Goal: Task Accomplishment & Management: Manage account settings

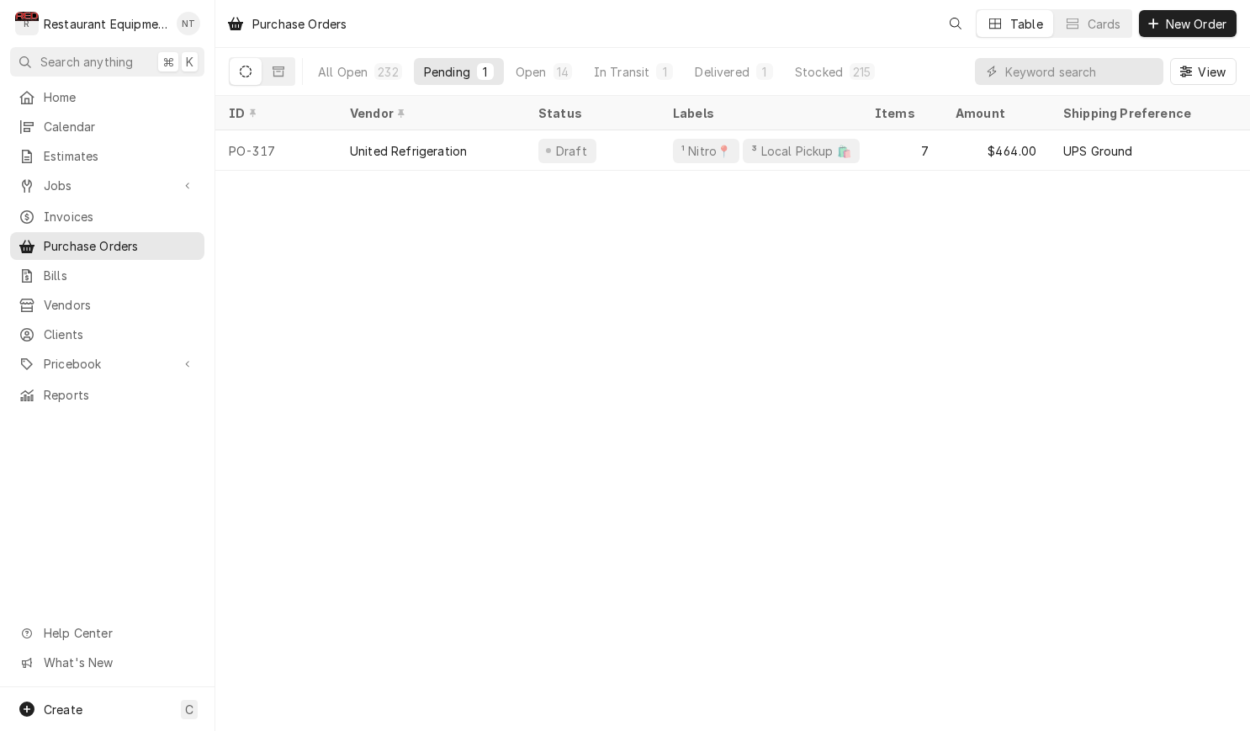
click at [639, 1] on div "Purchase Orders Table Cards New Order" at bounding box center [732, 23] width 1035 height 47
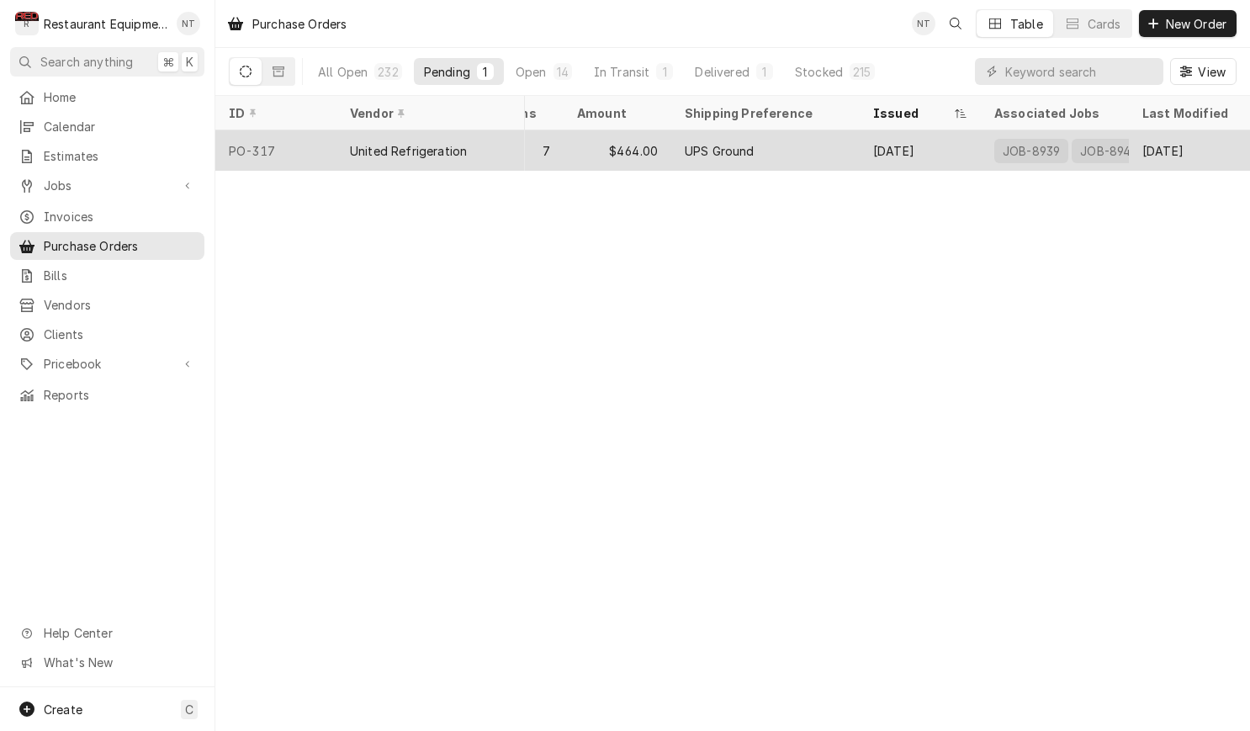
scroll to position [0, 379]
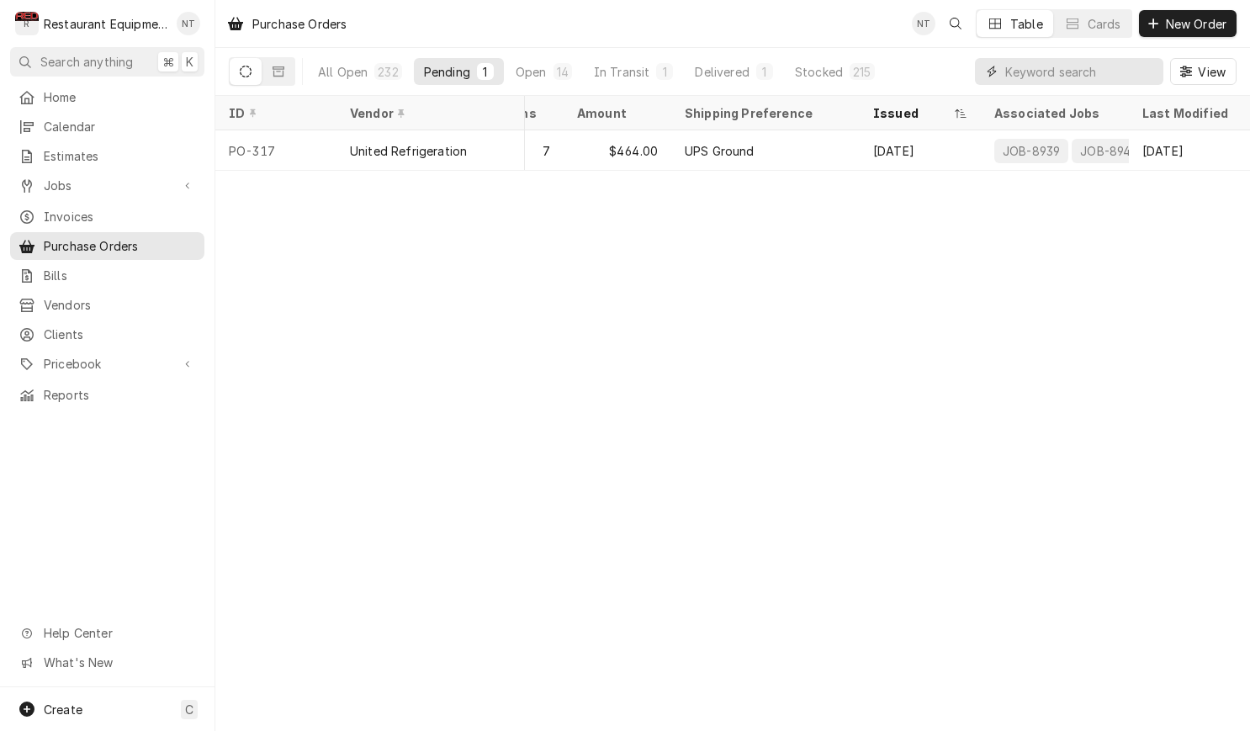
click at [1027, 74] on input "Dynamic Content Wrapper" at bounding box center [1080, 71] width 150 height 27
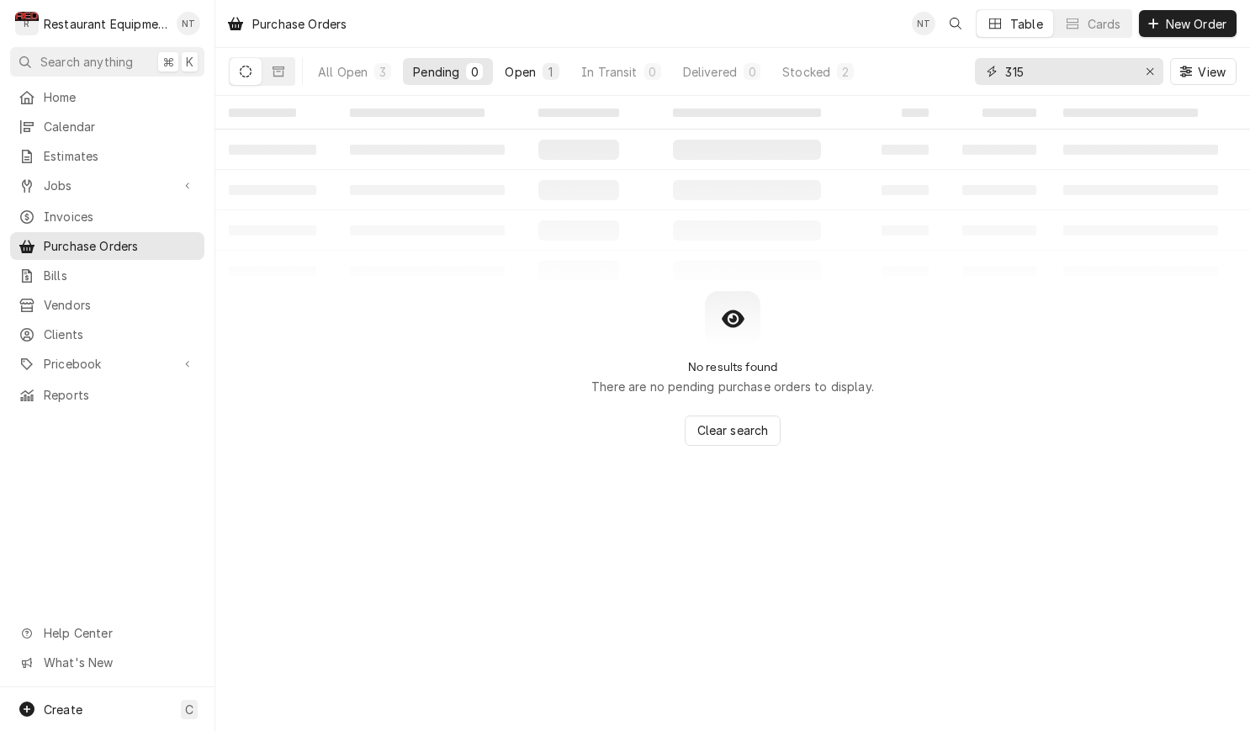
type input "315"
click at [530, 70] on div "Open" at bounding box center [520, 72] width 31 height 18
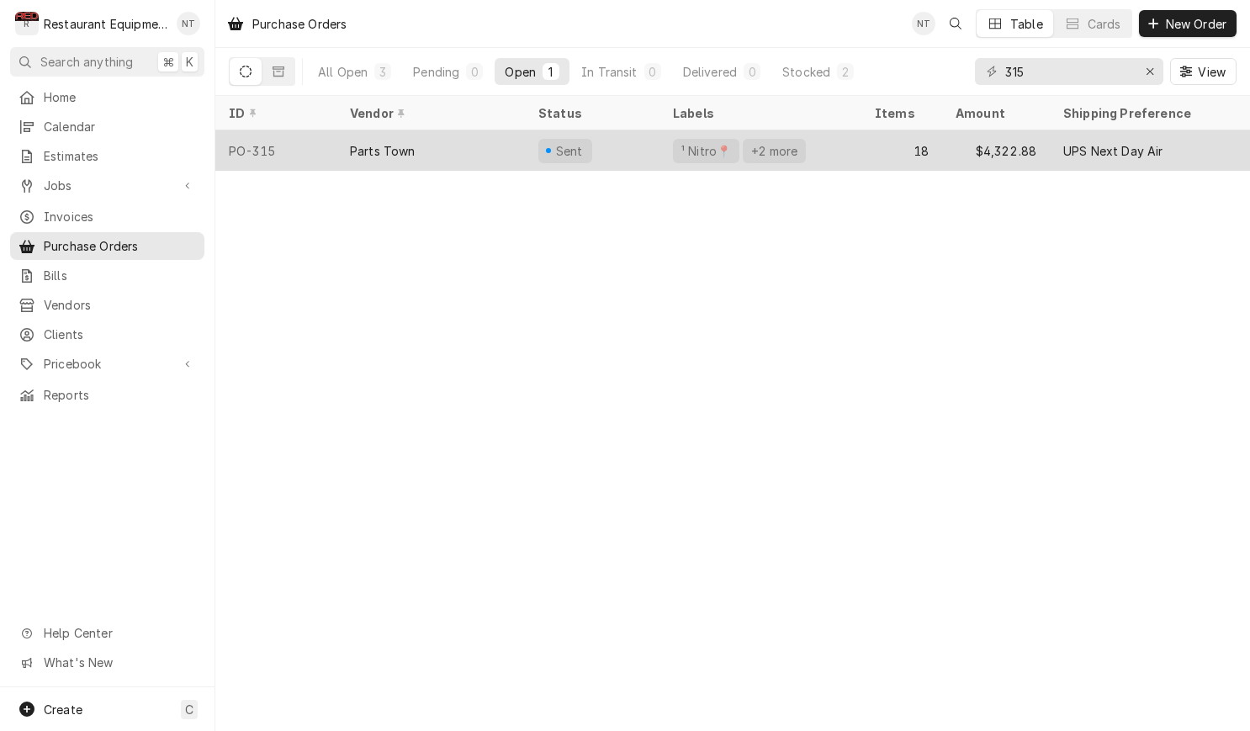
click at [873, 161] on div "18" at bounding box center [902, 150] width 81 height 40
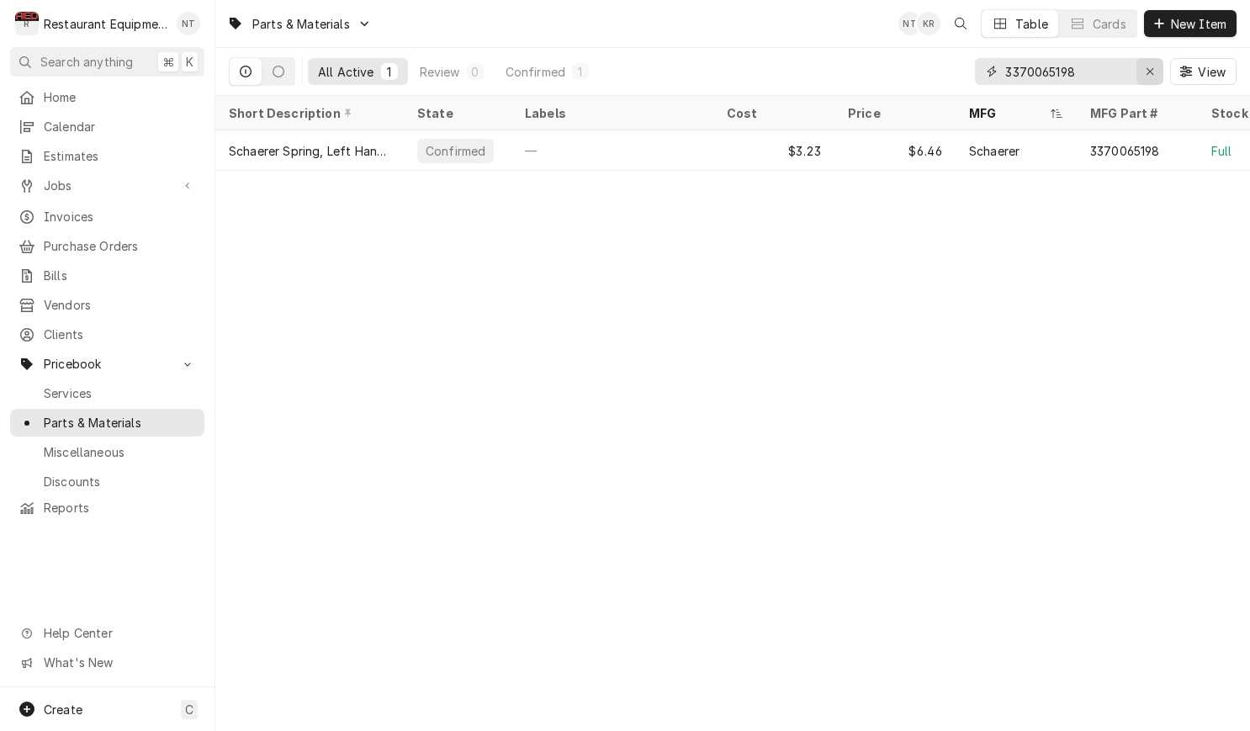
click at [1152, 60] on button "Erase input" at bounding box center [1150, 71] width 27 height 27
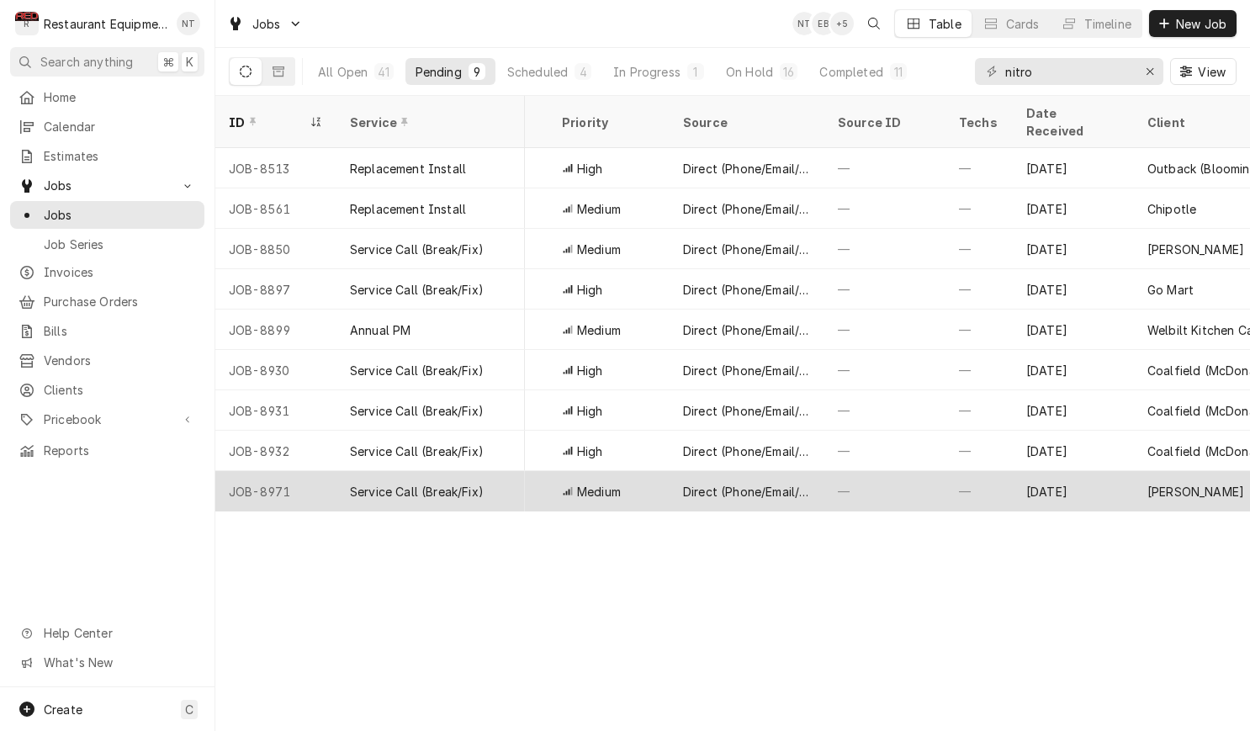
scroll to position [0, 501]
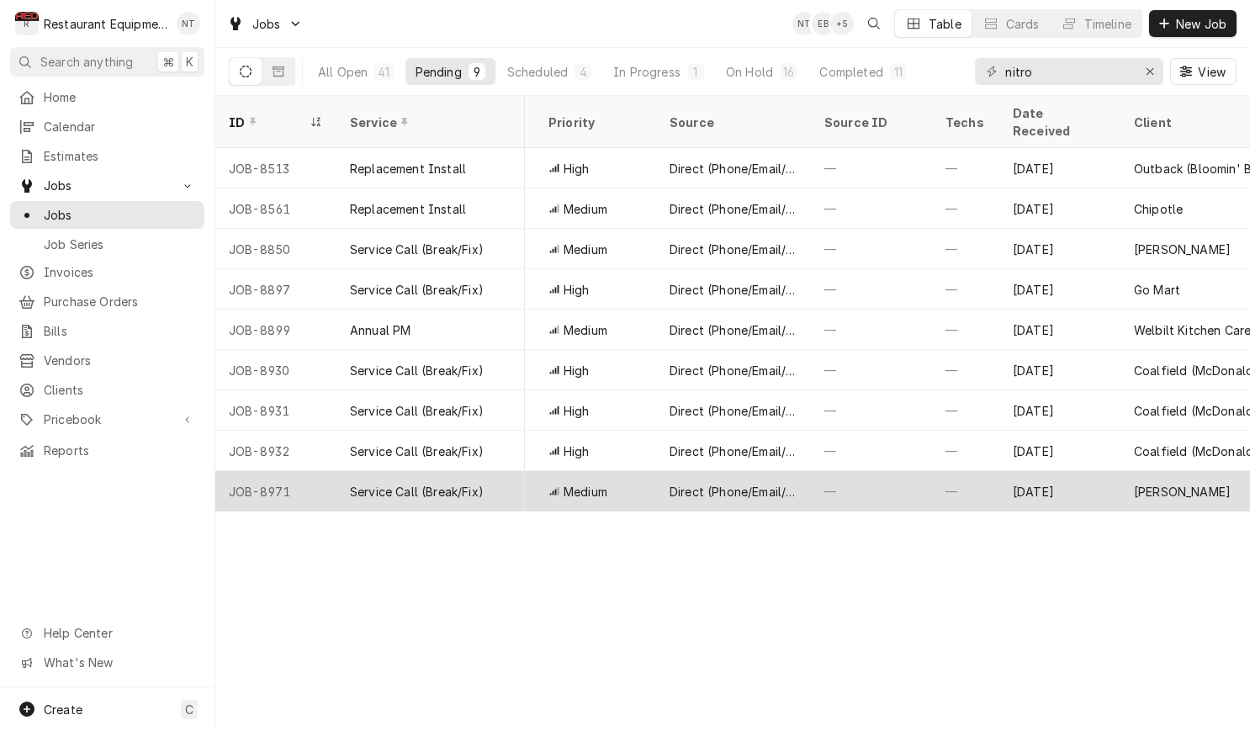
click at [1111, 471] on div "Sep 22" at bounding box center [1060, 491] width 121 height 40
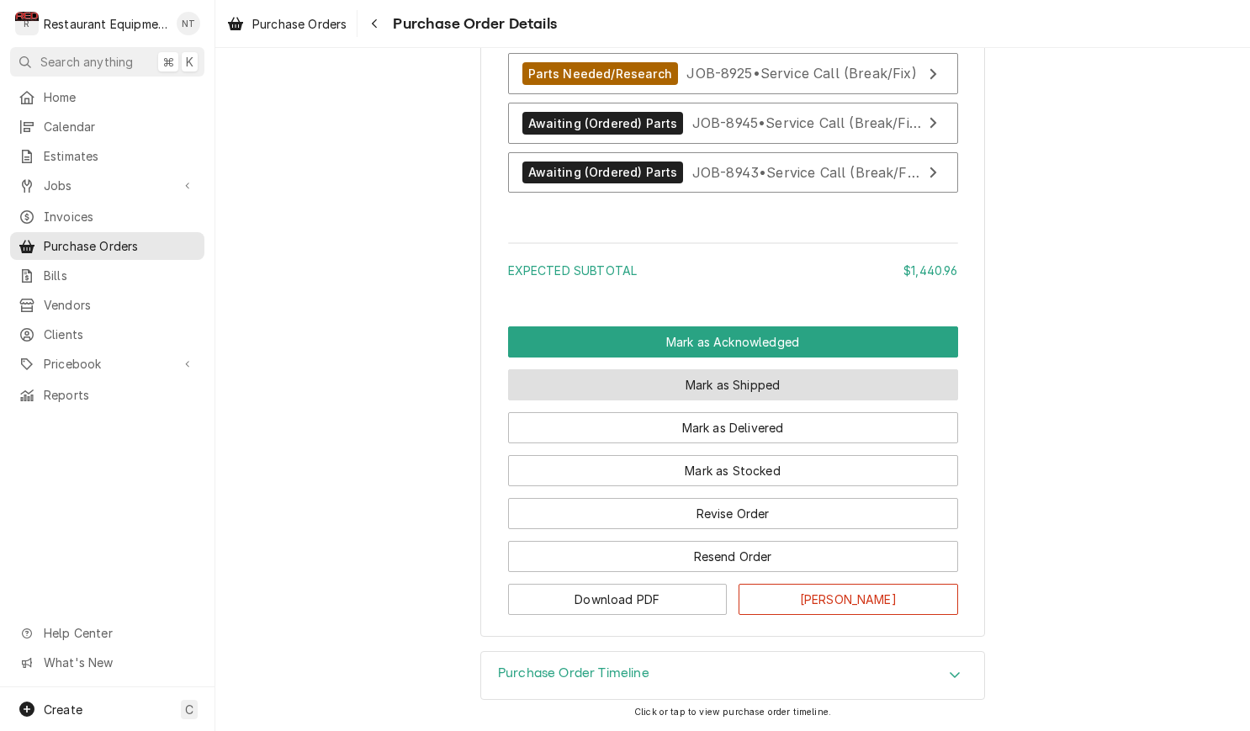
scroll to position [2615, 0]
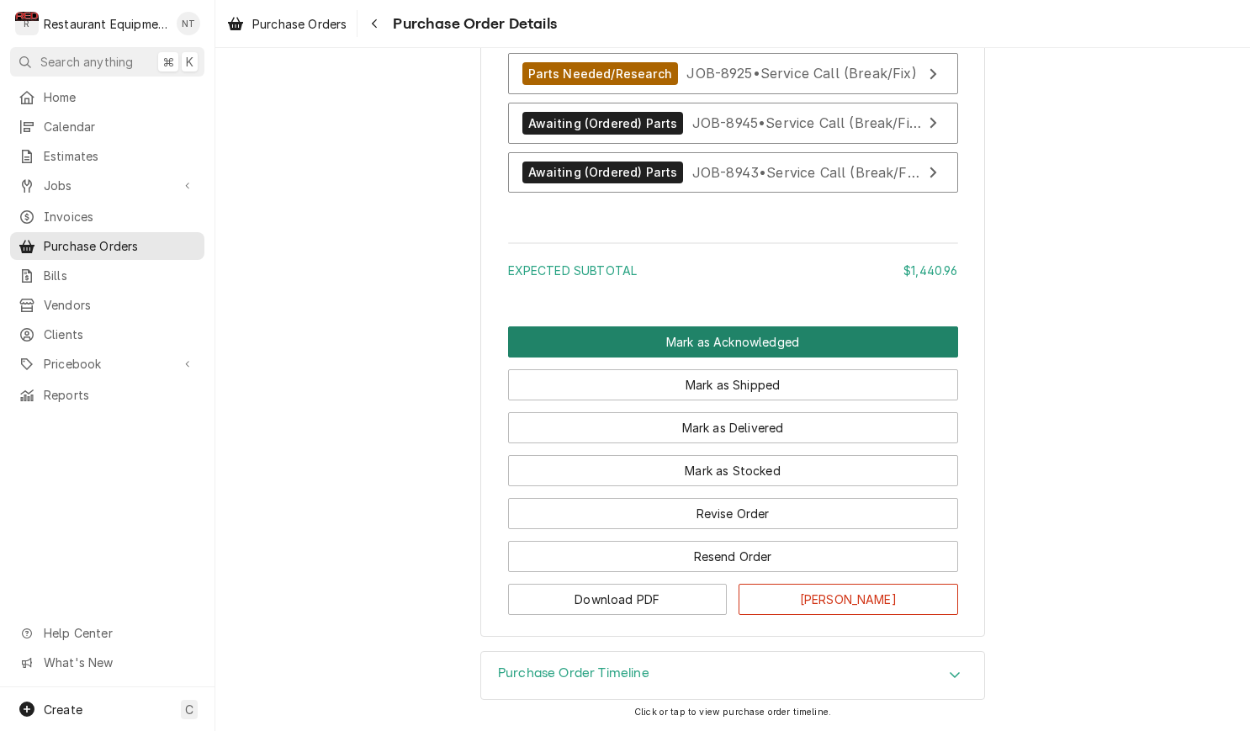
click at [813, 337] on button "Mark as Acknowledged" at bounding box center [733, 341] width 450 height 31
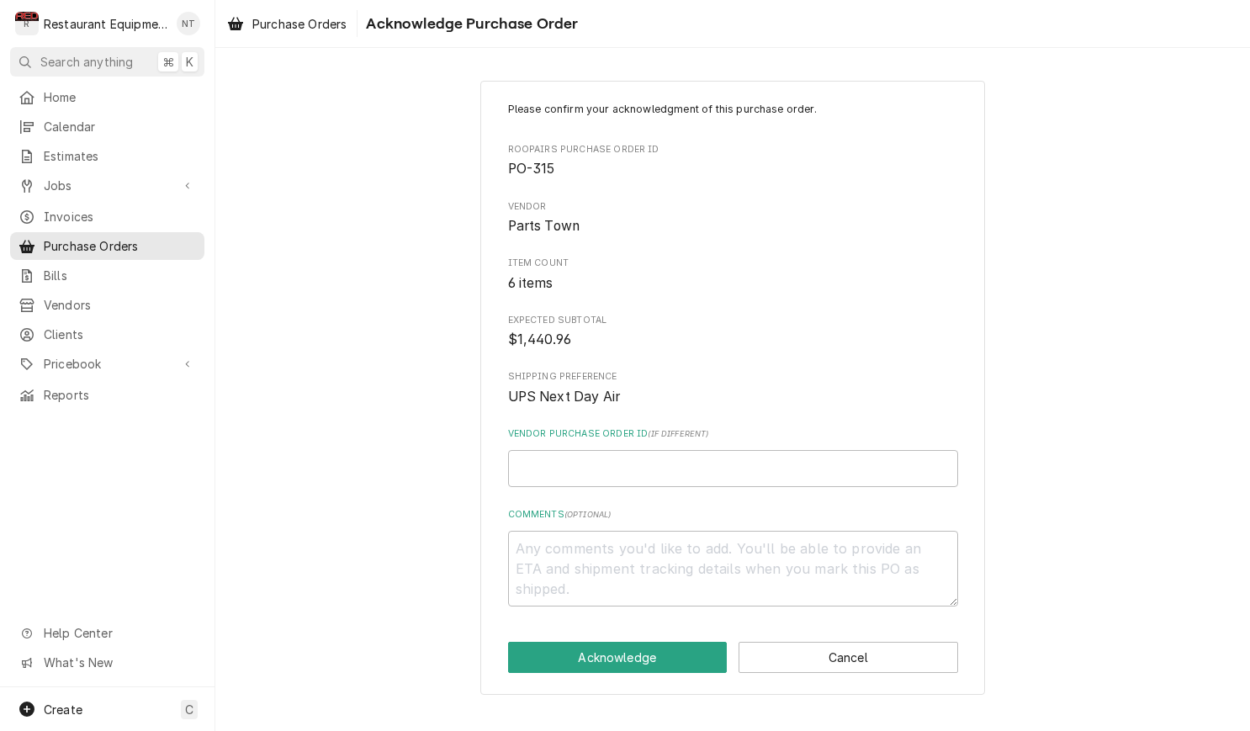
click at [844, 434] on div "Vendor Purchase Order ID ( if different )" at bounding box center [733, 457] width 450 height 60
click at [854, 454] on input "Vendor Purchase Order ID ( if different )" at bounding box center [733, 468] width 450 height 37
type textarea "x"
type input "0"
type textarea "x"
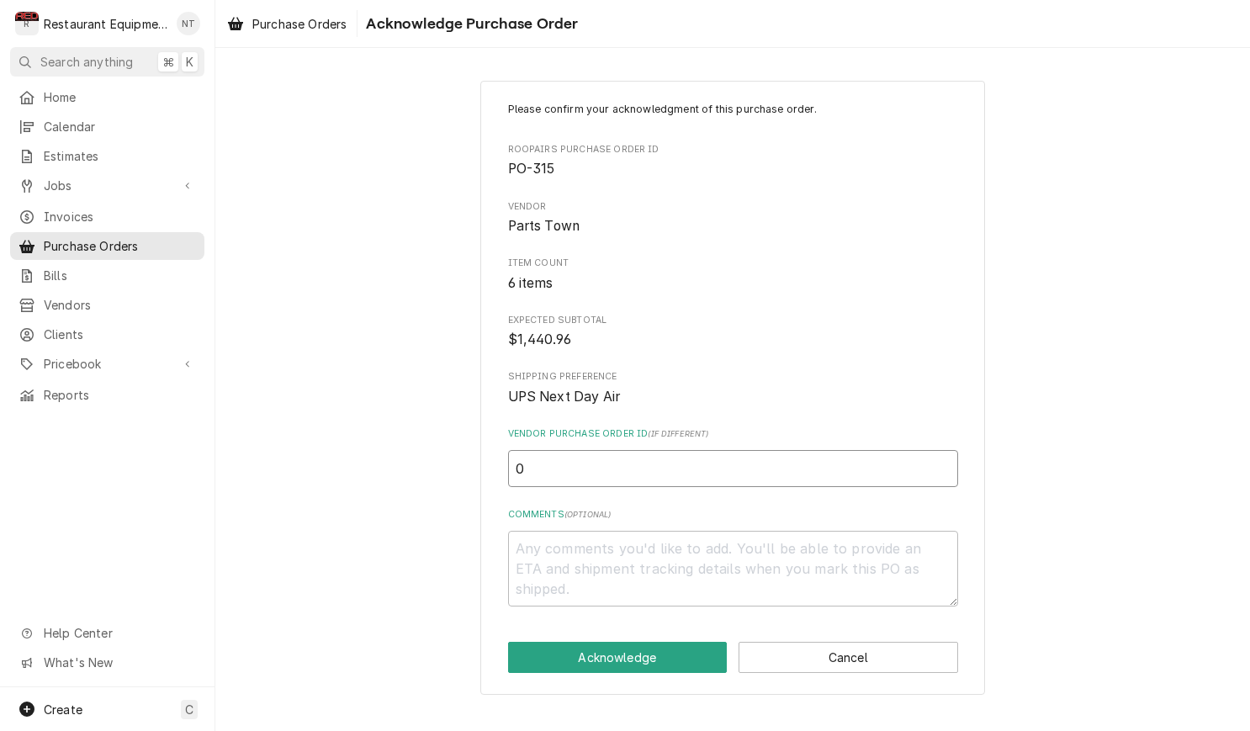
type input "05"
type textarea "x"
type input "050"
type textarea "x"
type input "0506"
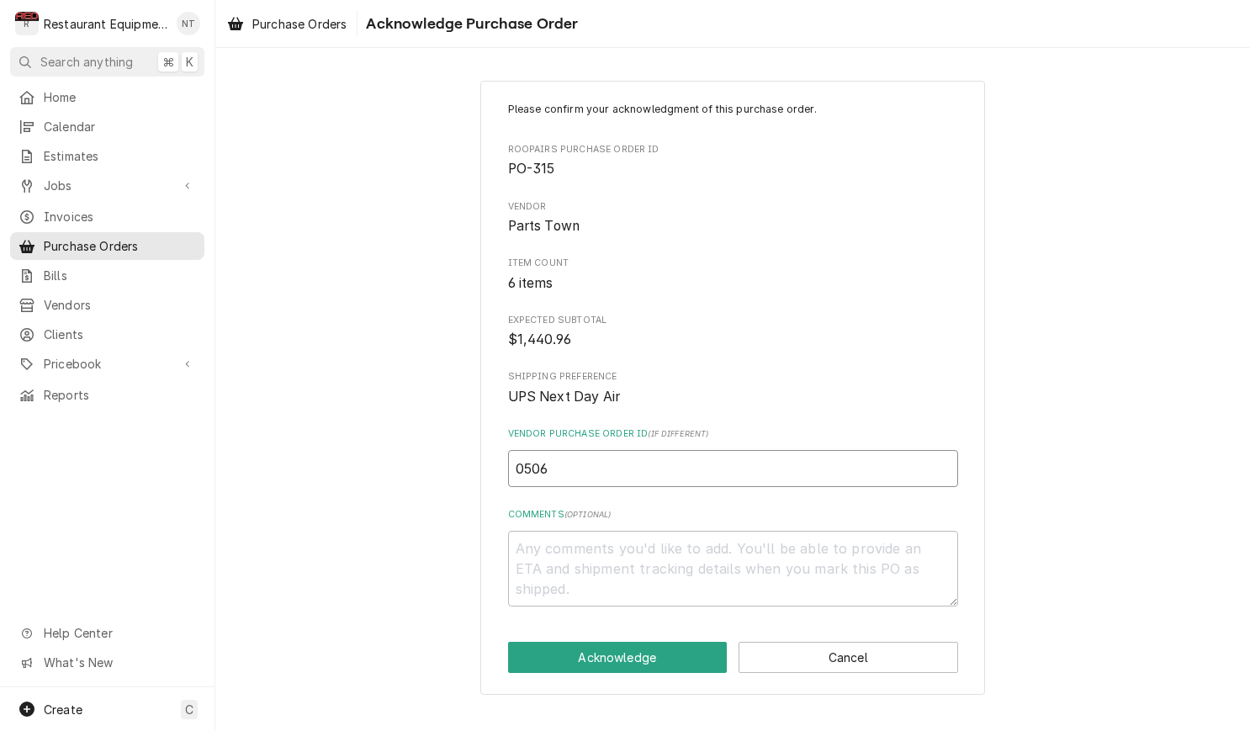
type textarea "x"
type input "05066"
type textarea "x"
type input "050661"
type textarea "x"
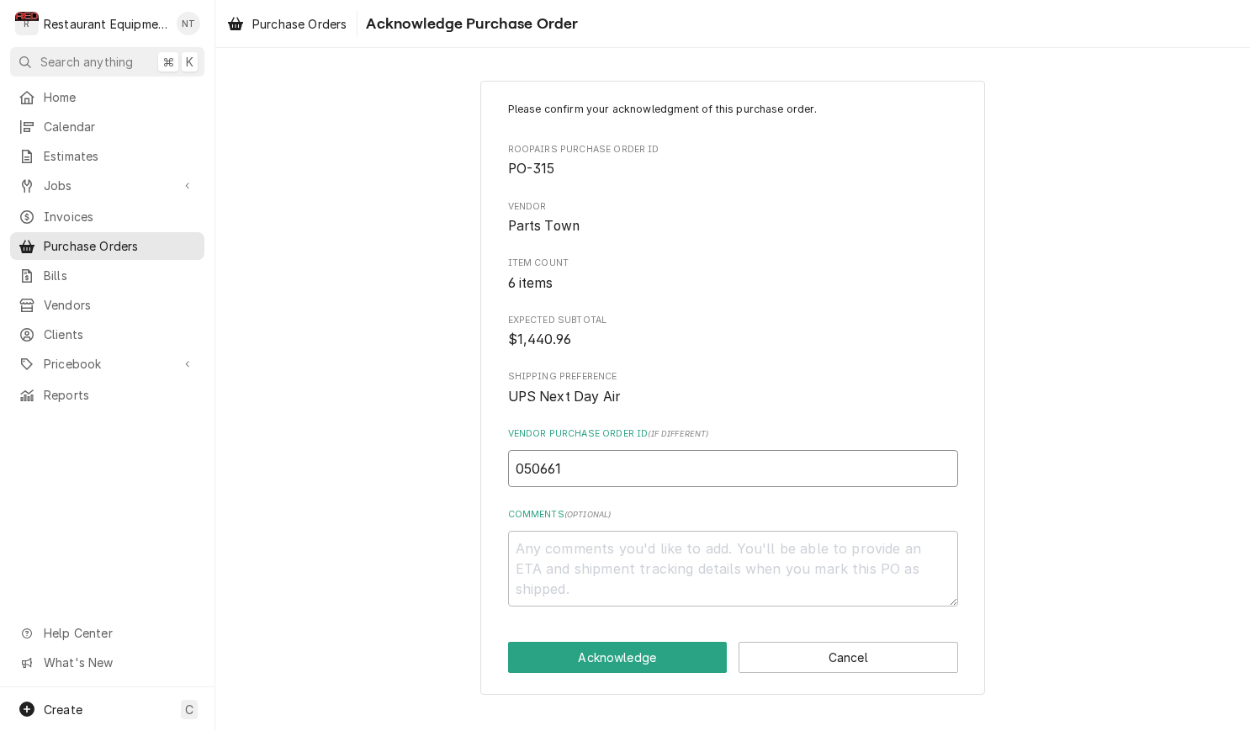
type input "0506619"
type textarea "x"
type input "05066190"
type textarea "x"
type input "050661900"
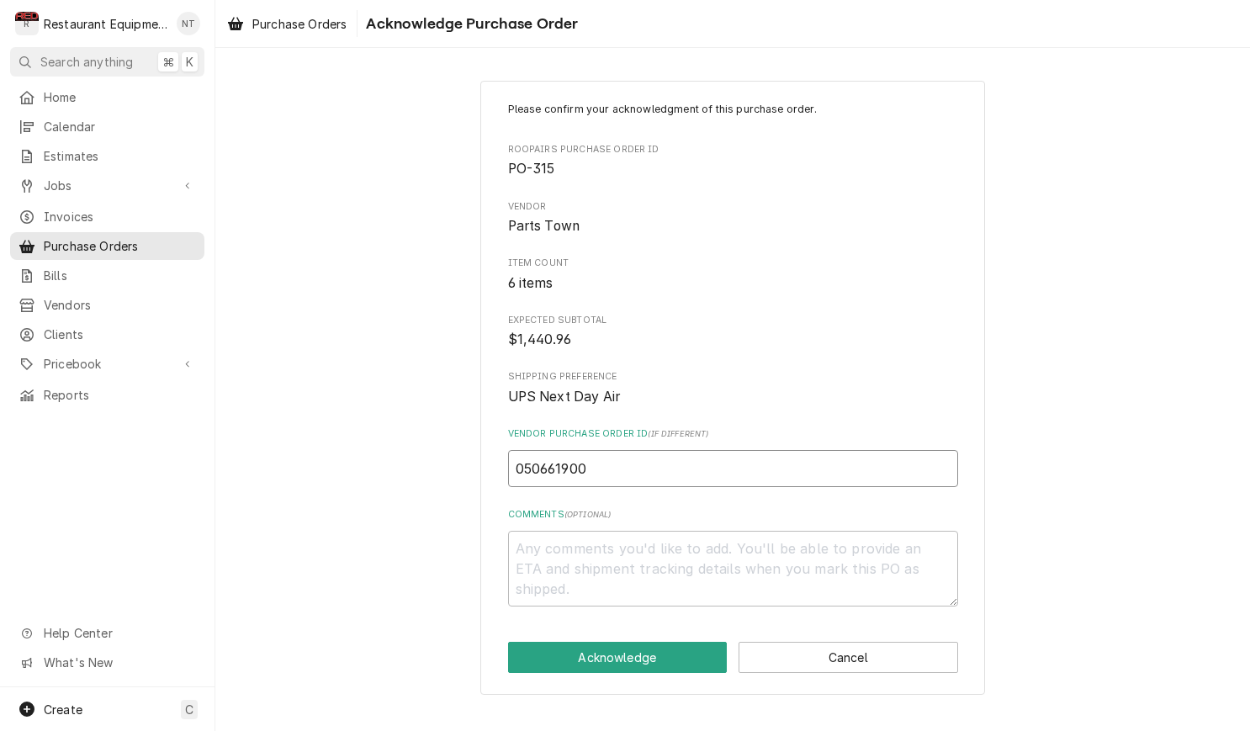
type textarea "x"
type input "0506619009"
click at [681, 642] on button "Acknowledge" at bounding box center [618, 657] width 220 height 31
type textarea "x"
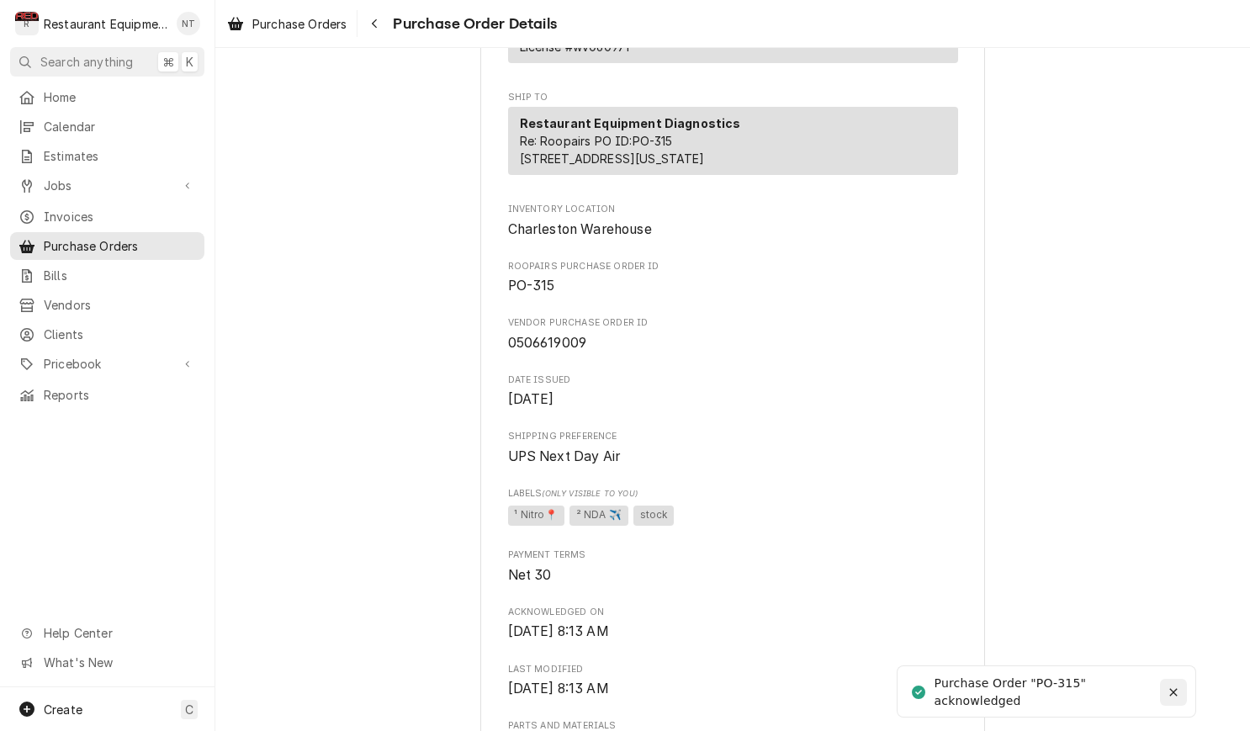
scroll to position [379, 0]
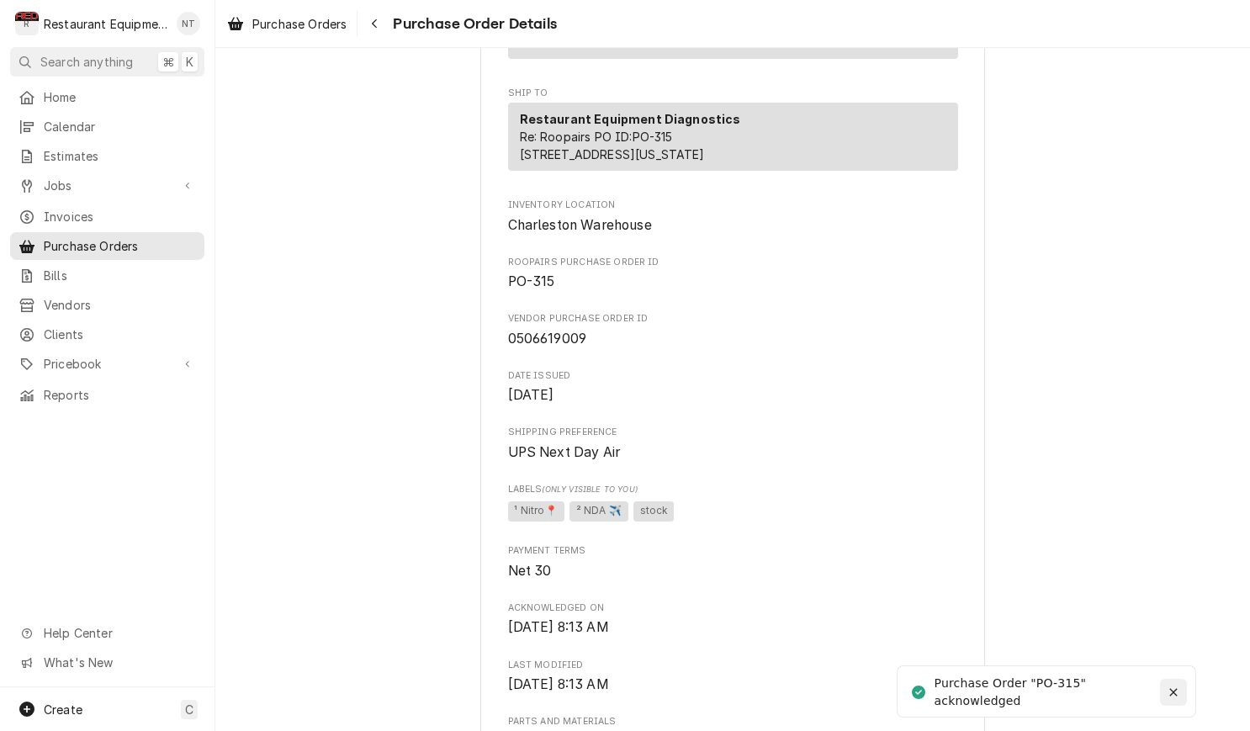
click at [1178, 694] on icon "Notifications alt+T" at bounding box center [1174, 693] width 12 height 12
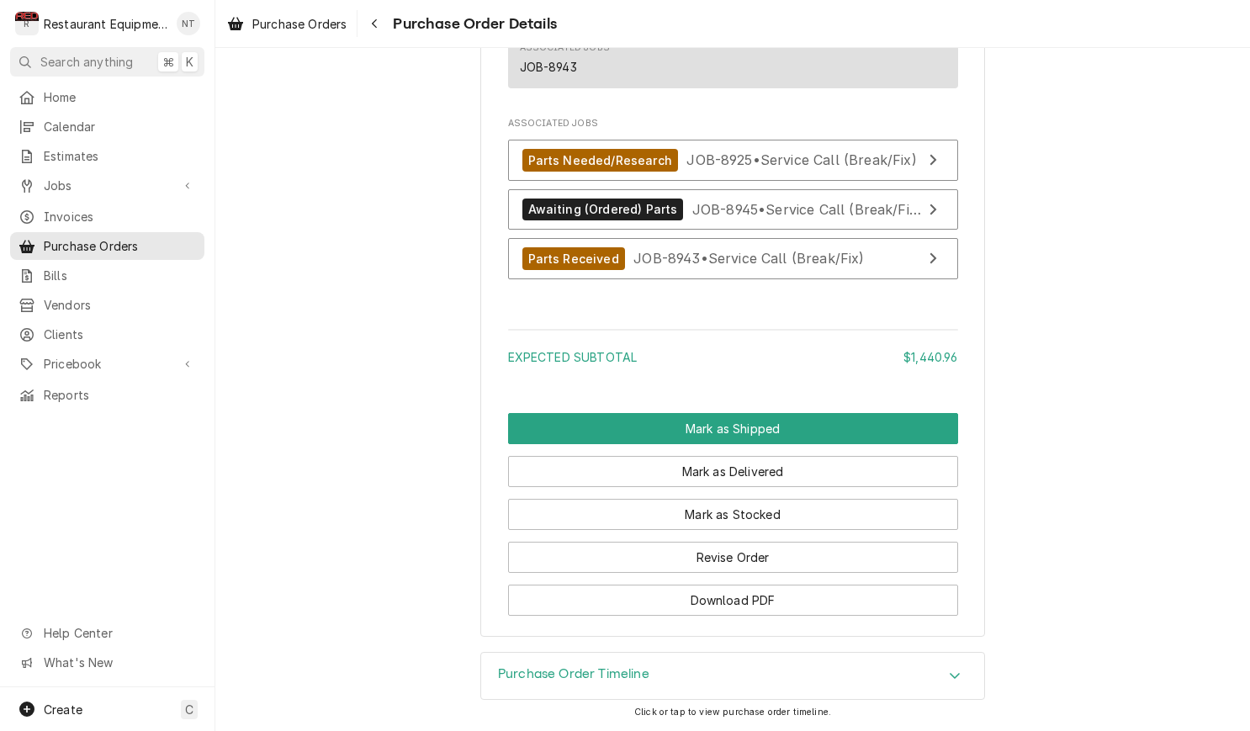
scroll to position [2585, 0]
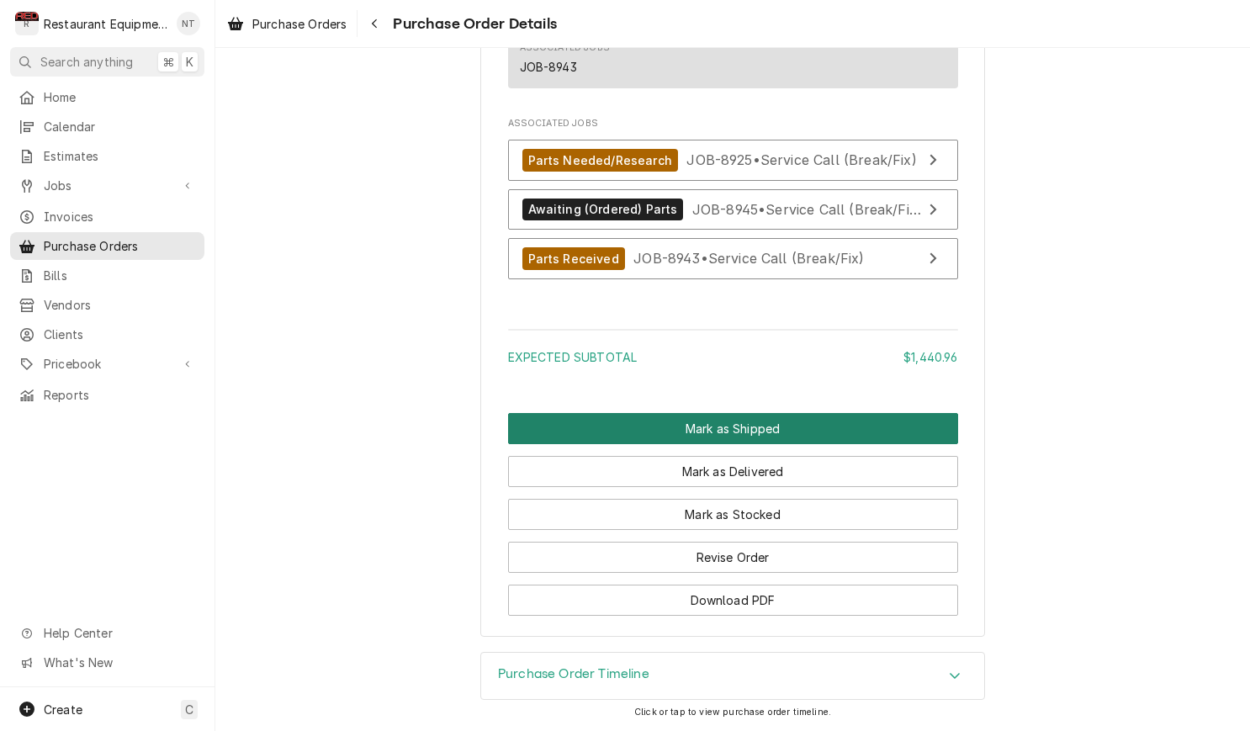
click at [797, 423] on button "Mark as Shipped" at bounding box center [733, 428] width 450 height 31
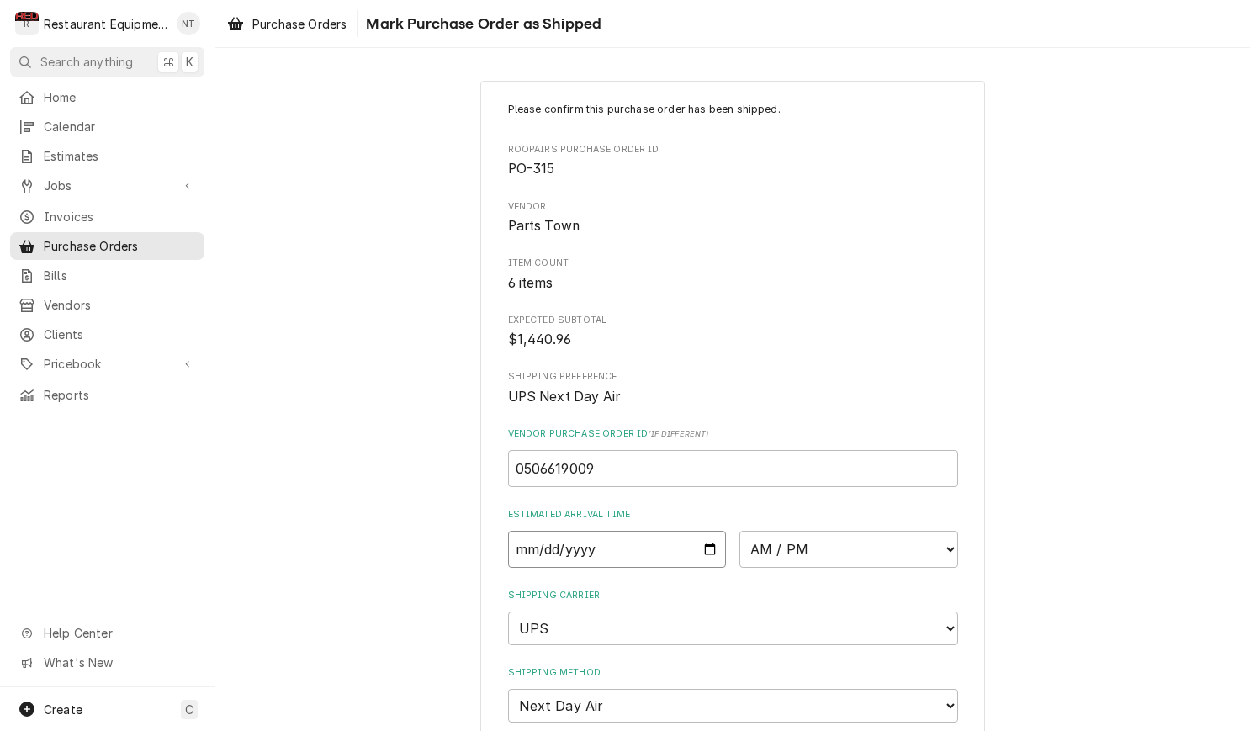
click at [701, 537] on input "Date" at bounding box center [617, 549] width 219 height 37
type input "2025-09-23"
type textarea "x"
type input "2025-09-22"
type textarea "x"
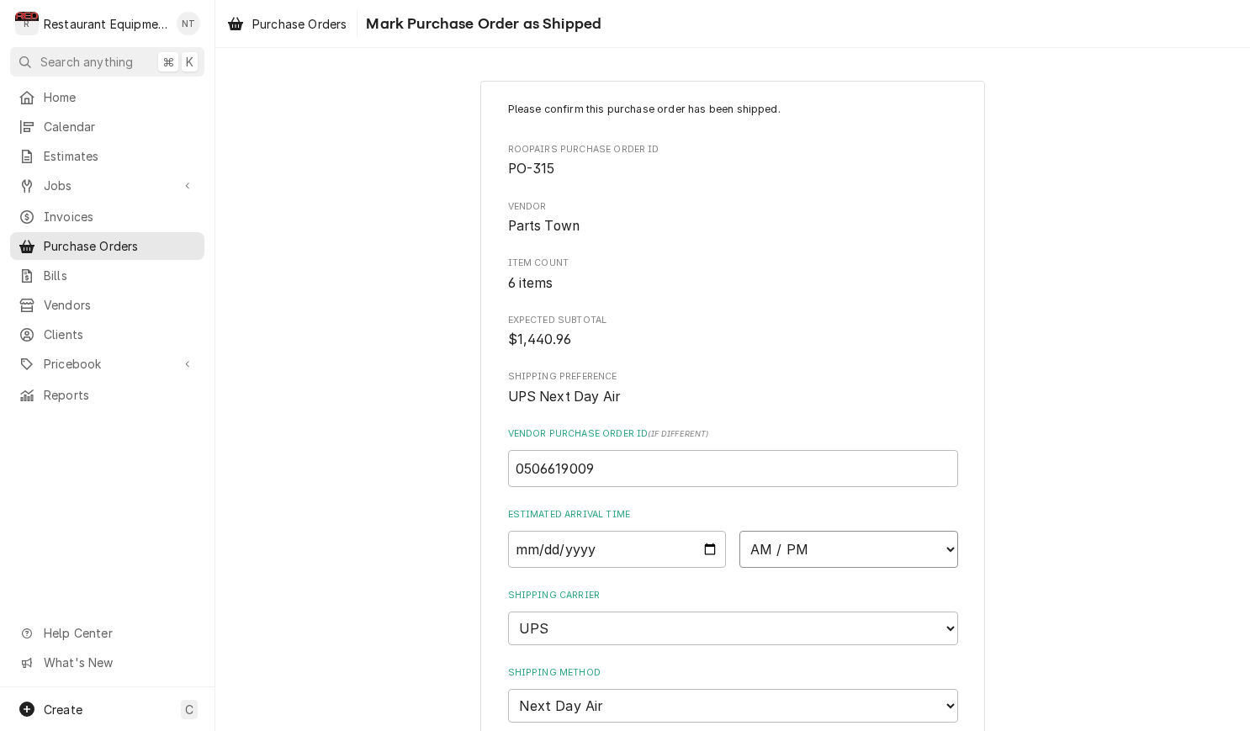
select select "10:00:00"
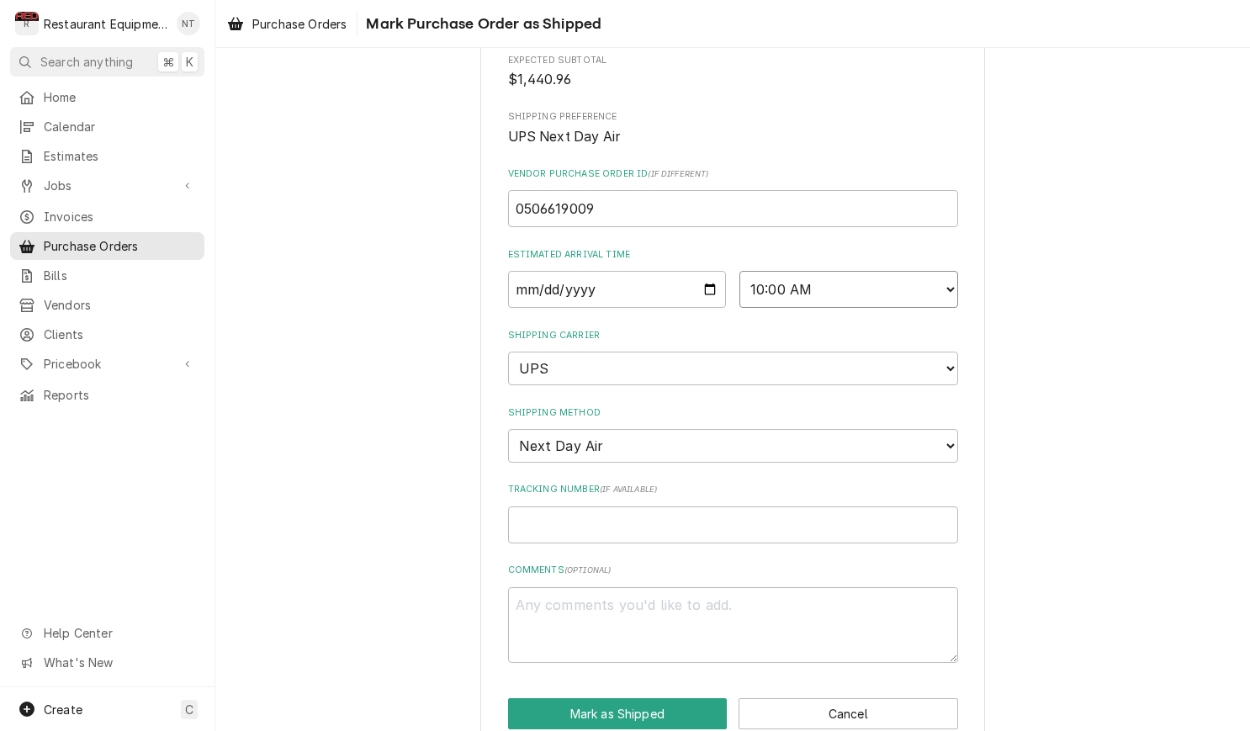
scroll to position [259, 0]
click at [672, 507] on input "Tracking Number ( if available )" at bounding box center [733, 525] width 450 height 37
type textarea "x"
type input "1"
type textarea "x"
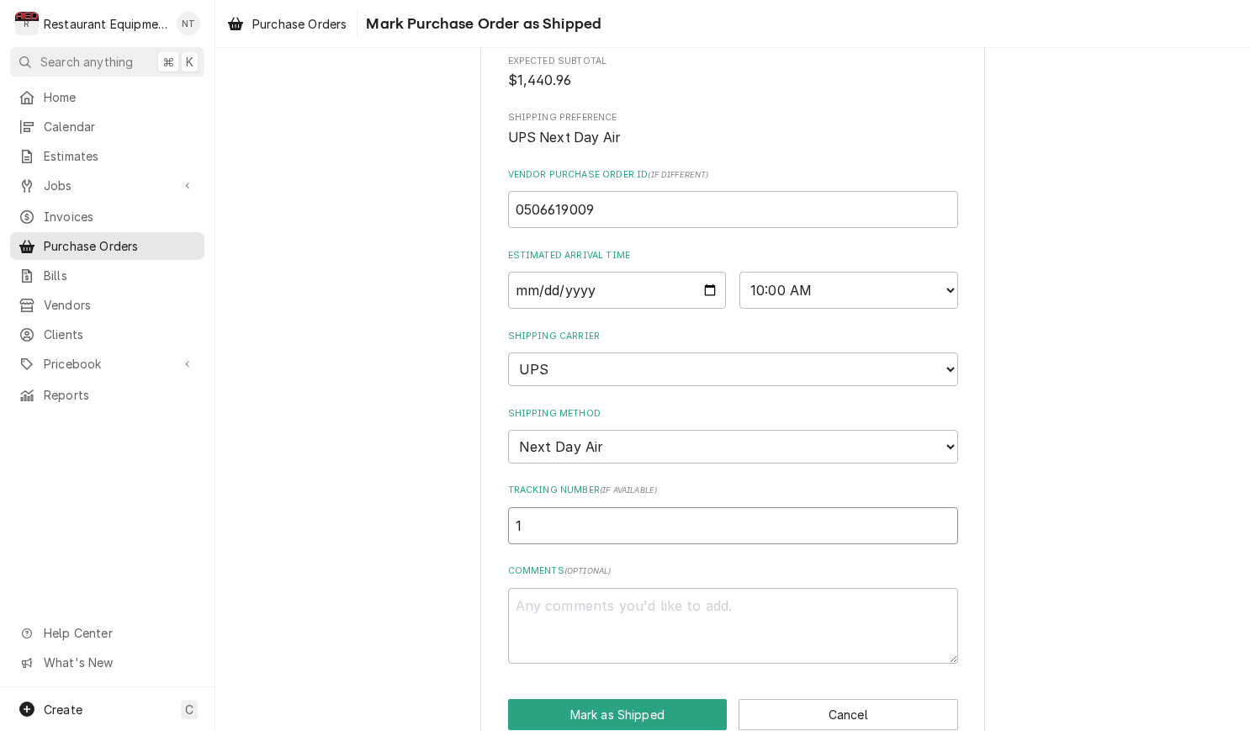
type input "1Z"
type textarea "x"
type input "1Z6"
type textarea "x"
type input "1Z62"
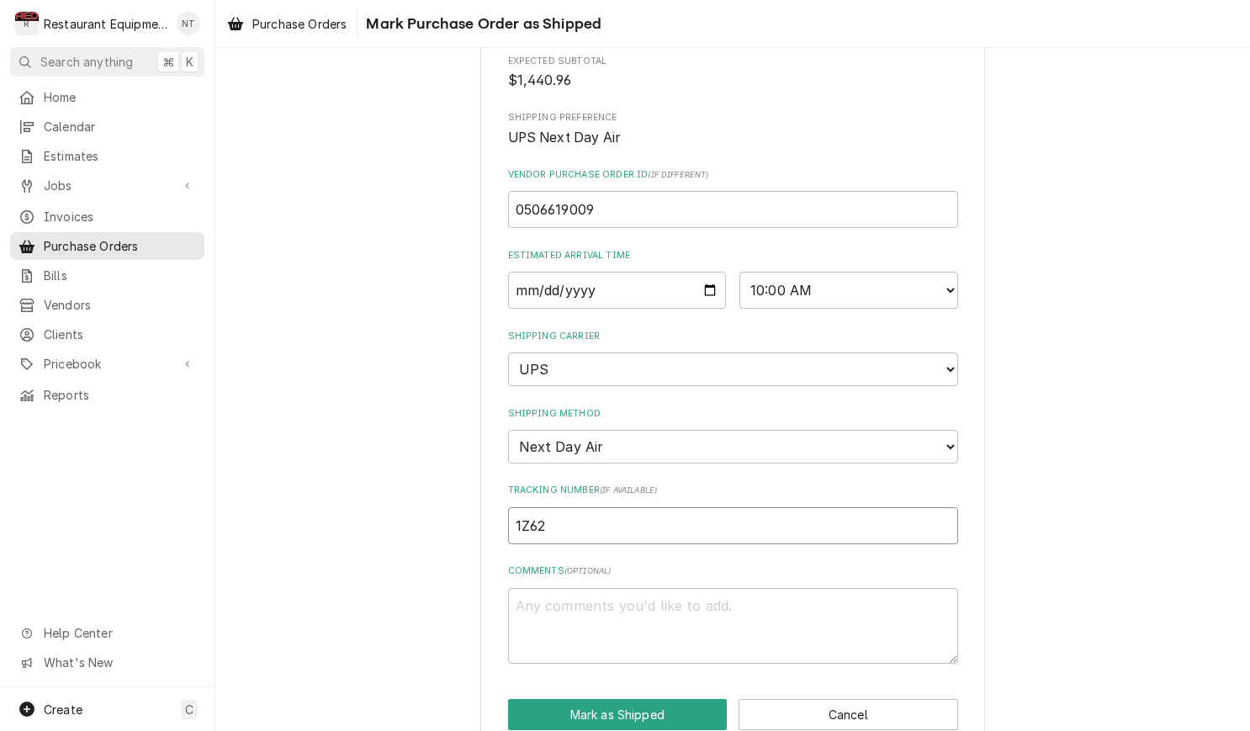
type textarea "x"
type input "1Z625"
type textarea "x"
type input "1Z6254"
type textarea "x"
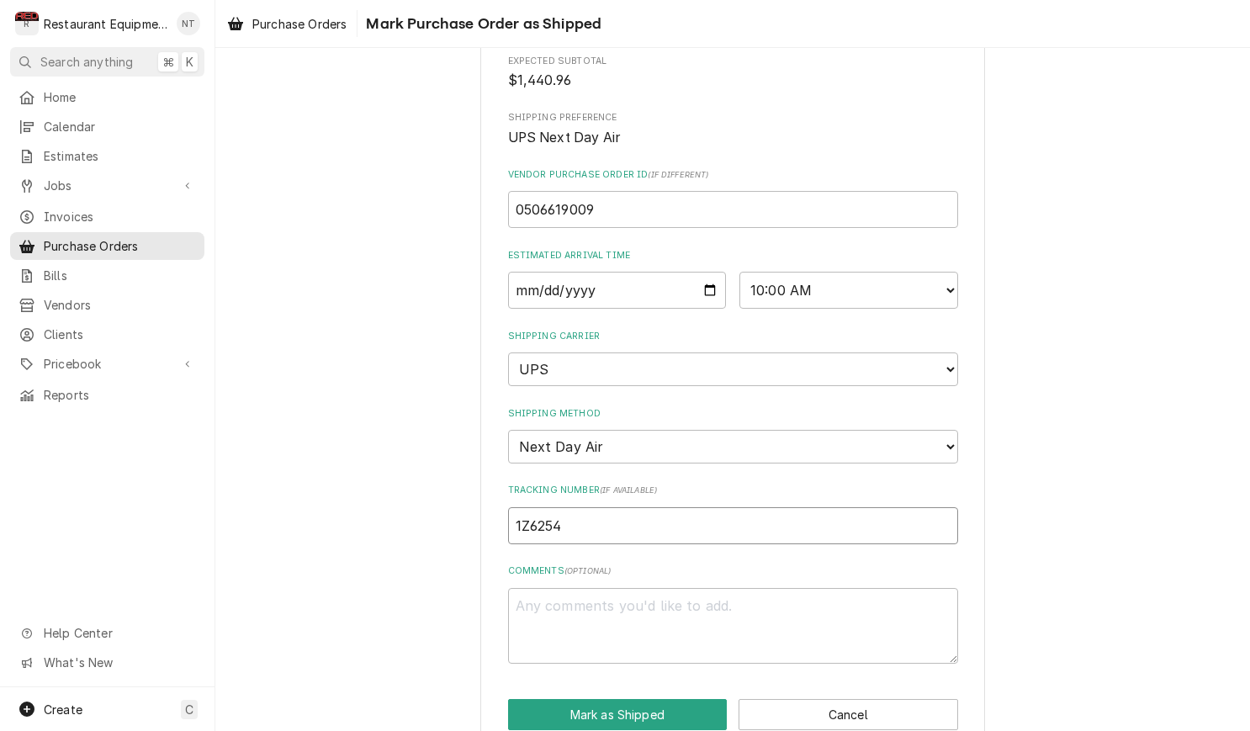
type input "1Z62545"
type textarea "x"
type input "1Z625455"
type textarea "x"
type input "1Z6254550"
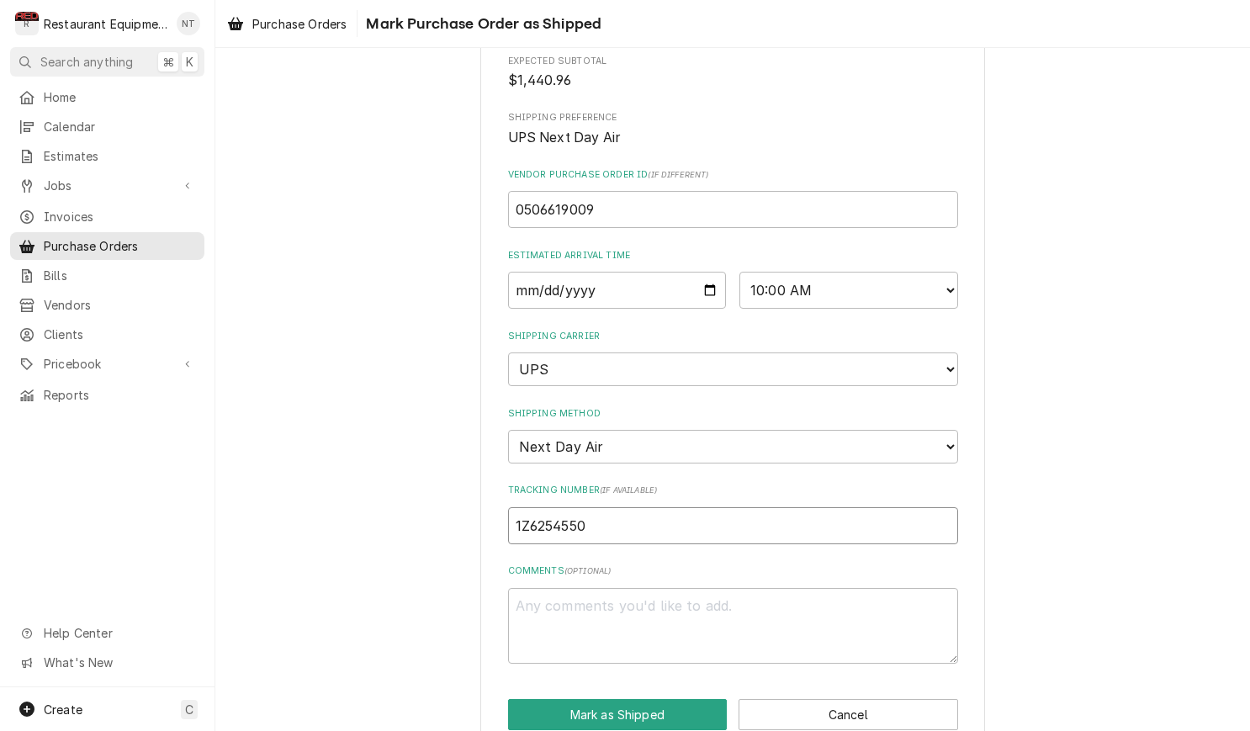
type textarea "x"
type input "1Z62545501"
type textarea "x"
type input "1Z625455011"
type textarea "x"
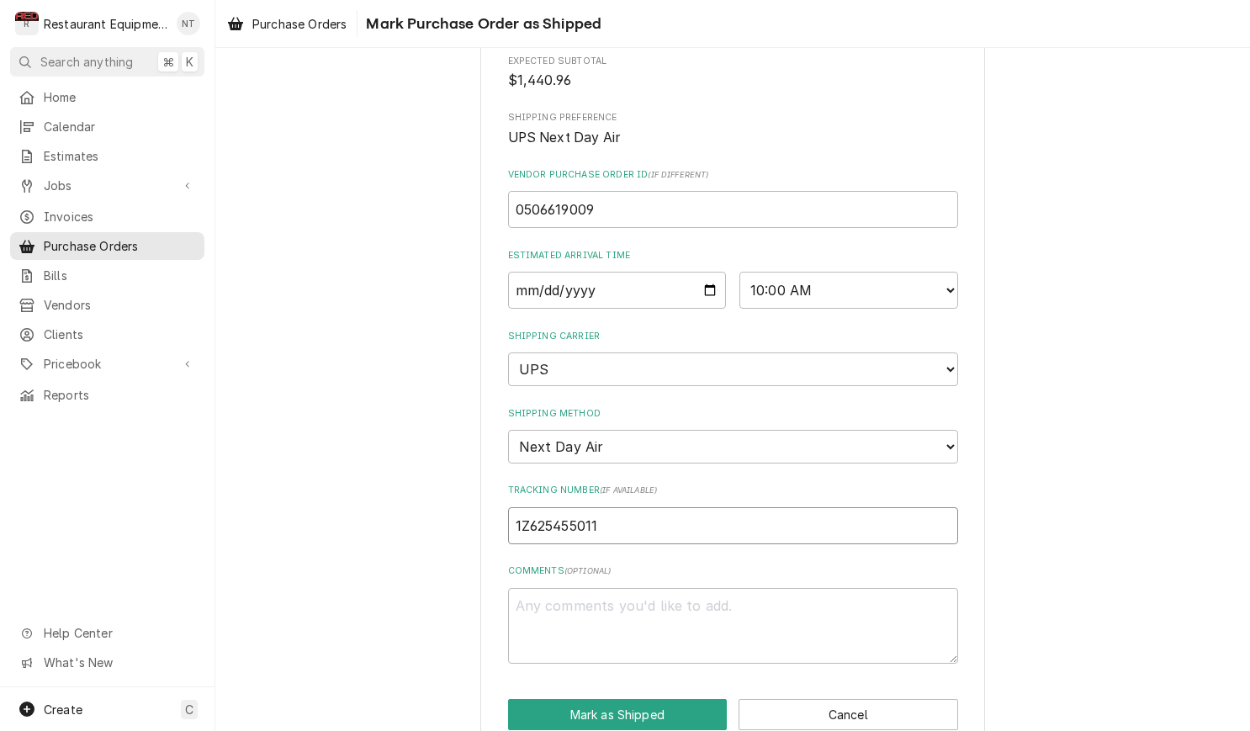
type input "1Z6254550110"
type textarea "x"
type input "1Z62545501104"
type textarea "x"
type input "1Z625455011045"
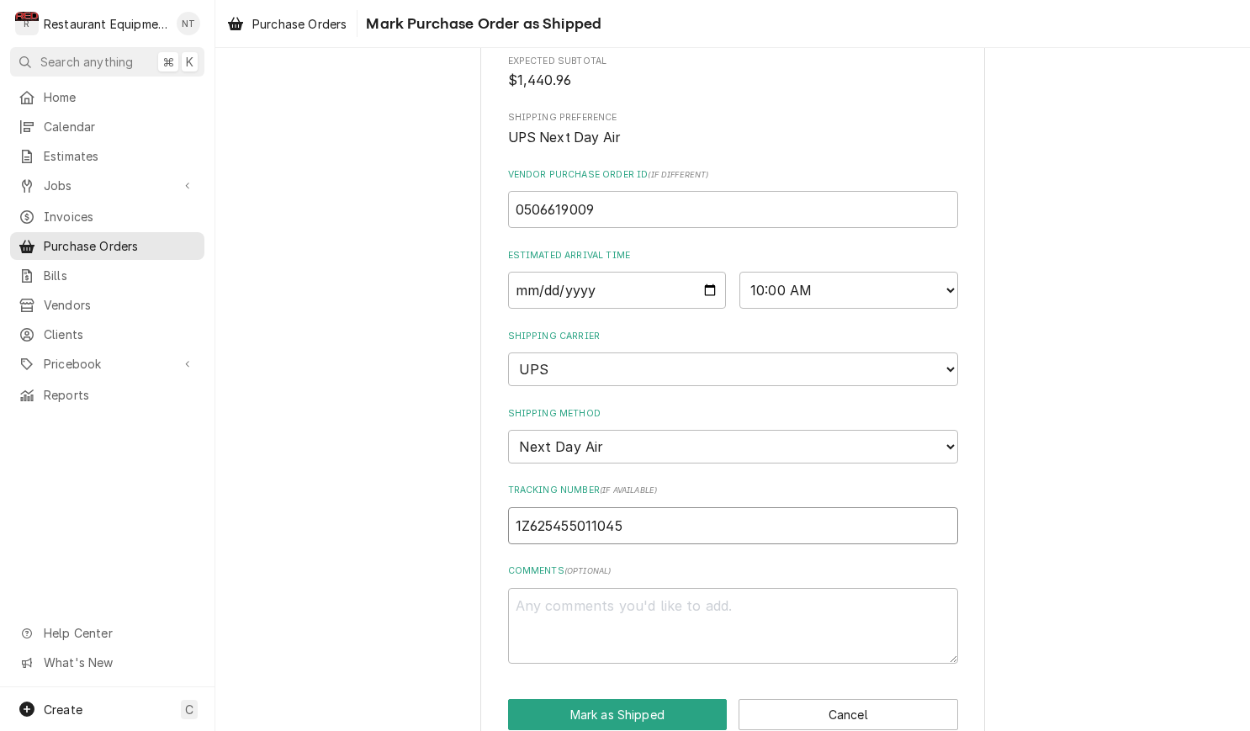
type textarea "x"
type input "1Z6254550110455"
type textarea "x"
type input "1Z62545501104552"
type textarea "x"
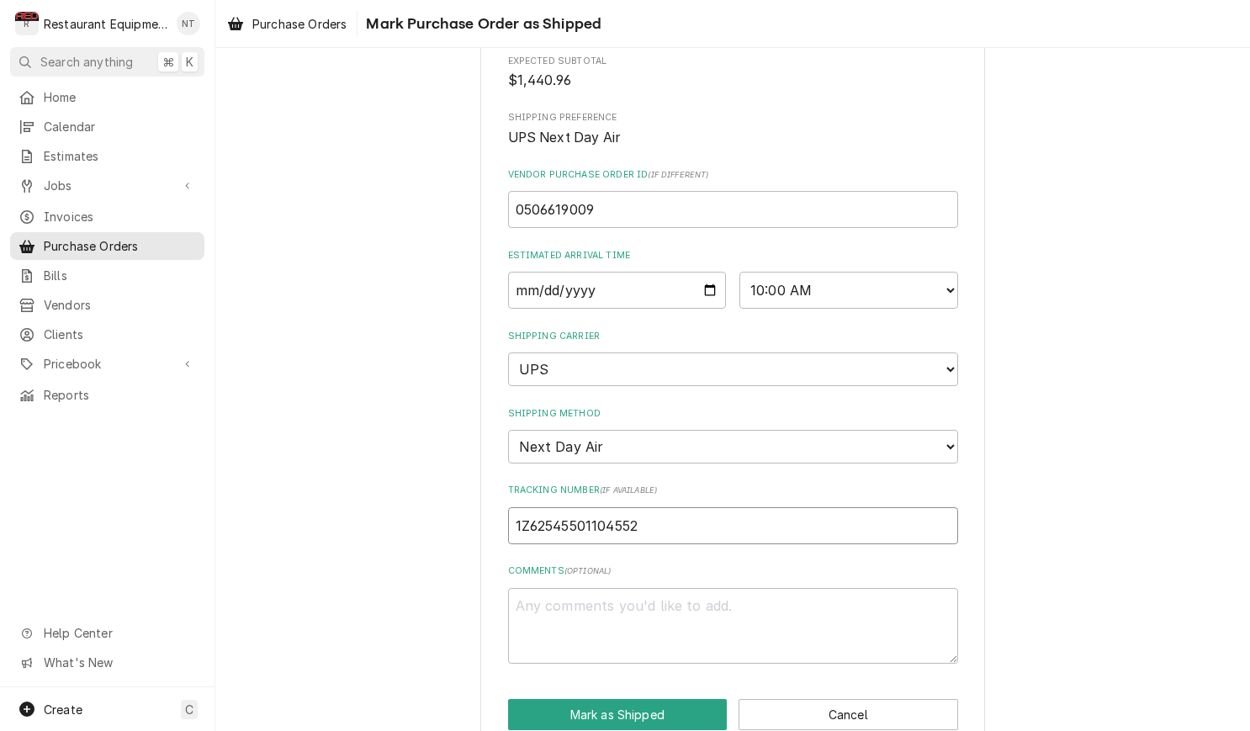
type input "1Z625455011045529"
type textarea "x"
type input "1Z6254550110455297"
click at [642, 699] on button "Mark as Shipped" at bounding box center [618, 714] width 220 height 31
type textarea "x"
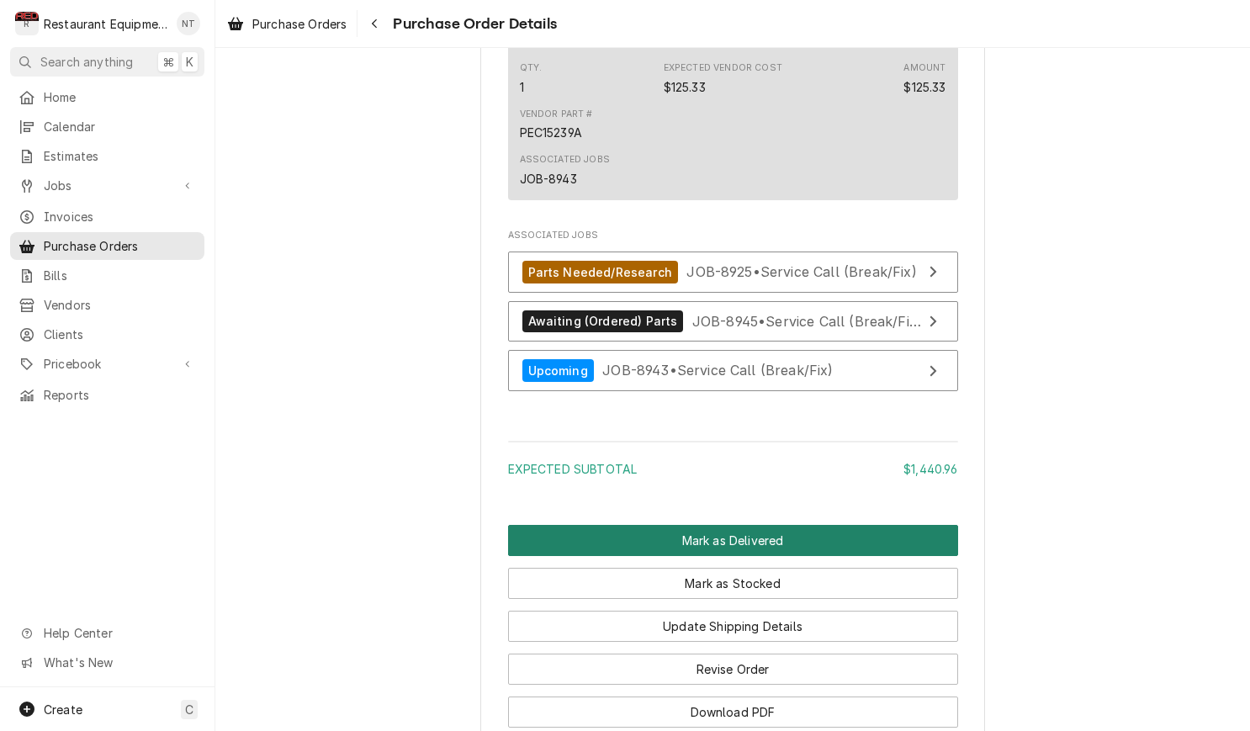
scroll to position [2570, 0]
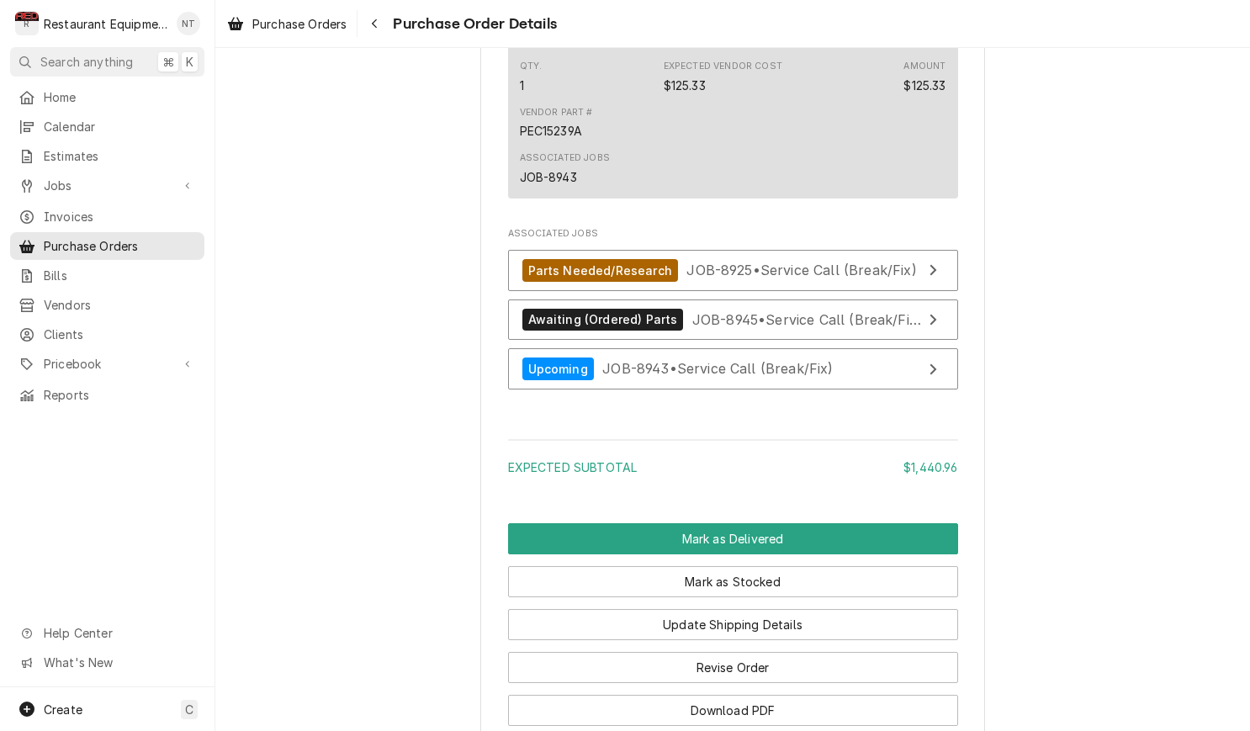
click at [686, 554] on button "Mark as Delivered" at bounding box center [733, 538] width 450 height 31
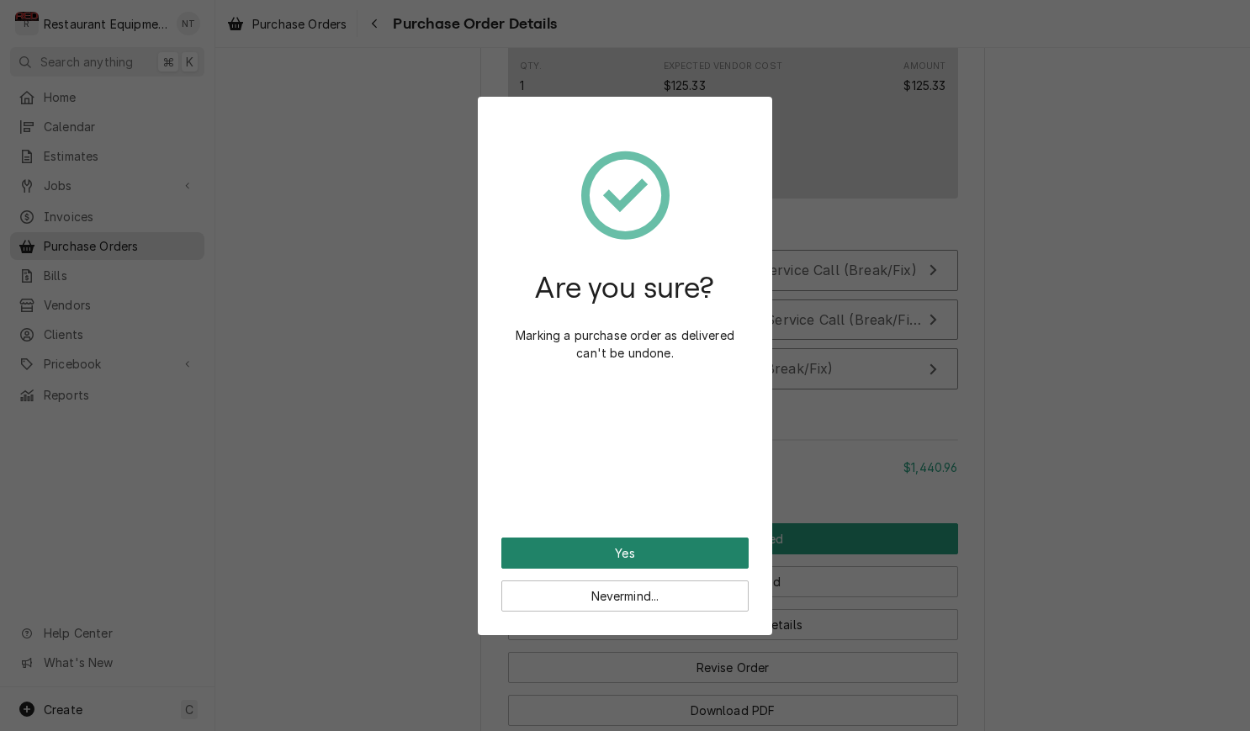
click at [650, 551] on button "Yes" at bounding box center [624, 553] width 247 height 31
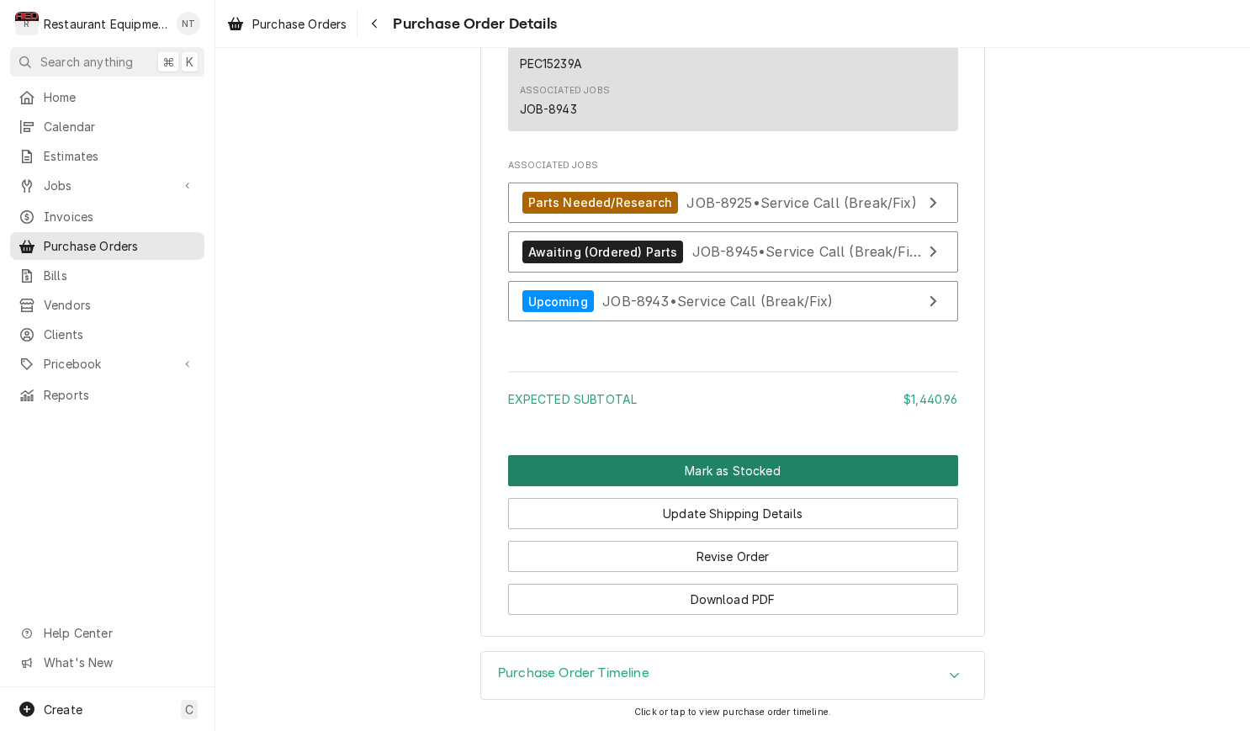
scroll to position [2597, 0]
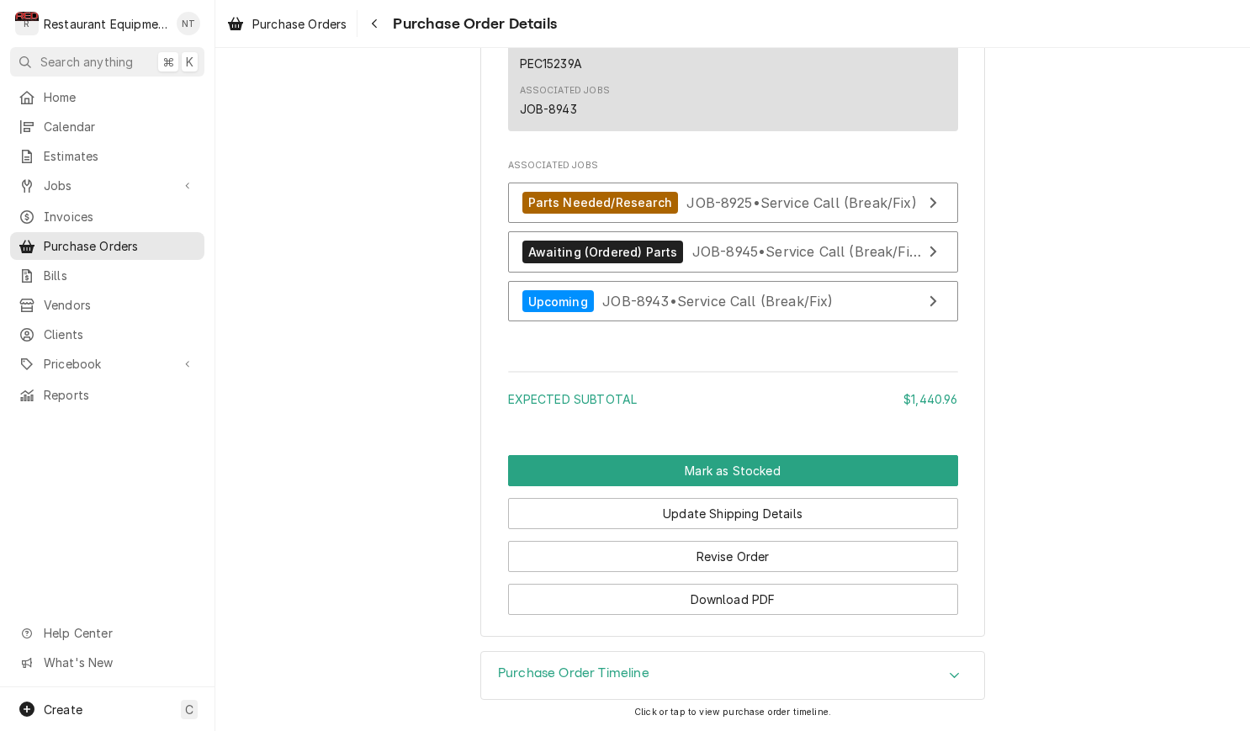
click at [729, 472] on button "Mark as Stocked" at bounding box center [733, 470] width 450 height 31
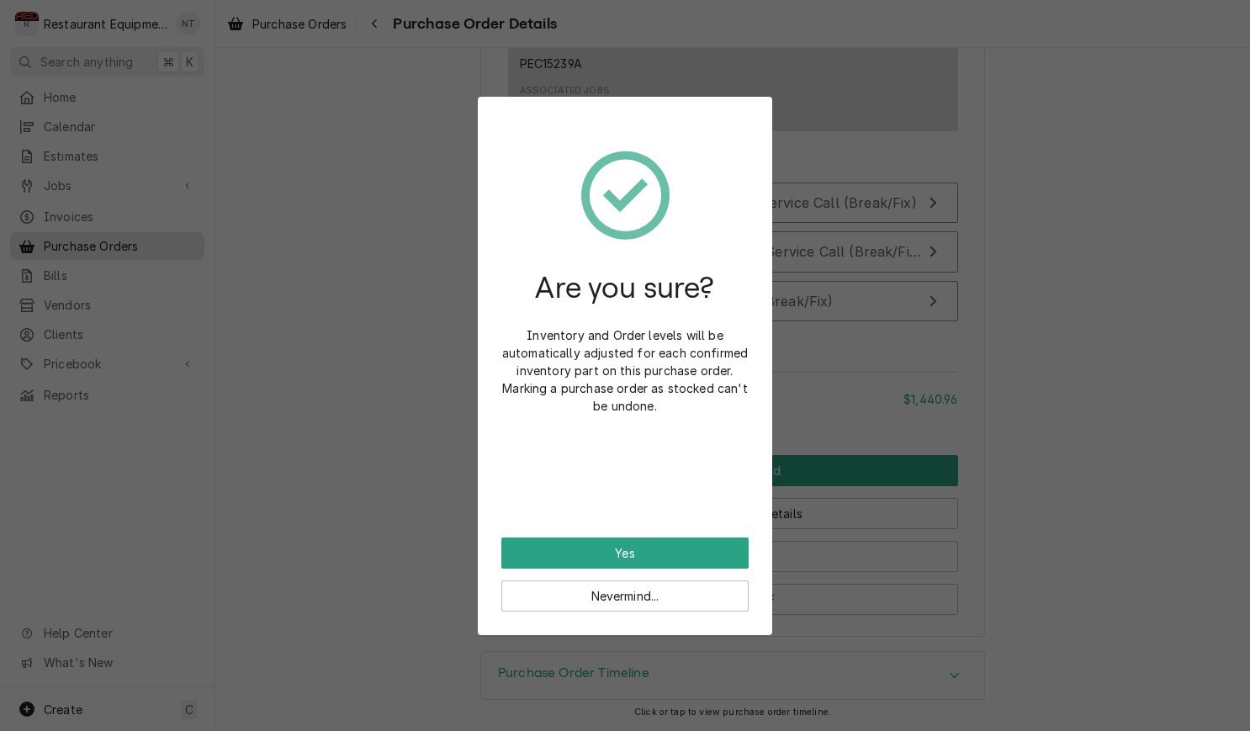
click at [676, 550] on button "Yes" at bounding box center [624, 553] width 247 height 31
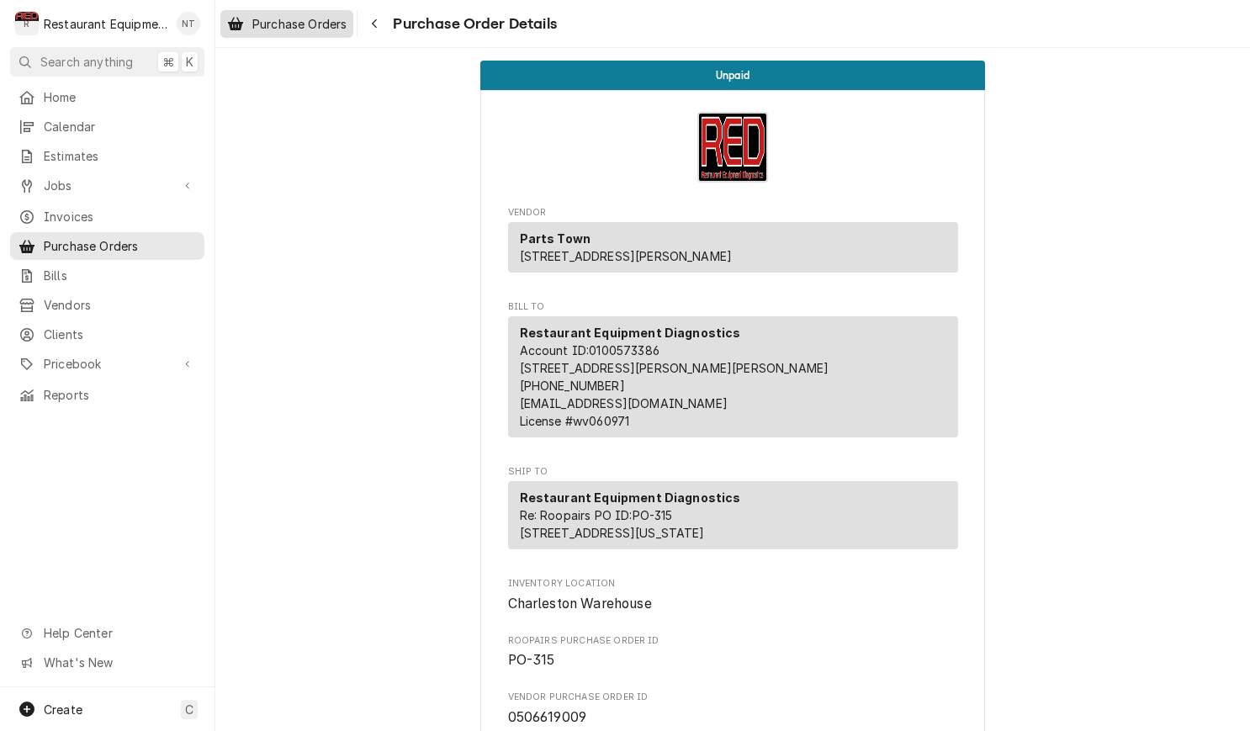
click at [340, 29] on span "Purchase Orders" at bounding box center [299, 24] width 94 height 18
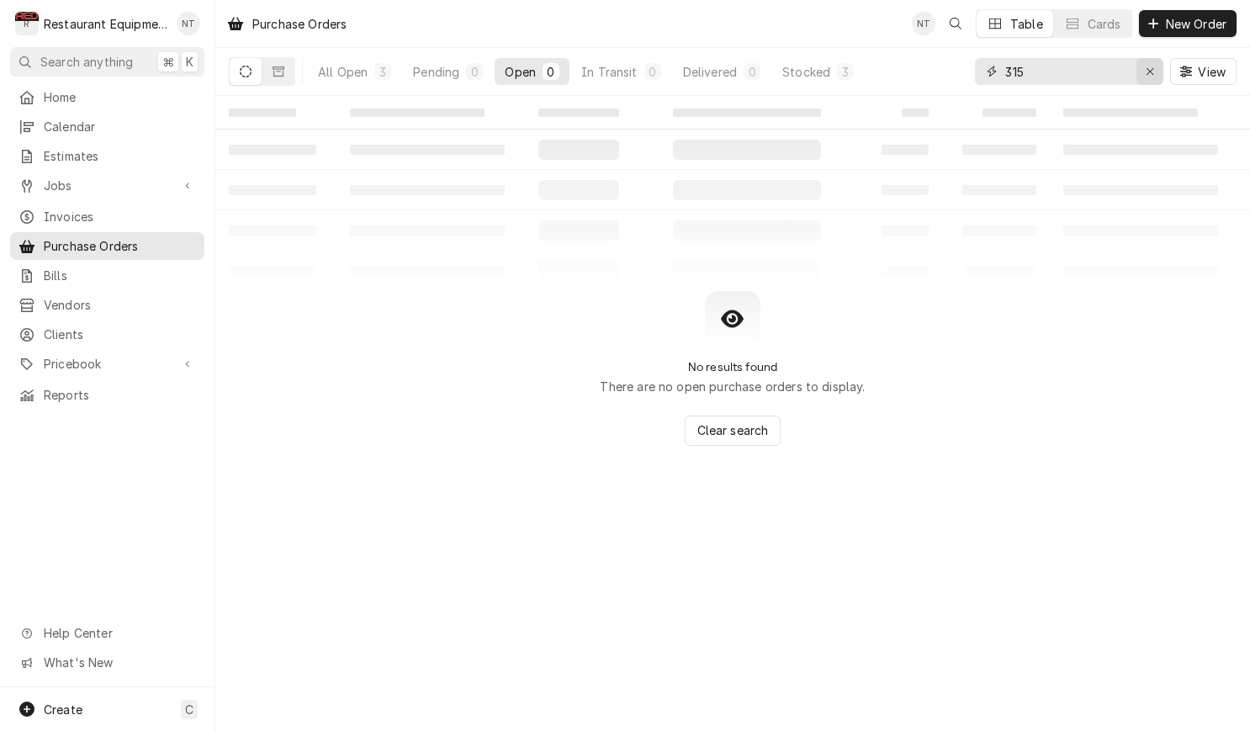
click at [1157, 74] on div "Erase input" at bounding box center [1150, 71] width 17 height 17
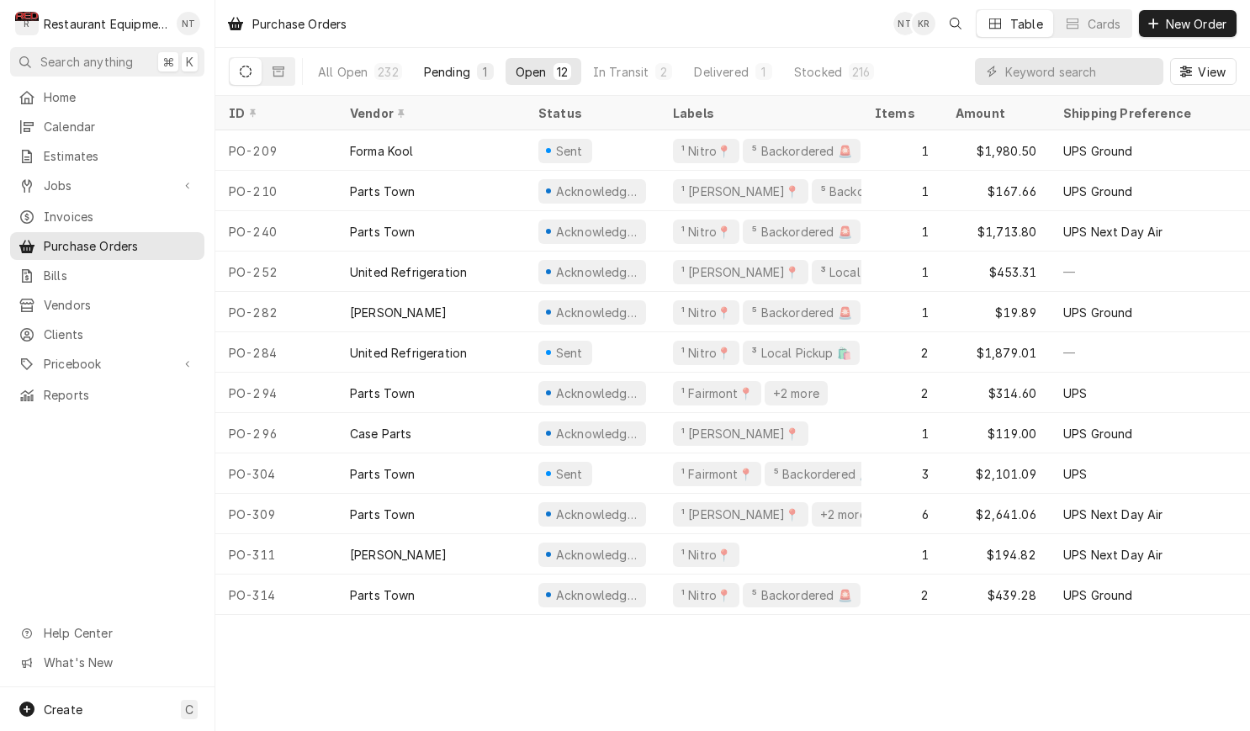
click at [447, 72] on div "Pending" at bounding box center [447, 72] width 46 height 18
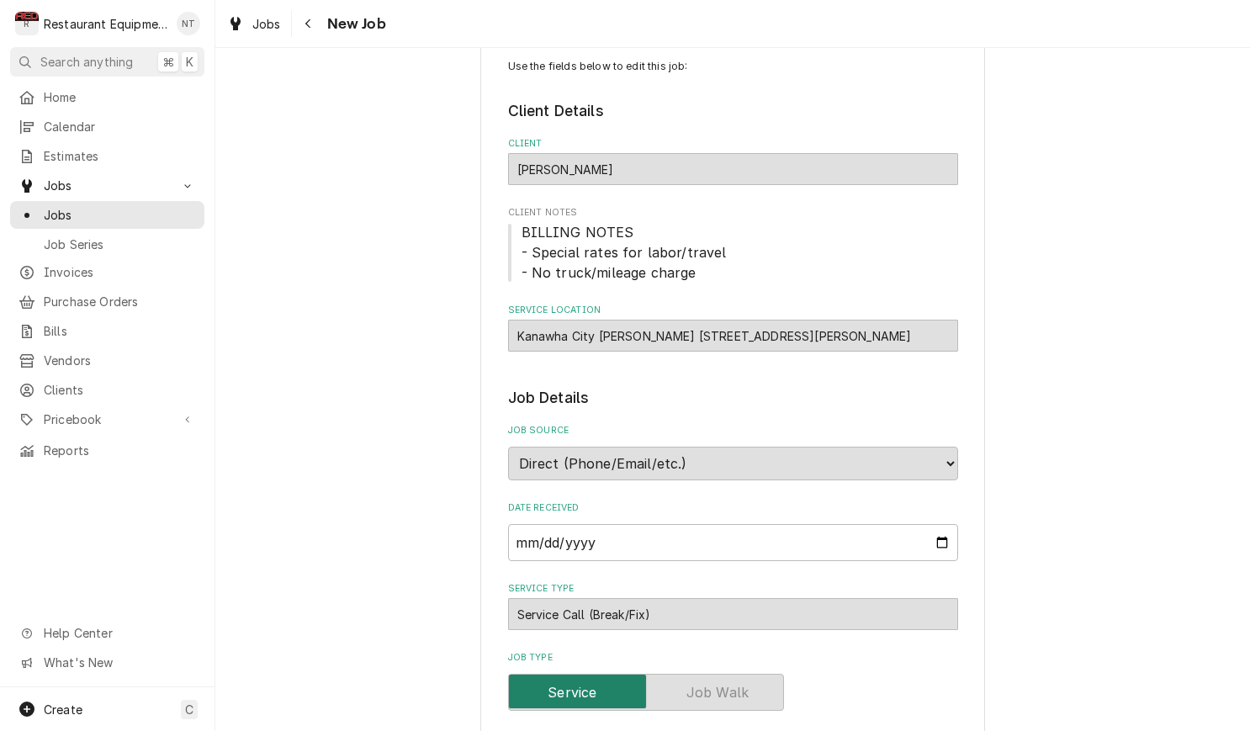
type textarea "x"
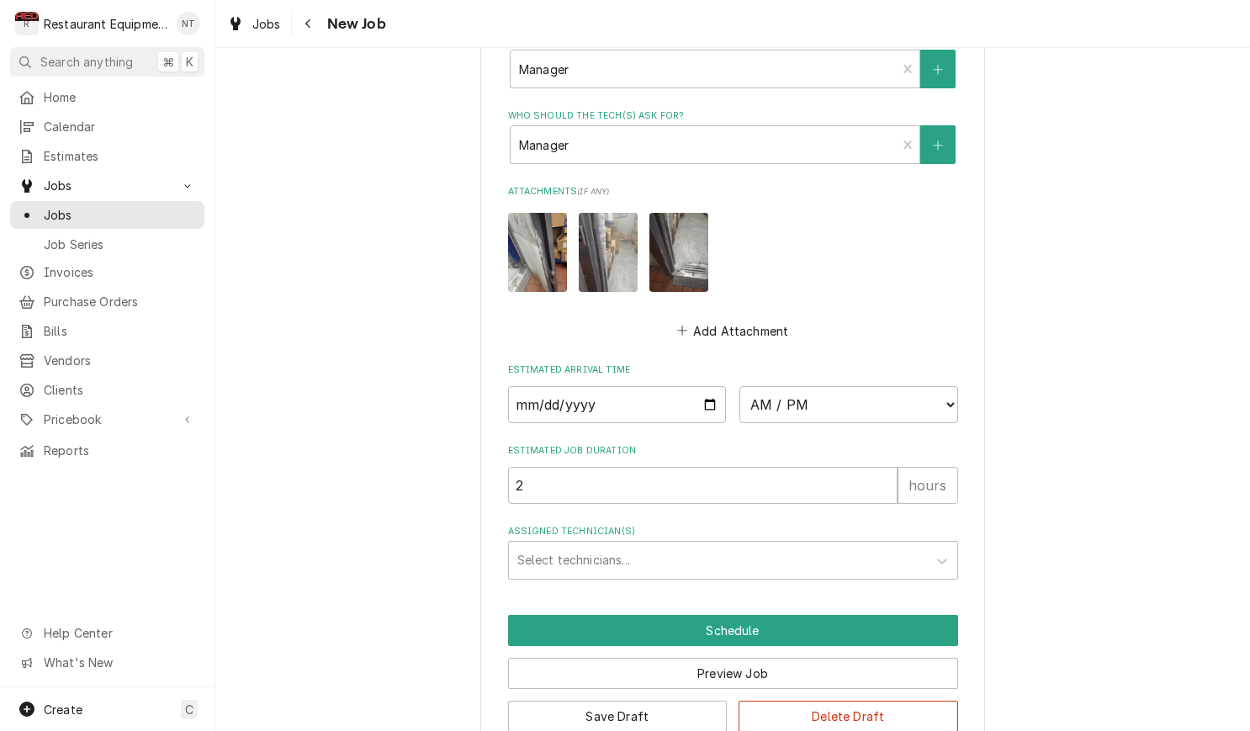
click at [549, 218] on img "Attachments" at bounding box center [537, 252] width 59 height 78
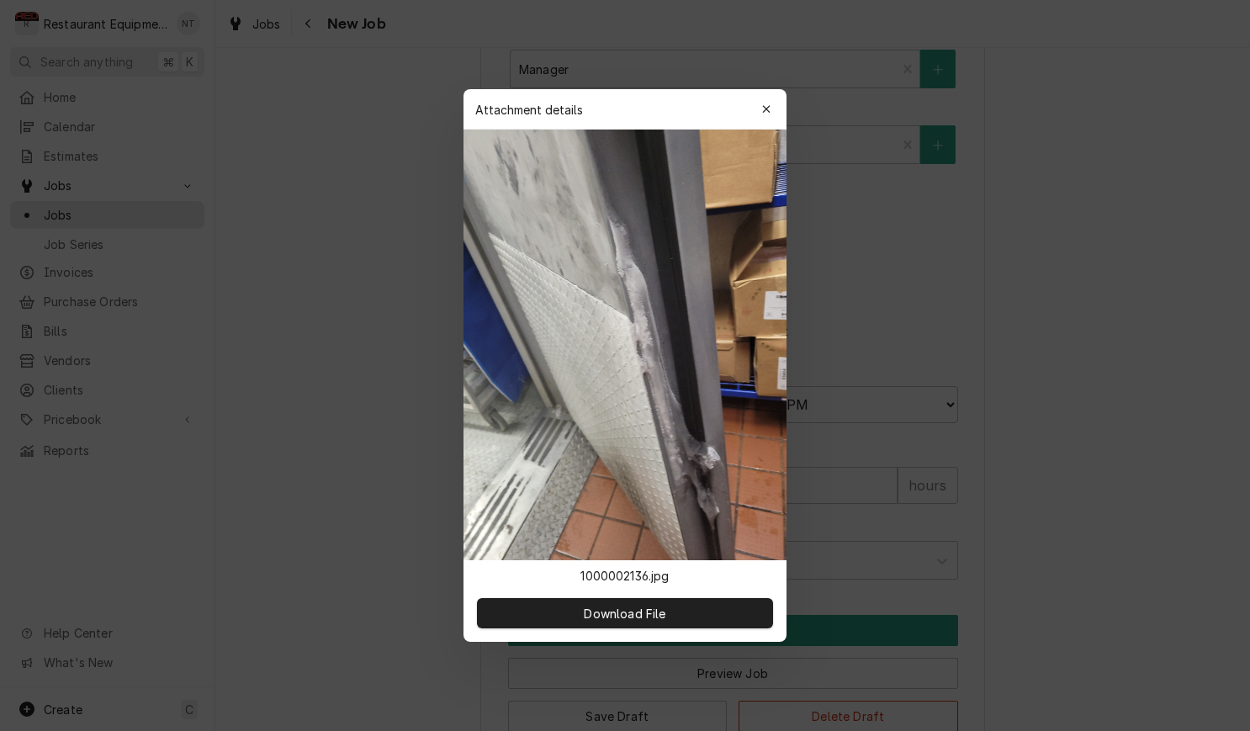
click at [769, 124] on div "Attachment details Close" at bounding box center [625, 109] width 323 height 40
click at [771, 111] on icon "button" at bounding box center [766, 109] width 9 height 12
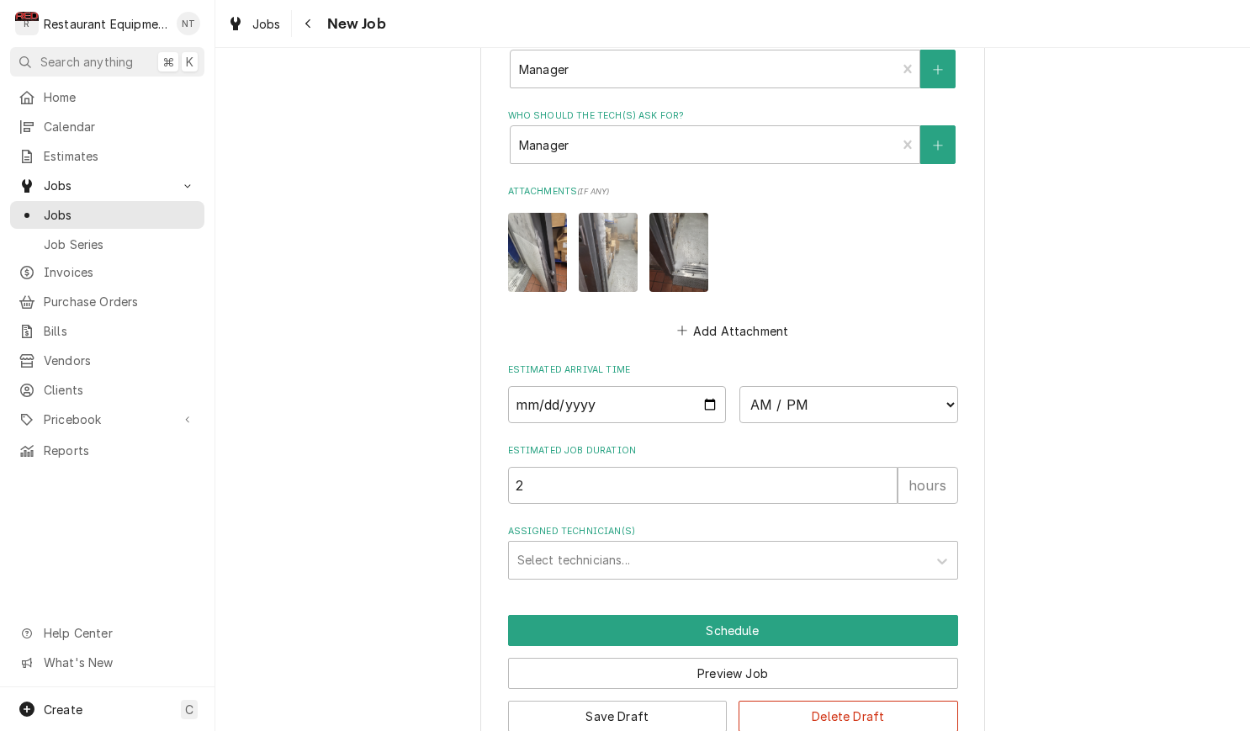
click at [613, 213] on img "Attachments" at bounding box center [608, 252] width 59 height 78
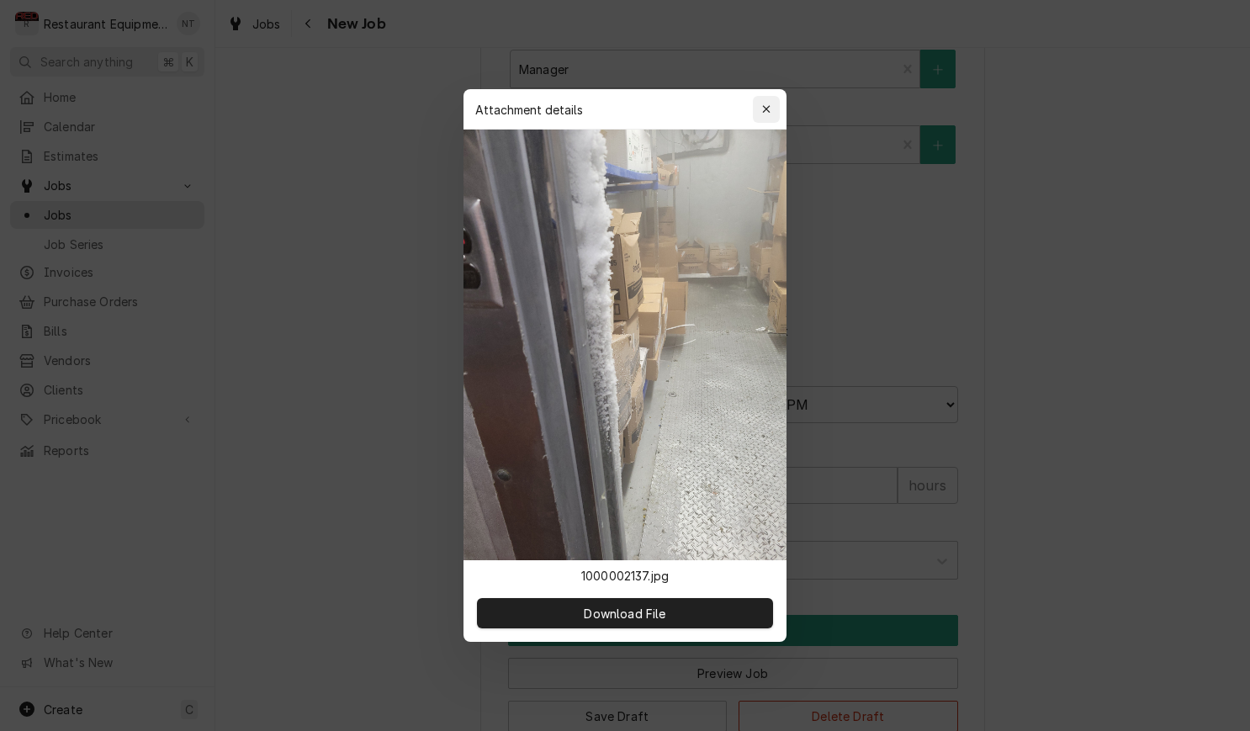
click at [767, 111] on icon "button" at bounding box center [766, 109] width 9 height 12
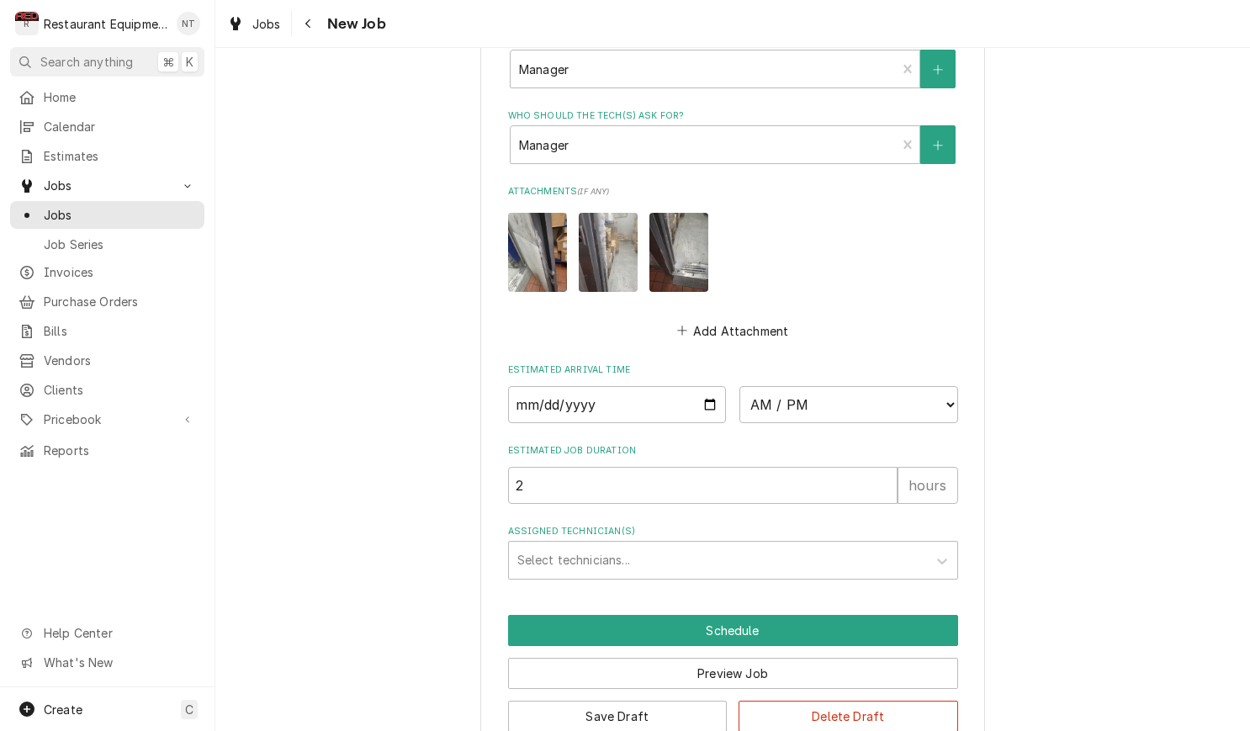
click at [698, 213] on img "Attachments" at bounding box center [679, 252] width 59 height 78
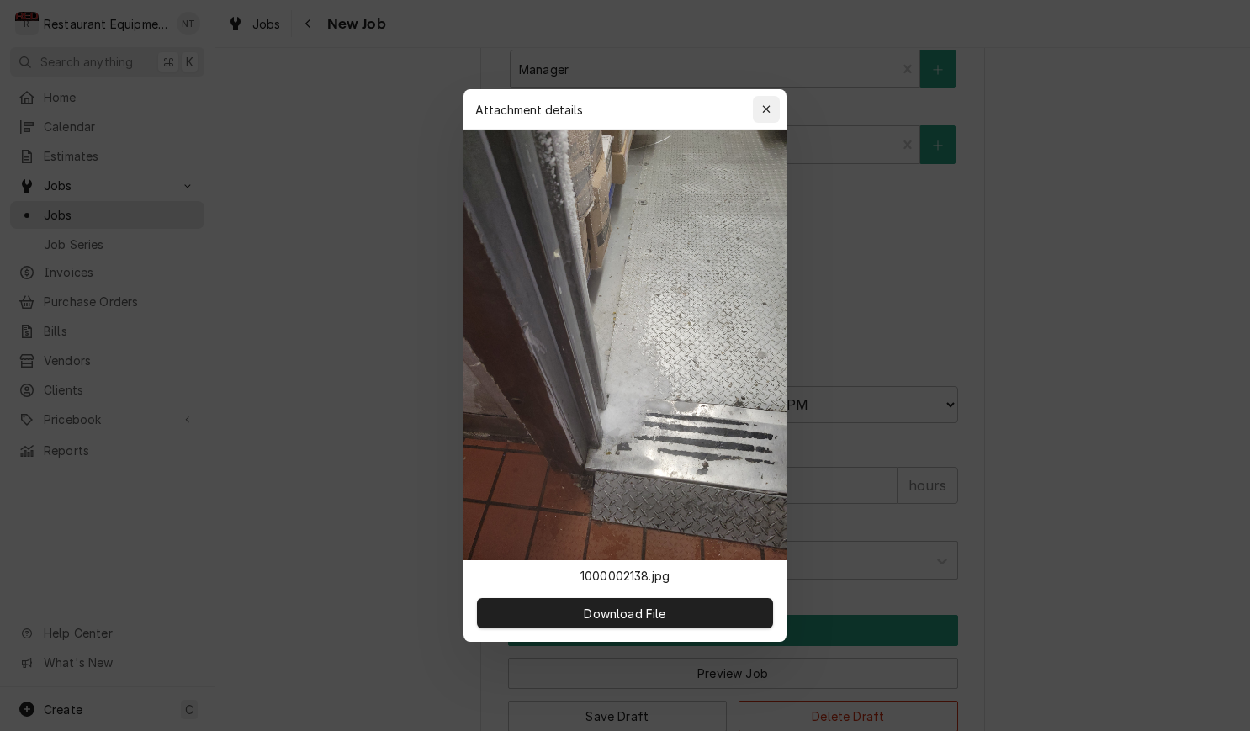
click at [771, 103] on div "button" at bounding box center [766, 109] width 17 height 17
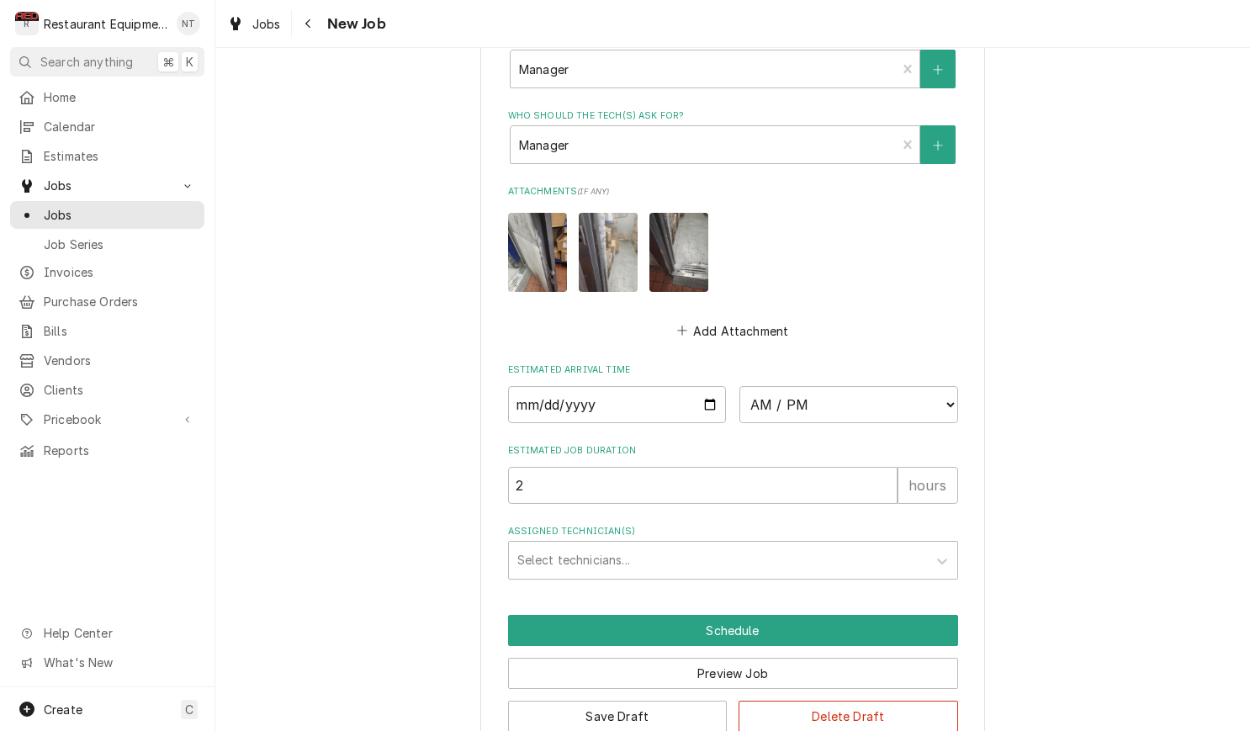
click at [612, 213] on img "Attachments" at bounding box center [608, 252] width 59 height 78
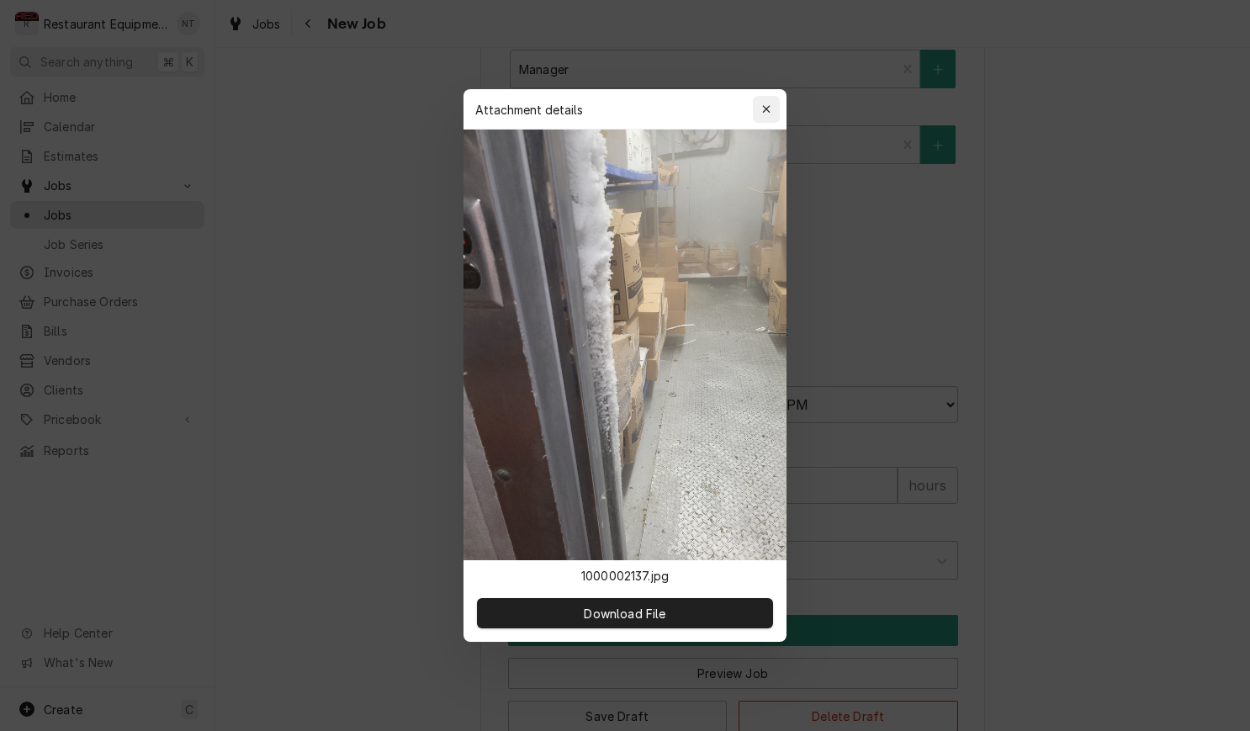
click at [773, 109] on div "button" at bounding box center [766, 109] width 17 height 17
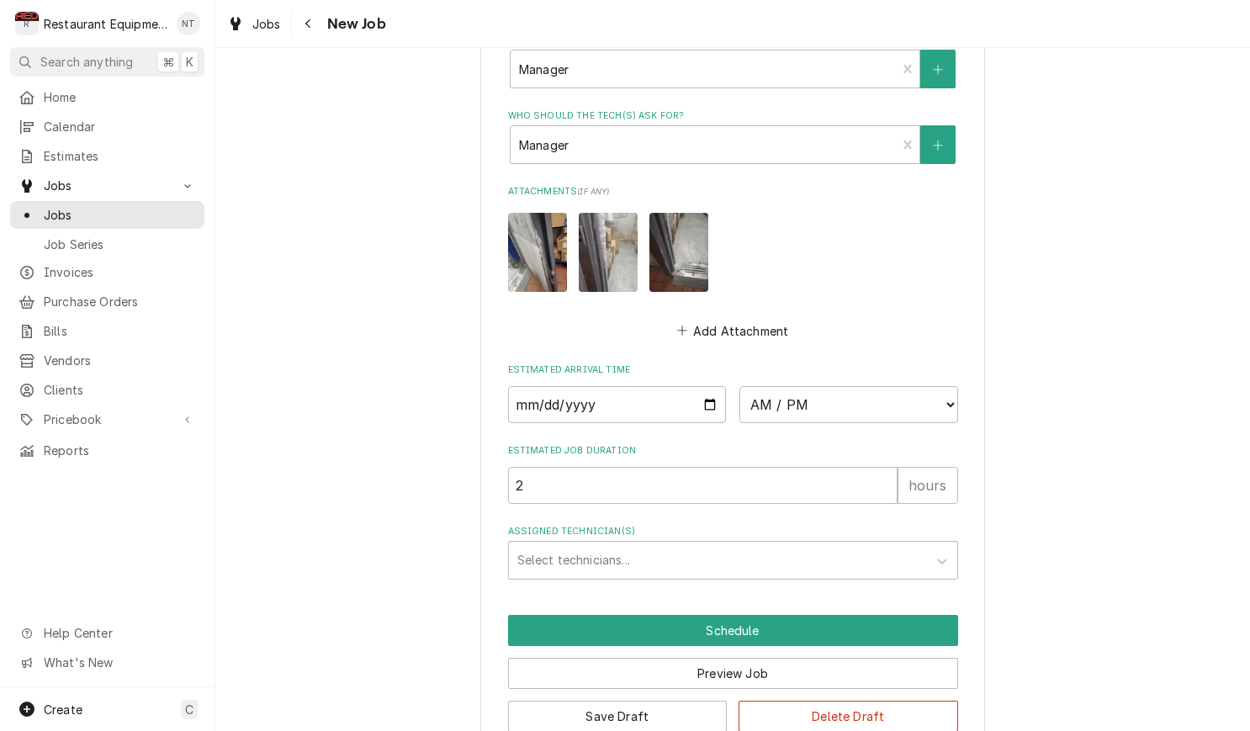
click at [549, 213] on img "Attachments" at bounding box center [537, 252] width 59 height 78
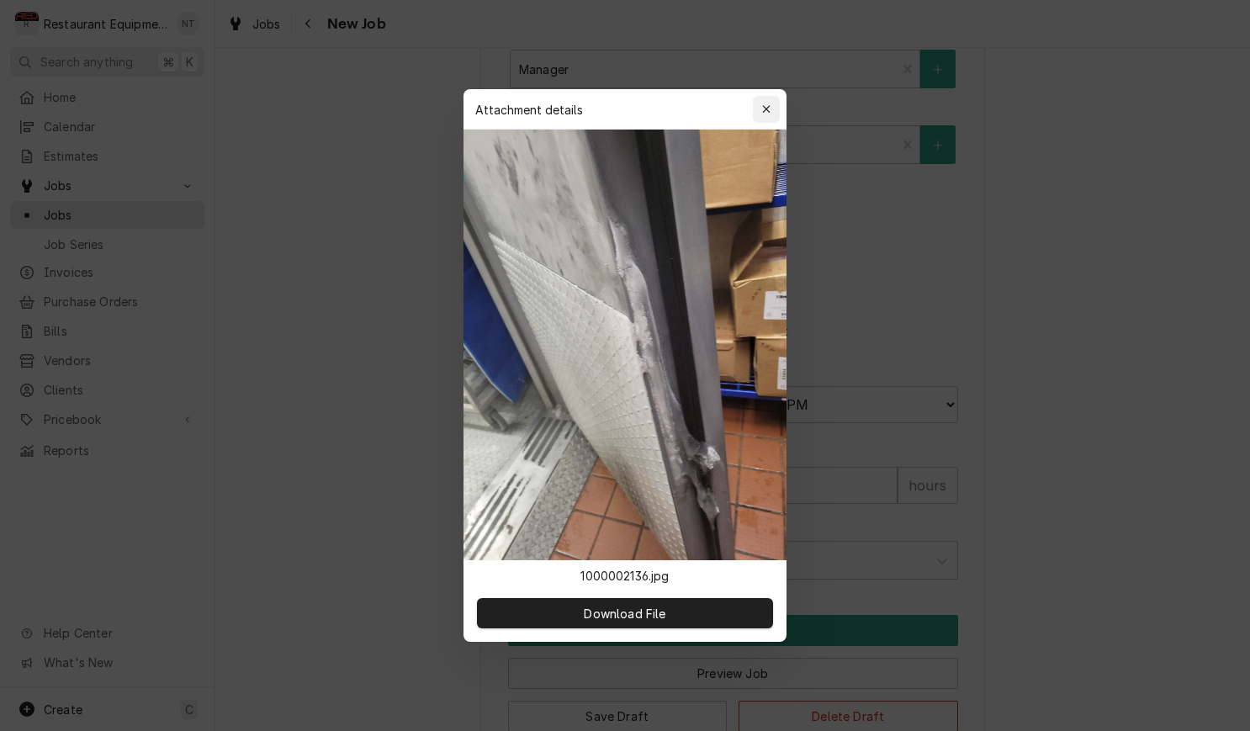
click at [764, 105] on icon "button" at bounding box center [766, 109] width 9 height 12
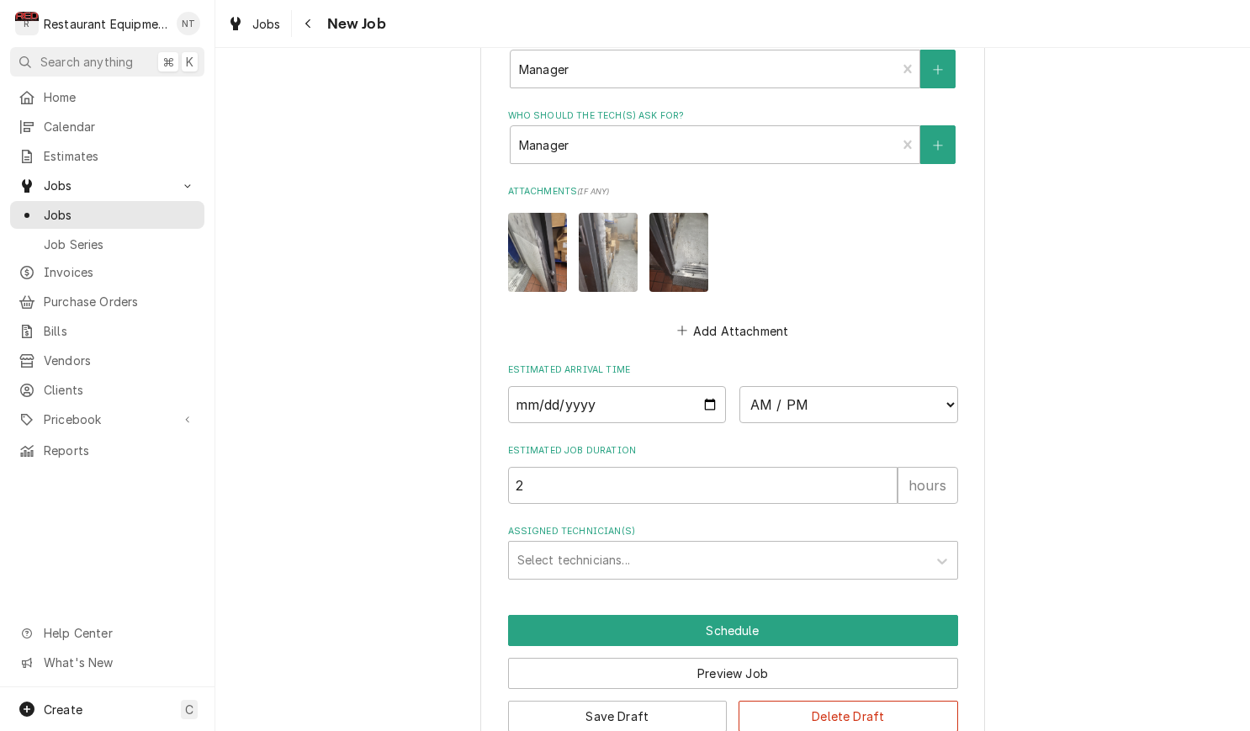
click at [688, 233] on img "Attachments" at bounding box center [679, 252] width 59 height 78
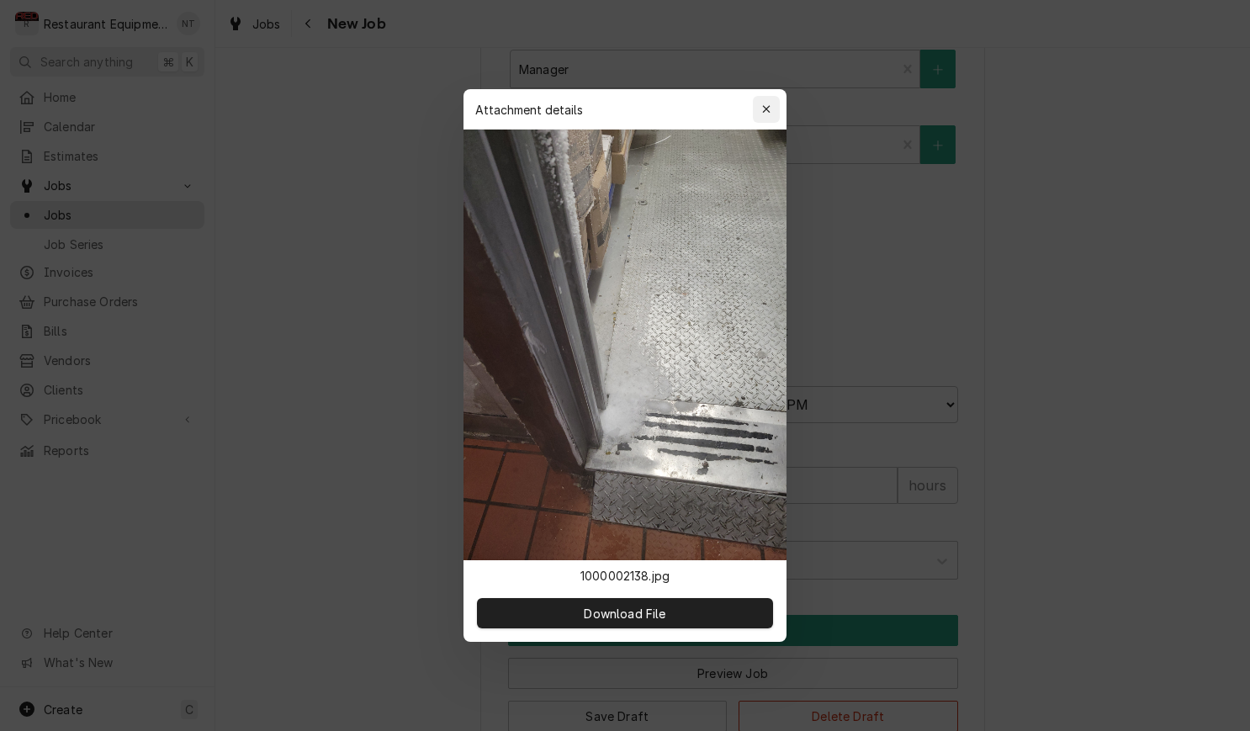
click at [772, 112] on div "button" at bounding box center [766, 109] width 17 height 17
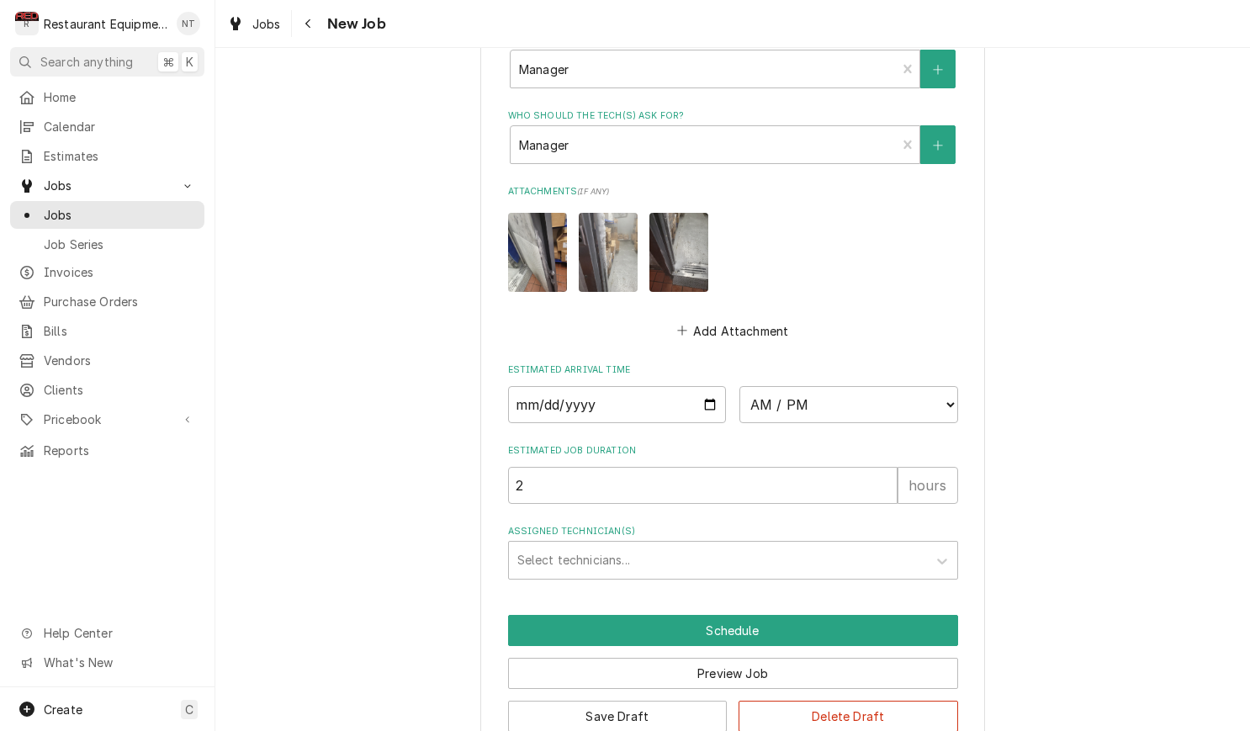
click at [602, 213] on img "Attachments" at bounding box center [608, 252] width 59 height 78
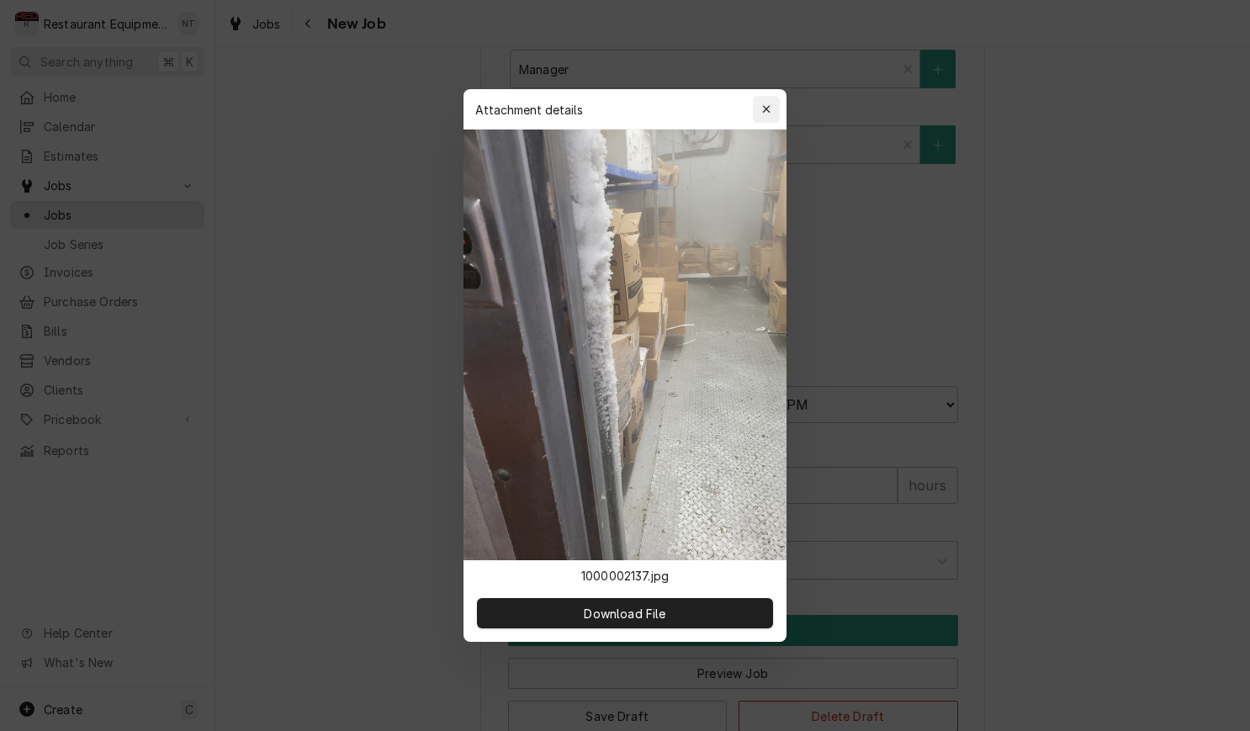
click at [756, 109] on button "button" at bounding box center [766, 109] width 27 height 27
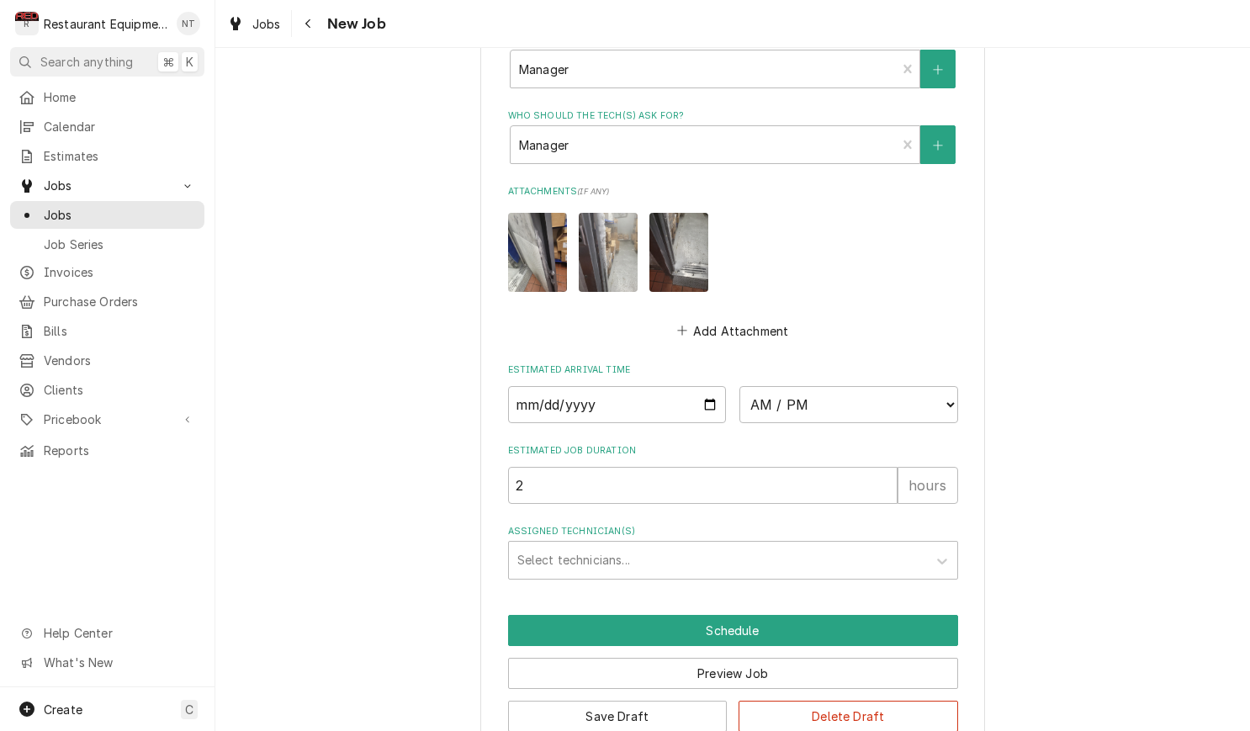
click at [560, 213] on img "Attachments" at bounding box center [537, 252] width 59 height 78
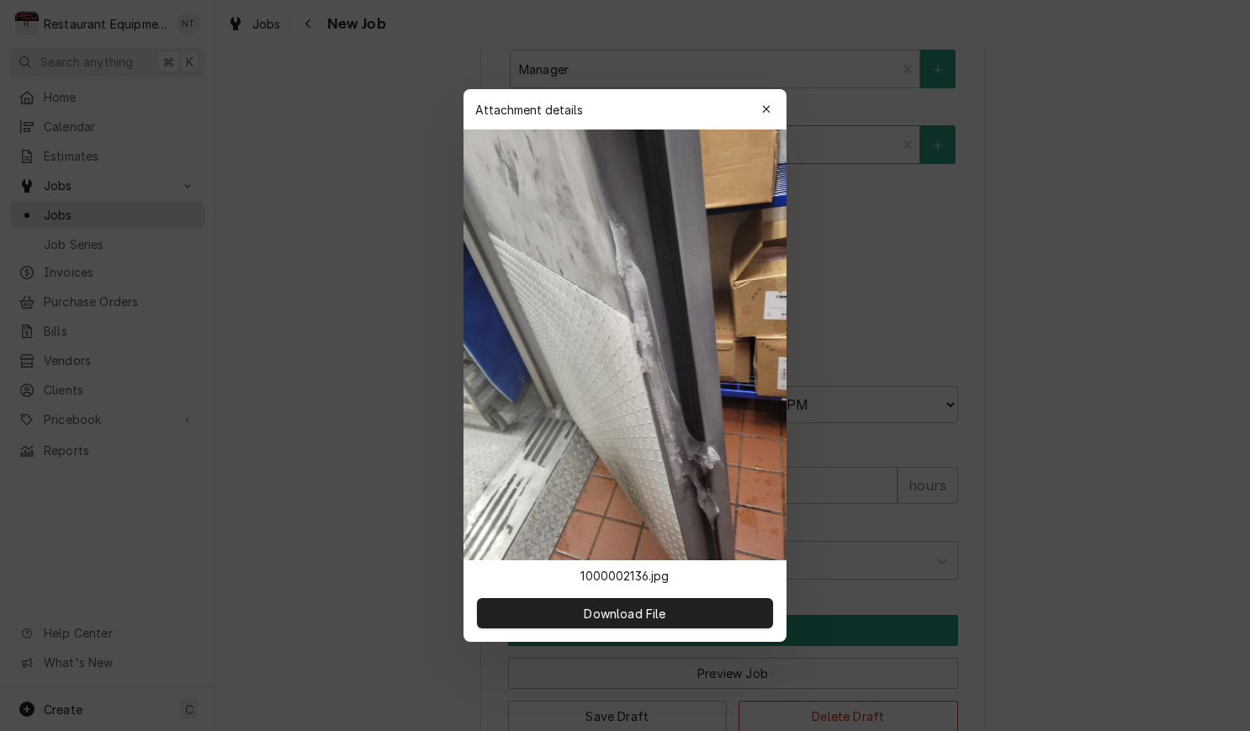
click at [771, 115] on div "button" at bounding box center [766, 109] width 17 height 17
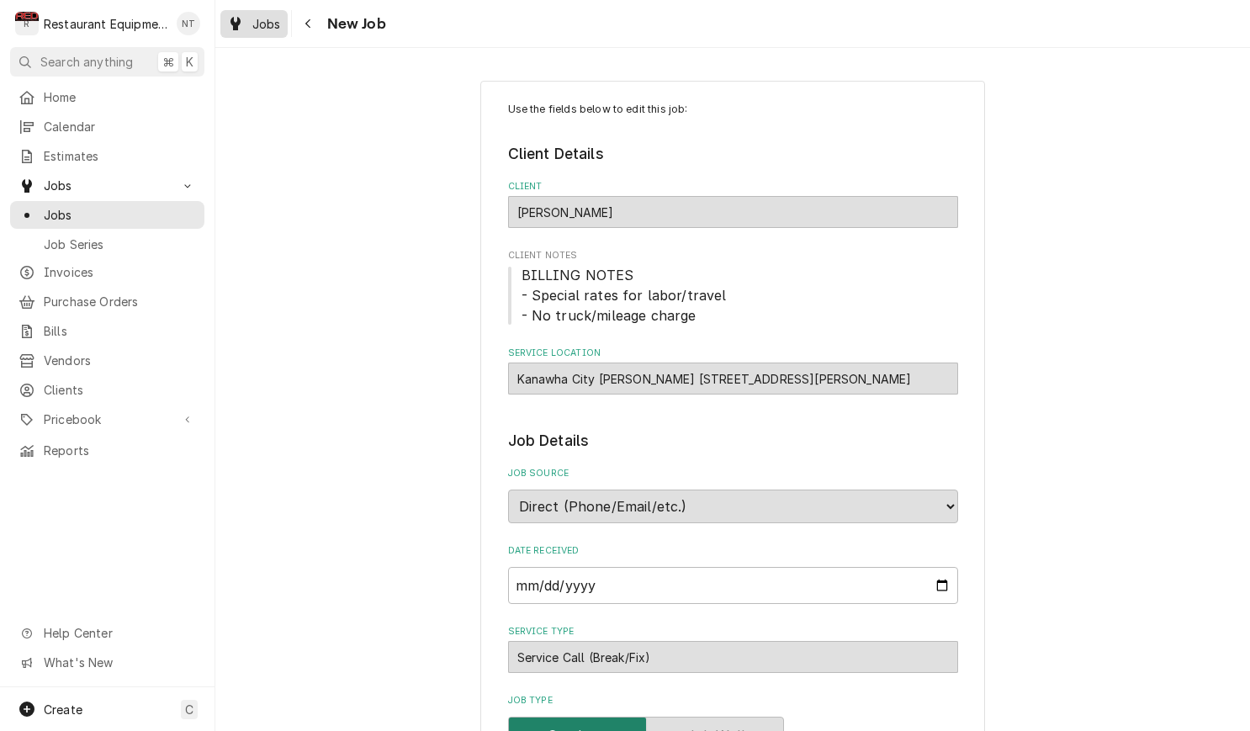
click at [275, 30] on span "Jobs" at bounding box center [266, 24] width 29 height 18
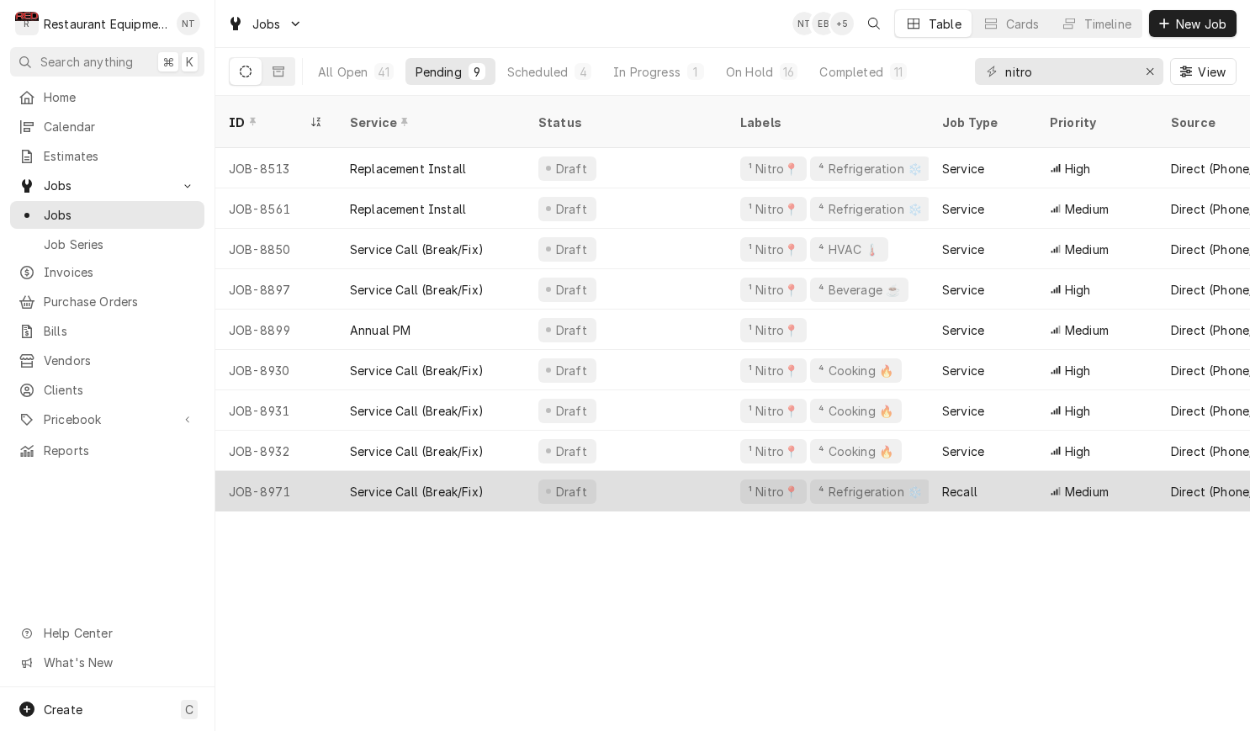
click at [1148, 471] on div "Medium" at bounding box center [1097, 491] width 121 height 40
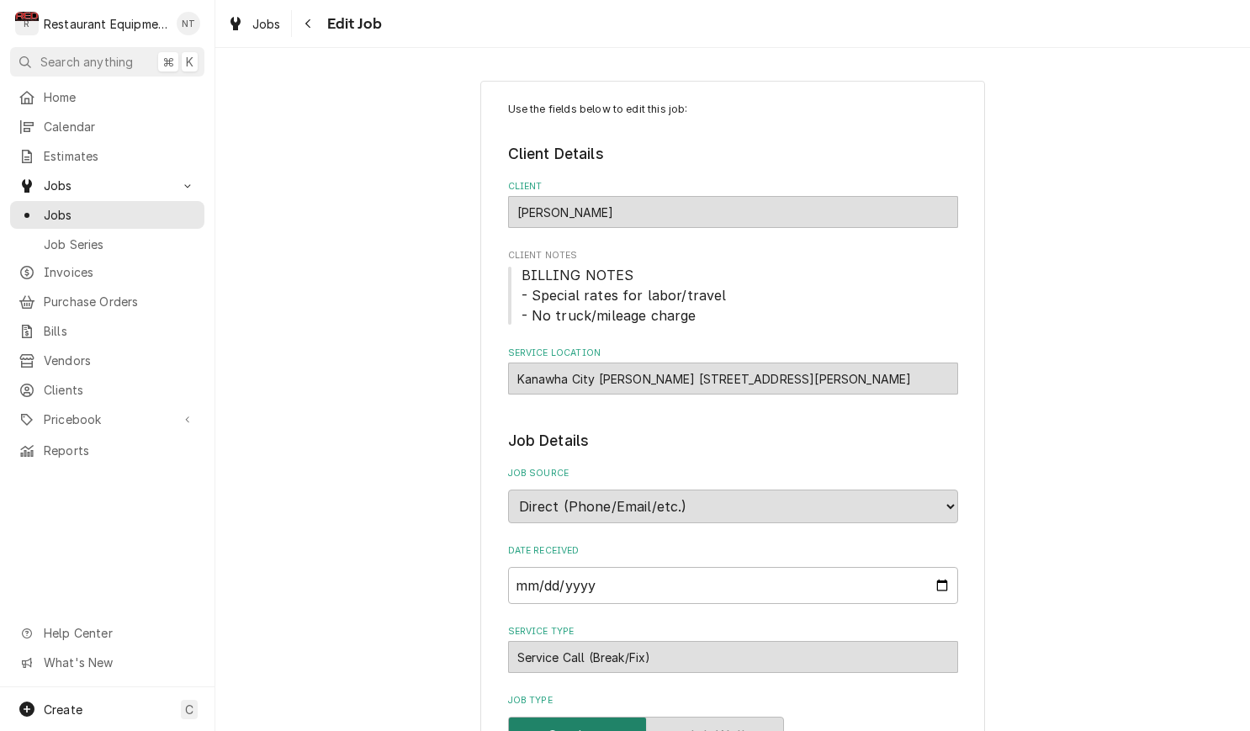
type textarea "x"
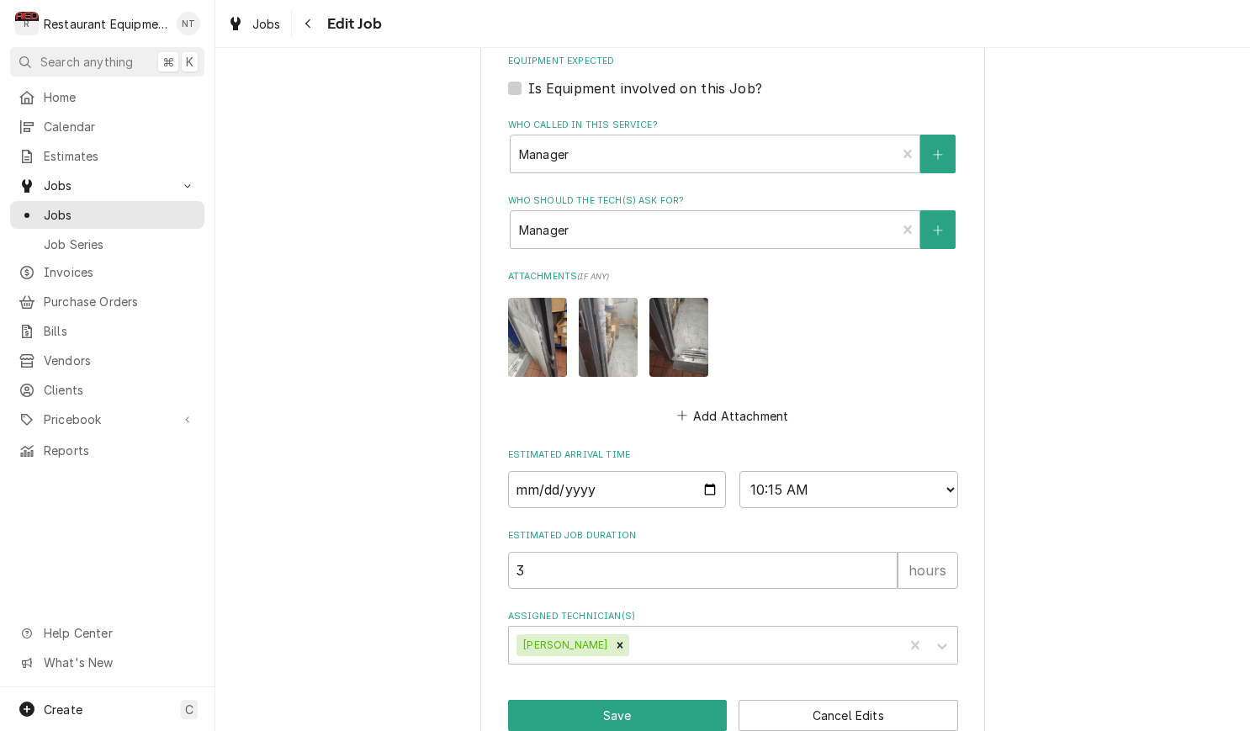
scroll to position [1111, 0]
click at [270, 29] on span "Jobs" at bounding box center [266, 24] width 29 height 18
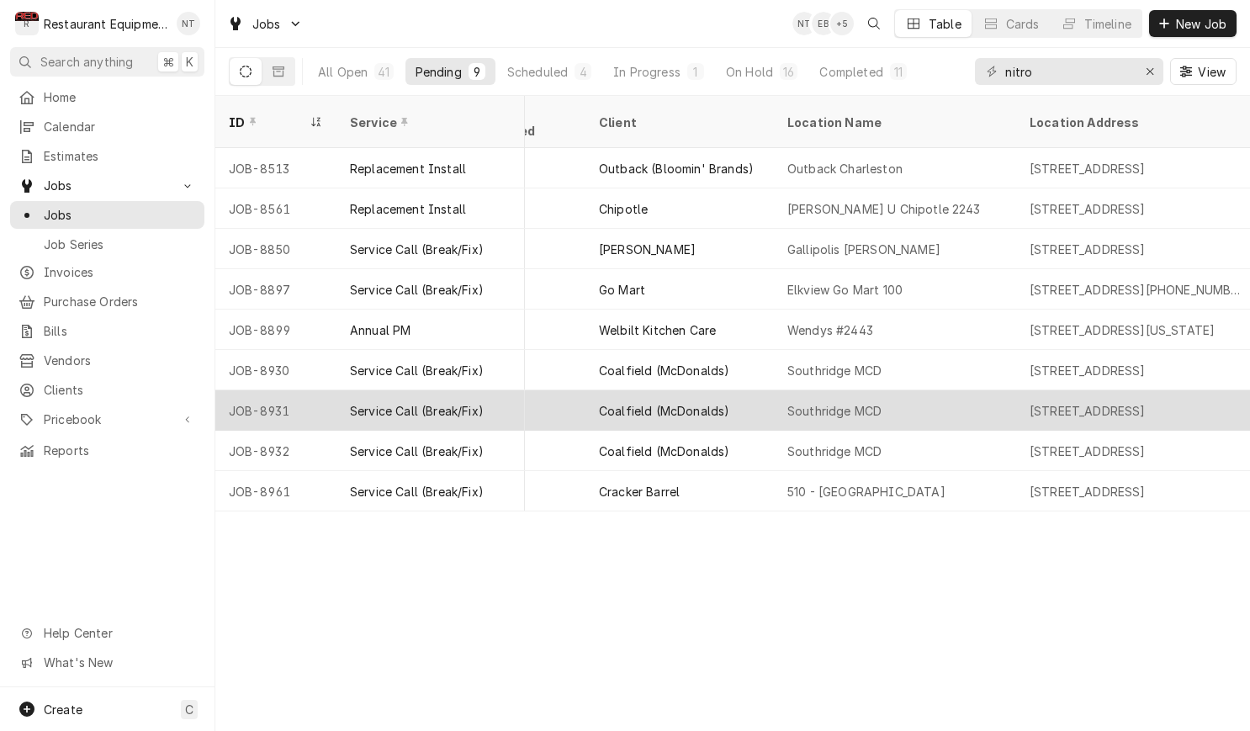
scroll to position [0, 1040]
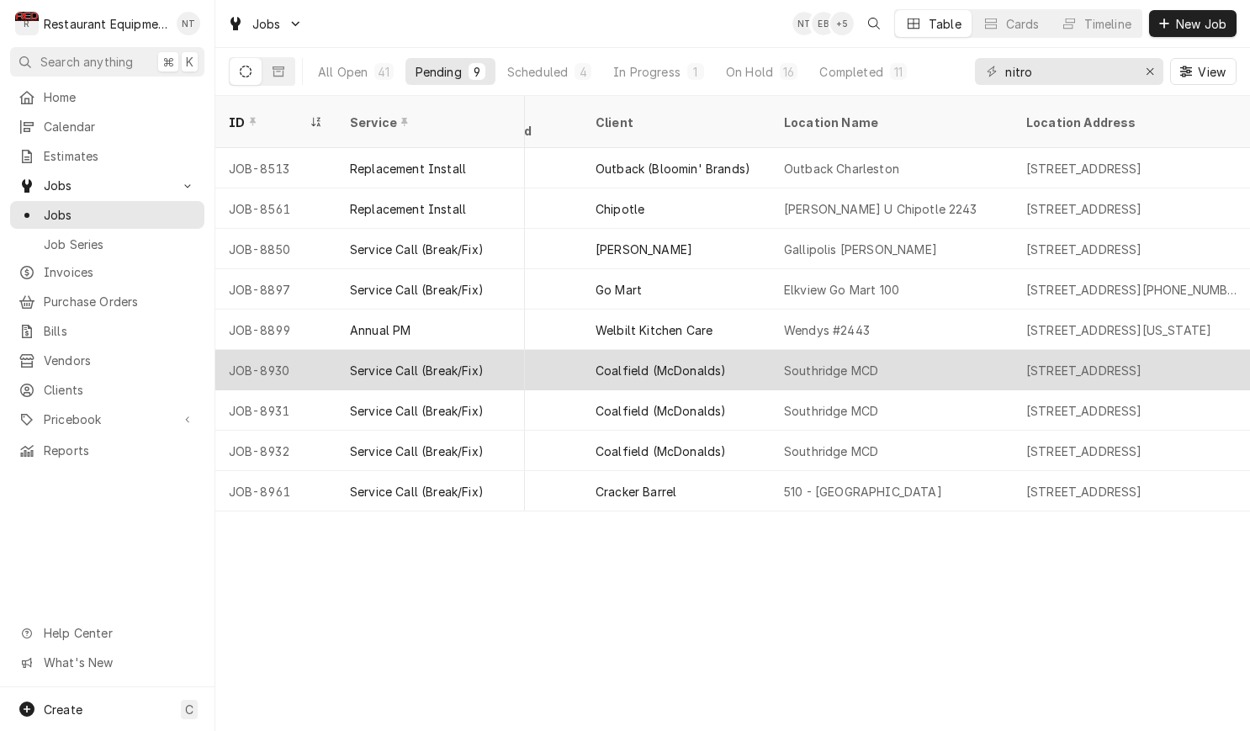
click at [967, 350] on div "Southridge MCD" at bounding box center [892, 370] width 242 height 40
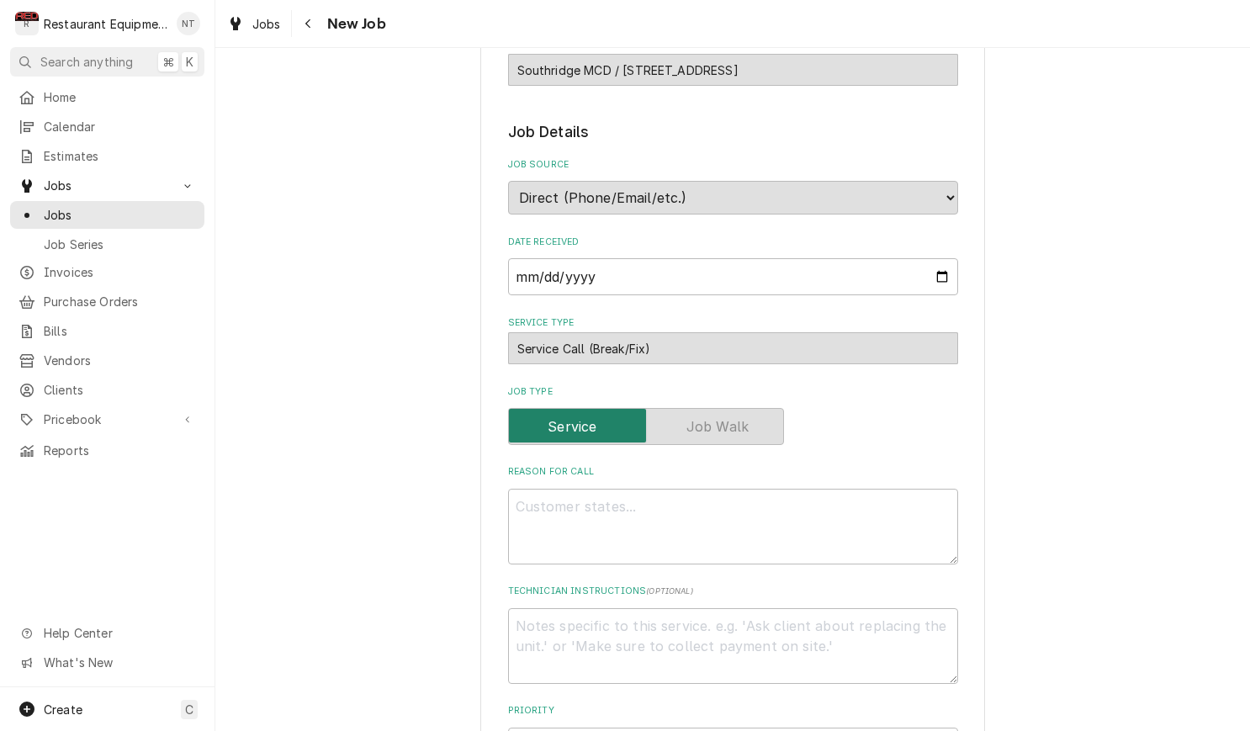
type textarea "x"
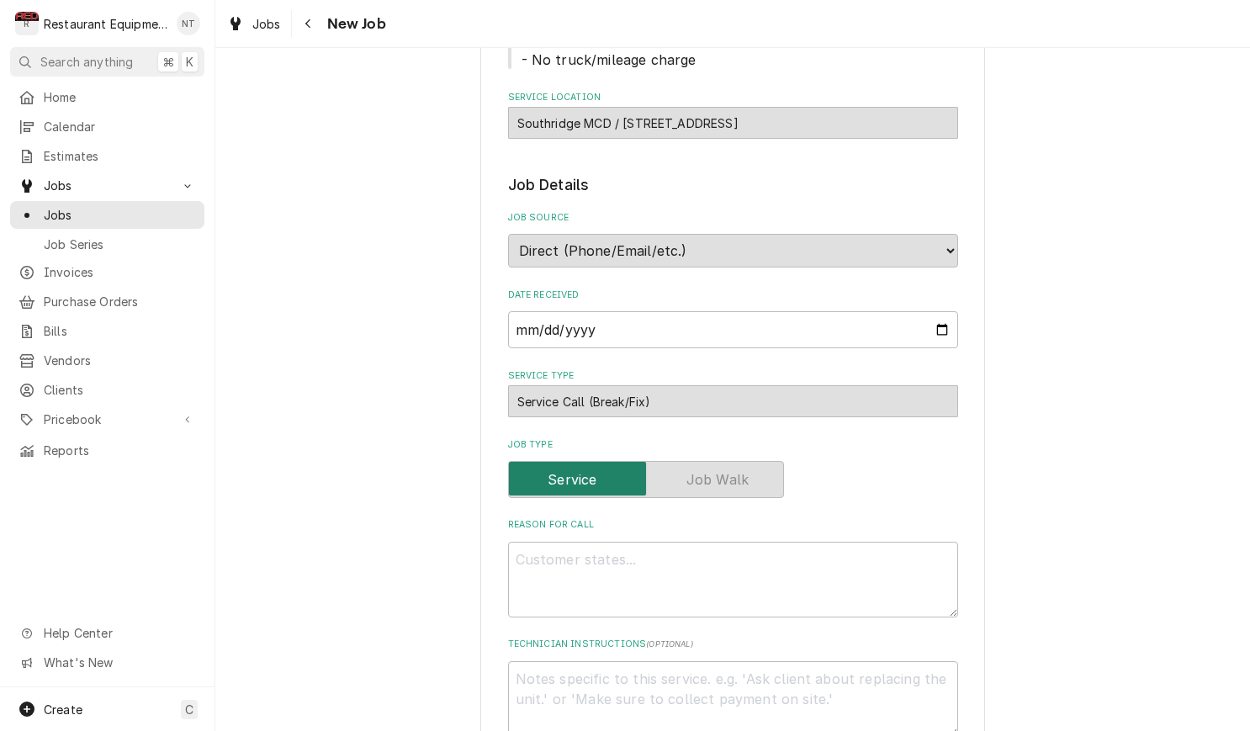
scroll to position [257, 0]
click at [305, 24] on icon "Navigate back" at bounding box center [309, 24] width 8 height 12
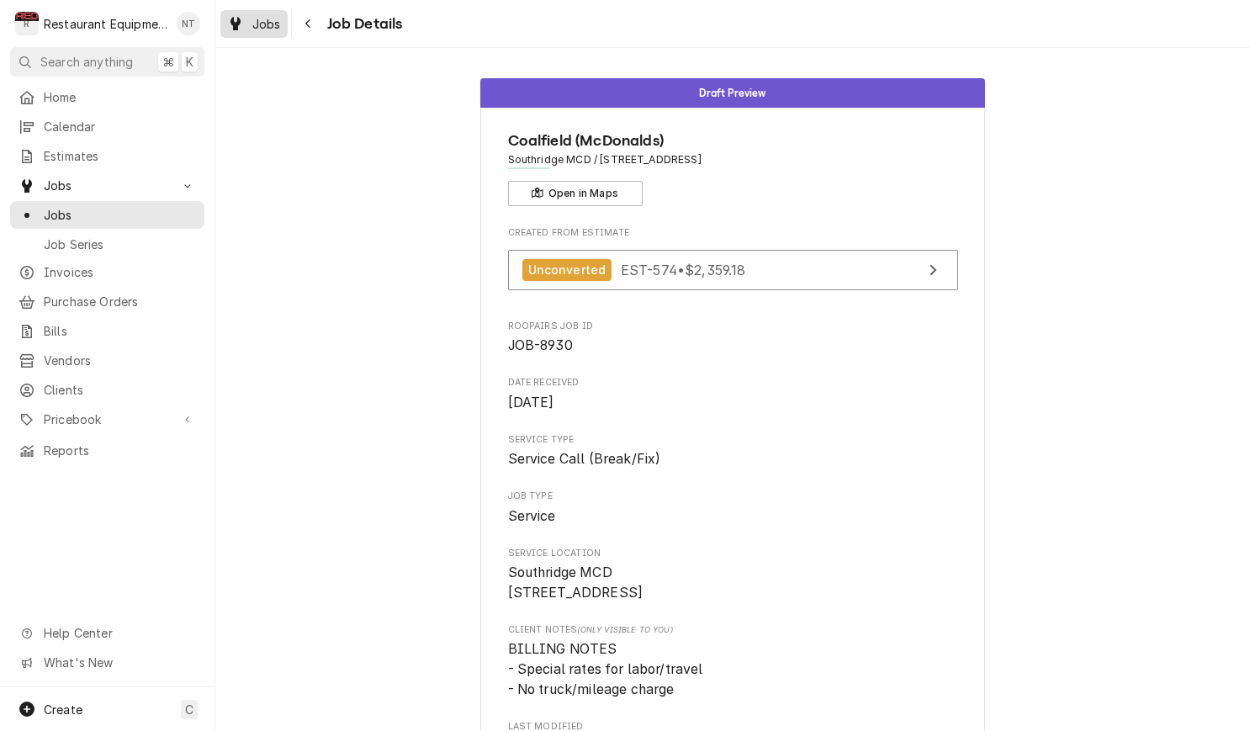
click at [282, 24] on div "Jobs" at bounding box center [254, 23] width 61 height 21
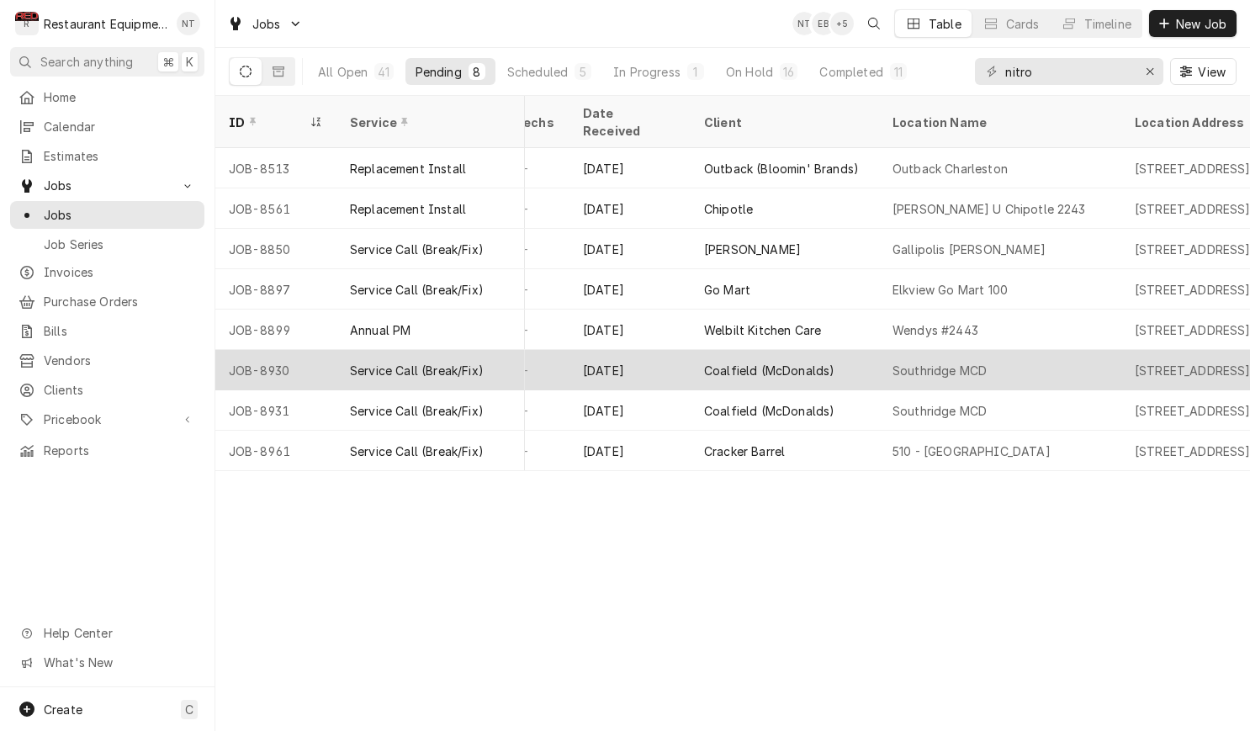
scroll to position [0, 961]
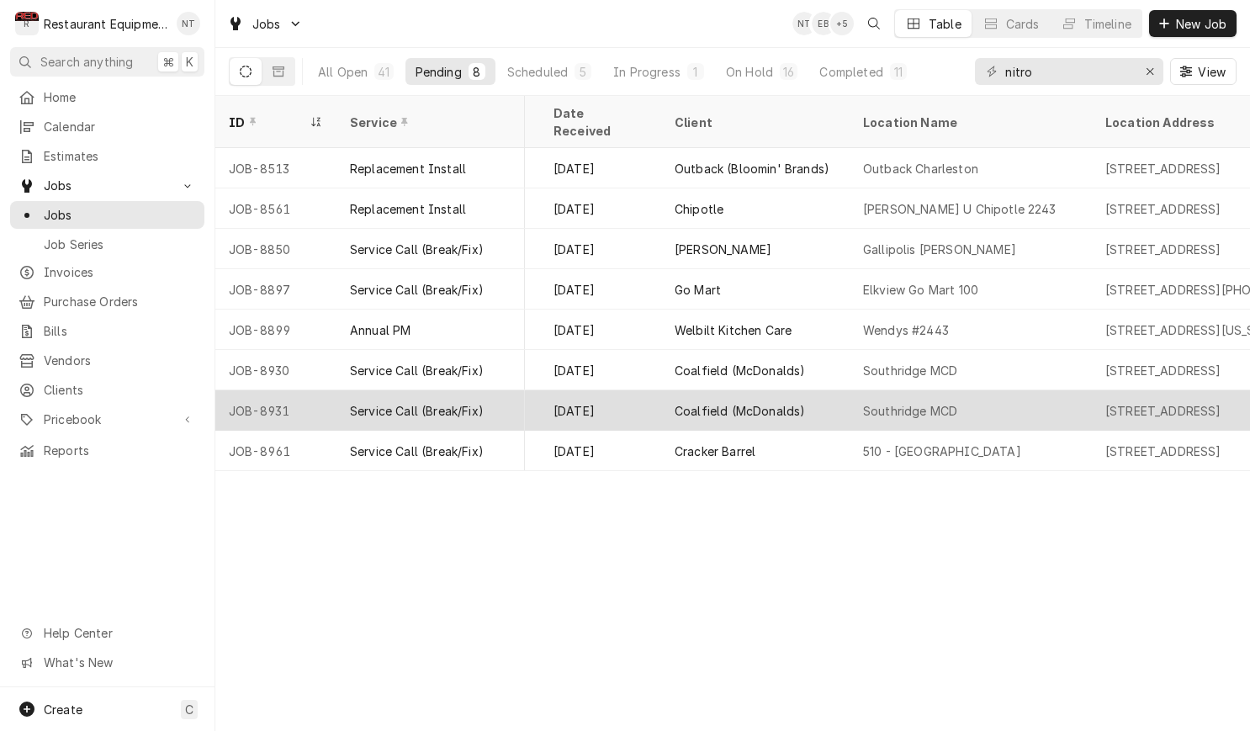
click at [1021, 390] on div "Southridge MCD" at bounding box center [971, 410] width 242 height 40
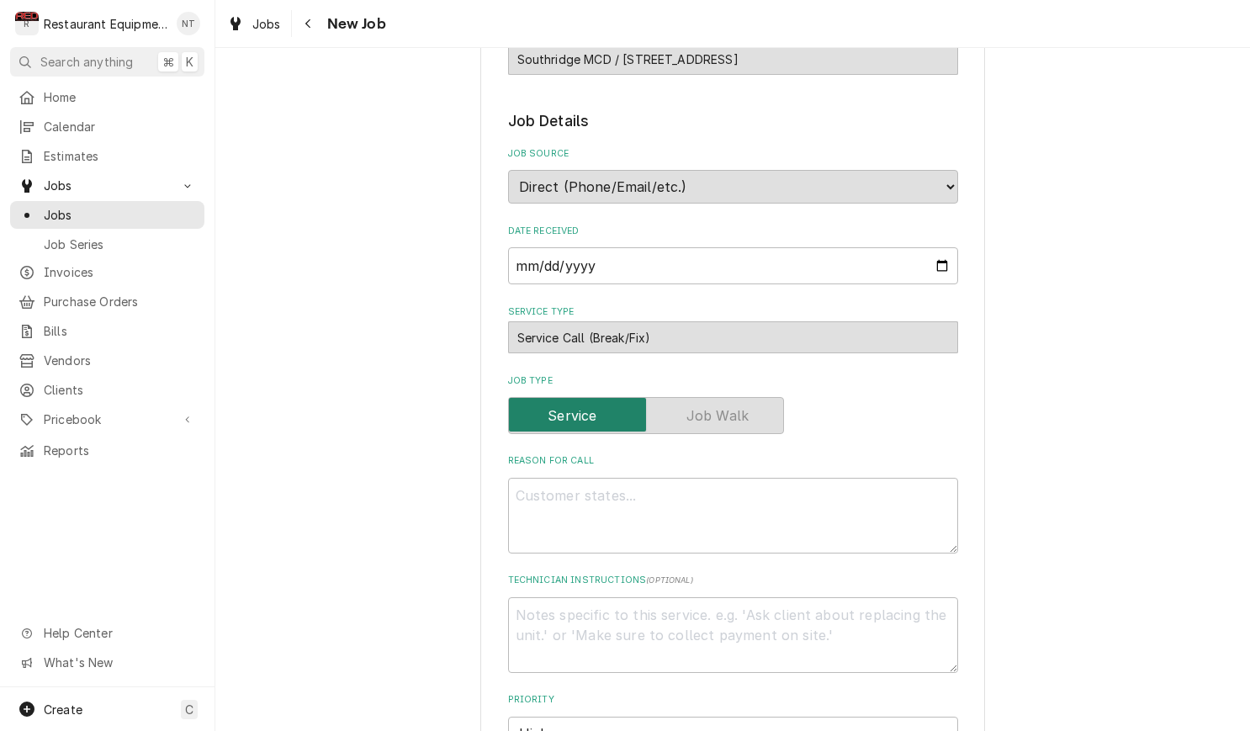
type textarea "x"
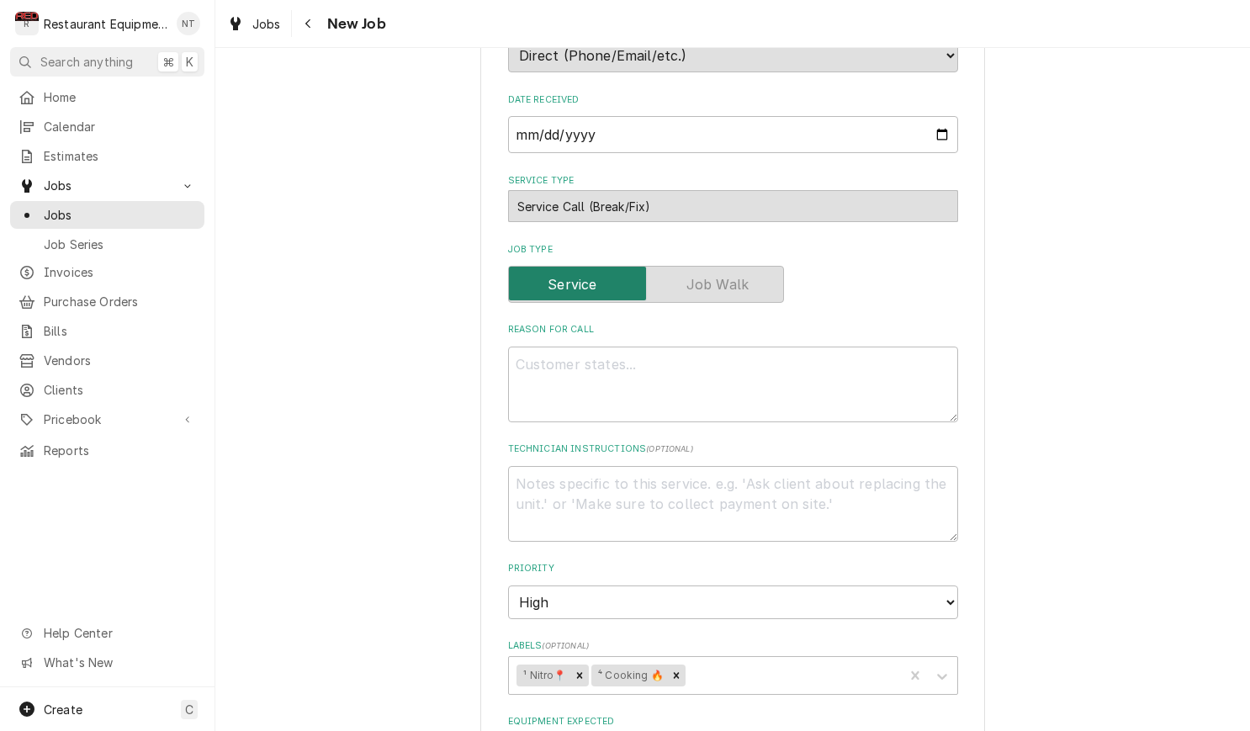
scroll to position [452, 0]
click at [268, 29] on span "Jobs" at bounding box center [266, 24] width 29 height 18
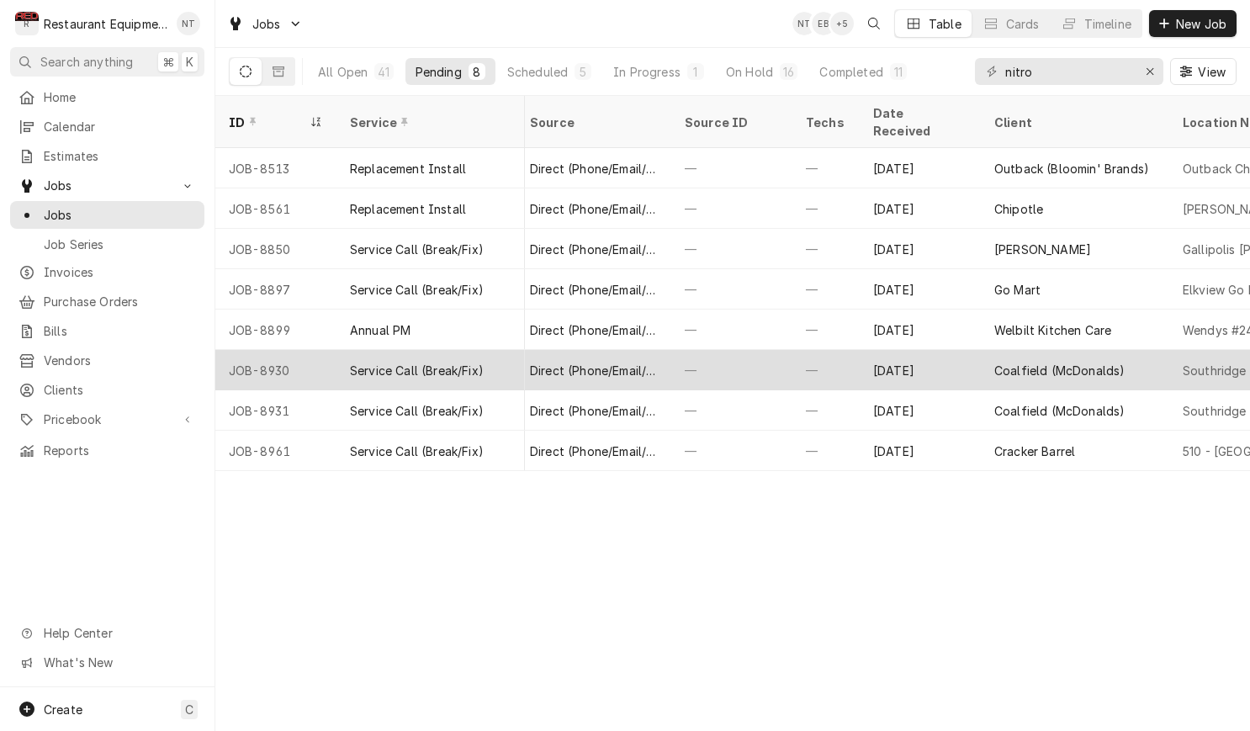
scroll to position [0, 680]
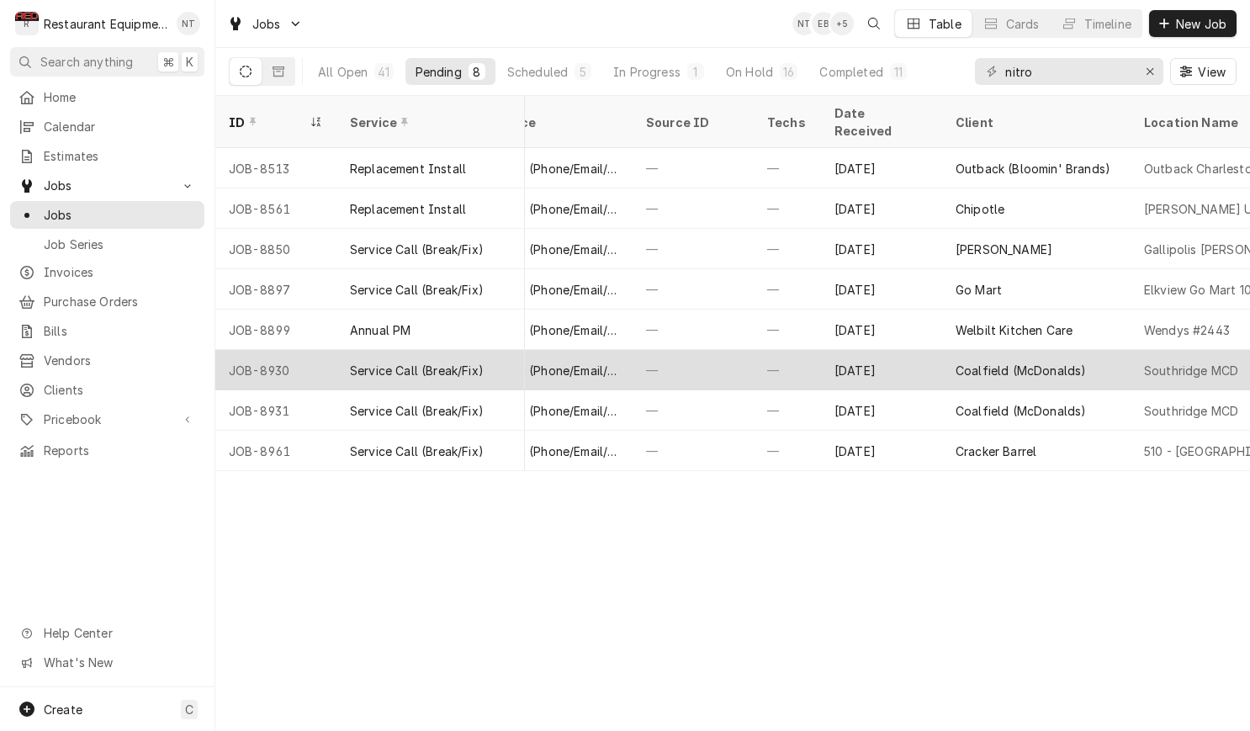
click at [1047, 362] on div "Coalfield (McDonalds)" at bounding box center [1021, 371] width 130 height 18
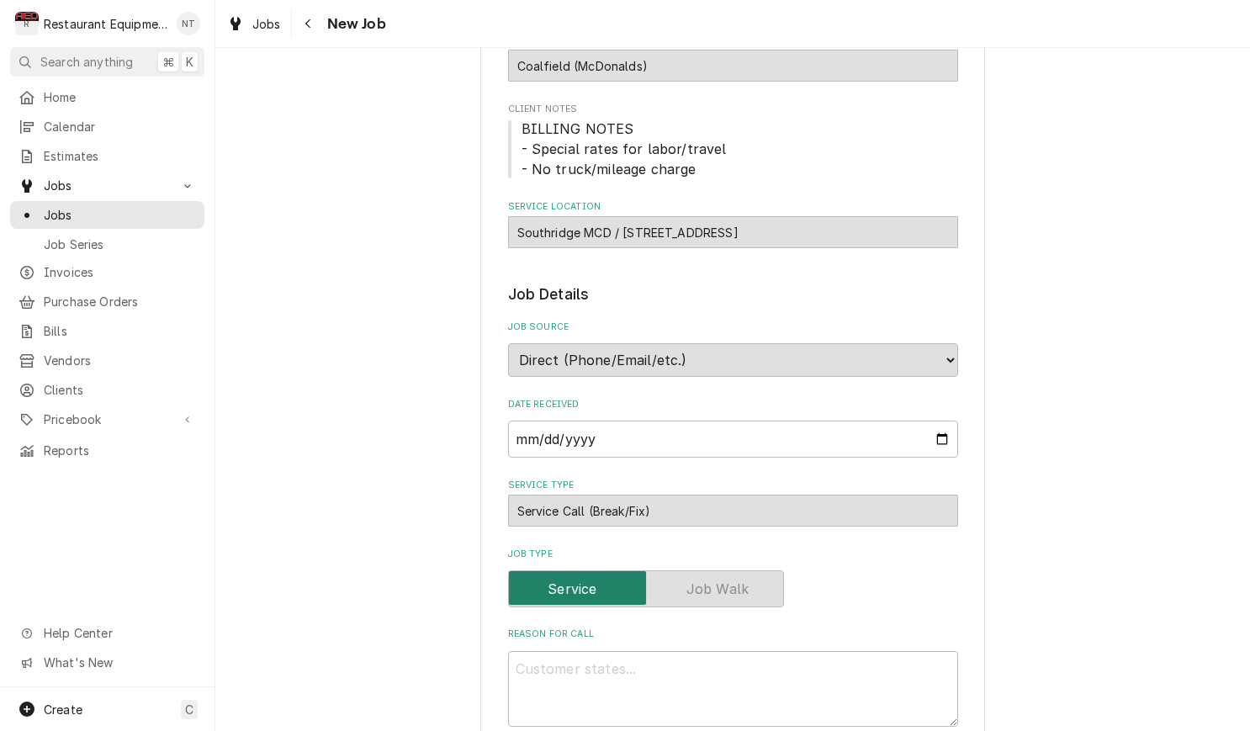
type textarea "x"
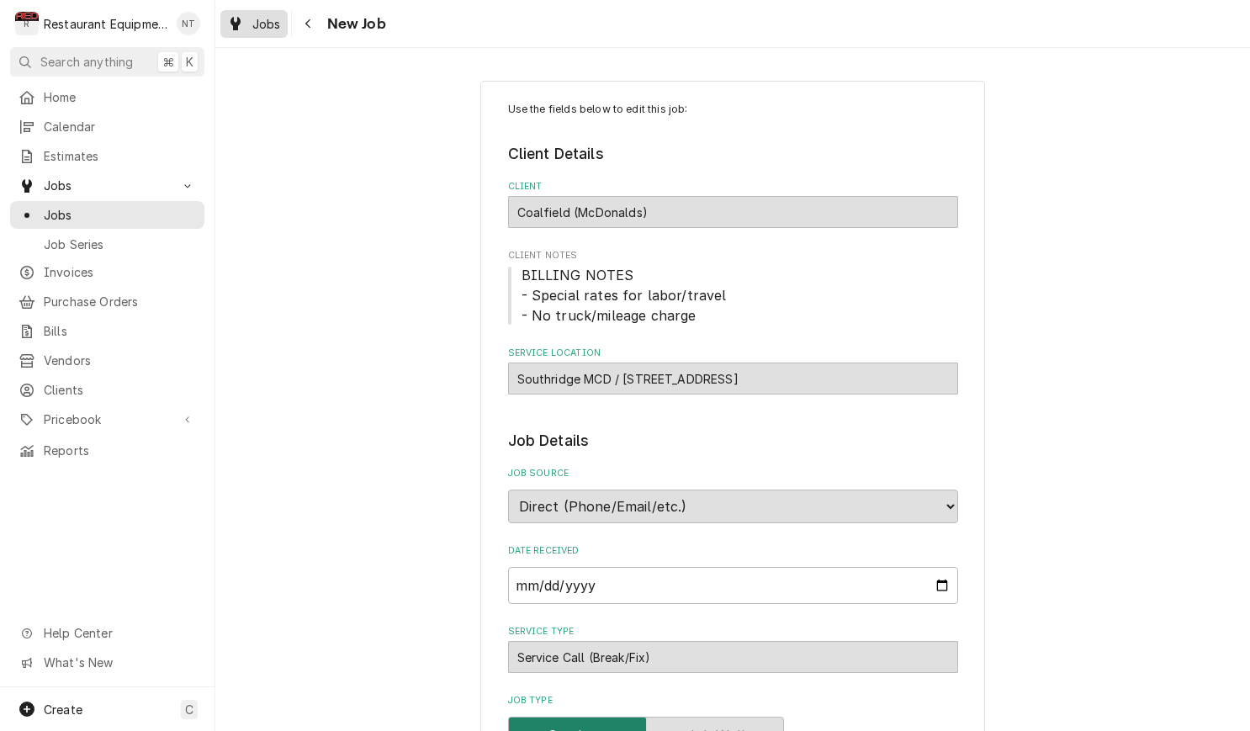
click at [277, 29] on span "Jobs" at bounding box center [266, 24] width 29 height 18
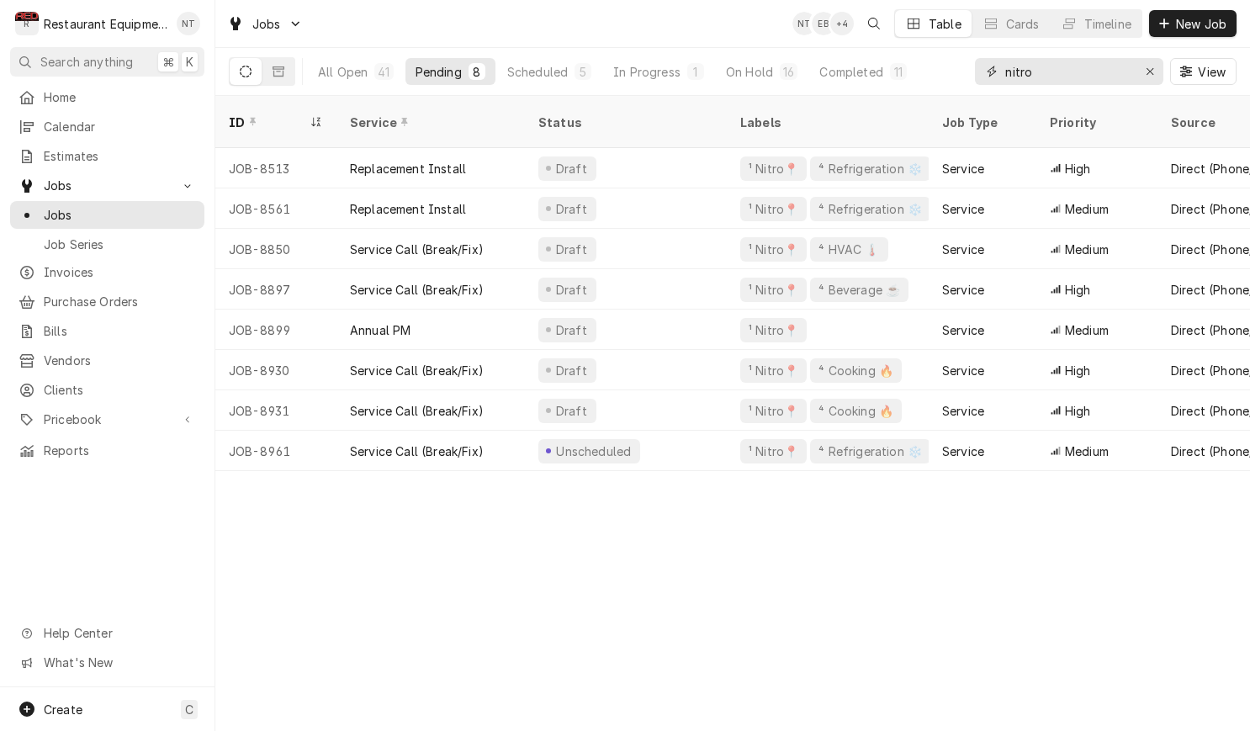
click at [996, 72] on div "nitro" at bounding box center [1069, 71] width 188 height 27
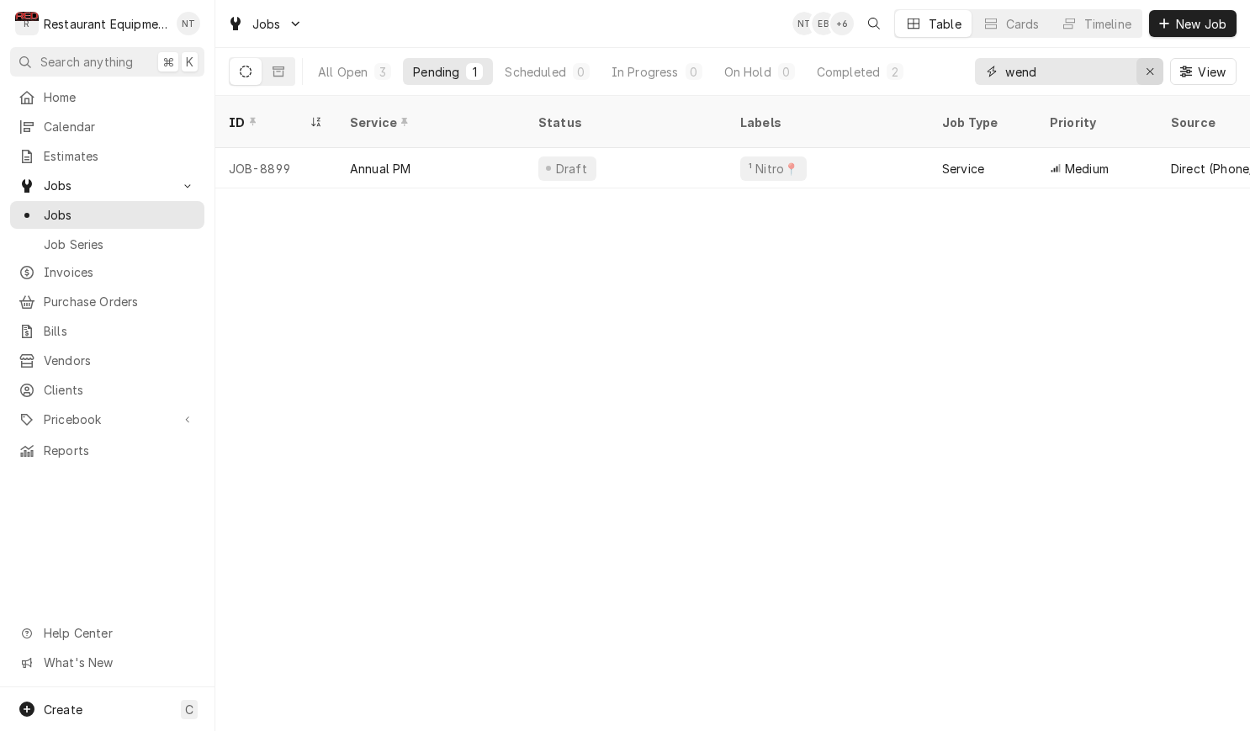
type input "wend"
click at [1149, 72] on icon "Erase input" at bounding box center [1150, 71] width 7 height 7
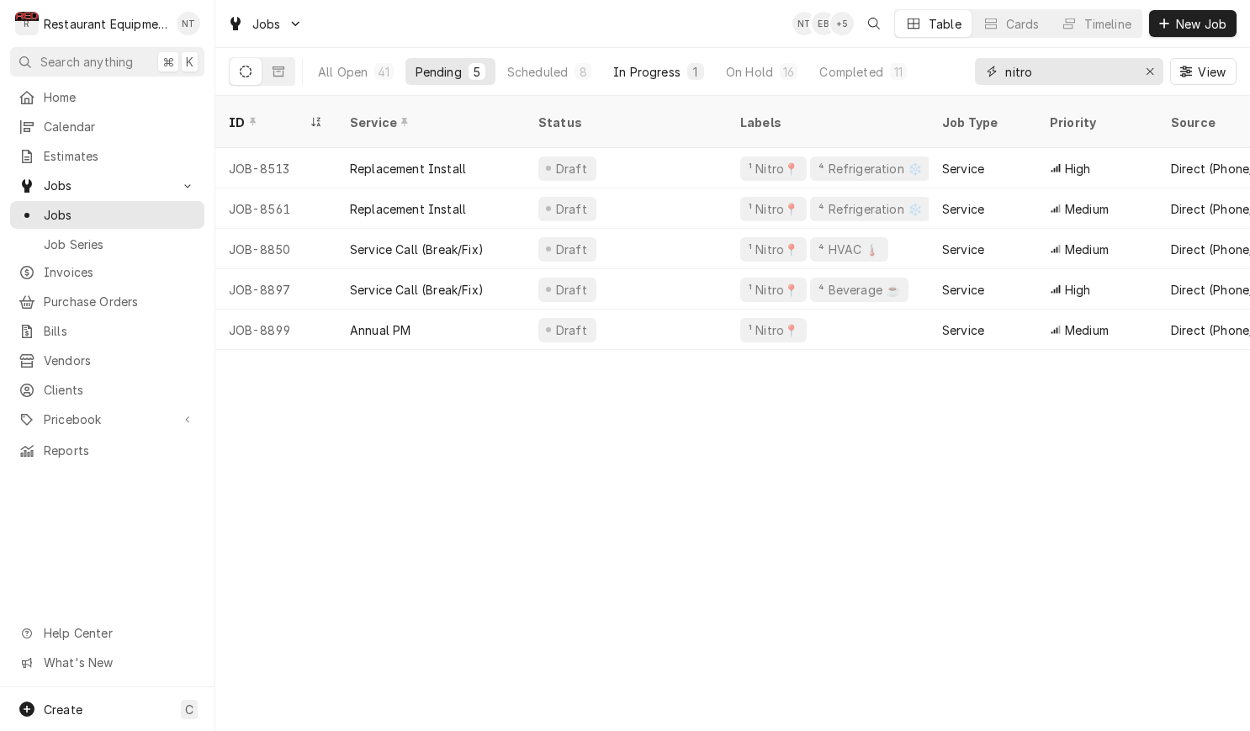
type input "nitro"
click at [635, 80] on button "In Progress 1" at bounding box center [658, 71] width 111 height 27
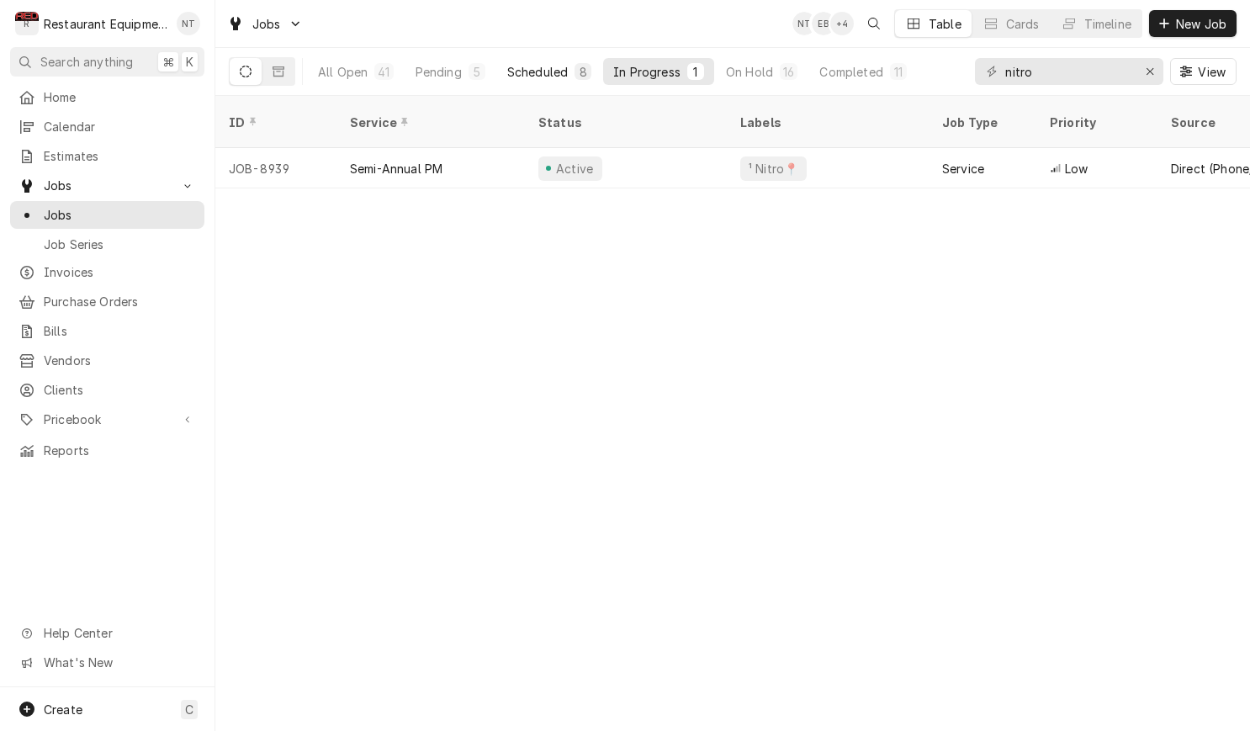
click at [549, 73] on div "Scheduled" at bounding box center [537, 72] width 61 height 18
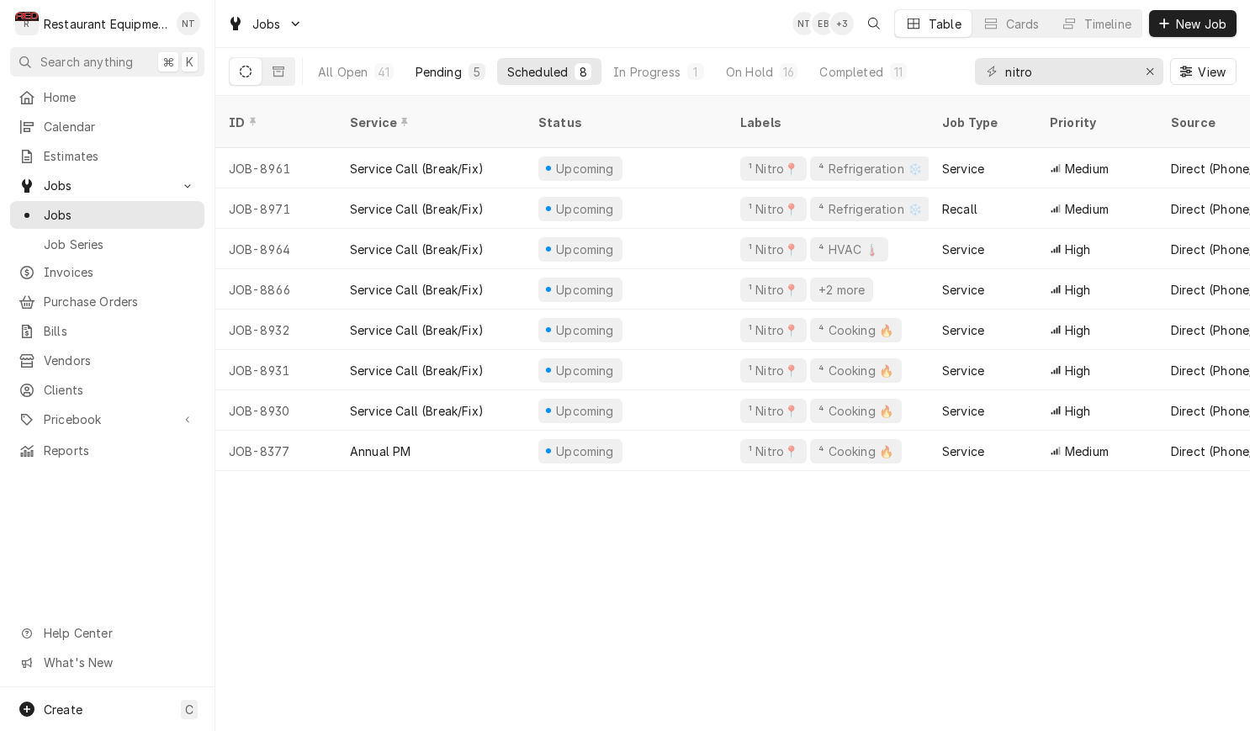
click at [438, 77] on div "Pending" at bounding box center [439, 72] width 46 height 18
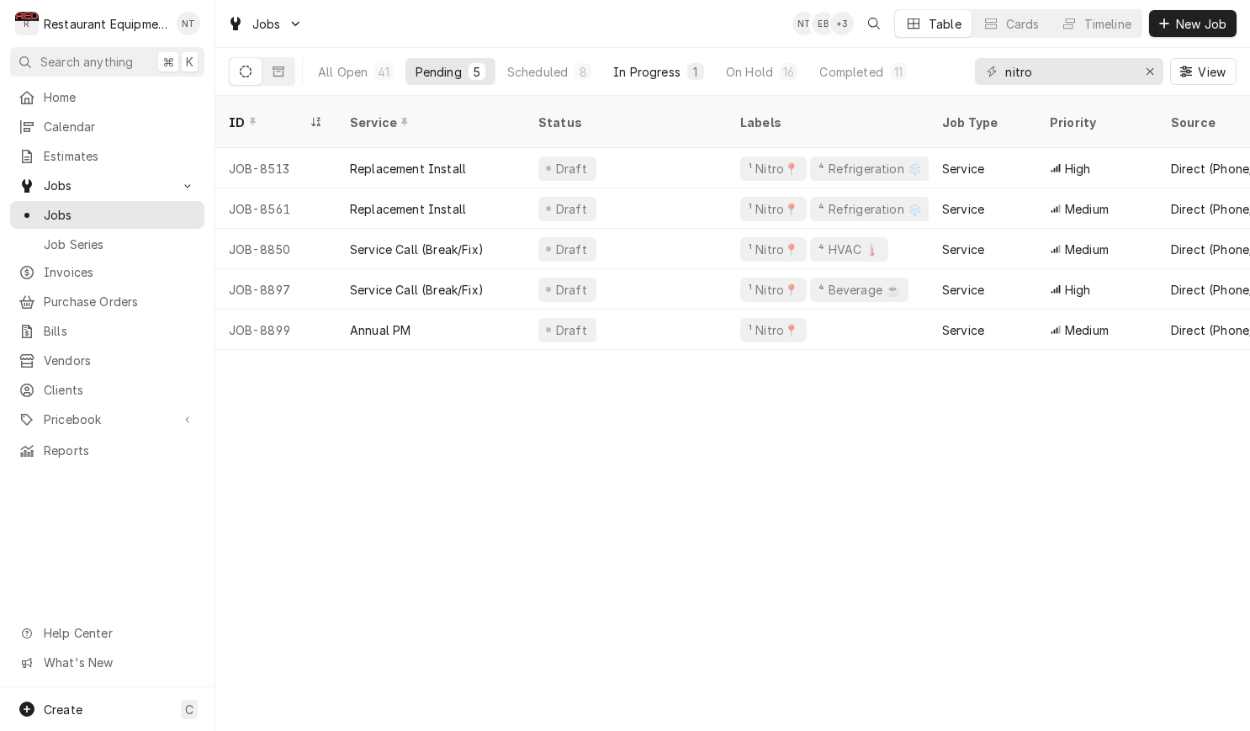
click at [639, 66] on div "In Progress" at bounding box center [646, 72] width 67 height 18
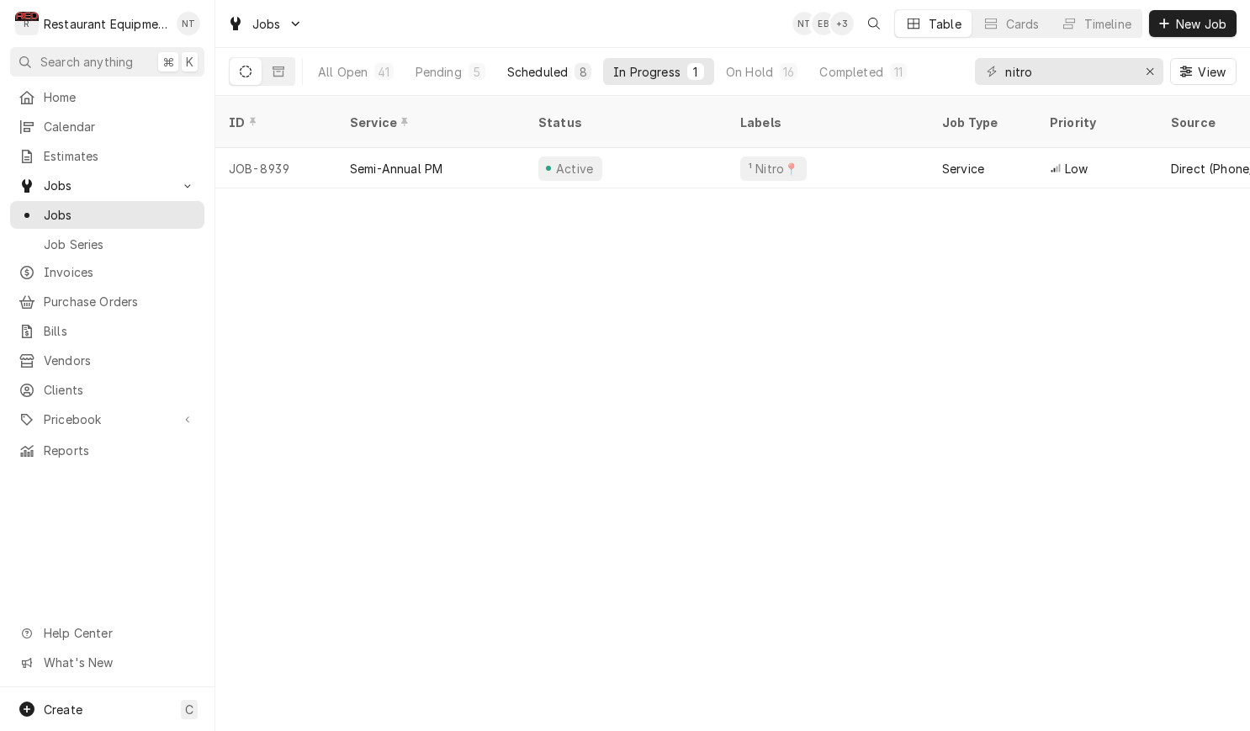
click at [547, 79] on div "Scheduled" at bounding box center [537, 72] width 61 height 18
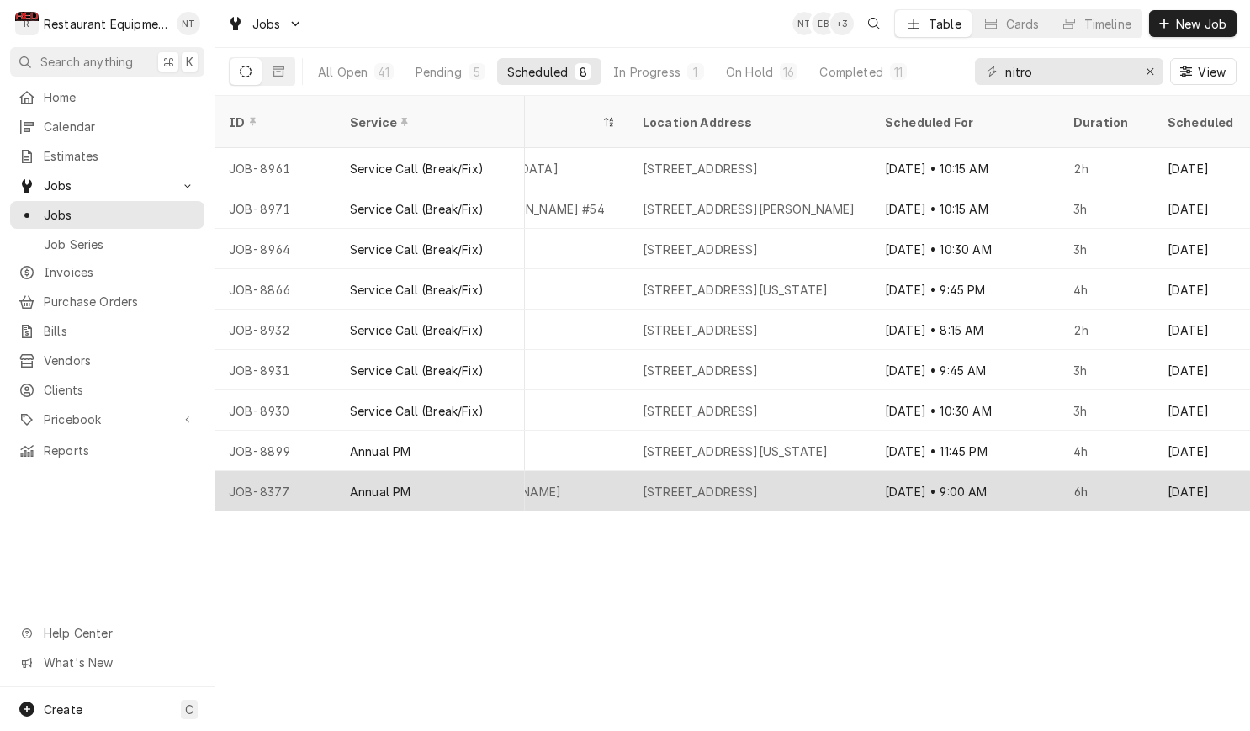
scroll to position [0, 1427]
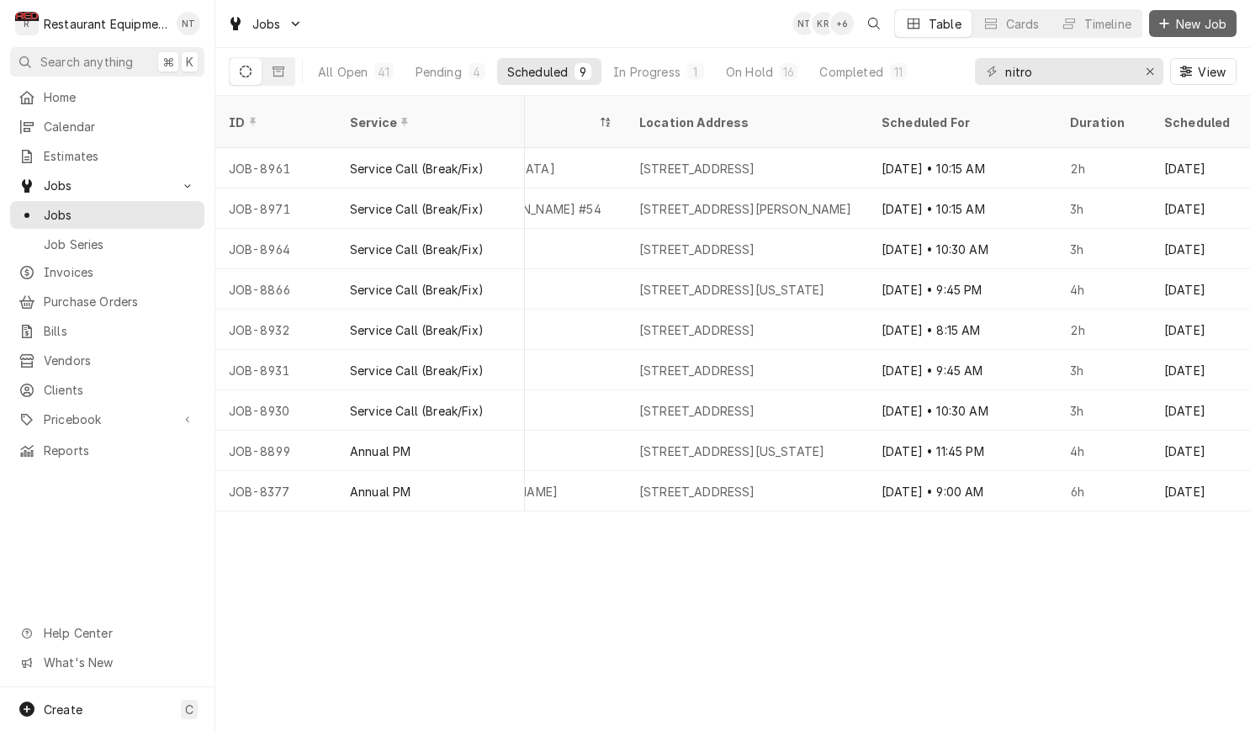
click at [1174, 34] on button "New Job" at bounding box center [1193, 23] width 88 height 27
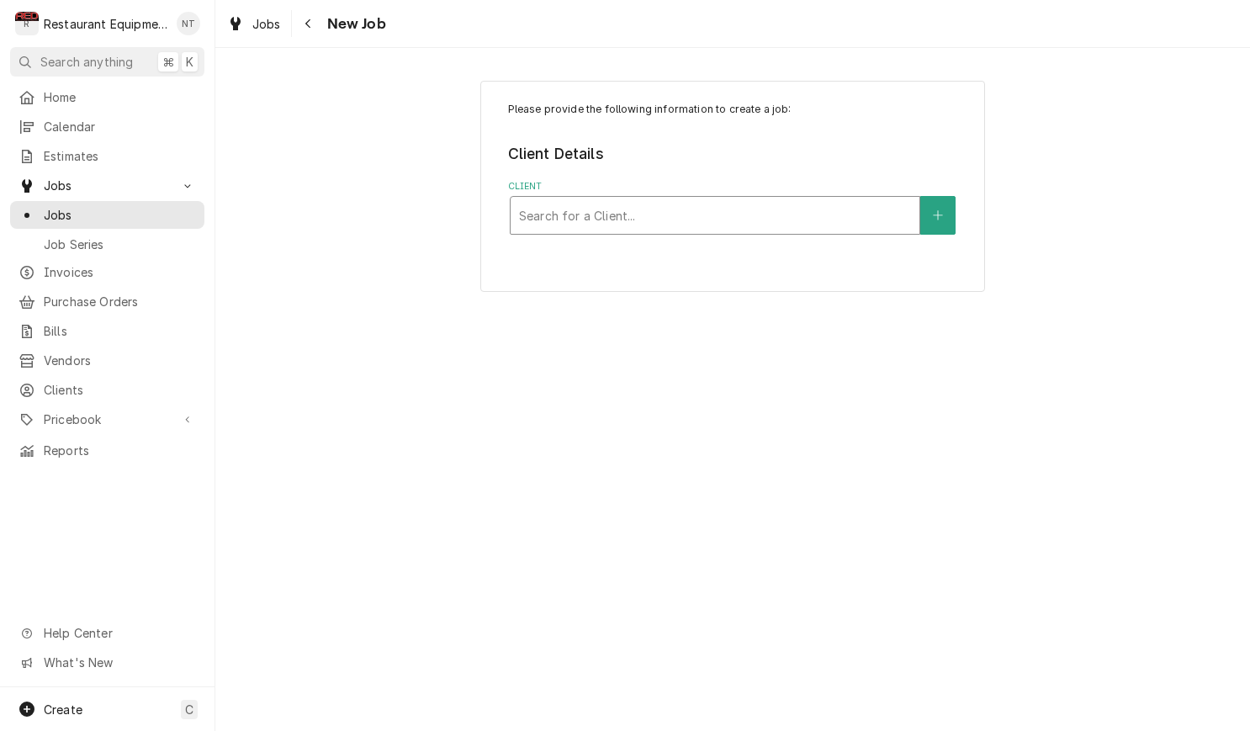
click at [806, 207] on div "Client" at bounding box center [715, 215] width 392 height 30
type input "welbi"
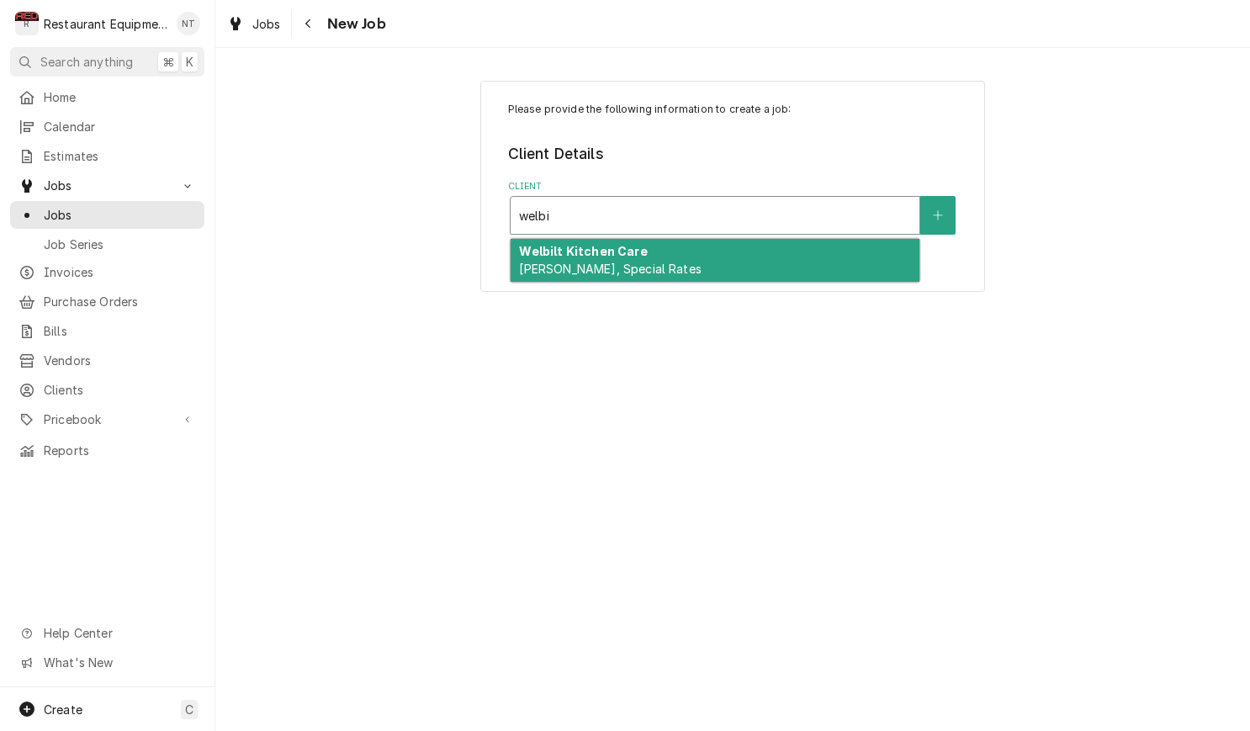
click at [843, 247] on div "Welbilt Kitchen Care Bill Payer, Special Rates" at bounding box center [715, 261] width 409 height 44
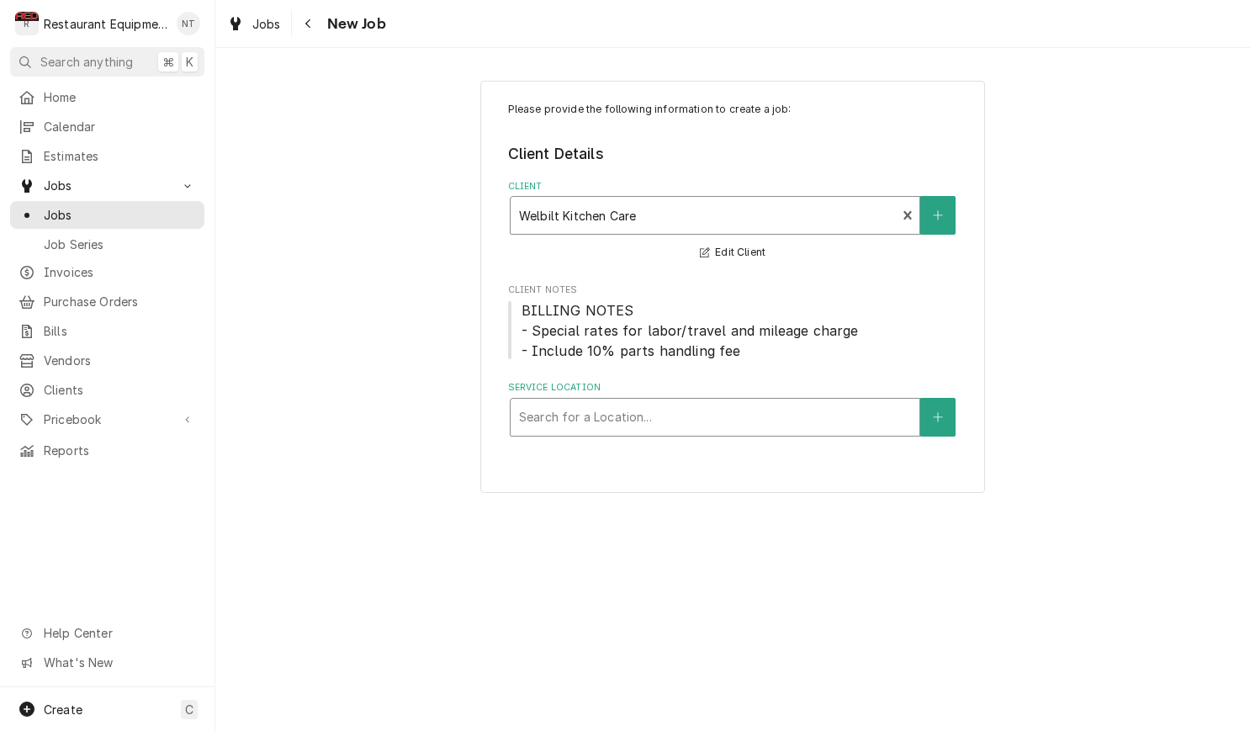
click at [836, 418] on div "Service Location" at bounding box center [715, 417] width 392 height 30
type input "410"
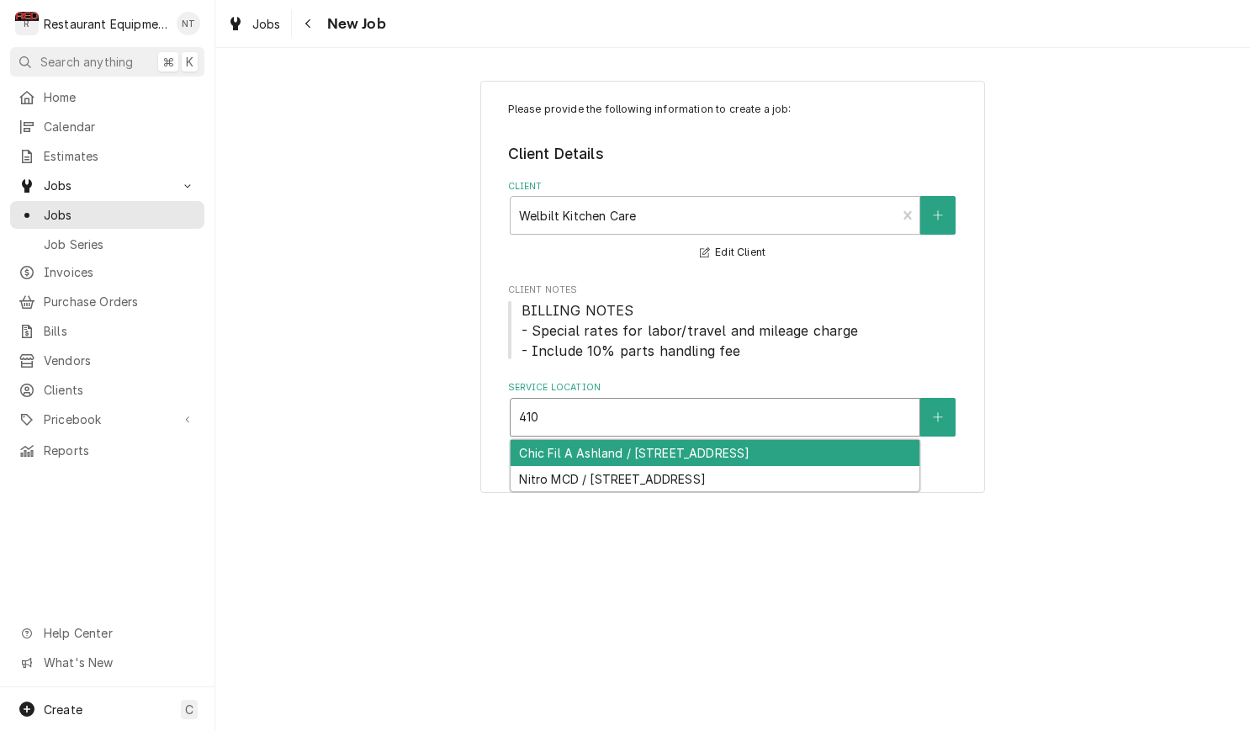
click at [853, 447] on div "Chic Fil A Ashland / 410 River Hill Dr, Ashland, KY 41101" at bounding box center [715, 453] width 409 height 26
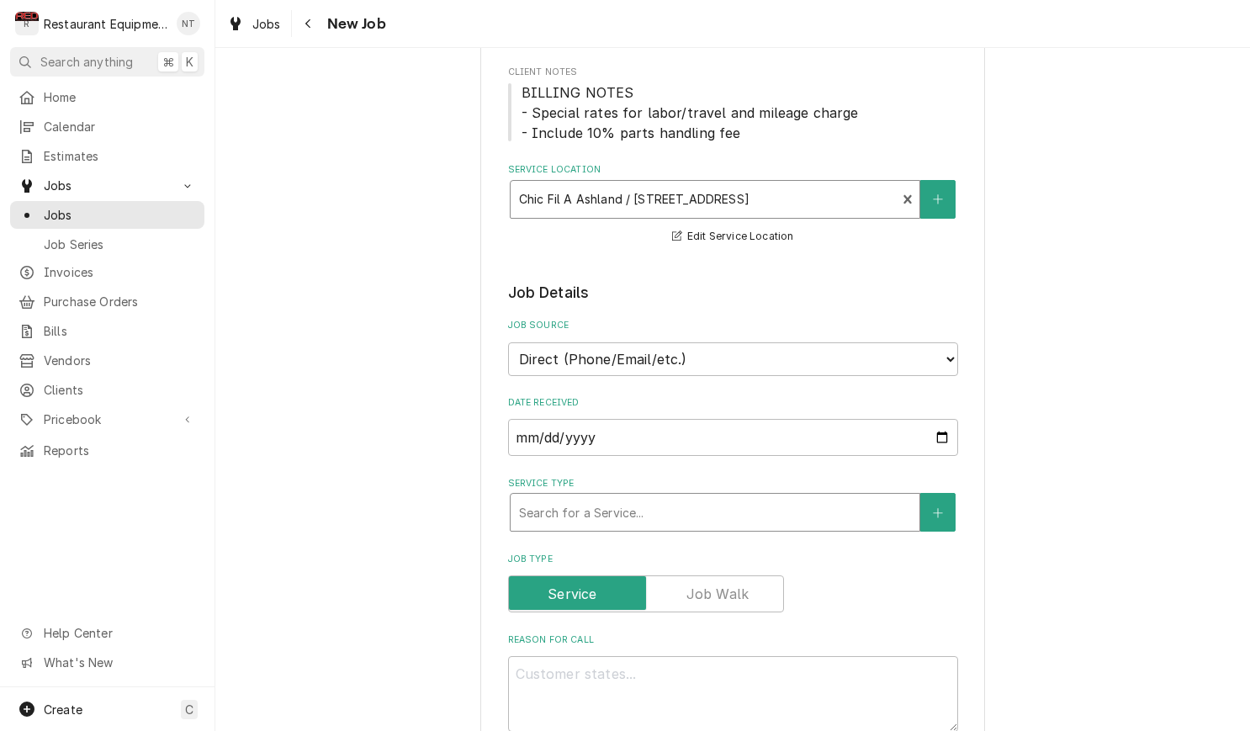
scroll to position [219, 0]
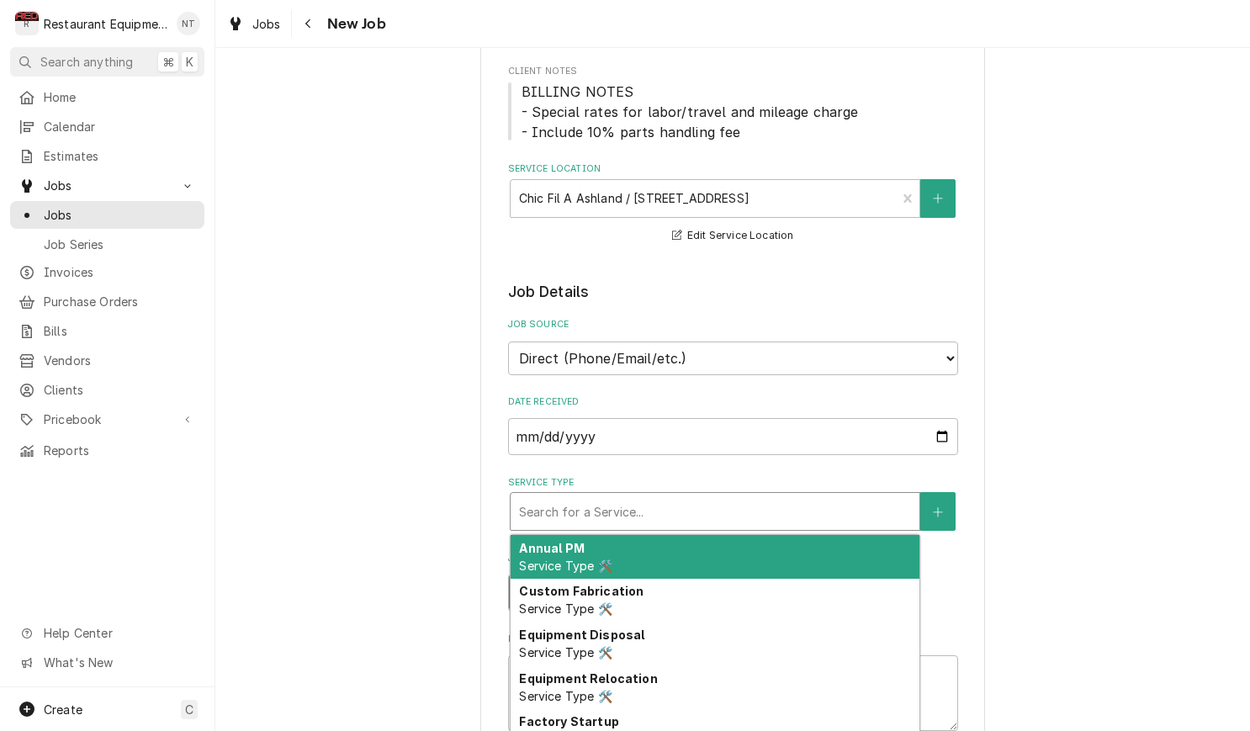
click at [791, 496] on div "Service Type" at bounding box center [715, 511] width 392 height 30
type textarea "x"
type input "b"
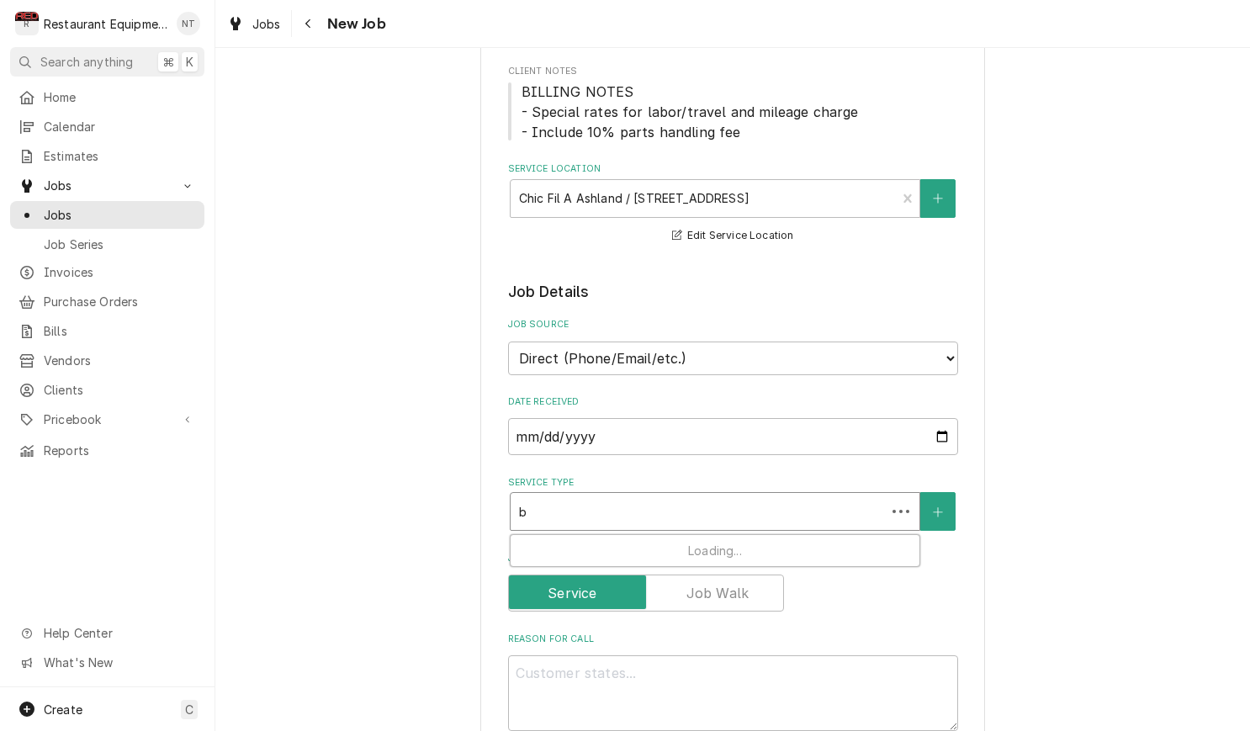
type textarea "x"
type input "br"
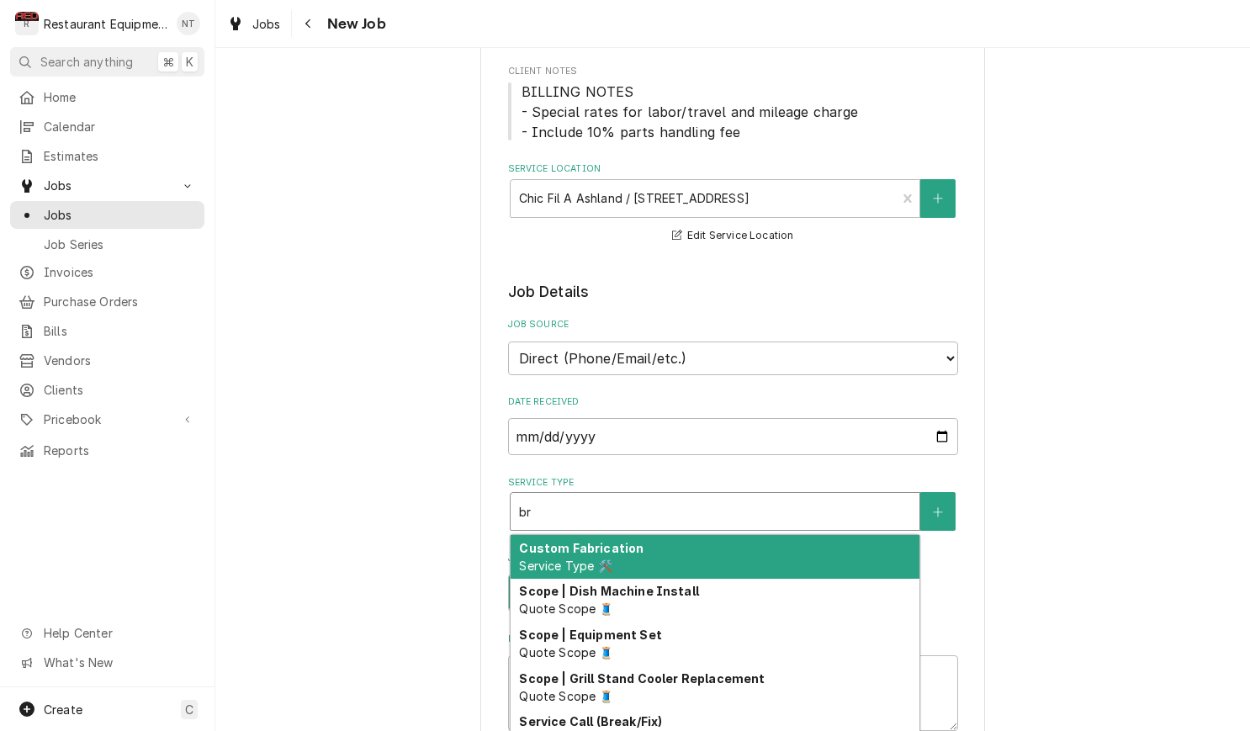
type textarea "x"
type input "bre"
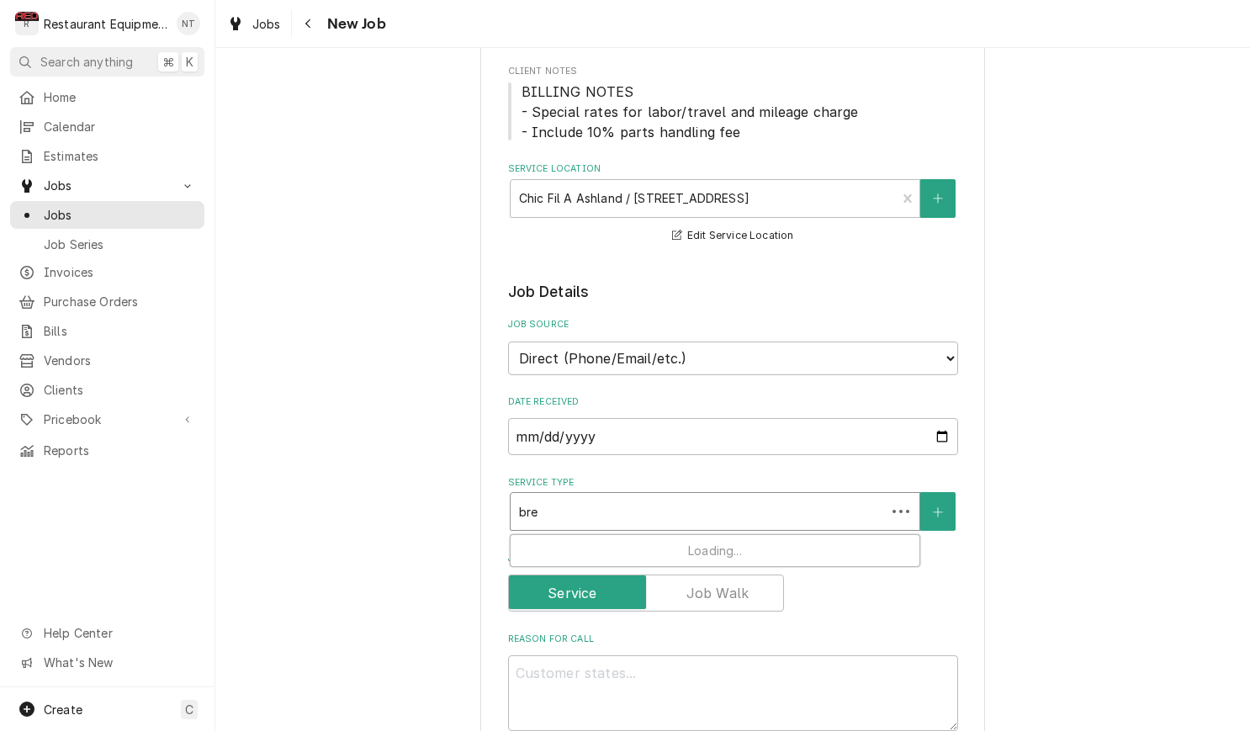
type textarea "x"
type input "brea"
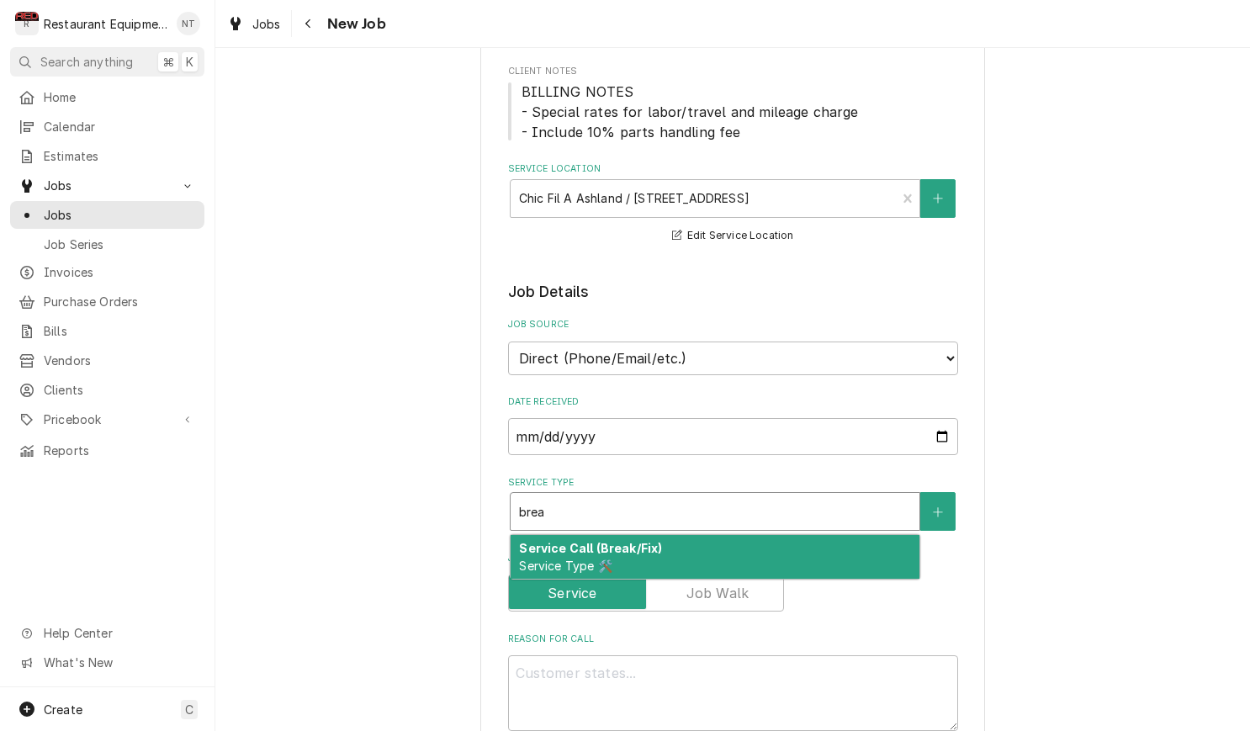
click at [832, 535] on div "Service Call (Break/Fix) Service Type 🛠️" at bounding box center [715, 557] width 409 height 44
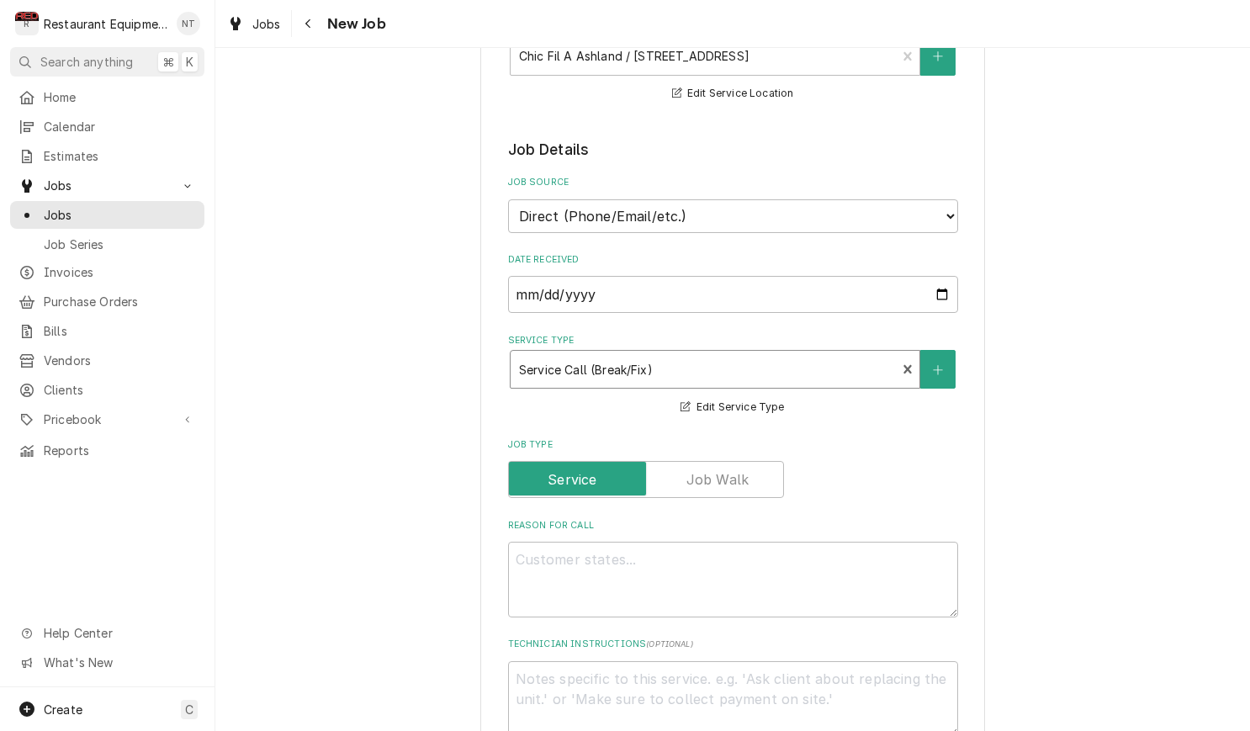
scroll to position [374, 0]
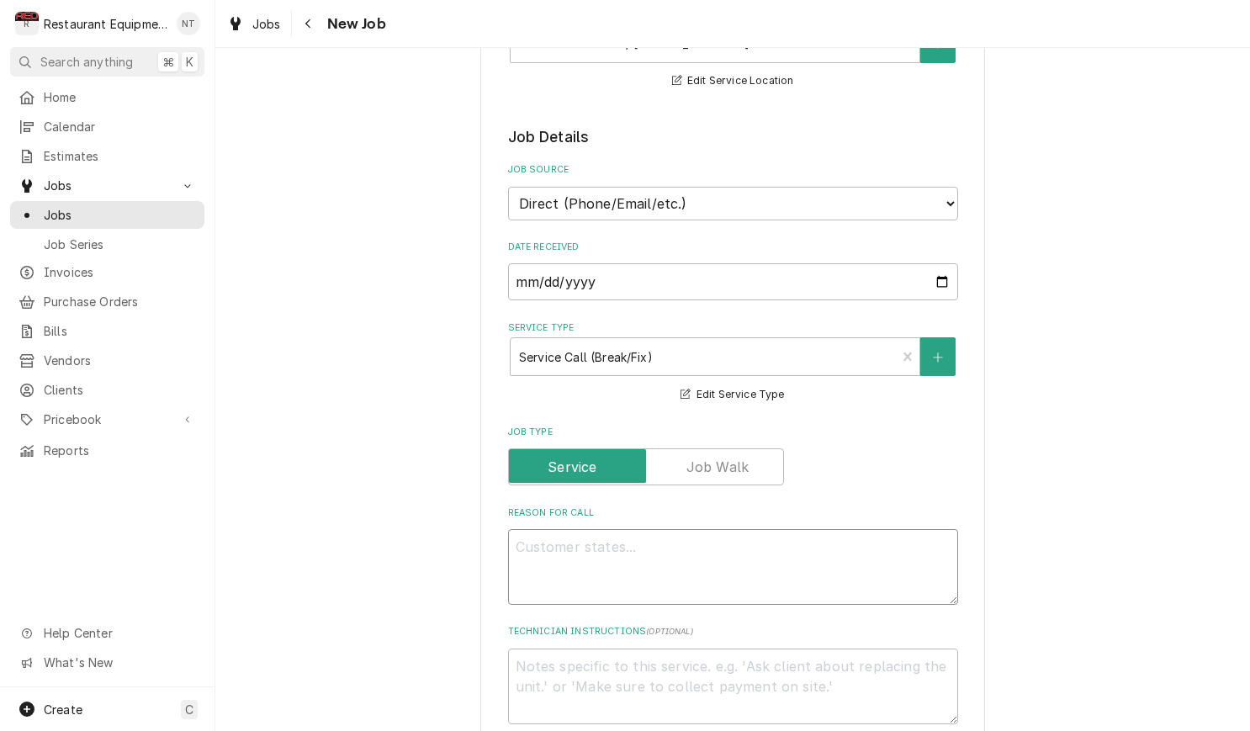
click at [845, 529] on textarea "Reason For Call" at bounding box center [733, 567] width 450 height 76
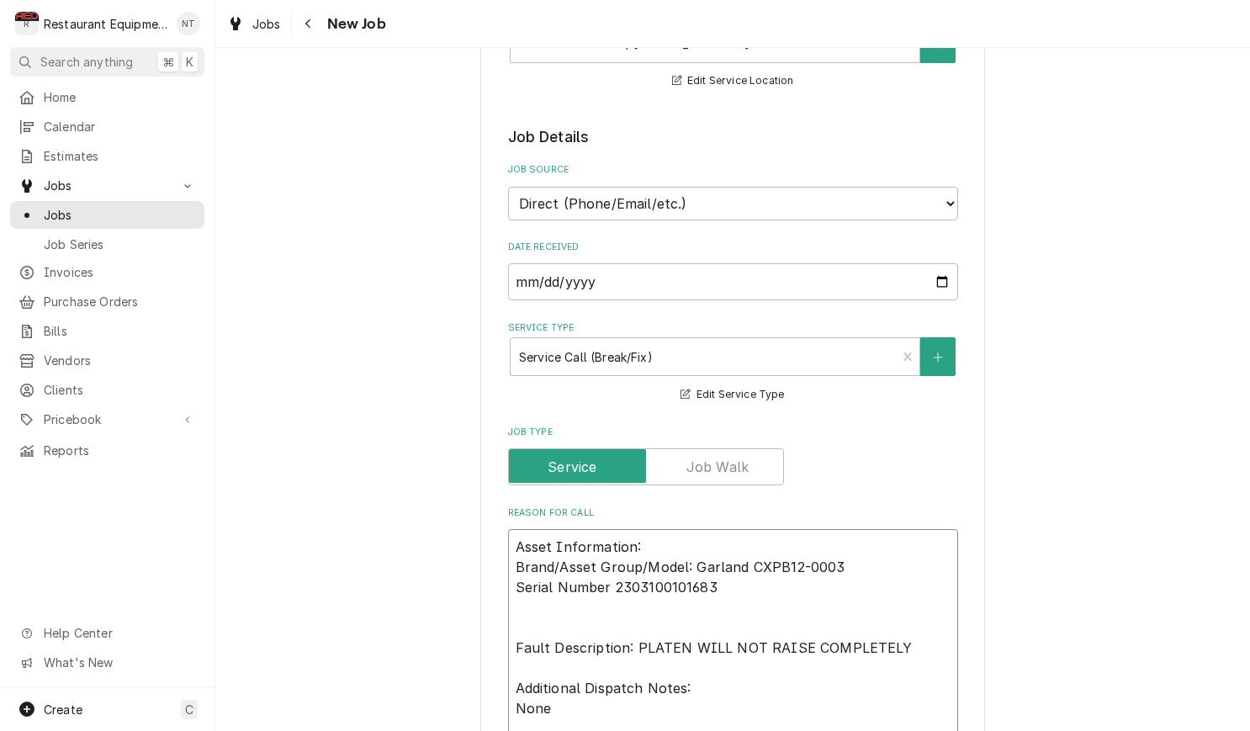
type textarea "x"
type textarea "Asset Information: Brand/Asset Group/Model: Garland CXPB12-0003 Serial Number 2…"
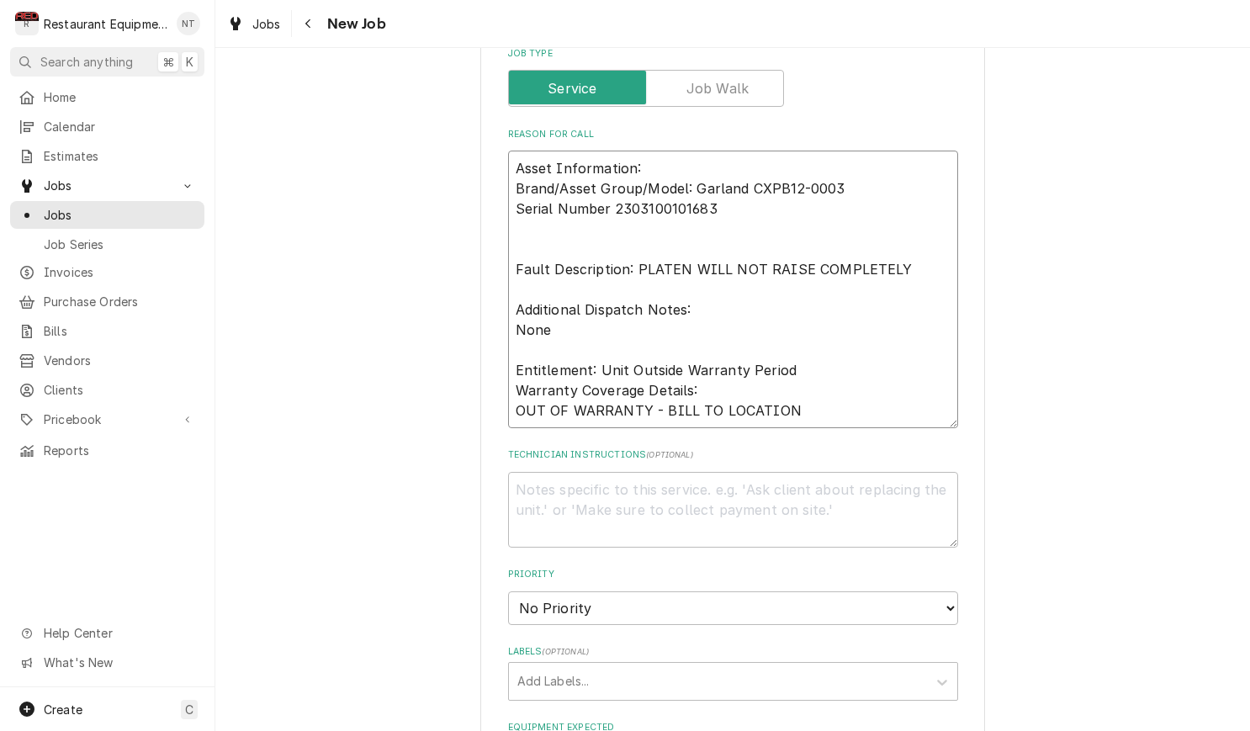
click at [517, 151] on textarea "Asset Information: Brand/Asset Group/Model: Garland CXPB12-0003 Serial Number 2…" at bounding box center [733, 290] width 450 height 278
type textarea "x"
type textarea "Asset Information: Brand/Asset Group/Model: Garland CXPB12-0003 Serial Number 2…"
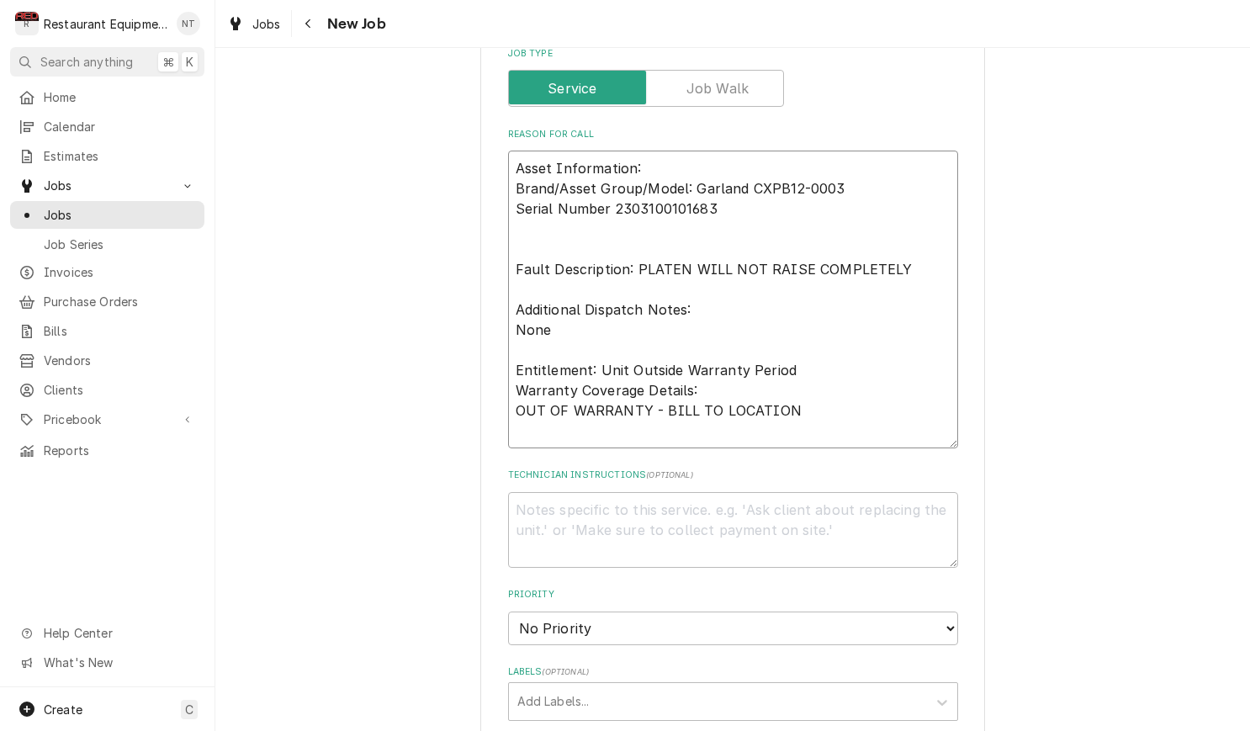
type textarea "x"
type textarea "Asset Information: Brand/Asset Group/Model: Garland CXPB12-0003 Serial Number 2…"
type textarea "x"
type textarea "0 Asset Information: Brand/Asset Group/Model: Garland CXPB12-0003 Serial Number…"
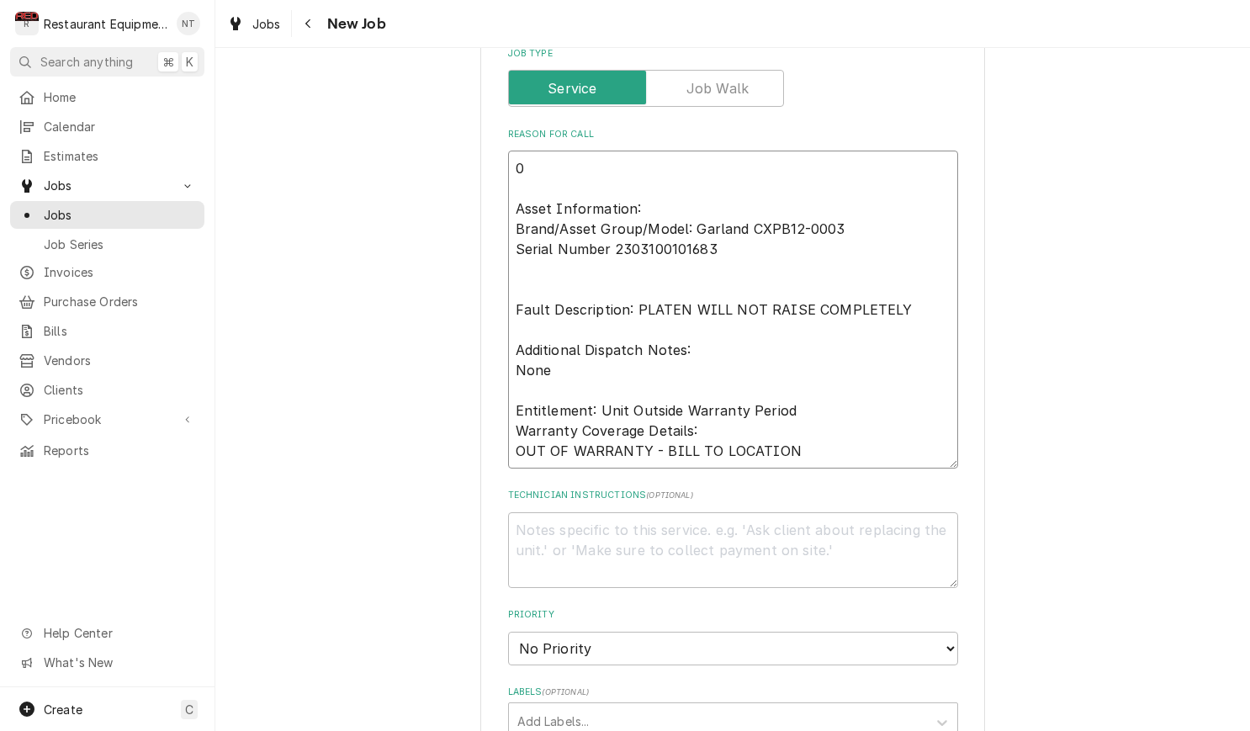
type textarea "x"
type textarea "00 Asset Information: Brand/Asset Group/Model: Garland CXPB12-0003 Serial Numbe…"
type textarea "x"
type textarea "009 Asset Information: Brand/Asset Group/Model: Garland CXPB12-0003 Serial Numb…"
type textarea "x"
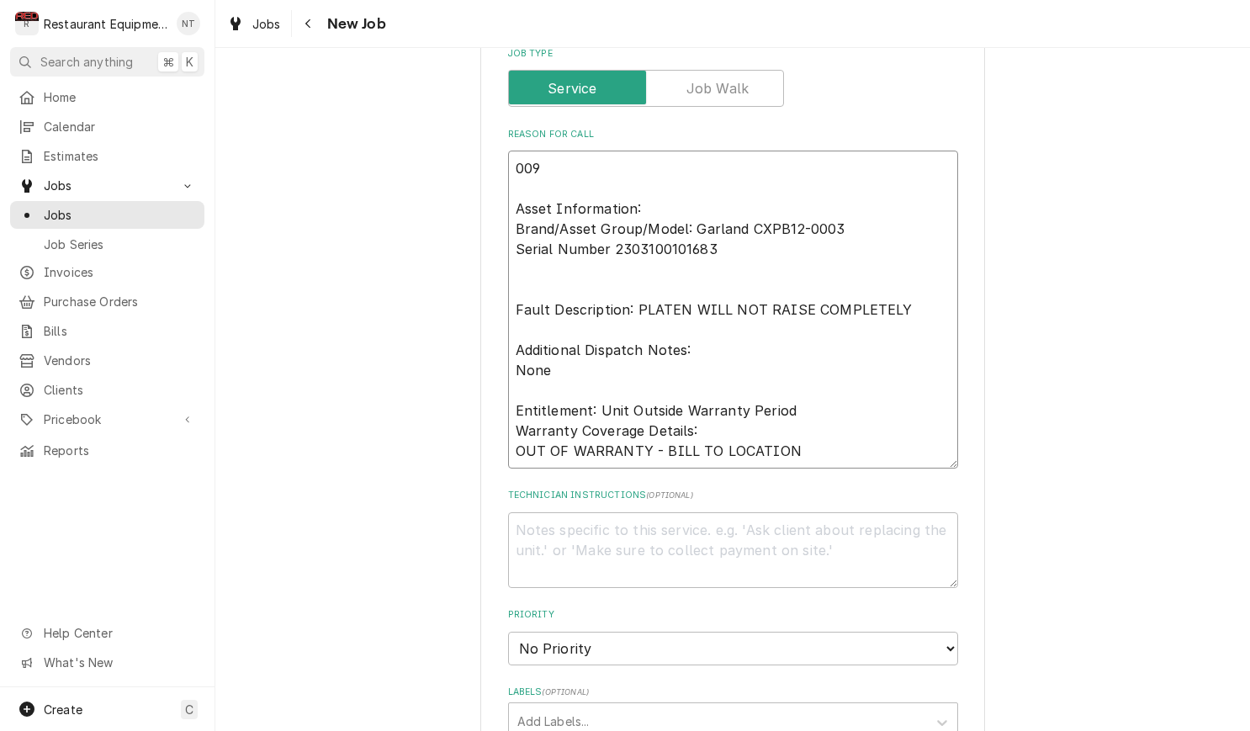
type textarea "0093 Asset Information: Brand/Asset Group/Model: Garland CXPB12-0003 Serial Num…"
type textarea "x"
type textarea "00934 Asset Information: Brand/Asset Group/Model: Garland CXPB12-0003 Serial Nu…"
type textarea "x"
type textarea "009343 Asset Information: Brand/Asset Group/Model: Garland CXPB12-0003 Serial N…"
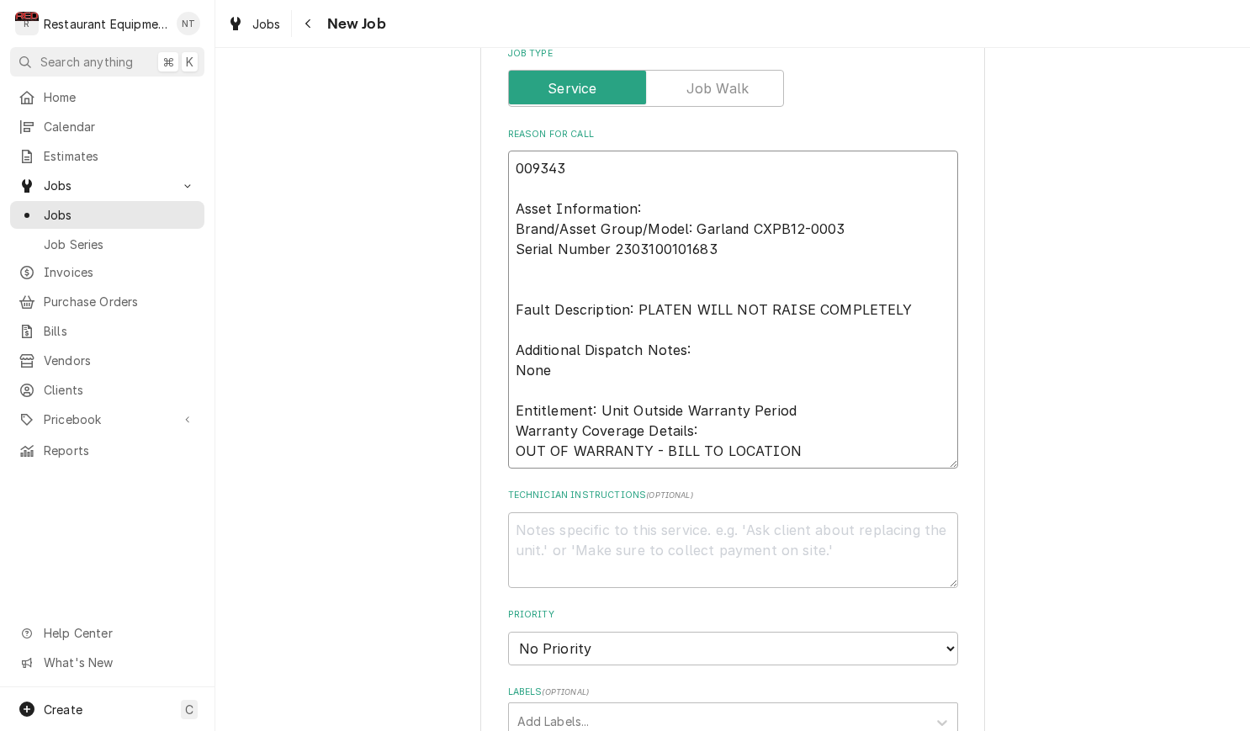
type textarea "x"
type textarea "0093437 Asset Information: Brand/Asset Group/Model: Garland CXPB12-0003 Serial …"
type textarea "x"
type textarea "0093437- Asset Information: Brand/Asset Group/Model: Garland CXPB12-0003 Serial…"
type textarea "x"
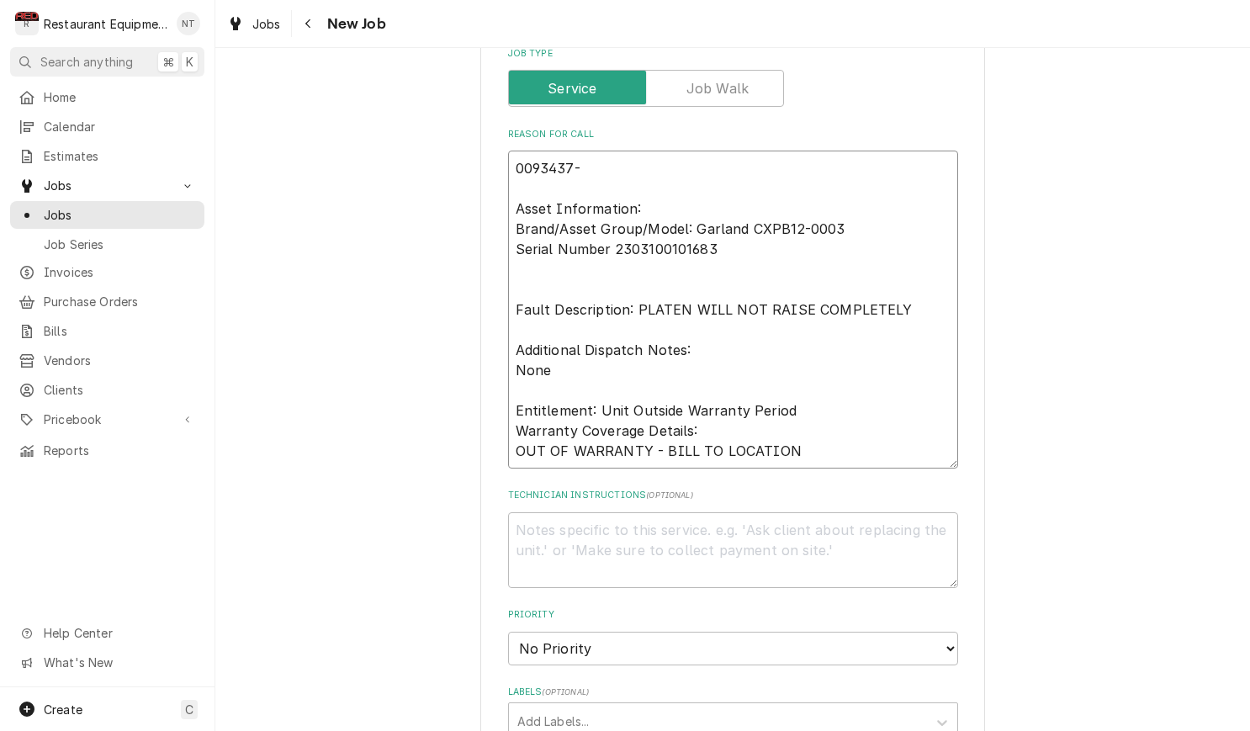
type textarea "0093437-1 Asset Information: Brand/Asset Group/Model: Garland CXPB12-0003 Seria…"
type textarea "x"
type textarea "0093437-1 Asset Information: Brand/Asset Group/Model: Garland CXPB12-0003 Seria…"
click at [920, 512] on textarea "Technician Instructions ( optional )" at bounding box center [733, 550] width 450 height 76
paste textarea "Technician must contact Garland Tech Support from site at 844-724-2273. FAS mus…"
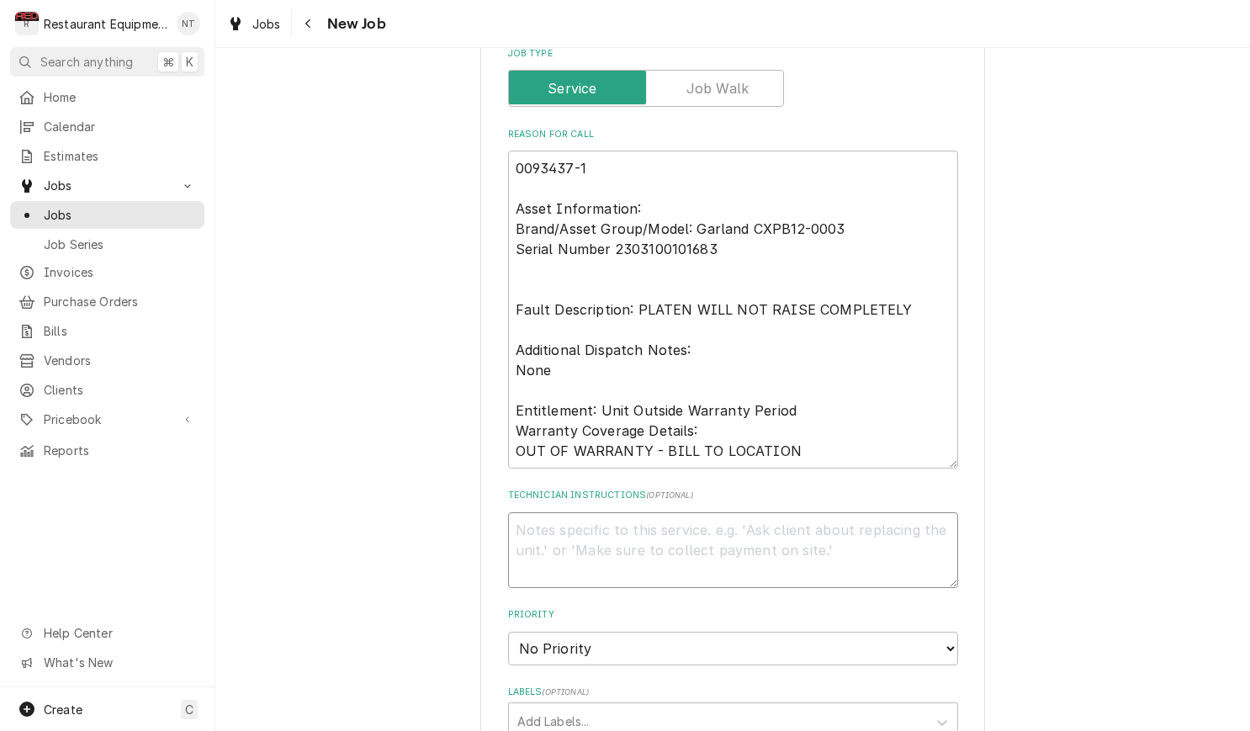
type textarea "x"
type textarea "Technician must contact Garland Tech Support from site at 844-724-2273. FAS mus…"
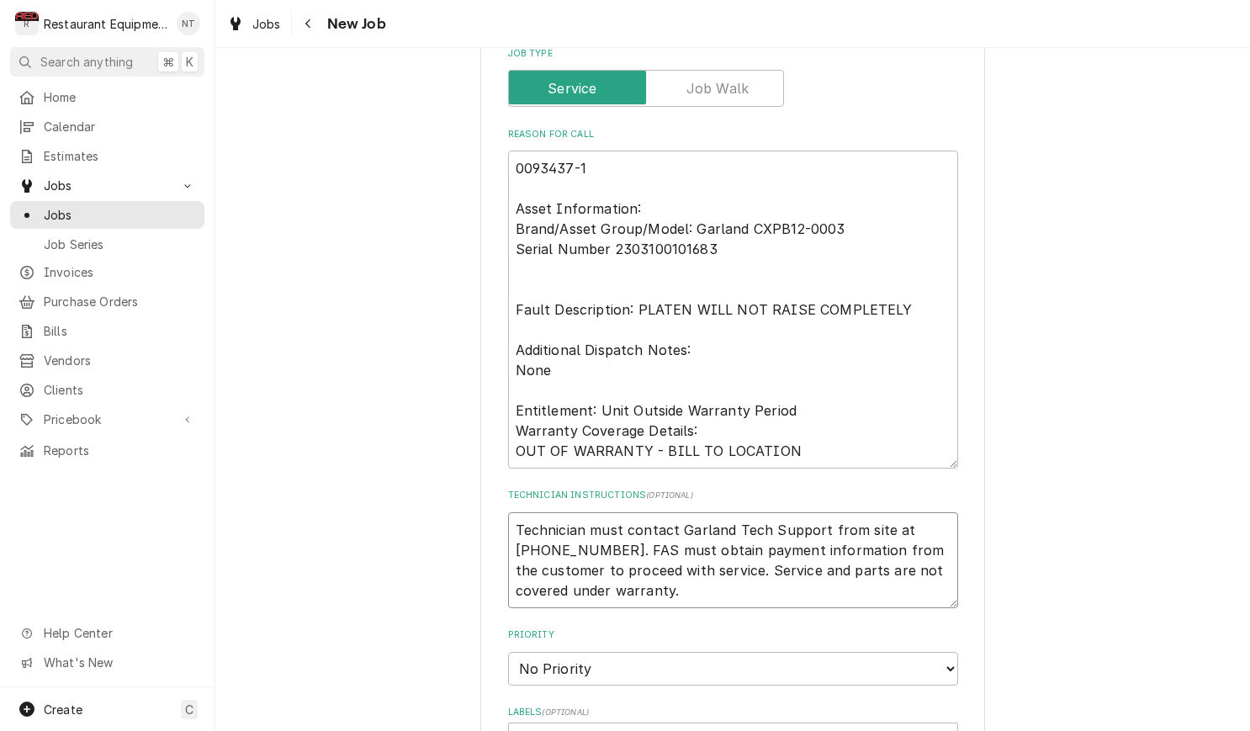
type textarea "x"
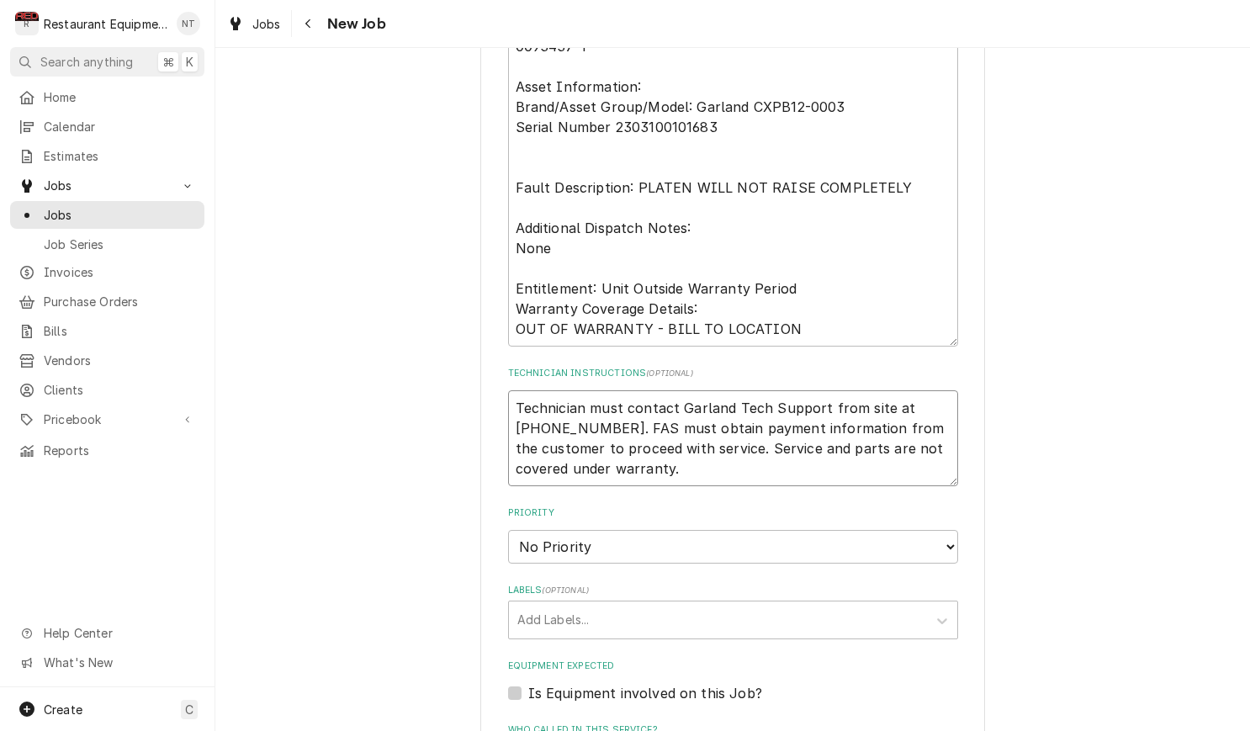
type textarea "Technician must contact Garland Tech Support from site at 844-724-2273. FAS mus…"
select select "2"
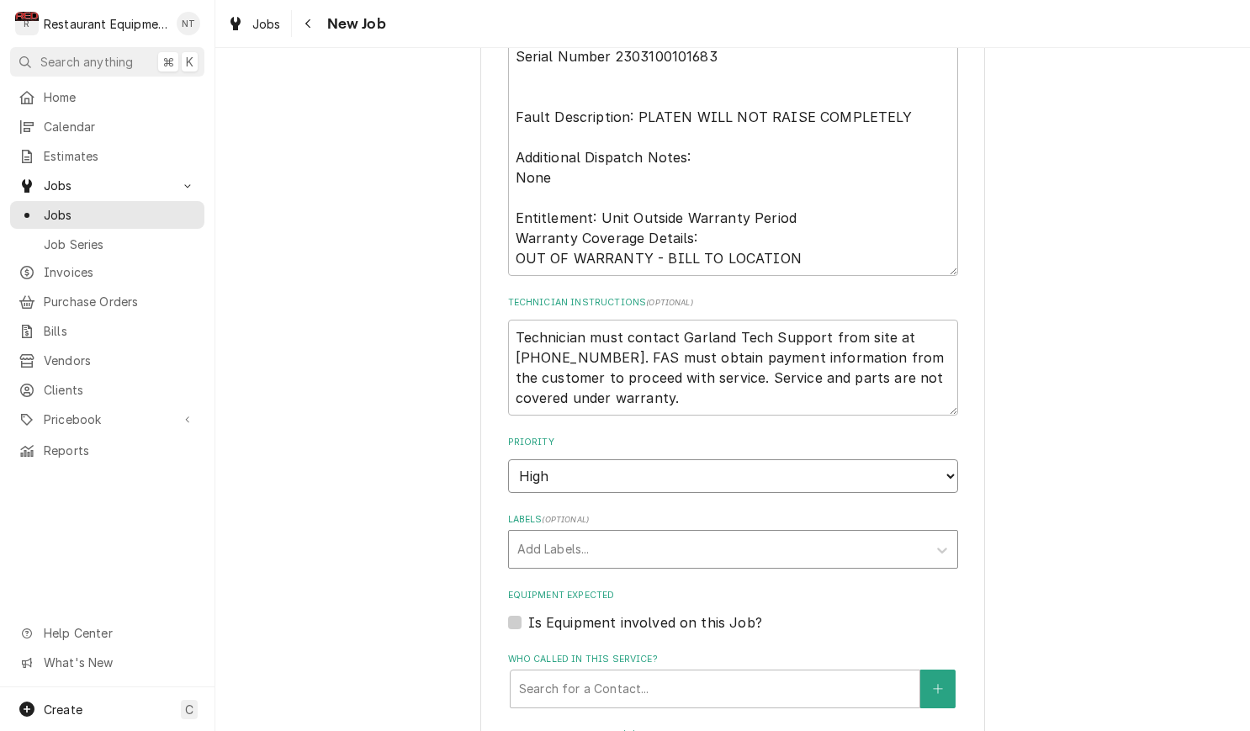
scroll to position [950, 0]
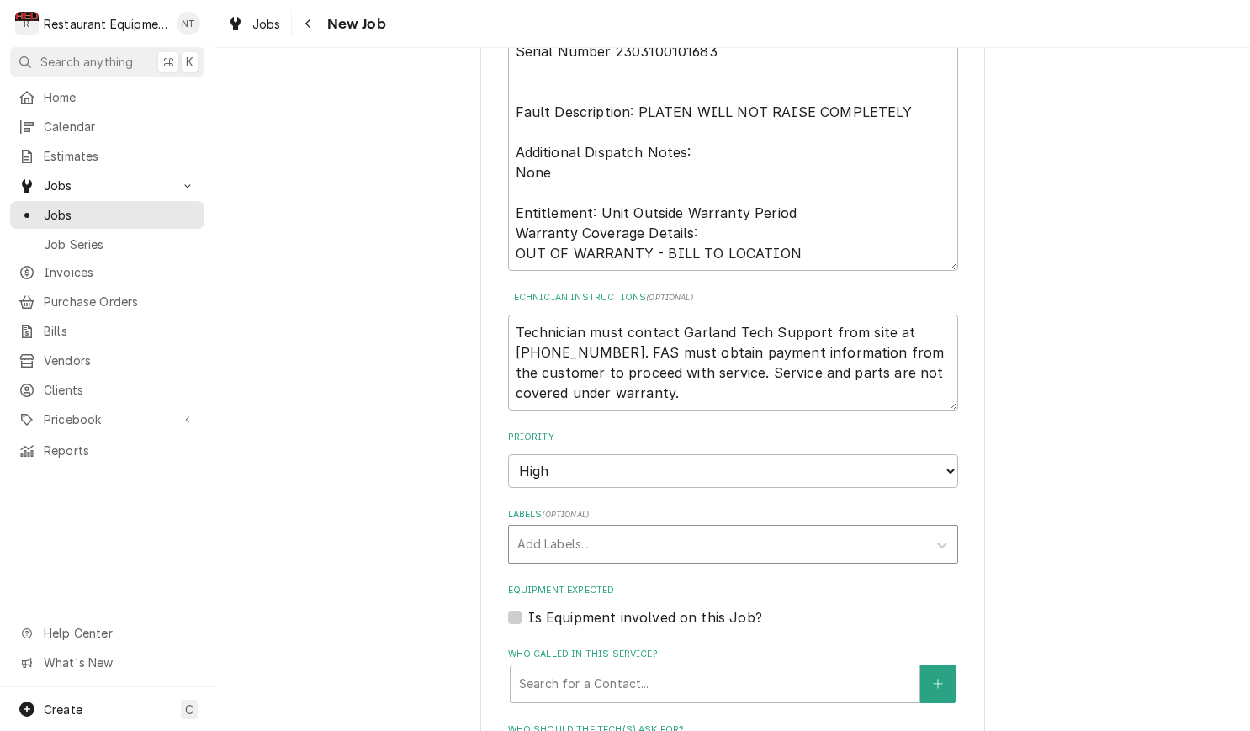
click at [838, 529] on div "Labels" at bounding box center [717, 544] width 401 height 30
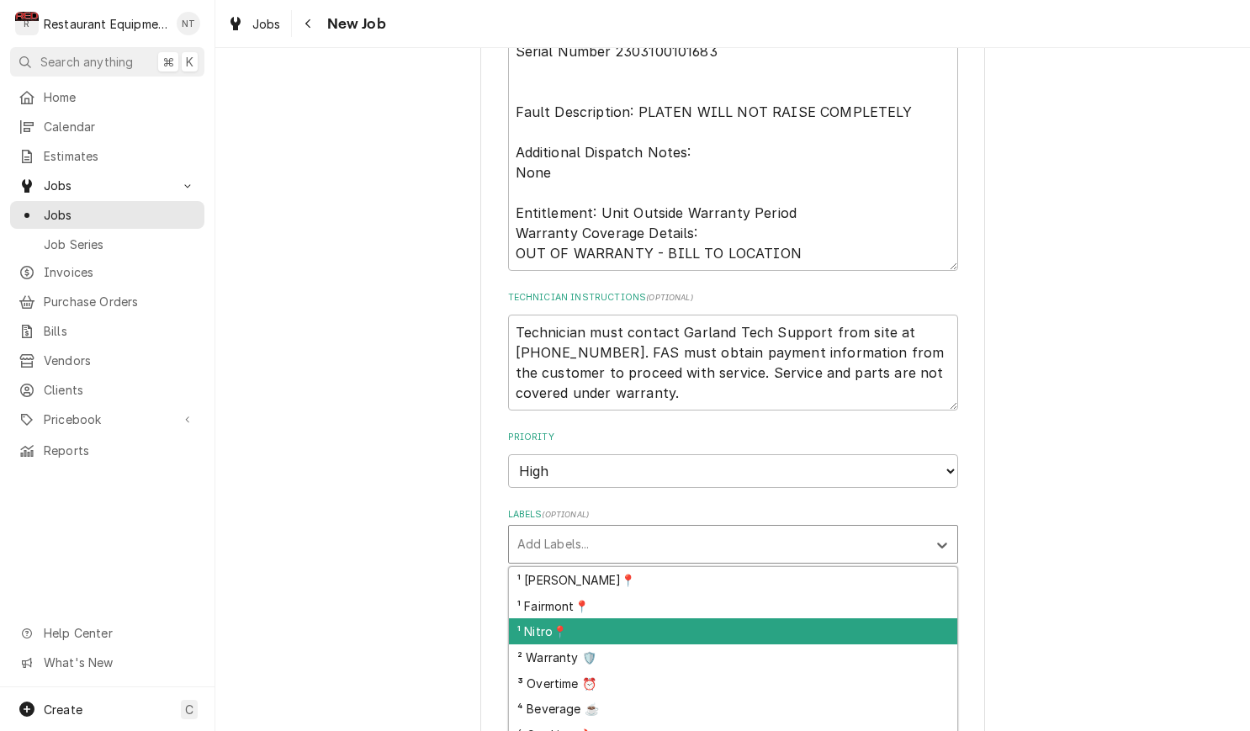
click at [785, 618] on div "¹ Nitro📍" at bounding box center [733, 631] width 448 height 26
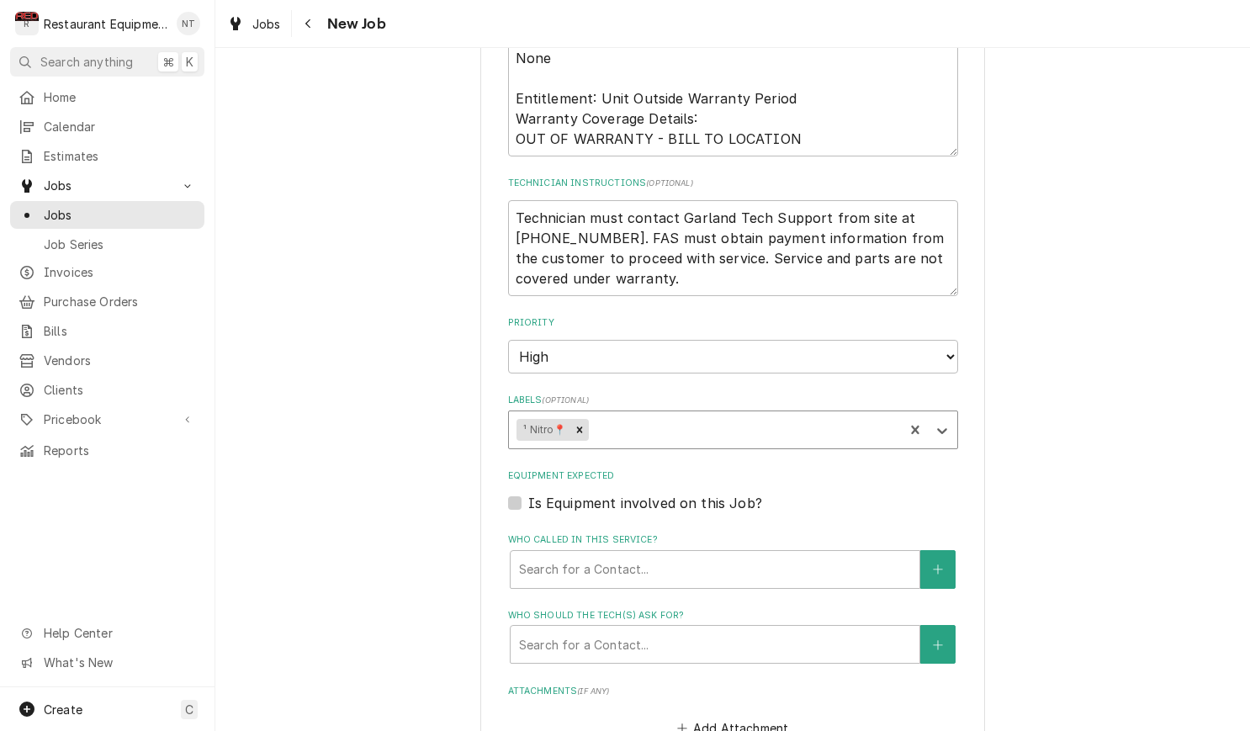
scroll to position [1074, 0]
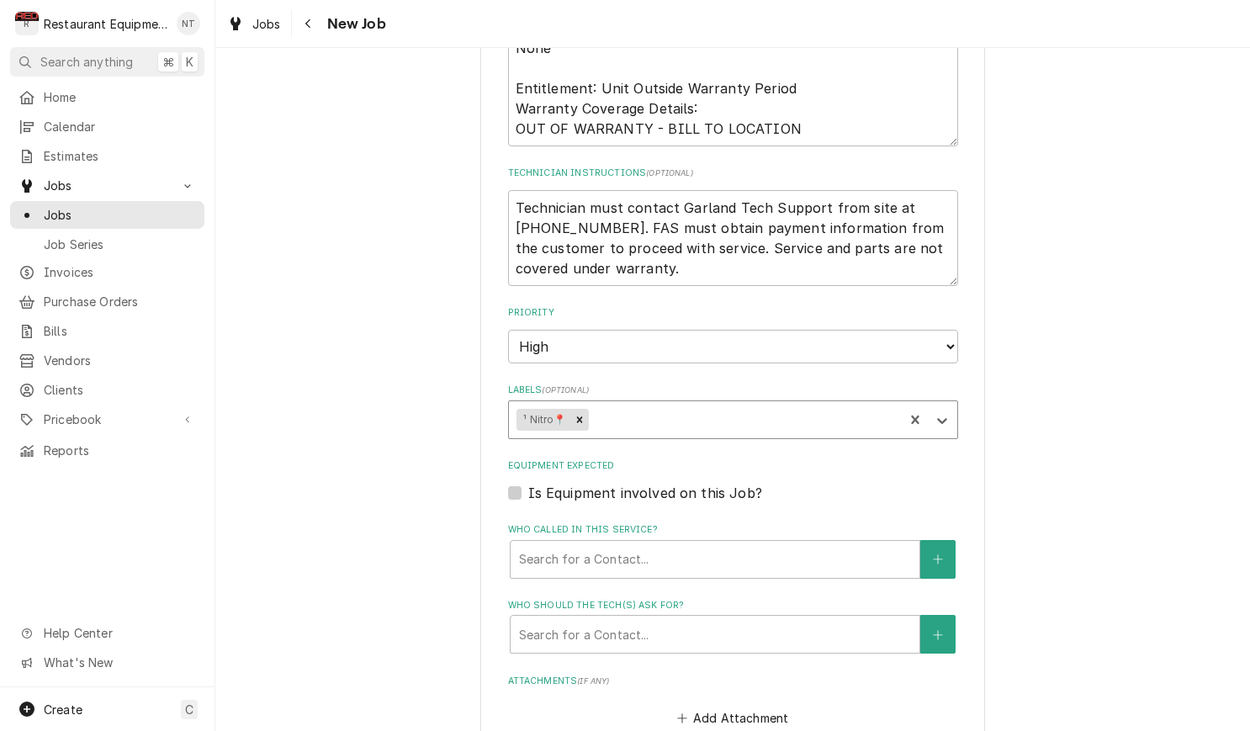
click at [749, 405] on div "Labels" at bounding box center [743, 420] width 304 height 30
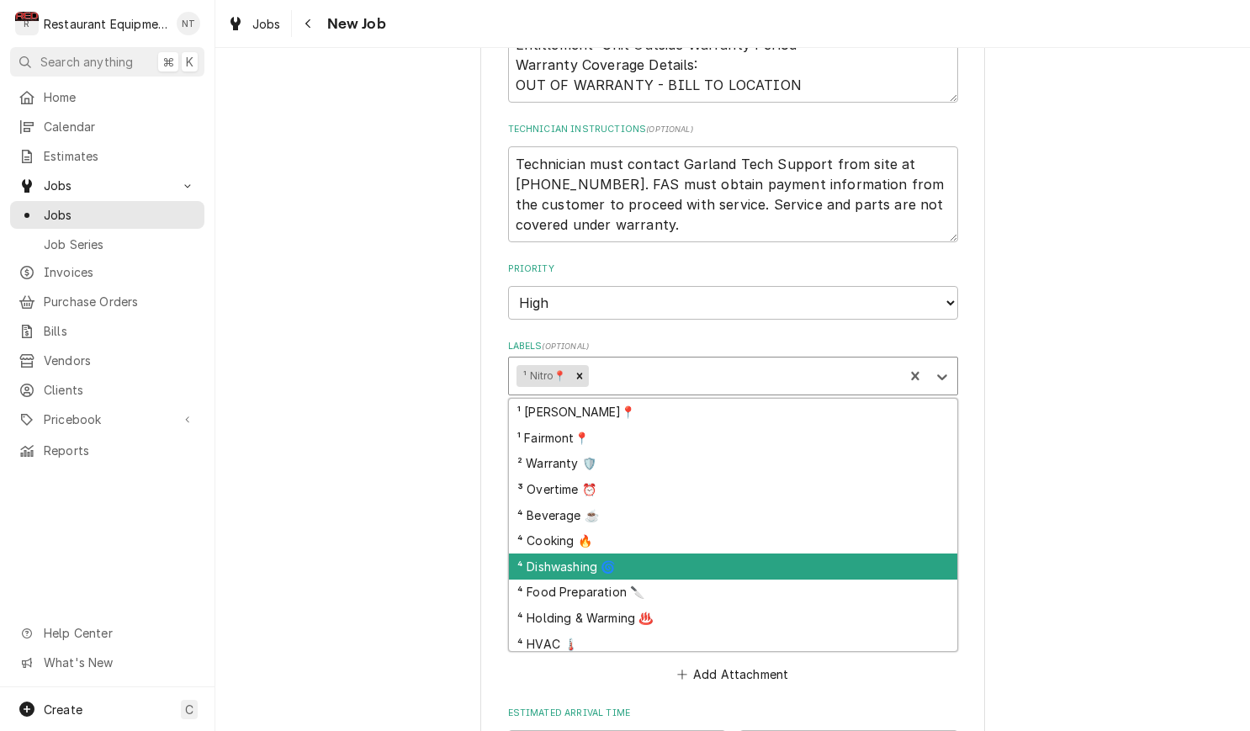
scroll to position [1119, 0]
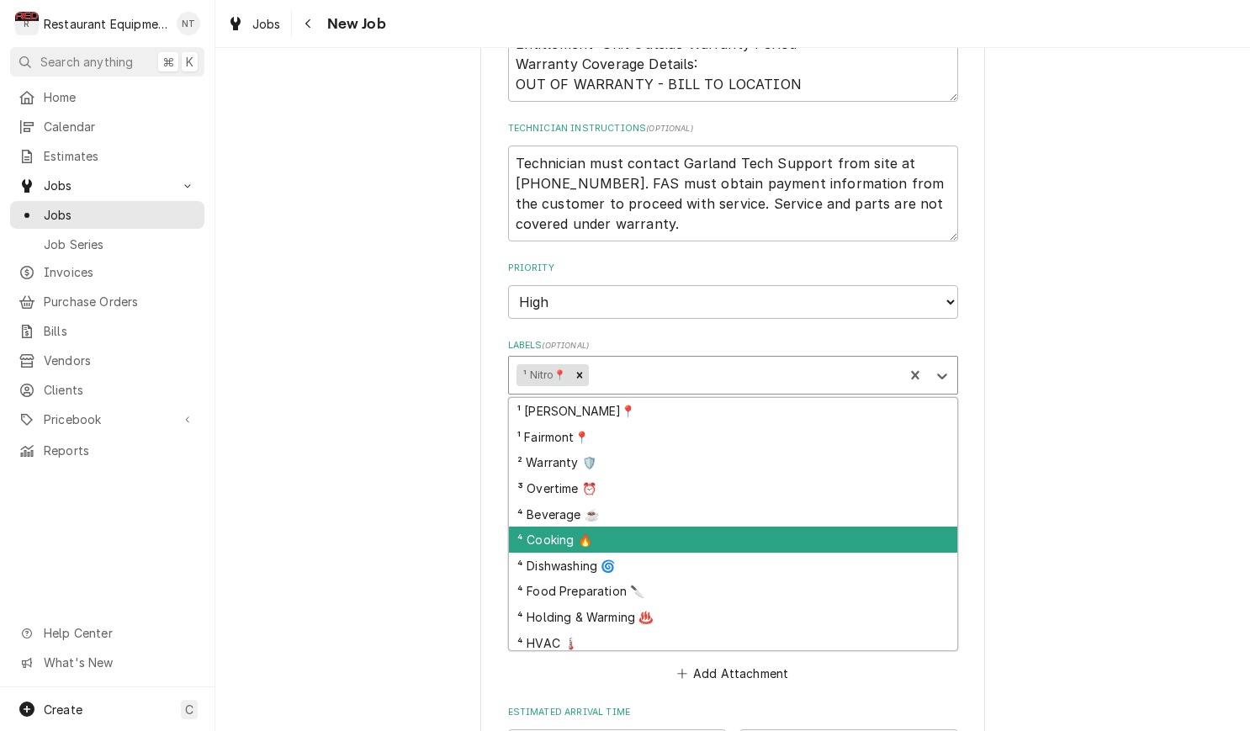
click at [906, 527] on div "⁴ Cooking 🔥" at bounding box center [733, 540] width 448 height 26
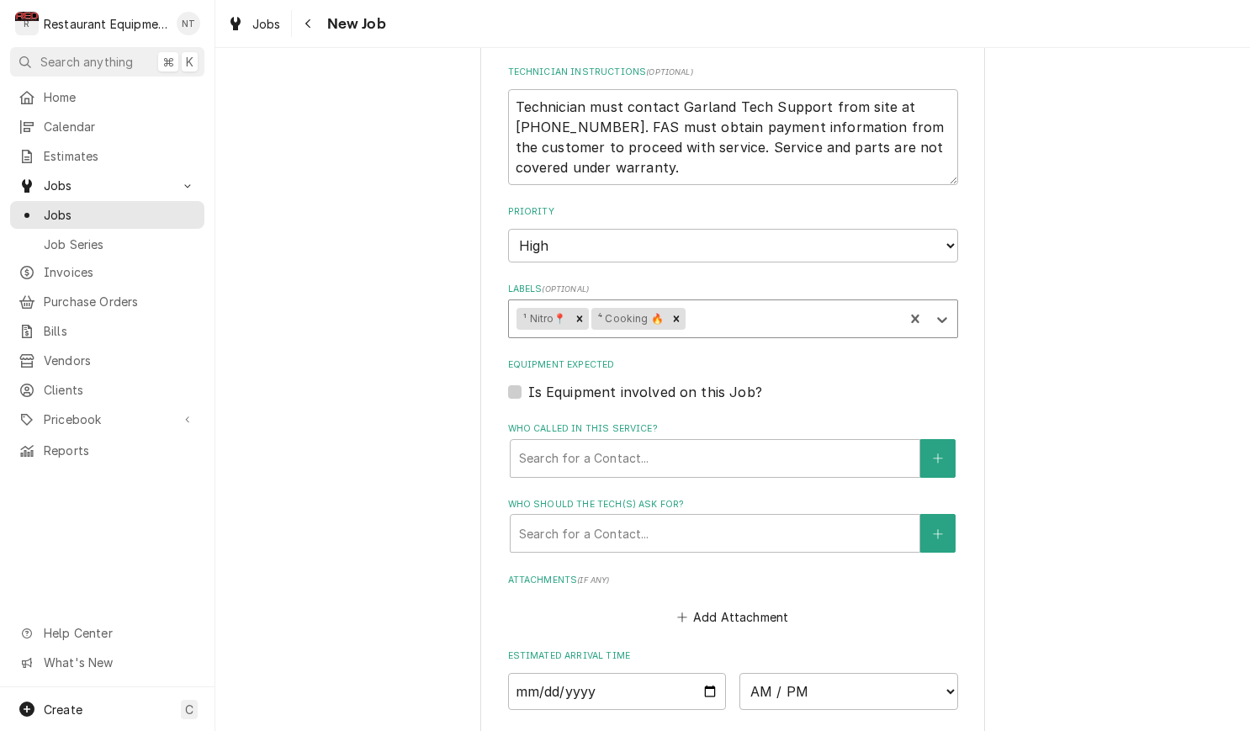
type textarea "x"
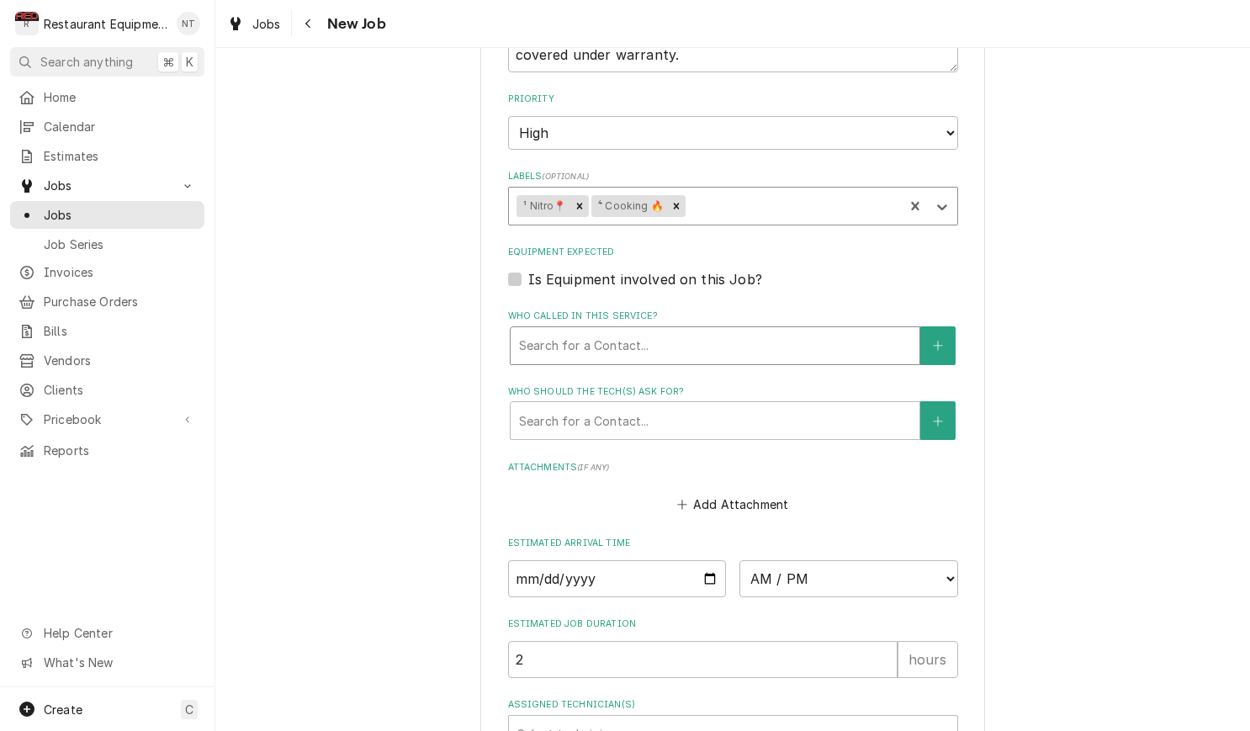
scroll to position [1294, 0]
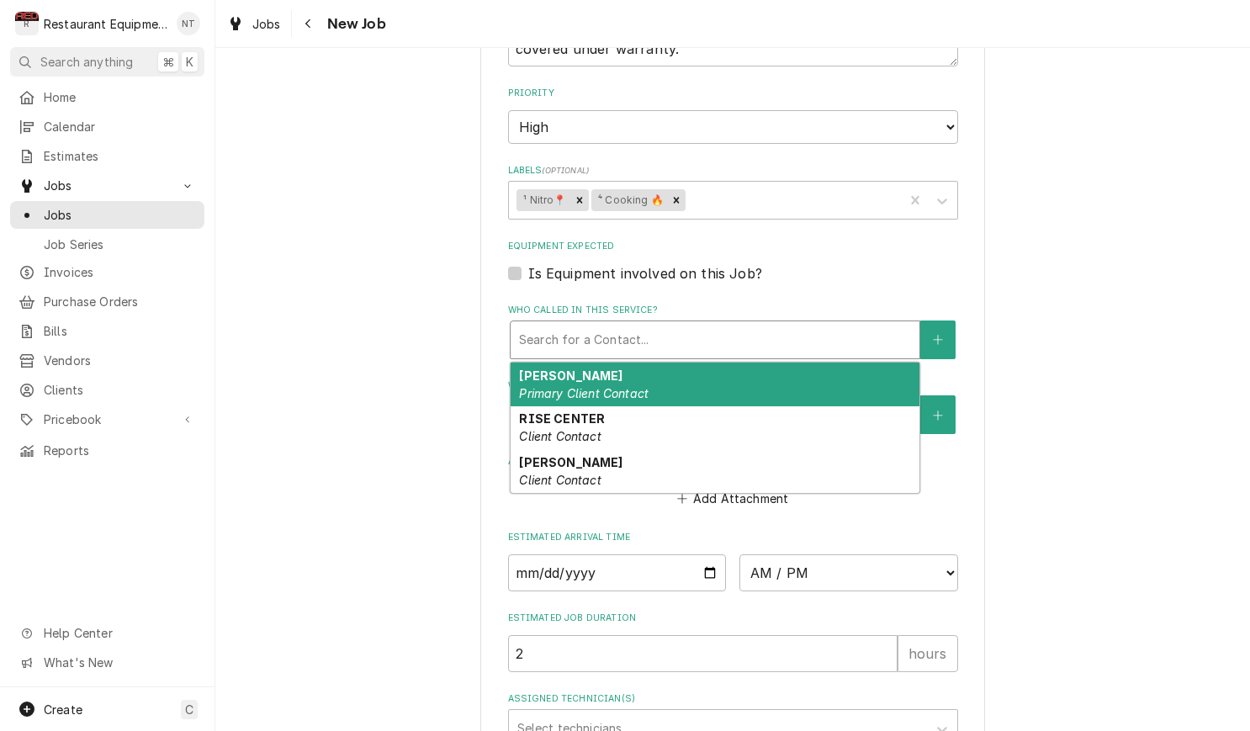
click at [700, 325] on div "Who called in this service?" at bounding box center [715, 340] width 392 height 30
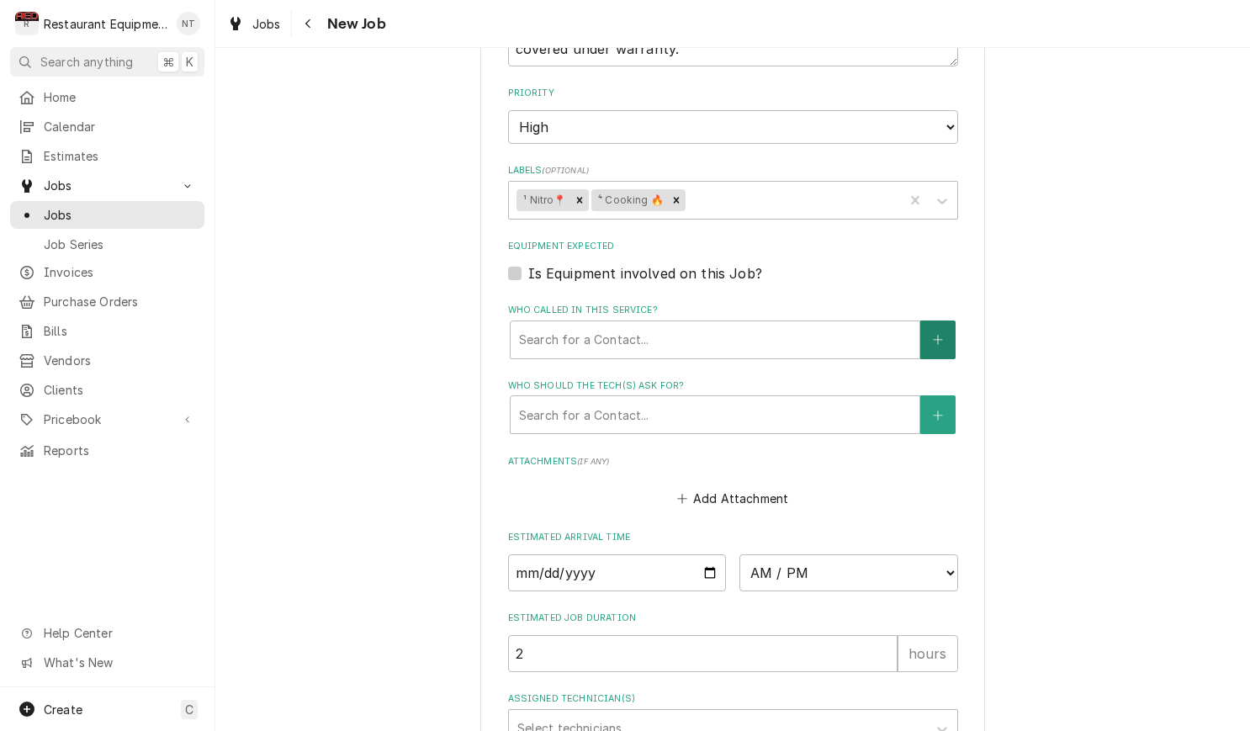
click at [942, 334] on icon "Create New Contact" at bounding box center [938, 340] width 10 height 12
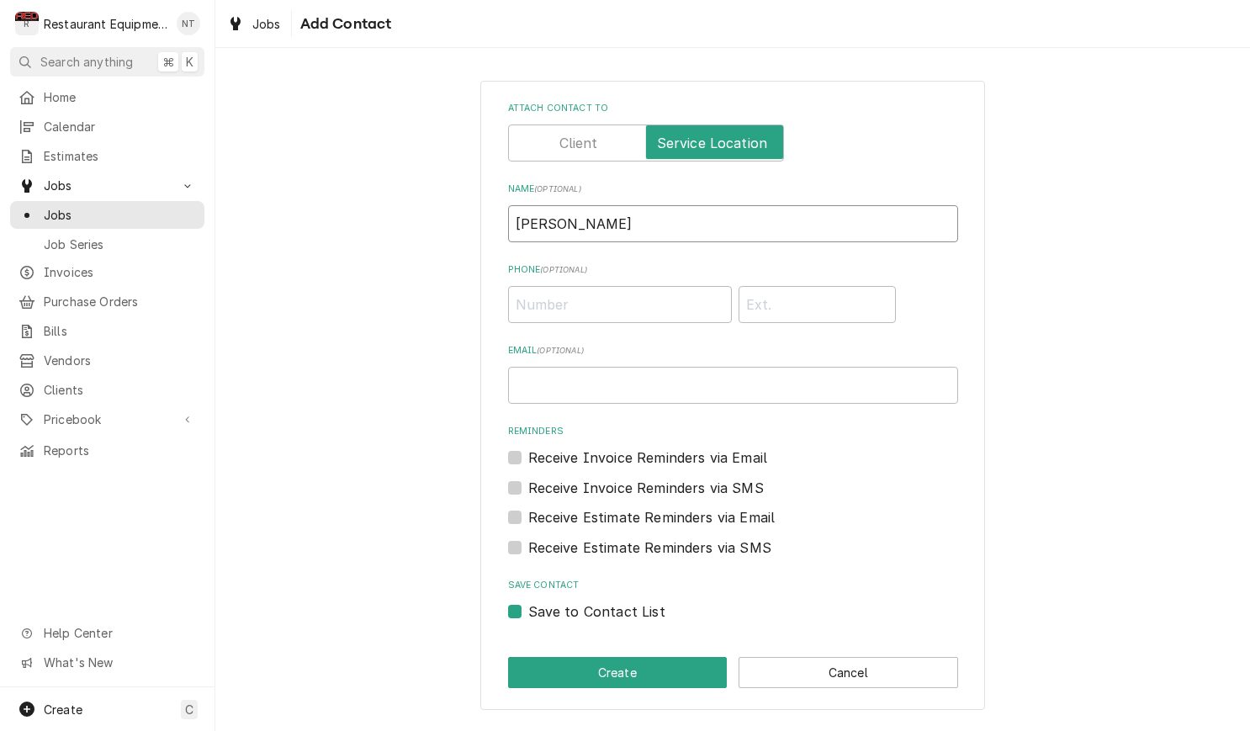
type input "Bobby"
type input "(859) 556-1035"
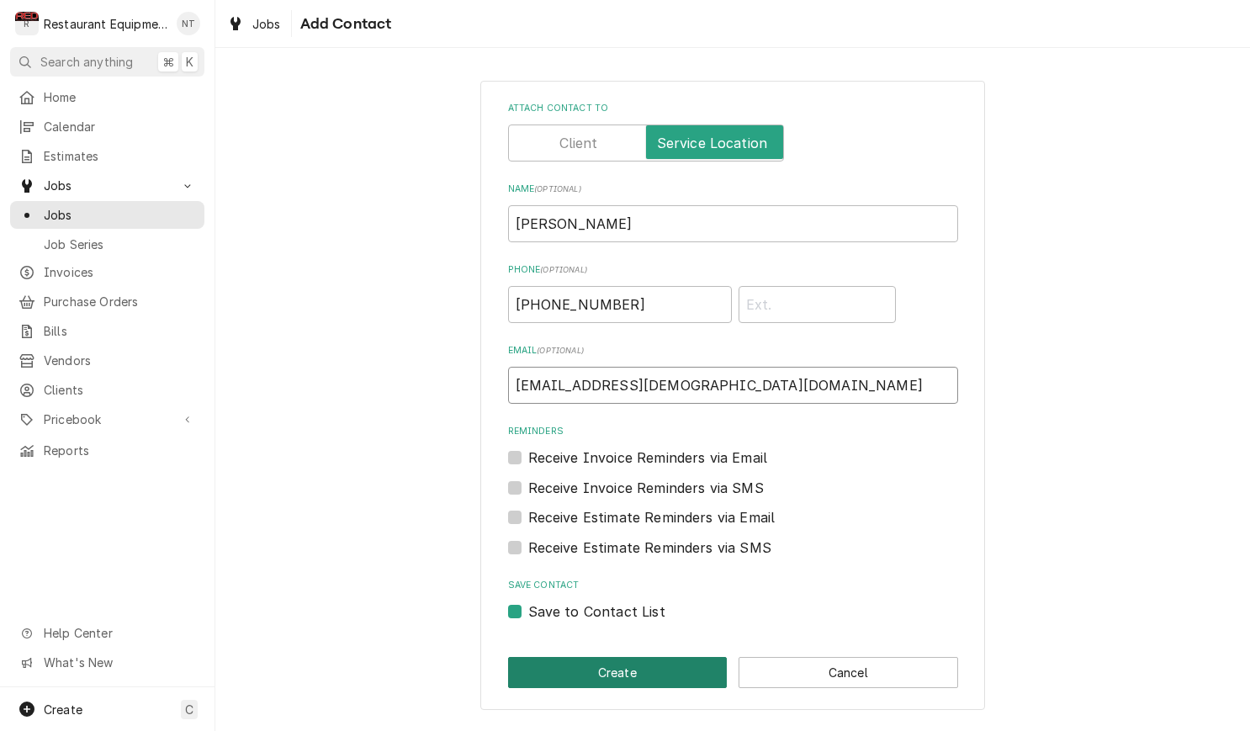
type input "0739@chick-fil-a.com"
click at [676, 678] on button "Create" at bounding box center [618, 672] width 220 height 31
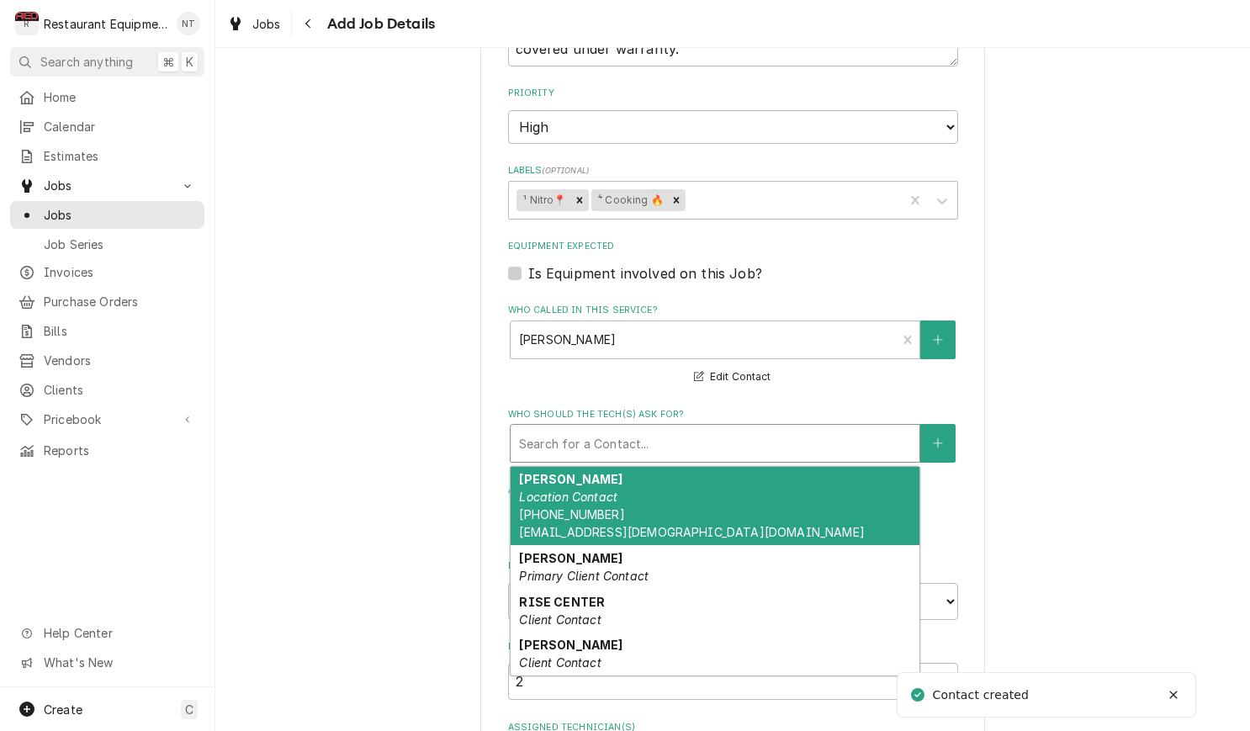
drag, startPoint x: 863, startPoint y: 422, endPoint x: 852, endPoint y: 427, distance: 12.0
click at [863, 428] on div "Who should the tech(s) ask for?" at bounding box center [715, 443] width 392 height 30
click at [776, 481] on div "Bobby Location Contact (859) 556-1035 0739@chick-fil-a.com" at bounding box center [715, 506] width 409 height 79
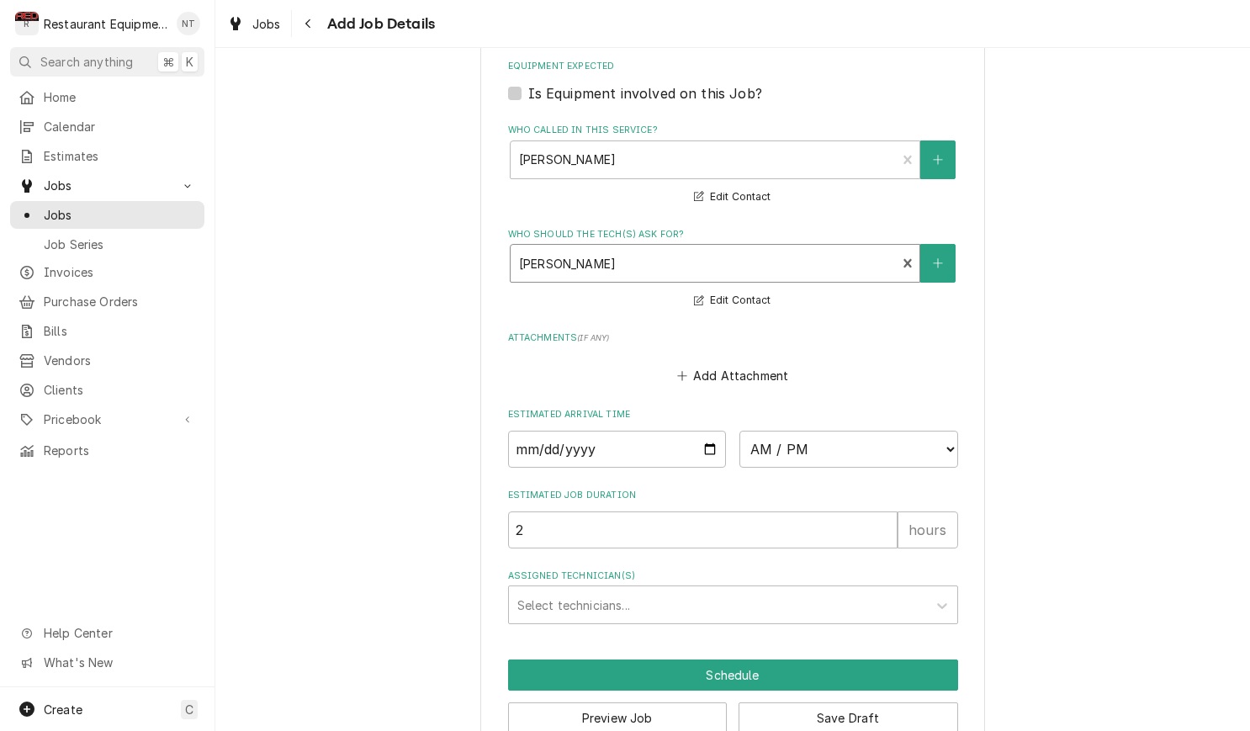
scroll to position [0, 0]
click at [888, 703] on button "Save Draft" at bounding box center [849, 718] width 220 height 31
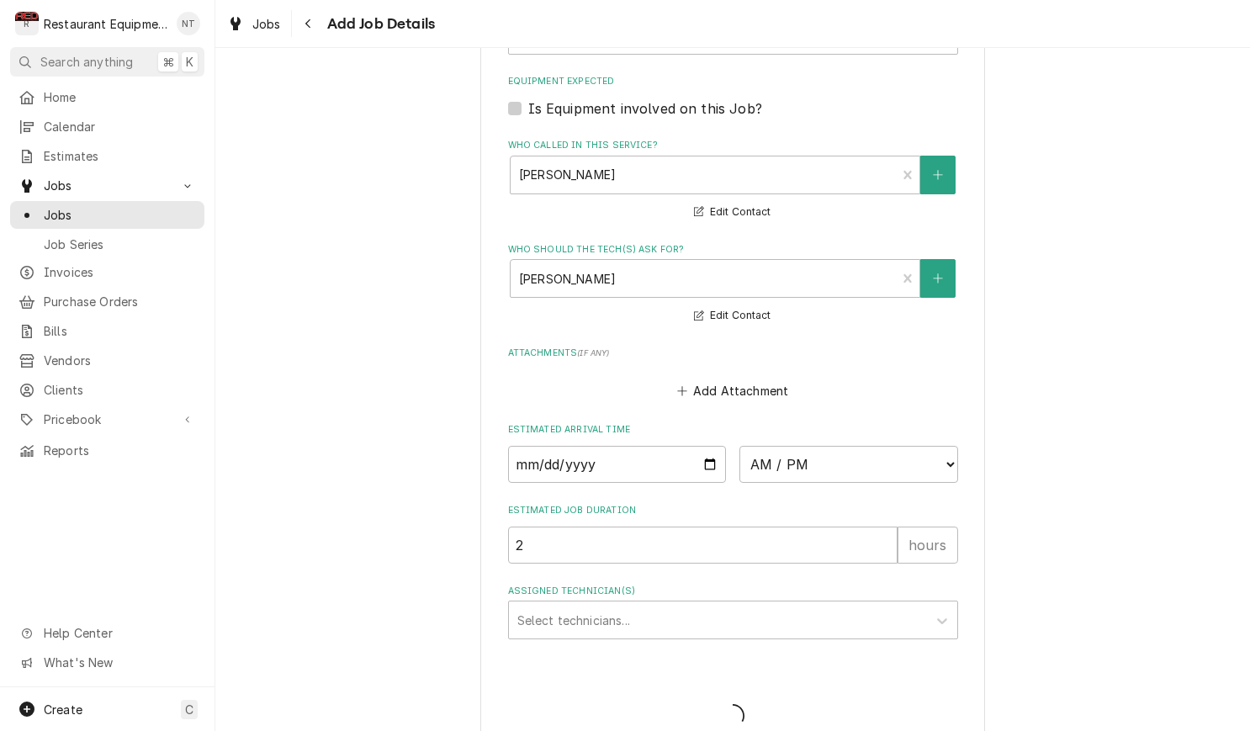
type textarea "x"
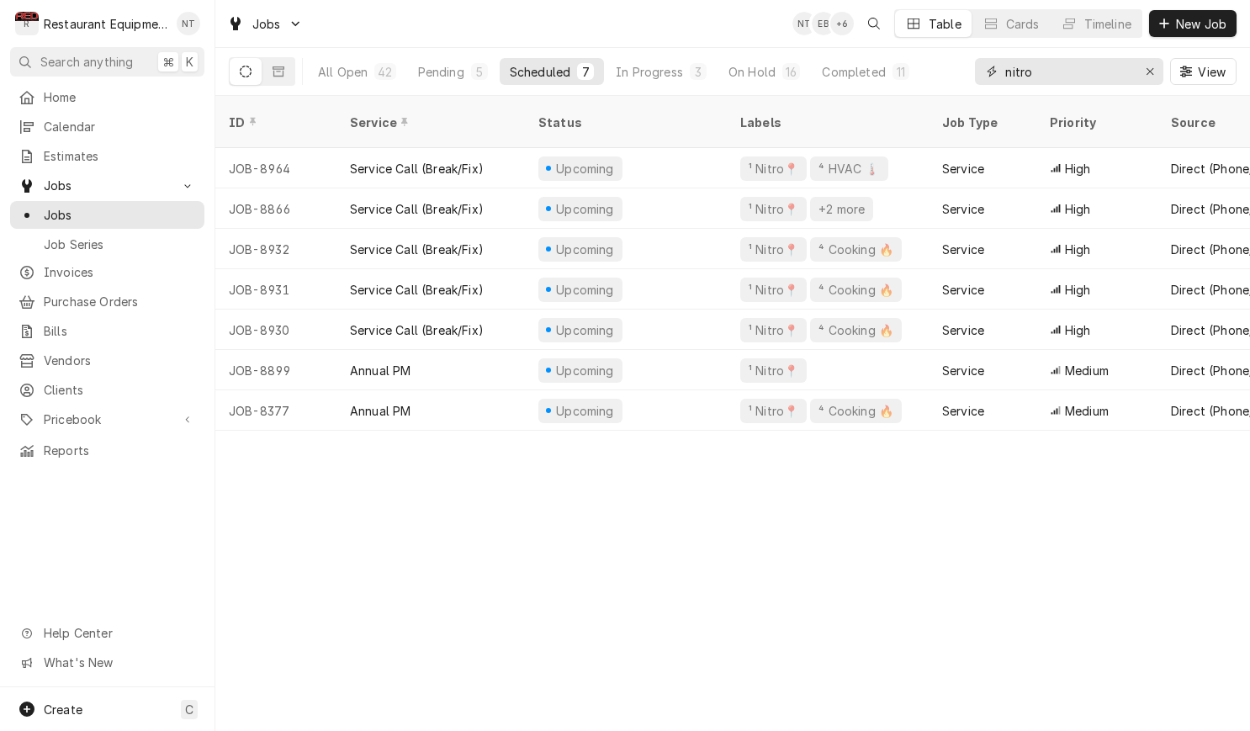
click at [1070, 75] on input "nitro" at bounding box center [1068, 71] width 126 height 27
click at [1071, 74] on input "nitro" at bounding box center [1068, 71] width 126 height 27
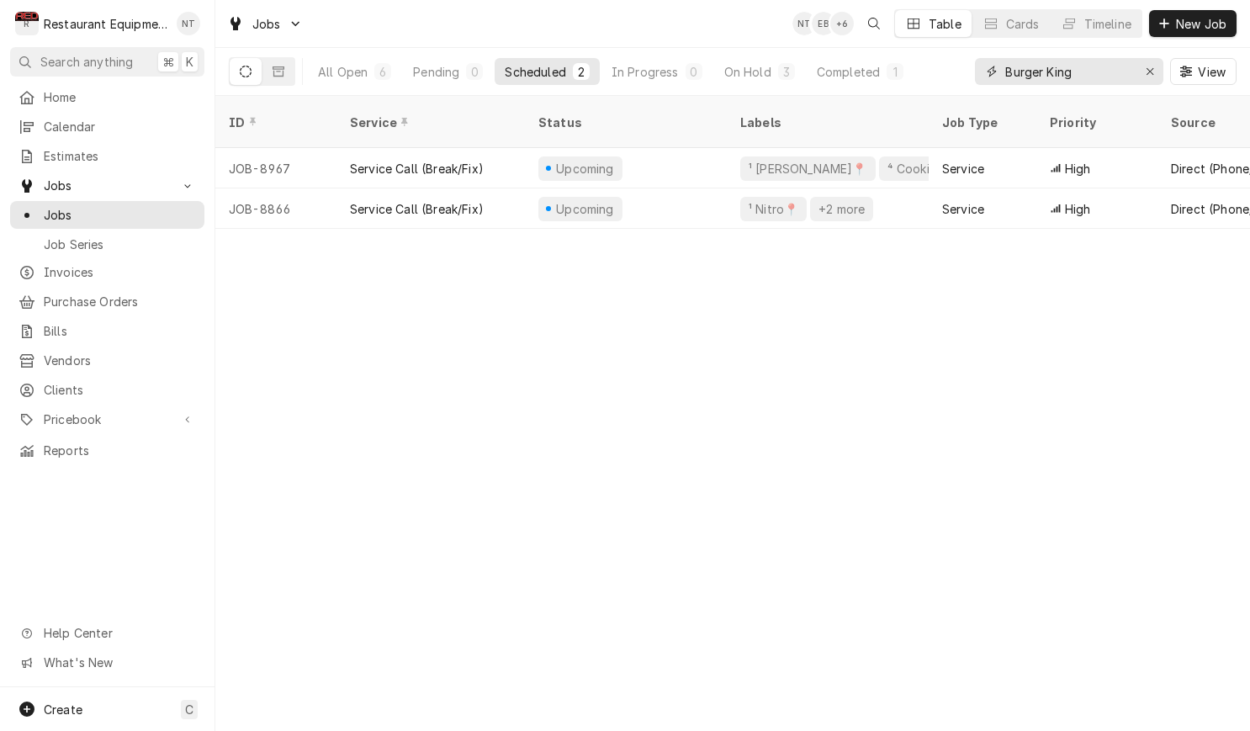
type input "Burger King"
drag, startPoint x: 1053, startPoint y: 81, endPoint x: 761, endPoint y: 78, distance: 292.0
click at [761, 78] on div "On Hold" at bounding box center [747, 72] width 47 height 18
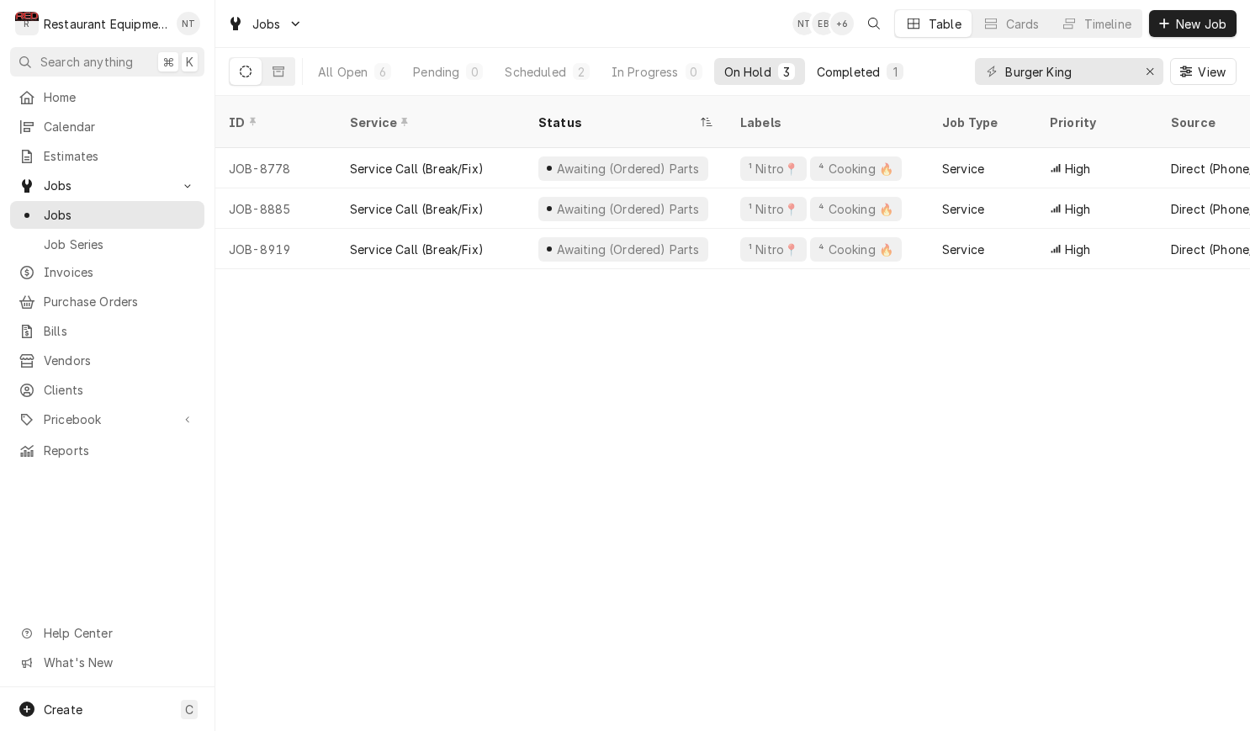
click at [831, 77] on div "Completed" at bounding box center [848, 72] width 63 height 18
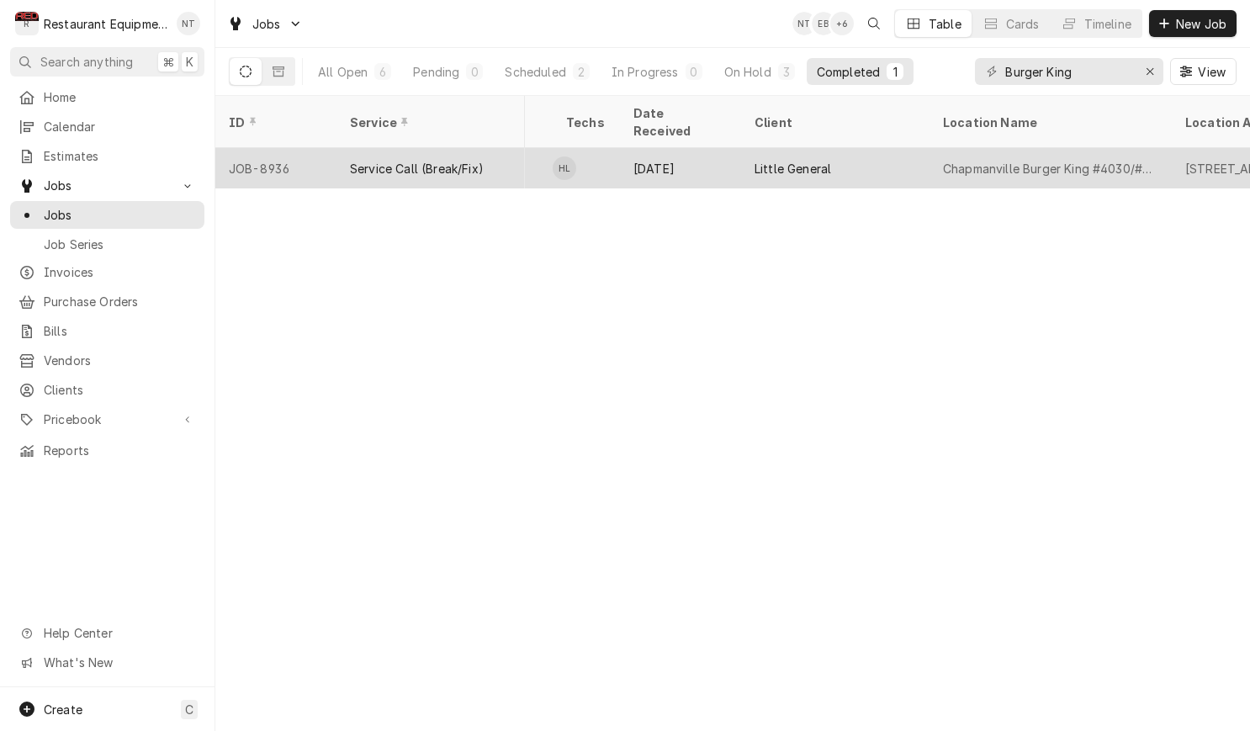
scroll to position [0, 909]
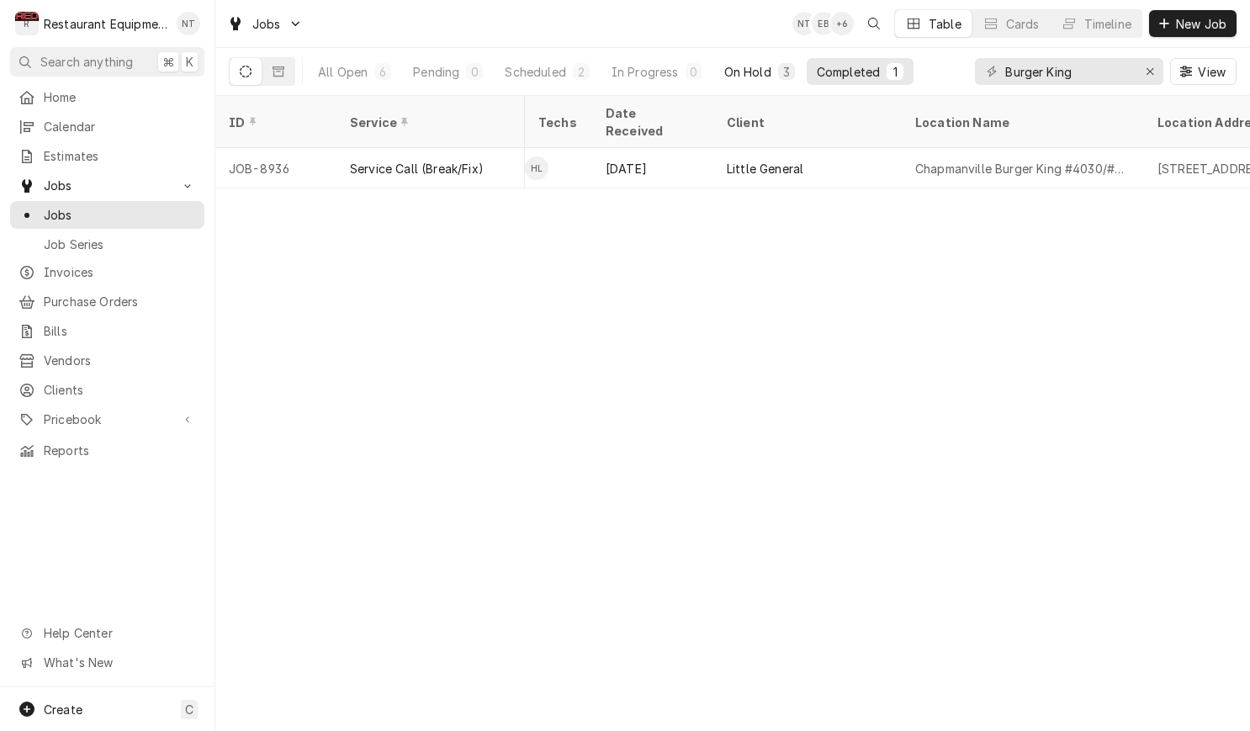
click at [780, 75] on div "3" at bounding box center [786, 71] width 17 height 17
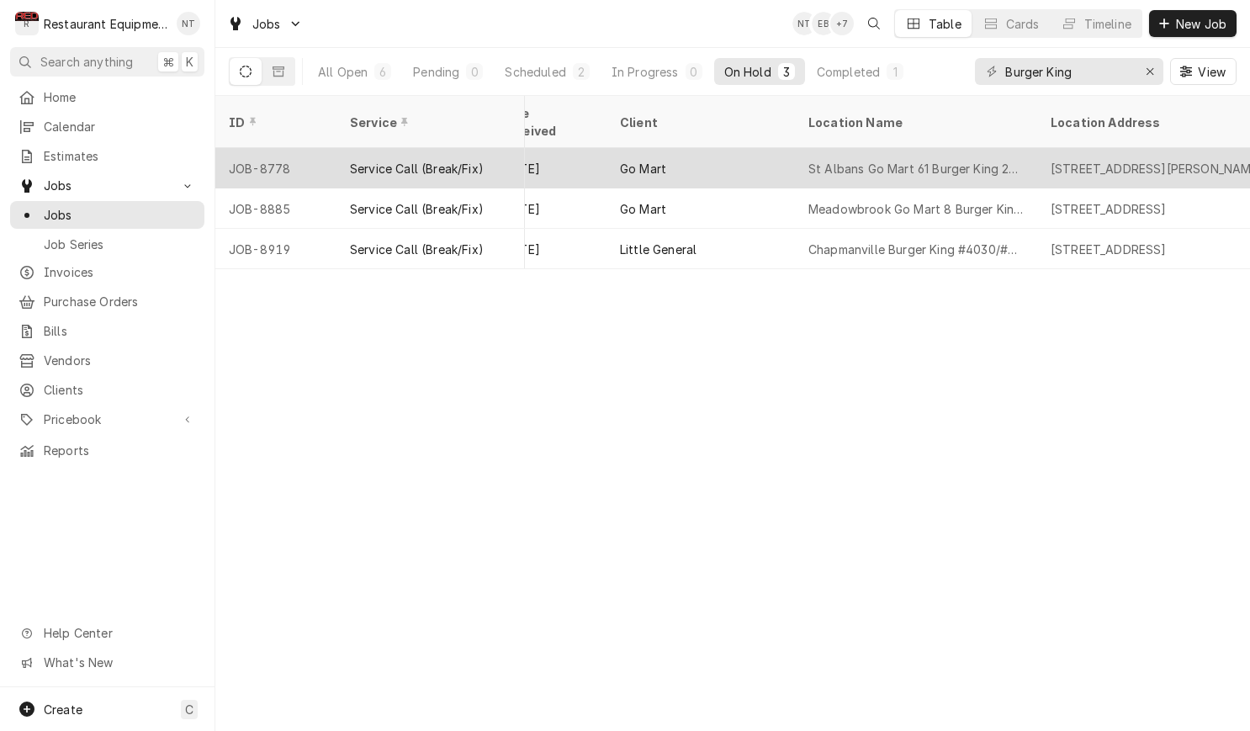
scroll to position [0, 1023]
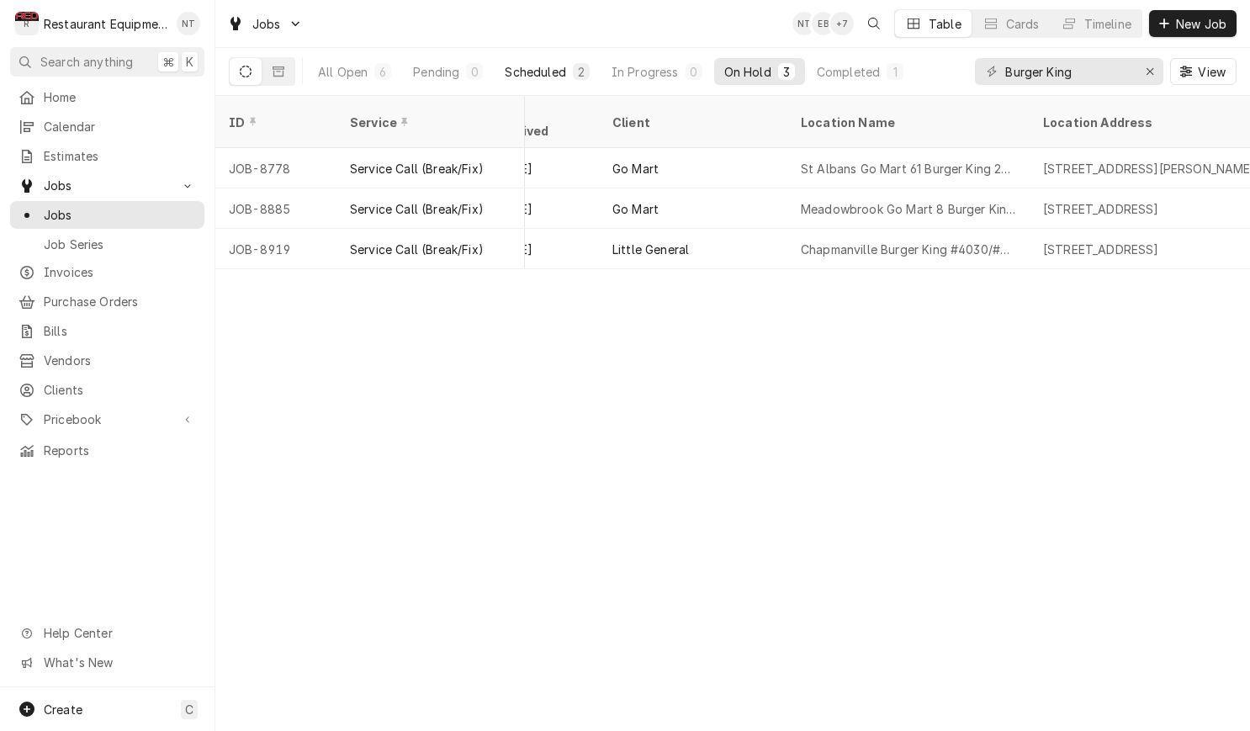
click at [544, 75] on div "Scheduled" at bounding box center [535, 72] width 61 height 18
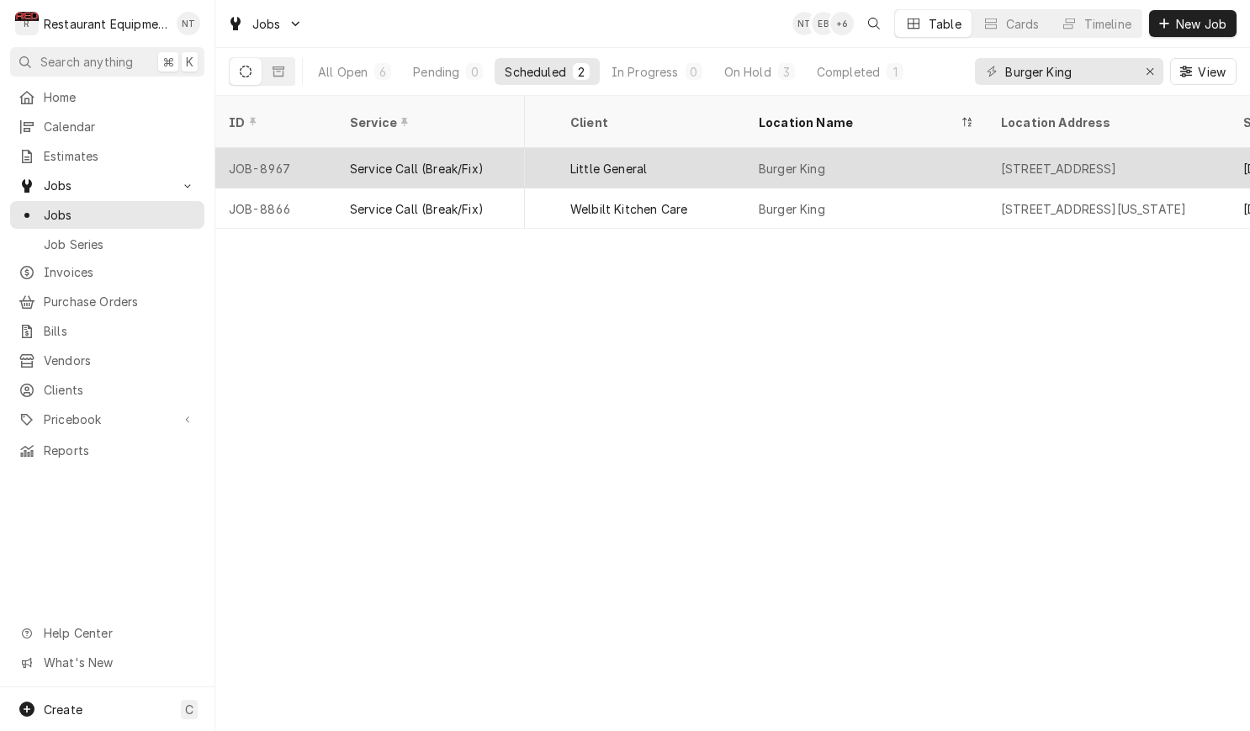
scroll to position [0, 1074]
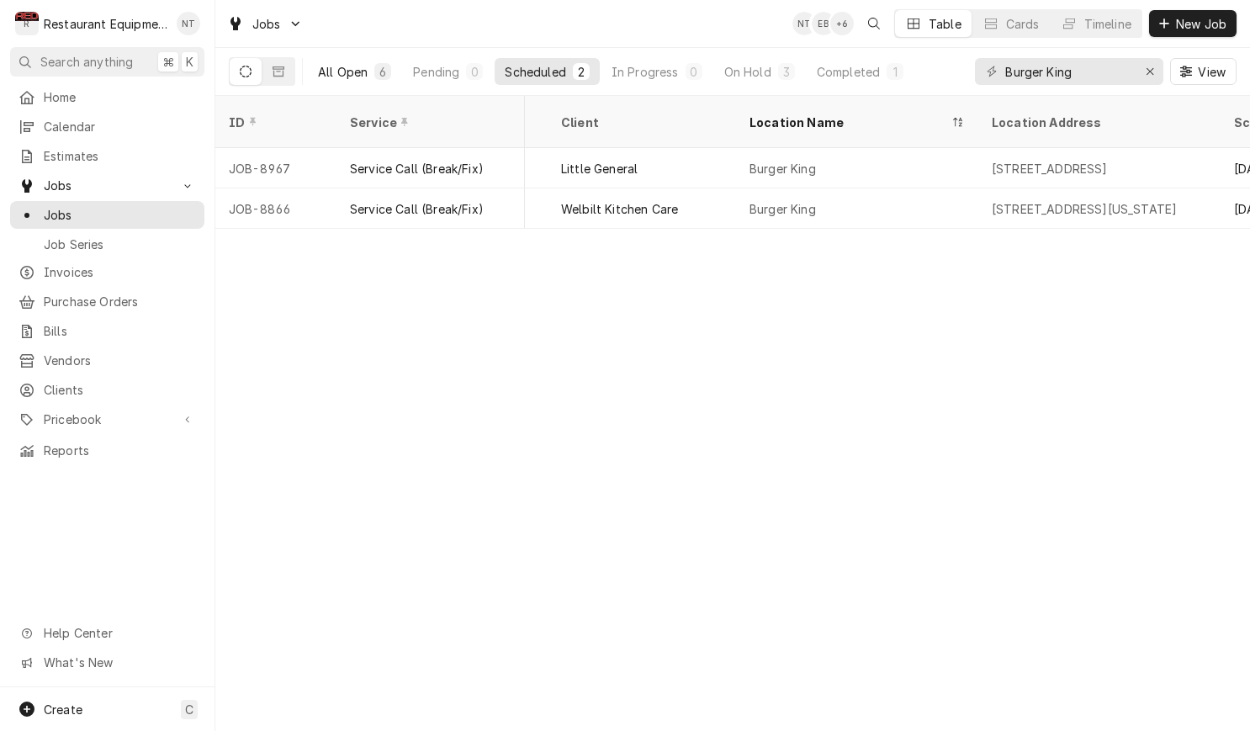
click at [357, 64] on div "All Open" at bounding box center [343, 72] width 50 height 18
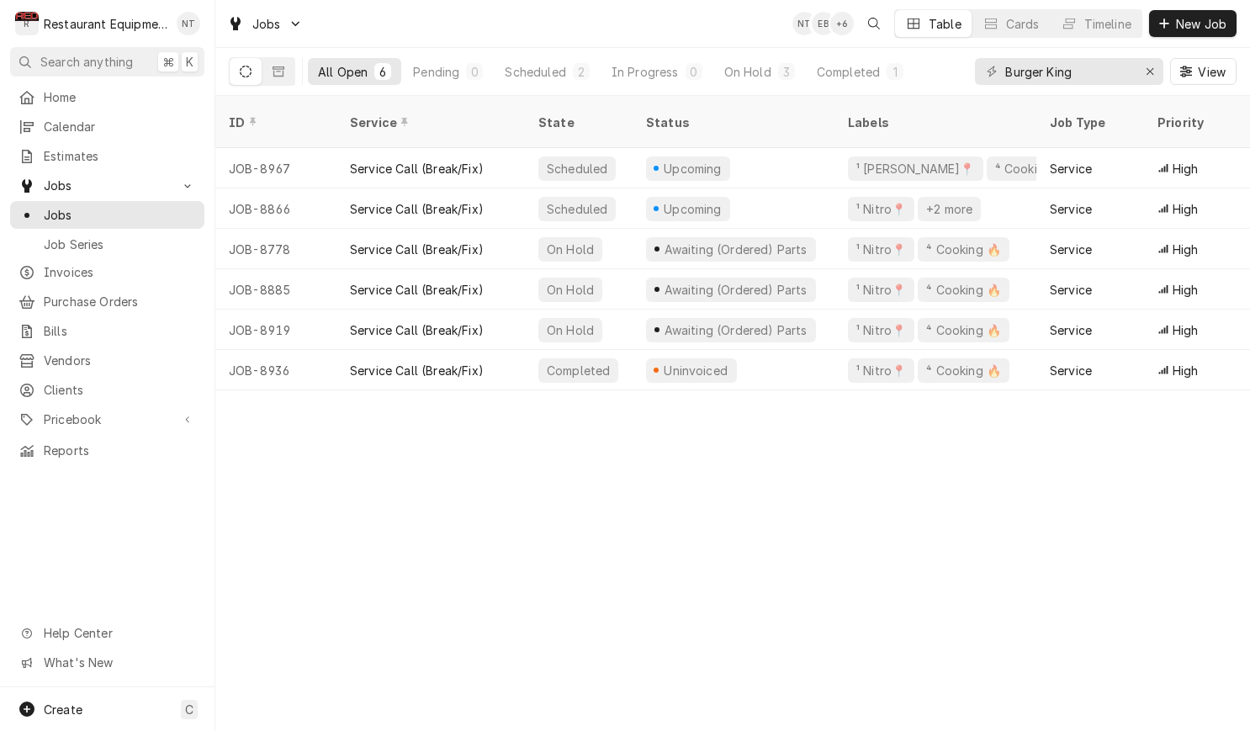
scroll to position [0, 0]
click at [1143, 70] on div "Erase input" at bounding box center [1150, 71] width 17 height 17
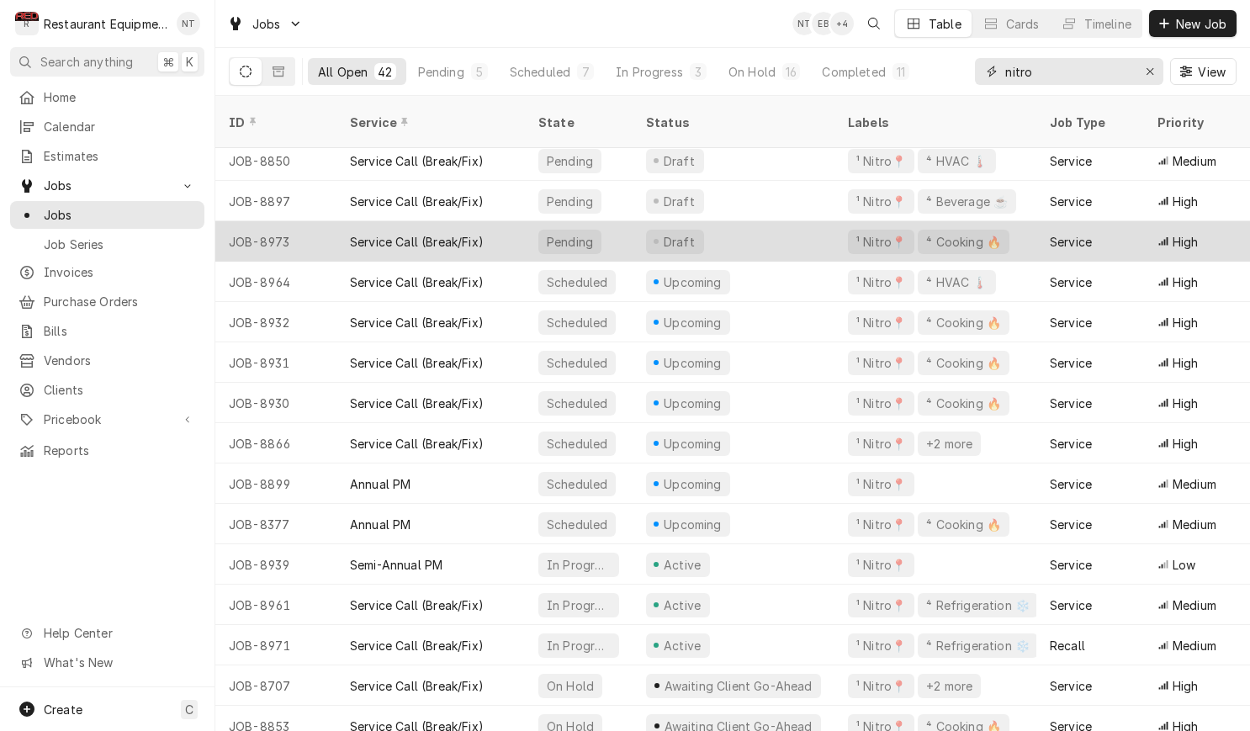
scroll to position [91, 0]
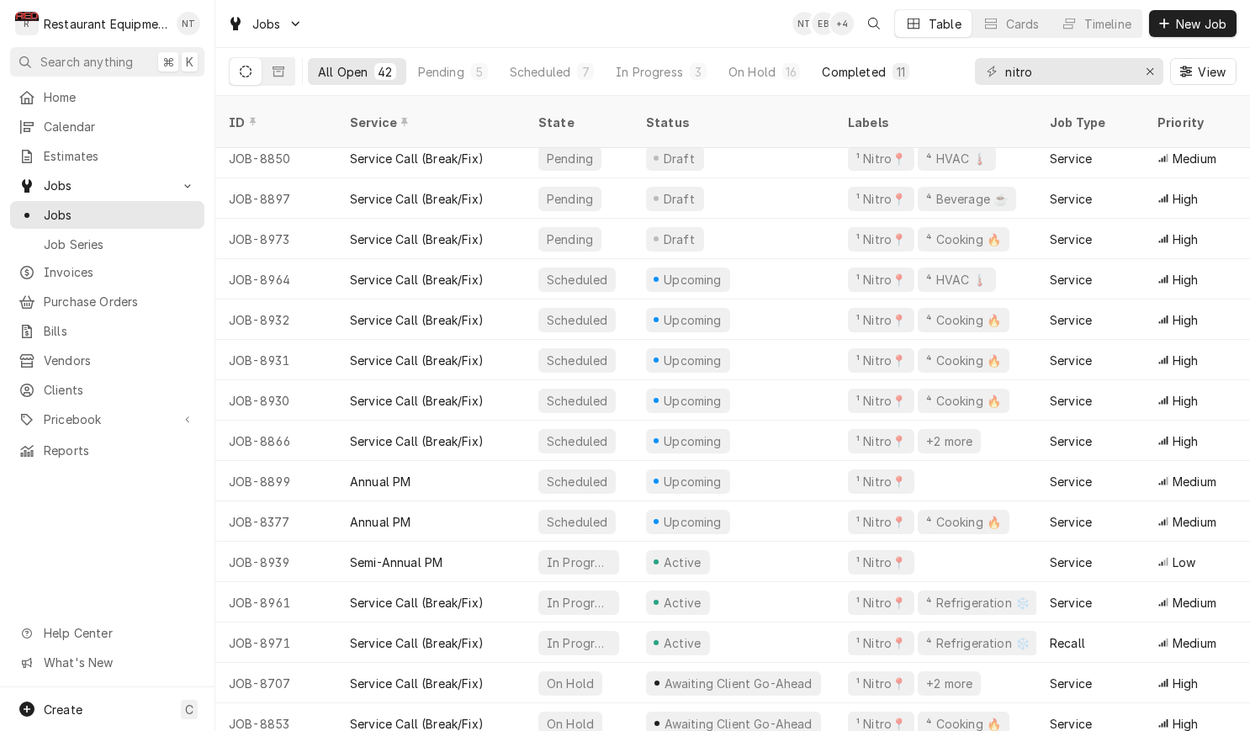
click at [854, 77] on div "Completed" at bounding box center [853, 72] width 63 height 18
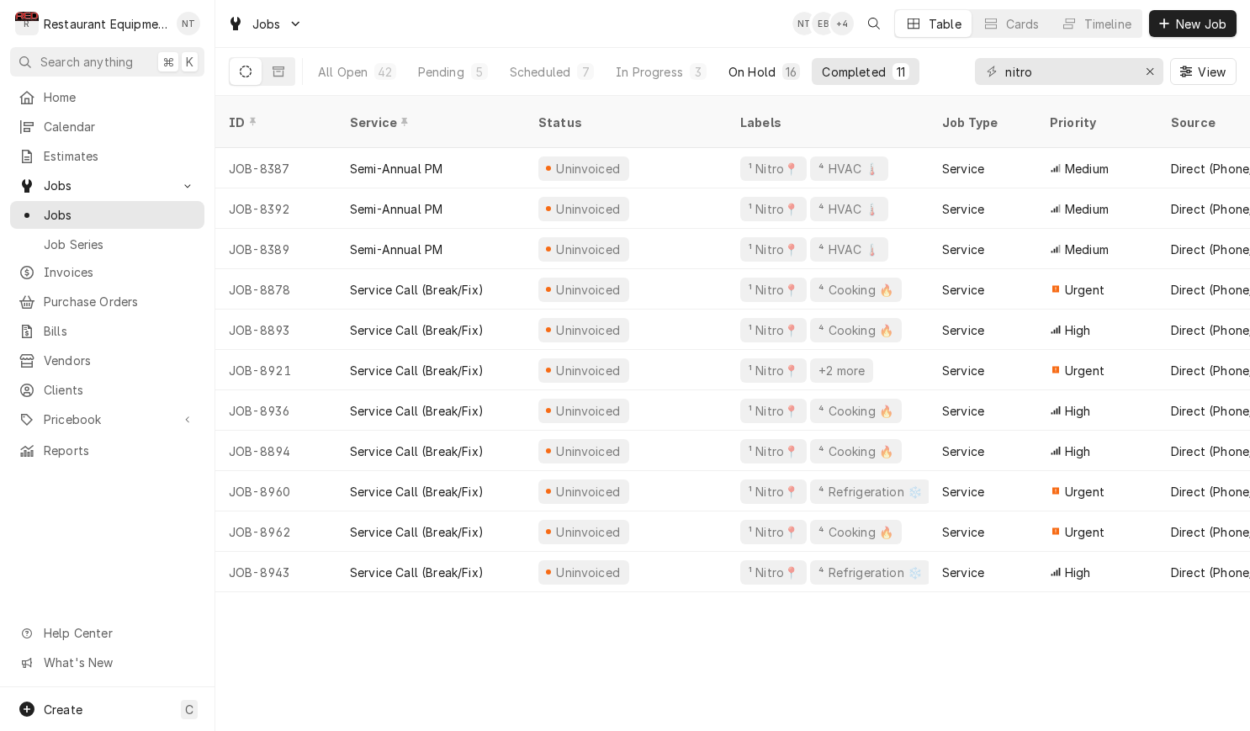
scroll to position [0, 0]
click at [756, 78] on div "On Hold" at bounding box center [752, 72] width 47 height 18
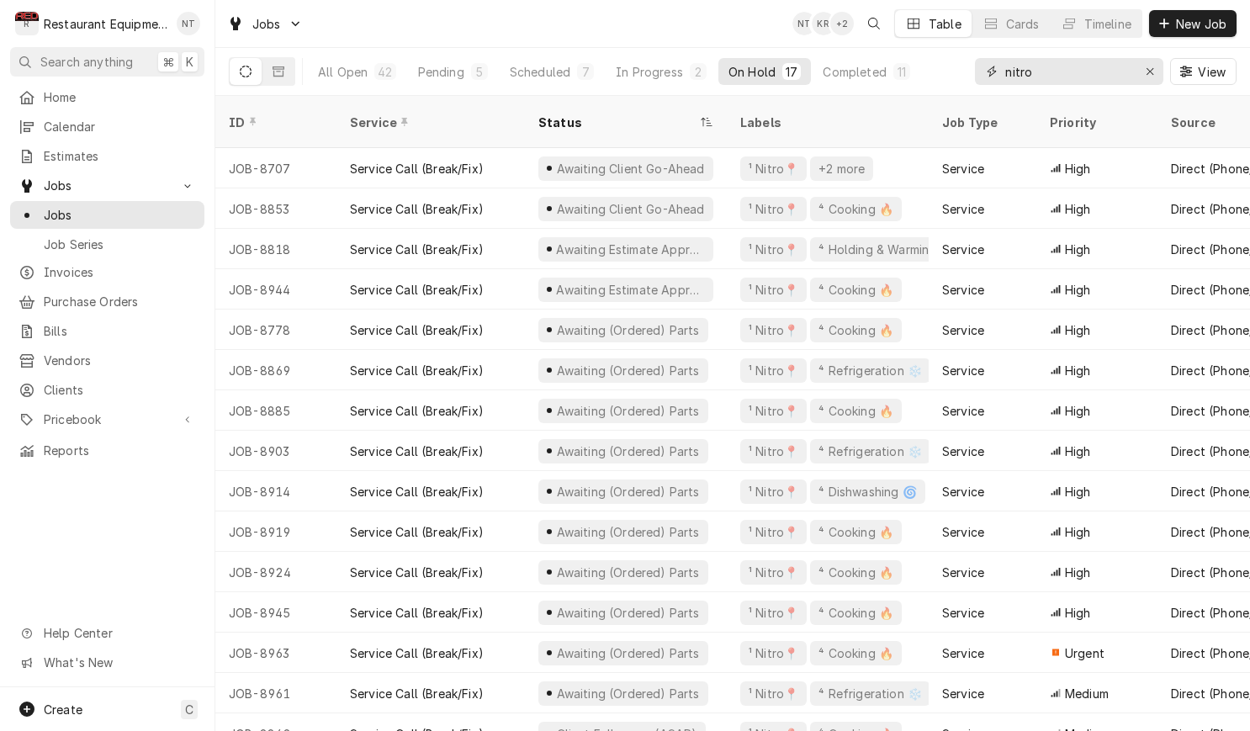
click at [1090, 75] on input "nitro" at bounding box center [1068, 71] width 126 height 27
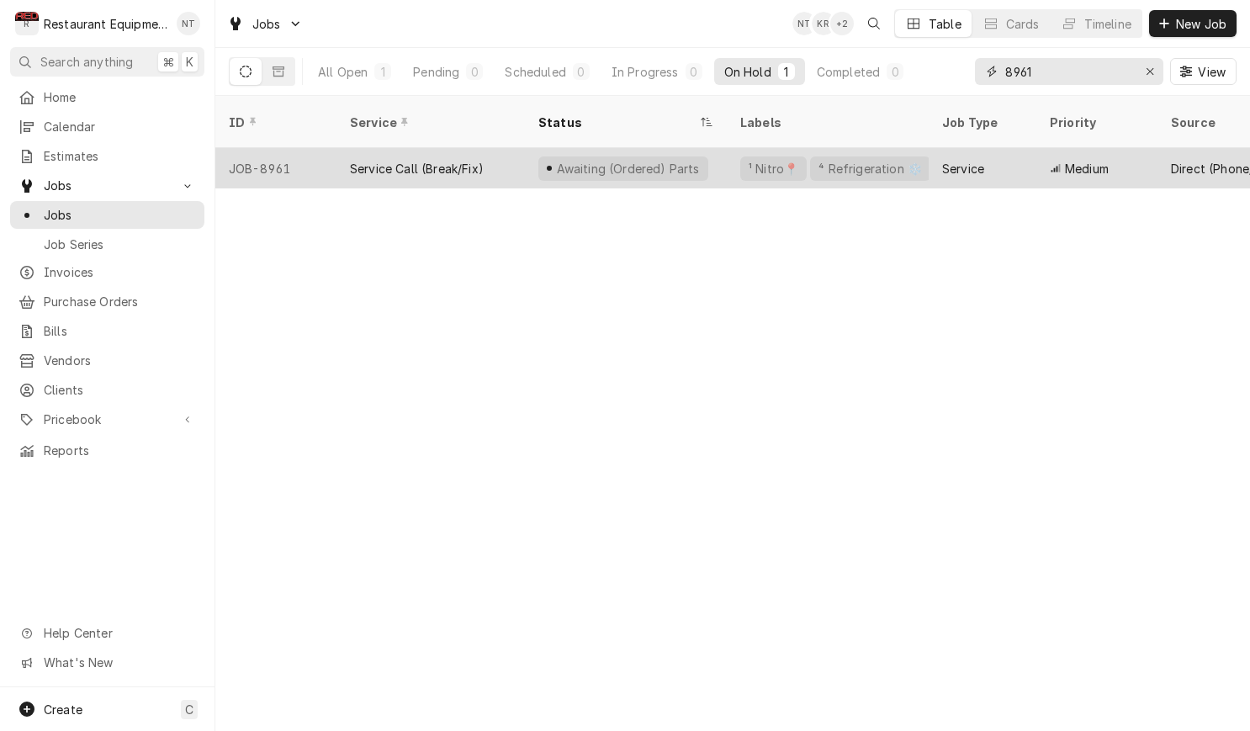
type input "8961"
click at [1052, 164] on icon "Dynamic Content Wrapper" at bounding box center [1056, 168] width 11 height 8
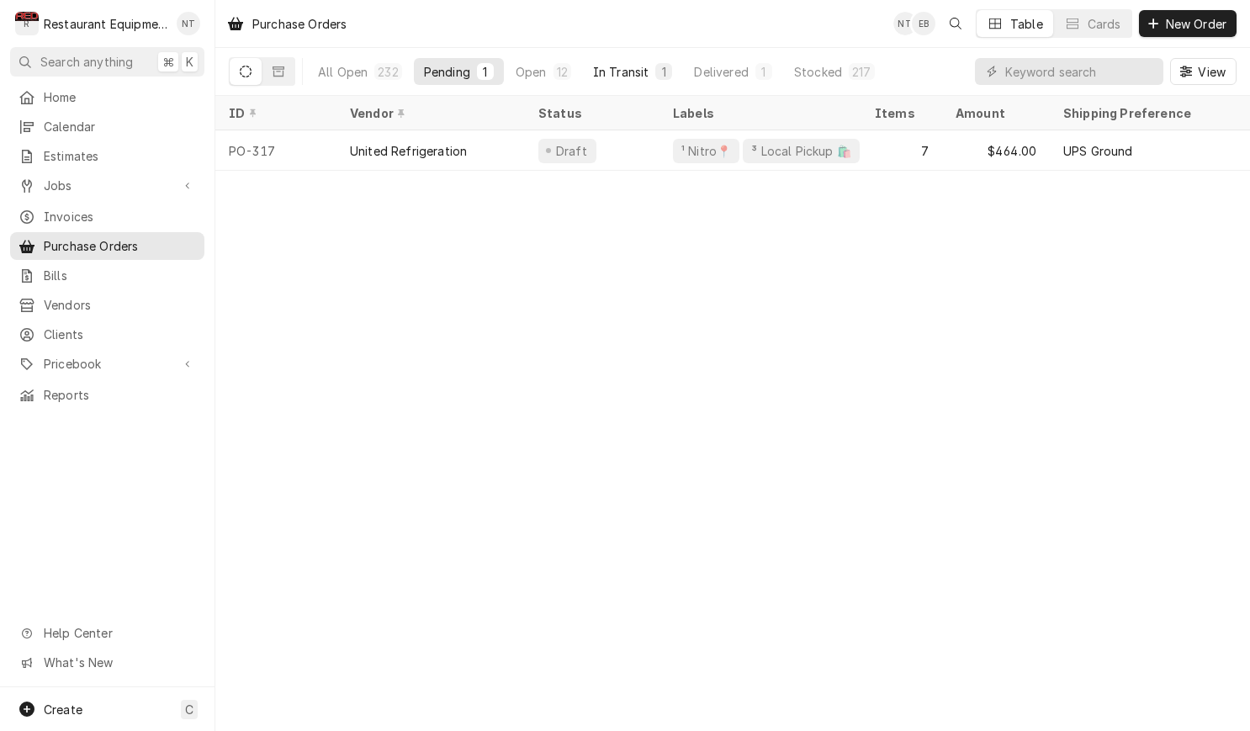
click at [618, 73] on div "In Transit" at bounding box center [621, 72] width 56 height 18
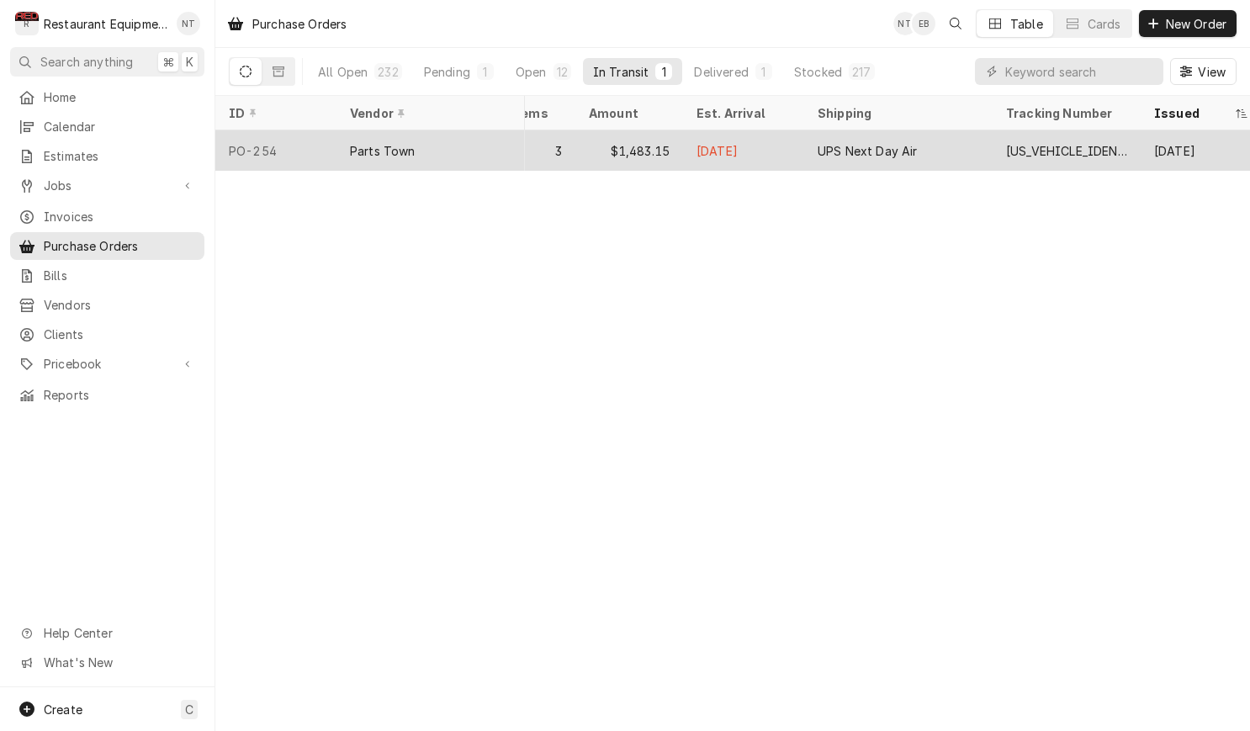
scroll to position [0, 369]
click at [677, 141] on div "$1,483.15" at bounding box center [628, 150] width 108 height 40
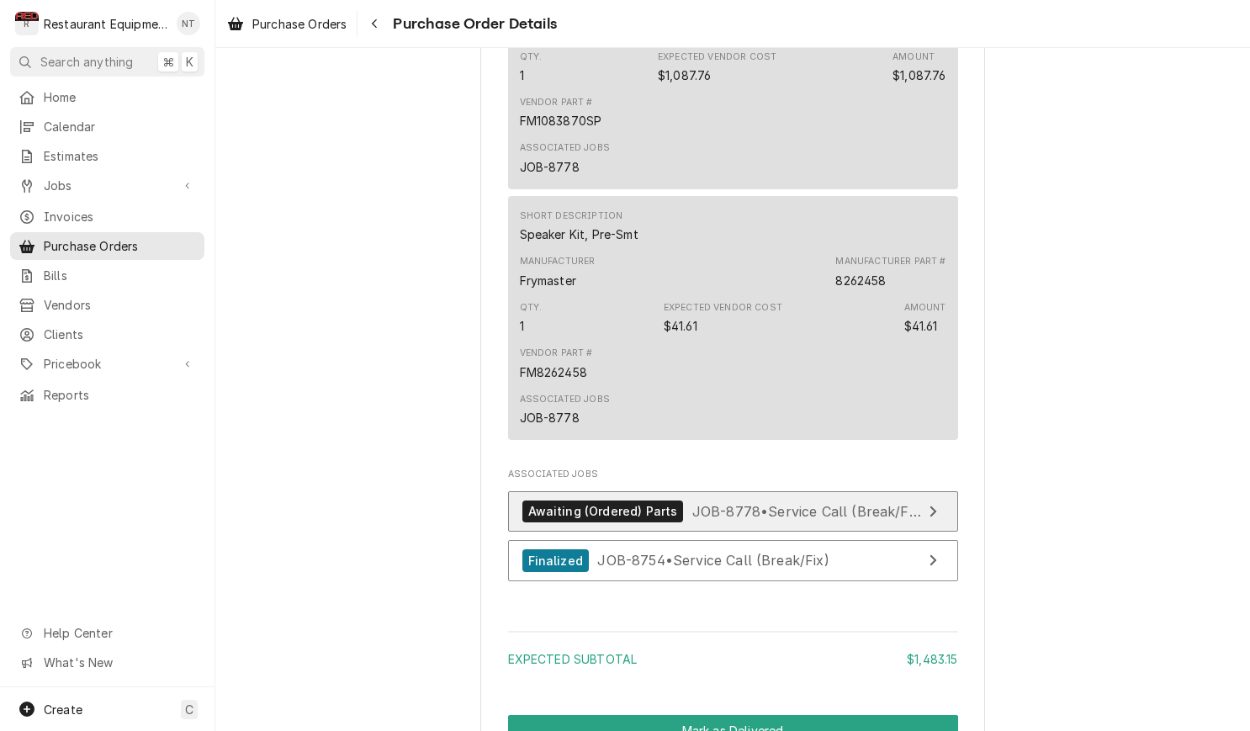
scroll to position [0, 1]
click at [952, 533] on link "Awaiting (Ordered) Parts JOB-8778 • Service Call (Break/Fix)" at bounding box center [733, 511] width 450 height 41
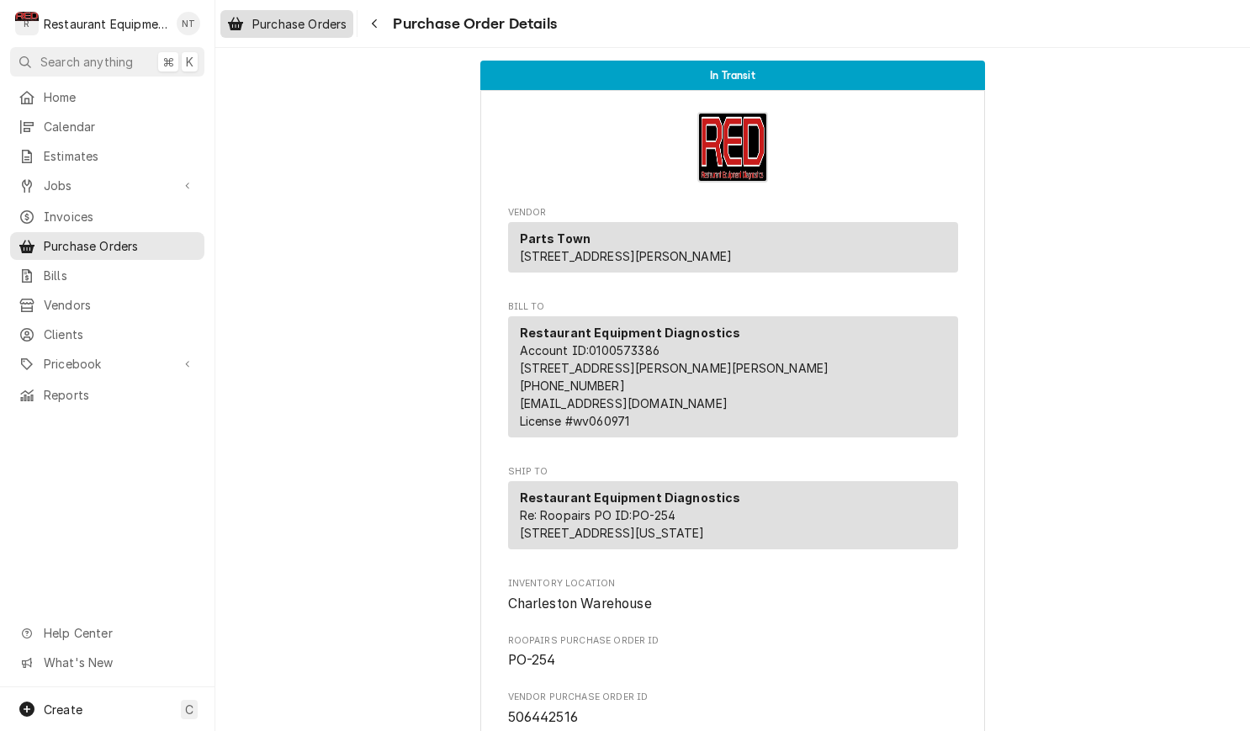
scroll to position [0, 0]
click at [383, 29] on div "Navigate back" at bounding box center [374, 23] width 17 height 17
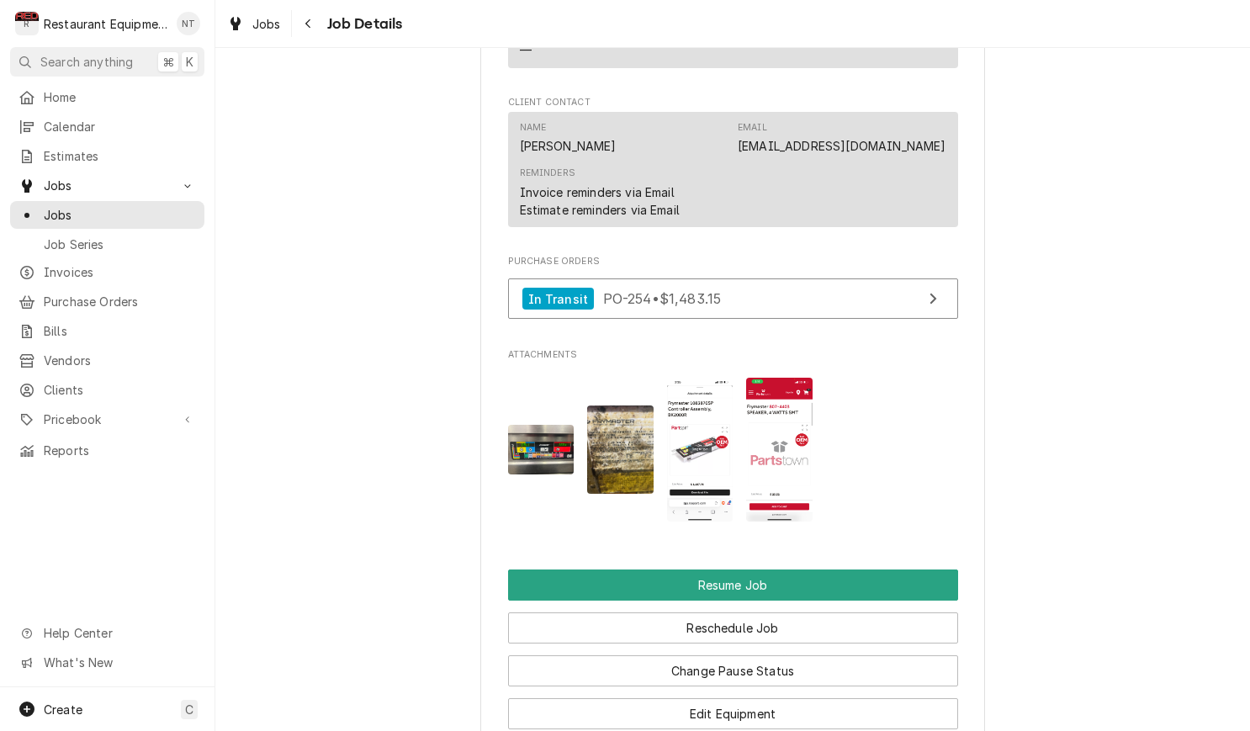
scroll to position [1731, 0]
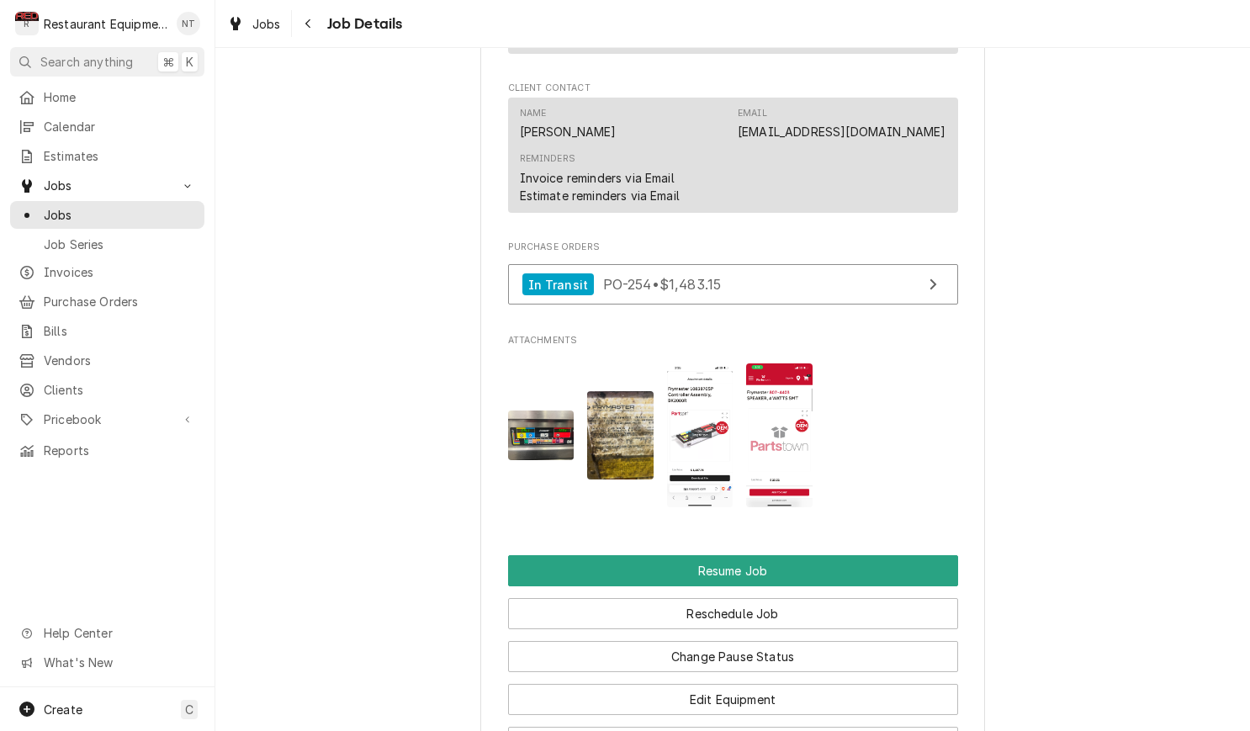
click at [721, 416] on img "Attachments" at bounding box center [700, 434] width 66 height 143
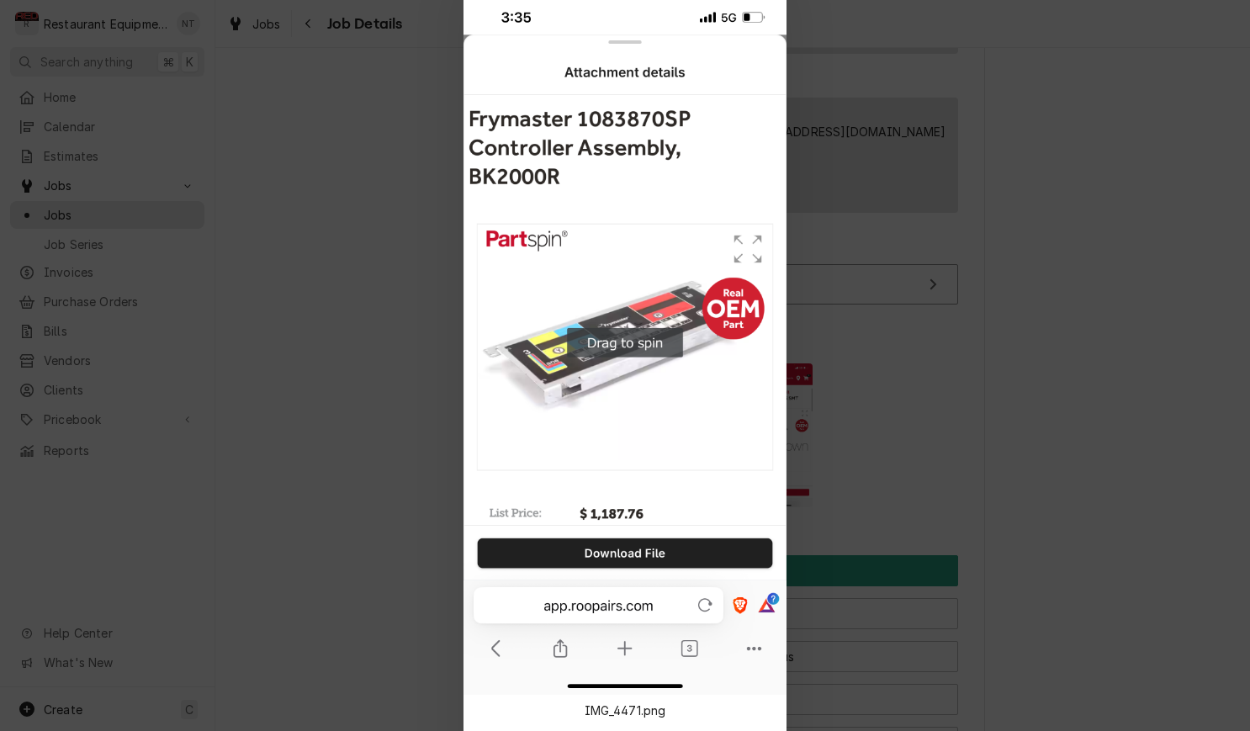
click at [841, 427] on div at bounding box center [625, 365] width 1250 height 731
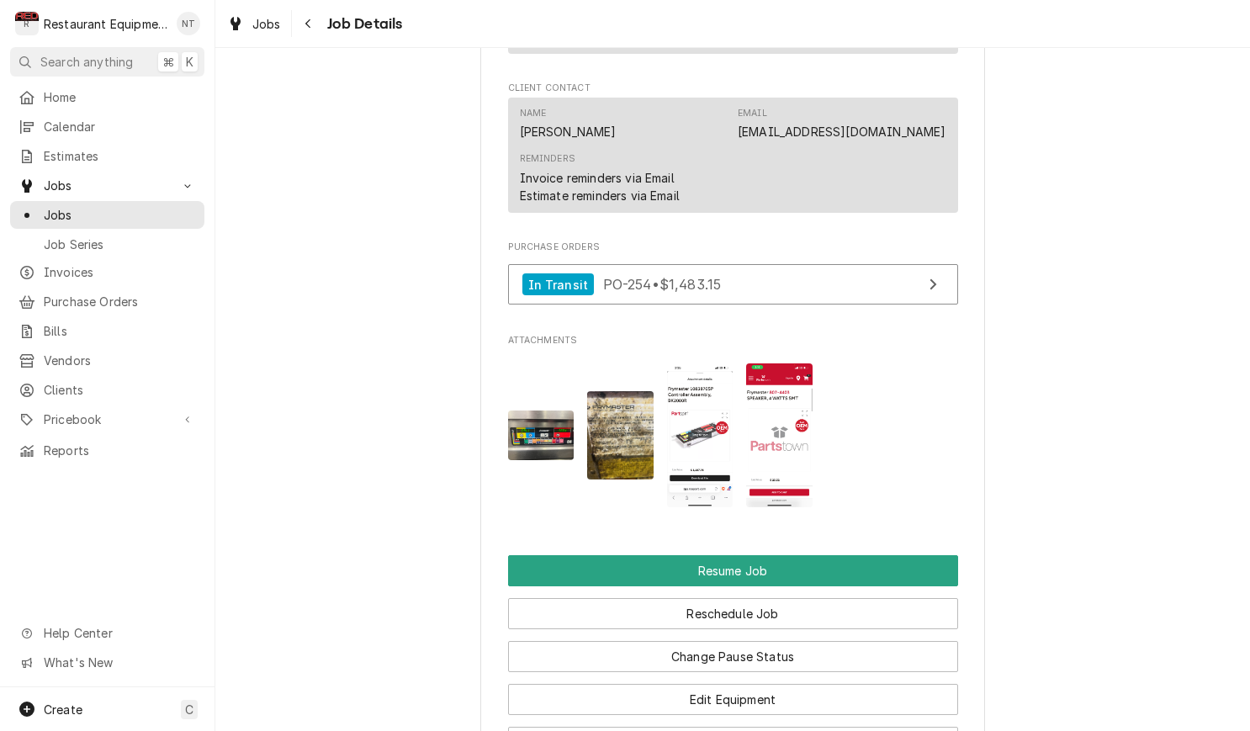
click at [803, 420] on img "Attachments" at bounding box center [779, 434] width 66 height 143
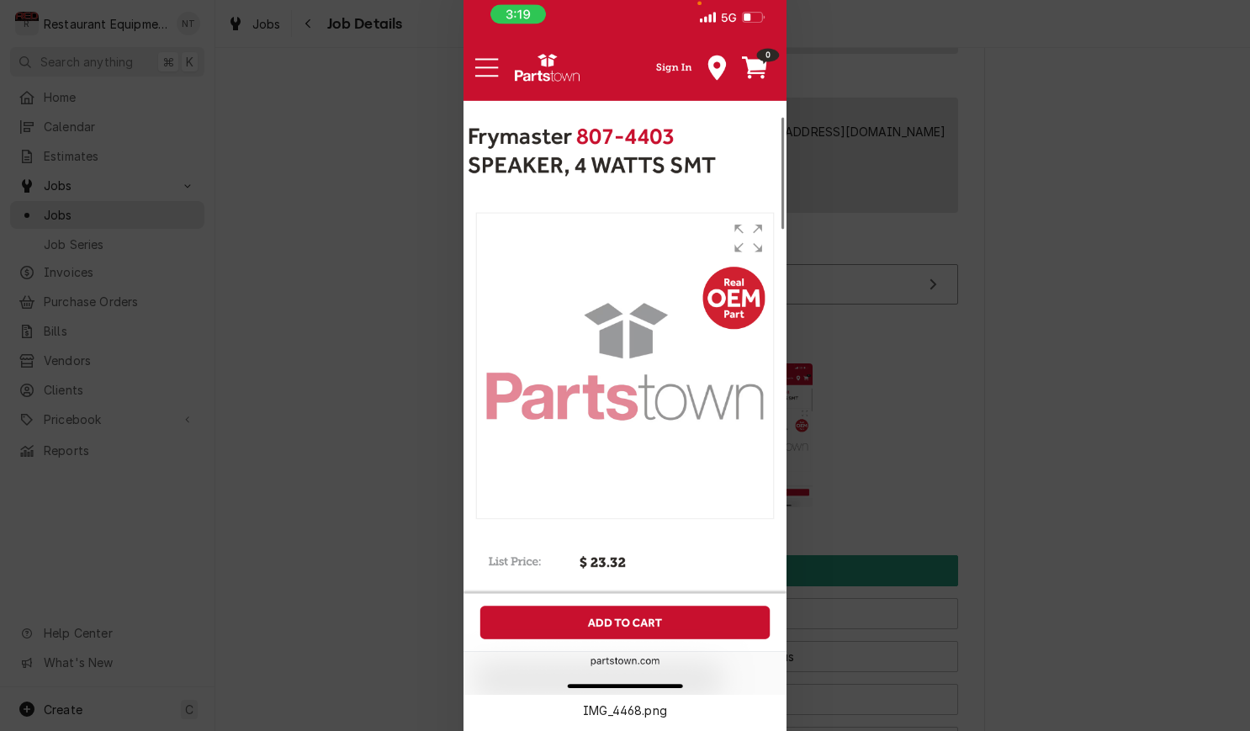
click at [905, 438] on div at bounding box center [625, 365] width 1250 height 731
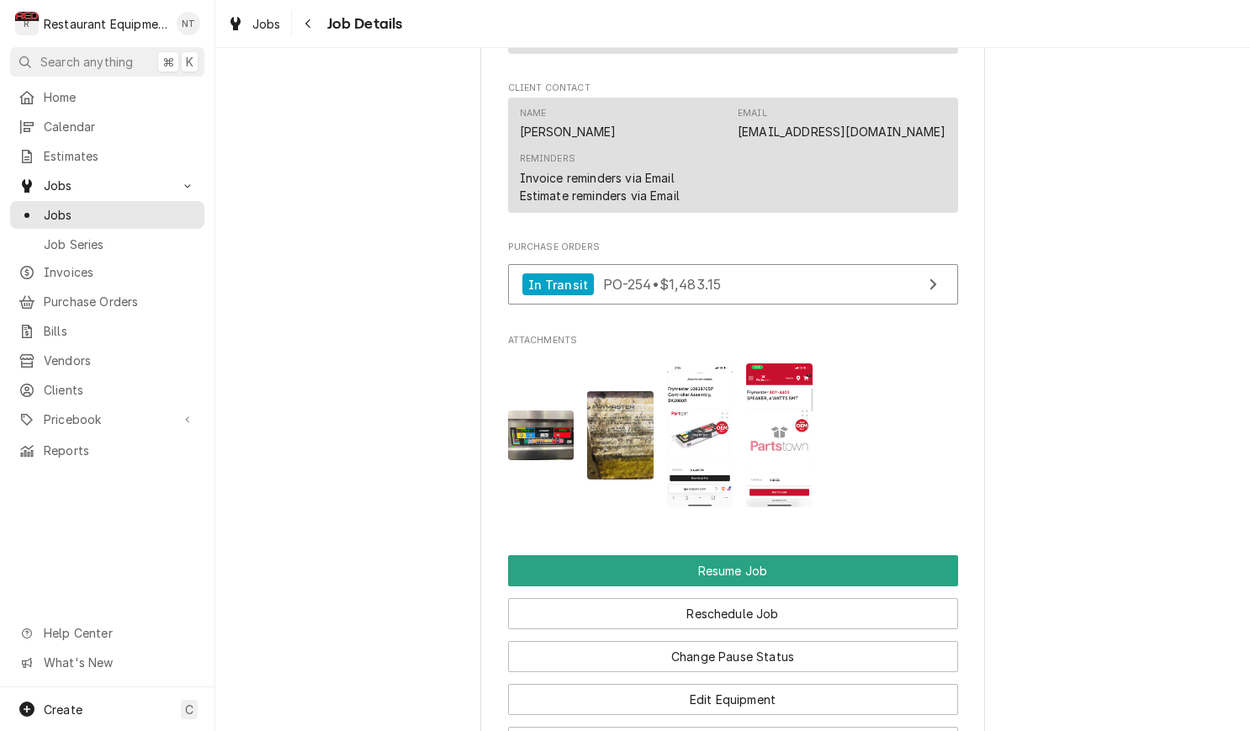
click at [557, 411] on img "Attachments" at bounding box center [541, 436] width 66 height 50
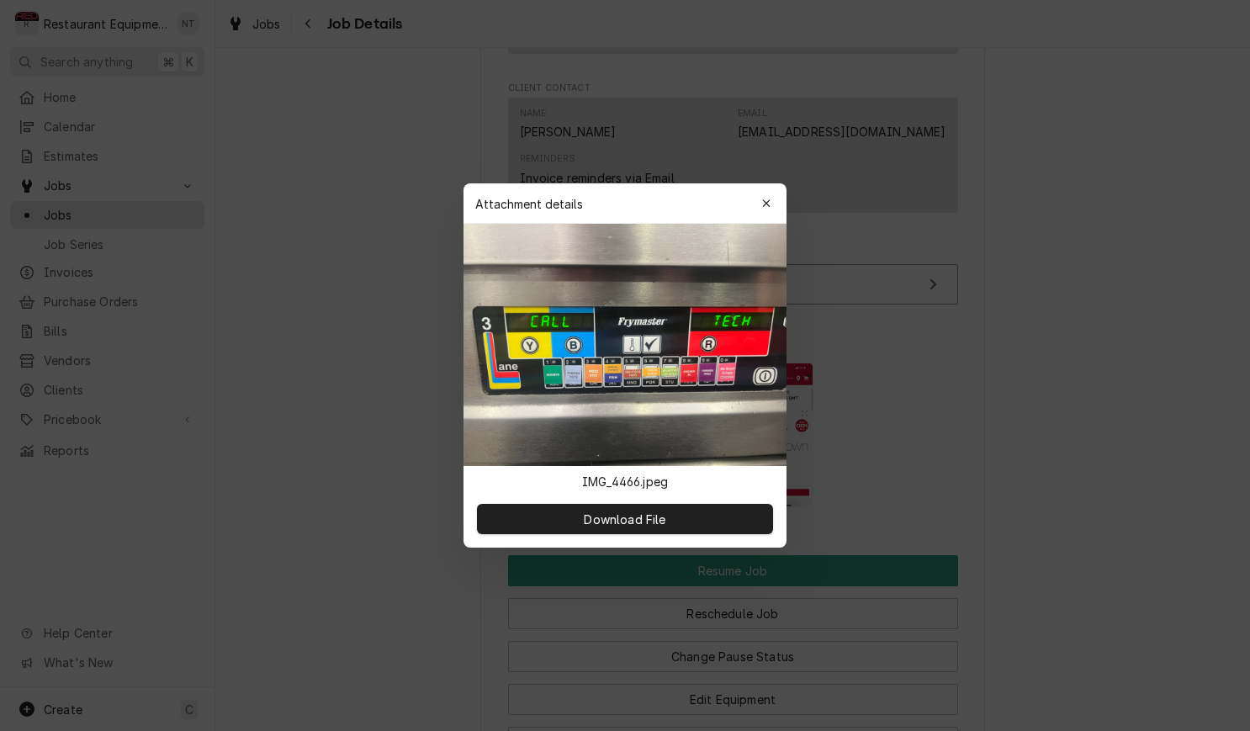
drag, startPoint x: 773, startPoint y: 209, endPoint x: 751, endPoint y: 234, distance: 33.4
click at [773, 209] on div "button" at bounding box center [766, 203] width 17 height 17
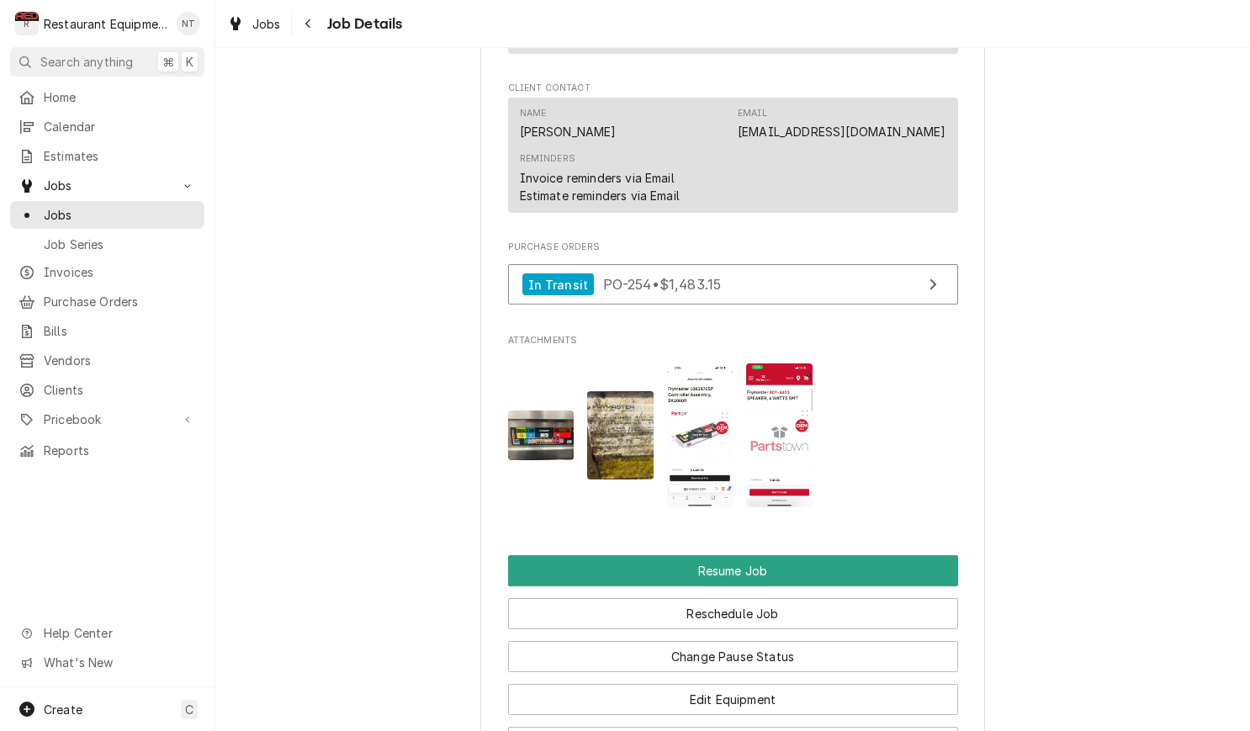
click at [650, 391] on img "Attachments" at bounding box center [620, 435] width 66 height 88
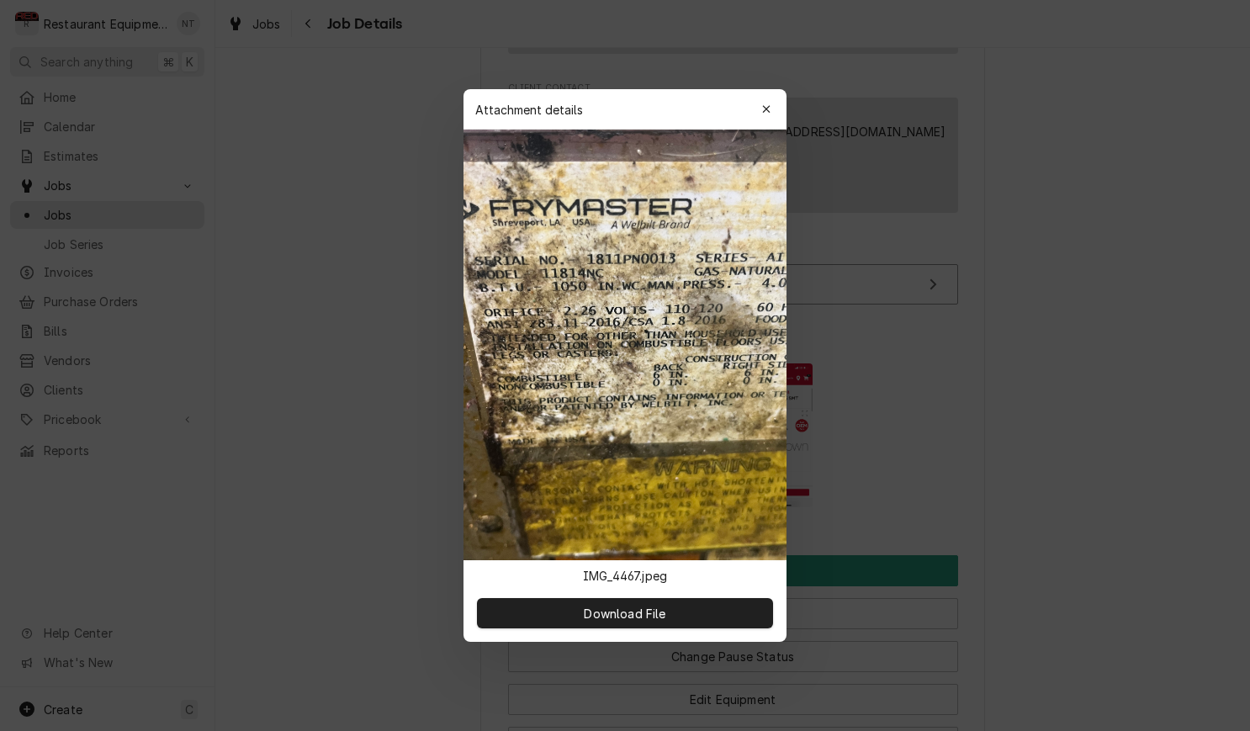
scroll to position [0, 0]
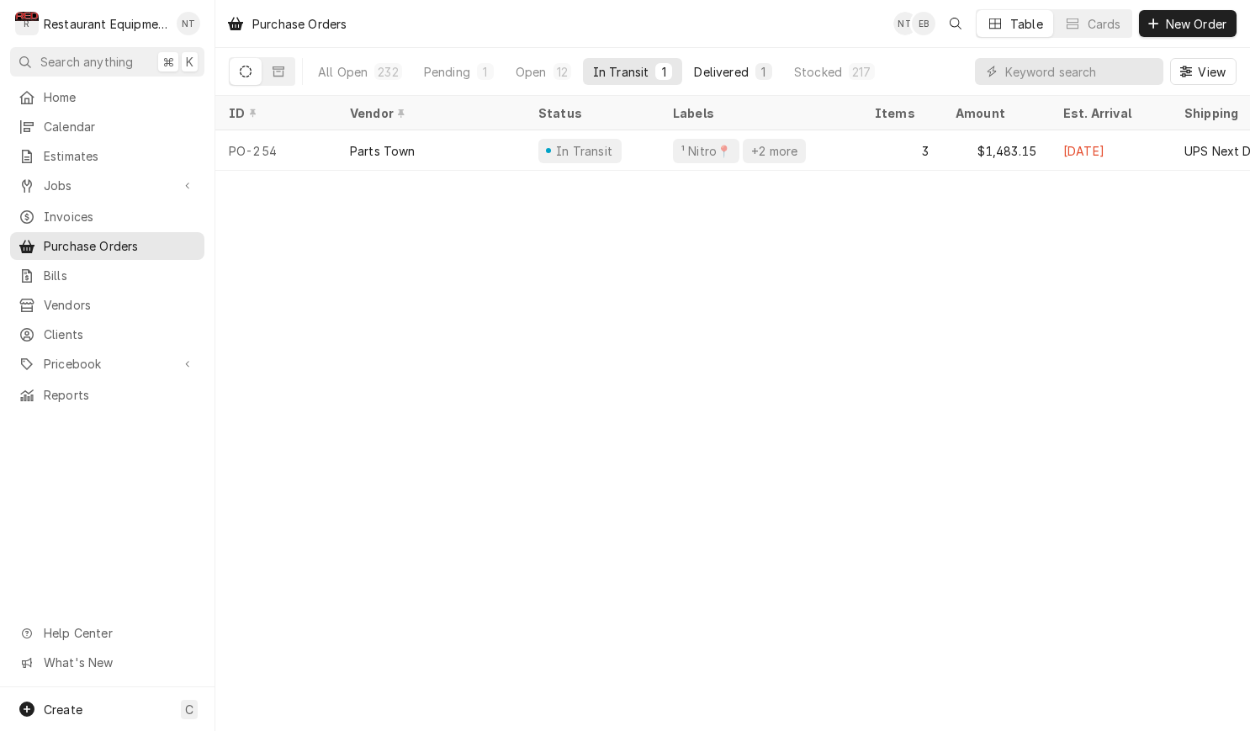
click at [706, 79] on div "Delivered" at bounding box center [721, 72] width 54 height 18
click at [455, 64] on div "Pending" at bounding box center [447, 72] width 46 height 18
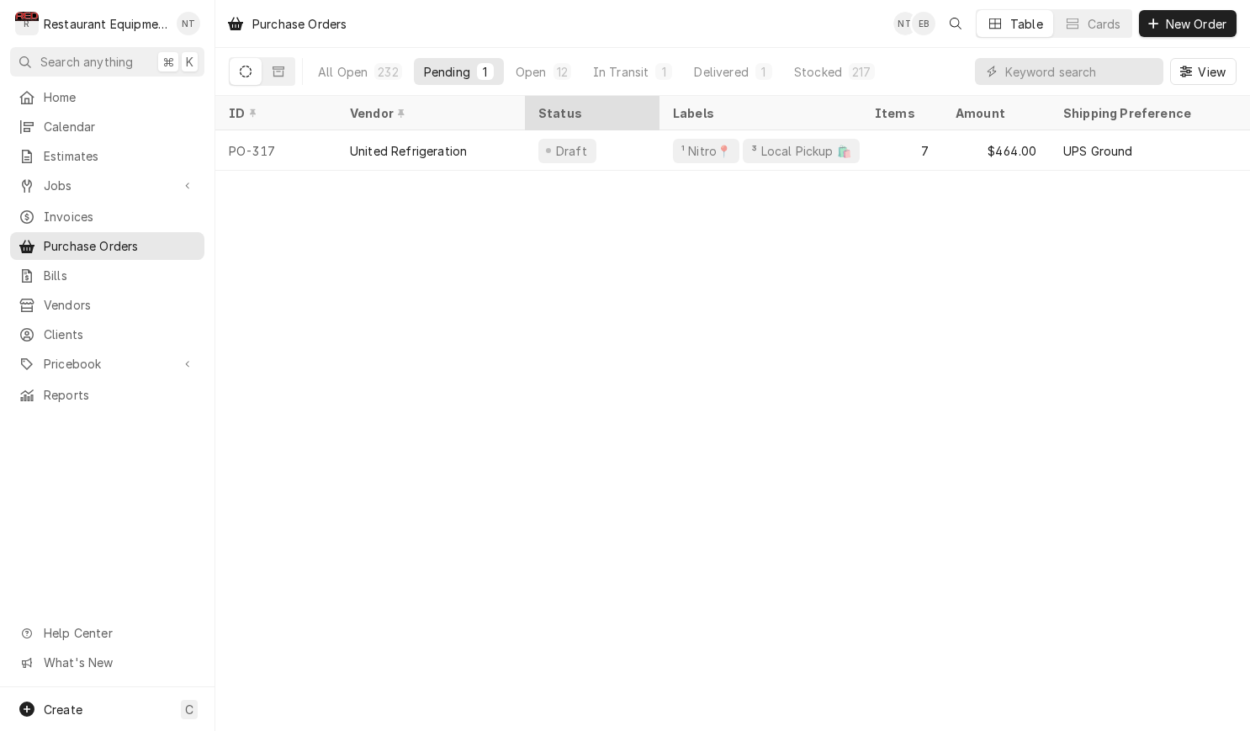
scroll to position [0, 0]
click at [170, 355] on span "Pricebook" at bounding box center [107, 364] width 127 height 18
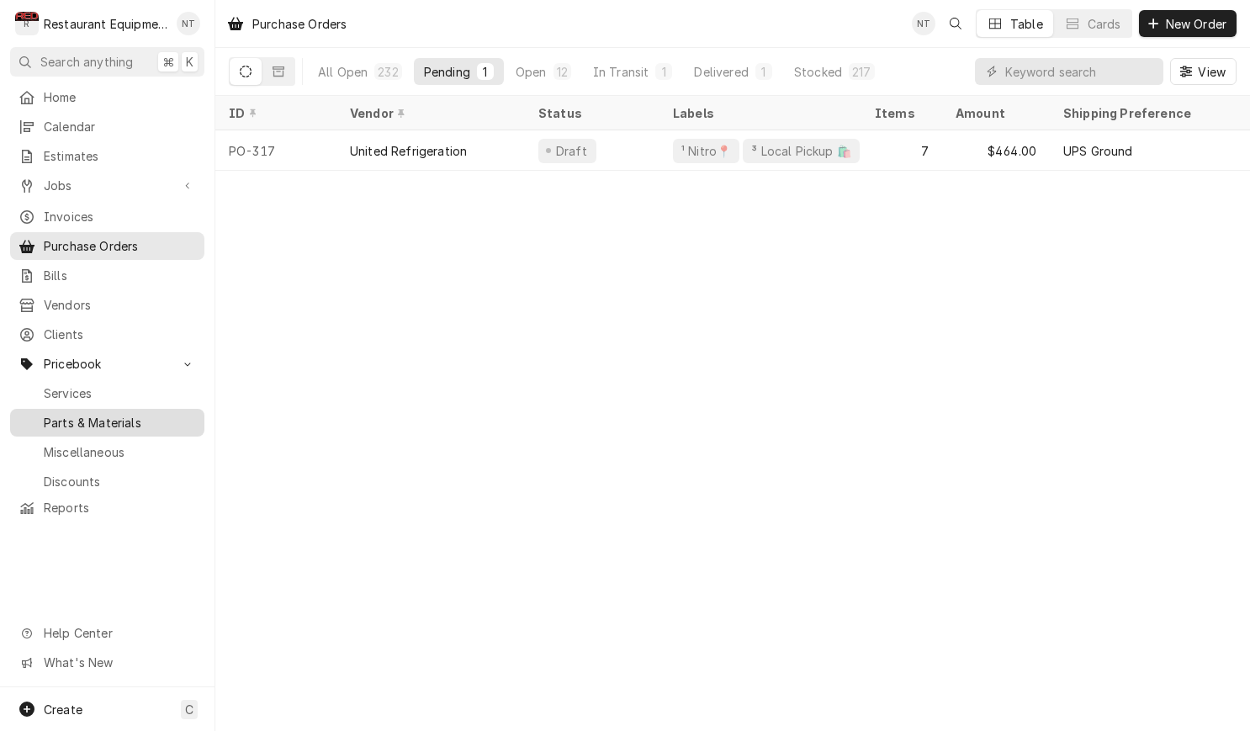
click at [169, 414] on span "Parts & Materials" at bounding box center [120, 423] width 152 height 18
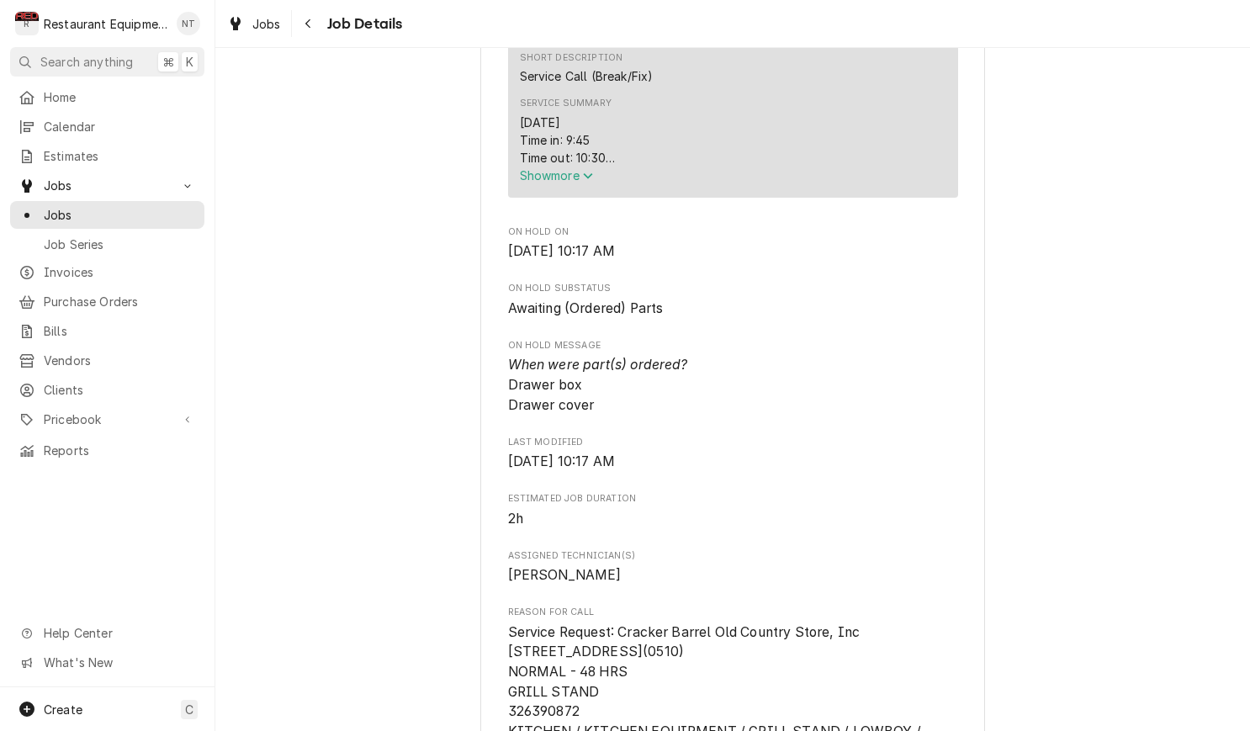
scroll to position [701, 0]
click at [598, 182] on button "Show more" at bounding box center [733, 174] width 427 height 18
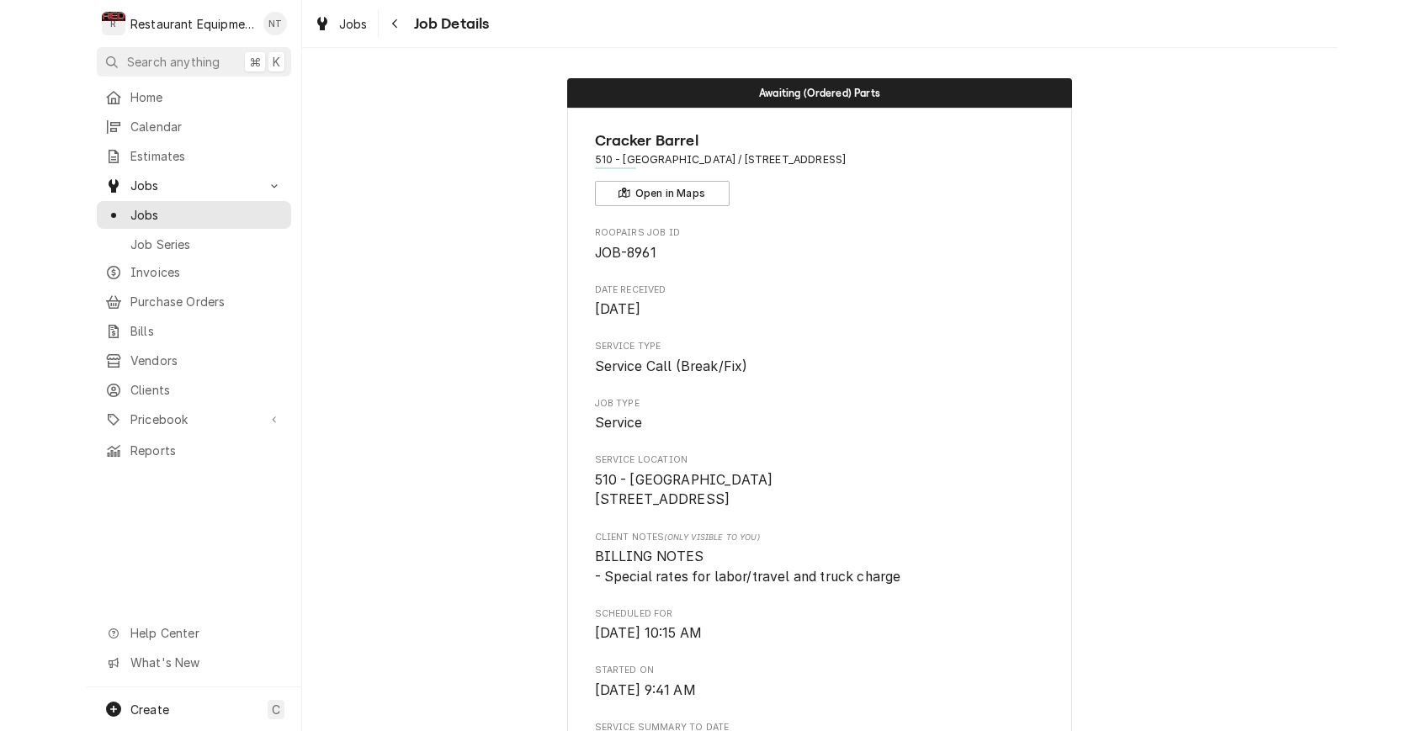
scroll to position [0, 0]
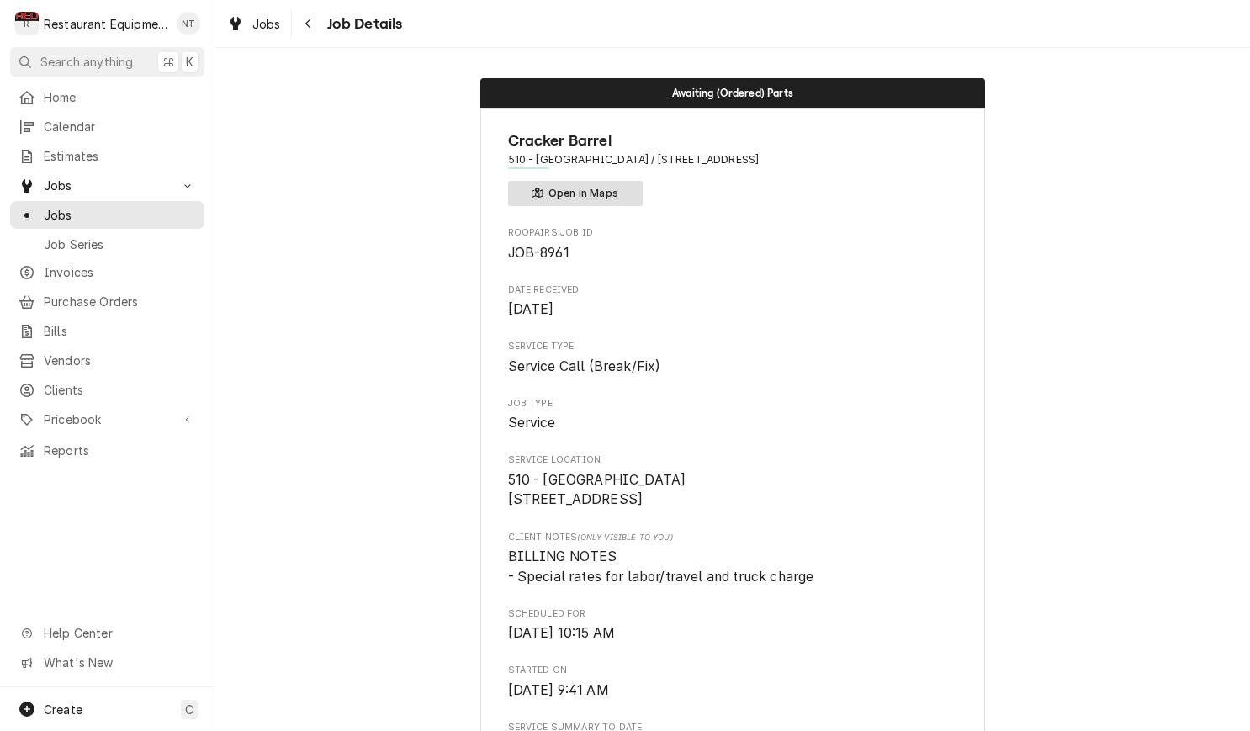
click at [590, 196] on button "Open in Maps" at bounding box center [575, 193] width 135 height 25
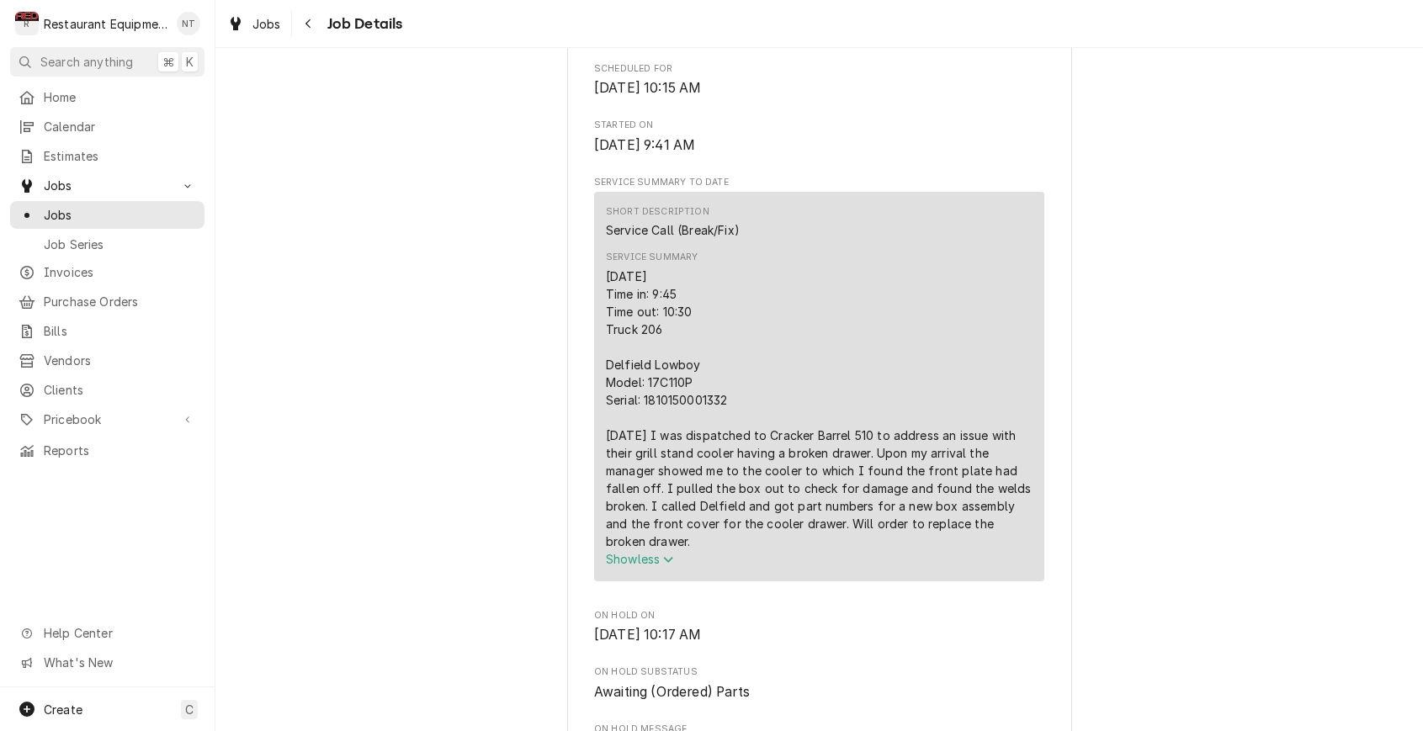
scroll to position [546, 0]
drag, startPoint x: 602, startPoint y: 280, endPoint x: 715, endPoint y: 542, distance: 285.3
click at [713, 544] on div "Short Description Service Call (Break/Fix) Service Summary [DATE] Time in: 9:45…" at bounding box center [819, 385] width 450 height 389
copy div "[DATE] Time in: 9:45 Time out: 10:30 Truck 206 Delfield Lowboy Model: 17C110P S…"
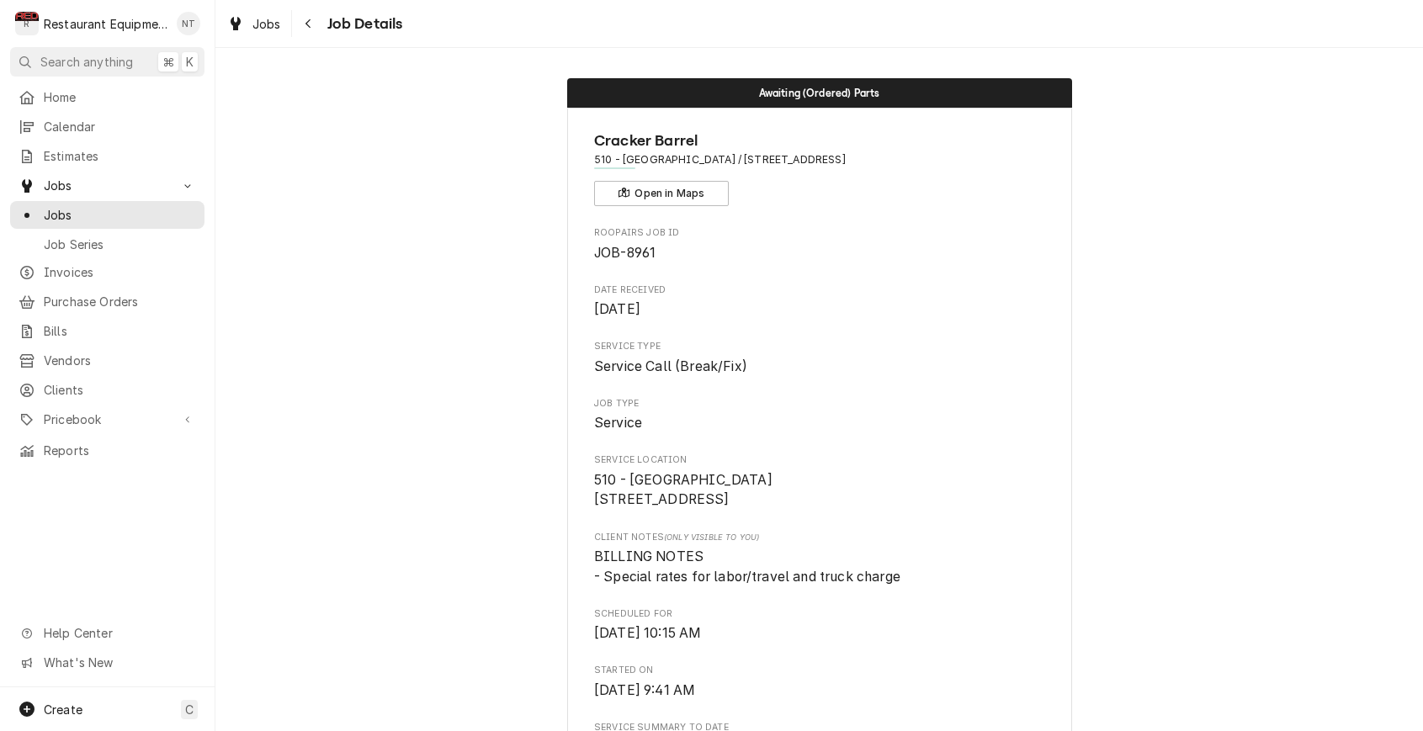
scroll to position [0, 0]
click at [286, 24] on link "Jobs" at bounding box center [253, 24] width 67 height 28
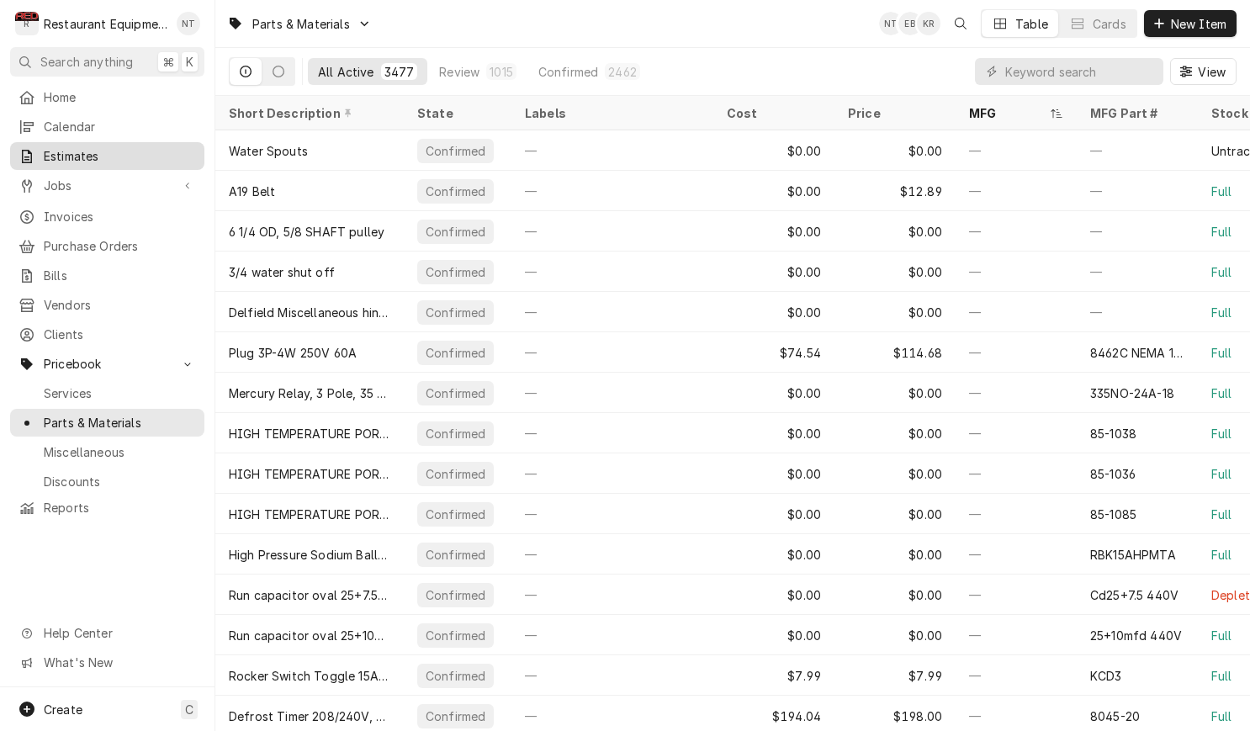
click at [123, 156] on span "Estimates" at bounding box center [120, 156] width 152 height 18
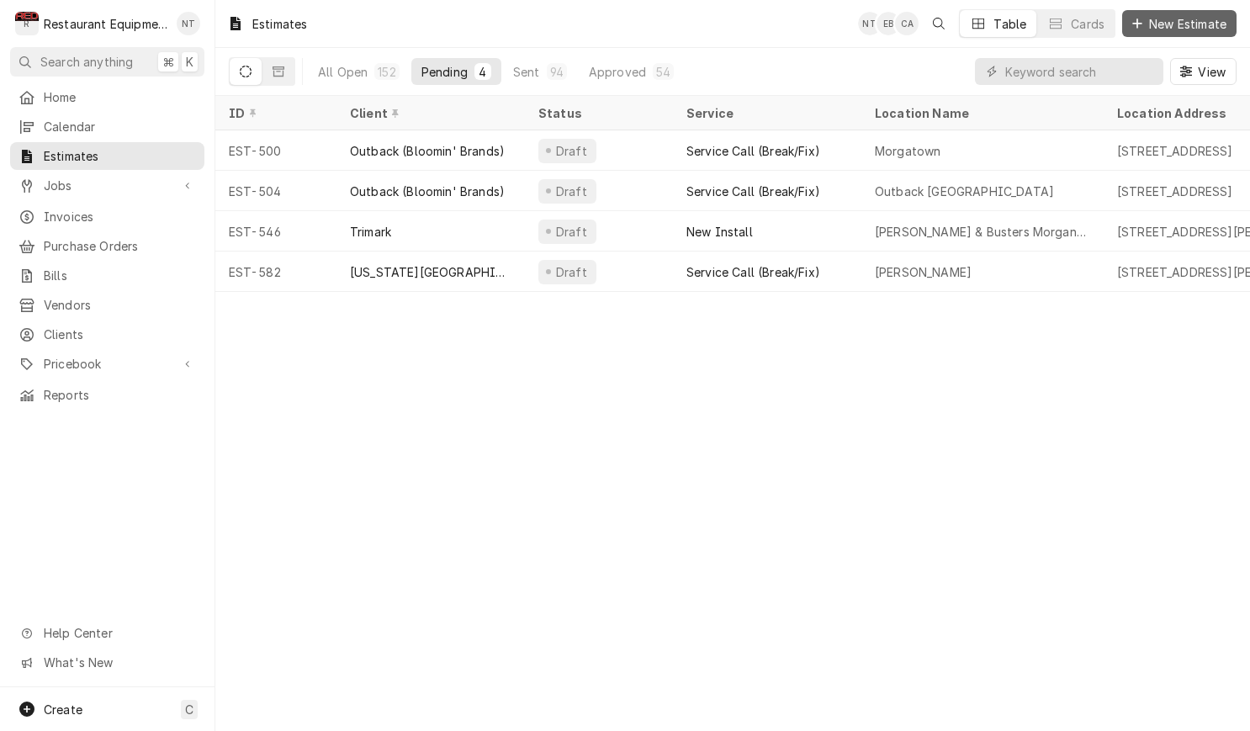
click at [1174, 30] on span "New Estimate" at bounding box center [1188, 24] width 84 height 18
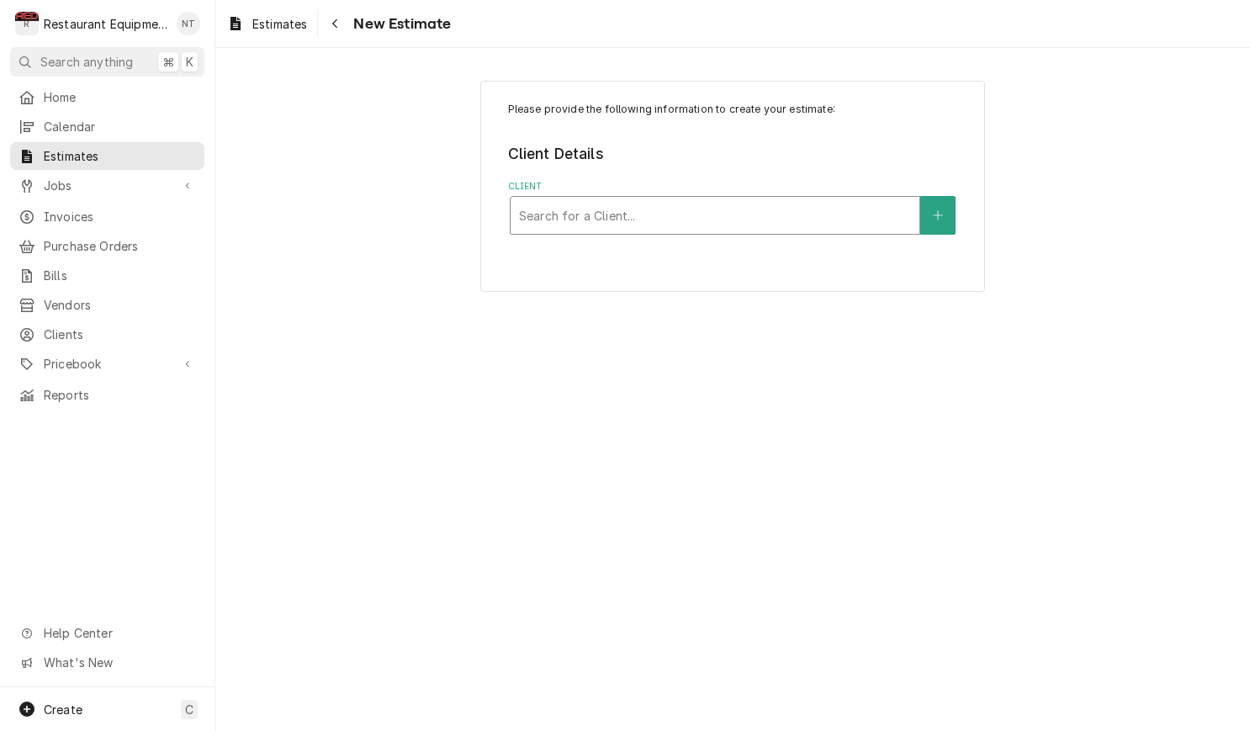
click at [678, 218] on div "Client" at bounding box center [715, 215] width 392 height 30
type input "cracker"
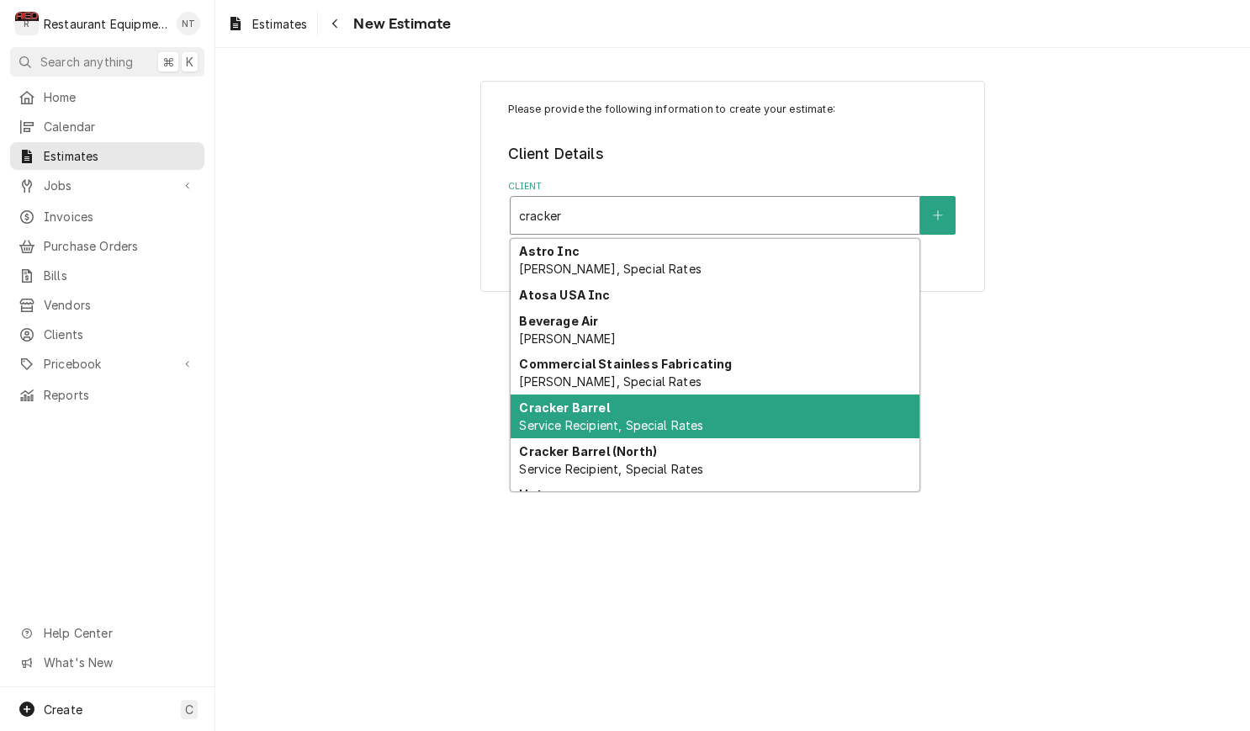
click at [833, 400] on div "Cracker Barrel Service Recipient, Special Rates" at bounding box center [715, 417] width 409 height 44
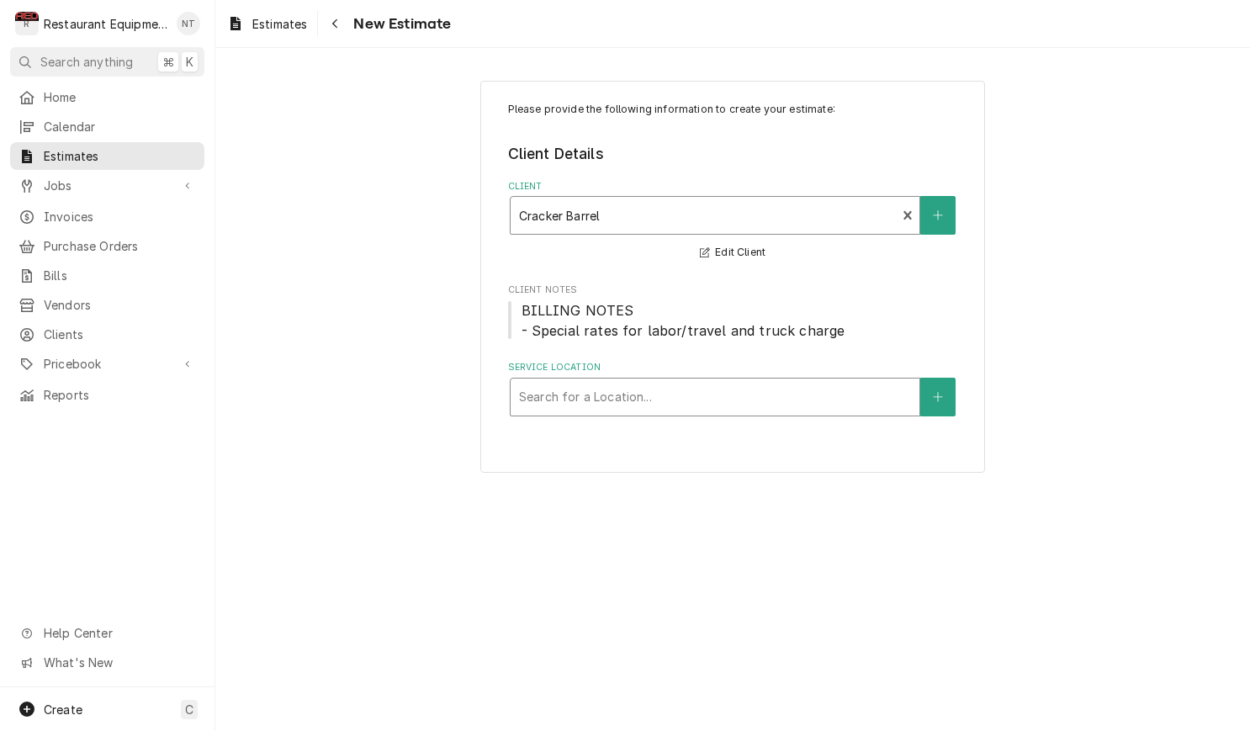
scroll to position [2, 1]
click at [772, 391] on div "Service Location" at bounding box center [715, 397] width 392 height 30
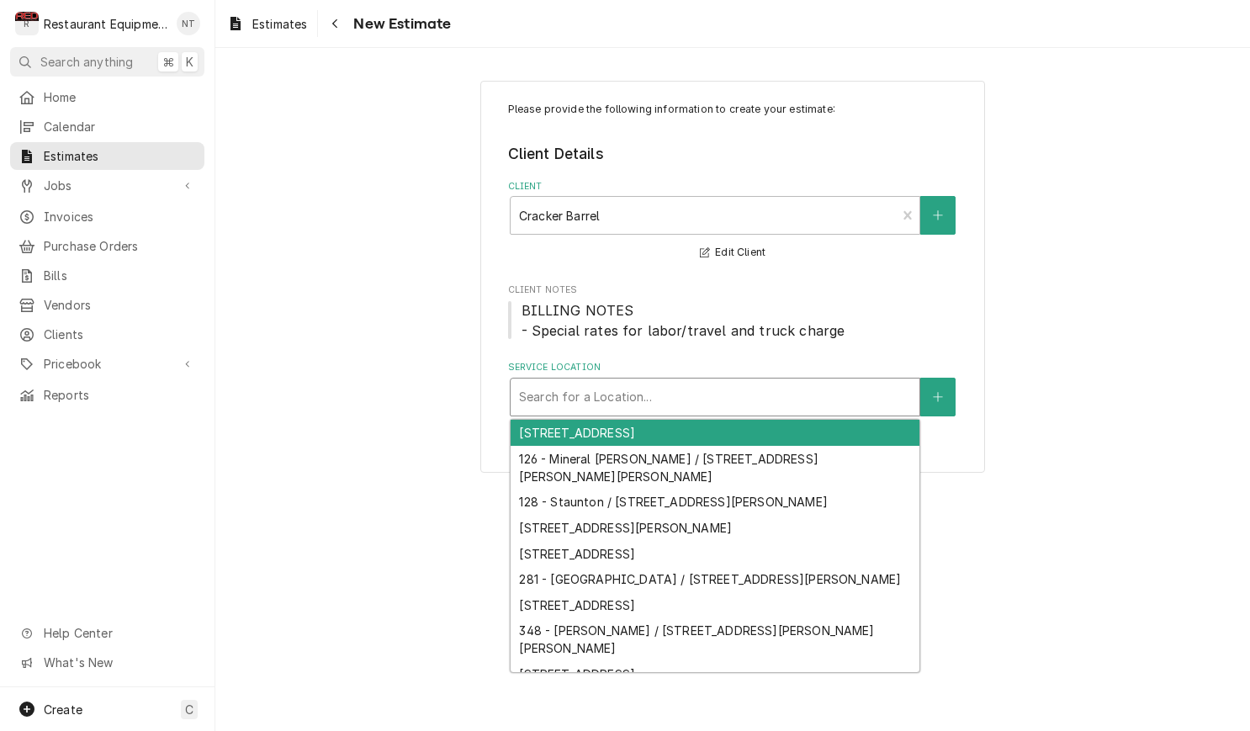
scroll to position [0, 0]
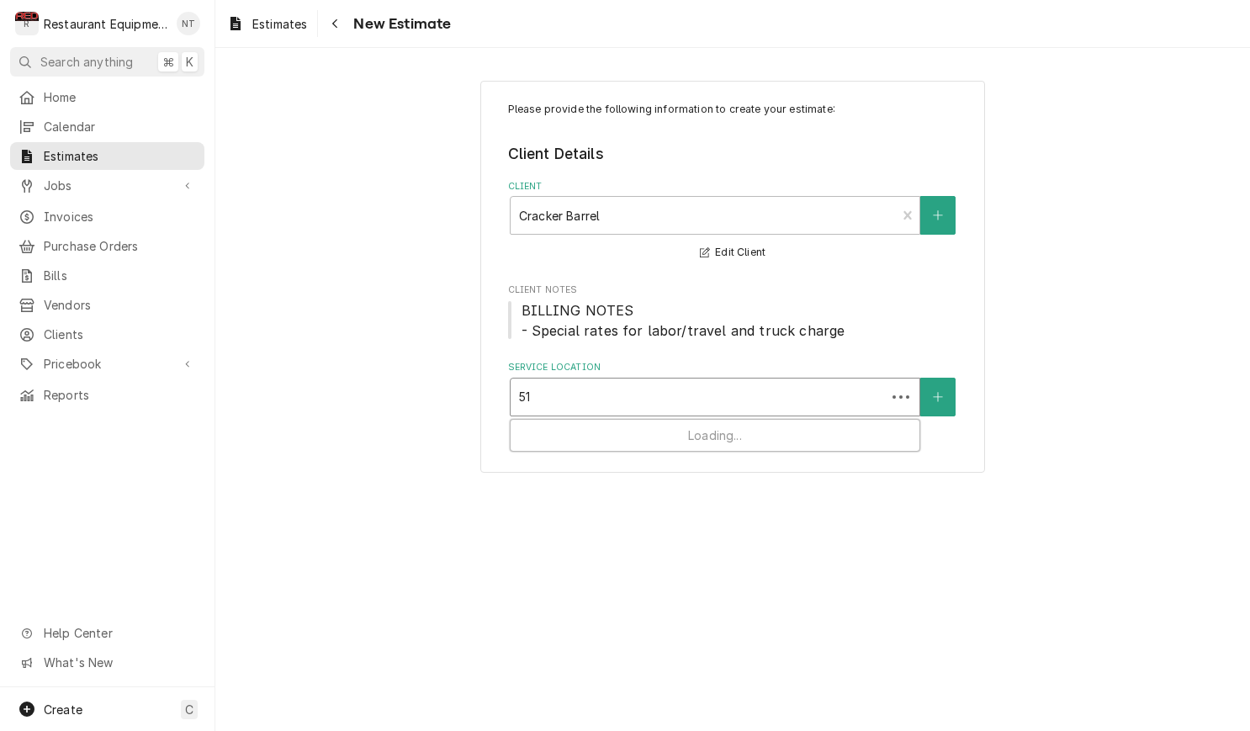
type input "510"
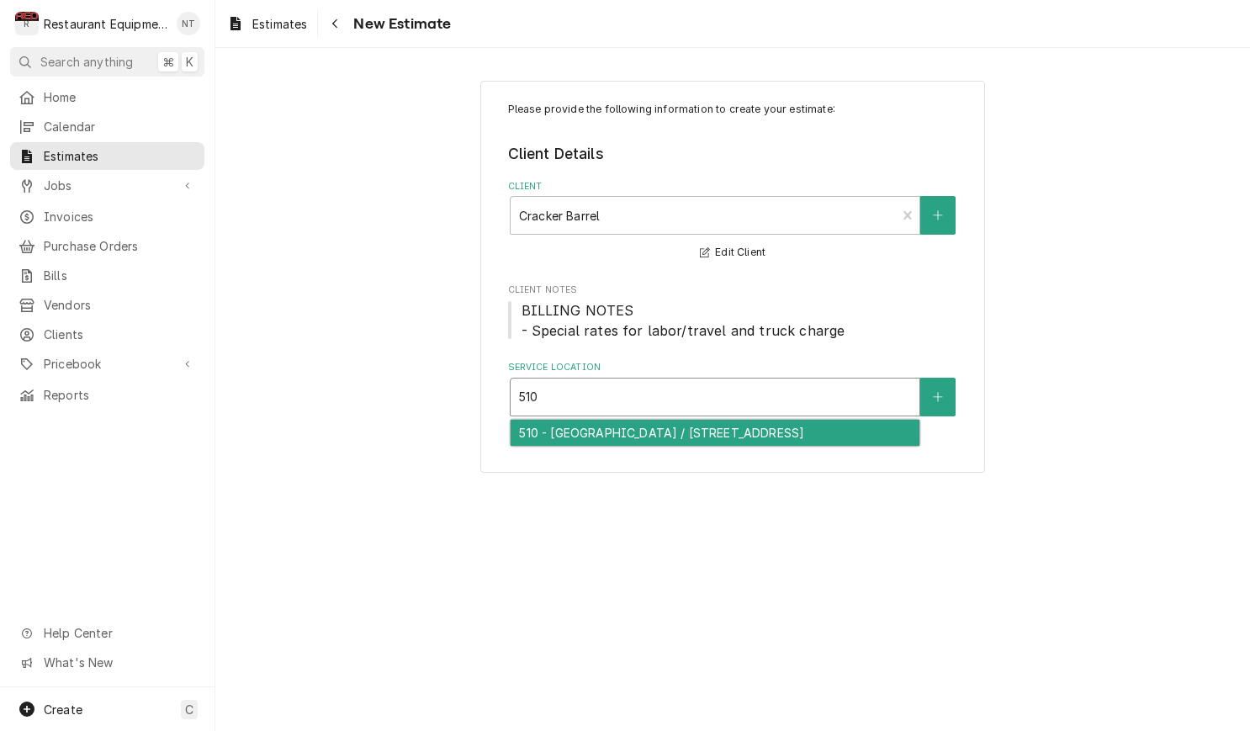
click at [747, 423] on div "510 - [GEOGRAPHIC_DATA] / [STREET_ADDRESS]" at bounding box center [715, 433] width 409 height 26
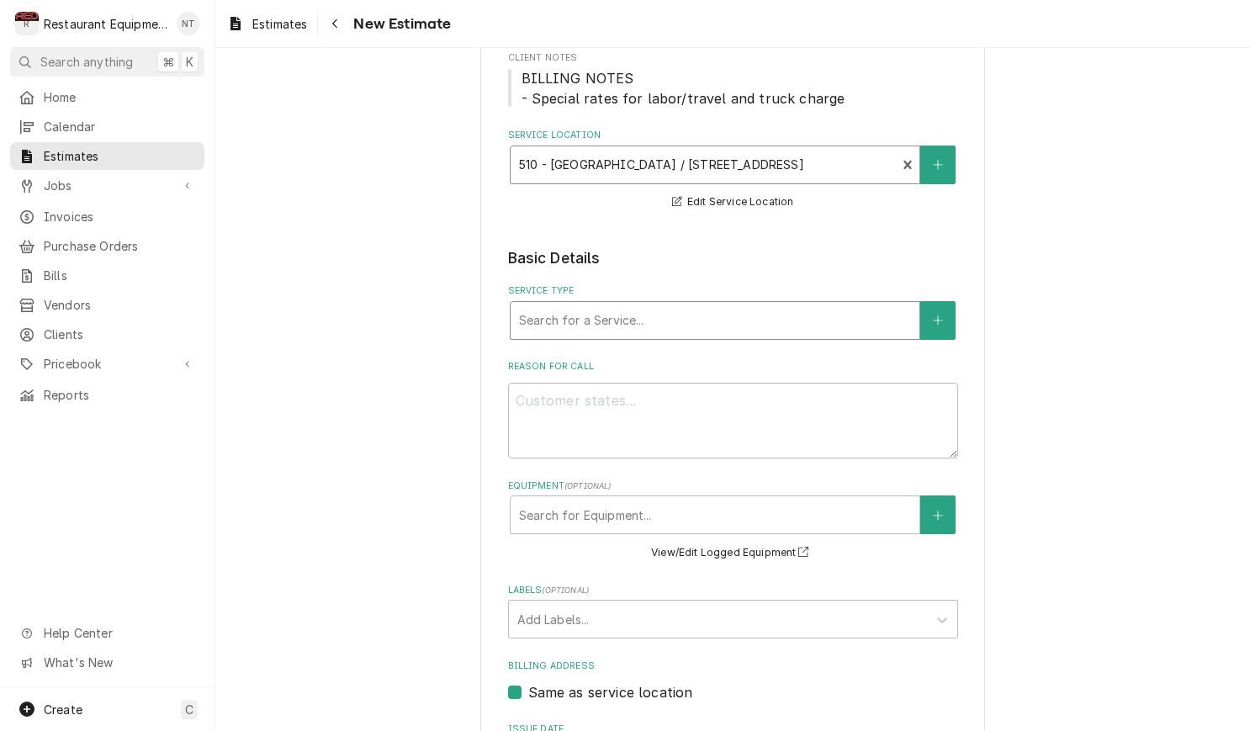
scroll to position [248, 0]
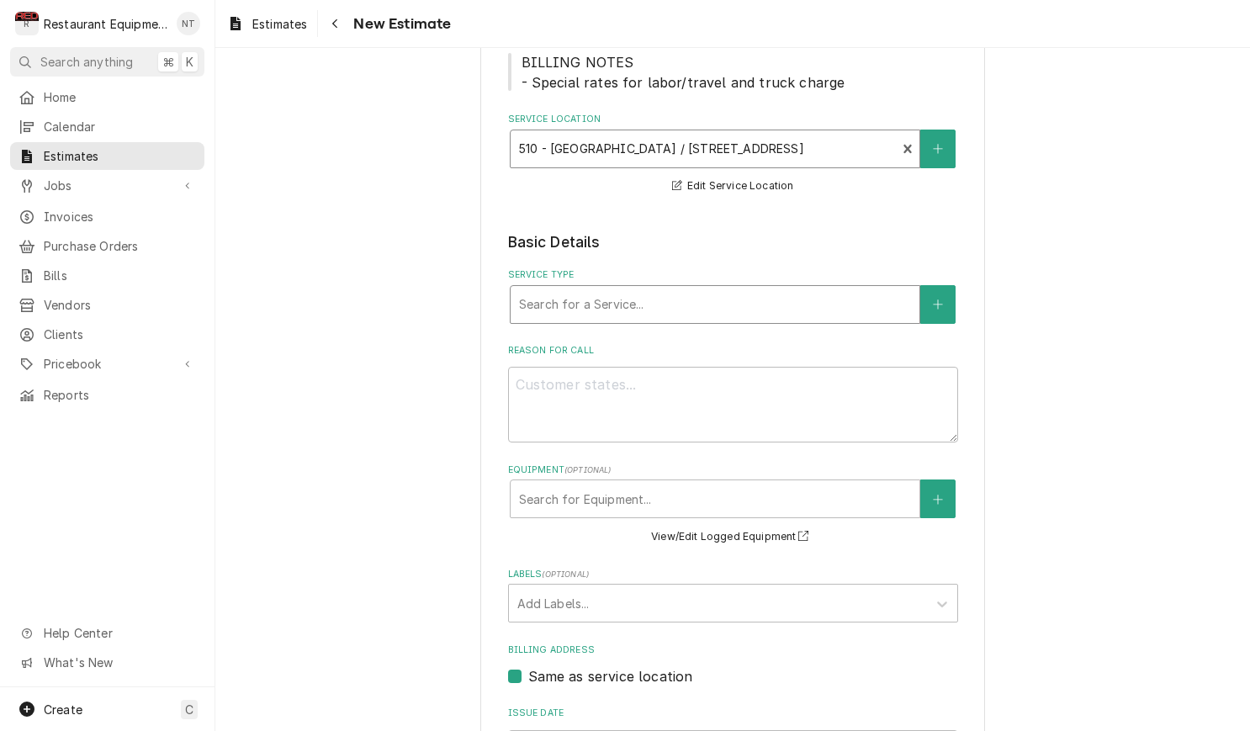
click at [733, 309] on div "Service Type" at bounding box center [715, 304] width 392 height 30
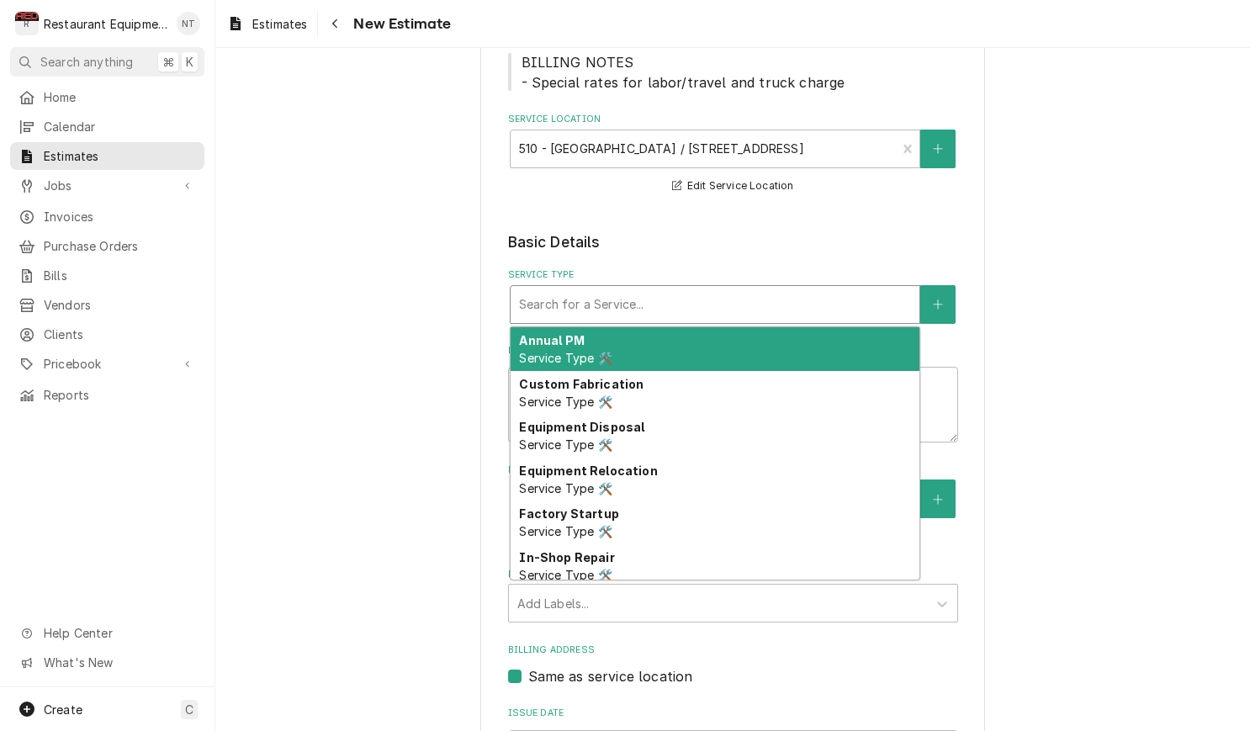
type textarea "x"
type input "b"
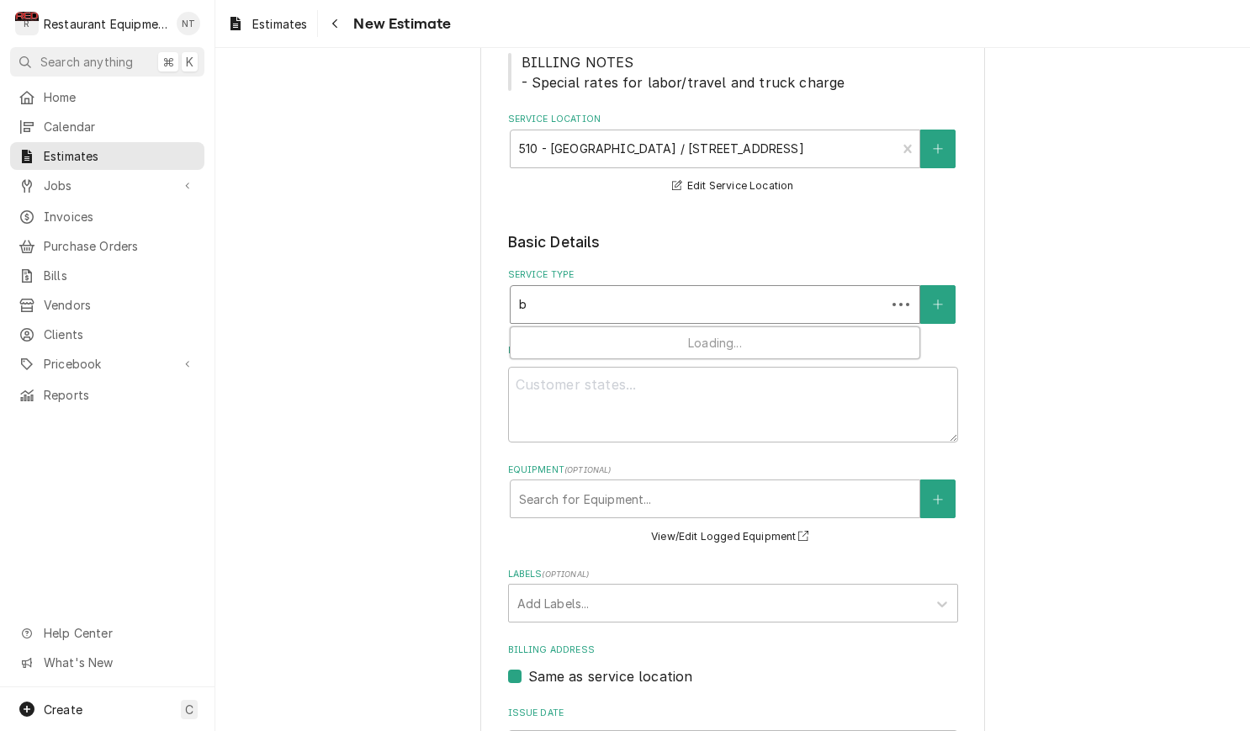
type textarea "x"
type input "br"
type textarea "x"
type input "bre"
type textarea "x"
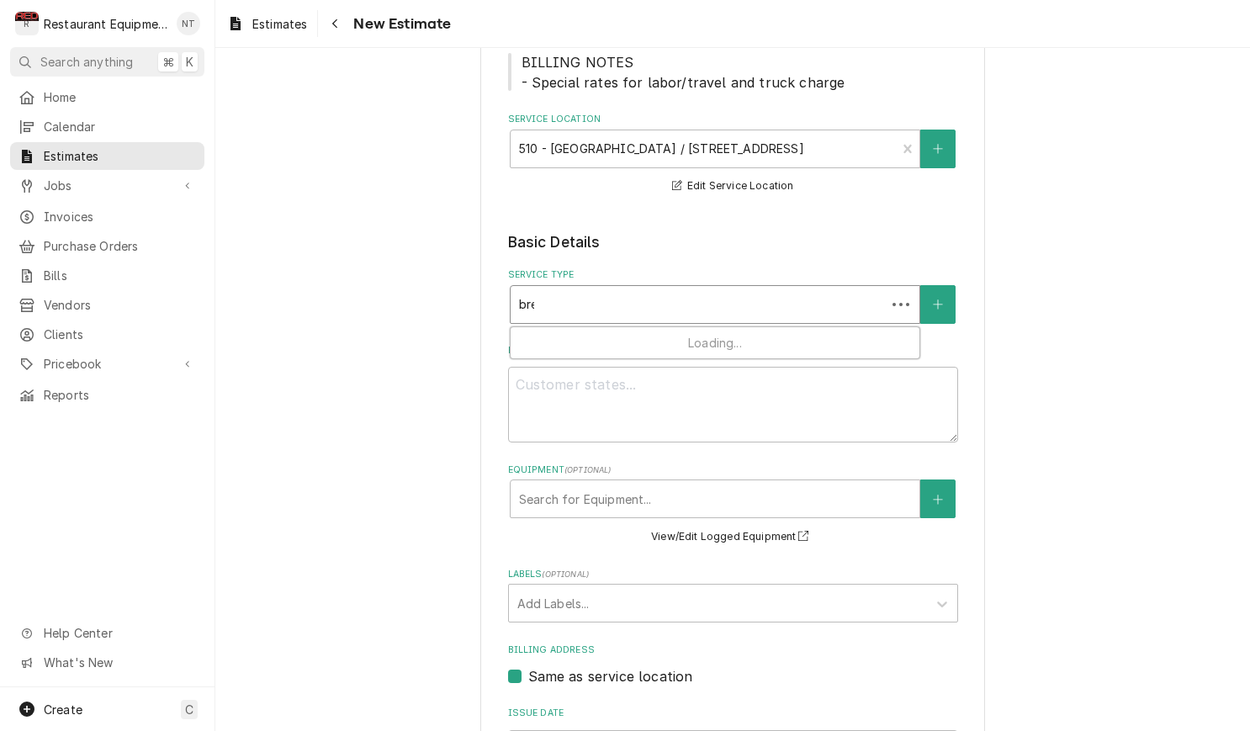
type input "brea"
type textarea "x"
type input "break"
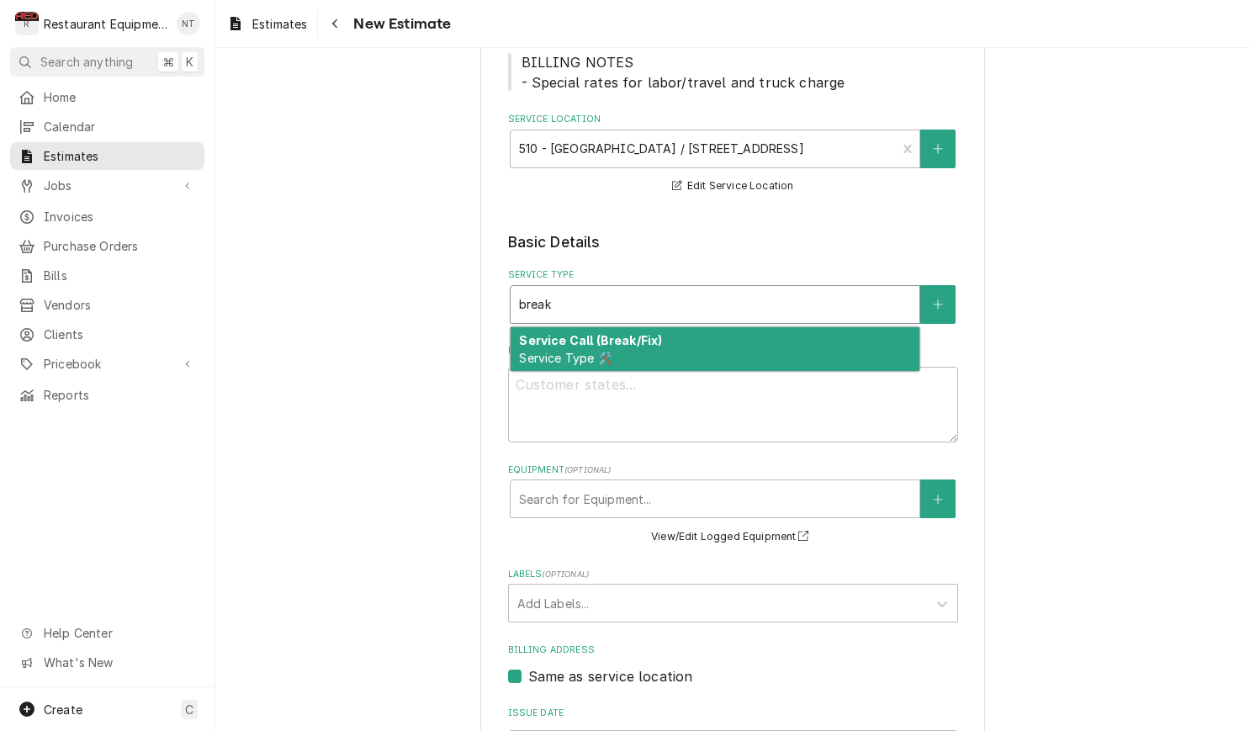
click at [720, 337] on div "Service Call (Break/Fix) Service Type 🛠️" at bounding box center [715, 349] width 409 height 44
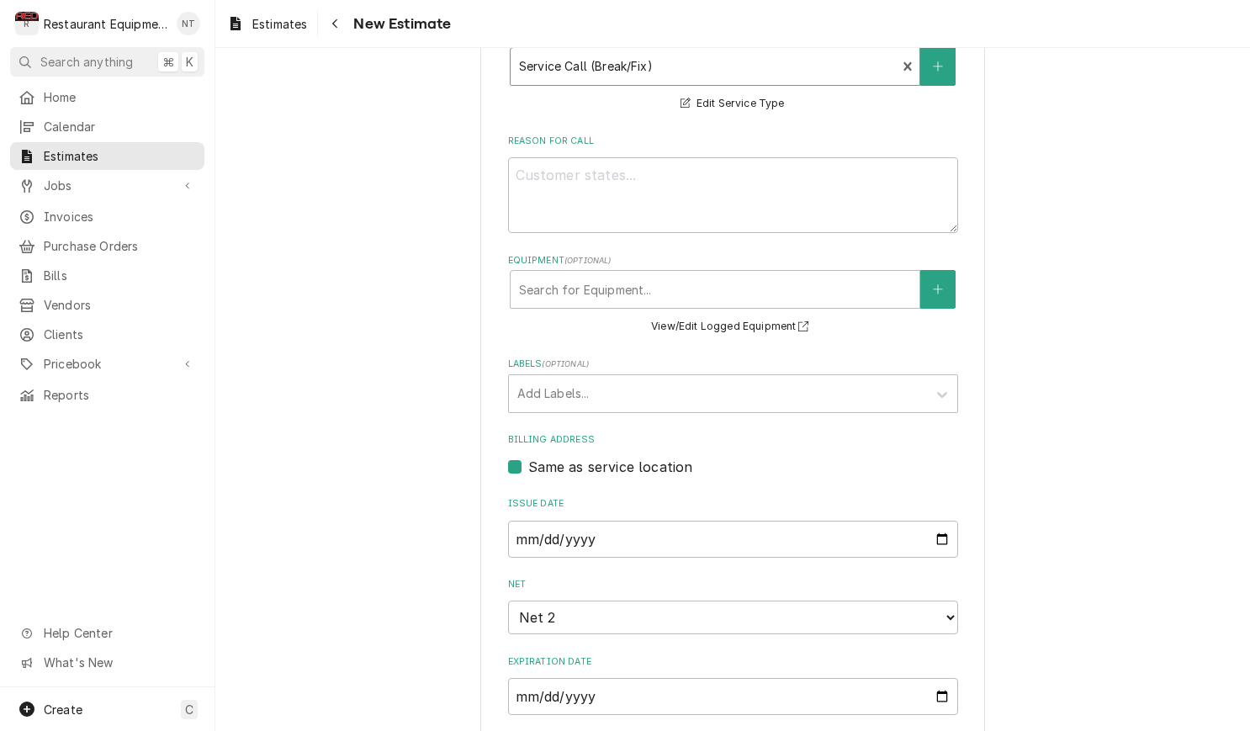
scroll to position [489, 0]
click at [724, 390] on div "Labels" at bounding box center [717, 391] width 401 height 30
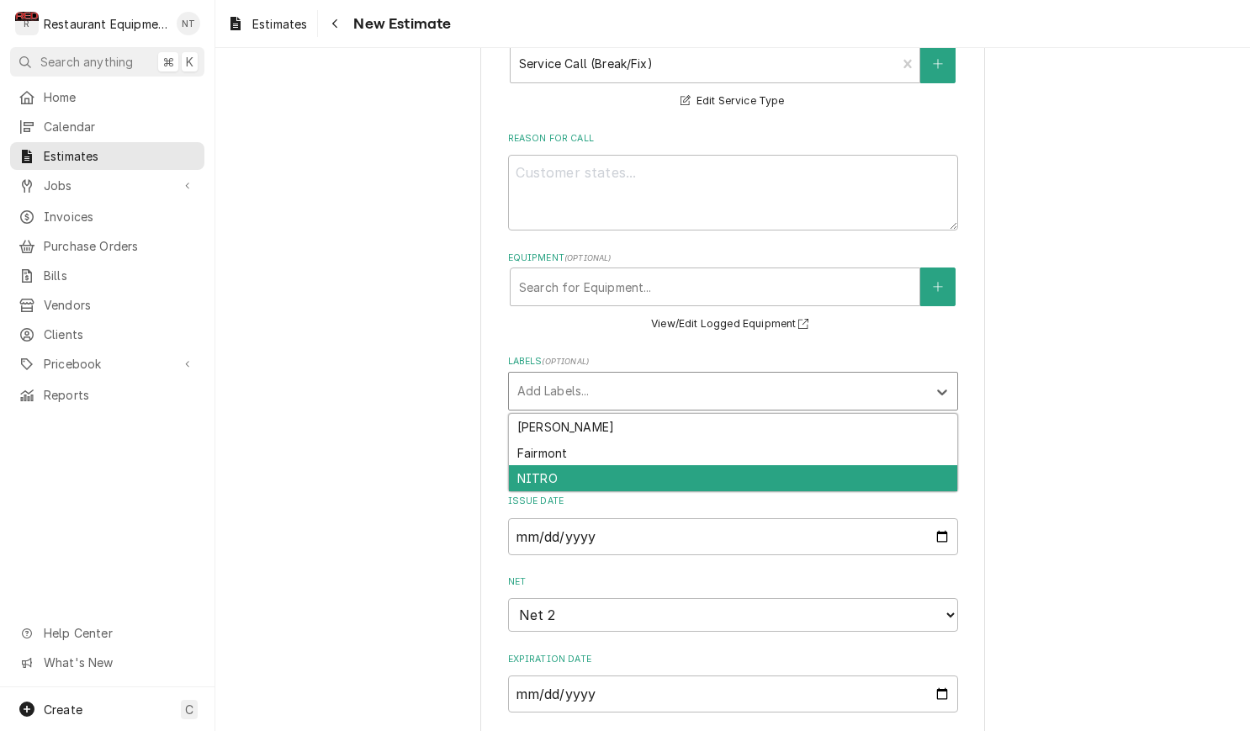
click at [823, 478] on div "NITRO" at bounding box center [733, 478] width 448 height 26
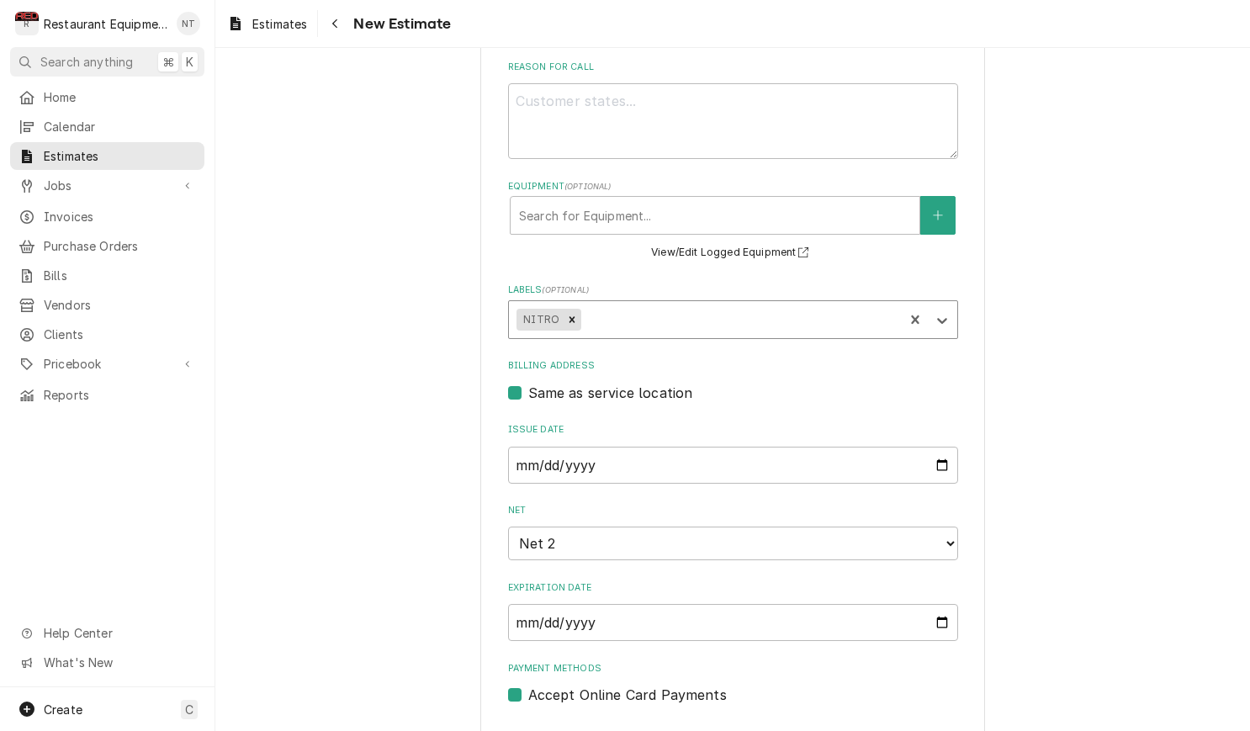
type textarea "x"
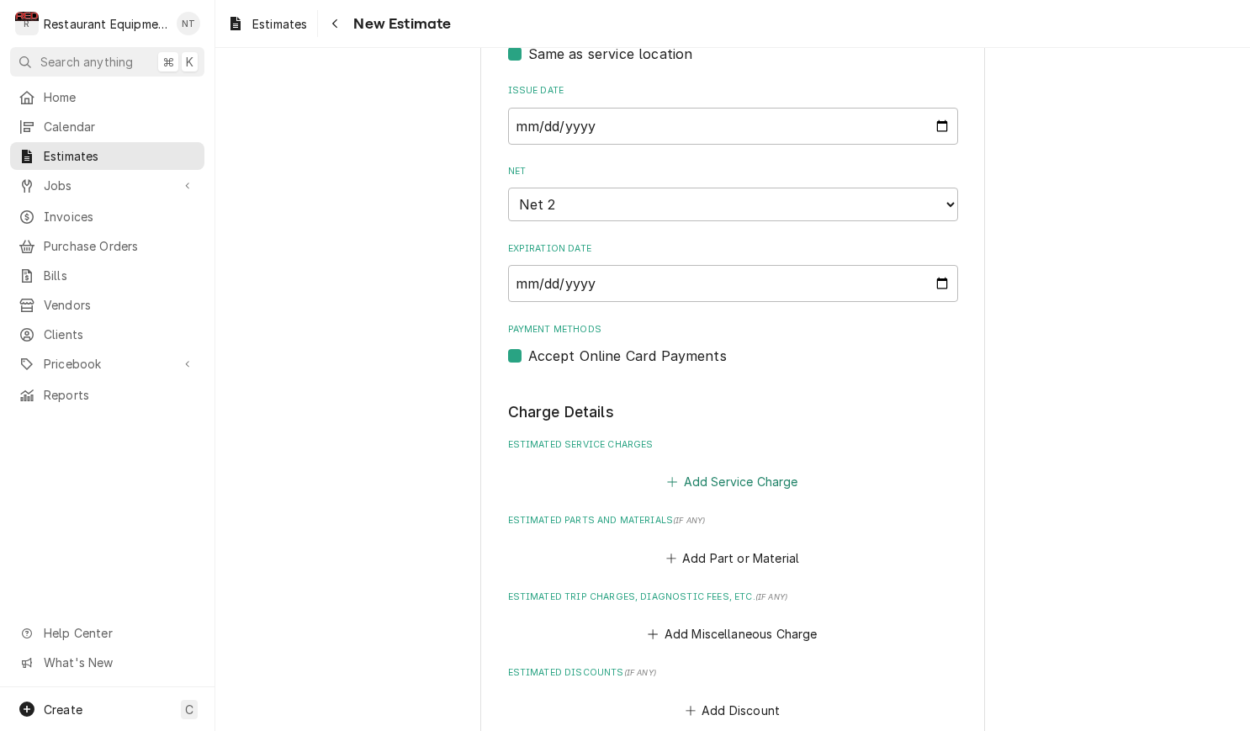
scroll to position [900, 0]
click at [778, 469] on button "Add Service Charge" at bounding box center [733, 481] width 136 height 24
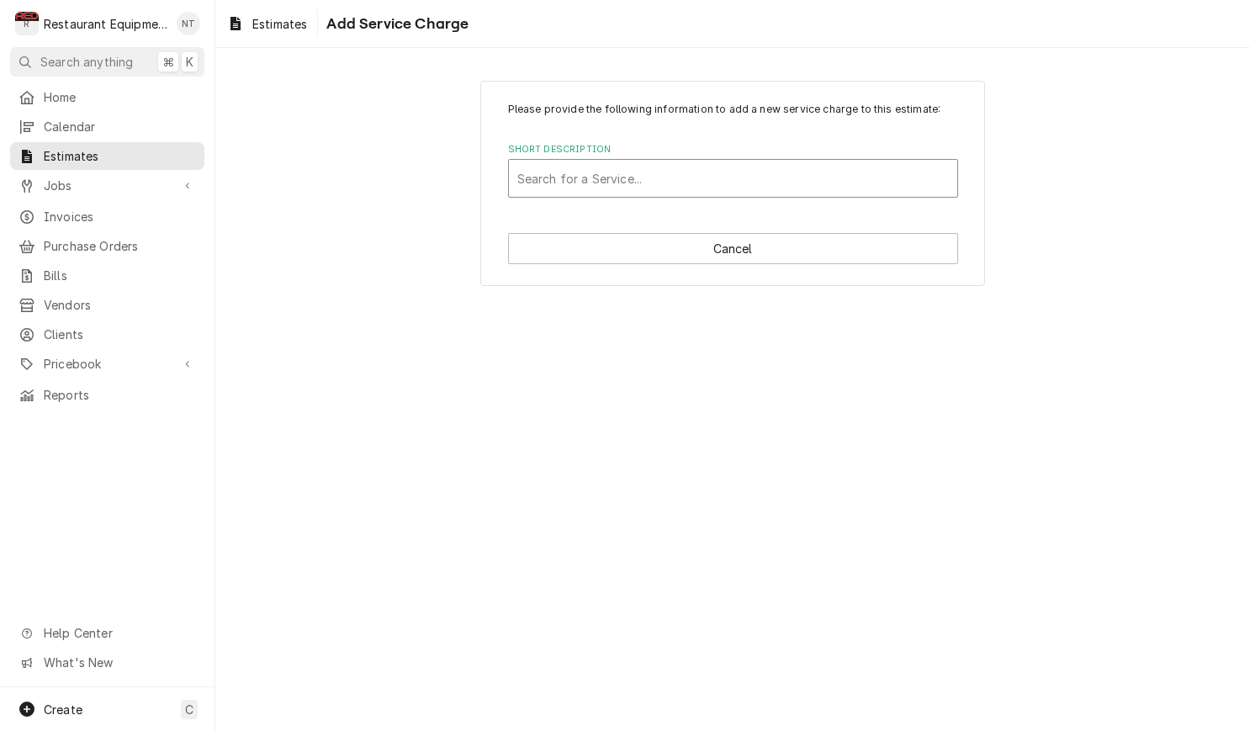
click at [662, 183] on div "Short Description" at bounding box center [733, 178] width 432 height 30
type input "trave"
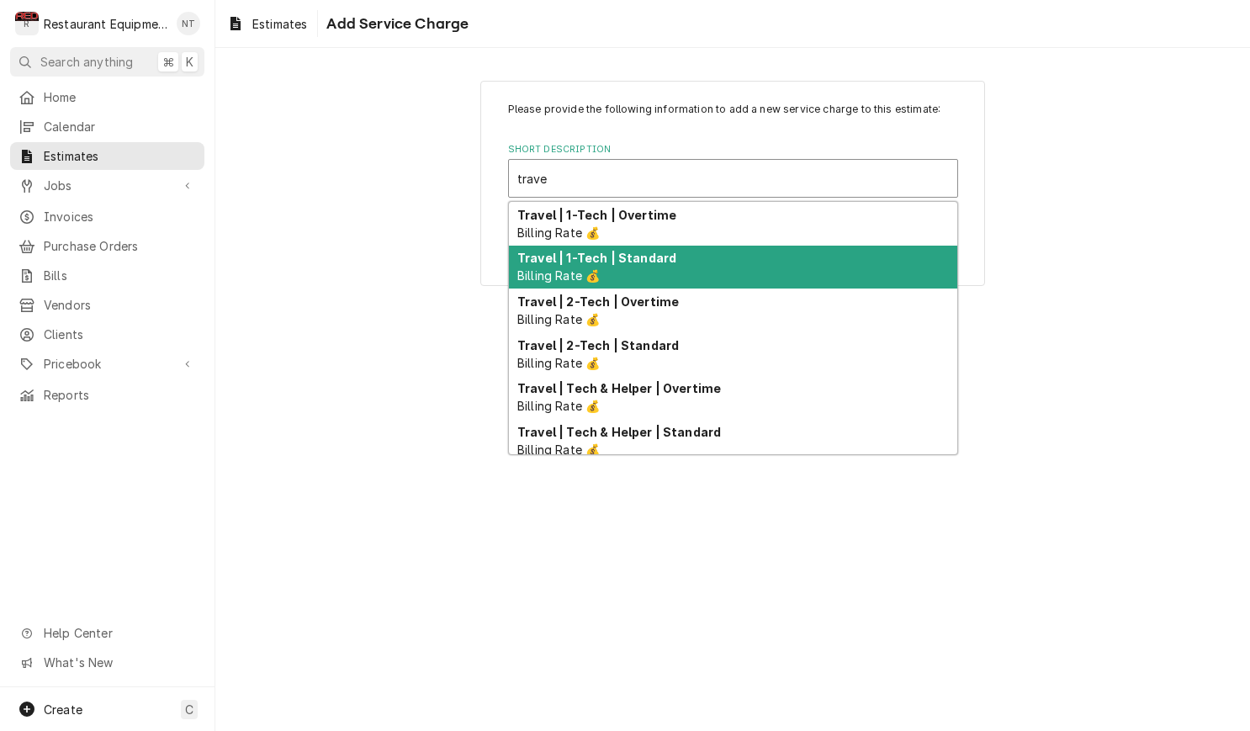
click at [694, 275] on div "Travel | 1-Tech | Standard Billing Rate 💰" at bounding box center [733, 268] width 448 height 44
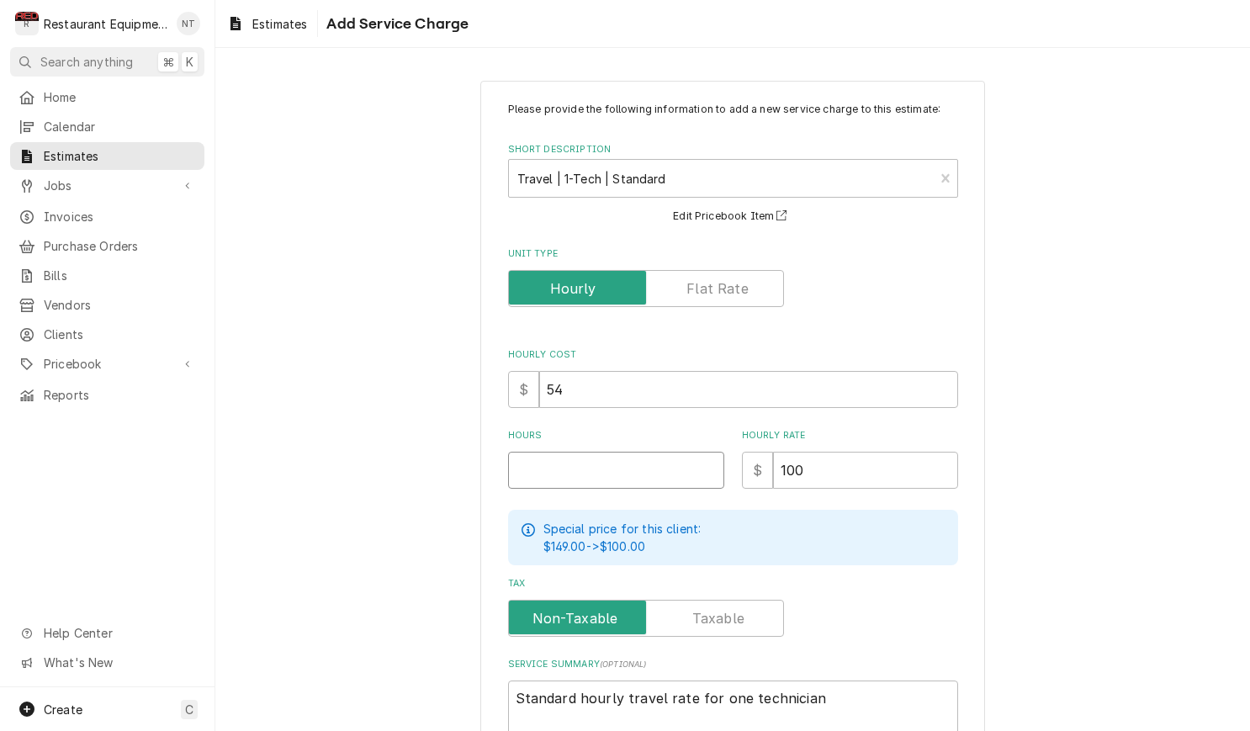
click at [693, 469] on input "Hours" at bounding box center [616, 470] width 216 height 37
type textarea "x"
type input "2"
type textarea "x"
type input "2"
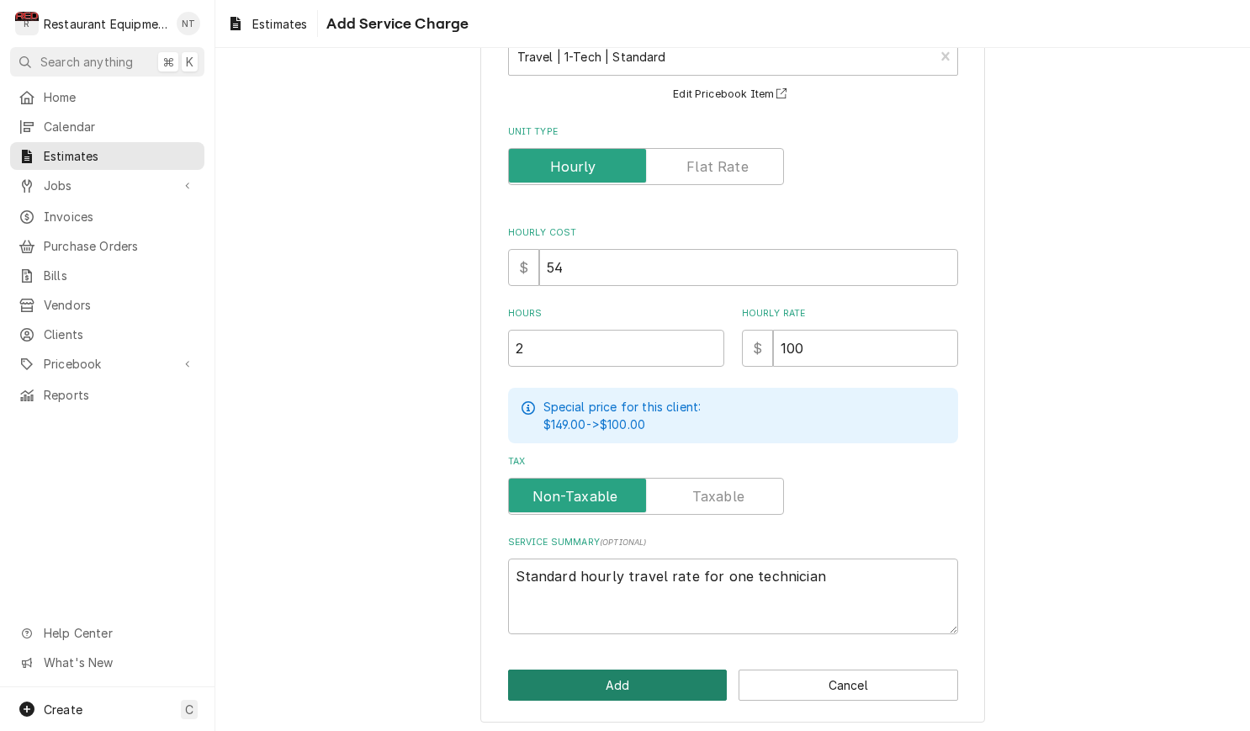
click at [702, 670] on button "Add" at bounding box center [618, 685] width 220 height 31
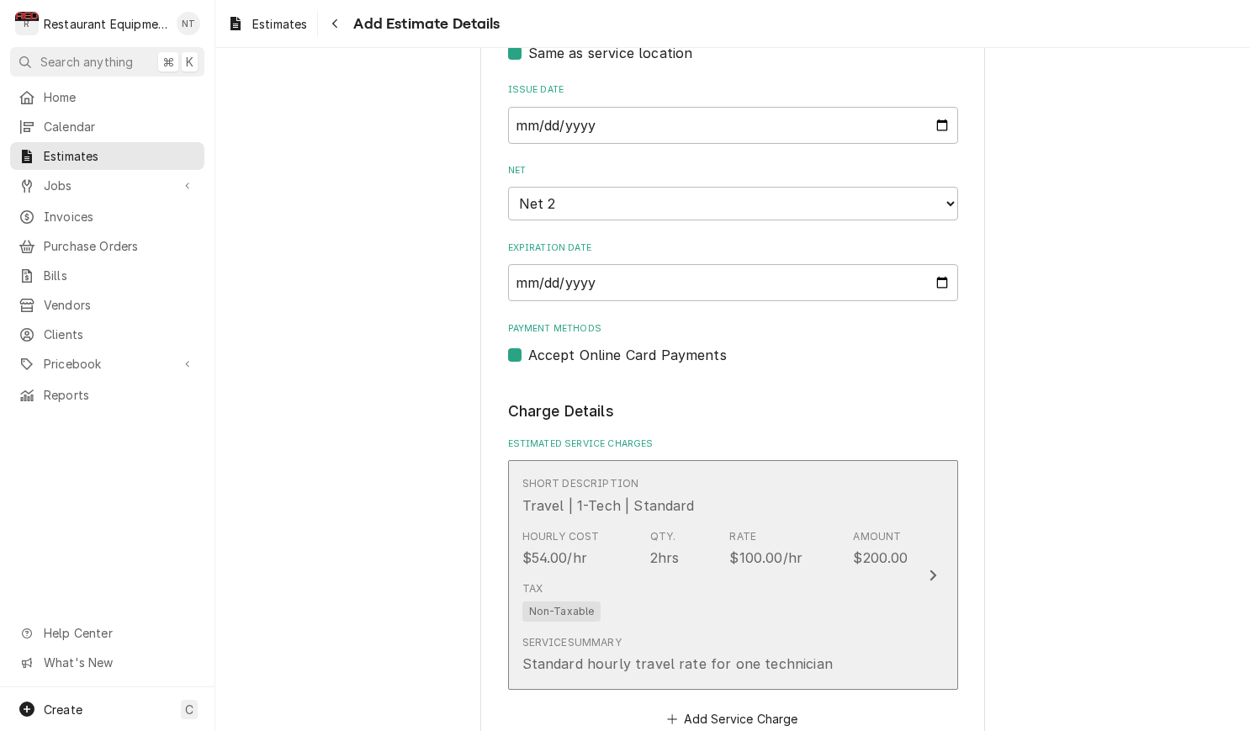
type textarea "x"
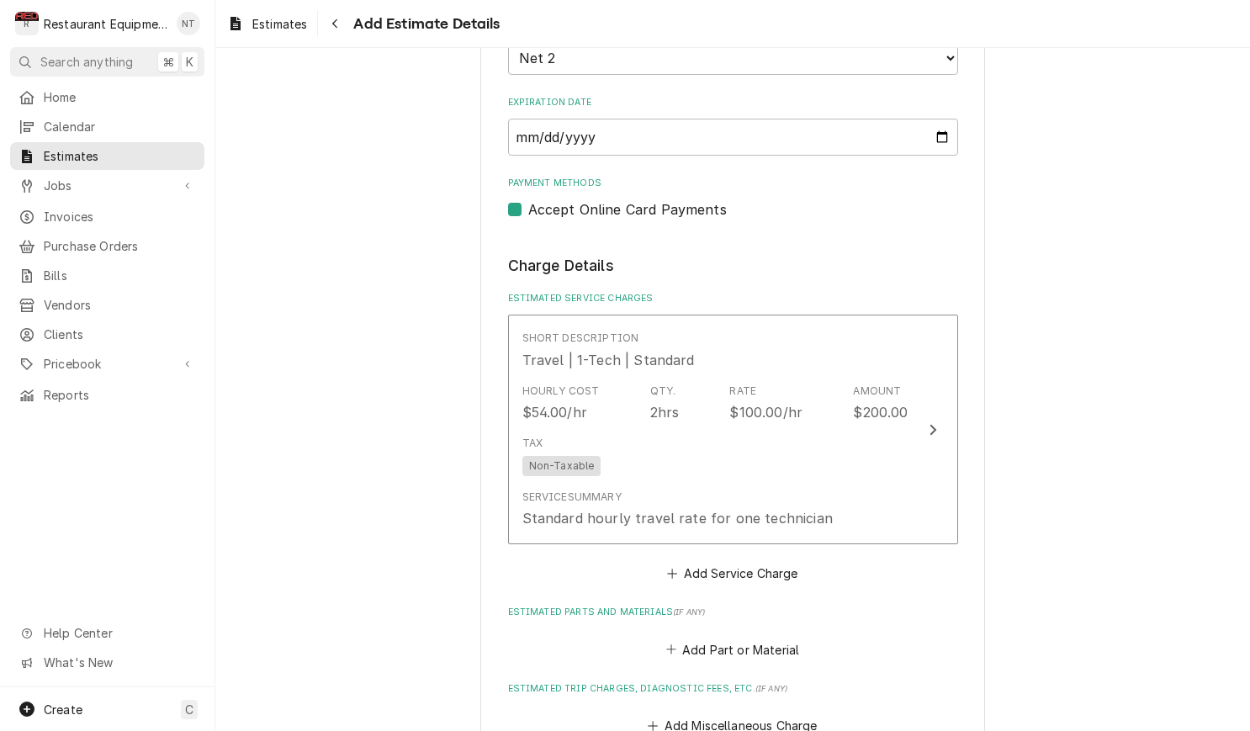
scroll to position [1048, 0]
click at [766, 635] on button "Add Part or Material" at bounding box center [732, 647] width 139 height 24
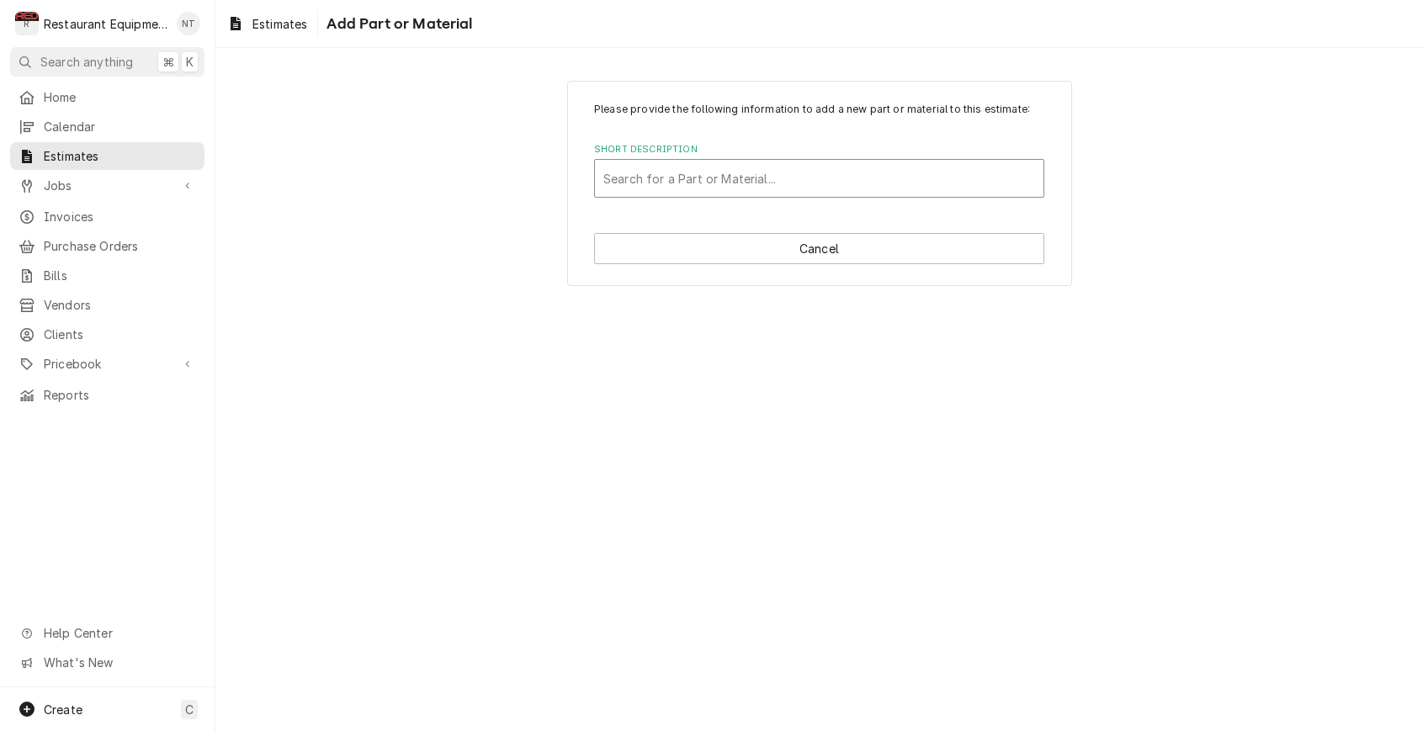
click at [755, 167] on div "Short Description" at bounding box center [819, 178] width 432 height 30
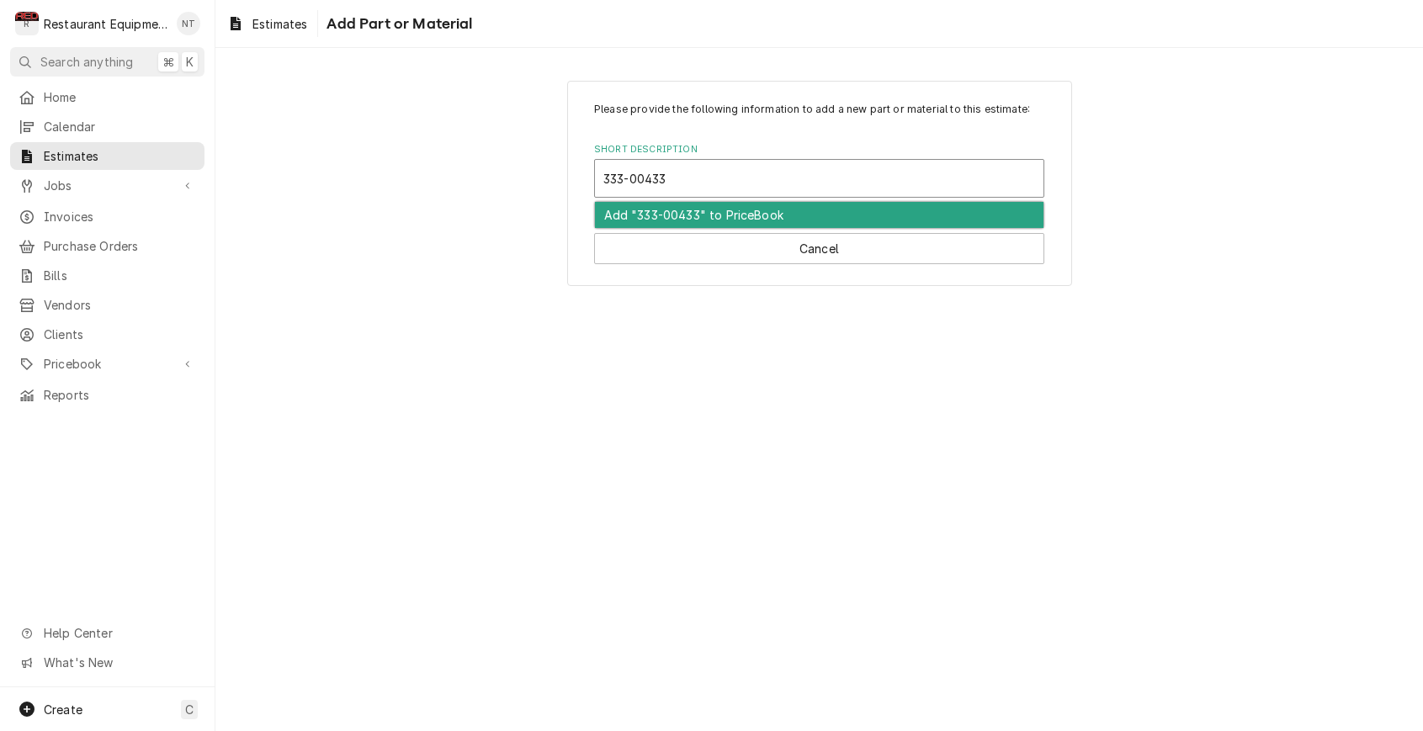
type input "333-0043"
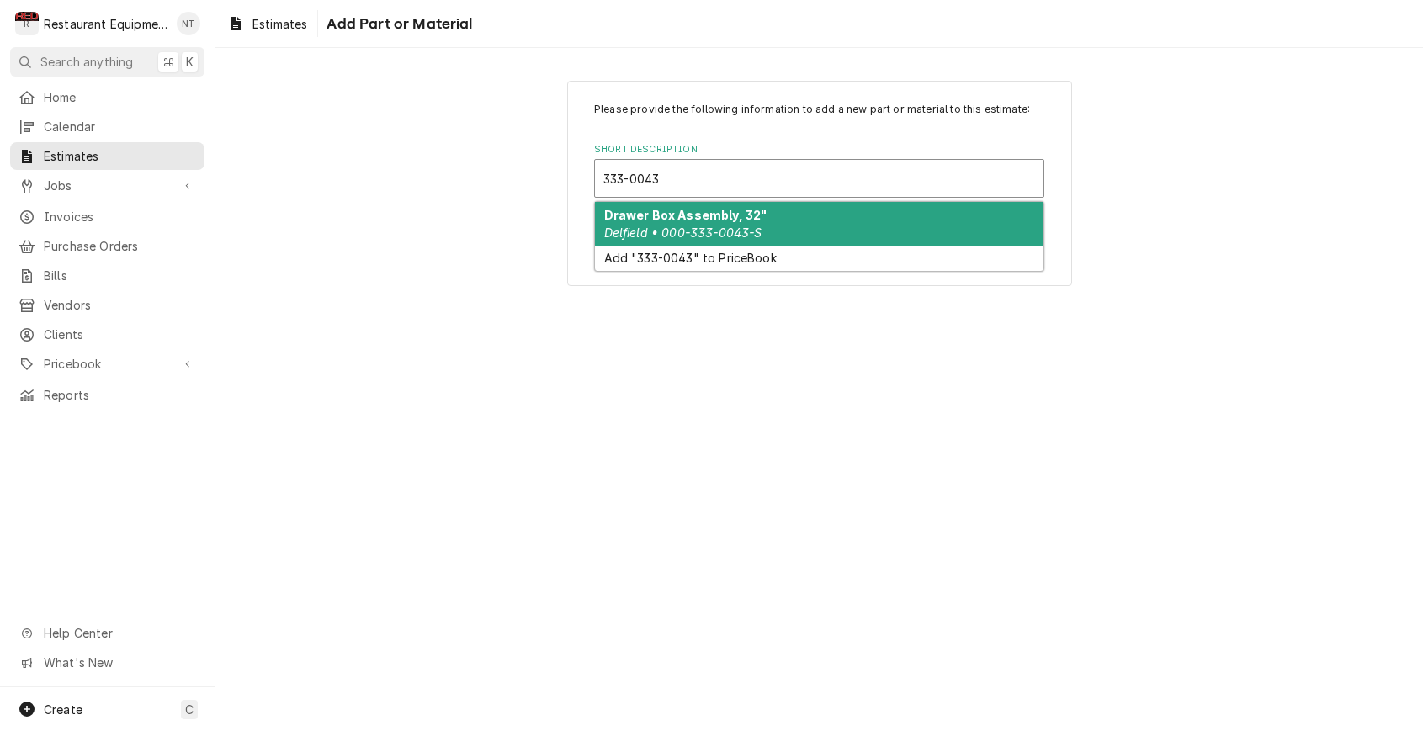
click at [750, 225] on em "Delfield • 000-333-0043-S" at bounding box center [683, 232] width 158 height 14
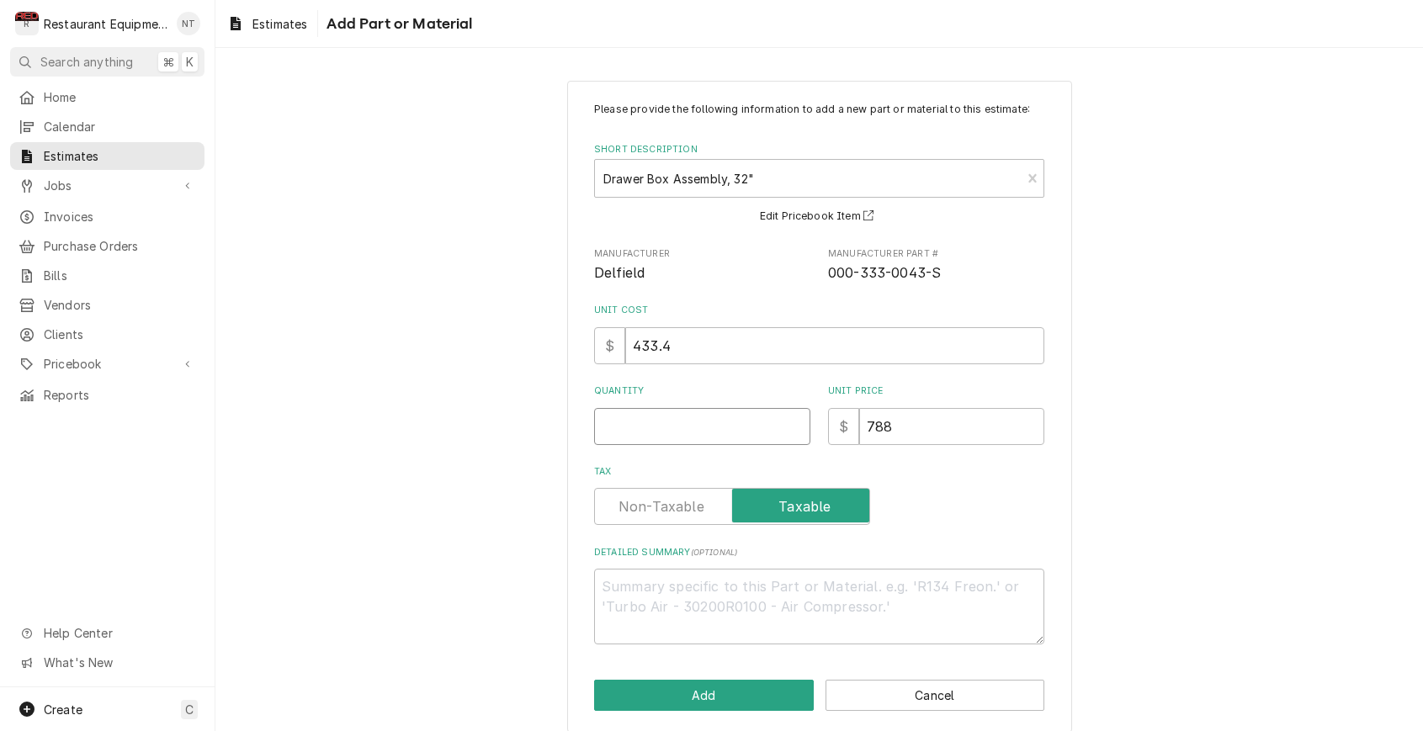
click at [761, 411] on input "Quantity" at bounding box center [702, 426] width 216 height 37
type textarea "x"
type input "1"
type textarea "x"
type input "1"
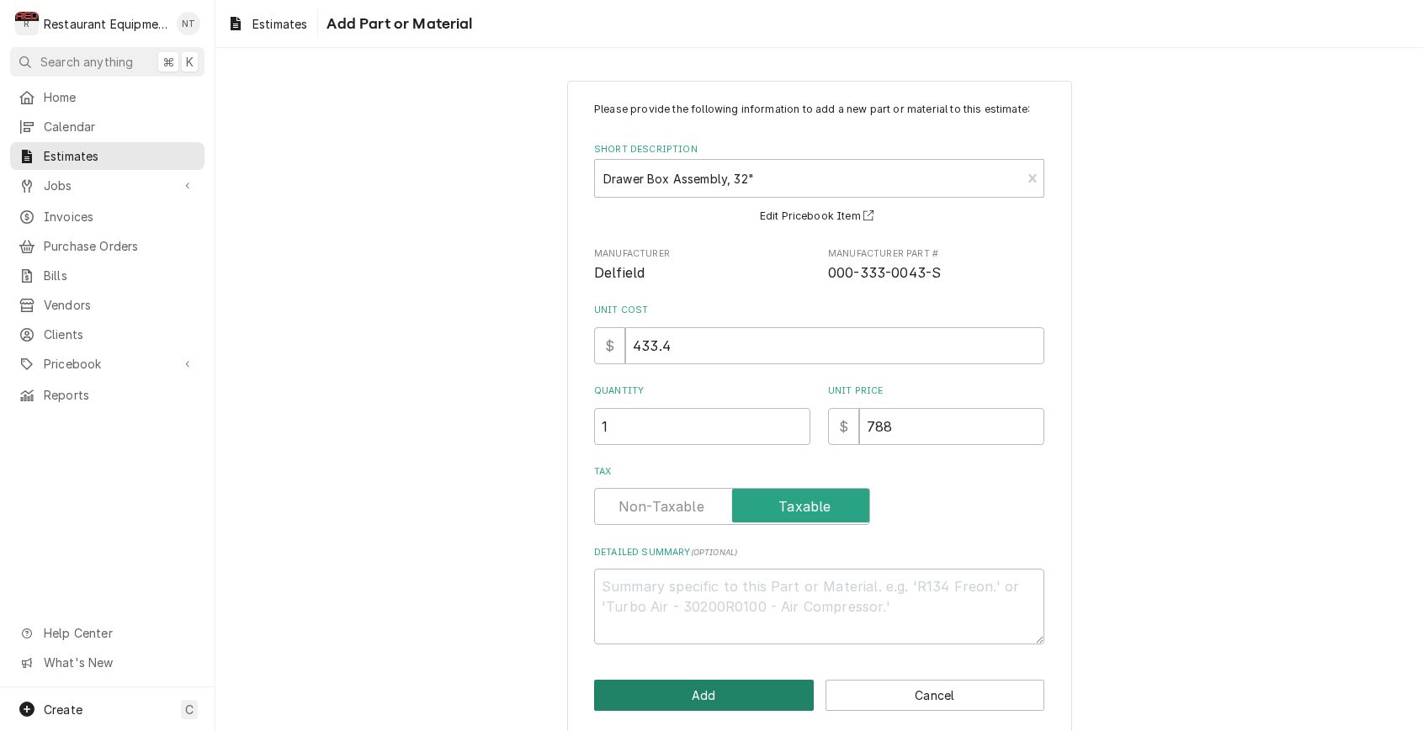
click at [731, 693] on button "Add" at bounding box center [704, 695] width 220 height 31
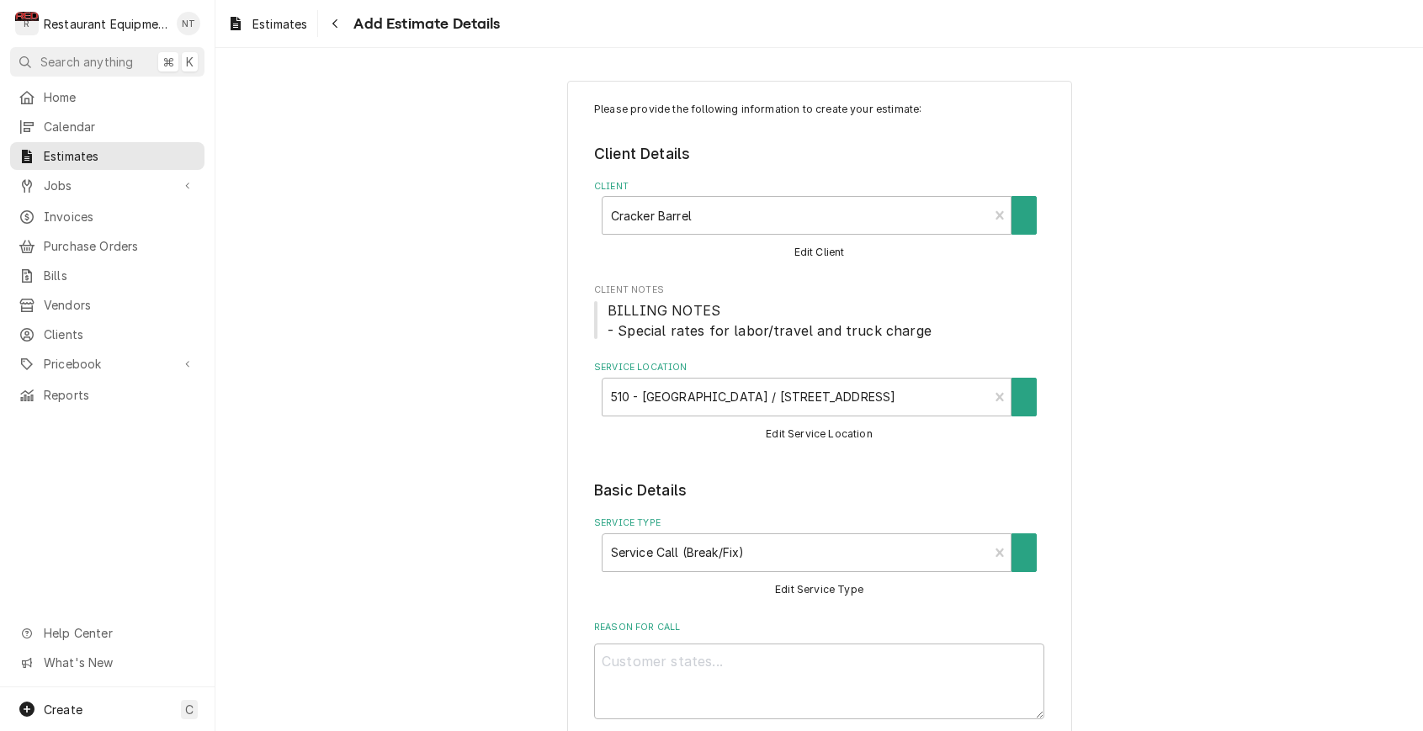
scroll to position [1048, 0]
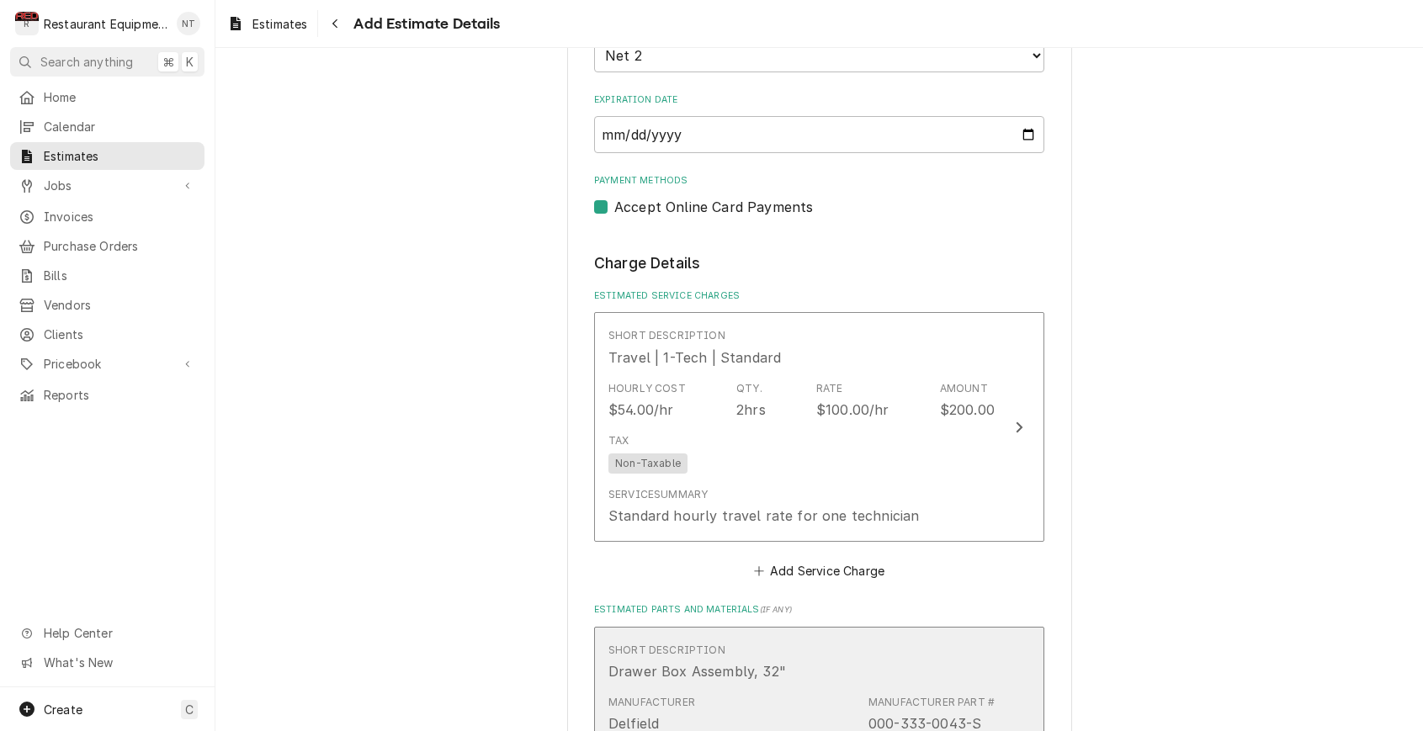
type textarea "x"
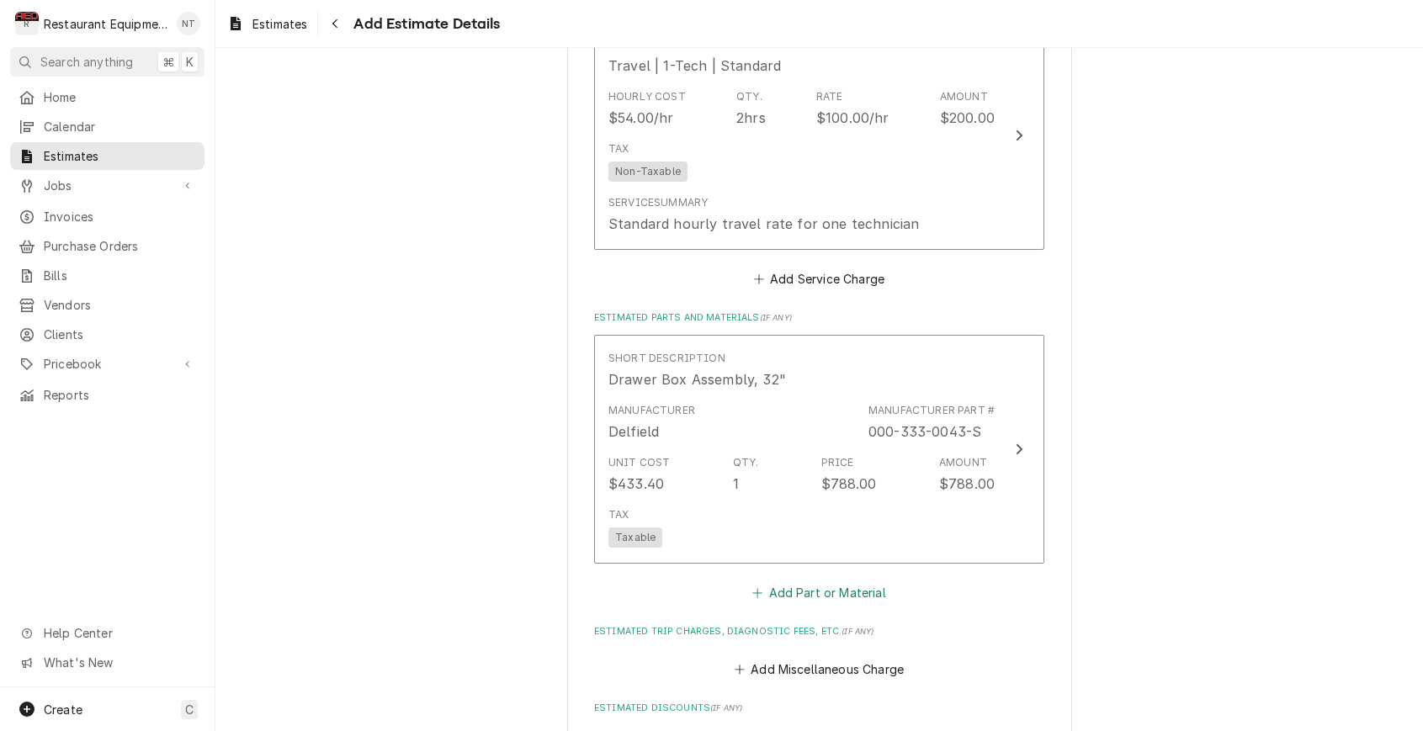
scroll to position [1341, 0]
click at [809, 581] on button "Add Part or Material" at bounding box center [819, 593] width 139 height 24
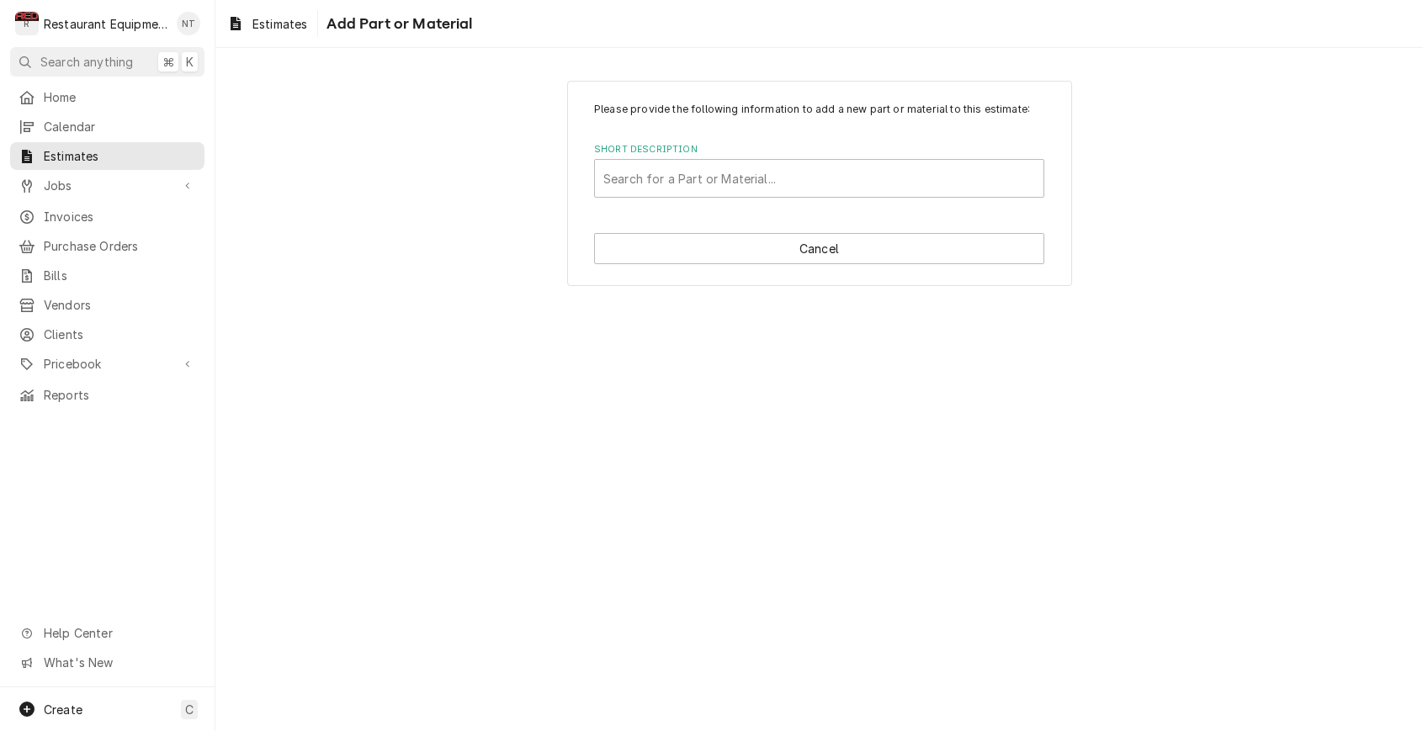
click at [819, 203] on div "Please provide the following information to add a new part or material to this …" at bounding box center [819, 183] width 505 height 205
click at [814, 183] on div "Short Description" at bounding box center [819, 178] width 432 height 30
type input "328-004"
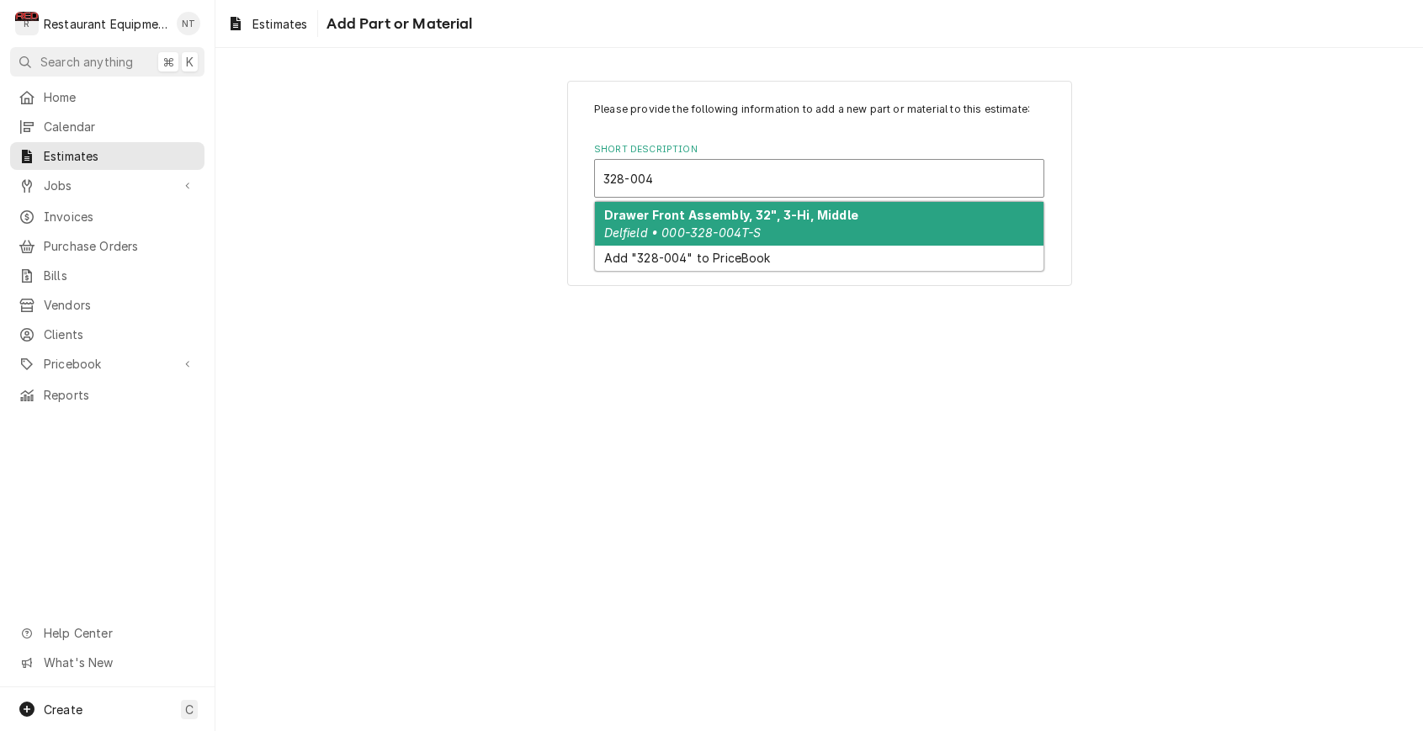
click at [768, 234] on div "Drawer Front Assembly, 32", 3-Hi, Middle Delfield • 000-328-004T-S" at bounding box center [819, 224] width 448 height 44
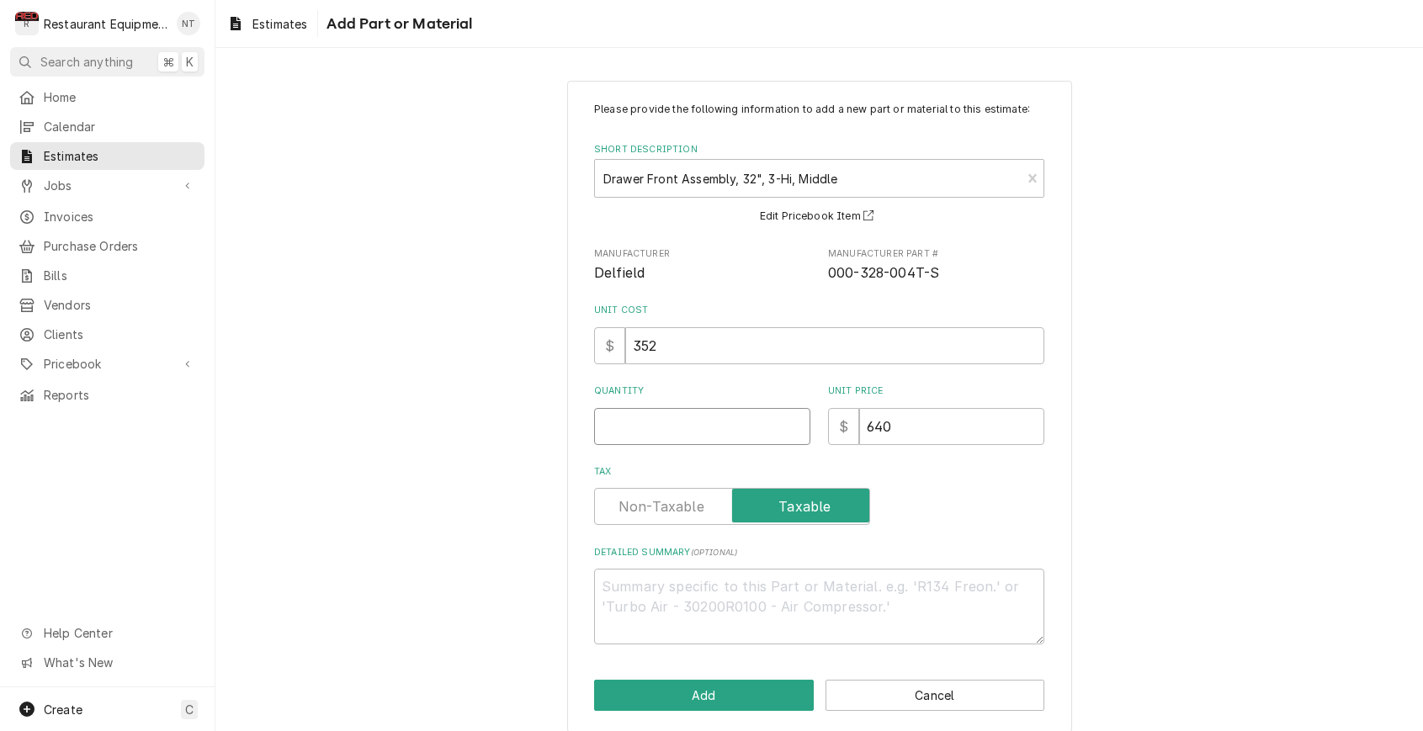
click at [682, 418] on input "Quantity" at bounding box center [702, 426] width 216 height 37
type textarea "x"
type input "1"
type textarea "x"
type input "1"
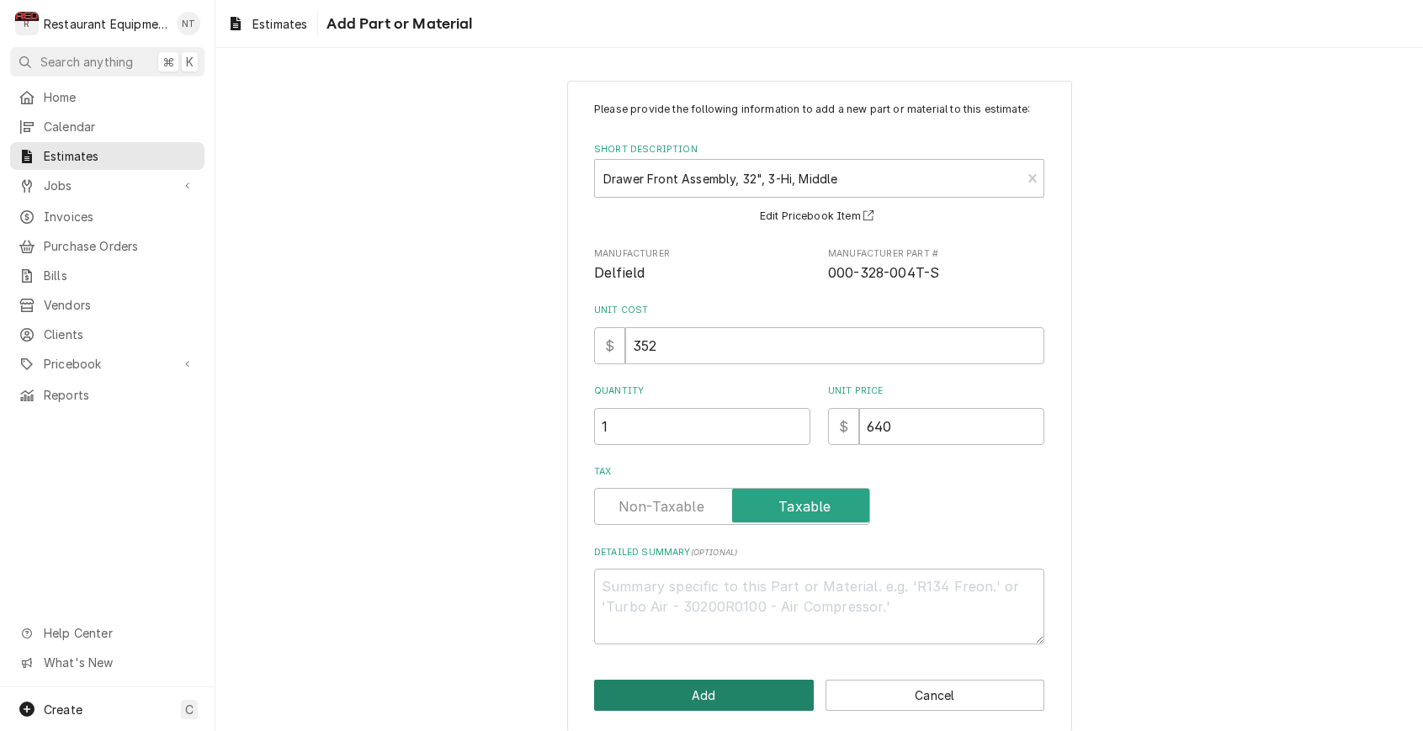
click at [698, 682] on button "Add" at bounding box center [704, 695] width 220 height 31
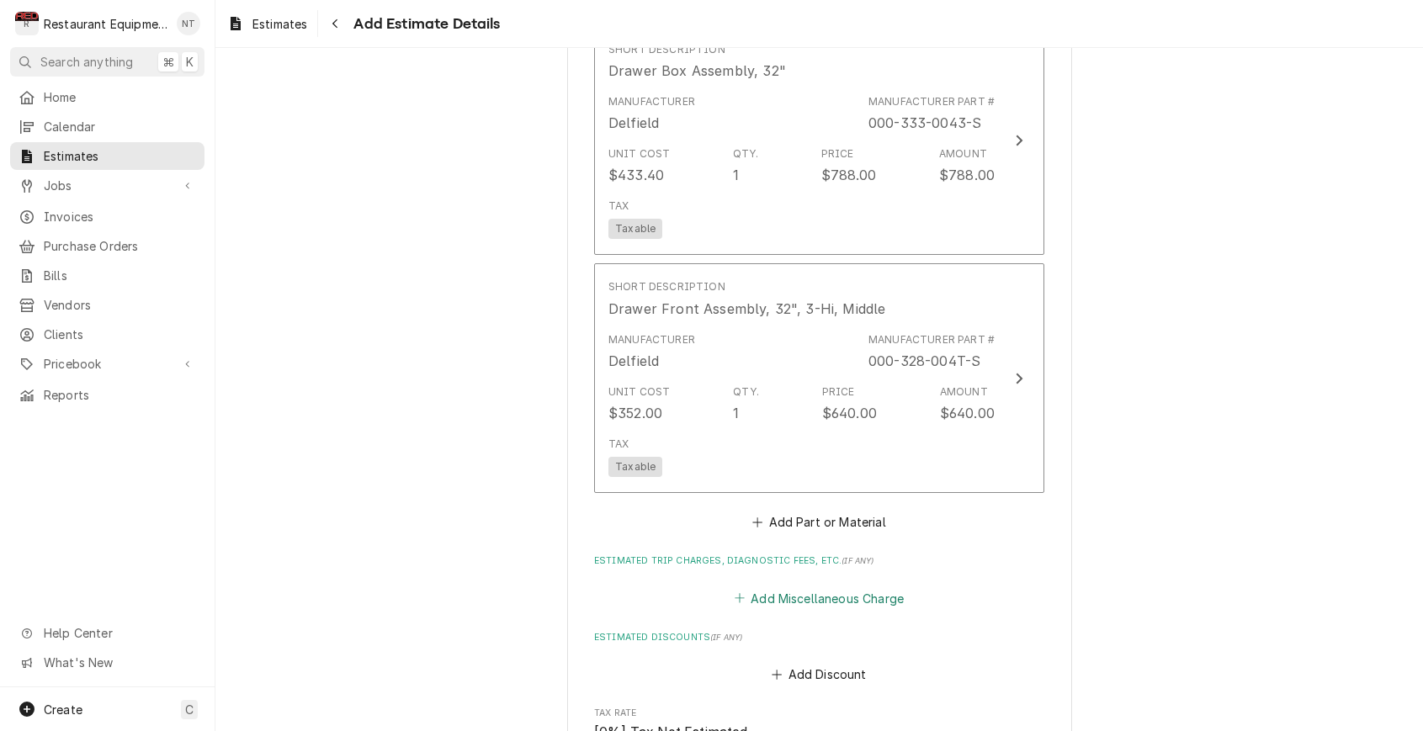
scroll to position [1650, 0]
click at [869, 586] on button "Add Miscellaneous Charge" at bounding box center [818, 598] width 175 height 24
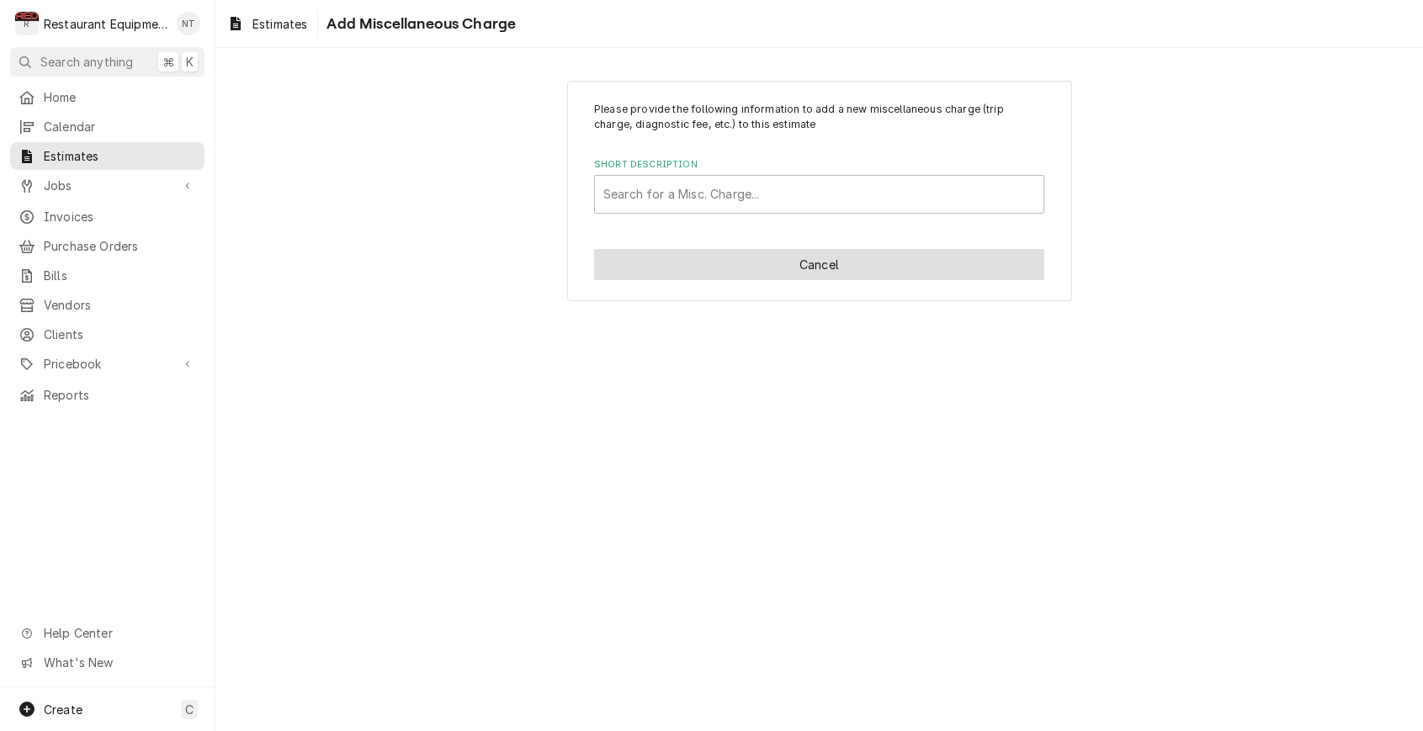
click at [672, 257] on button "Cancel" at bounding box center [819, 264] width 450 height 31
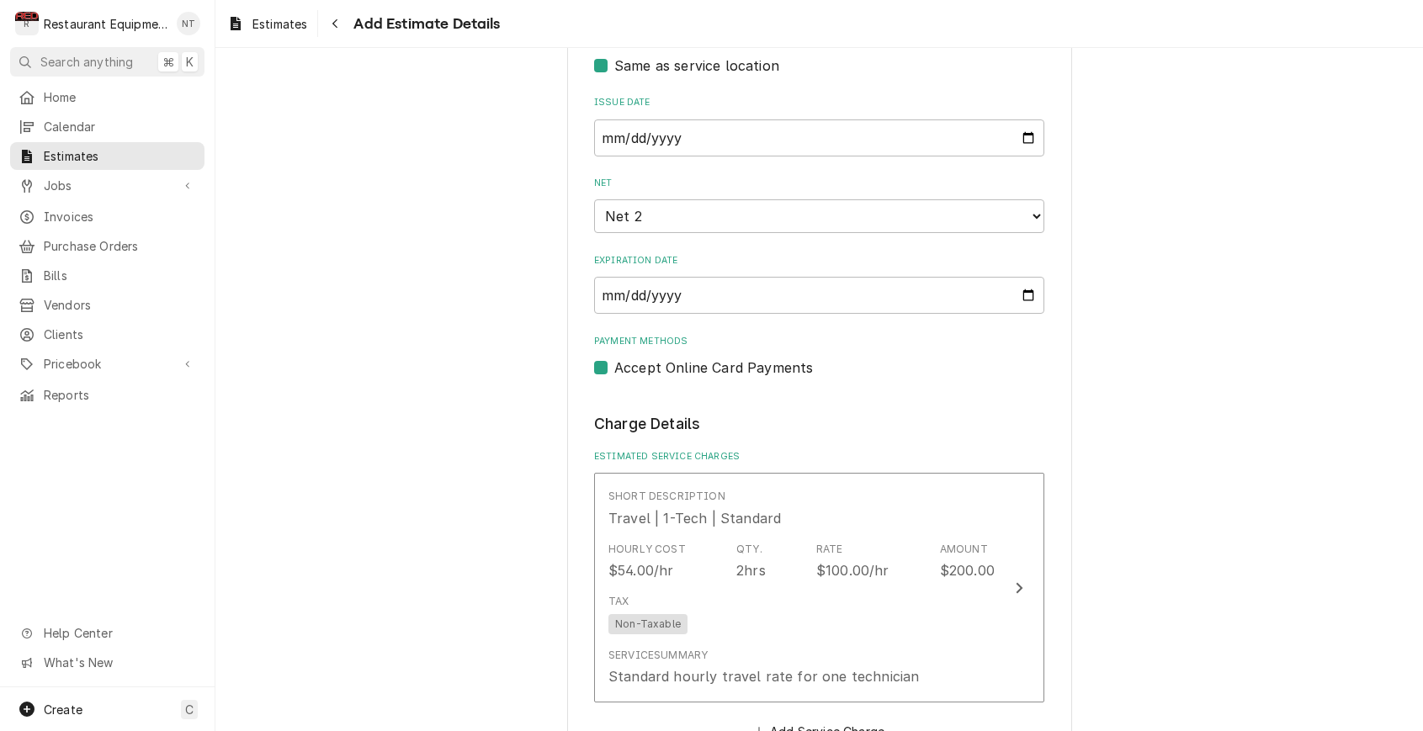
type textarea "x"
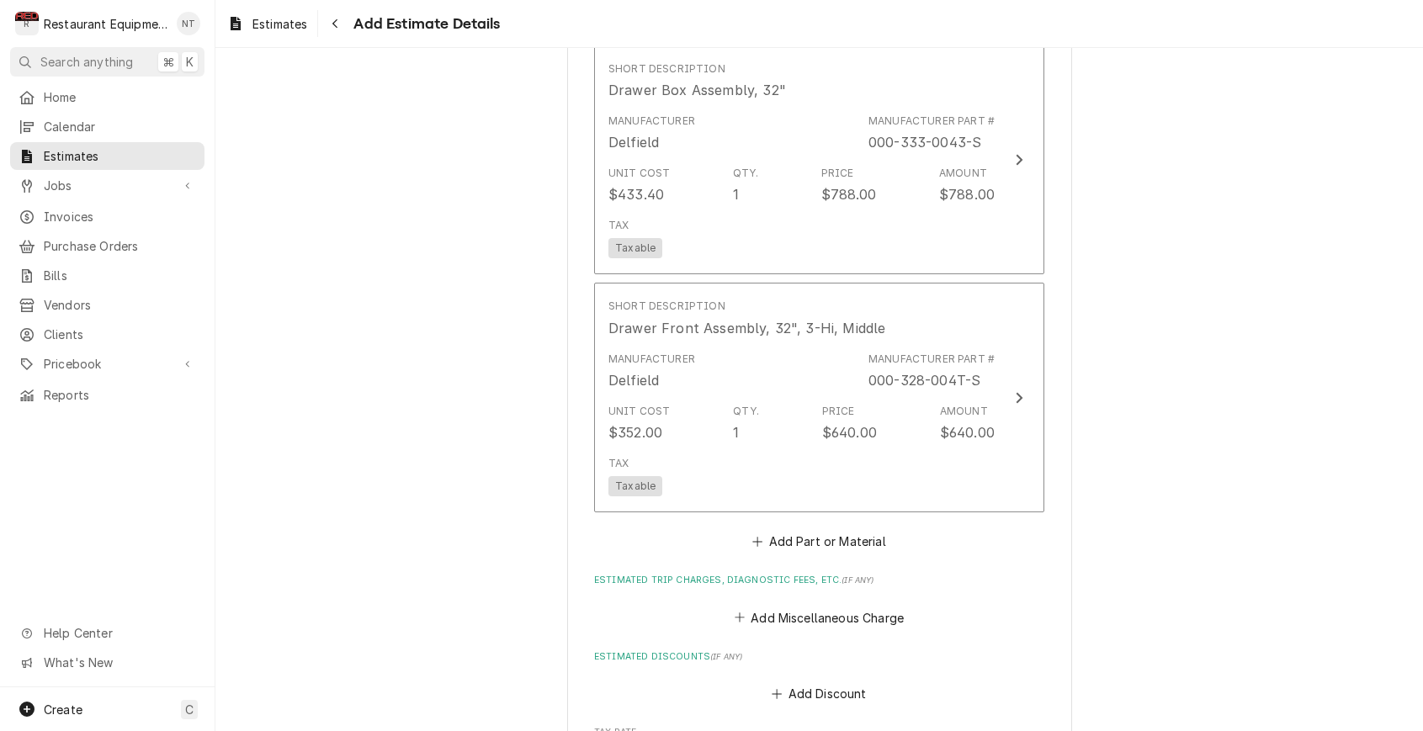
scroll to position [1663, 0]
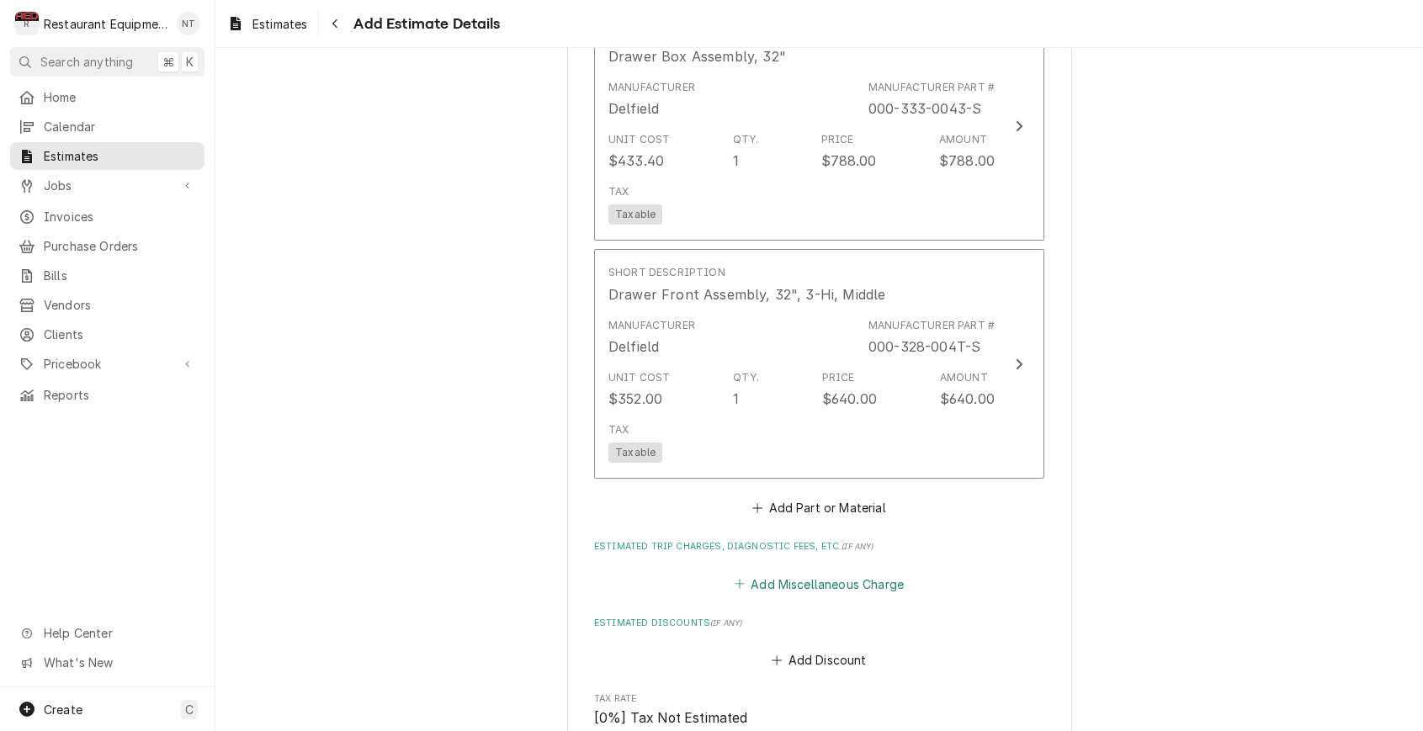
click at [885, 572] on button "Add Miscellaneous Charge" at bounding box center [818, 584] width 175 height 24
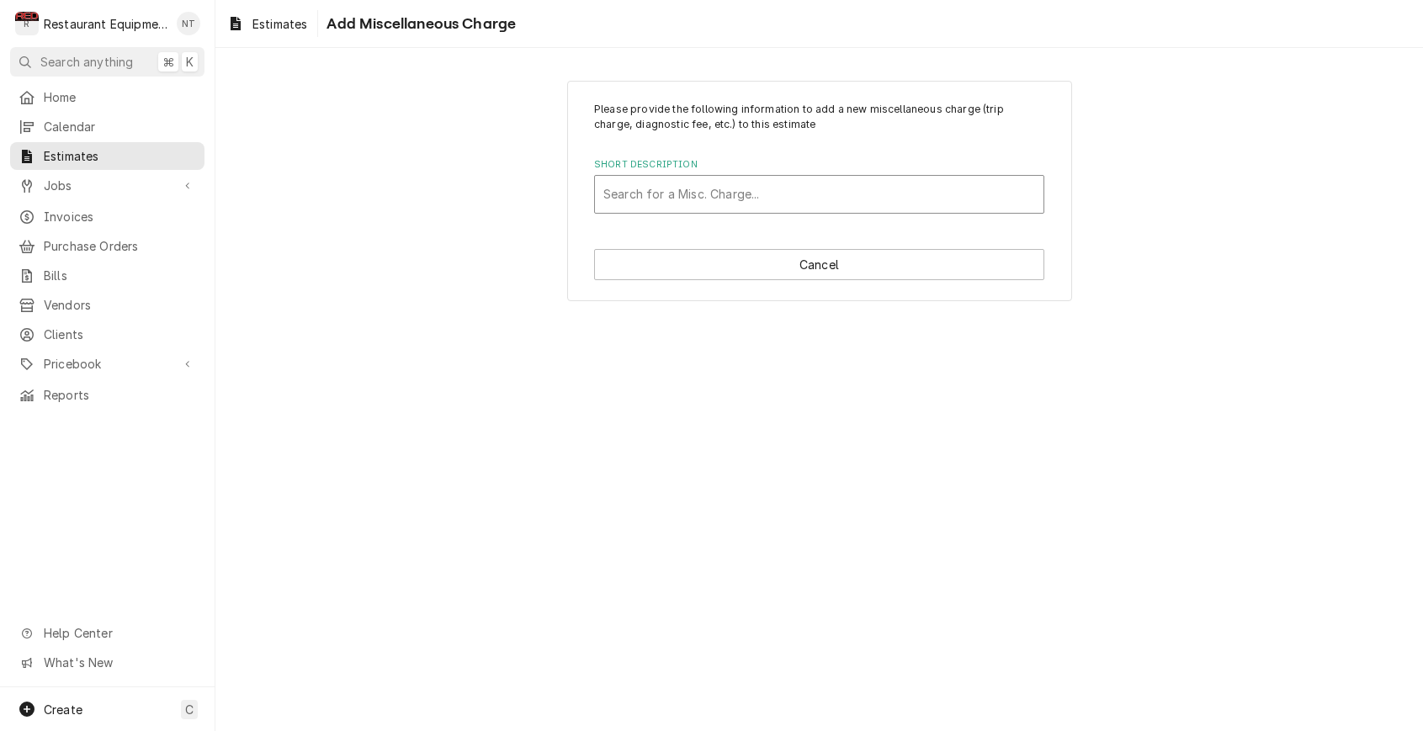
click at [866, 207] on div "Short Description" at bounding box center [819, 194] width 432 height 30
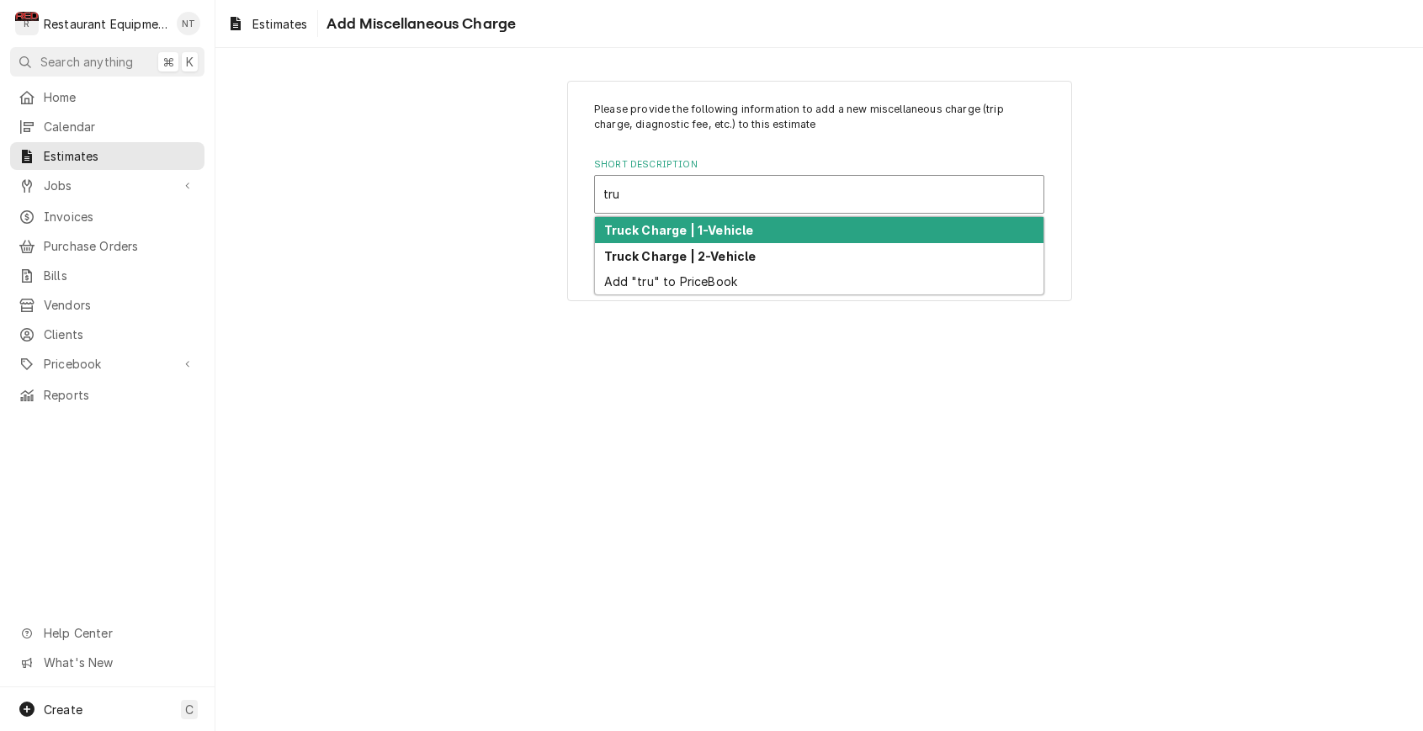
type input "truc"
click at [850, 235] on div "Truck Charge | 1-Vehicle" at bounding box center [819, 230] width 448 height 26
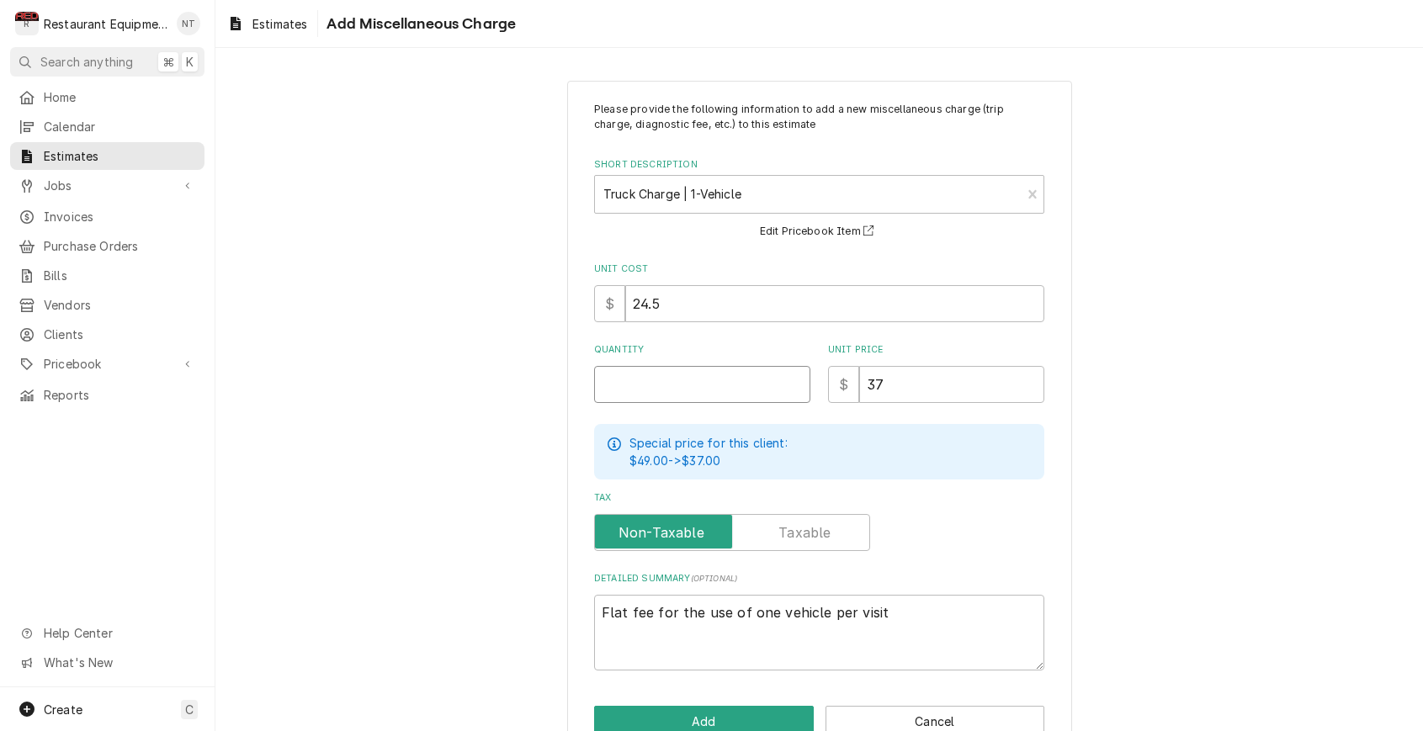
click at [732, 382] on input "Quantity" at bounding box center [702, 384] width 216 height 37
type textarea "x"
type input "1"
type textarea "x"
type input "1"
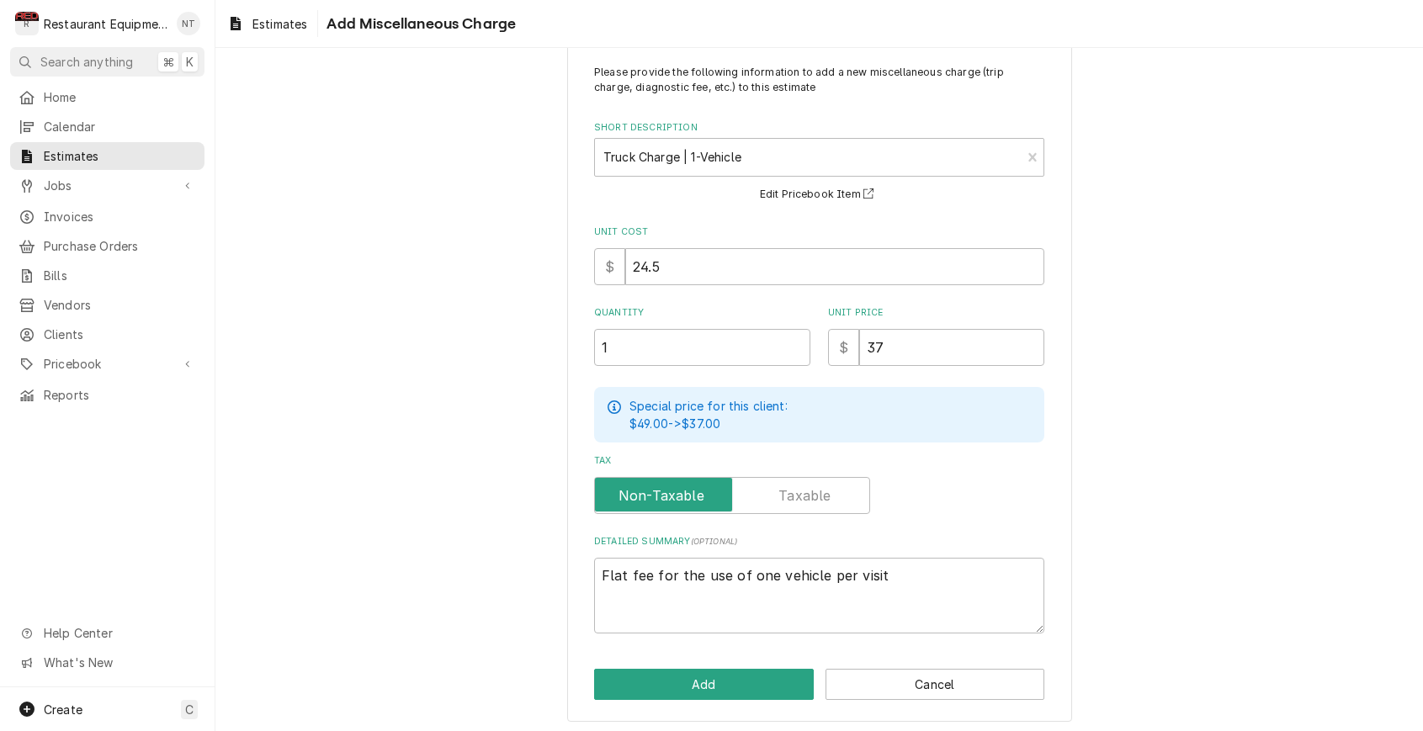
scroll to position [36, 0]
click at [793, 678] on button "Add" at bounding box center [704, 685] width 220 height 31
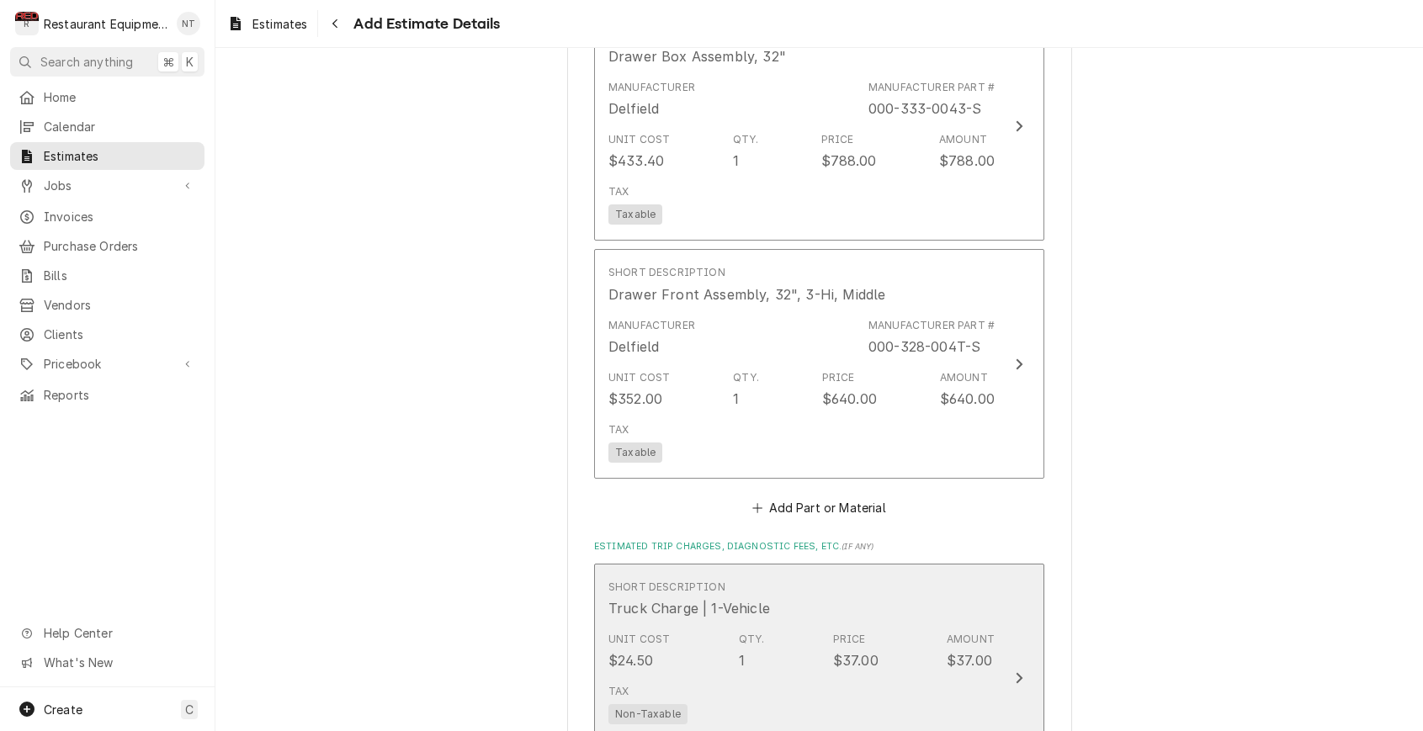
type textarea "x"
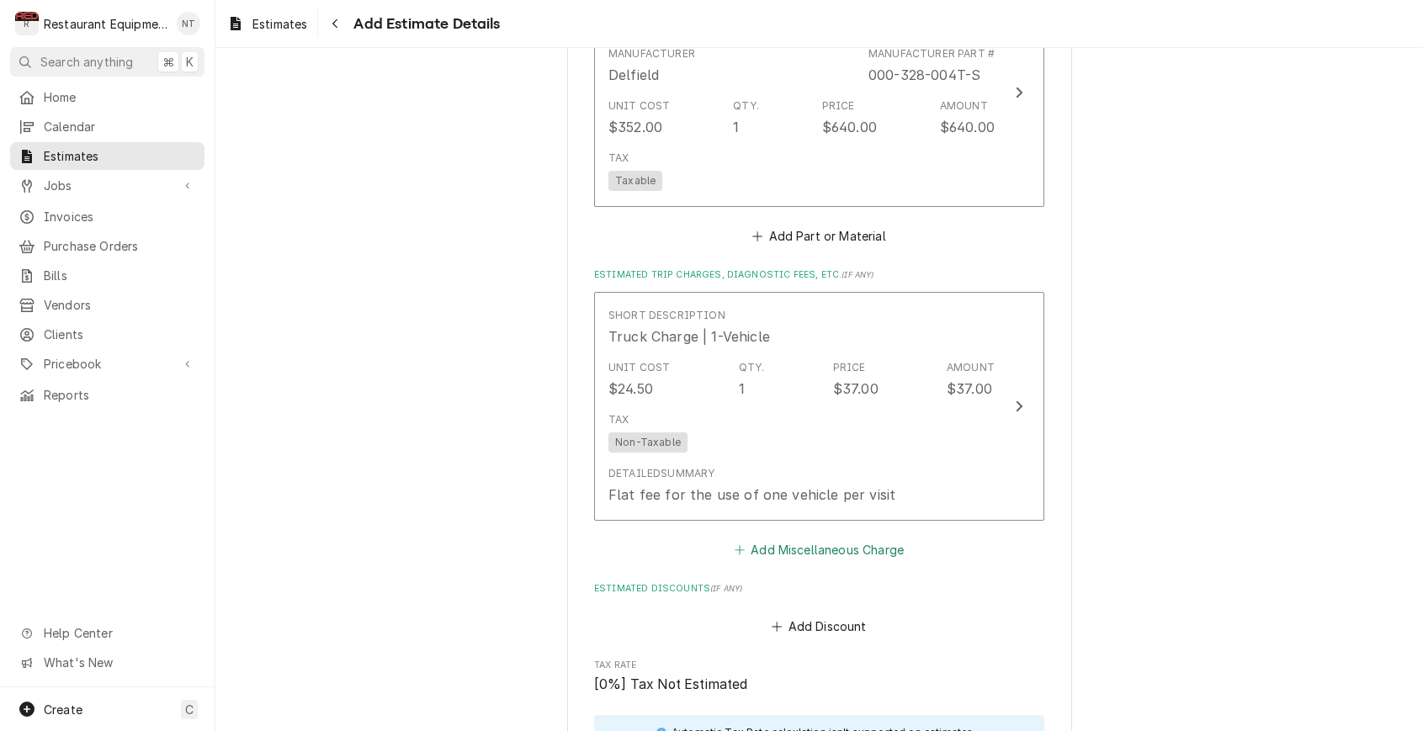
scroll to position [1955, 0]
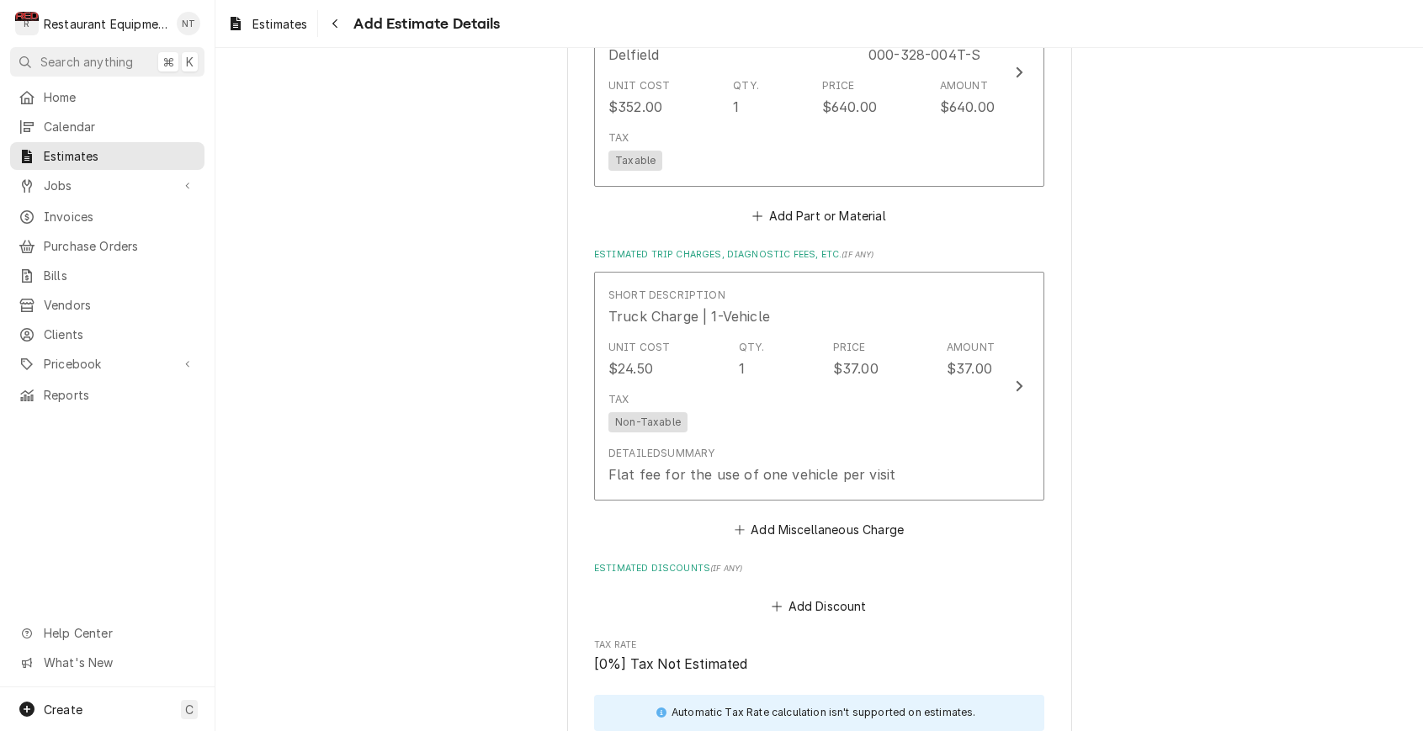
click at [797, 486] on div "Short Description Truck Charge | 1-Vehicle Unit Cost $24.50 Qty. 1 Price $37.00…" at bounding box center [819, 407] width 450 height 270
click at [800, 518] on button "Add Miscellaneous Charge" at bounding box center [818, 530] width 175 height 24
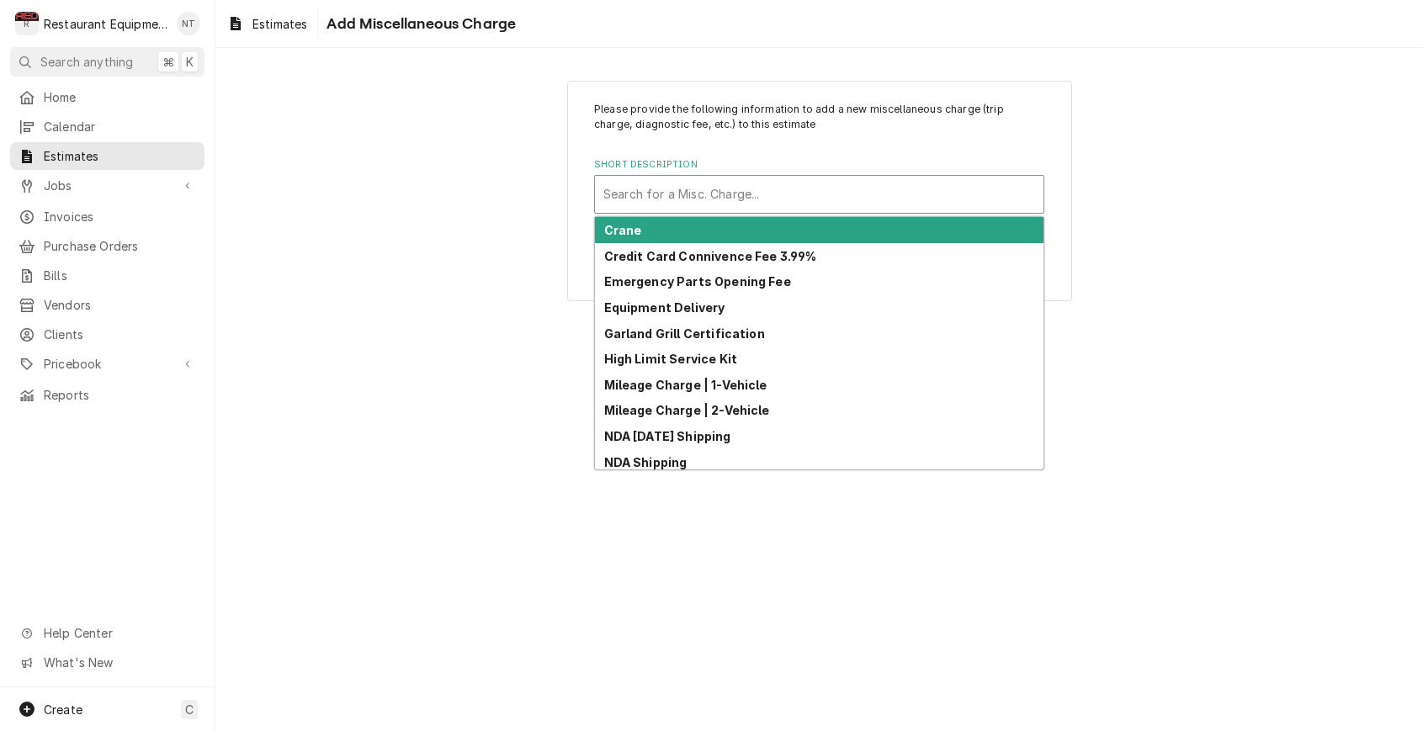
click at [716, 199] on div "Search for a Misc. Charge..." at bounding box center [819, 194] width 432 height 18
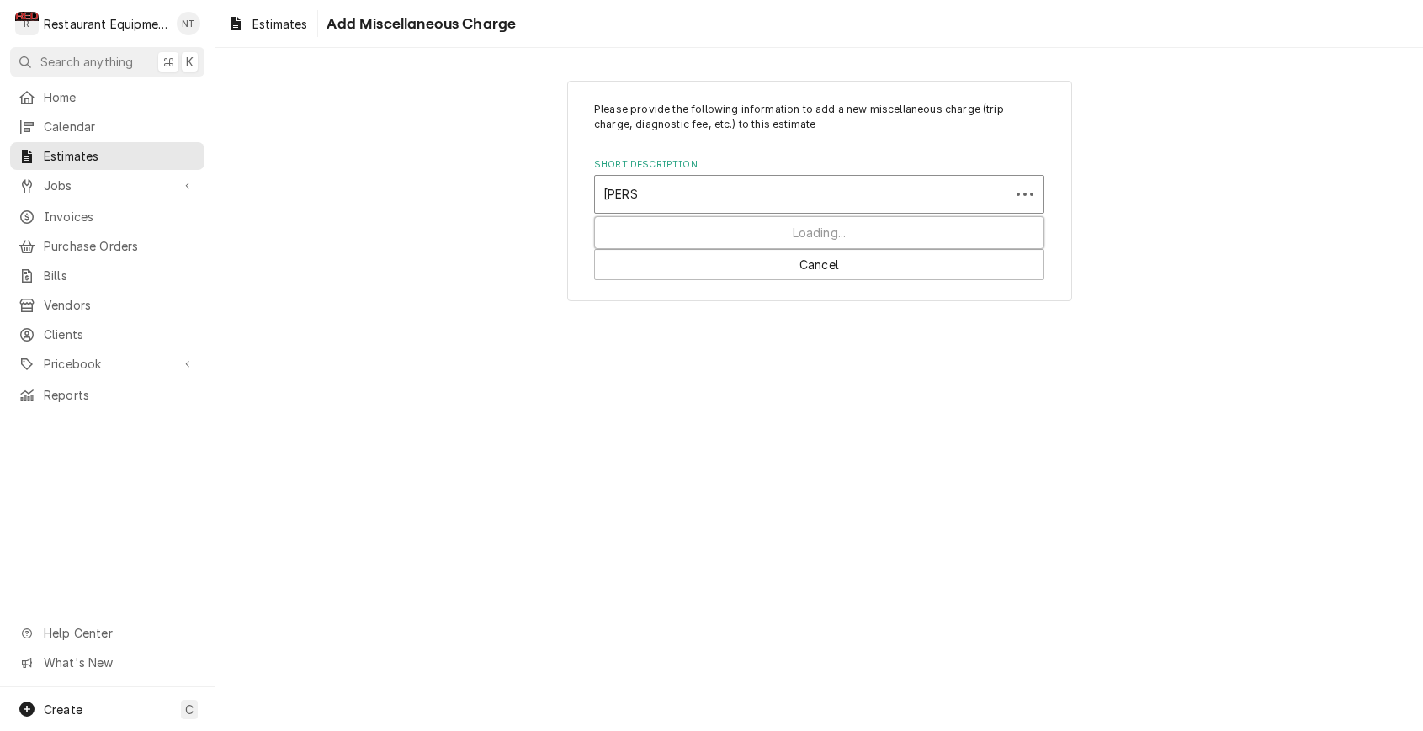
type input "shippi"
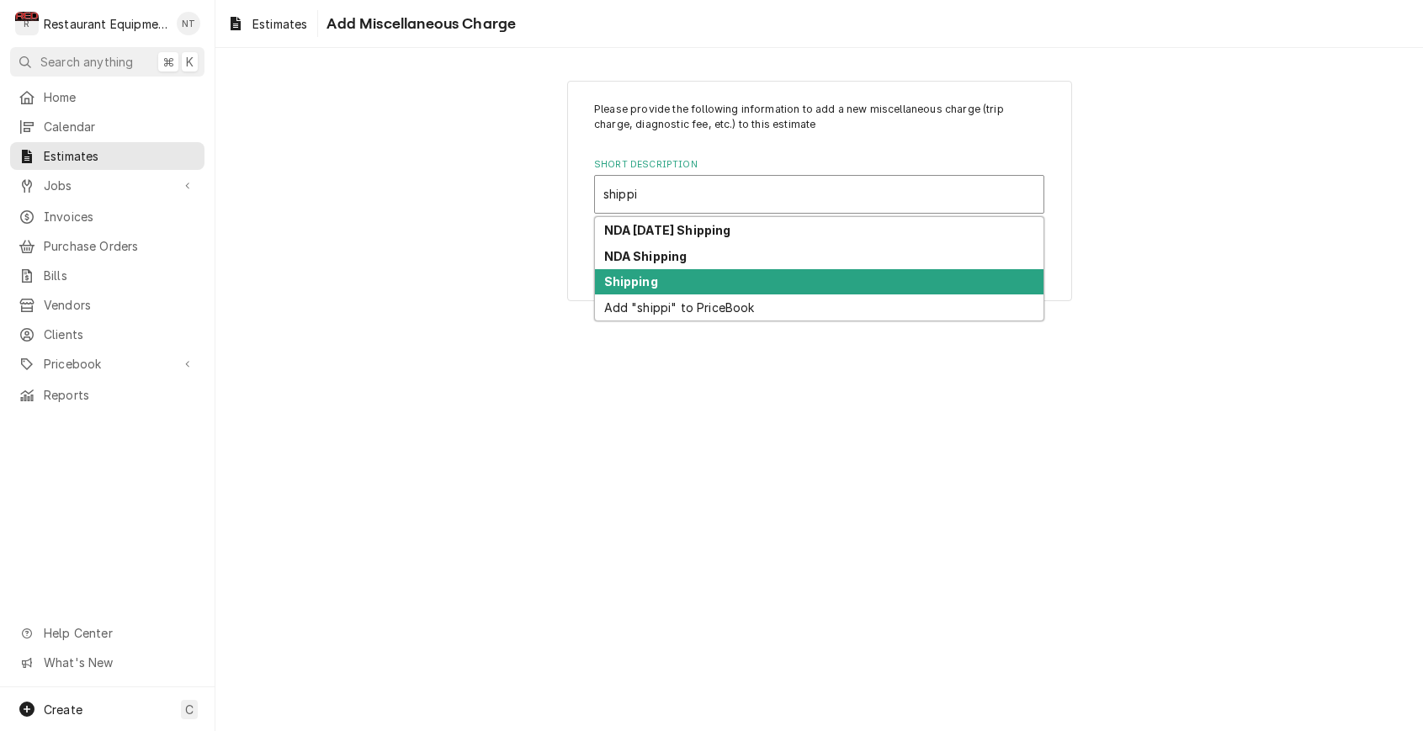
click at [666, 281] on div "Shipping" at bounding box center [819, 282] width 448 height 26
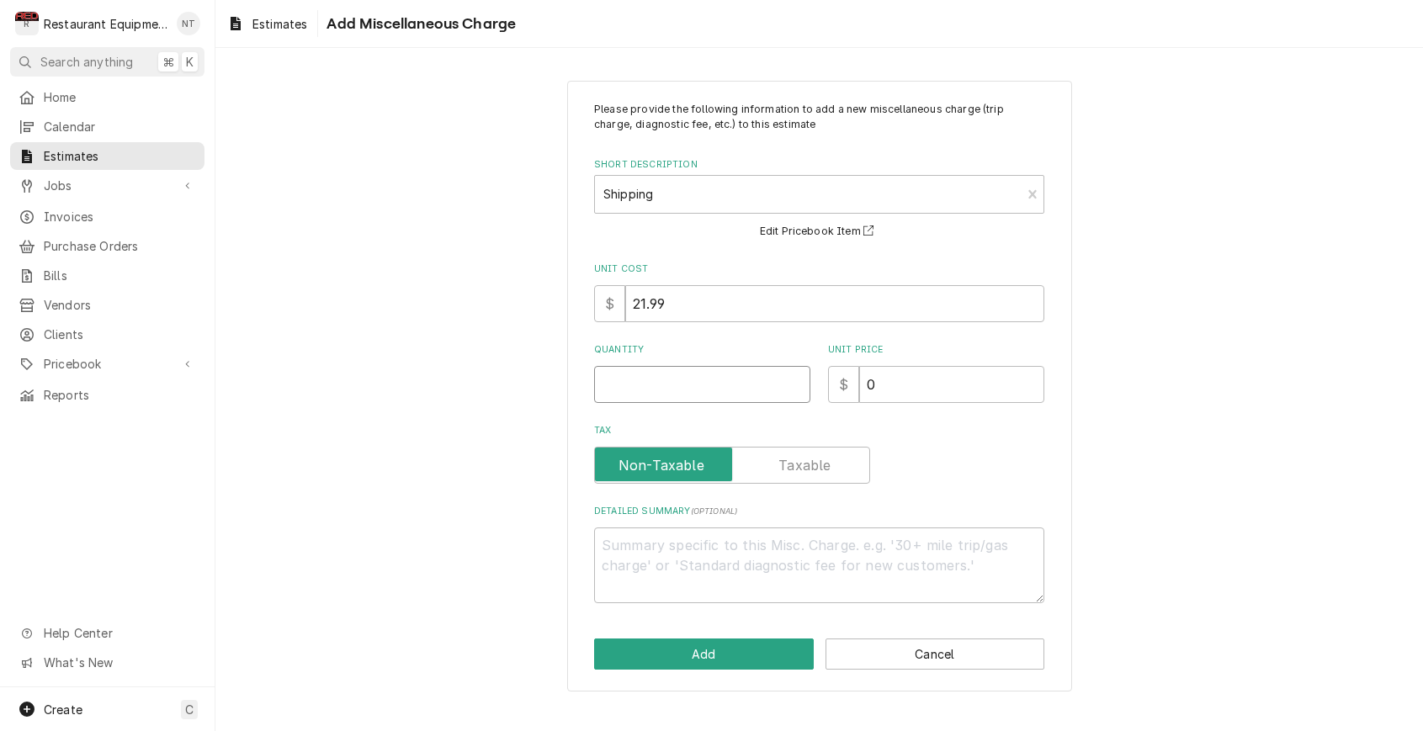
click at [673, 374] on input "Quantity" at bounding box center [702, 384] width 216 height 37
type textarea "x"
type input "1"
type textarea "x"
type input "1"
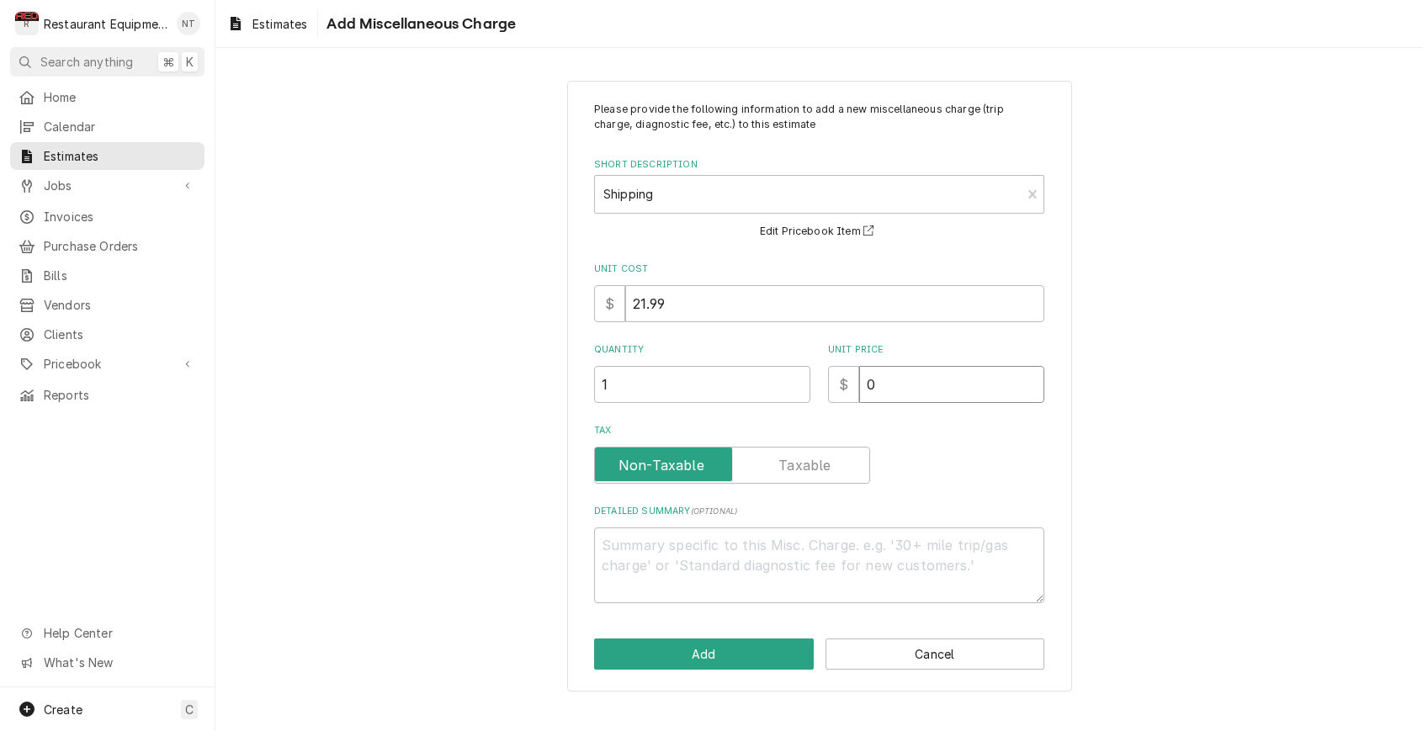
click at [919, 381] on input "0" at bounding box center [951, 384] width 185 height 37
click at [919, 382] on input "0" at bounding box center [951, 384] width 185 height 37
type textarea "x"
type input "7"
type textarea "x"
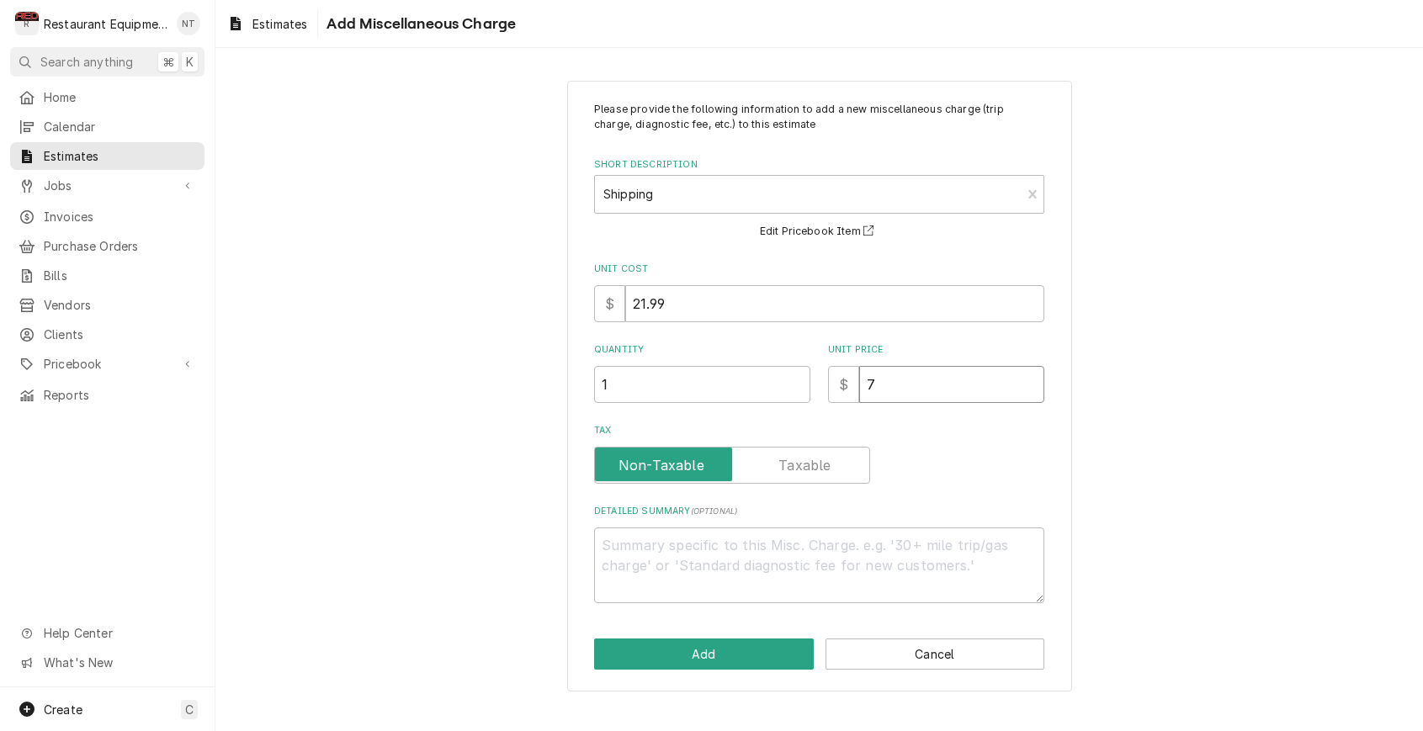
type input "76"
type textarea "x"
type input "76.3"
type textarea "x"
type input "76.32"
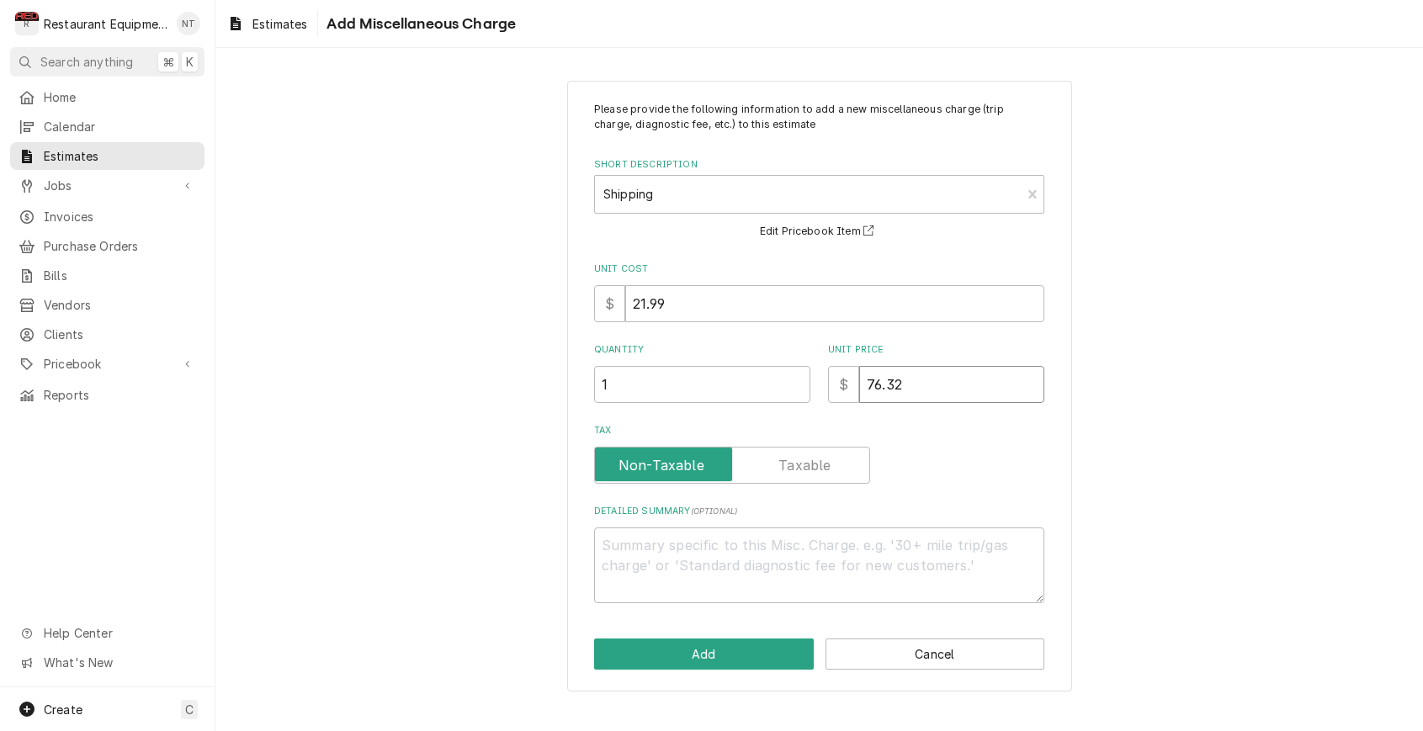
type textarea "x"
type input "76.32"
click at [740, 656] on button "Add" at bounding box center [704, 654] width 220 height 31
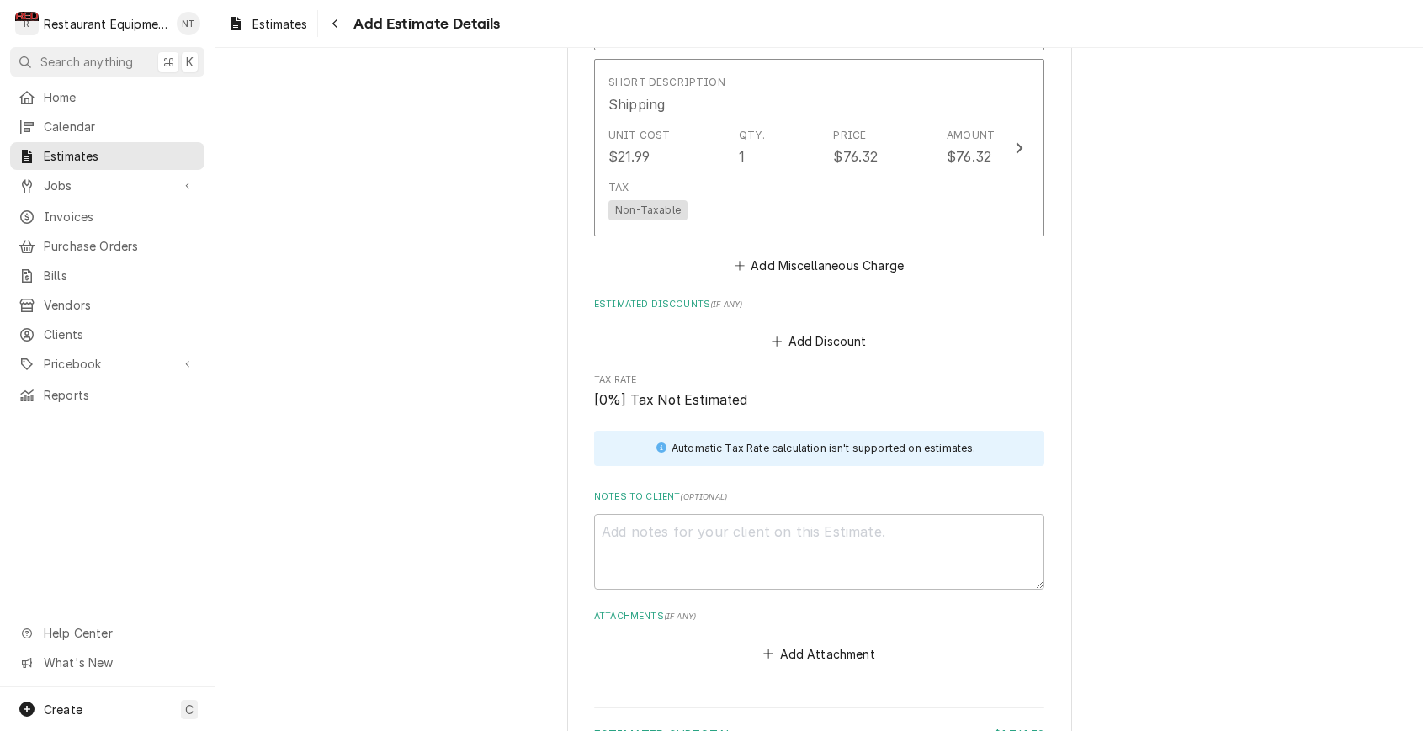
scroll to position [2408, 0]
click at [920, 512] on textarea "Notes to Client ( optional )" at bounding box center [819, 550] width 450 height 76
paste textarea "09/22/2025 Time in: 9:45 Time out: 10:30 Truck 206 Delfield Lowboy Model: 17C11…"
type textarea "x"
type textarea "09/22/2025 Time in: 9:45 Time out: 10:30 Truck 206 Delfield Lowboy Model: 17C11…"
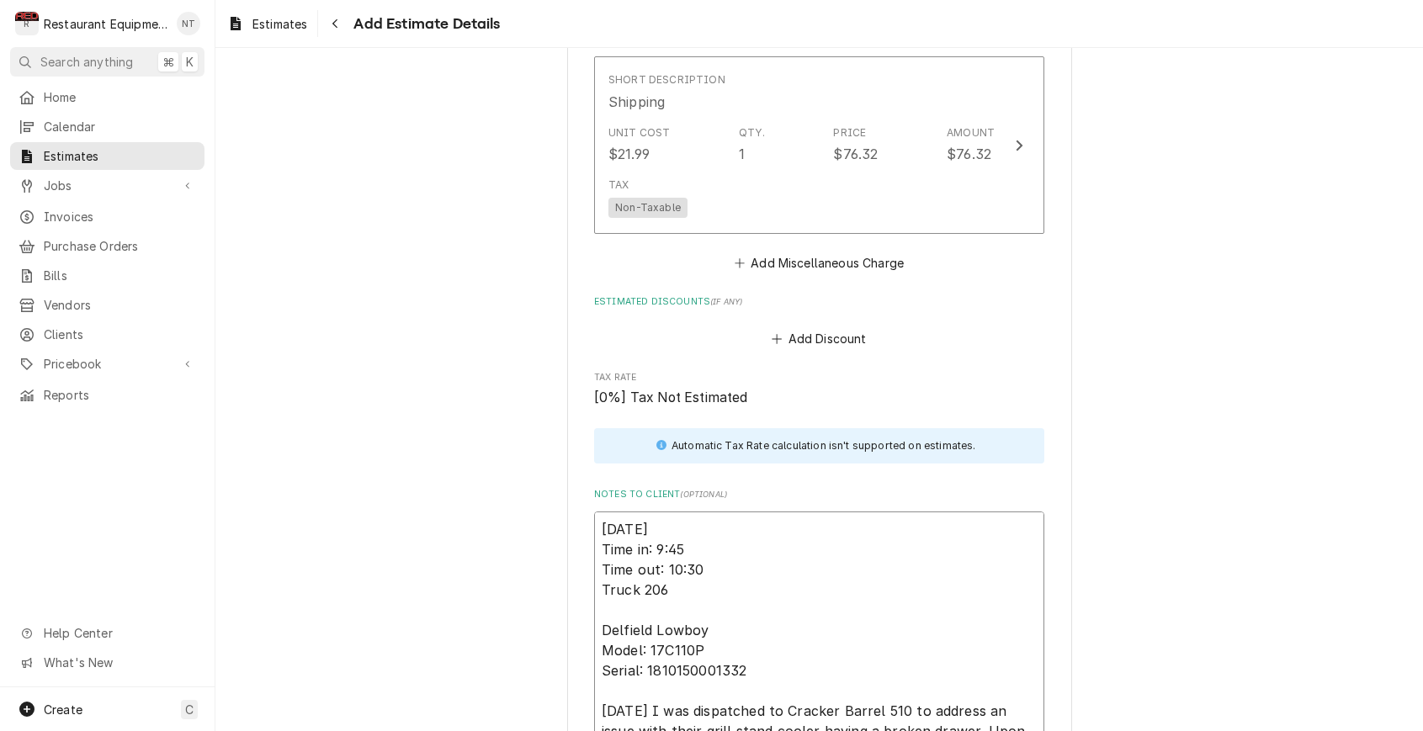
scroll to position [2822, 0]
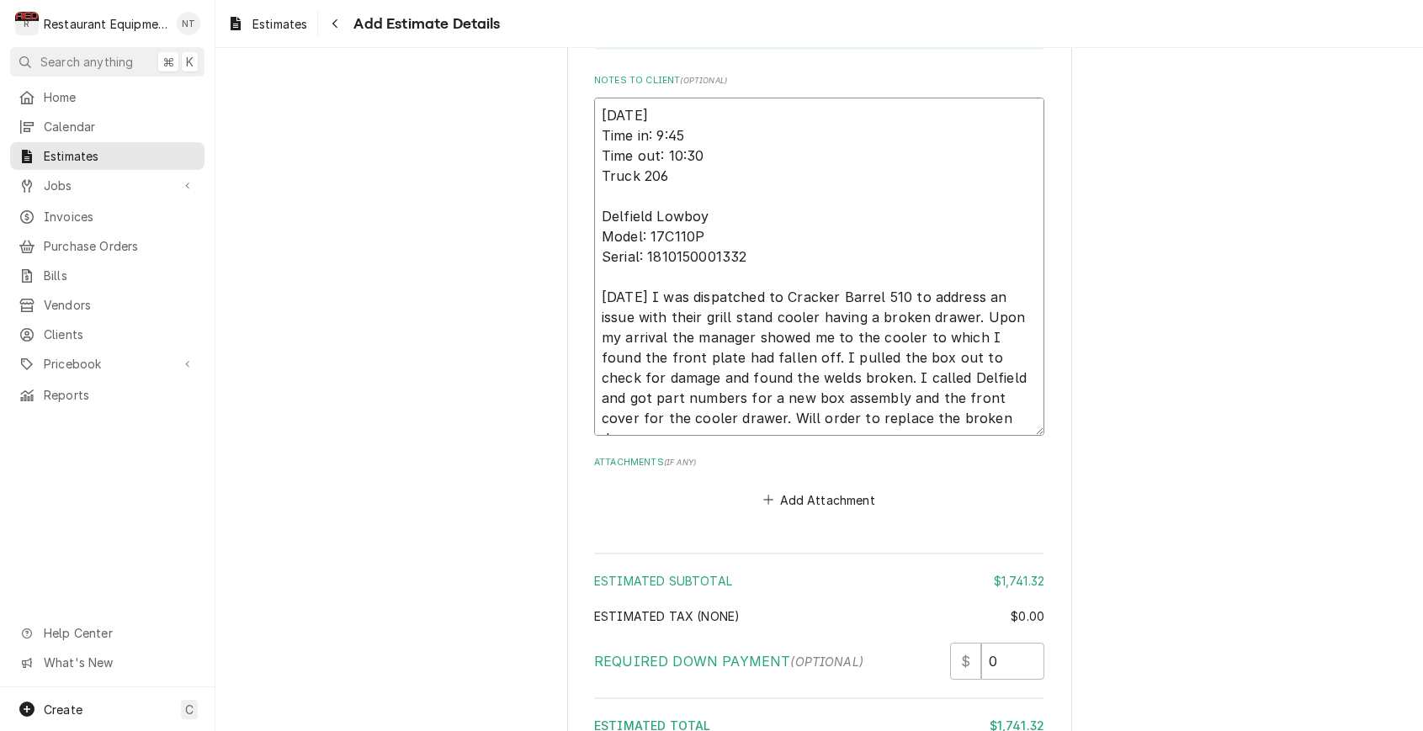
drag, startPoint x: 706, startPoint y: 131, endPoint x: 685, endPoint y: 134, distance: 21.2
click at [685, 134] on textarea "09/22/2025 Time in: 9:45 Time out: 10:30 Truck 206 Delfield Lowboy Model: 17C11…" at bounding box center [819, 267] width 450 height 338
type textarea "x"
type textarea "09/22/2025 Time in: 9:45 Time out: 10:4 Truck 206 Delfield Lowboy Model: 17C110…"
type textarea "x"
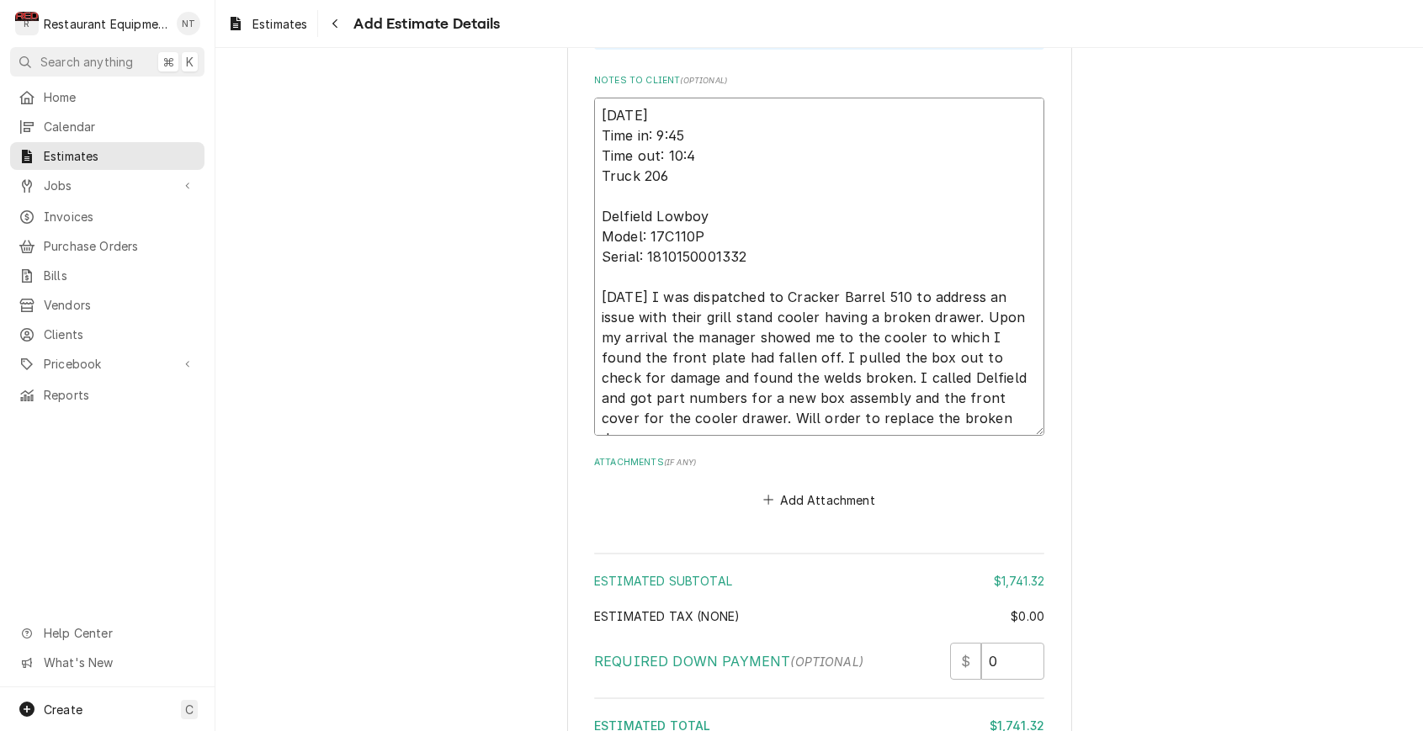
type textarea "09/22/2025 Time in: 9:45 Time out: 10:45 Truck 206 Delfield Lowboy Model: 17C11…"
click at [1010, 383] on textarea "09/22/2025 Time in: 9:45 Time out: 10:45 Truck 206 Delfield Lowboy Model: 17C11…" at bounding box center [819, 267] width 450 height 338
type textarea "x"
type textarea "09/22/2025 Time in: 9:45 Time out: 10:45 Truck 206 Delfield Lowboy Model: 17C11…"
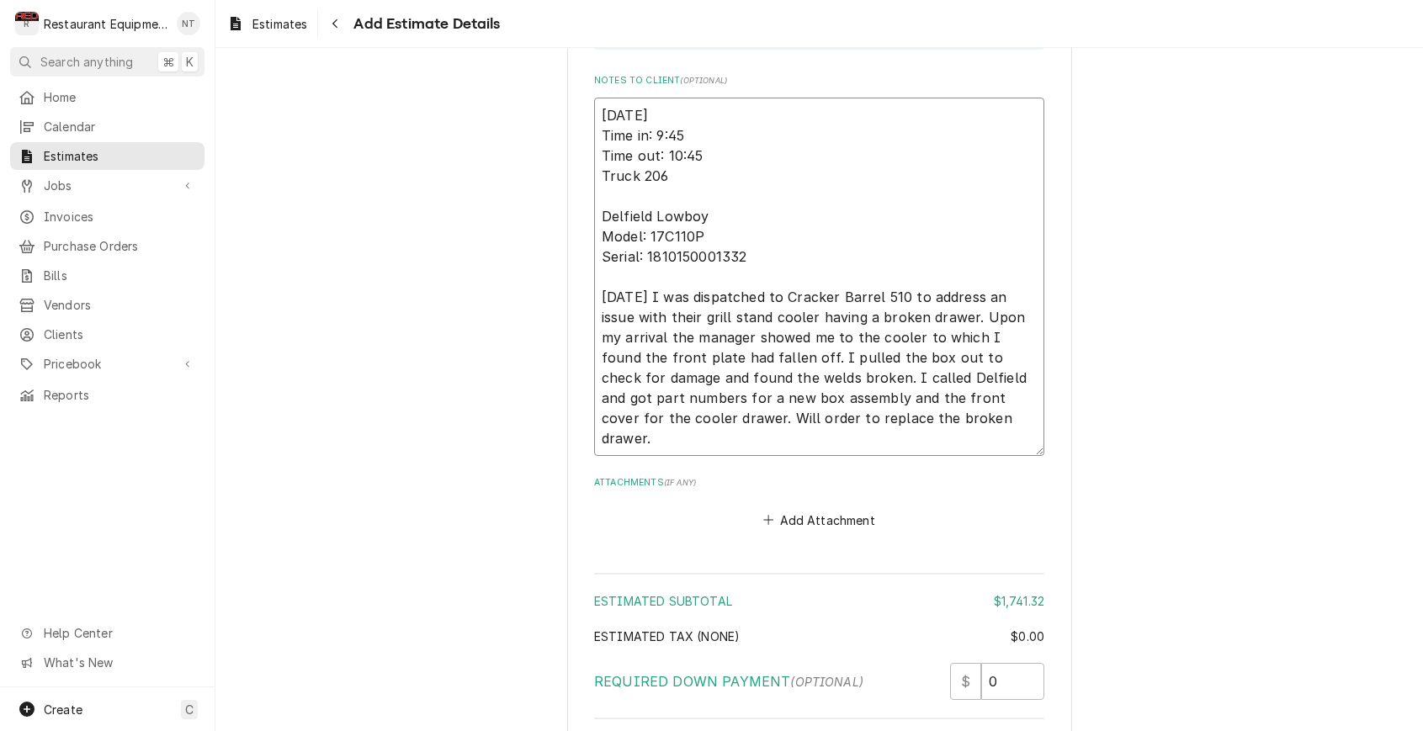
type textarea "x"
type textarea "09/22/2025 Time in: 9:45 Time out: 10:45 Truck 206 Delfield Lowboy Model: 17C11…"
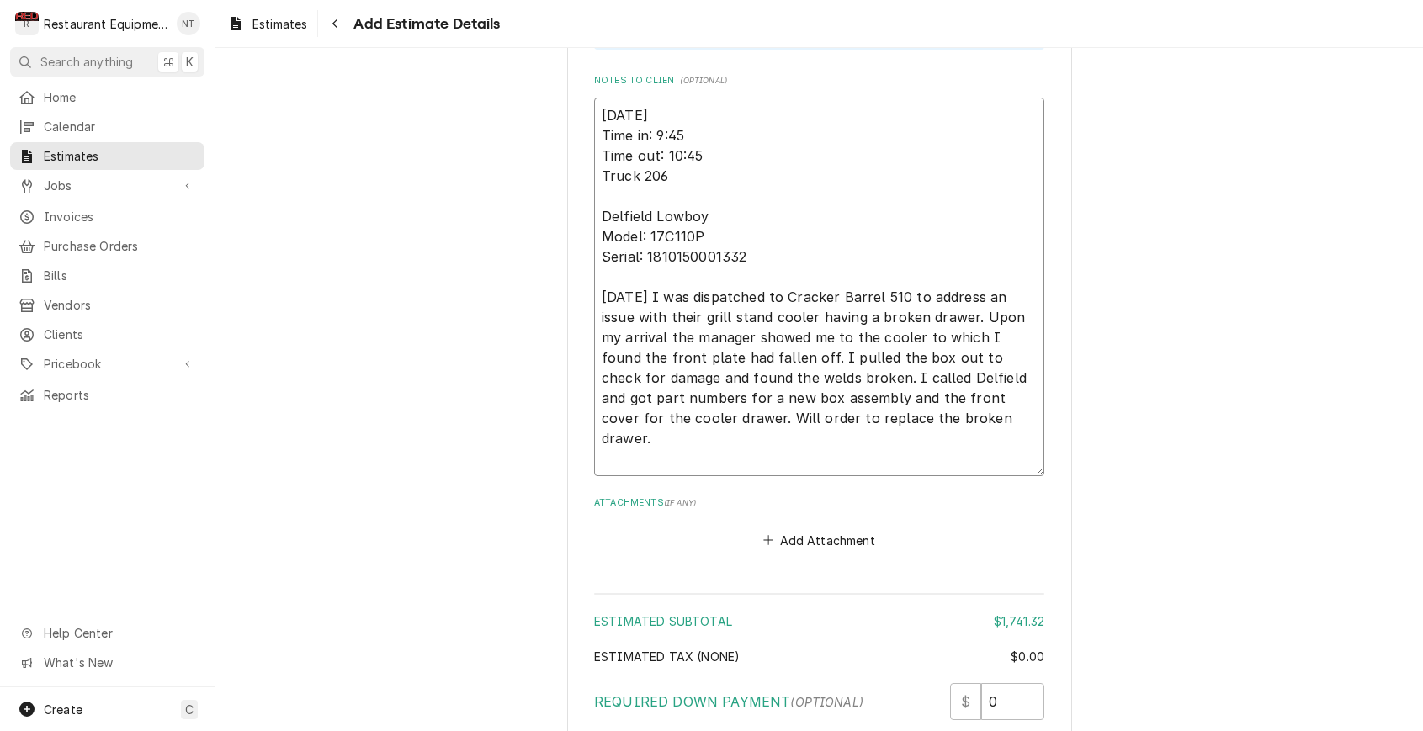
type textarea "x"
type textarea "09/22/2025 Time in: 9:45 Time out: 10:45 Truck 206 Delfield Lowboy Model: 17C11…"
type textarea "x"
type textarea "09/22/2025 Time in: 9:45 Time out: 10:45 Truck 206 Delfield Lowboy Model: 17C11…"
type textarea "x"
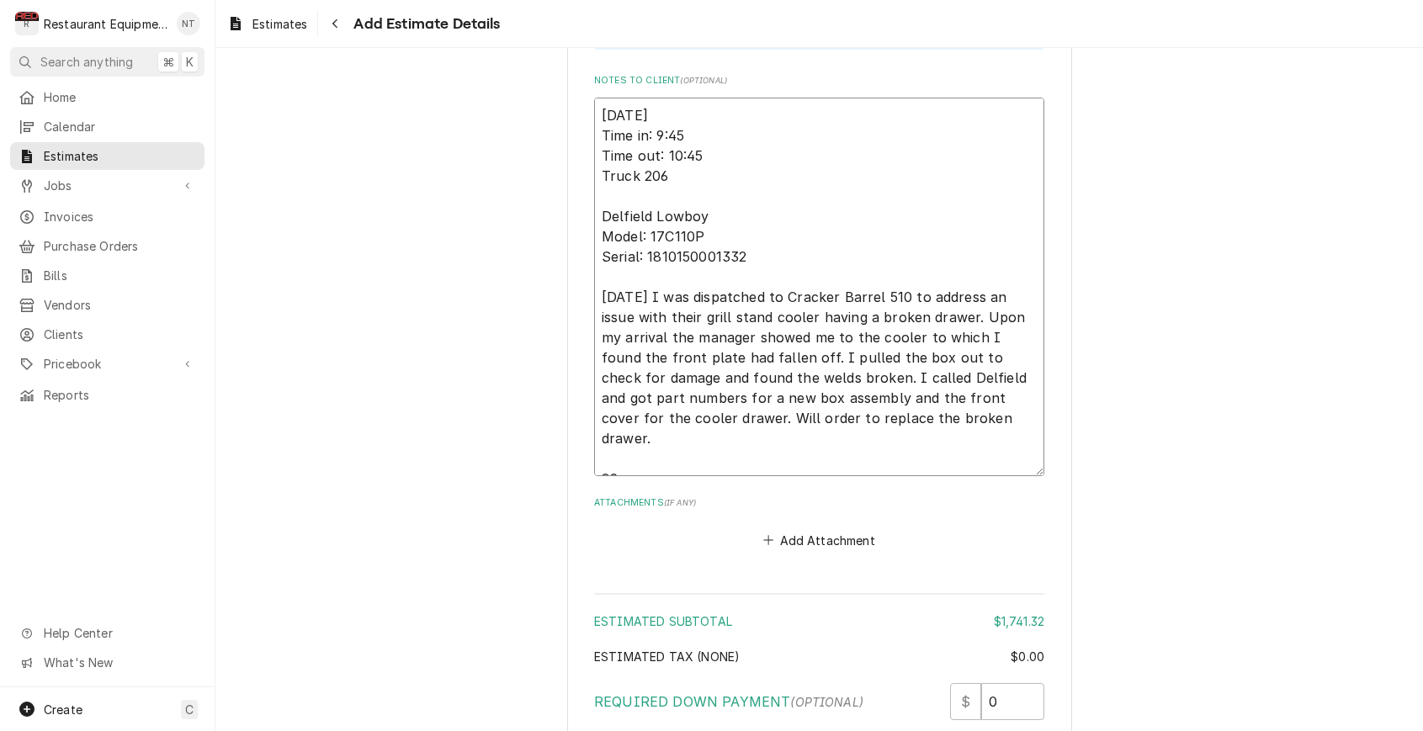
type textarea "09/22/2025 Time in: 9:45 Time out: 10:45 Truck 206 Delfield Lowboy Model: 17C11…"
type textarea "x"
type textarea "09/22/2025 Time in: 9:45 Time out: 10:45 Truck 206 Delfield Lowboy Model: 17C11…"
type textarea "x"
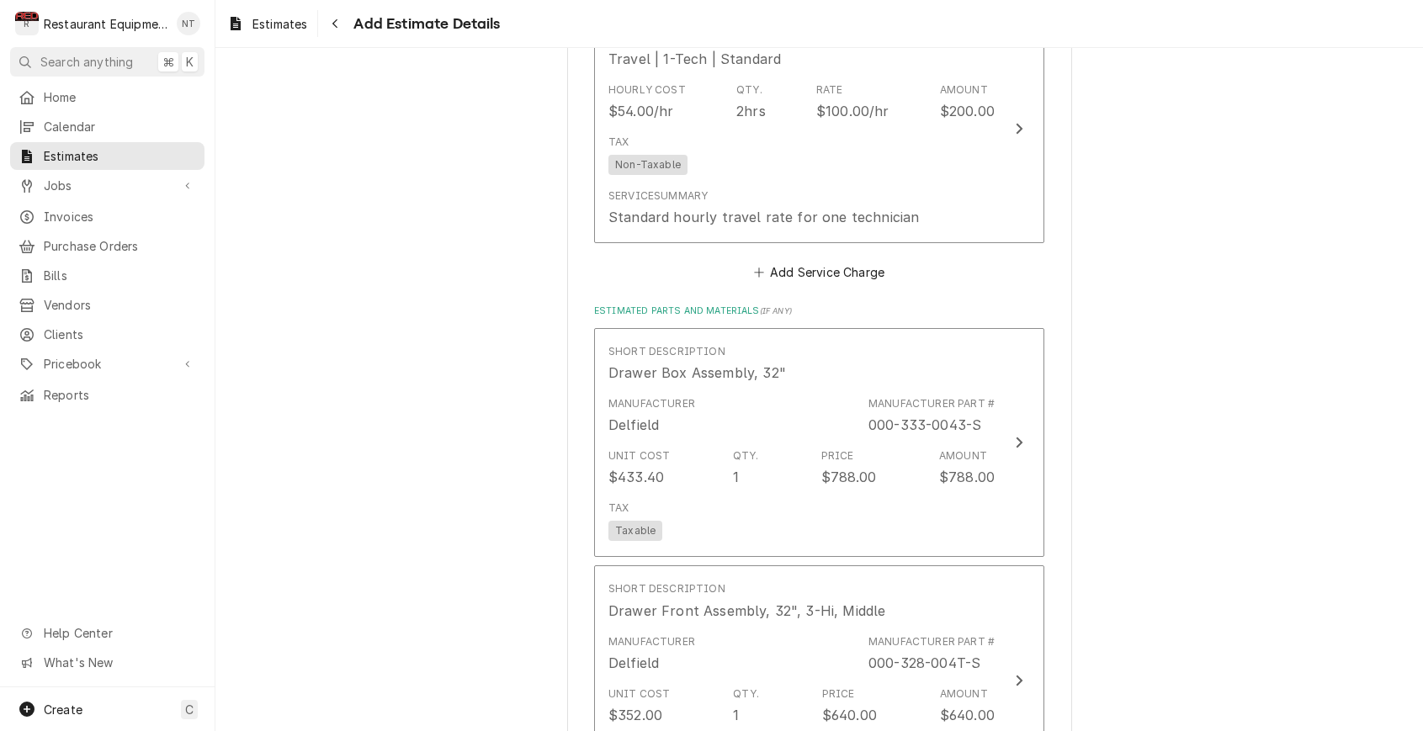
scroll to position [1344, 0]
type textarea "09/22/2025 Time in: 9:45 Time out: 10:45 Truck 206 Delfield Lowboy Model: 17C11…"
click at [808, 264] on button "Add Service Charge" at bounding box center [818, 276] width 136 height 24
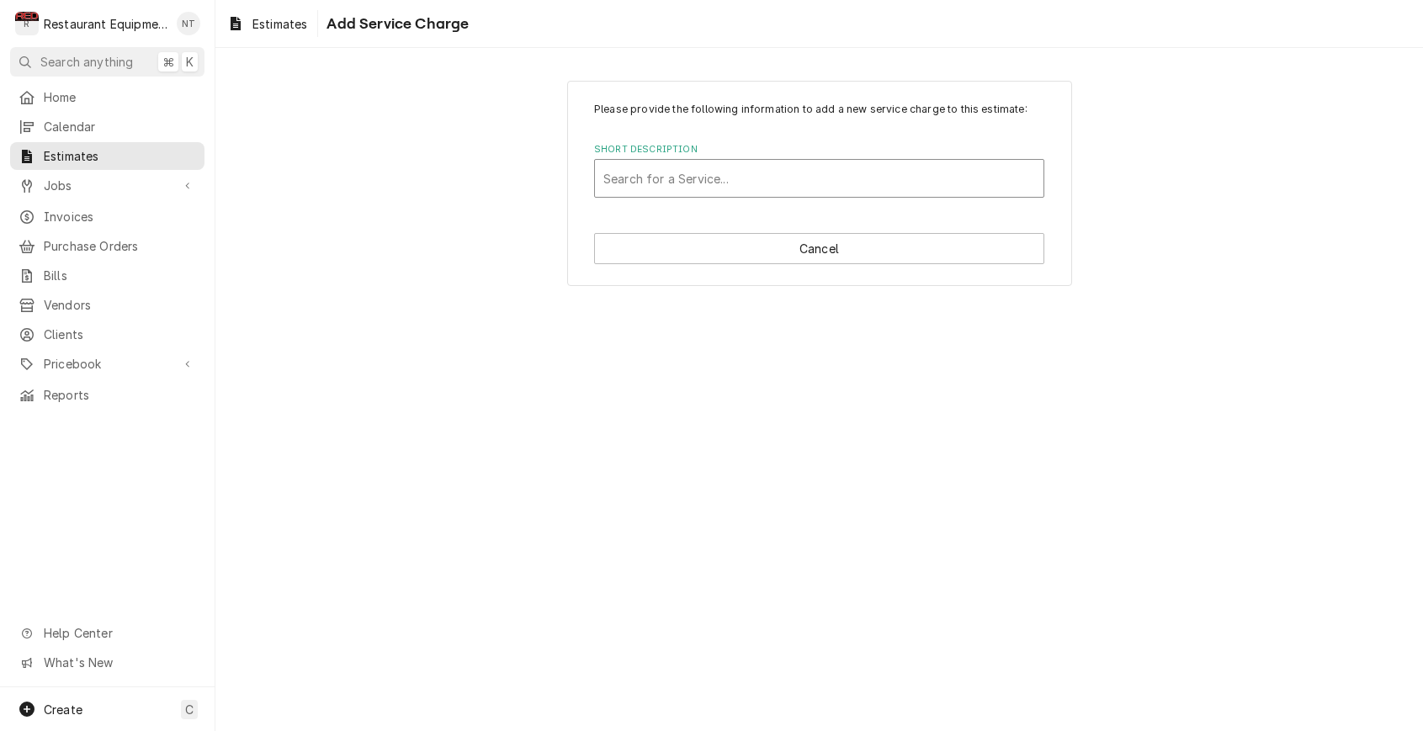
click at [729, 186] on div "Short Description" at bounding box center [819, 178] width 432 height 30
type input "labor"
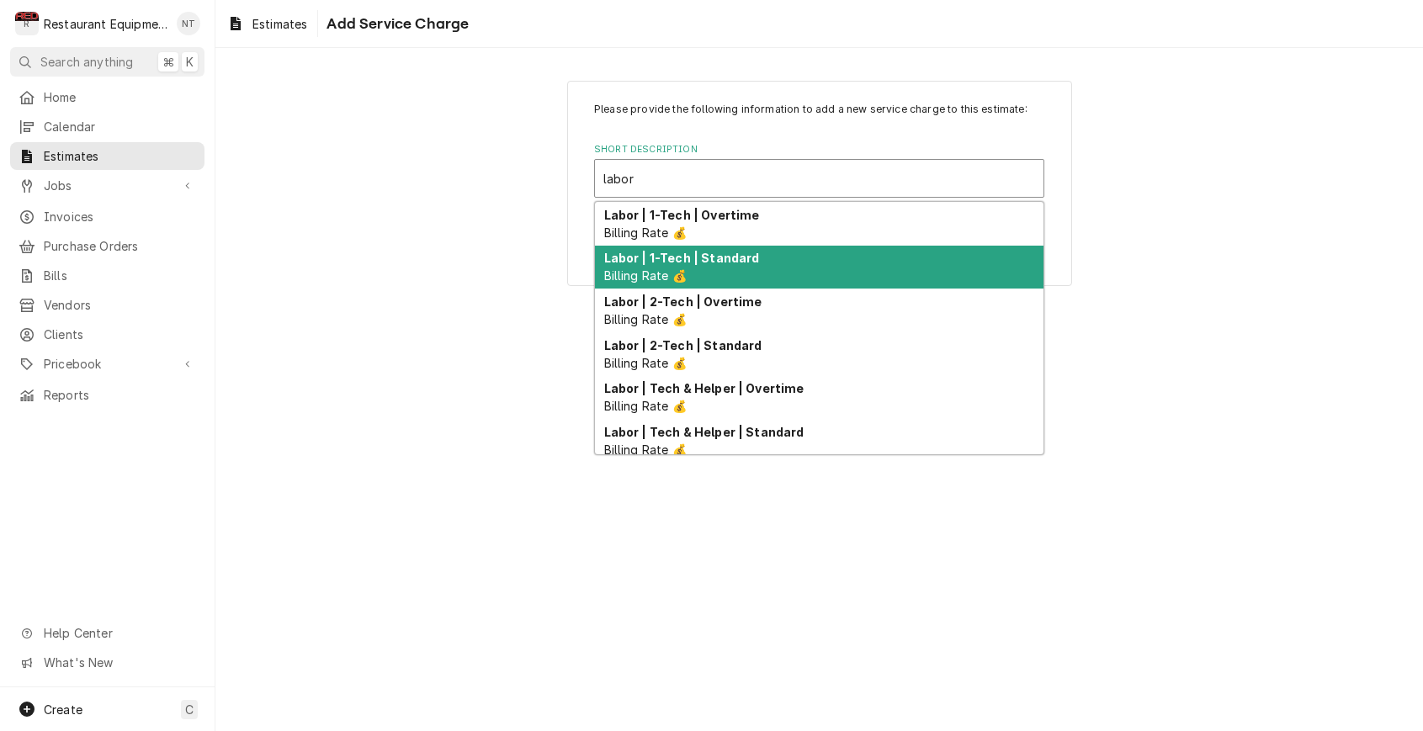
click at [739, 269] on div "Labor | 1-Tech | Standard Billing Rate 💰" at bounding box center [819, 268] width 448 height 44
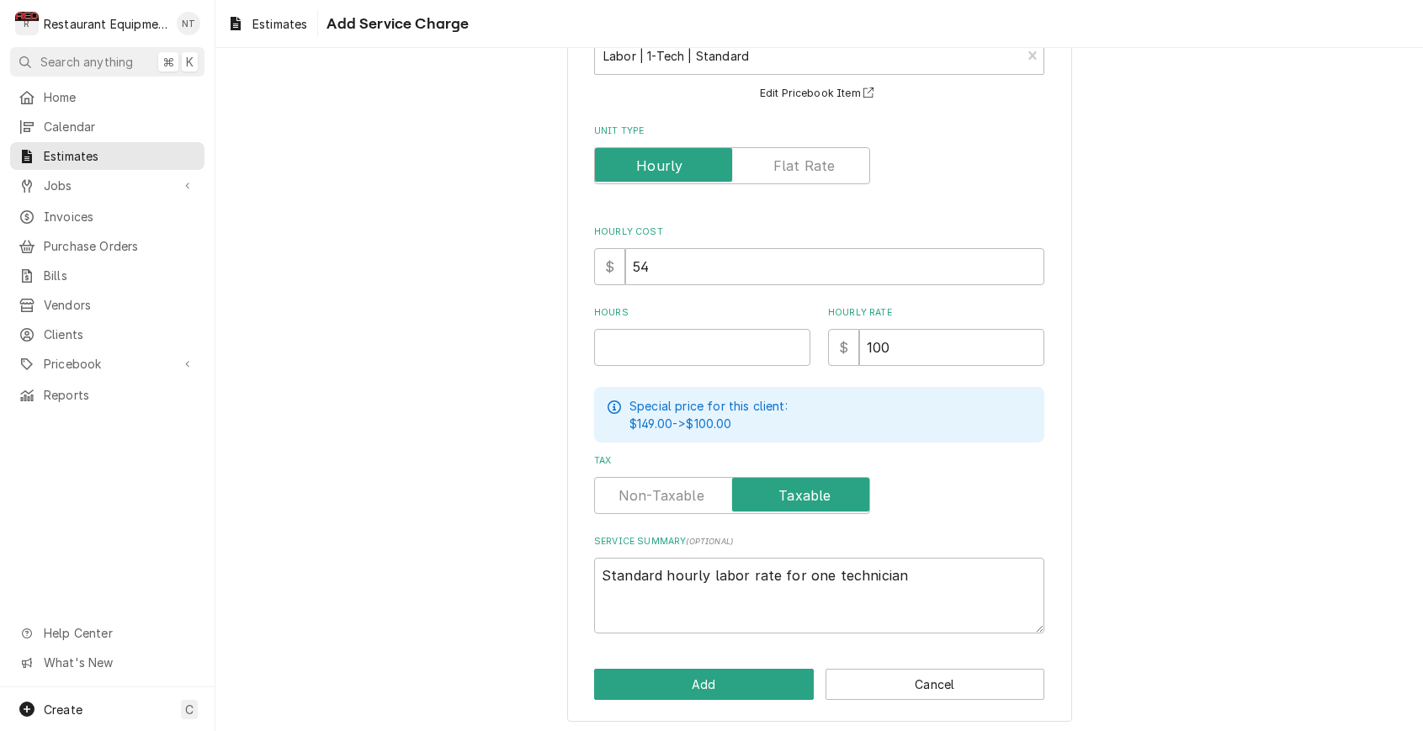
scroll to position [122, 0]
click at [700, 338] on input "Hours" at bounding box center [702, 348] width 216 height 37
type textarea "x"
type input "3"
type textarea "x"
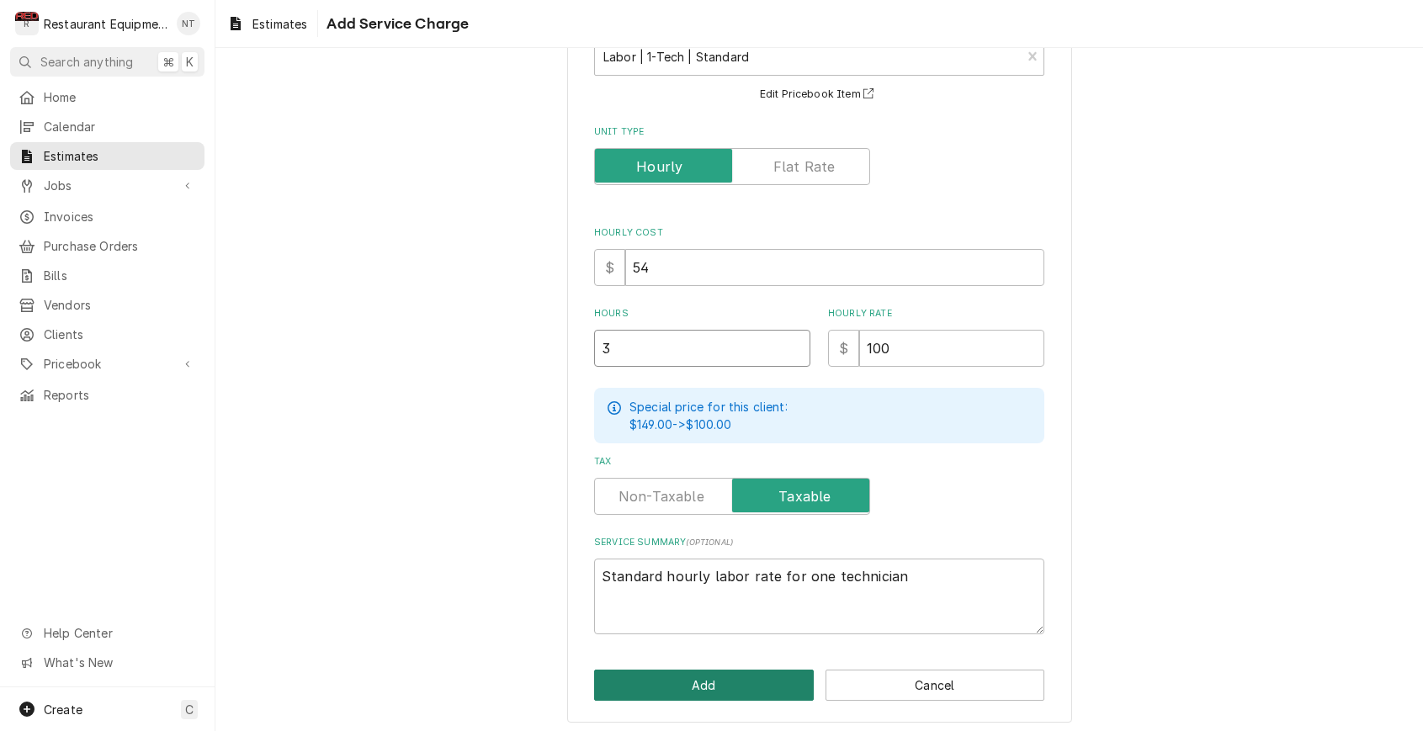
type input "3"
click at [764, 670] on button "Add" at bounding box center [704, 685] width 220 height 31
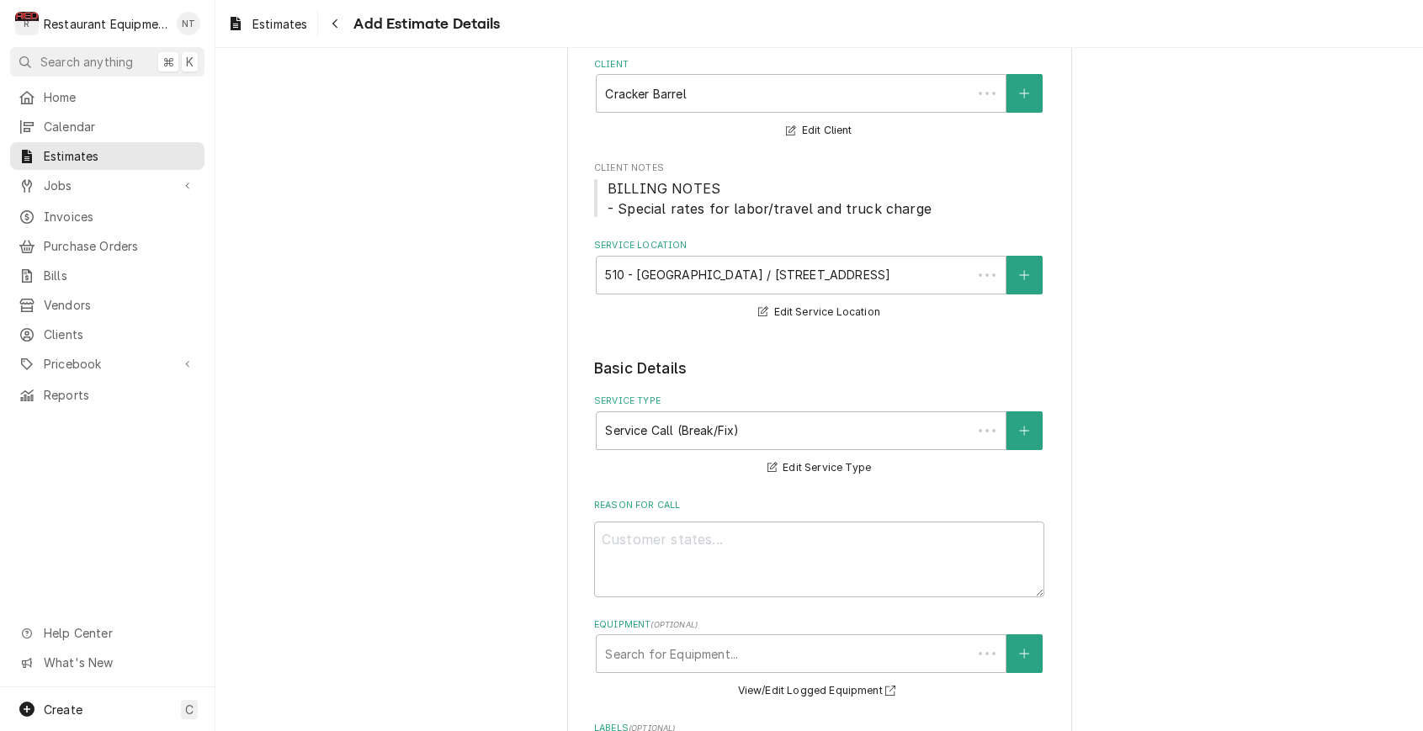
scroll to position [1344, 0]
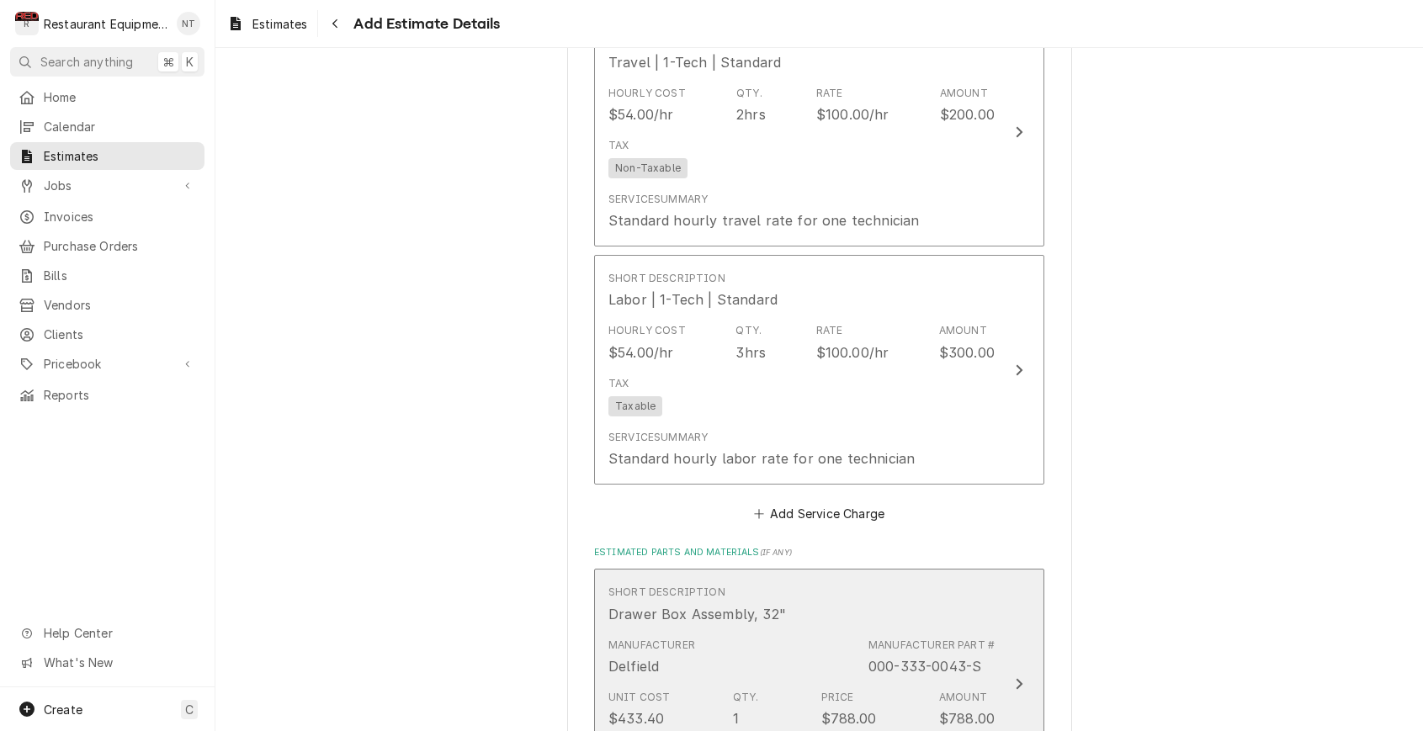
type textarea "x"
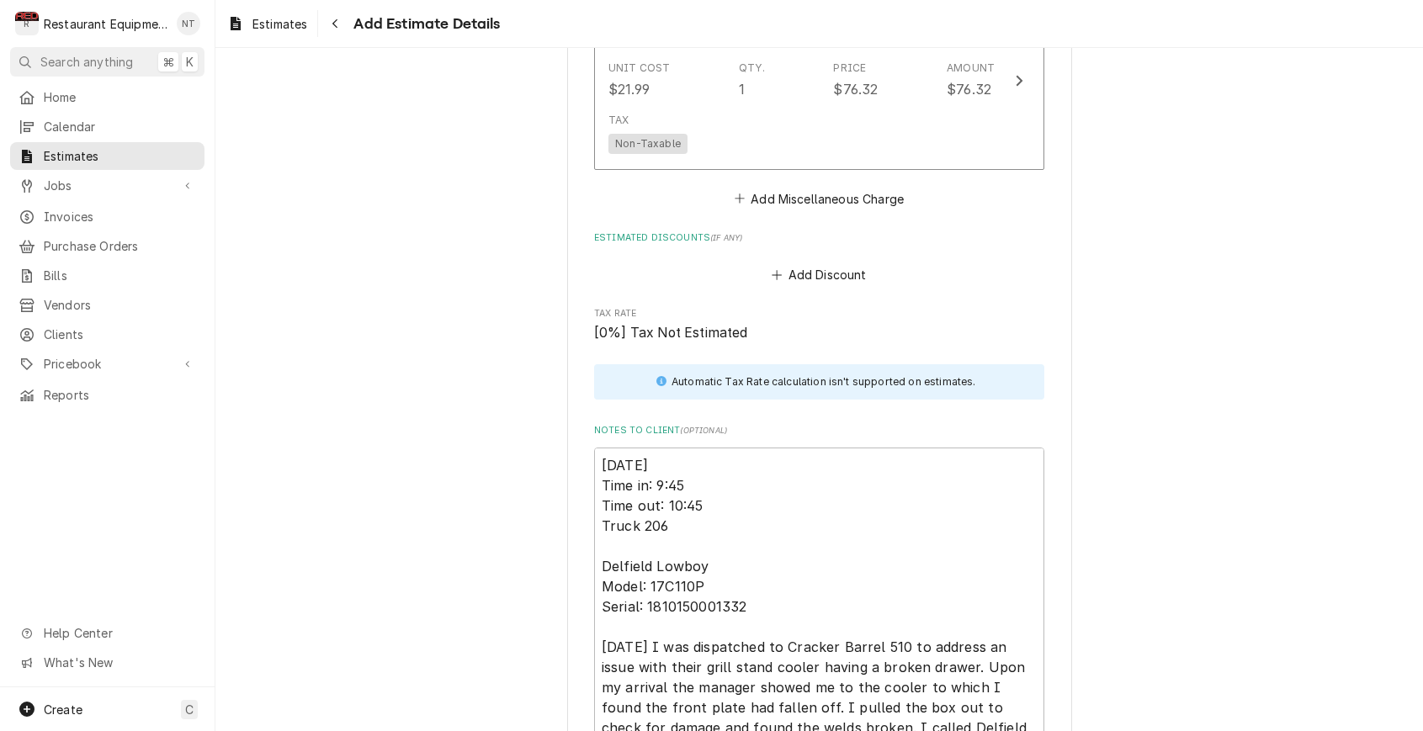
scroll to position [2711, 0]
click at [829, 186] on button "Add Miscellaneous Charge" at bounding box center [818, 198] width 175 height 24
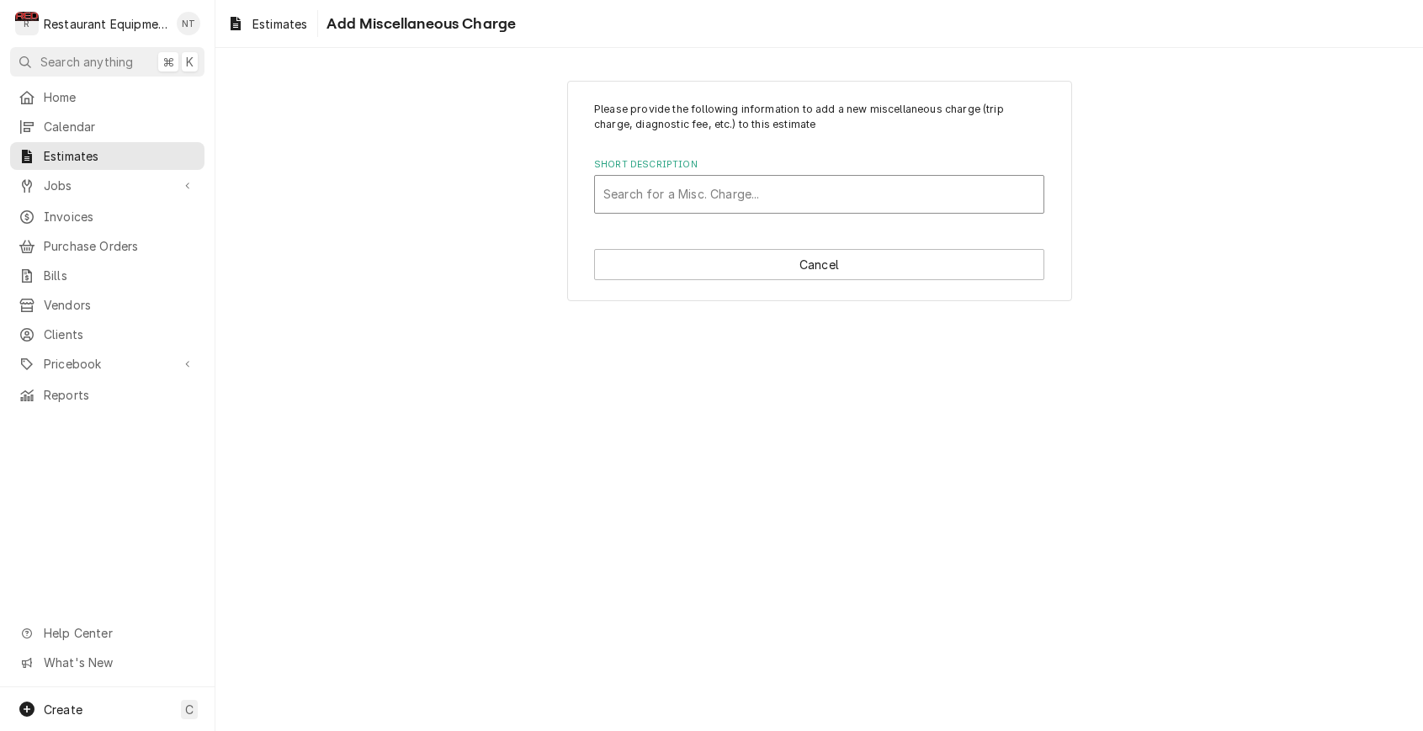
click at [800, 187] on div "Short Description" at bounding box center [819, 194] width 432 height 30
type input "tax"
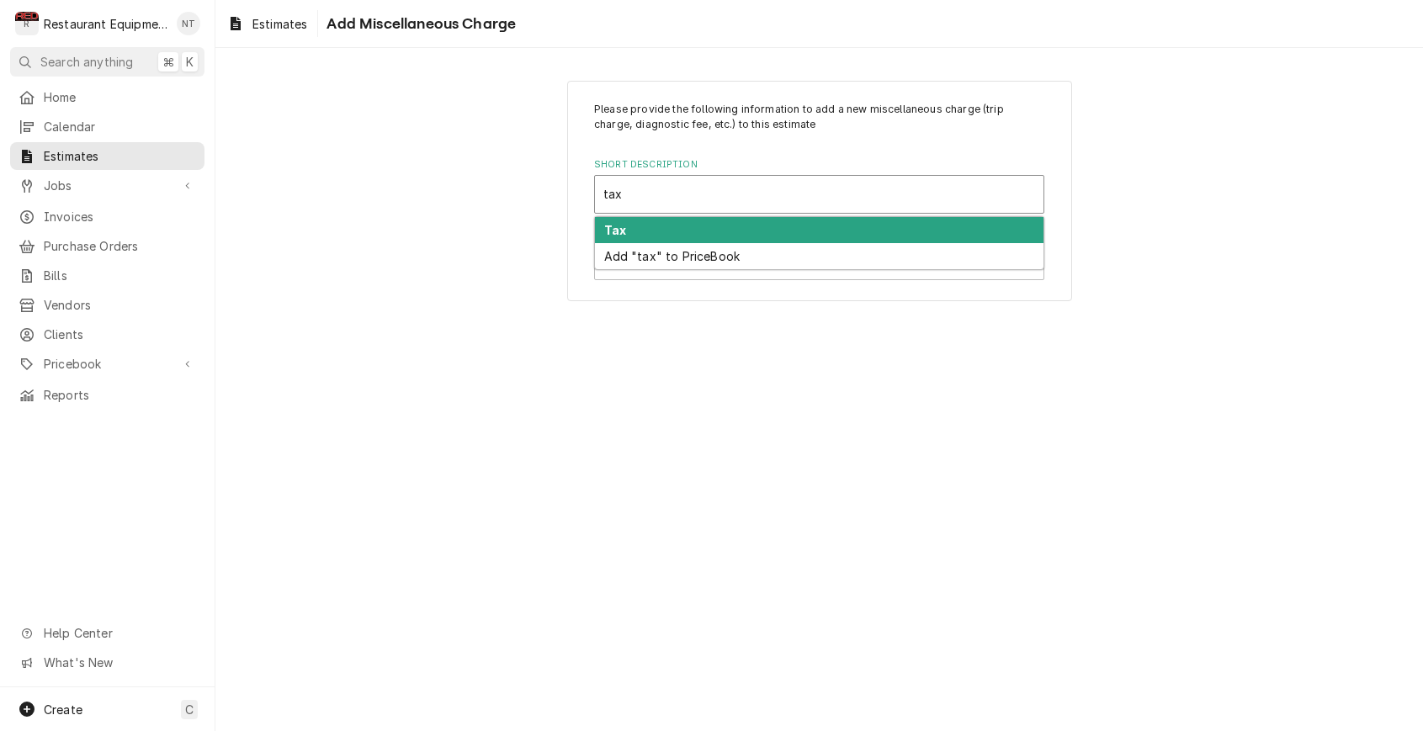
click at [826, 229] on div "Tax" at bounding box center [819, 230] width 448 height 26
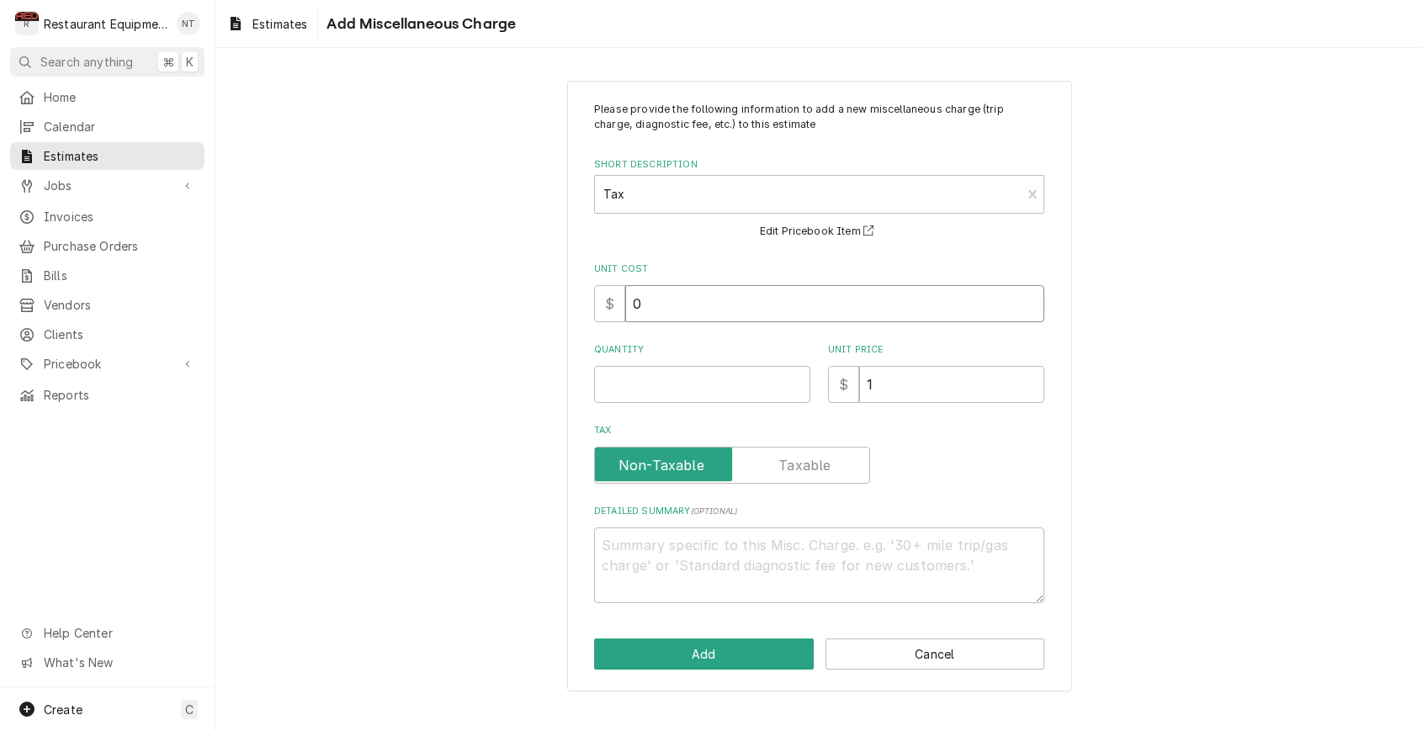
click at [821, 314] on input "0" at bounding box center [834, 303] width 419 height 37
click at [821, 313] on input "0" at bounding box center [834, 303] width 419 height 37
type textarea "x"
type input "1"
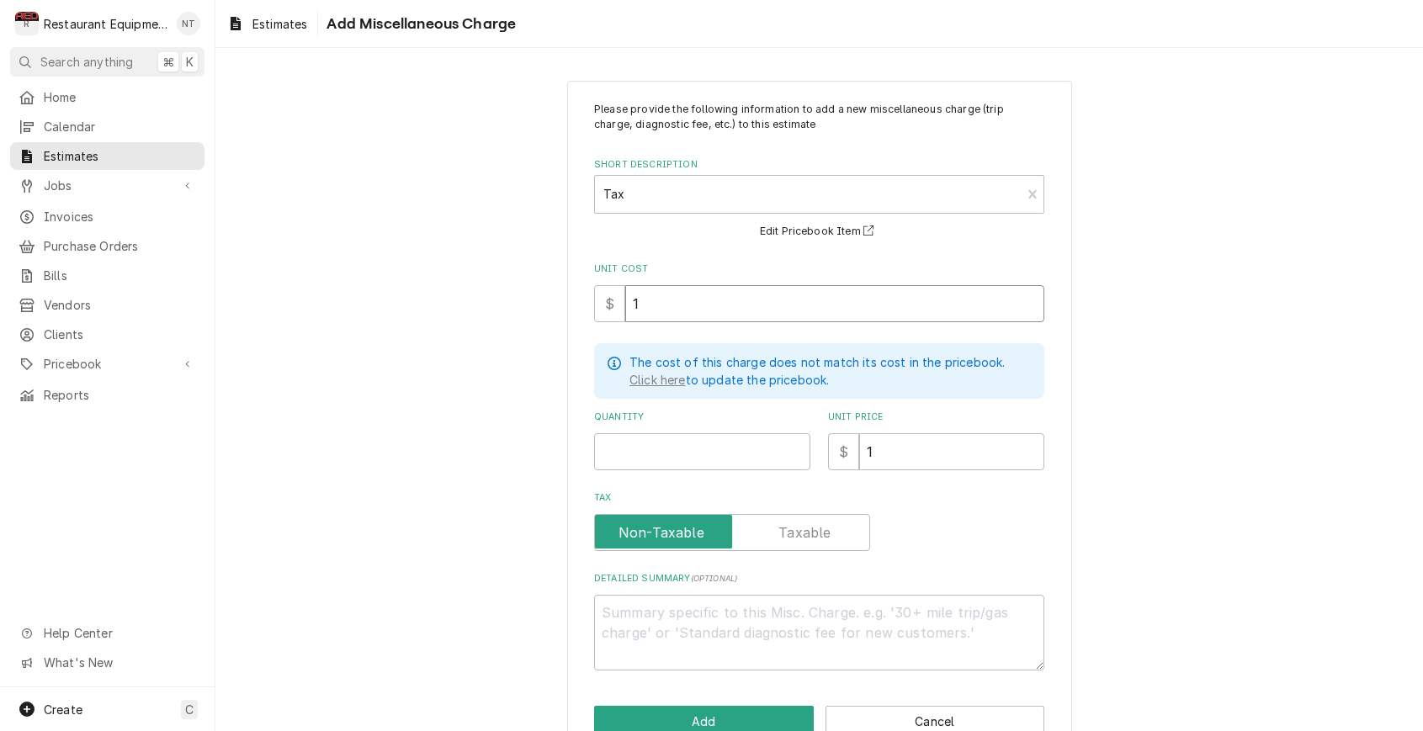
type textarea "x"
type input "12"
type textarea "x"
type input "120"
type textarea "x"
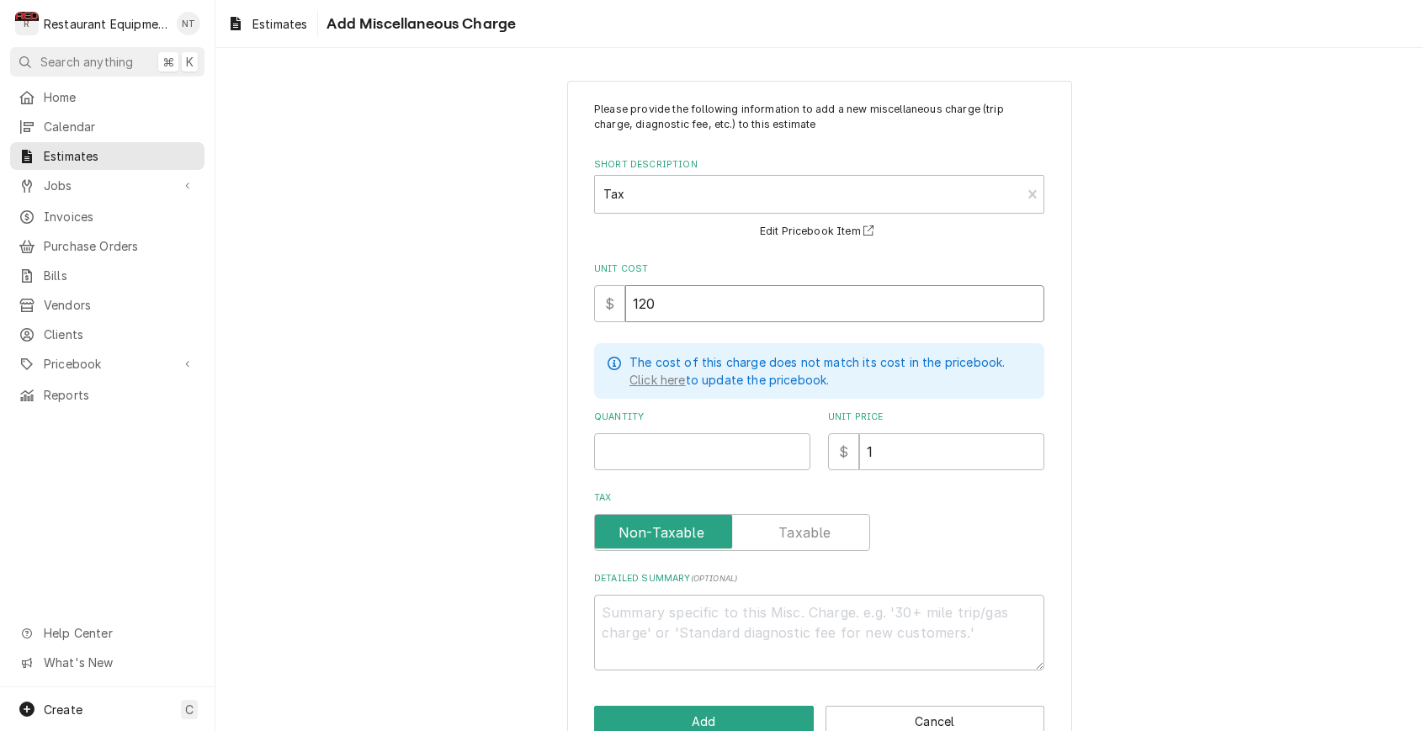
type input "120.9"
type textarea "x"
type input "120.96"
type textarea "x"
type input "120.96"
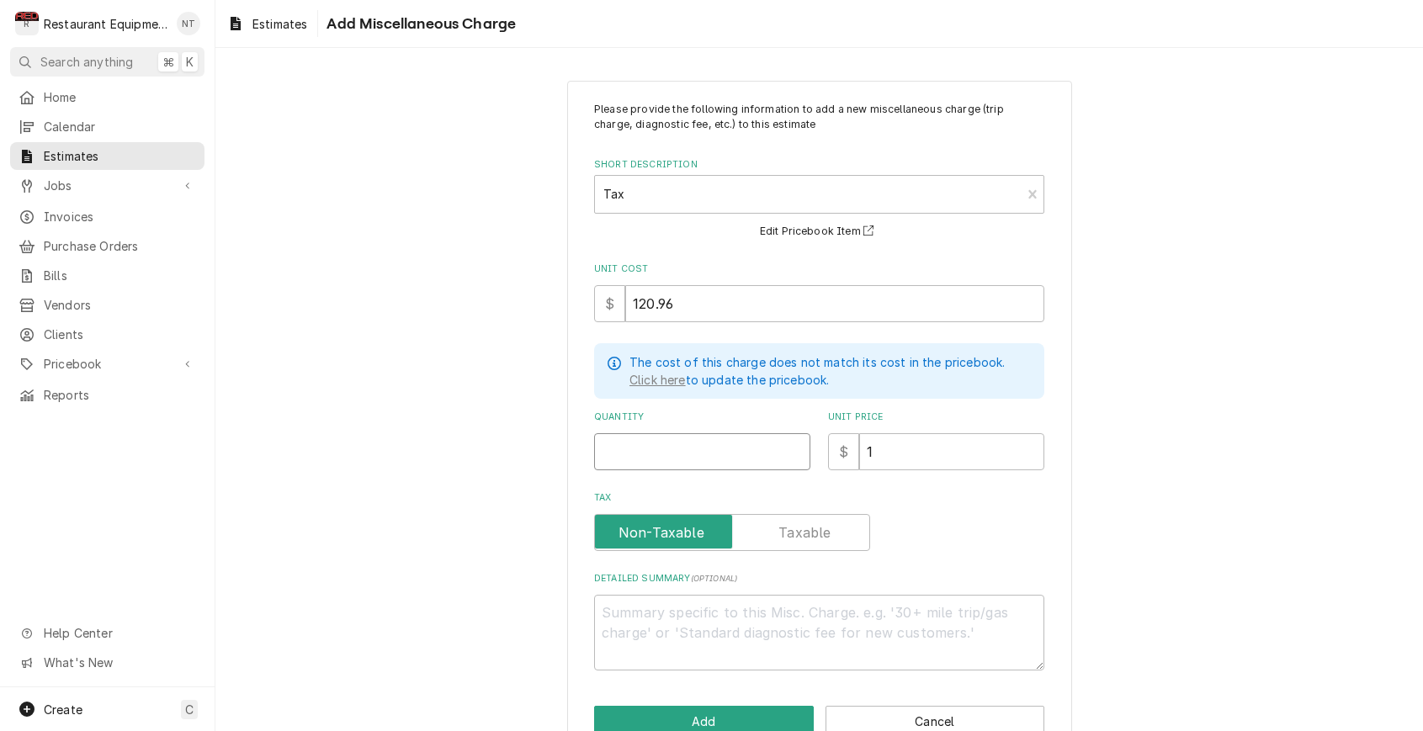
click at [735, 452] on input "Quantity" at bounding box center [702, 451] width 216 height 37
type textarea "x"
type input "1"
type textarea "x"
type input "1"
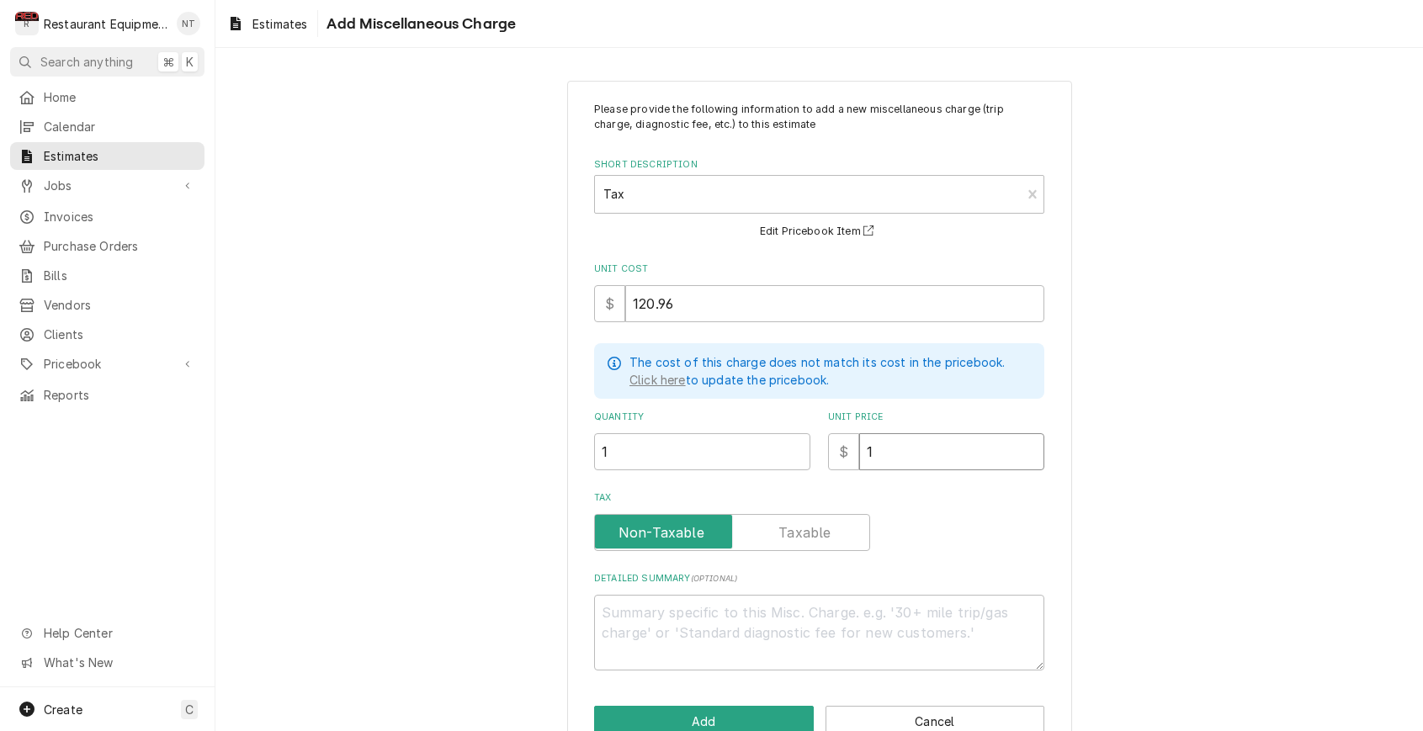
type textarea "x"
type input "12"
type textarea "x"
type input "120"
type textarea "x"
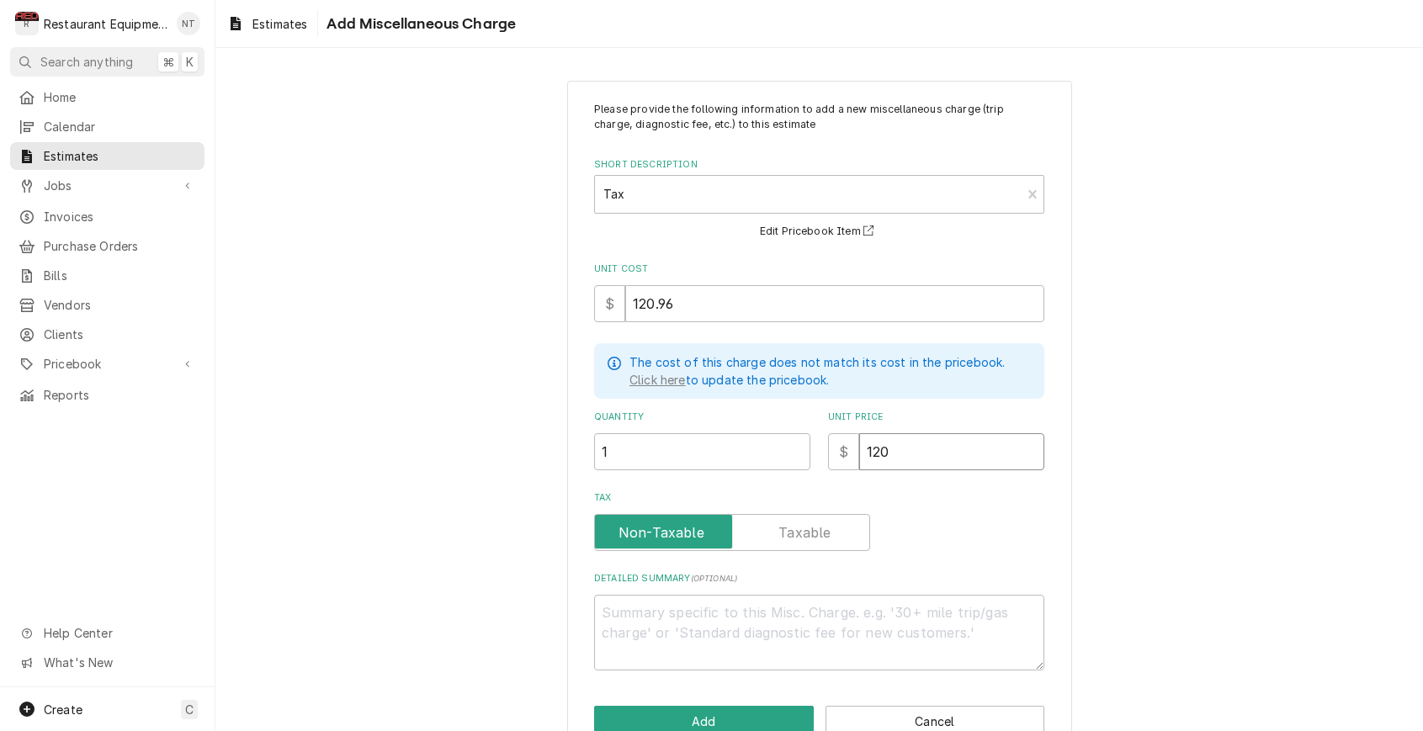
type input "120.9"
type textarea "x"
type input "120.96"
type textarea "x"
type input "120.96"
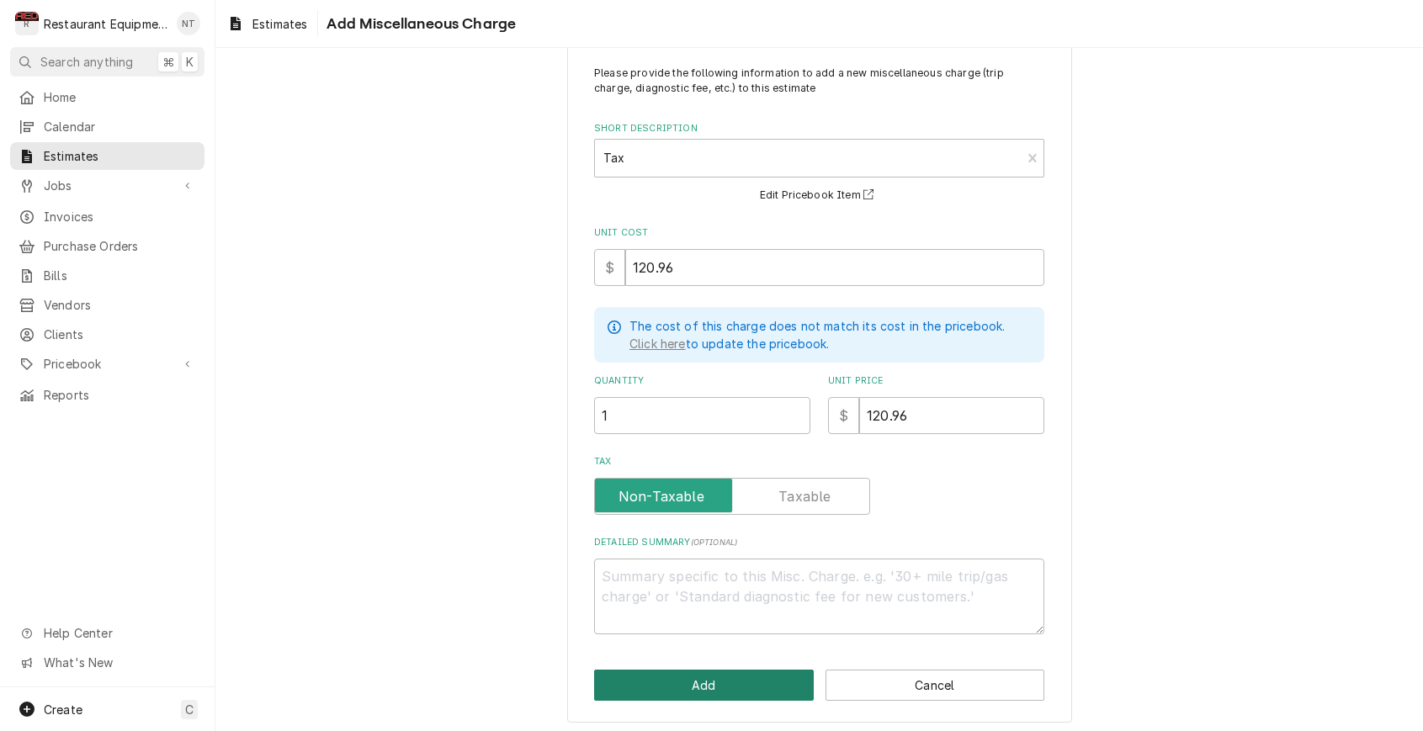
click at [746, 670] on button "Add" at bounding box center [704, 685] width 220 height 31
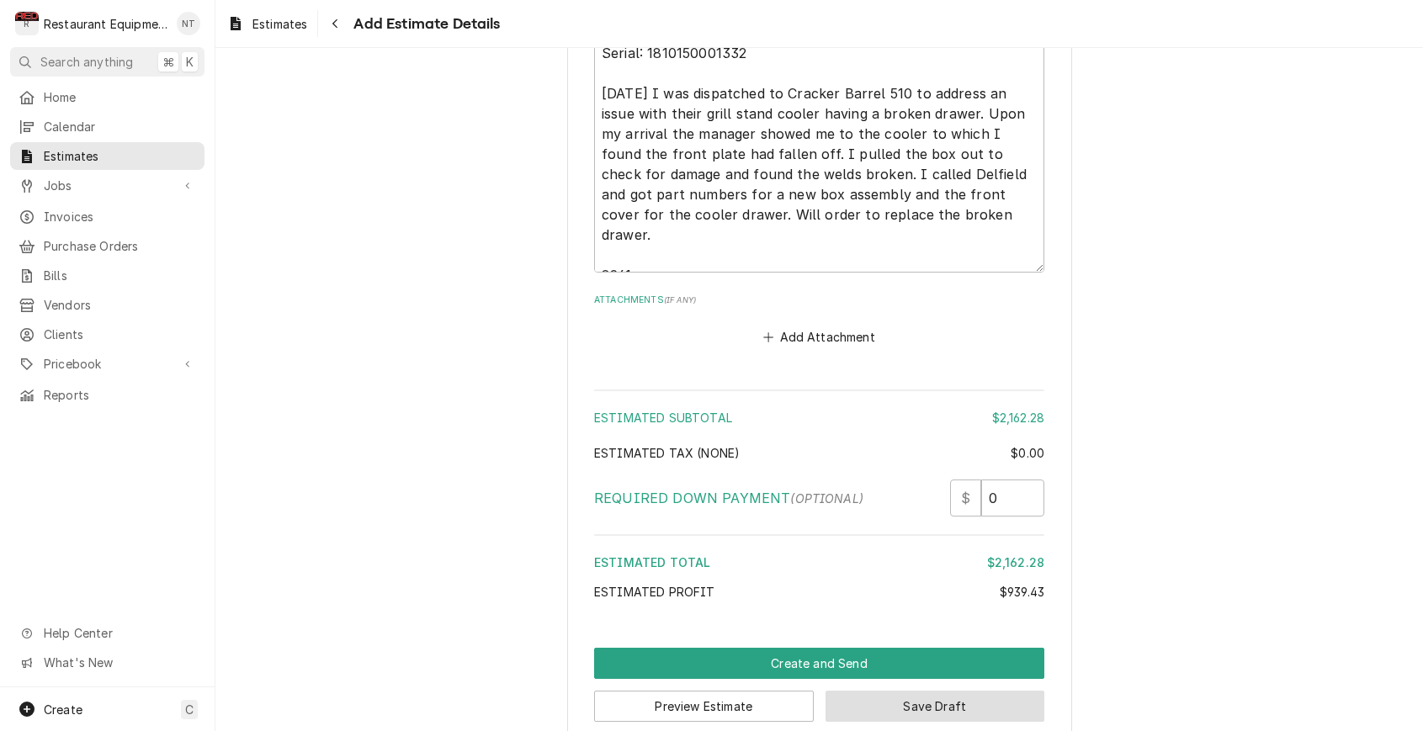
click at [996, 691] on button "Save Draft" at bounding box center [935, 706] width 220 height 31
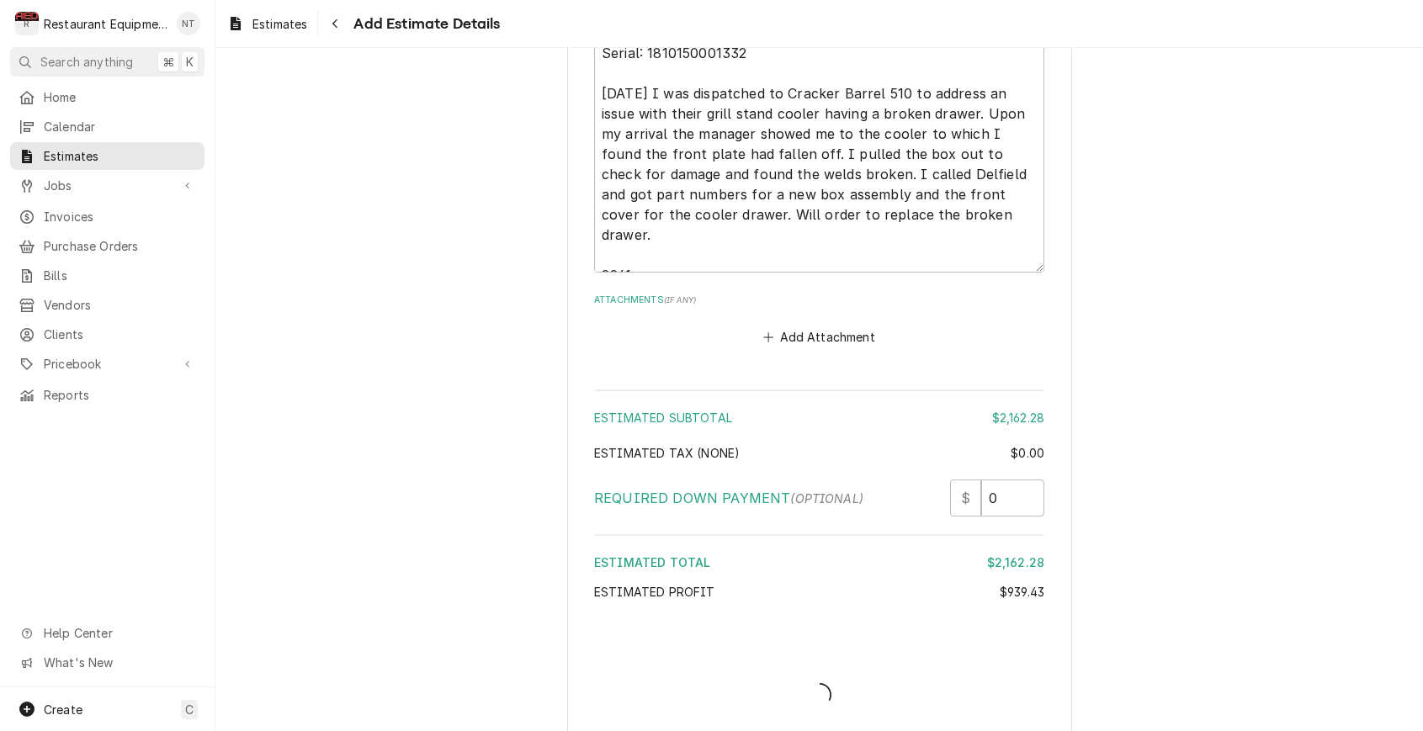
scroll to position [3439, 0]
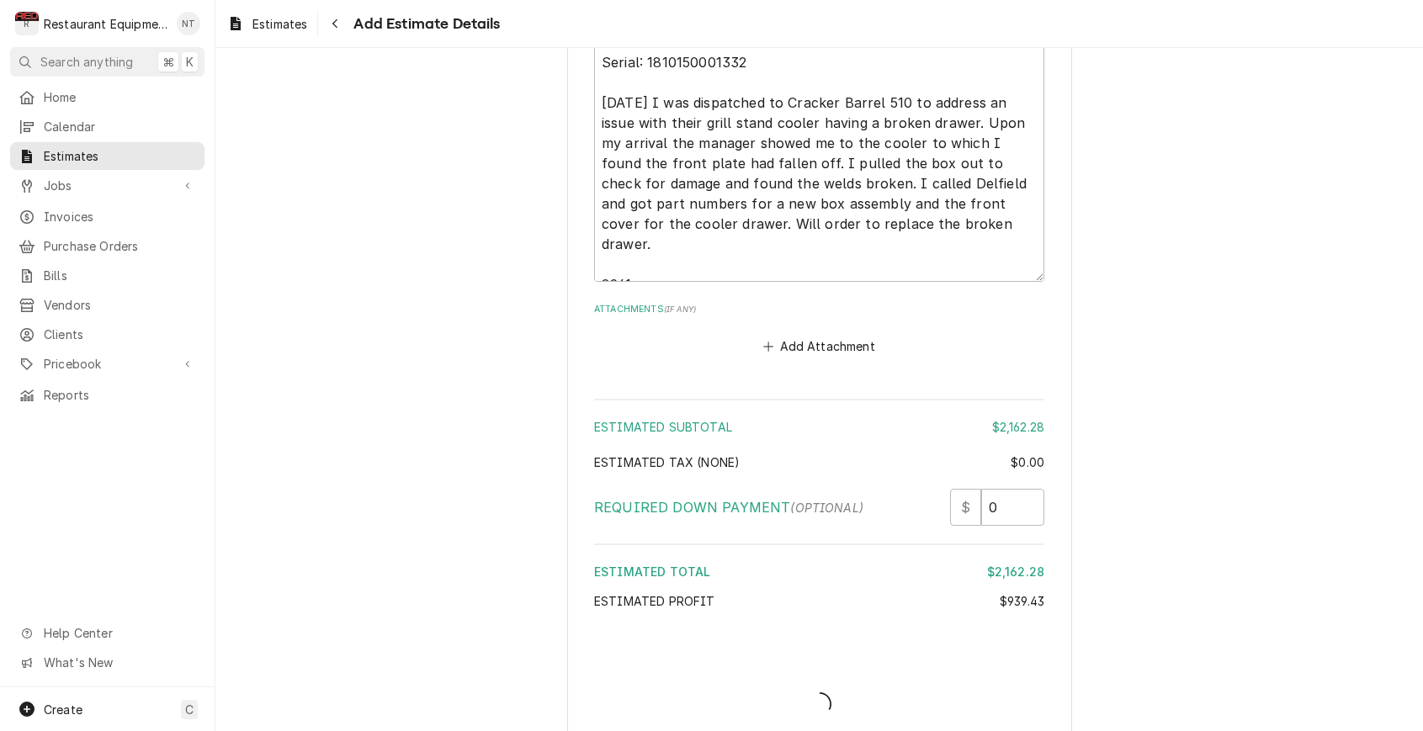
type textarea "x"
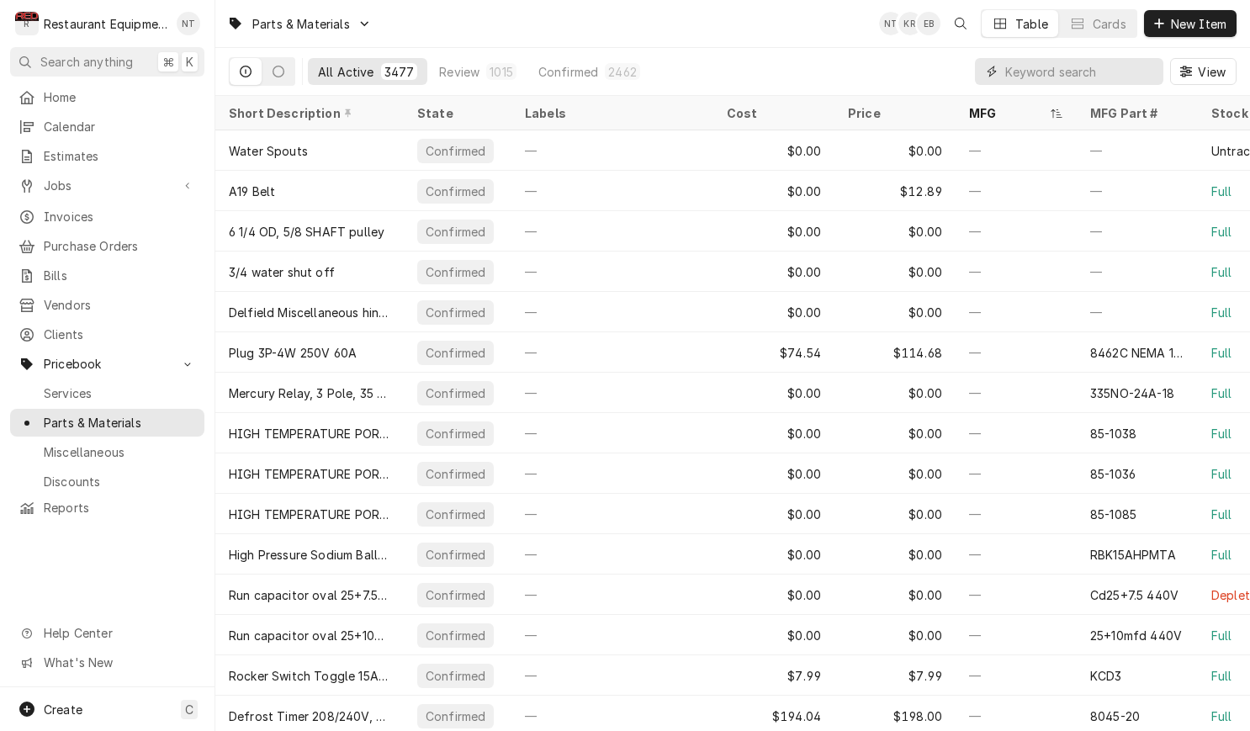
click at [1110, 64] on input "Dynamic Content Wrapper" at bounding box center [1080, 71] width 150 height 27
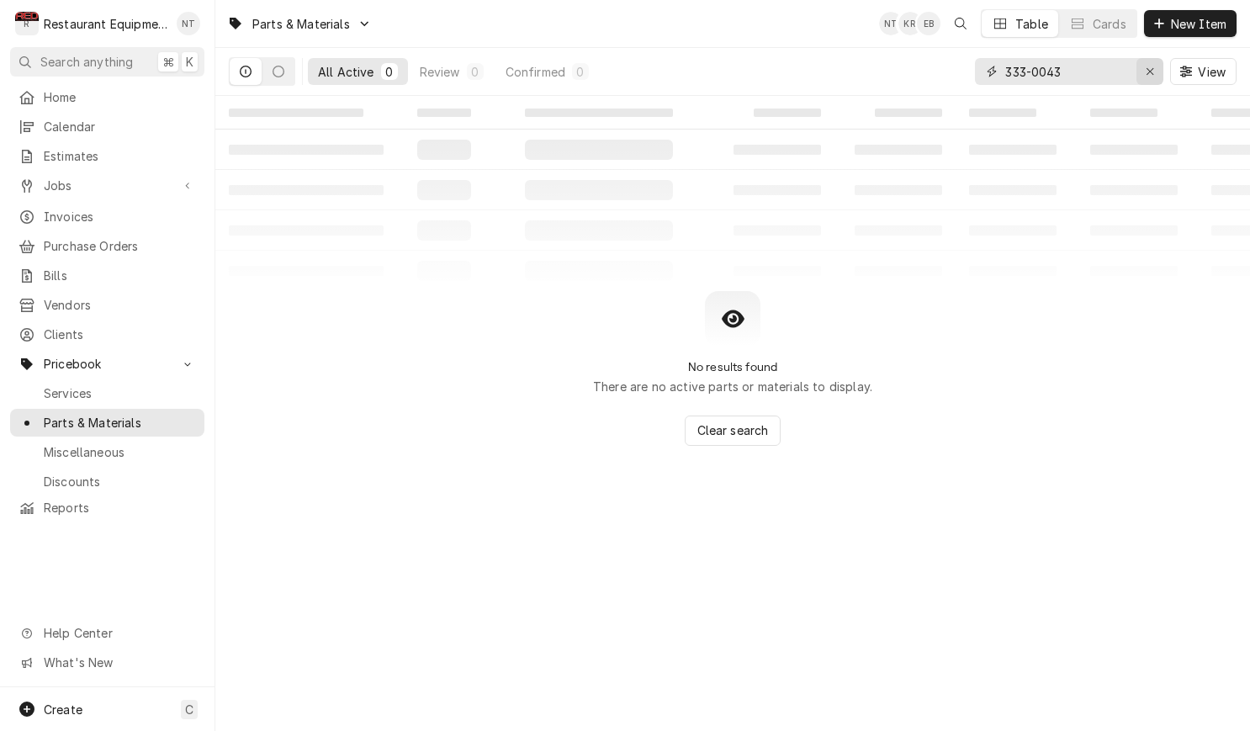
type input "333-0043"
click at [1146, 65] on div "Erase input" at bounding box center [1150, 71] width 17 height 17
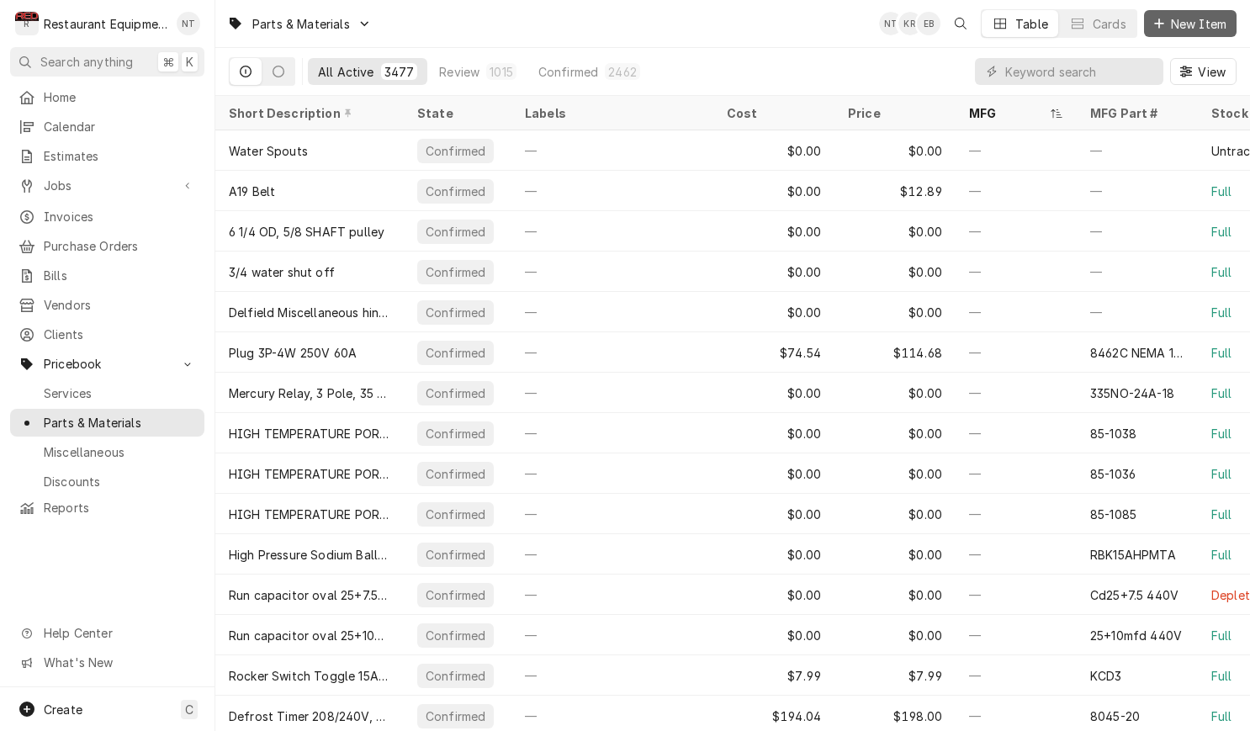
click at [1175, 32] on button "New Item" at bounding box center [1190, 23] width 93 height 27
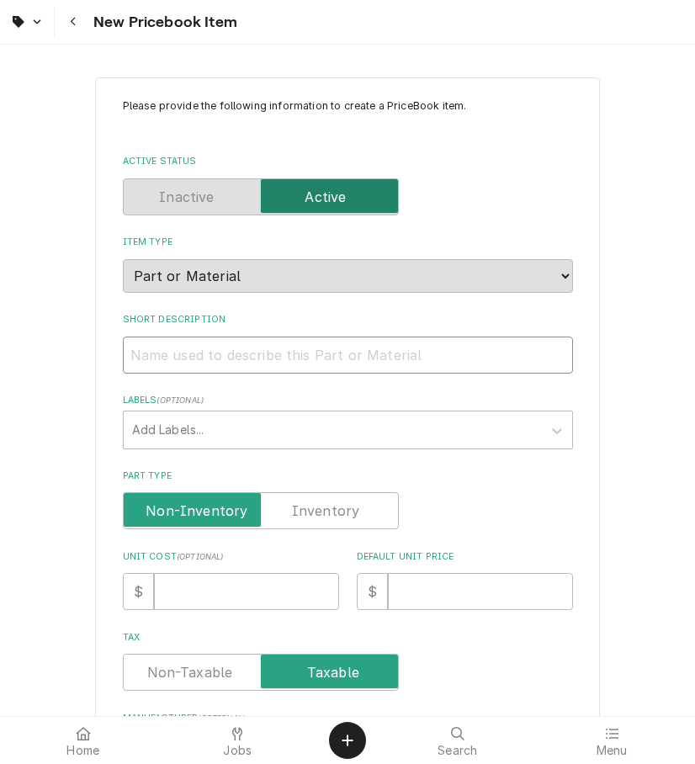
click at [296, 337] on input "Short Description" at bounding box center [348, 355] width 450 height 37
paste input "Delfield 000-333-0043-S Drawer Box Assembly, 32""
type textarea "x"
type input "Delfield 000-333-0043-S Drawer Box Assembly, 32""
drag, startPoint x: 299, startPoint y: 337, endPoint x: 131, endPoint y: 342, distance: 167.5
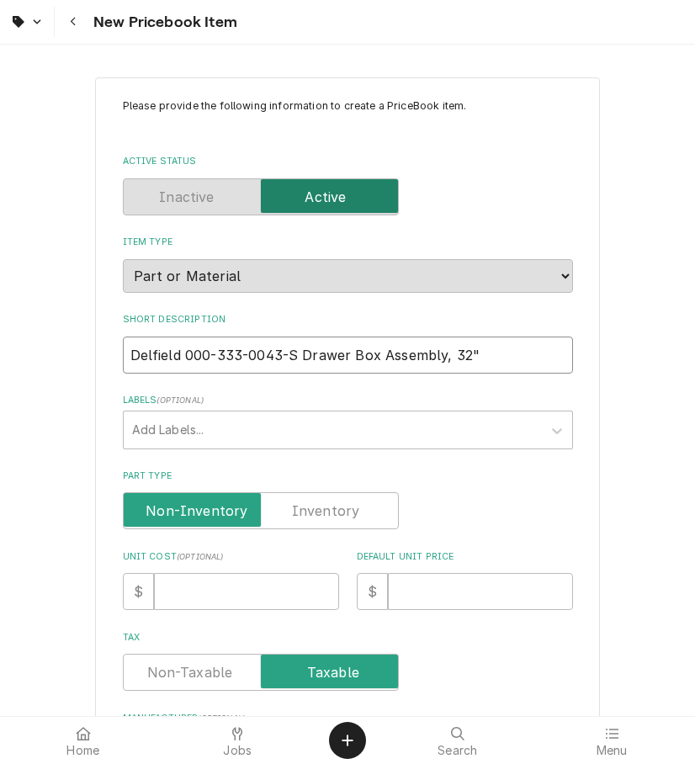
click at [130, 342] on input "Delfield 000-333-0043-S Drawer Box Assembly, 32"" at bounding box center [348, 355] width 450 height 37
type textarea "x"
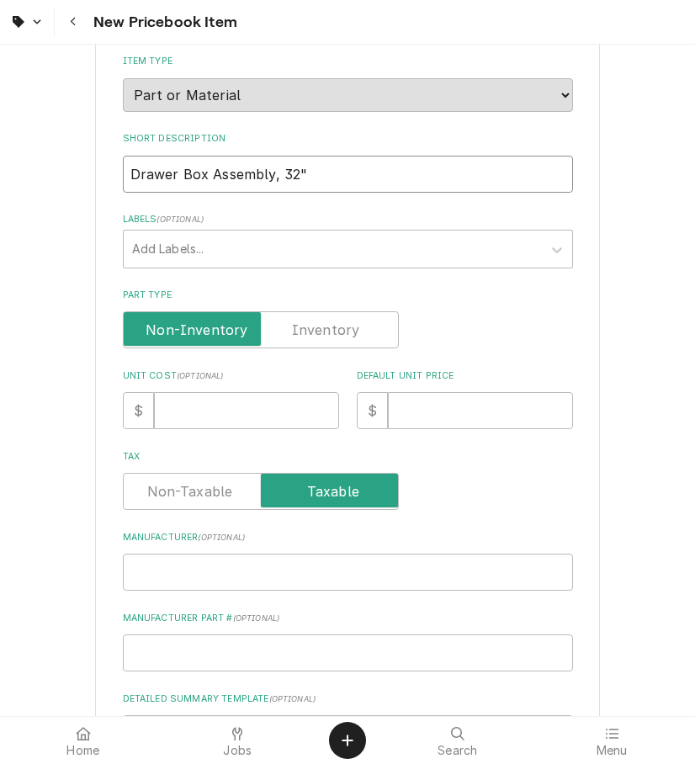
type input "Drawer Box Assembly, 32""
click at [278, 554] on input "Manufacturer ( optional )" at bounding box center [348, 572] width 450 height 37
paste input "Delfield 000-333-0043-S"
type textarea "x"
type input "Delfield 000-333-0043-S"
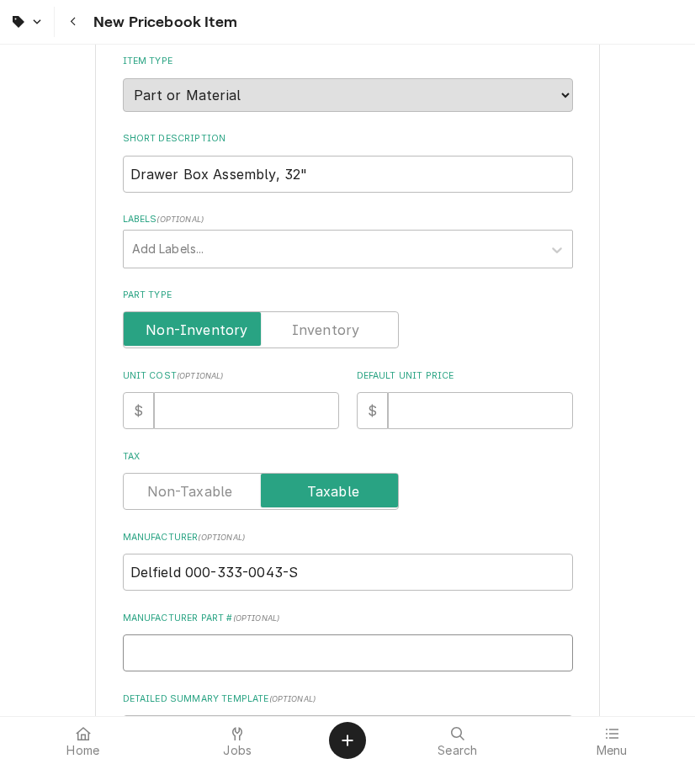
click at [329, 637] on input "Manufacturer Part # ( optional )" at bounding box center [348, 652] width 450 height 37
drag, startPoint x: 302, startPoint y: 560, endPoint x: 183, endPoint y: 556, distance: 119.5
click at [183, 556] on input "Delfield 000-333-0043-S" at bounding box center [348, 572] width 450 height 37
type textarea "x"
type input "Delfield"
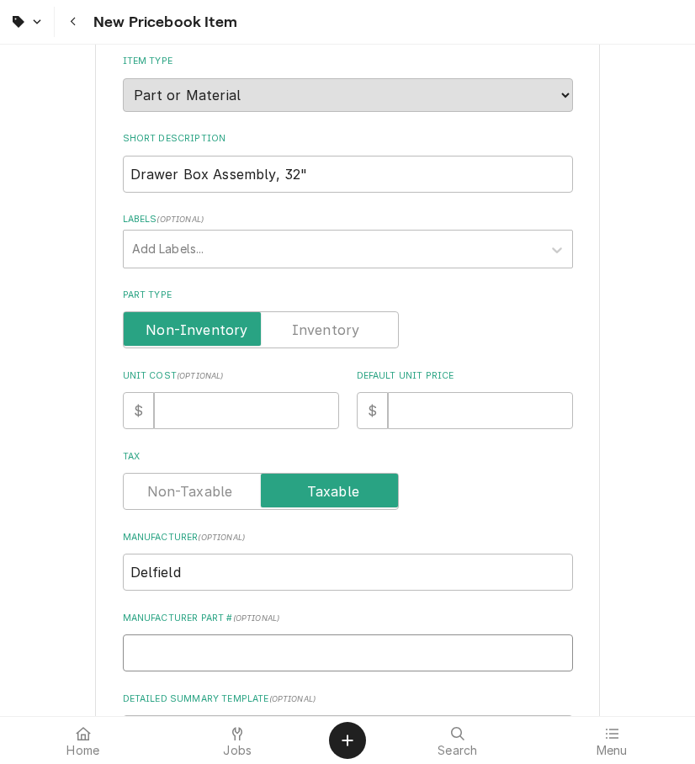
click at [257, 634] on input "Manufacturer Part # ( optional )" at bounding box center [348, 652] width 450 height 37
paste input "000-333-0043-S"
type textarea "x"
type input "000-333-0043-S"
click at [235, 399] on input "Unit Cost ( optional )" at bounding box center [246, 410] width 185 height 37
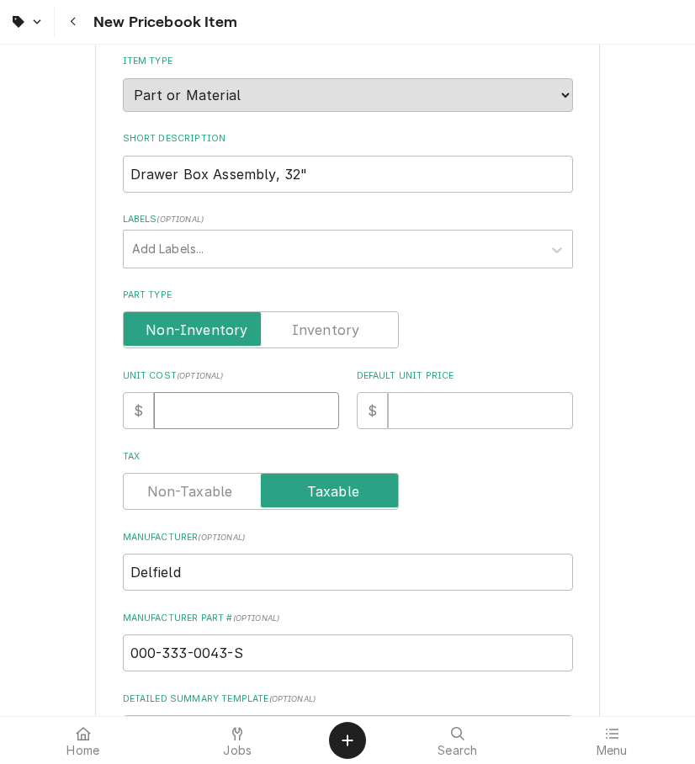
type textarea "x"
type input "4"
type textarea "x"
type input "43"
type textarea "x"
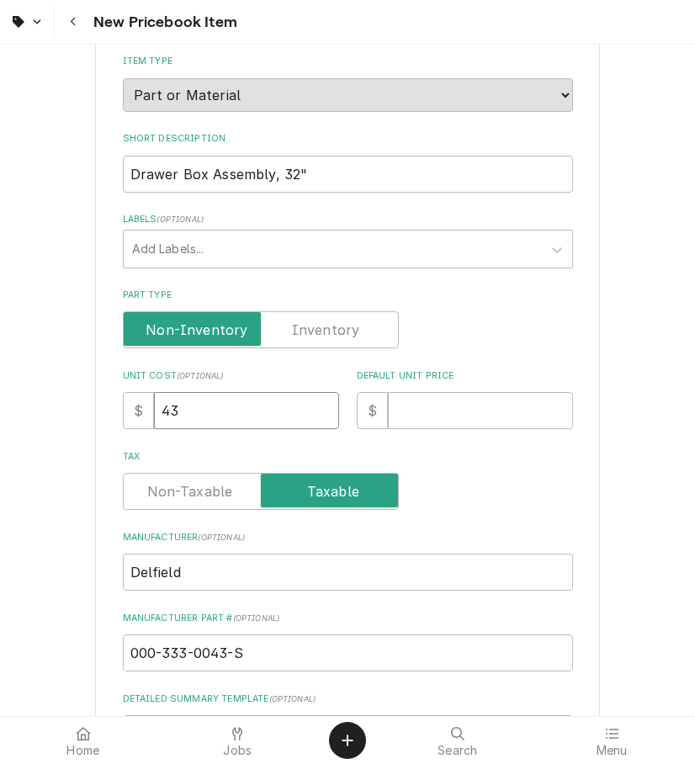
type input "433"
type textarea "x"
type input "433.4"
type textarea "x"
type input "433.40"
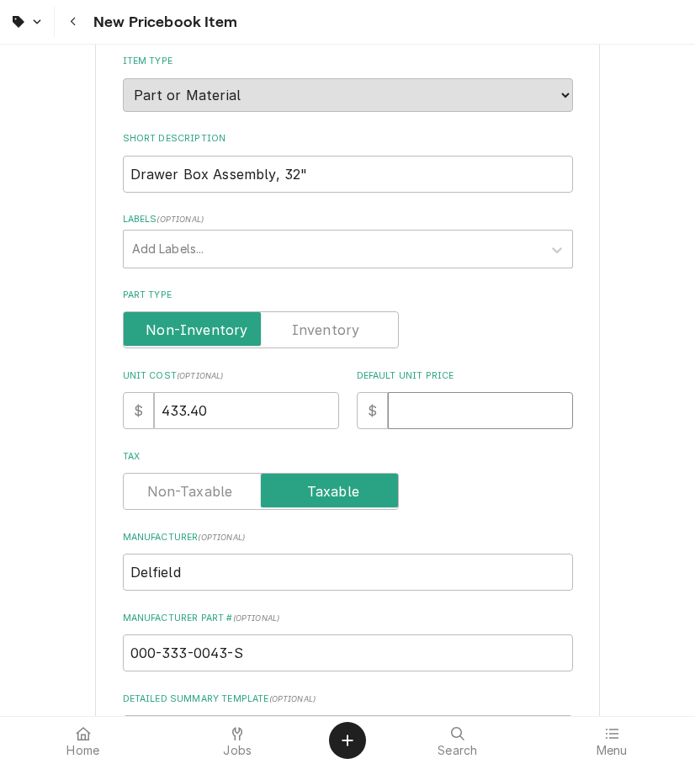
drag, startPoint x: 443, startPoint y: 392, endPoint x: 418, endPoint y: 396, distance: 25.6
click at [443, 392] on input "Default Unit Price" at bounding box center [480, 410] width 185 height 37
click at [421, 393] on input "Default Unit Price" at bounding box center [480, 410] width 185 height 37
type textarea "x"
type input "7"
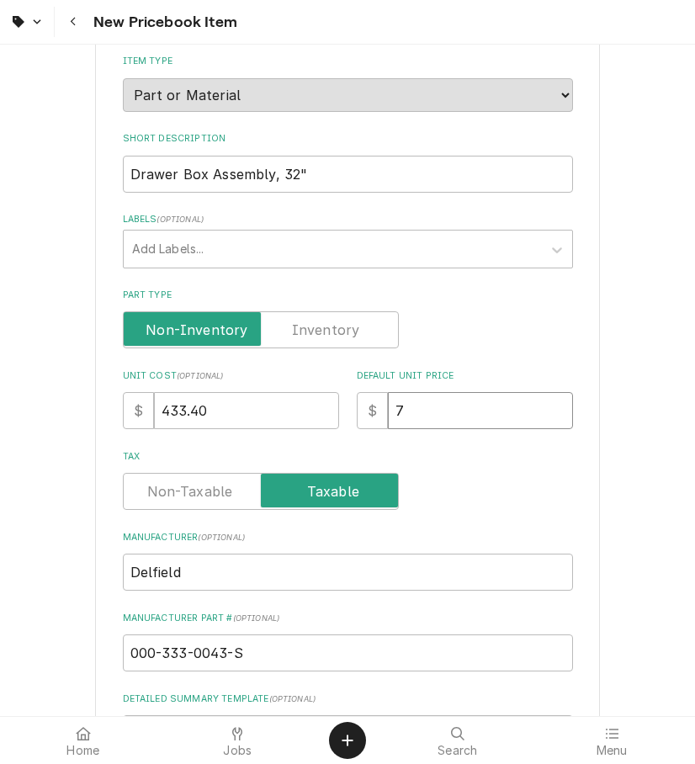
type textarea "x"
type input "78"
type textarea "x"
type input "788"
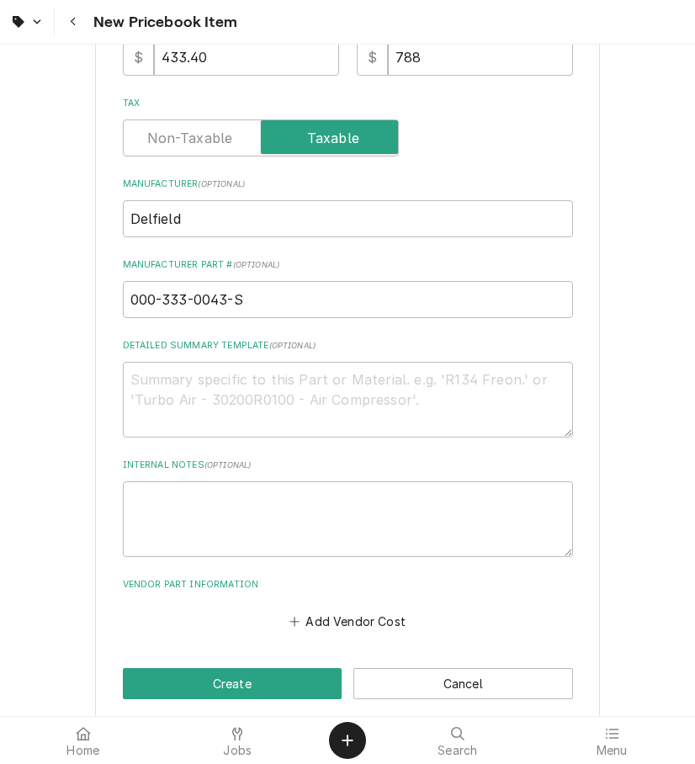
scroll to position [533, 0]
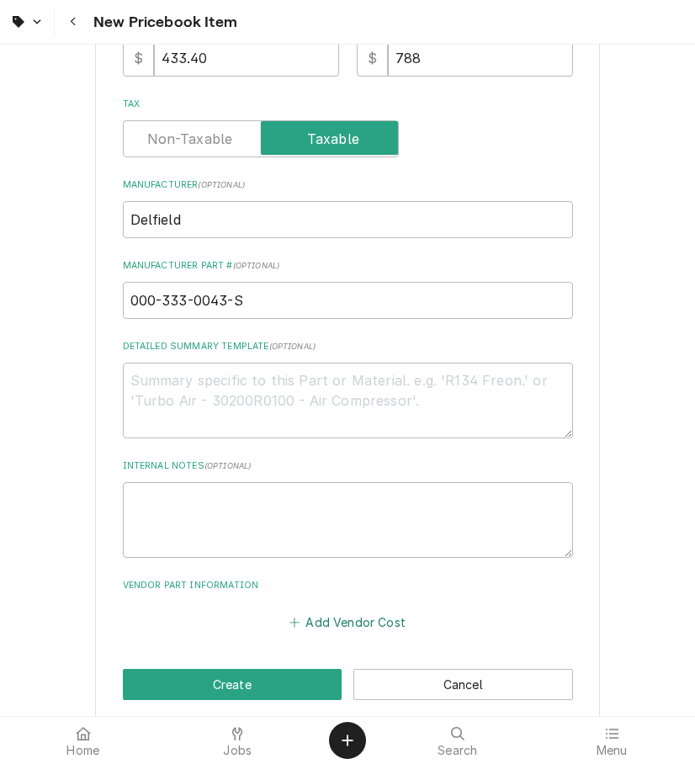
click at [365, 610] on button "Add Vendor Cost" at bounding box center [348, 622] width 122 height 24
type textarea "x"
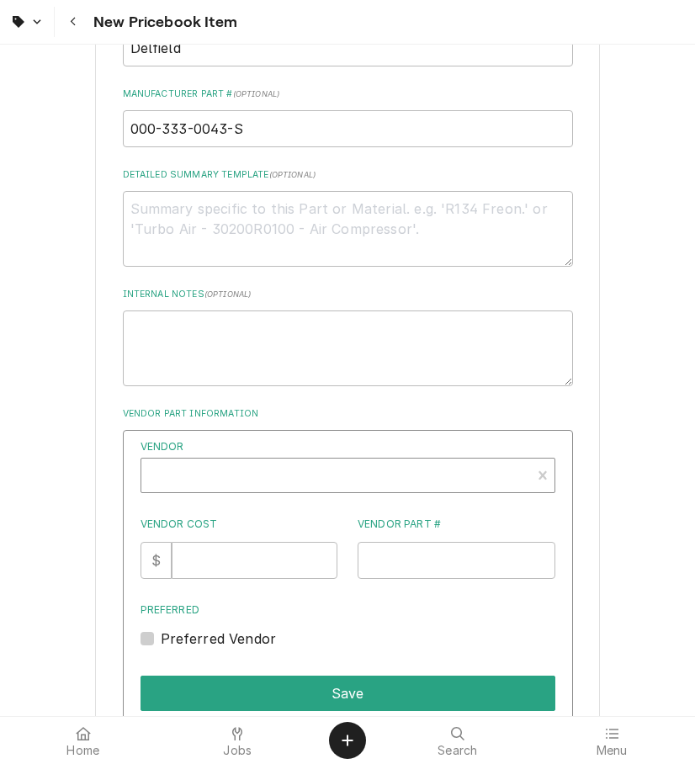
scroll to position [707, 0]
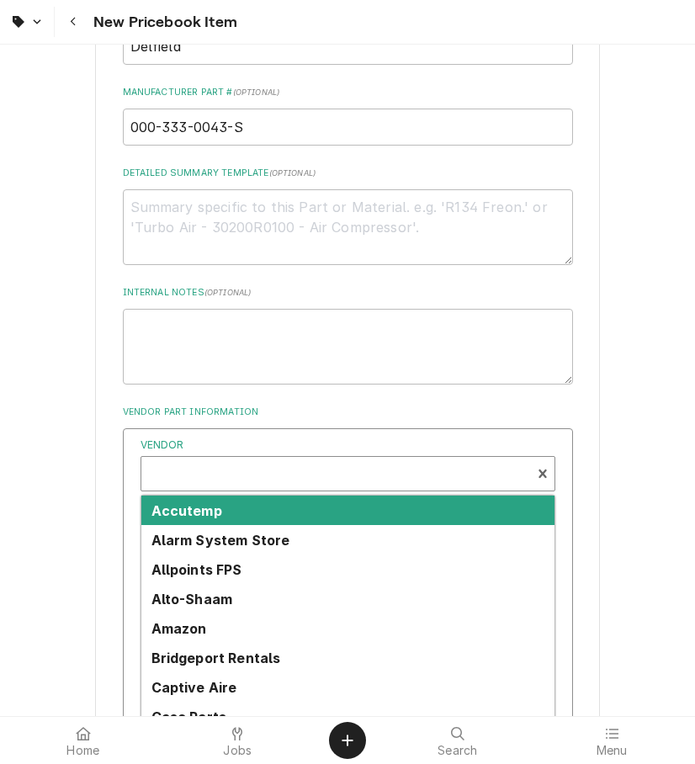
click at [291, 460] on div "Vendor" at bounding box center [336, 480] width 373 height 40
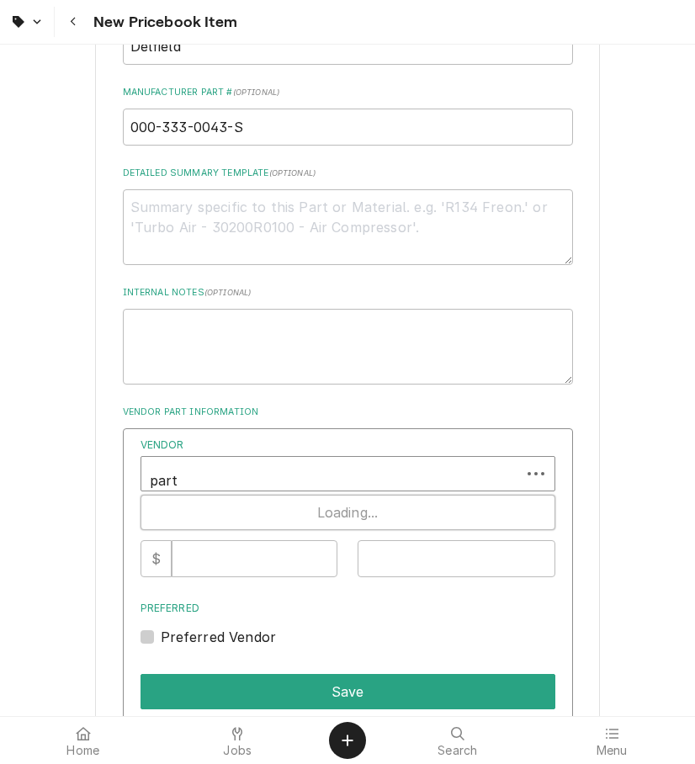
type input "parts"
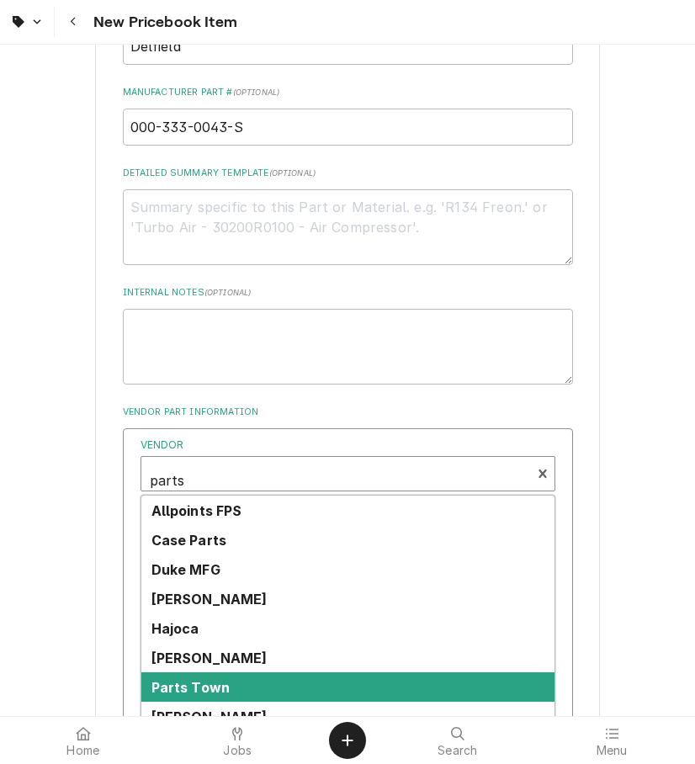
click at [347, 672] on div "Parts Town" at bounding box center [347, 686] width 413 height 29
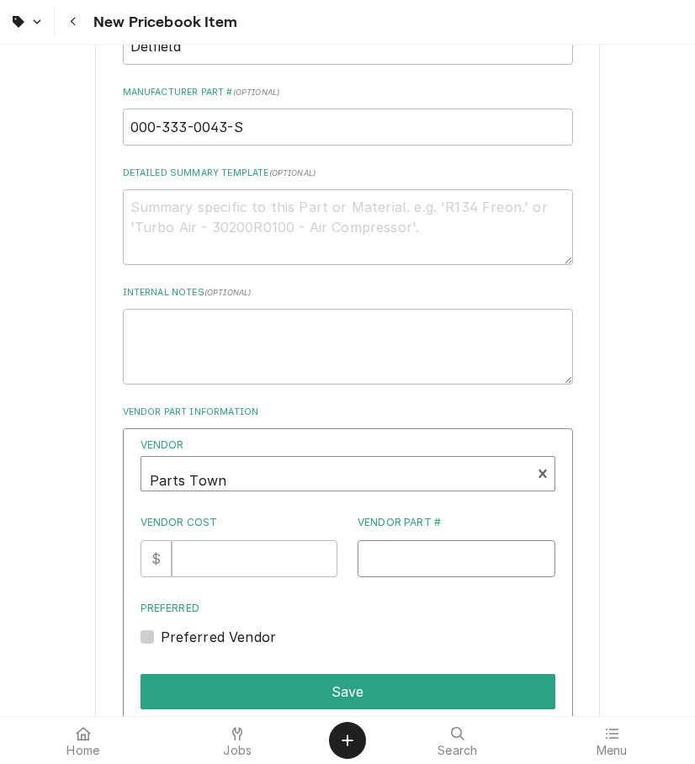
click at [443, 545] on input "Vendor Part #" at bounding box center [457, 558] width 198 height 37
paste input "DEL000"
type input "DEL000"
click at [255, 540] on input "Vendor Cost" at bounding box center [255, 558] width 166 height 37
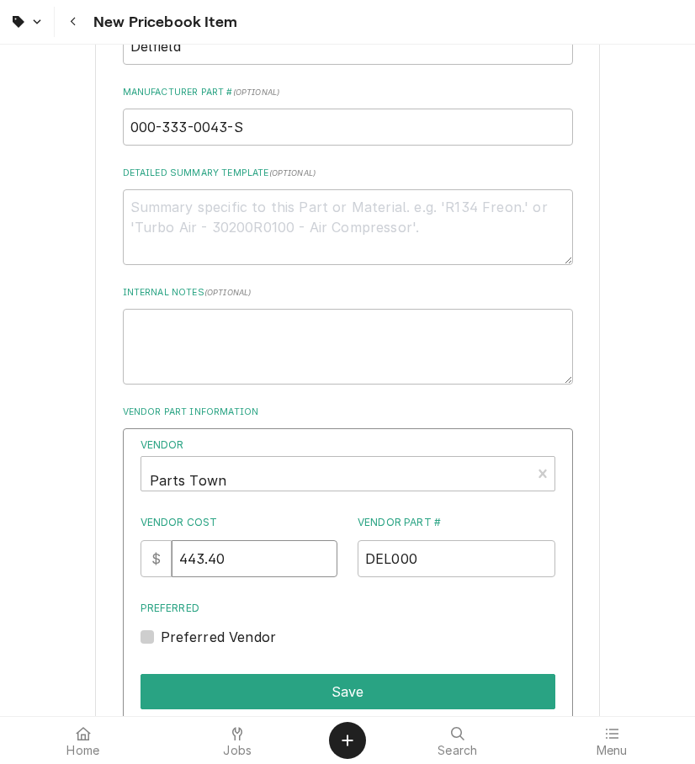
type input "443.40"
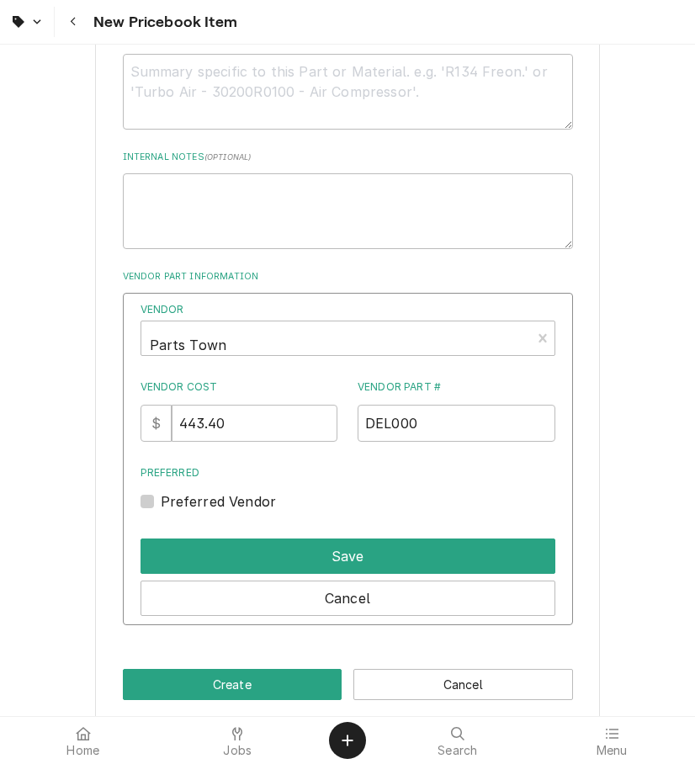
scroll to position [841, 0]
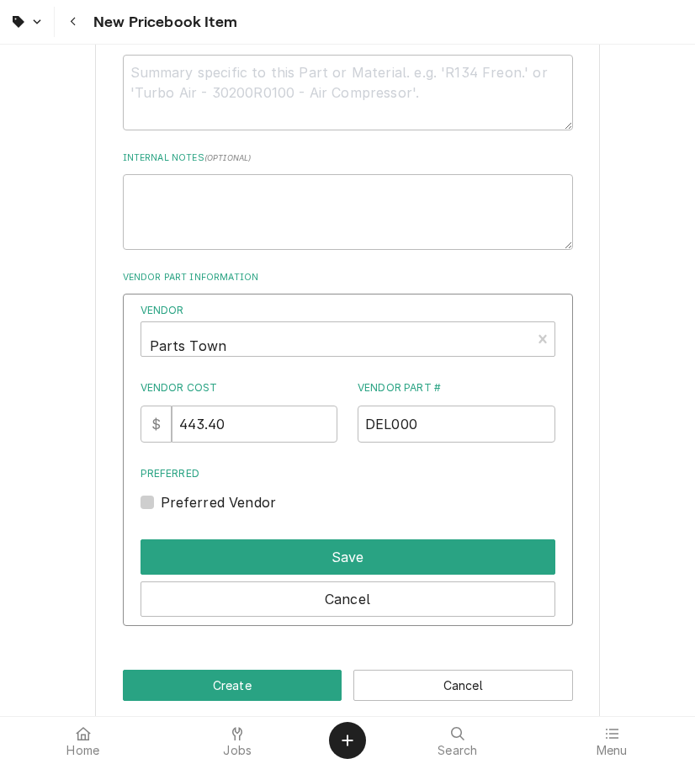
click at [161, 492] on label "Preferred Vendor" at bounding box center [219, 502] width 116 height 20
click at [161, 492] on input "Preferred" at bounding box center [368, 510] width 415 height 37
checkbox input "true"
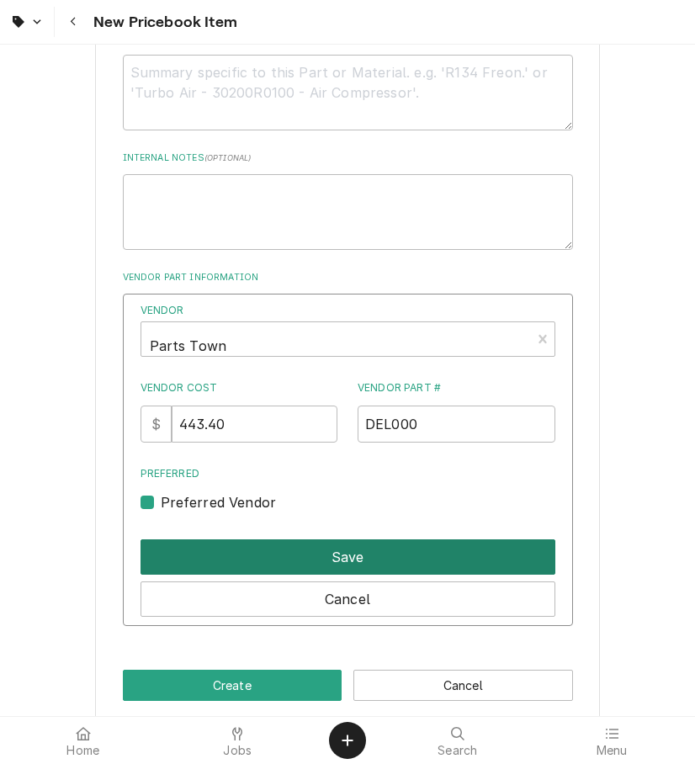
click at [225, 539] on button "Save" at bounding box center [348, 556] width 415 height 35
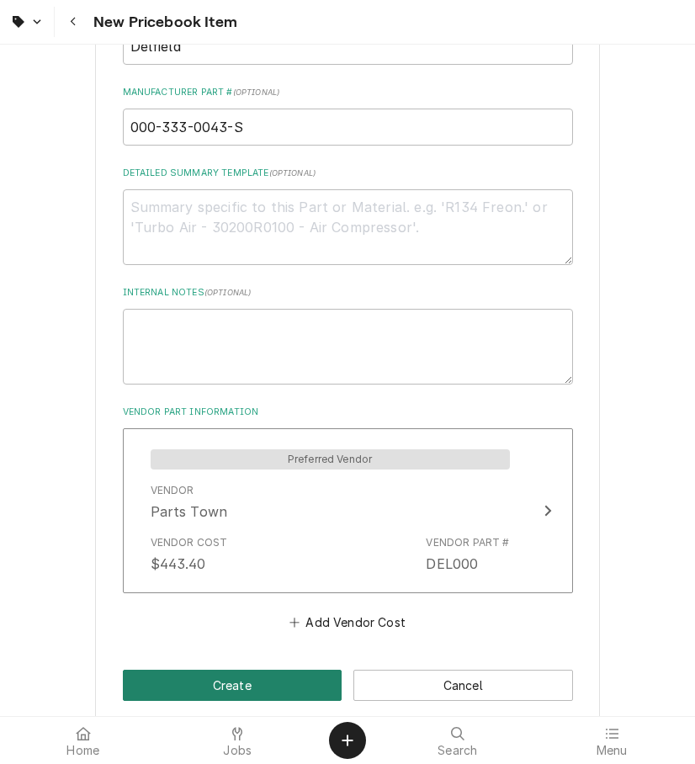
click at [314, 670] on button "Create" at bounding box center [233, 685] width 220 height 31
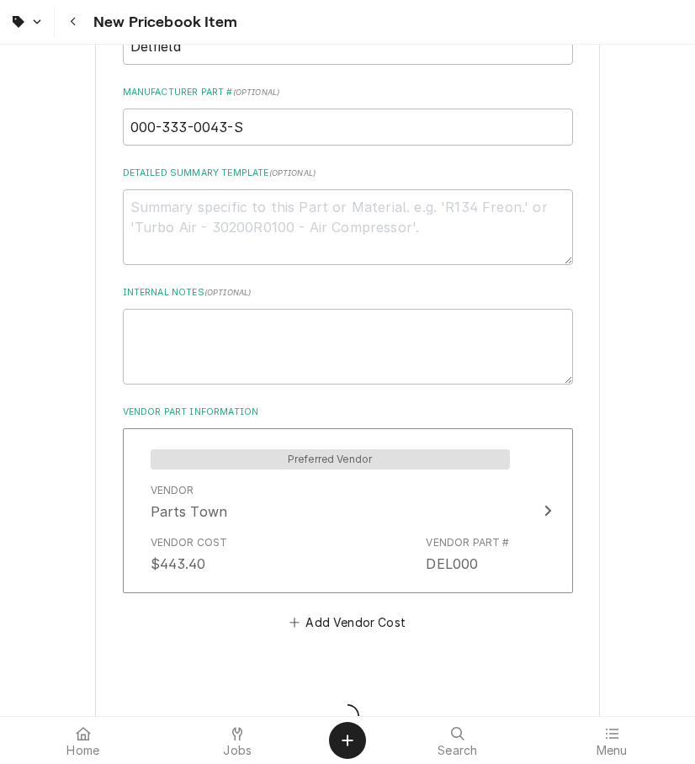
type textarea "x"
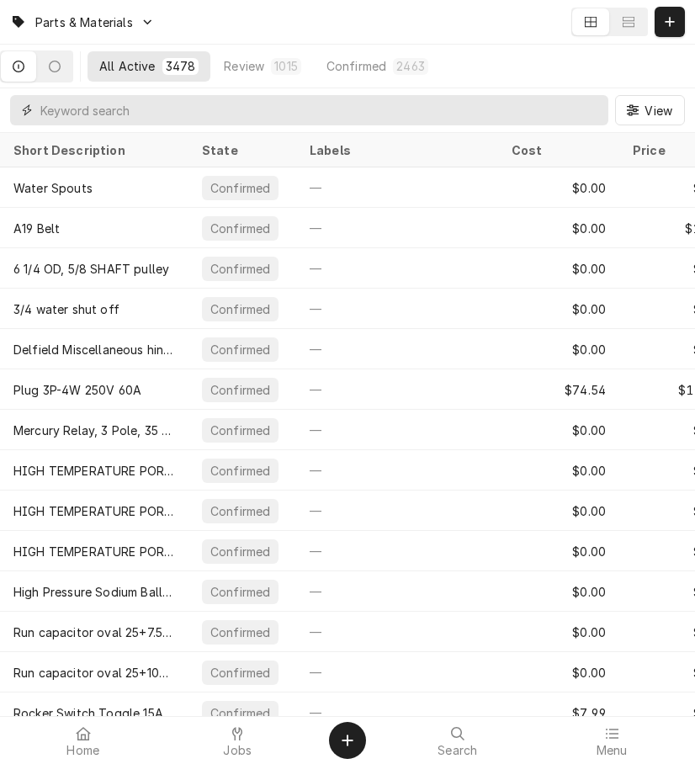
click at [269, 120] on input "Dynamic Content Wrapper" at bounding box center [320, 110] width 560 height 30
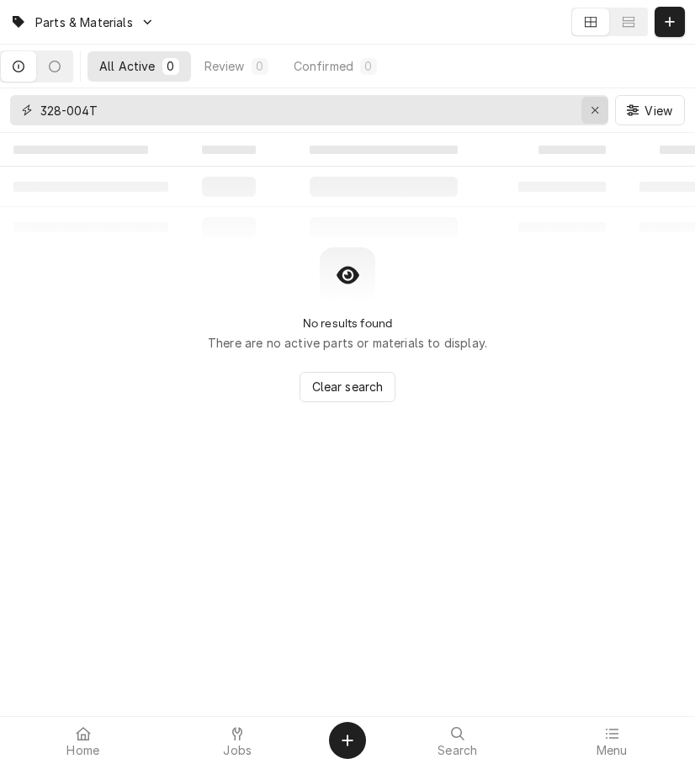
type input "328-004T"
drag, startPoint x: 589, startPoint y: 109, endPoint x: 586, endPoint y: 123, distance: 13.9
click at [589, 109] on div "Erase input" at bounding box center [594, 110] width 17 height 17
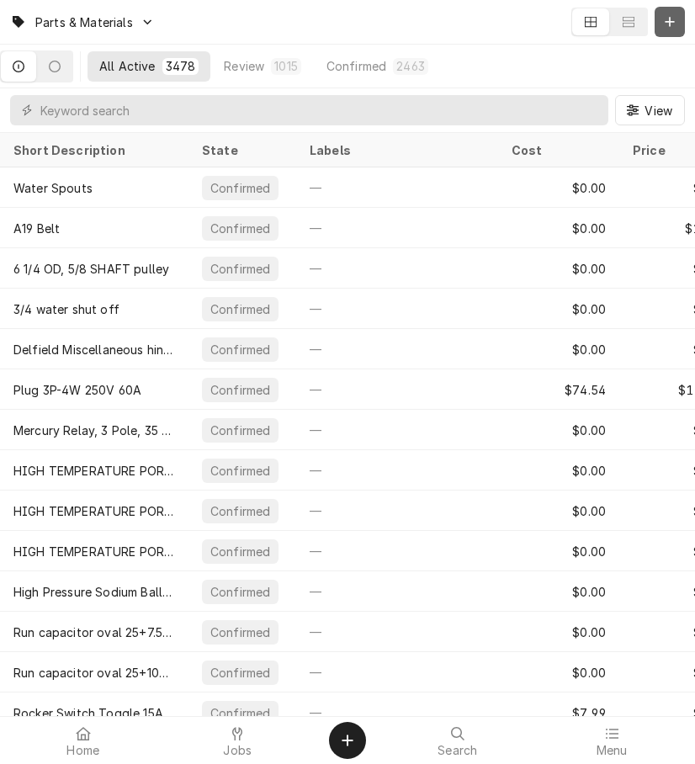
click at [681, 19] on button "Dynamic Content Wrapper" at bounding box center [670, 22] width 30 height 30
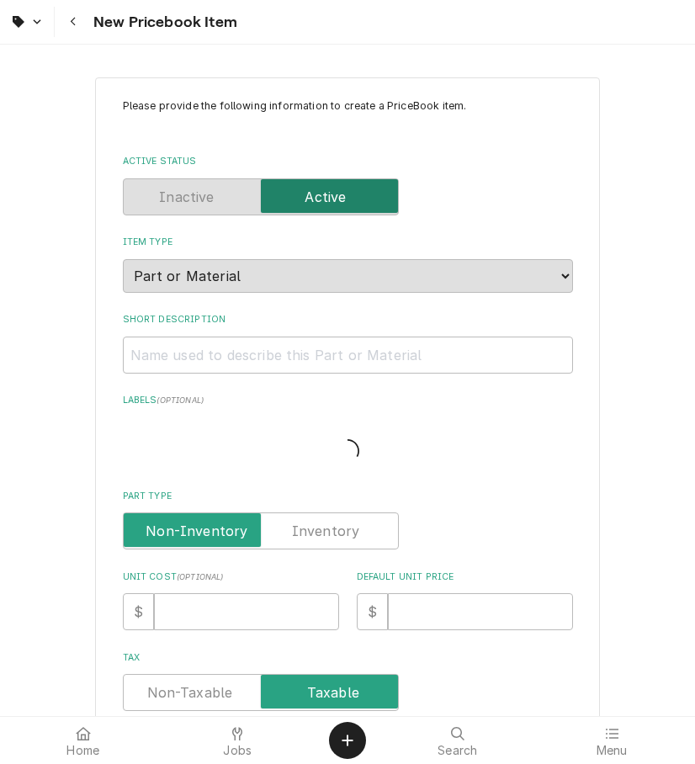
type textarea "x"
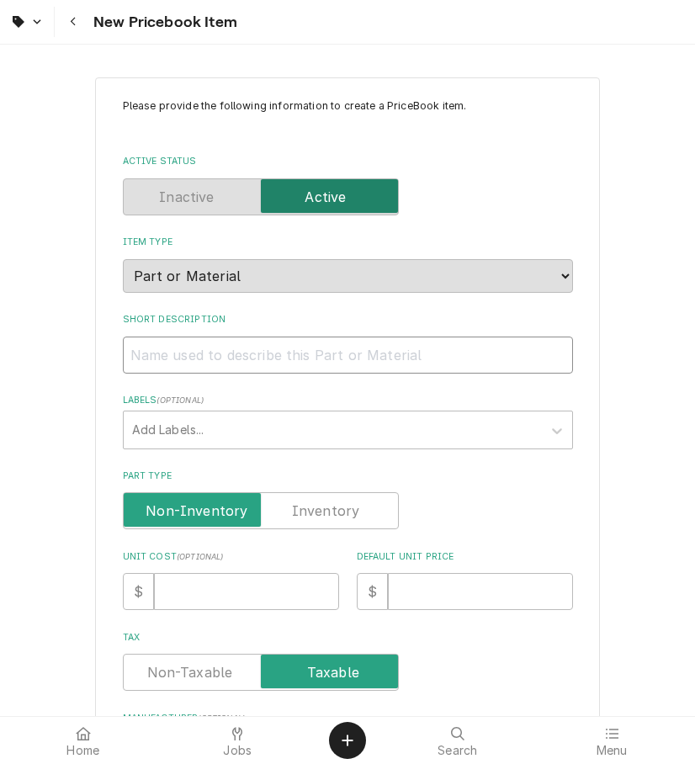
click at [231, 342] on input "Short Description" at bounding box center [348, 355] width 450 height 37
paste input "Delfield 000-328-004T-S Drawer Front Assembly, 32", 3-Hi, Middle"
type input "Delfield 000-328-004T-S Drawer Front Assembly, 32", 3-Hi, Middle"
type textarea "x"
drag, startPoint x: 290, startPoint y: 335, endPoint x: 120, endPoint y: 337, distance: 170.0
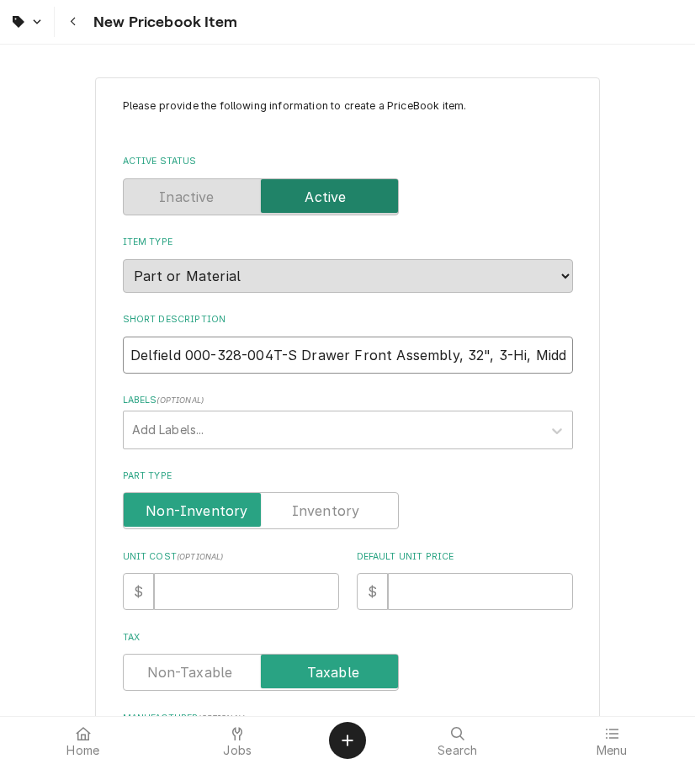
click at [116, 337] on div "Please provide the following information to create a PriceBook item. Active Sta…" at bounding box center [347, 666] width 505 height 1178
type input "Drawer Front Assembly, 32", 3-Hi, Middle"
type textarea "x"
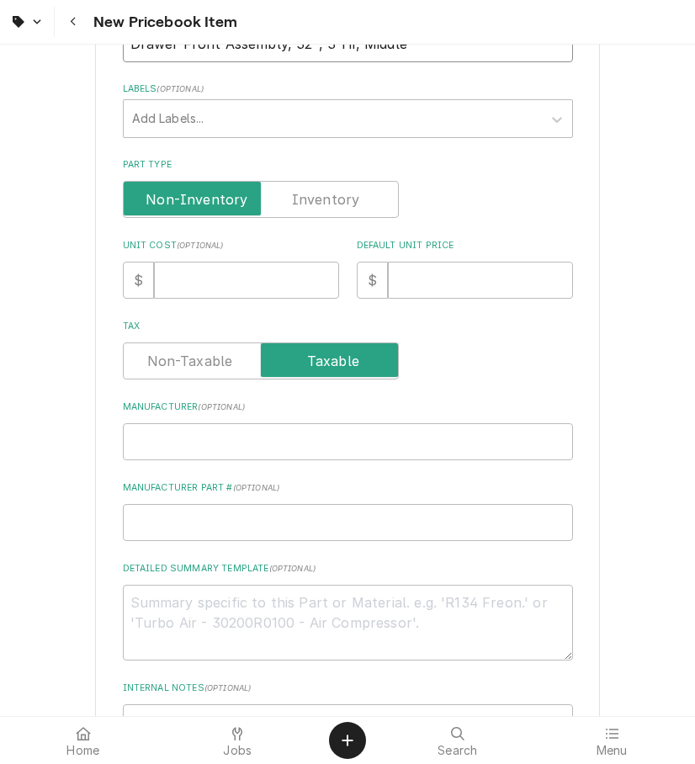
scroll to position [314, 0]
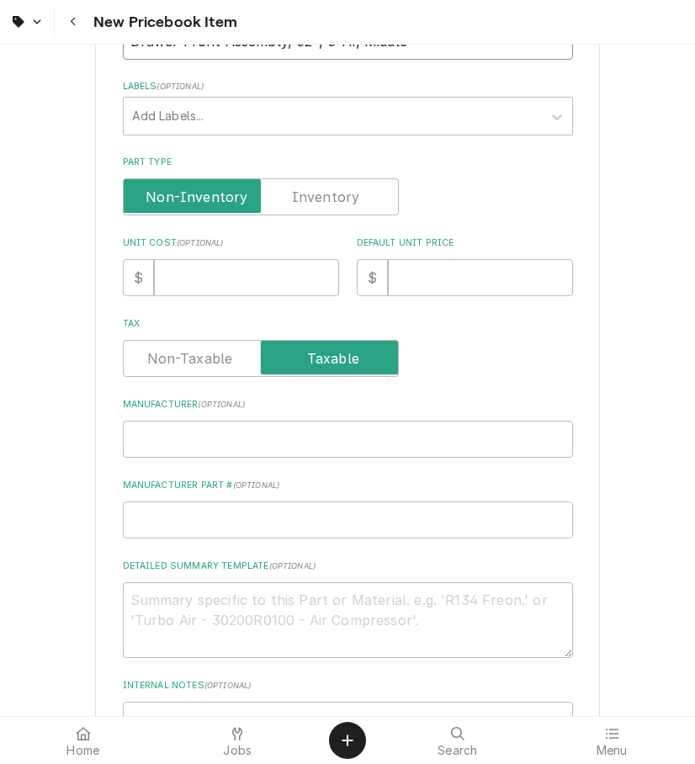
type input "Drawer Front Assembly, 32", 3-Hi, Middle"
click at [215, 433] on input "Manufacturer ( optional )" at bounding box center [348, 439] width 450 height 37
paste input "Delfield 000-328-004T-S"
type input "Delfield 000-328-004T-S"
type textarea "x"
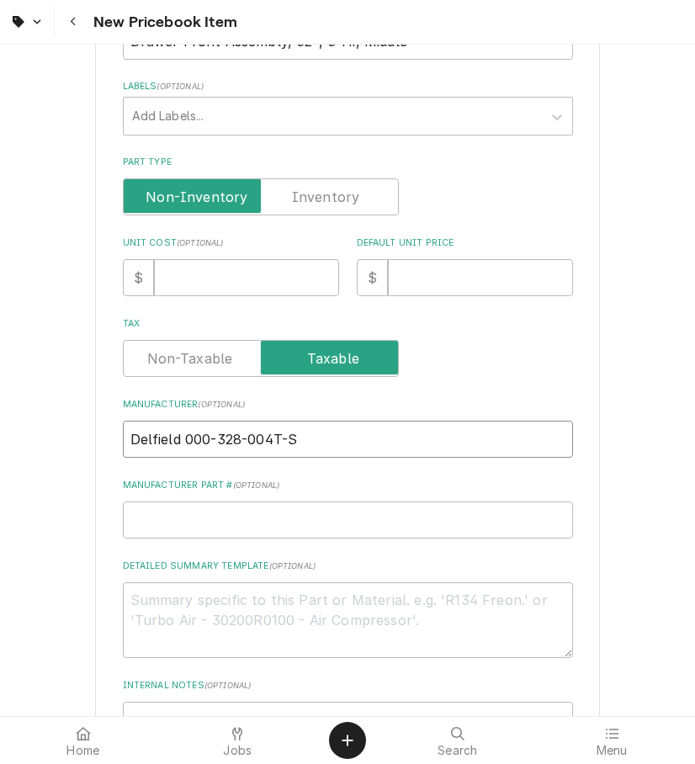
drag, startPoint x: 302, startPoint y: 427, endPoint x: 186, endPoint y: 427, distance: 116.1
click at [186, 427] on input "Delfield 000-328-004T-S" at bounding box center [348, 439] width 450 height 37
type input "Delfield"
type textarea "x"
type input "Delfield"
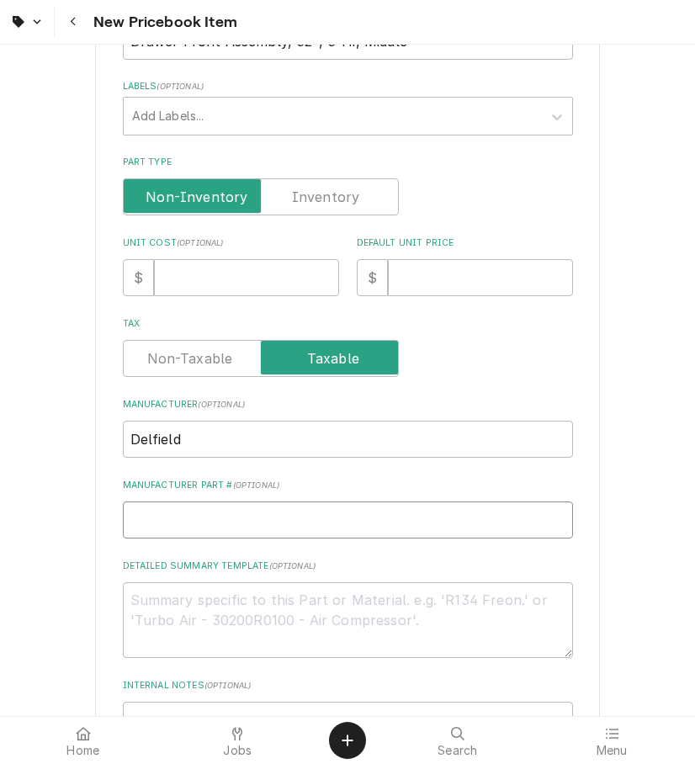
click at [249, 503] on input "Manufacturer Part # ( optional )" at bounding box center [348, 519] width 450 height 37
paste input "000-328-004T-S"
type input "000-328-004T-S"
type textarea "x"
type input "000-328-004T-S"
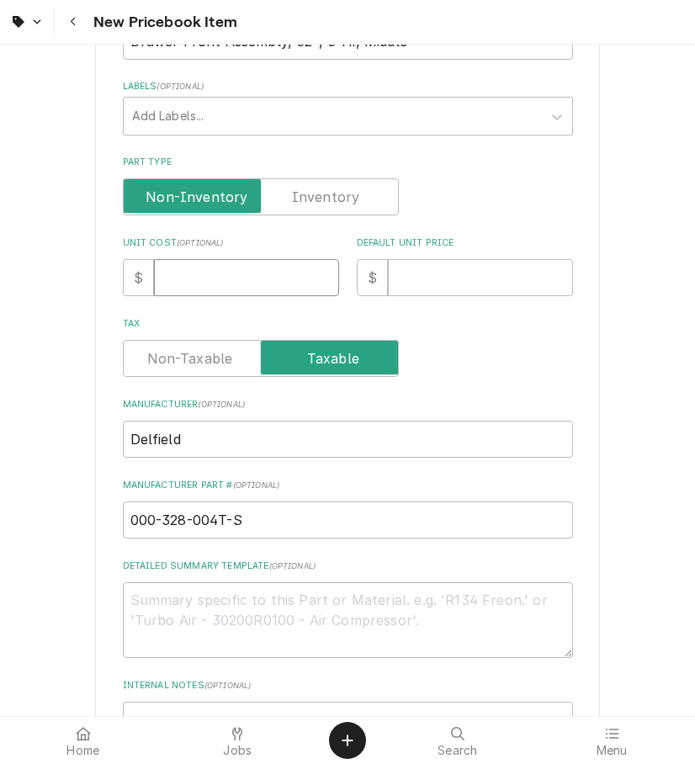
click at [221, 274] on input "Unit Cost ( optional )" at bounding box center [246, 277] width 185 height 37
type input "3"
type textarea "x"
type input "35"
type textarea "x"
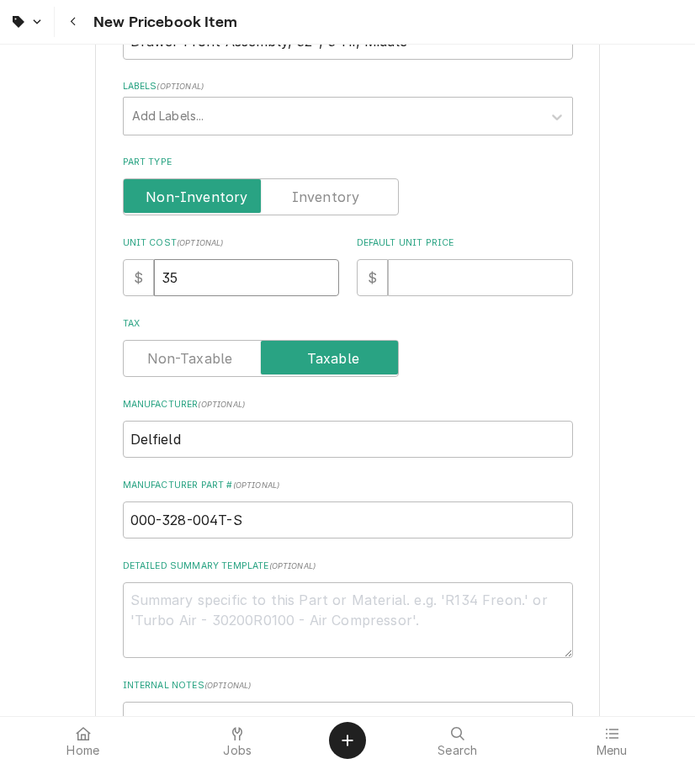
type input "352"
type textarea "x"
type input "352"
click at [422, 259] on input "Default Unit Price" at bounding box center [480, 277] width 185 height 37
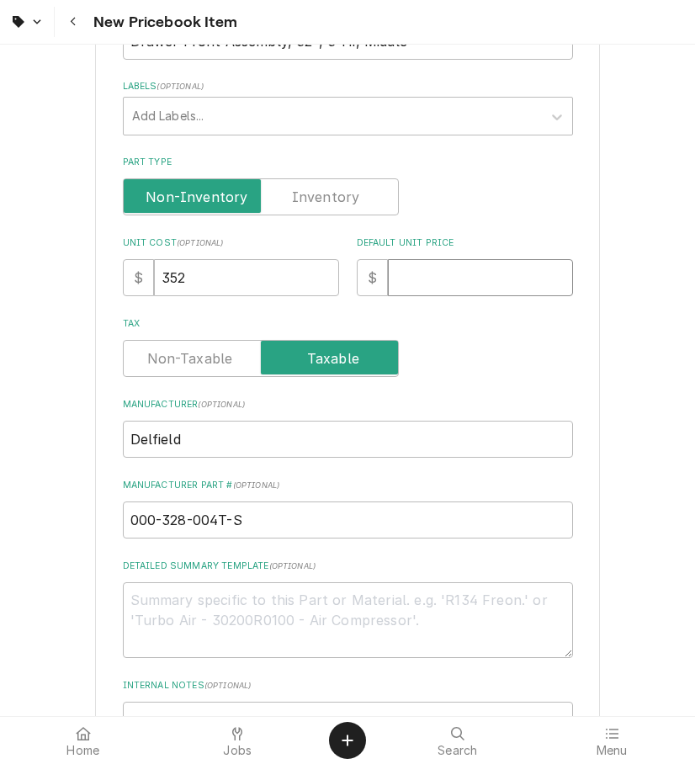
type input "6"
type textarea "x"
type input "64"
type textarea "x"
type input "640"
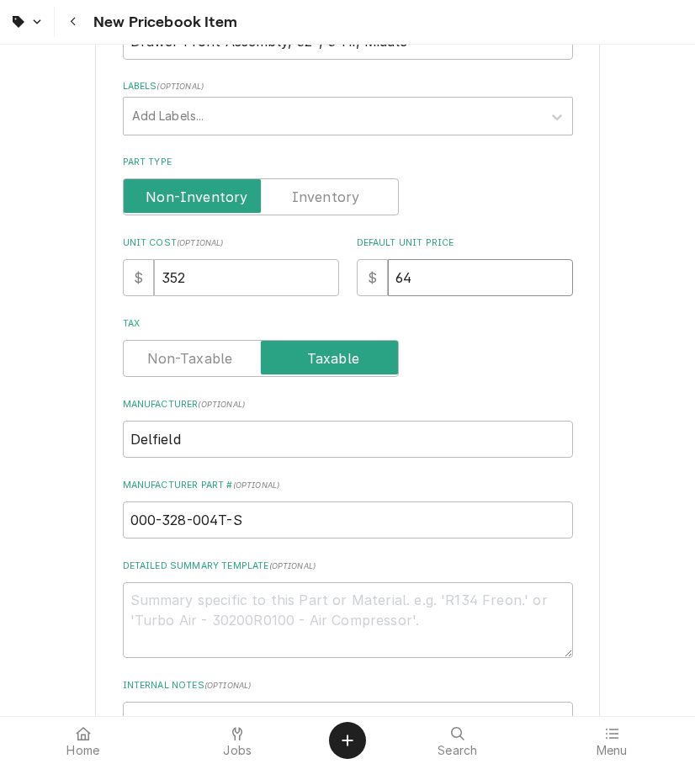
type textarea "x"
type input "640"
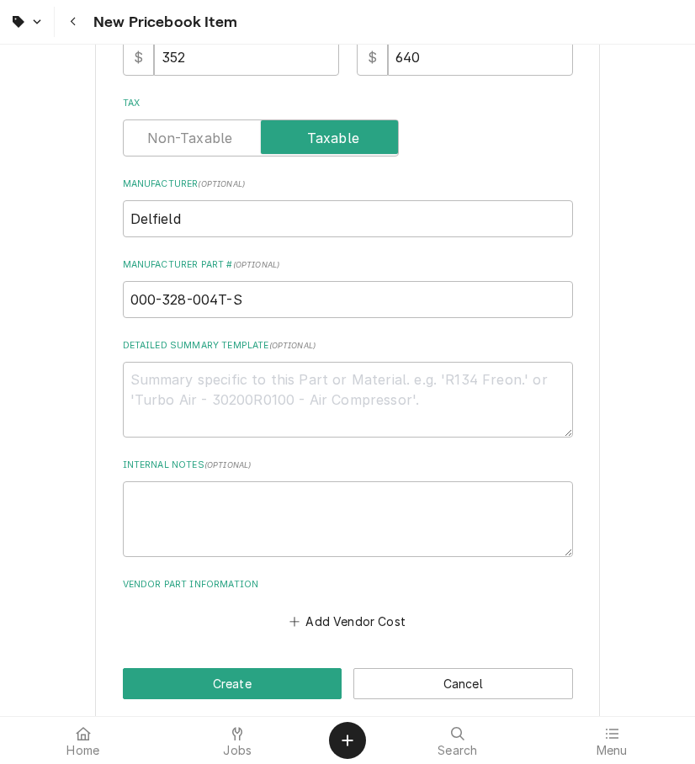
scroll to position [533, 0]
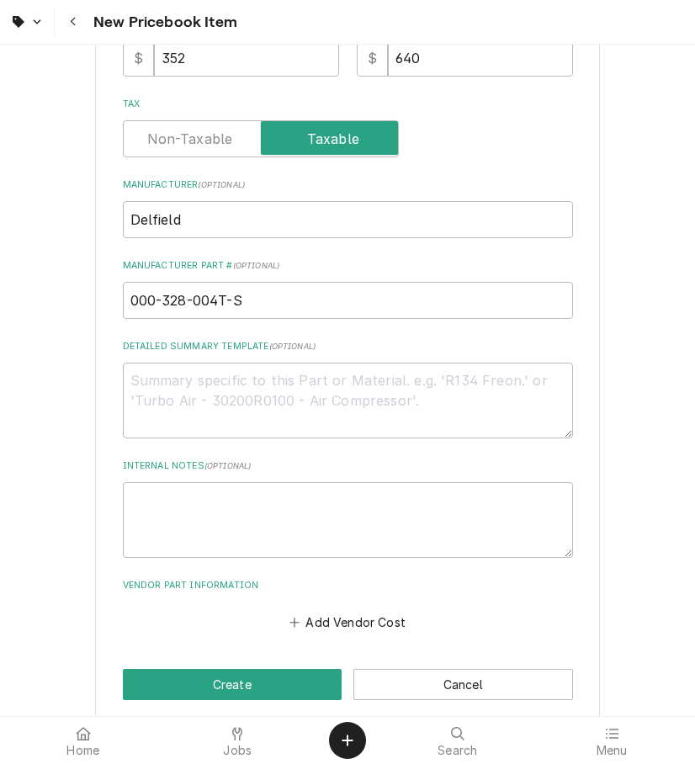
click at [365, 602] on div "Add Vendor Cost" at bounding box center [348, 618] width 450 height 33
click at [358, 610] on button "Add Vendor Cost" at bounding box center [348, 622] width 122 height 24
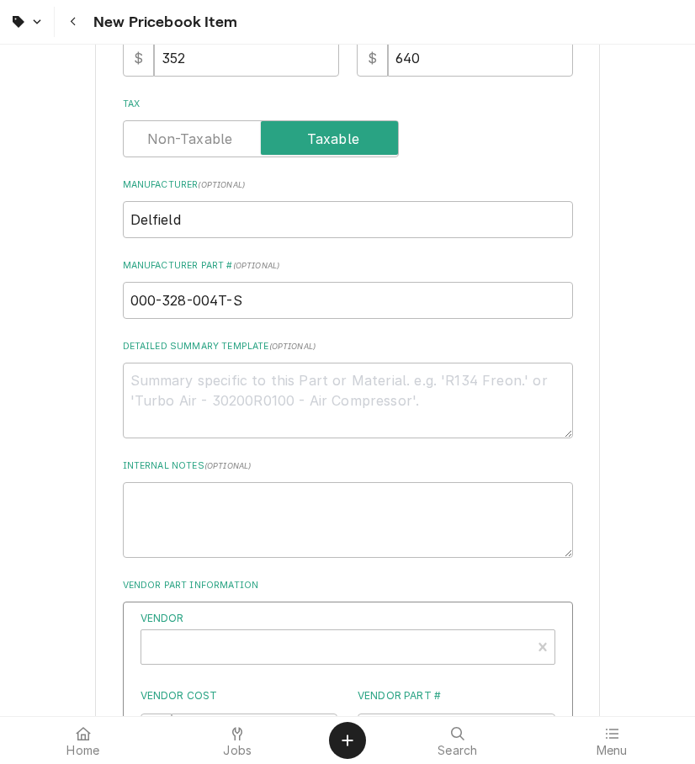
type textarea "x"
click at [317, 634] on div "Vendor" at bounding box center [336, 654] width 373 height 40
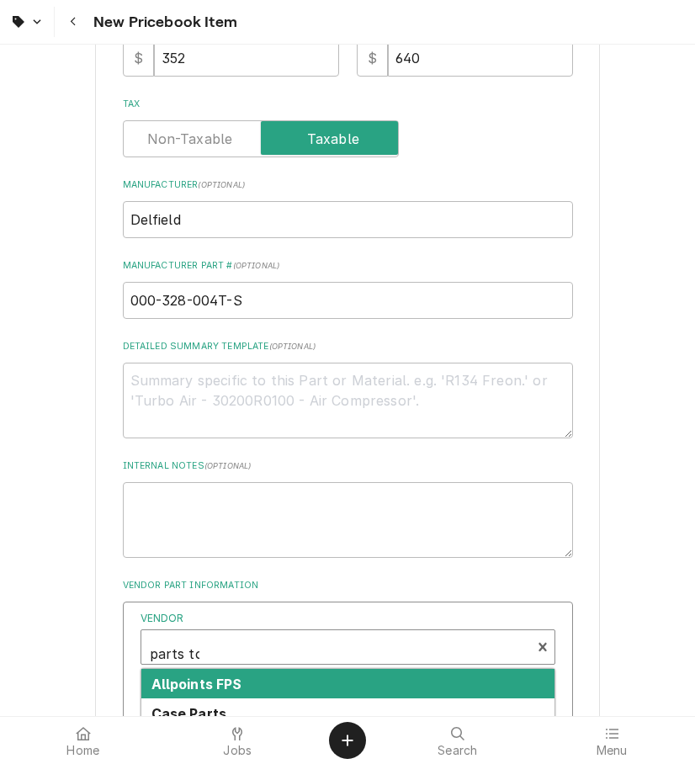
type input "parts tow"
click at [218, 676] on strong "Parts Town" at bounding box center [190, 684] width 79 height 17
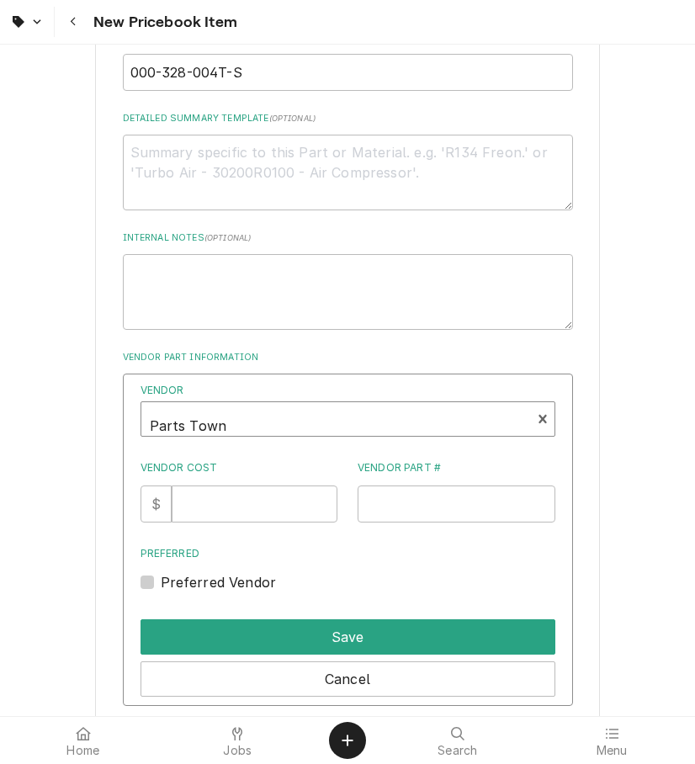
scroll to position [771, 0]
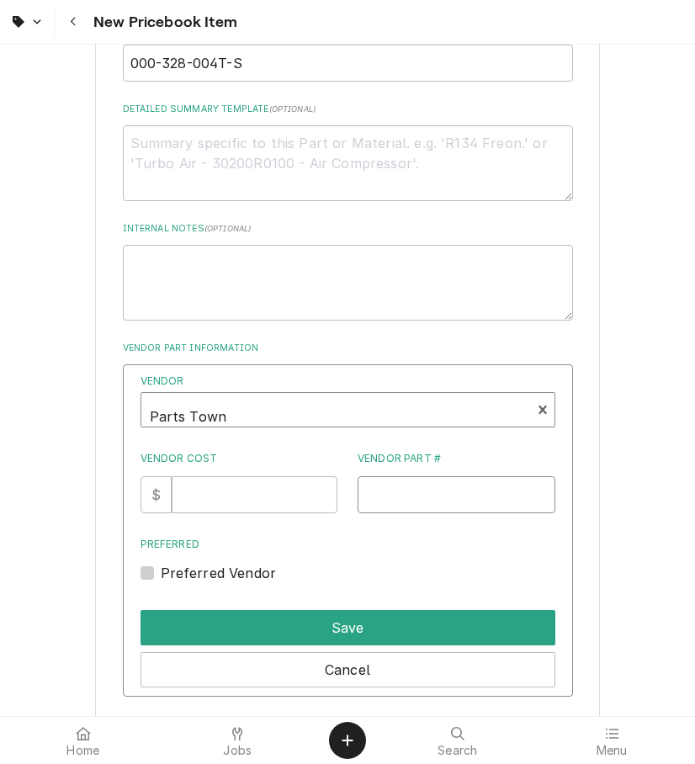
click at [480, 476] on input "Vendor Part #" at bounding box center [457, 494] width 198 height 37
paste input "DEL000"
type input "DEL000"
click at [235, 476] on input "Vendor Cost" at bounding box center [255, 494] width 166 height 37
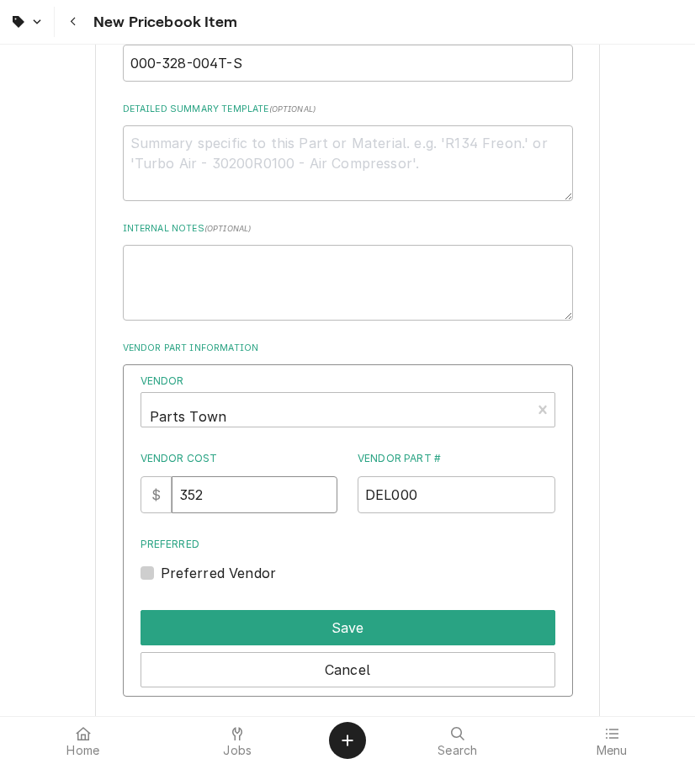
type input "352"
click at [161, 563] on label "Preferred Vendor" at bounding box center [219, 573] width 116 height 20
click at [161, 563] on input "Preferred" at bounding box center [368, 581] width 415 height 37
checkbox input "true"
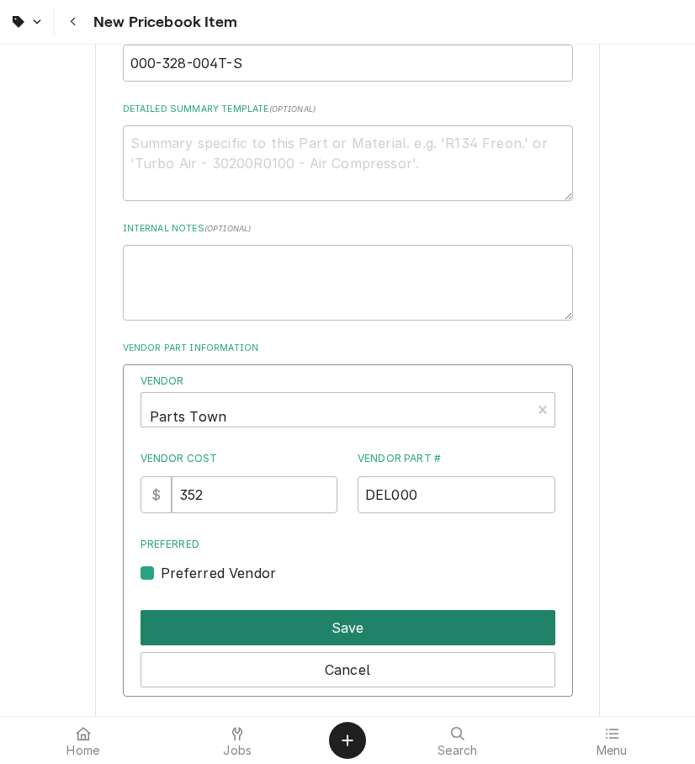
click at [242, 610] on button "Save" at bounding box center [348, 627] width 415 height 35
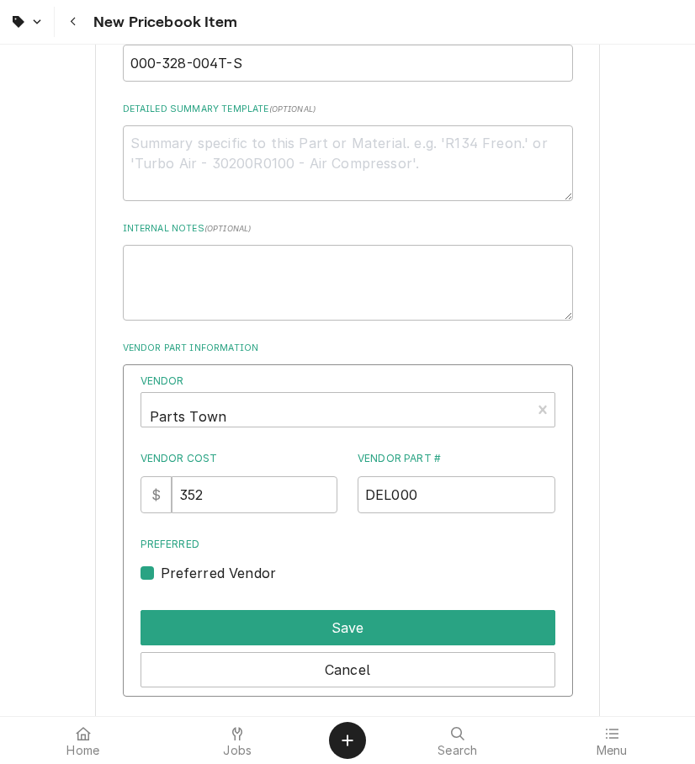
scroll to position [707, 0]
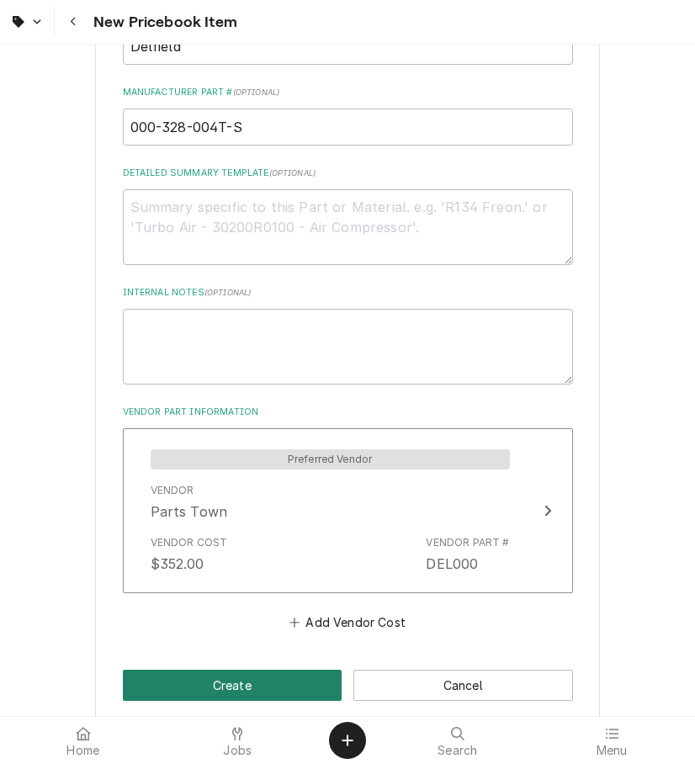
click at [244, 670] on button "Create" at bounding box center [233, 685] width 220 height 31
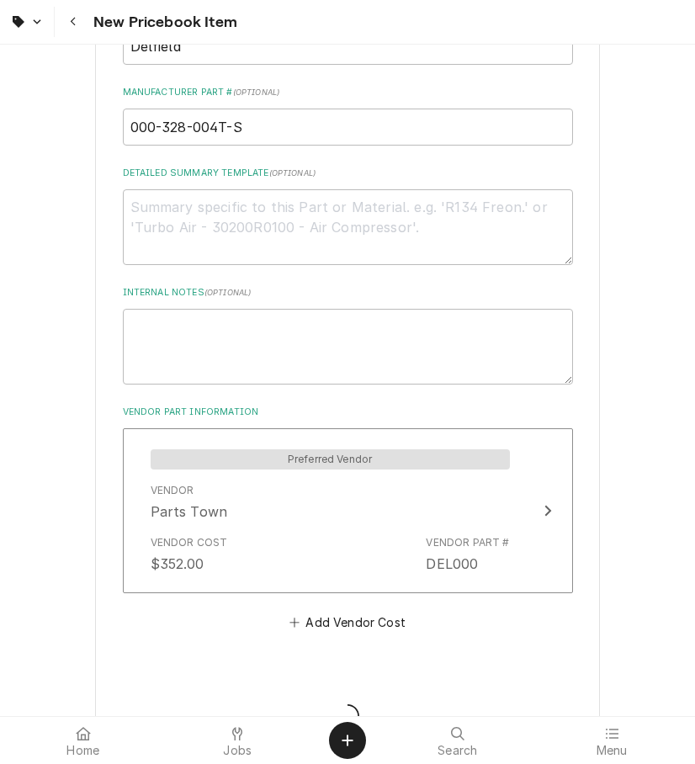
type textarea "x"
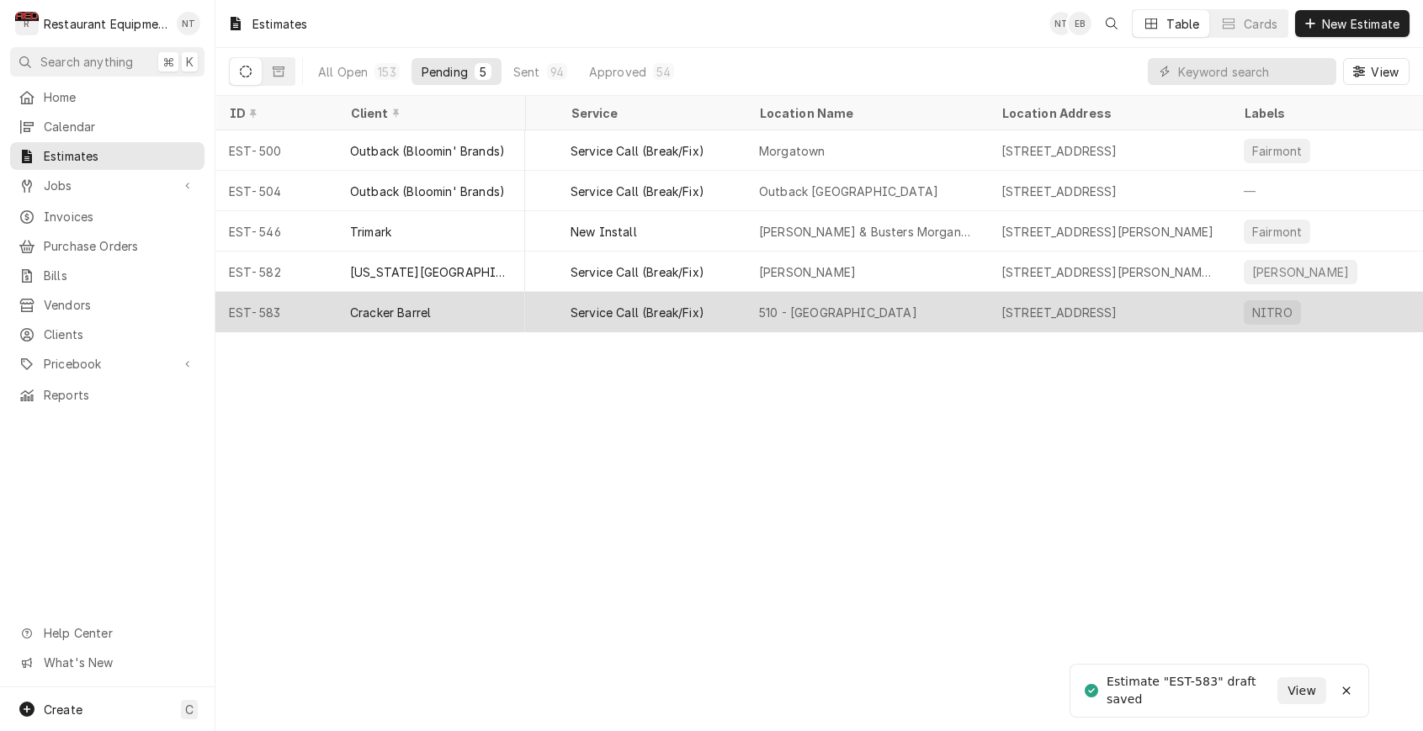
scroll to position [0, 123]
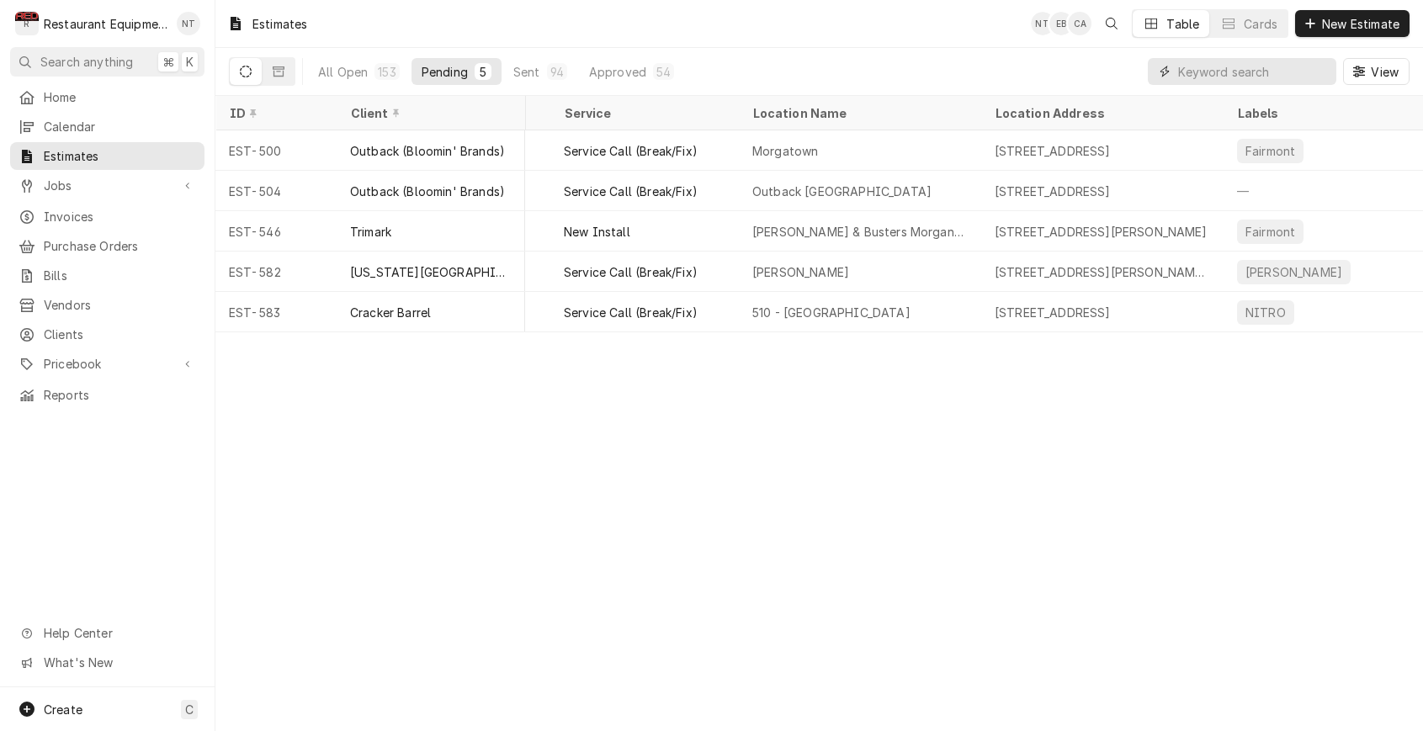
click at [1198, 61] on input "Dynamic Content Wrapper" at bounding box center [1253, 71] width 150 height 27
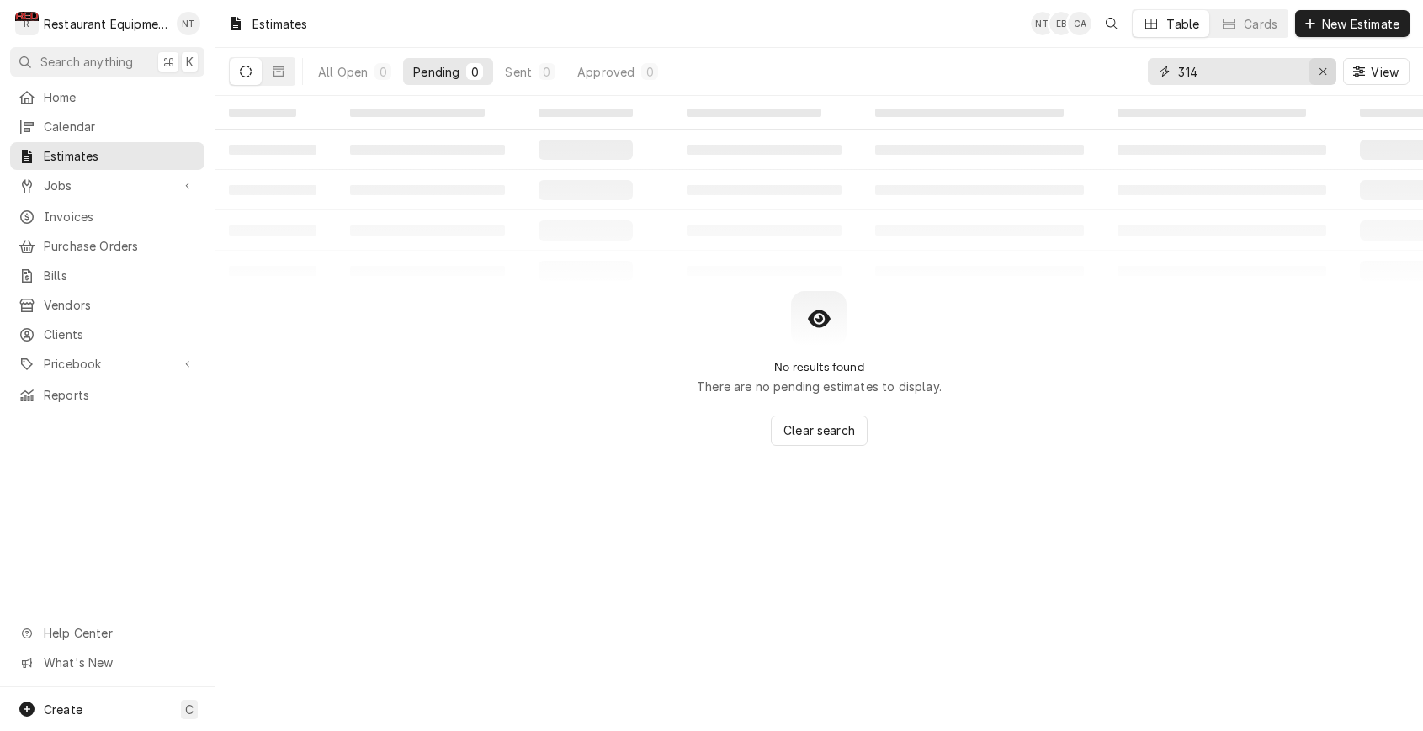
type input "314"
drag, startPoint x: 1323, startPoint y: 75, endPoint x: 1249, endPoint y: 83, distance: 73.7
click at [1323, 74] on icon "Erase input" at bounding box center [1322, 72] width 9 height 12
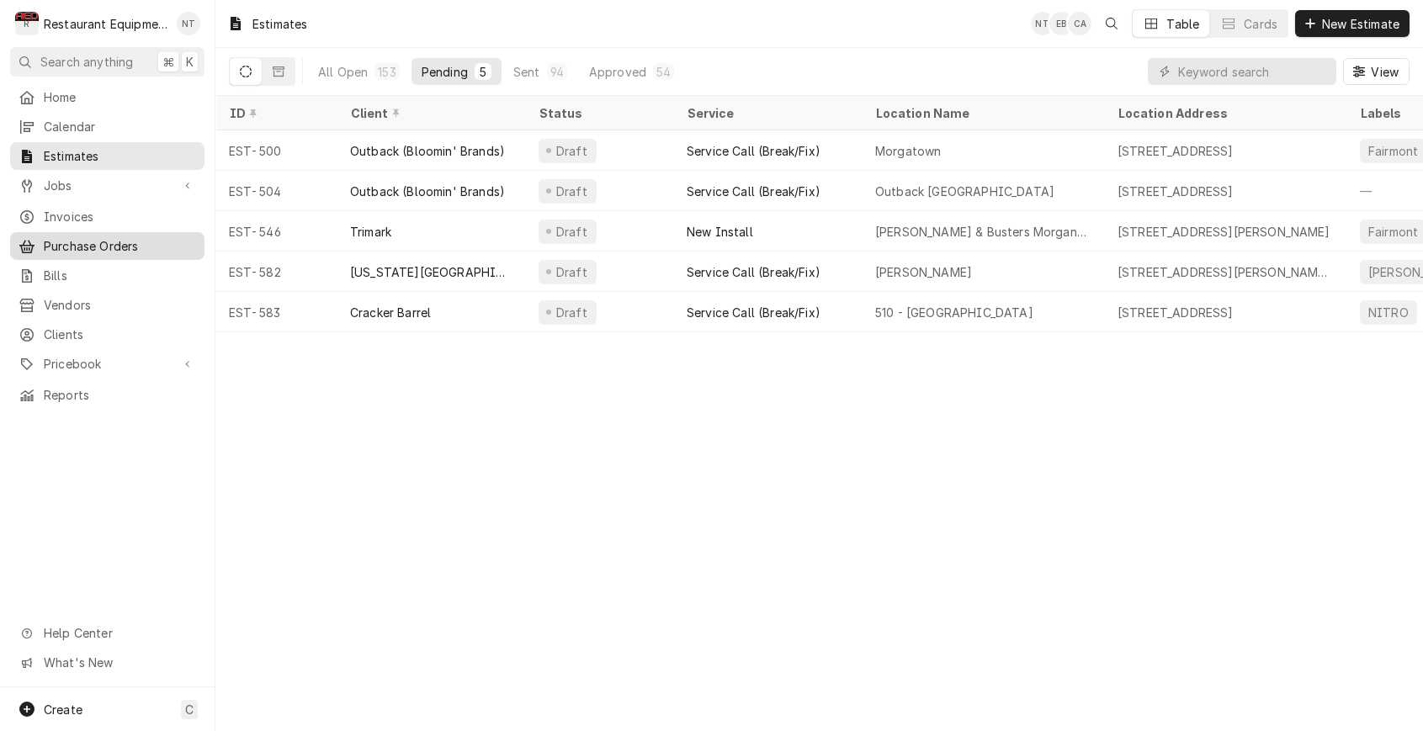
click at [109, 237] on span "Purchase Orders" at bounding box center [120, 246] width 152 height 18
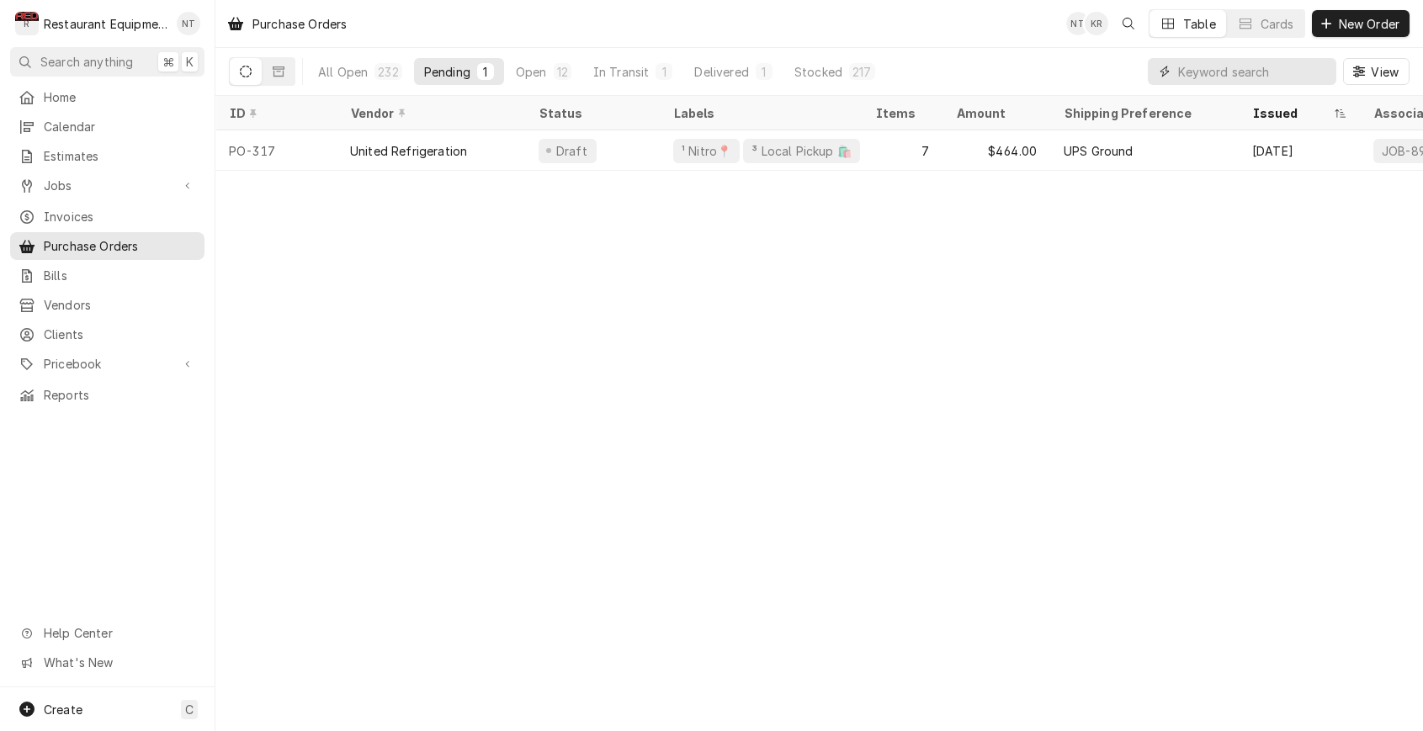
click at [1275, 59] on input "Dynamic Content Wrapper" at bounding box center [1253, 71] width 150 height 27
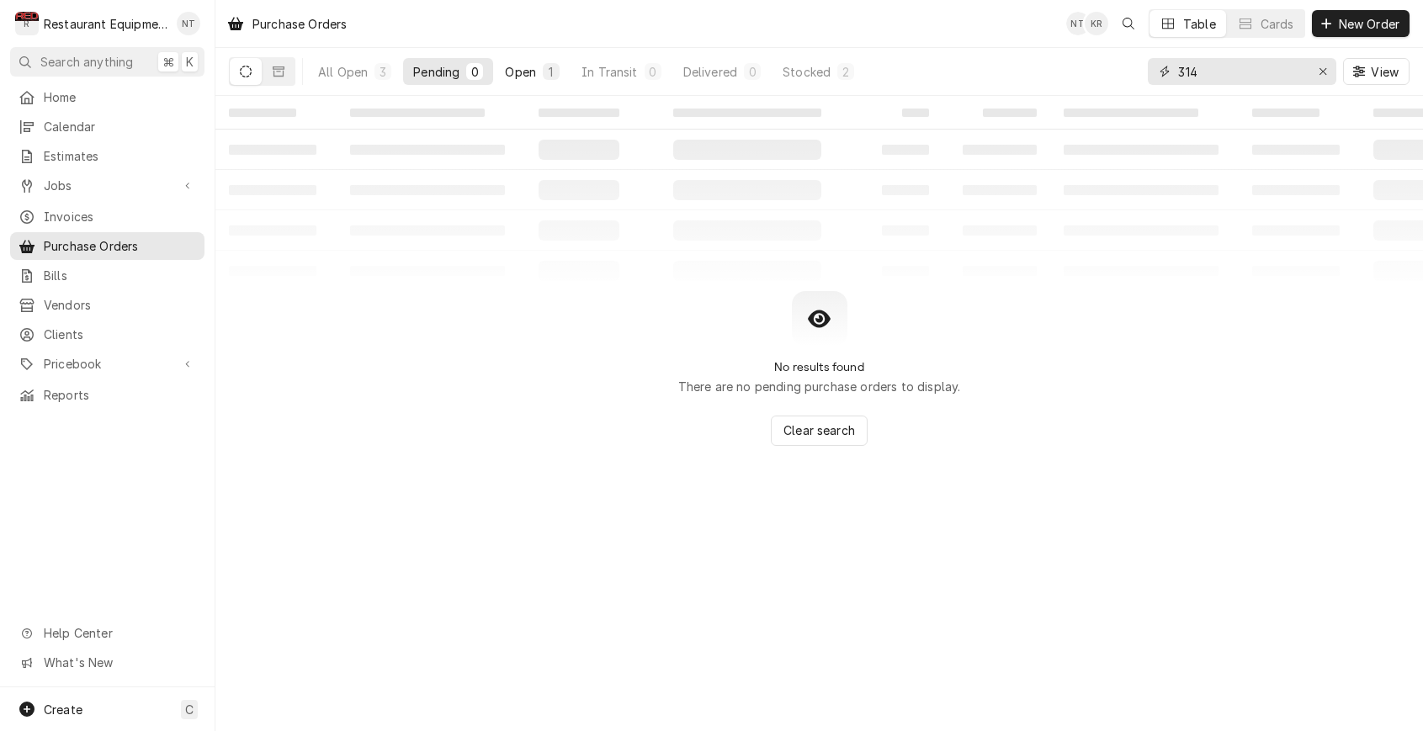
type input "314"
click at [540, 68] on button "Open 1" at bounding box center [532, 71] width 75 height 27
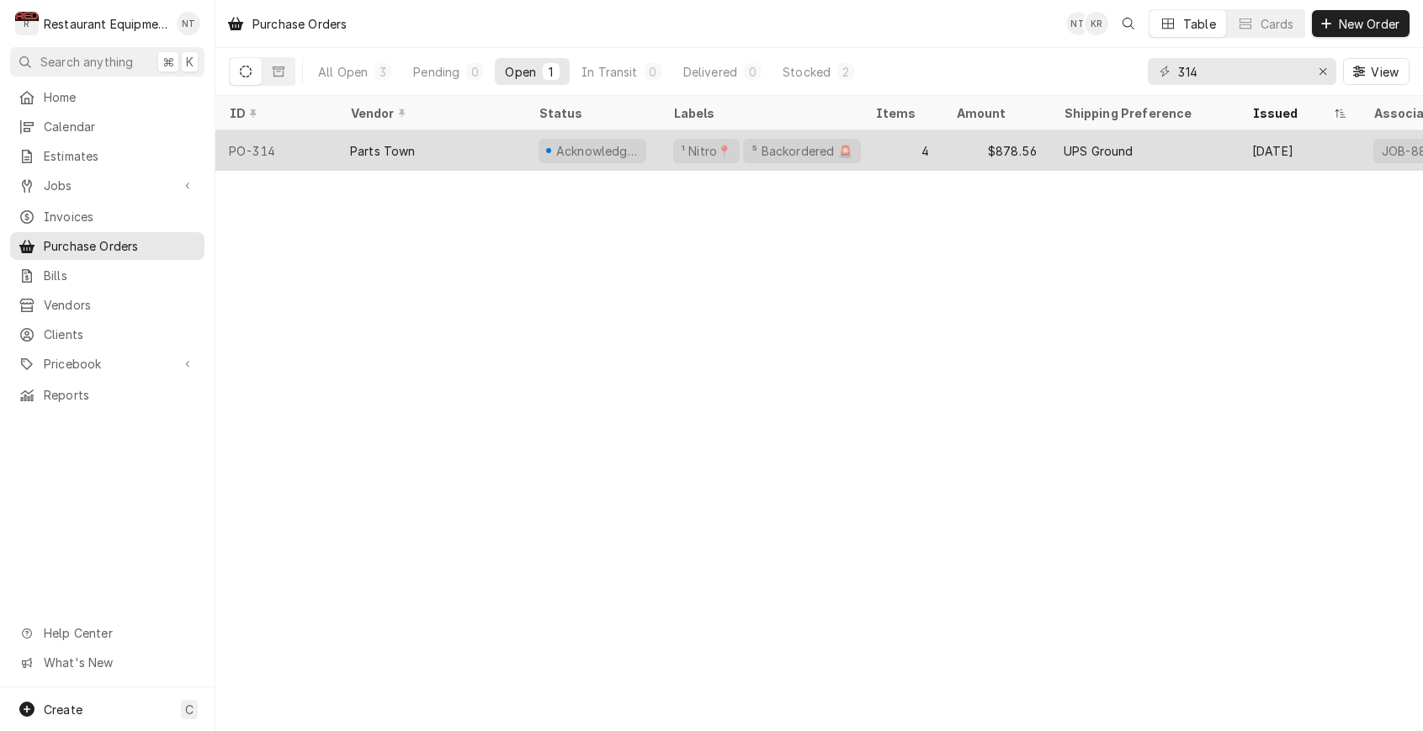
click at [923, 144] on div "4" at bounding box center [902, 150] width 81 height 40
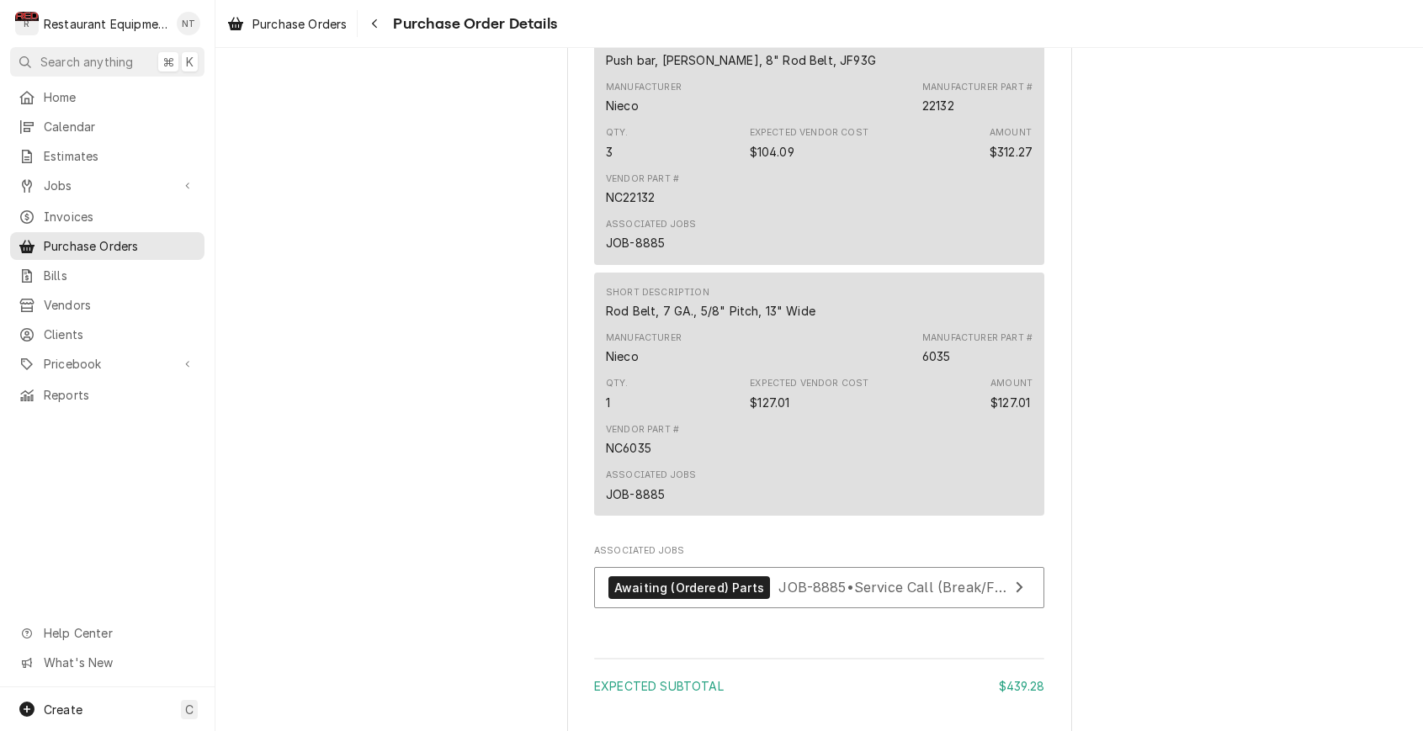
scroll to position [1090, 0]
click at [830, 594] on span "JOB-8885 • Service Call (Break/Fix)" at bounding box center [893, 585] width 231 height 17
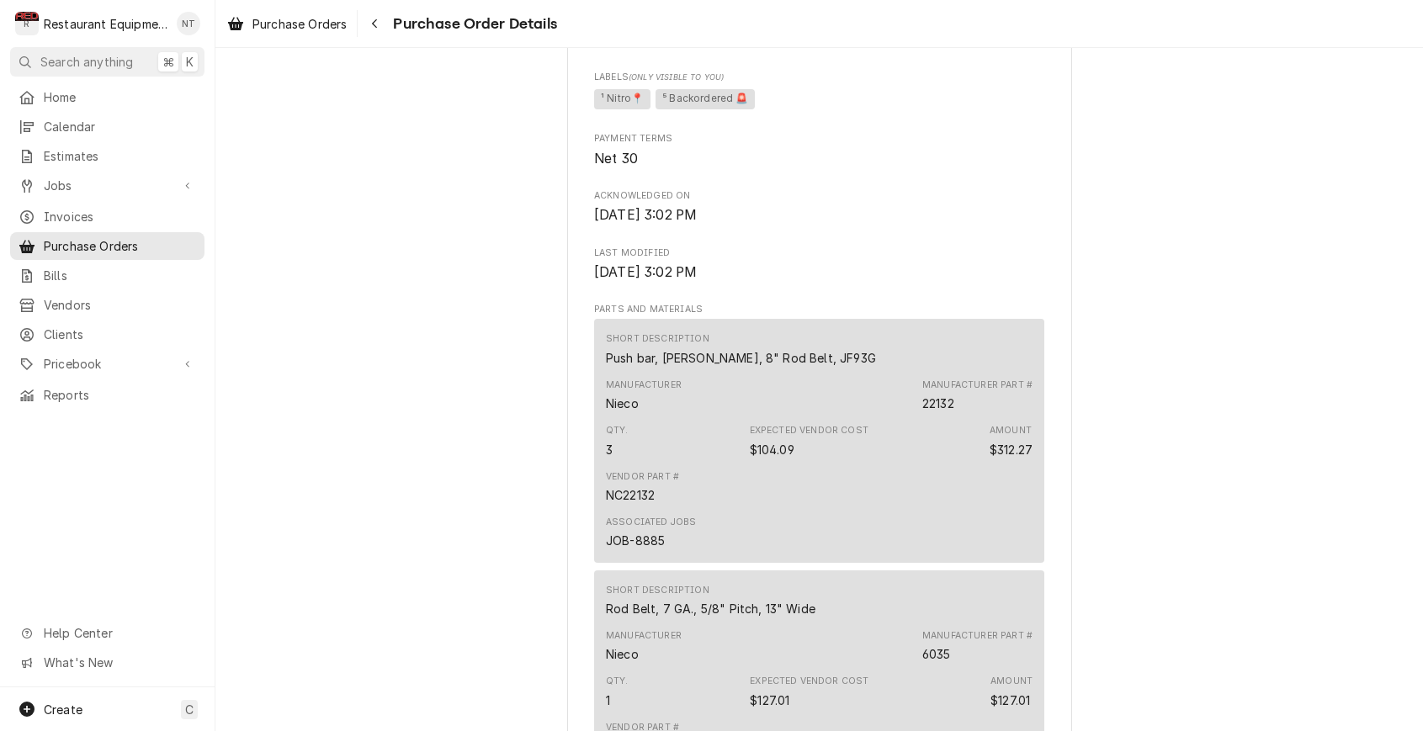
scroll to position [787, 0]
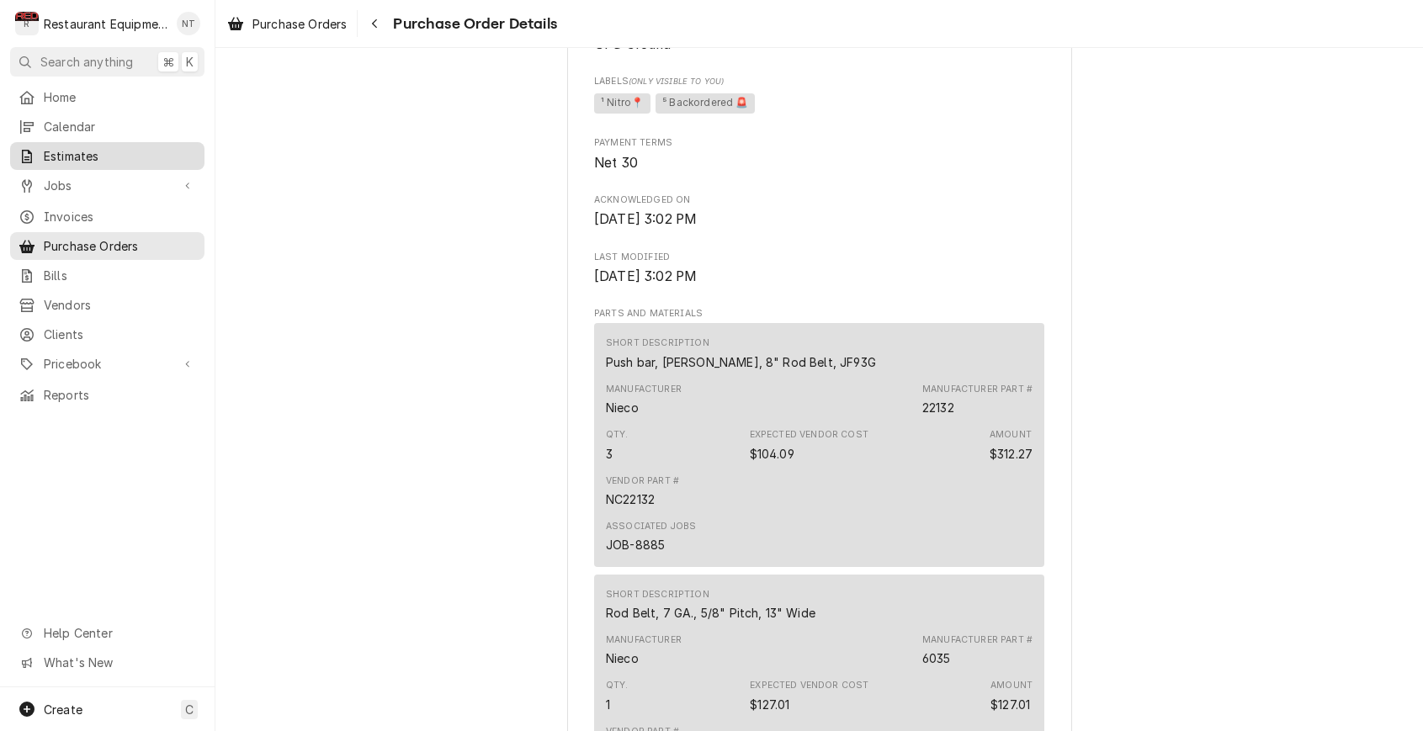
click at [196, 151] on div "Estimates" at bounding box center [107, 156] width 188 height 21
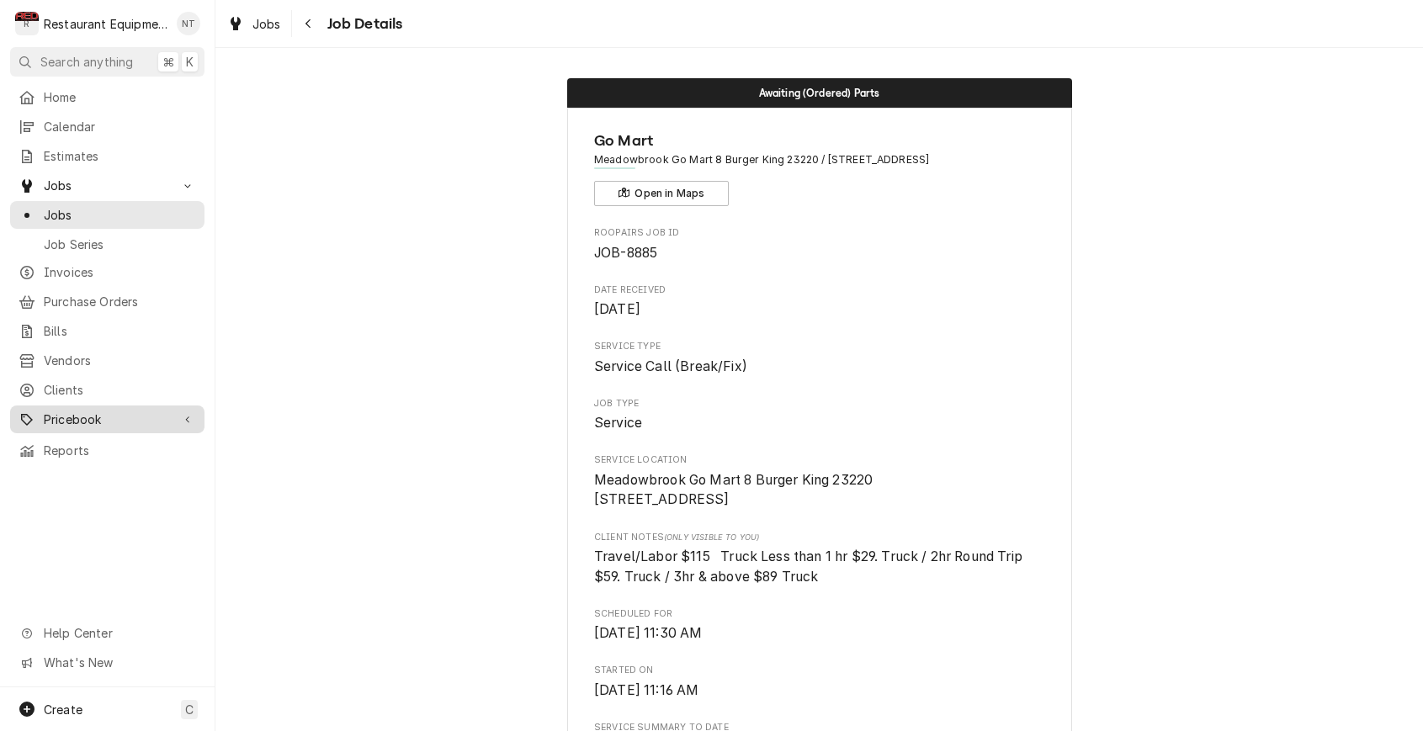
drag, startPoint x: 174, startPoint y: 408, endPoint x: 167, endPoint y: 403, distance: 9.1
click at [175, 409] on div "Pricebook" at bounding box center [107, 419] width 188 height 21
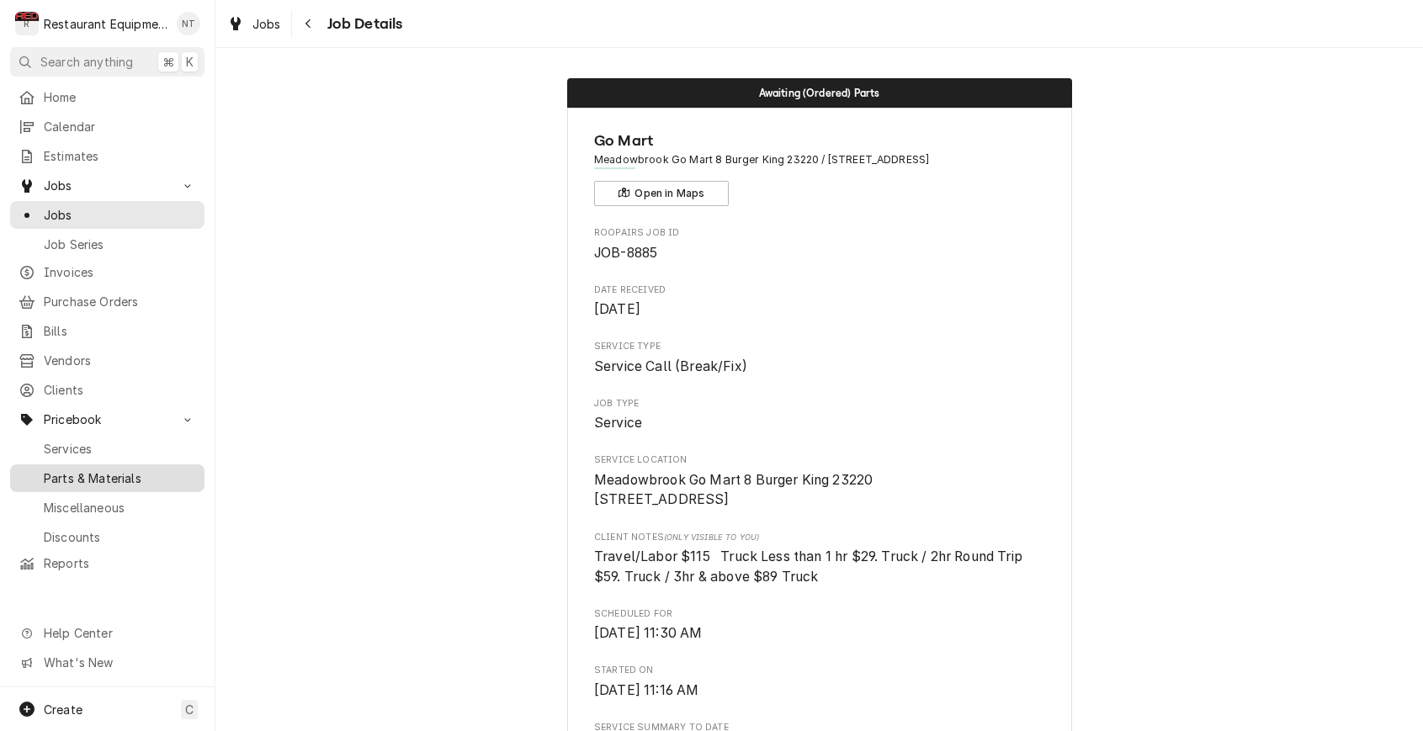
click at [164, 469] on span "Parts & Materials" at bounding box center [120, 478] width 152 height 18
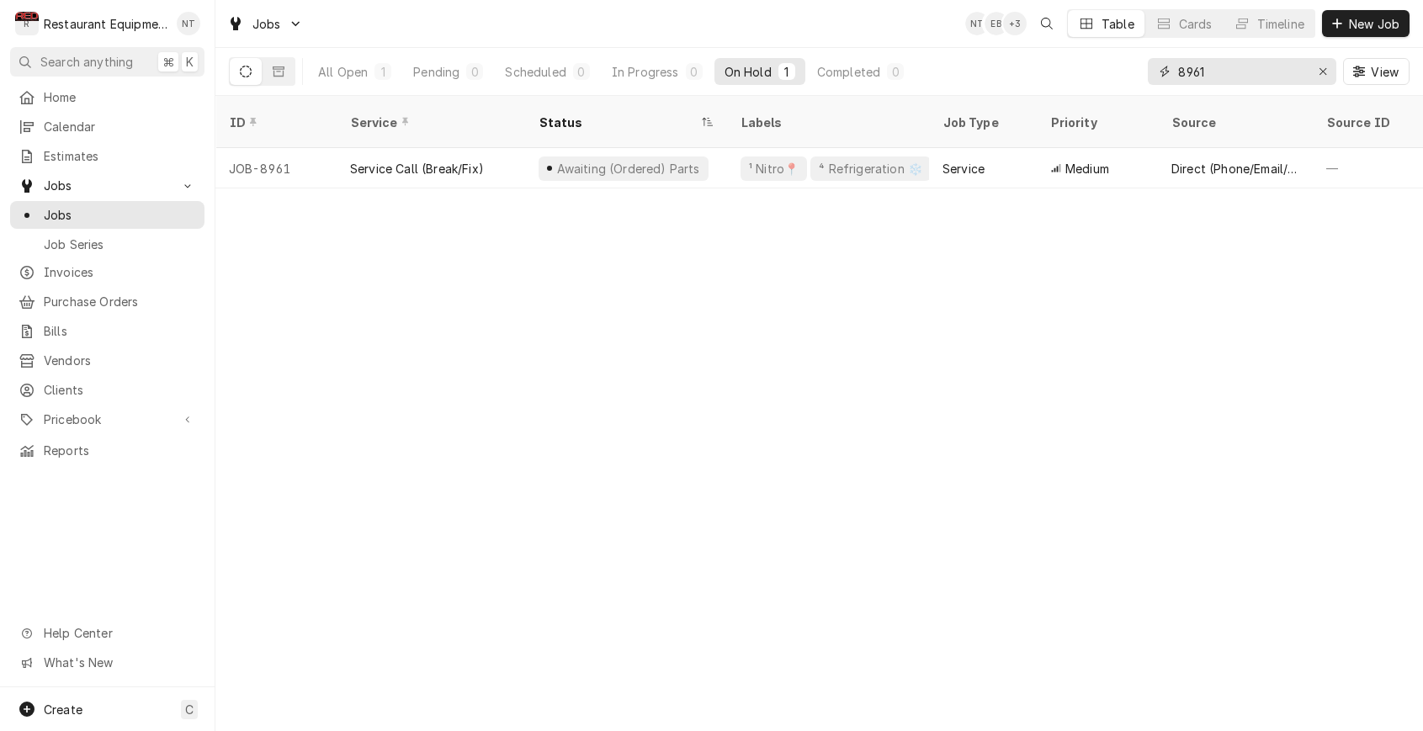
click at [1214, 73] on input "8961" at bounding box center [1241, 71] width 126 height 27
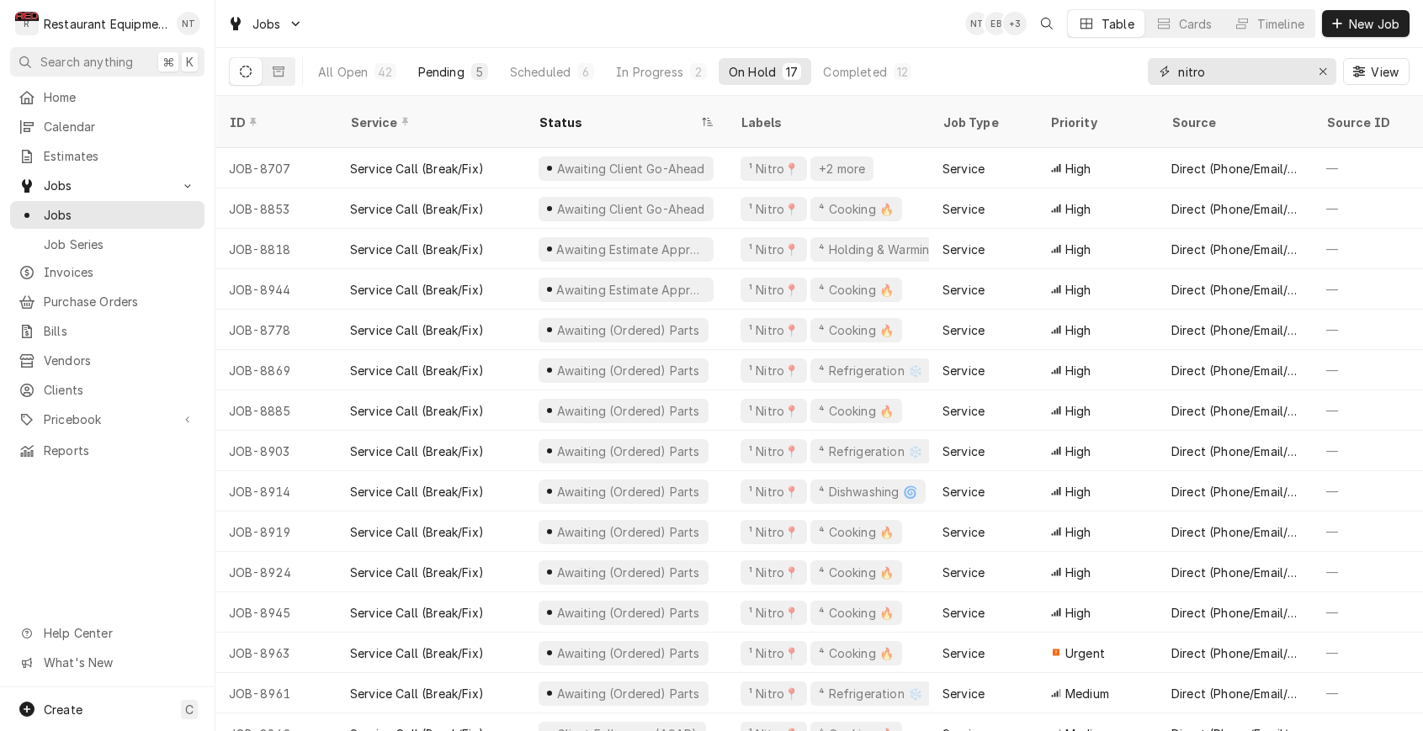
type input "nitro"
click at [436, 74] on div "Pending" at bounding box center [441, 72] width 46 height 18
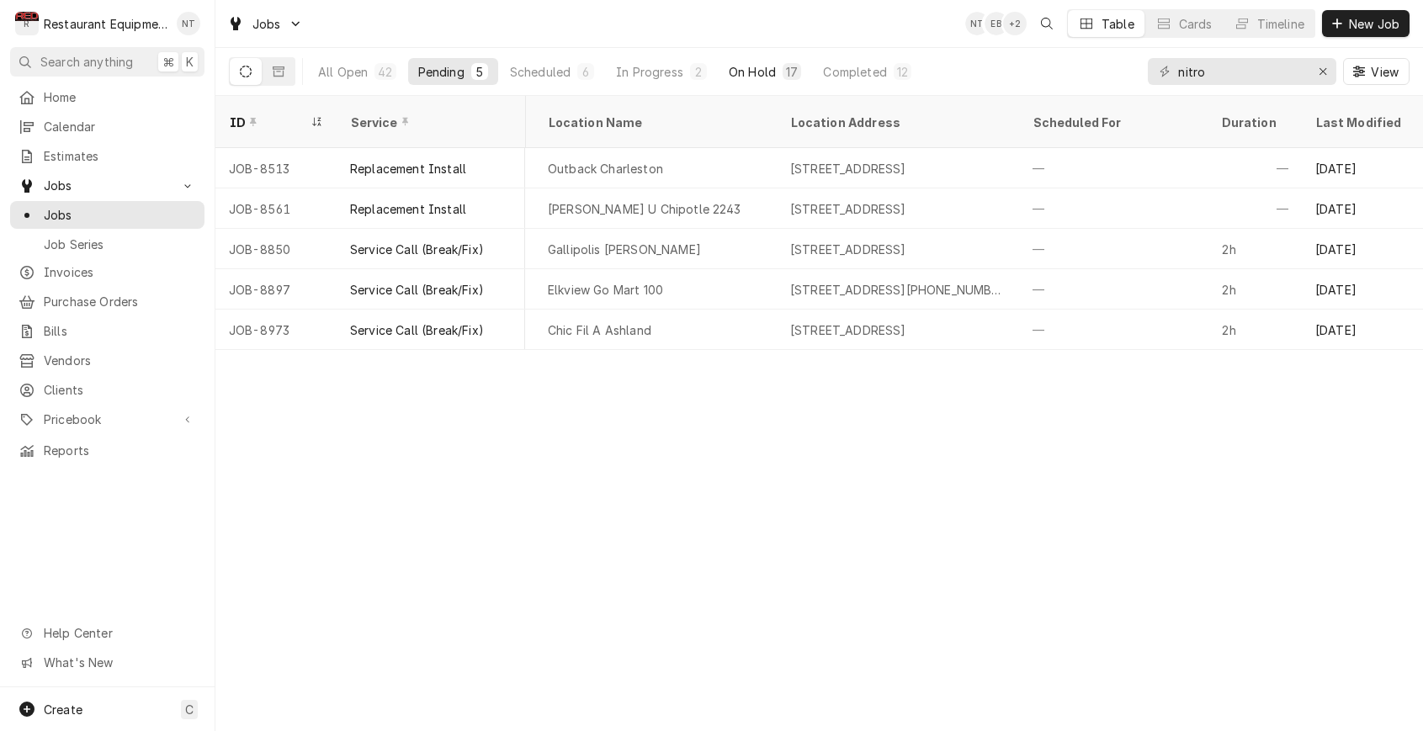
click at [767, 66] on div "On Hold" at bounding box center [752, 72] width 47 height 18
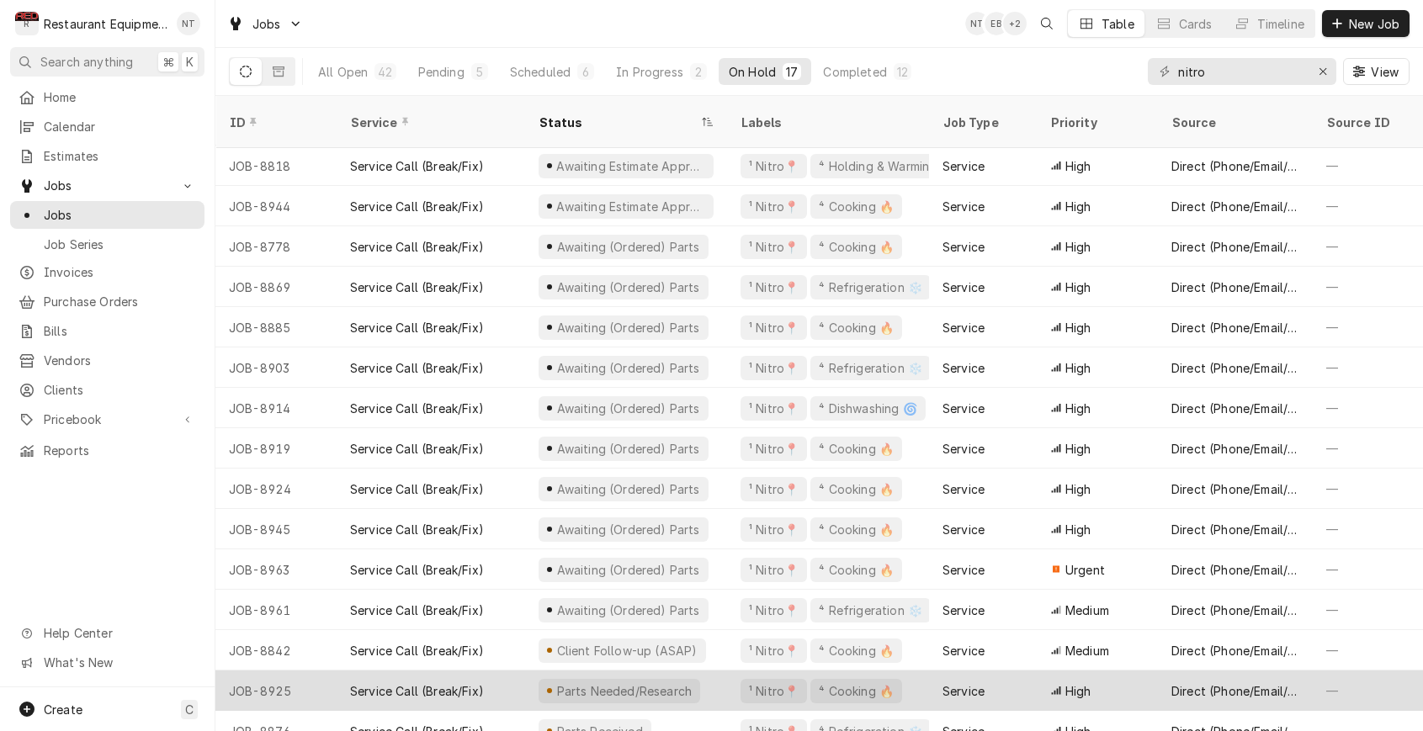
click at [710, 671] on div "Parts Needed/Research" at bounding box center [626, 691] width 202 height 40
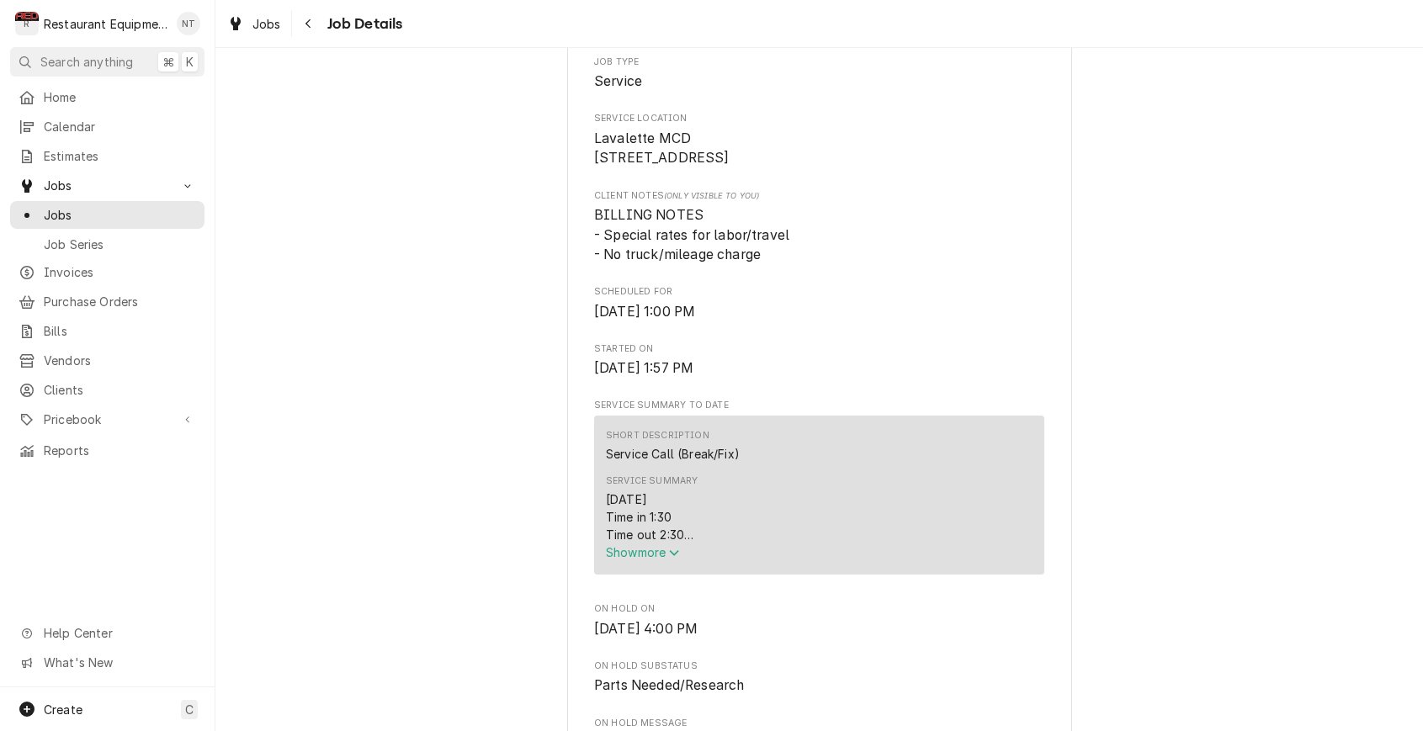
scroll to position [352, 0]
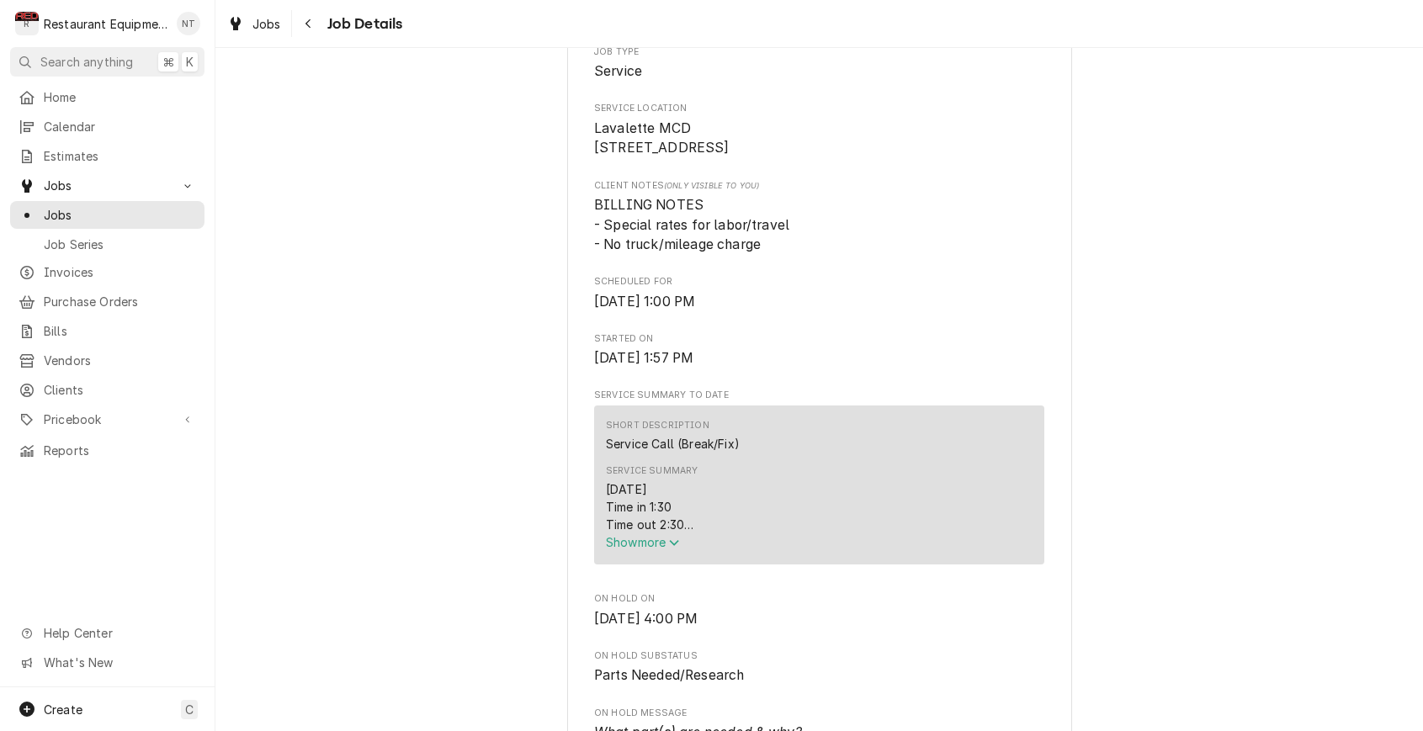
click at [671, 546] on span "Show more" at bounding box center [643, 542] width 74 height 14
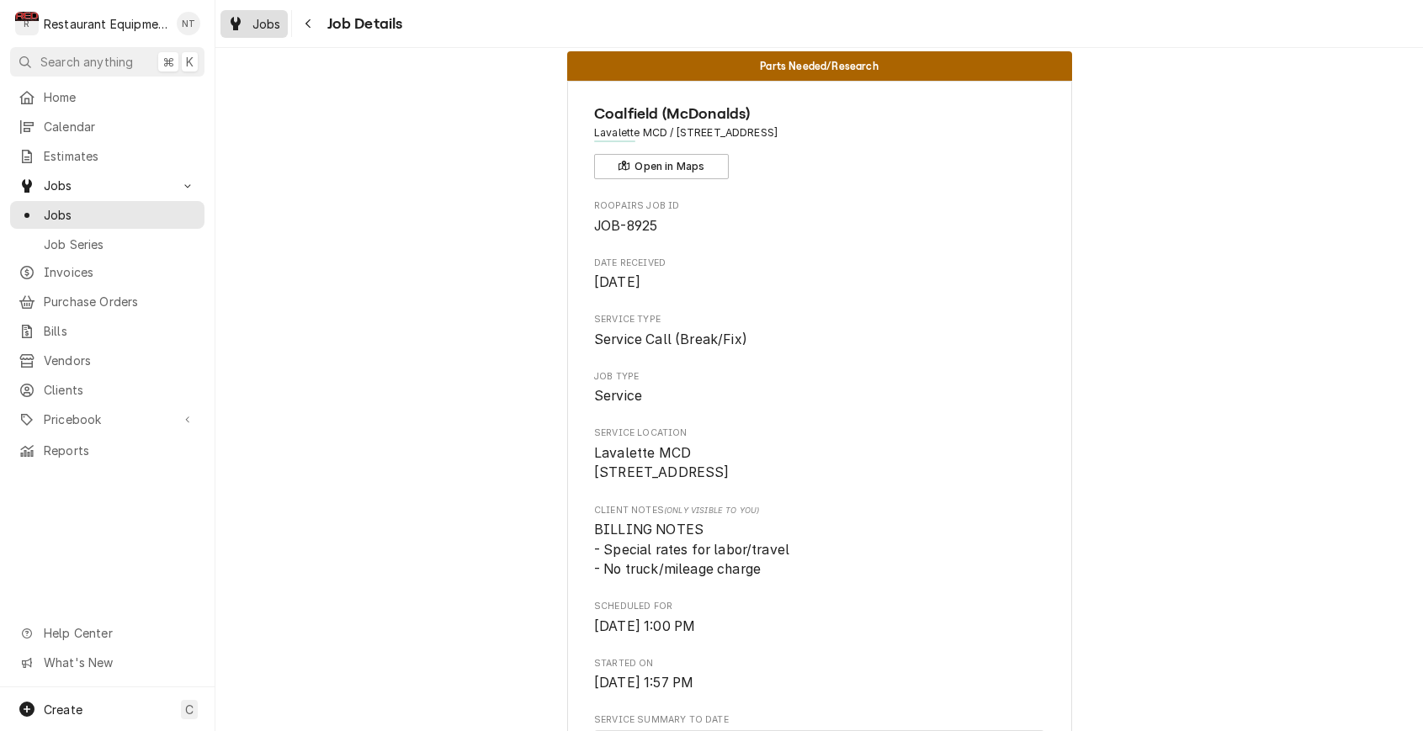
scroll to position [18, 0]
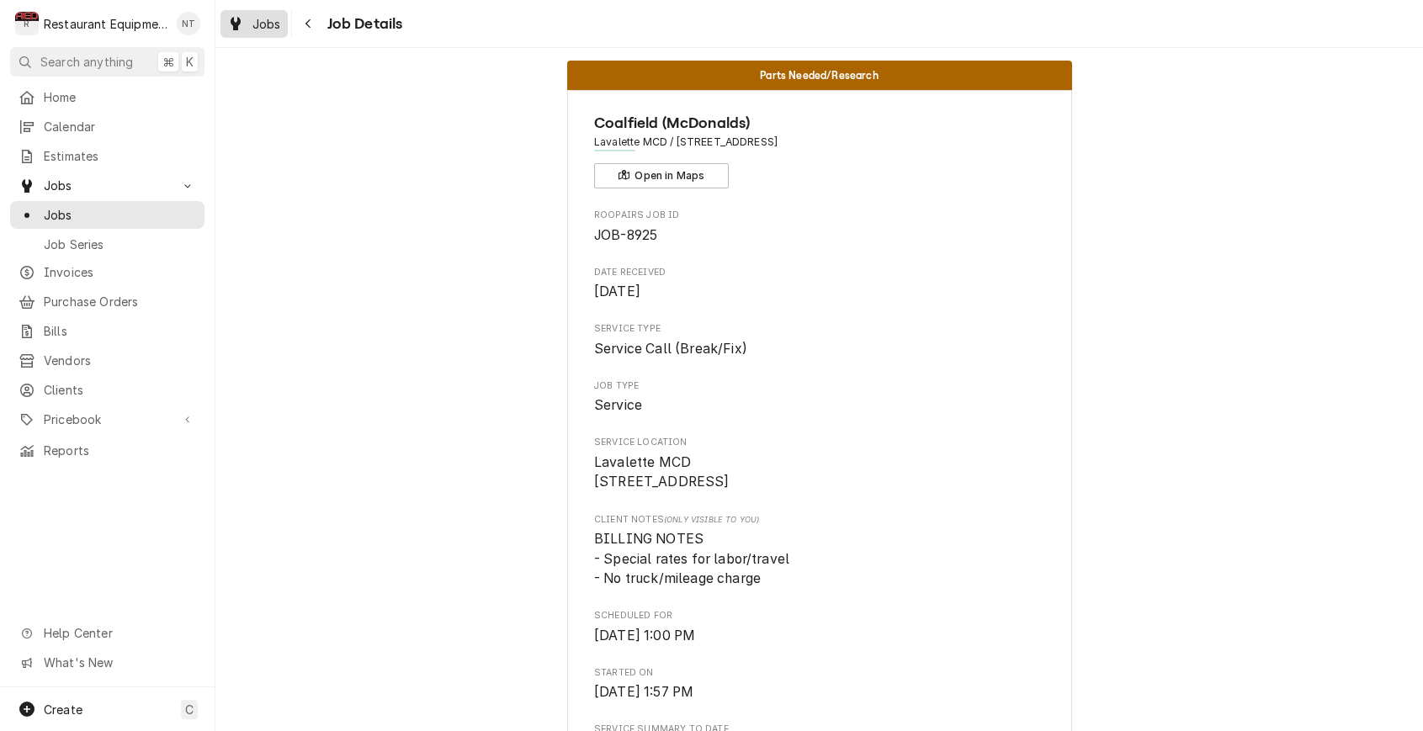
click at [268, 24] on span "Jobs" at bounding box center [266, 24] width 29 height 18
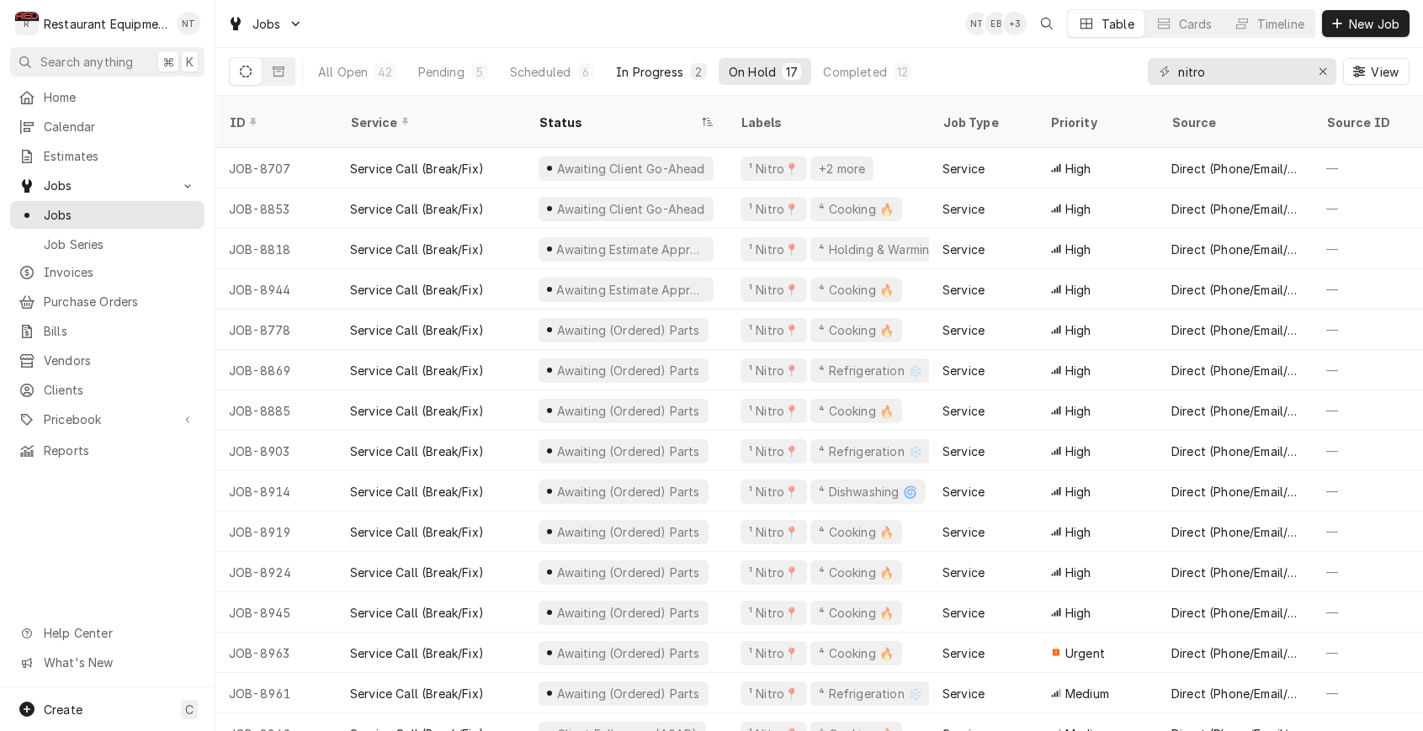
click at [658, 74] on div "In Progress" at bounding box center [649, 72] width 67 height 18
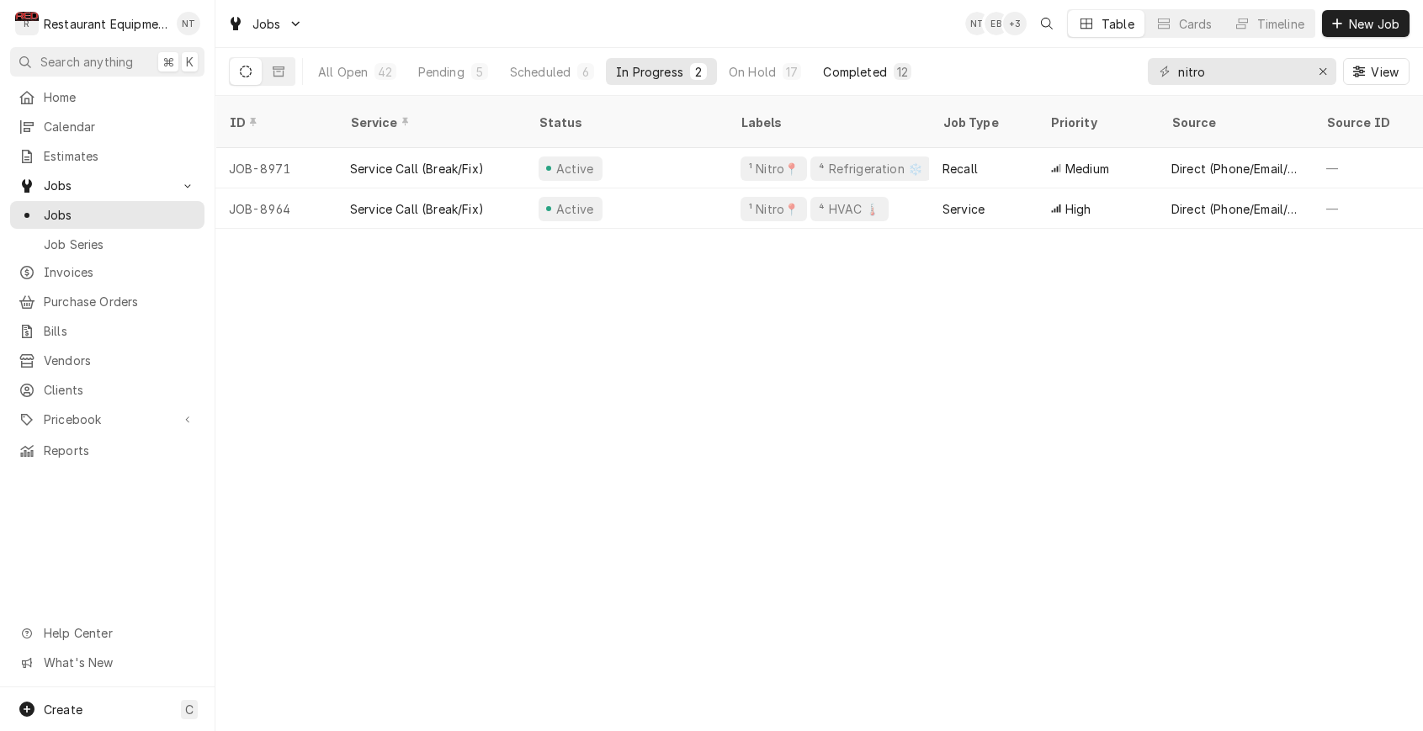
scroll to position [0, -1]
click at [871, 72] on div "Completed" at bounding box center [854, 72] width 63 height 18
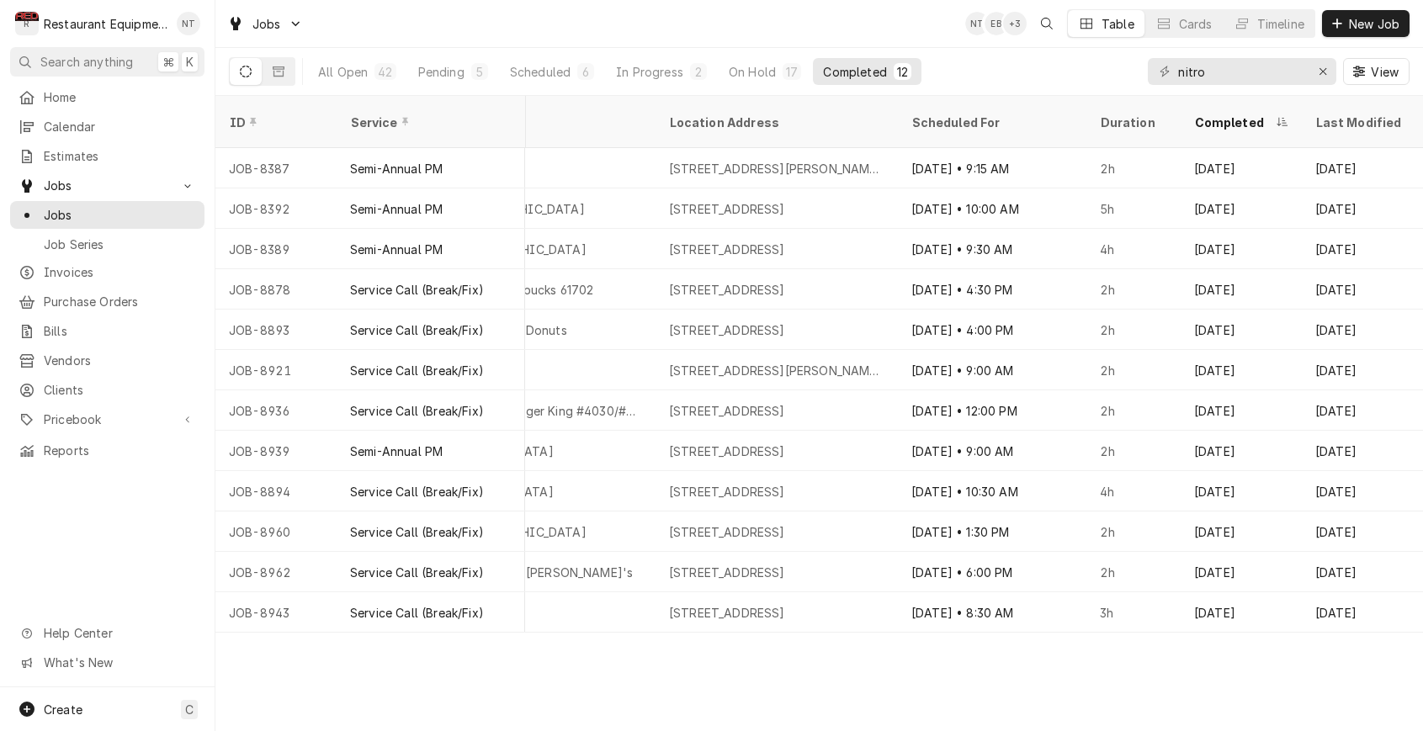
scroll to position [0, 1397]
click at [447, 73] on div "Pending" at bounding box center [441, 72] width 46 height 18
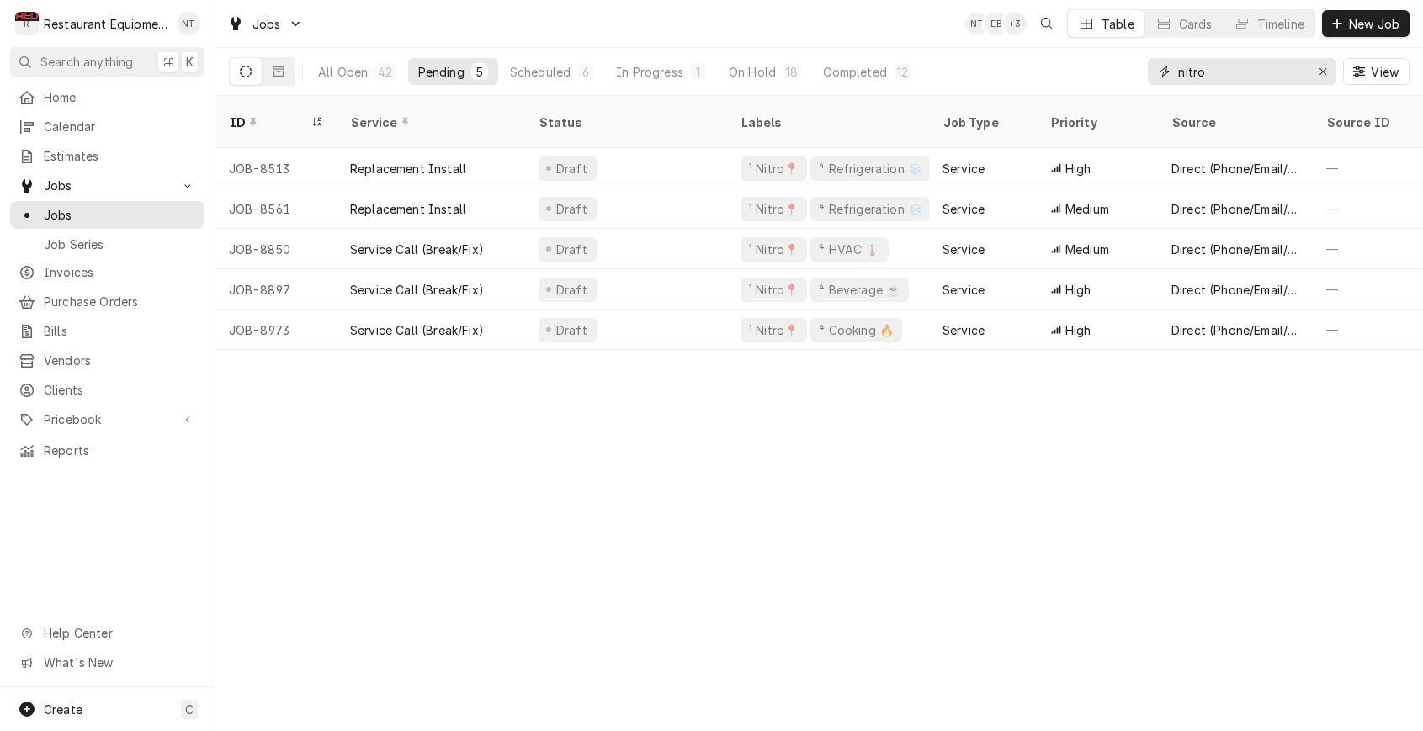
click at [1235, 74] on input "nitro" at bounding box center [1241, 71] width 126 height 27
click at [1234, 74] on input "nitro" at bounding box center [1241, 71] width 126 height 27
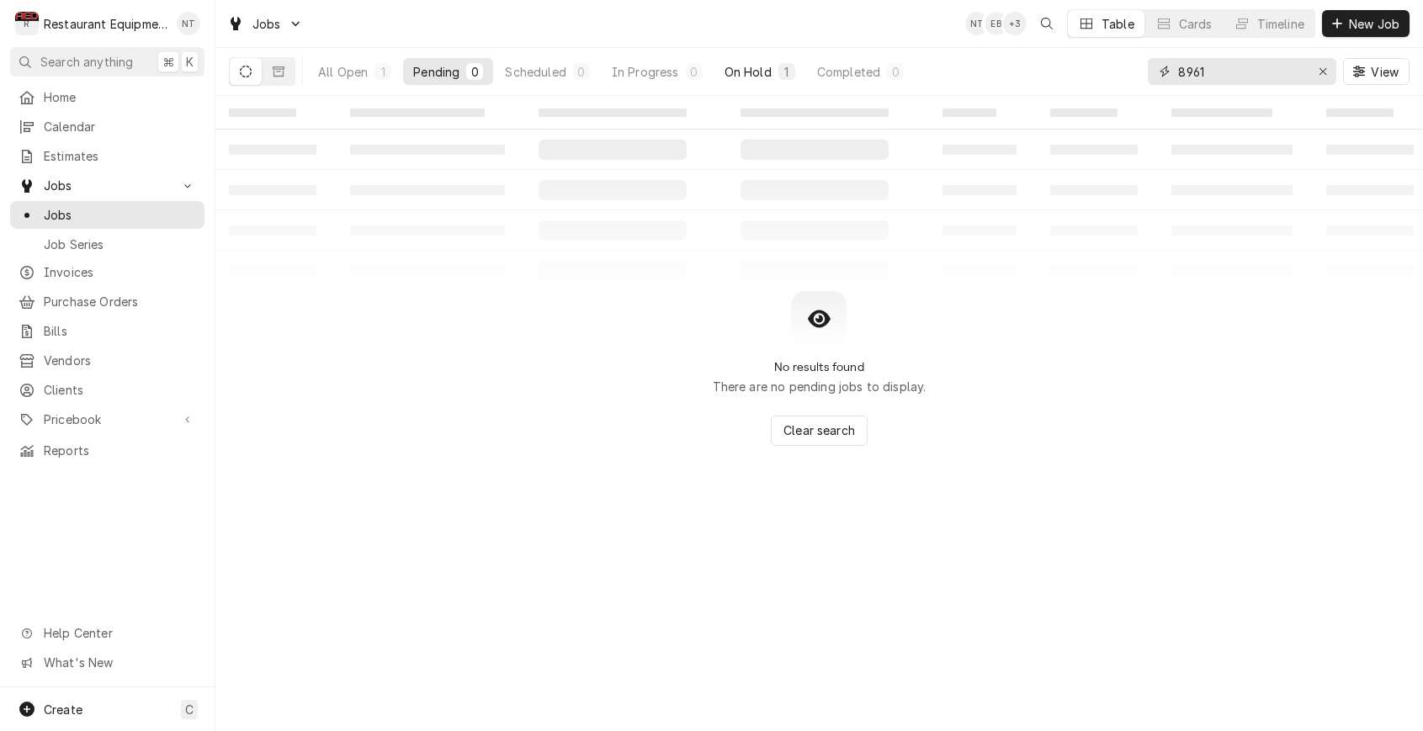
type input "8961"
click at [760, 77] on div "On Hold" at bounding box center [747, 72] width 47 height 18
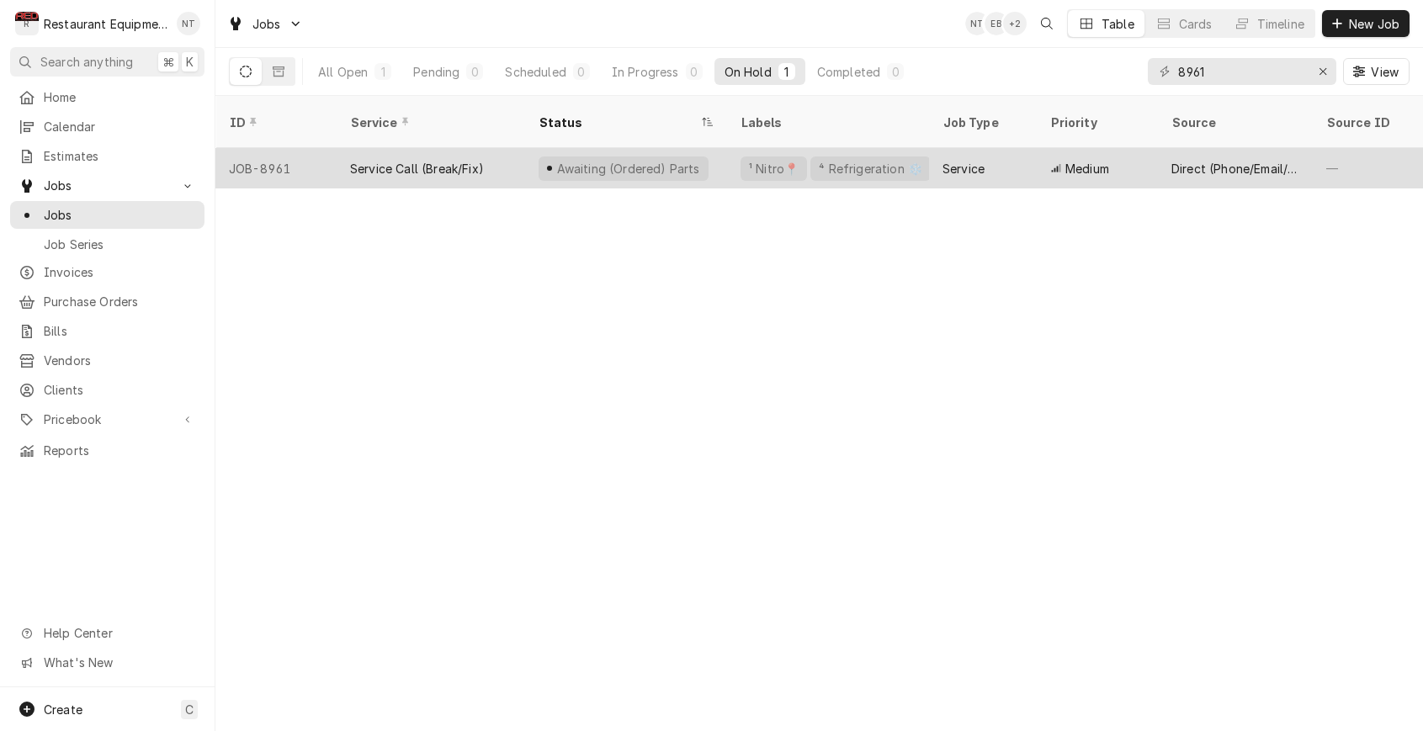
click at [973, 160] on div "Service" at bounding box center [963, 169] width 42 height 18
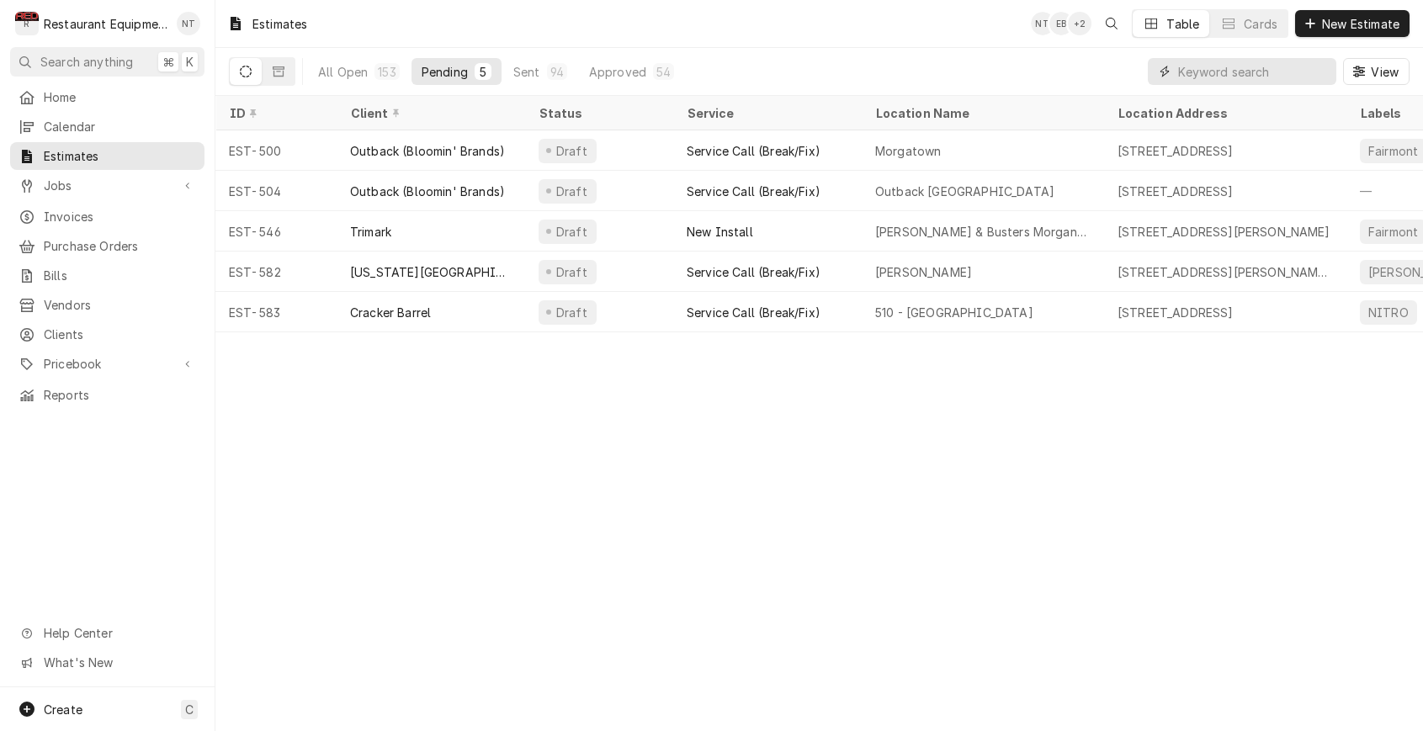
click at [1267, 75] on input "Dynamic Content Wrapper" at bounding box center [1253, 71] width 150 height 27
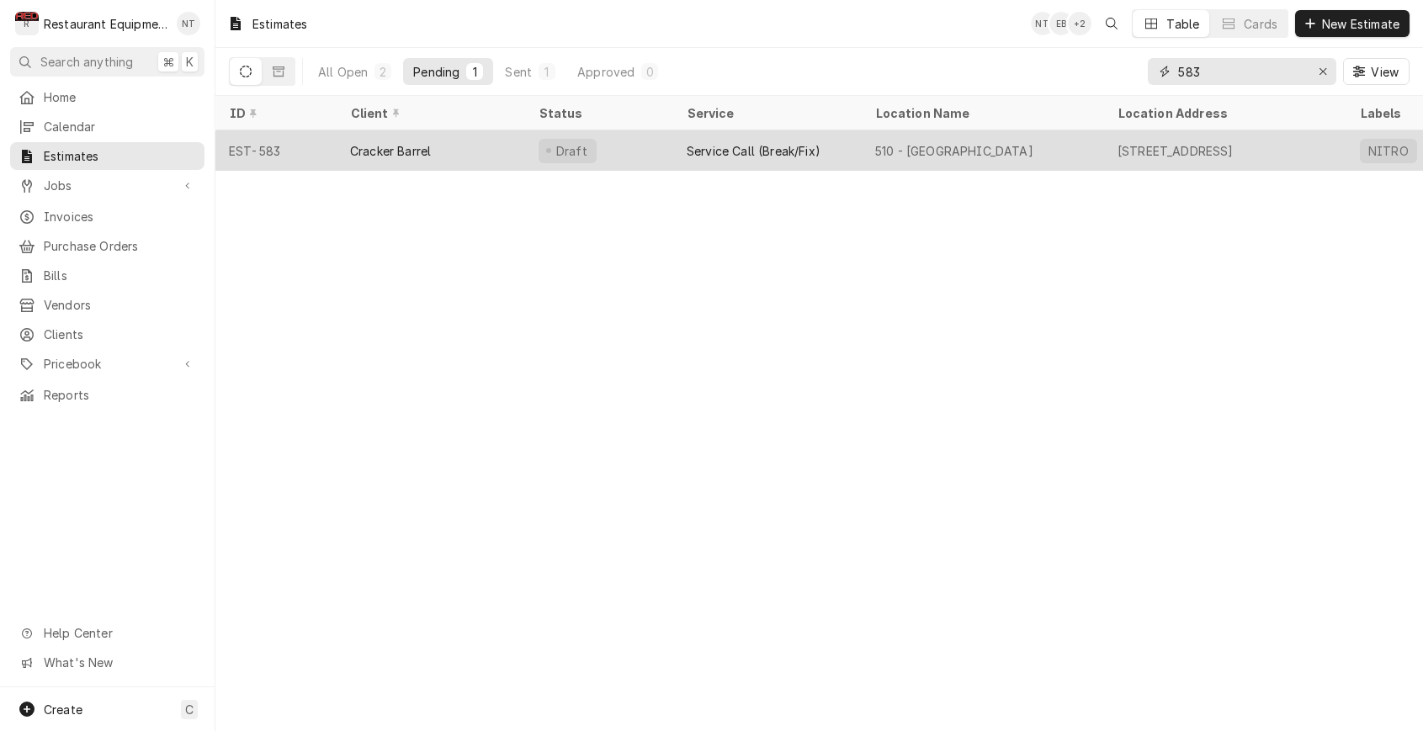
type input "583"
click at [1048, 145] on div "510 - [GEOGRAPHIC_DATA]" at bounding box center [983, 150] width 242 height 40
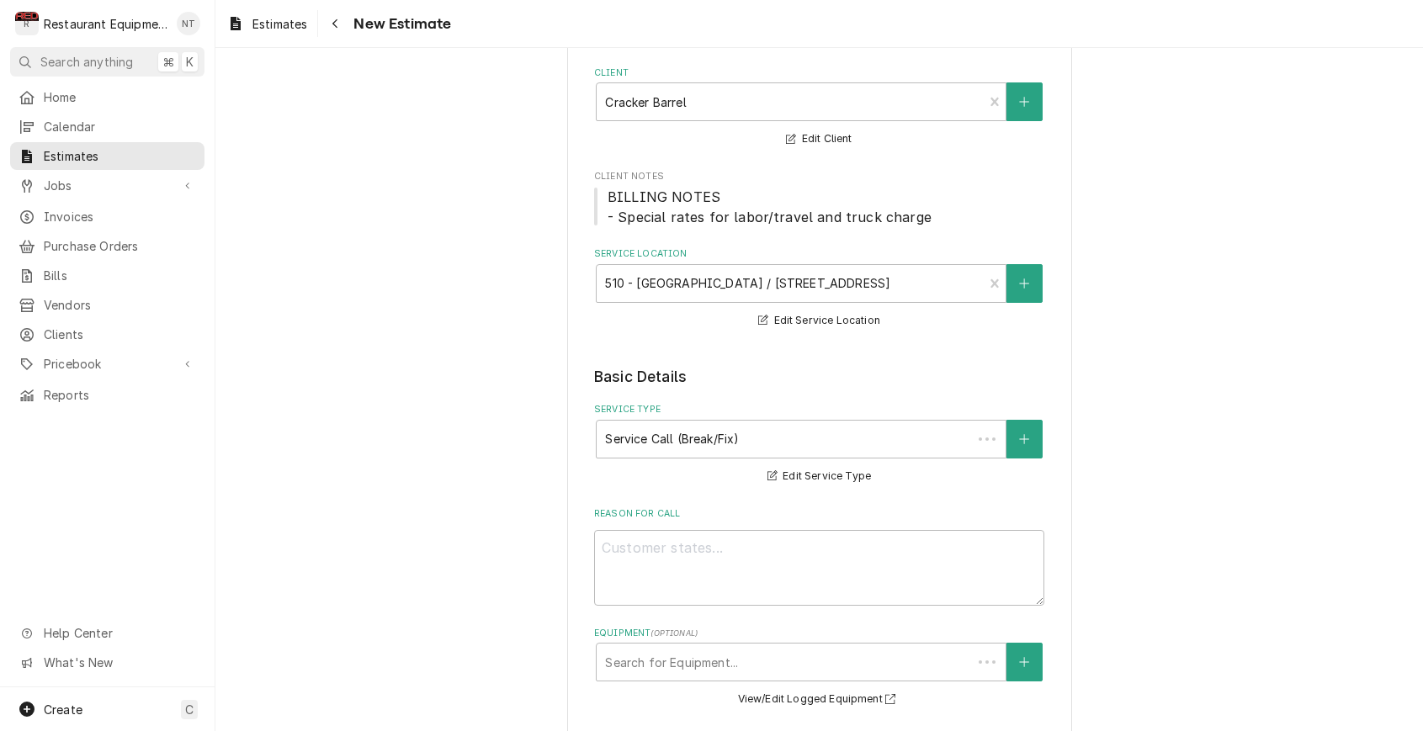
type textarea "x"
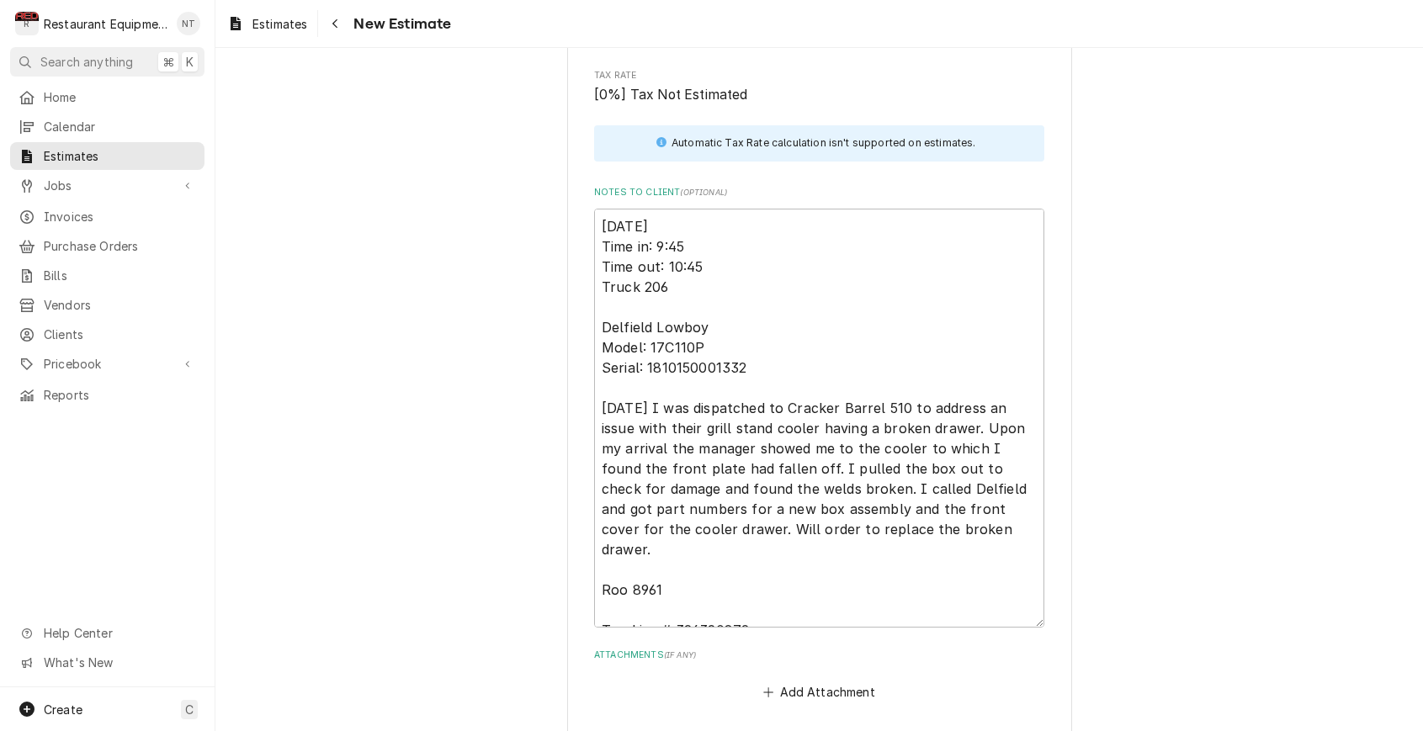
scroll to position [3136, 0]
click at [295, 27] on span "Estimates" at bounding box center [279, 24] width 55 height 18
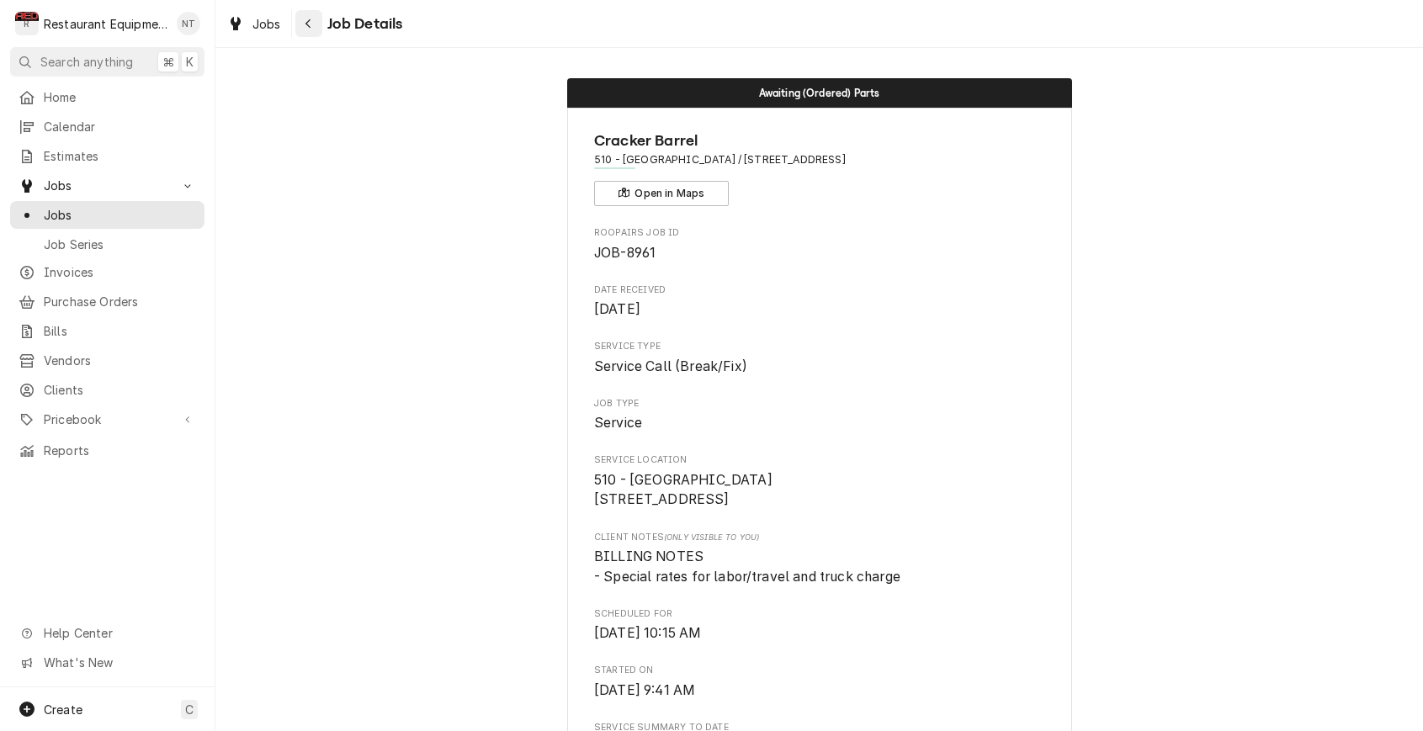
click at [297, 23] on button "Navigate back" at bounding box center [308, 23] width 27 height 27
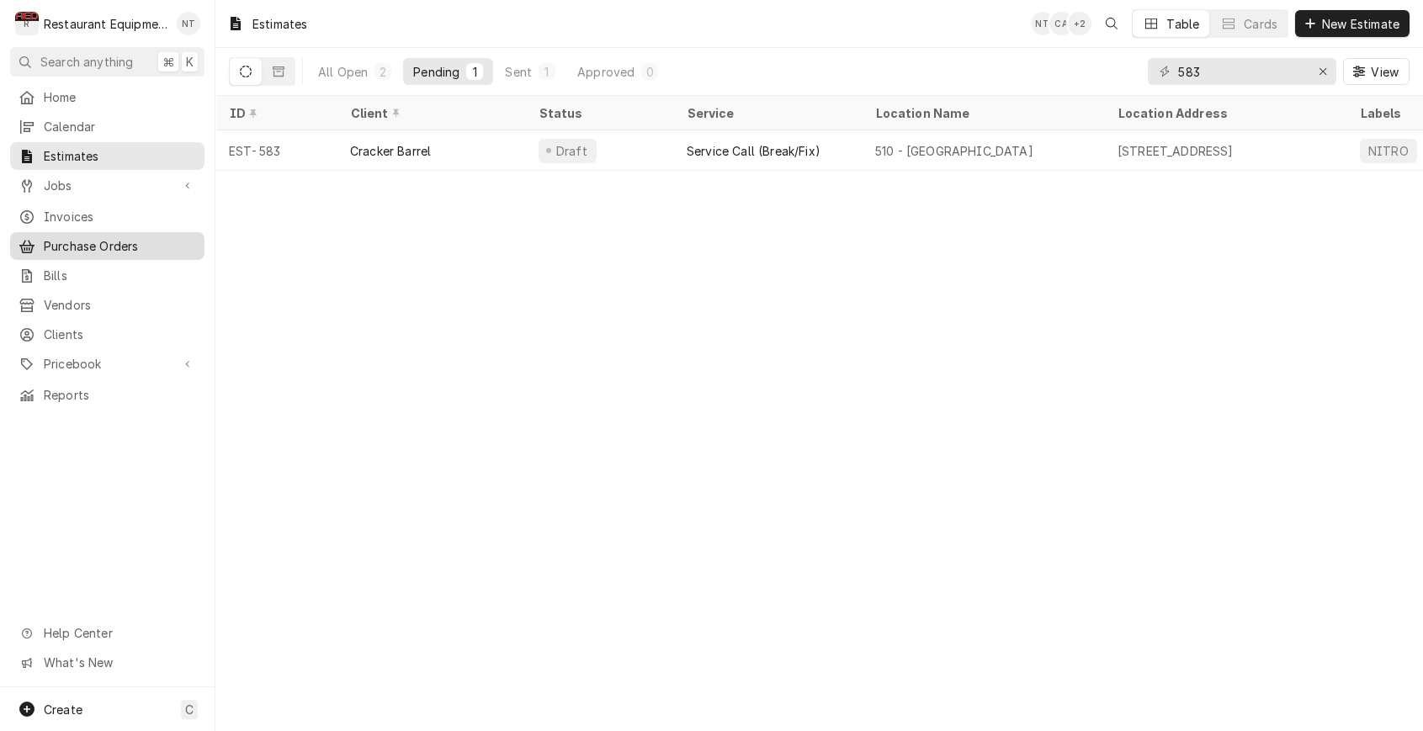
click at [122, 232] on link "Purchase Orders" at bounding box center [107, 246] width 194 height 28
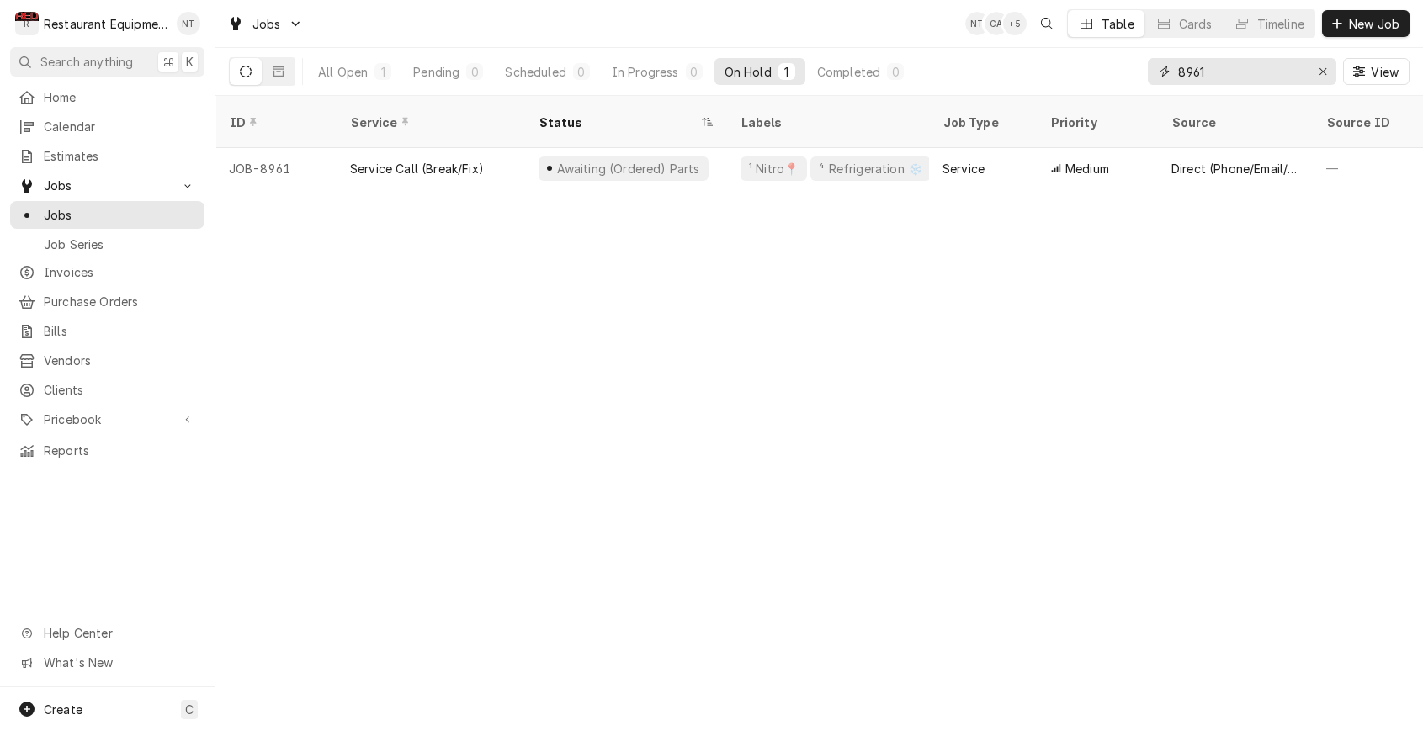
click at [1276, 63] on input "8961" at bounding box center [1241, 71] width 126 height 27
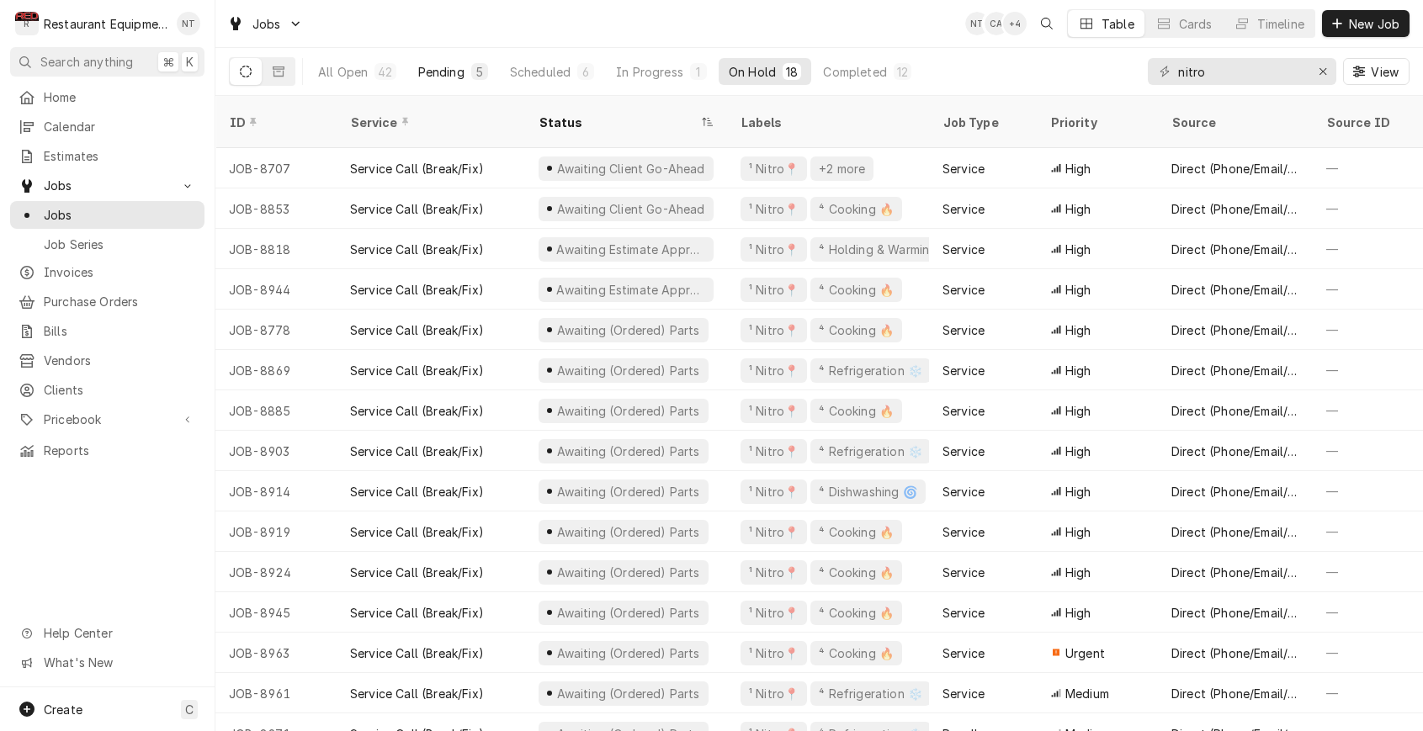
click at [432, 64] on div "Pending" at bounding box center [441, 72] width 46 height 18
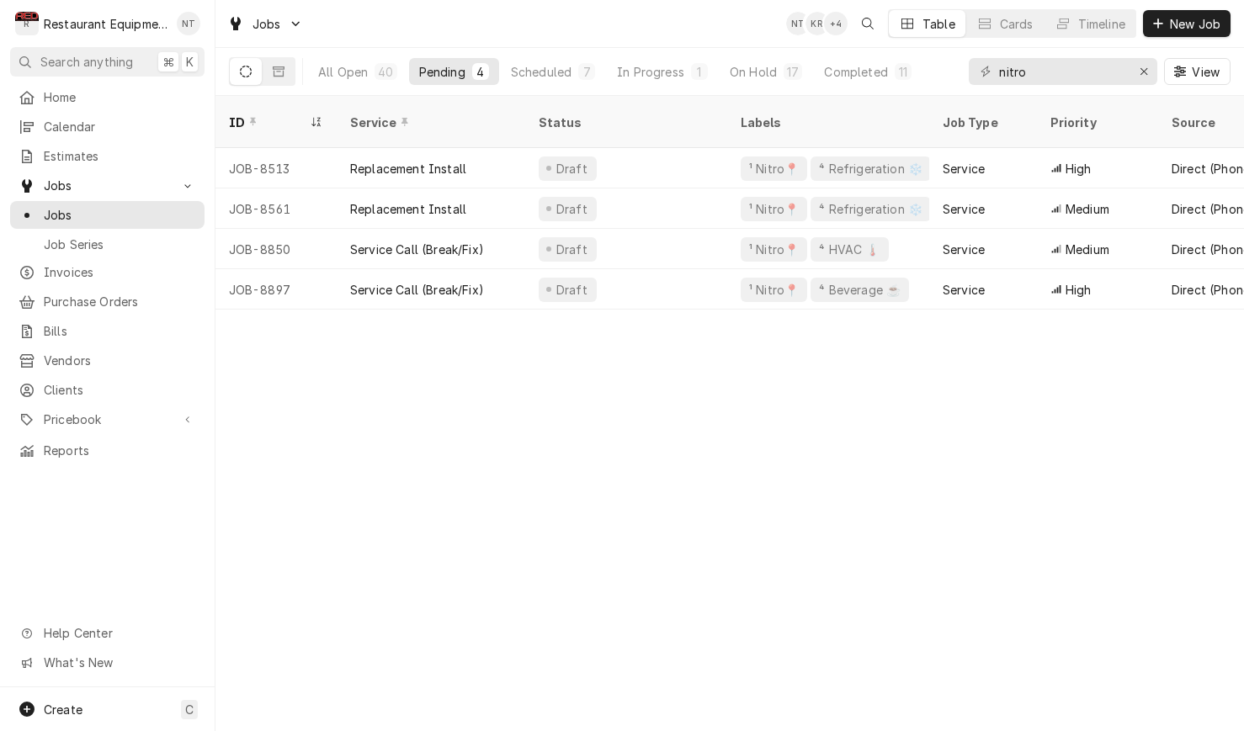
click at [1088, 85] on div "nitro View" at bounding box center [1099, 71] width 262 height 47
click at [1088, 84] on div "nitro View" at bounding box center [1099, 71] width 262 height 47
click at [1085, 77] on input "nitro" at bounding box center [1062, 71] width 126 height 27
click at [1085, 76] on input "nitro" at bounding box center [1062, 71] width 126 height 27
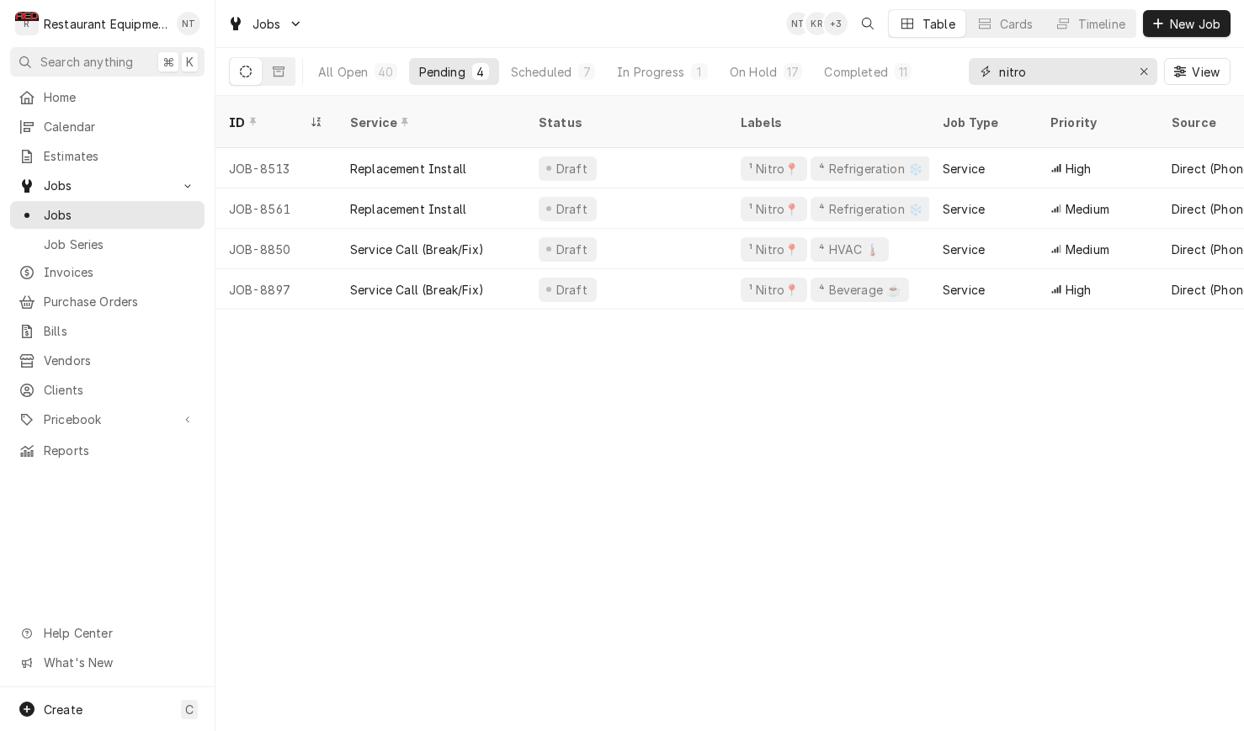
click at [1085, 76] on input "nitro" at bounding box center [1062, 71] width 126 height 27
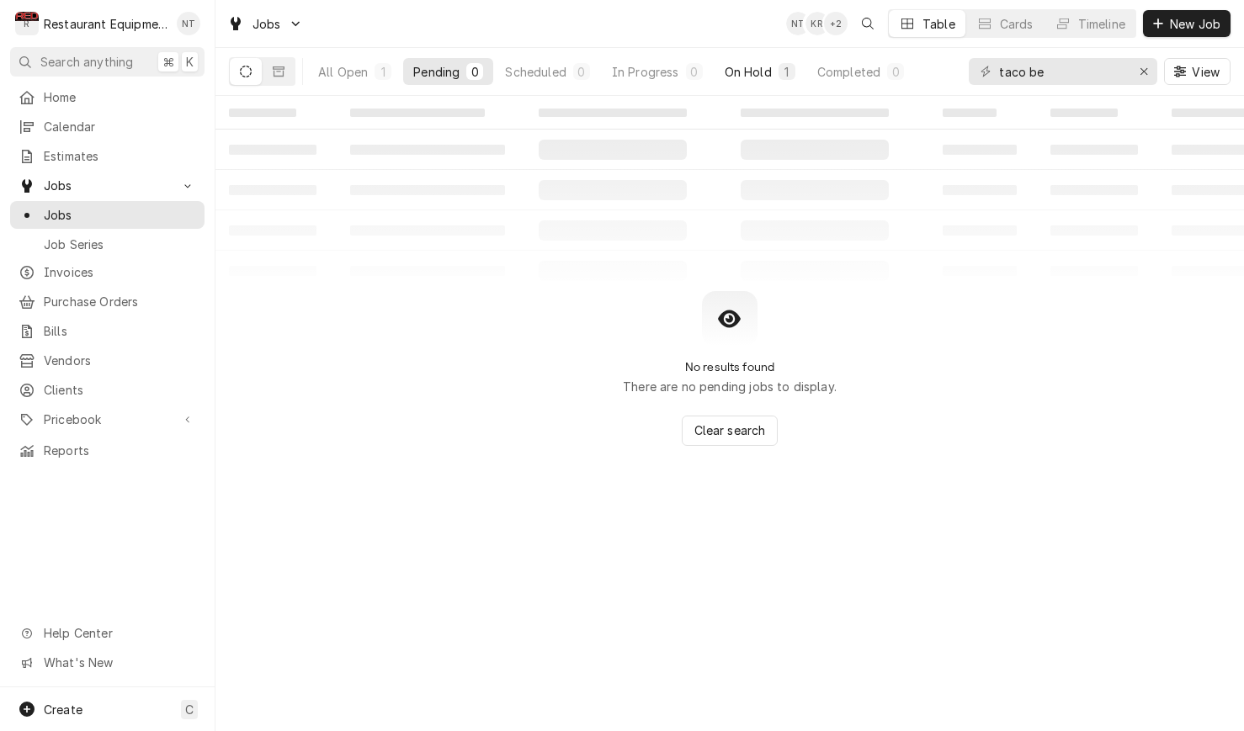
click at [751, 73] on div "On Hold" at bounding box center [747, 72] width 47 height 18
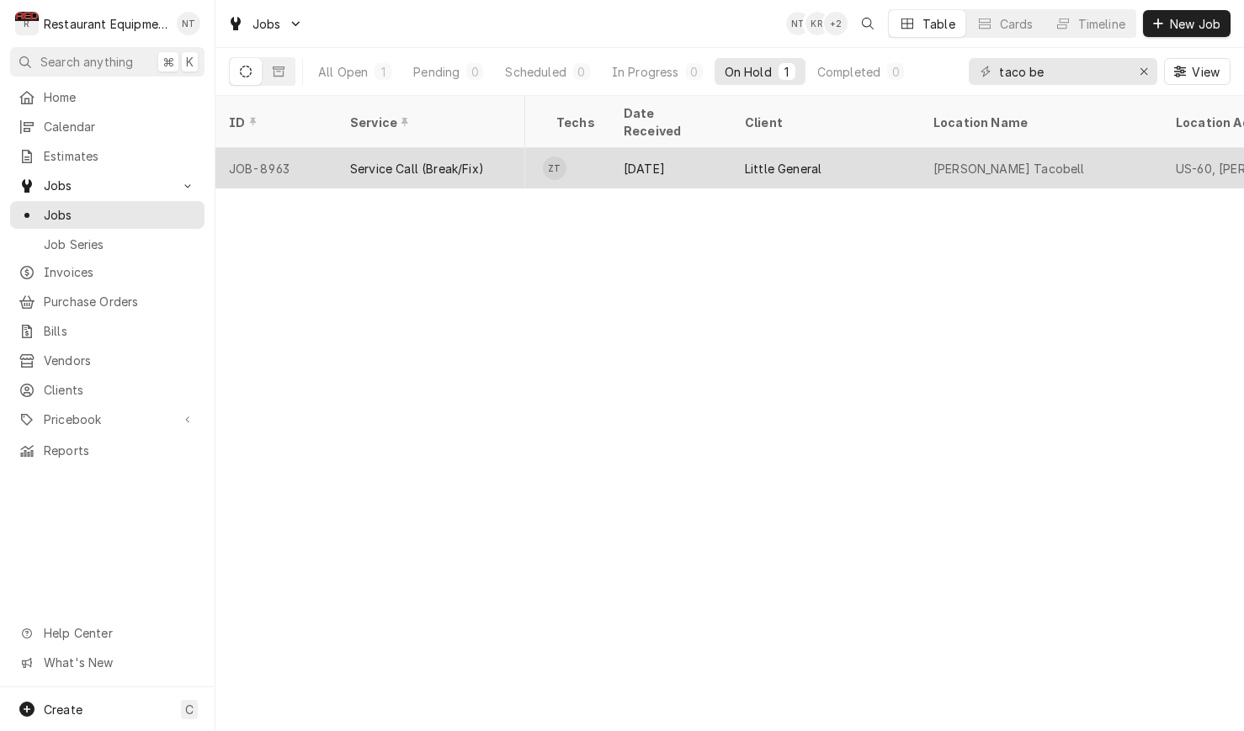
scroll to position [0, 896]
click at [1083, 72] on input "taco be" at bounding box center [1062, 71] width 126 height 27
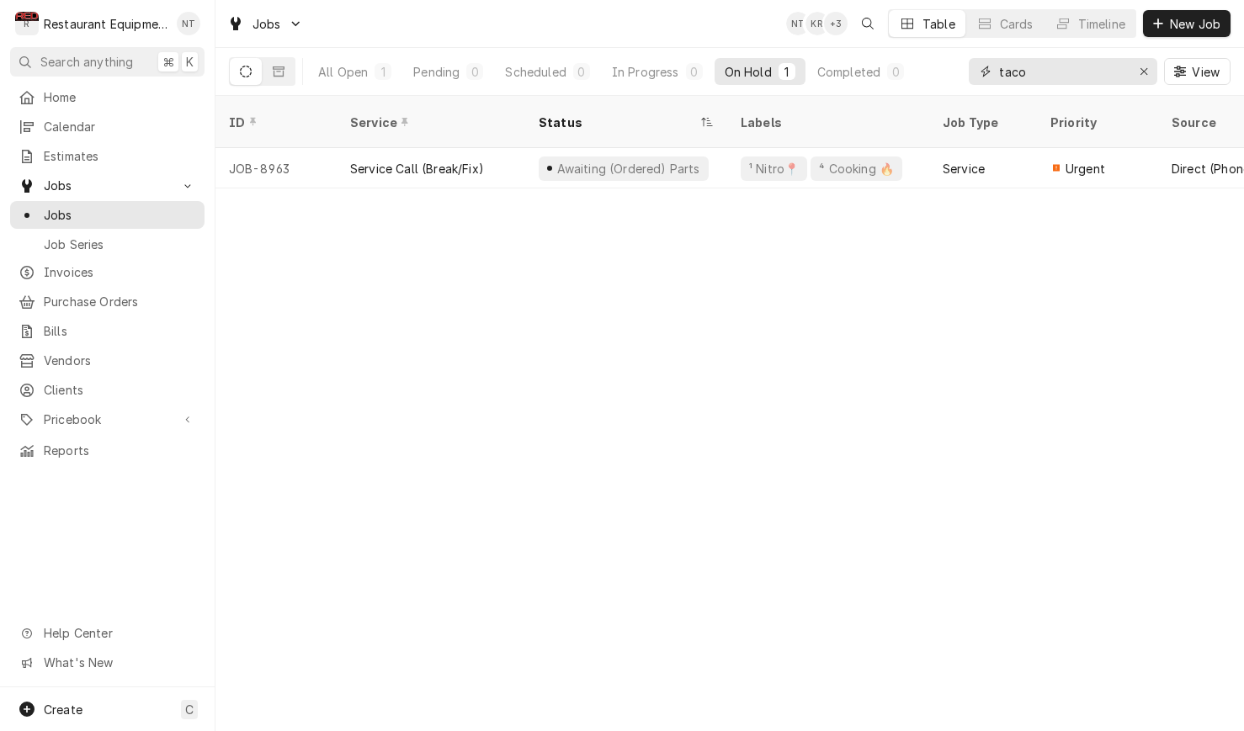
click at [1099, 66] on input "taco" at bounding box center [1062, 71] width 126 height 27
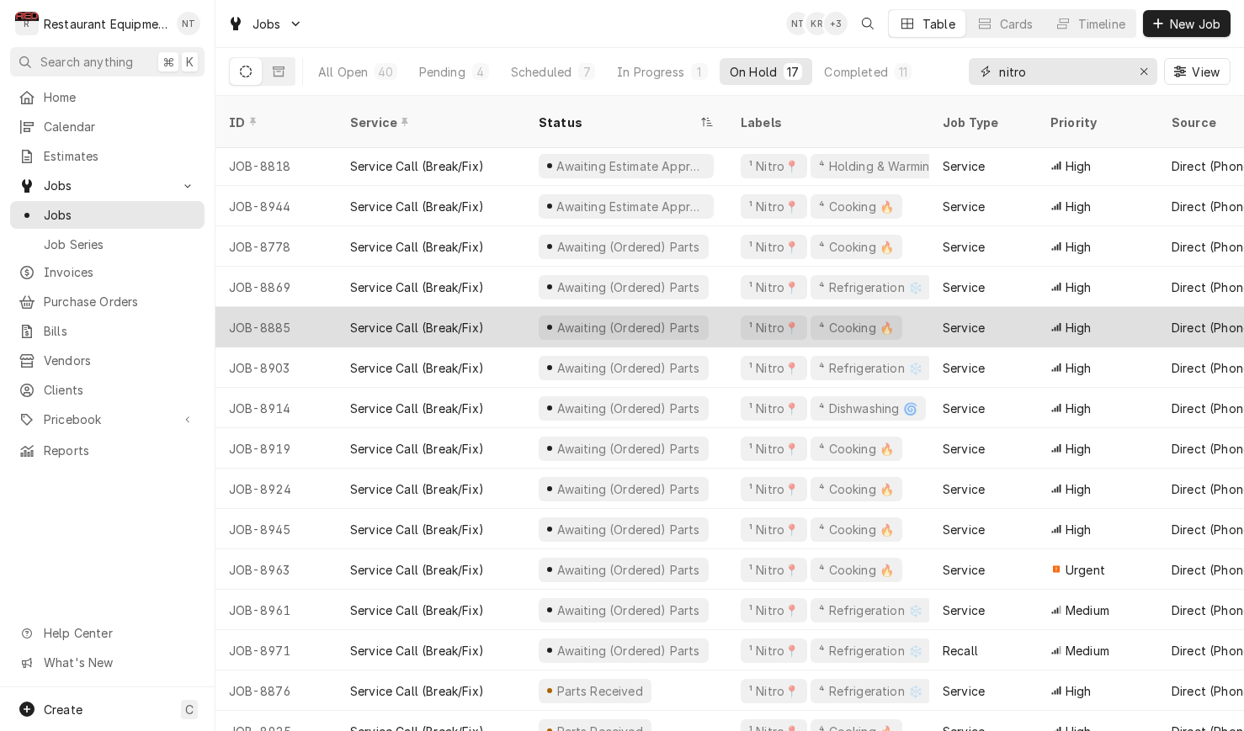
scroll to position [0, 0]
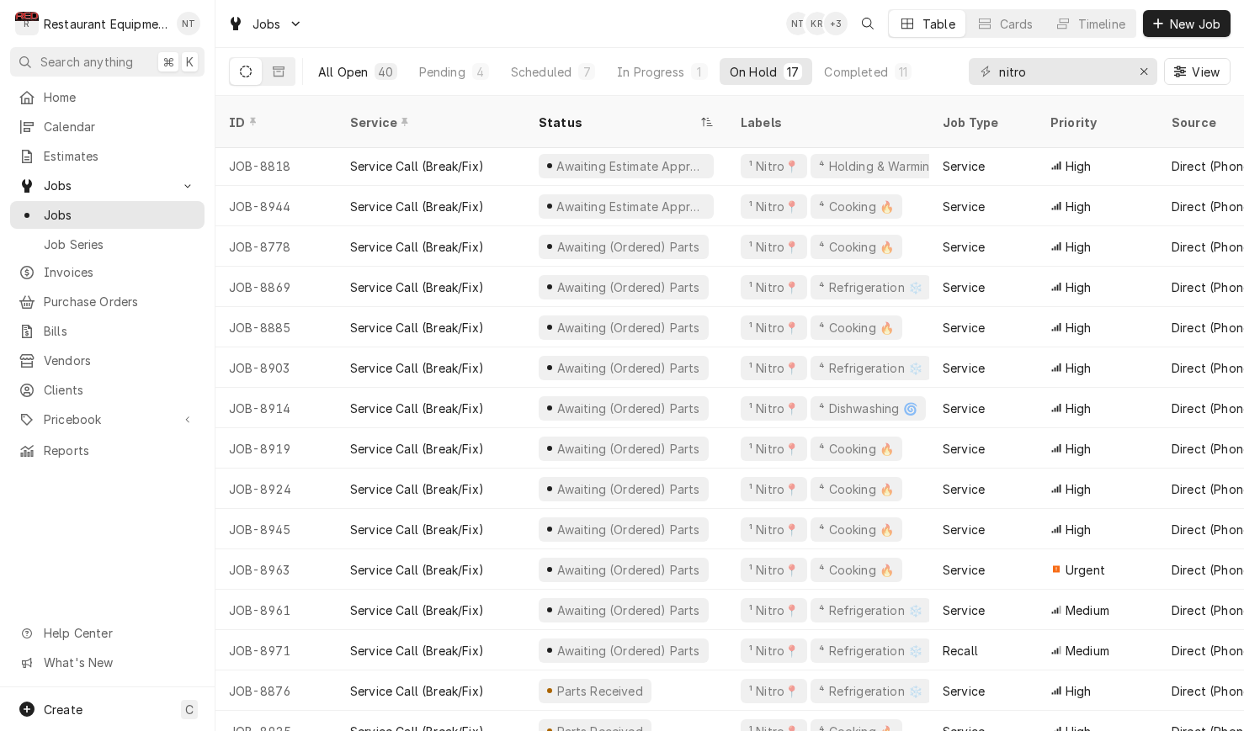
click at [369, 80] on button "All Open 40" at bounding box center [357, 71] width 99 height 27
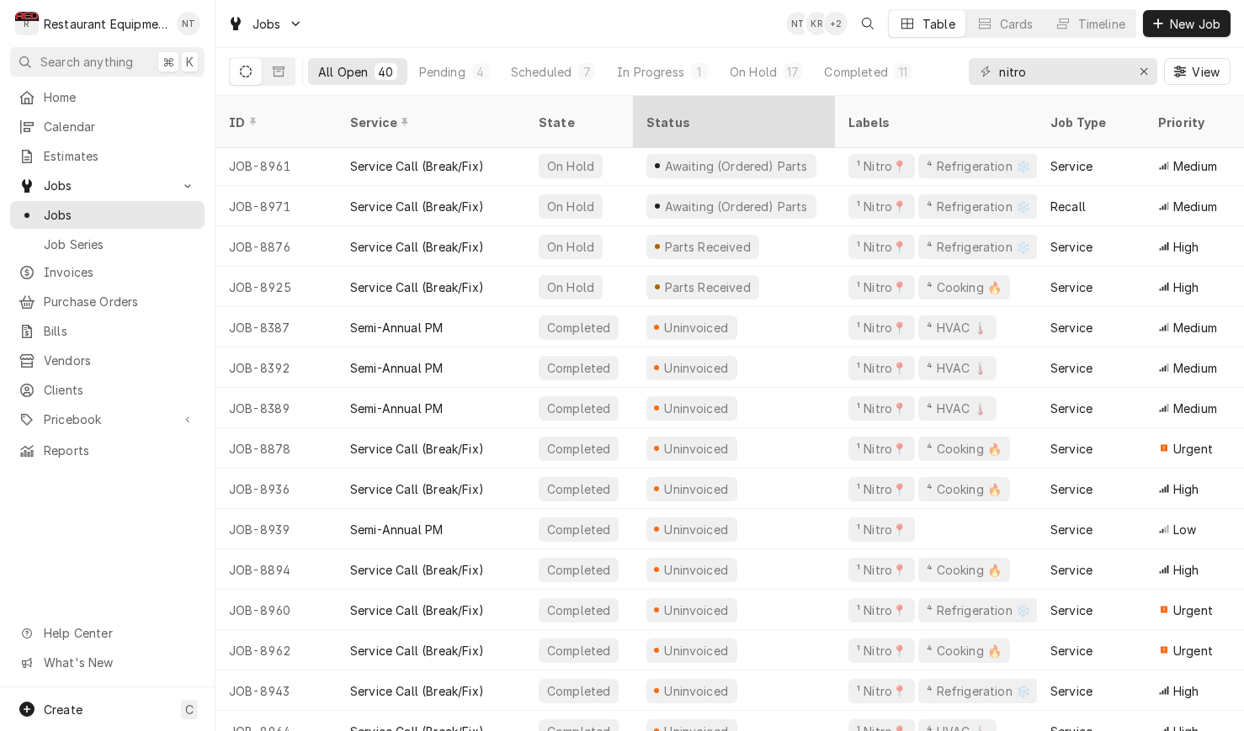
drag, startPoint x: 450, startPoint y: 81, endPoint x: 565, endPoint y: 109, distance: 117.7
click at [451, 81] on button "Pending 4" at bounding box center [454, 71] width 90 height 27
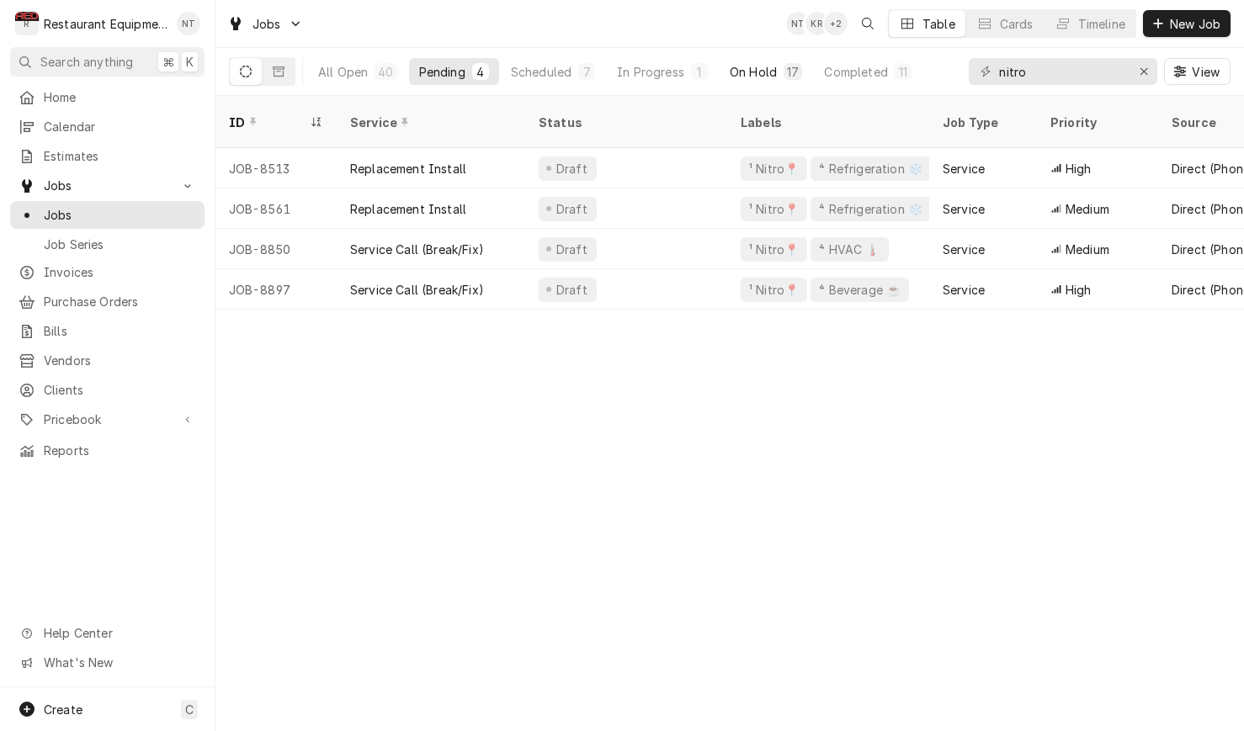
click at [754, 77] on div "On Hold" at bounding box center [752, 72] width 47 height 18
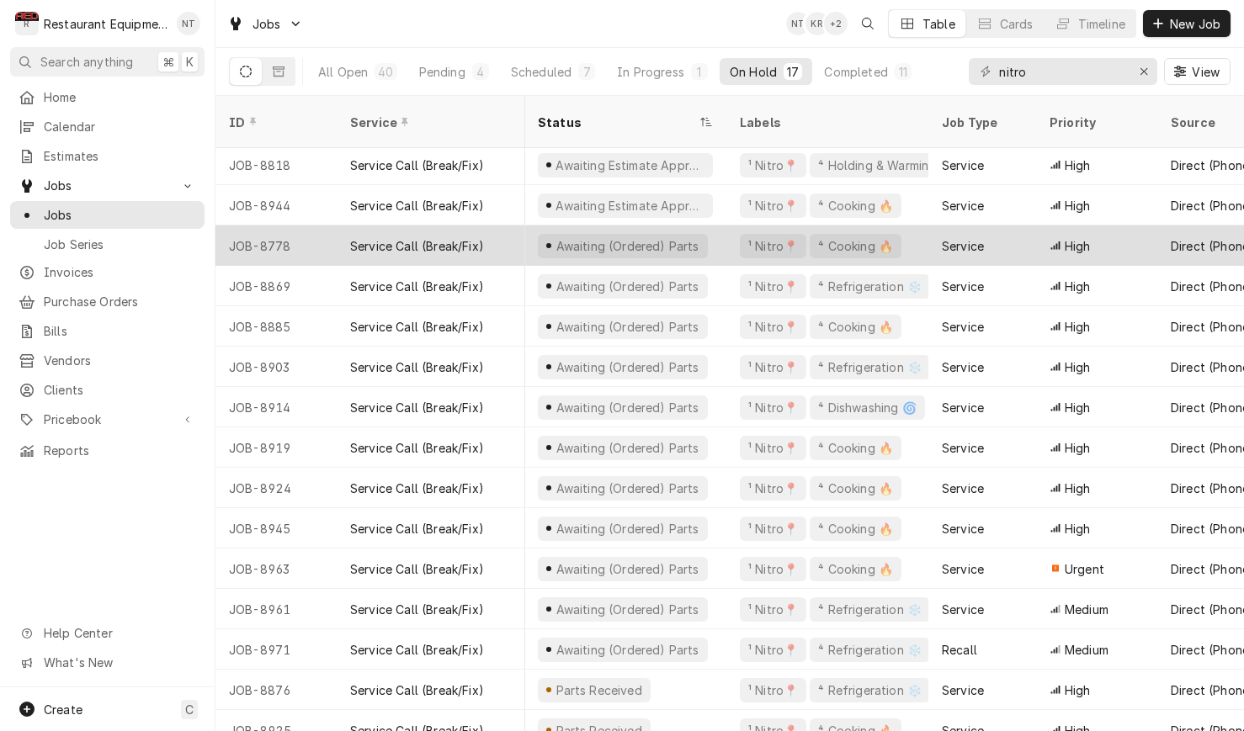
scroll to position [83, 1]
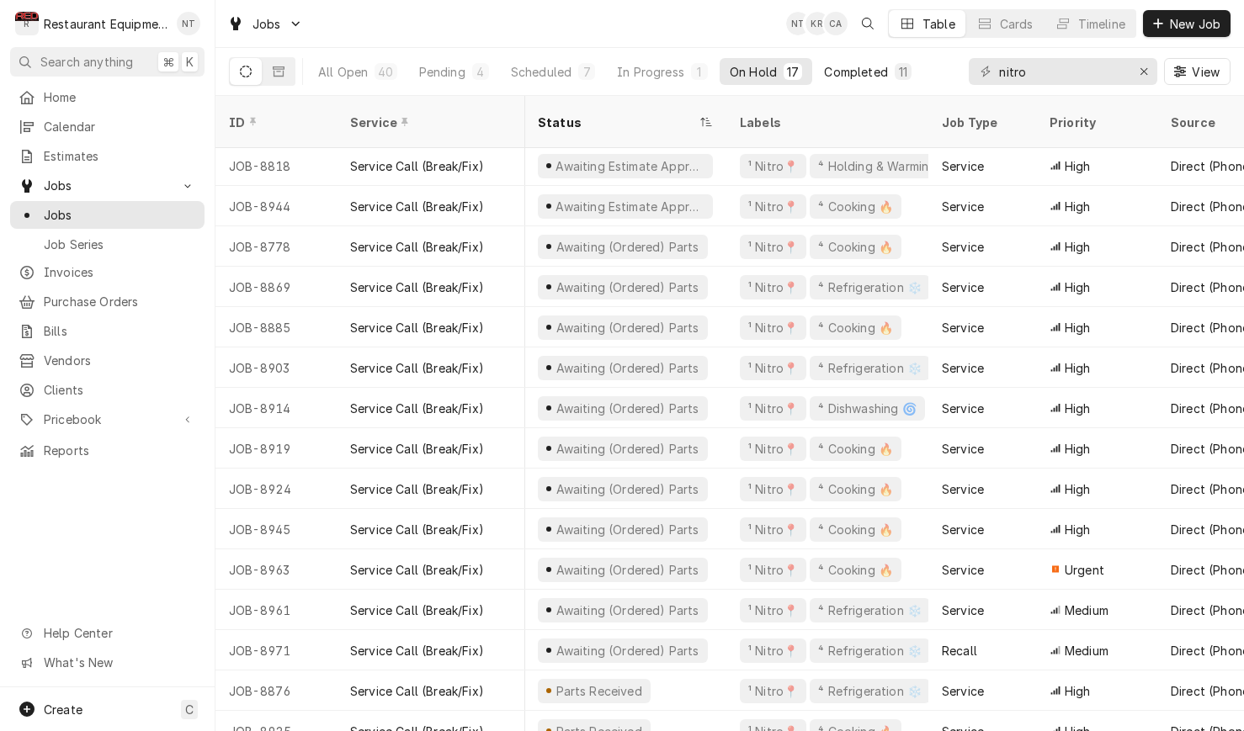
click at [850, 68] on div "Completed" at bounding box center [855, 72] width 63 height 18
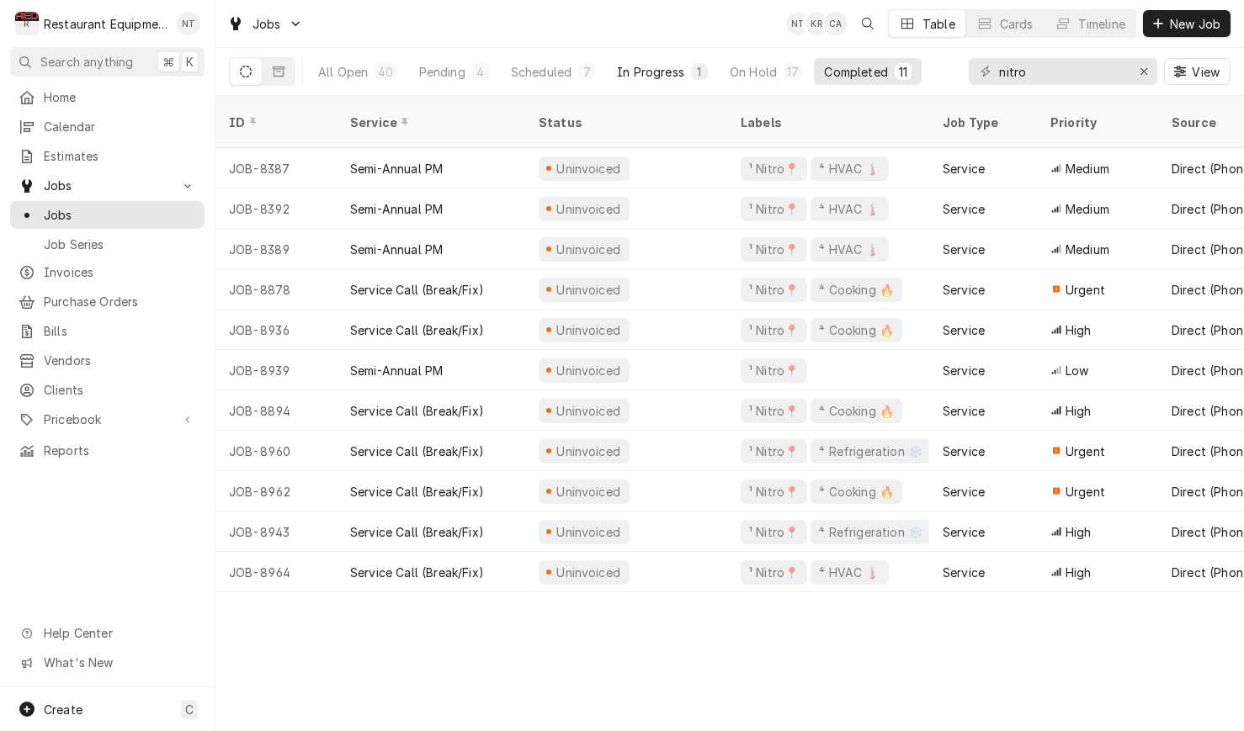
click at [640, 69] on div "In Progress" at bounding box center [650, 72] width 67 height 18
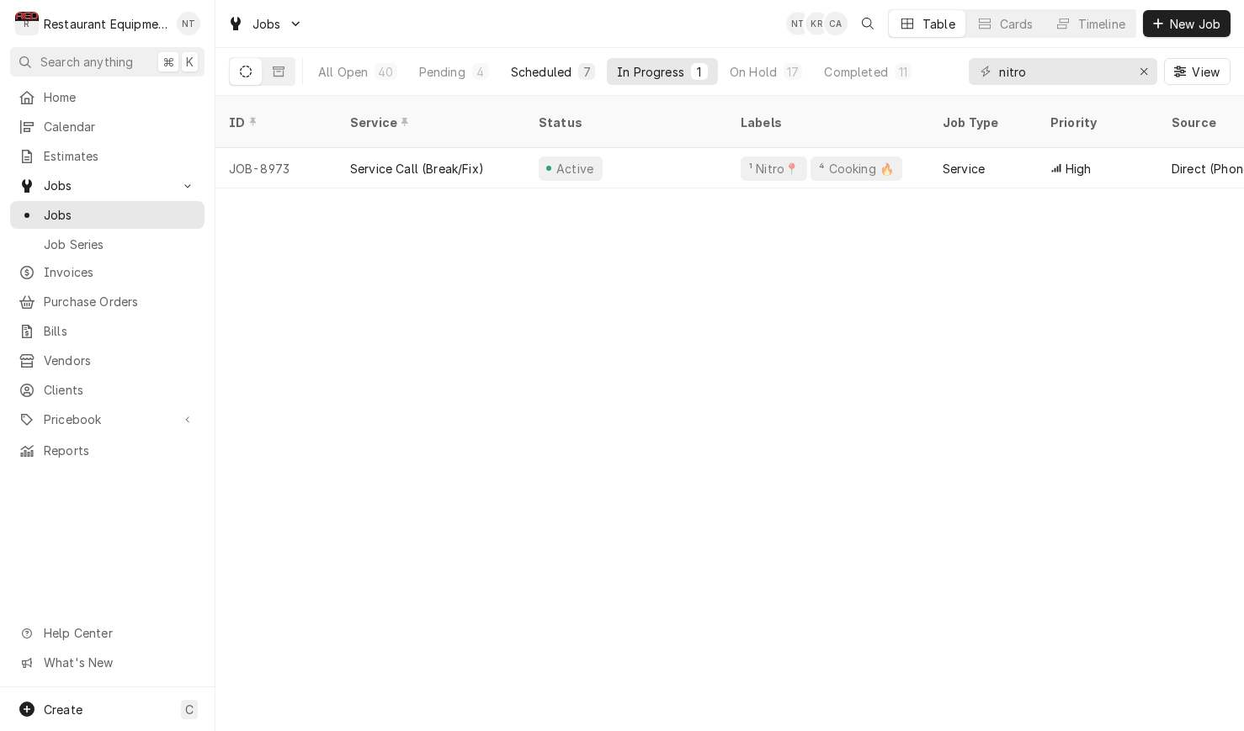
click at [565, 66] on div "Scheduled" at bounding box center [541, 72] width 61 height 18
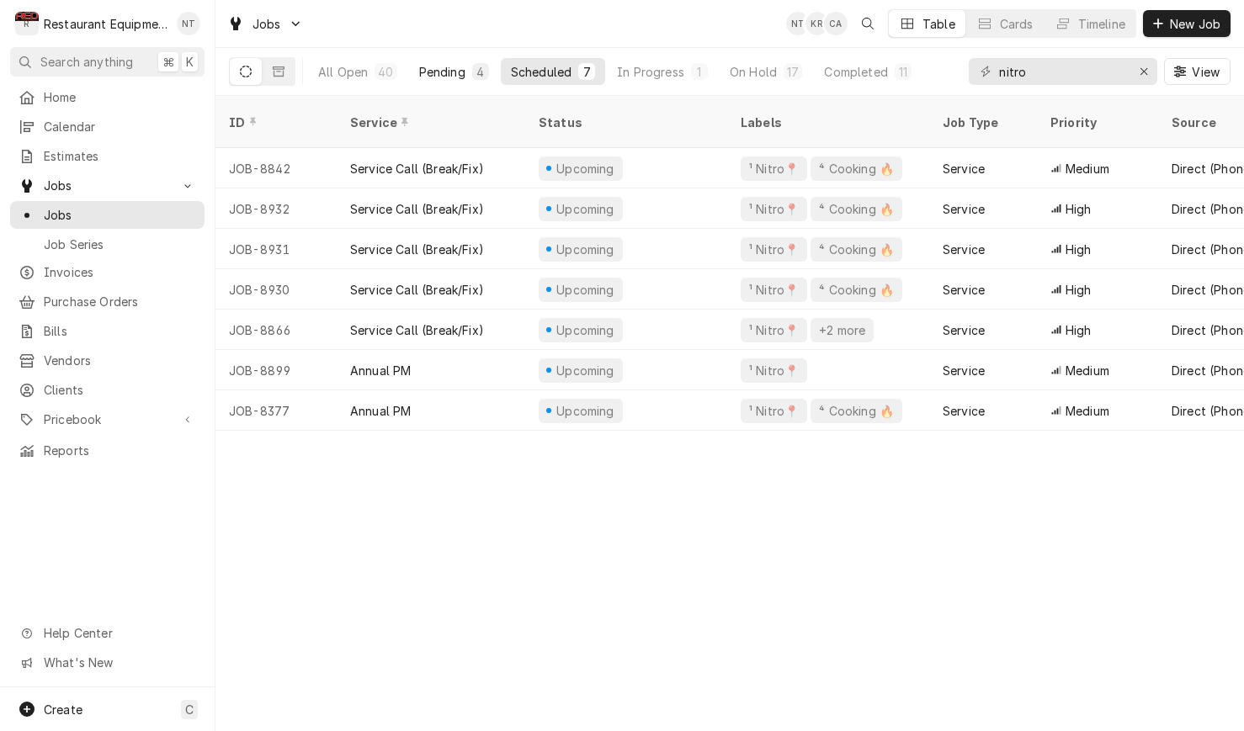
click at [472, 73] on div "4" at bounding box center [480, 71] width 17 height 17
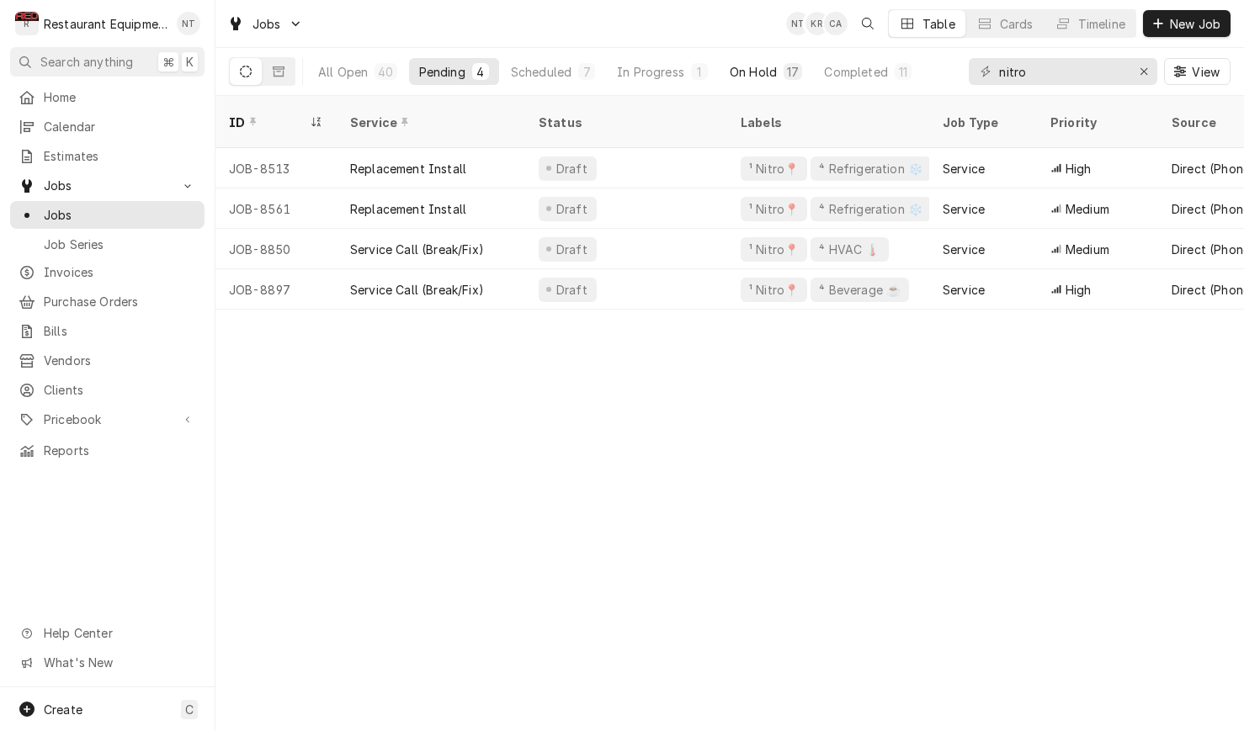
click at [762, 64] on div "On Hold" at bounding box center [752, 72] width 47 height 18
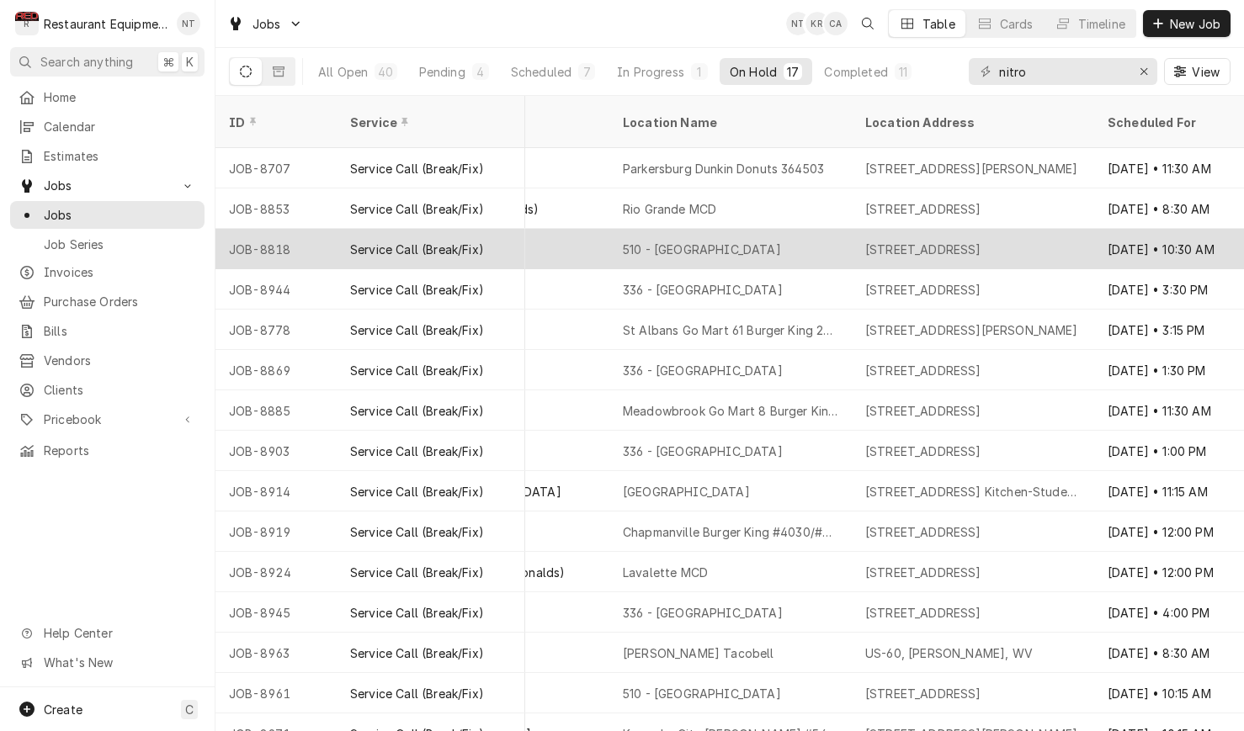
scroll to position [0, 1202]
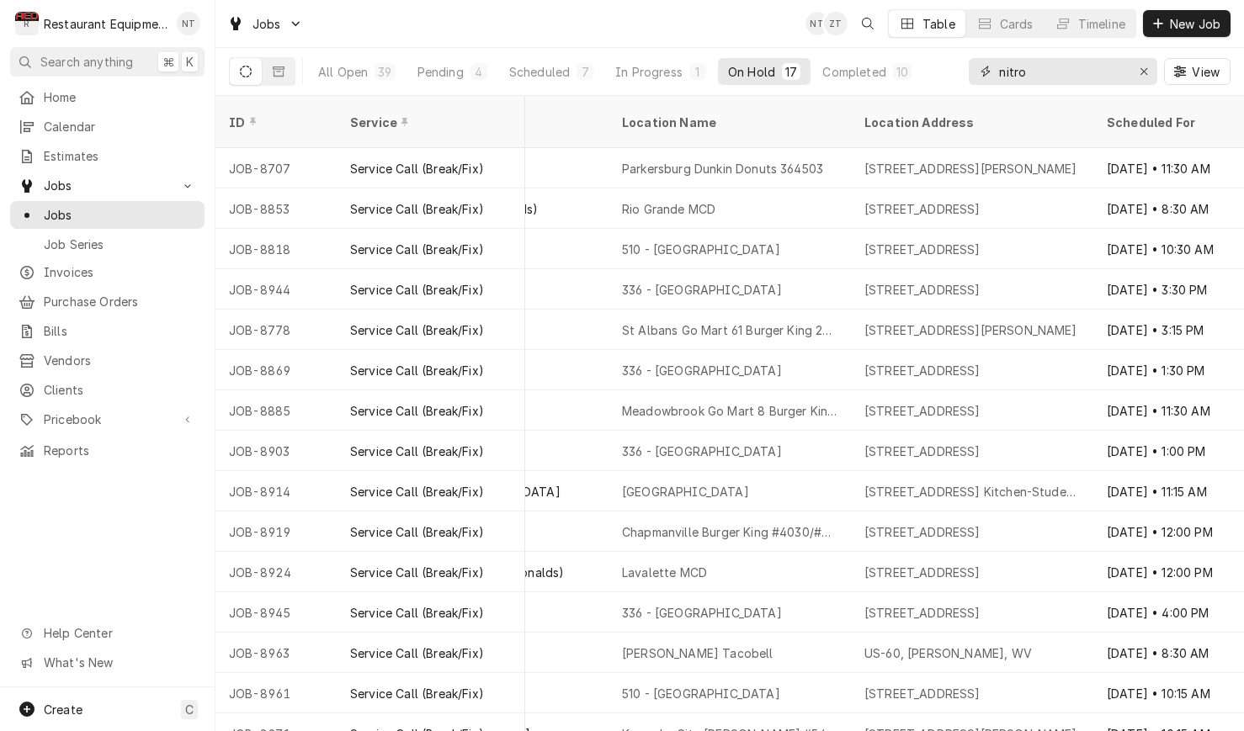
click at [1057, 77] on input "nitro" at bounding box center [1062, 71] width 126 height 27
click at [1056, 77] on input "nitro" at bounding box center [1062, 71] width 126 height 27
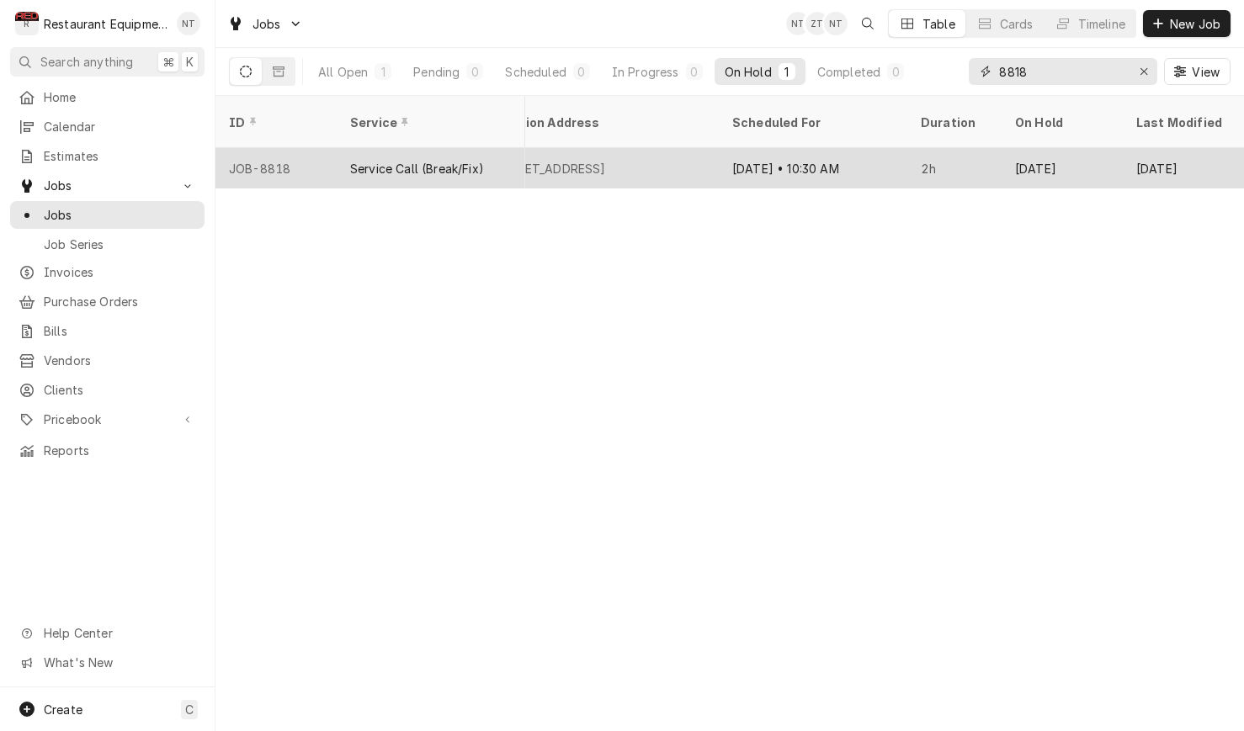
scroll to position [0, 1]
type input "8818"
click at [863, 148] on div "Sep 8 • 10:30 AM" at bounding box center [813, 168] width 188 height 40
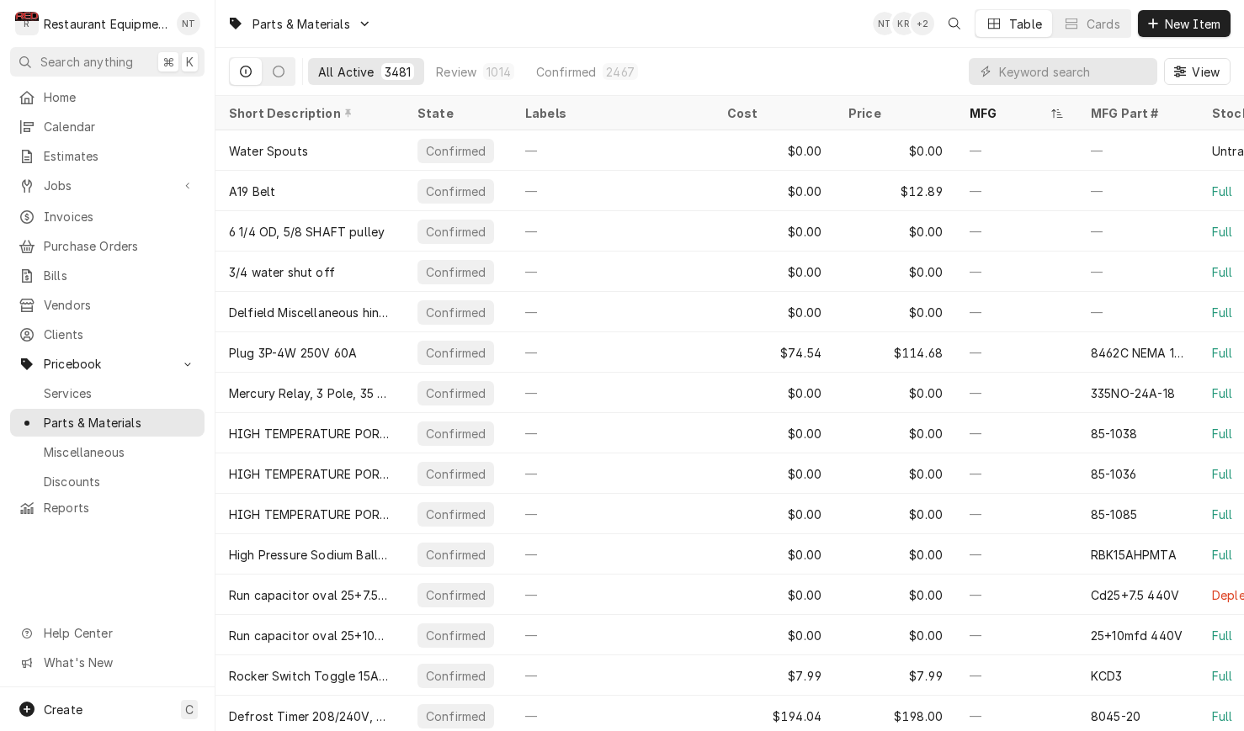
click at [1042, 52] on div "View" at bounding box center [1099, 71] width 262 height 47
click at [1055, 62] on input "Dynamic Content Wrapper" at bounding box center [1074, 71] width 150 height 27
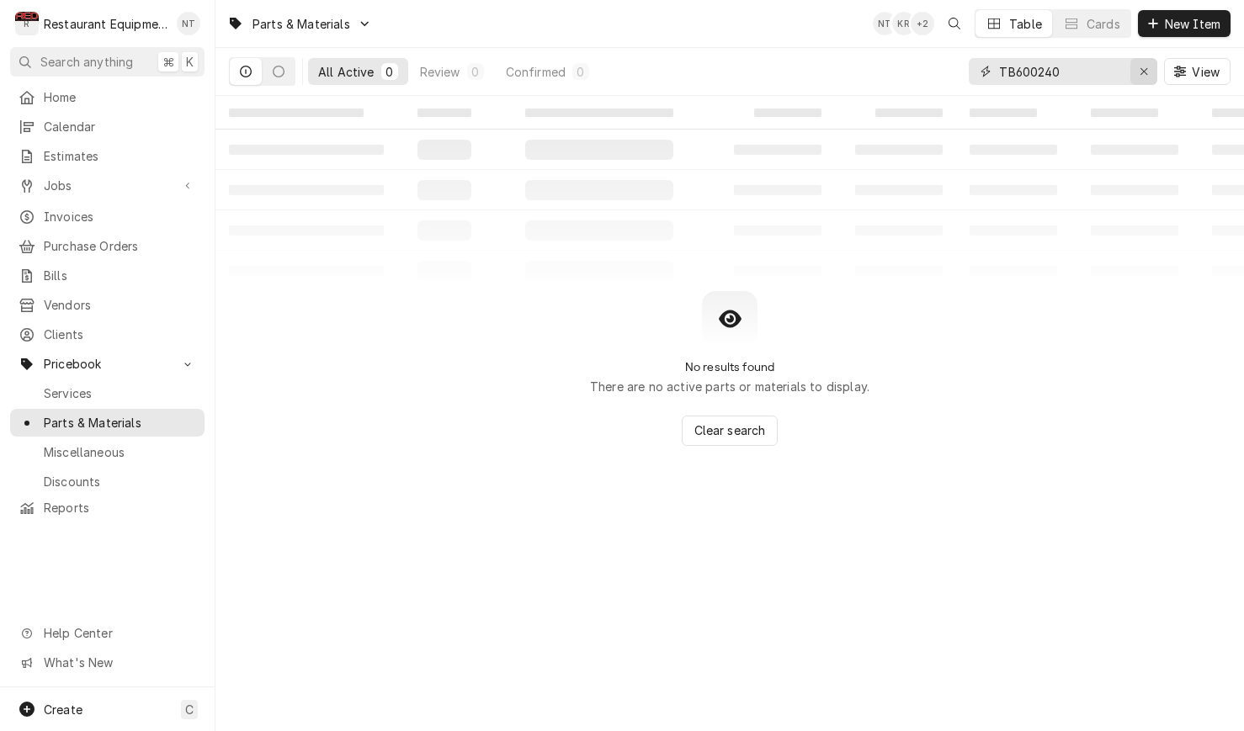
type input "TB600240"
click at [1145, 66] on icon "Erase input" at bounding box center [1143, 72] width 9 height 12
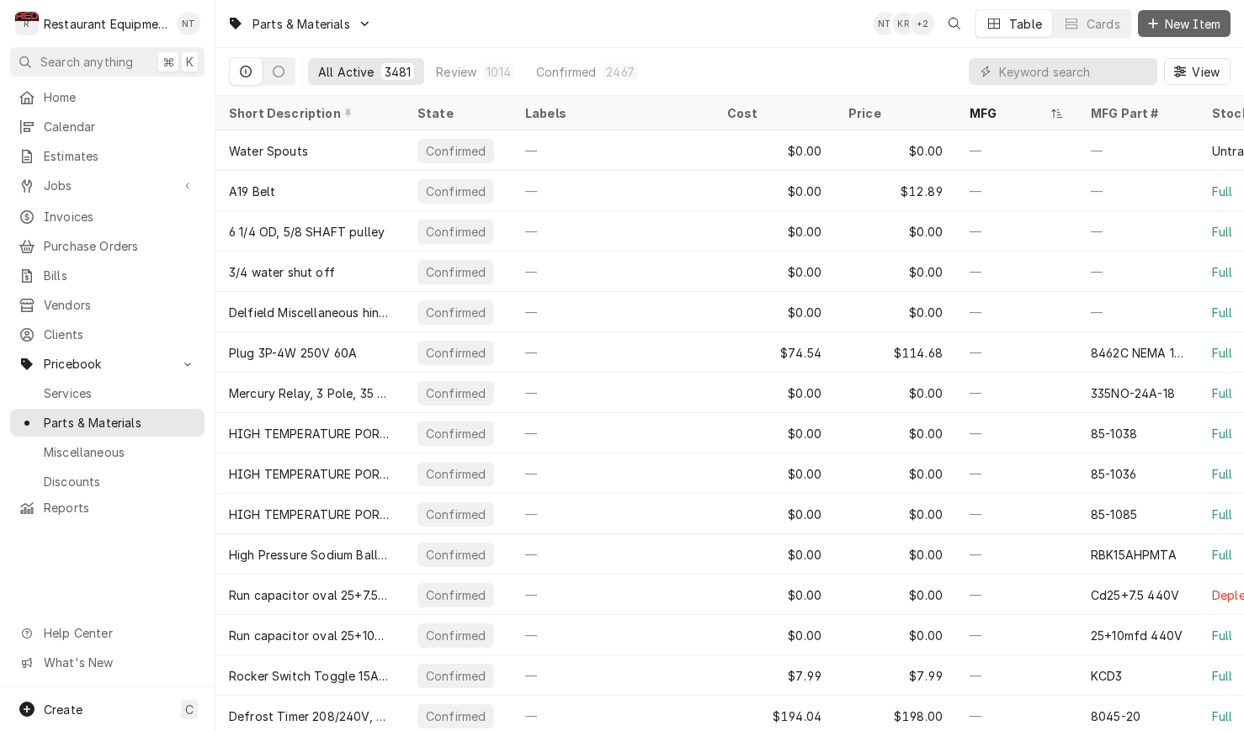
click at [1154, 29] on div "Dynamic Content Wrapper" at bounding box center [1152, 23] width 17 height 17
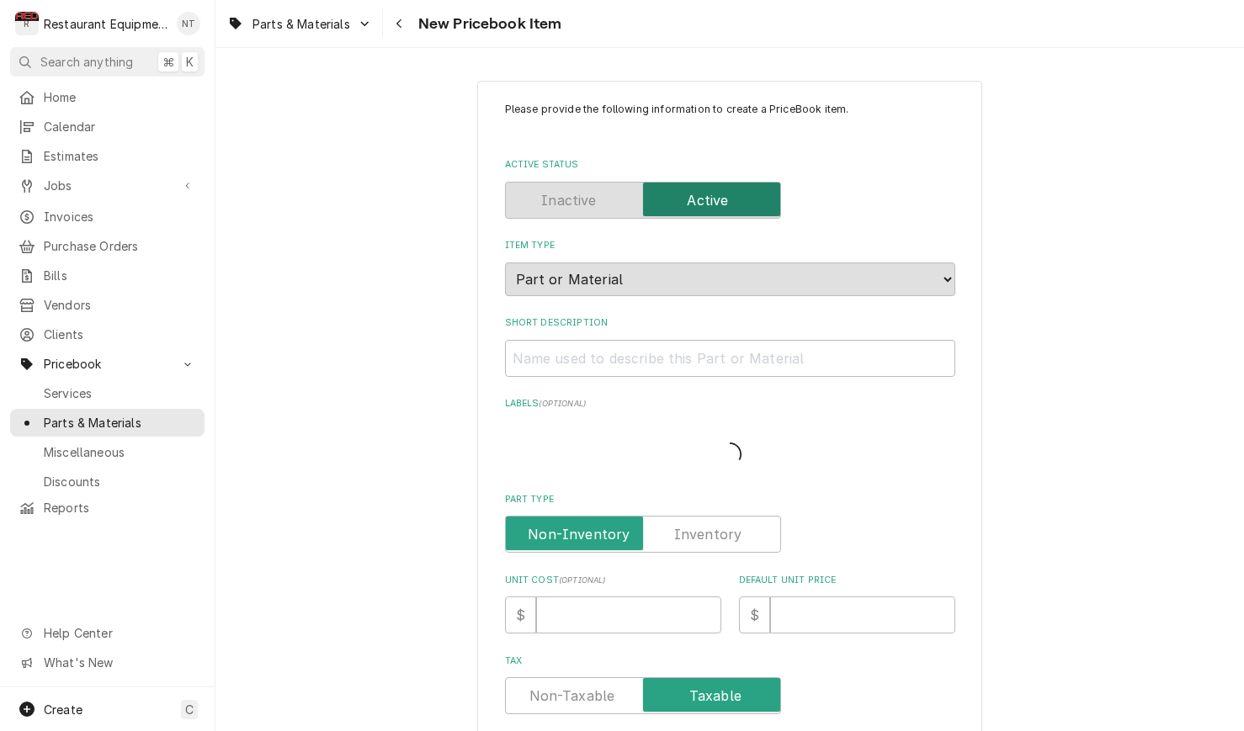
type textarea "x"
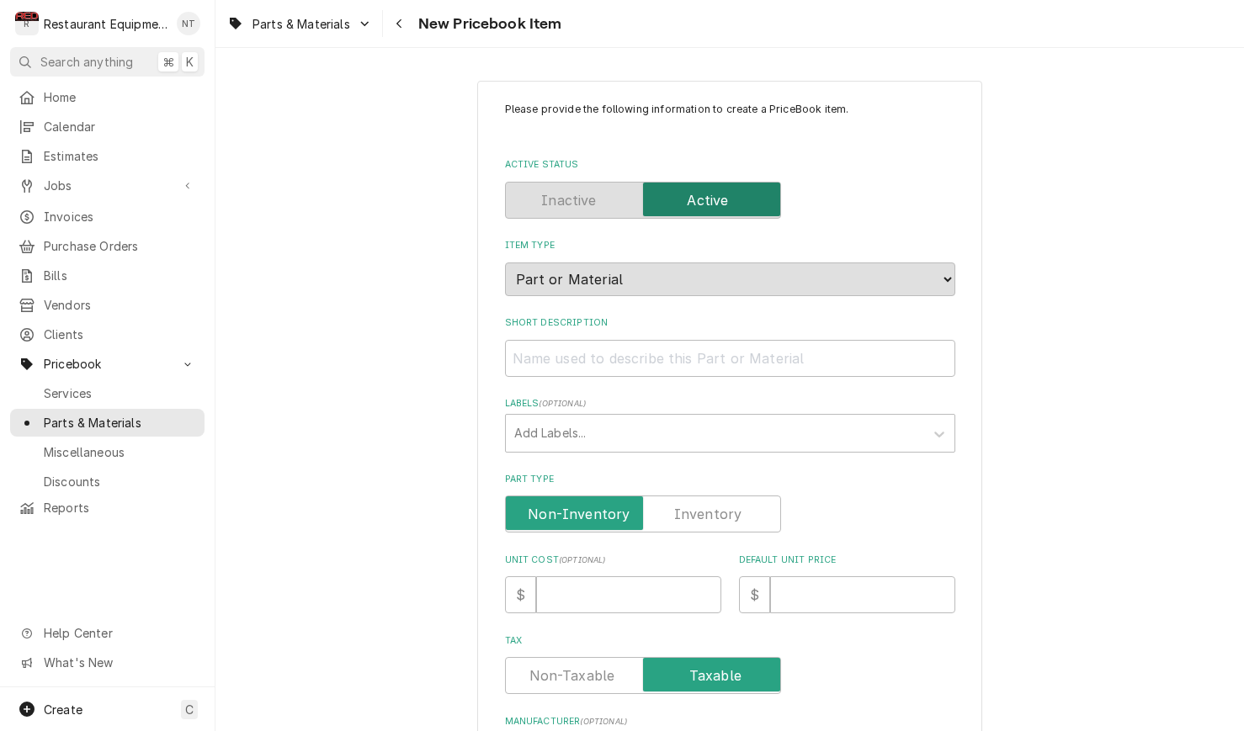
click at [905, 1] on div "Parts & Materials New Pricebook Item" at bounding box center [729, 23] width 1028 height 47
click at [686, 351] on input "Short Description" at bounding box center [730, 358] width 450 height 37
paste input "Delfield TB600240-S Switch Retrofit Kit, Lighted, 16 Amp, Taco Bell"
type input "Delfield TB600240-S Switch Retrofit Kit, Lighted, 16 Amp, Taco Bell"
type textarea "x"
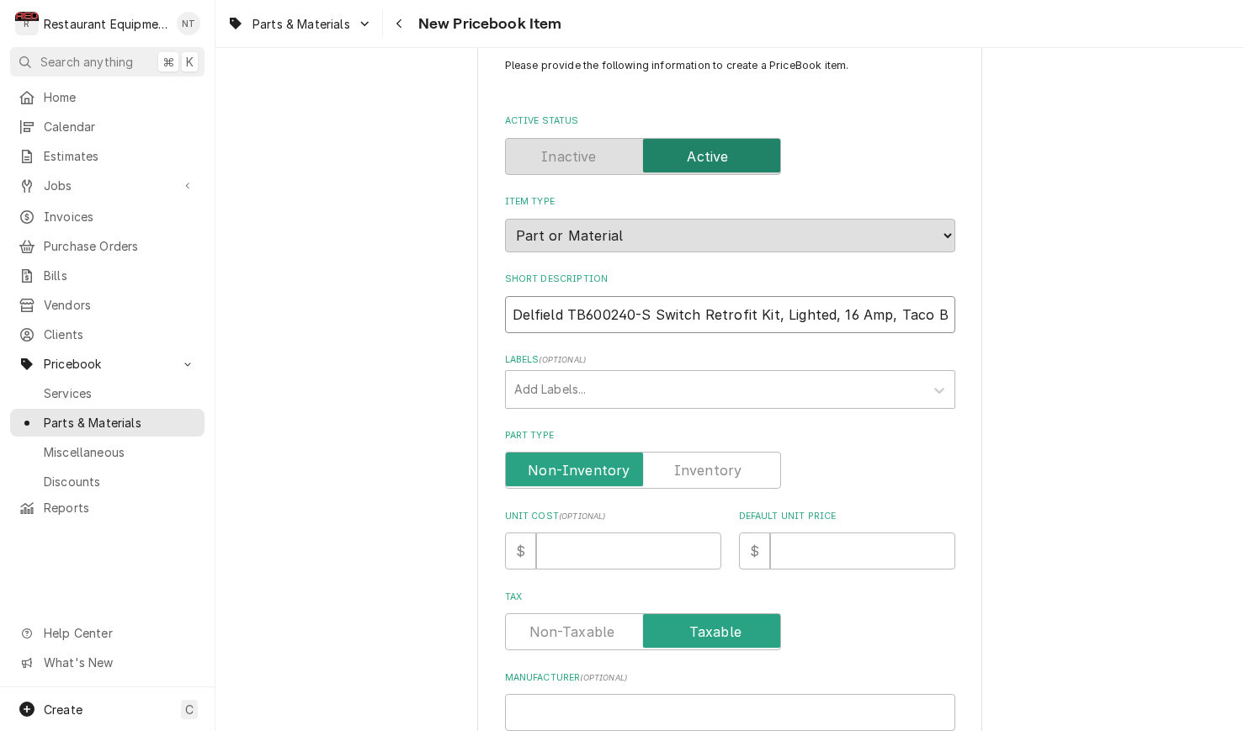
scroll to position [45, 0]
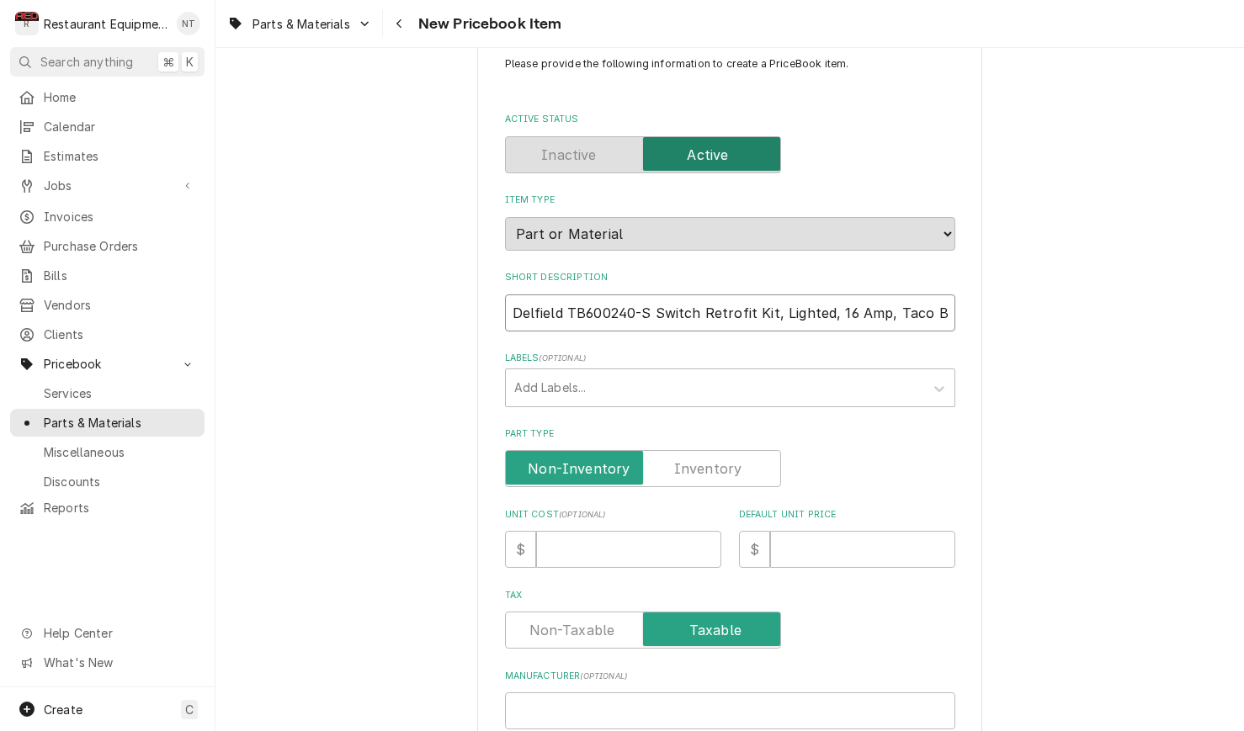
drag, startPoint x: 646, startPoint y: 296, endPoint x: 527, endPoint y: 294, distance: 119.5
click at [496, 299] on div "Please provide the following information to create a PriceBook item. Active Sta…" at bounding box center [729, 624] width 505 height 1178
type input "Switch Retrofit Kit, Lighted, 16 Amp, Taco Bell"
type textarea "x"
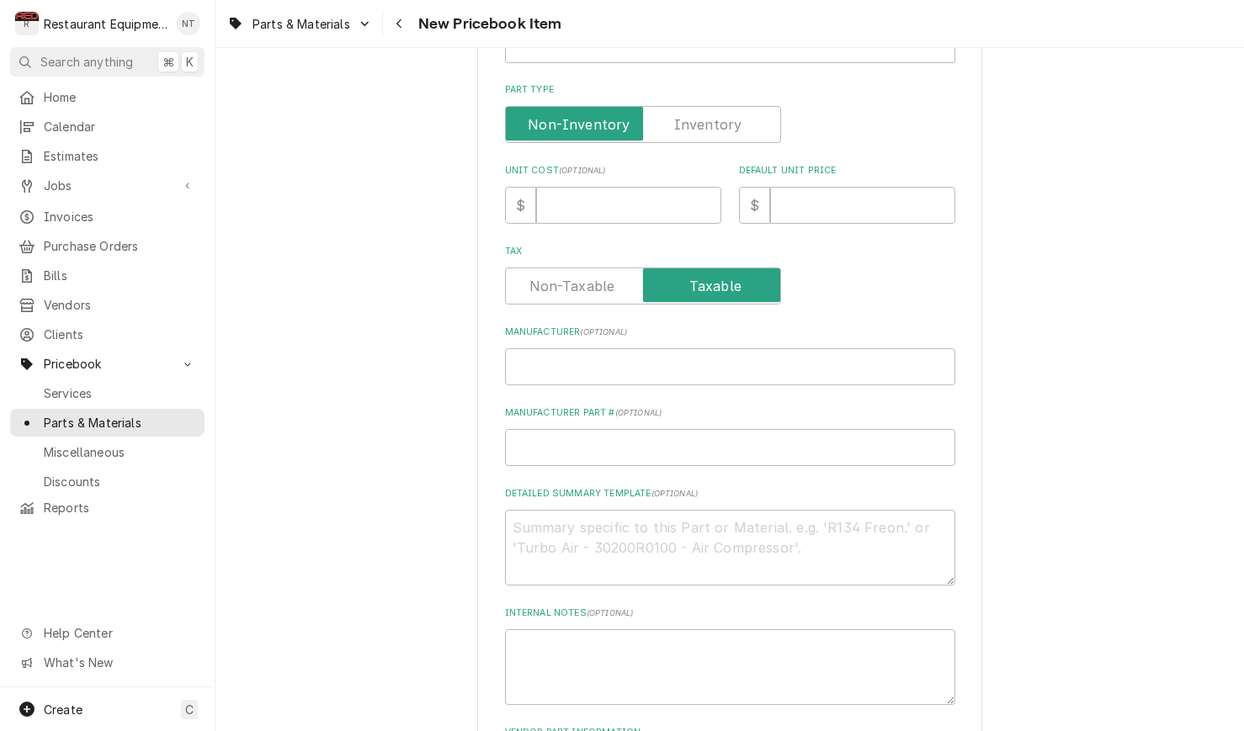
type input "Switch Retrofit Kit, Lighted, 16 Amp, Taco Bell"
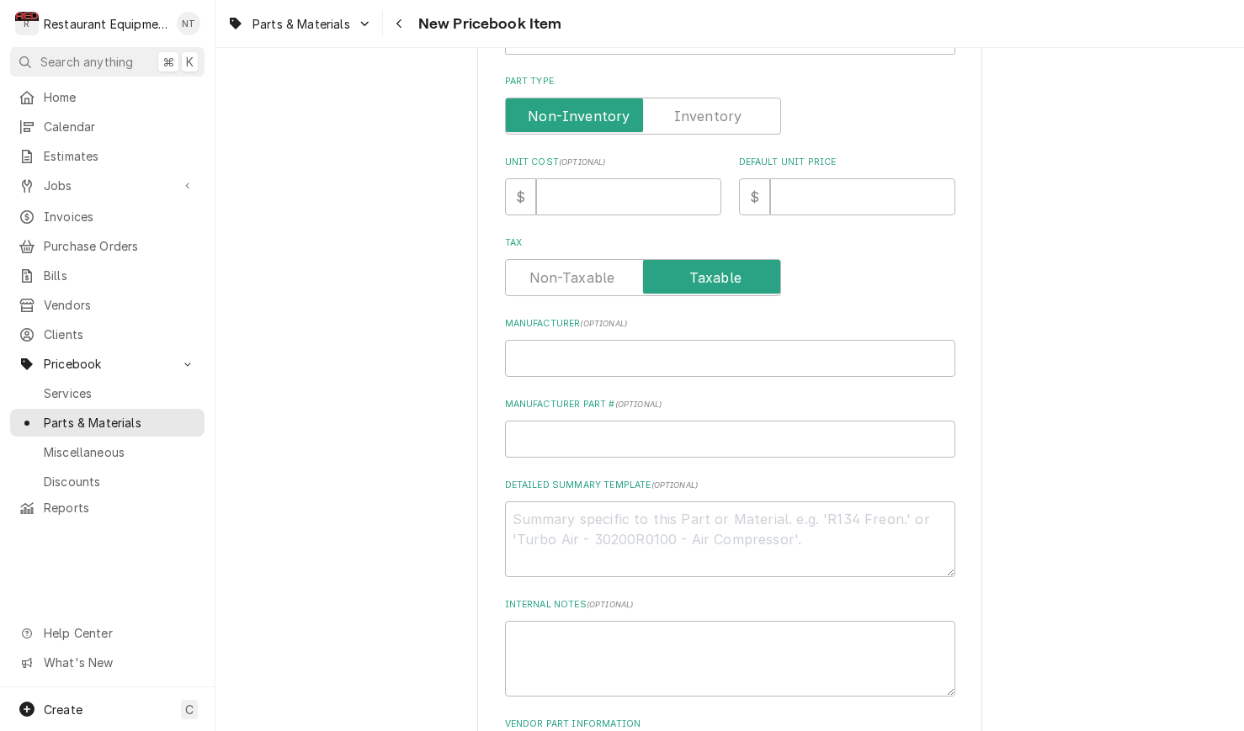
click at [593, 363] on div "Please provide the following information to create a PriceBook item. Active Sta…" at bounding box center [730, 238] width 450 height 1069
click at [586, 346] on input "Manufacturer ( optional )" at bounding box center [730, 358] width 450 height 37
paste input "Delfield TB600240-S"
type input "Delfield TB600240-S"
type textarea "x"
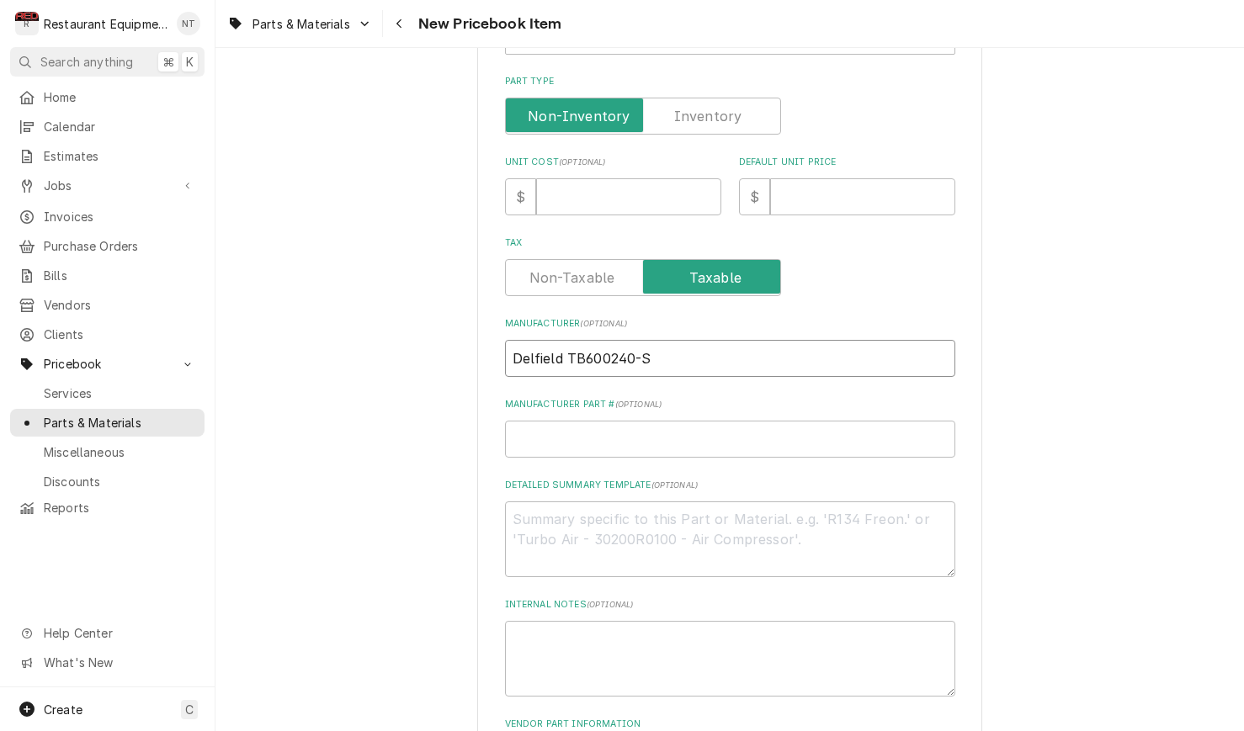
drag, startPoint x: 650, startPoint y: 337, endPoint x: 568, endPoint y: 343, distance: 82.7
click at [568, 343] on input "Delfield TB600240-S" at bounding box center [730, 358] width 450 height 37
type input "Delfield"
type textarea "x"
type input "Delfield"
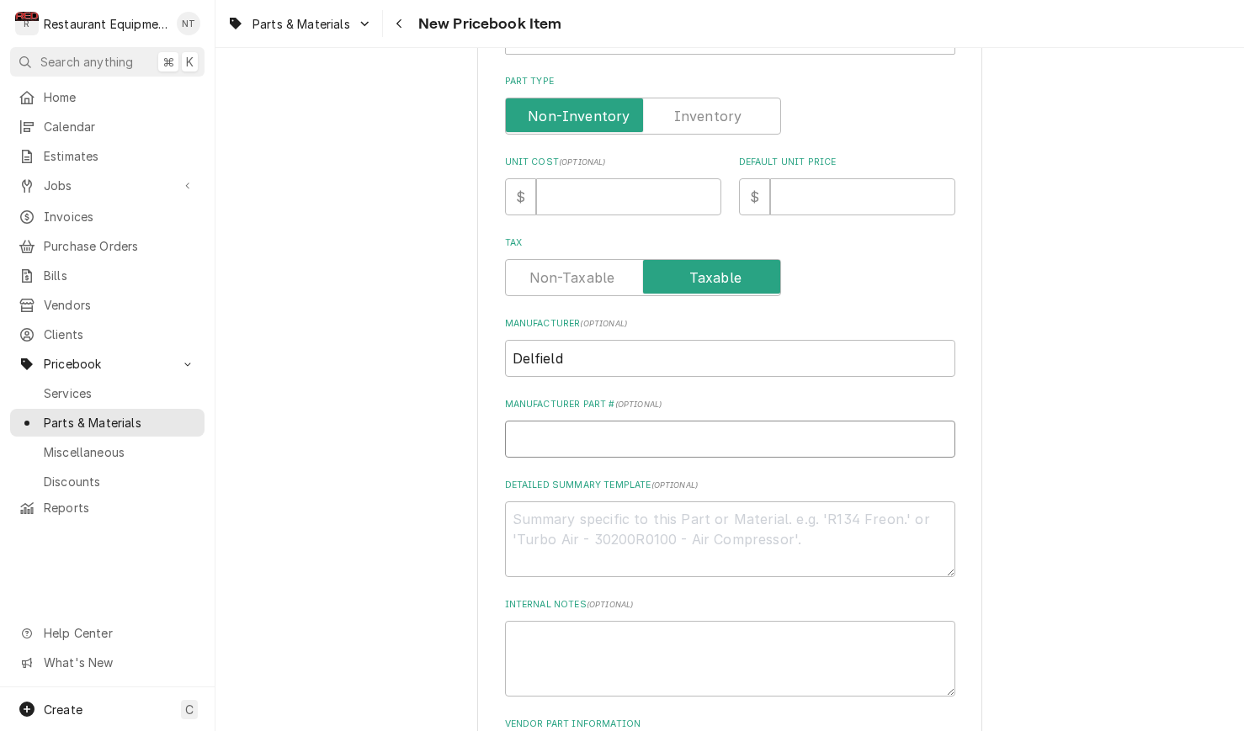
click at [630, 421] on input "Manufacturer Part # ( optional )" at bounding box center [730, 439] width 450 height 37
paste input "TB600240-S"
type input "TB600240-S"
type textarea "x"
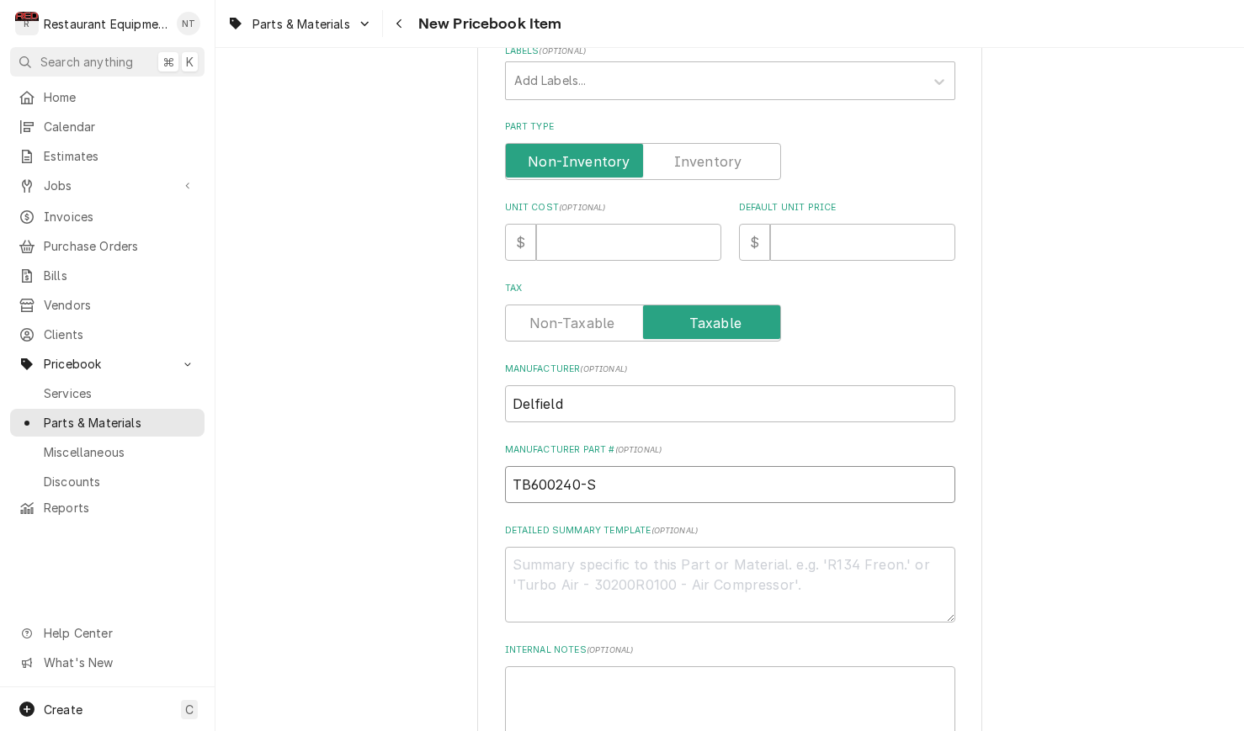
scroll to position [351, 0]
type input "TB600240-S"
click at [615, 225] on input "Unit Cost ( optional )" at bounding box center [628, 243] width 185 height 37
type input "3"
type textarea "x"
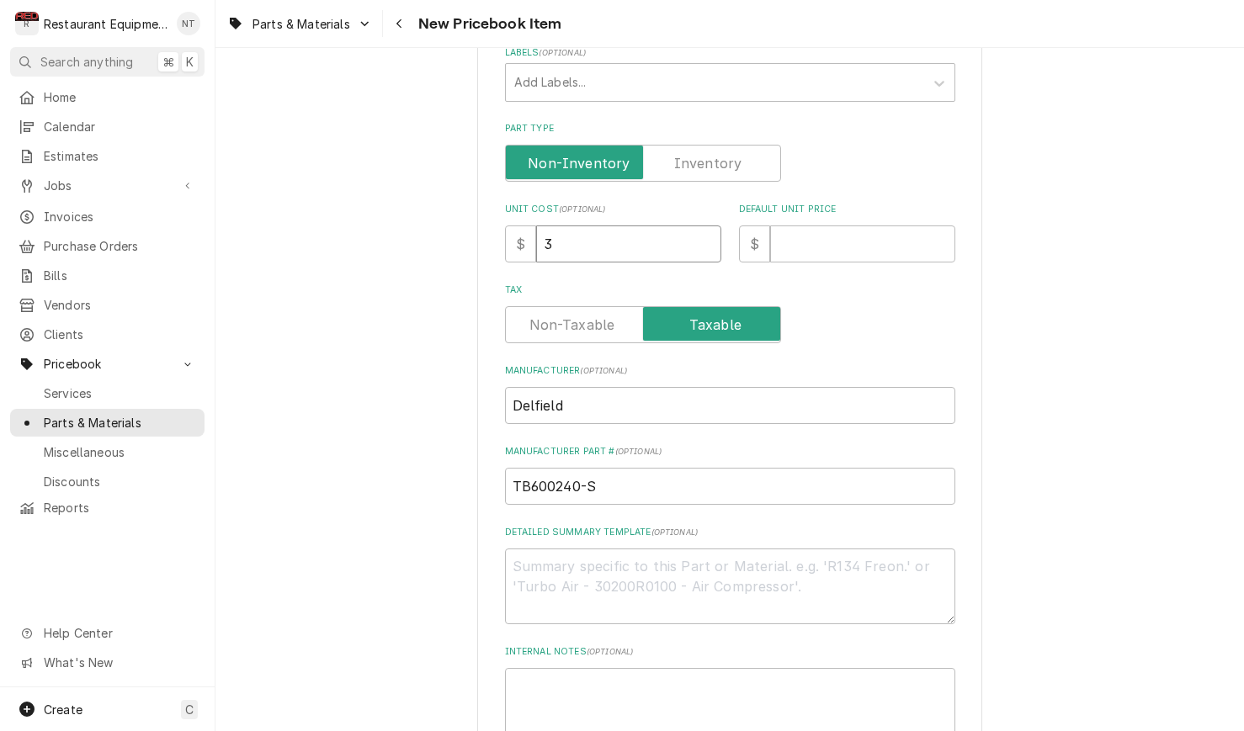
type input "31"
type textarea "x"
type input "310"
type textarea "x"
type input "31"
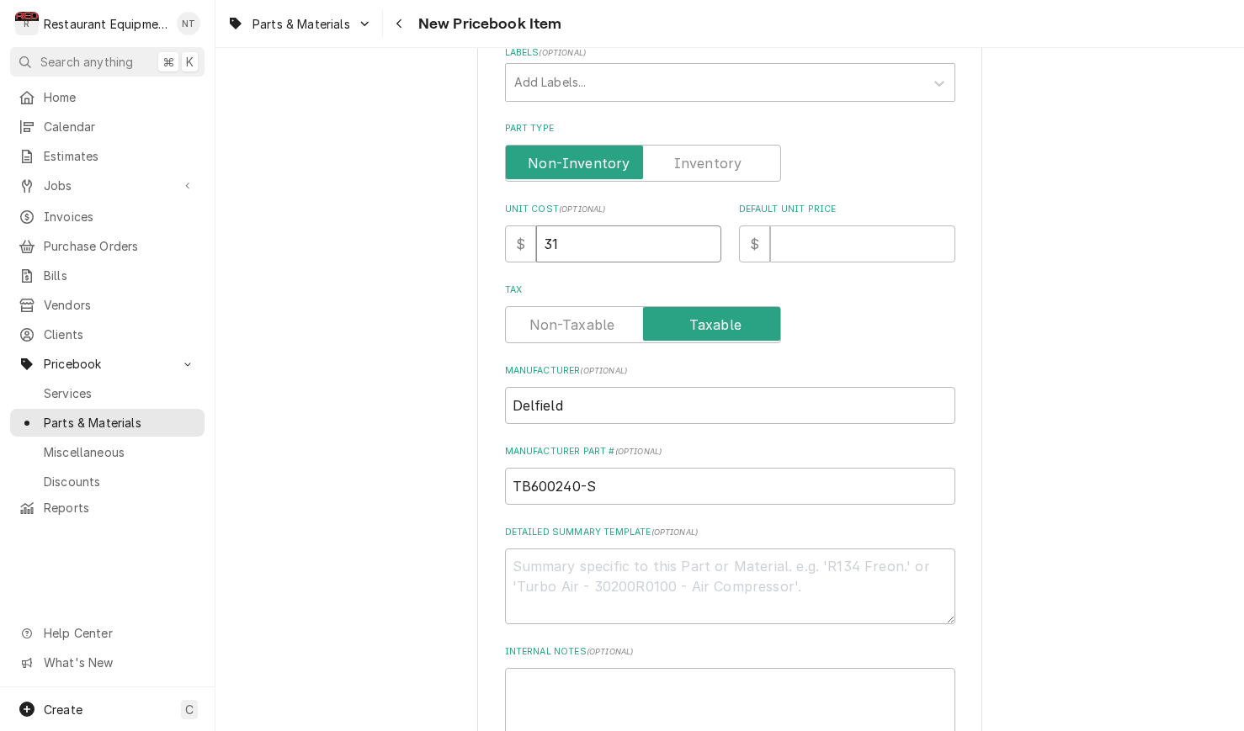
type textarea "x"
type input "31.0"
type textarea "x"
type input "31.04"
type textarea "x"
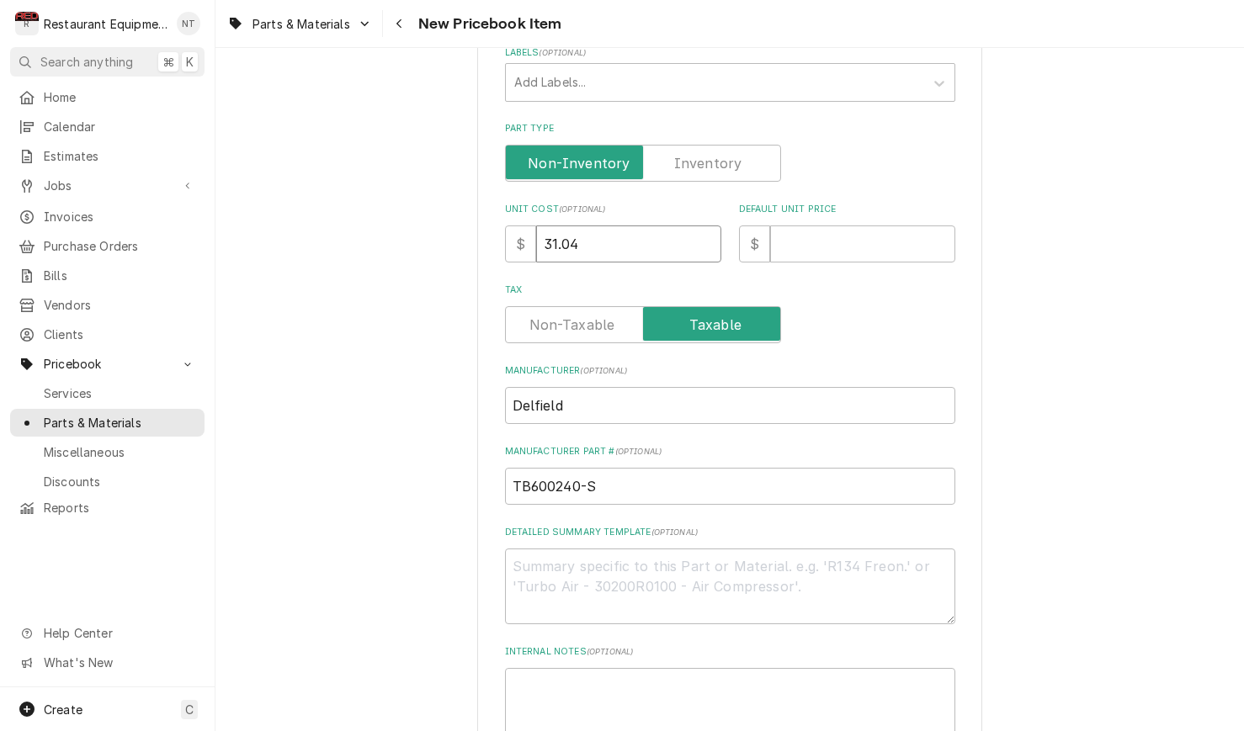
type input "31.04"
click at [834, 225] on input "Default Unit Price" at bounding box center [862, 243] width 185 height 37
click at [825, 225] on input "Default Unit Price" at bounding box center [862, 243] width 185 height 37
type input "5"
type textarea "x"
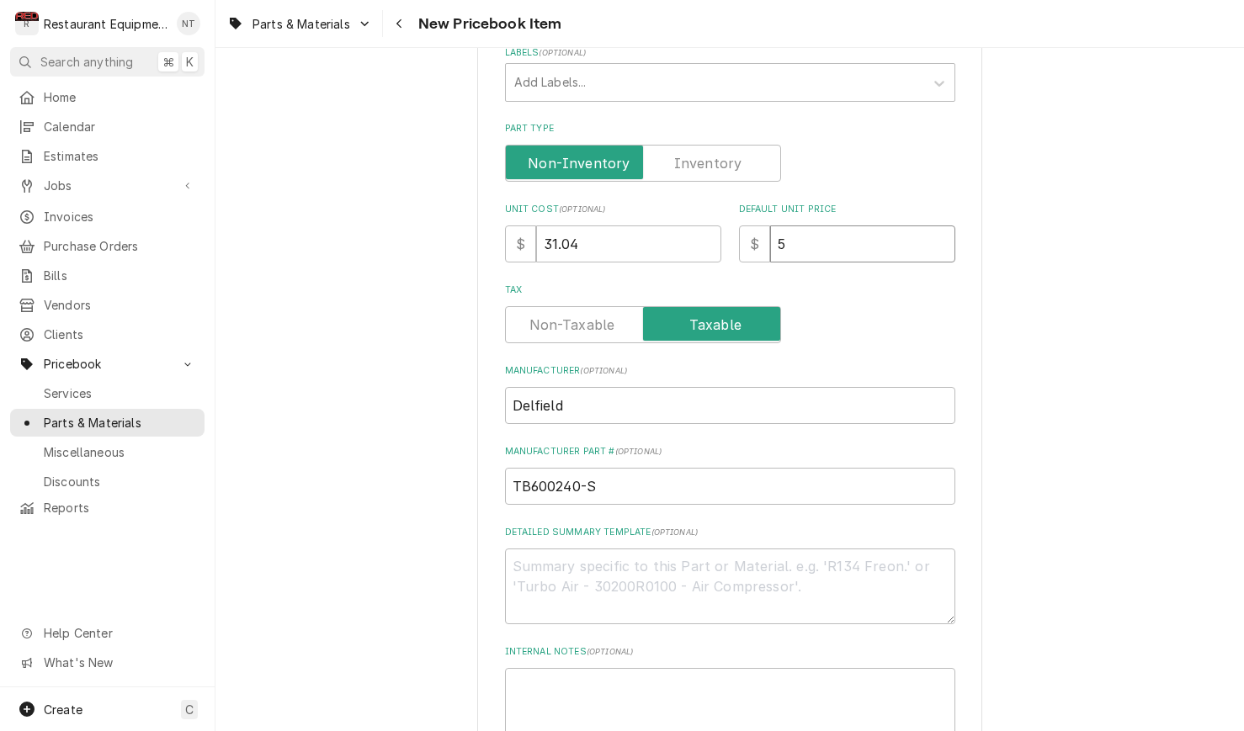
type input "56"
type textarea "x"
type input "56.4"
type textarea "x"
type input "56.43"
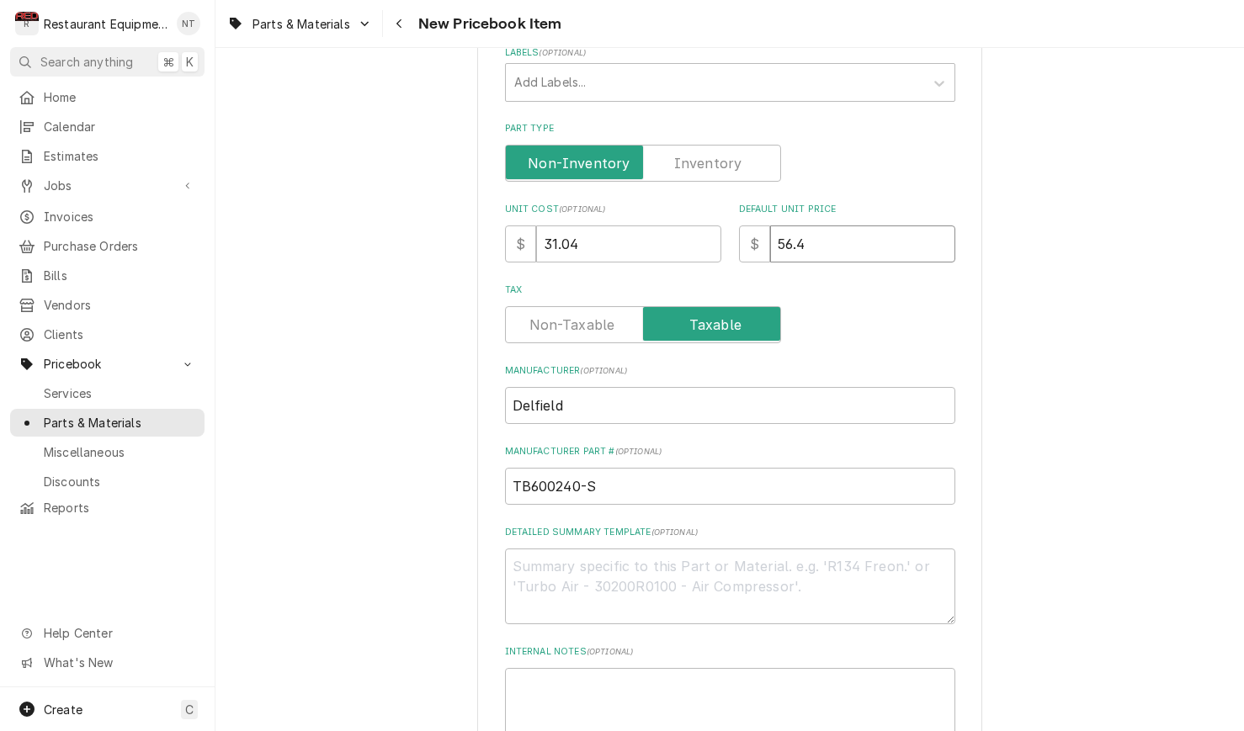
type textarea "x"
type input "56.43"
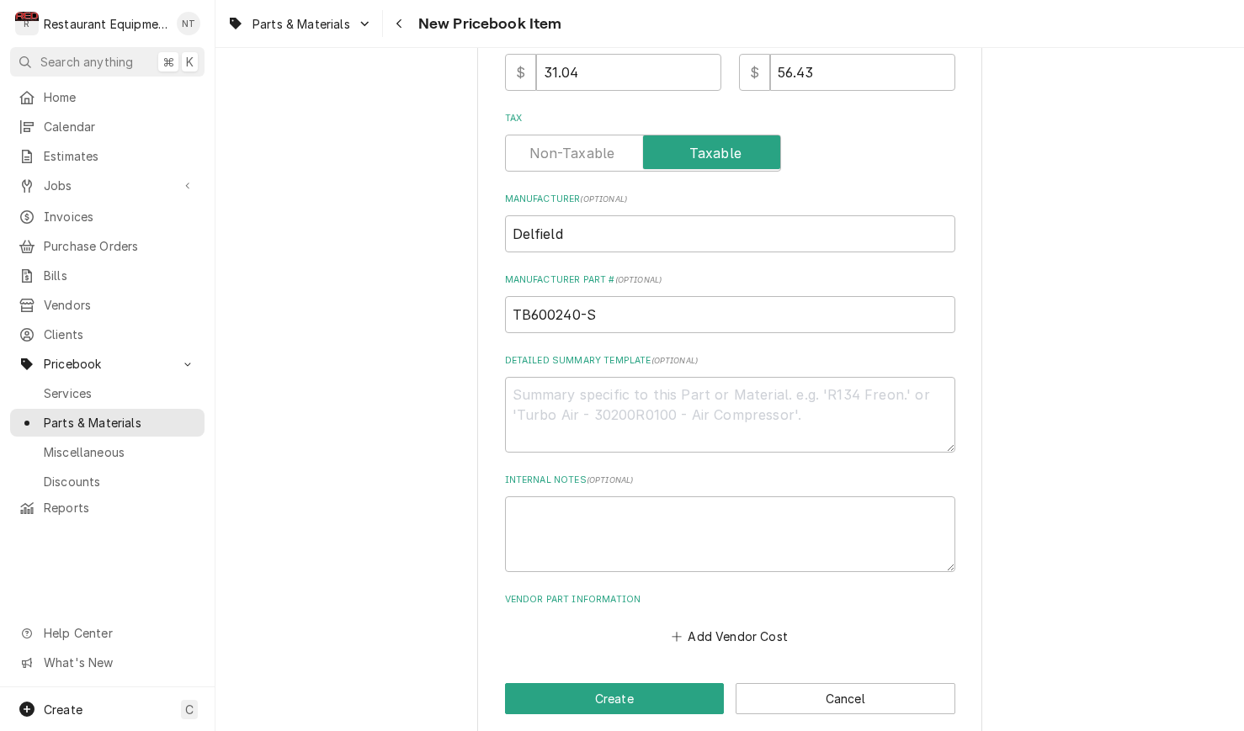
scroll to position [522, 0]
click at [773, 625] on button "Add Vendor Cost" at bounding box center [730, 637] width 122 height 24
type textarea "x"
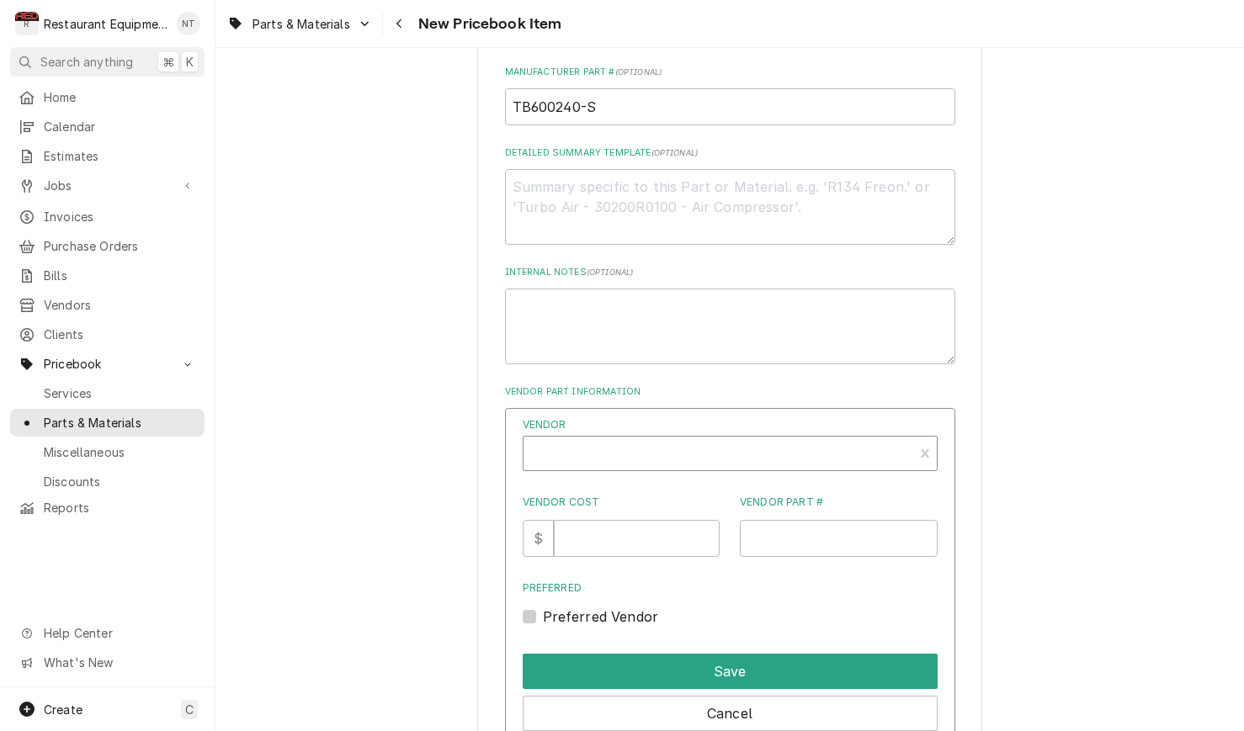
scroll to position [731, 0]
click at [648, 439] on div "Vendor" at bounding box center [718, 459] width 373 height 40
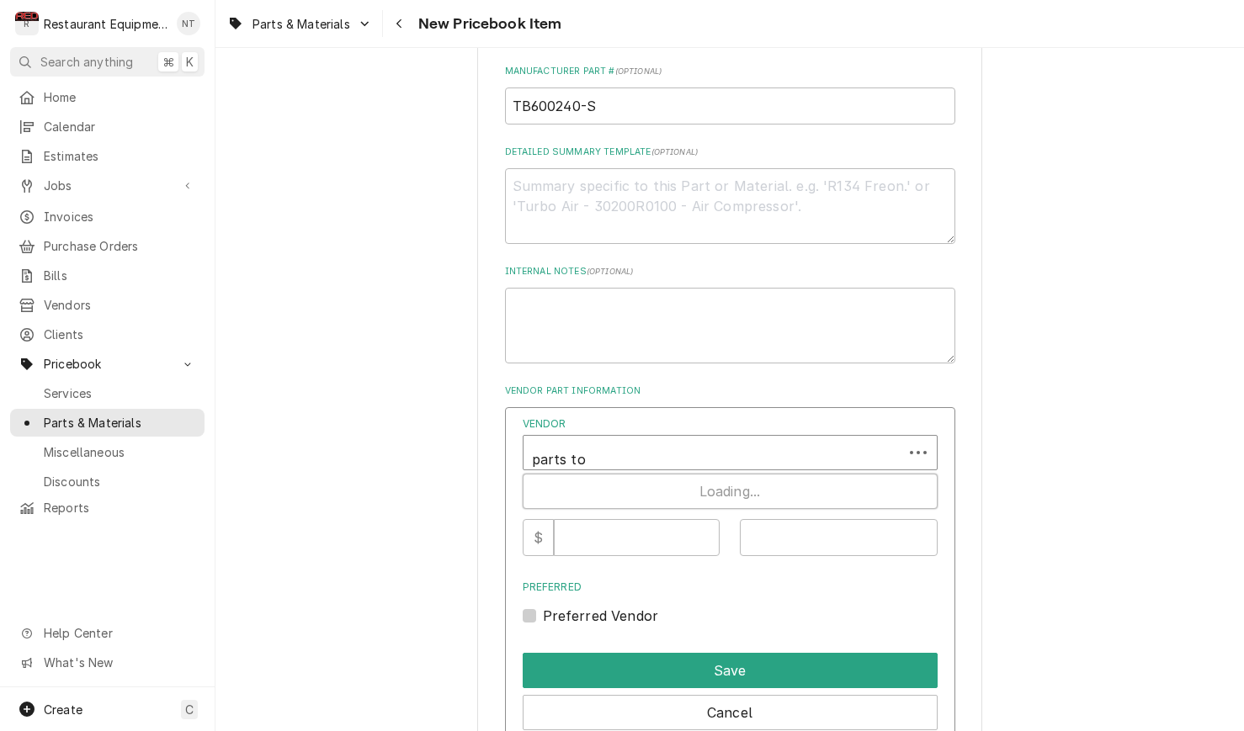
type input "parts tow"
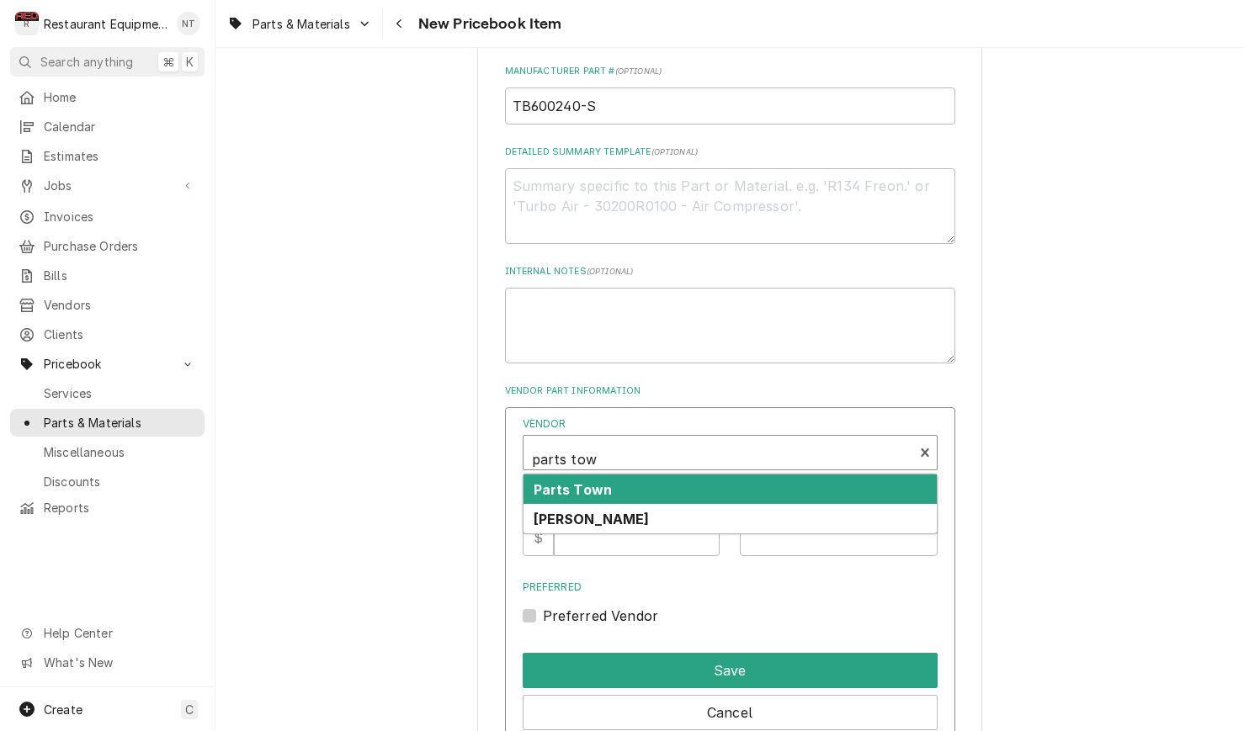
click at [691, 475] on div "Parts Town" at bounding box center [729, 489] width 413 height 29
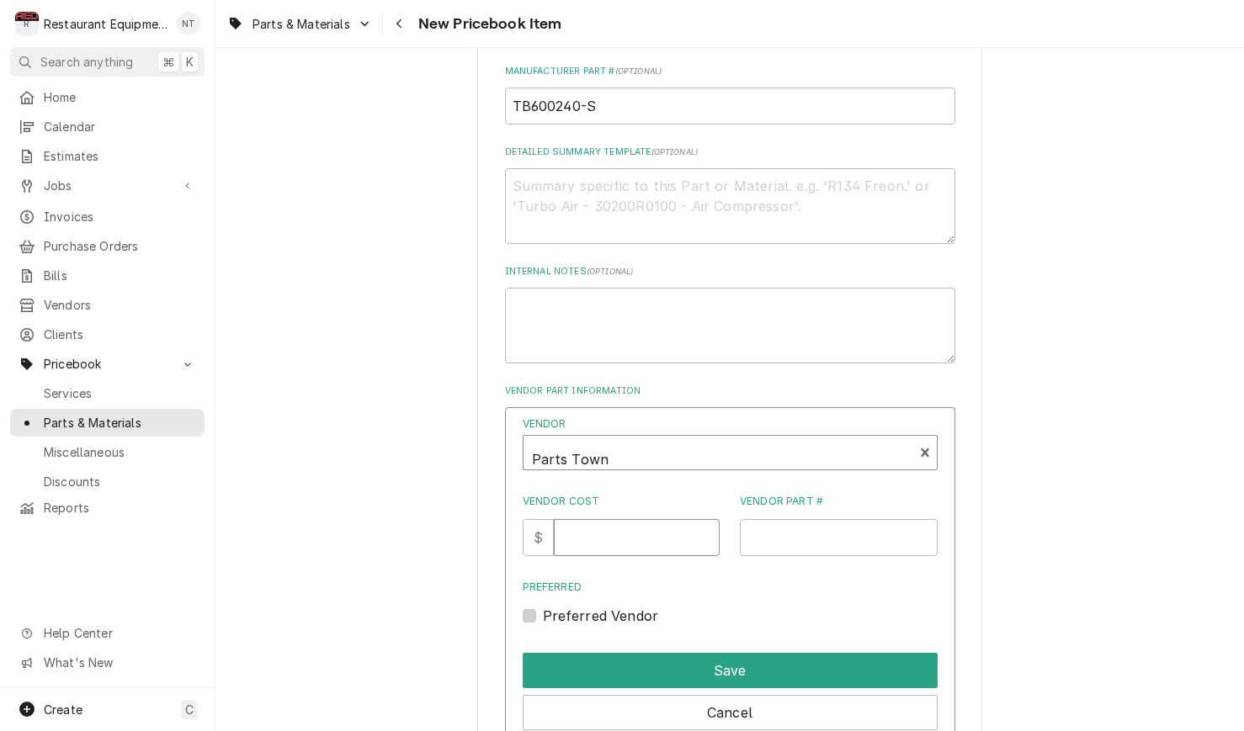
click at [645, 521] on input "Vendor Cost" at bounding box center [637, 537] width 166 height 37
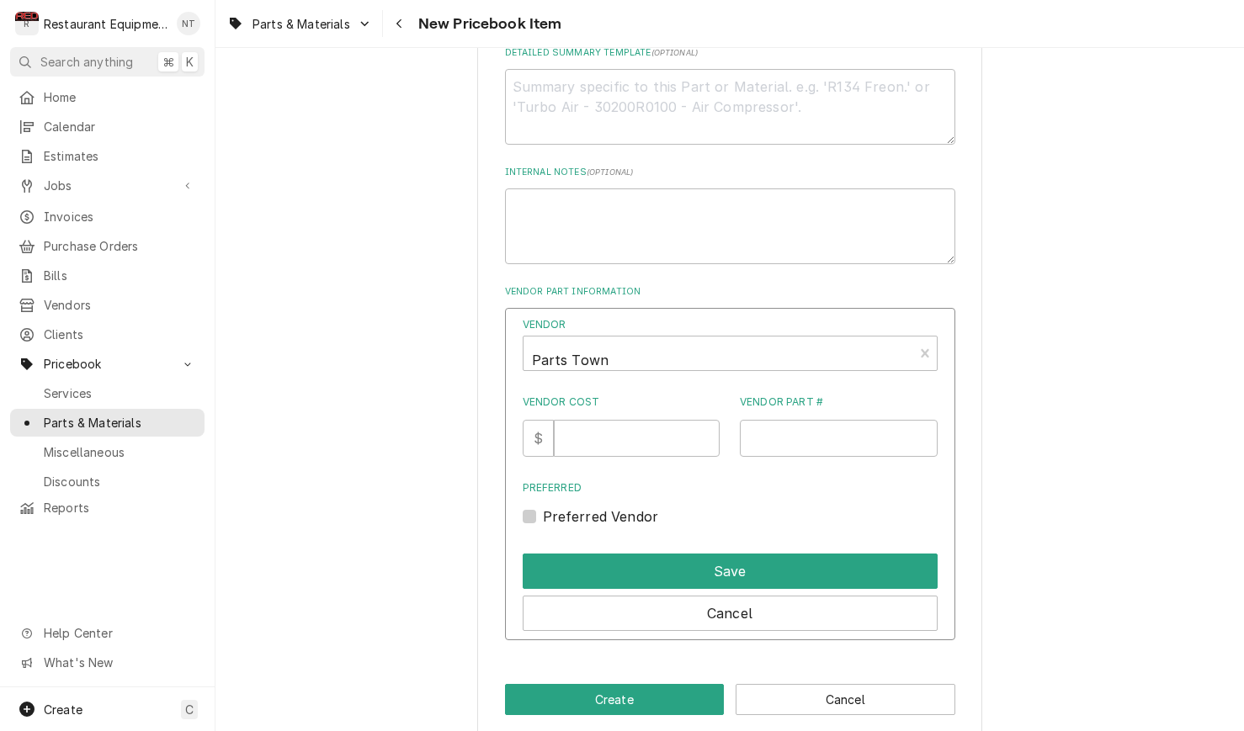
scroll to position [830, 0]
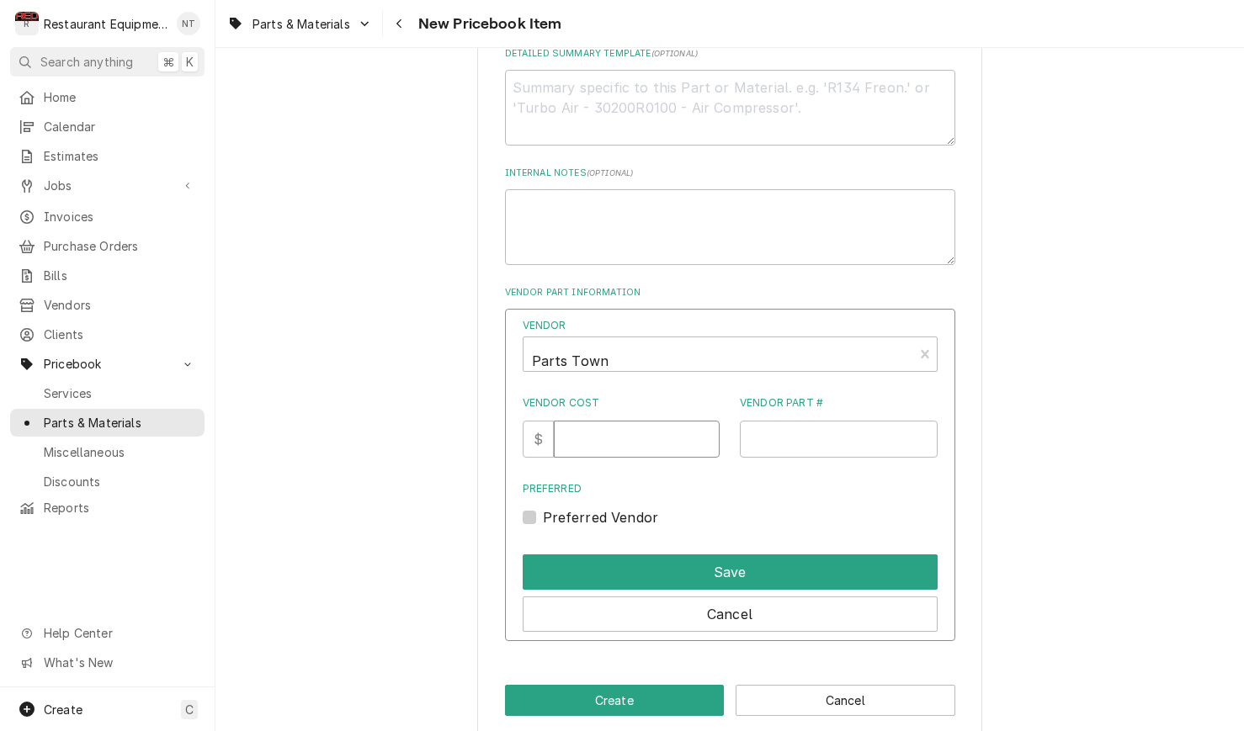
click at [594, 425] on input "Vendor Cost" at bounding box center [637, 439] width 166 height 37
type input "31.04"
click at [798, 421] on input "Vendor Part #" at bounding box center [839, 439] width 198 height 37
click at [796, 421] on input "Vendor Part #" at bounding box center [839, 439] width 198 height 37
paste input "DELTB600240"
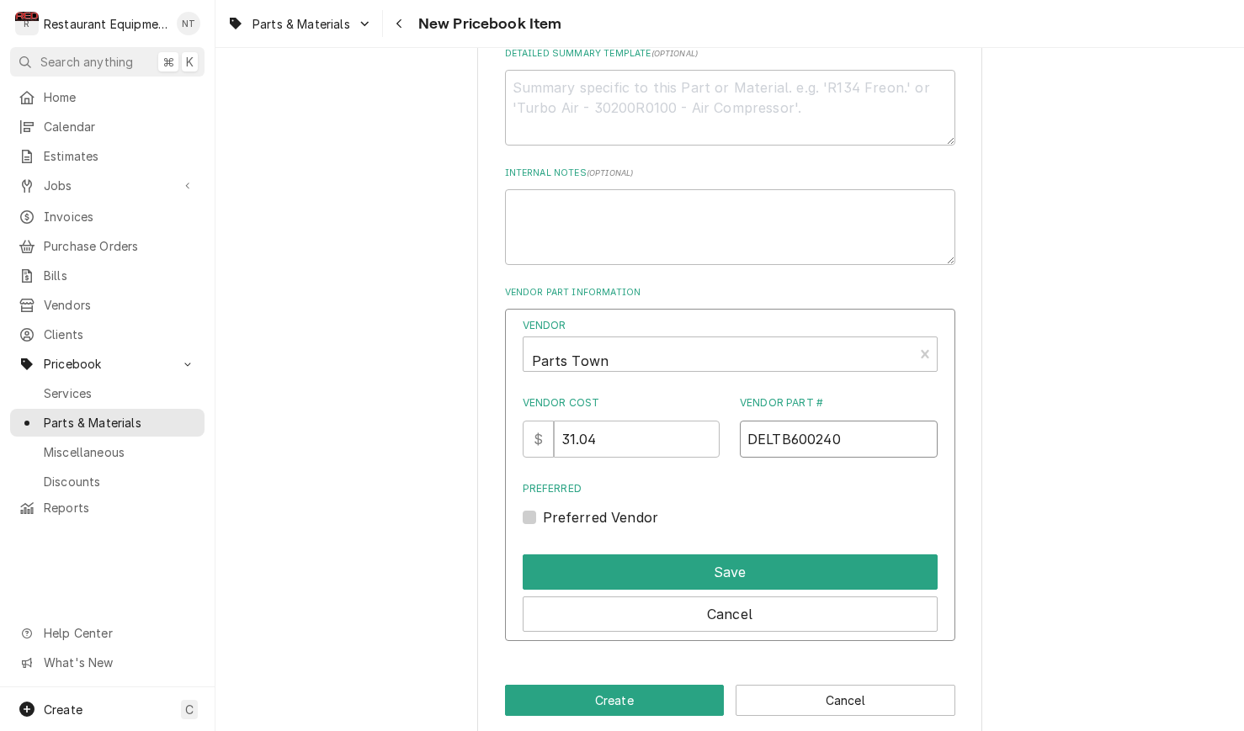
type input "DELTB600240"
click at [540, 507] on div "Preferred Vendor" at bounding box center [729, 517] width 415 height 20
click at [543, 507] on label "Preferred Vendor" at bounding box center [601, 517] width 116 height 20
click at [543, 507] on input "Preferred" at bounding box center [750, 525] width 415 height 37
checkbox input "true"
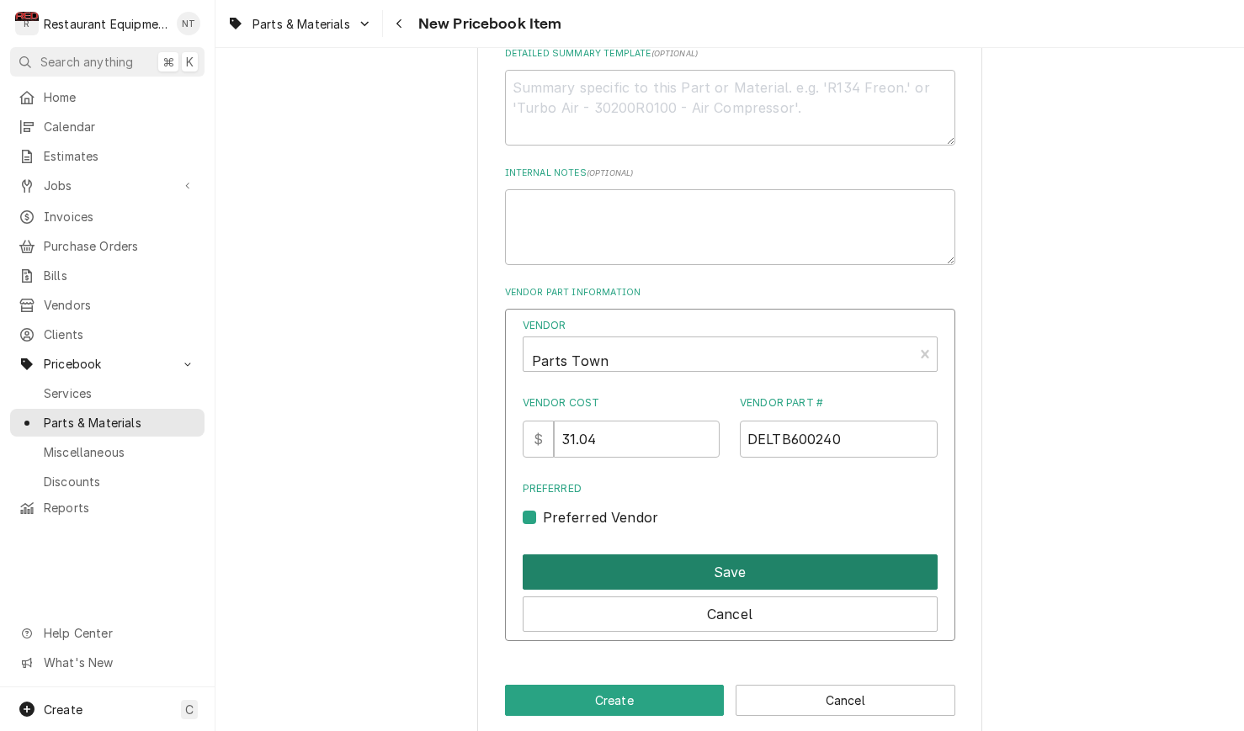
click at [615, 554] on button "Save" at bounding box center [729, 571] width 415 height 35
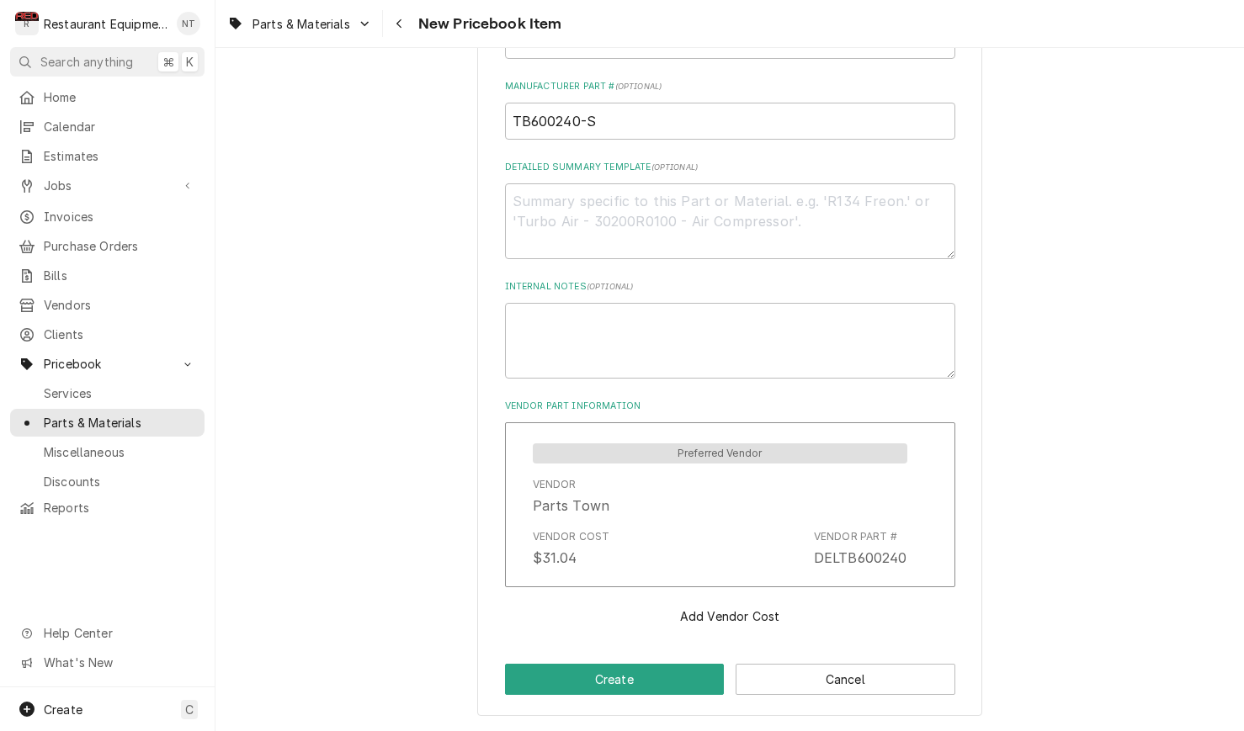
scroll to position [695, 0]
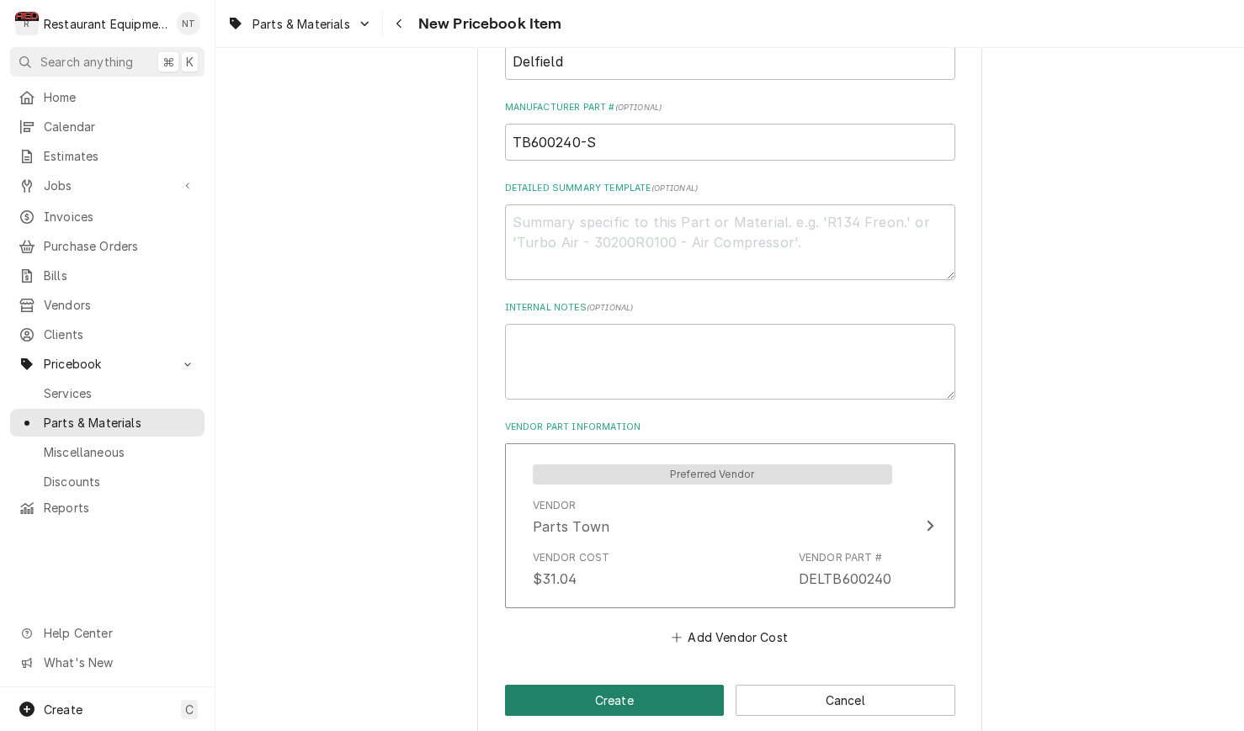
click at [672, 685] on button "Create" at bounding box center [615, 700] width 220 height 31
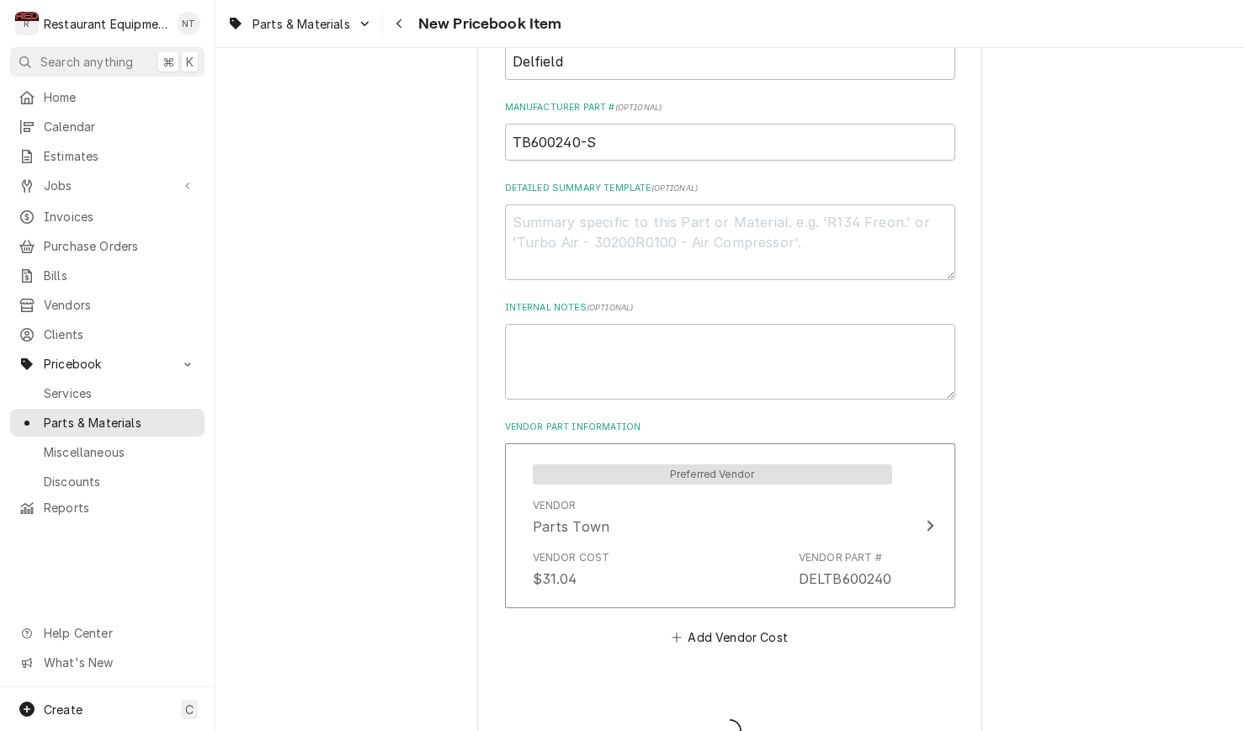
type textarea "x"
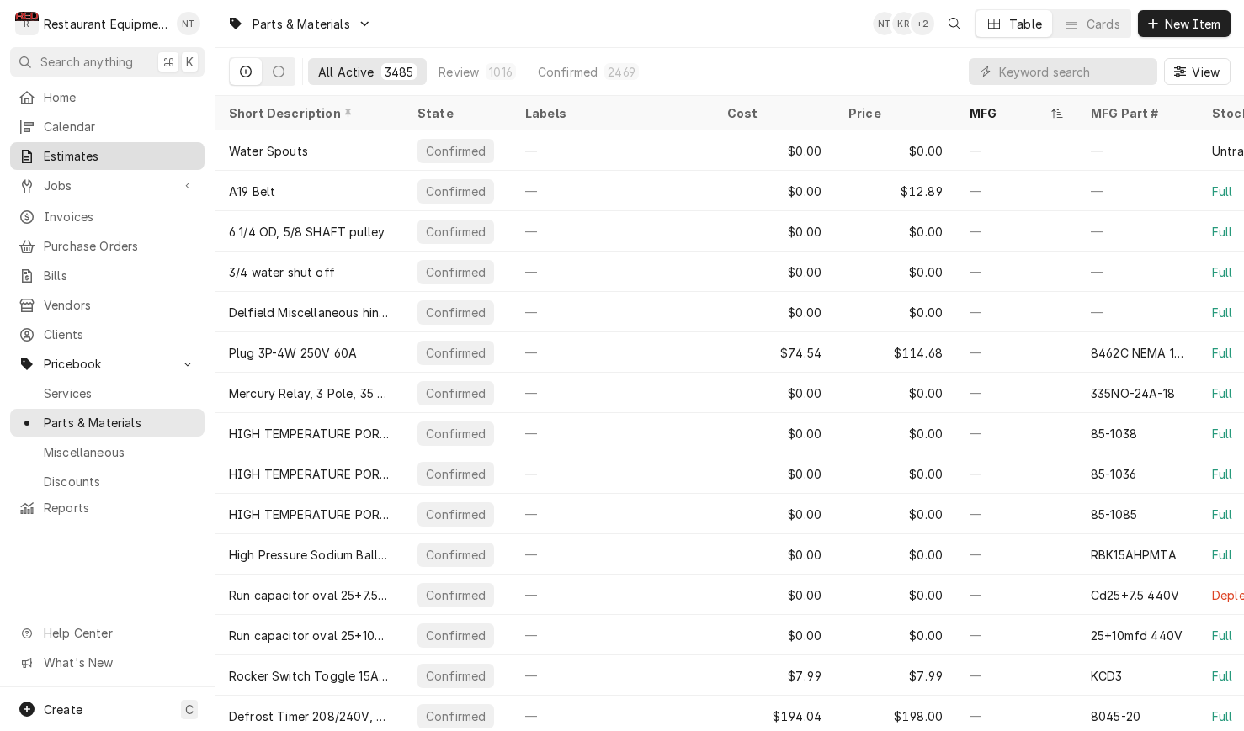
click at [119, 151] on span "Estimates" at bounding box center [120, 156] width 152 height 18
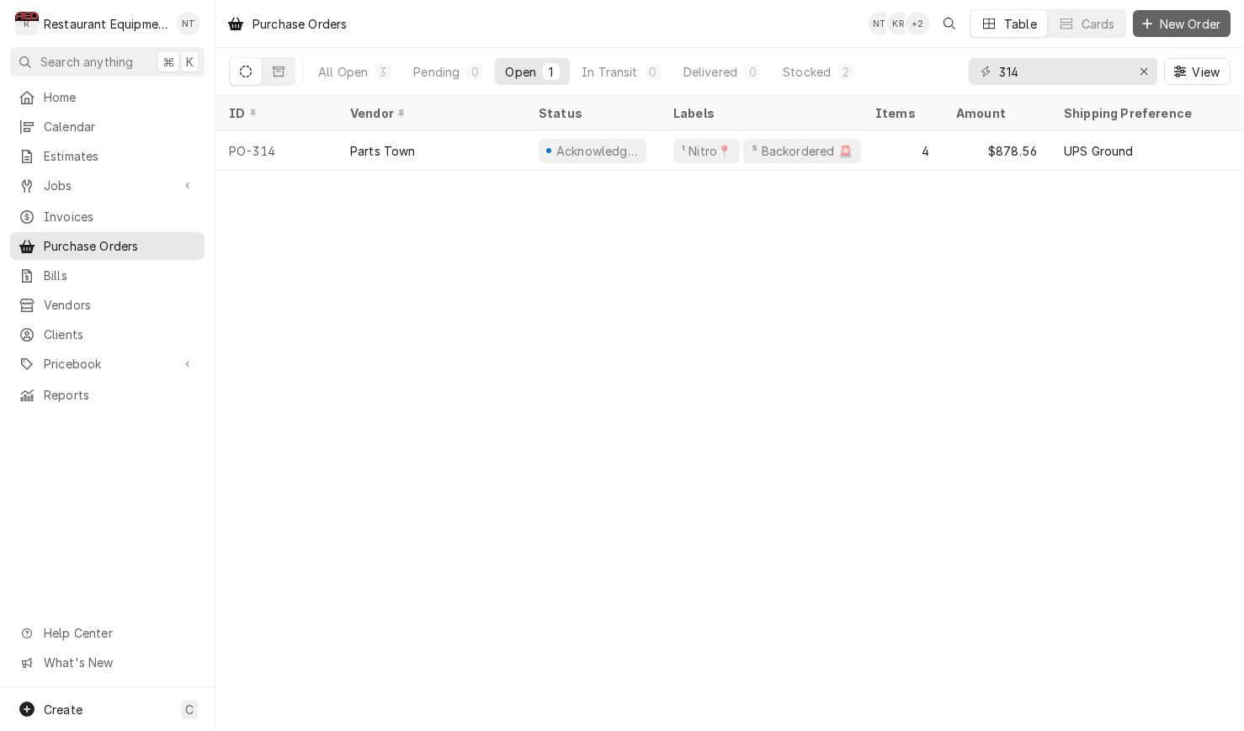
click at [1184, 20] on span "New Order" at bounding box center [1189, 24] width 67 height 18
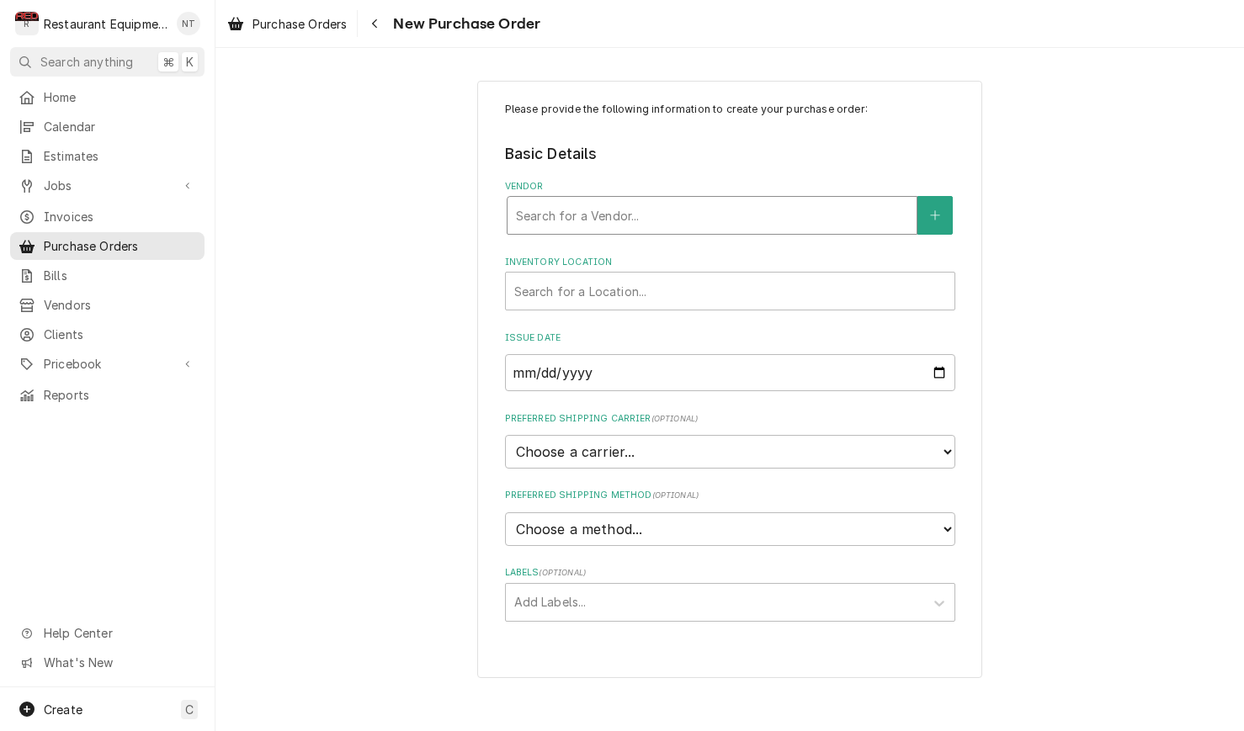
click at [654, 215] on div "Vendor" at bounding box center [712, 215] width 392 height 30
type input "parts"
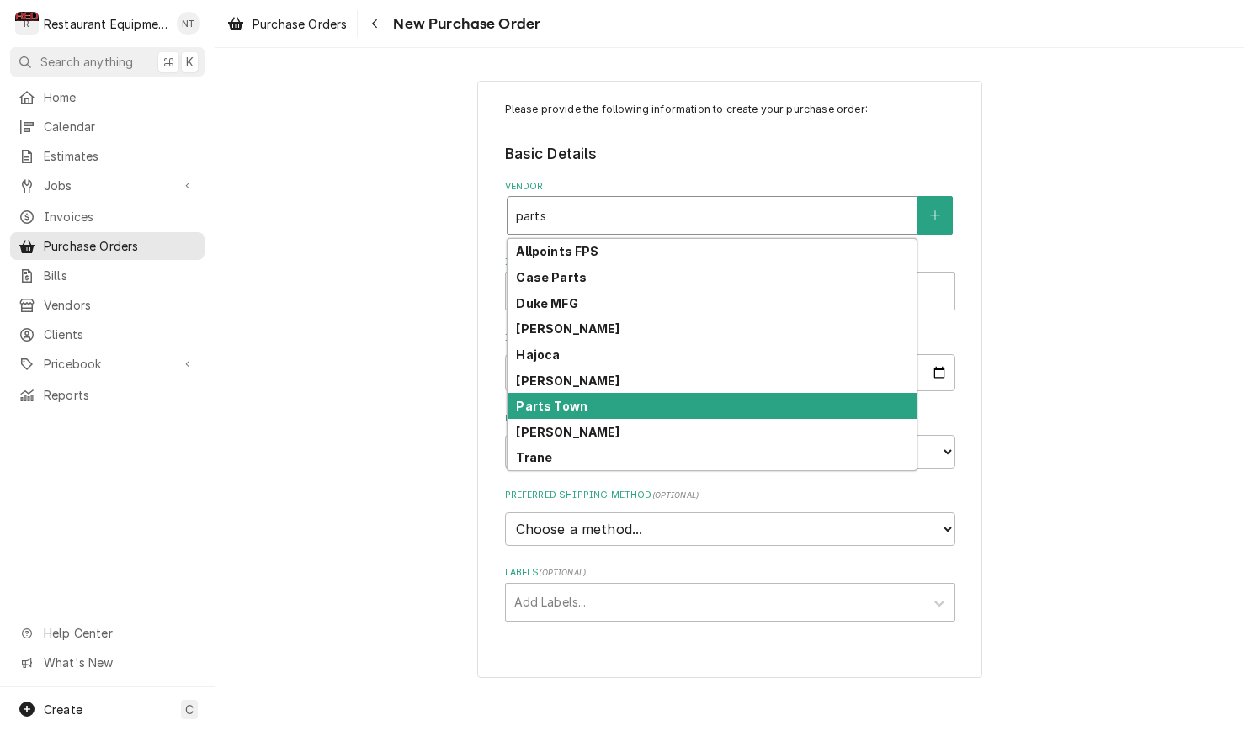
click at [724, 408] on div "Parts Town" at bounding box center [711, 406] width 409 height 26
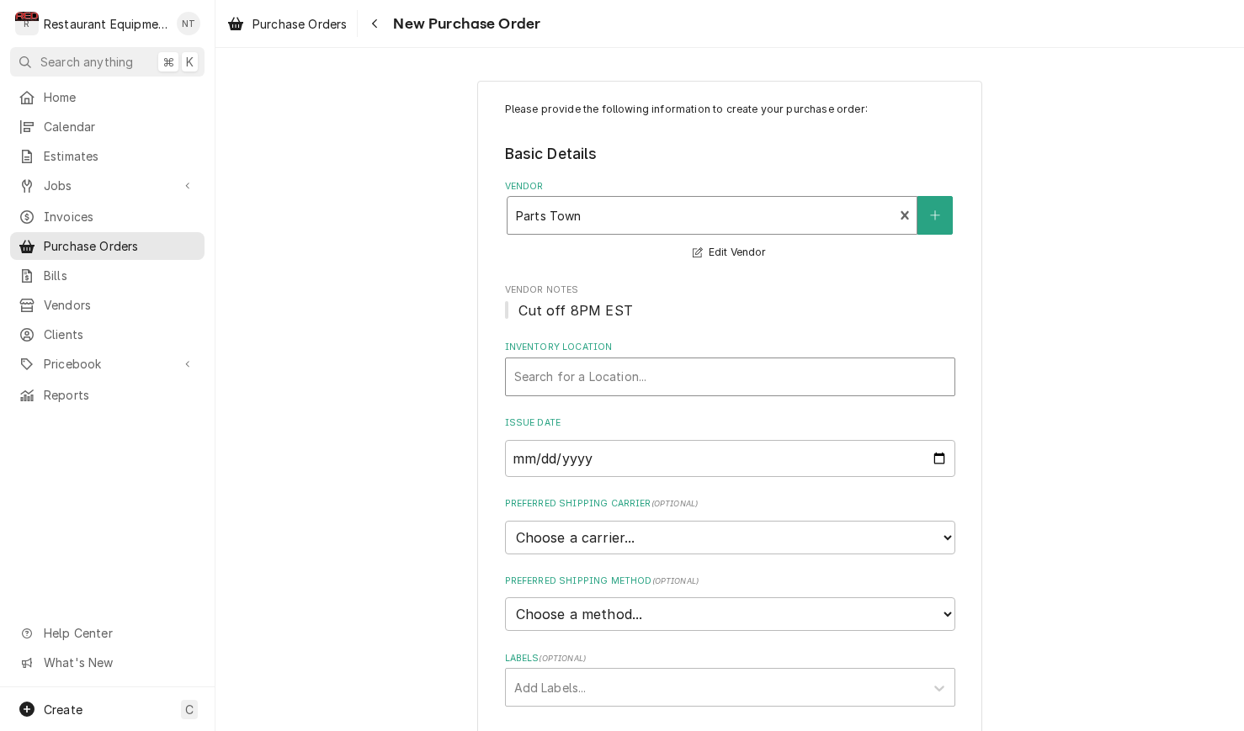
click at [682, 377] on div "Inventory Location" at bounding box center [730, 377] width 432 height 30
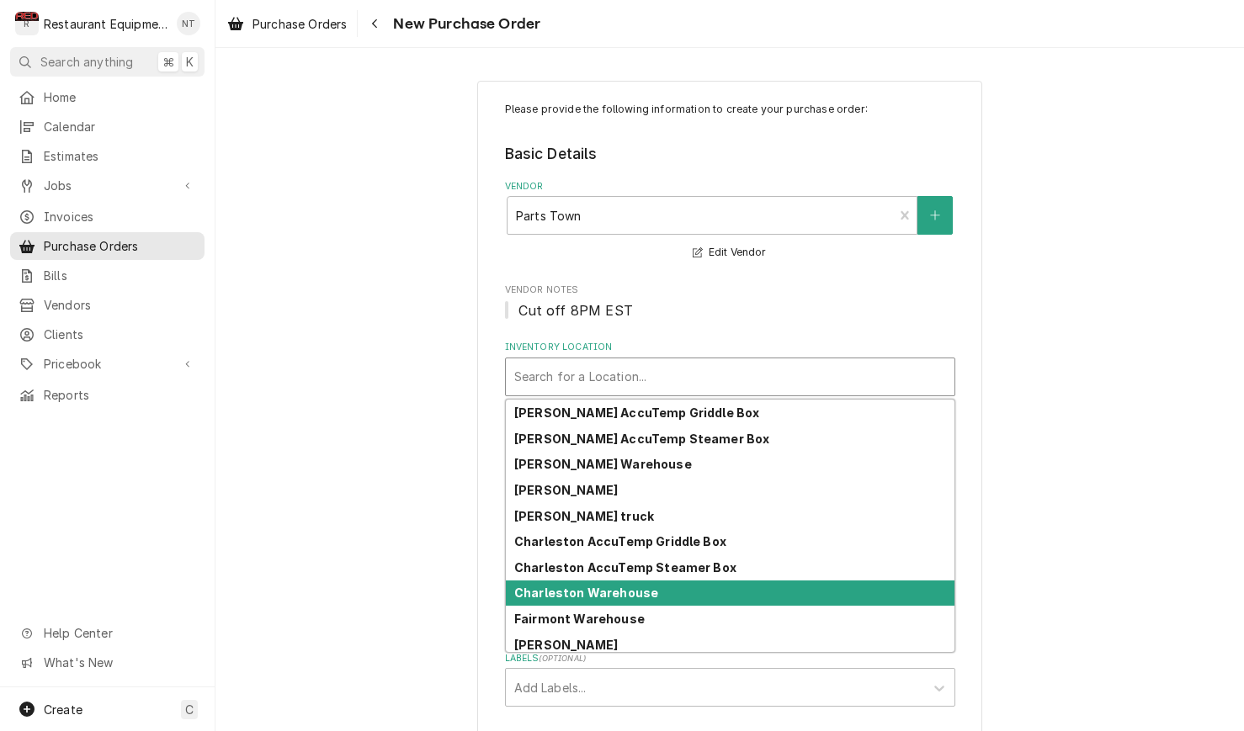
click at [753, 588] on div "Charleston Warehouse" at bounding box center [730, 594] width 448 height 26
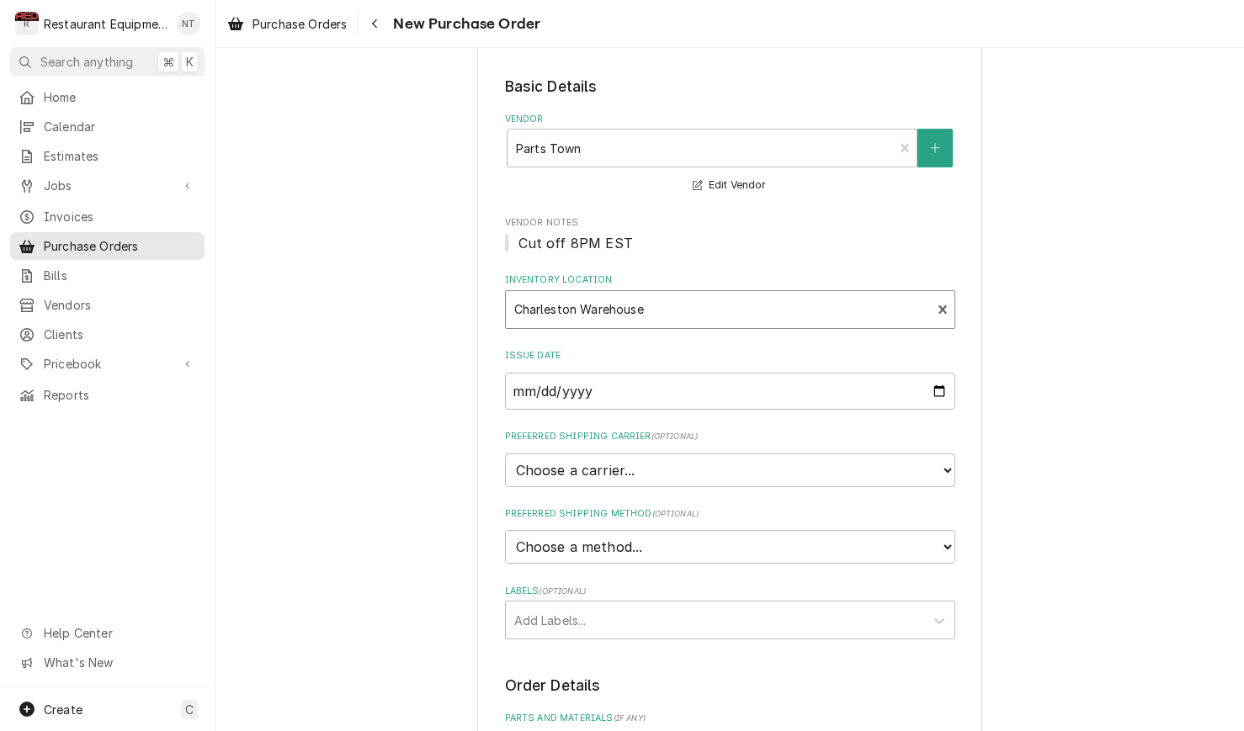
scroll to position [85, 0]
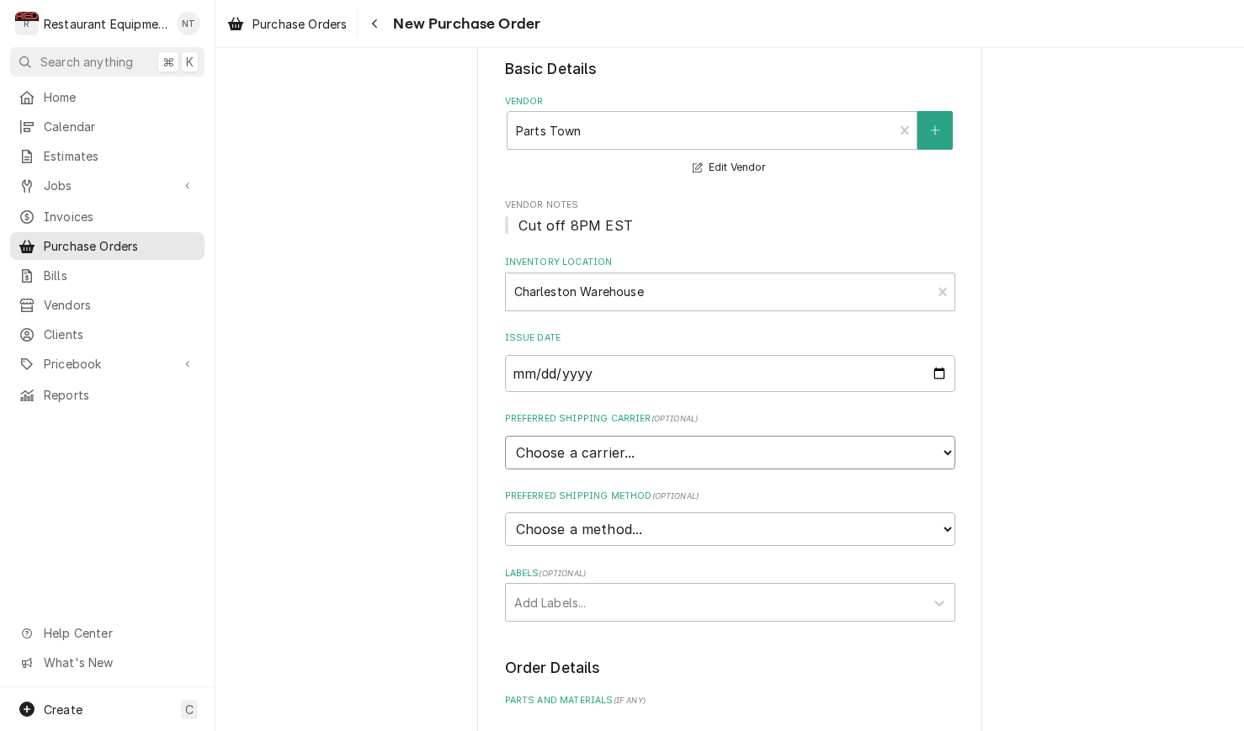
select select "4"
type textarea "x"
select select "3"
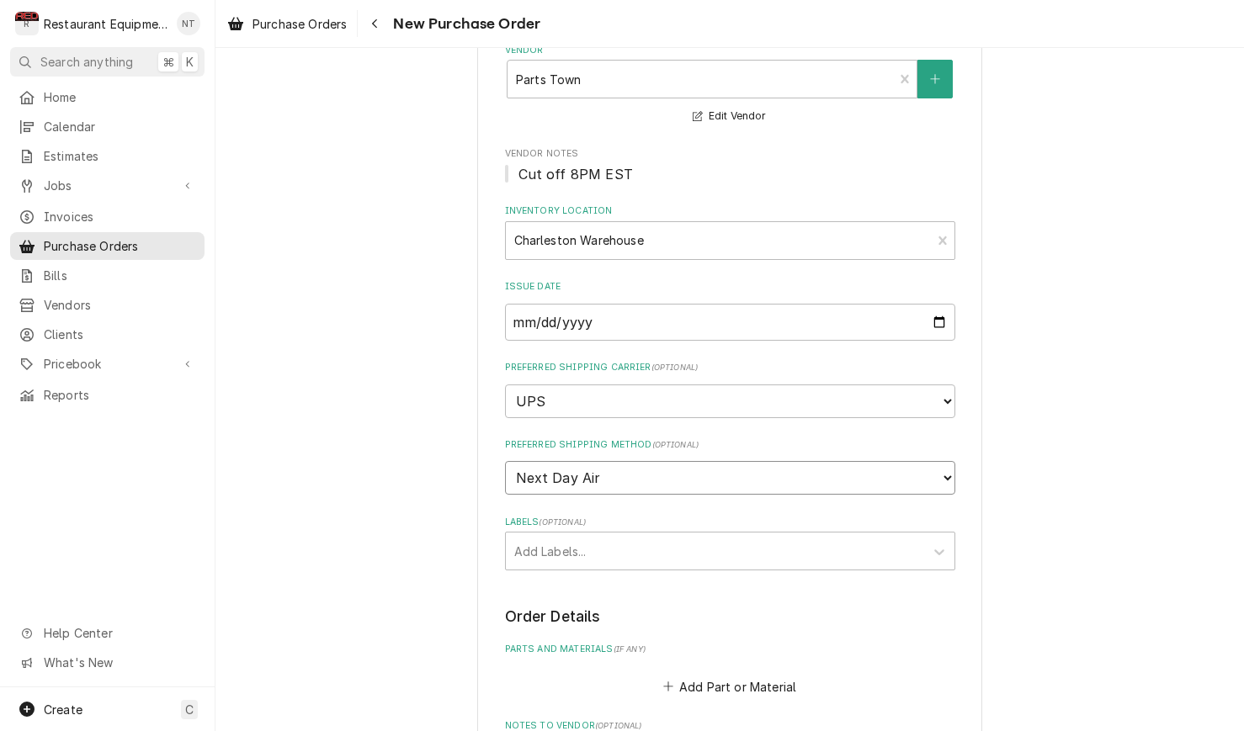
scroll to position [144, 0]
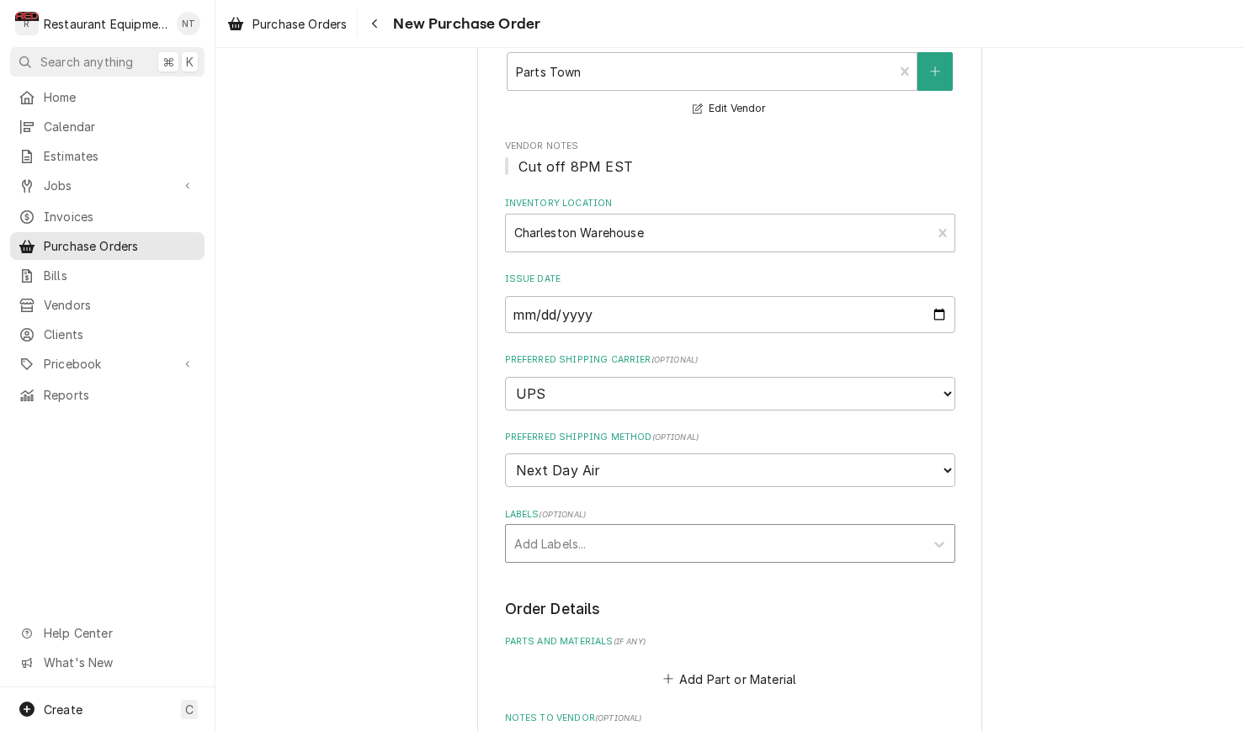
click at [671, 528] on div "Labels" at bounding box center [714, 543] width 401 height 30
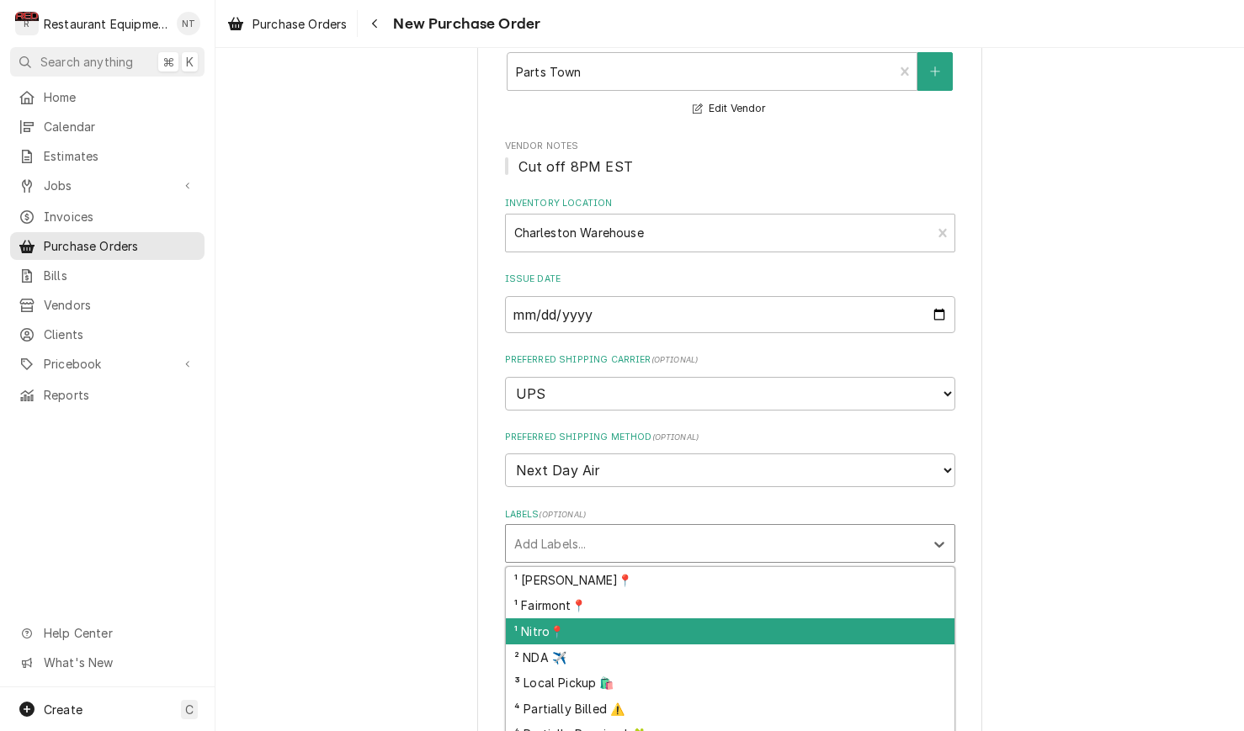
click at [706, 618] on div "¹ Nitro📍" at bounding box center [730, 631] width 448 height 26
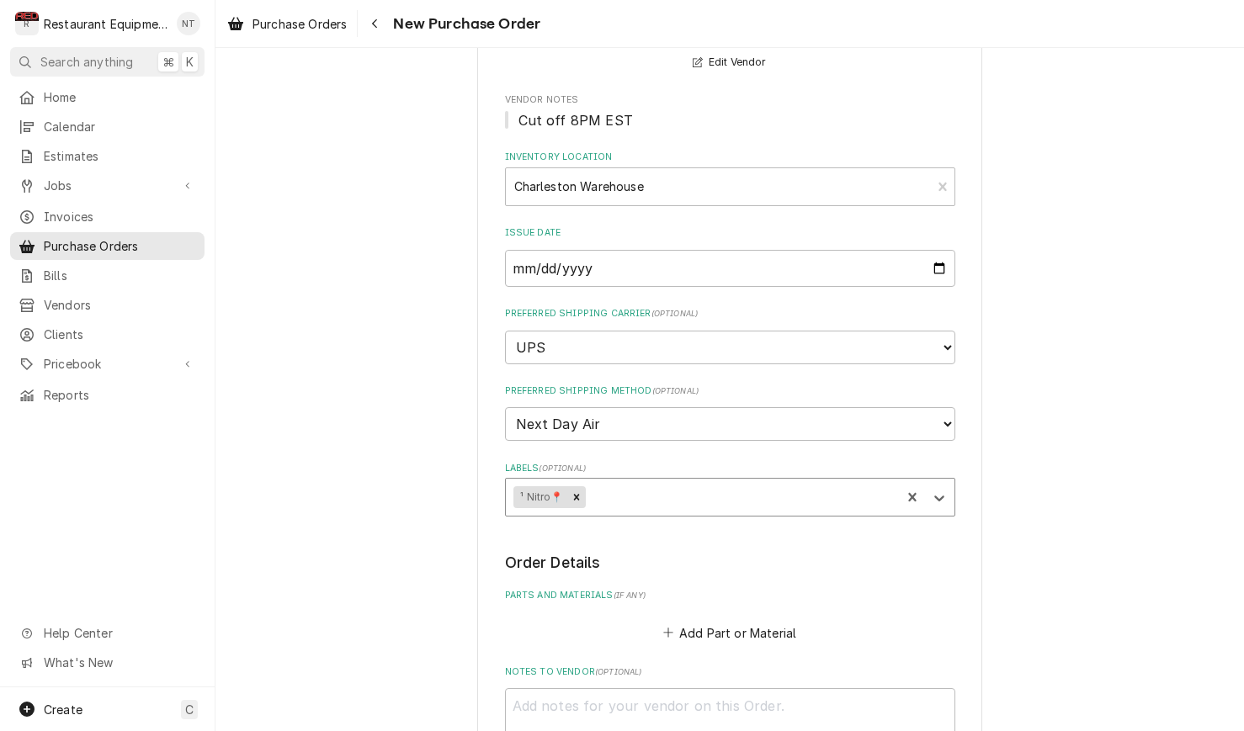
scroll to position [194, 0]
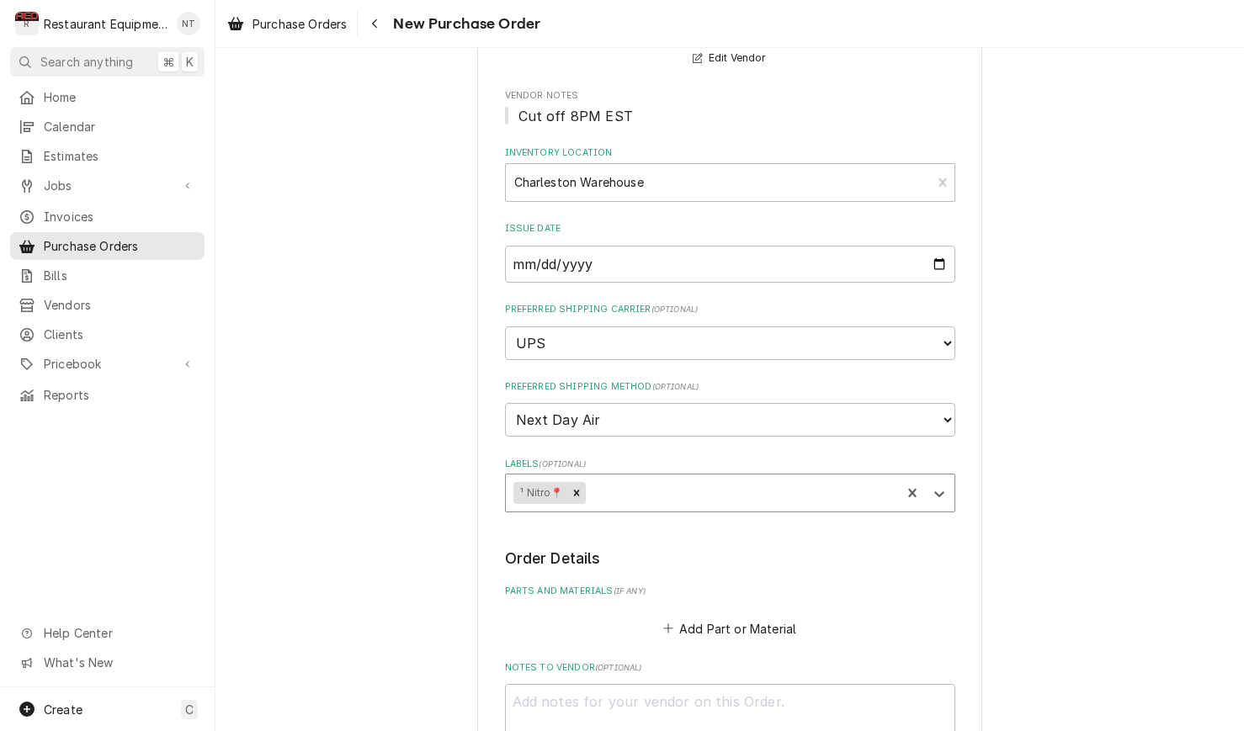
click at [676, 478] on div "Labels" at bounding box center [740, 493] width 304 height 30
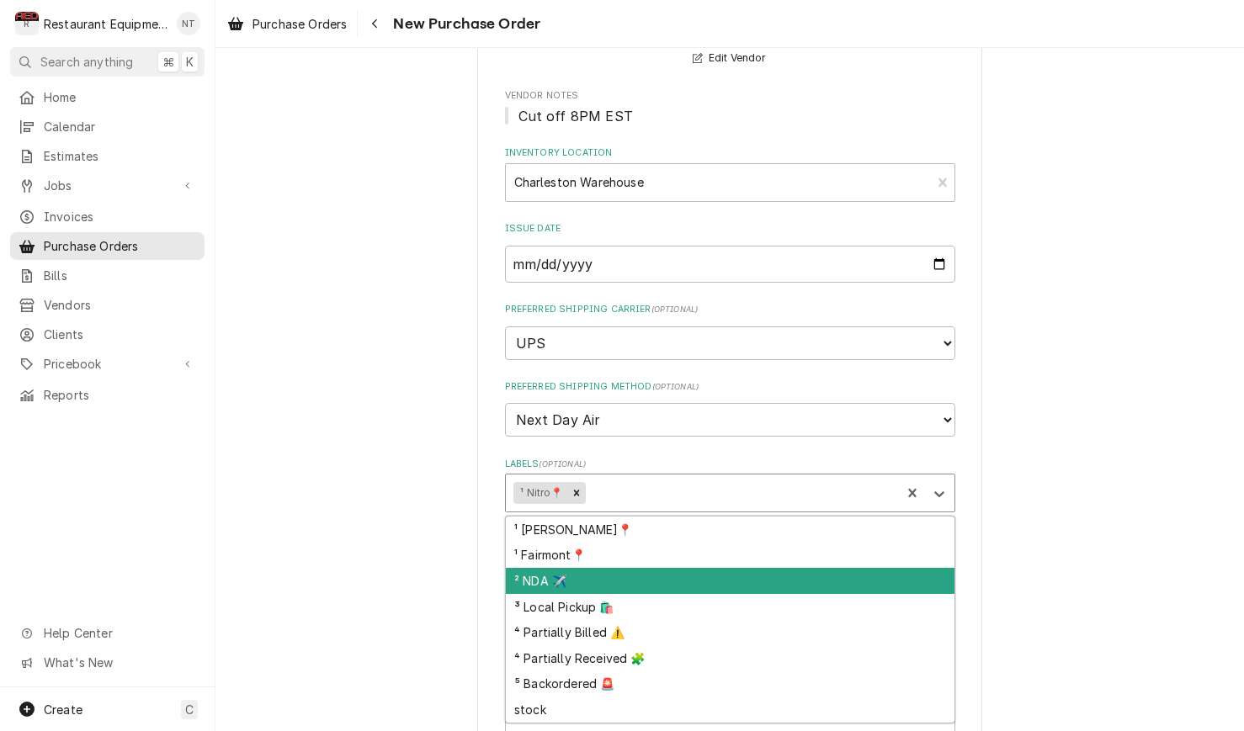
click at [689, 568] on div "² NDA ✈️" at bounding box center [730, 581] width 448 height 26
type textarea "x"
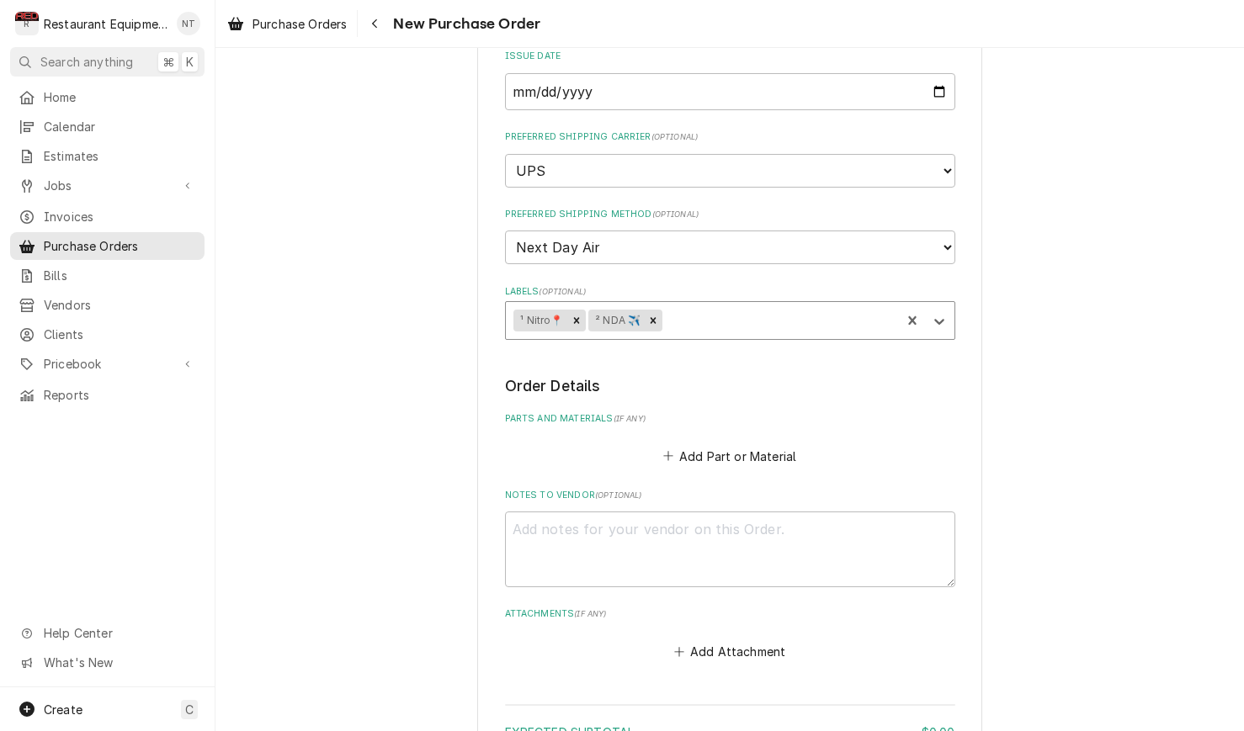
scroll to position [369, 0]
click at [727, 443] on button "Add Part or Material" at bounding box center [729, 455] width 139 height 24
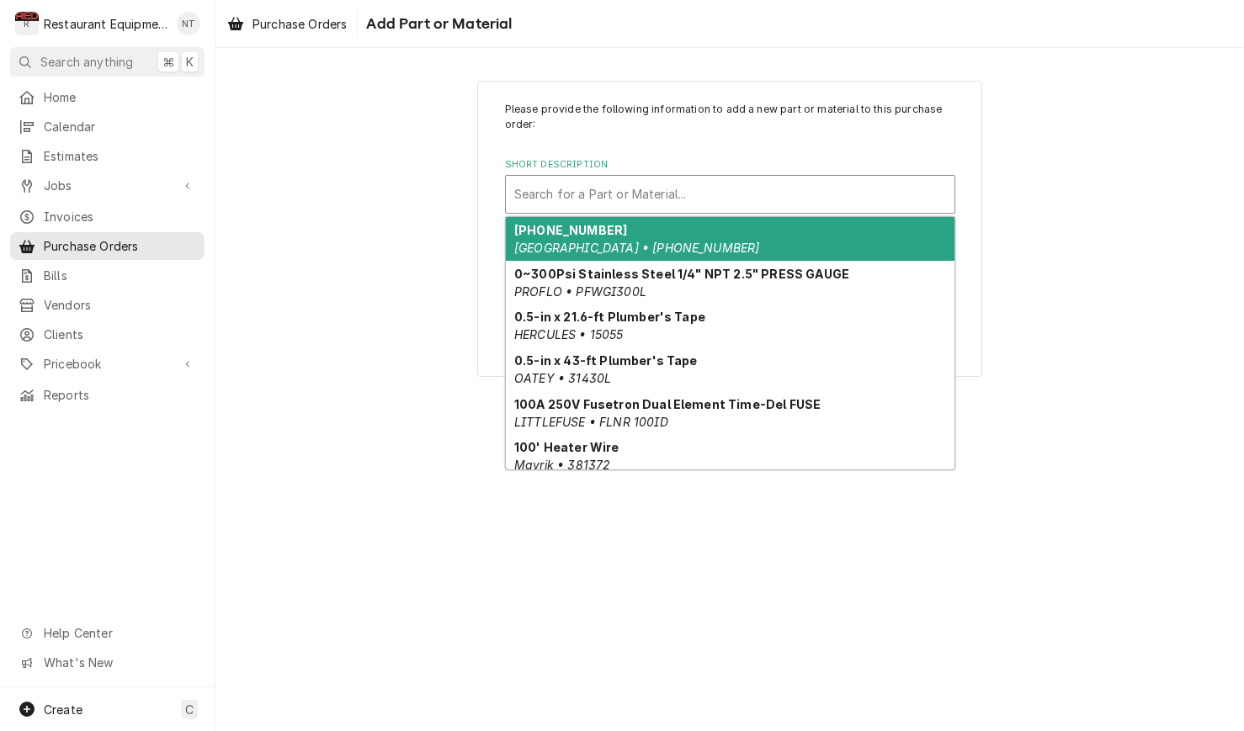
click at [699, 205] on div "Short Description" at bounding box center [730, 194] width 432 height 30
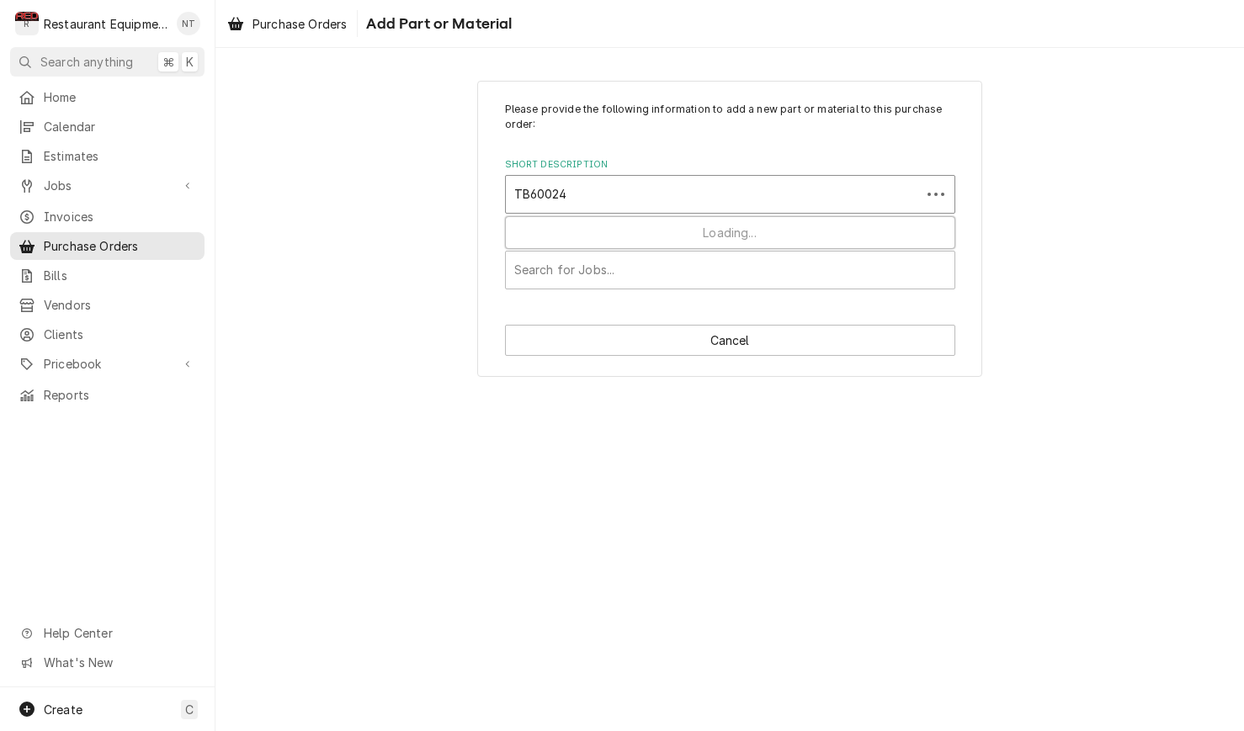
type input "TB600240"
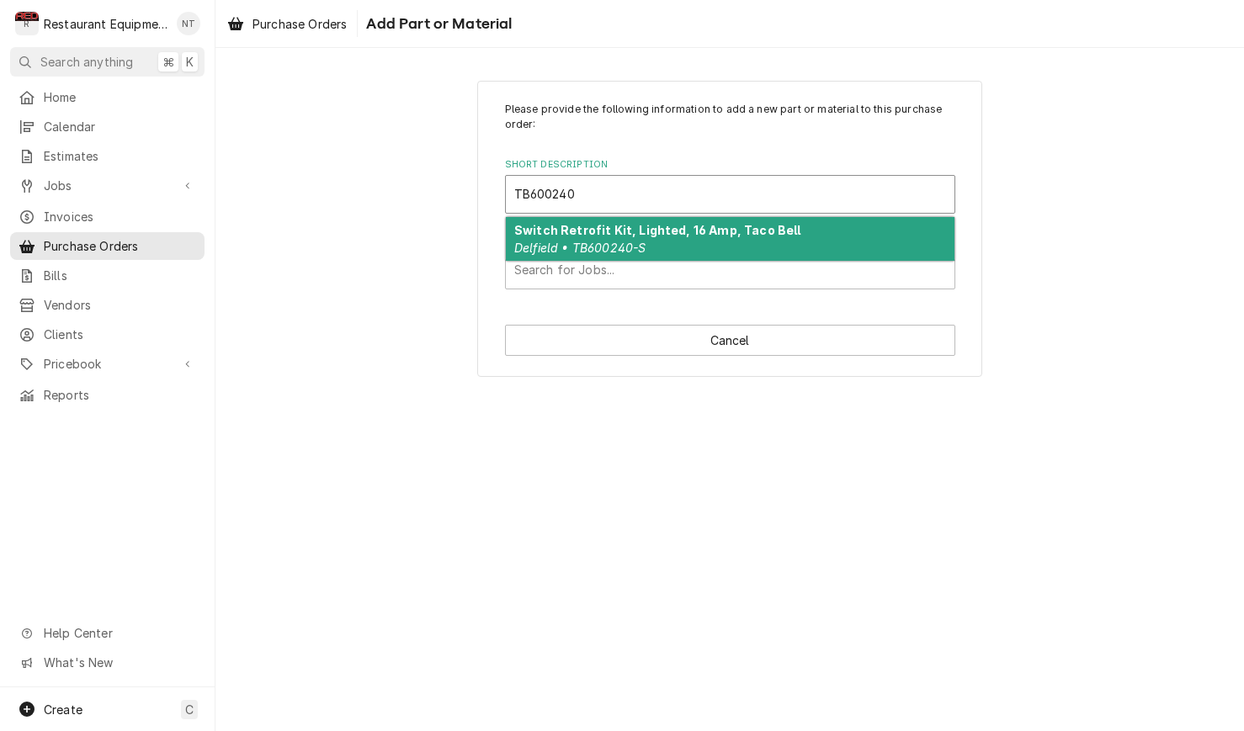
click at [711, 241] on div "Switch Retrofit Kit, Lighted, 16 Amp, Taco Bell Delfield • TB600240-S" at bounding box center [730, 239] width 448 height 44
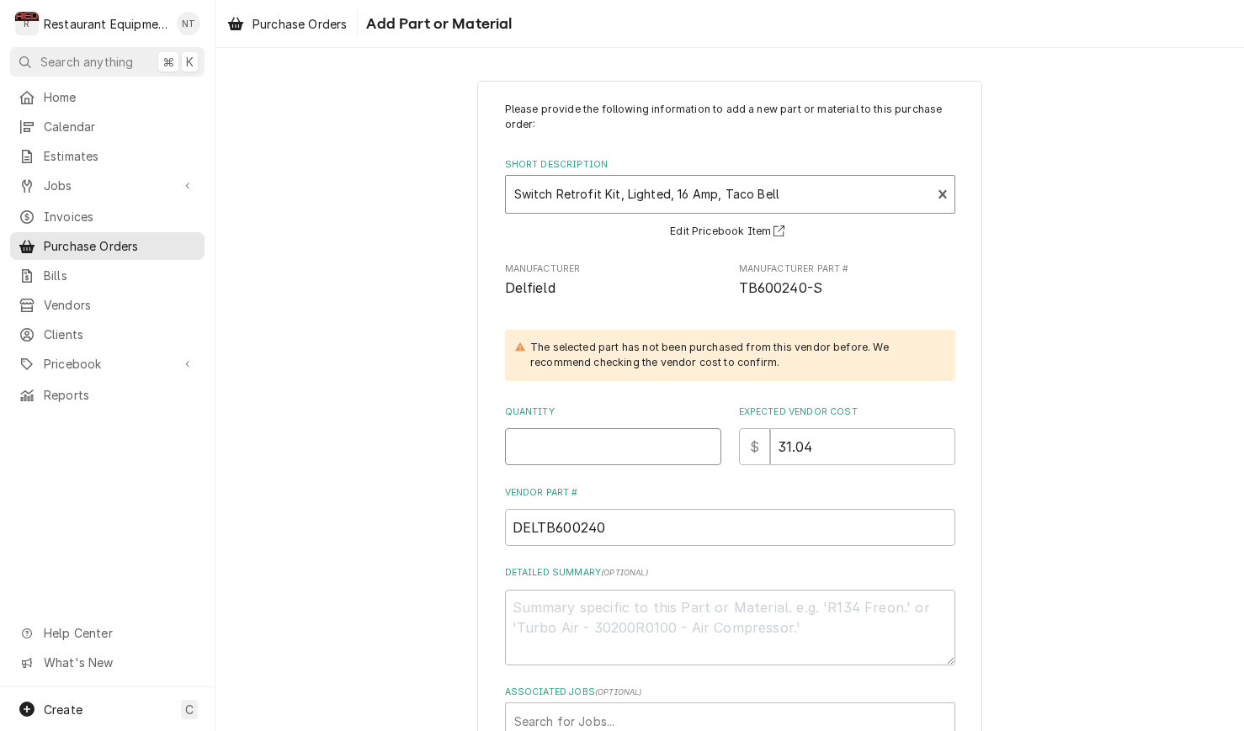
click at [640, 453] on input "Quantity" at bounding box center [613, 446] width 216 height 37
type textarea "x"
type input "1"
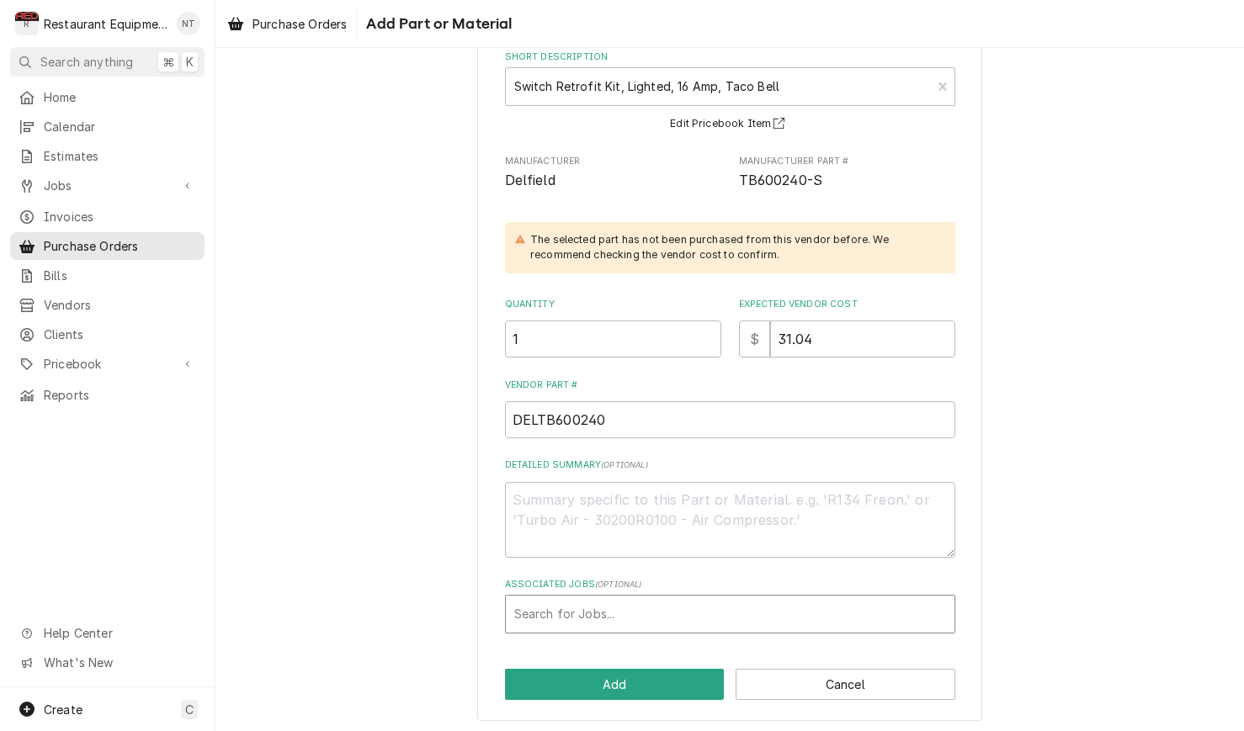
scroll to position [107, 0]
click at [757, 608] on div "Associated Jobs" at bounding box center [730, 615] width 432 height 30
type input "8963"
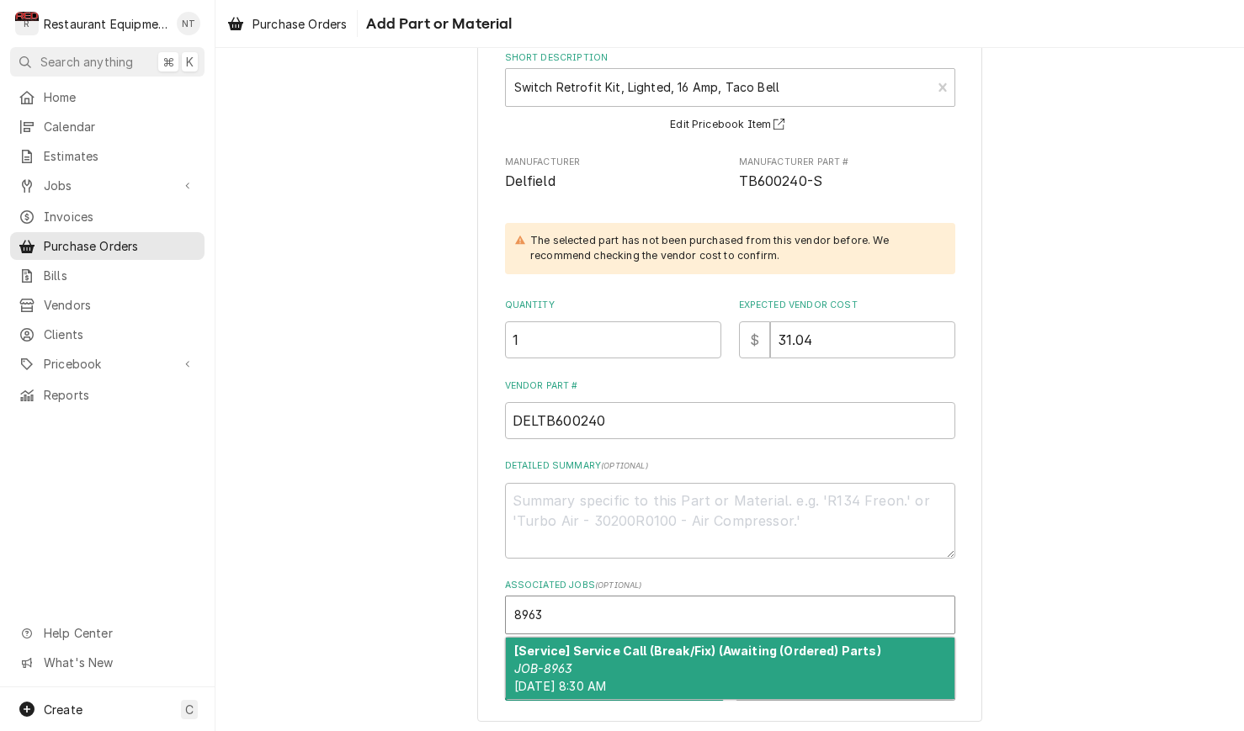
click at [763, 653] on div "[Service] Service Call (Break/Fix) (Awaiting (Ordered) Parts) JOB-8963 Sat, Sep…" at bounding box center [730, 668] width 448 height 61
type textarea "x"
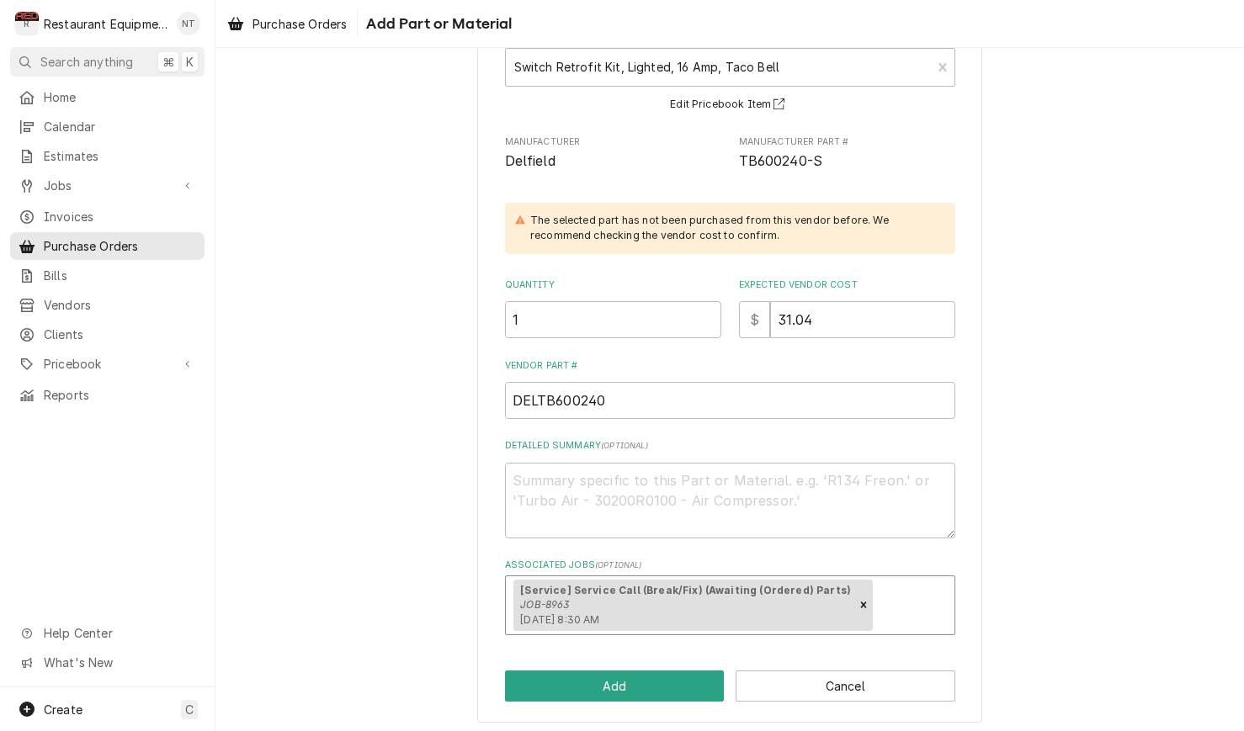
scroll to position [125, 0]
click at [660, 681] on button "Add" at bounding box center [615, 687] width 220 height 31
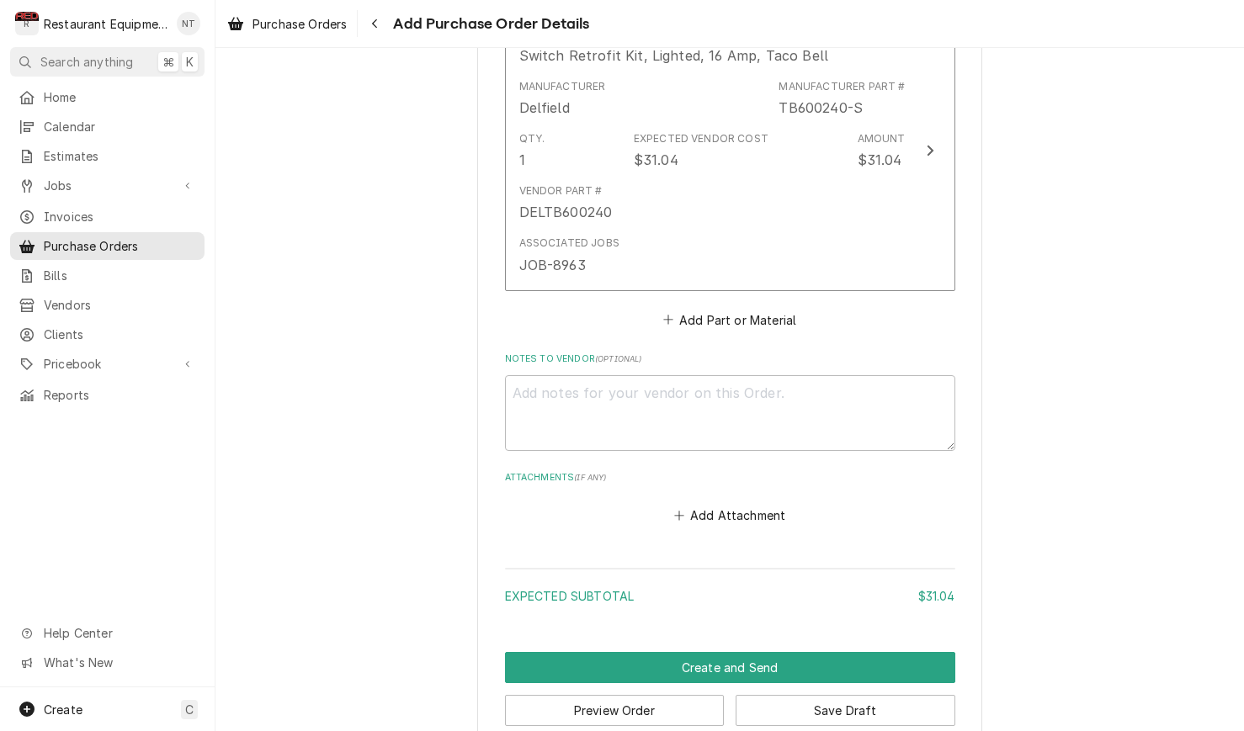
scroll to position [791, 0]
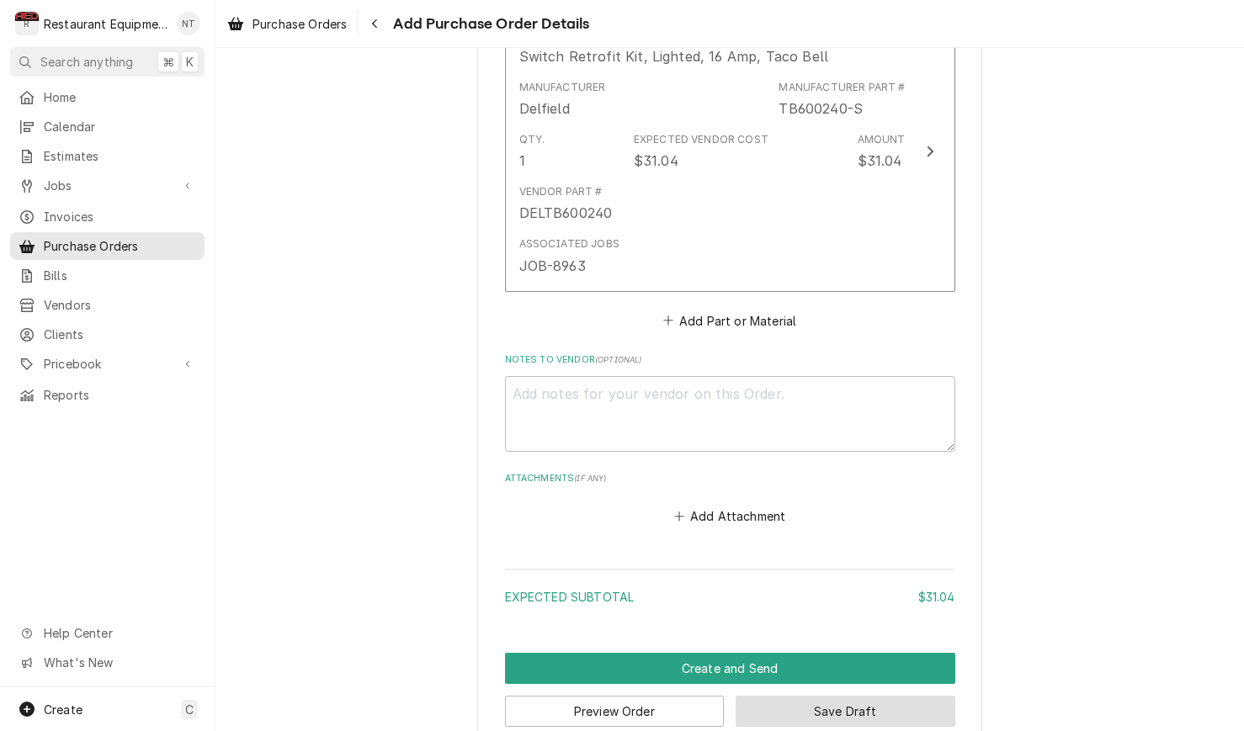
click at [927, 696] on button "Save Draft" at bounding box center [845, 711] width 220 height 31
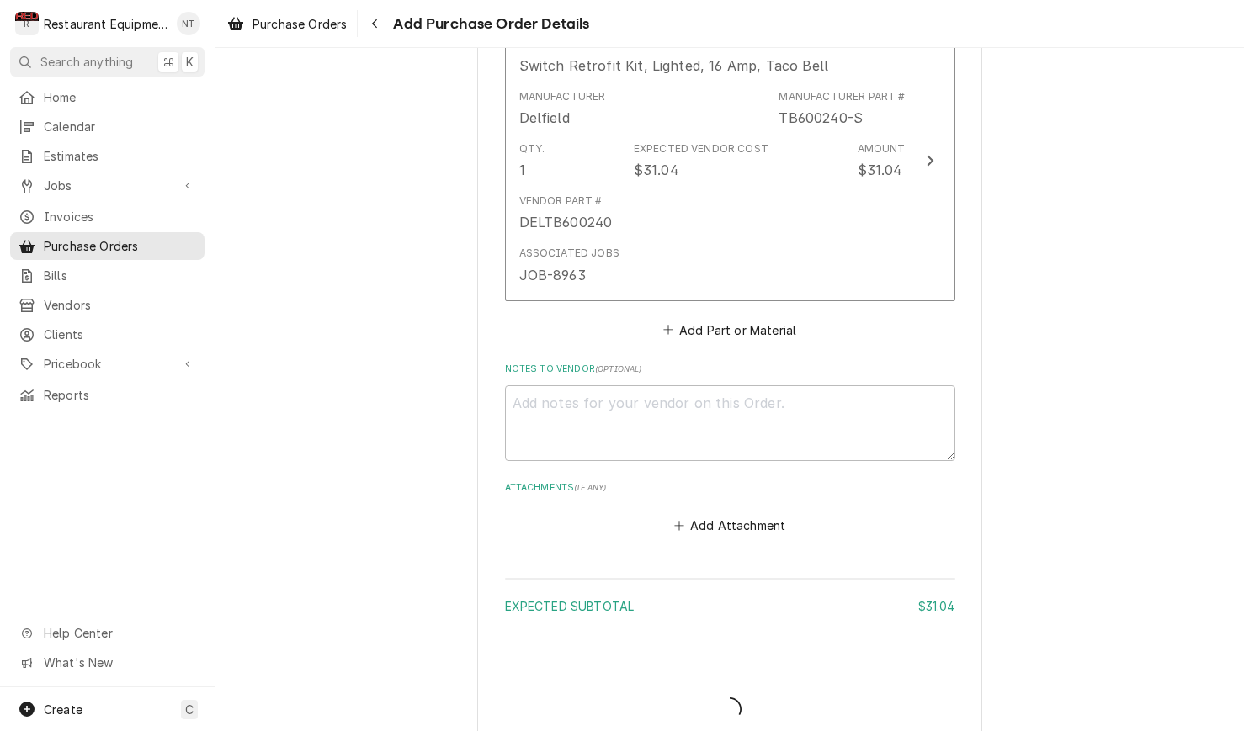
type textarea "x"
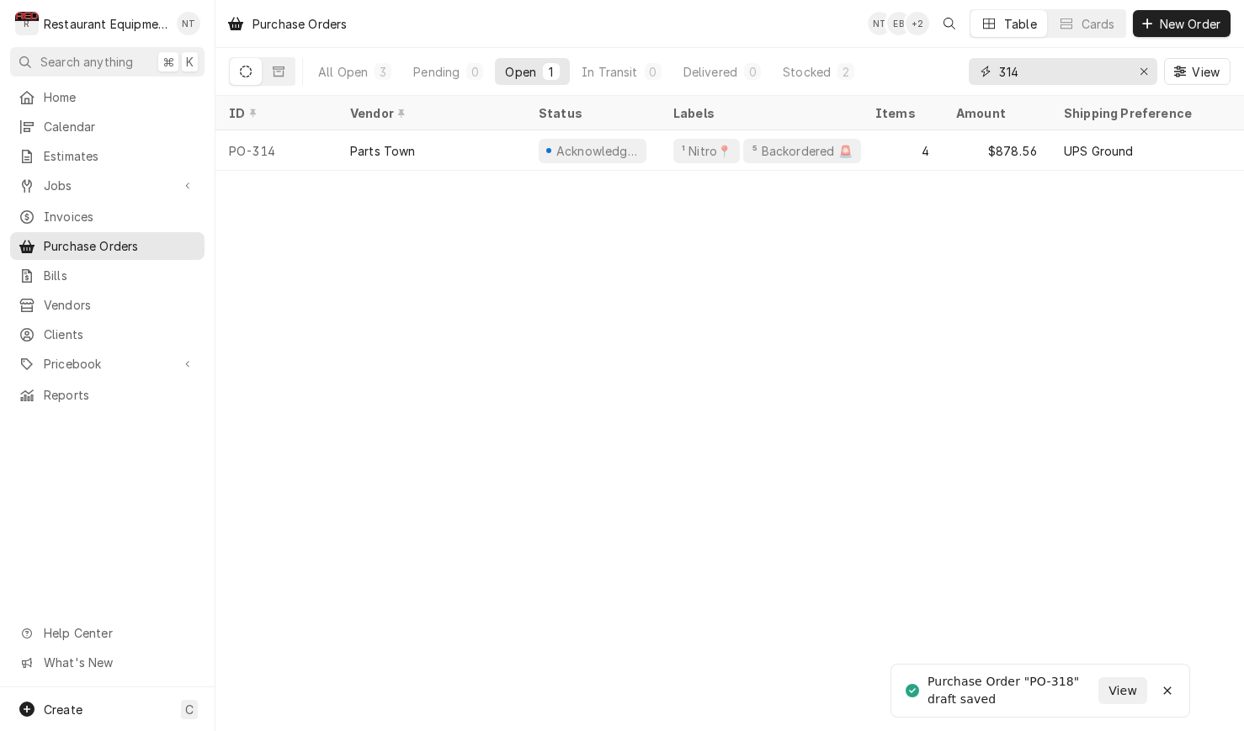
click at [1140, 76] on icon "Erase input" at bounding box center [1143, 72] width 9 height 12
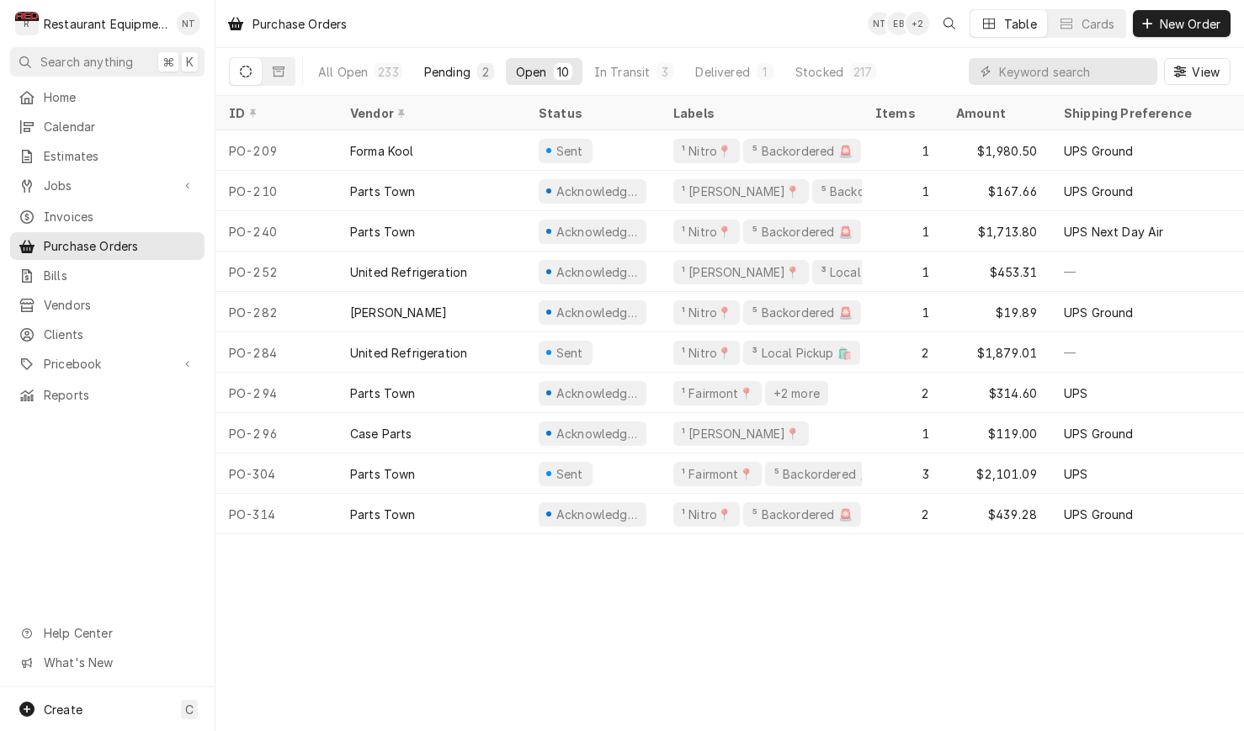
click at [466, 61] on button "Pending 2" at bounding box center [459, 71] width 90 height 27
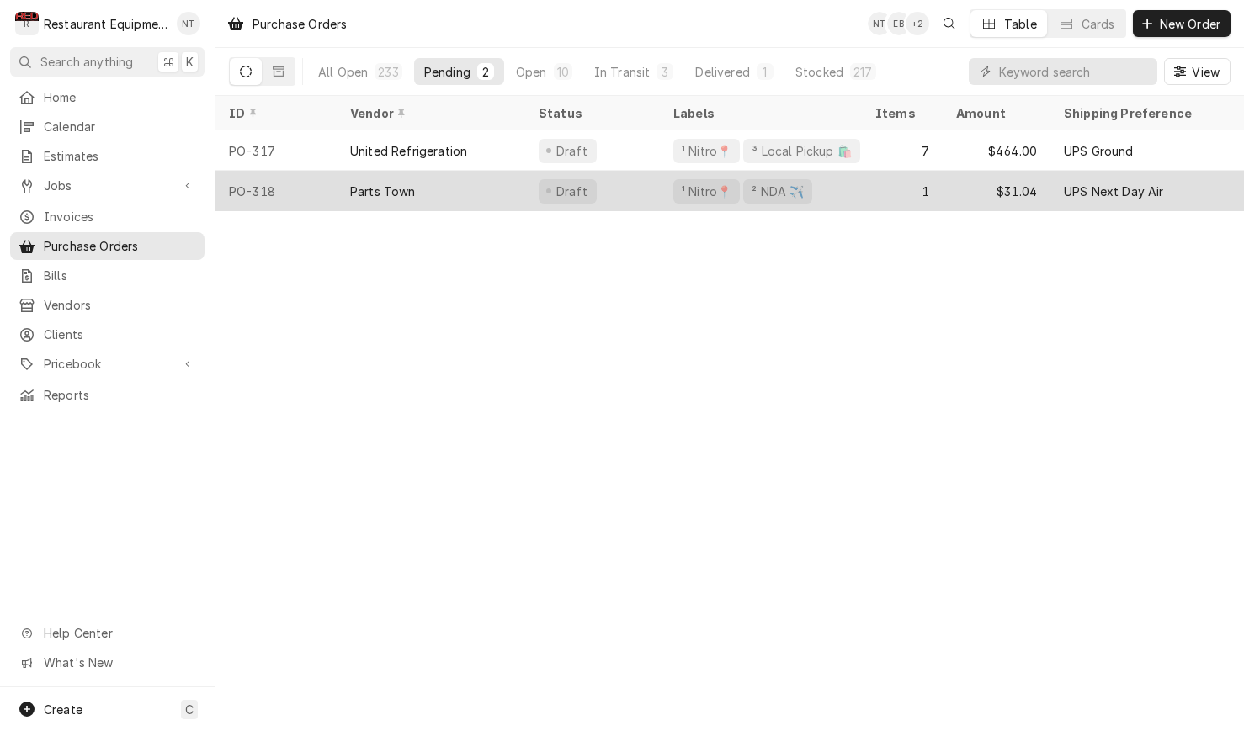
click at [453, 197] on div "Parts Town" at bounding box center [431, 191] width 188 height 40
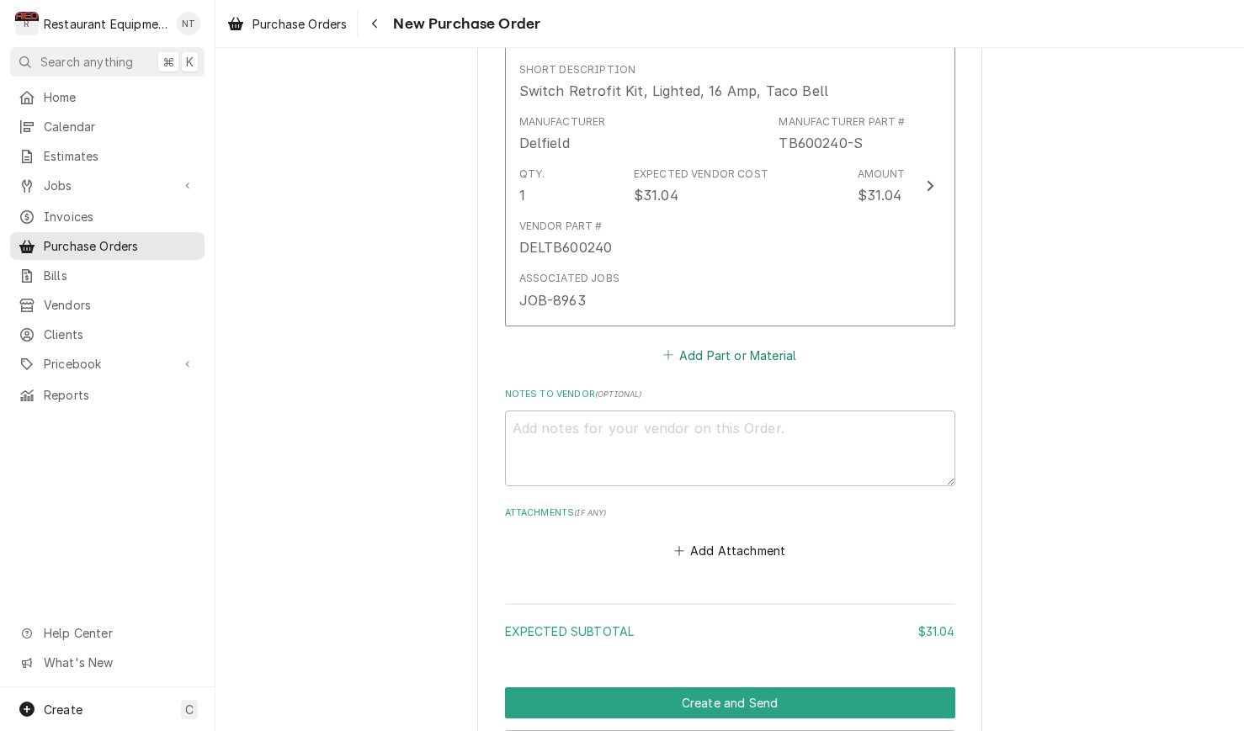
scroll to position [760, 0]
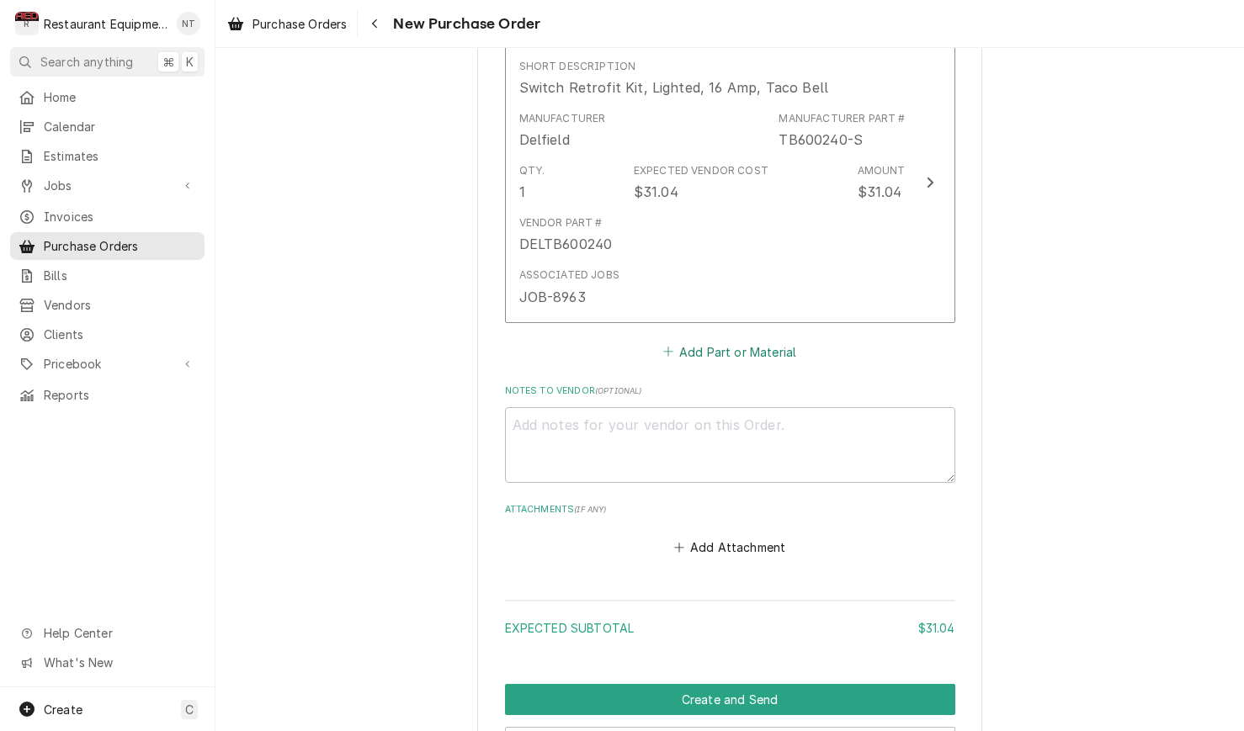
click at [757, 340] on button "Add Part or Material" at bounding box center [729, 352] width 139 height 24
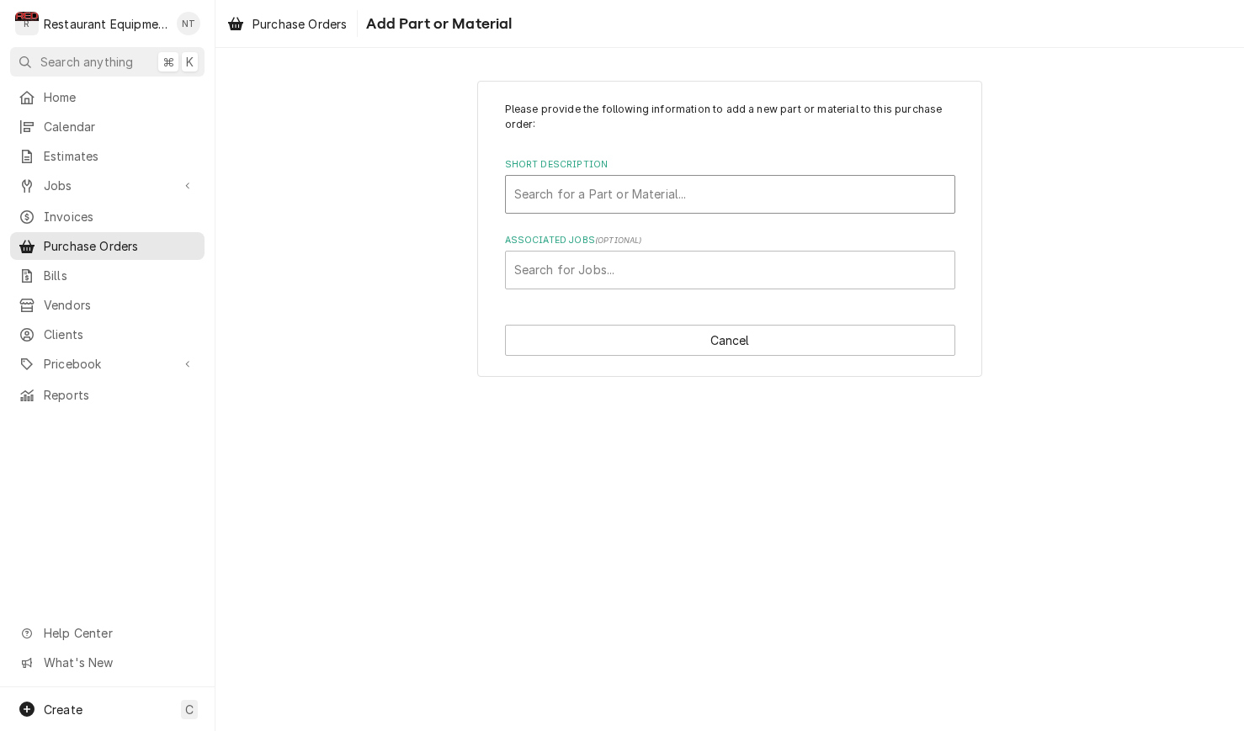
click at [754, 208] on div "Short Description" at bounding box center [730, 194] width 432 height 30
type input "3527162"
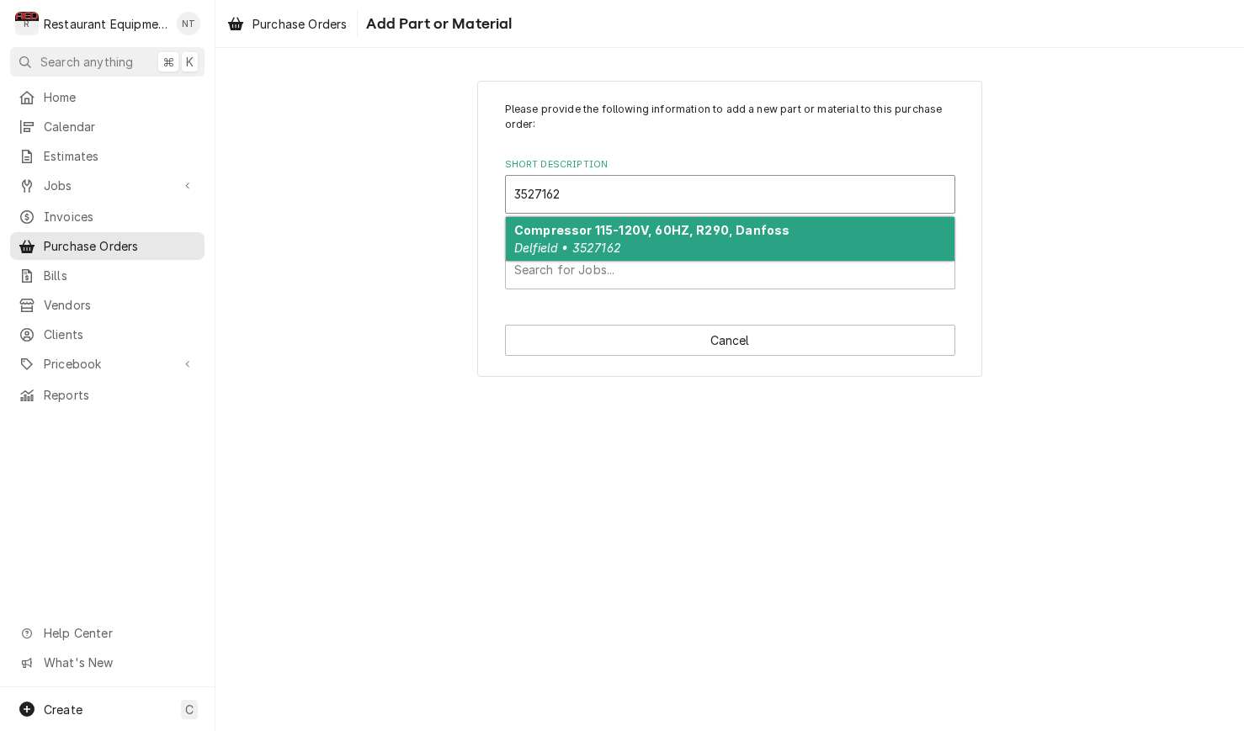
click at [696, 238] on div "Compressor 115-120V, 60HZ, R290, Danfoss Delfield • 3527162" at bounding box center [730, 239] width 448 height 44
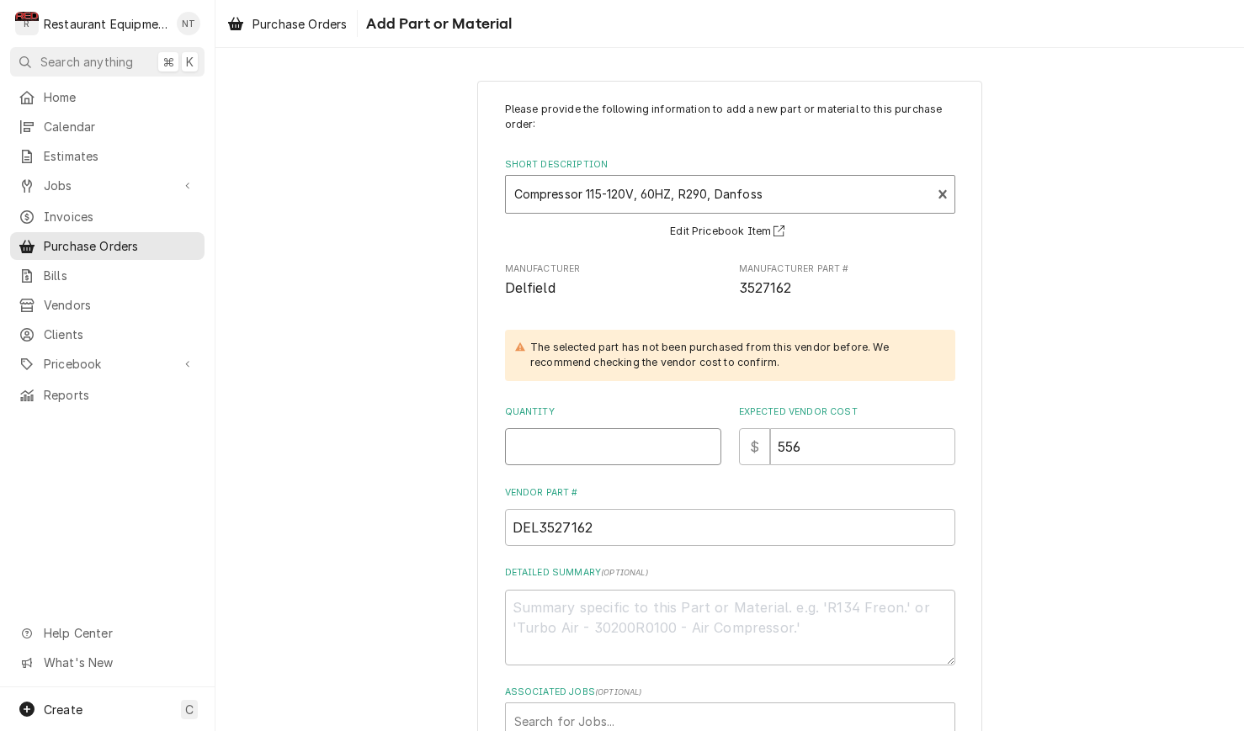
click at [646, 437] on input "Quantity" at bounding box center [613, 446] width 216 height 37
type textarea "x"
type input "1"
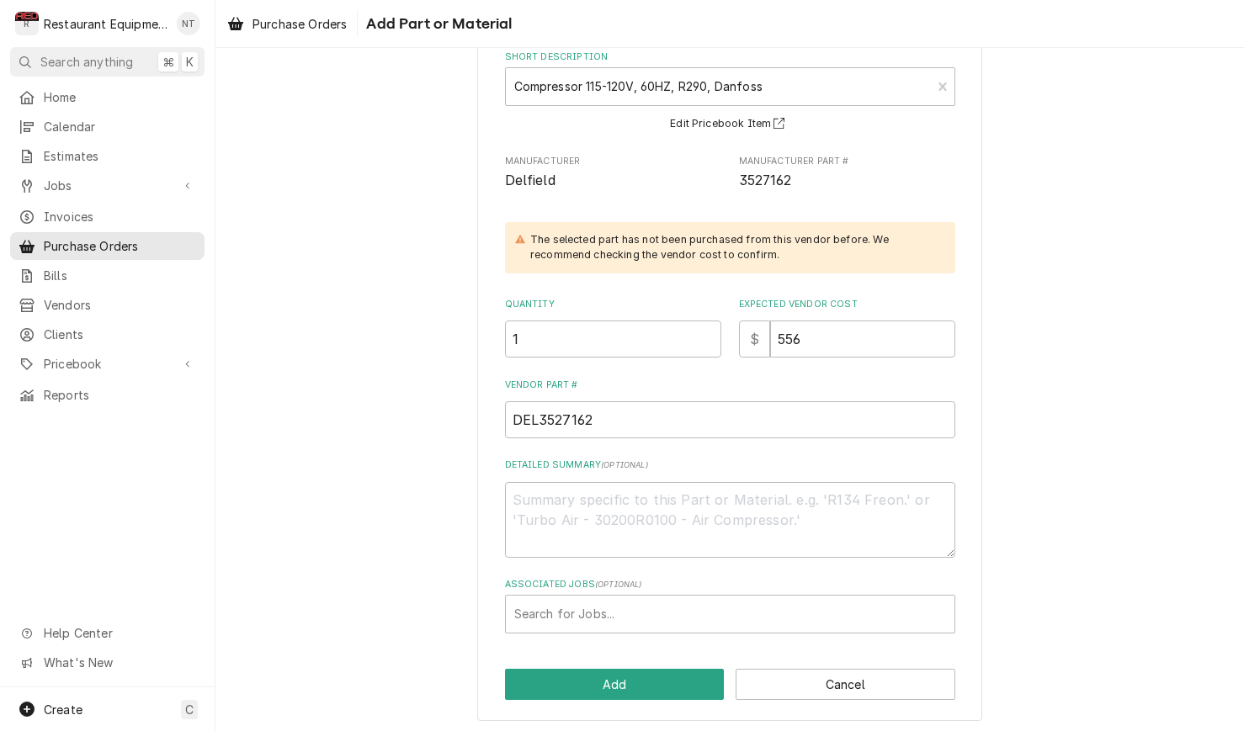
scroll to position [107, 0]
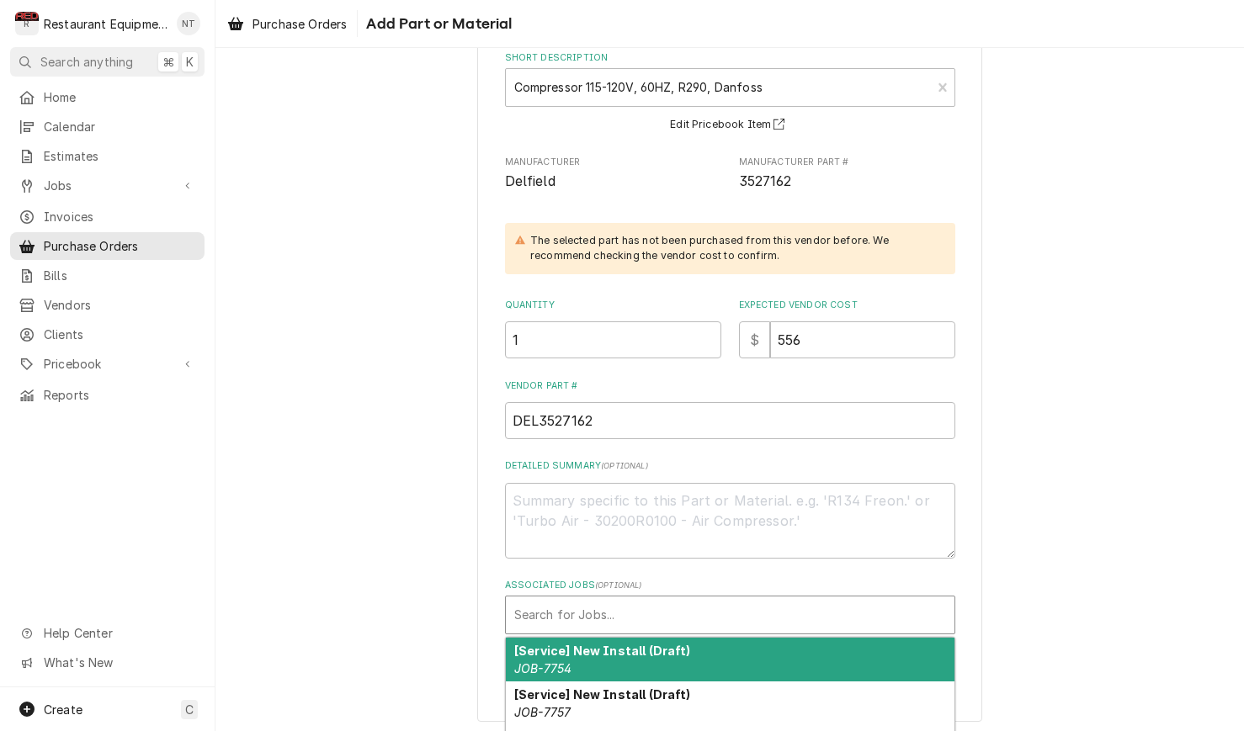
click at [639, 610] on div "Associated Jobs" at bounding box center [730, 615] width 432 height 30
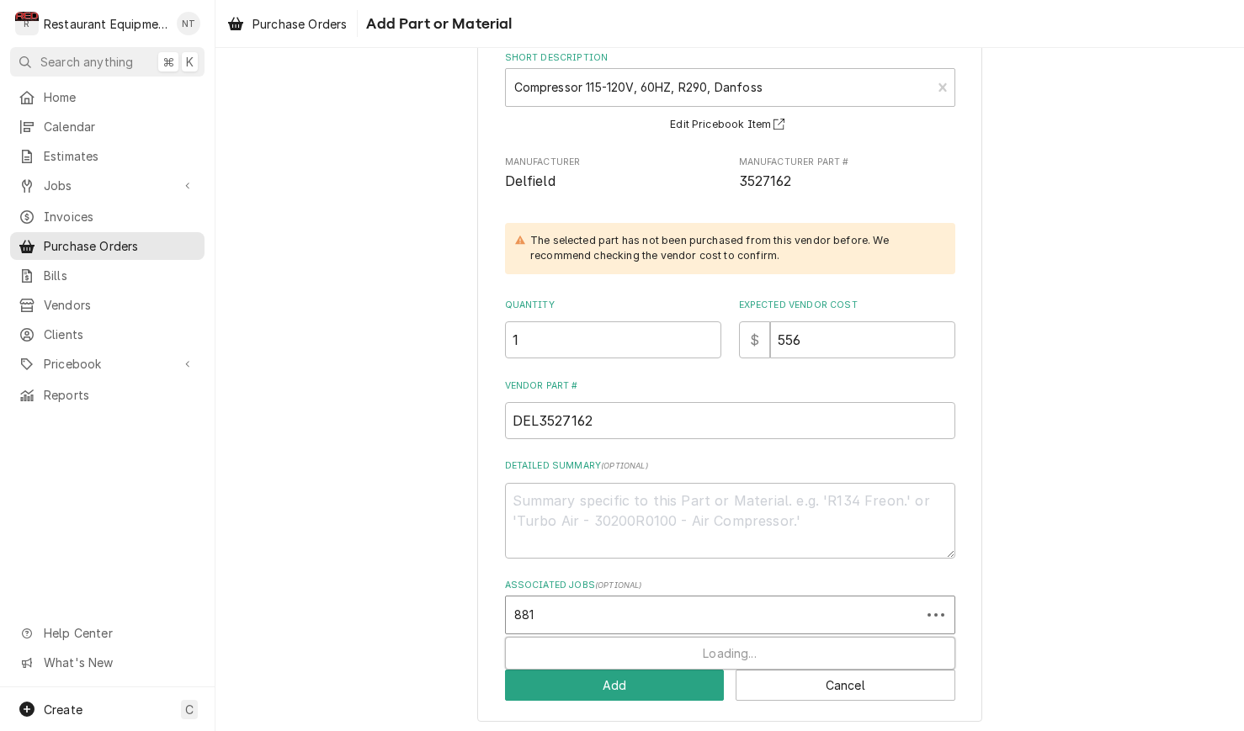
type input "8818"
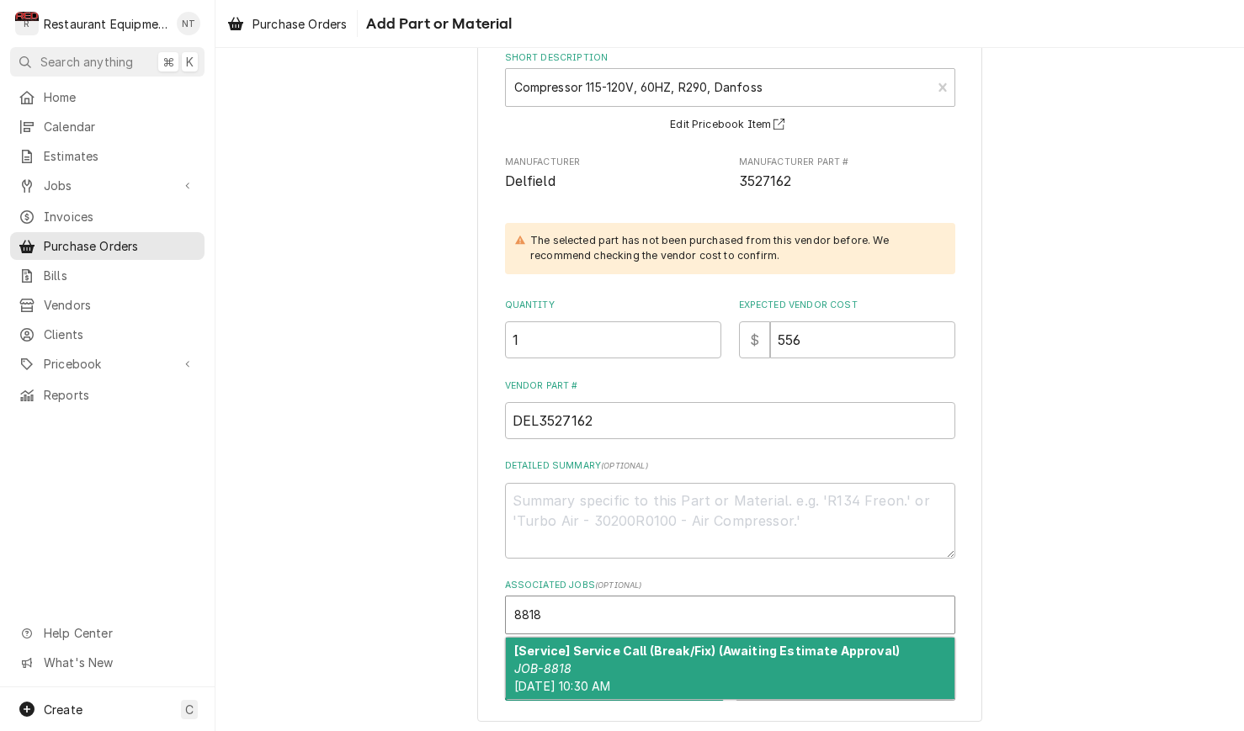
click at [703, 668] on div "[Service] Service Call (Break/Fix) (Awaiting Estimate Approval) JOB-8818 Mon, S…" at bounding box center [730, 668] width 448 height 61
type textarea "x"
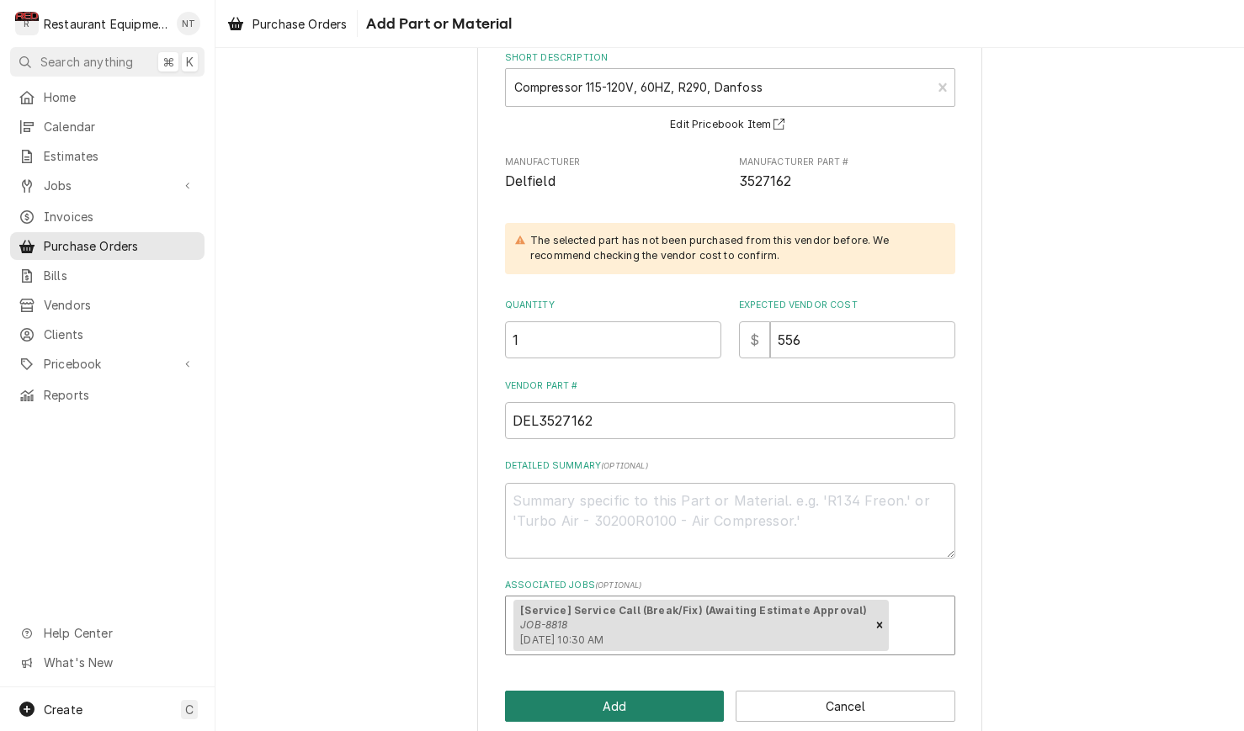
click at [688, 691] on button "Add" at bounding box center [615, 706] width 220 height 31
type textarea "x"
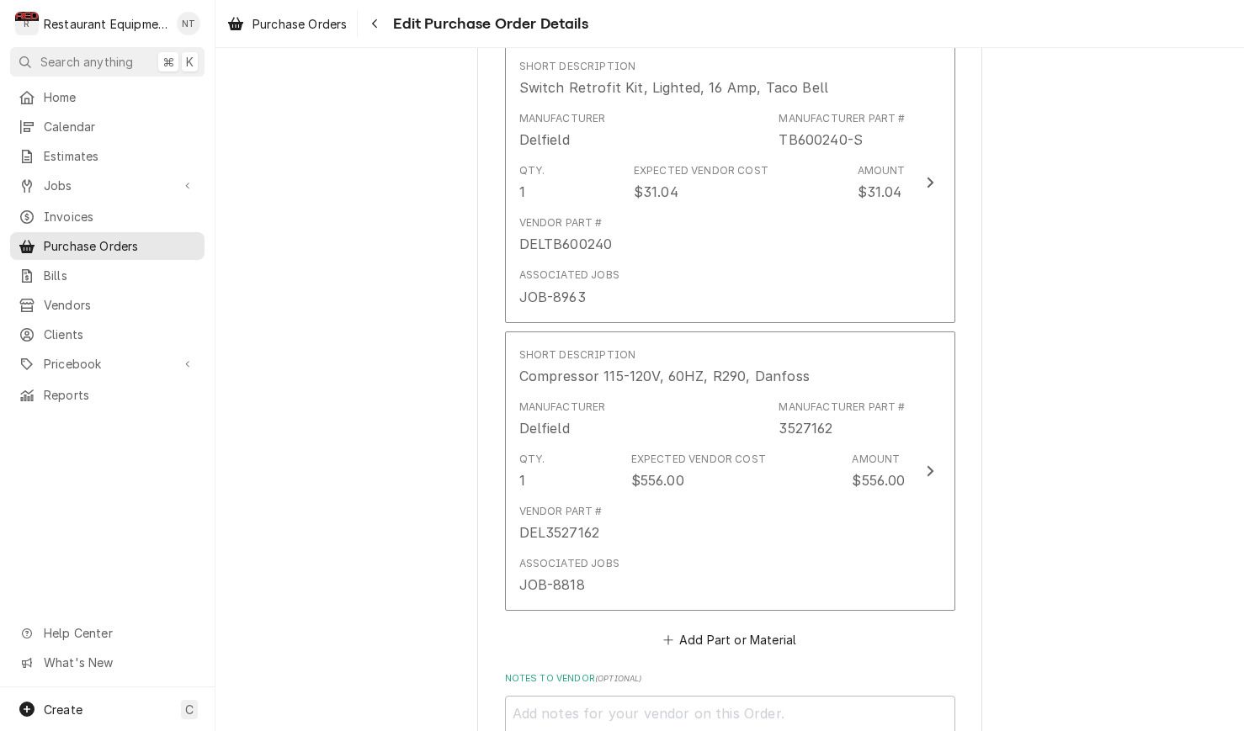
scroll to position [777, 0]
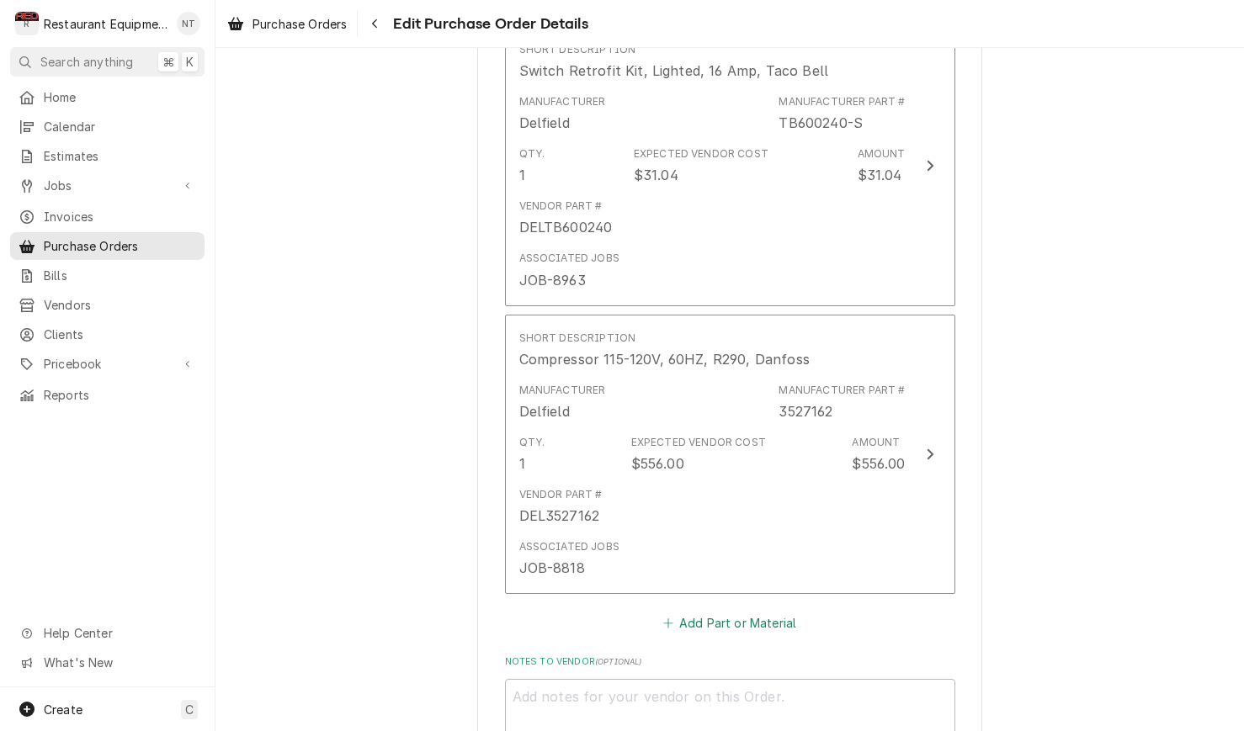
click at [703, 612] on button "Add Part or Material" at bounding box center [729, 624] width 139 height 24
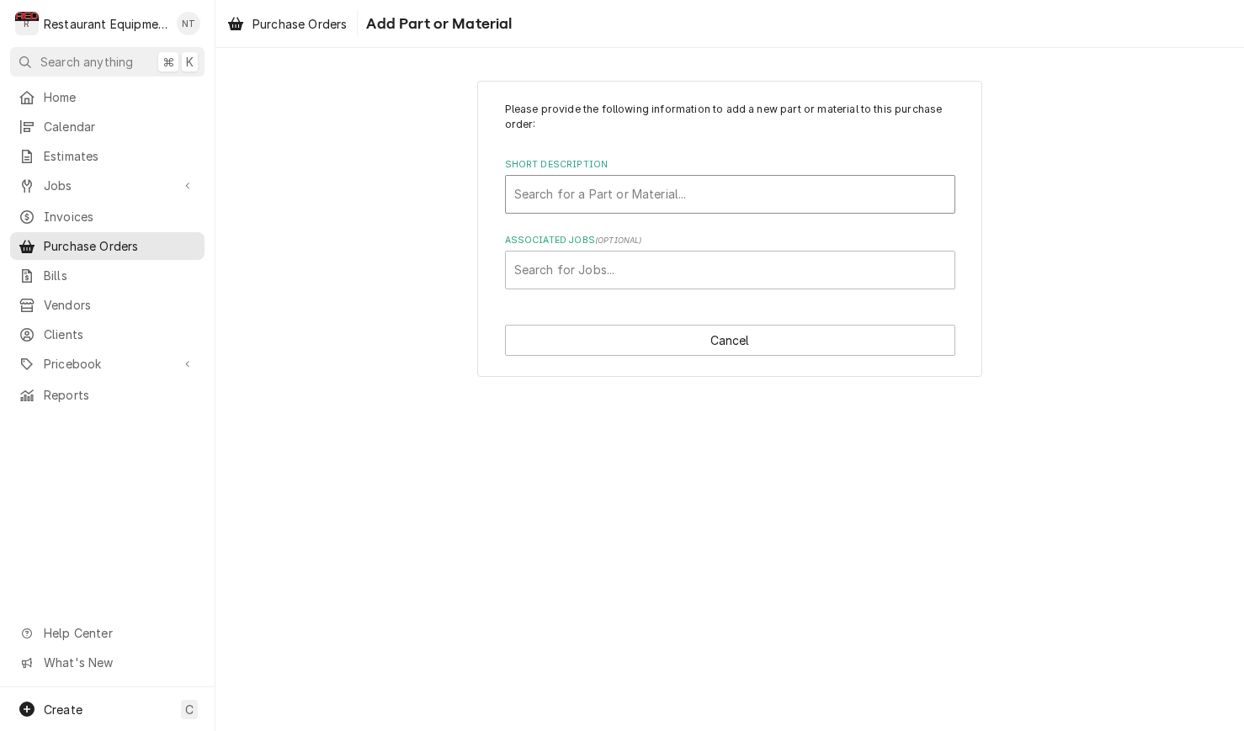
click at [634, 195] on div "Search for a Part or Material..." at bounding box center [730, 194] width 432 height 18
type input "2162717"
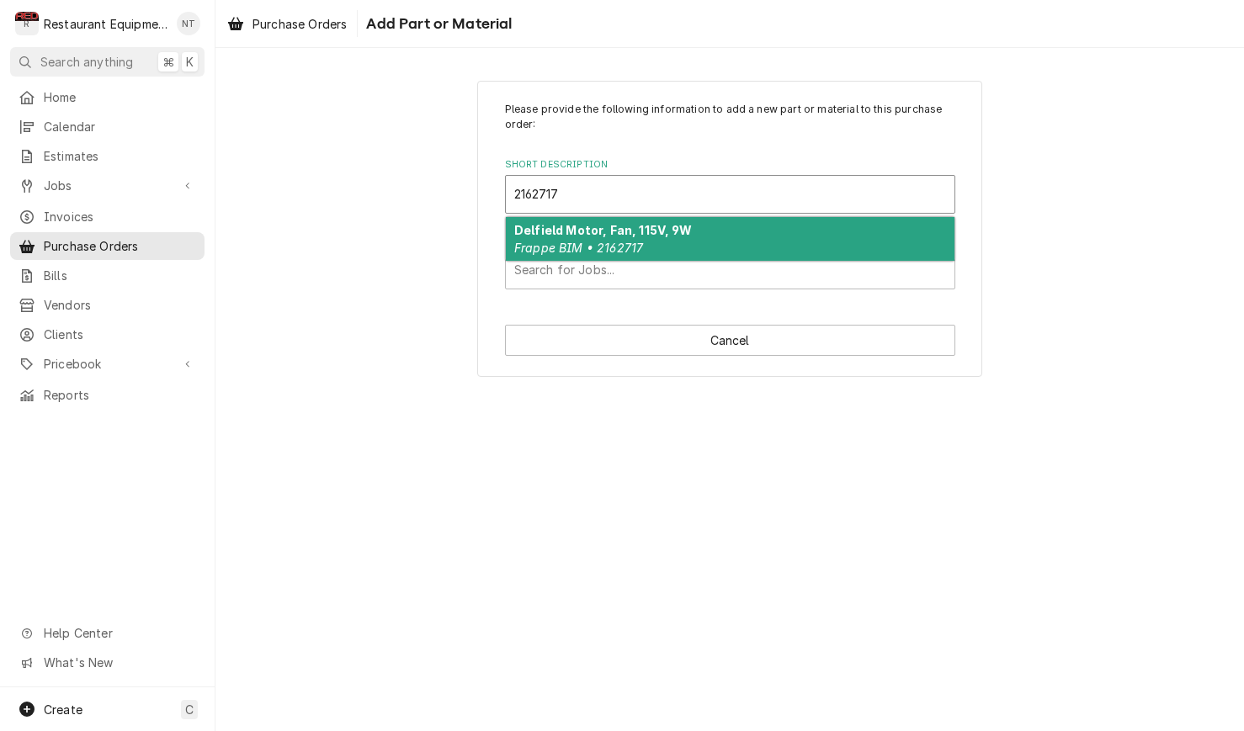
click at [638, 244] on em "Frappe BIM • 2162717" at bounding box center [578, 248] width 129 height 14
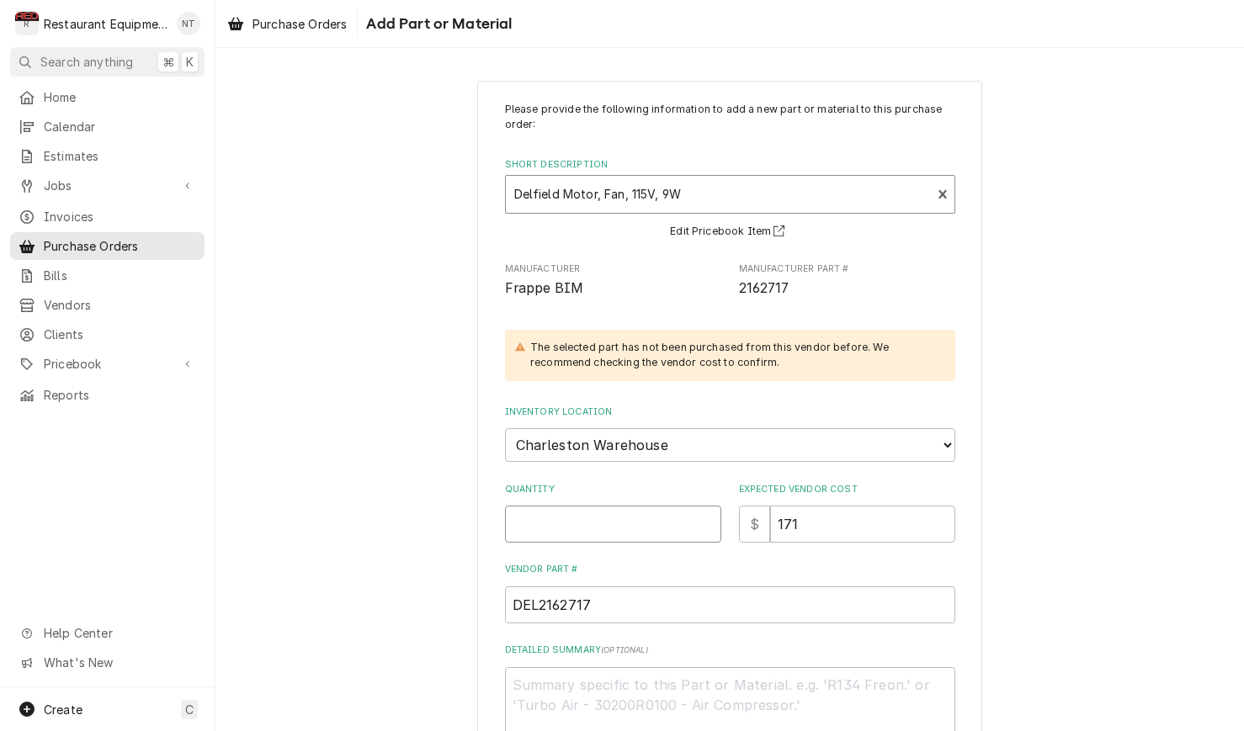
click at [647, 517] on input "Quantity" at bounding box center [613, 524] width 216 height 37
type textarea "x"
type input "1"
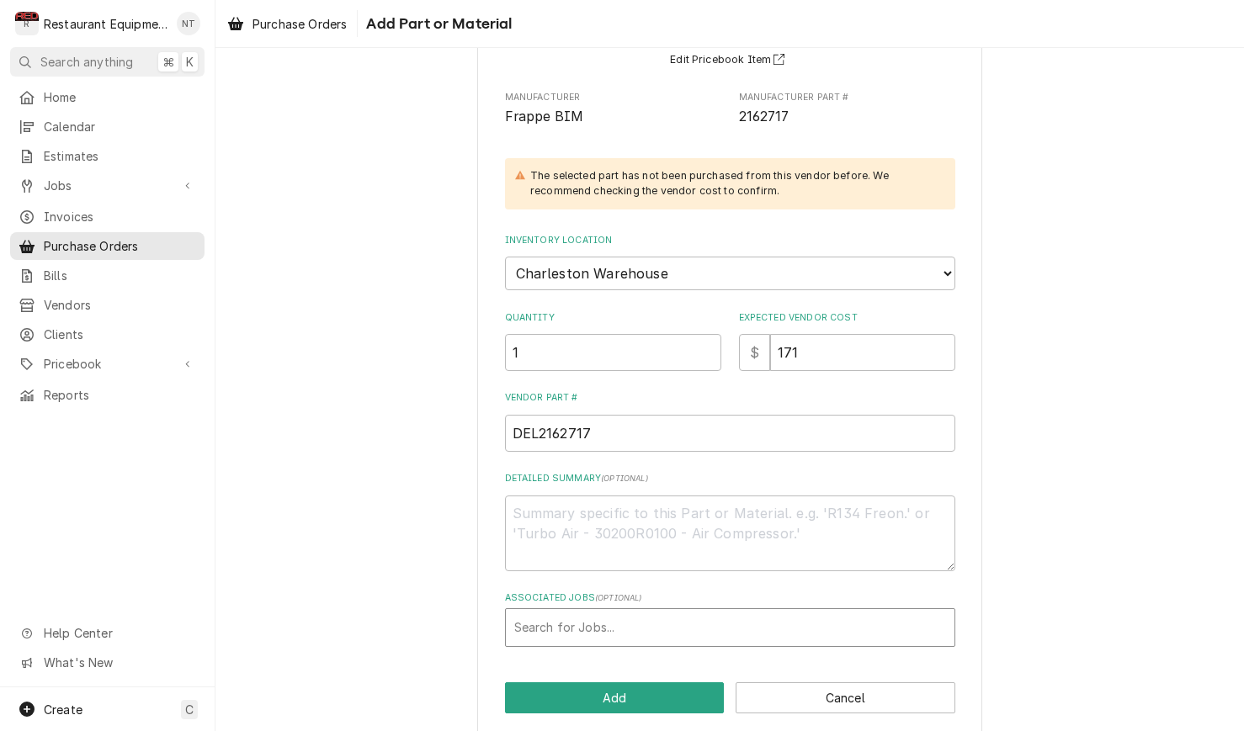
scroll to position [171, 0]
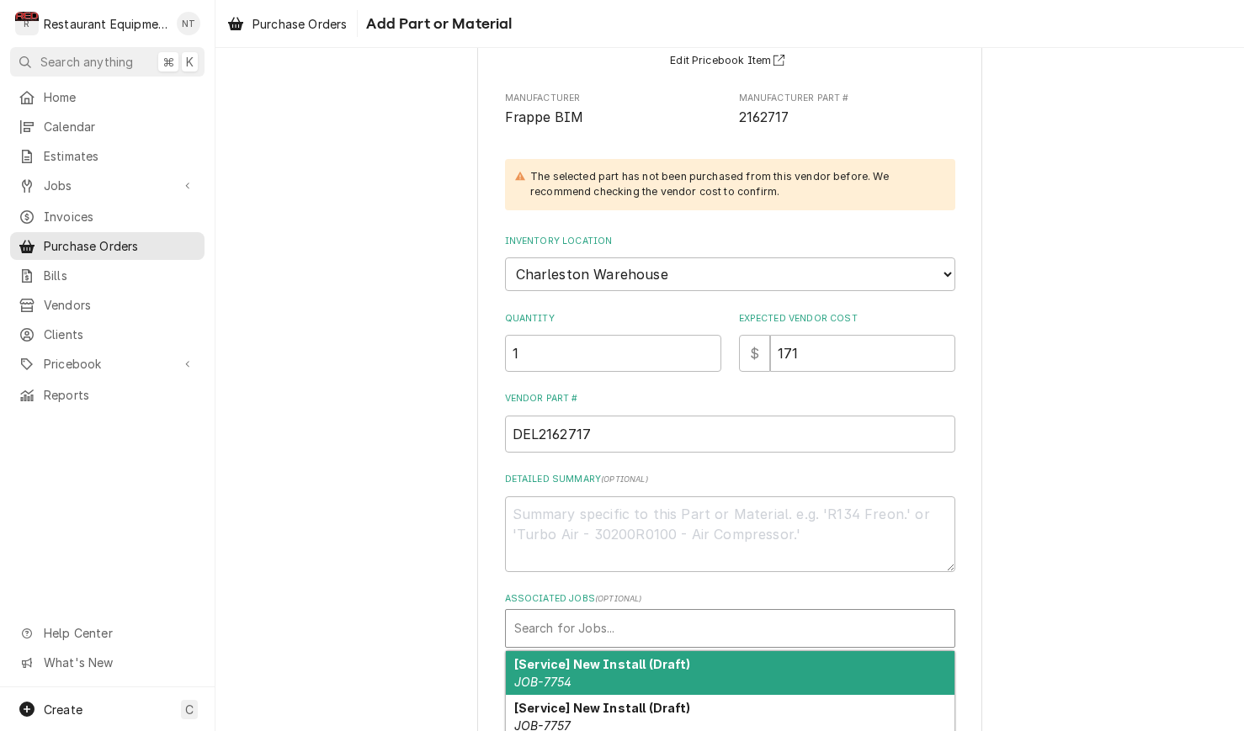
click at [681, 613] on div "Associated Jobs" at bounding box center [730, 628] width 432 height 30
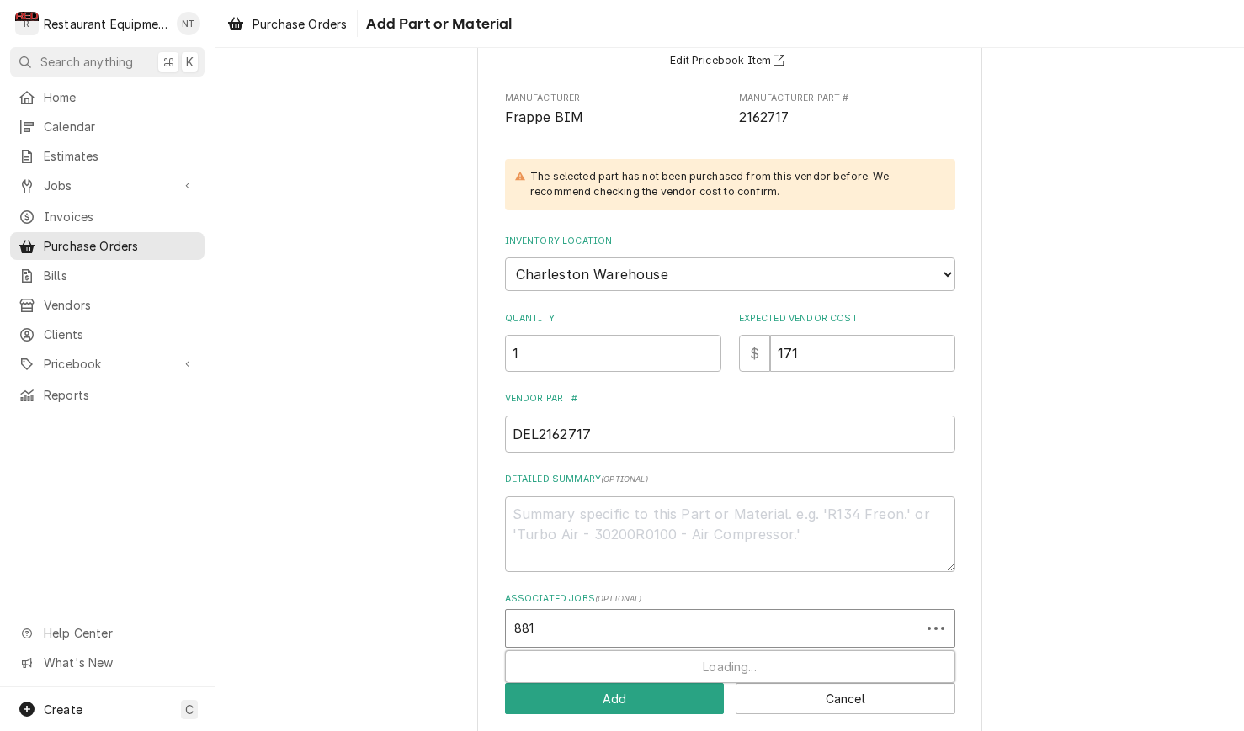
type input "8818"
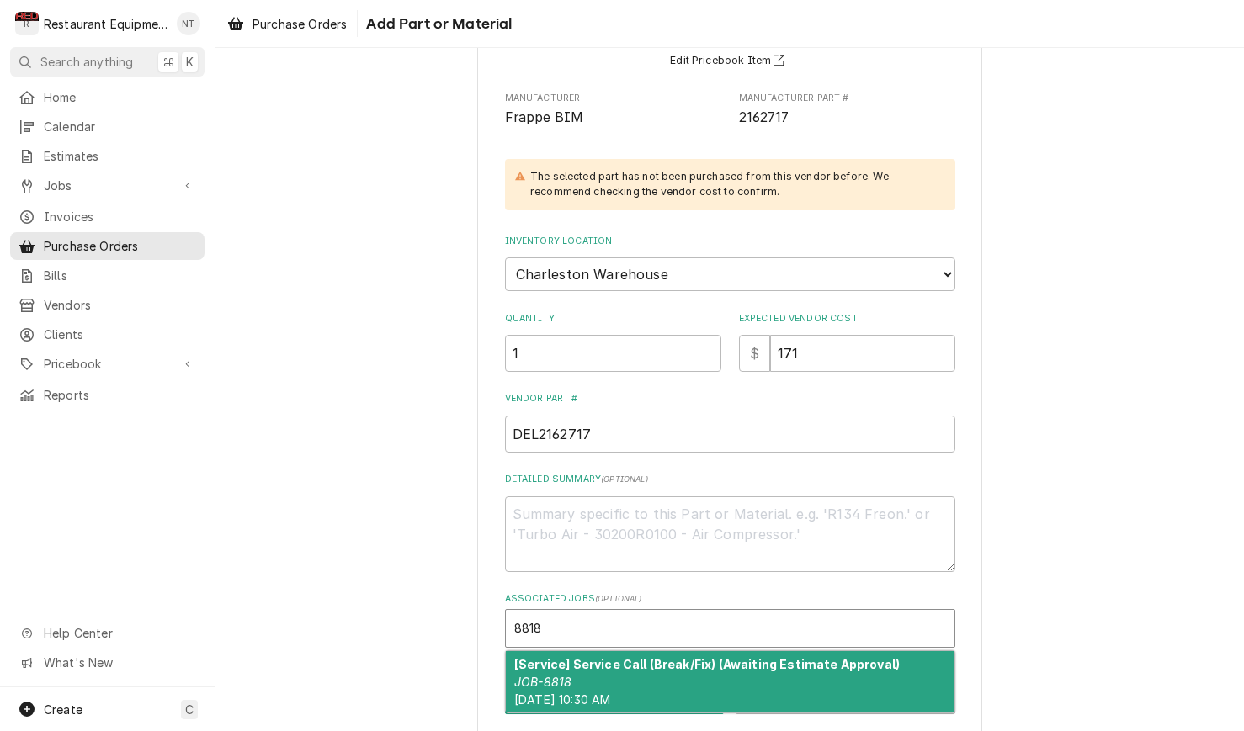
click at [690, 657] on strong "[Service] Service Call (Break/Fix) (Awaiting Estimate Approval)" at bounding box center [706, 664] width 385 height 14
type textarea "x"
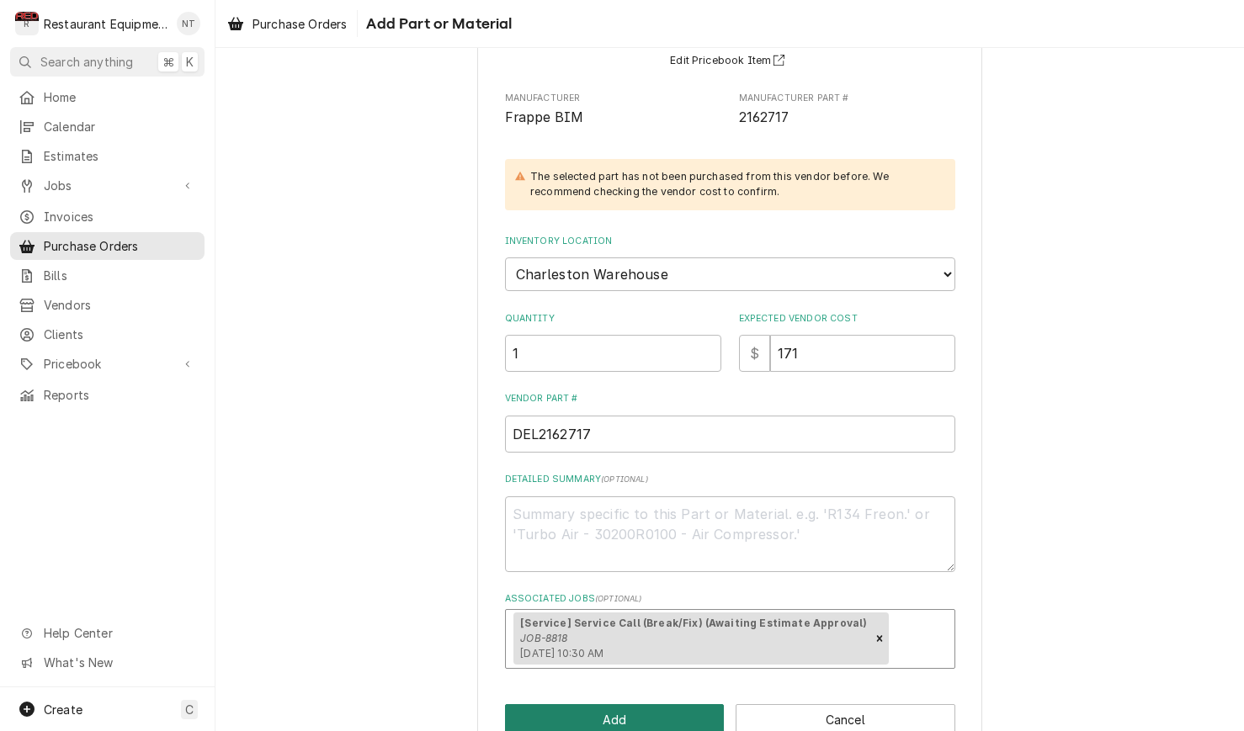
click at [625, 704] on button "Add" at bounding box center [615, 719] width 220 height 31
type textarea "x"
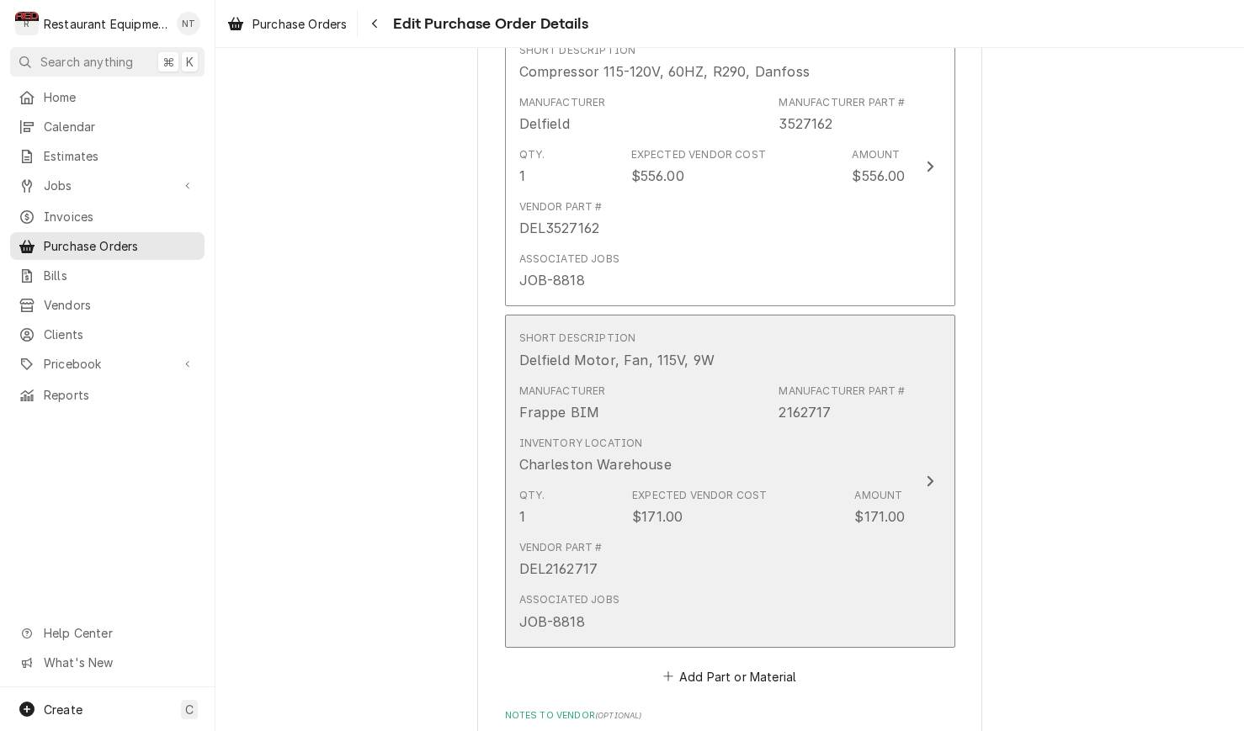
scroll to position [1073, 0]
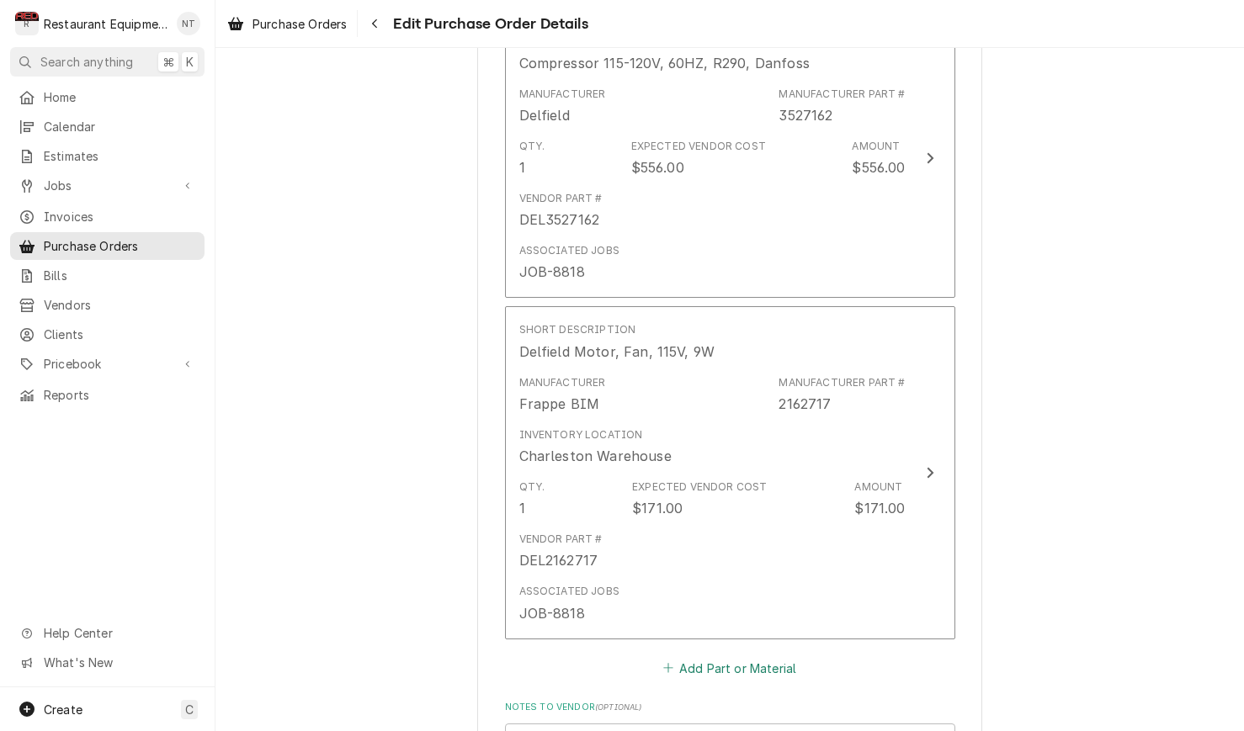
click at [755, 656] on button "Add Part or Material" at bounding box center [729, 668] width 139 height 24
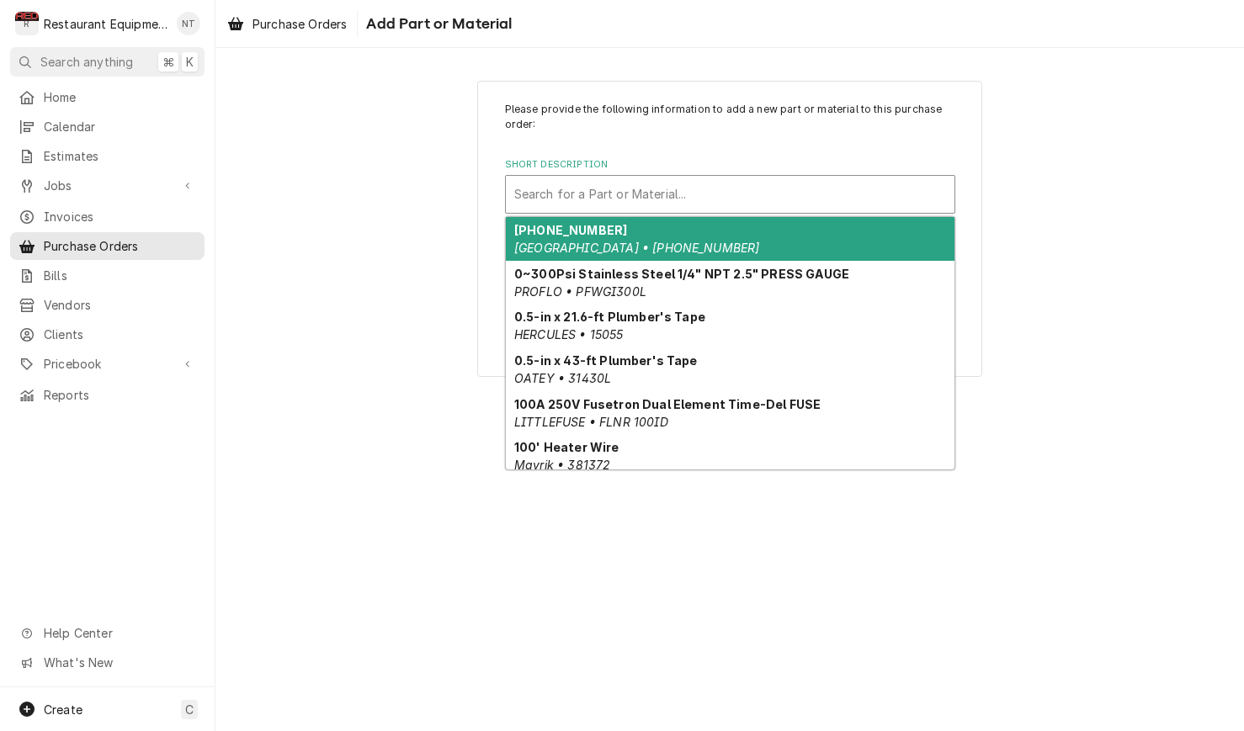
click at [644, 197] on div "Search for a Part or Material..." at bounding box center [730, 194] width 432 height 18
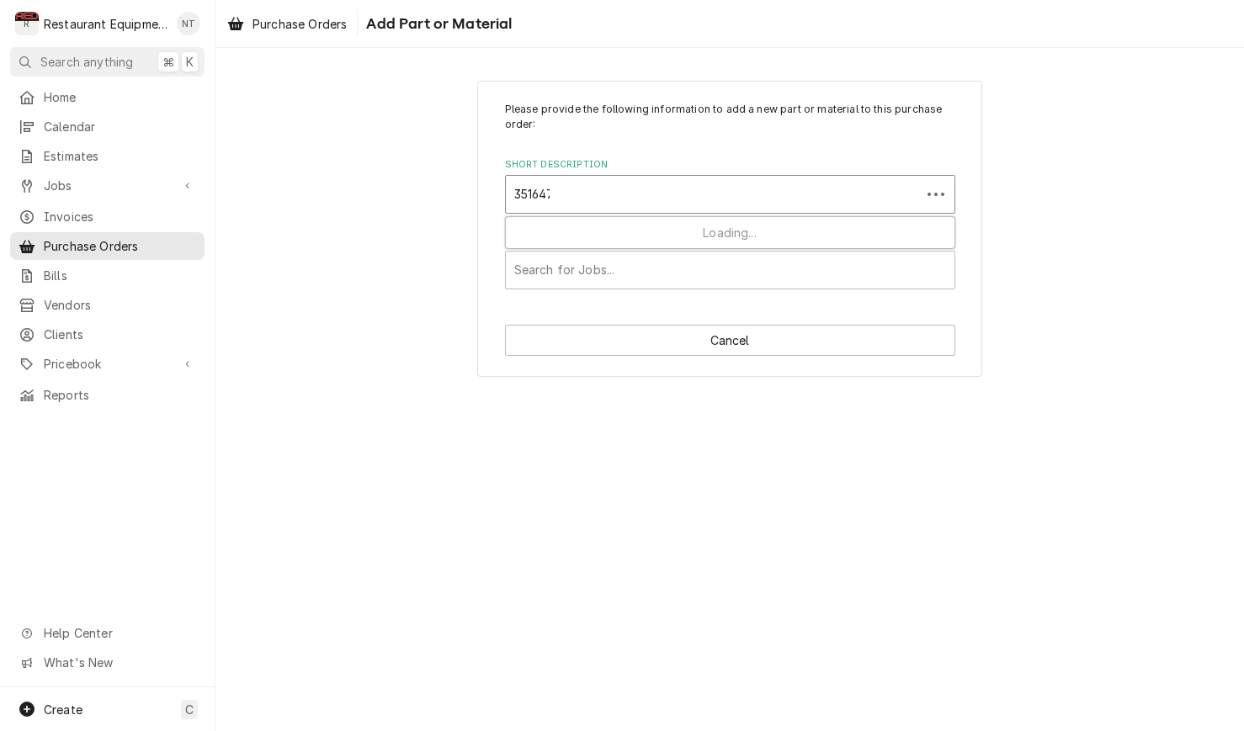
type input "3516478"
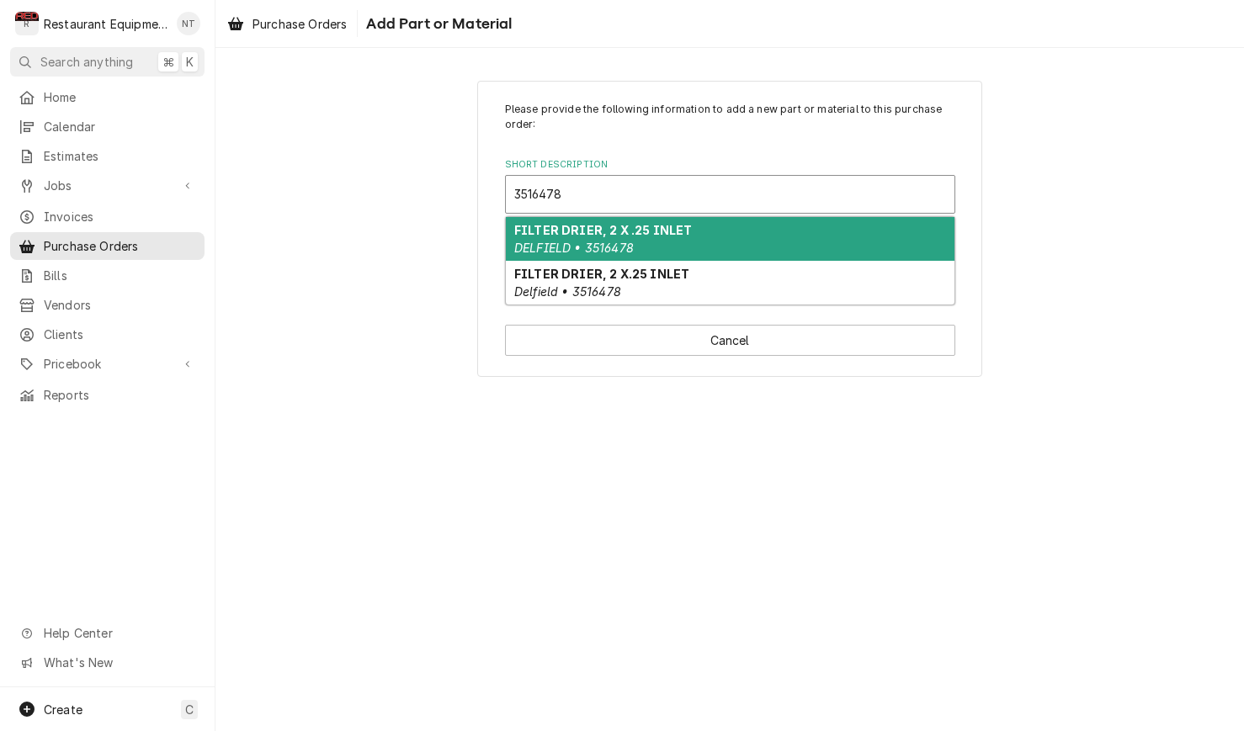
click at [658, 237] on div "FILTER DRIER, 2 X .25 INLET DELFIELD • 3516478" at bounding box center [730, 239] width 448 height 44
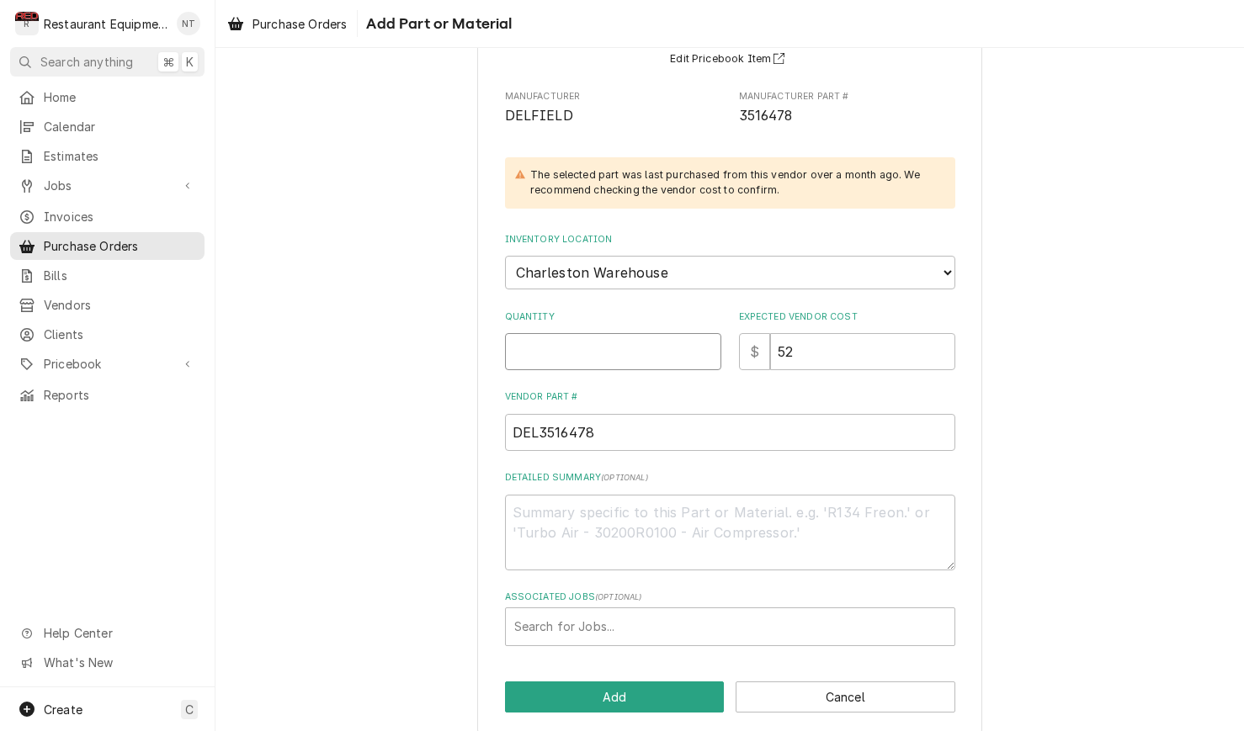
scroll to position [171, 0]
click at [646, 335] on input "Quantity" at bounding box center [613, 353] width 216 height 37
type textarea "x"
type input "1"
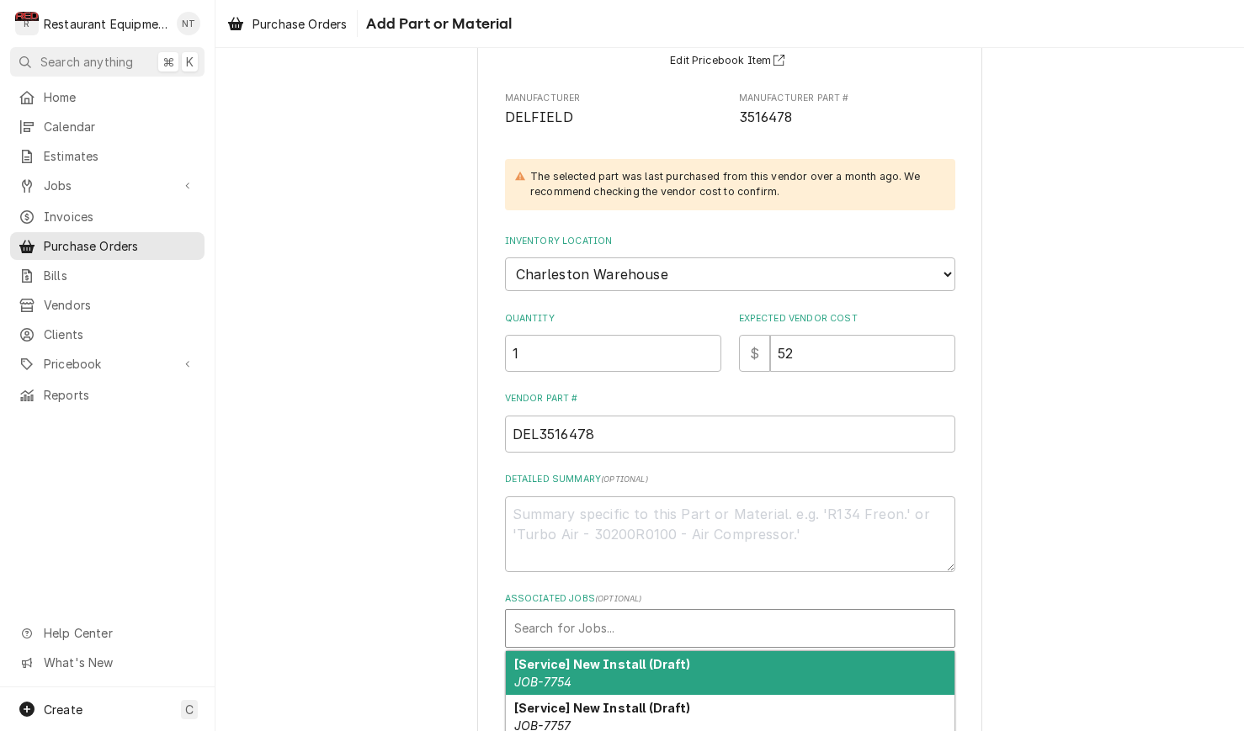
click at [681, 613] on div "Associated Jobs" at bounding box center [730, 628] width 432 height 30
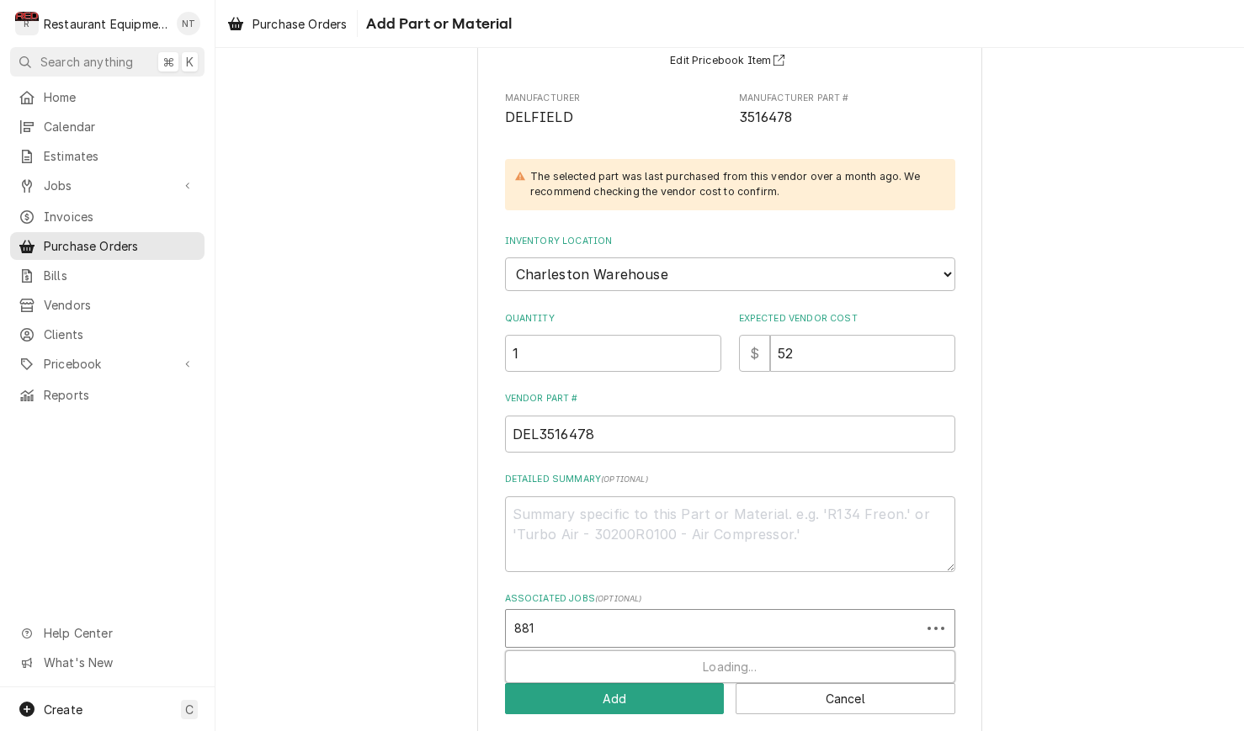
type input "8818"
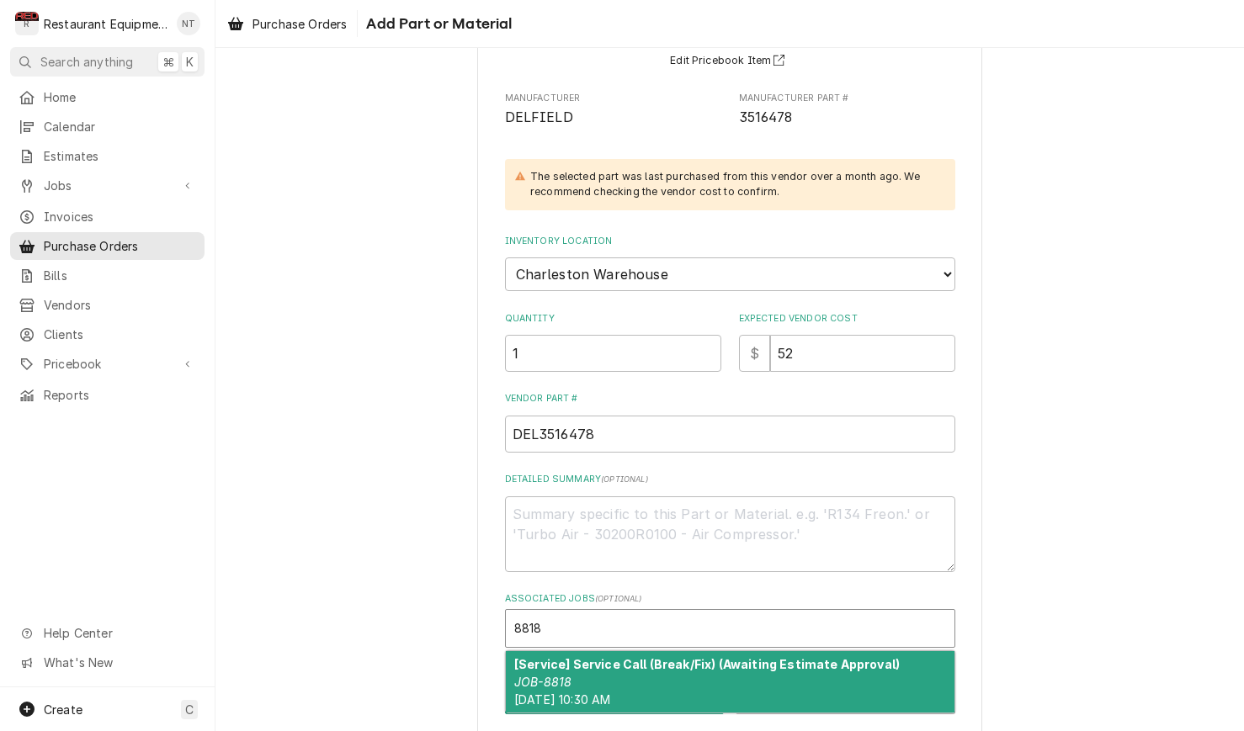
click at [705, 651] on div "[Service] Service Call (Break/Fix) (Awaiting Estimate Approval) JOB-8818 Mon, S…" at bounding box center [730, 681] width 448 height 61
type textarea "x"
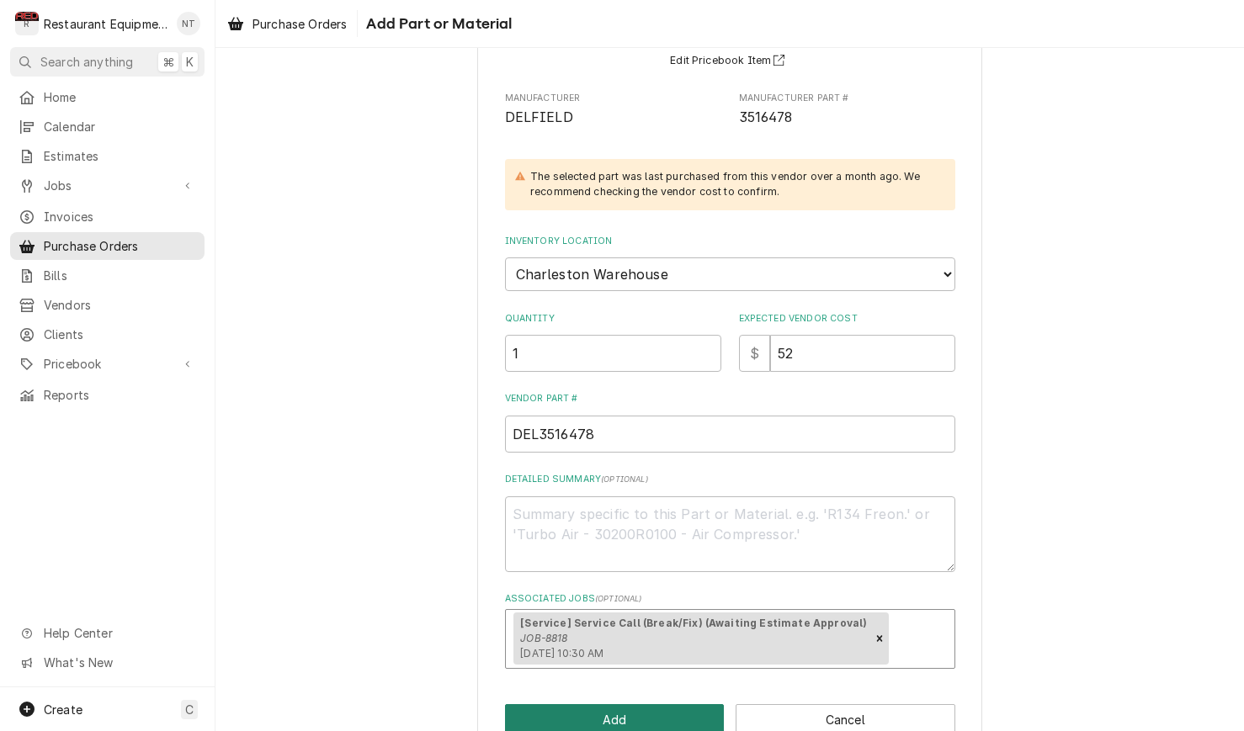
click at [692, 704] on button "Add" at bounding box center [615, 719] width 220 height 31
type textarea "x"
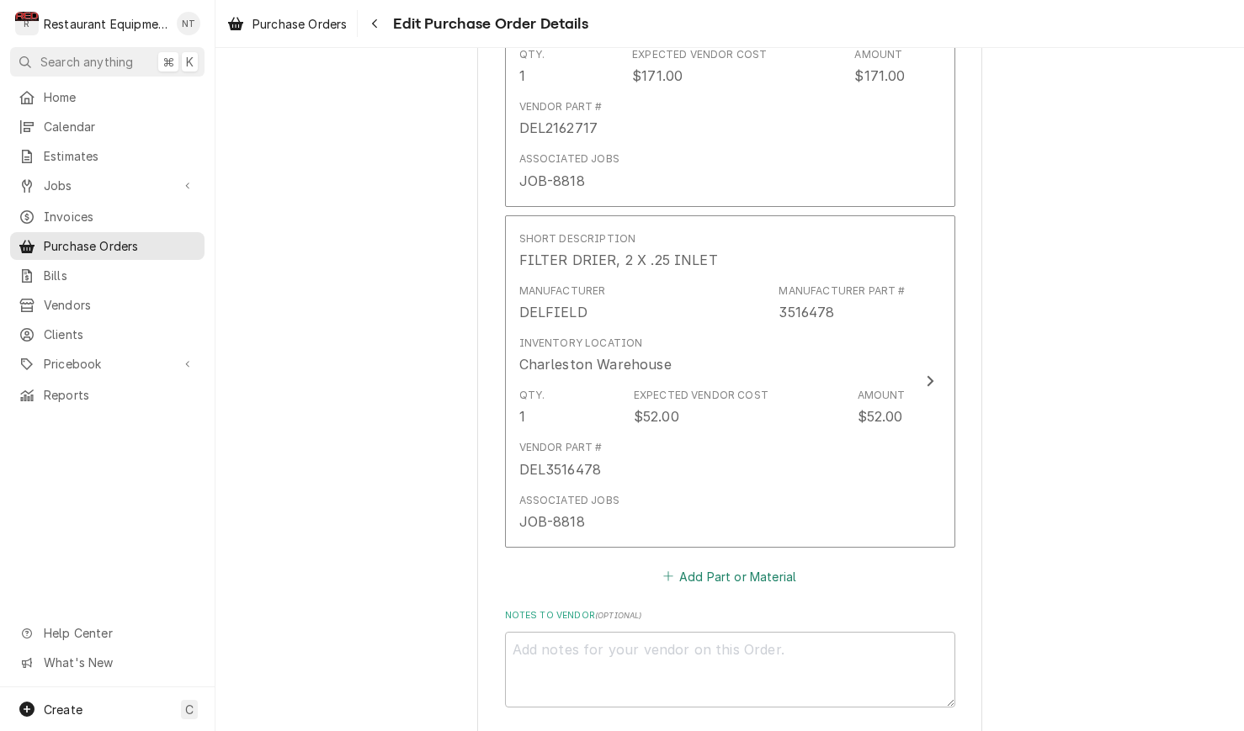
scroll to position [1512, 0]
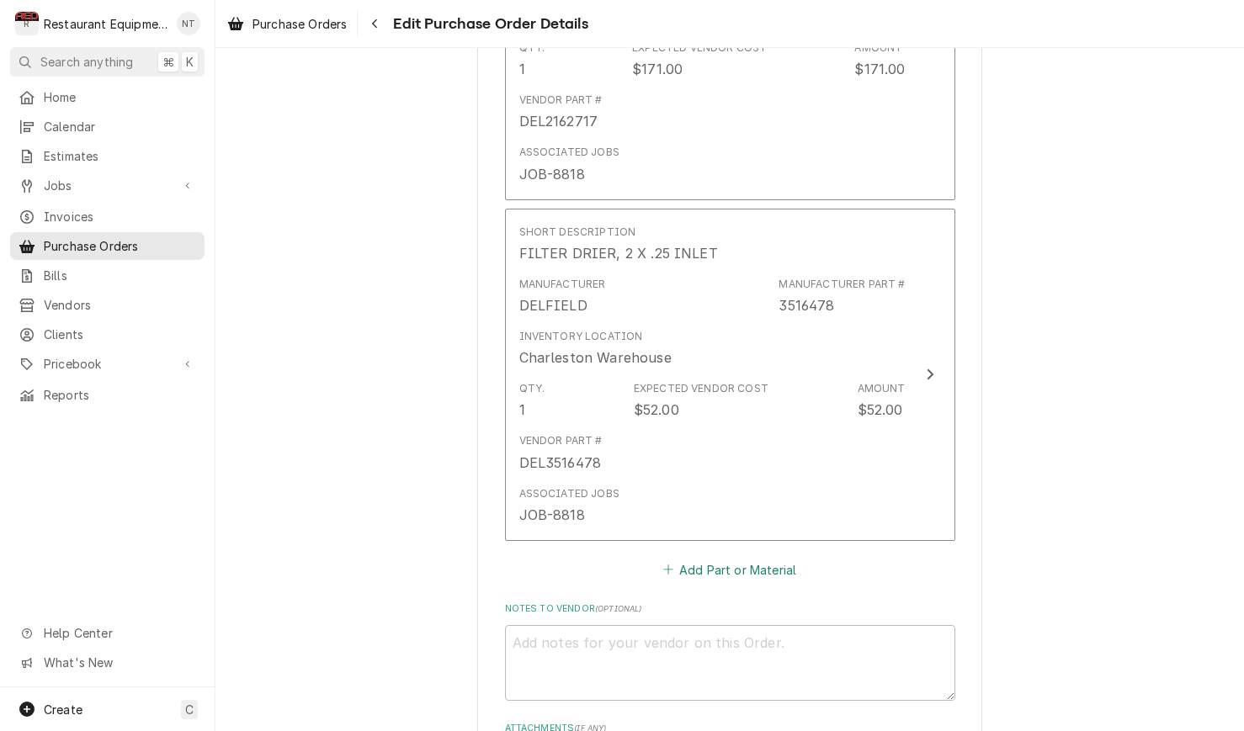
click at [760, 558] on button "Add Part or Material" at bounding box center [729, 570] width 139 height 24
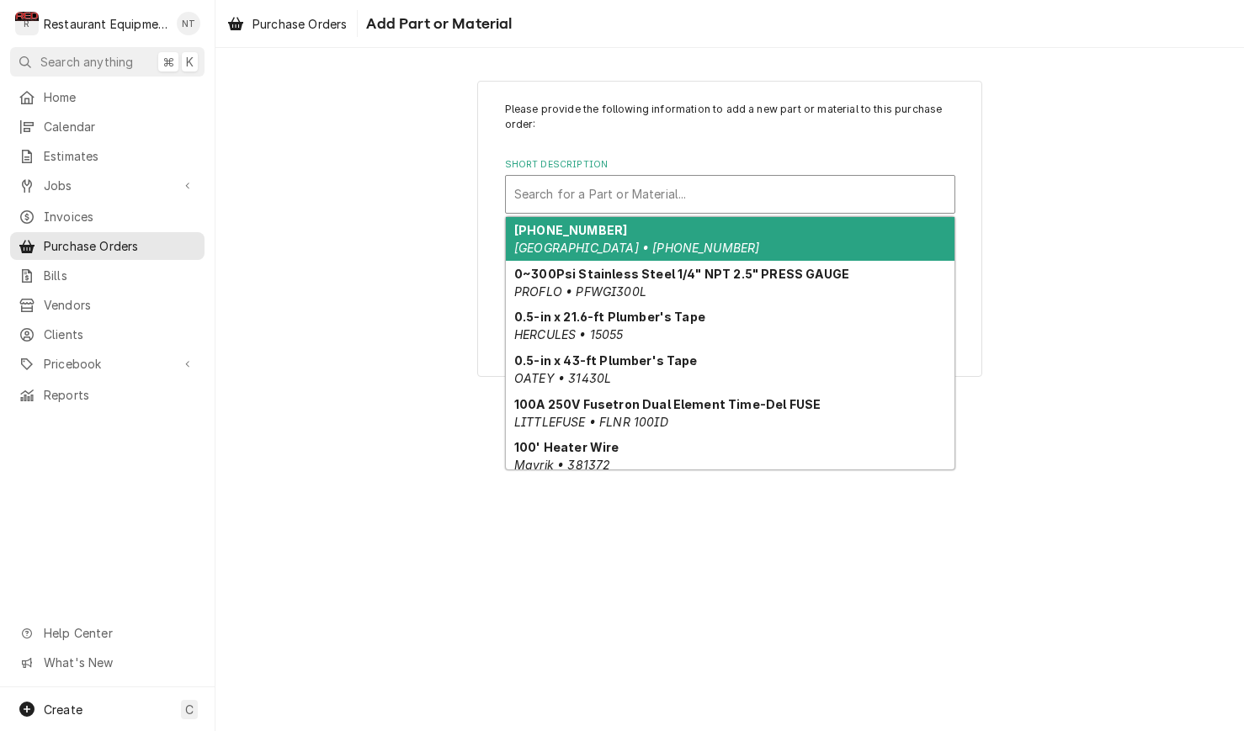
click at [701, 188] on div "Short Description" at bounding box center [730, 194] width 432 height 30
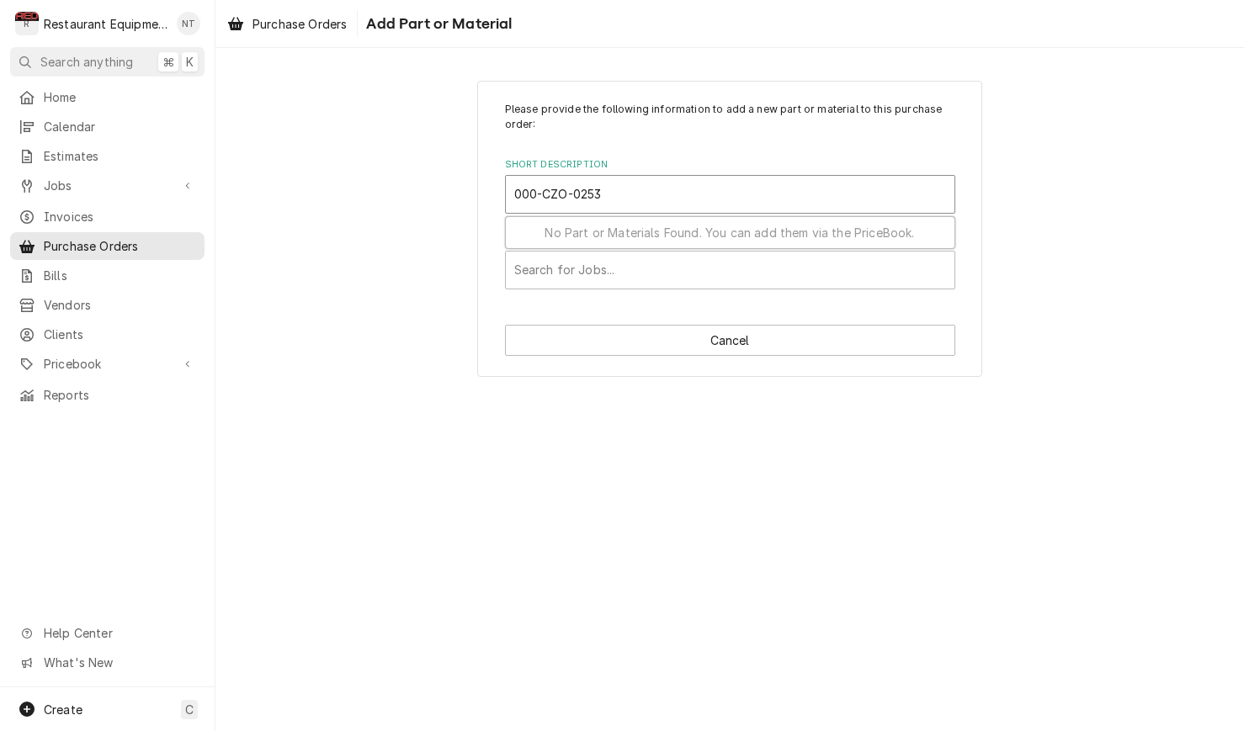
drag, startPoint x: 573, startPoint y: 195, endPoint x: 525, endPoint y: 182, distance: 49.8
click at [525, 182] on input "000-CZO-0253" at bounding box center [559, 194] width 91 height 27
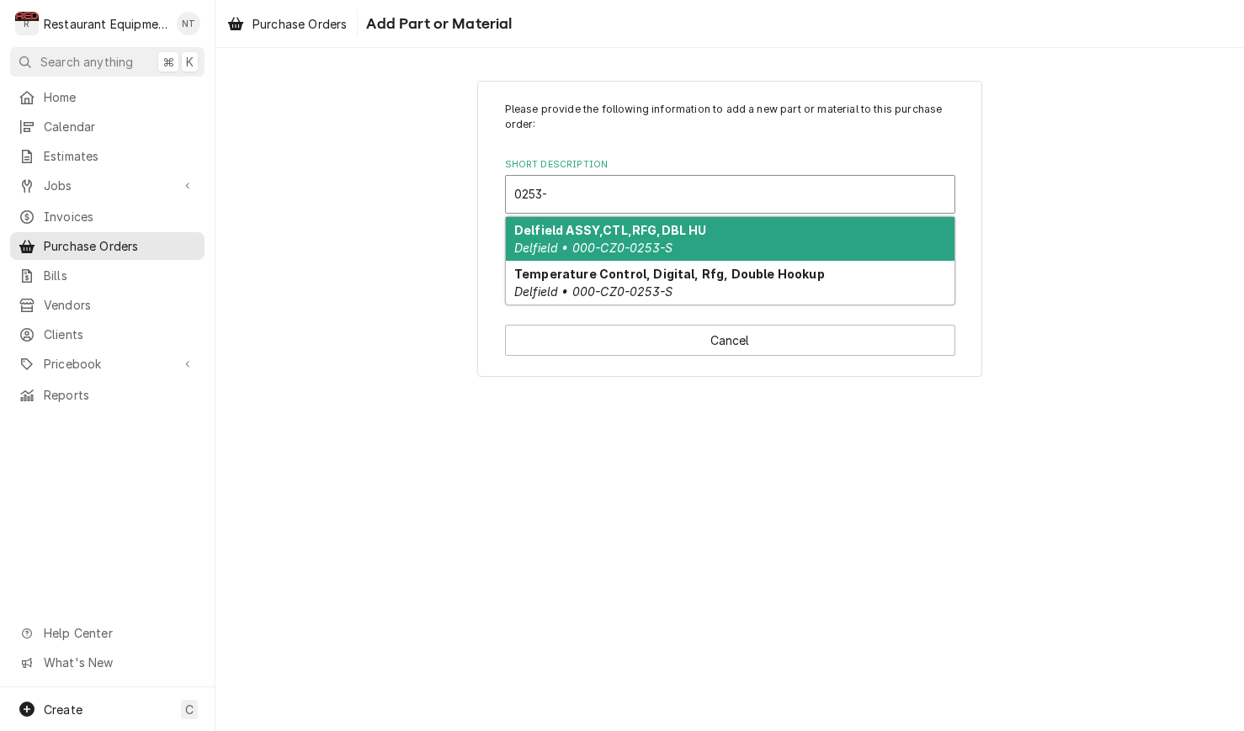
type input "0253-S"
click at [767, 240] on div "Delfield ASSY,CTL,RFG,DBL HU Delfield • 000-CZ0-0253-S" at bounding box center [730, 239] width 448 height 44
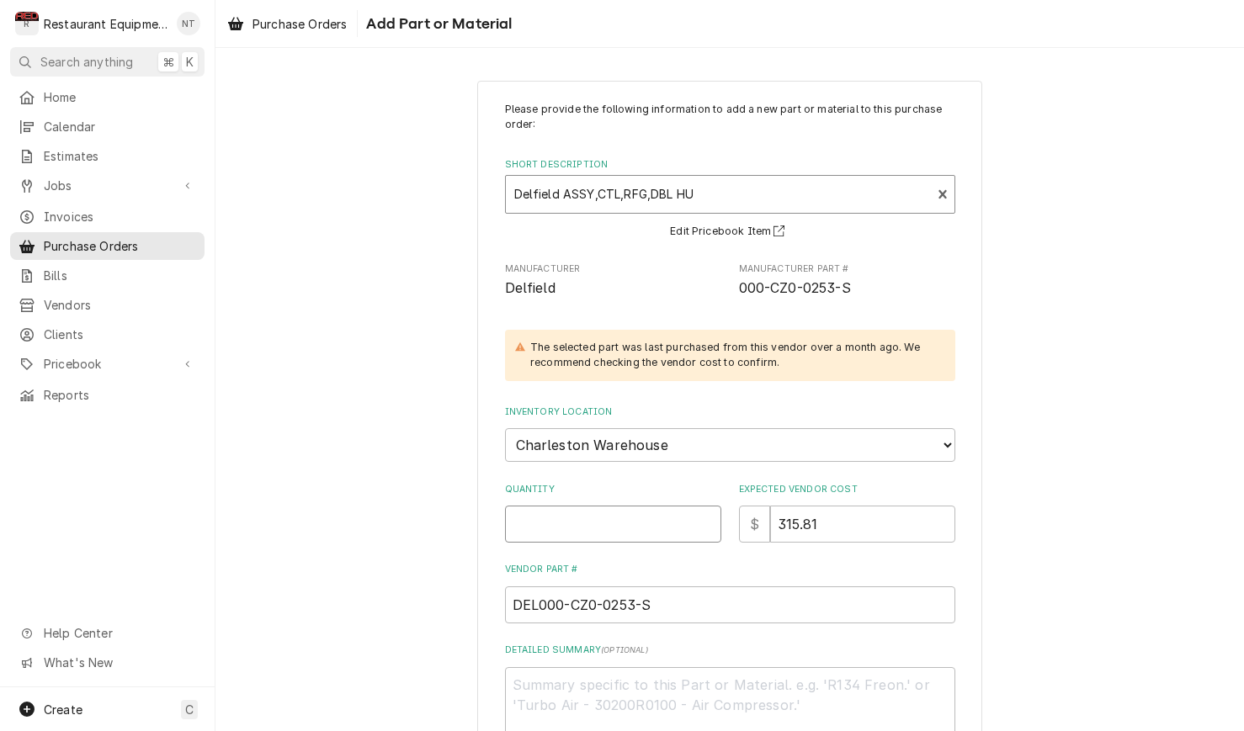
click at [660, 506] on input "Quantity" at bounding box center [613, 524] width 216 height 37
type textarea "x"
type input "1"
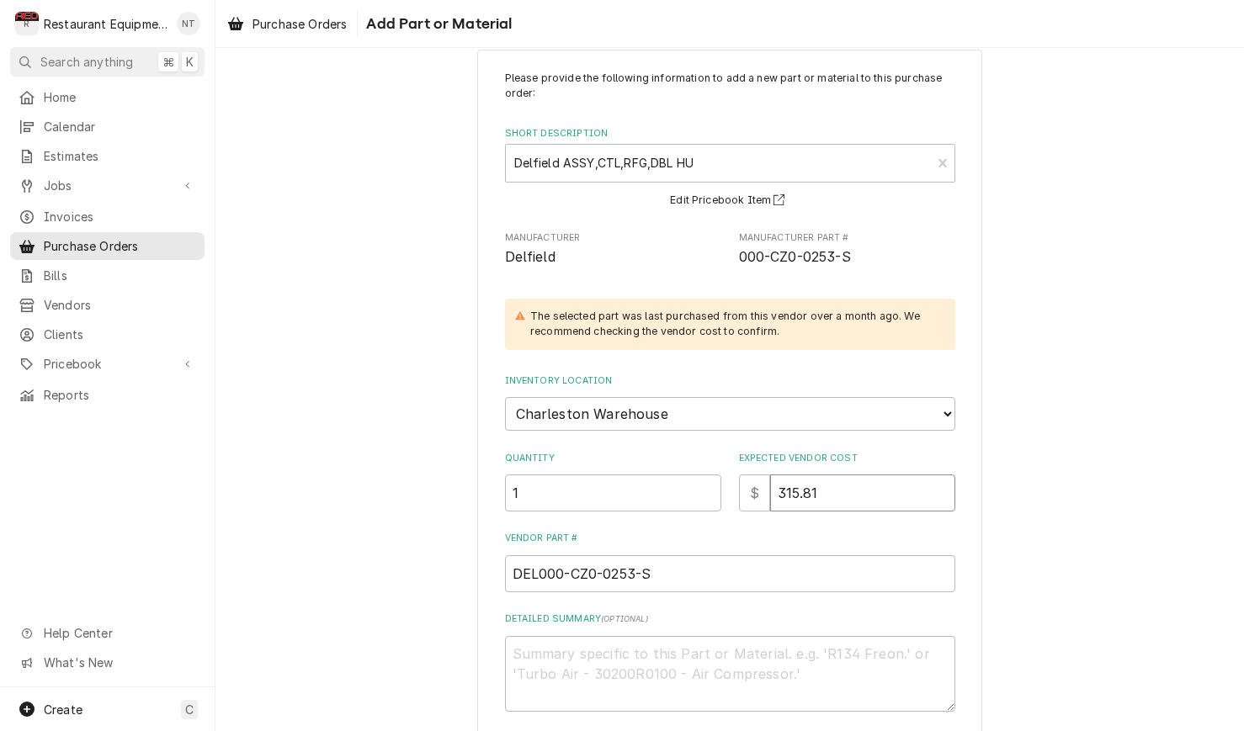
drag, startPoint x: 833, startPoint y: 473, endPoint x: 772, endPoint y: 474, distance: 60.6
click at [772, 475] on input "315.81" at bounding box center [862, 493] width 185 height 37
type textarea "x"
type input "1"
type textarea "x"
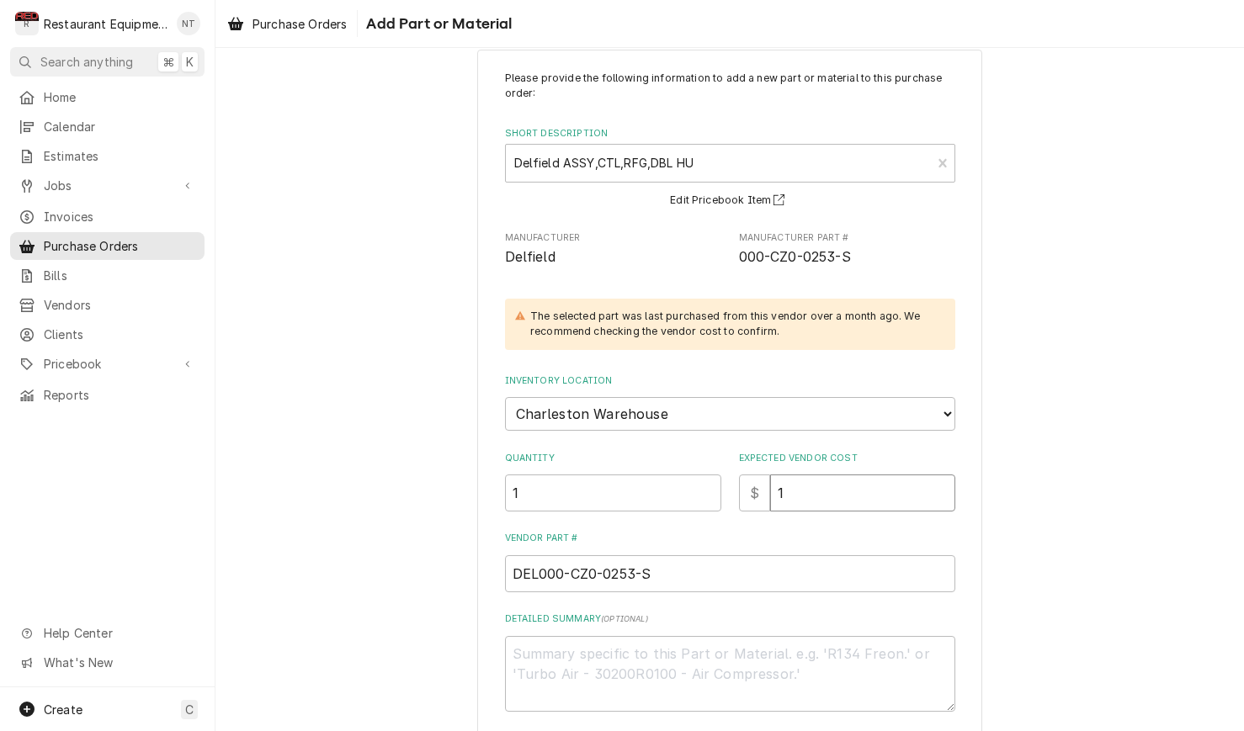
type input "18"
type textarea "x"
type input "182"
type textarea "x"
type input "182.6"
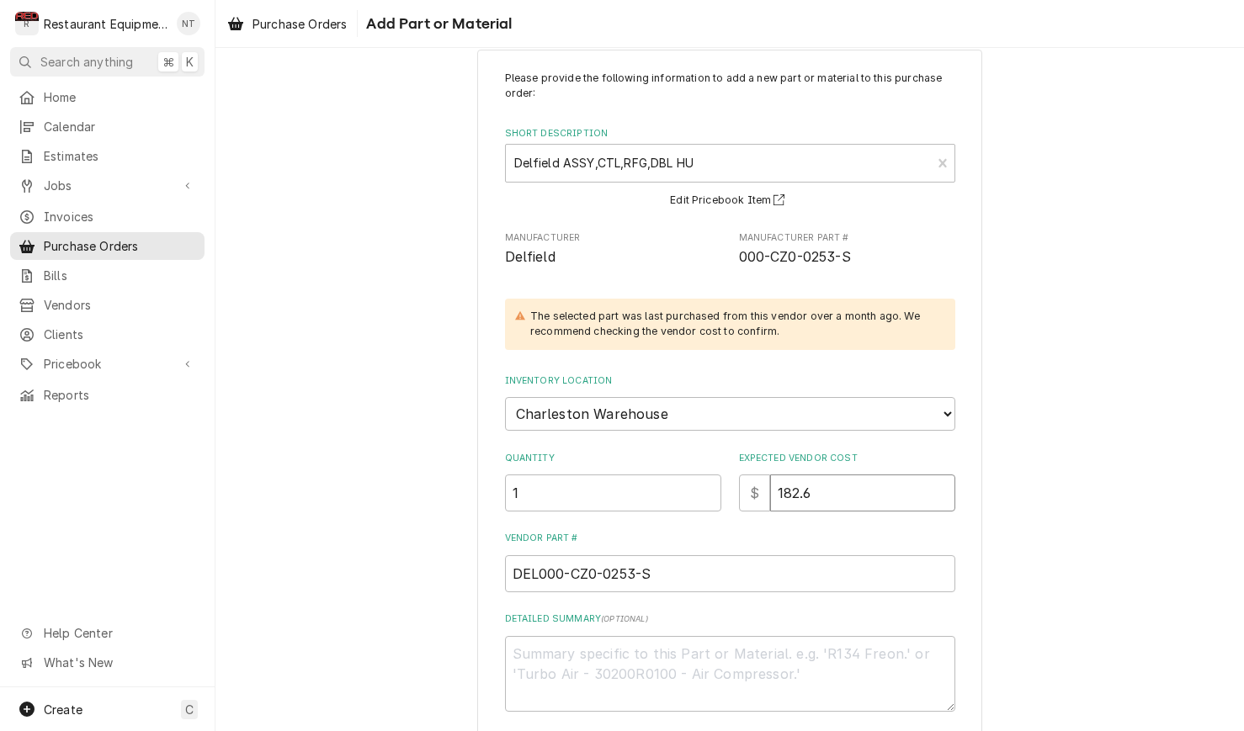
type textarea "x"
type input "182.60"
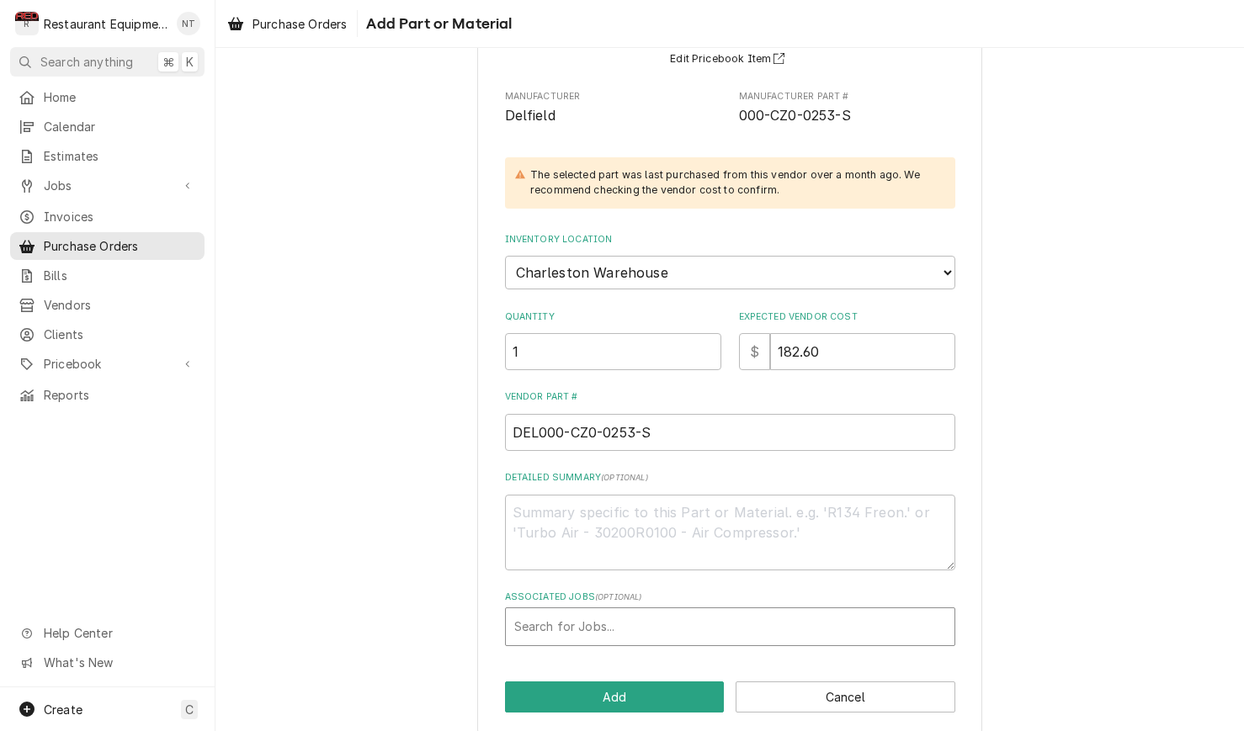
scroll to position [171, 0]
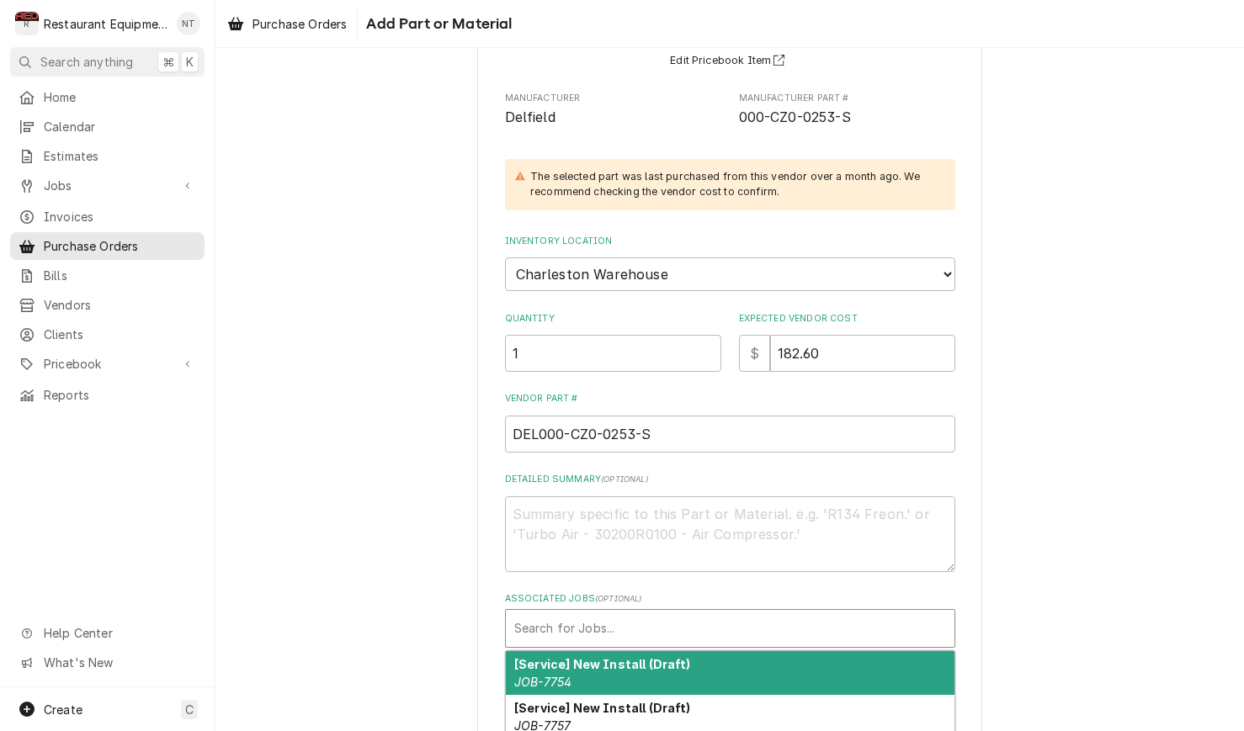
click at [741, 610] on div "Search for Jobs..." at bounding box center [730, 628] width 448 height 37
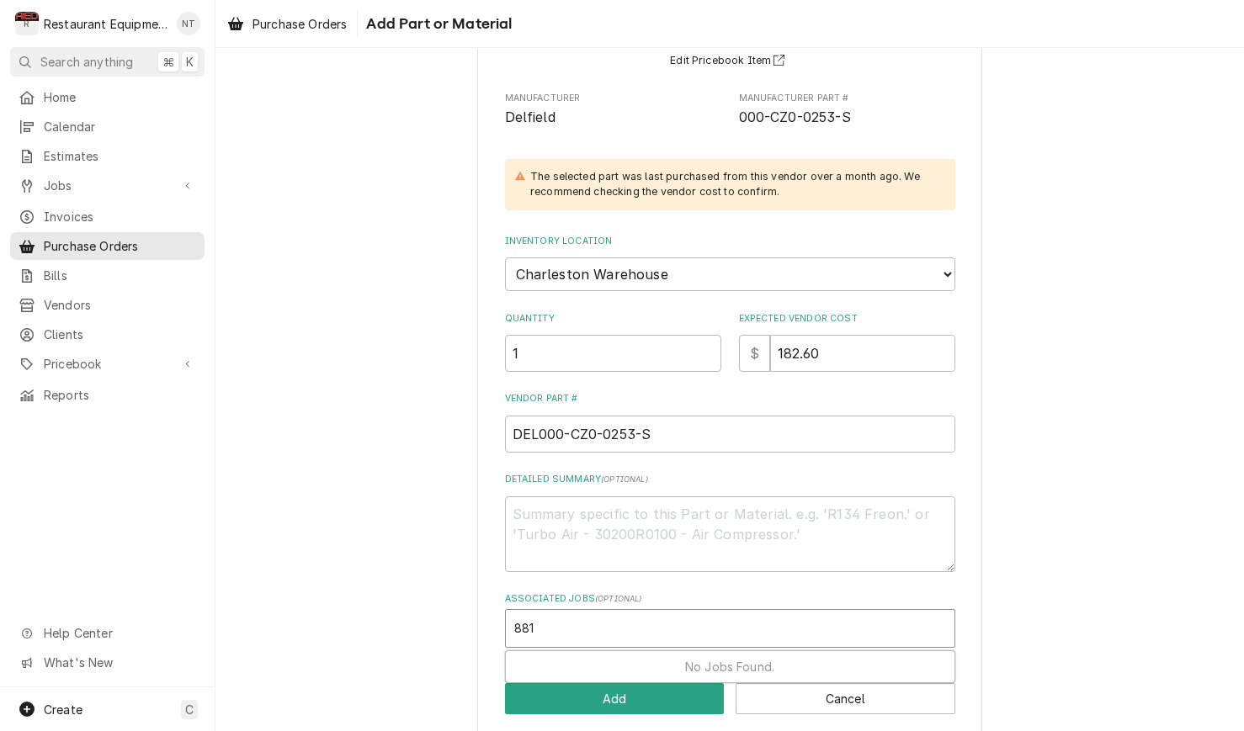
type input "8818"
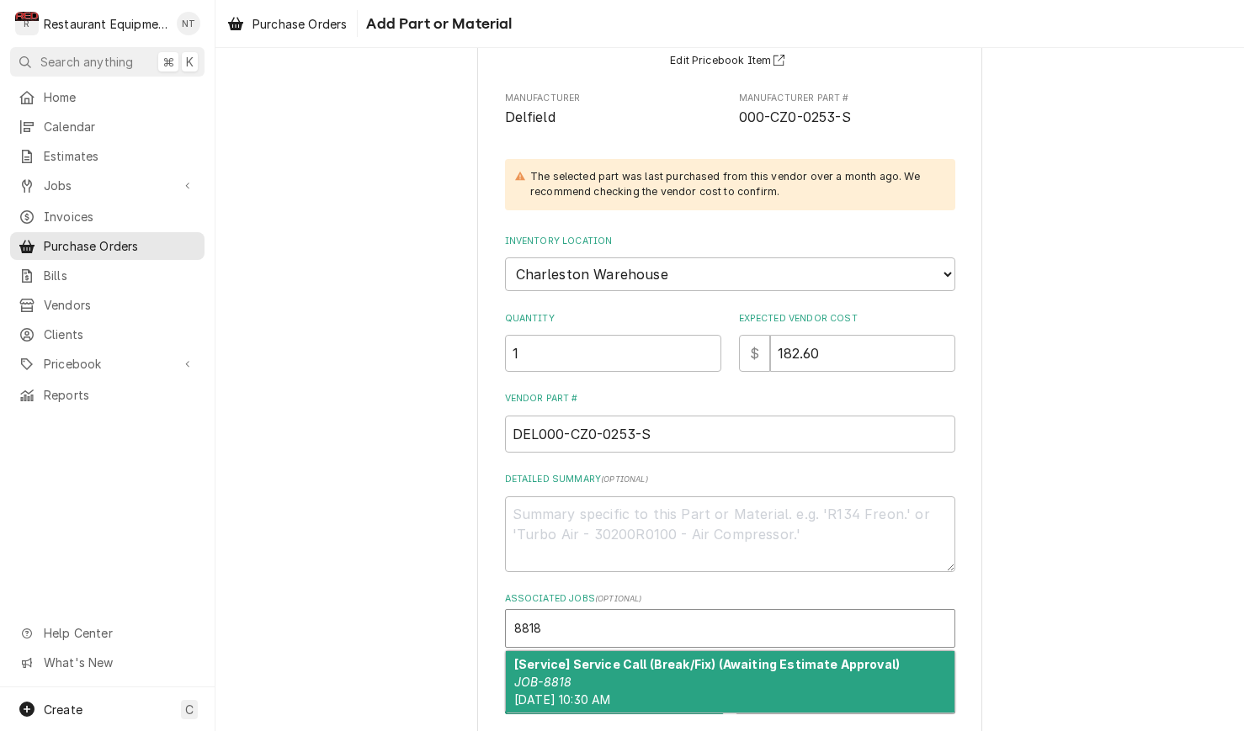
click at [772, 657] on strong "[Service] Service Call (Break/Fix) (Awaiting Estimate Approval)" at bounding box center [706, 664] width 385 height 14
type textarea "x"
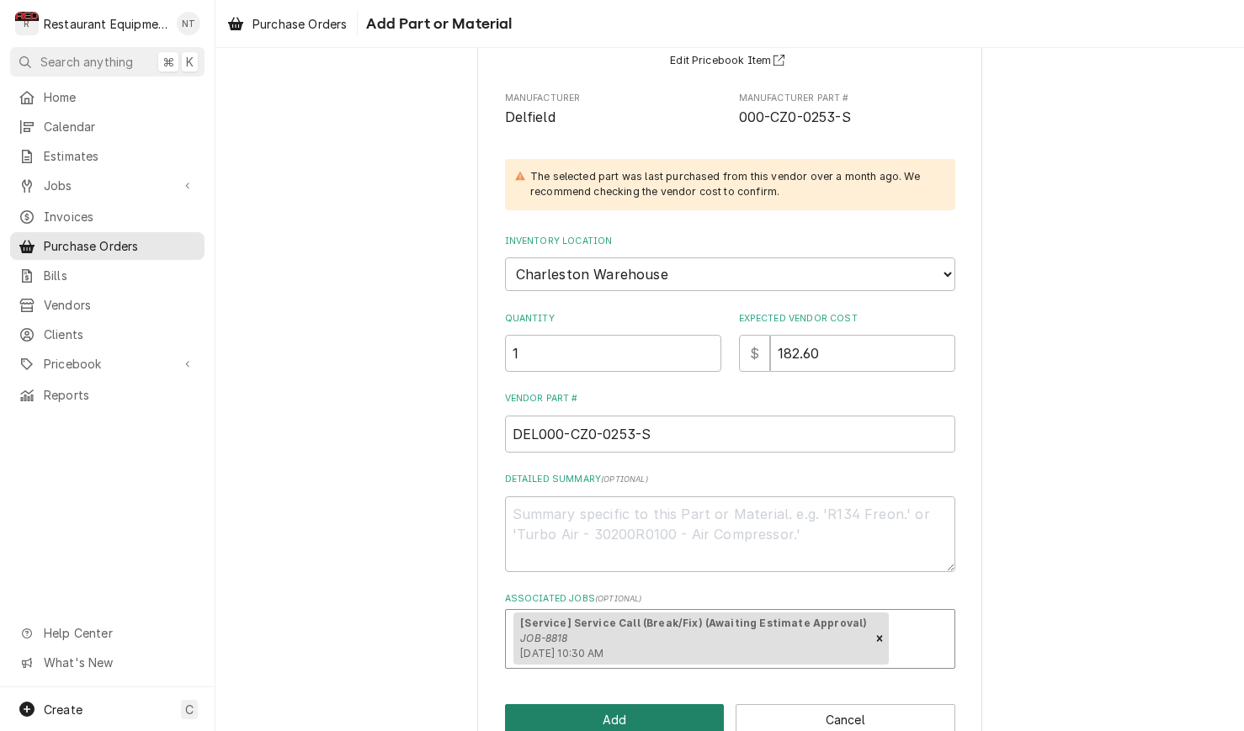
click at [686, 704] on button "Add" at bounding box center [615, 719] width 220 height 31
type textarea "x"
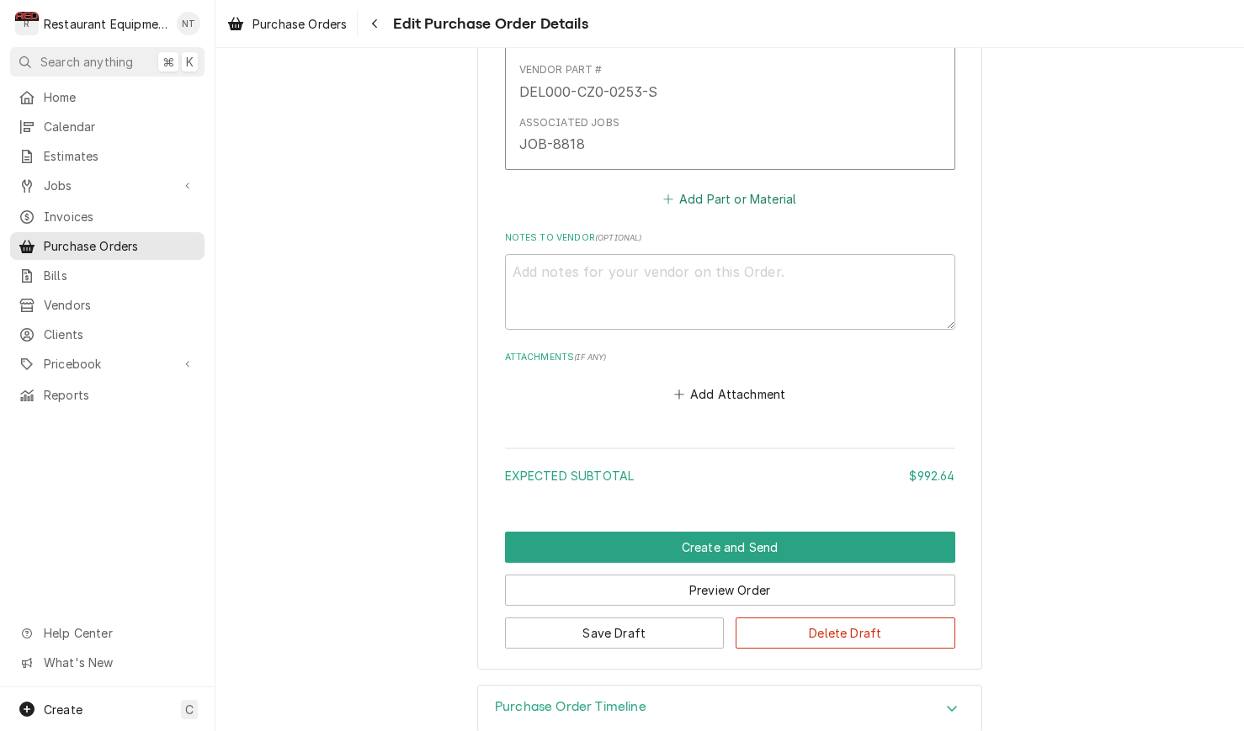
scroll to position [2223, 0]
click at [741, 188] on button "Add Part or Material" at bounding box center [729, 200] width 139 height 24
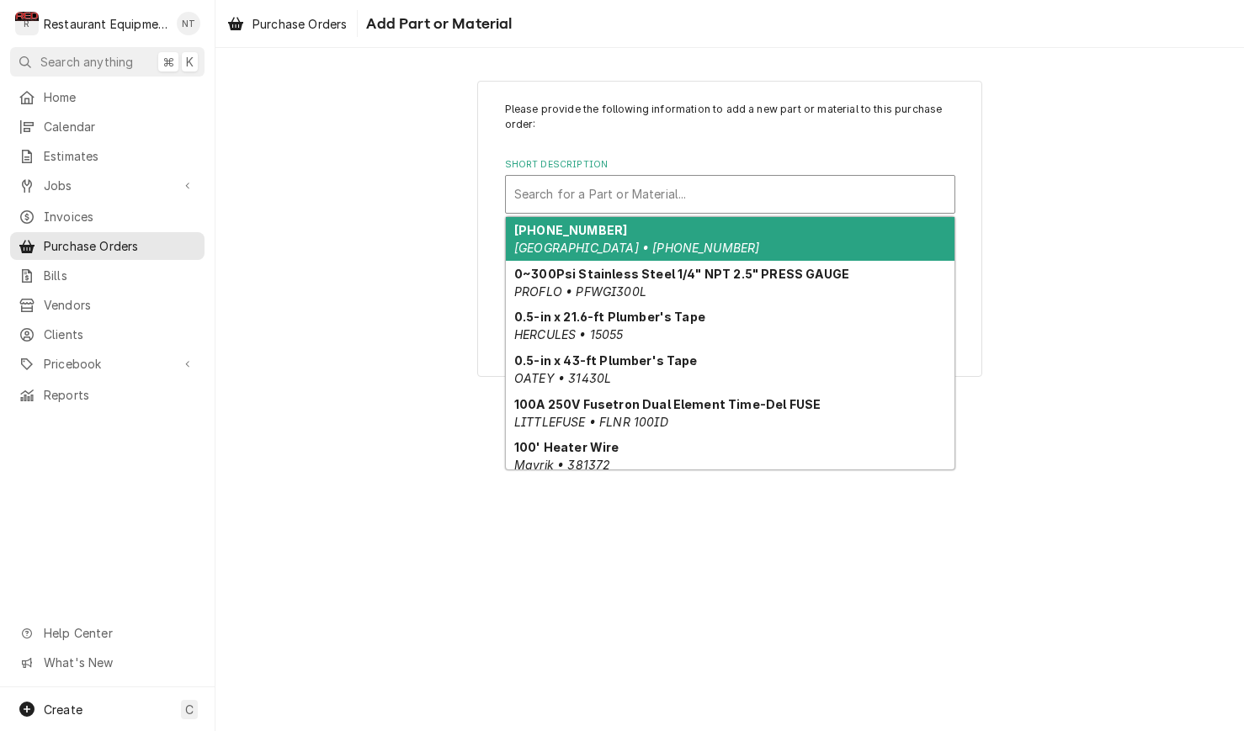
click at [724, 190] on div "Short Description" at bounding box center [730, 194] width 432 height 30
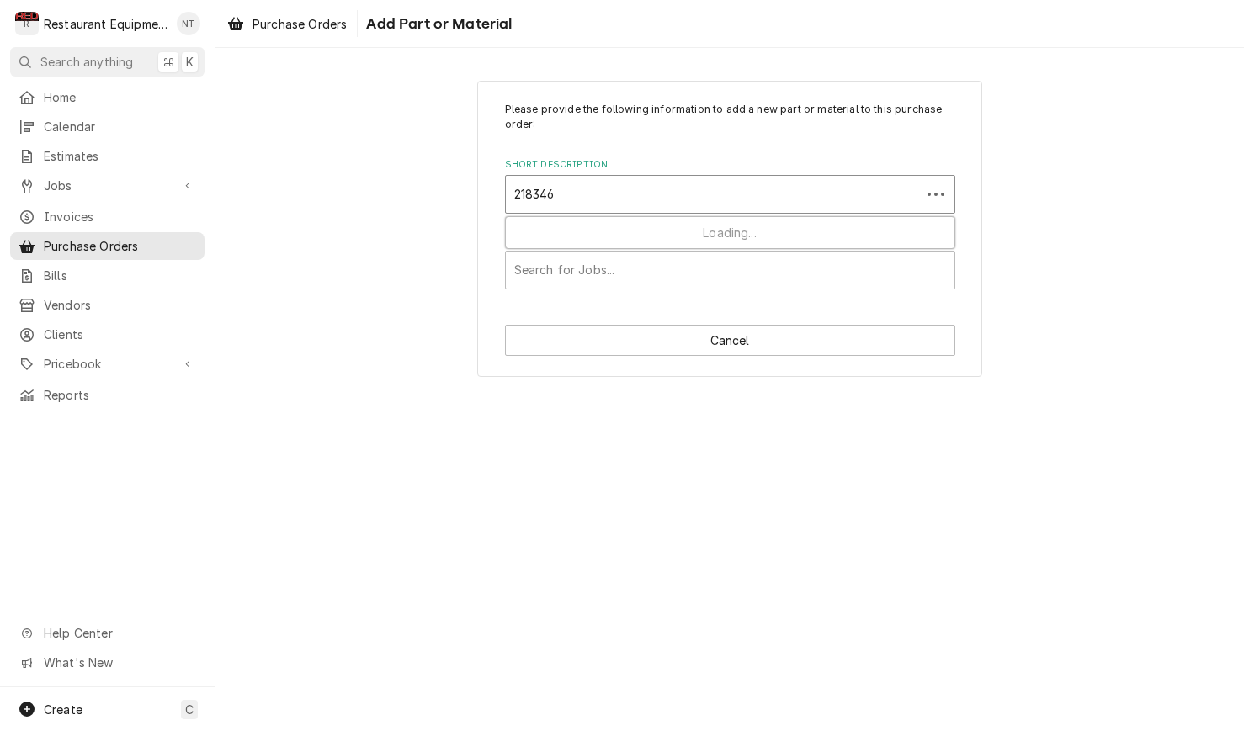
type input "2183468"
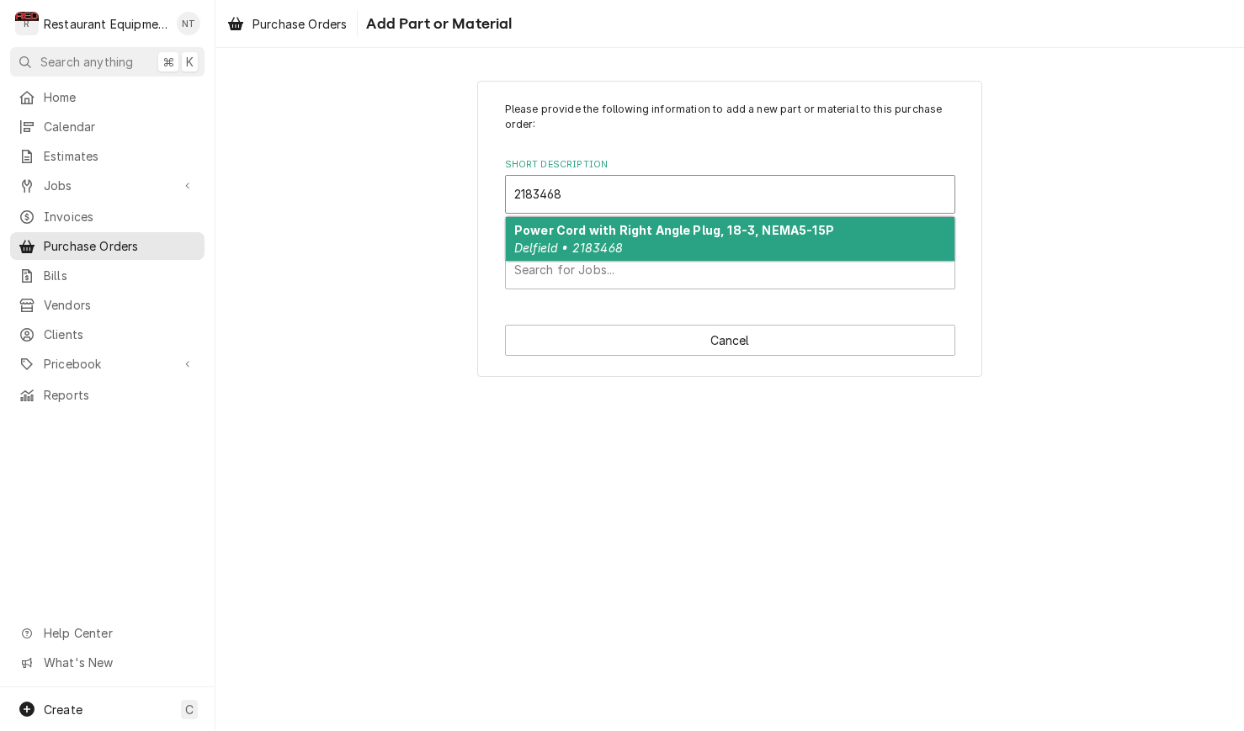
click at [714, 220] on div "Power Cord with Right Angle Plug, 18-3, NEMA5-15P Delfield • 2183468" at bounding box center [730, 239] width 448 height 44
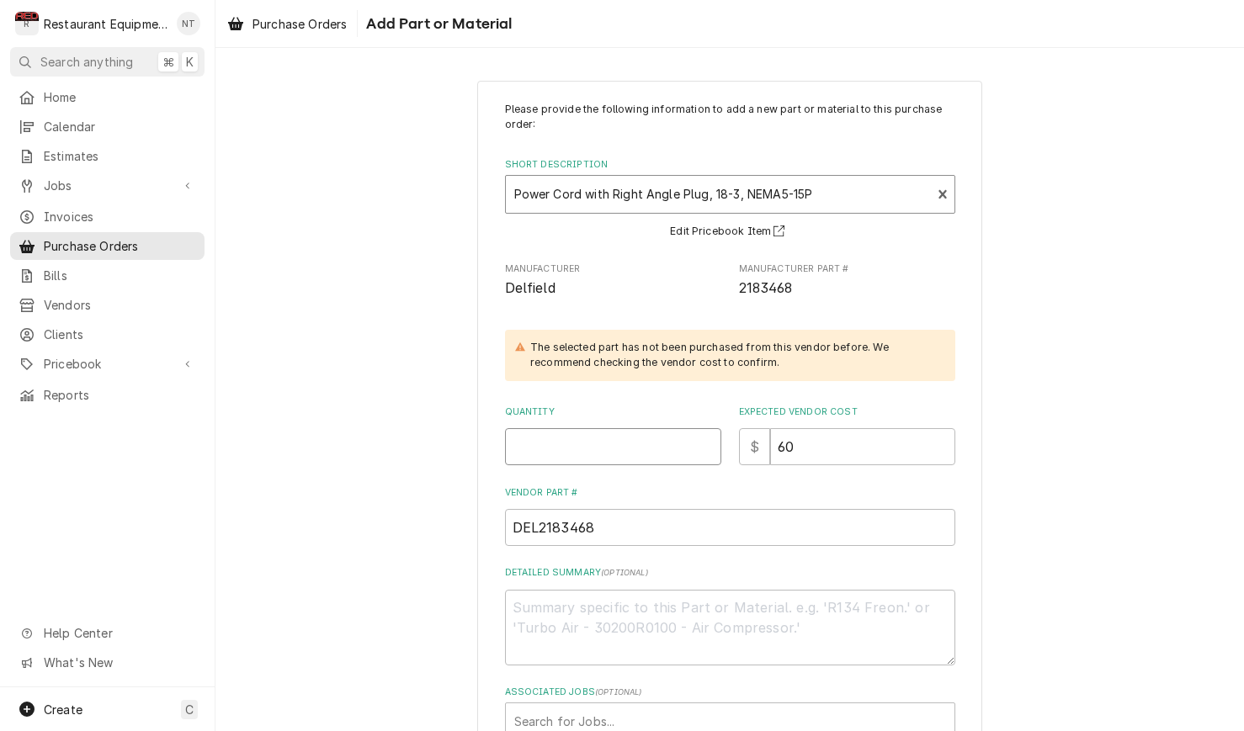
click at [671, 441] on input "Quantity" at bounding box center [613, 446] width 216 height 37
type textarea "x"
type input "1"
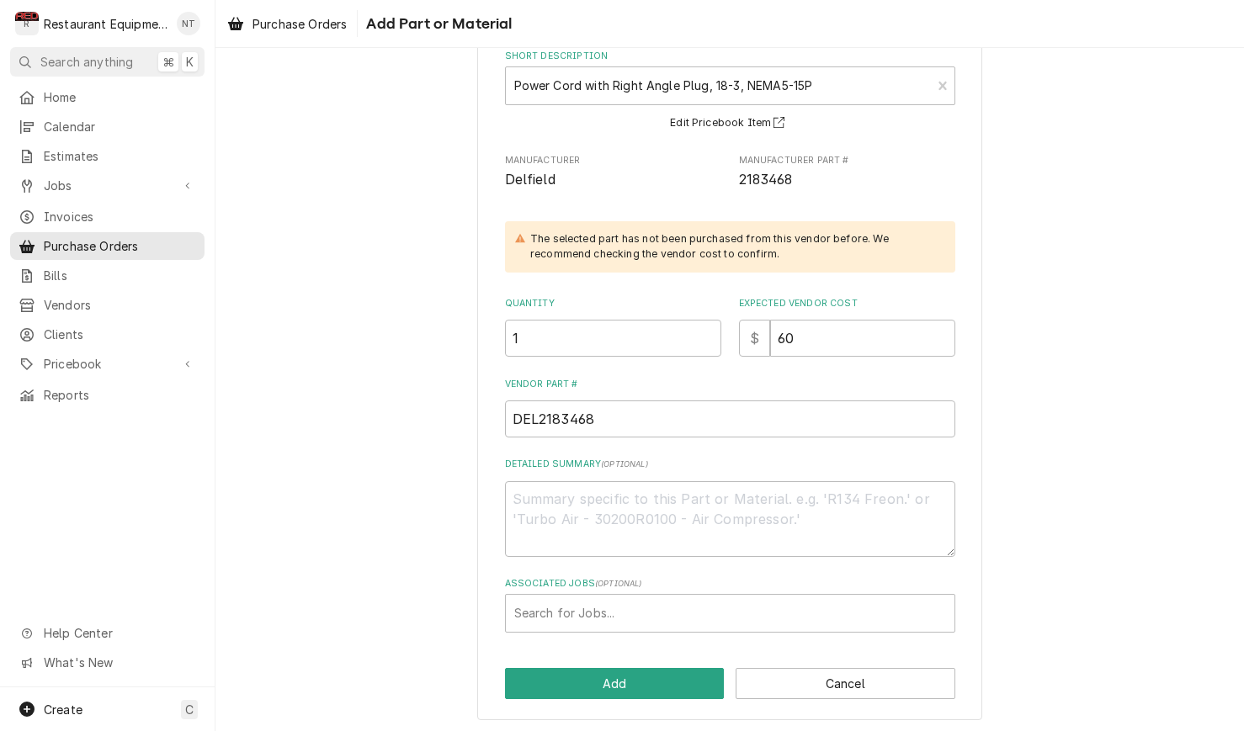
scroll to position [107, 0]
click at [826, 316] on div "Expected Vendor Cost $ 60" at bounding box center [847, 329] width 216 height 60
click at [826, 321] on input "60" at bounding box center [862, 339] width 185 height 37
click at [831, 326] on input "60" at bounding box center [862, 339] width 185 height 37
drag, startPoint x: 831, startPoint y: 326, endPoint x: 745, endPoint y: 337, distance: 86.6
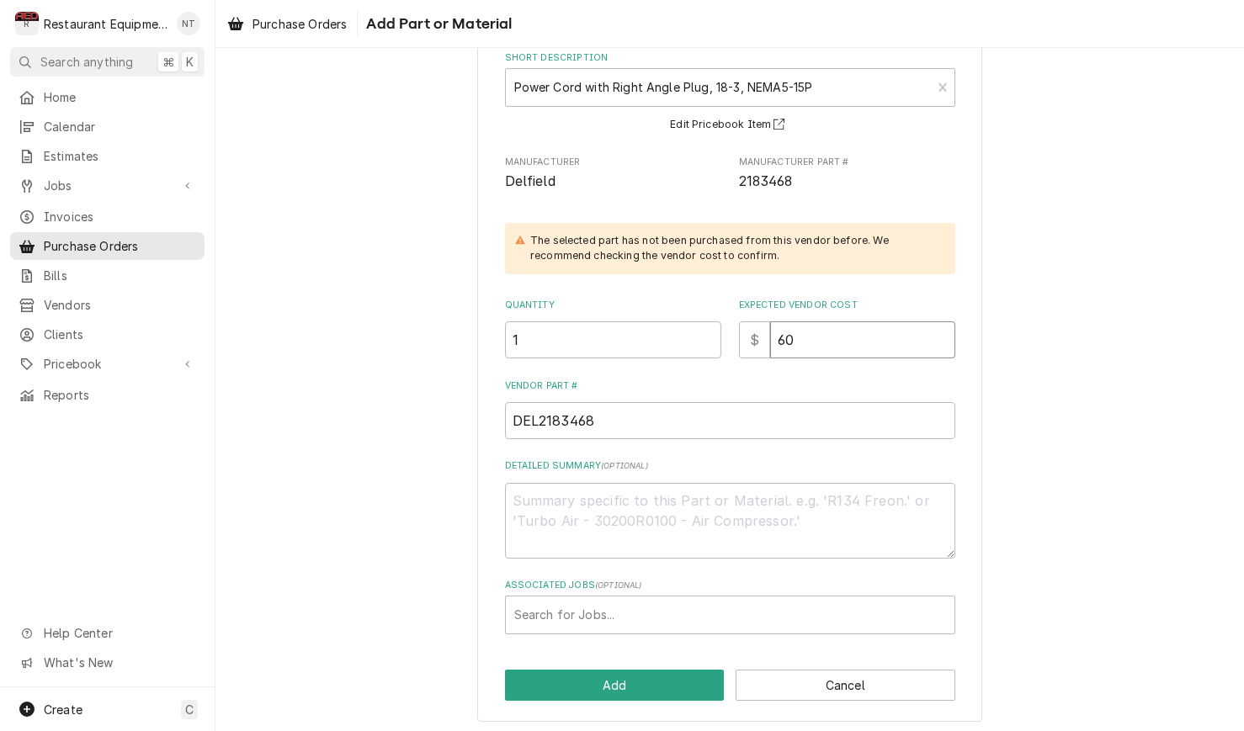
click at [745, 337] on div "$ 60" at bounding box center [847, 339] width 216 height 37
drag, startPoint x: 802, startPoint y: 338, endPoint x: 748, endPoint y: 331, distance: 54.4
click at [749, 334] on div "$ 60" at bounding box center [847, 339] width 216 height 37
type textarea "x"
type input "3"
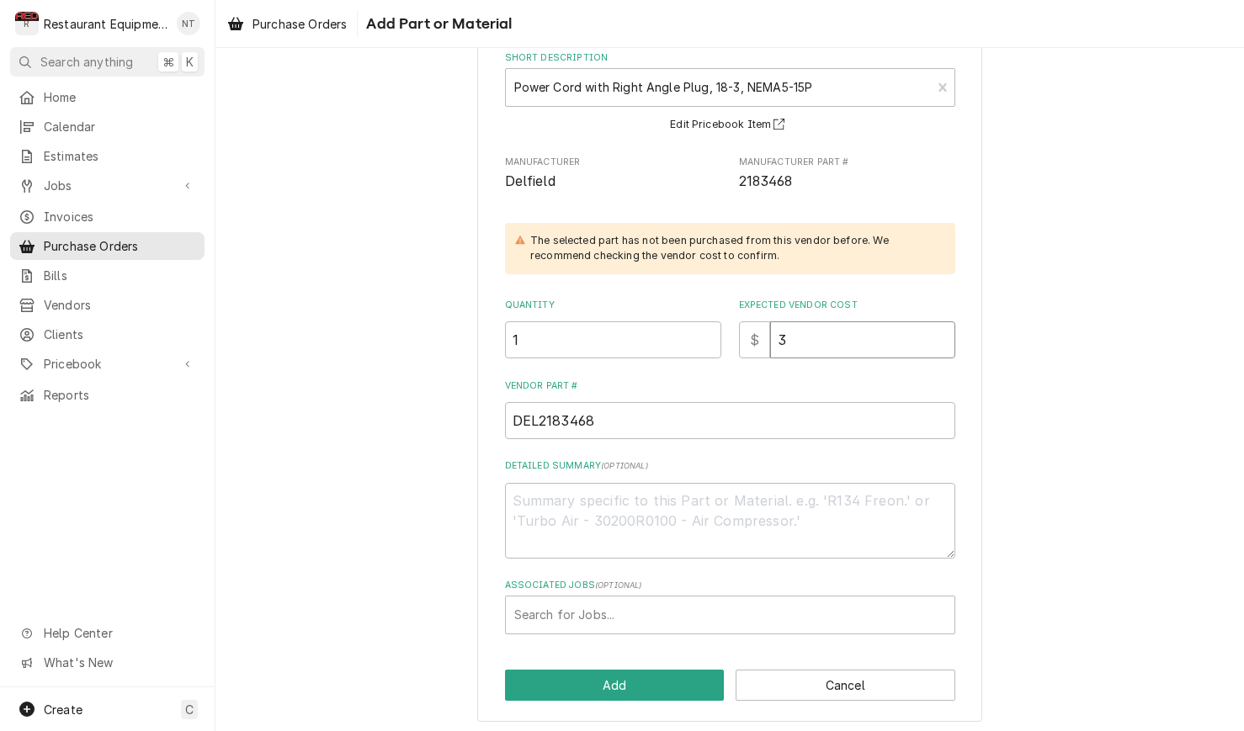
type textarea "x"
type input "33"
click at [952, 3] on div "Purchase Orders Add Part or Material" at bounding box center [729, 23] width 1028 height 47
click at [721, 609] on div "Associated Jobs" at bounding box center [730, 615] width 432 height 30
type input "8818"
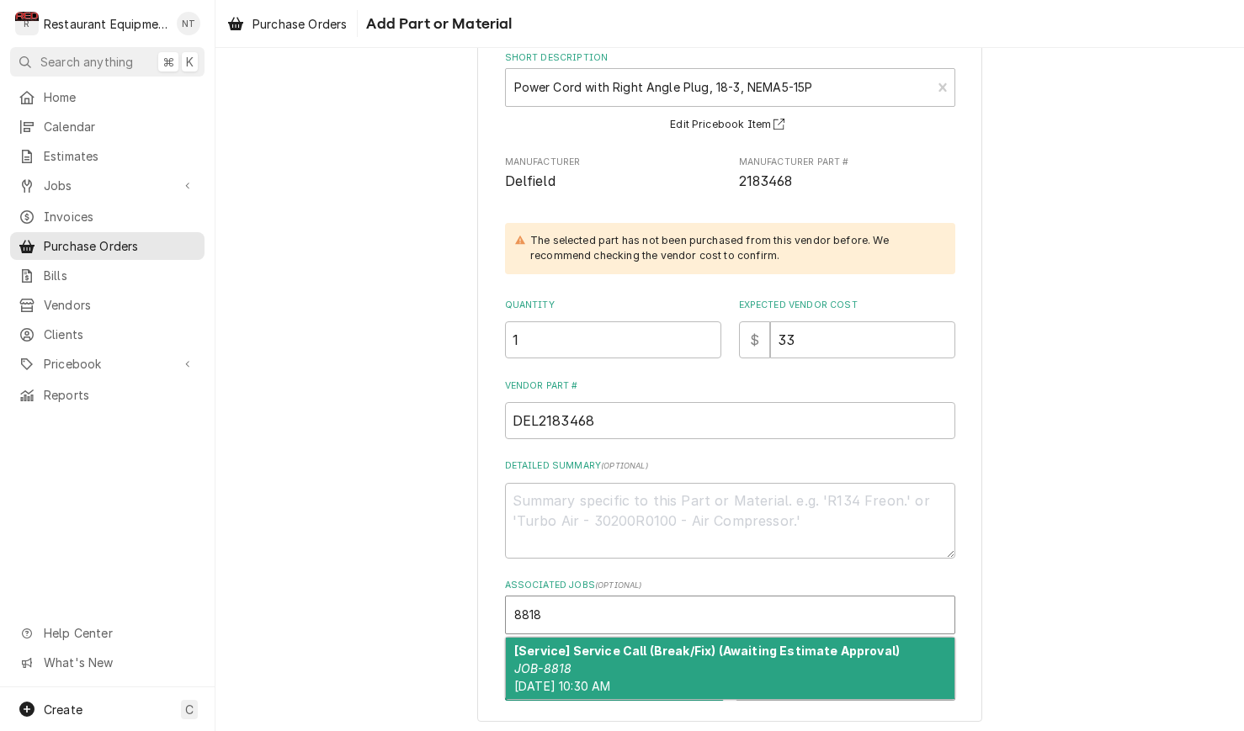
click at [733, 650] on strong "[Service] Service Call (Break/Fix) (Awaiting Estimate Approval)" at bounding box center [706, 651] width 385 height 14
type textarea "x"
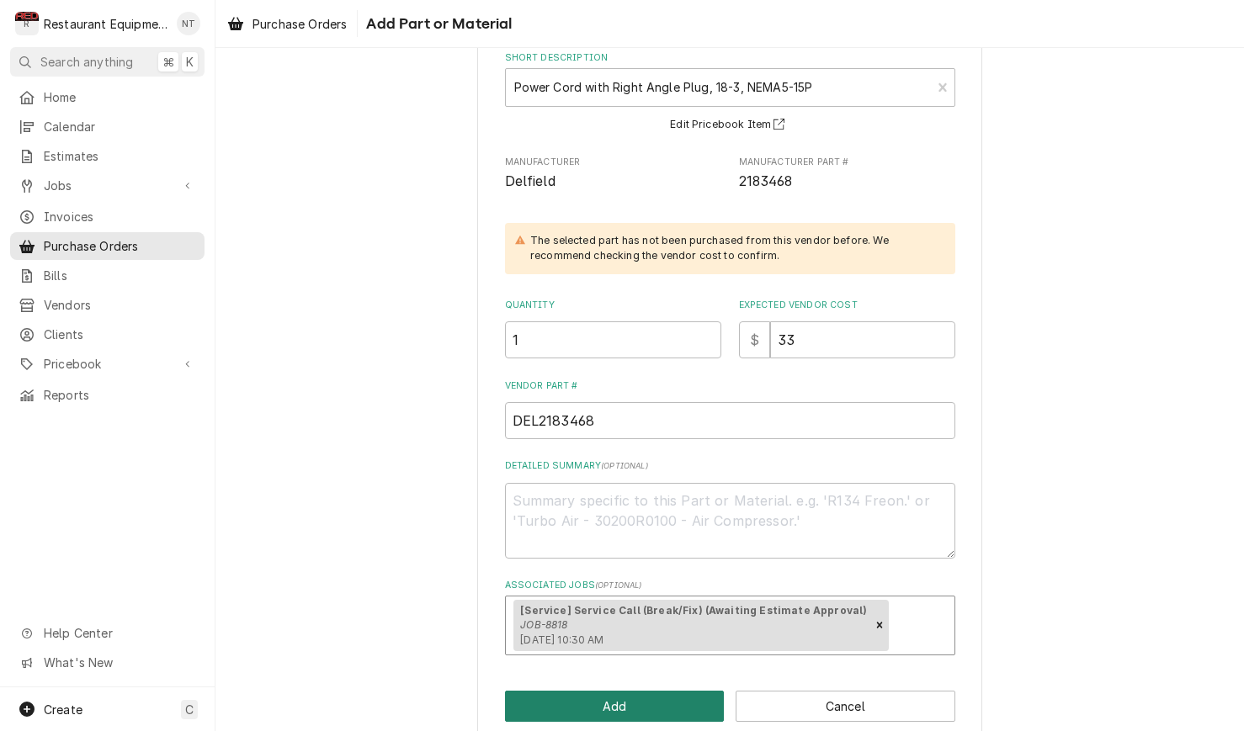
click at [676, 691] on button "Add" at bounding box center [615, 706] width 220 height 31
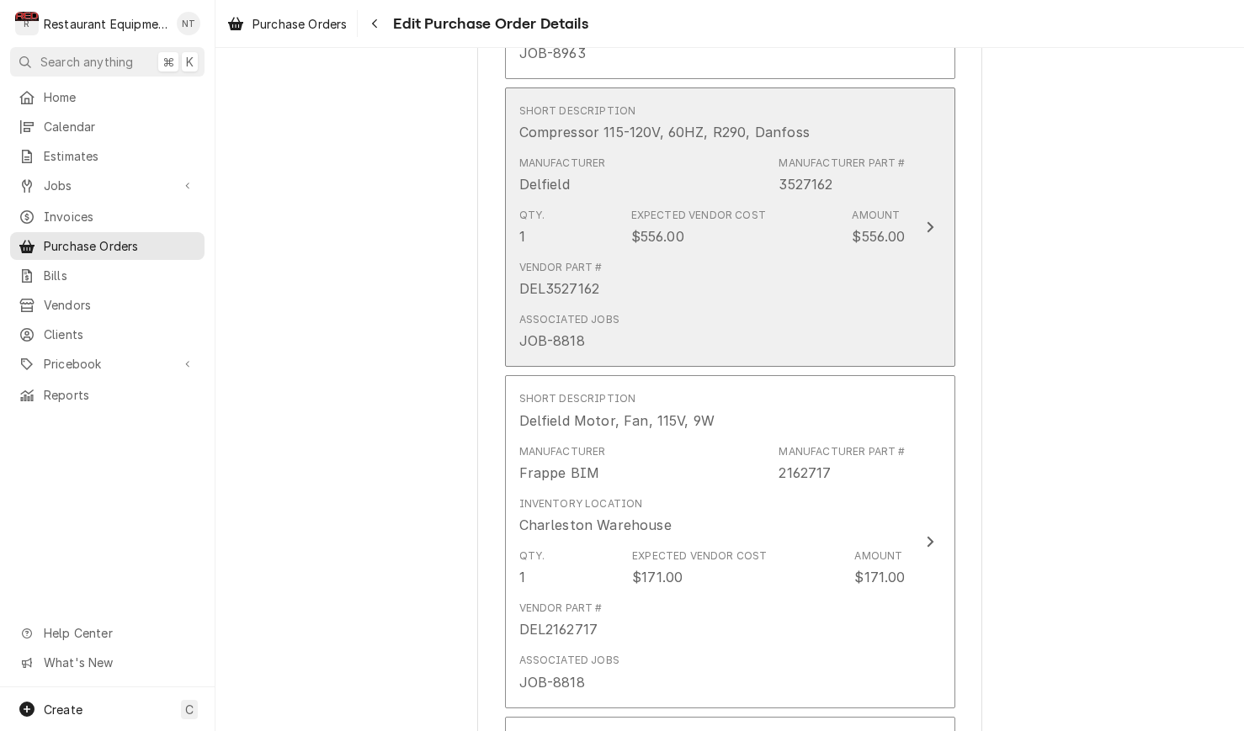
scroll to position [1003, 0]
click at [923, 218] on div "Update Line Item" at bounding box center [930, 228] width 22 height 20
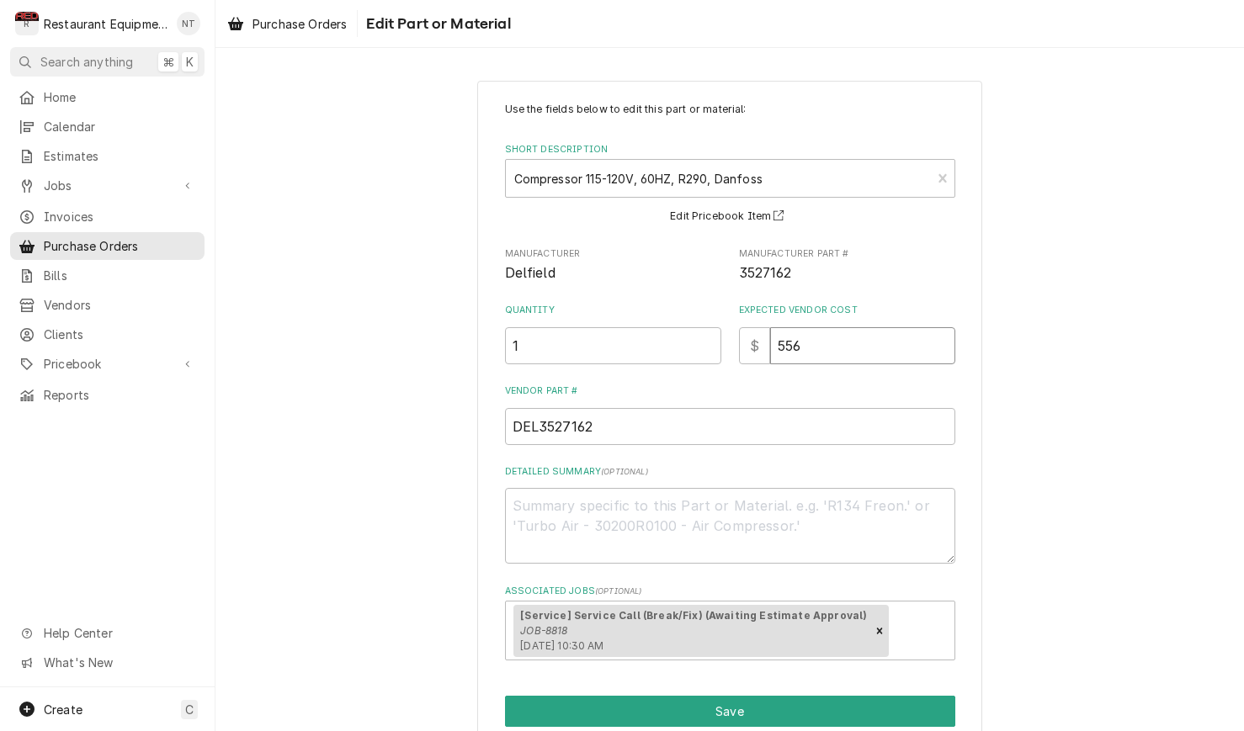
drag, startPoint x: 839, startPoint y: 340, endPoint x: 779, endPoint y: 345, distance: 59.9
click at [779, 345] on input "556" at bounding box center [862, 345] width 185 height 37
type textarea "x"
type input "3"
type textarea "x"
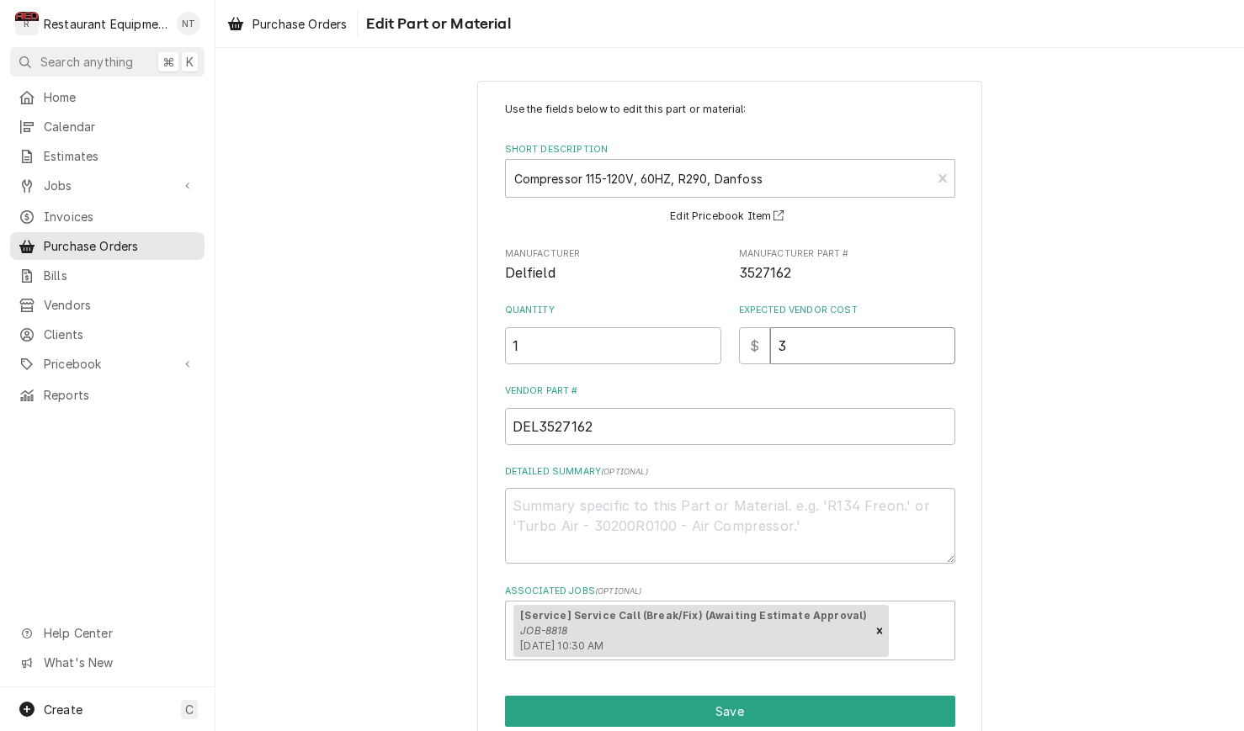
type input "30"
type textarea "x"
type input "305"
type textarea "x"
type input "305.8"
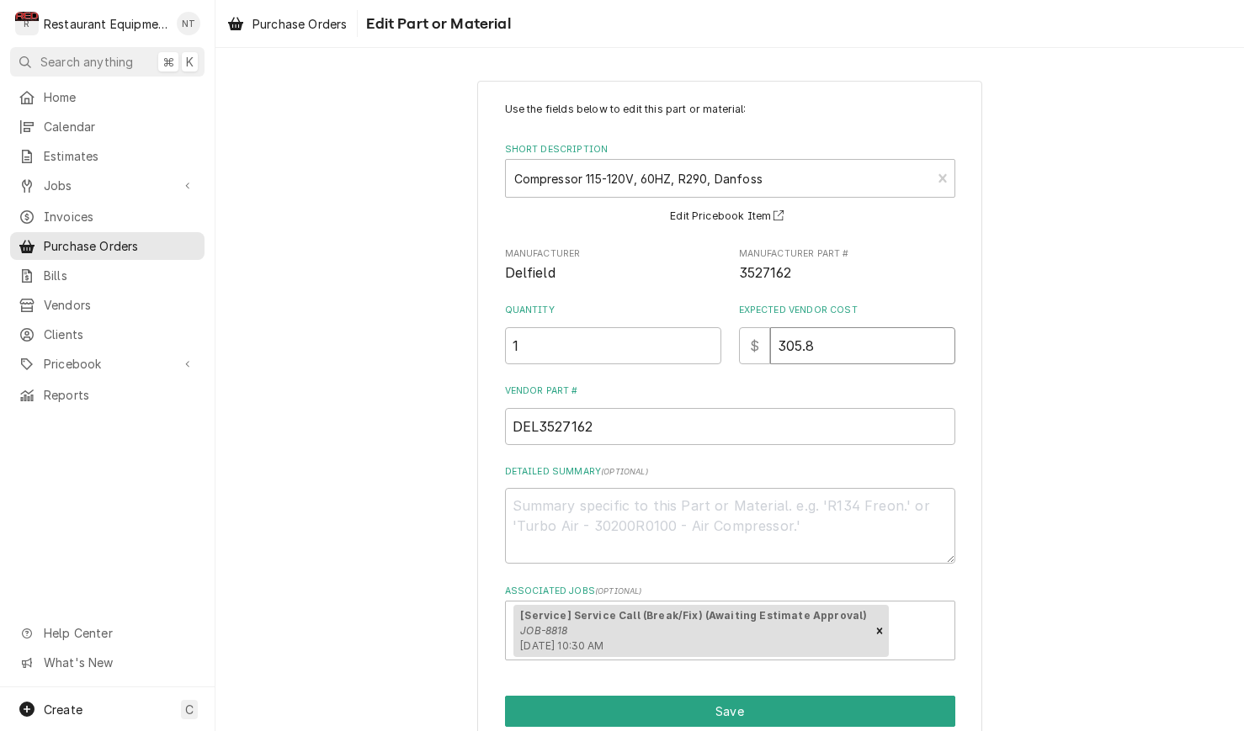
type textarea "x"
type input "305.80"
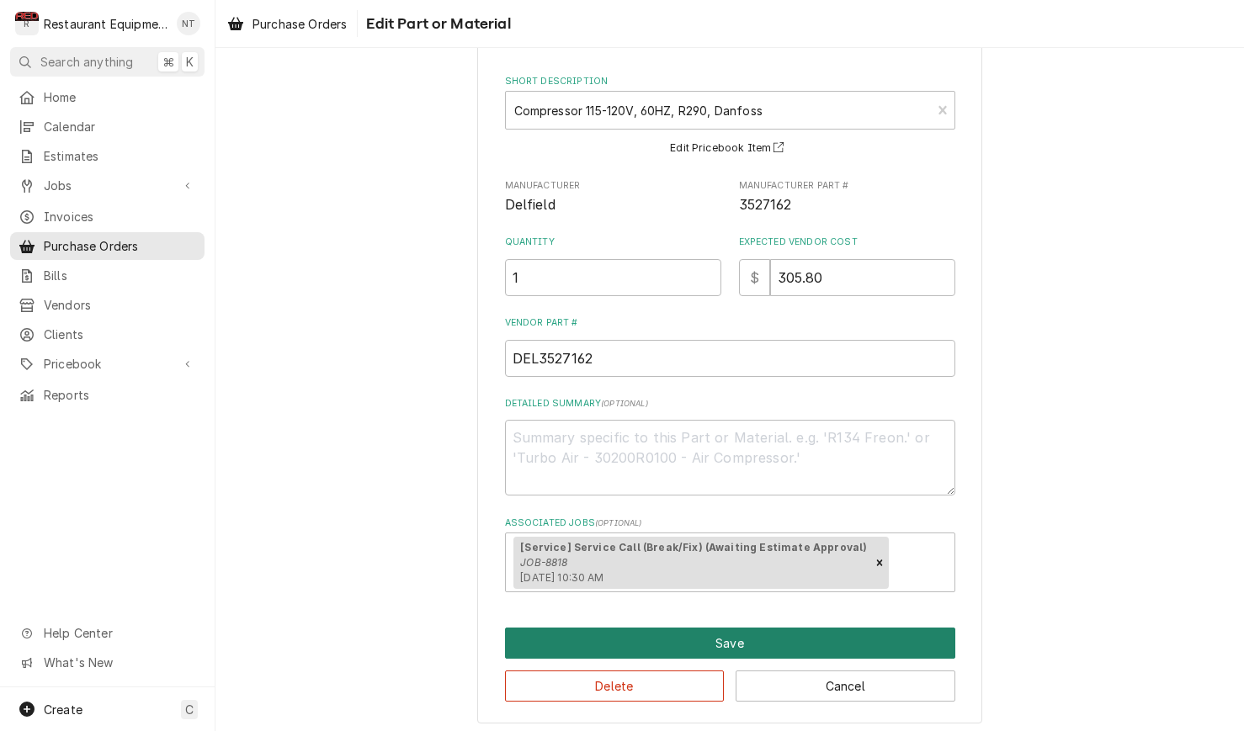
click at [798, 639] on button "Save" at bounding box center [730, 643] width 450 height 31
type textarea "x"
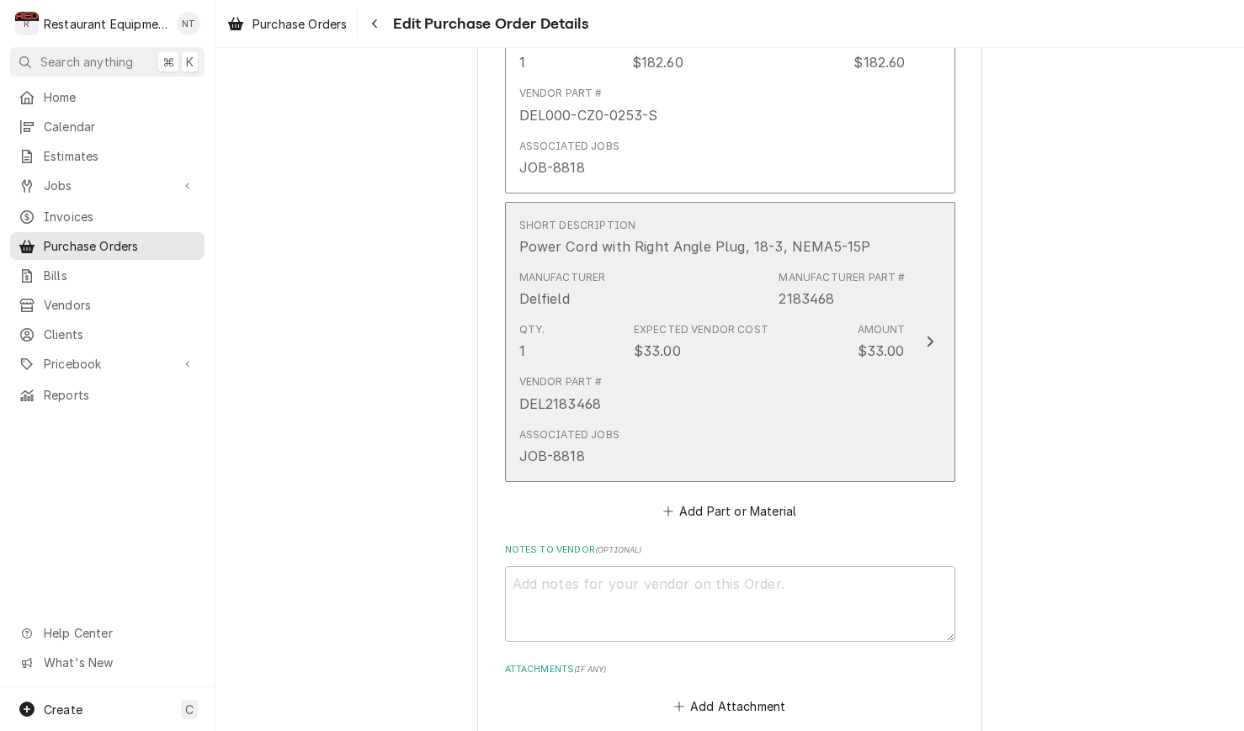
scroll to position [2202, 0]
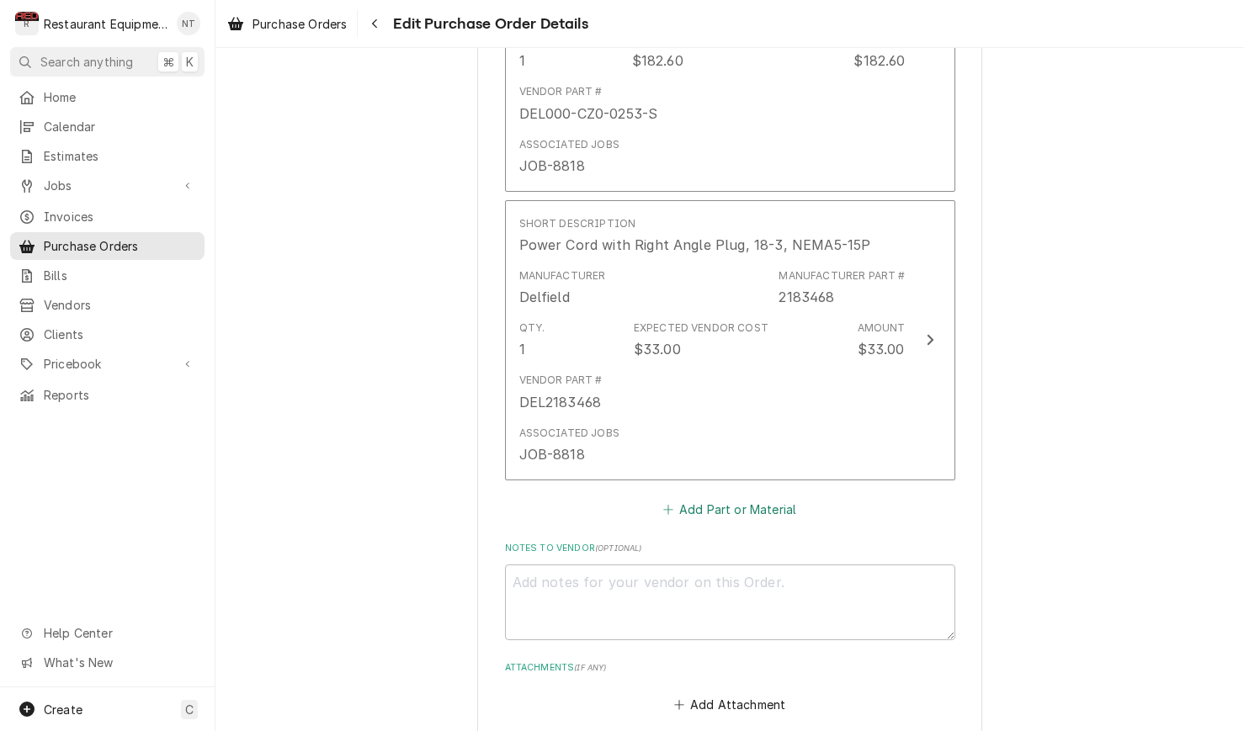
click at [766, 497] on button "Add Part or Material" at bounding box center [729, 509] width 139 height 24
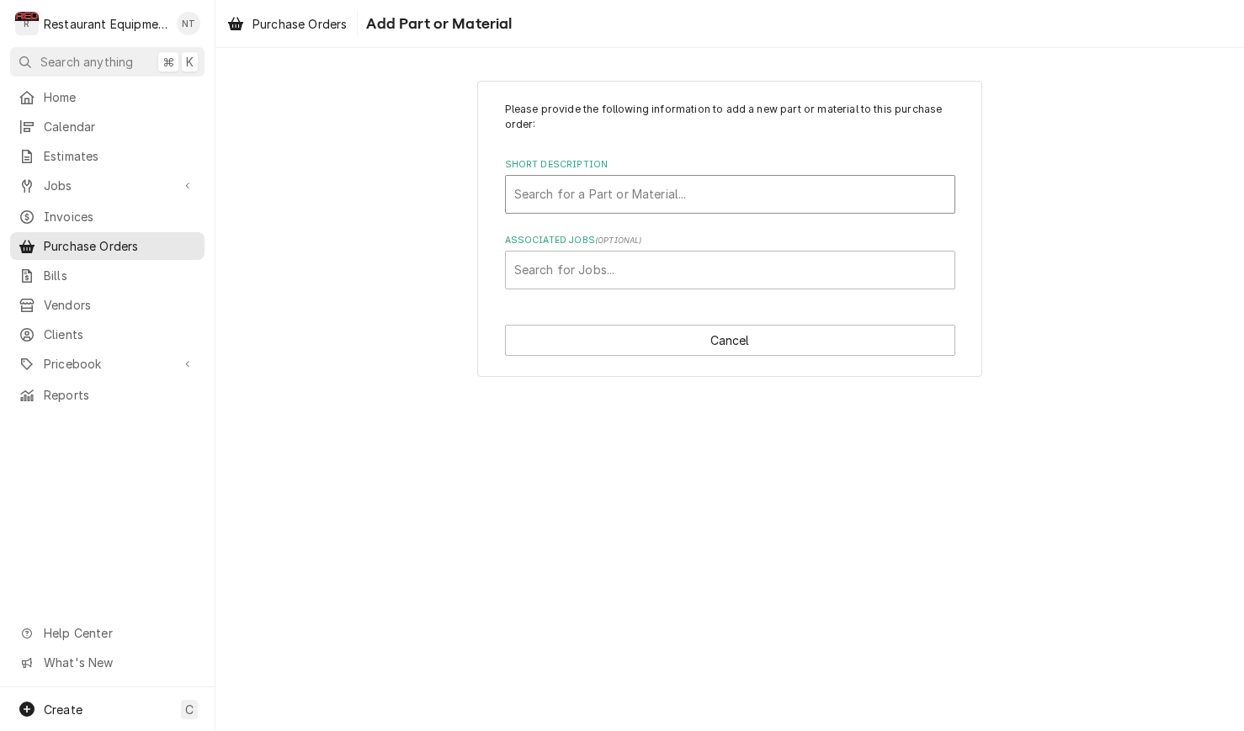
click at [792, 177] on div "Search for a Part or Material..." at bounding box center [730, 194] width 448 height 37
type input "8263191"
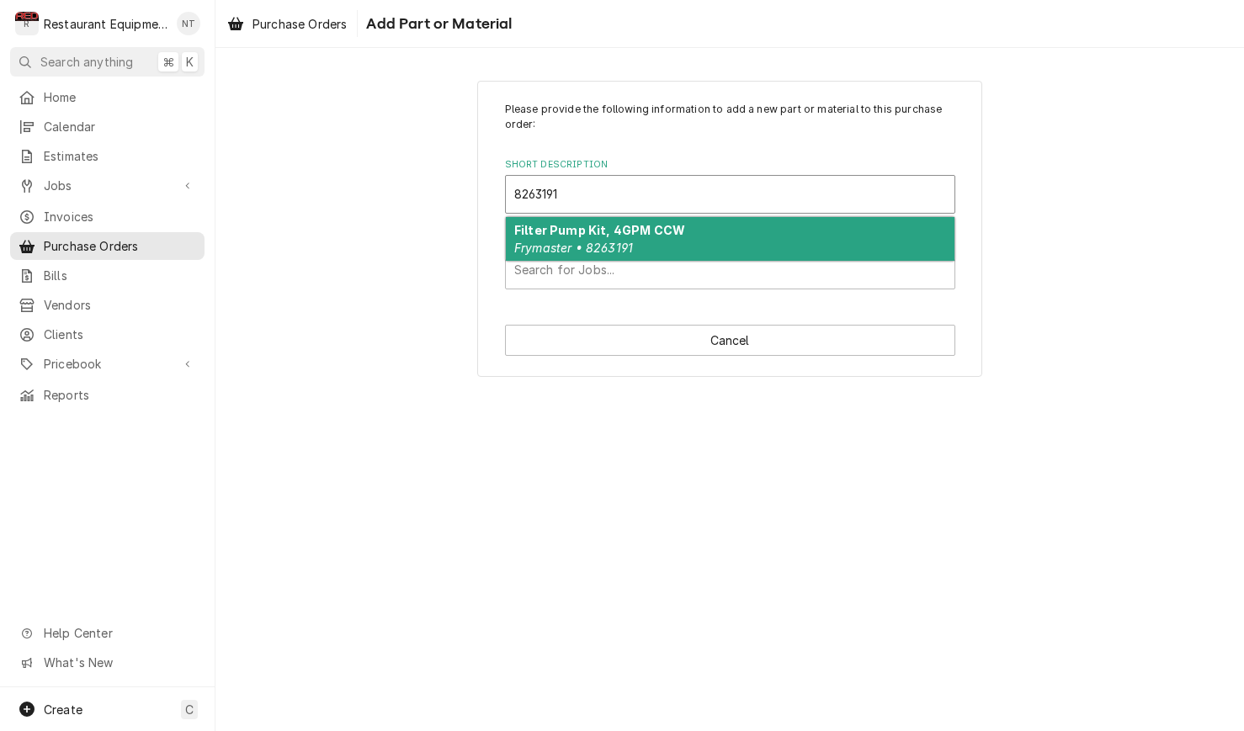
click at [809, 238] on div "Filter Pump Kit, 4GPM CCW Frymaster • 8263191" at bounding box center [730, 239] width 448 height 44
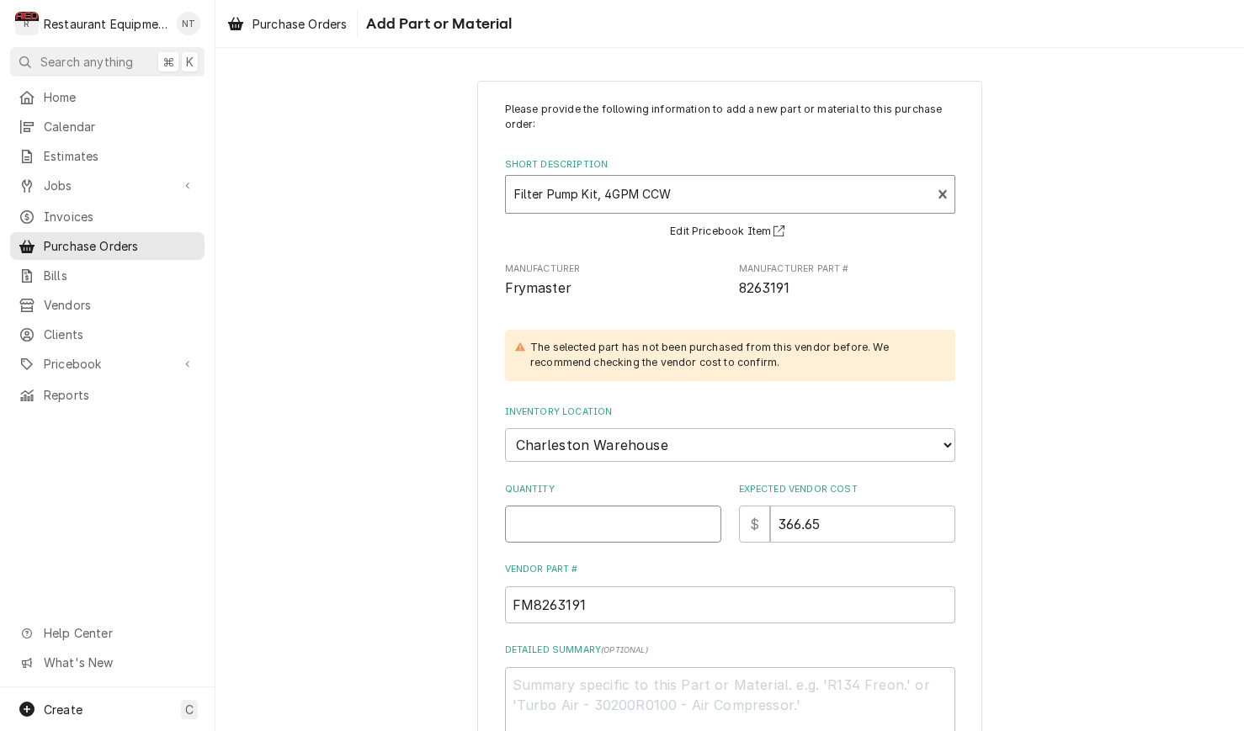
click at [625, 517] on input "Quantity" at bounding box center [613, 524] width 216 height 37
type textarea "x"
type input "1"
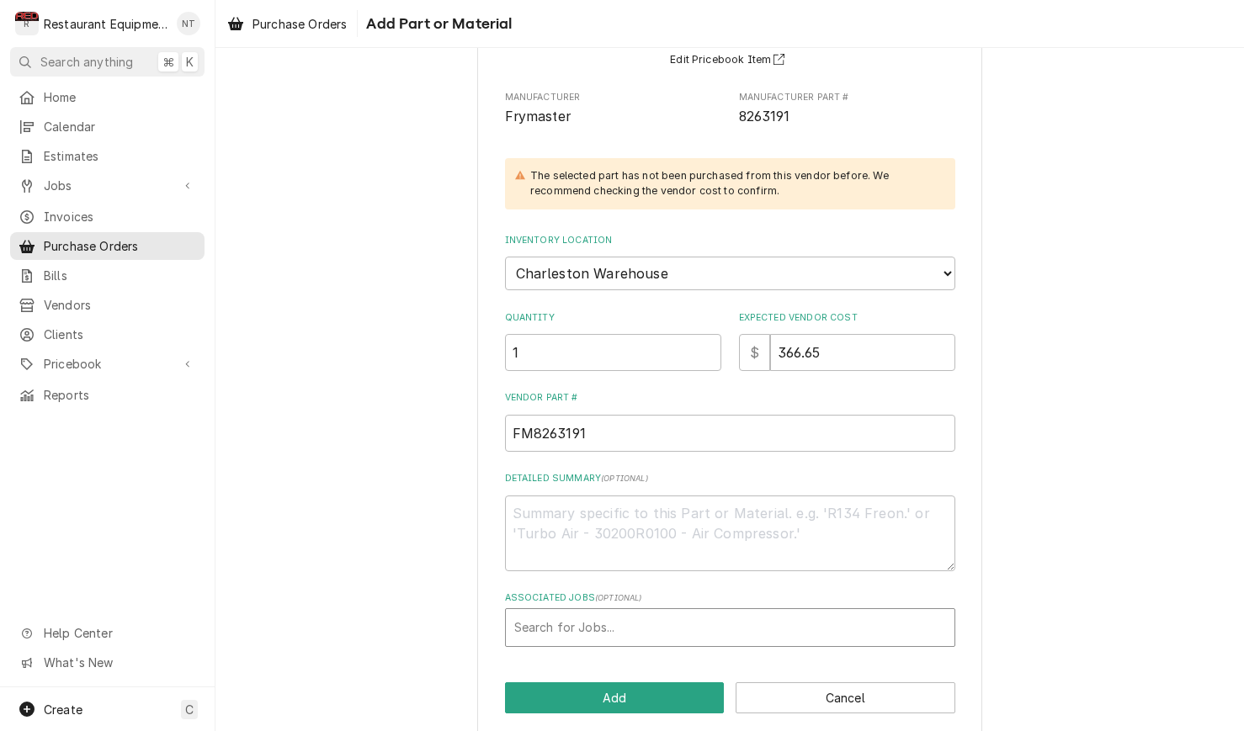
scroll to position [171, 0]
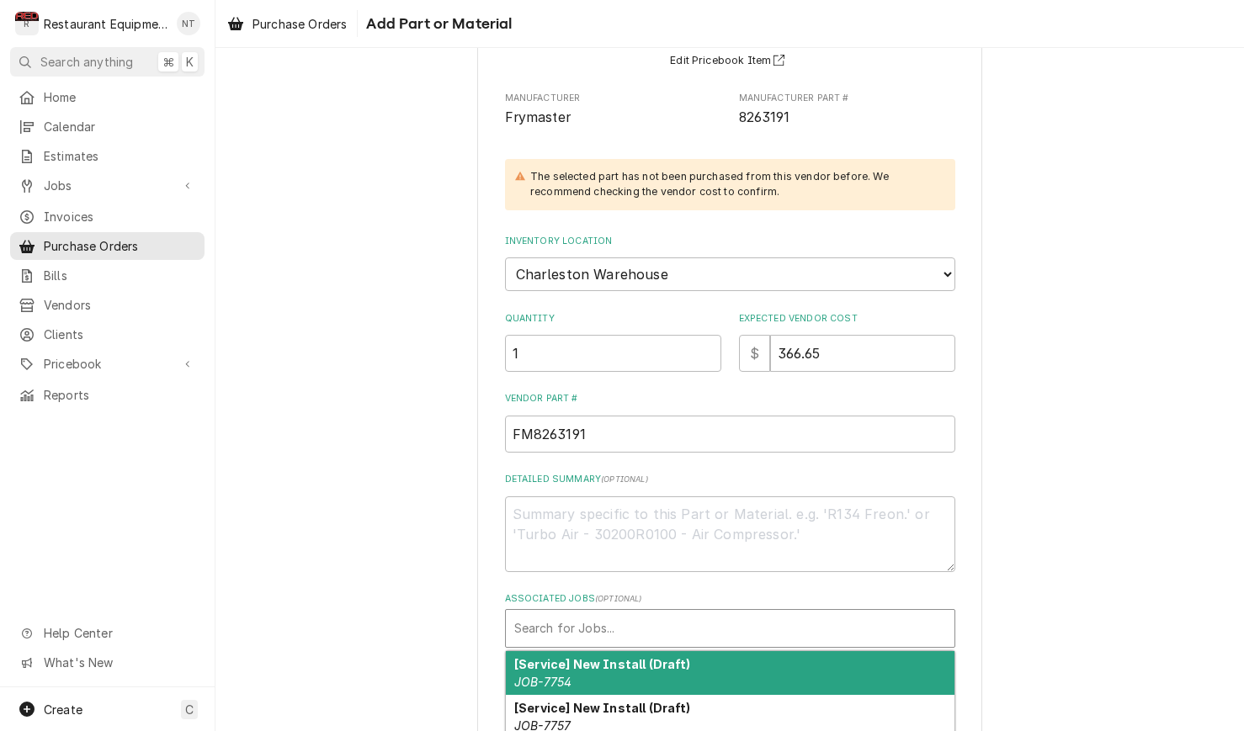
click at [710, 613] on div "Associated Jobs" at bounding box center [730, 628] width 432 height 30
type input "8894"
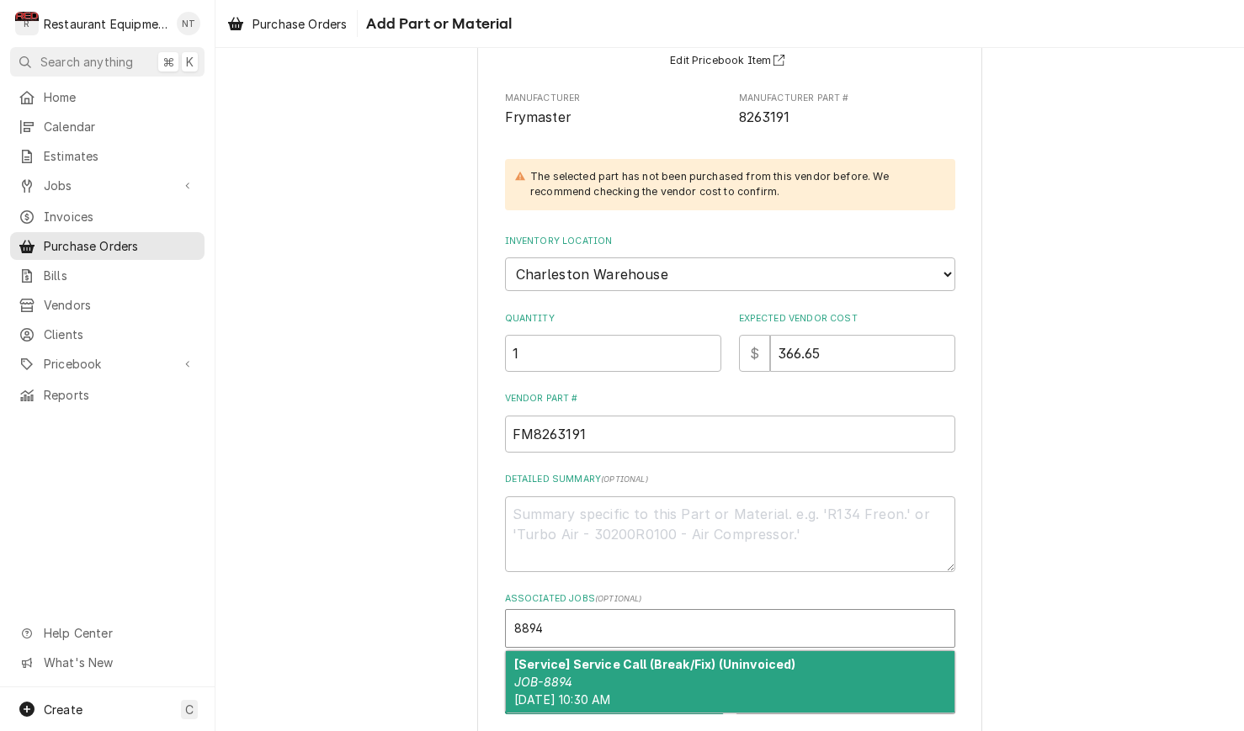
click at [808, 660] on div "[Service] Service Call (Break/Fix) (Uninvoiced) JOB-8894 Fri, Sep 19th, 2025 - …" at bounding box center [730, 681] width 448 height 61
type textarea "x"
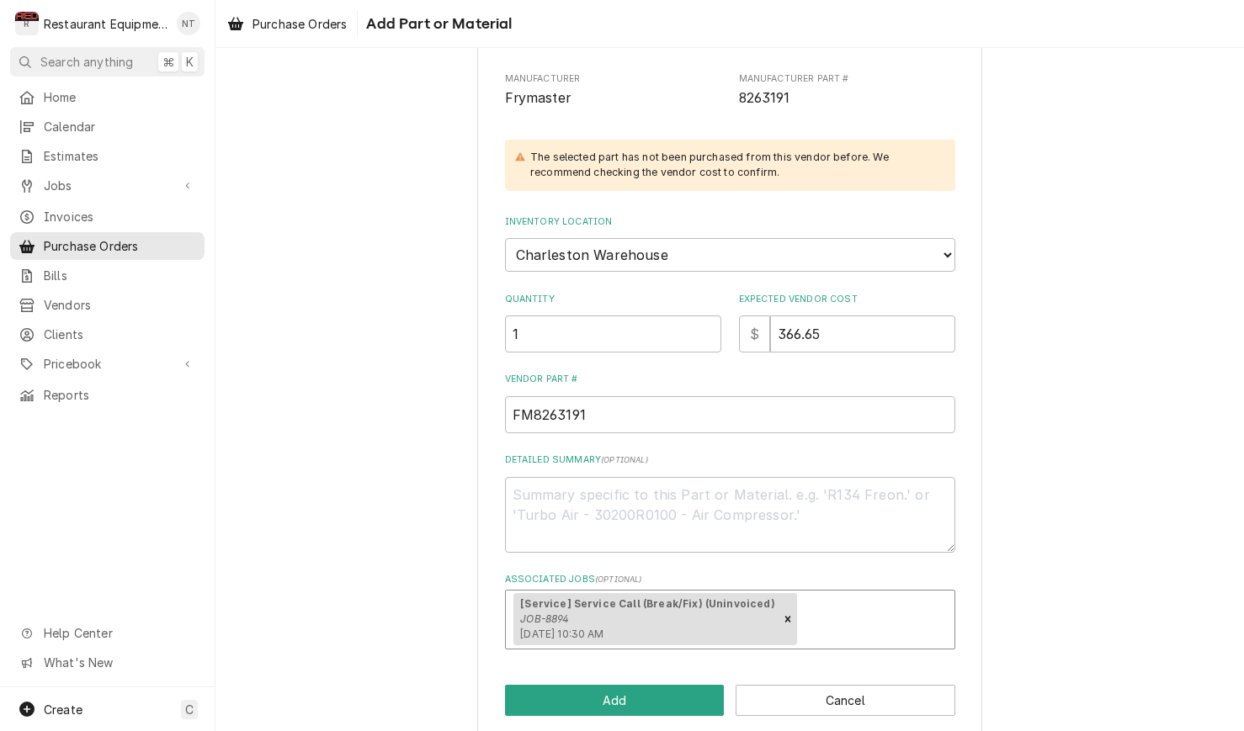
scroll to position [189, 0]
click at [648, 686] on button "Add" at bounding box center [615, 701] width 220 height 31
type textarea "x"
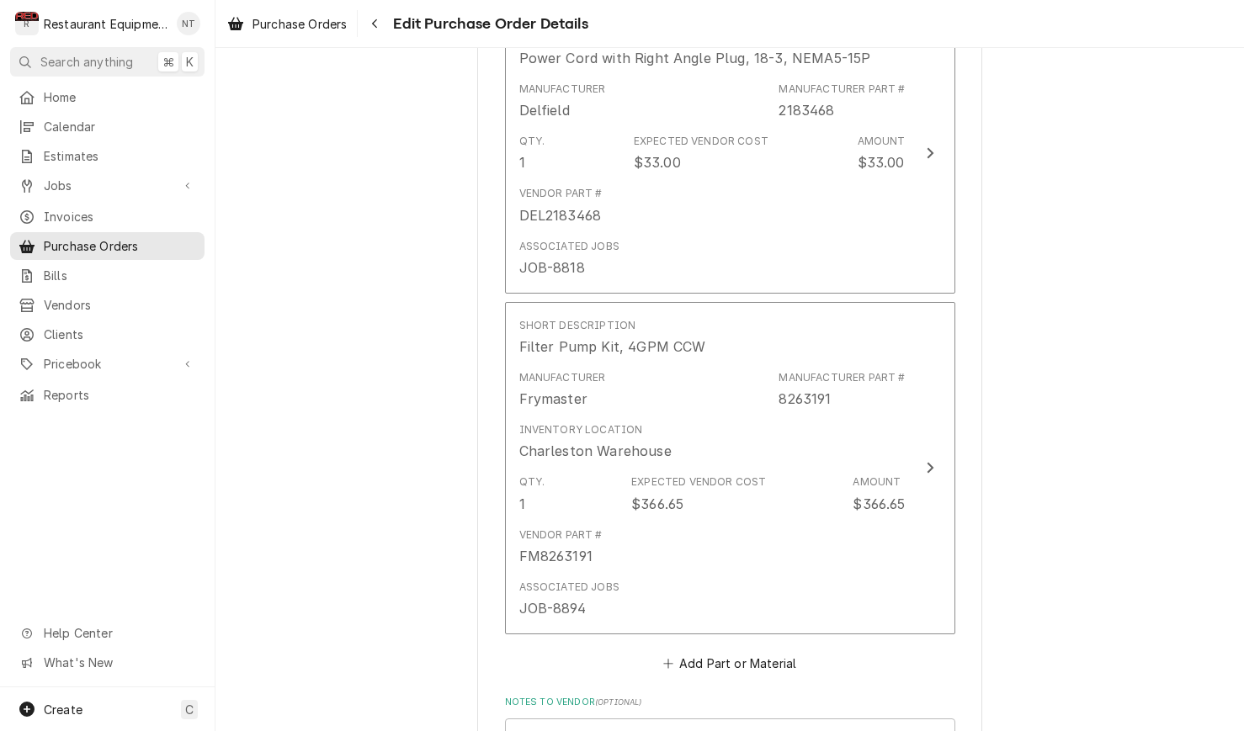
scroll to position [2389, 0]
click at [706, 650] on button "Add Part or Material" at bounding box center [729, 662] width 139 height 24
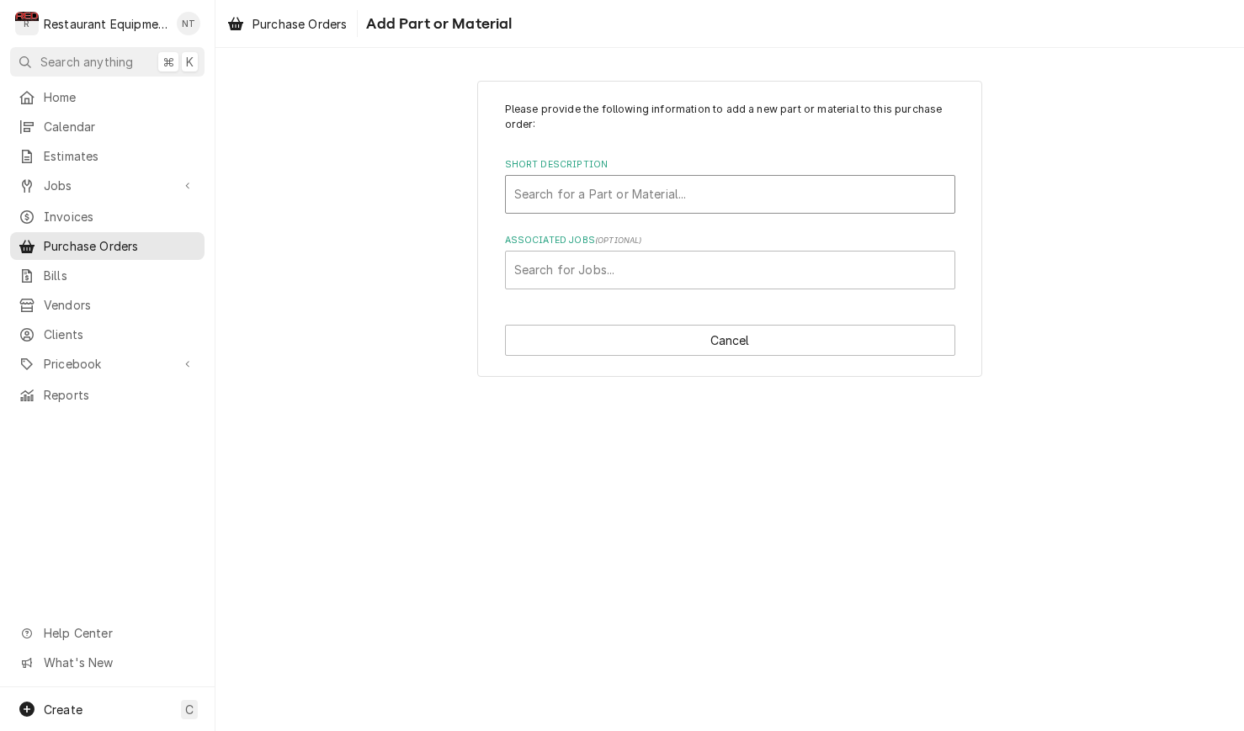
click at [732, 185] on div "Short Description" at bounding box center [730, 194] width 432 height 30
type input "8261756"
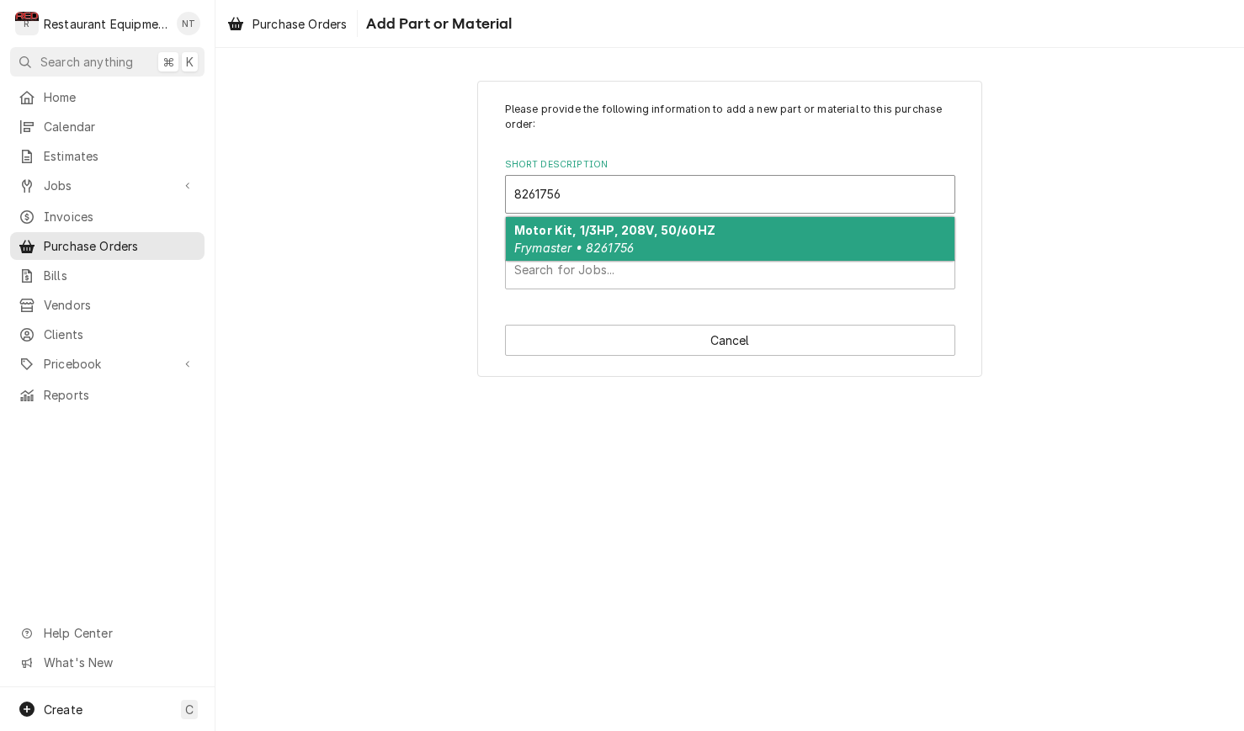
click at [708, 225] on div "Motor Kit, 1/3HP, 208V, 50/60HZ Frymaster • 8261756" at bounding box center [730, 239] width 448 height 44
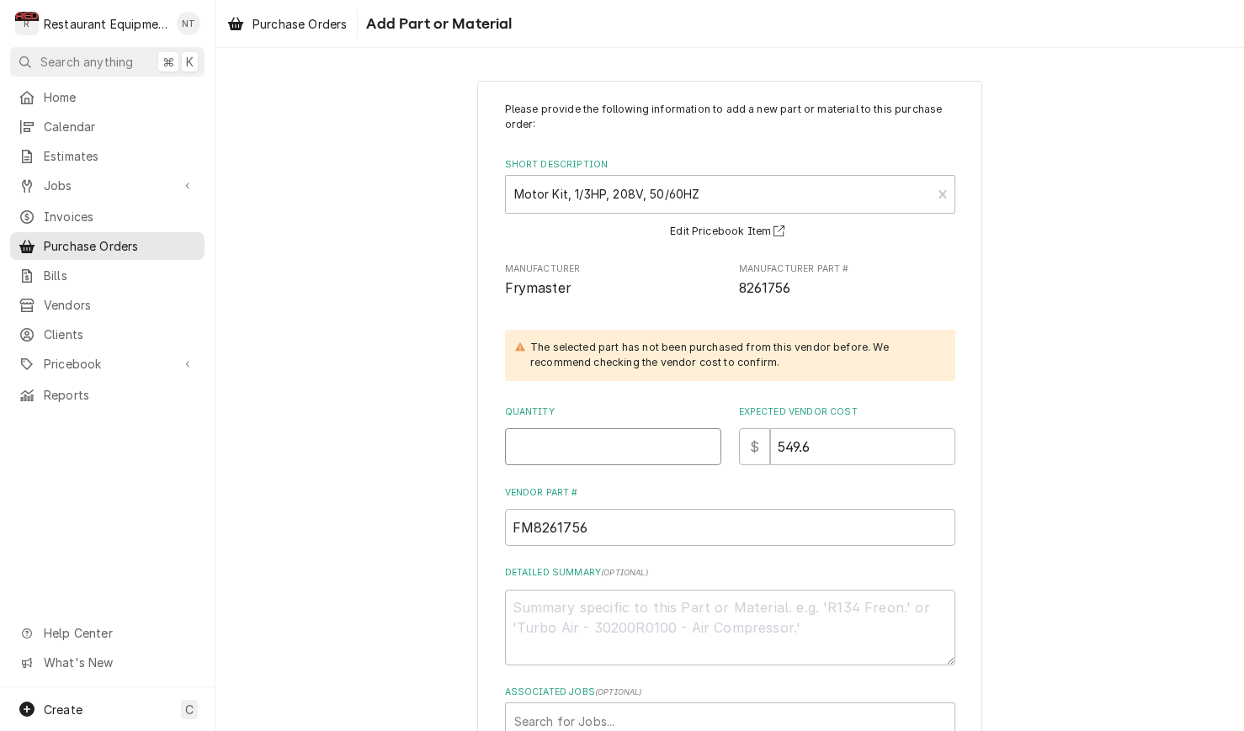
click at [653, 447] on input "Quantity" at bounding box center [613, 446] width 216 height 37
type textarea "x"
type input "1"
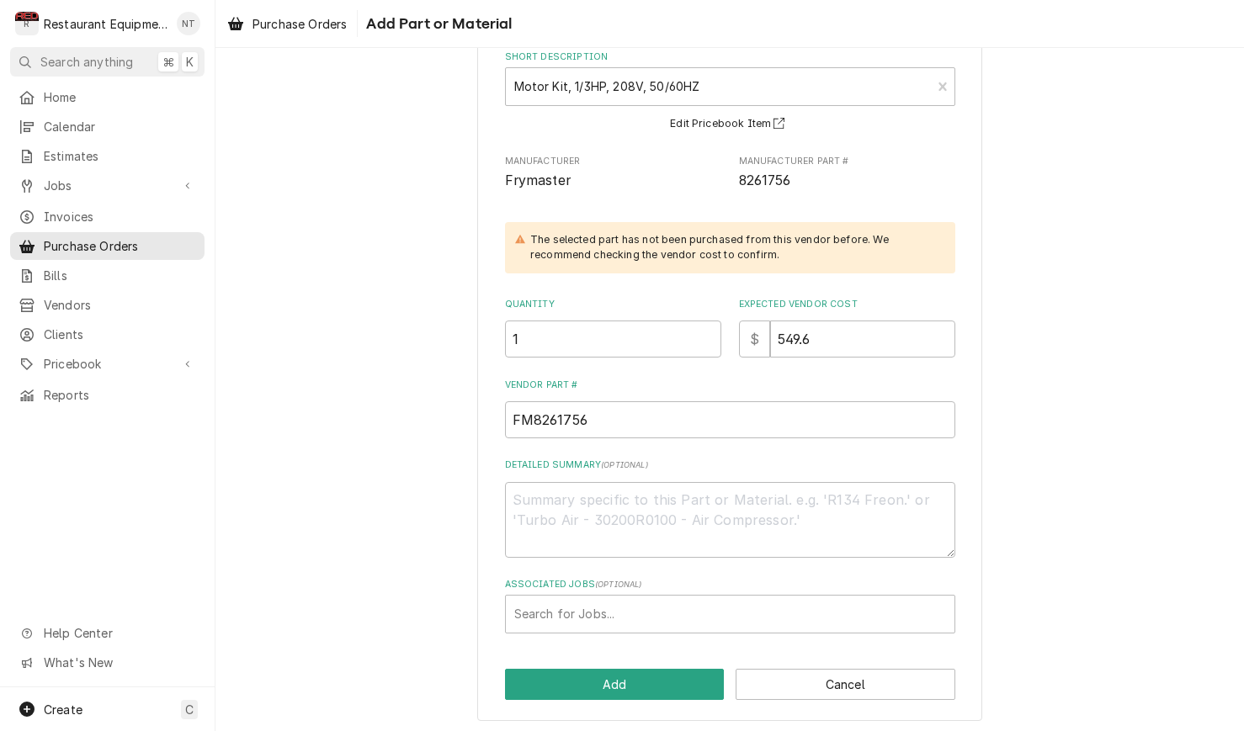
scroll to position [107, 0]
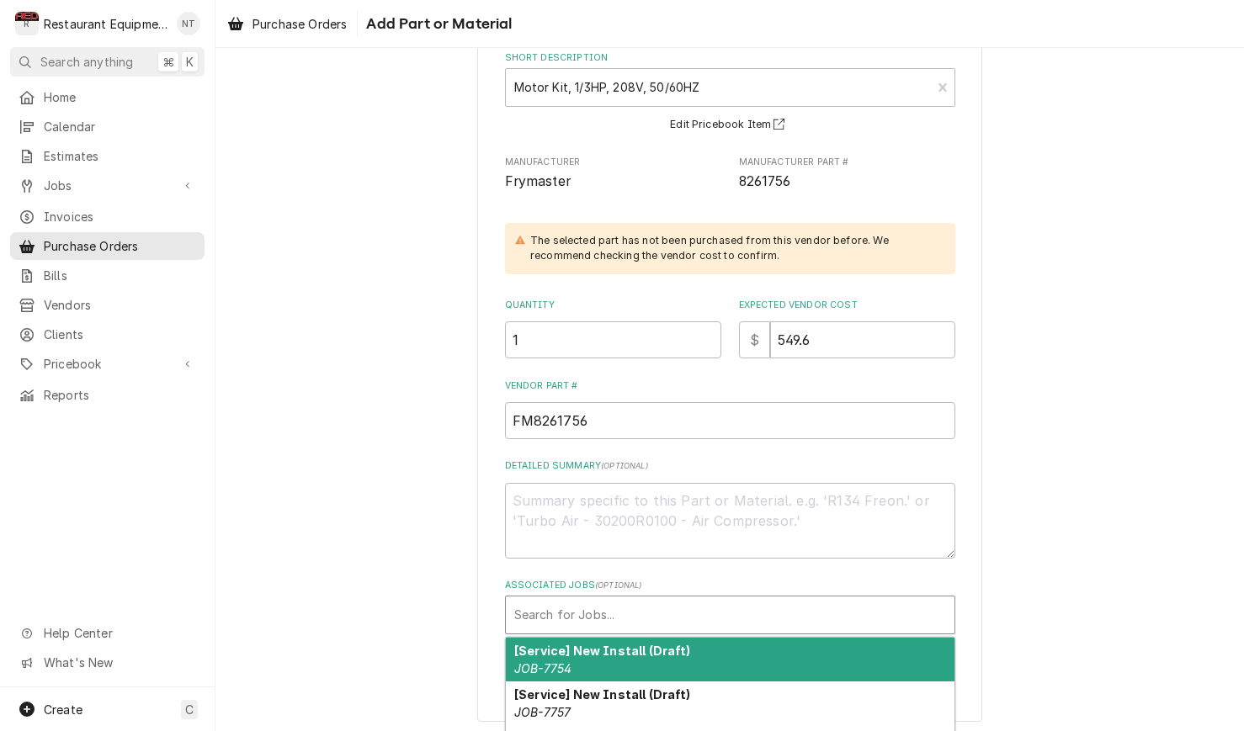
click at [734, 600] on div "Associated Jobs" at bounding box center [730, 615] width 432 height 30
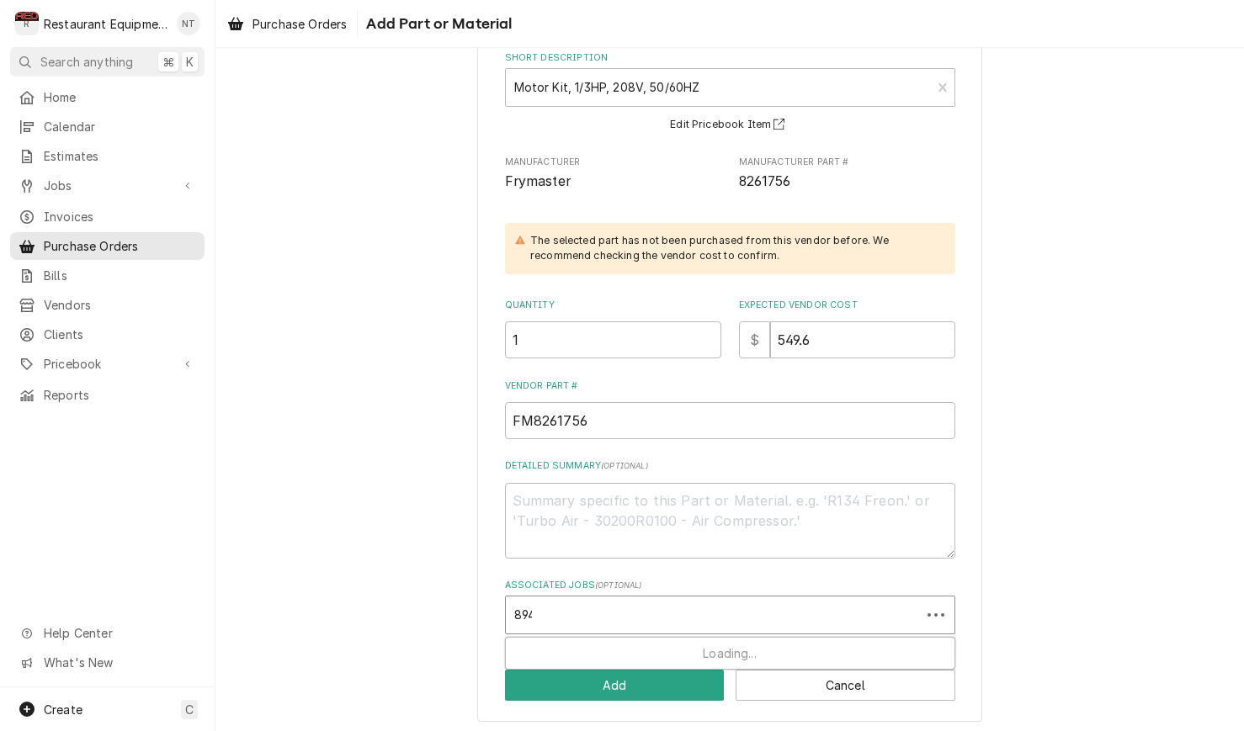
type input "8944"
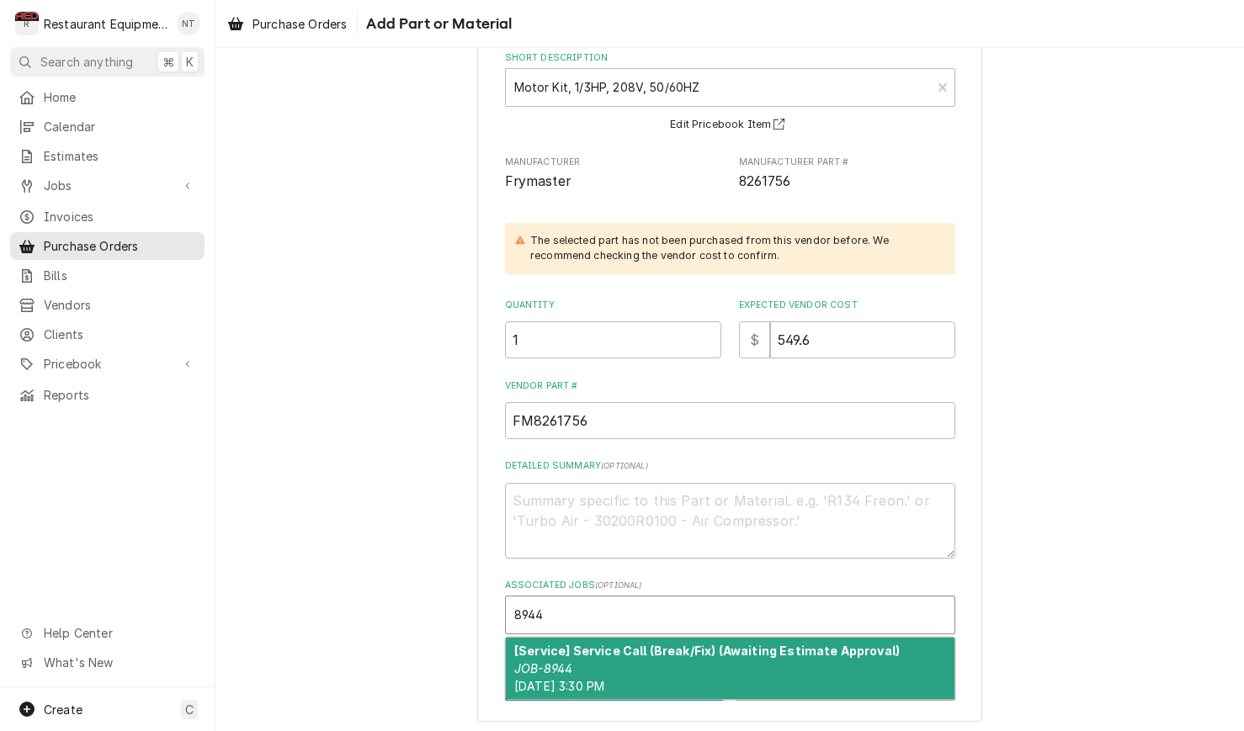
click at [748, 653] on div "[Service] Service Call (Break/Fix) (Awaiting Estimate Approval) JOB-8944 Thu, S…" at bounding box center [730, 668] width 448 height 61
type textarea "x"
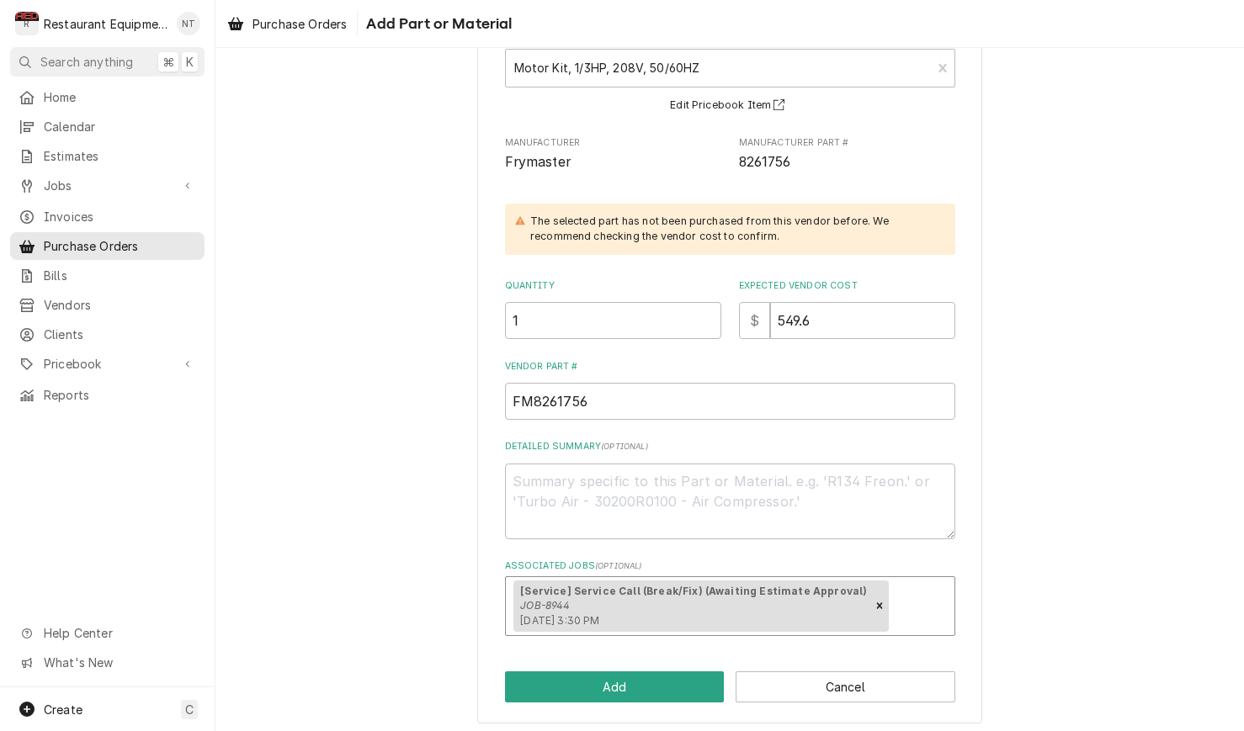
scroll to position [125, 0]
click at [689, 673] on button "Add" at bounding box center [615, 687] width 220 height 31
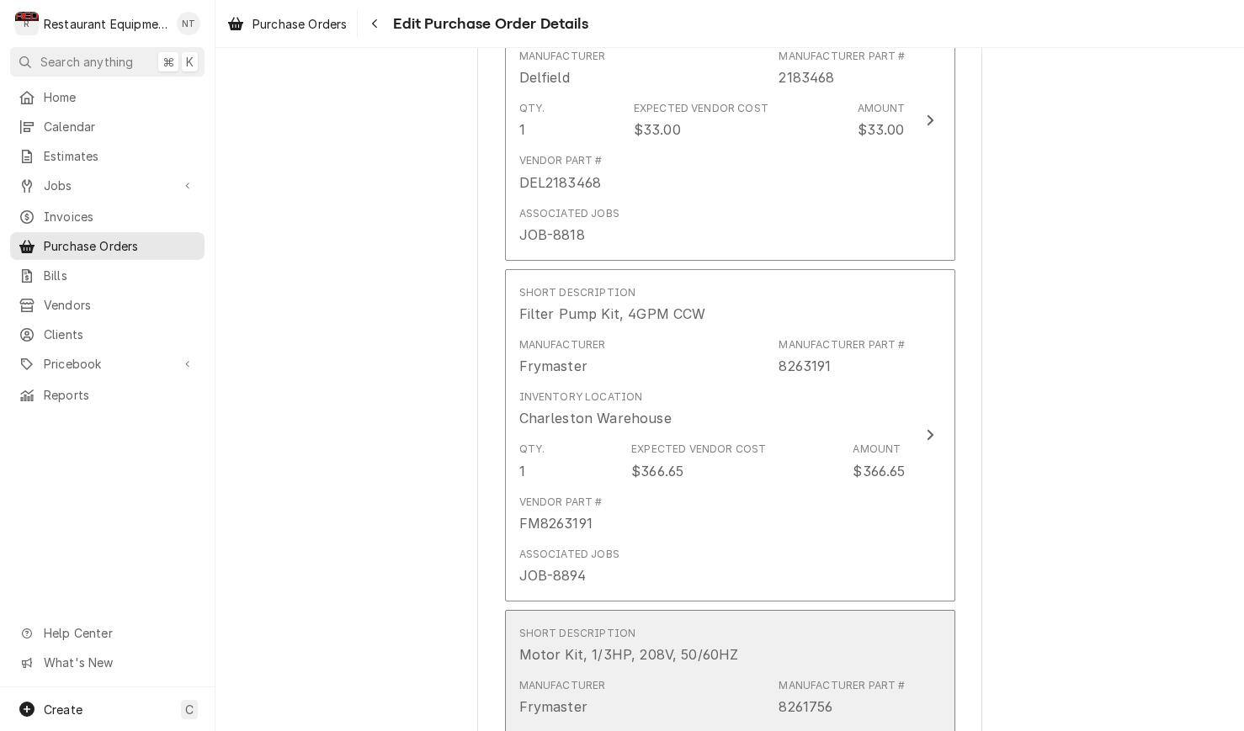
scroll to position [2423, 0]
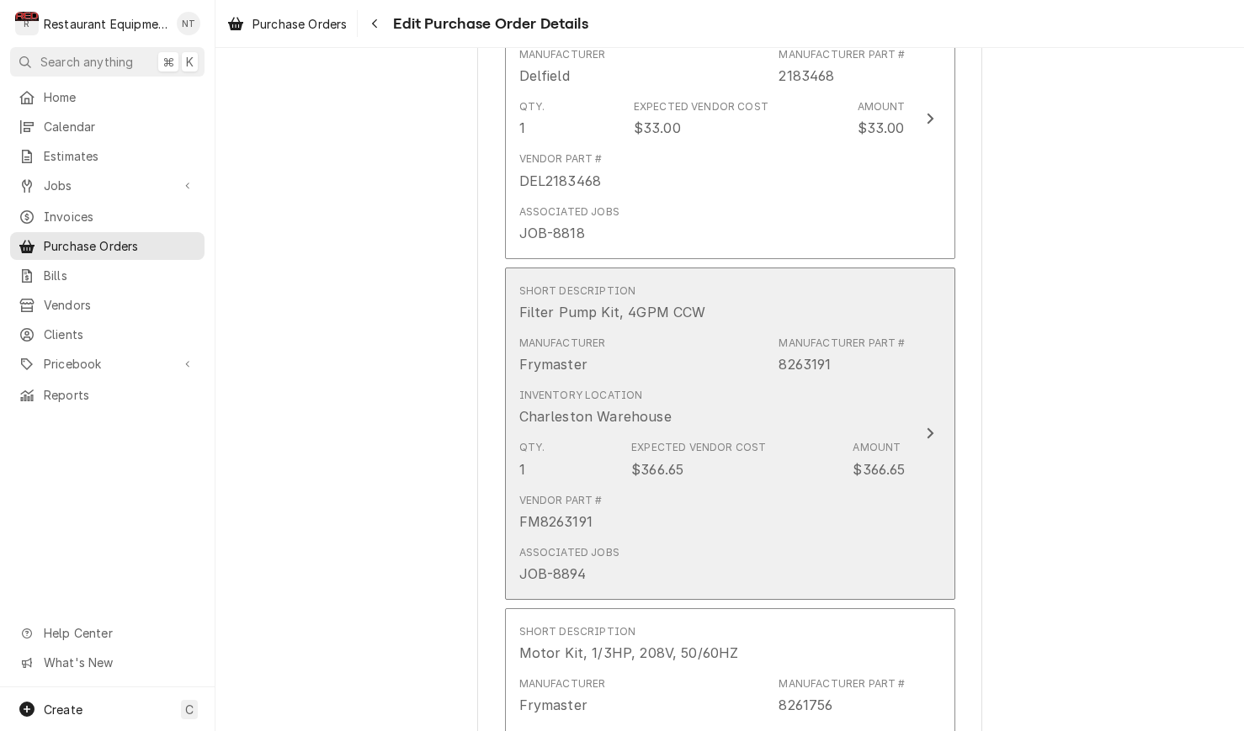
click at [693, 538] on div "Associated Jobs JOB-8894" at bounding box center [712, 564] width 386 height 52
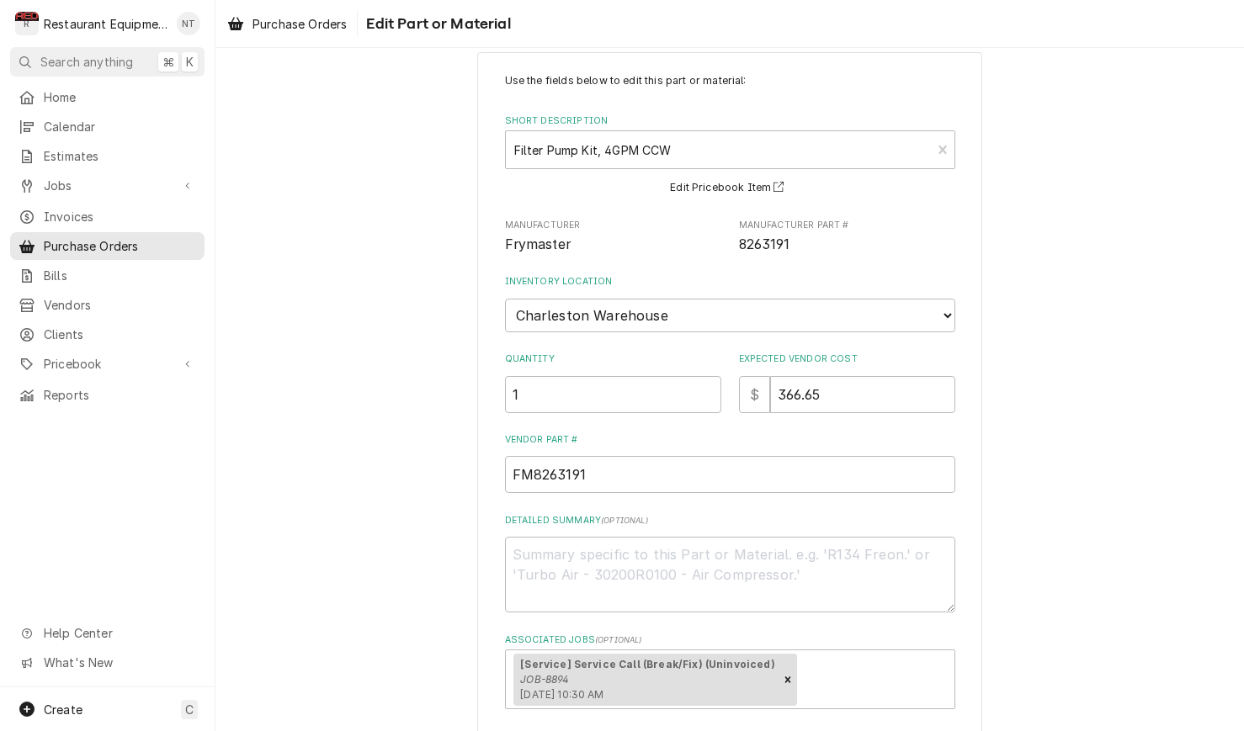
scroll to position [35, 0]
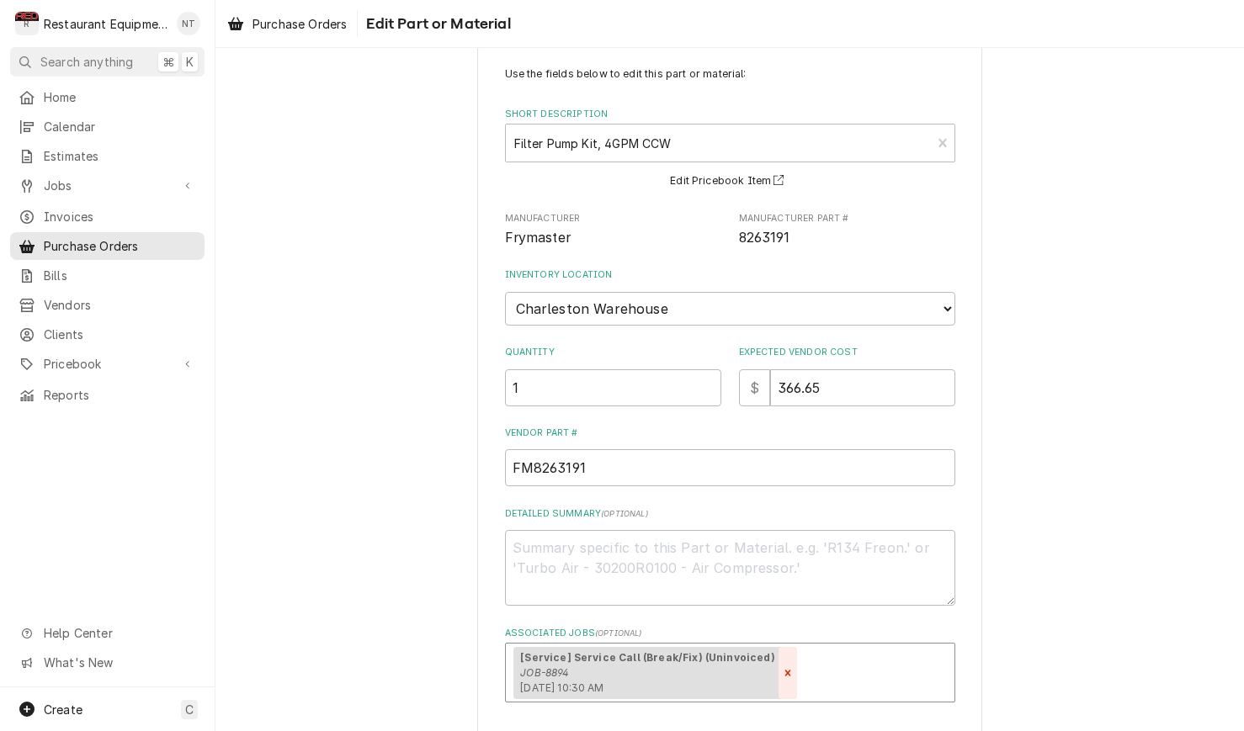
click at [782, 667] on icon "Remove [object Object]" at bounding box center [788, 673] width 12 height 12
type textarea "x"
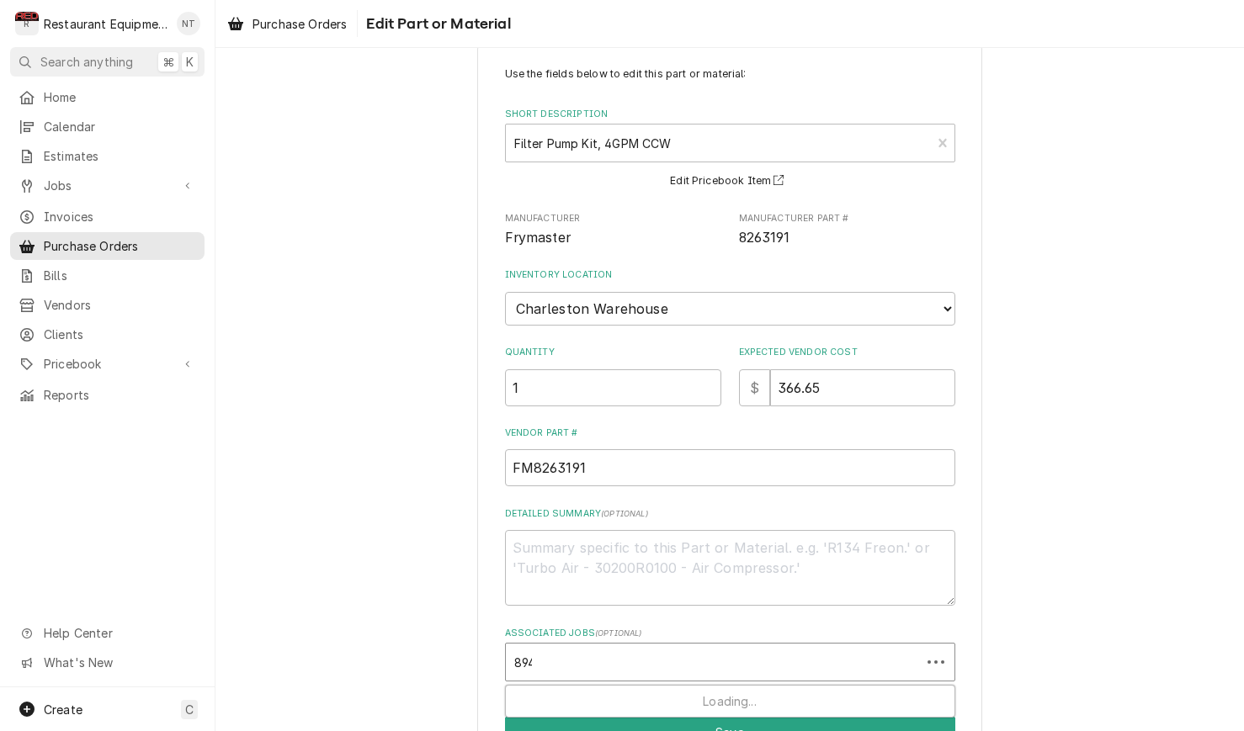
type input "8944"
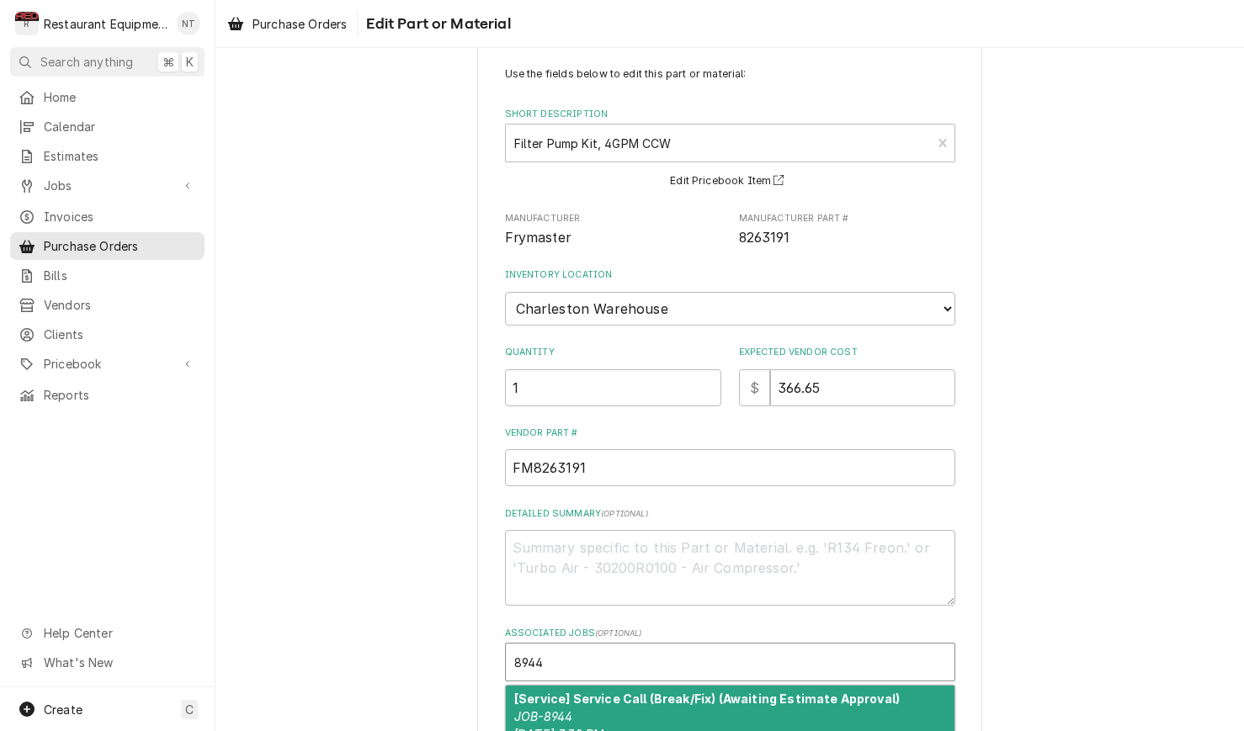
click at [780, 697] on div "[Service] Service Call (Break/Fix) (Awaiting Estimate Approval) JOB-8944 Thu, S…" at bounding box center [730, 716] width 448 height 61
type textarea "x"
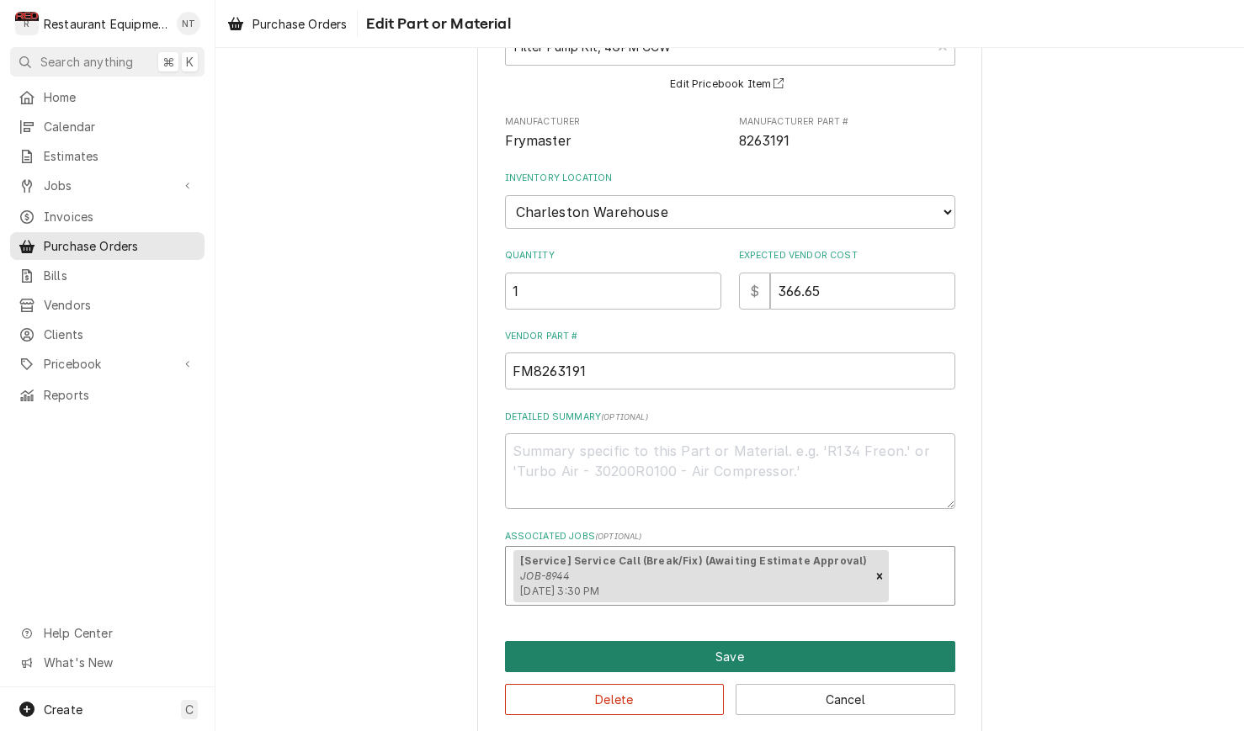
scroll to position [0, 1]
click at [661, 641] on button "Save" at bounding box center [730, 656] width 450 height 31
type textarea "x"
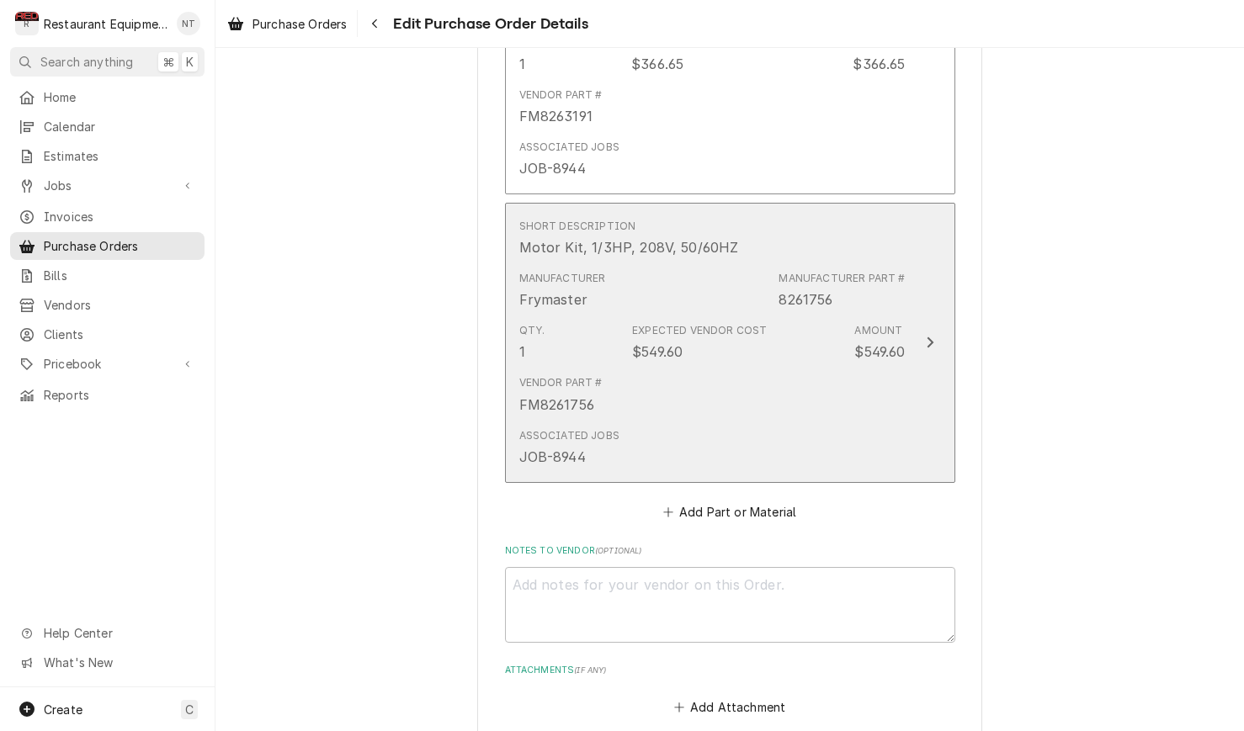
scroll to position [2833, 0]
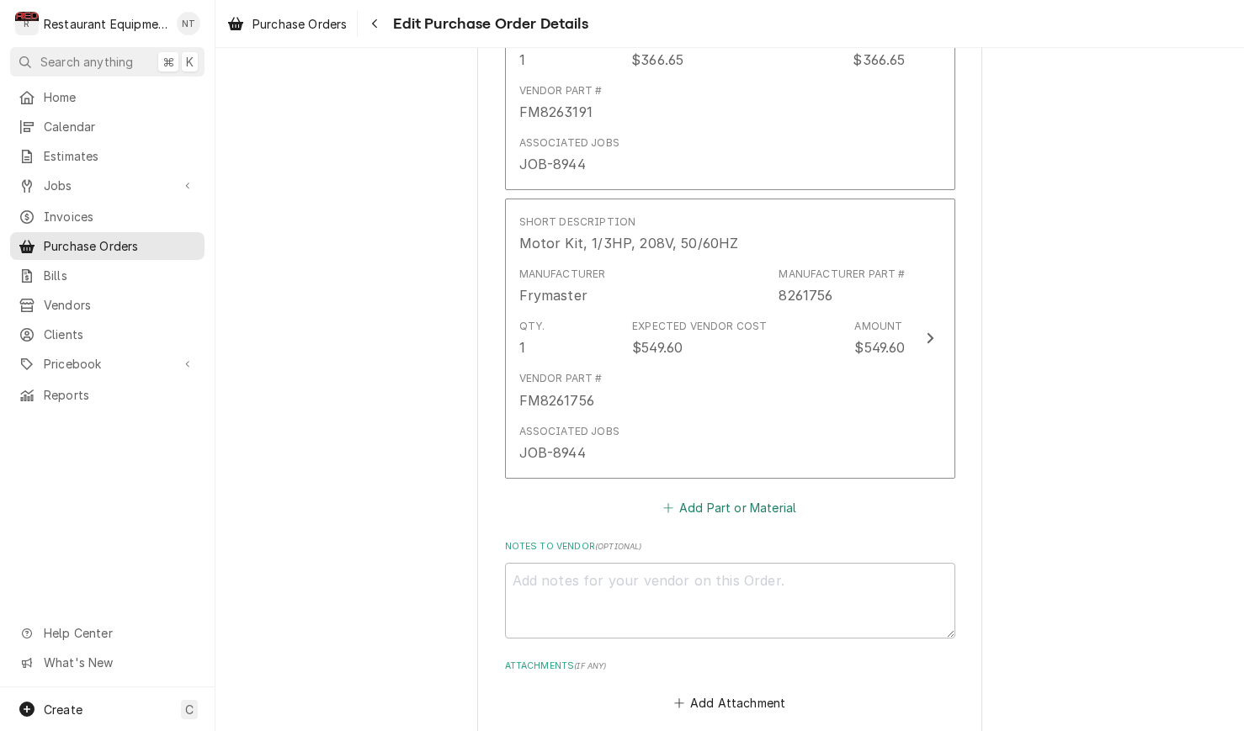
click at [762, 496] on button "Add Part or Material" at bounding box center [729, 508] width 139 height 24
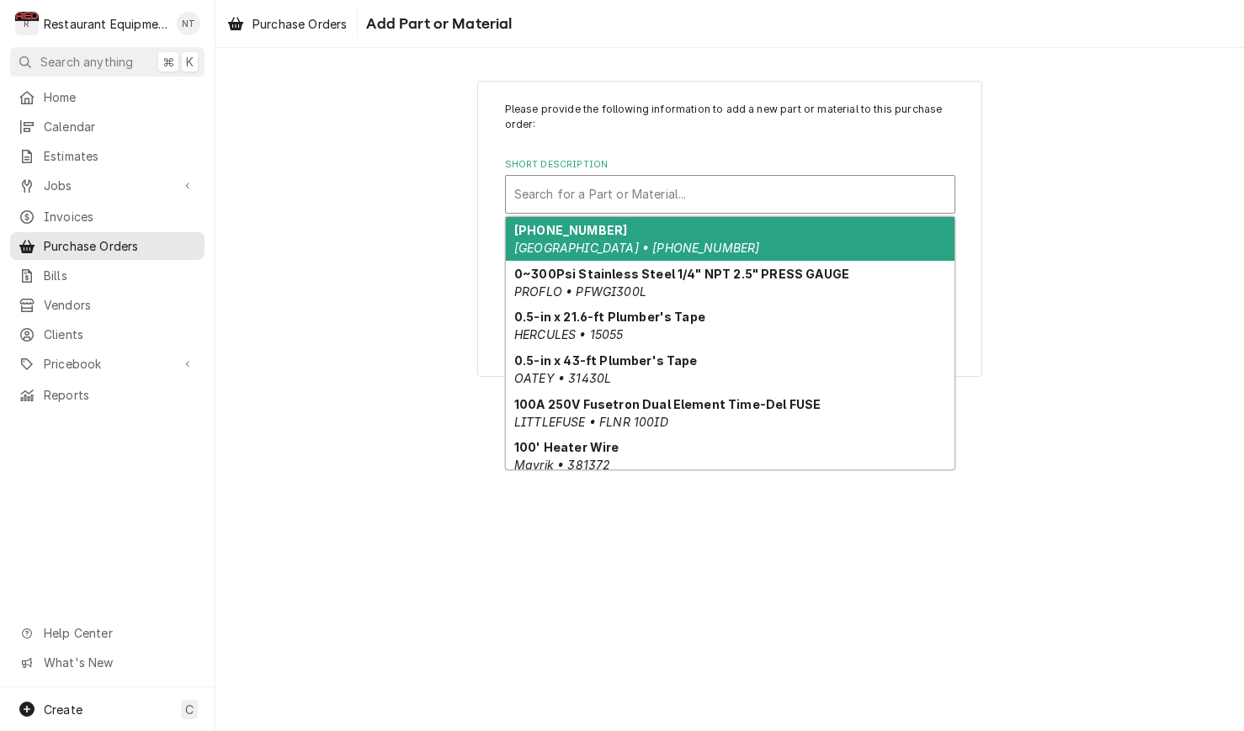
click at [736, 195] on div "Short Description" at bounding box center [730, 194] width 432 height 30
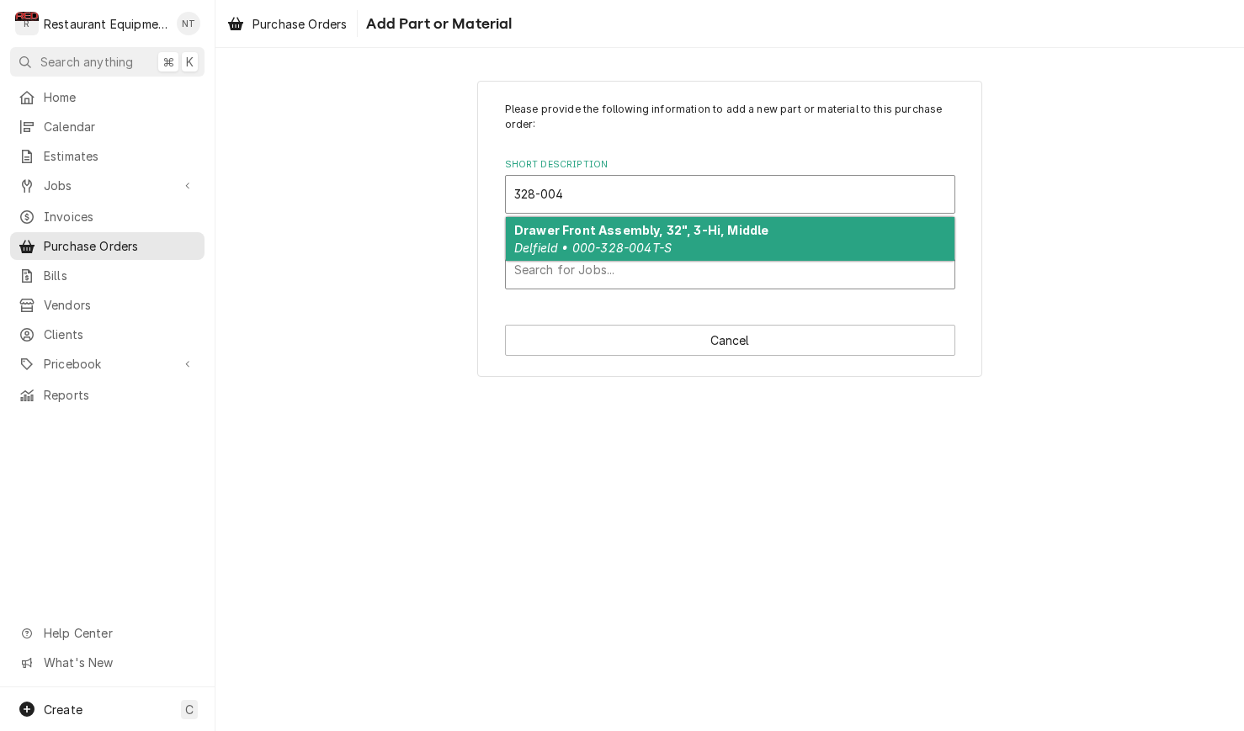
type input "328-004"
click at [710, 262] on div "Associated Jobs" at bounding box center [730, 270] width 432 height 30
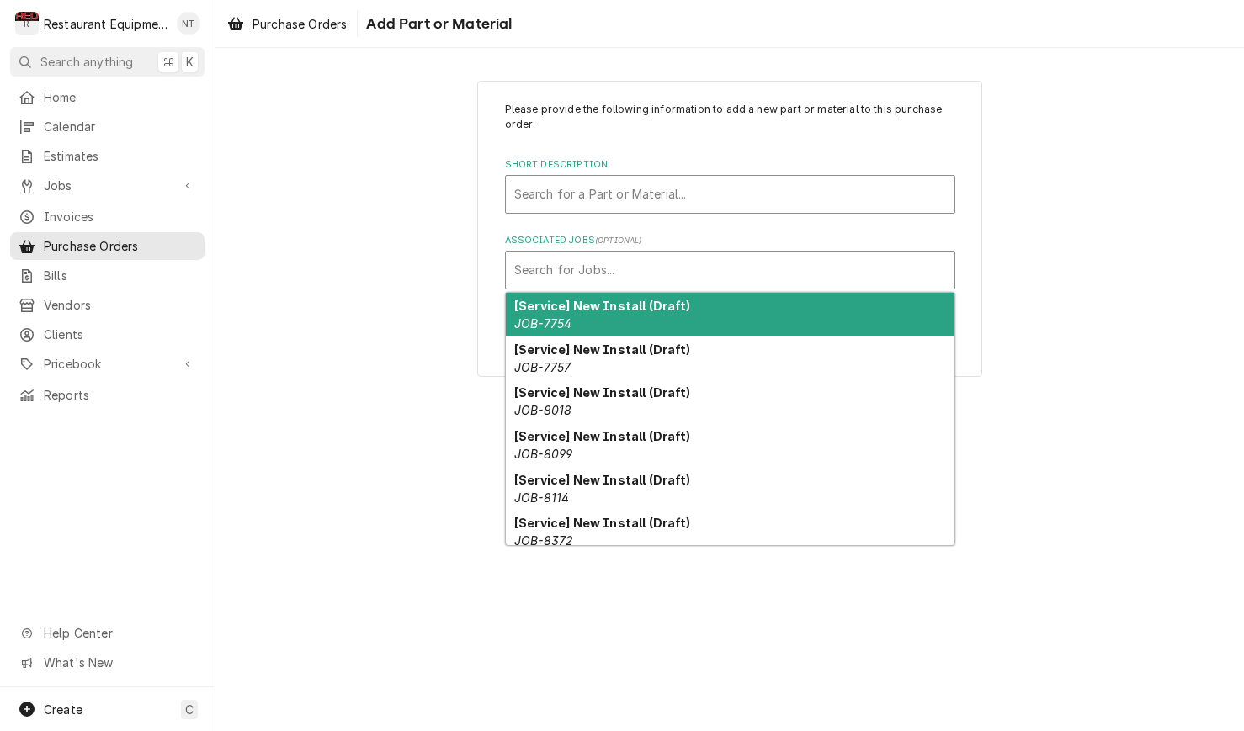
click at [706, 177] on div "Search for a Part or Material..." at bounding box center [730, 194] width 448 height 37
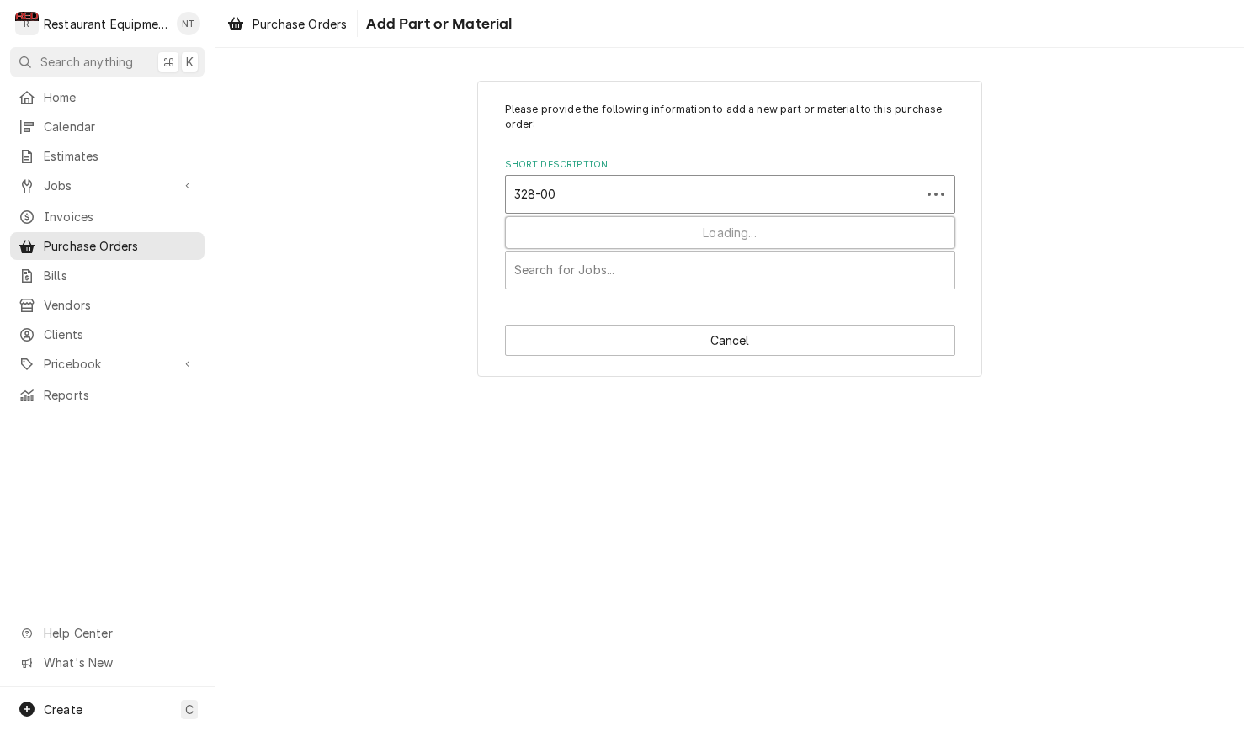
type input "328-004"
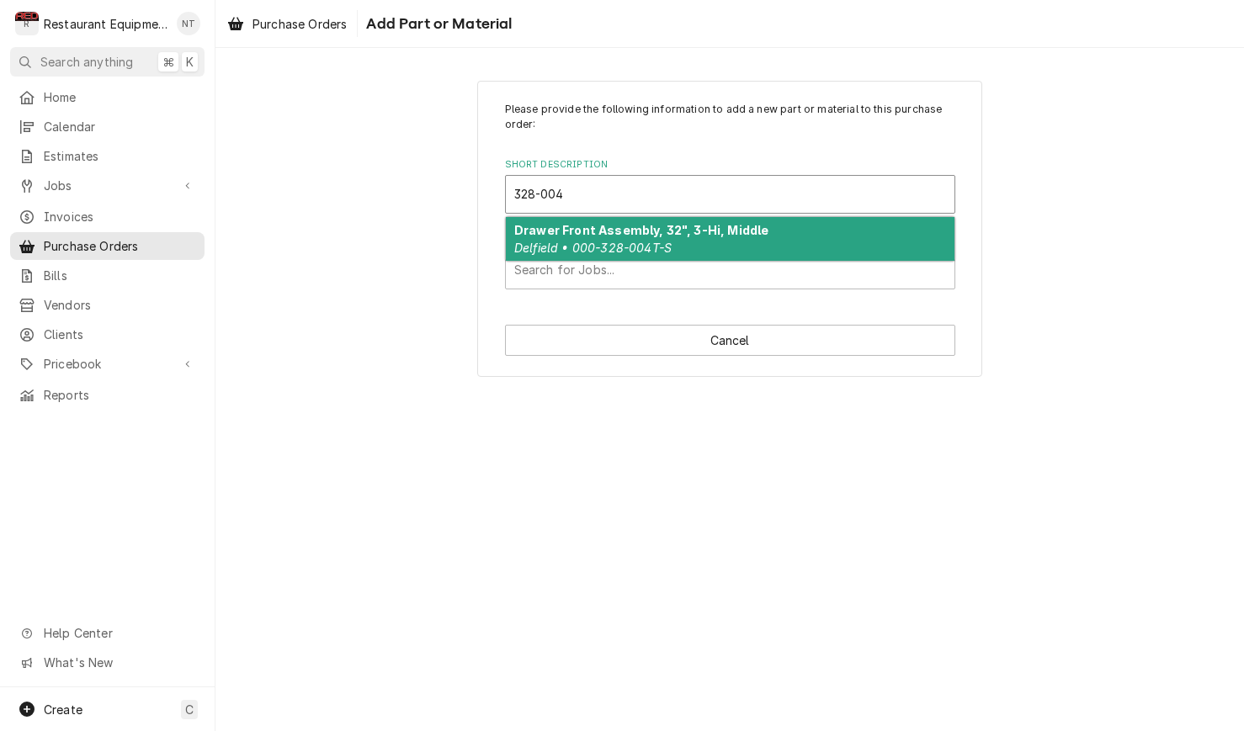
click at [728, 234] on div "Drawer Front Assembly, 32", 3-Hi, Middle Delfield • 000-328-004T-S" at bounding box center [730, 239] width 448 height 44
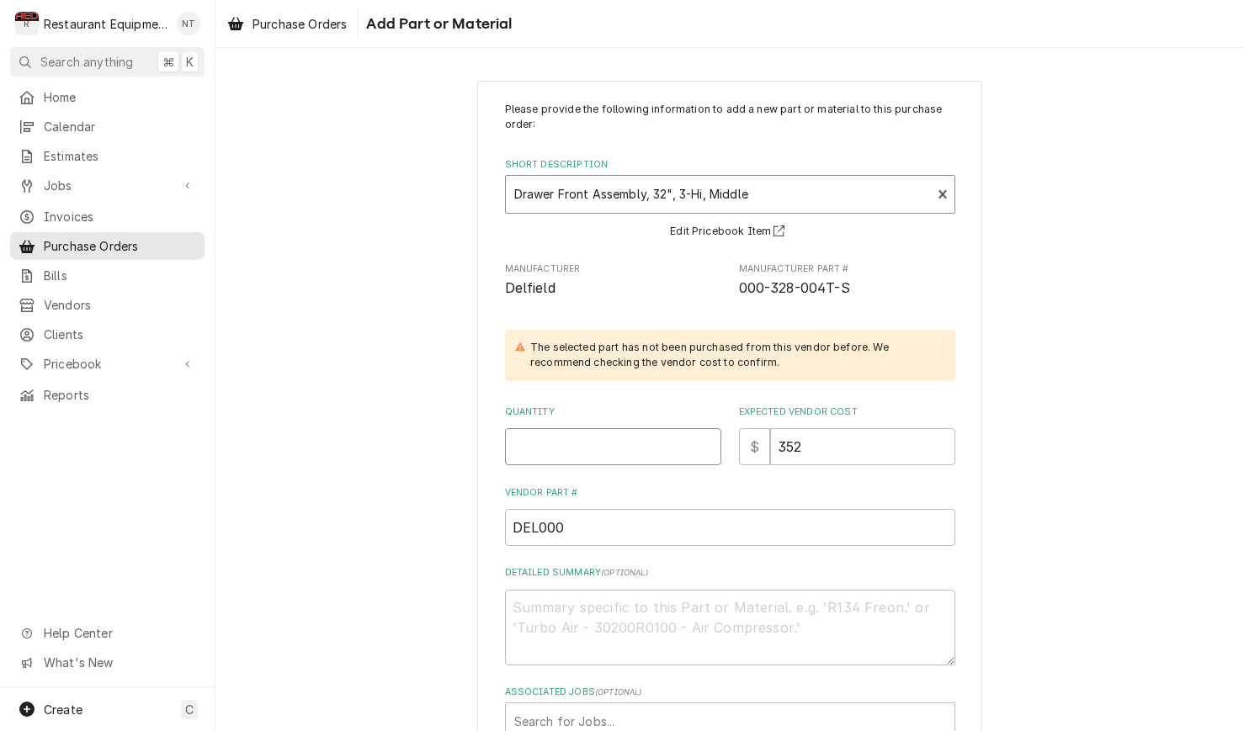
click at [589, 435] on input "Quantity" at bounding box center [613, 446] width 216 height 37
type textarea "x"
type input "1"
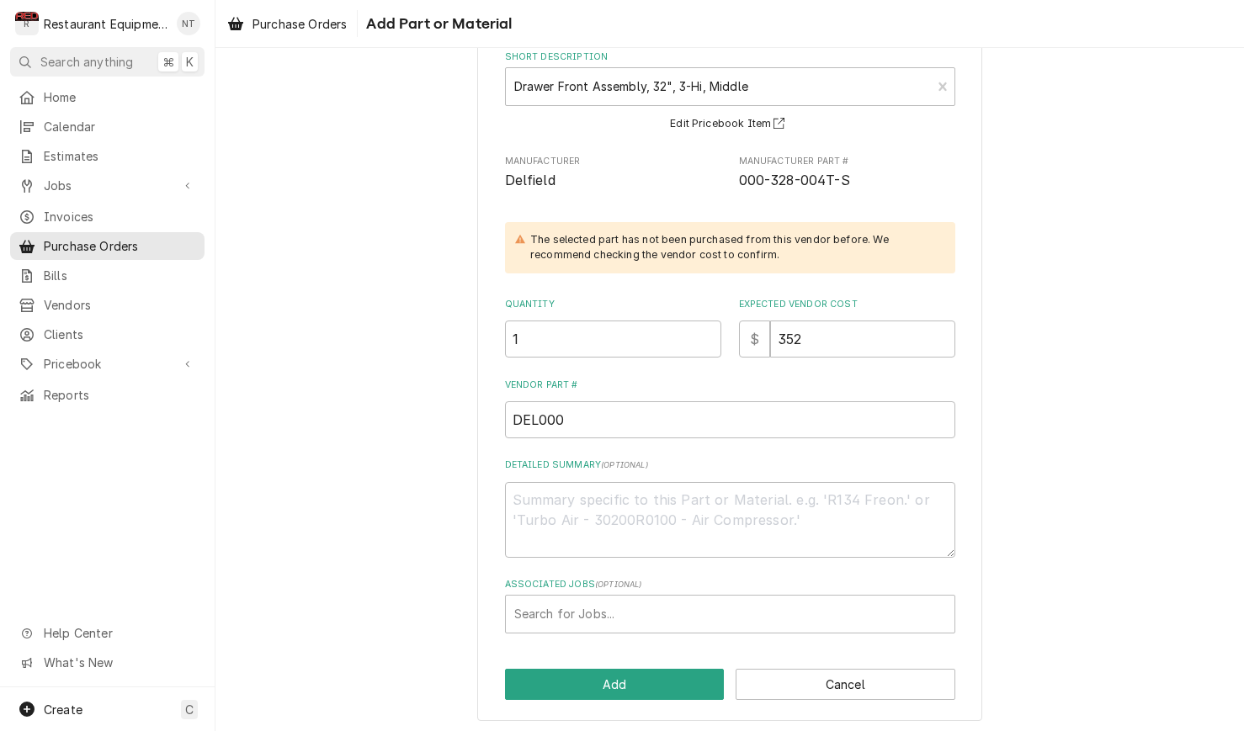
scroll to position [107, 0]
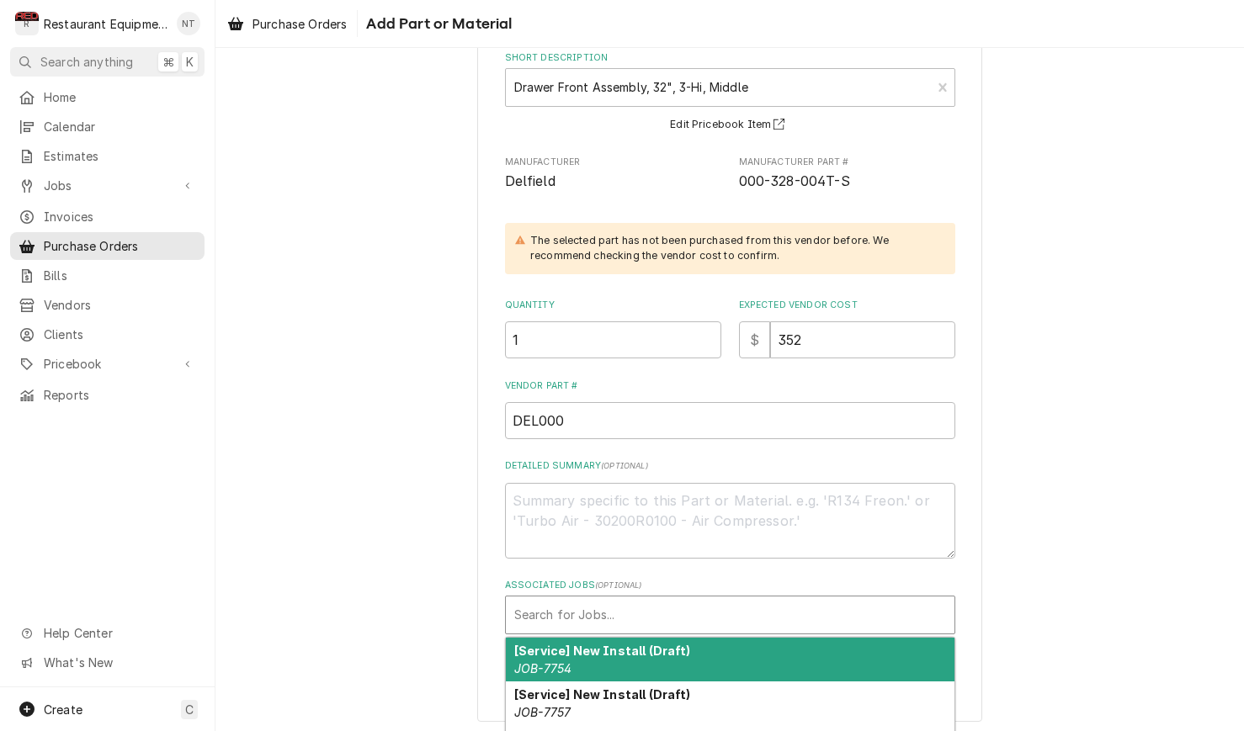
click at [685, 609] on div "Associated Jobs" at bounding box center [730, 615] width 432 height 30
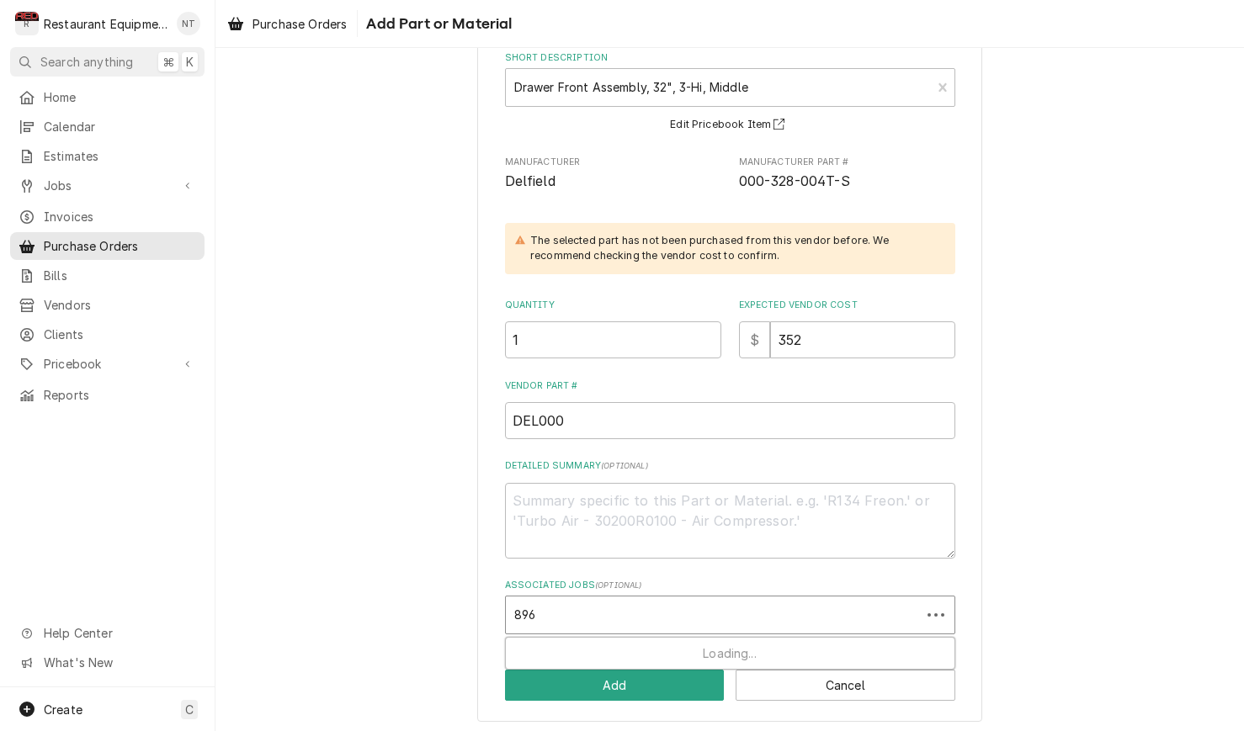
type input "8961"
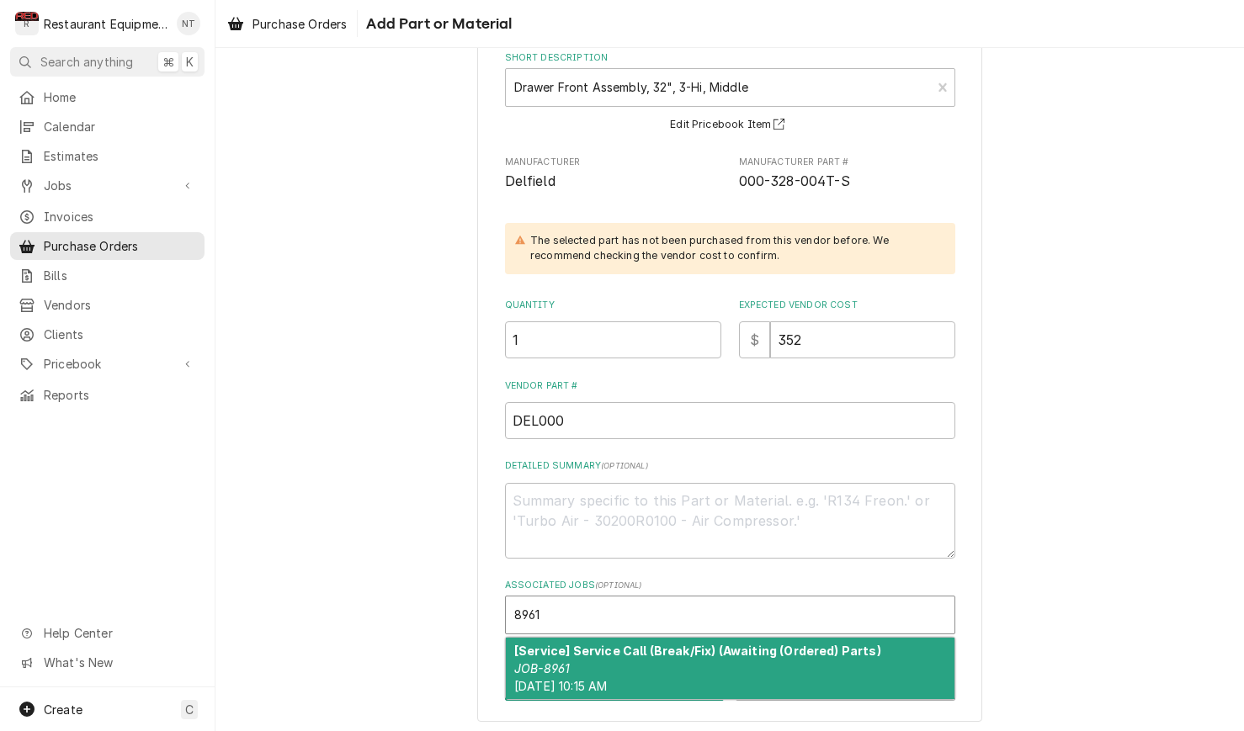
click at [754, 649] on strong "[Service] Service Call (Break/Fix) (Awaiting (Ordered) Parts)" at bounding box center [697, 651] width 367 height 14
type textarea "x"
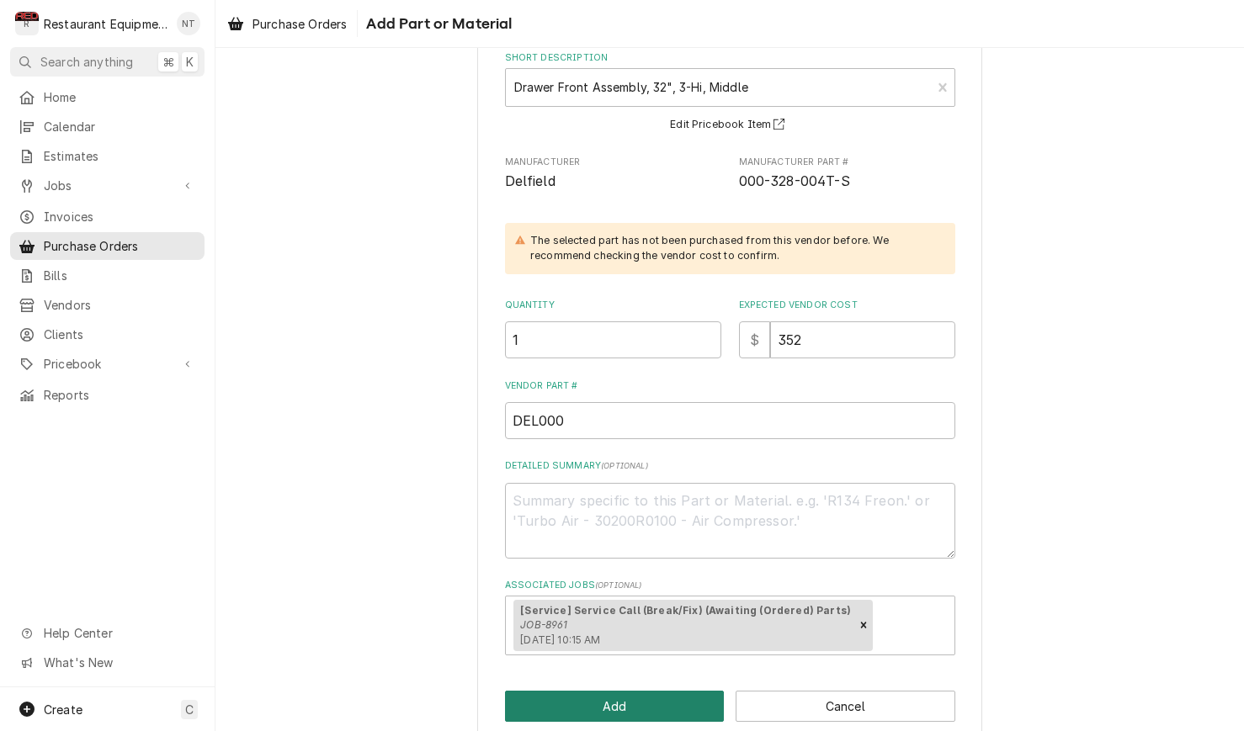
click at [662, 691] on button "Add" at bounding box center [615, 706] width 220 height 31
type textarea "x"
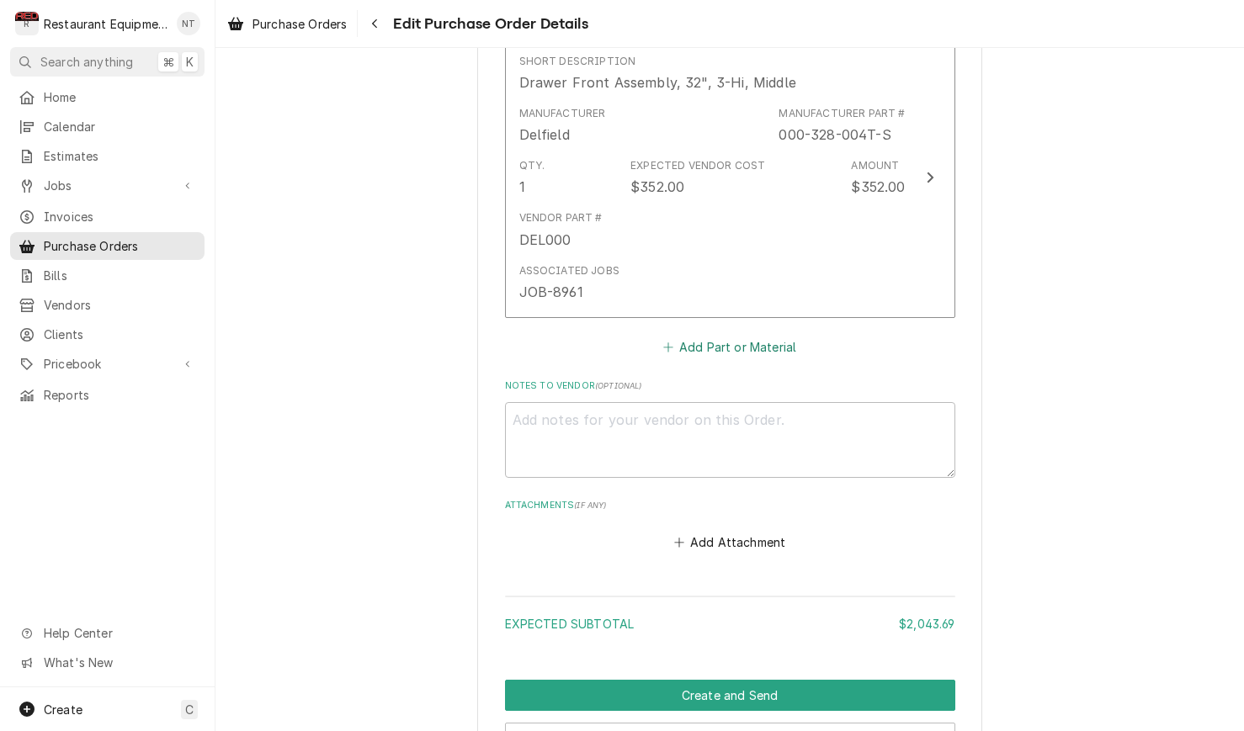
scroll to position [3286, 0]
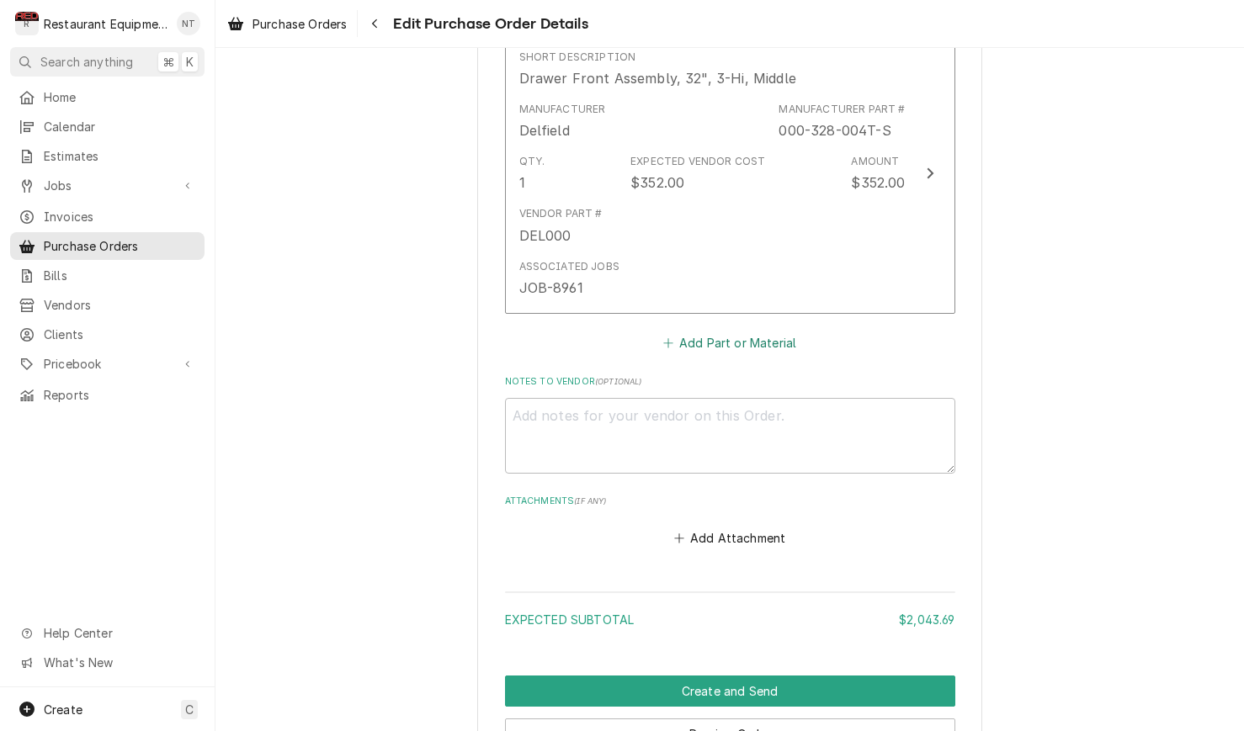
click at [761, 331] on button "Add Part or Material" at bounding box center [729, 343] width 139 height 24
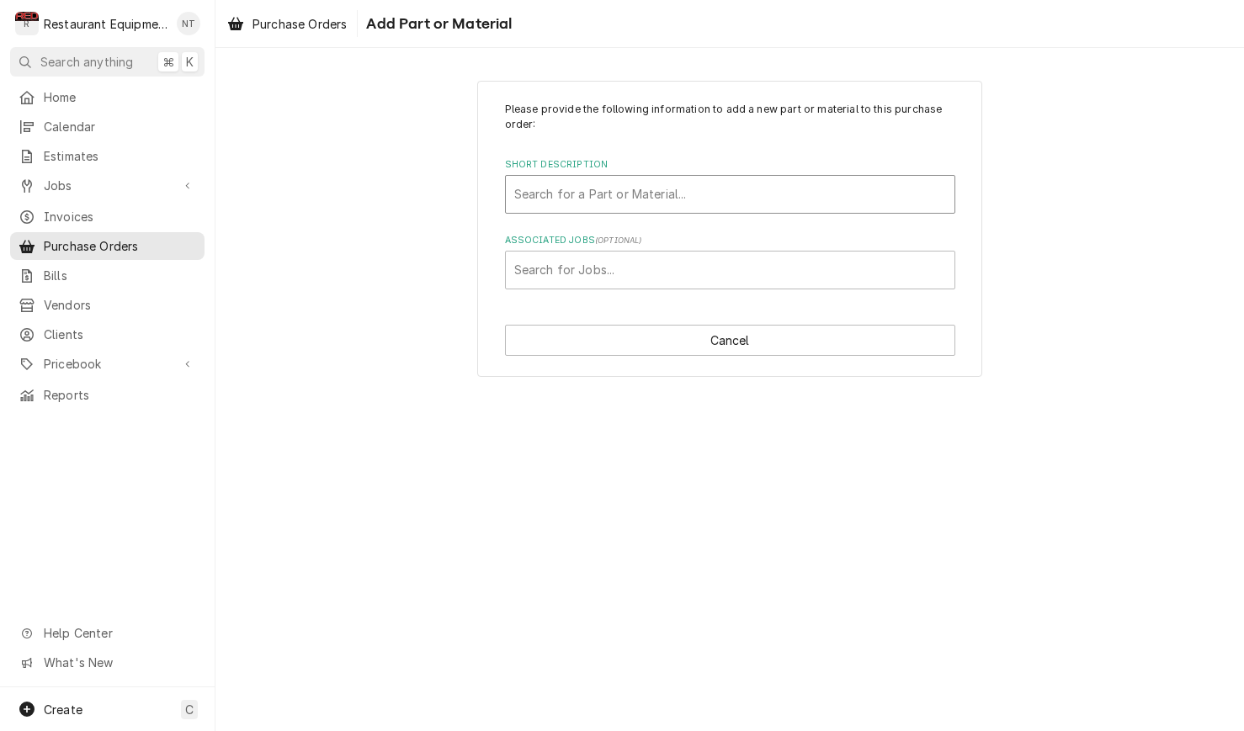
click at [729, 205] on div "Short Description" at bounding box center [730, 194] width 432 height 30
type input "333-004"
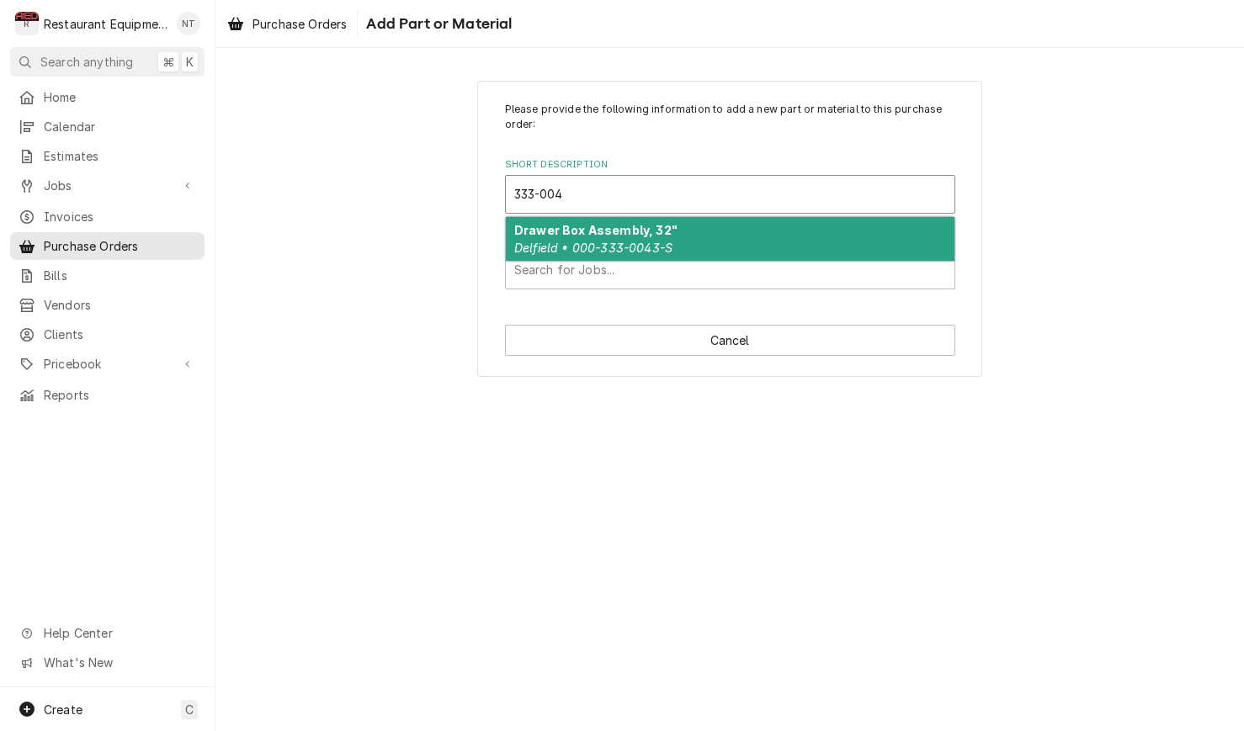
click at [729, 248] on div "Drawer Box Assembly, 32" Delfield • 000-333-0043-S" at bounding box center [730, 239] width 448 height 44
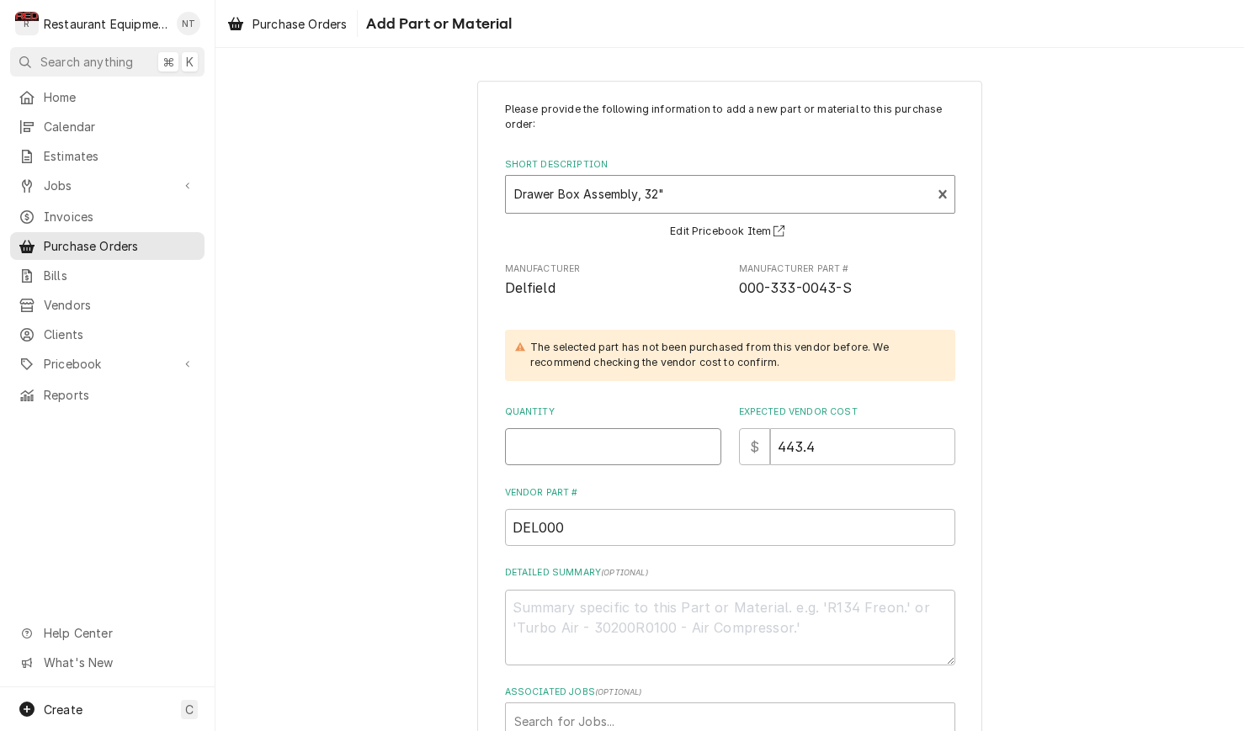
click at [657, 438] on input "Quantity" at bounding box center [613, 446] width 216 height 37
type textarea "x"
type input "1"
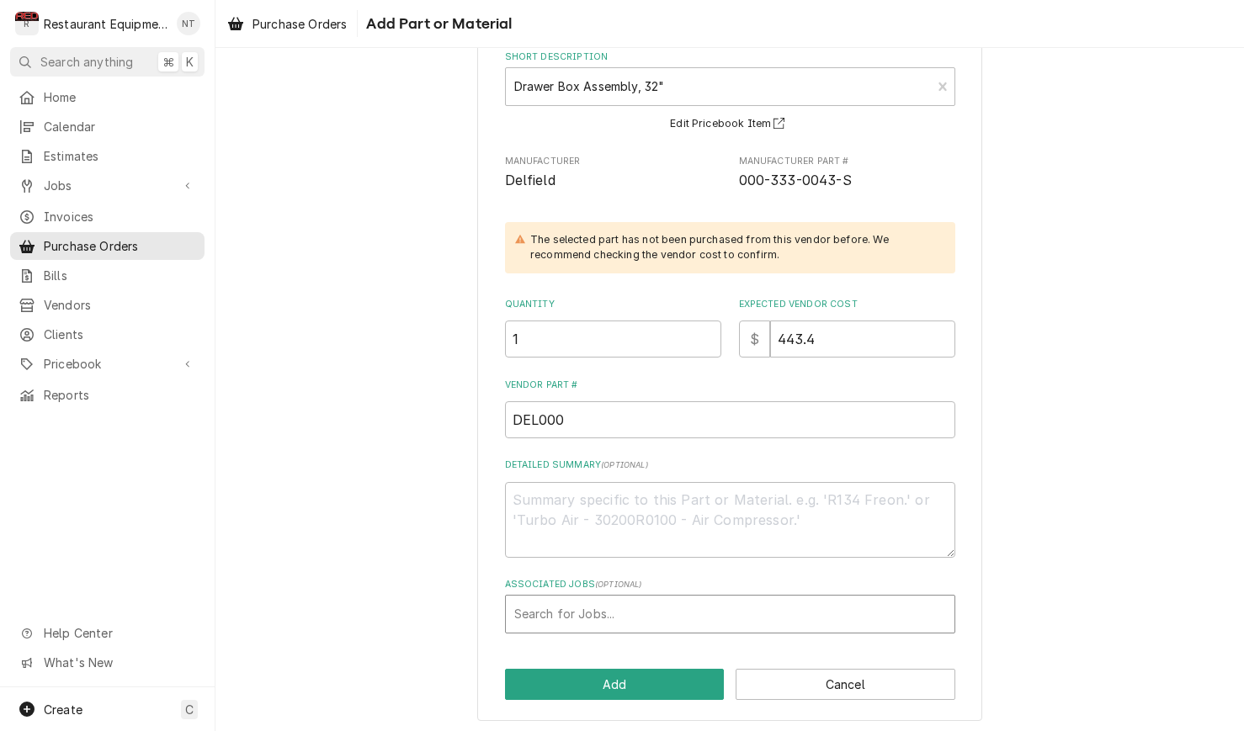
scroll to position [107, 0]
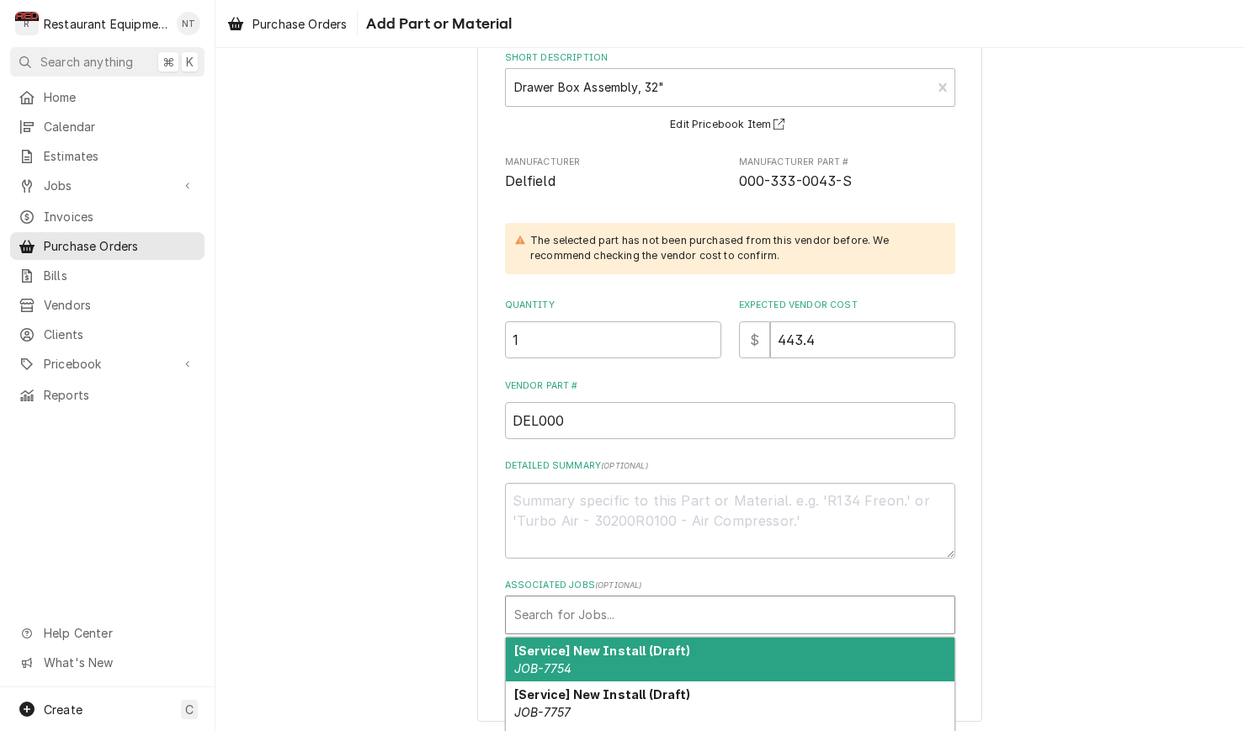
click at [693, 601] on div "Associated Jobs" at bounding box center [730, 615] width 432 height 30
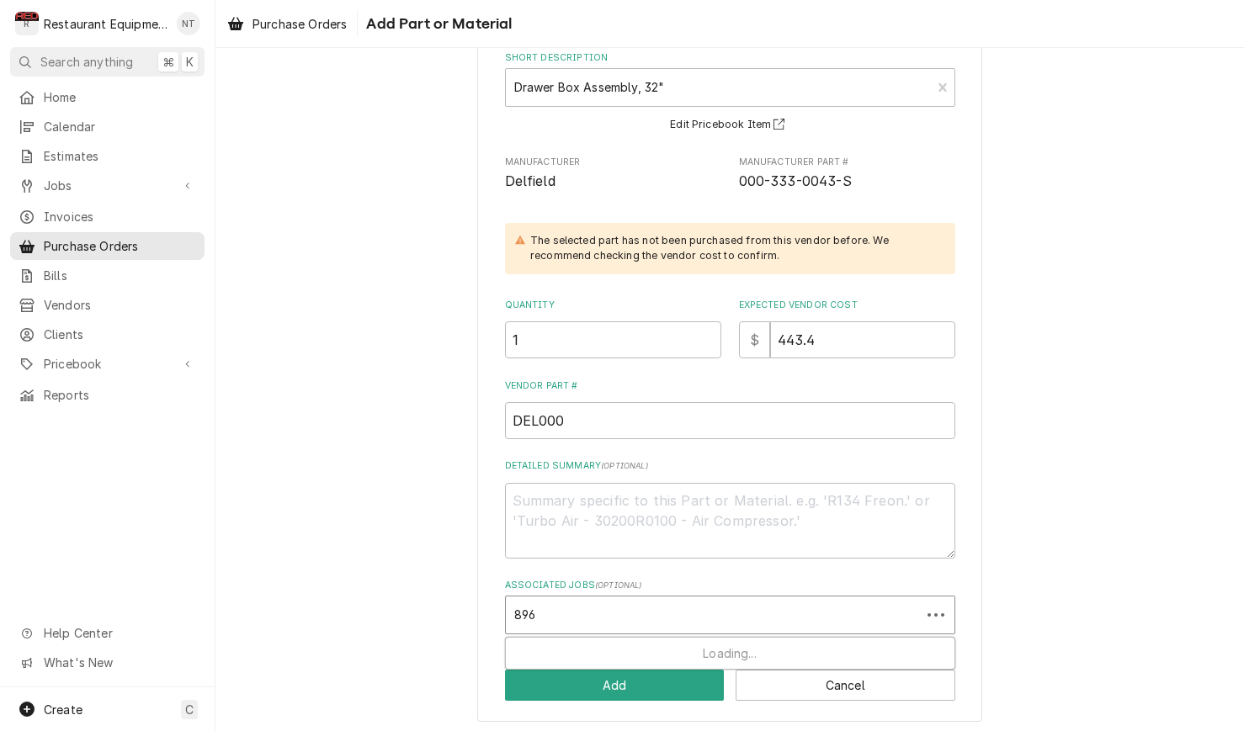
type input "8961"
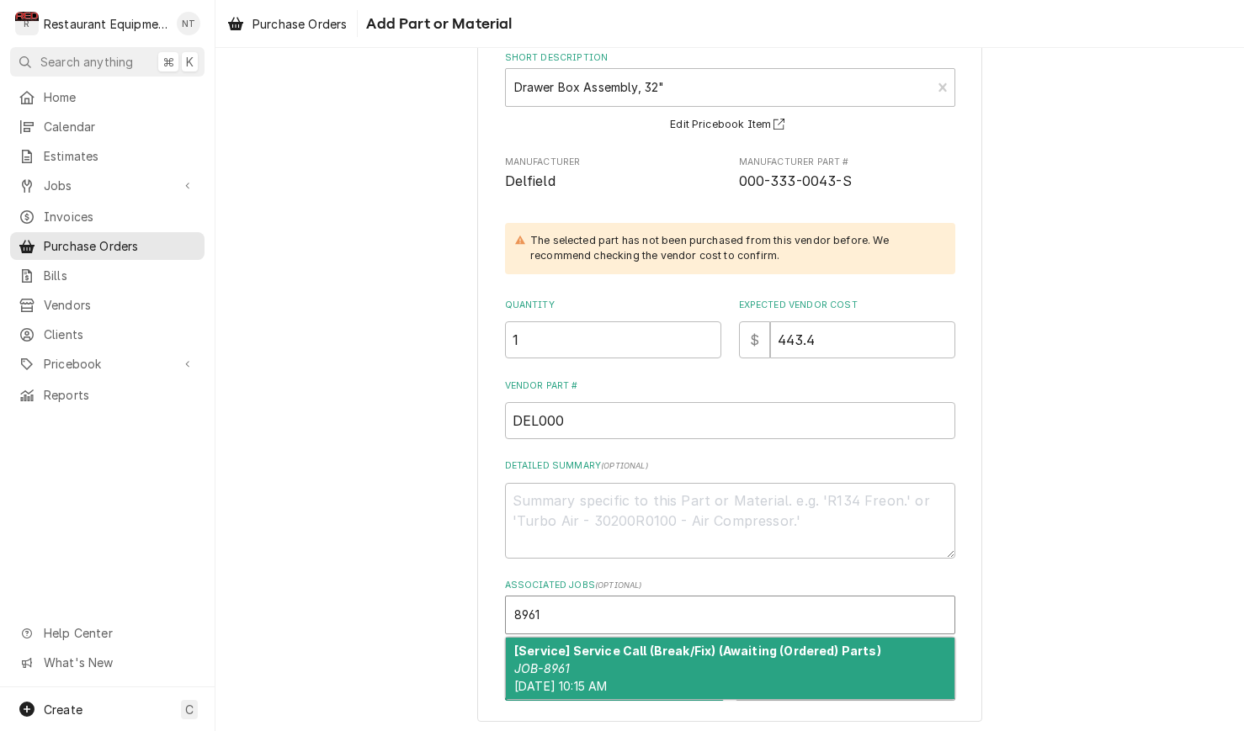
click at [775, 654] on div "[Service] Service Call (Break/Fix) (Awaiting (Ordered) Parts) JOB-8961 Mon, Sep…" at bounding box center [730, 668] width 448 height 61
type textarea "x"
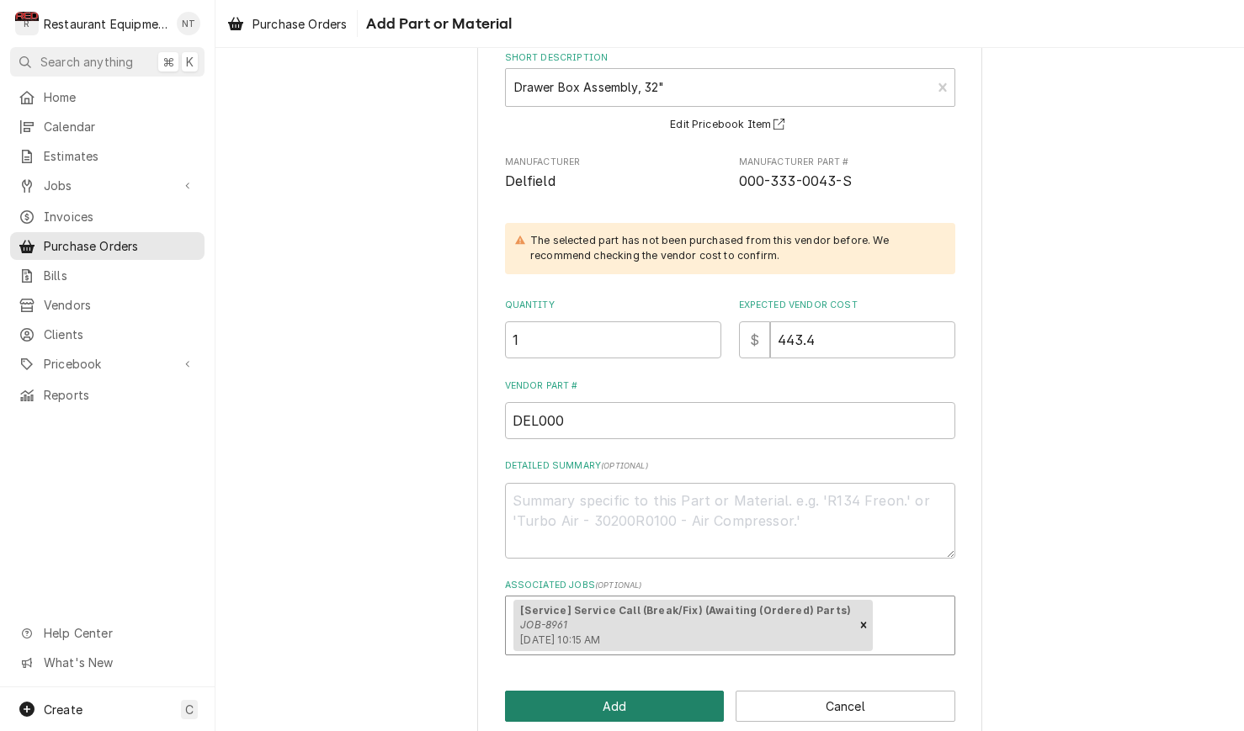
click at [639, 698] on button "Add" at bounding box center [615, 706] width 220 height 31
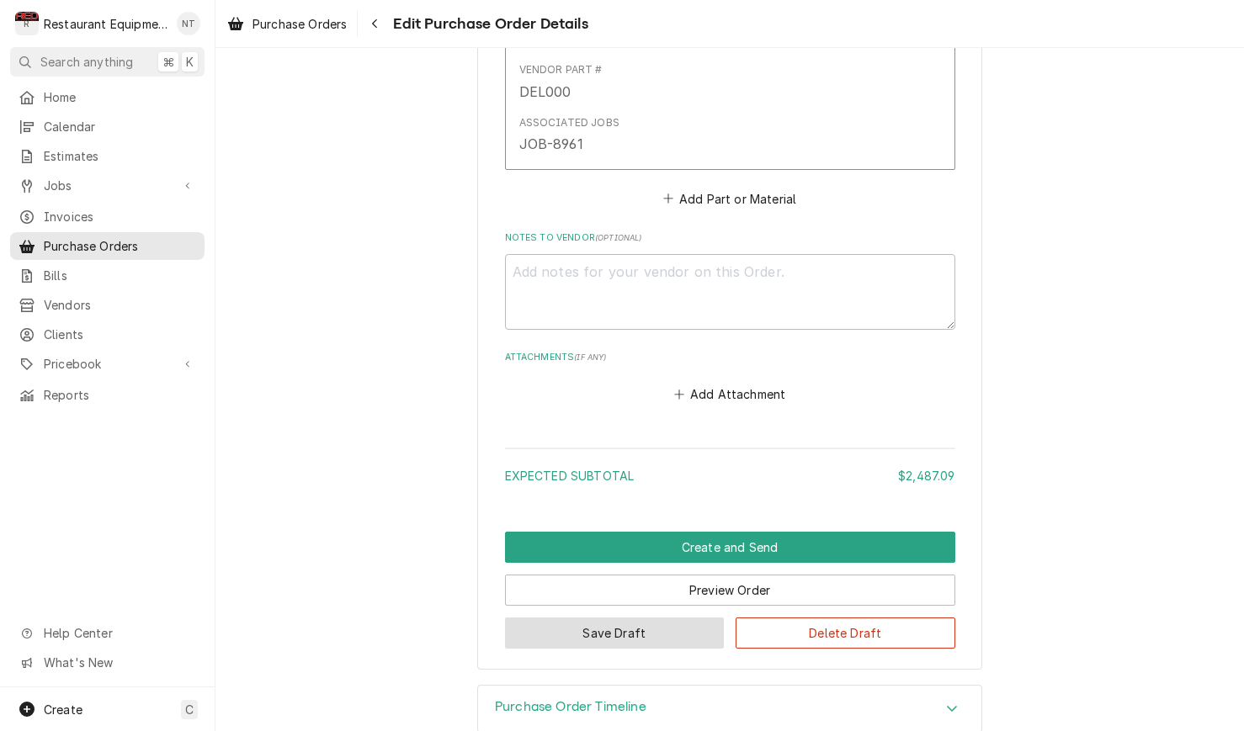
scroll to position [3718, 0]
click at [693, 618] on button "Save Draft" at bounding box center [615, 633] width 220 height 31
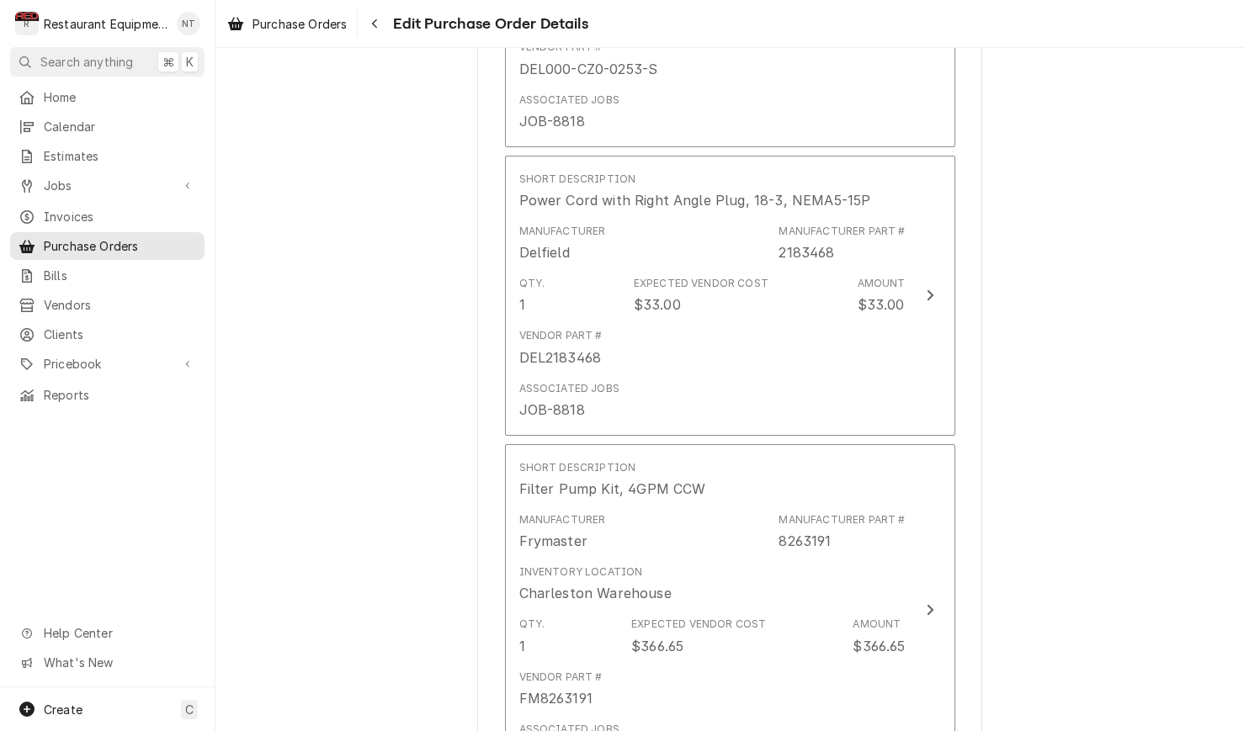
scroll to position [2246, 0]
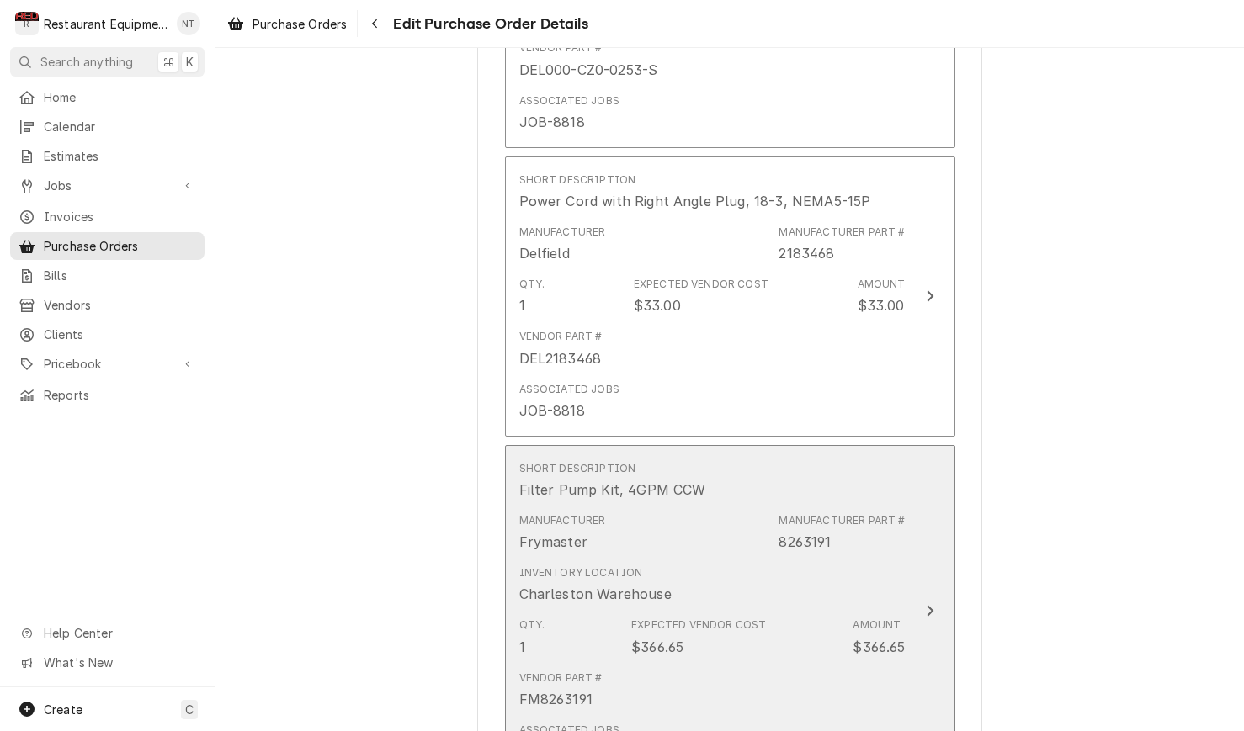
type textarea "x"
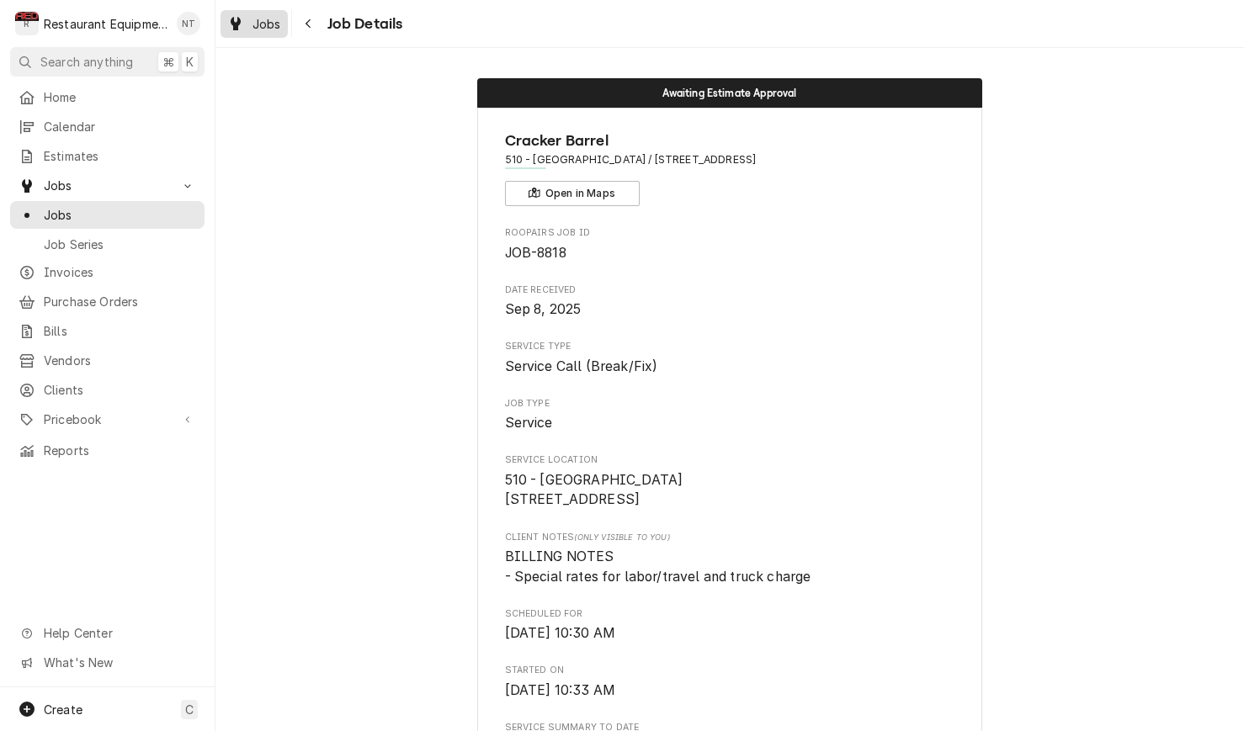
click at [265, 26] on span "Jobs" at bounding box center [266, 24] width 29 height 18
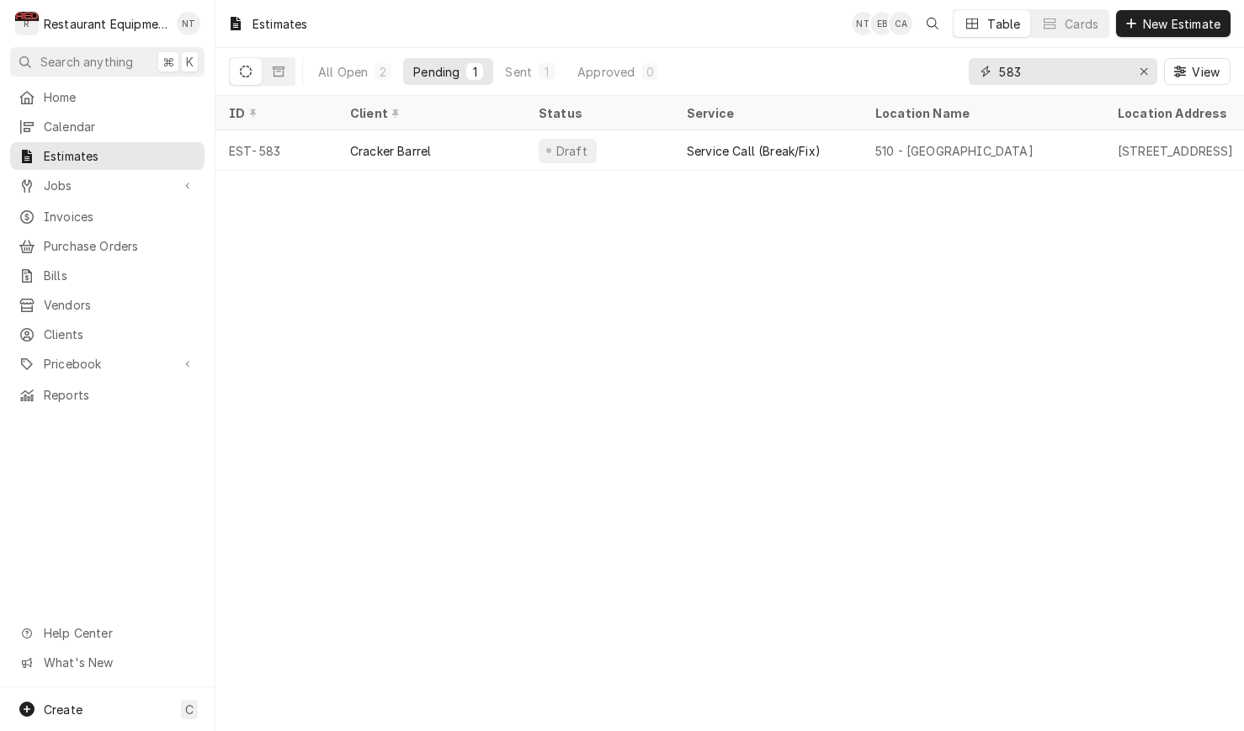
drag, startPoint x: 1045, startPoint y: 72, endPoint x: 951, endPoint y: 80, distance: 94.6
click at [951, 80] on div "All Open 2 Pending 1 Sent 1 Approved 0 583 View" at bounding box center [729, 71] width 1001 height 47
drag, startPoint x: 1027, startPoint y: 72, endPoint x: 989, endPoint y: 70, distance: 37.9
click at [989, 70] on div "583" at bounding box center [1062, 71] width 188 height 27
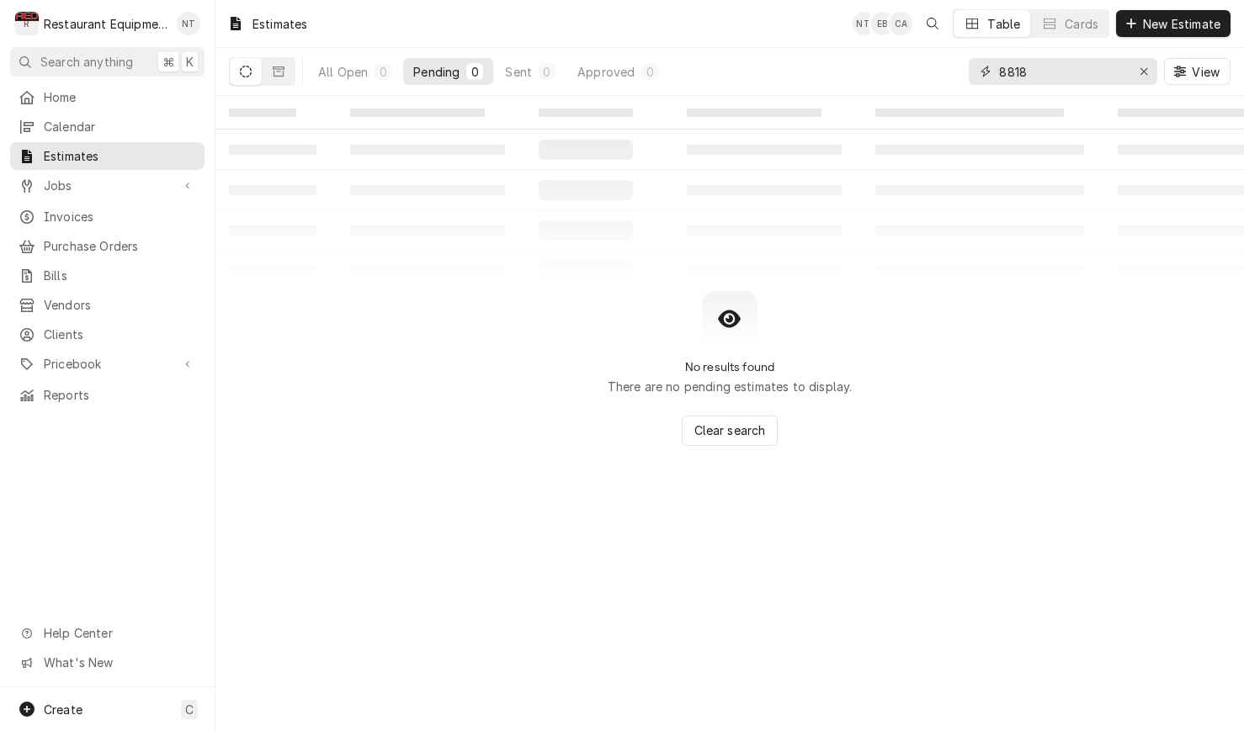
drag, startPoint x: 1045, startPoint y: 66, endPoint x: 972, endPoint y: 72, distance: 73.4
click at [972, 72] on div "8818" at bounding box center [1062, 71] width 188 height 27
type input "8818"
click at [1135, 75] on div "Erase input" at bounding box center [1143, 71] width 17 height 17
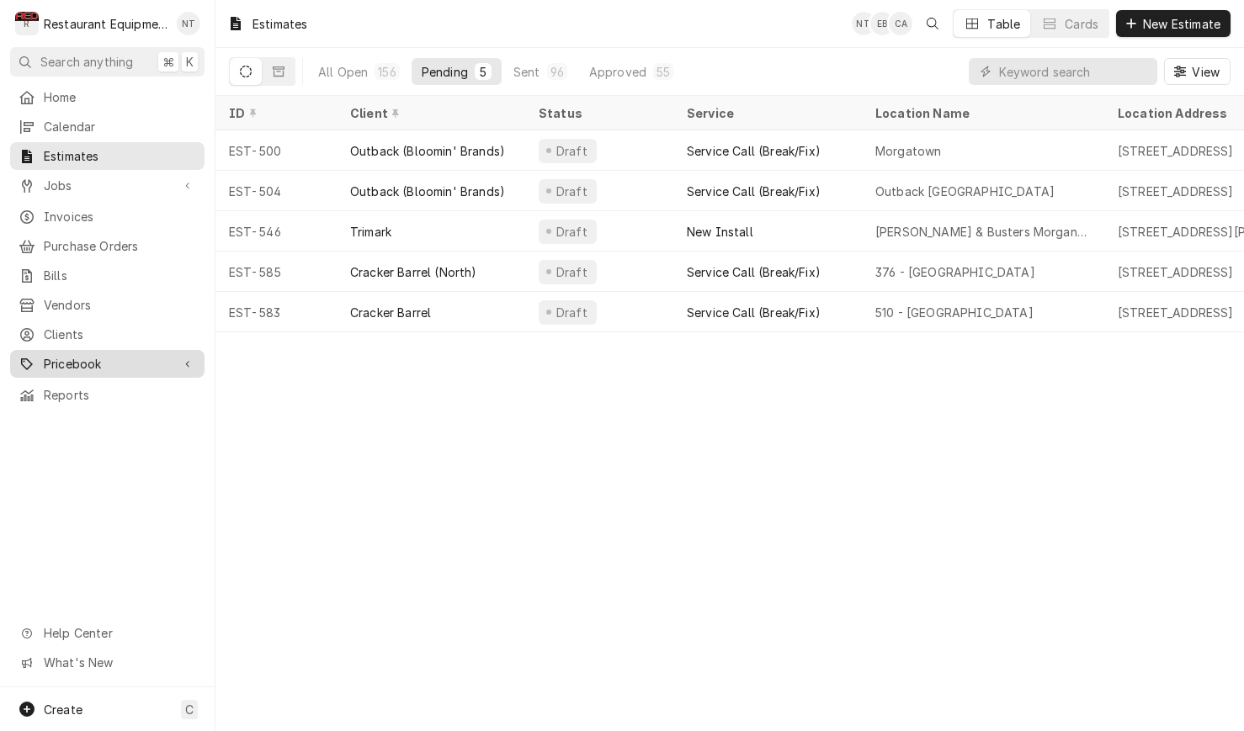
click at [168, 350] on link "Pricebook" at bounding box center [107, 364] width 194 height 28
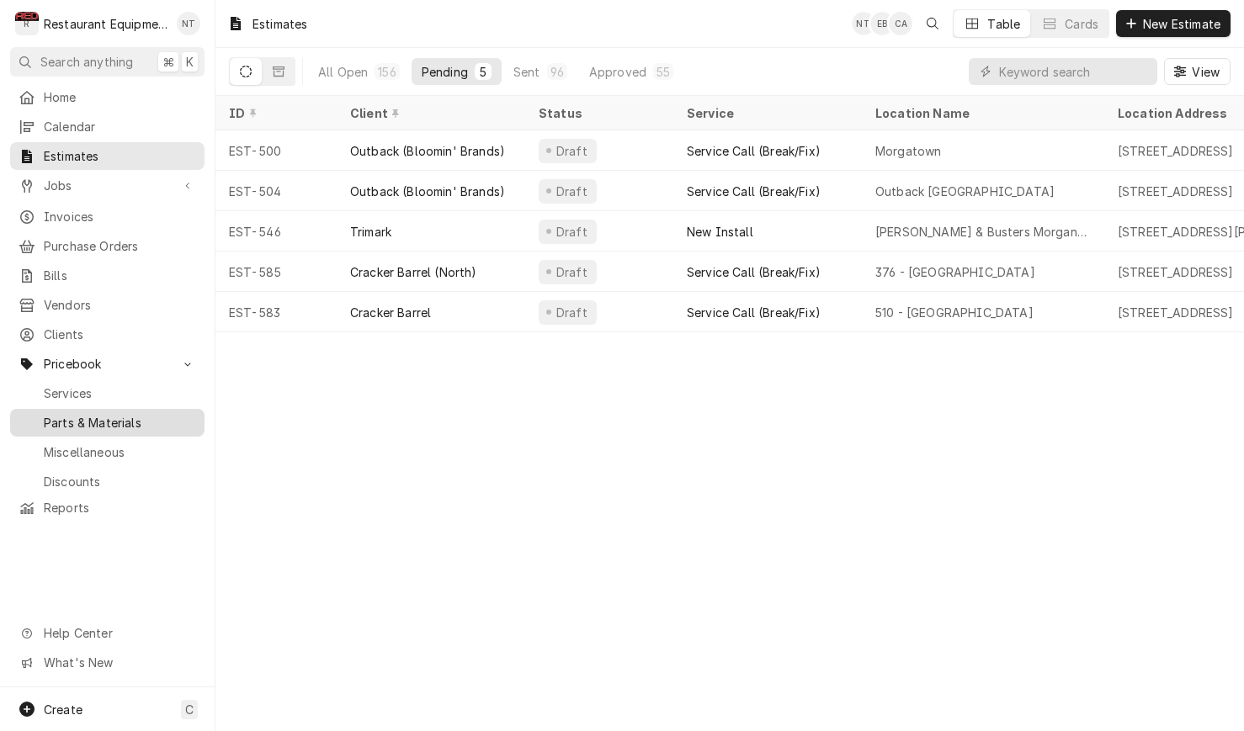
click at [161, 414] on span "Parts & Materials" at bounding box center [120, 423] width 152 height 18
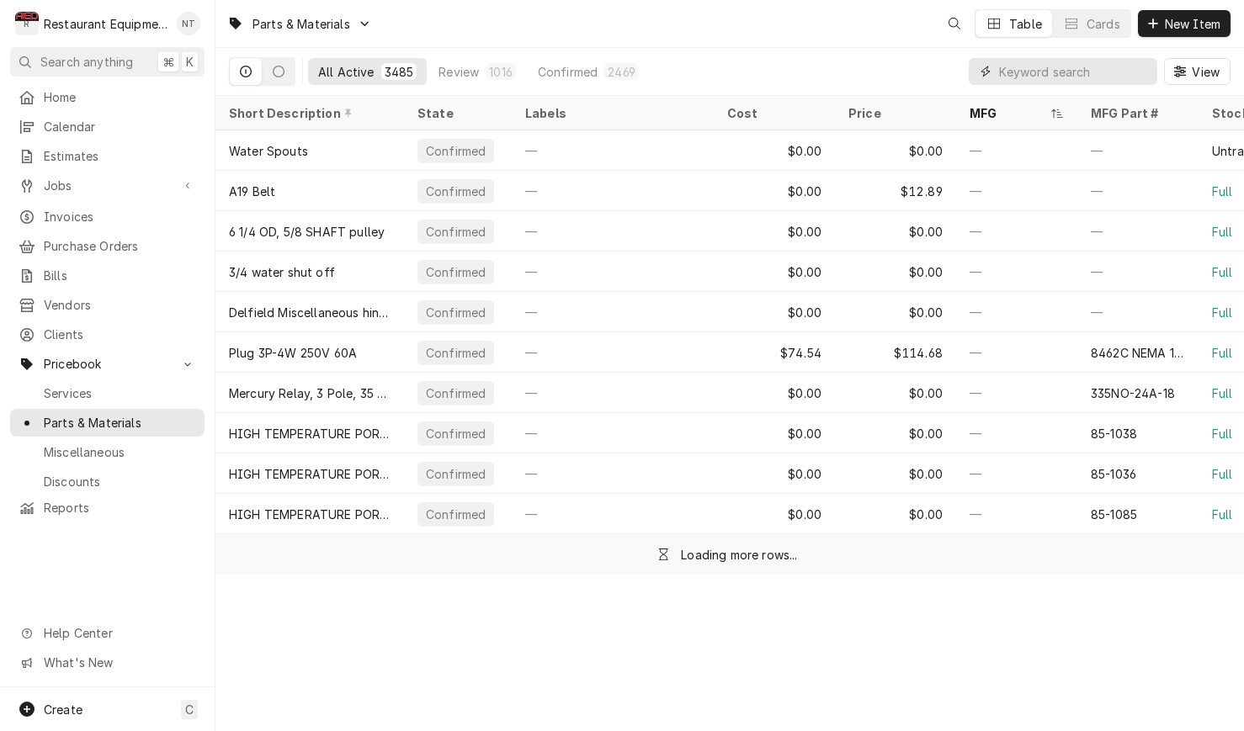
click at [1055, 66] on input "Dynamic Content Wrapper" at bounding box center [1074, 71] width 150 height 27
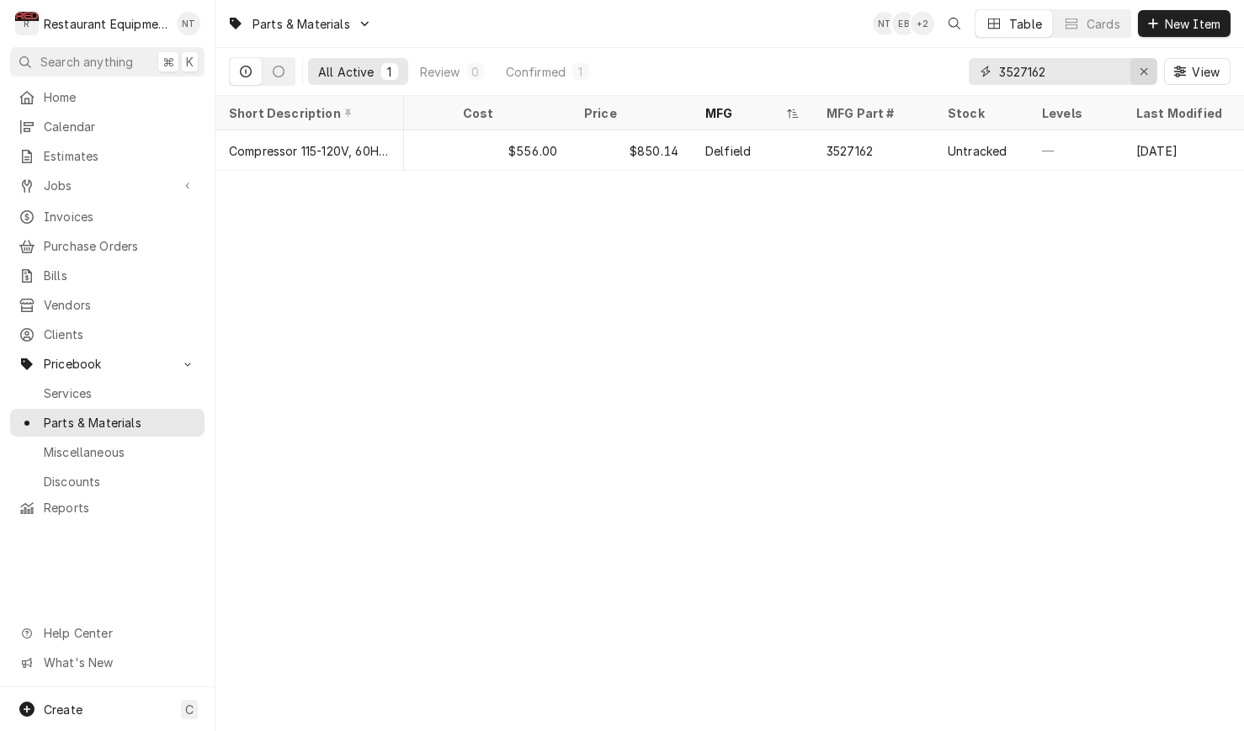
type input "3527162"
drag, startPoint x: 1140, startPoint y: 78, endPoint x: 1116, endPoint y: 72, distance: 24.3
click at [1145, 76] on div "Erase input" at bounding box center [1143, 71] width 17 height 17
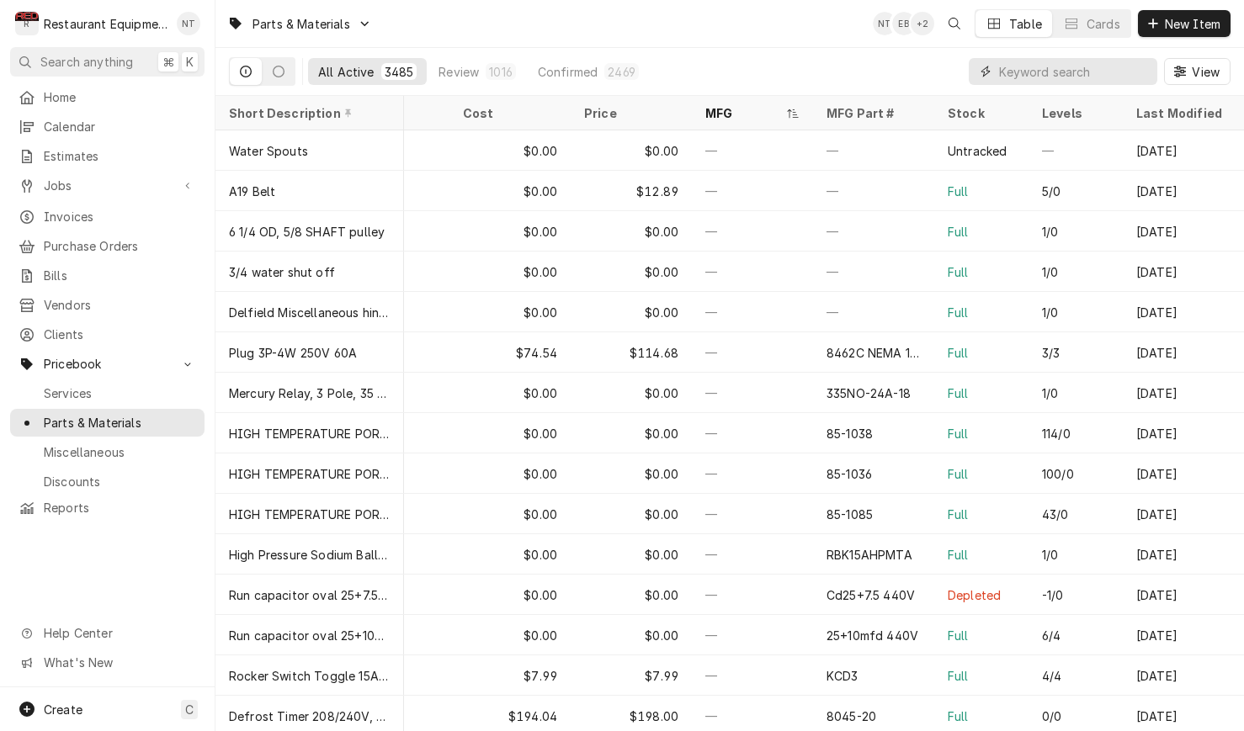
click at [1053, 78] on input "Dynamic Content Wrapper" at bounding box center [1074, 71] width 150 height 27
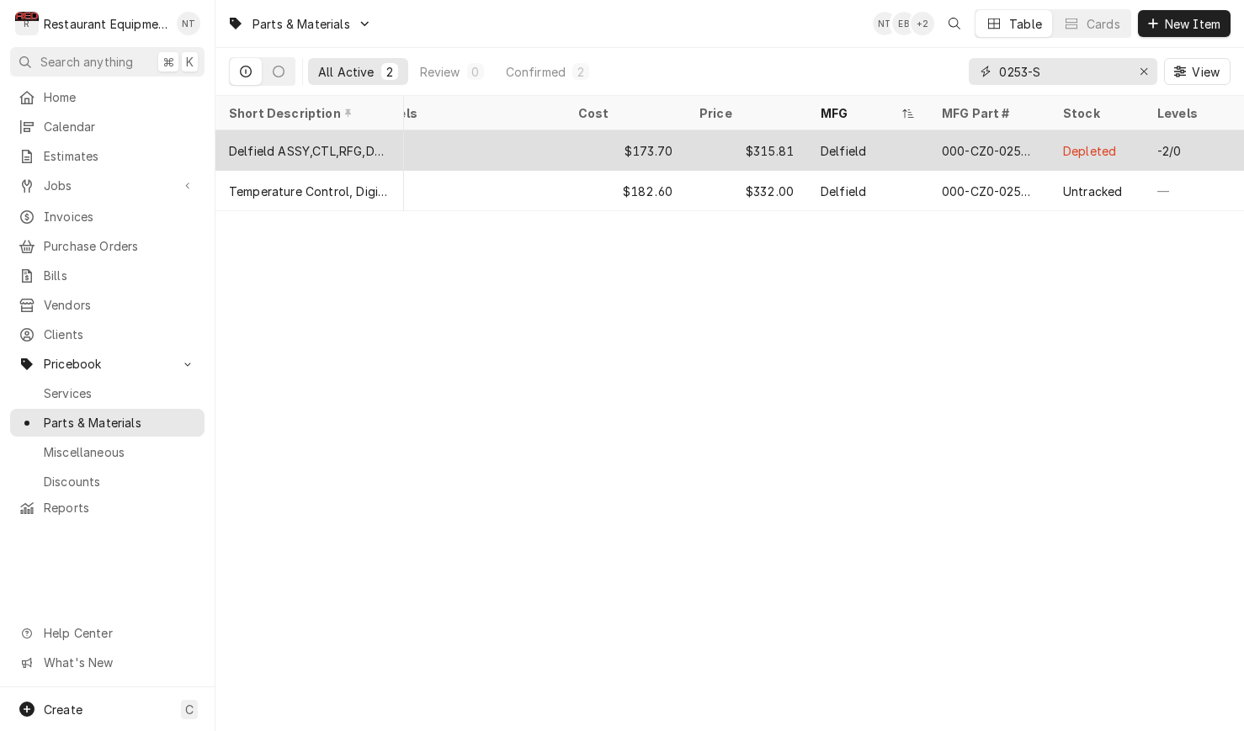
scroll to position [0, 147]
type input "0253-S"
click at [879, 159] on div "Delfield" at bounding box center [869, 150] width 121 height 40
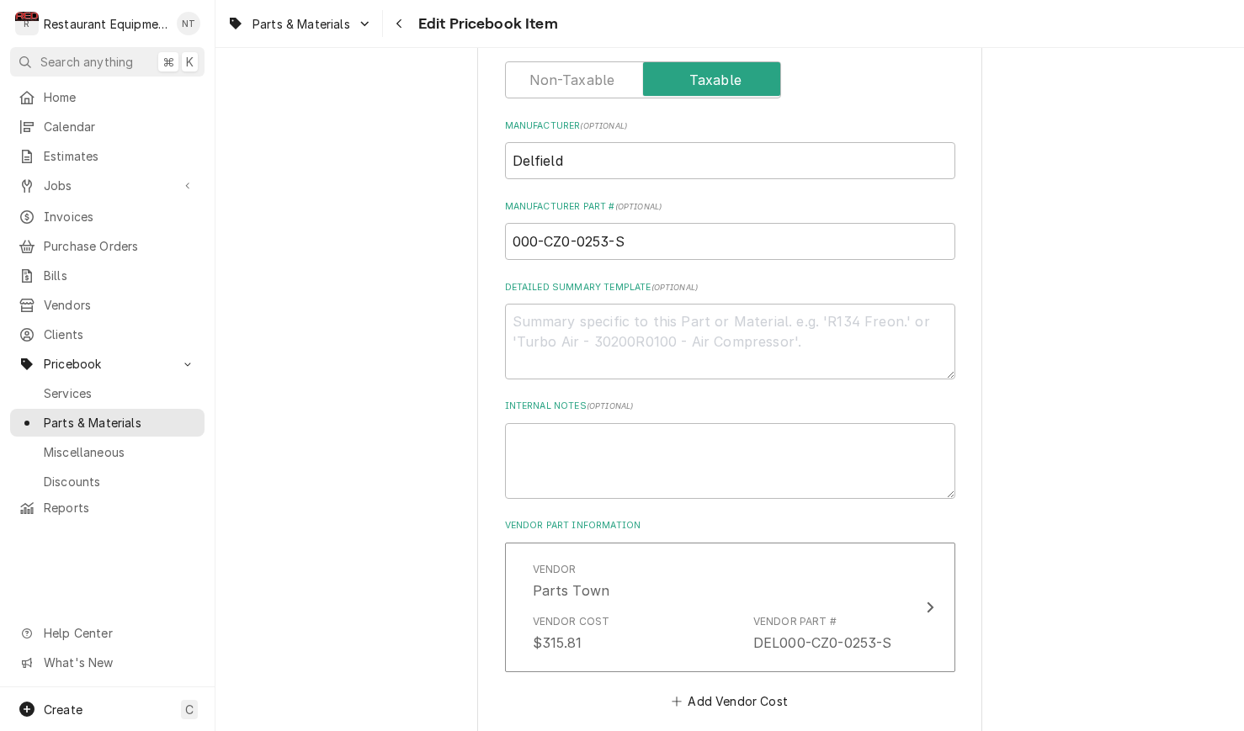
scroll to position [724, 0]
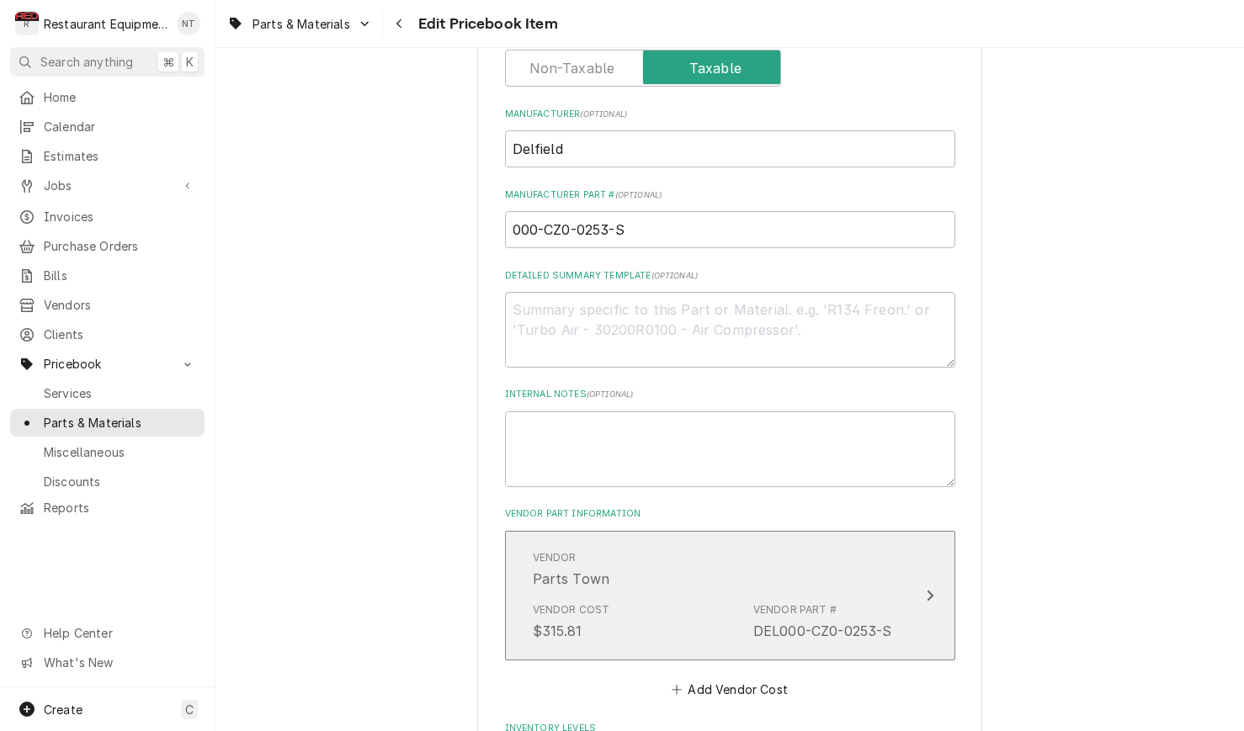
click at [925, 540] on button "Vendor Parts Town Vendor Cost $315.81 Vendor Part # DEL000-CZ0-0253-S" at bounding box center [730, 596] width 450 height 130
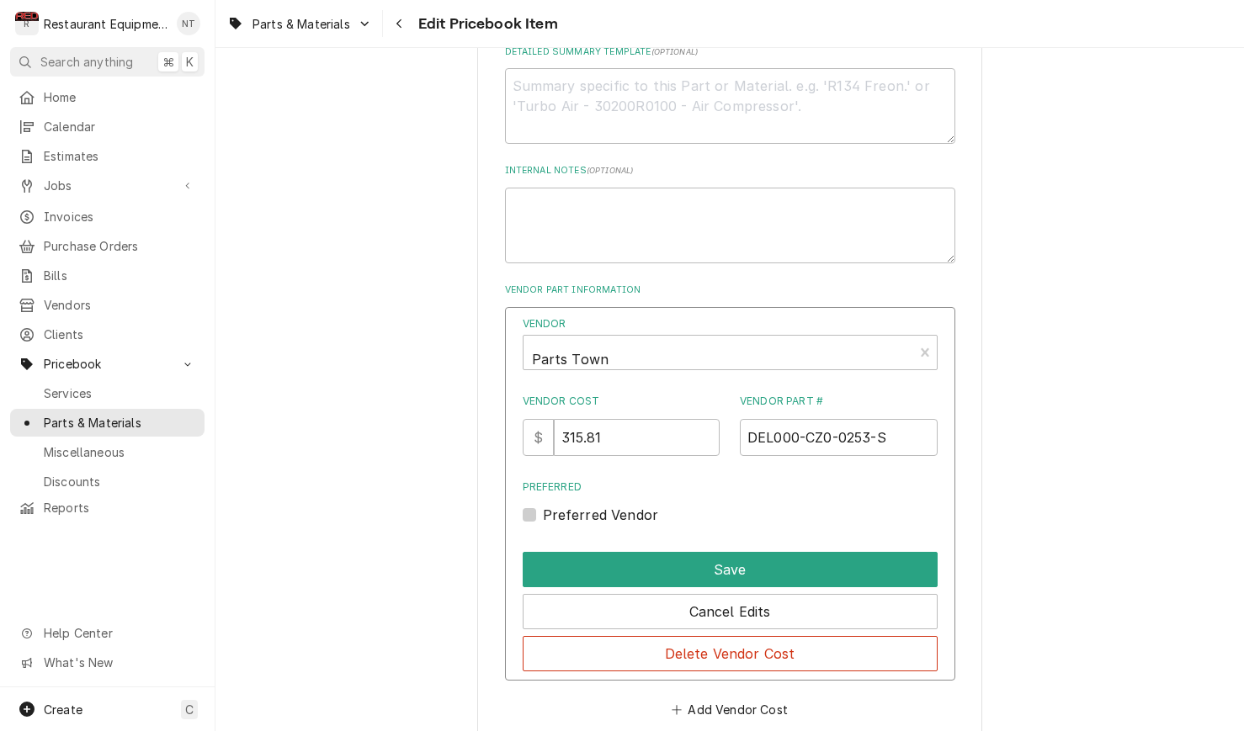
scroll to position [952, 0]
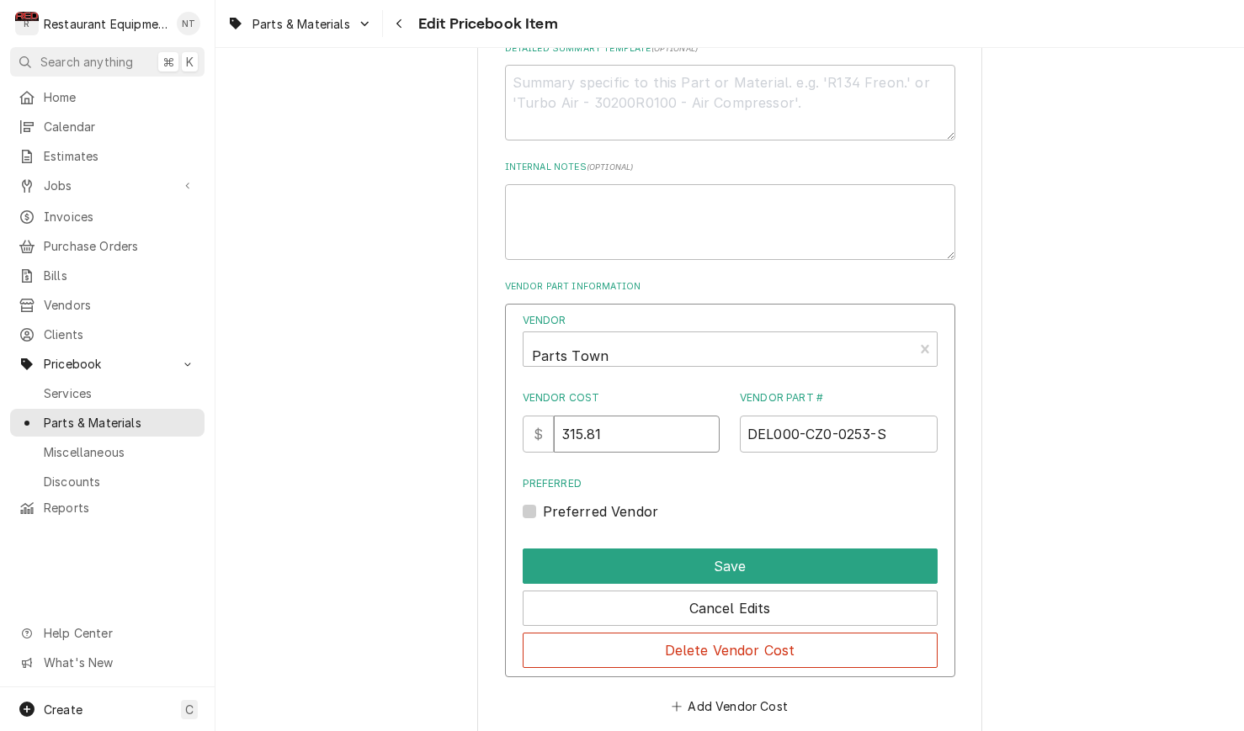
click at [630, 416] on input "315.81" at bounding box center [637, 434] width 166 height 37
type input "182.60"
click at [543, 501] on label "Preferred Vendor" at bounding box center [601, 511] width 116 height 20
click at [543, 501] on input "Preferred" at bounding box center [750, 519] width 415 height 37
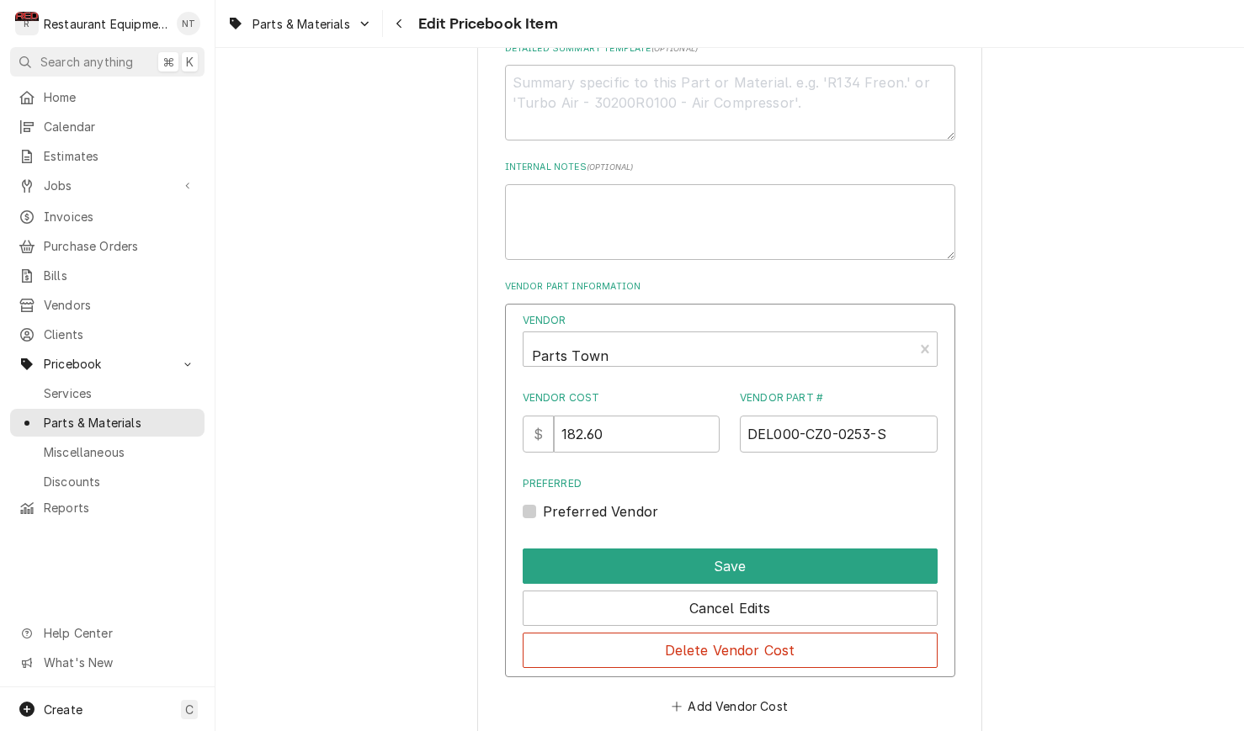
checkbox input "true"
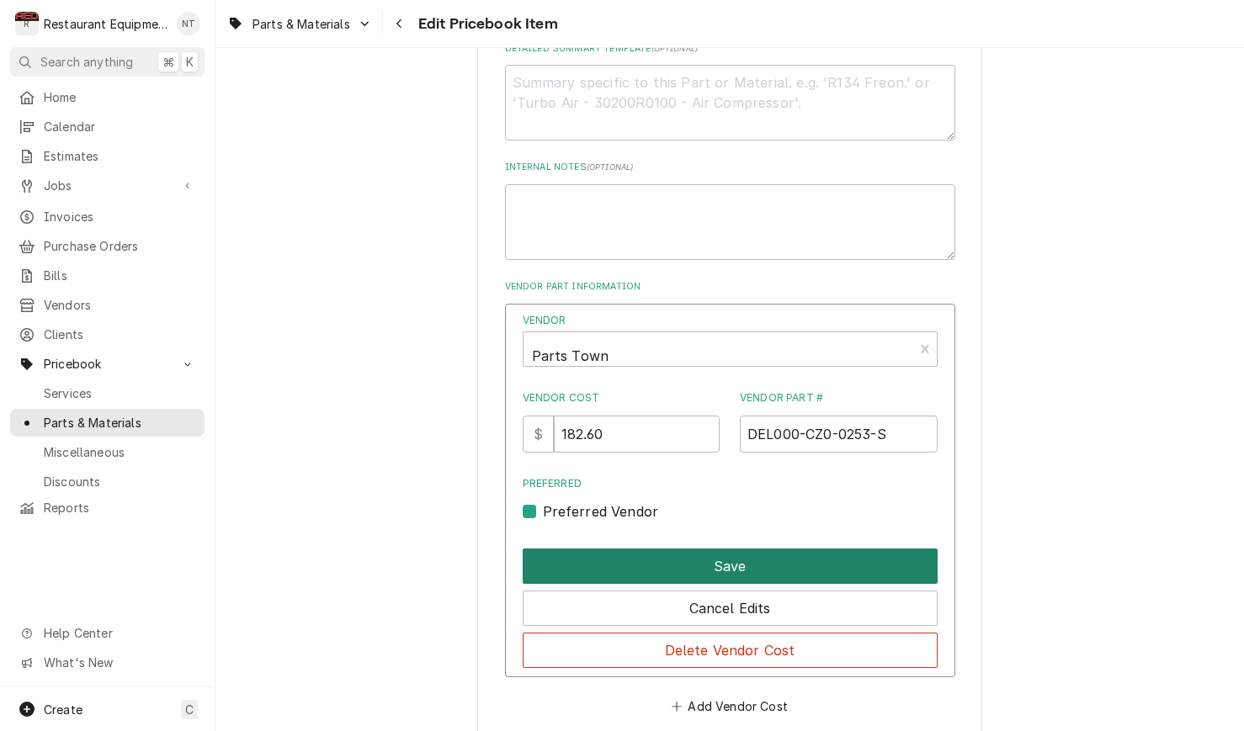
click at [595, 549] on button "Save" at bounding box center [729, 566] width 415 height 35
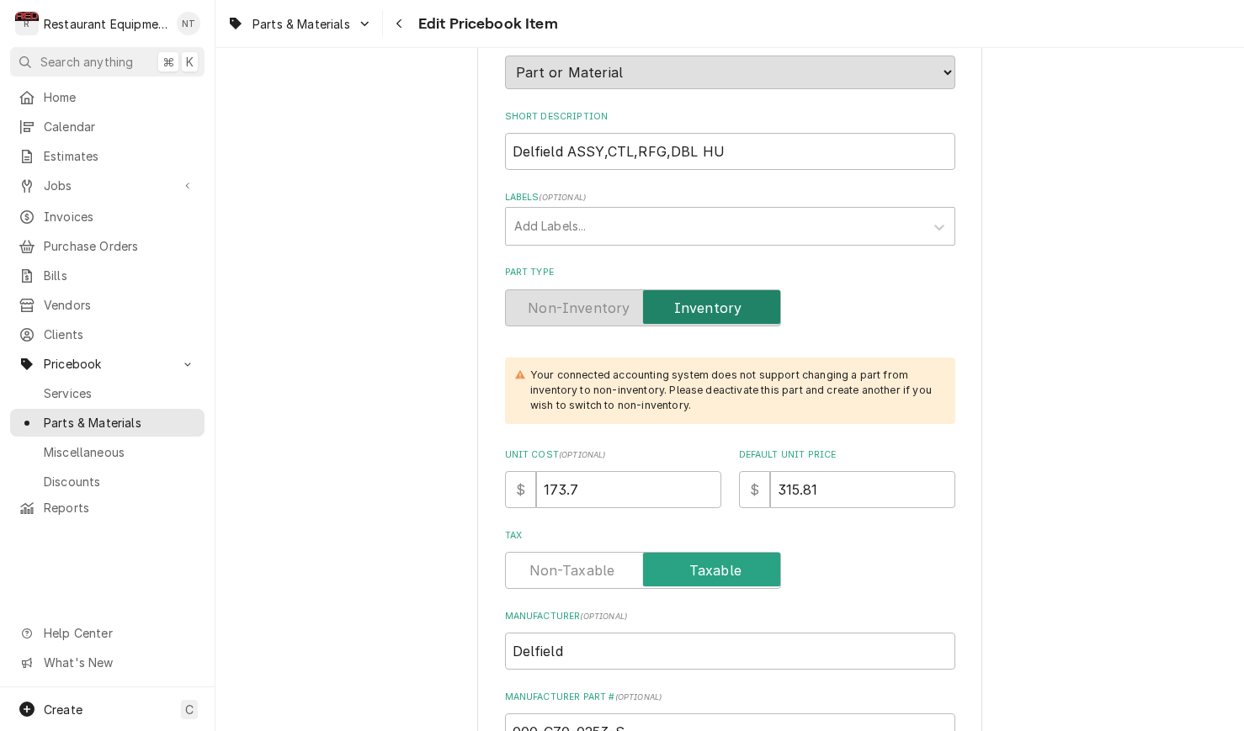
scroll to position [221, 0]
drag, startPoint x: 623, startPoint y: 456, endPoint x: 625, endPoint y: 466, distance: 10.2
click at [623, 472] on input "173.7" at bounding box center [628, 490] width 185 height 37
click at [625, 472] on input "173.7" at bounding box center [628, 490] width 185 height 37
type textarea "x"
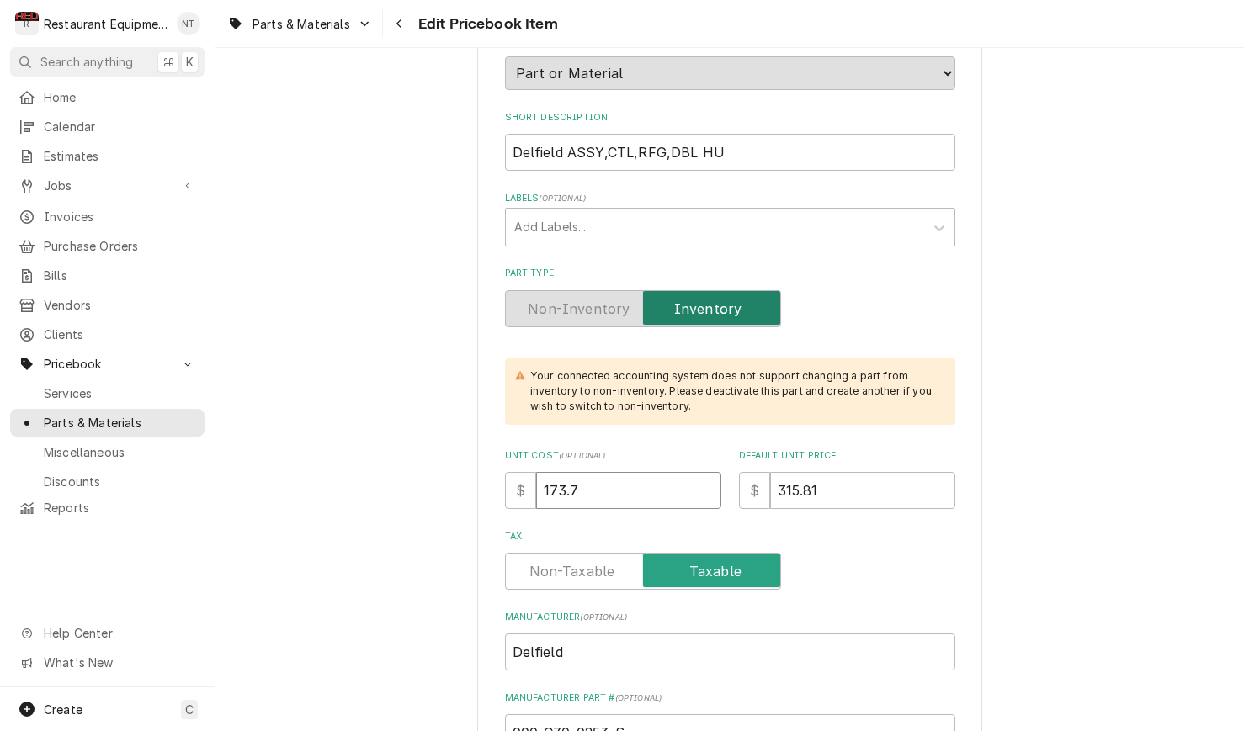
type input "173"
type textarea "x"
type input "17"
type textarea "x"
type input "1"
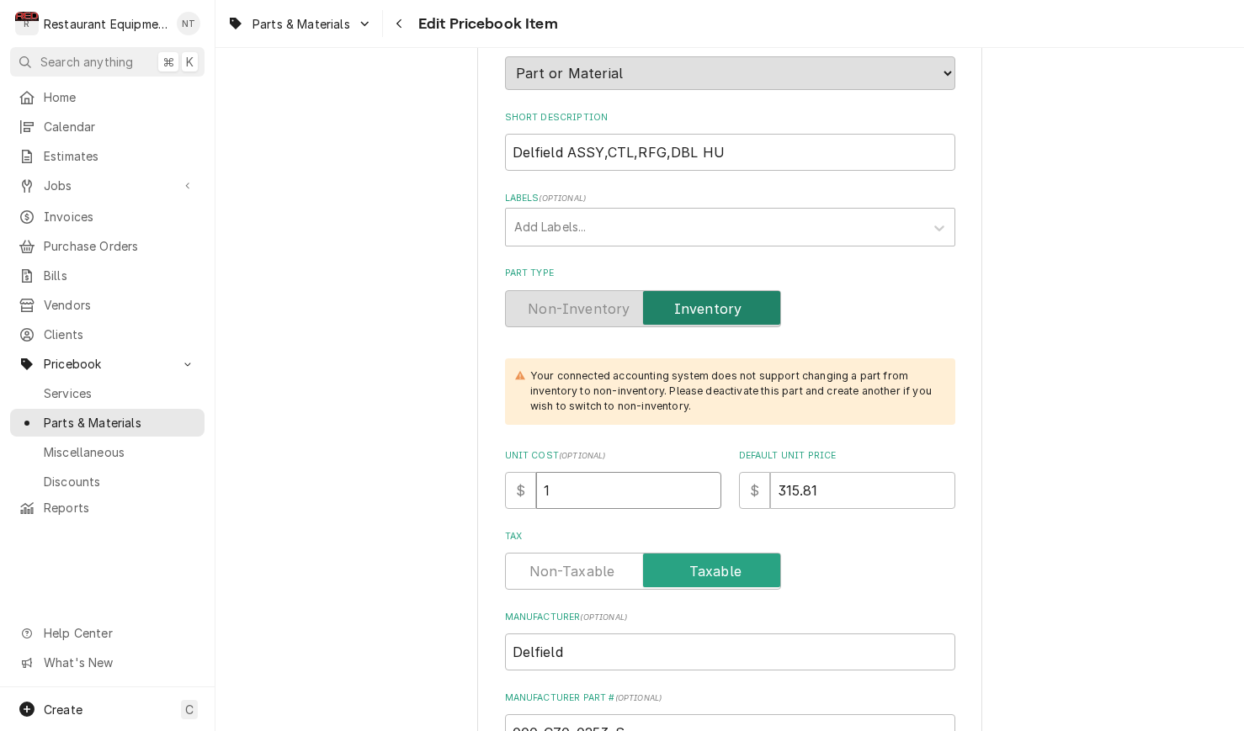
type textarea "x"
type input "1"
type textarea "x"
type input "18"
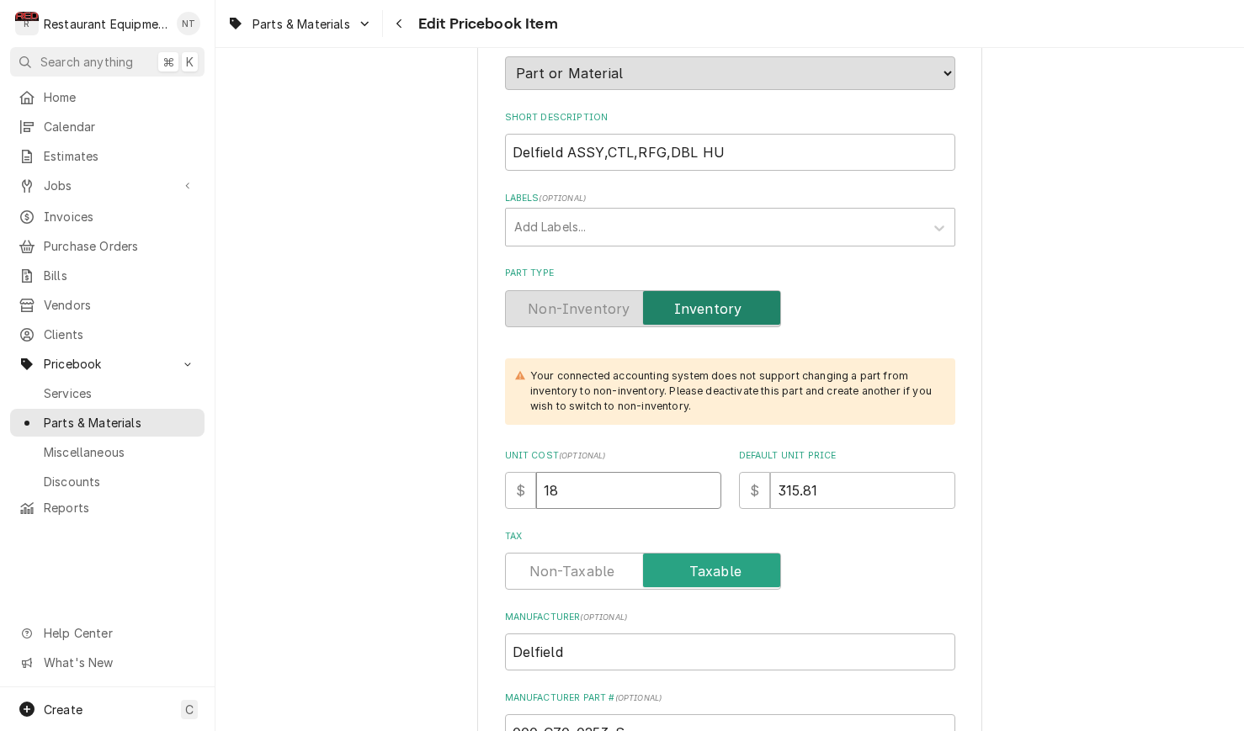
type textarea "x"
type input "182"
type textarea "x"
type input "182.6"
type textarea "x"
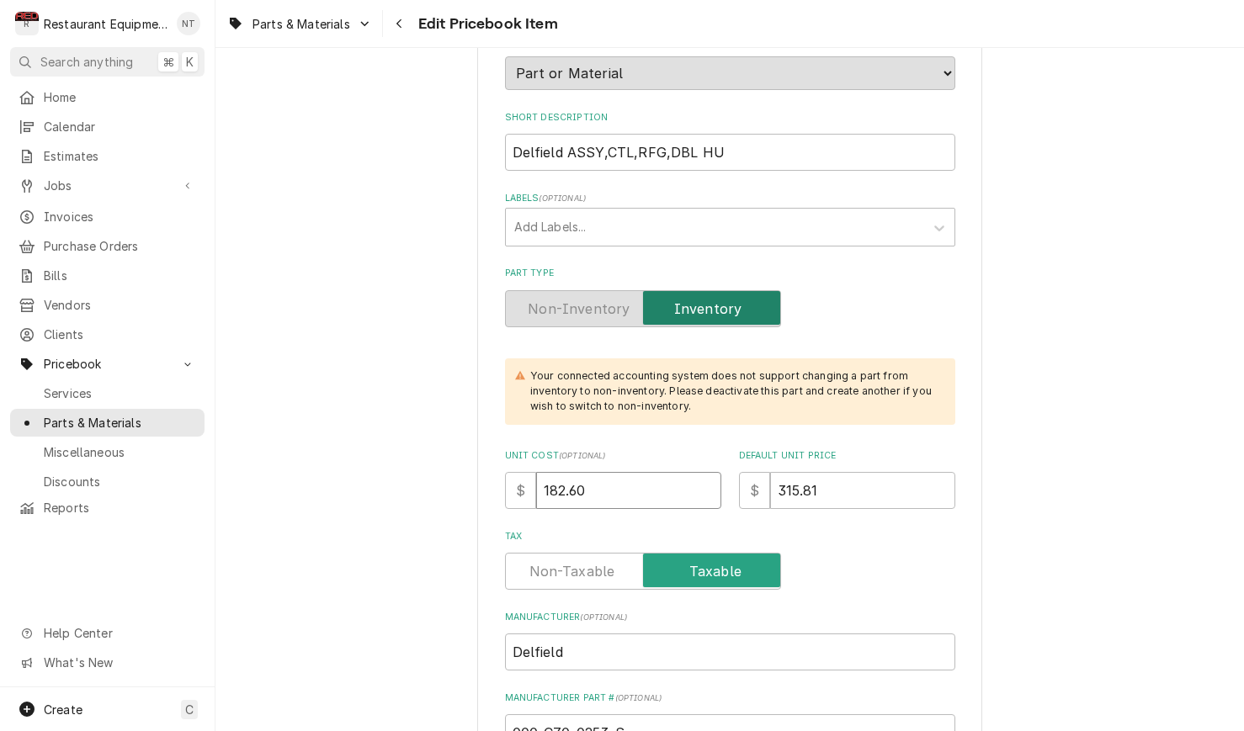
type input "182.60"
click at [868, 472] on input "315.81" at bounding box center [862, 490] width 185 height 37
click at [867, 472] on input "315.81" at bounding box center [862, 490] width 185 height 37
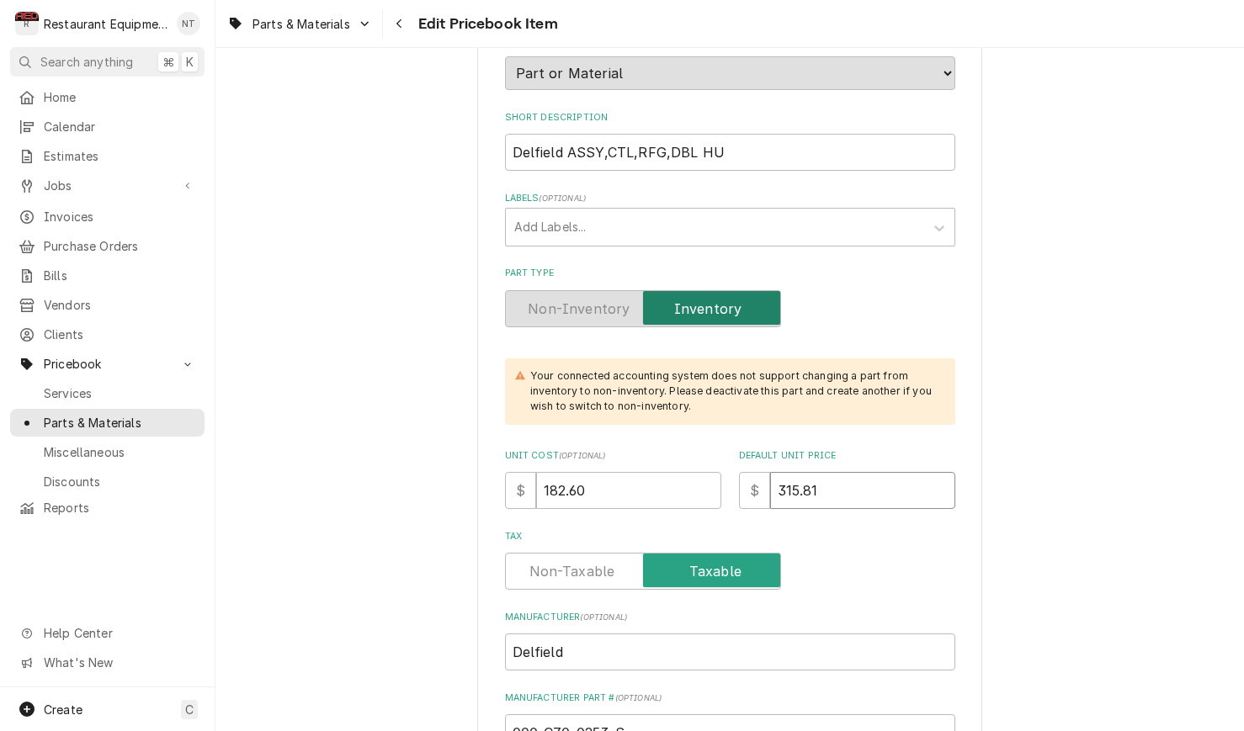
type textarea "x"
type input "3"
type textarea "x"
type input "33"
type textarea "x"
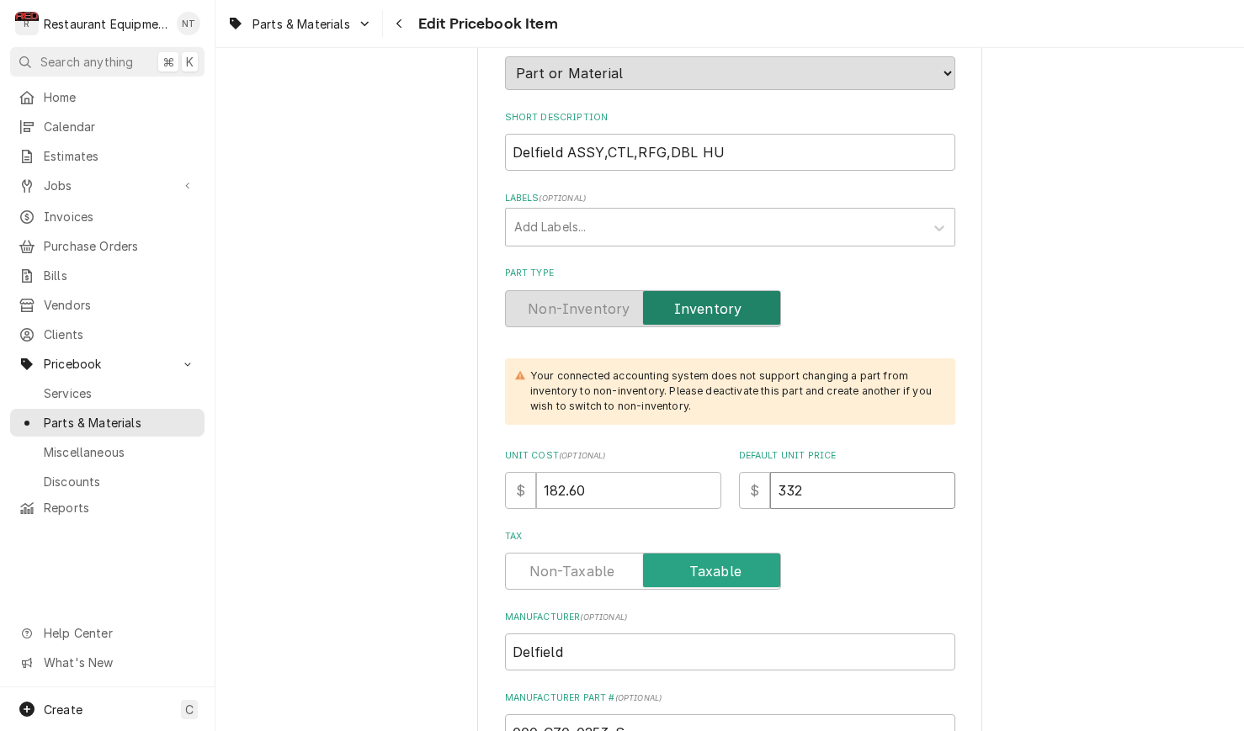
type input "332"
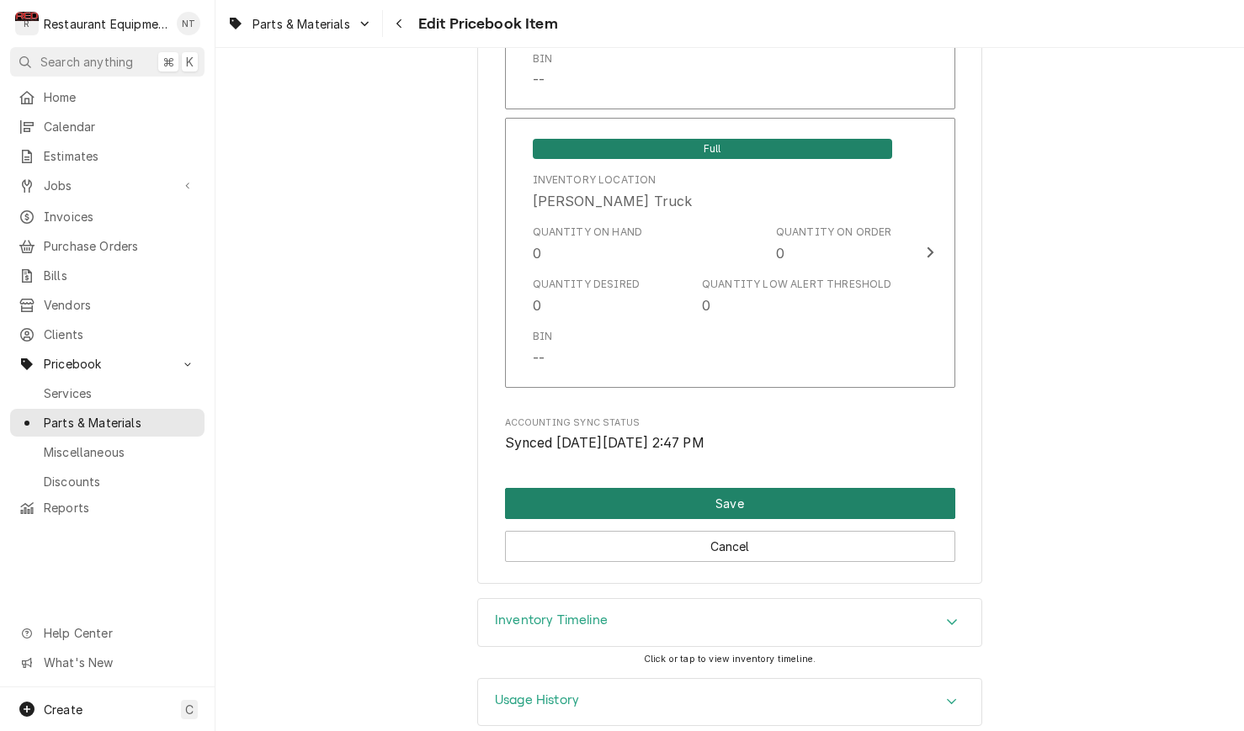
scroll to position [0, 0]
click at [866, 488] on button "Save" at bounding box center [730, 503] width 450 height 31
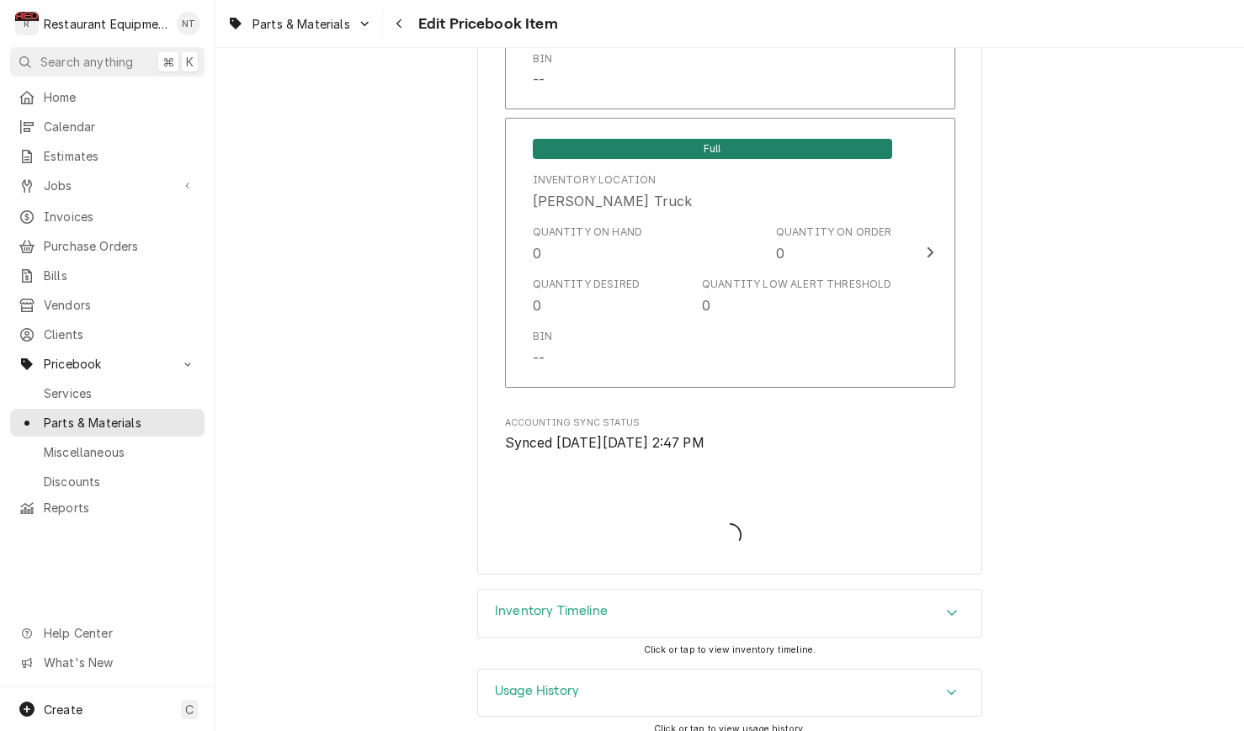
type textarea "x"
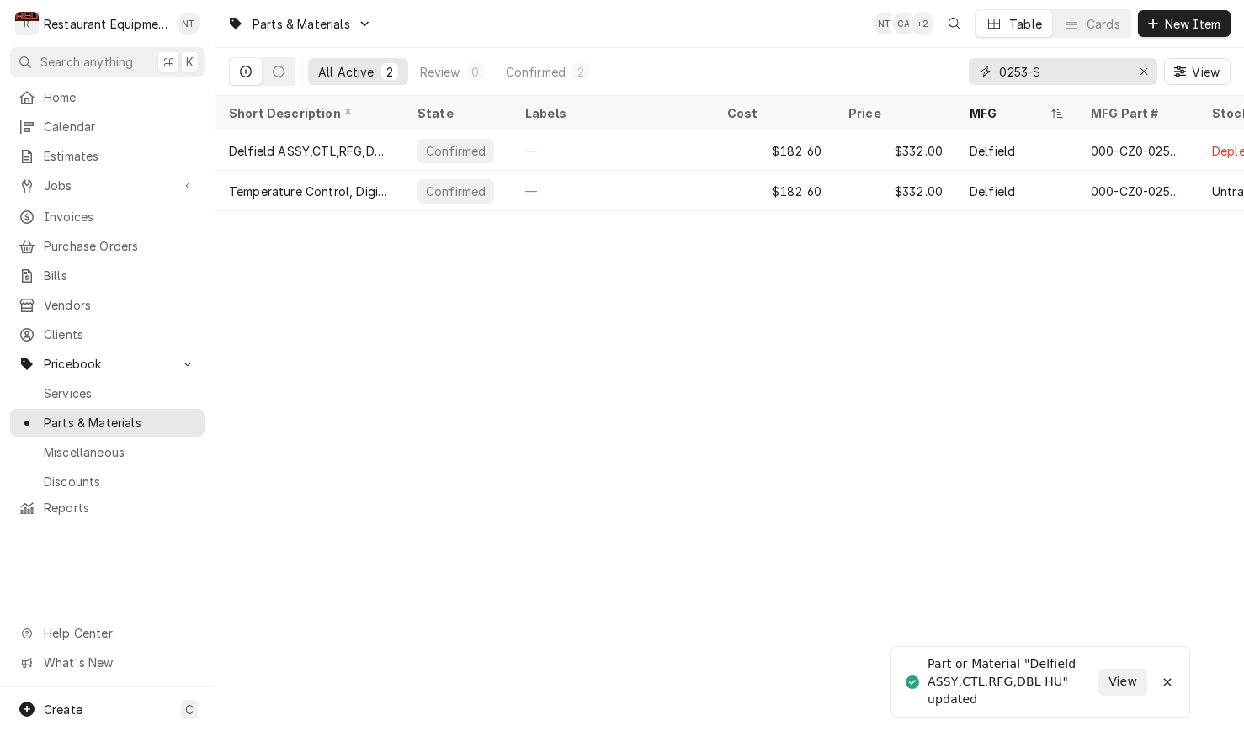
click at [1052, 66] on input "0253-S" at bounding box center [1062, 71] width 126 height 27
click at [1053, 66] on input "0253-S" at bounding box center [1062, 71] width 126 height 27
drag, startPoint x: 1053, startPoint y: 66, endPoint x: 982, endPoint y: 77, distance: 71.5
click at [983, 77] on div "0253-S" at bounding box center [1062, 71] width 188 height 27
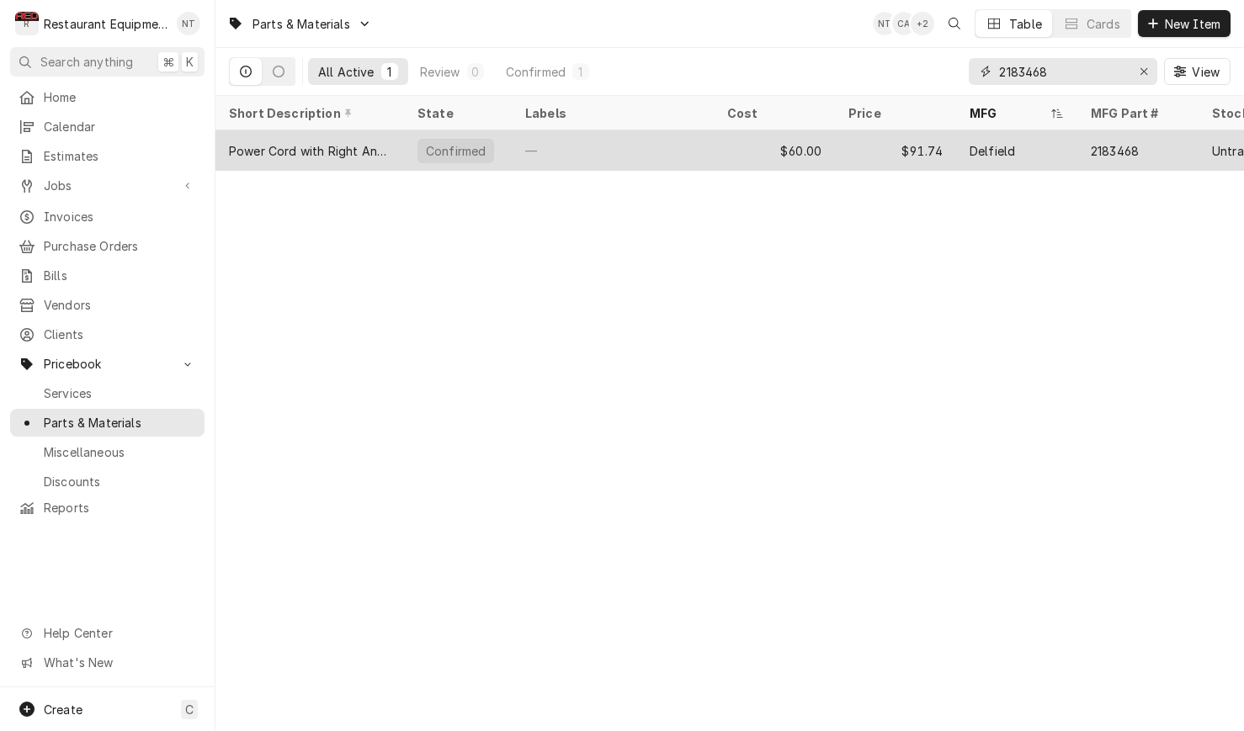
type input "2183468"
click at [989, 137] on div "Delfield" at bounding box center [1016, 150] width 121 height 40
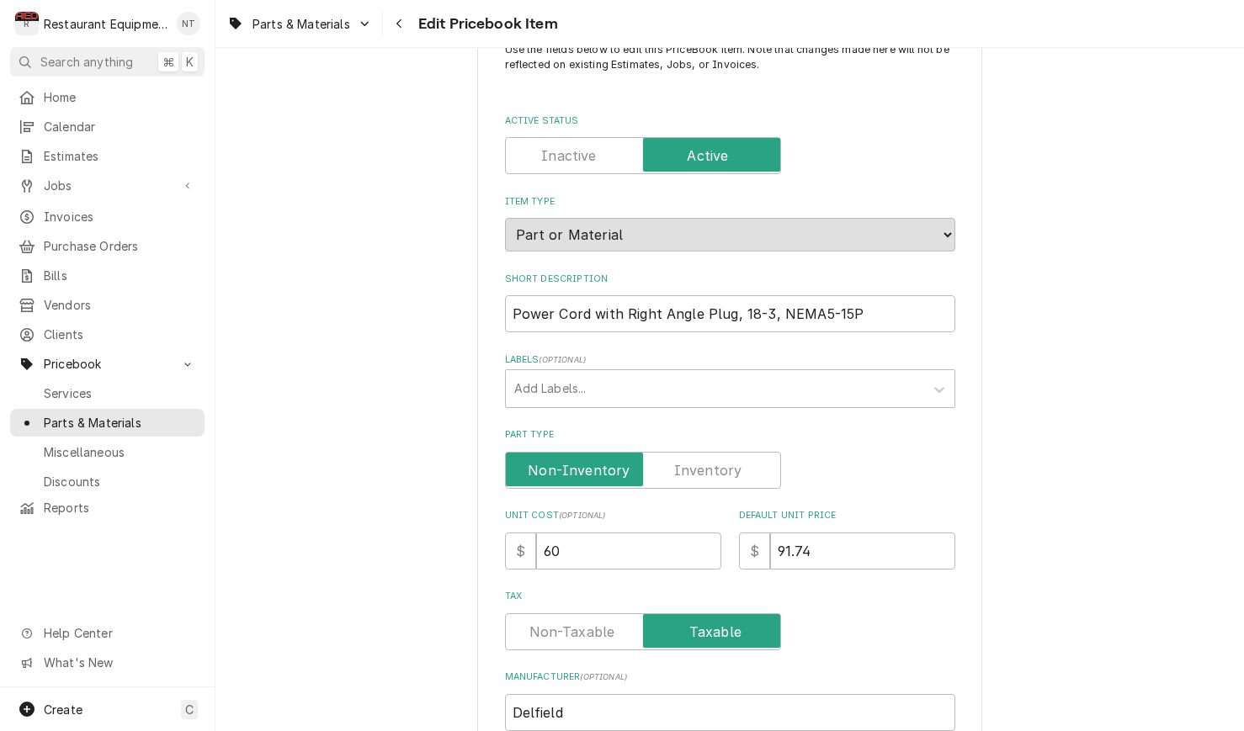
scroll to position [67, 0]
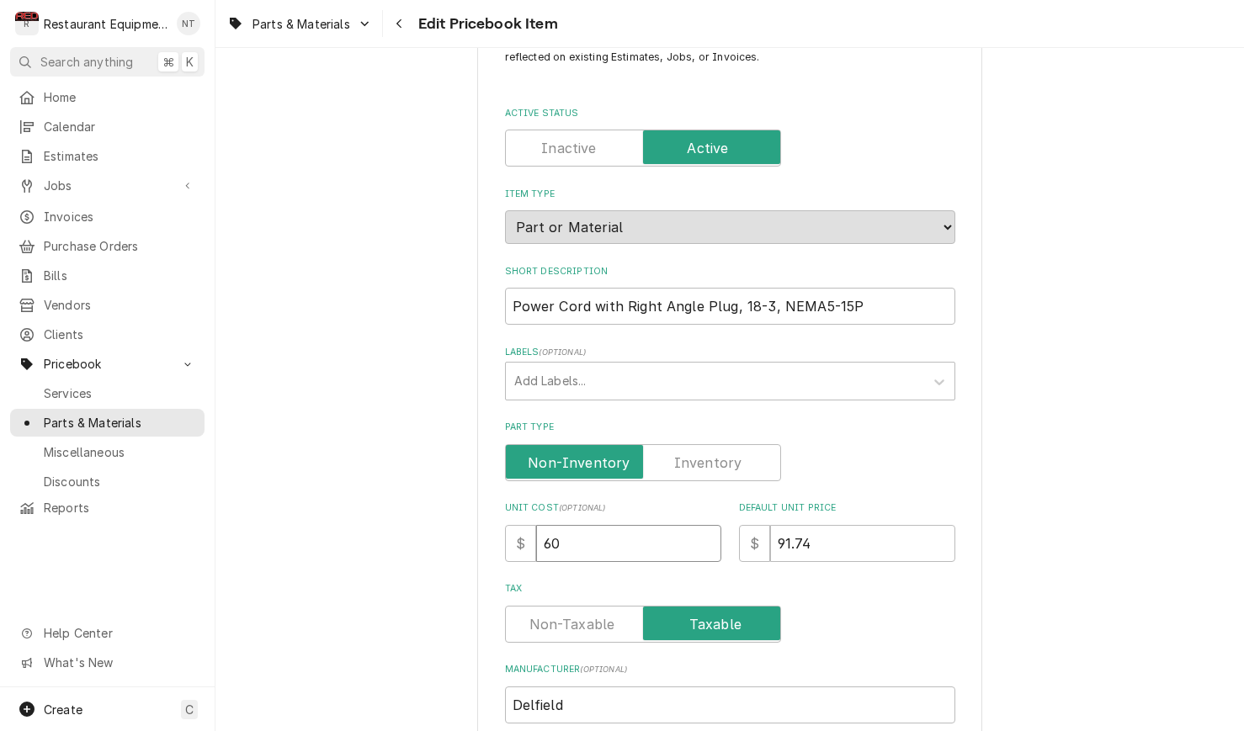
click at [622, 532] on input "60" at bounding box center [628, 543] width 185 height 37
click at [622, 533] on input "60" at bounding box center [628, 543] width 185 height 37
type textarea "x"
type input "6"
type textarea "x"
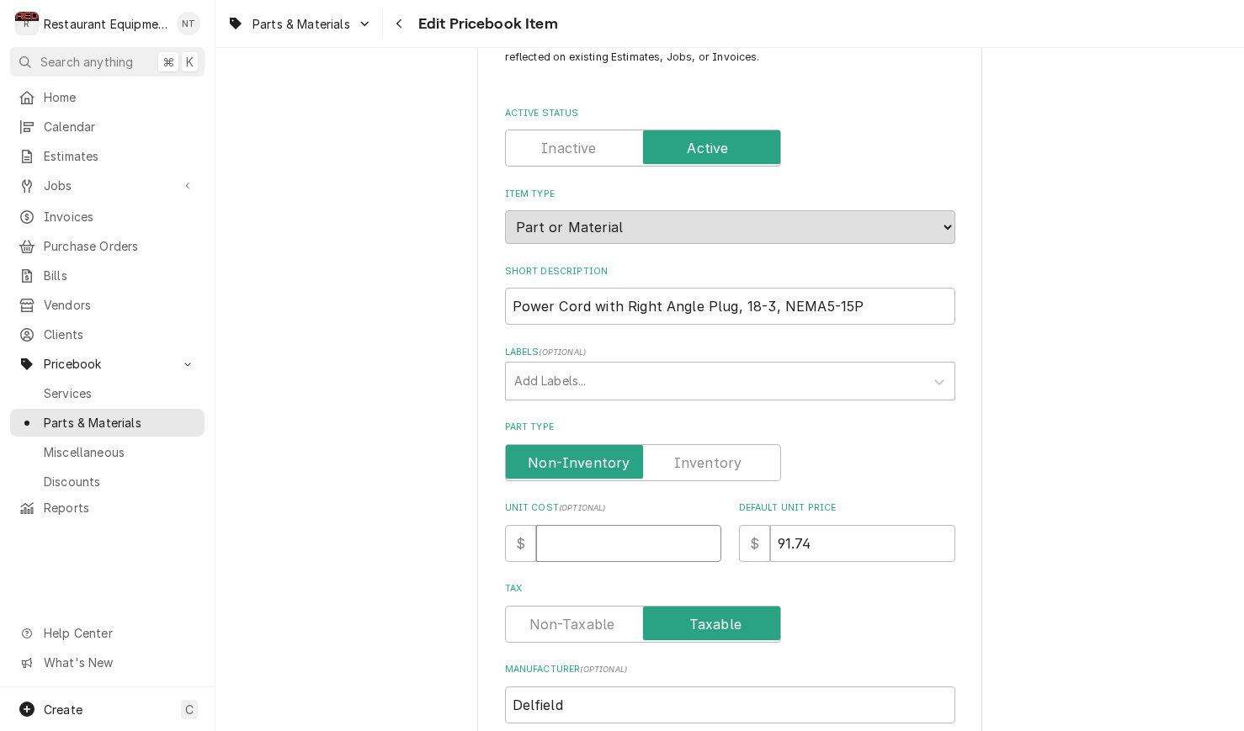
type textarea "x"
type input "3"
type textarea "x"
type input "33"
type textarea "x"
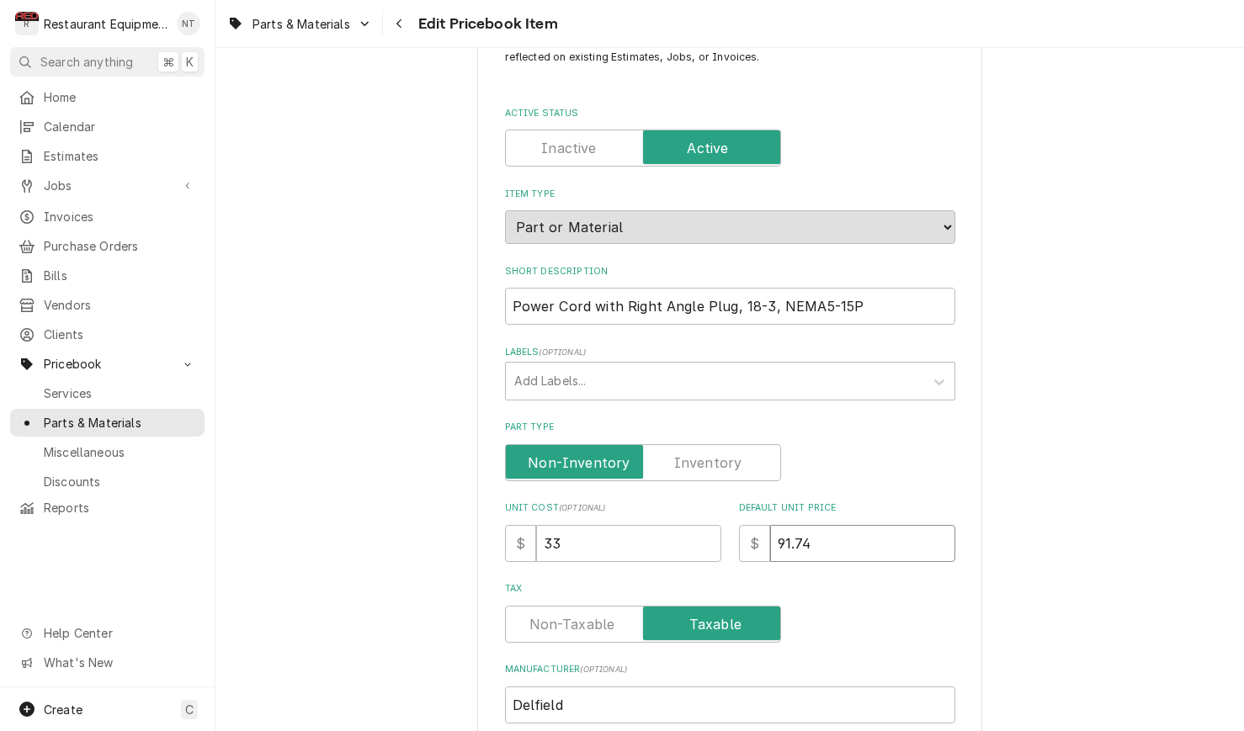
type input "6"
type textarea "x"
type input "60"
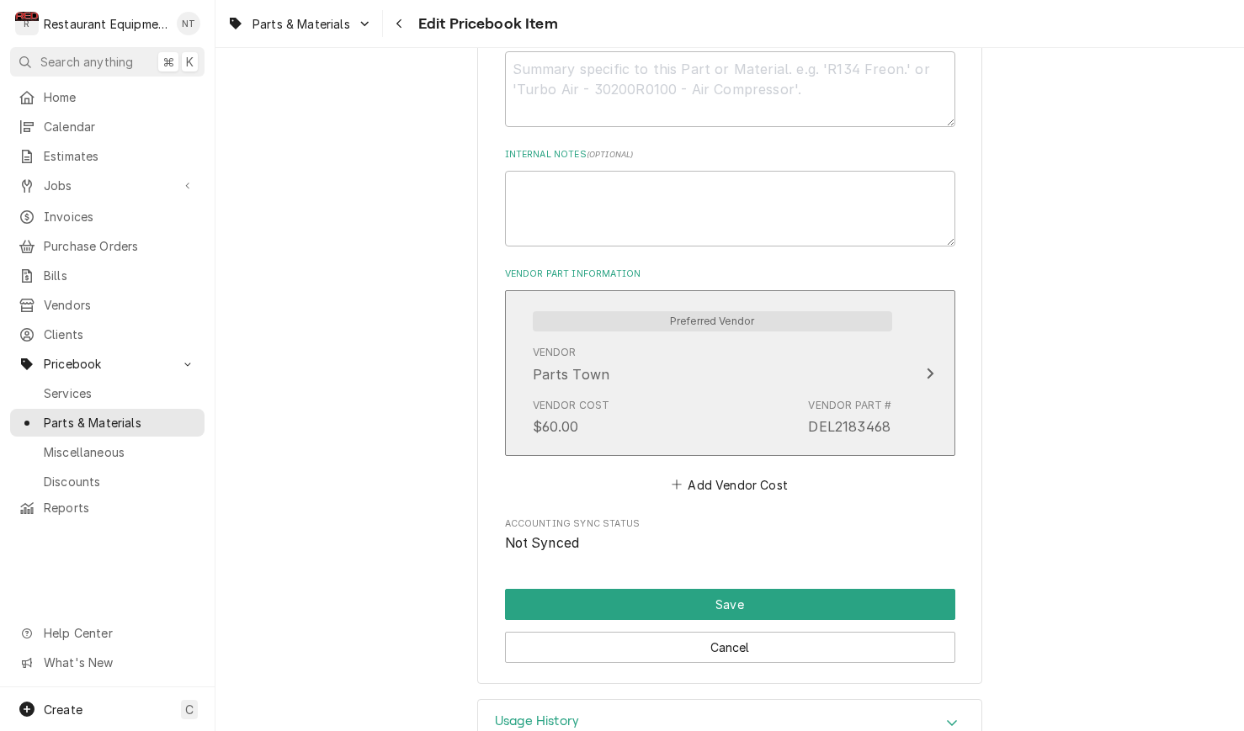
scroll to position [865, 0]
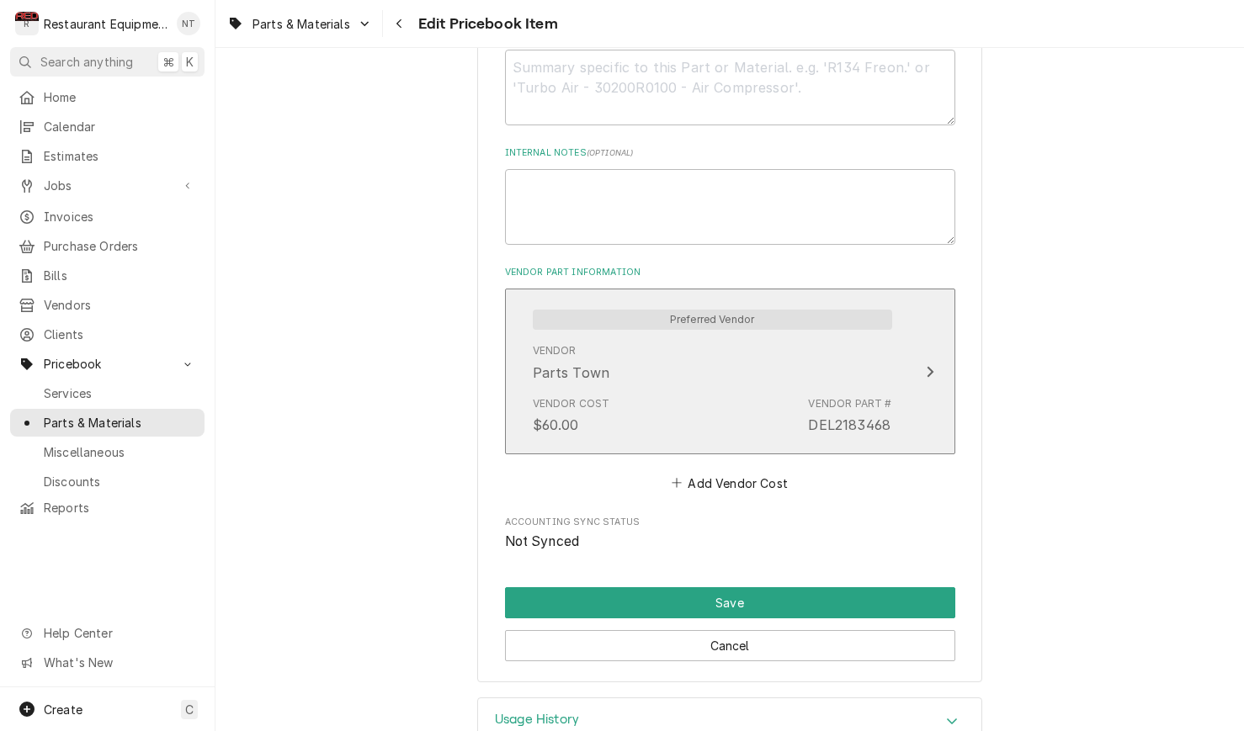
click at [727, 390] on div "Vendor Cost $60.00 Vendor Part # DEL2183468" at bounding box center [712, 416] width 359 height 52
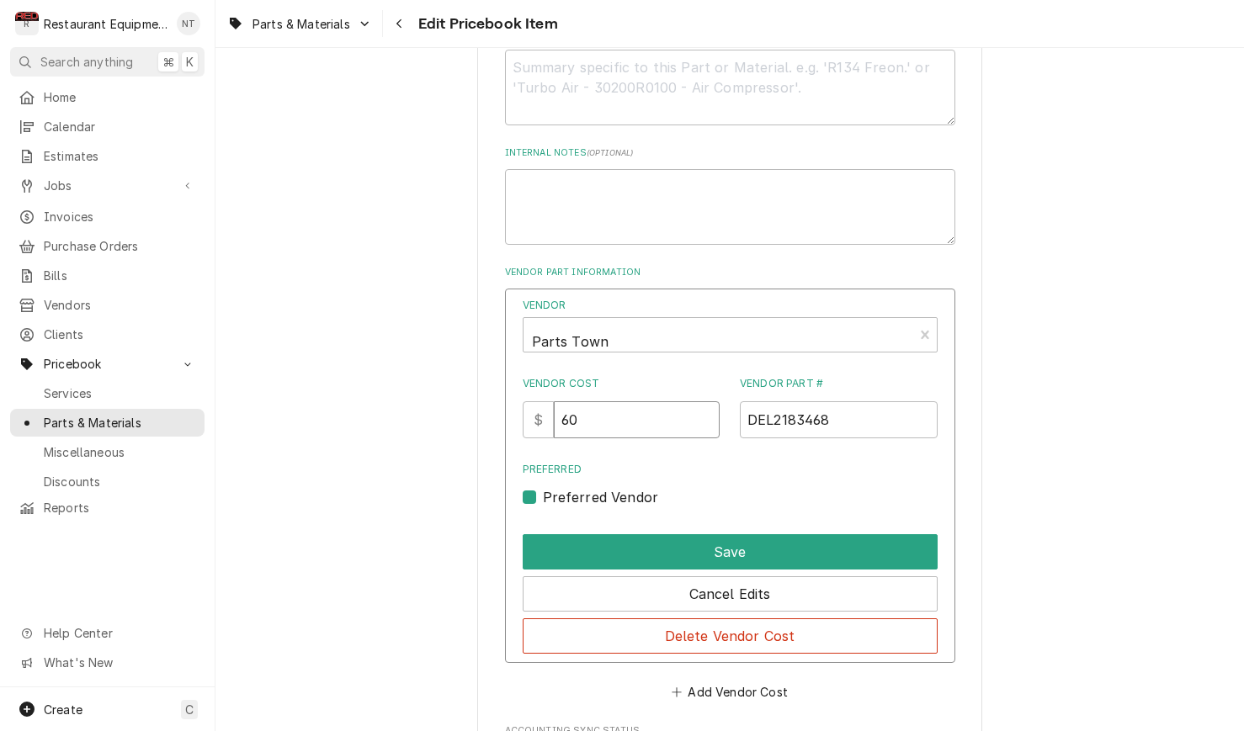
click at [653, 401] on input "60" at bounding box center [637, 419] width 166 height 37
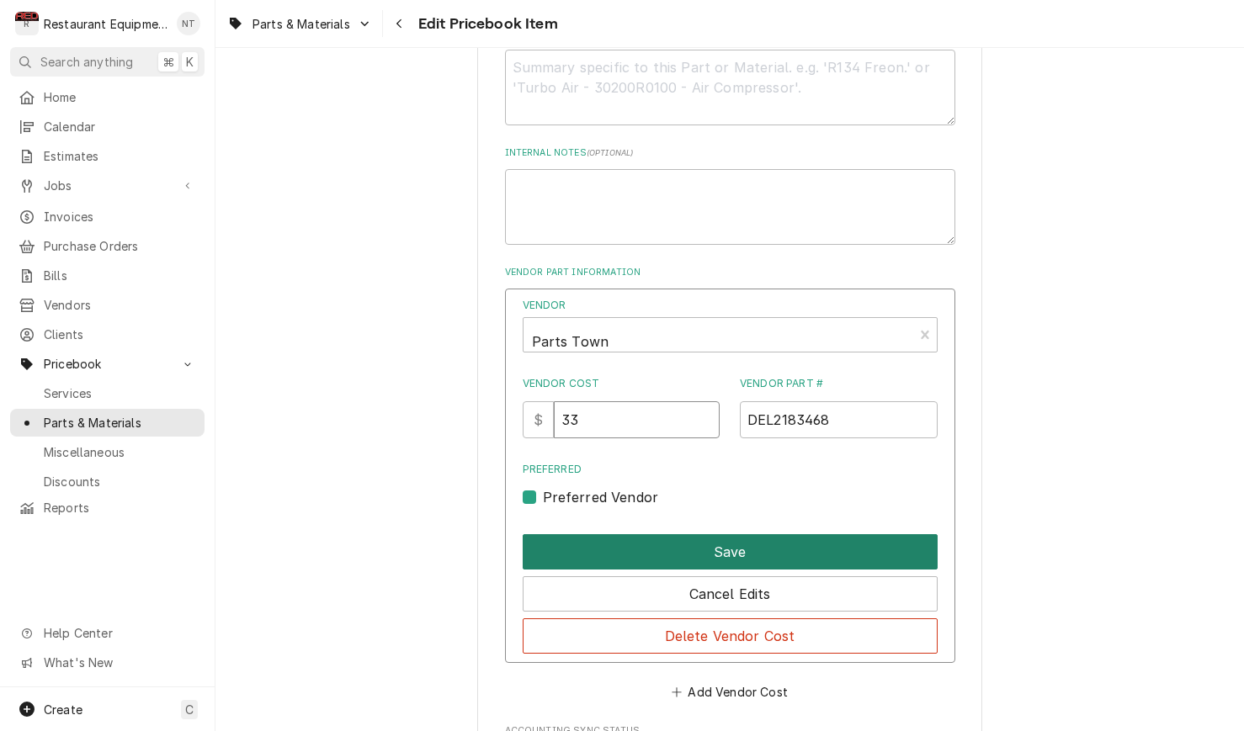
type input "33"
click at [725, 534] on button "Save" at bounding box center [729, 551] width 415 height 35
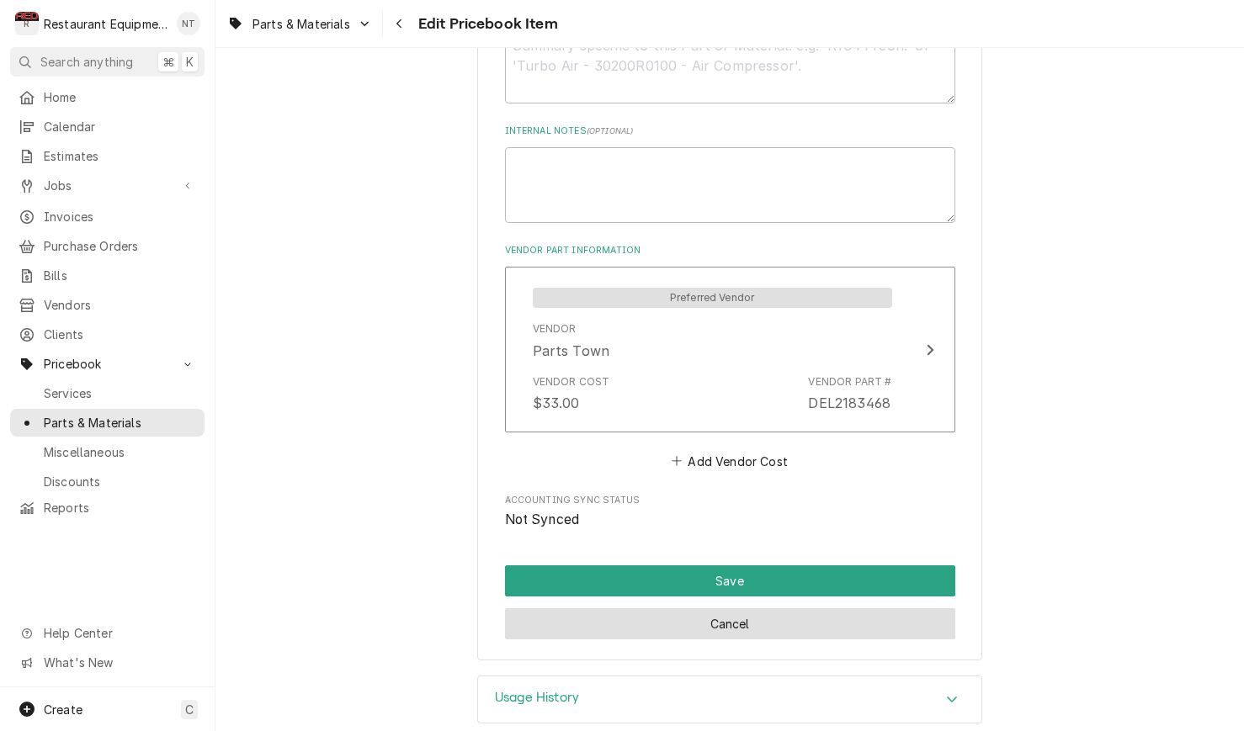
scroll to position [0, 0]
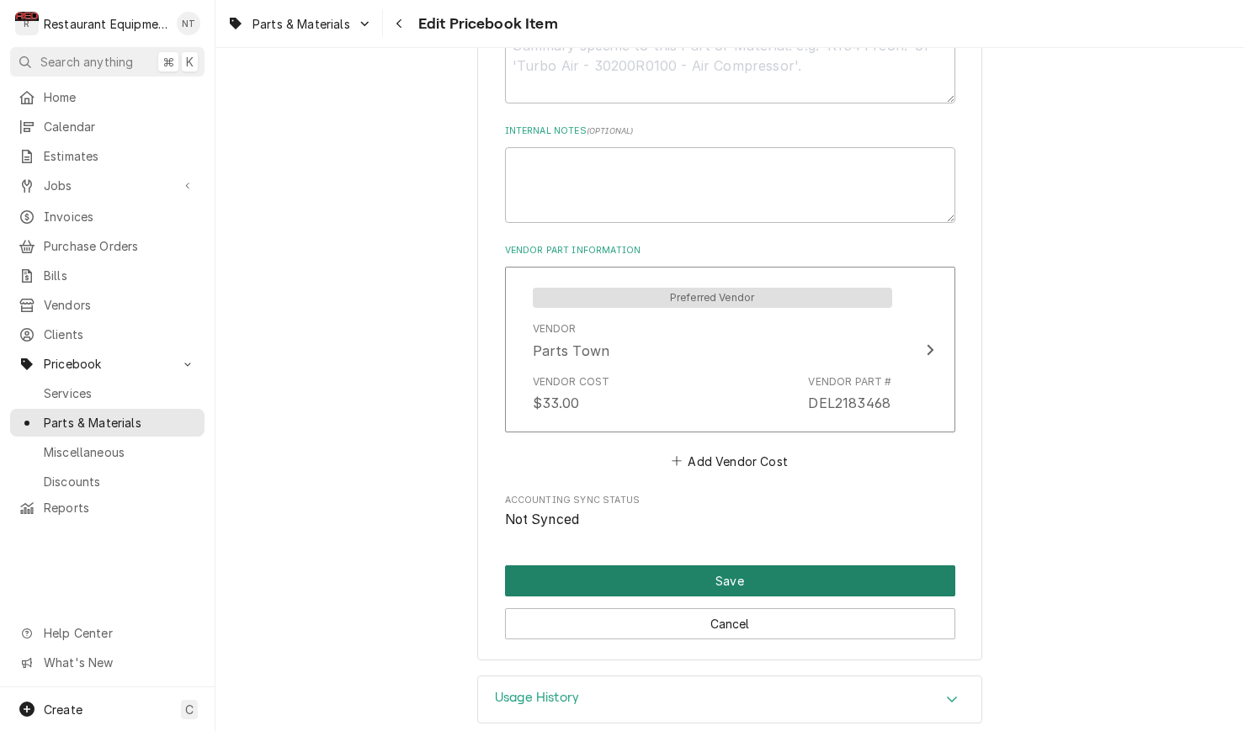
click at [751, 565] on button "Save" at bounding box center [730, 580] width 450 height 31
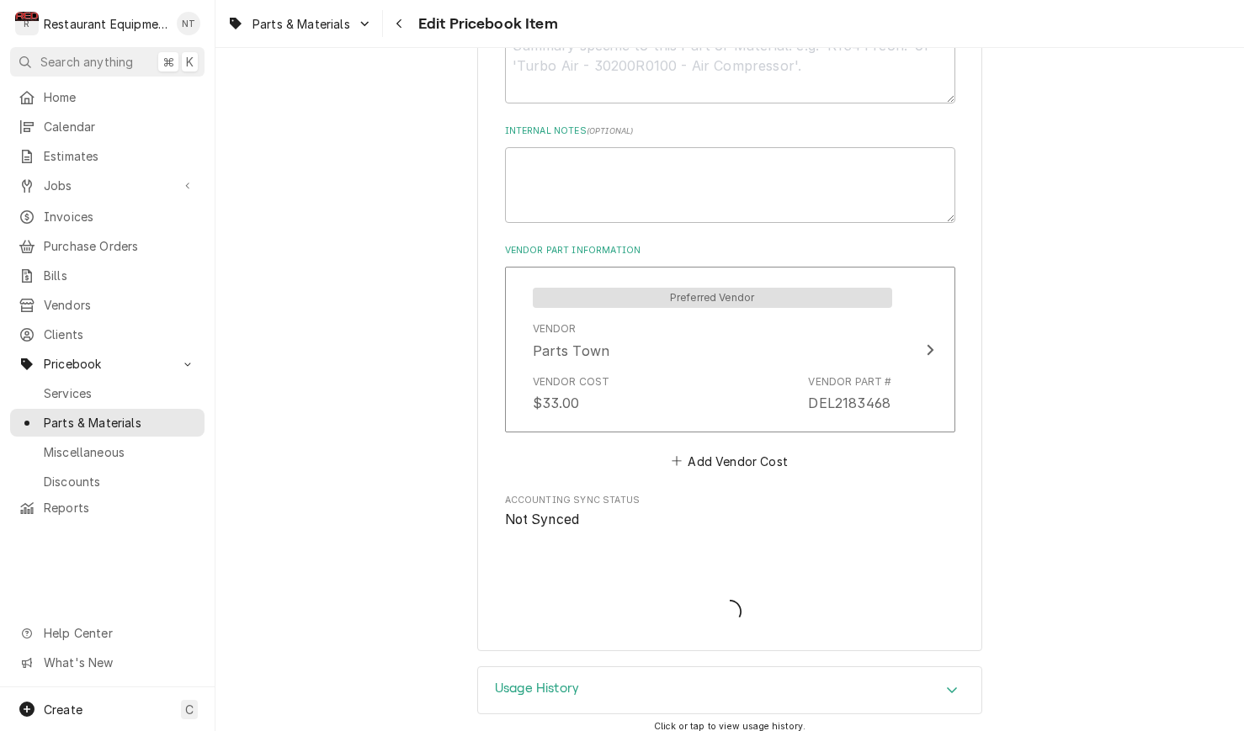
scroll to position [878, 0]
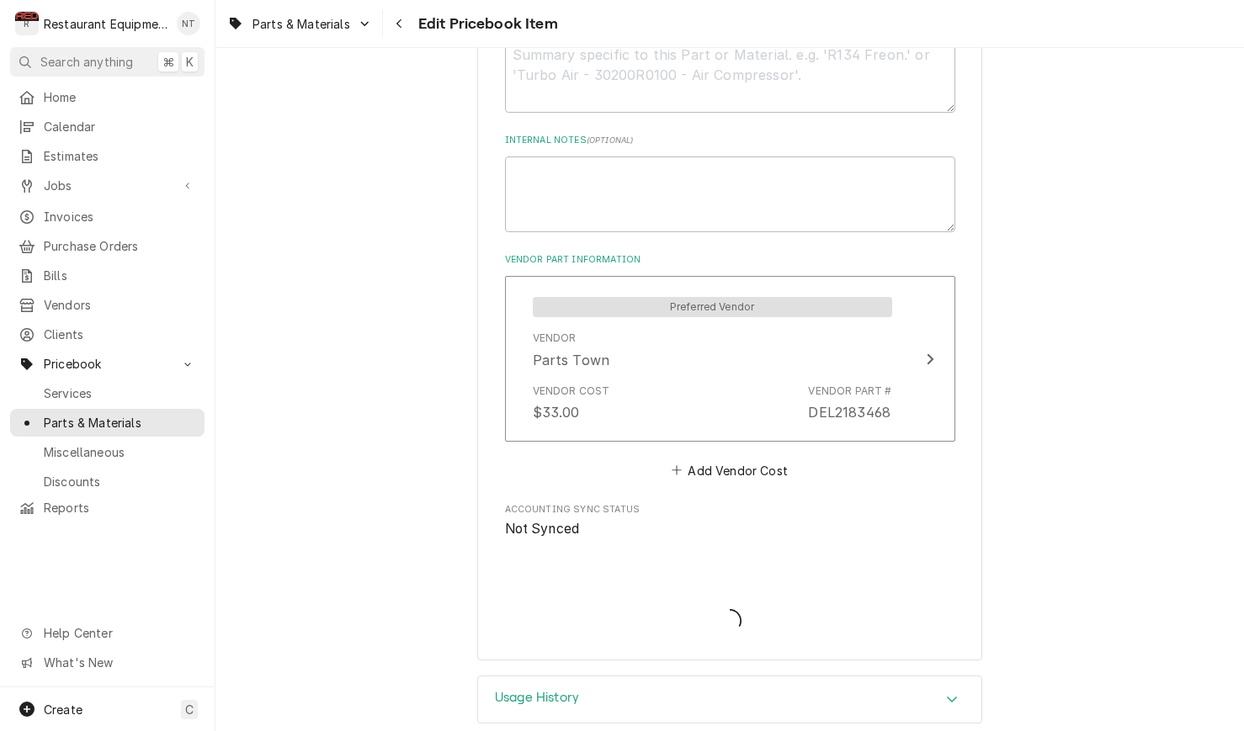
type textarea "x"
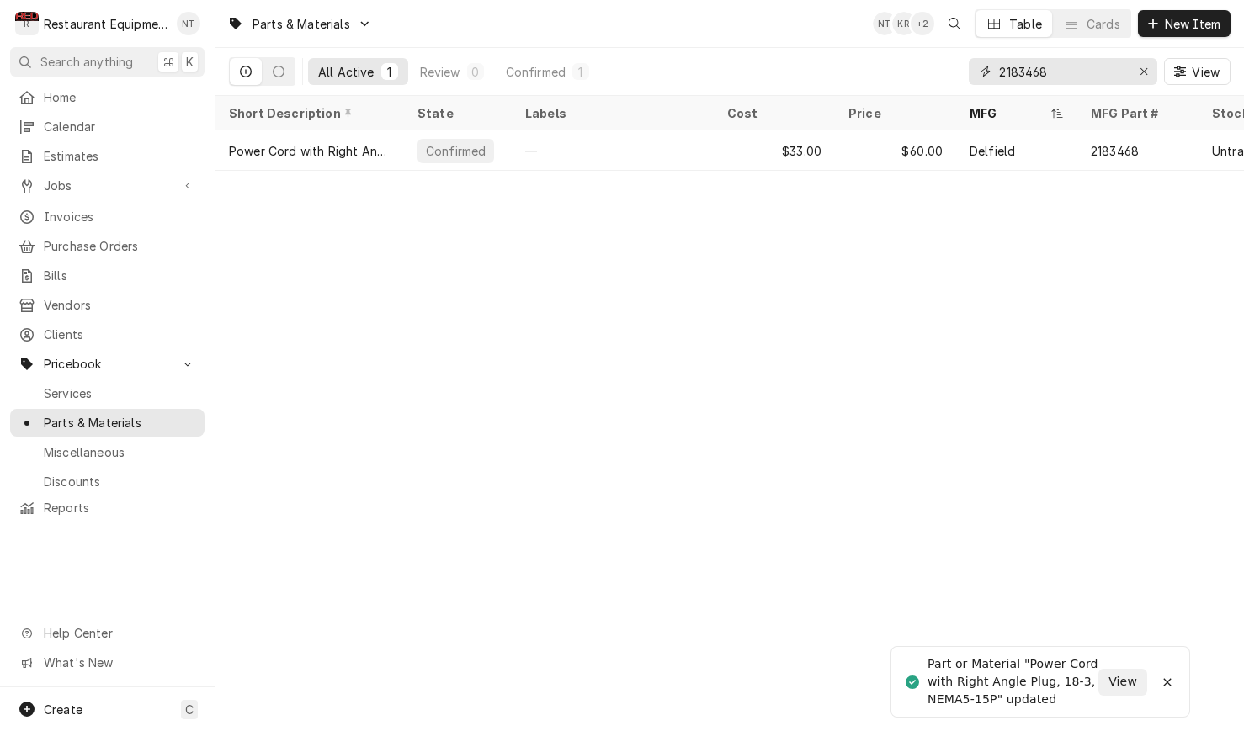
click at [1139, 71] on icon "Erase input" at bounding box center [1143, 72] width 9 height 12
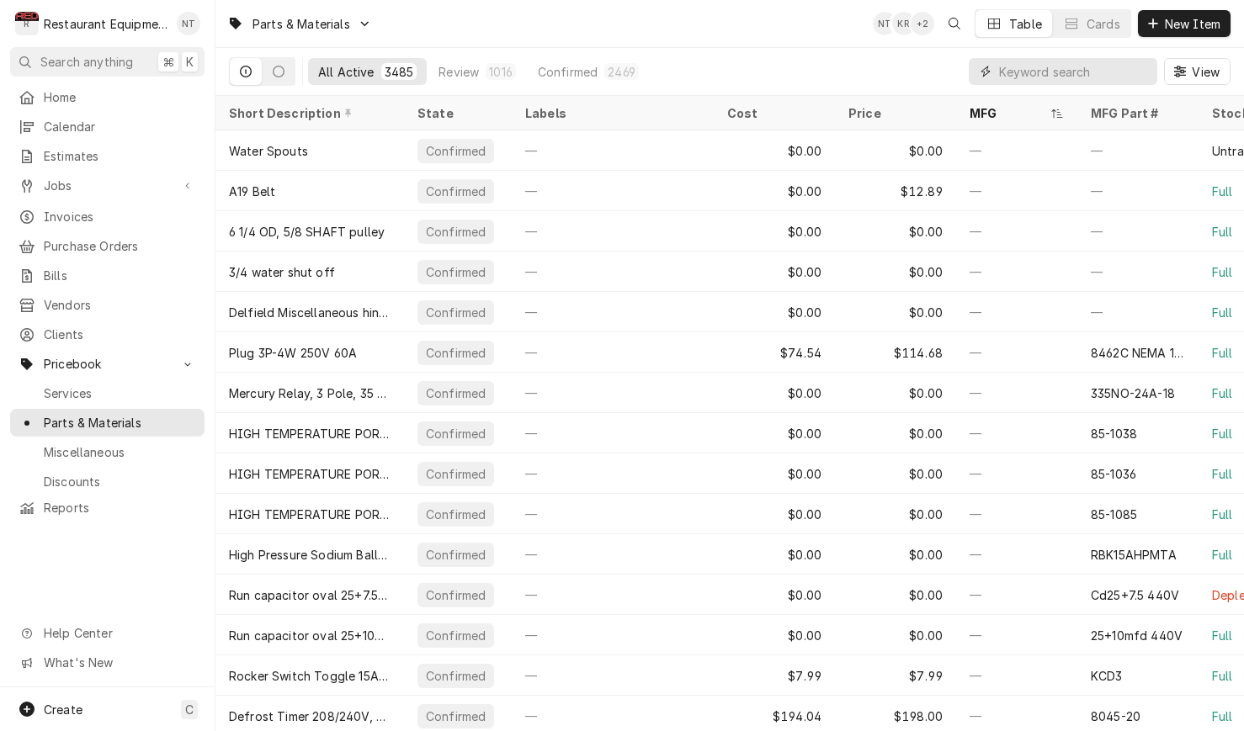
click at [1121, 72] on input "Dynamic Content Wrapper" at bounding box center [1074, 71] width 150 height 27
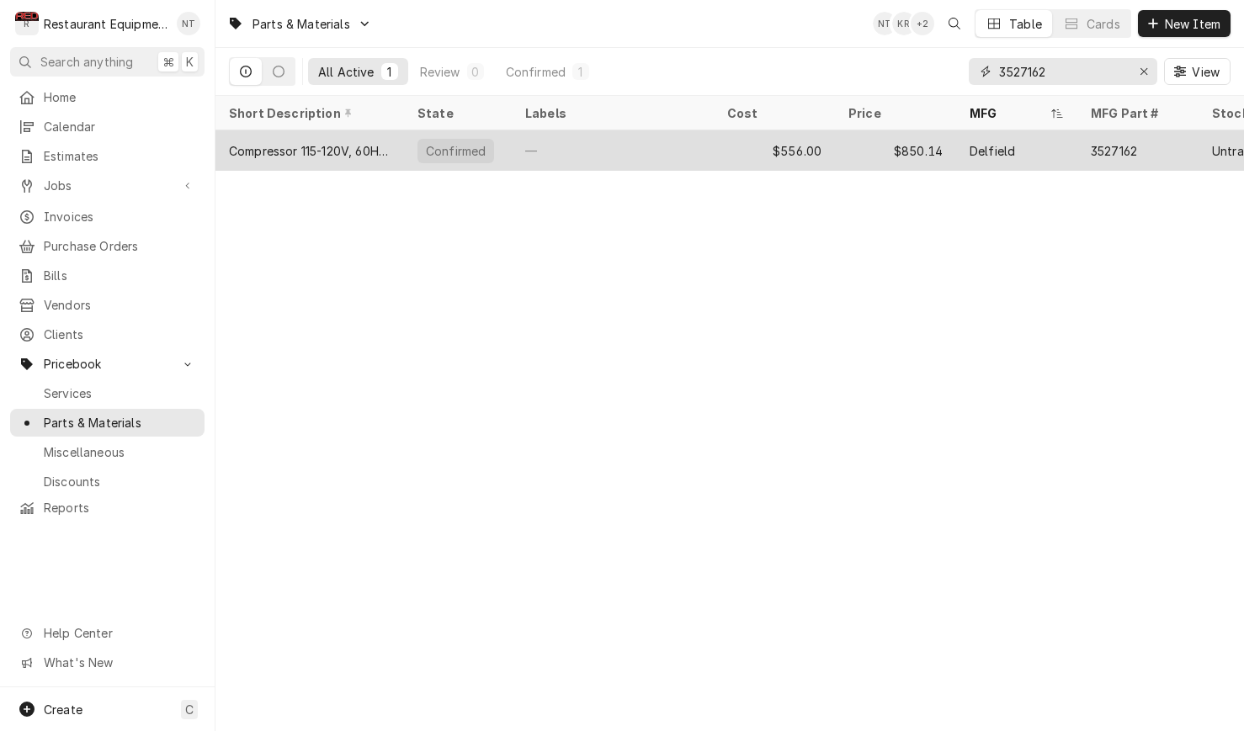
type input "3527162"
click at [1069, 141] on div "Delfield" at bounding box center [1016, 150] width 121 height 40
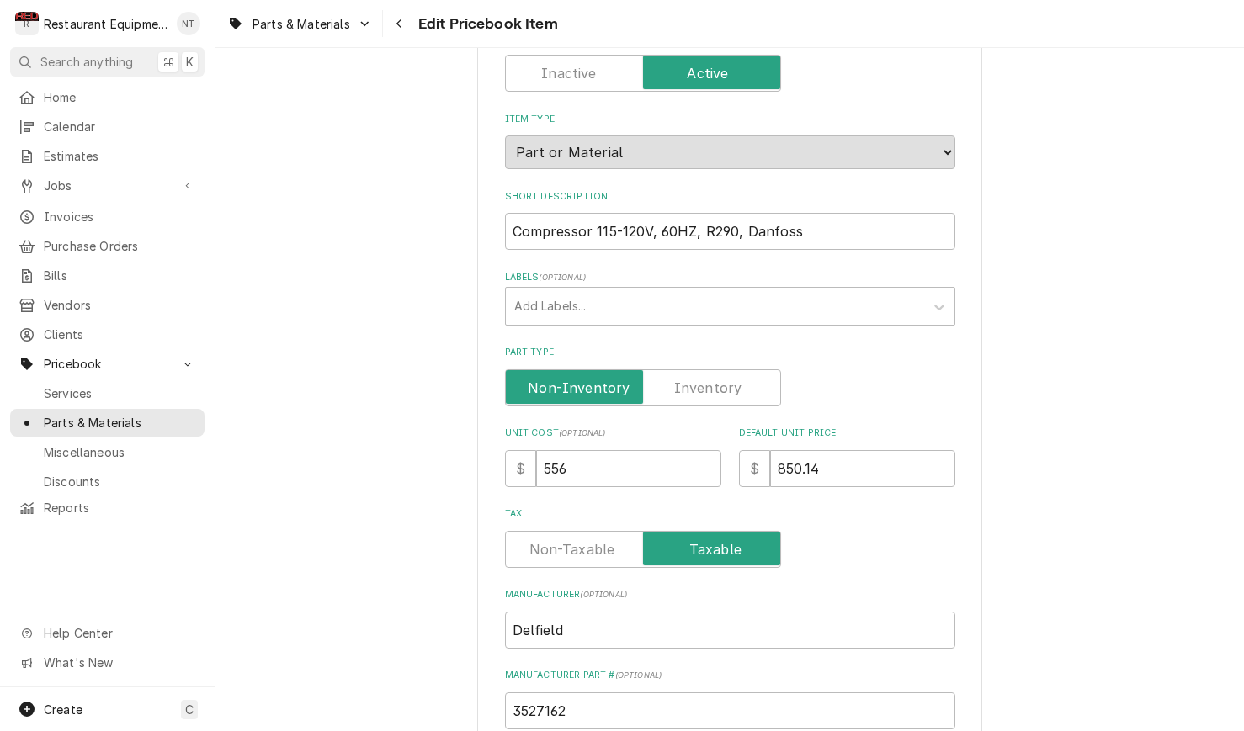
scroll to position [146, 0]
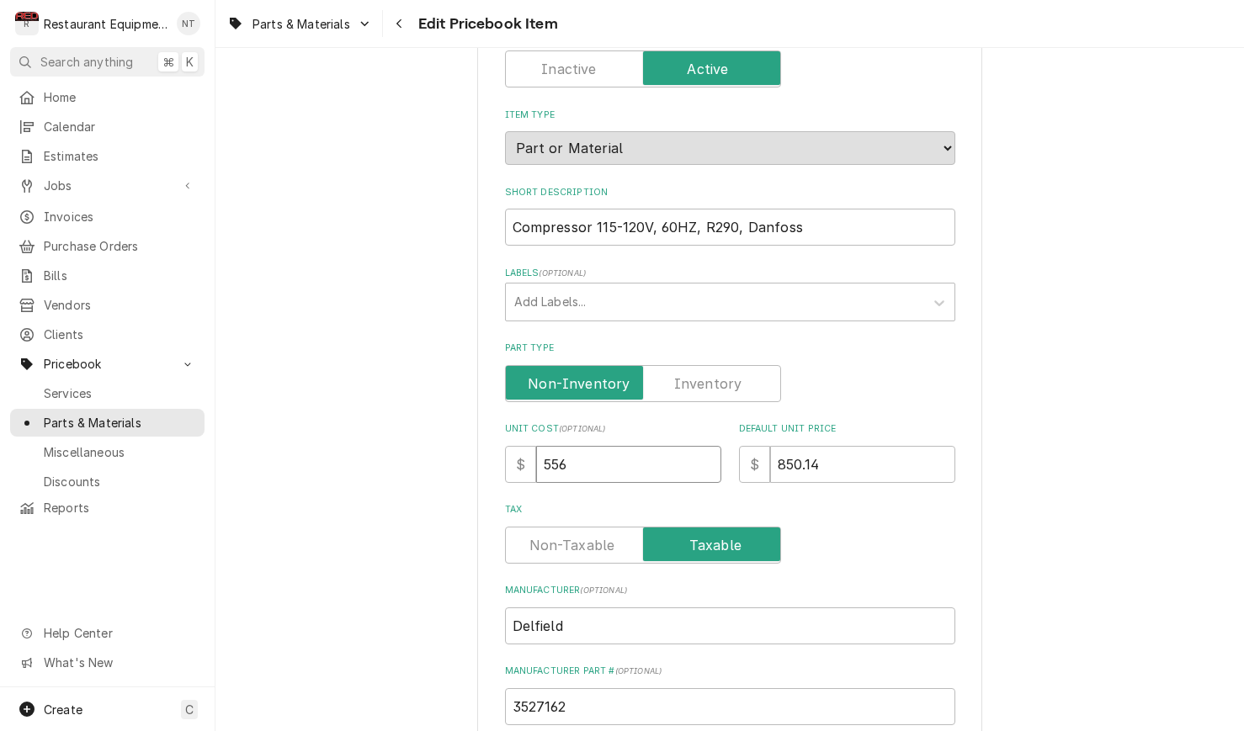
click at [681, 446] on input "556" at bounding box center [628, 464] width 185 height 37
type textarea "x"
type input "3"
type textarea "x"
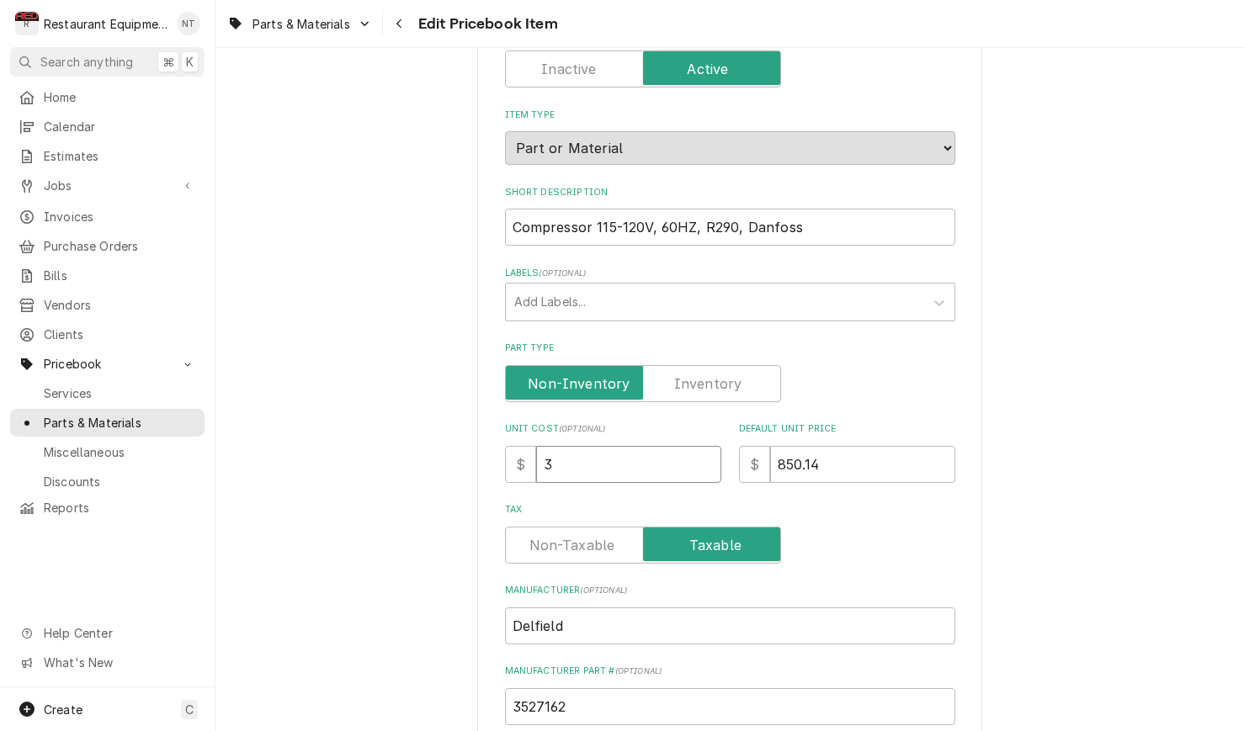
type input "30"
type textarea "x"
type input "305"
type textarea "x"
type input "305.8"
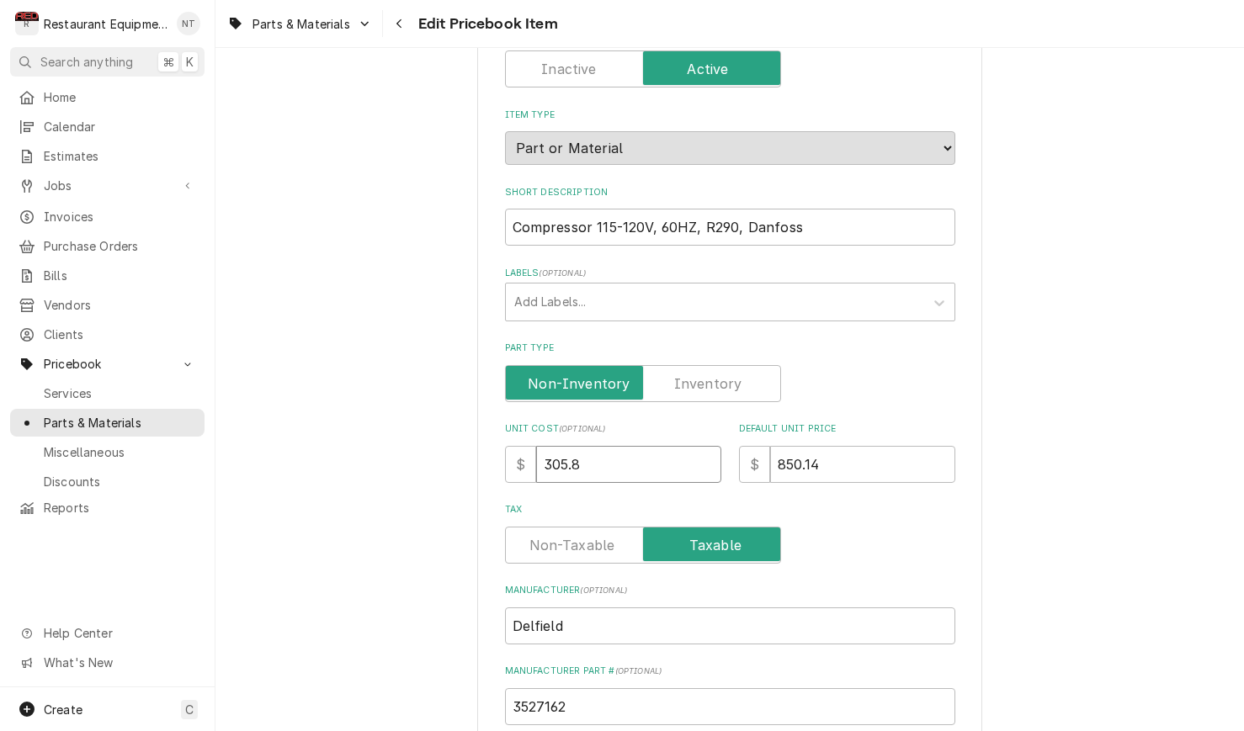
type textarea "x"
type input "305.80"
click at [844, 446] on input "850.14" at bounding box center [862, 464] width 185 height 37
type textarea "x"
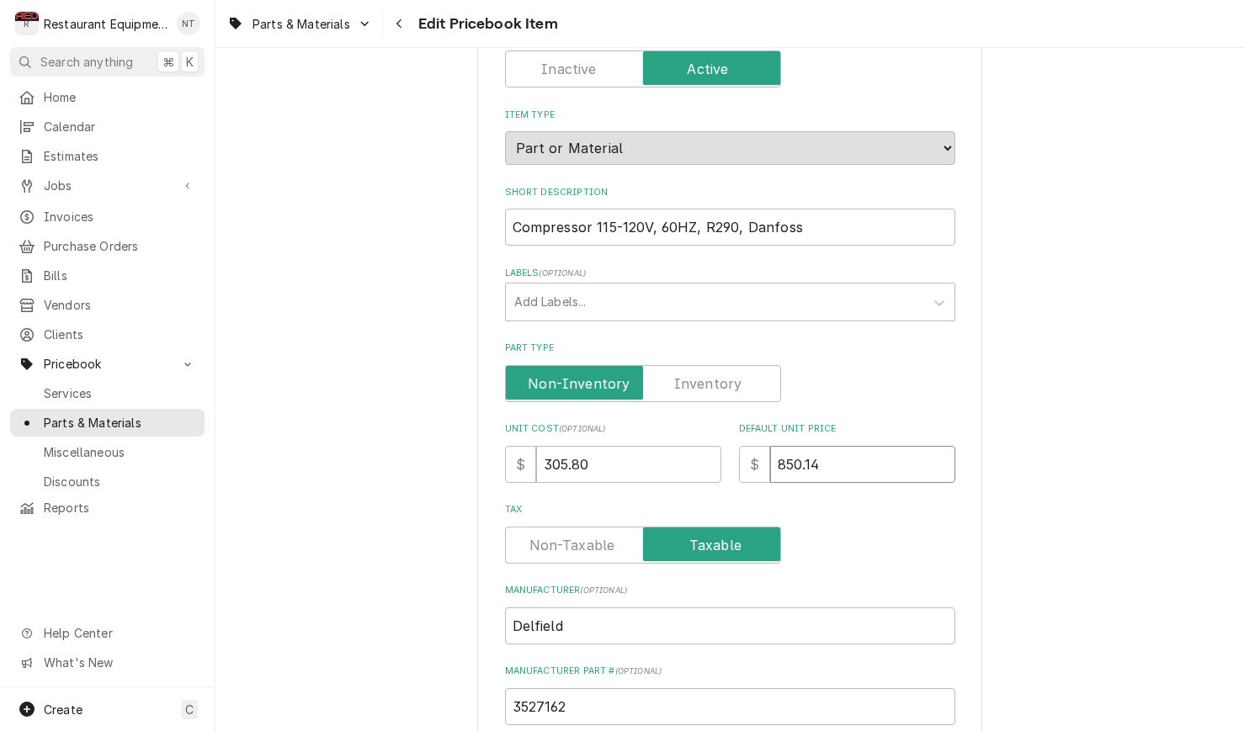
type input "5"
type textarea "x"
type input "55"
type textarea "x"
type input "556"
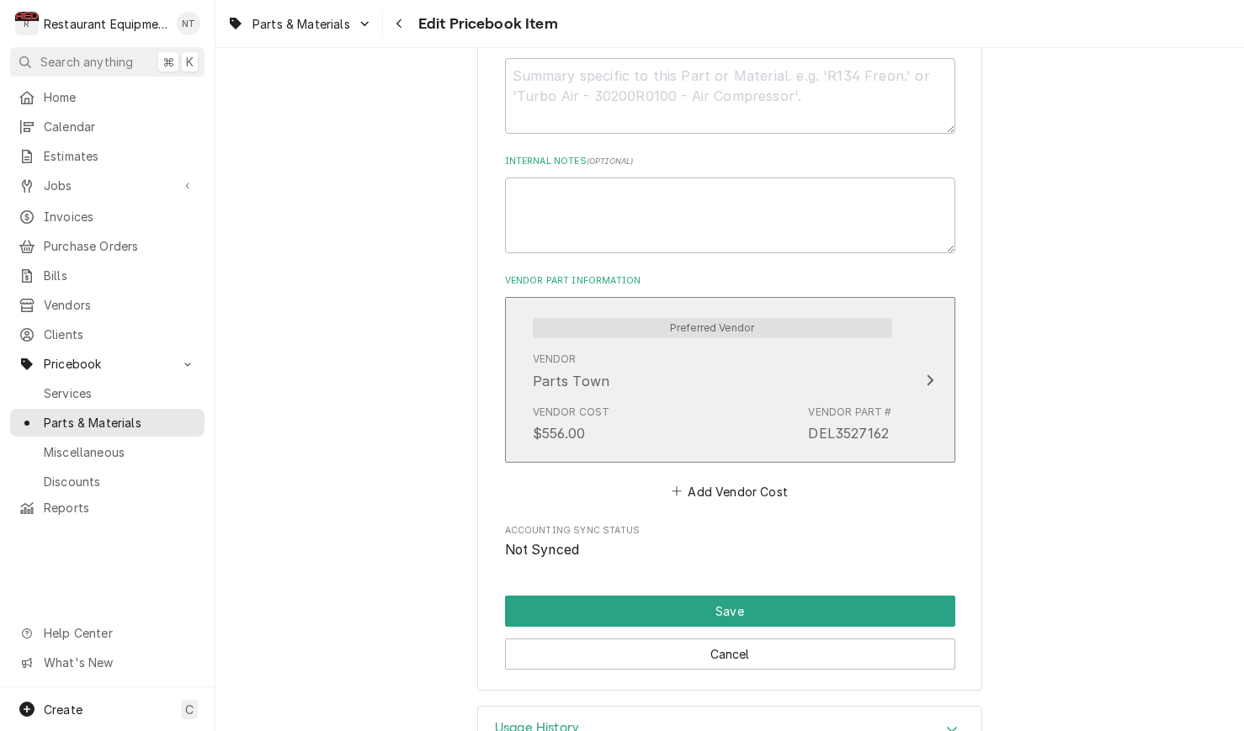
scroll to position [859, 0]
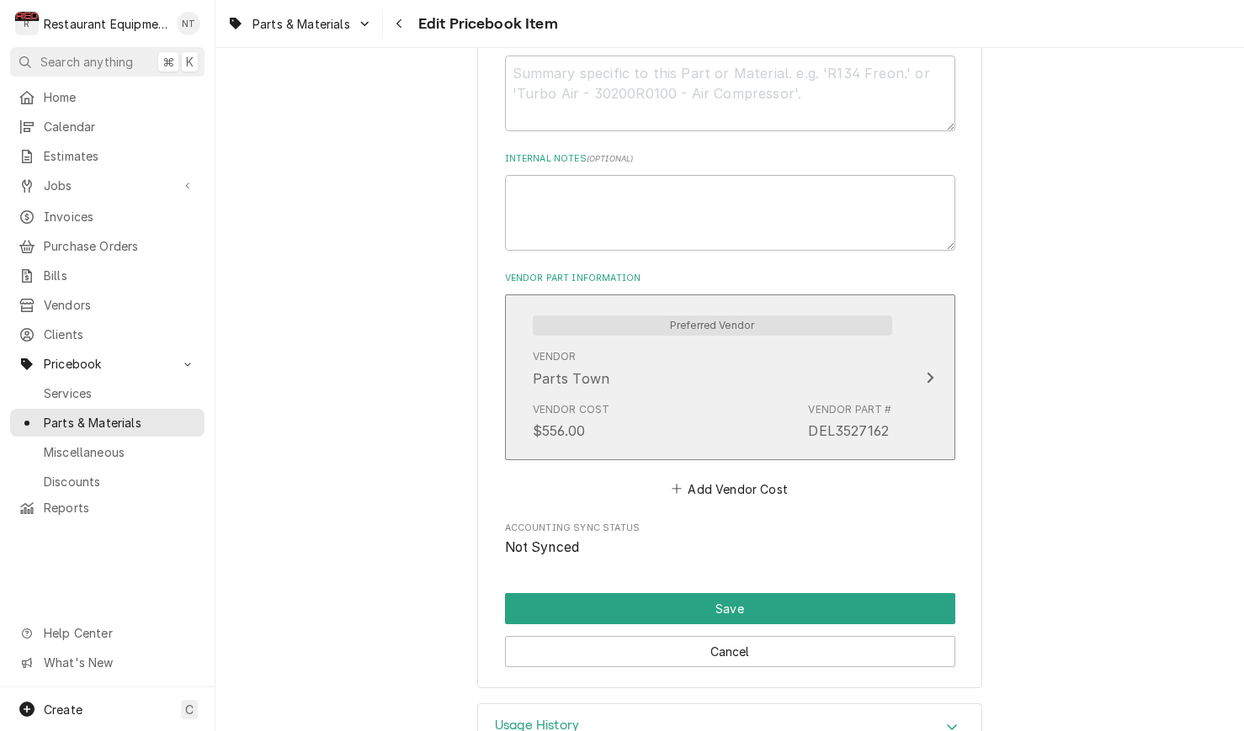
click at [693, 395] on div "Vendor Cost $556.00 Vendor Part # DEL3527162" at bounding box center [712, 421] width 359 height 52
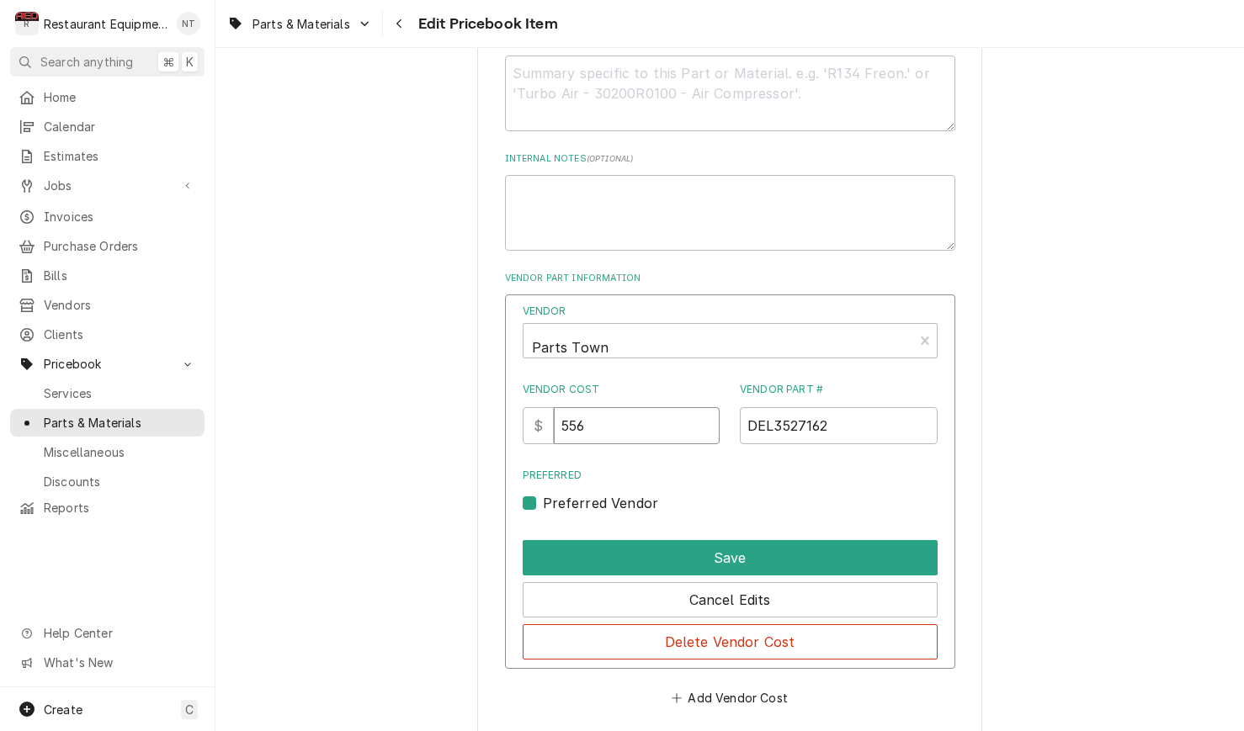
click at [669, 409] on input "556" at bounding box center [637, 425] width 166 height 37
type input "305.80"
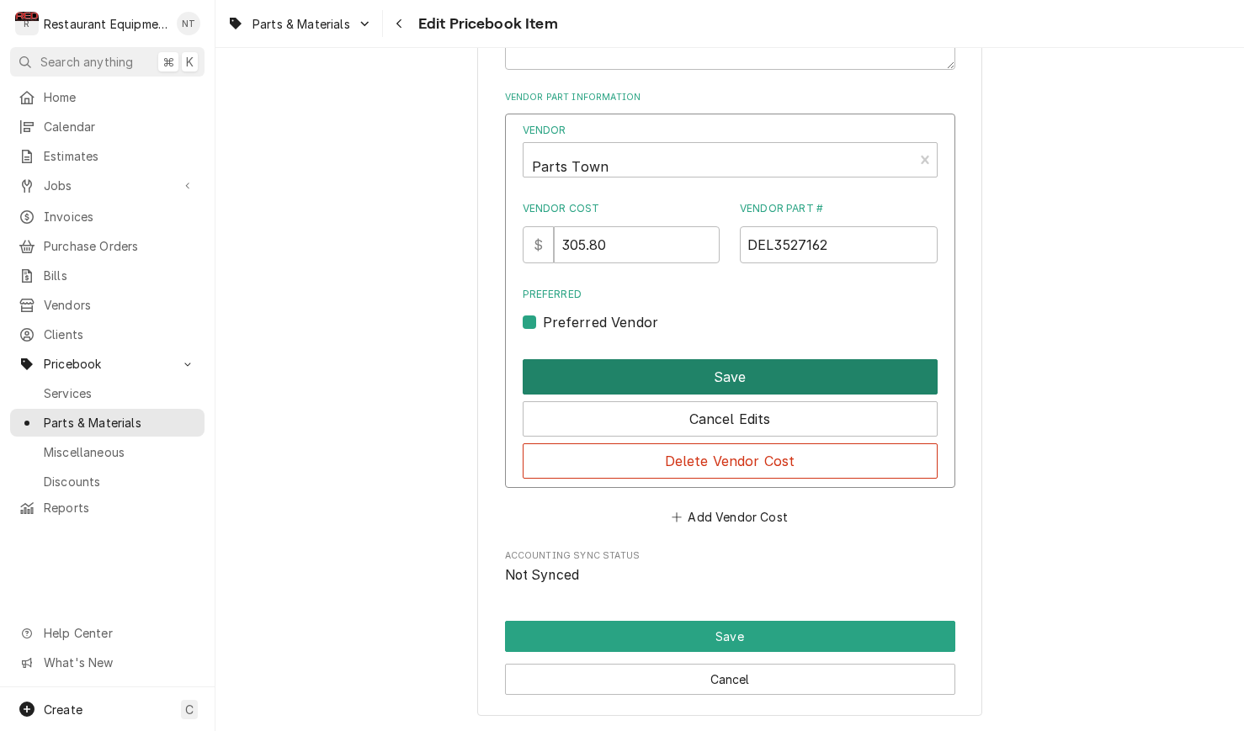
click at [770, 359] on button "Save" at bounding box center [729, 376] width 415 height 35
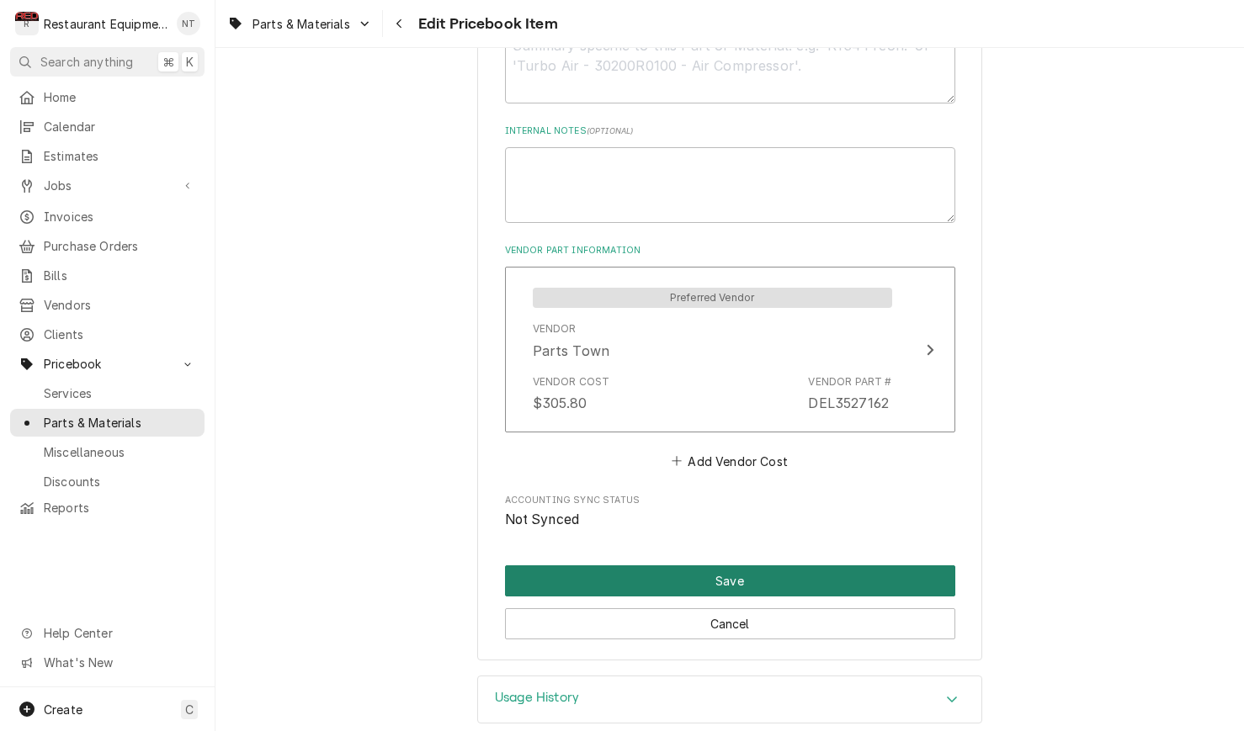
click at [798, 565] on button "Save" at bounding box center [730, 580] width 450 height 31
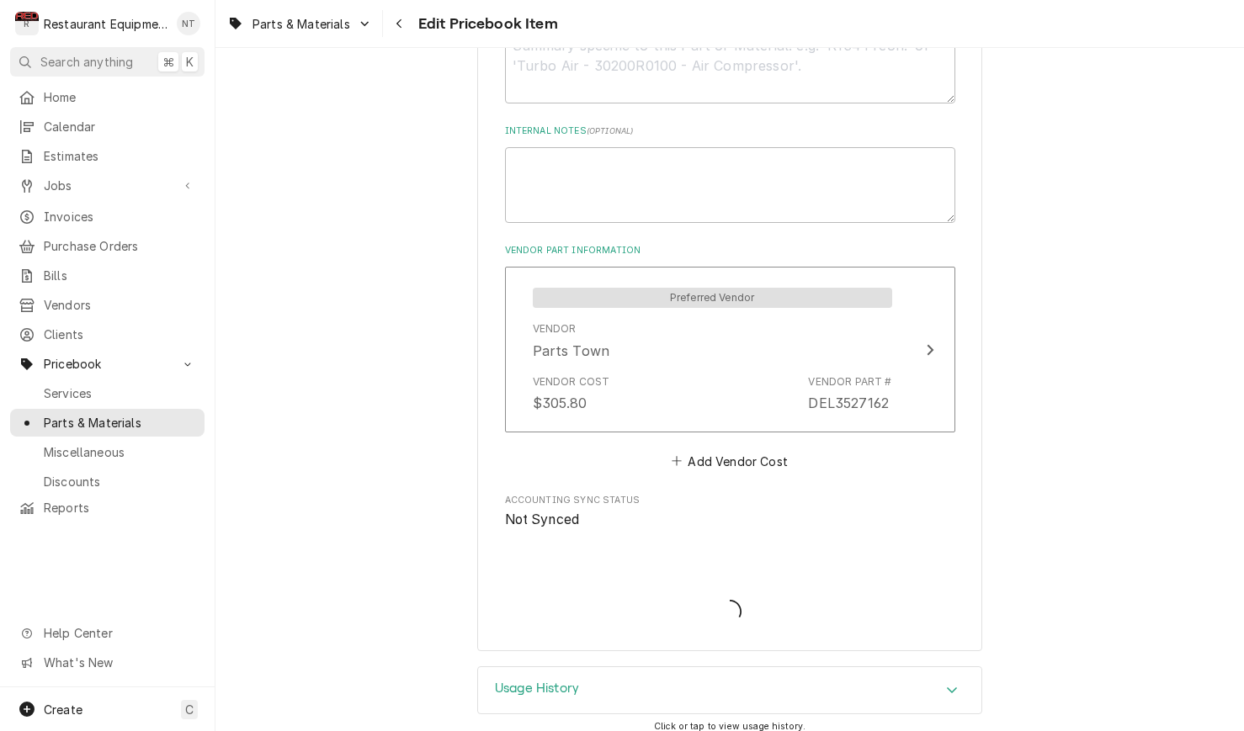
scroll to position [878, 0]
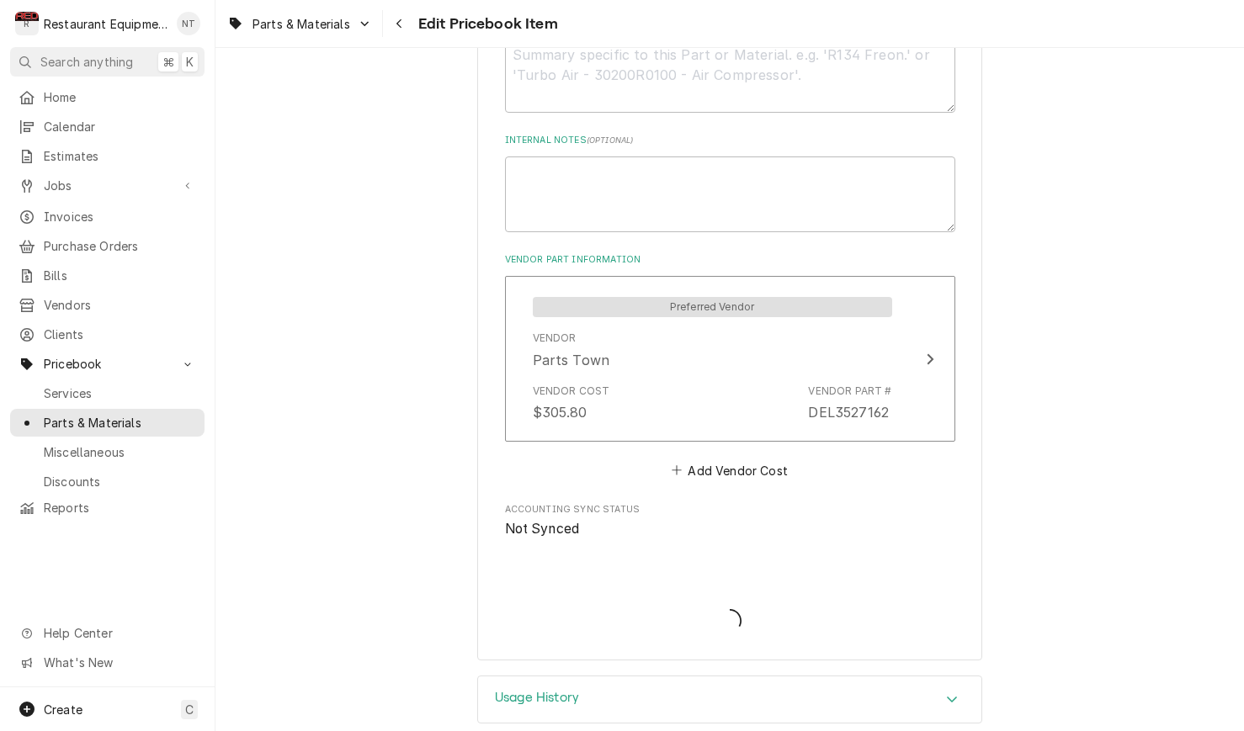
type textarea "x"
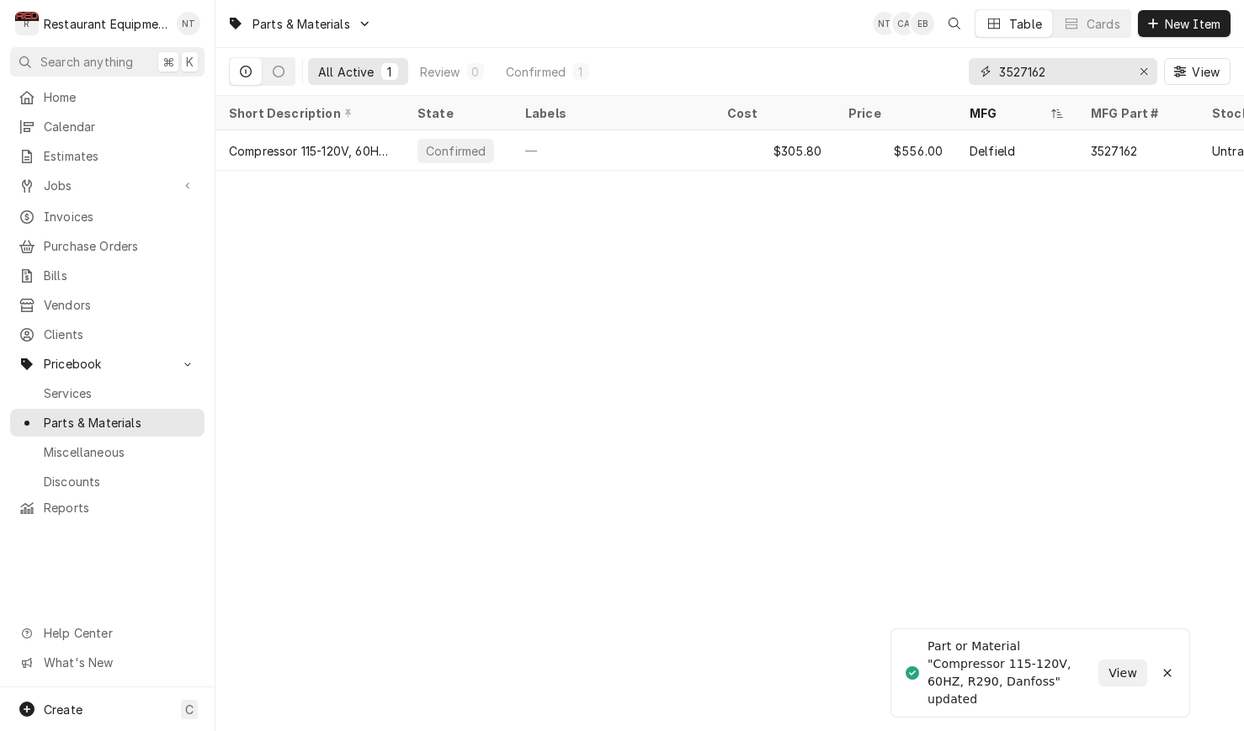
click at [1048, 66] on input "3527162" at bounding box center [1062, 71] width 126 height 27
click at [1047, 66] on input "3527162" at bounding box center [1062, 71] width 126 height 27
click at [1068, 70] on input "3527162" at bounding box center [1062, 71] width 126 height 27
click at [1068, 69] on input "3527162" at bounding box center [1062, 71] width 126 height 27
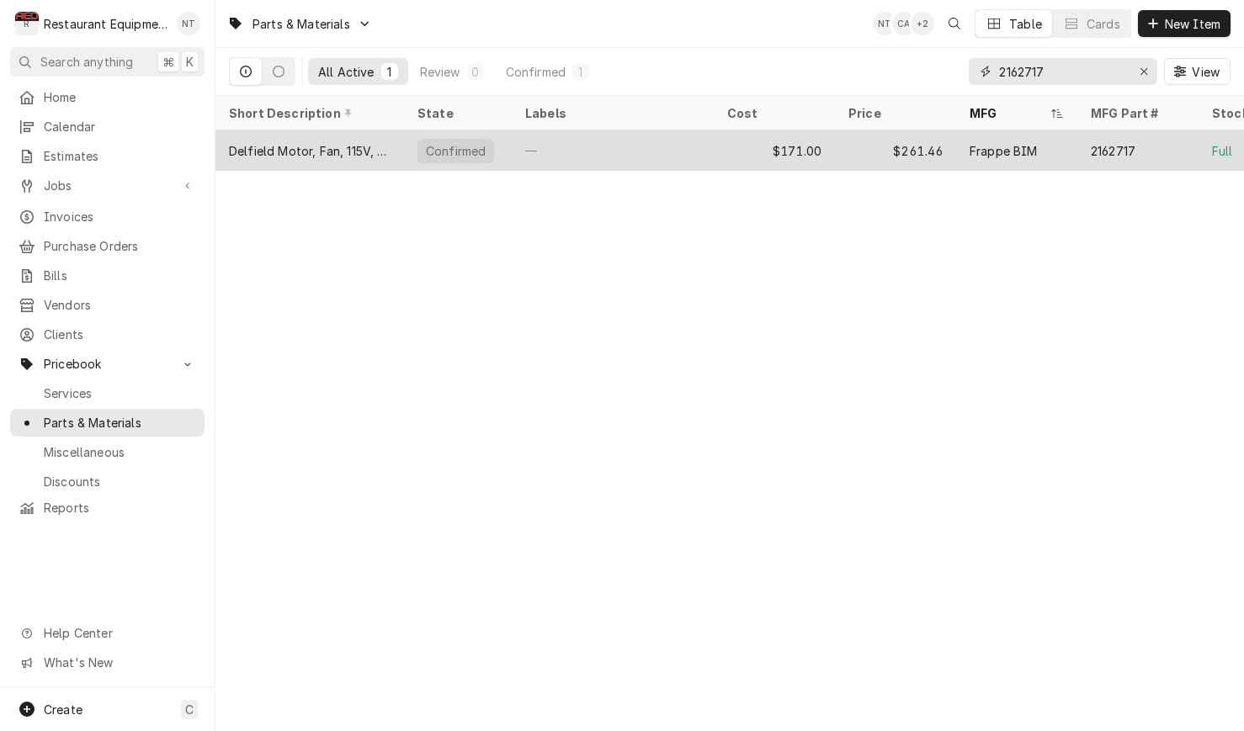
type input "2162717"
click at [1039, 143] on div "Frappe BIM" at bounding box center [1016, 150] width 121 height 40
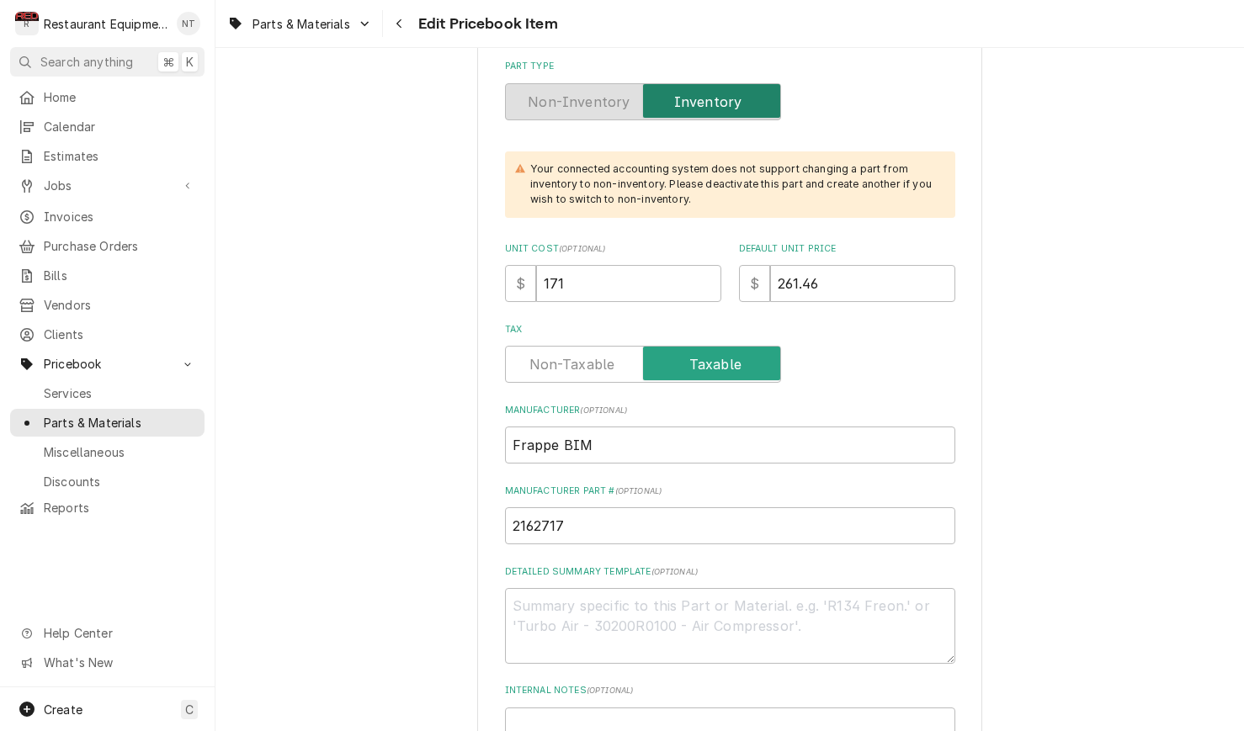
scroll to position [436, 0]
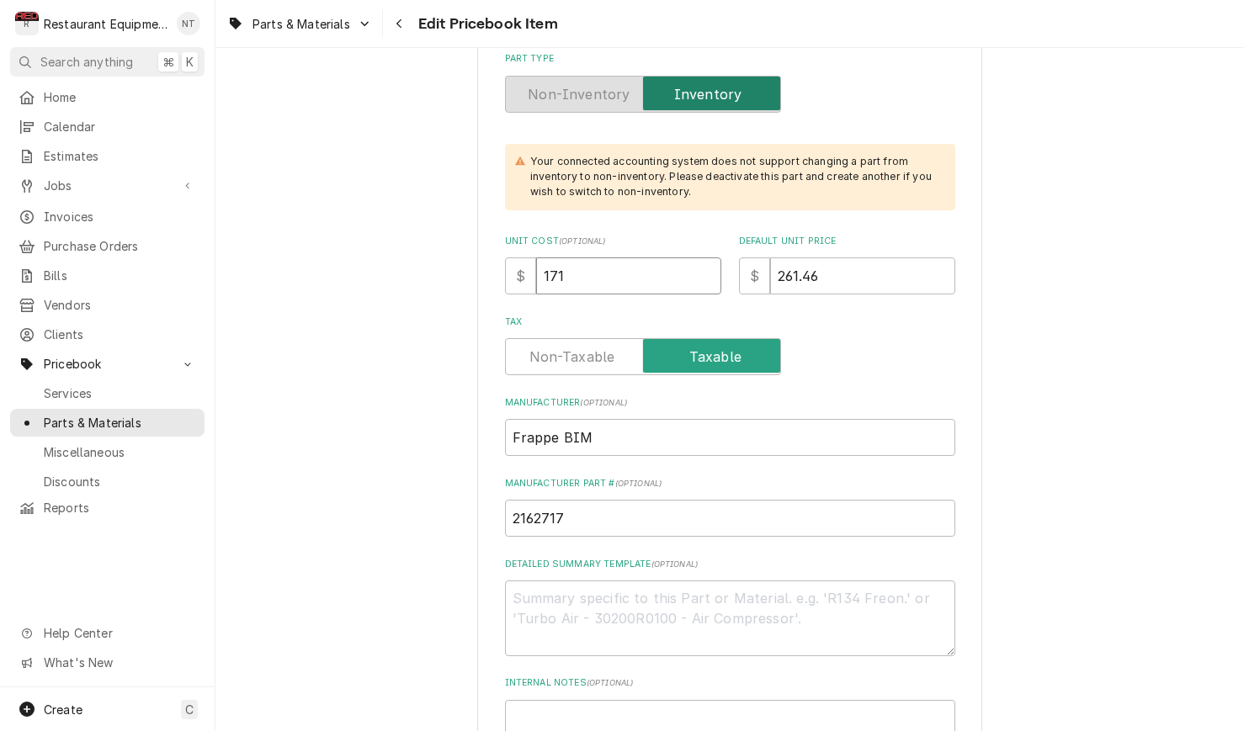
click at [649, 257] on input "171" at bounding box center [628, 275] width 185 height 37
click at [646, 263] on input "171" at bounding box center [628, 275] width 185 height 37
type textarea "x"
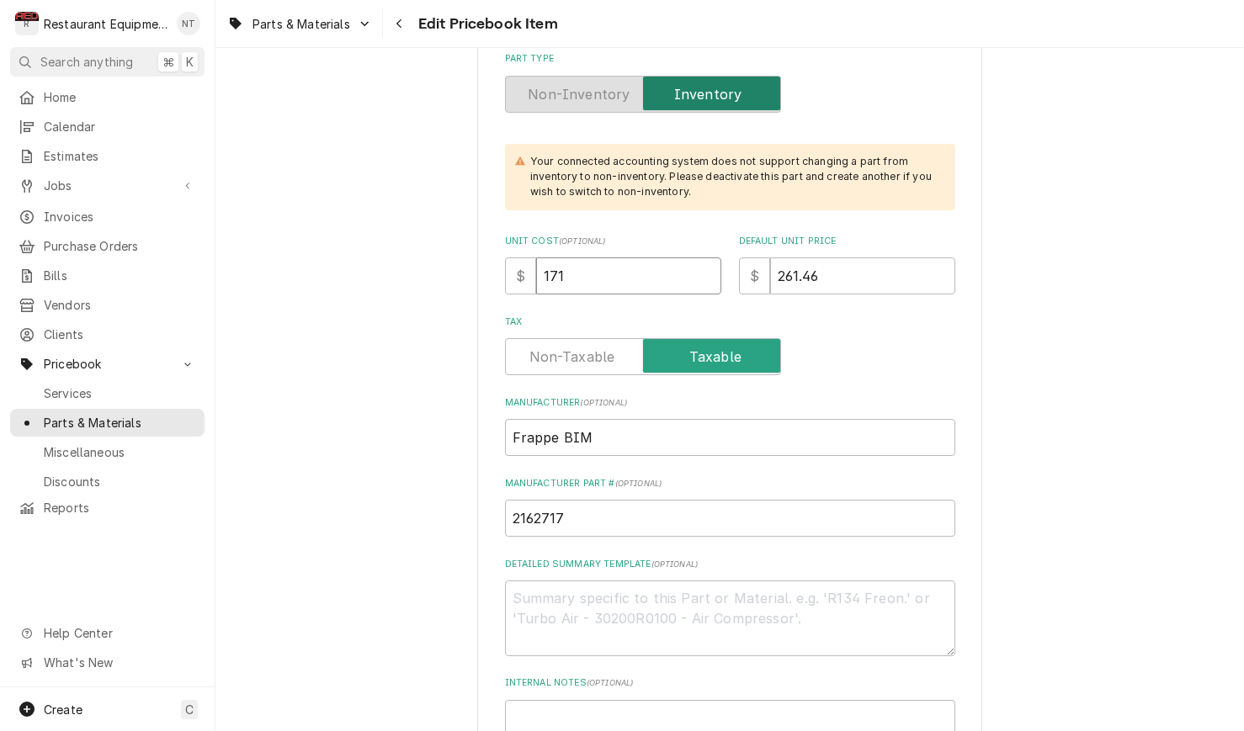
type input "4"
type textarea "x"
type input "9"
type textarea "x"
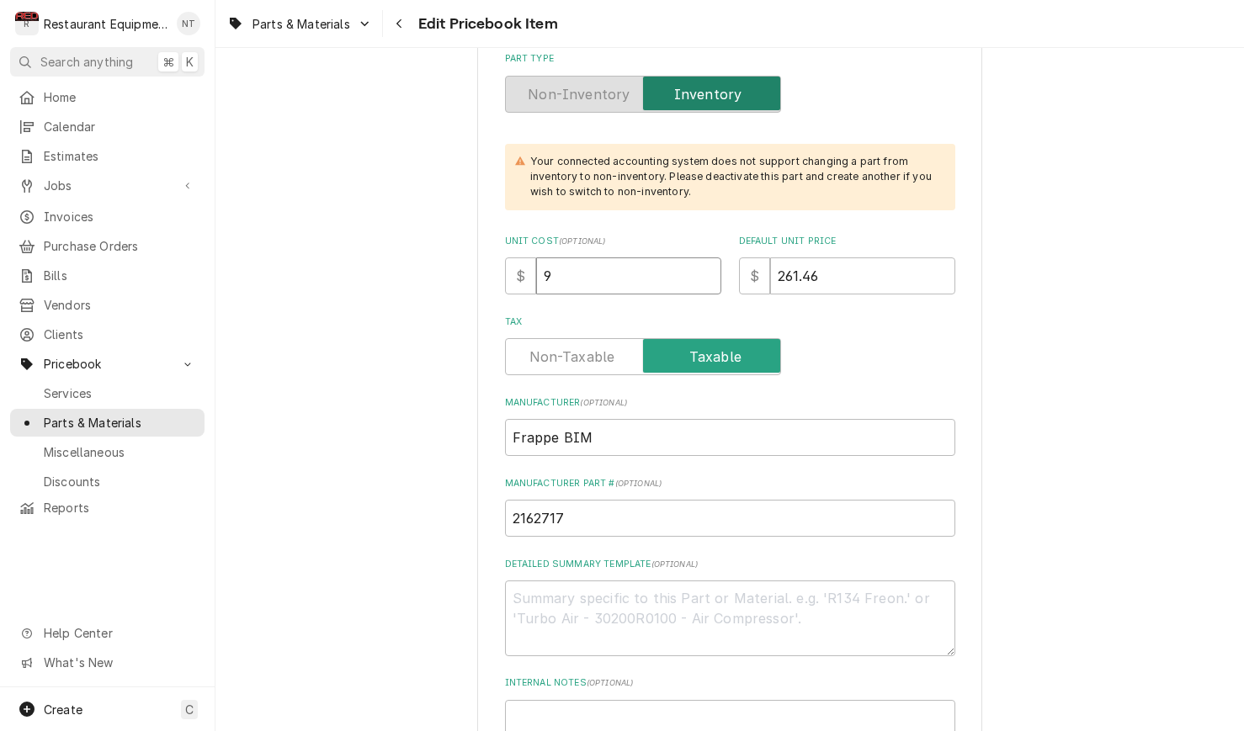
type input "94"
type textarea "x"
type input "94.0"
type textarea "x"
type input "94.05"
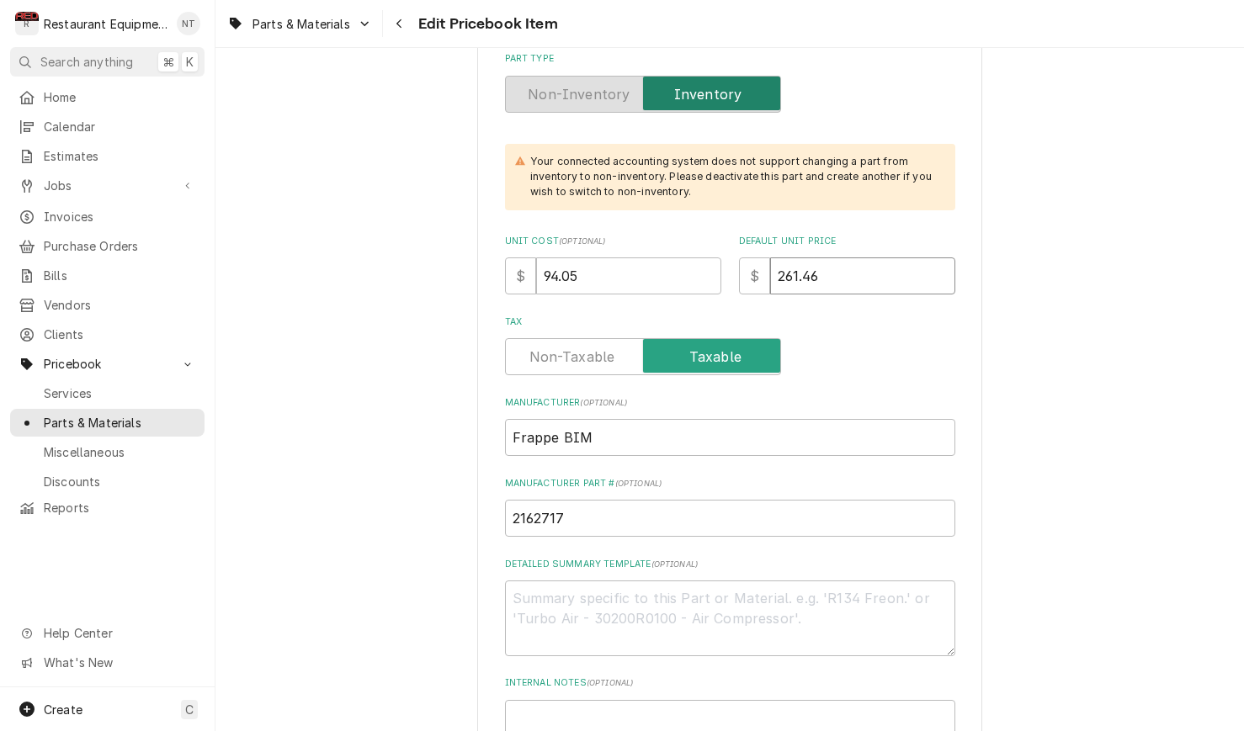
click at [841, 257] on input "261.46" at bounding box center [862, 275] width 185 height 37
type textarea "x"
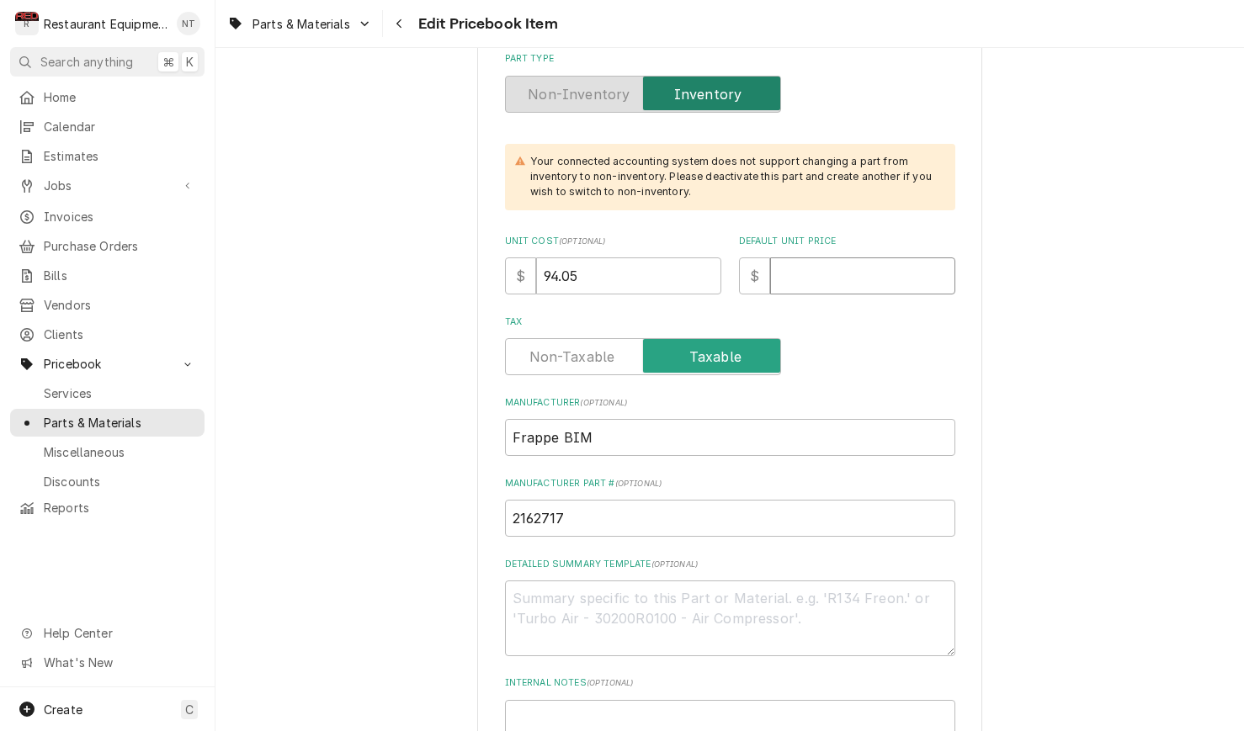
type textarea "x"
type input "1"
type textarea "x"
type input "17"
type textarea "x"
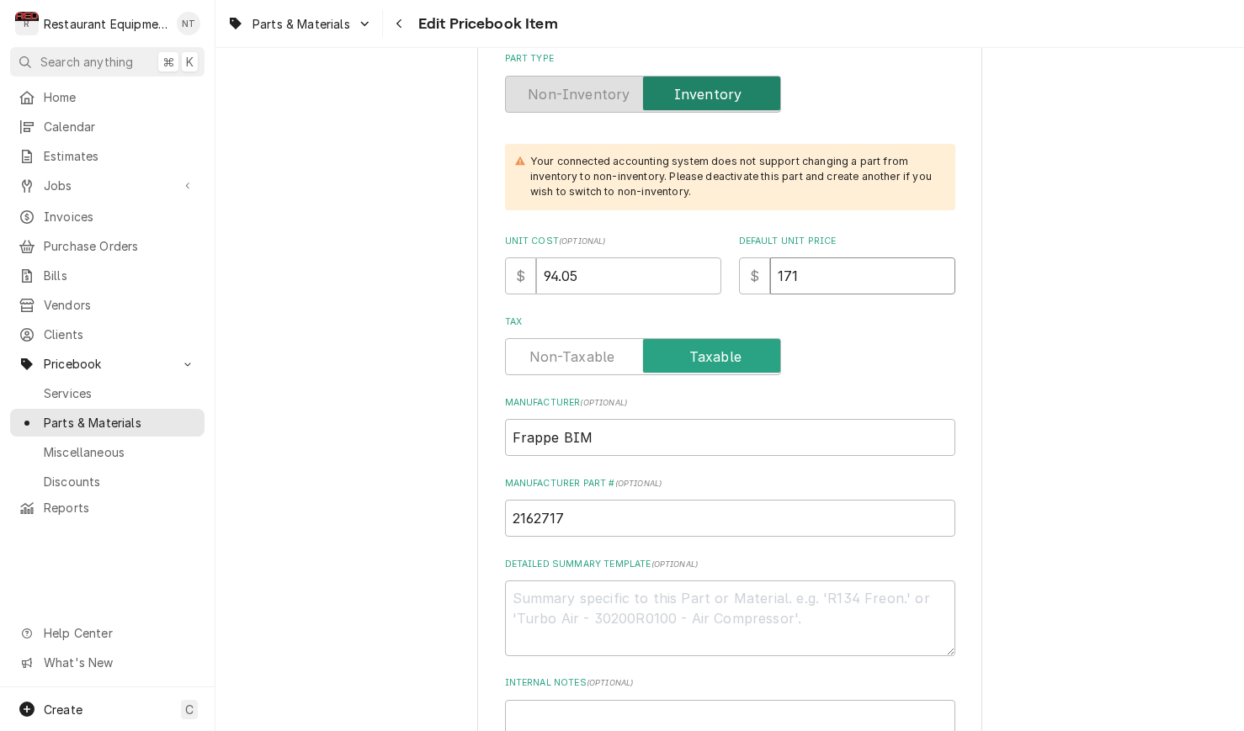
type input "171"
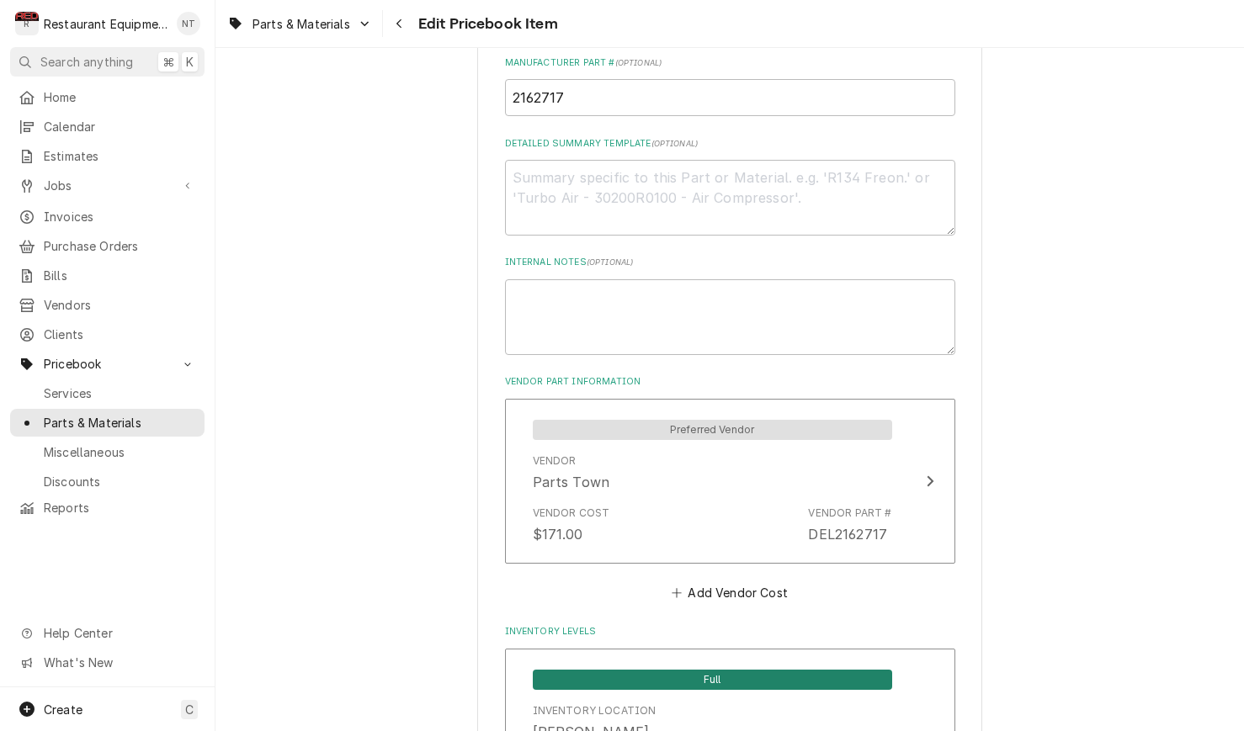
scroll to position [858, 0]
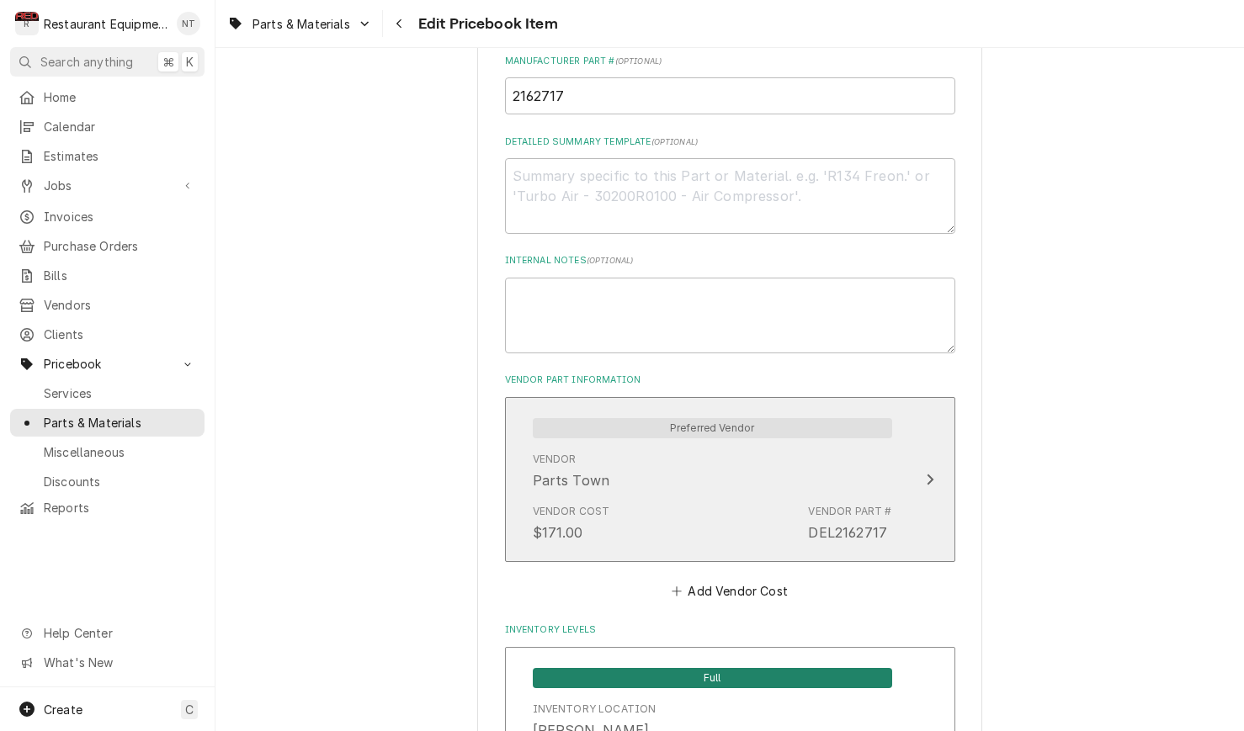
click at [756, 474] on div "Vendor Parts Town" at bounding box center [712, 471] width 359 height 52
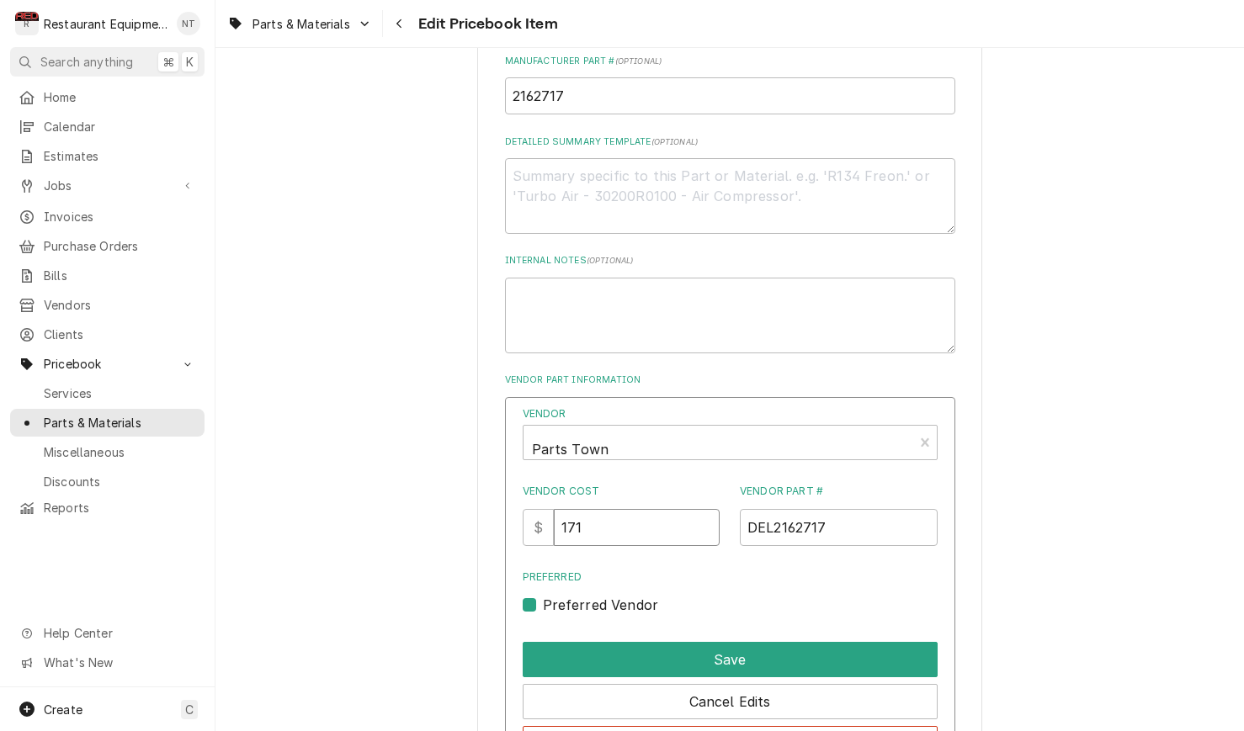
click at [647, 509] on input "171" at bounding box center [637, 527] width 166 height 37
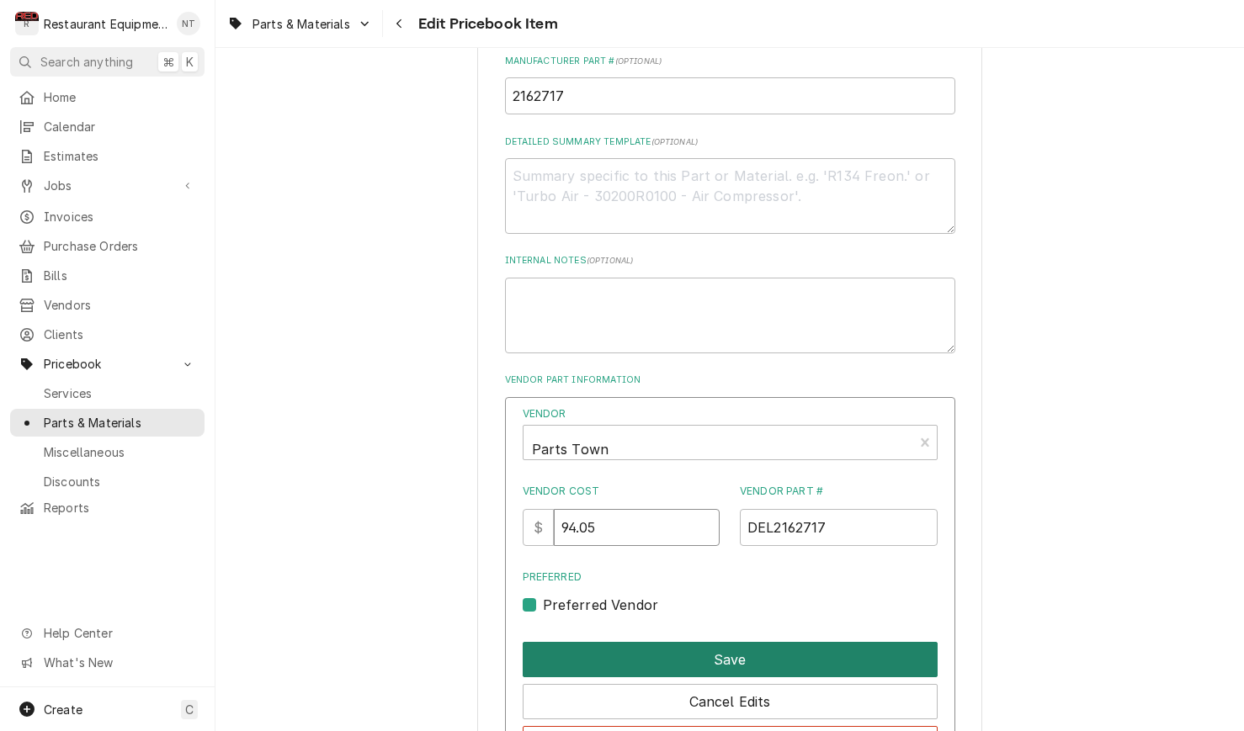
type input "94.05"
click at [721, 642] on button "Save" at bounding box center [729, 659] width 415 height 35
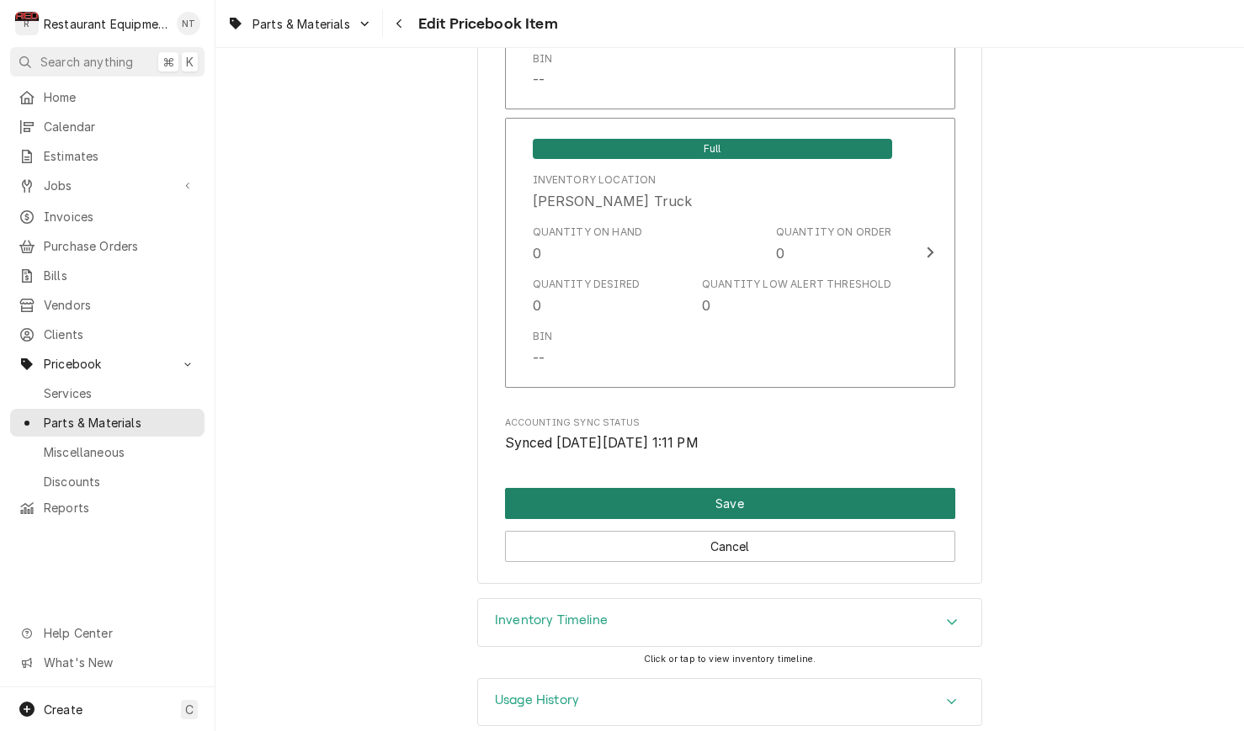
click at [732, 488] on button "Save" at bounding box center [730, 503] width 450 height 31
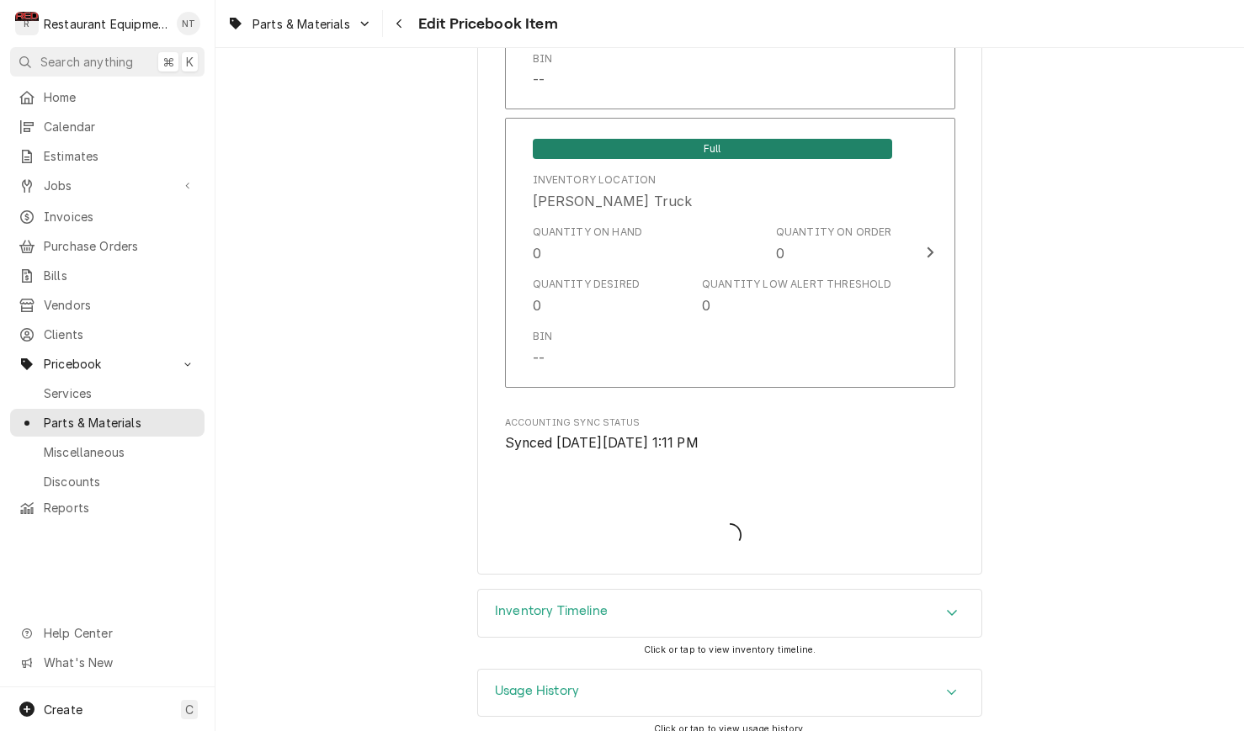
scroll to position [11118, 0]
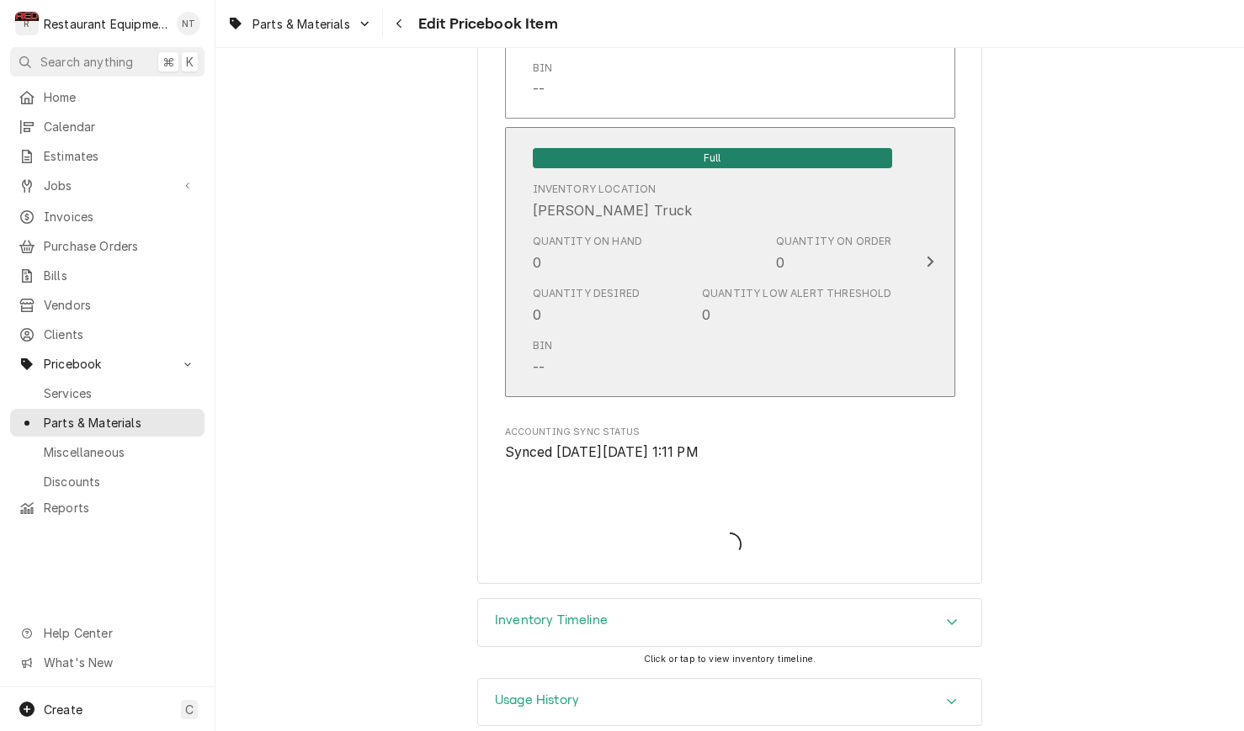
type textarea "x"
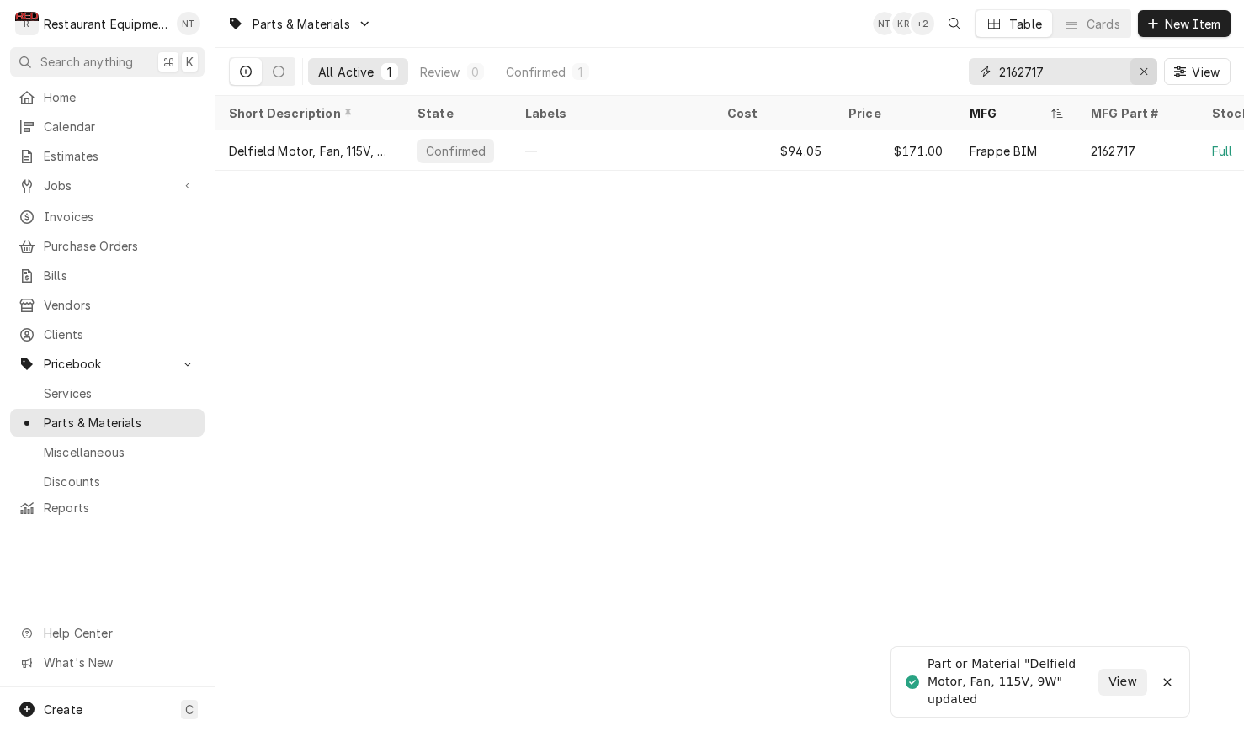
click at [1139, 67] on icon "Erase input" at bounding box center [1143, 72] width 9 height 12
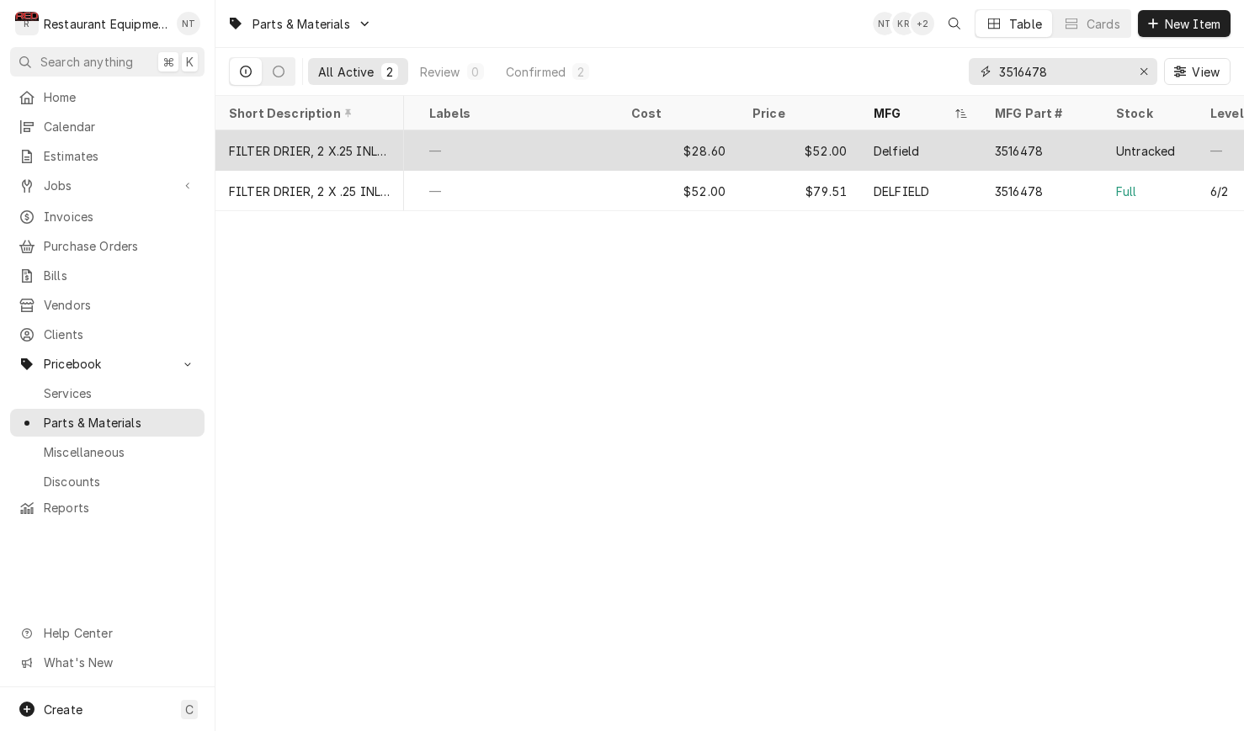
scroll to position [0, 100]
type input "3516478"
click at [1048, 156] on div "3516478" at bounding box center [1037, 150] width 121 height 40
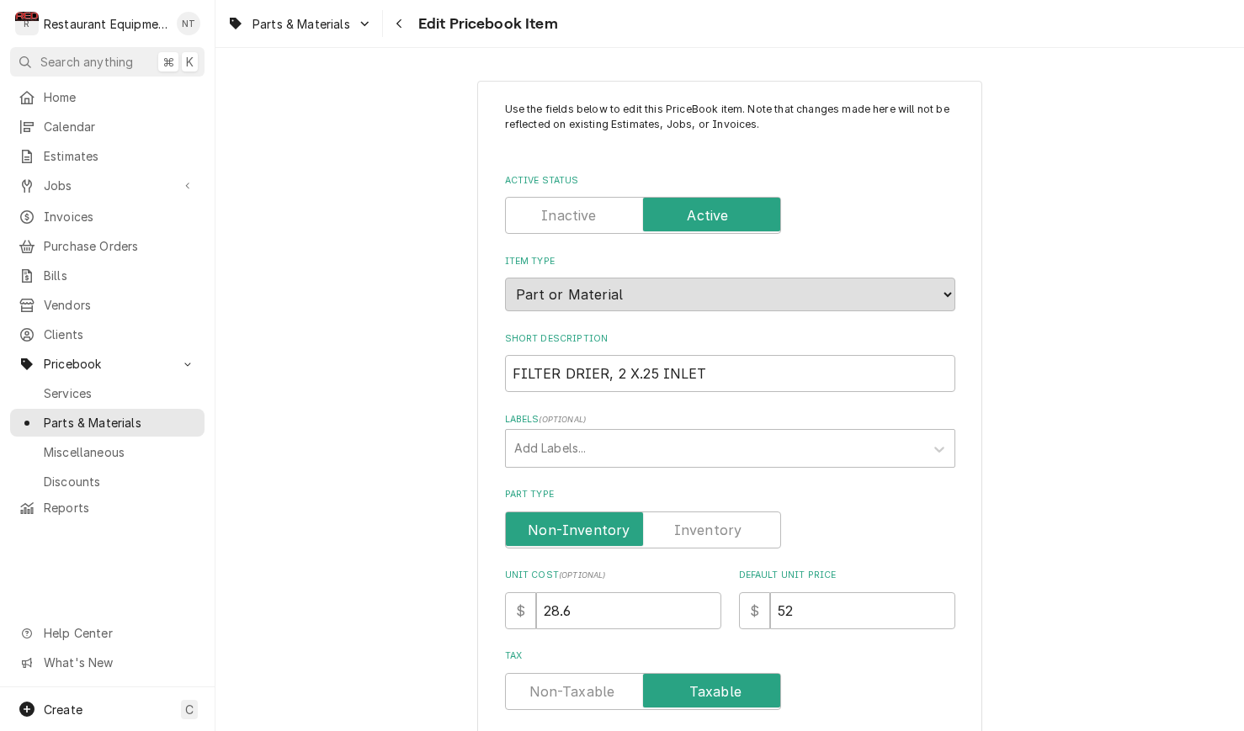
type textarea "x"
click at [360, 21] on icon "Dynamic Content Wrapper" at bounding box center [364, 24] width 9 height 10
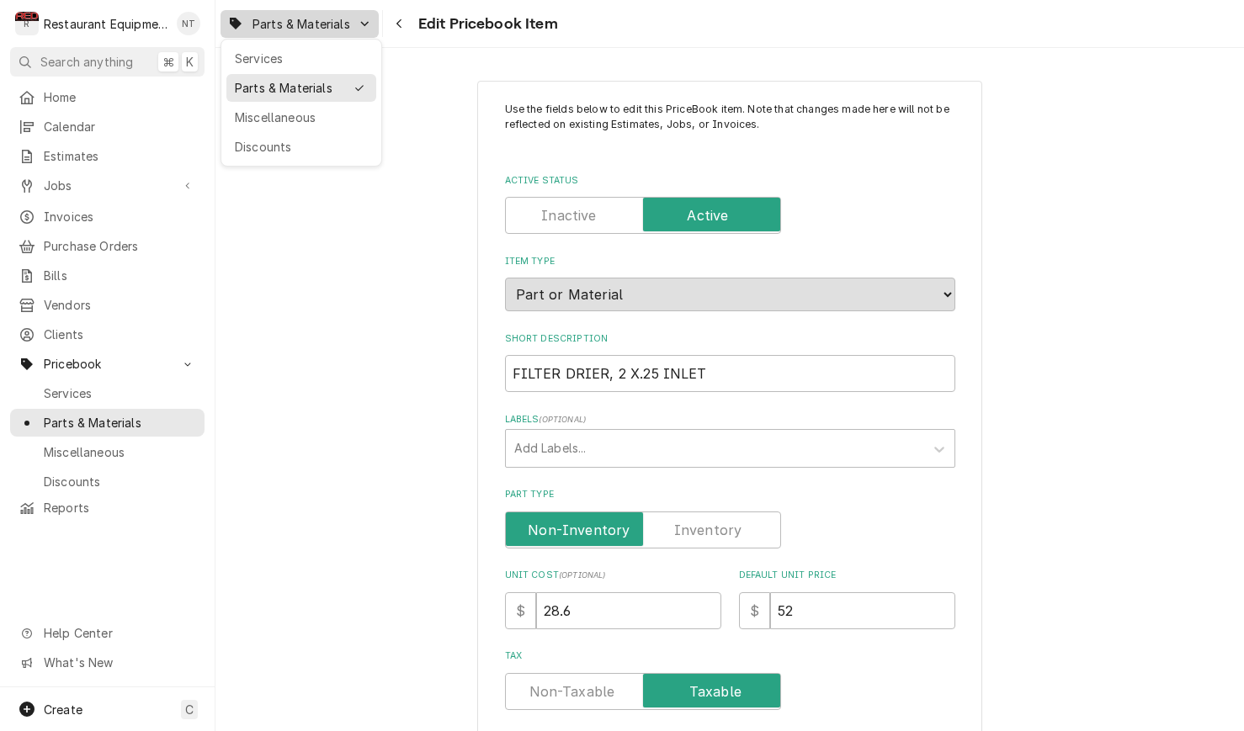
click at [320, 92] on div "Parts & Materials" at bounding box center [289, 88] width 109 height 18
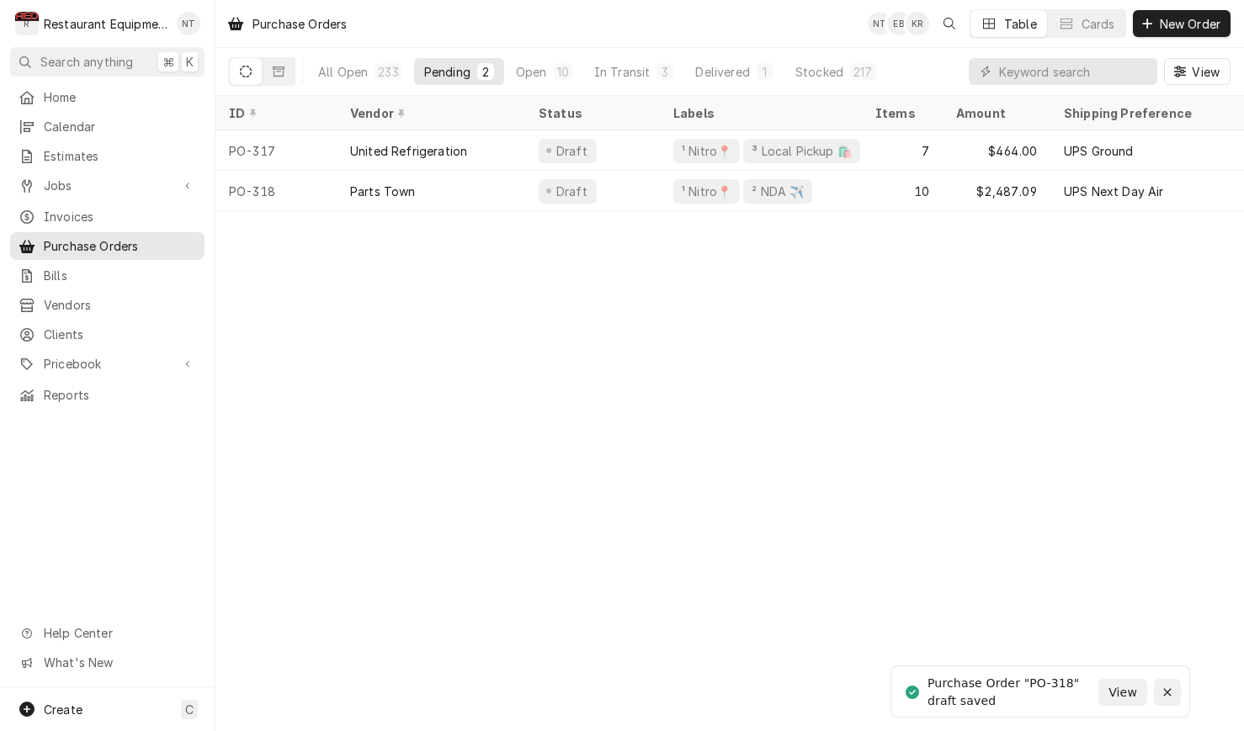
click at [1167, 689] on icon "Notifications alt+T" at bounding box center [1167, 693] width 12 height 12
click at [1095, 69] on input "Dynamic Content Wrapper" at bounding box center [1074, 71] width 150 height 27
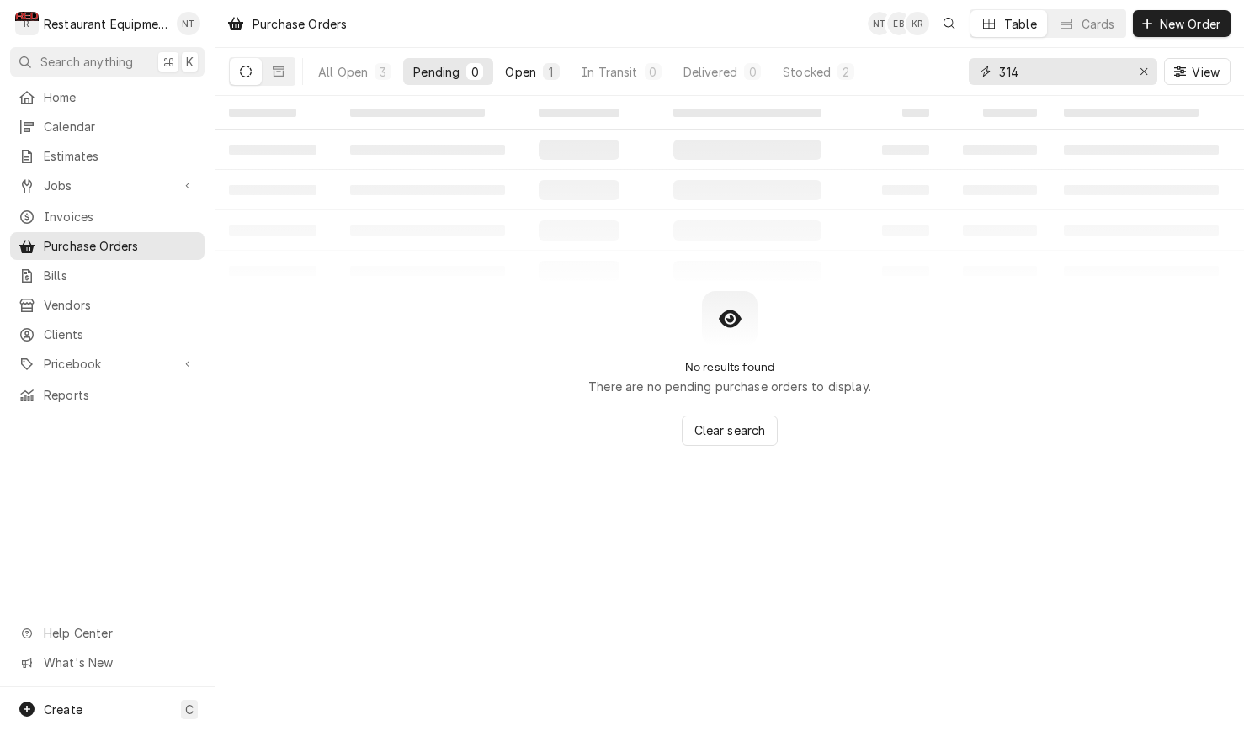
type input "314"
click at [541, 67] on button "Open 1" at bounding box center [532, 71] width 75 height 27
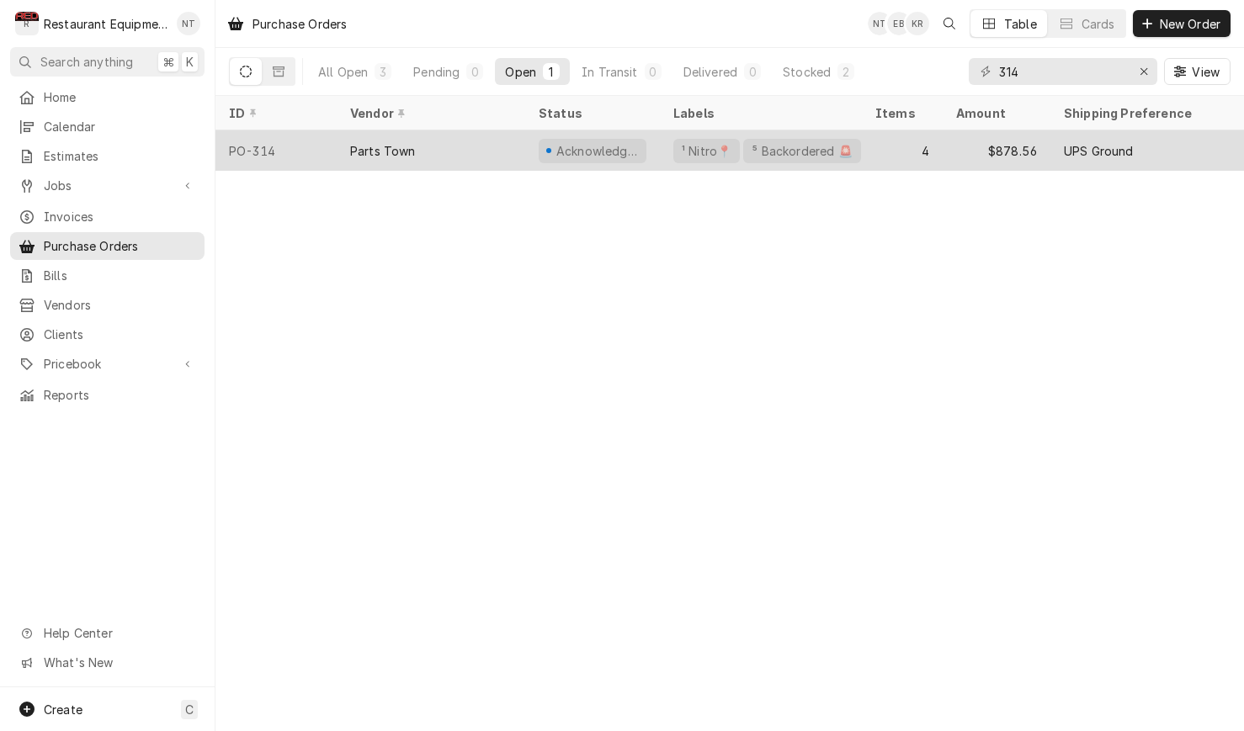
click at [632, 153] on div "Acknowledged" at bounding box center [596, 151] width 85 height 18
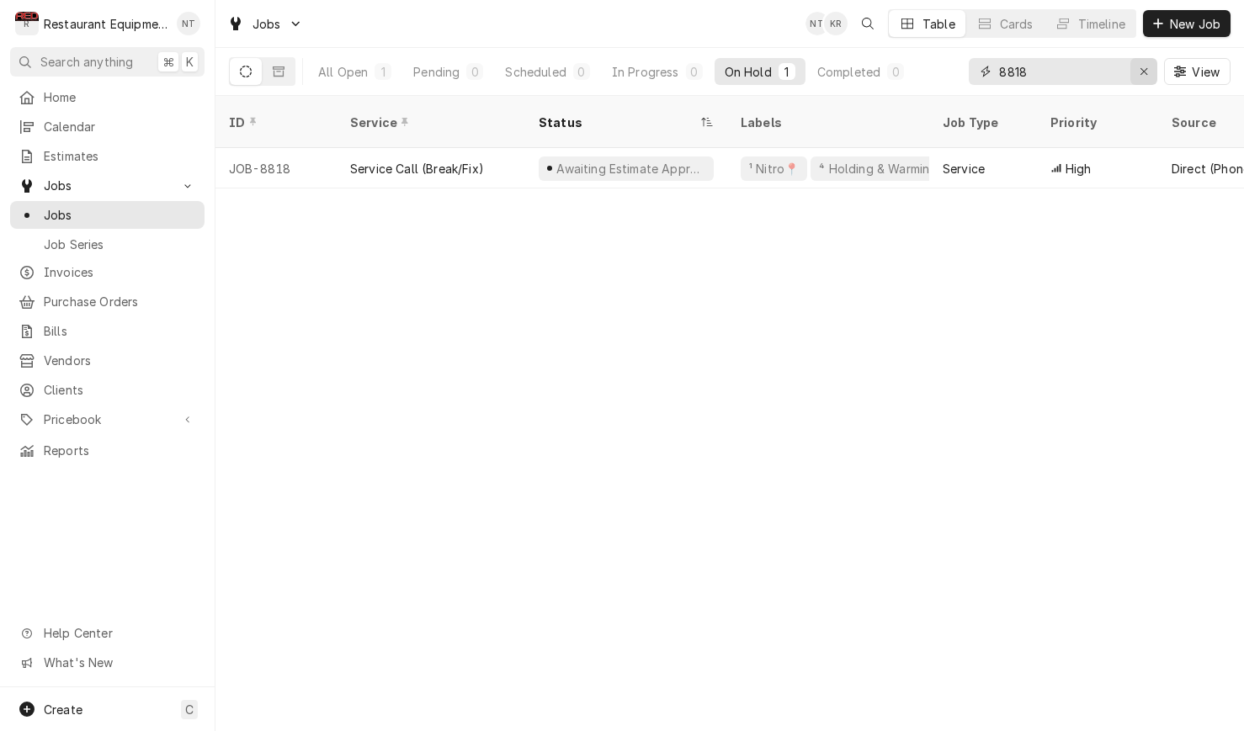
click at [1141, 77] on icon "Erase input" at bounding box center [1143, 72] width 9 height 12
click at [1140, 72] on input "Dynamic Content Wrapper" at bounding box center [1078, 71] width 158 height 27
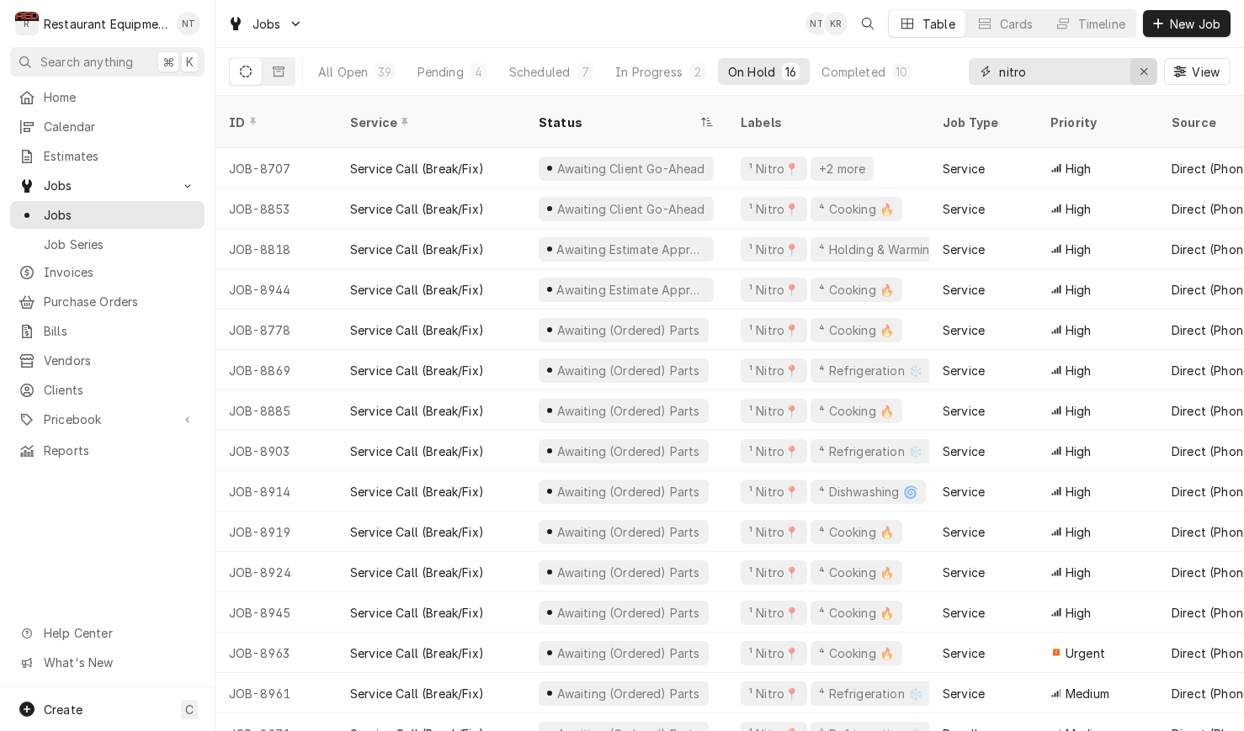
type input "nitro"
click at [1142, 68] on icon "Erase input" at bounding box center [1143, 72] width 9 height 12
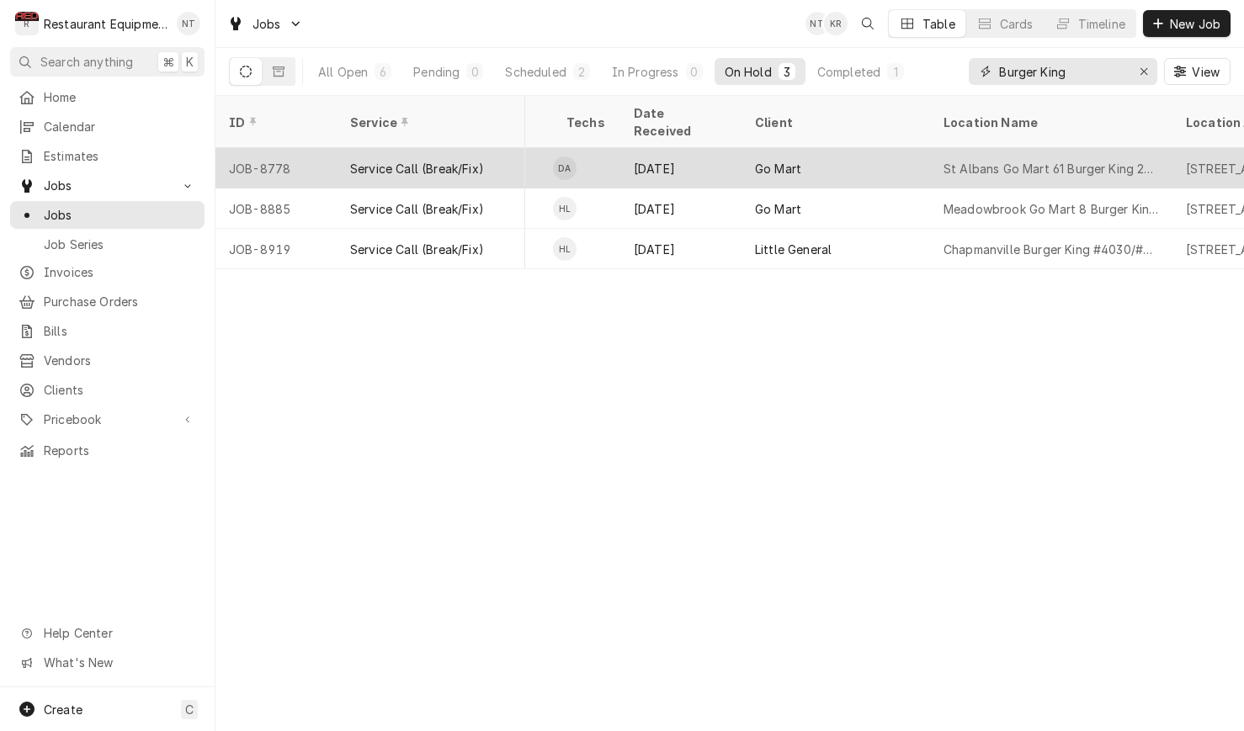
scroll to position [0, 883]
type input "Burger King"
click at [1036, 156] on div "St Albans Go Mart 61 Burger King 26467" at bounding box center [1048, 168] width 242 height 40
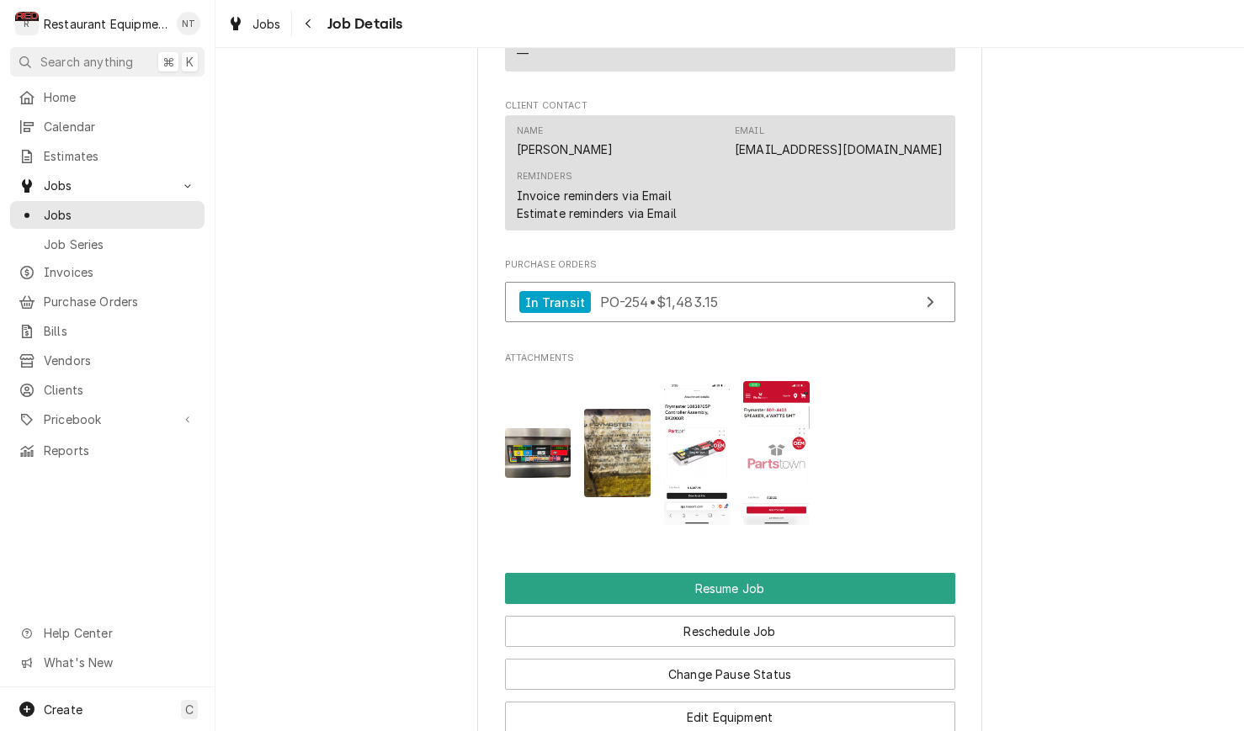
scroll to position [1720, 0]
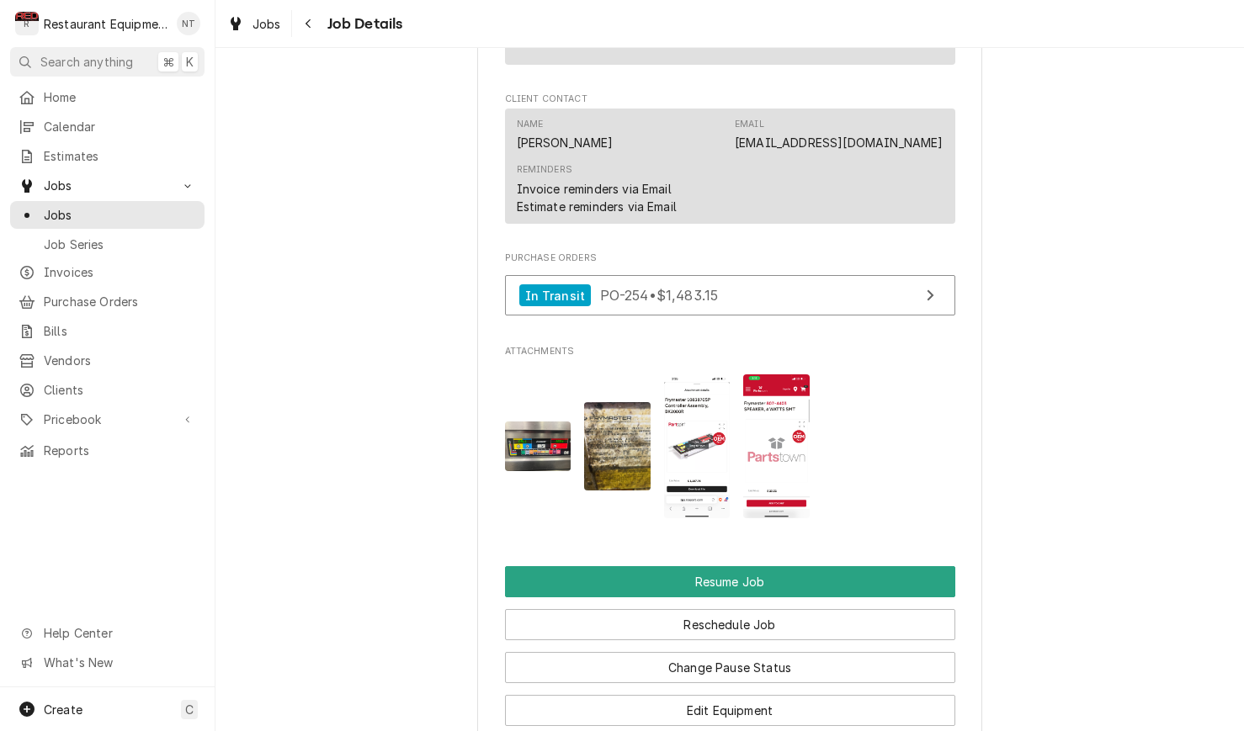
click at [706, 398] on img "Attachments" at bounding box center [697, 445] width 66 height 143
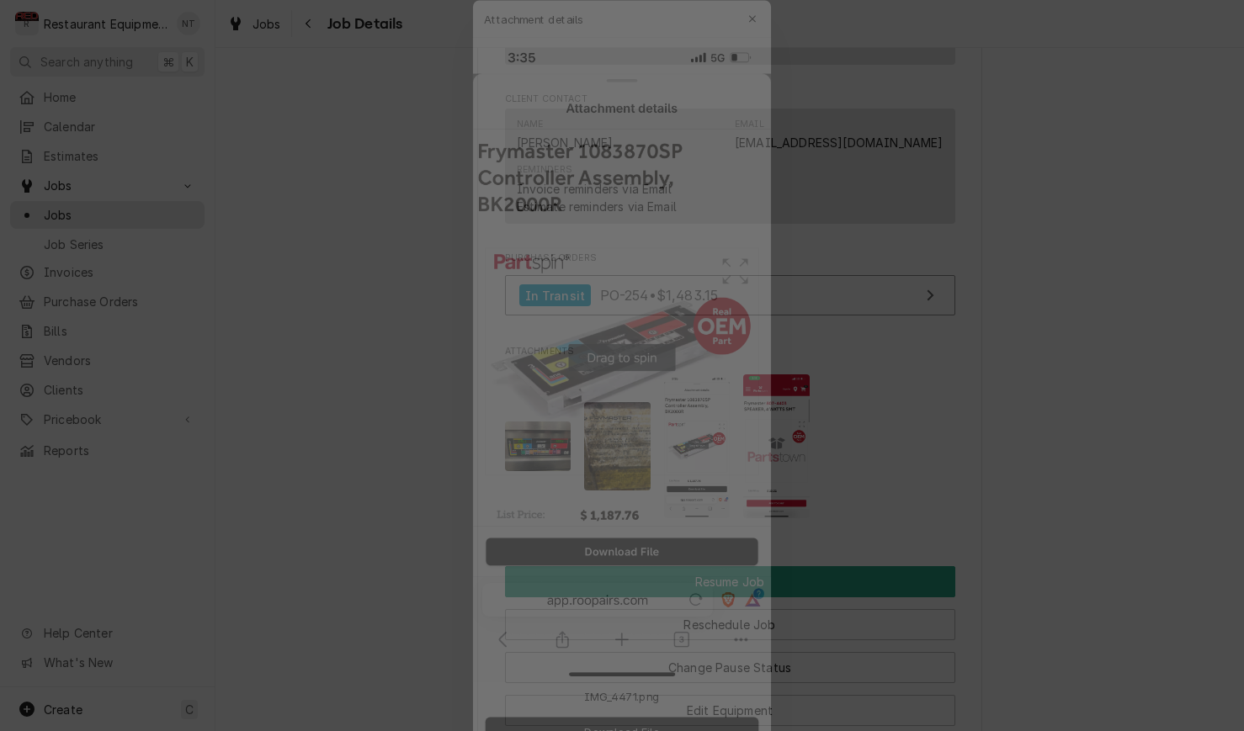
scroll to position [0, 0]
click at [898, 338] on div at bounding box center [622, 365] width 1244 height 731
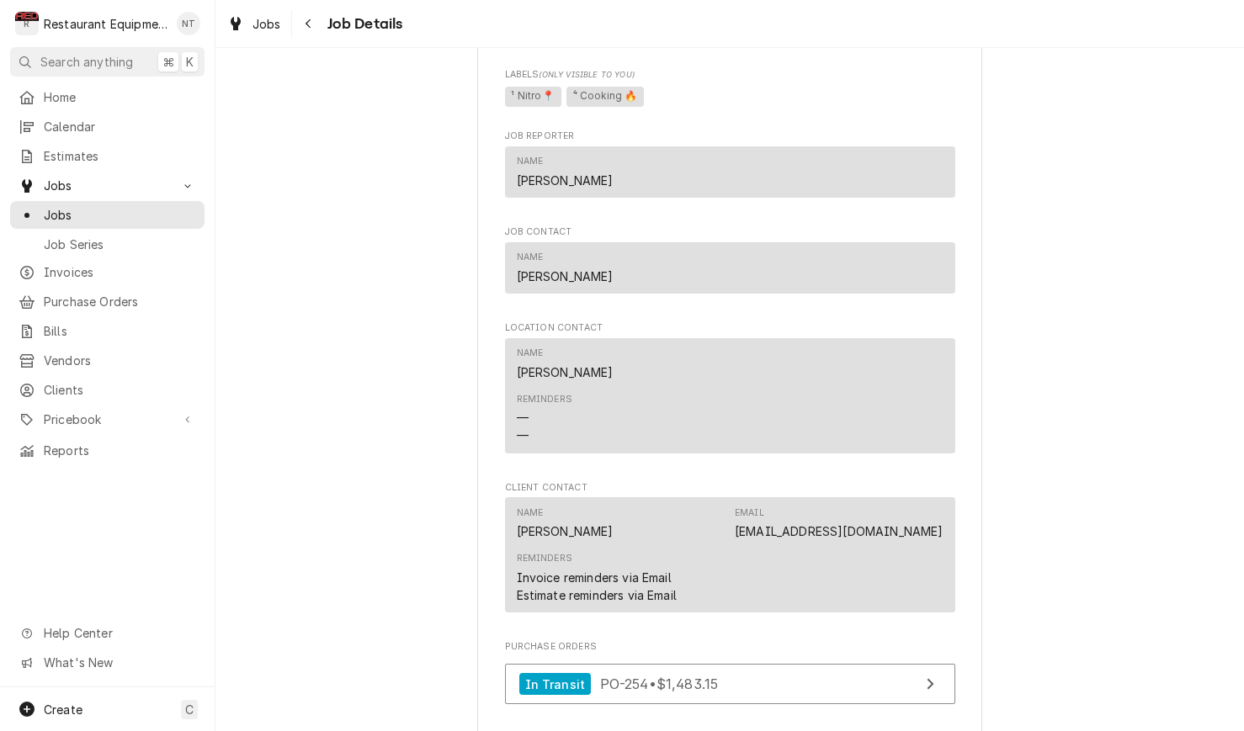
scroll to position [1300, 0]
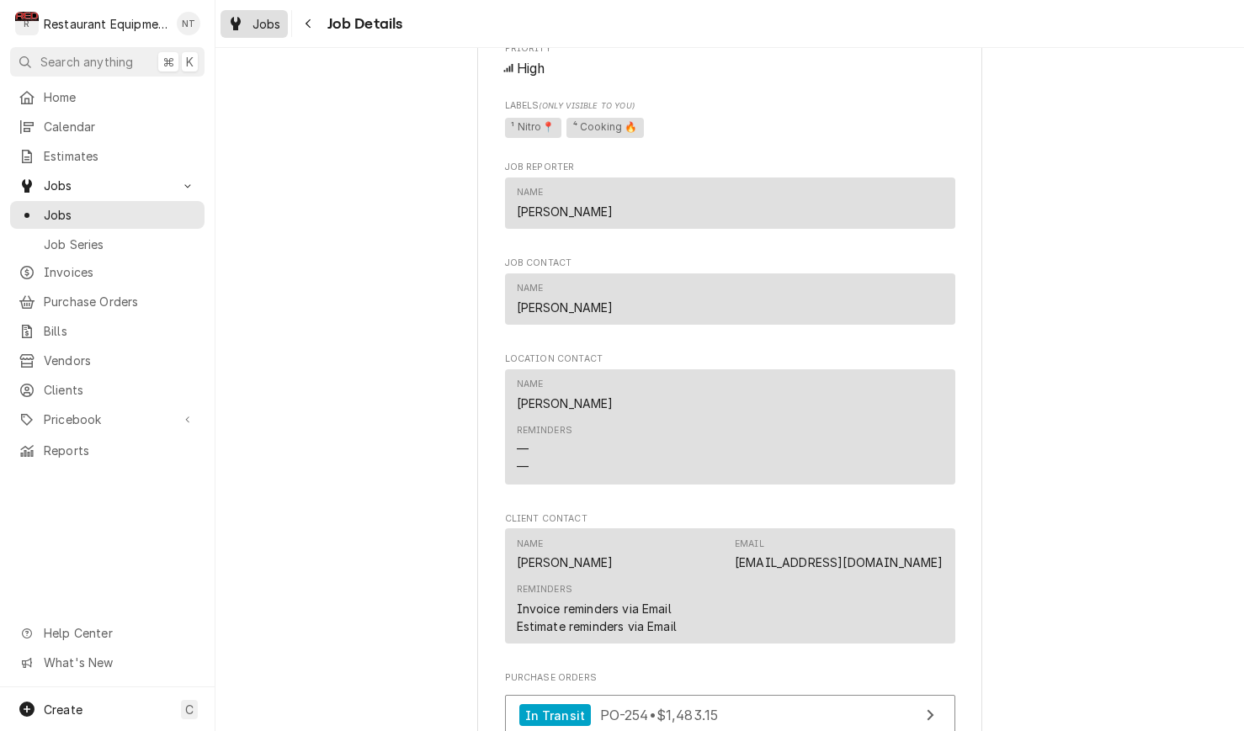
click at [268, 19] on span "Jobs" at bounding box center [266, 24] width 29 height 18
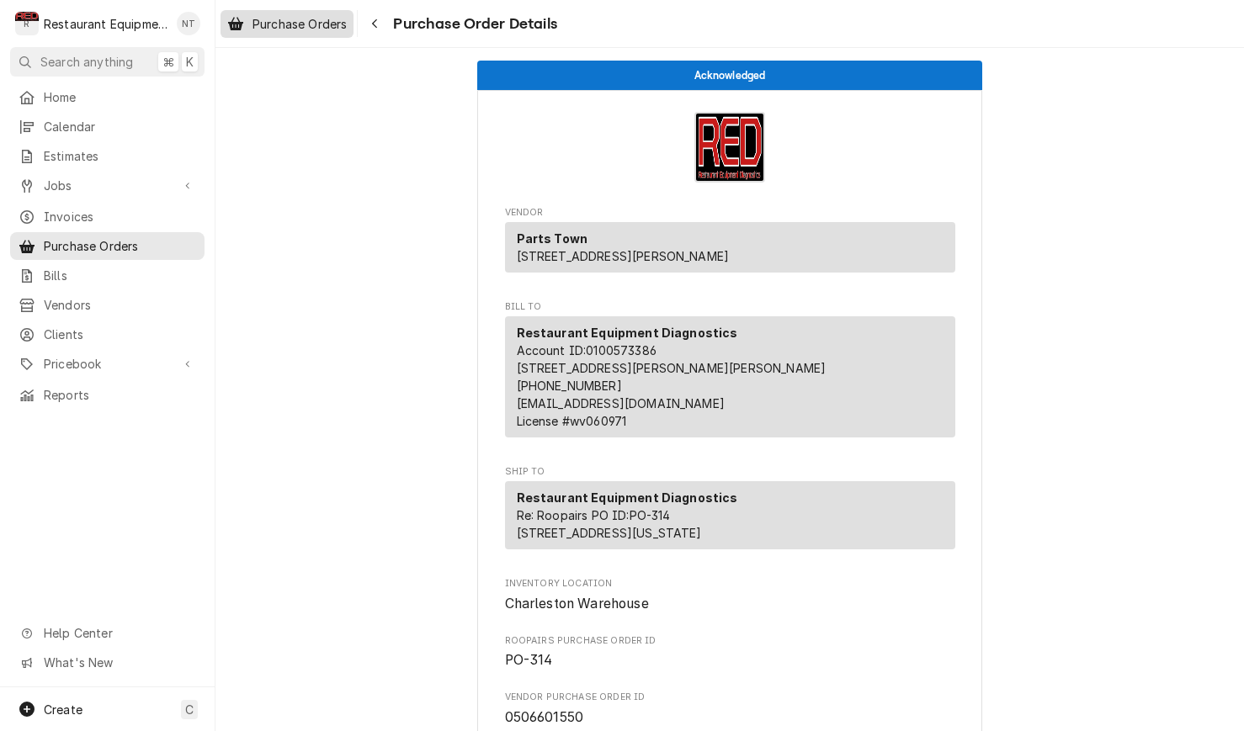
scroll to position [-1, 0]
click at [321, 30] on span "Purchase Orders" at bounding box center [299, 24] width 94 height 18
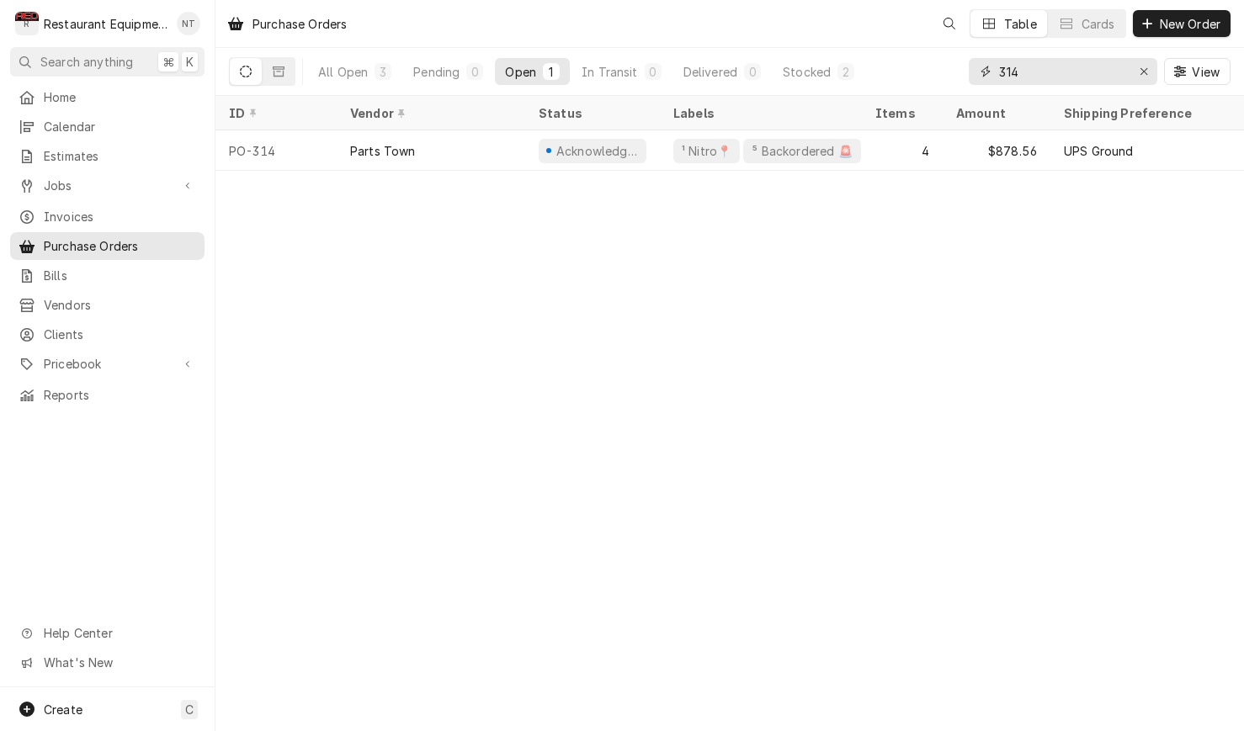
click at [1056, 75] on input "314" at bounding box center [1062, 71] width 126 height 27
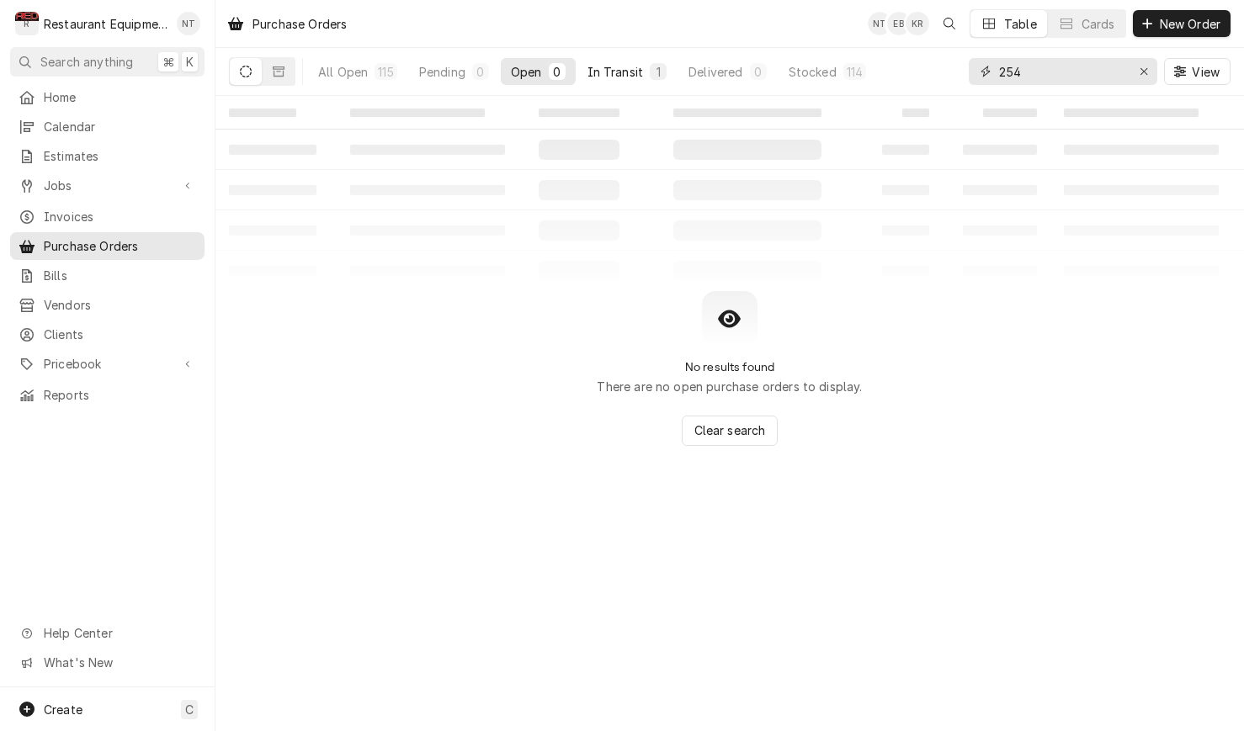
type input "254"
click at [622, 61] on button "In Transit 1" at bounding box center [627, 71] width 100 height 27
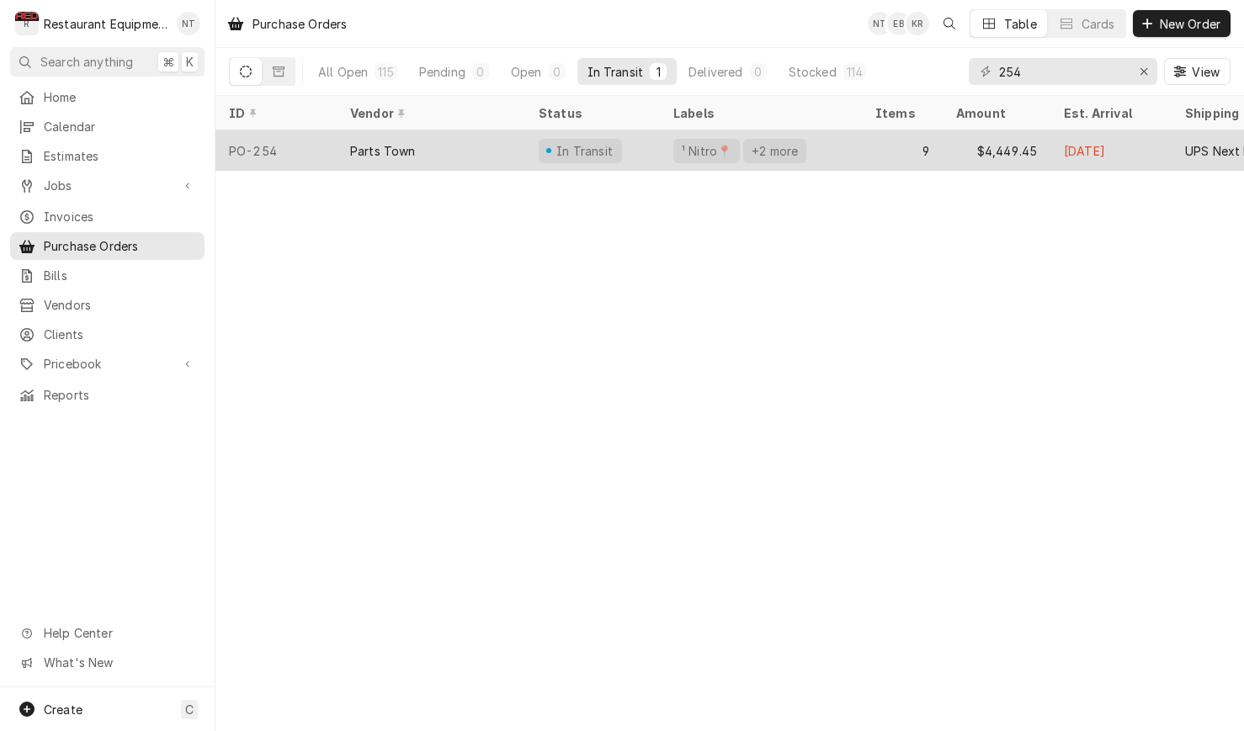
click at [860, 138] on div "¹ Nitro📍 +2 more" at bounding box center [761, 150] width 202 height 40
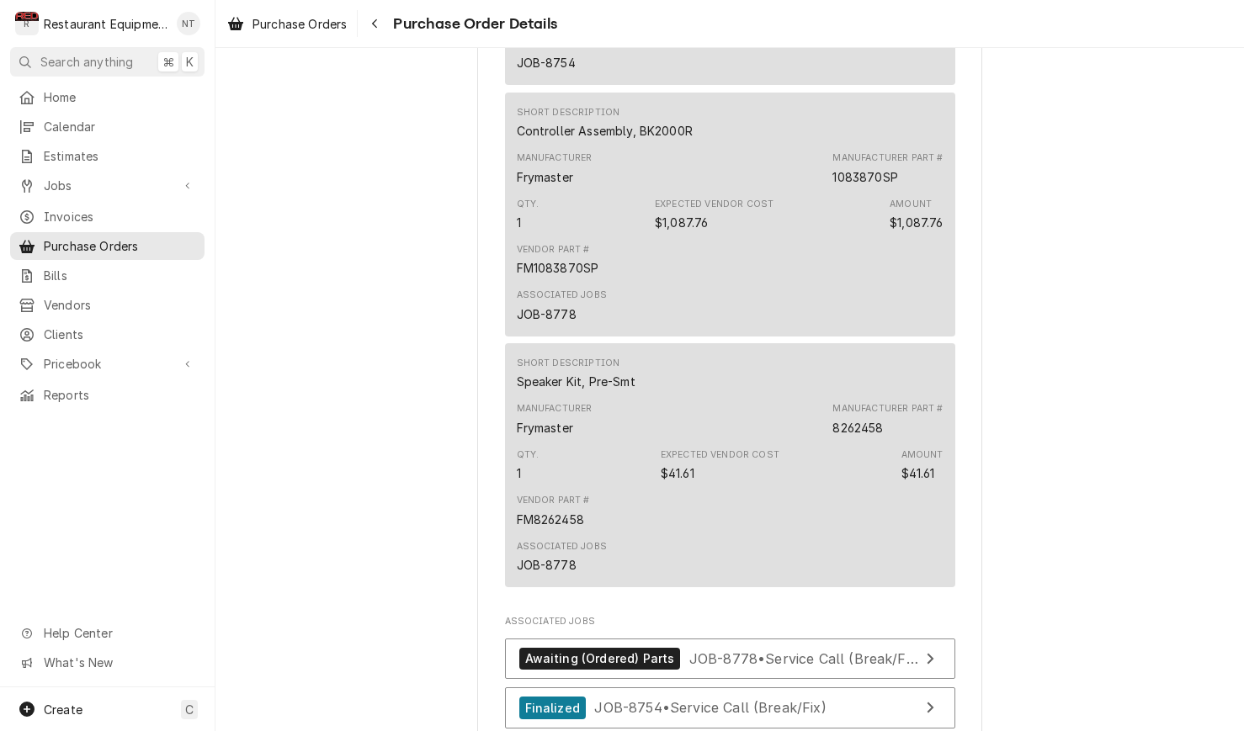
scroll to position [1383, 0]
click at [321, 29] on span "Purchase Orders" at bounding box center [299, 24] width 94 height 18
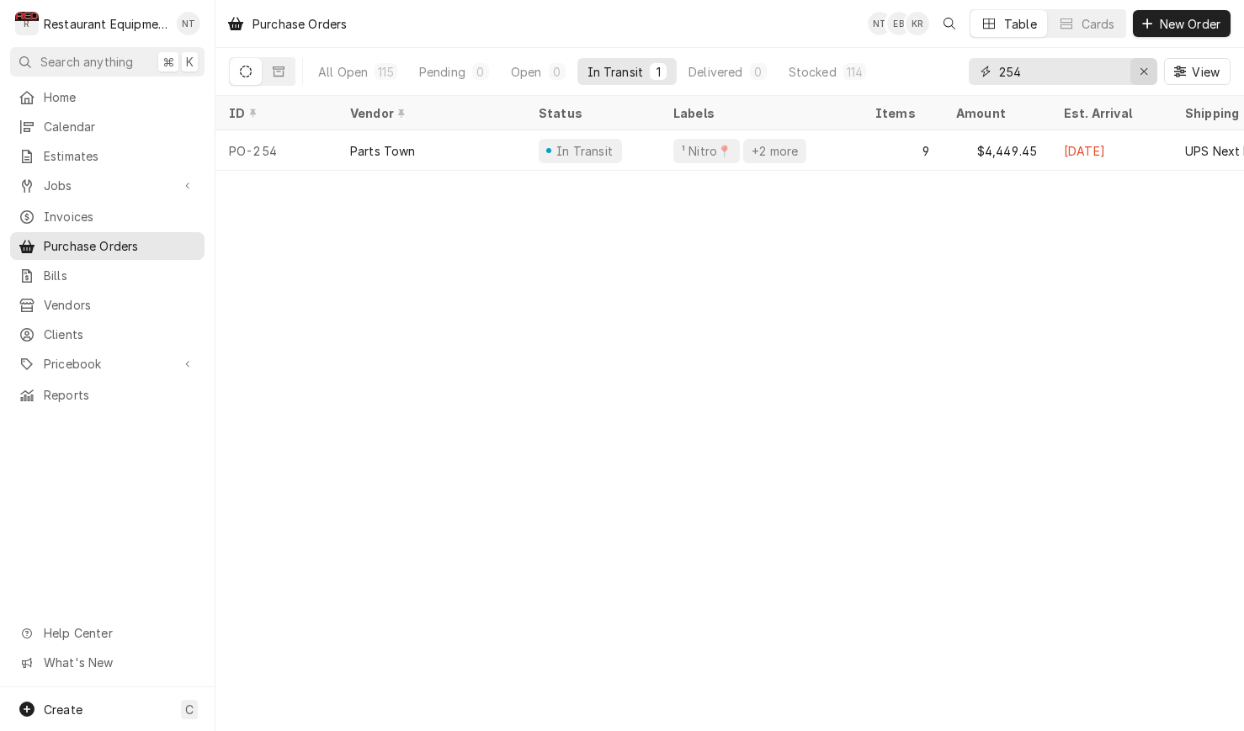
click at [1142, 77] on div "Erase input" at bounding box center [1143, 71] width 17 height 17
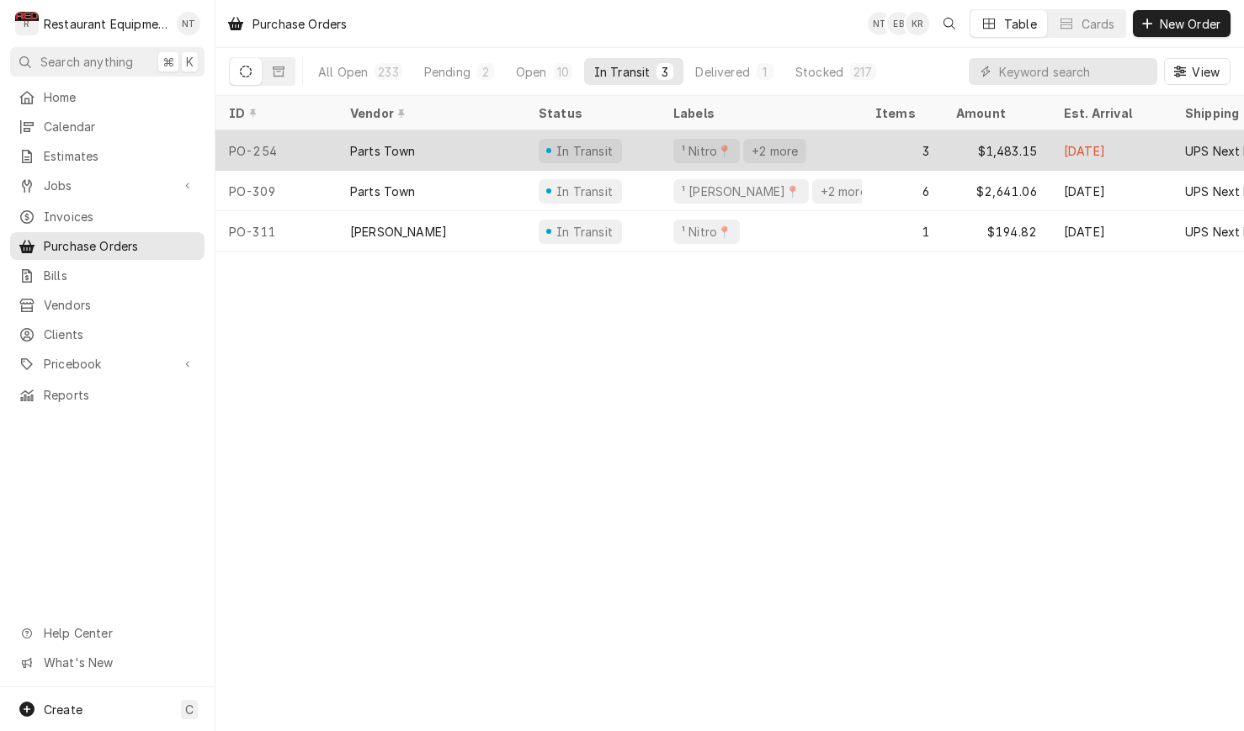
click at [491, 143] on div "Parts Town" at bounding box center [431, 150] width 188 height 40
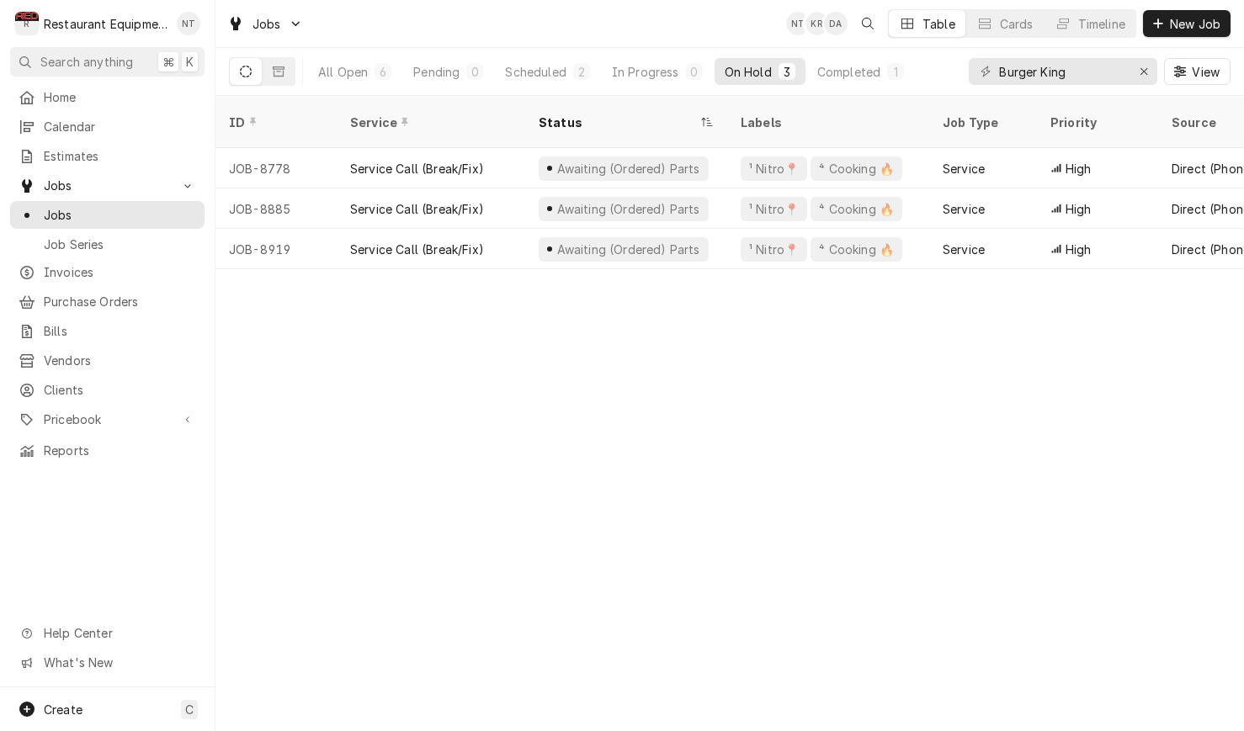
click at [370, 0] on html "R Restaurant Equipment Diagnostics NT Search anything ⌘ K Home Calendar Estimat…" at bounding box center [622, 365] width 1244 height 731
drag, startPoint x: 1092, startPoint y: 74, endPoint x: 833, endPoint y: 56, distance: 259.8
click at [833, 56] on div "All Open 5 Pending 0 Scheduled 1 In Progress 0 On Hold 3 Completed 1 Burger Kin…" at bounding box center [729, 71] width 1001 height 47
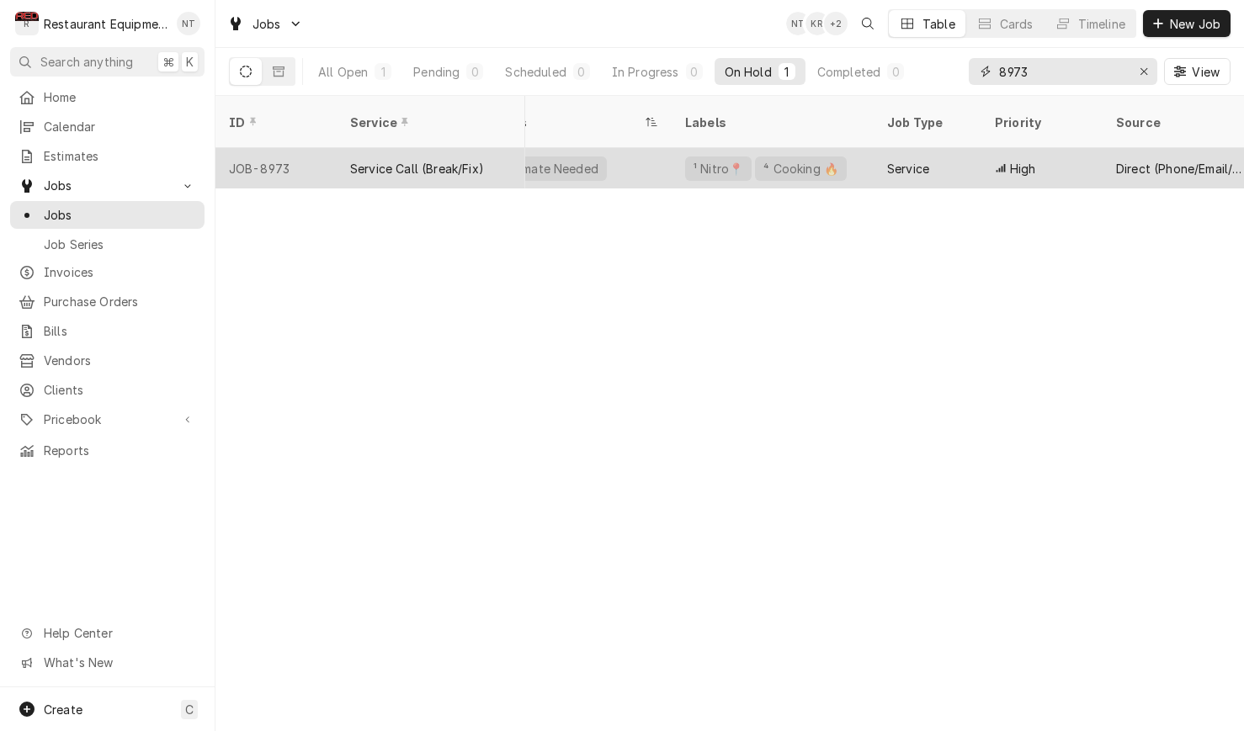
scroll to position [0, 62]
type input "8973"
click at [941, 148] on div "Service" at bounding box center [921, 168] width 108 height 40
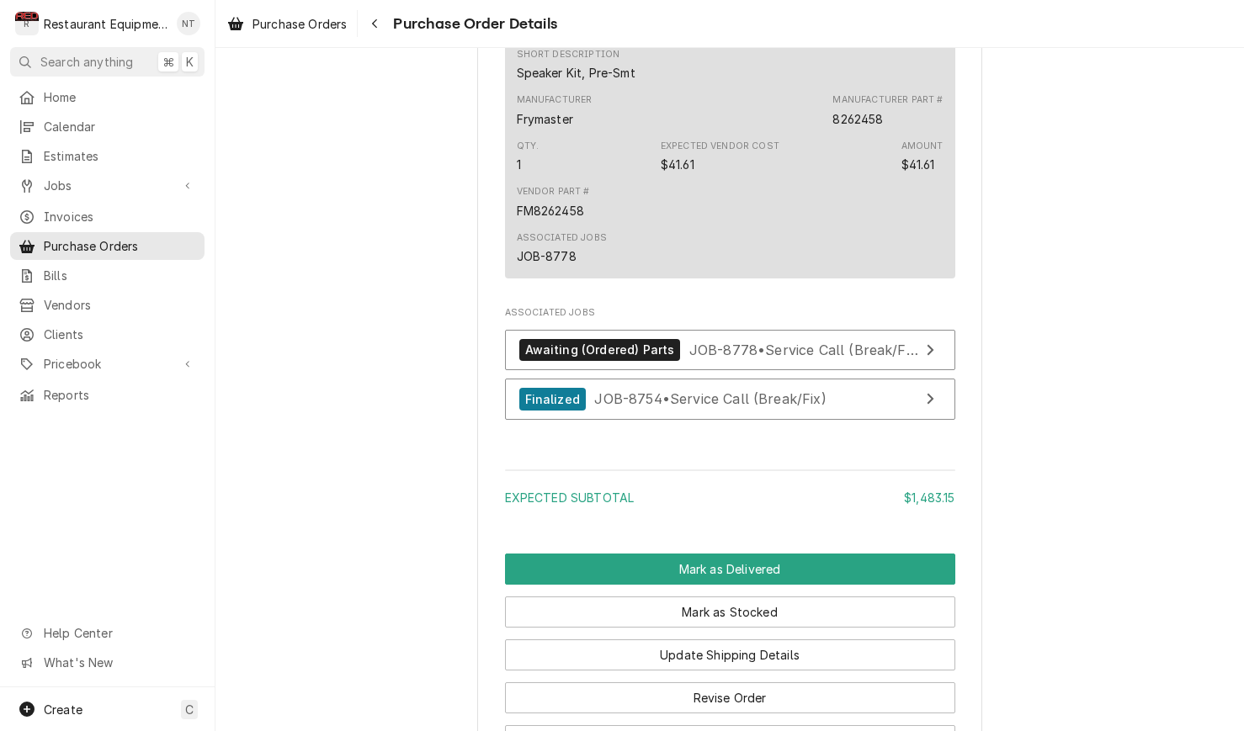
scroll to position [1692, 0]
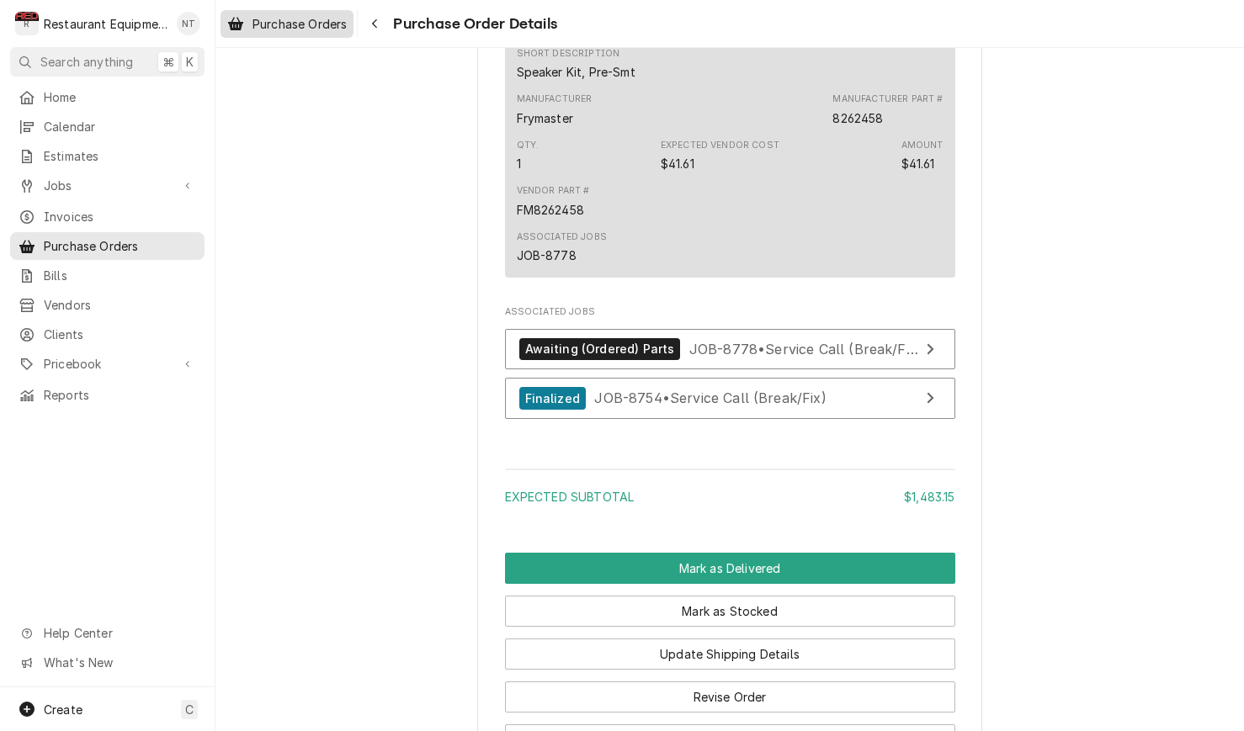
click at [298, 26] on span "Purchase Orders" at bounding box center [299, 24] width 94 height 18
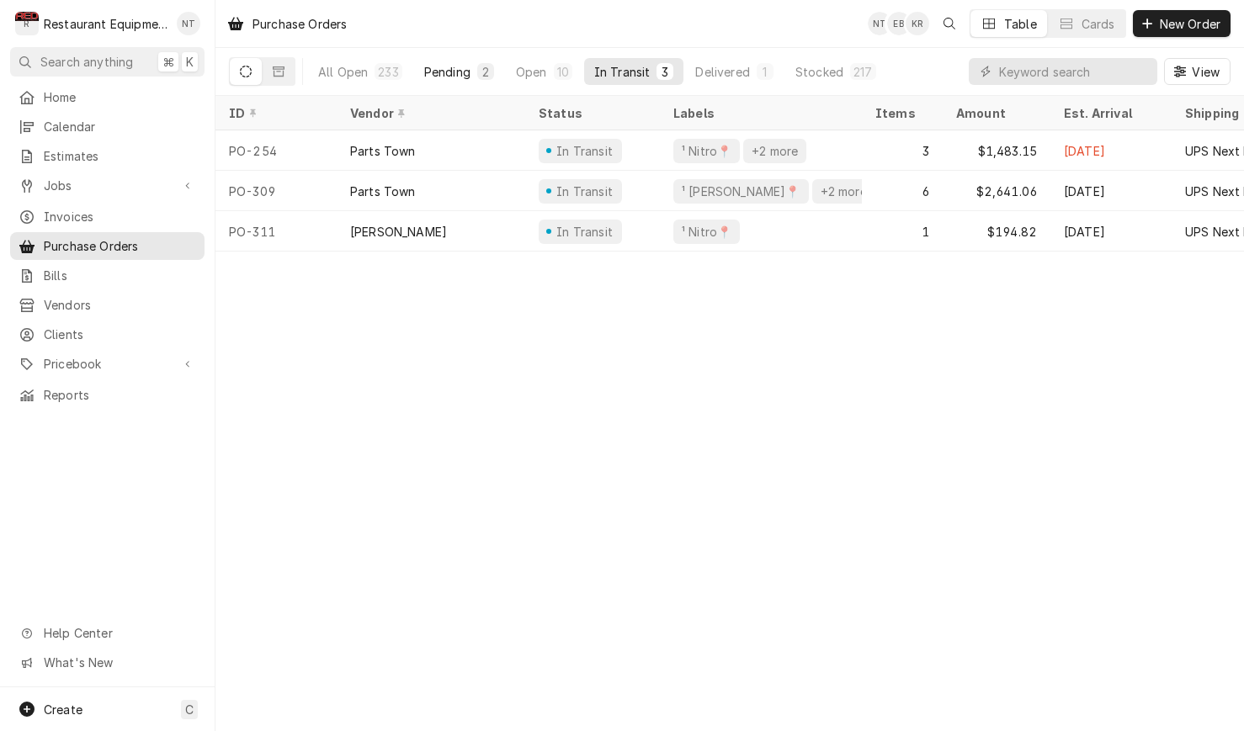
click at [453, 72] on div "Pending" at bounding box center [447, 72] width 46 height 18
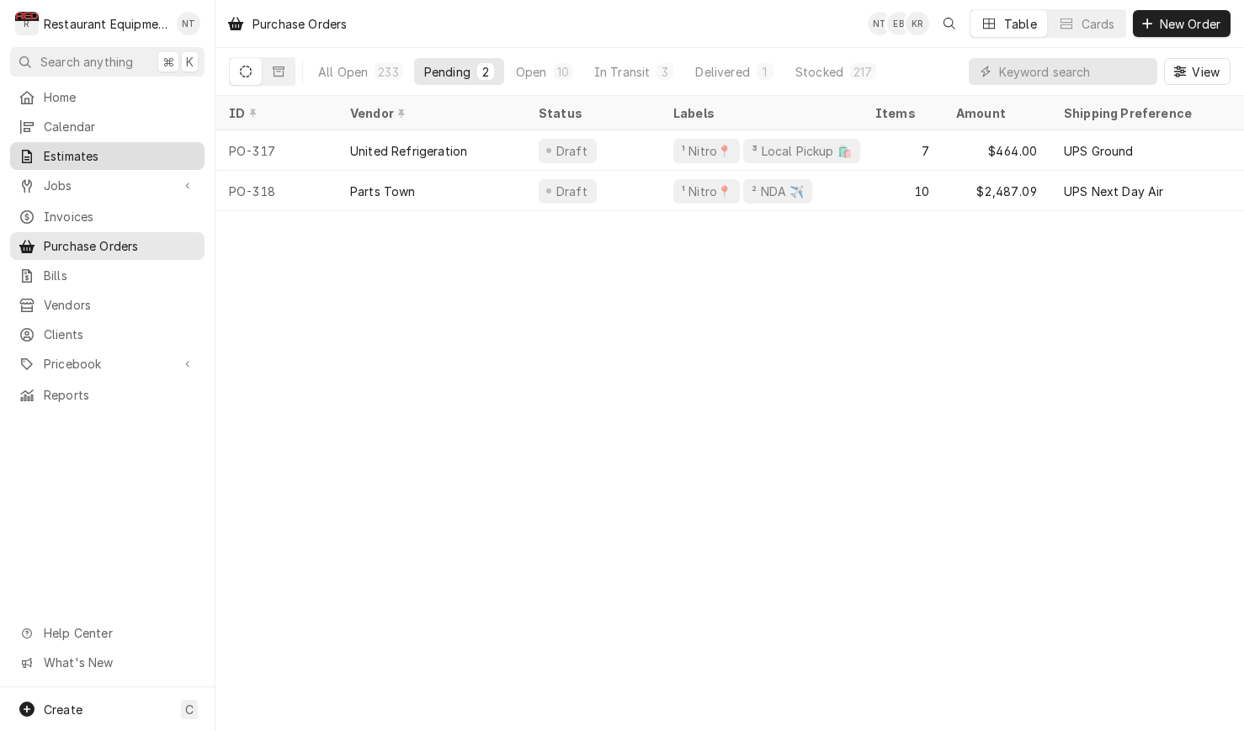
click at [96, 158] on span "Estimates" at bounding box center [120, 156] width 152 height 18
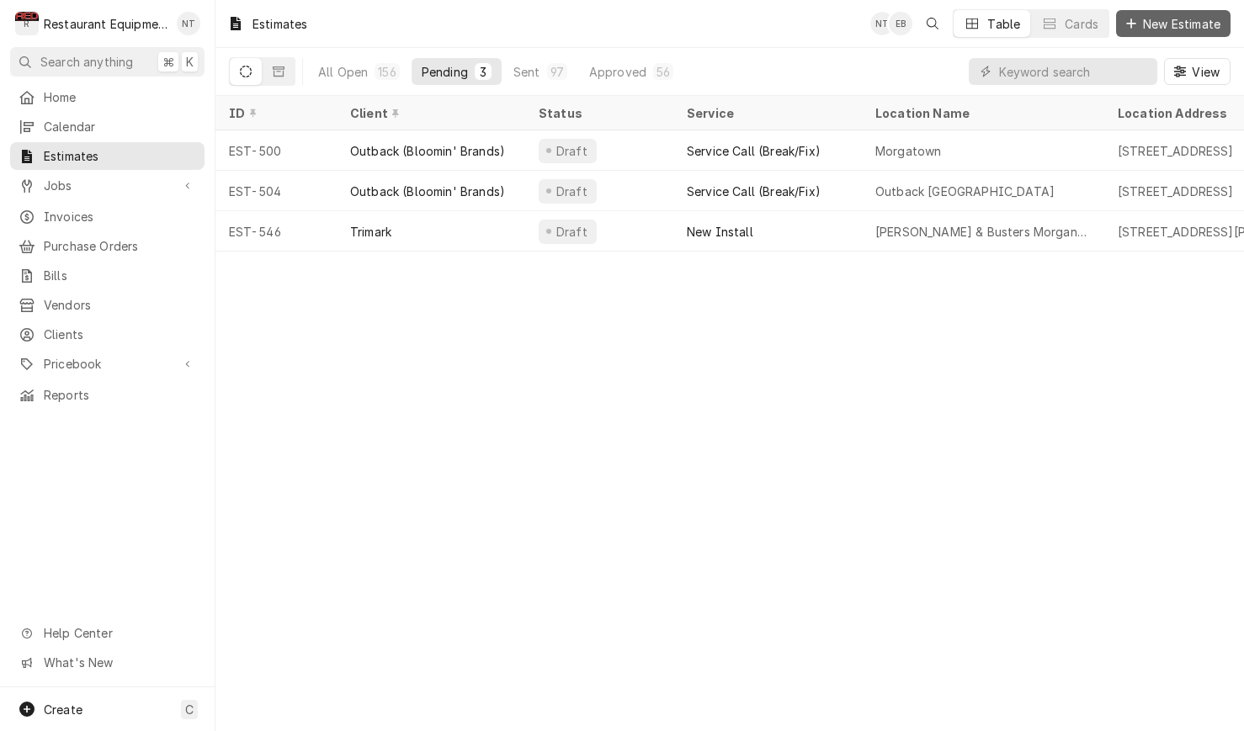
click at [1184, 19] on span "New Estimate" at bounding box center [1181, 24] width 84 height 18
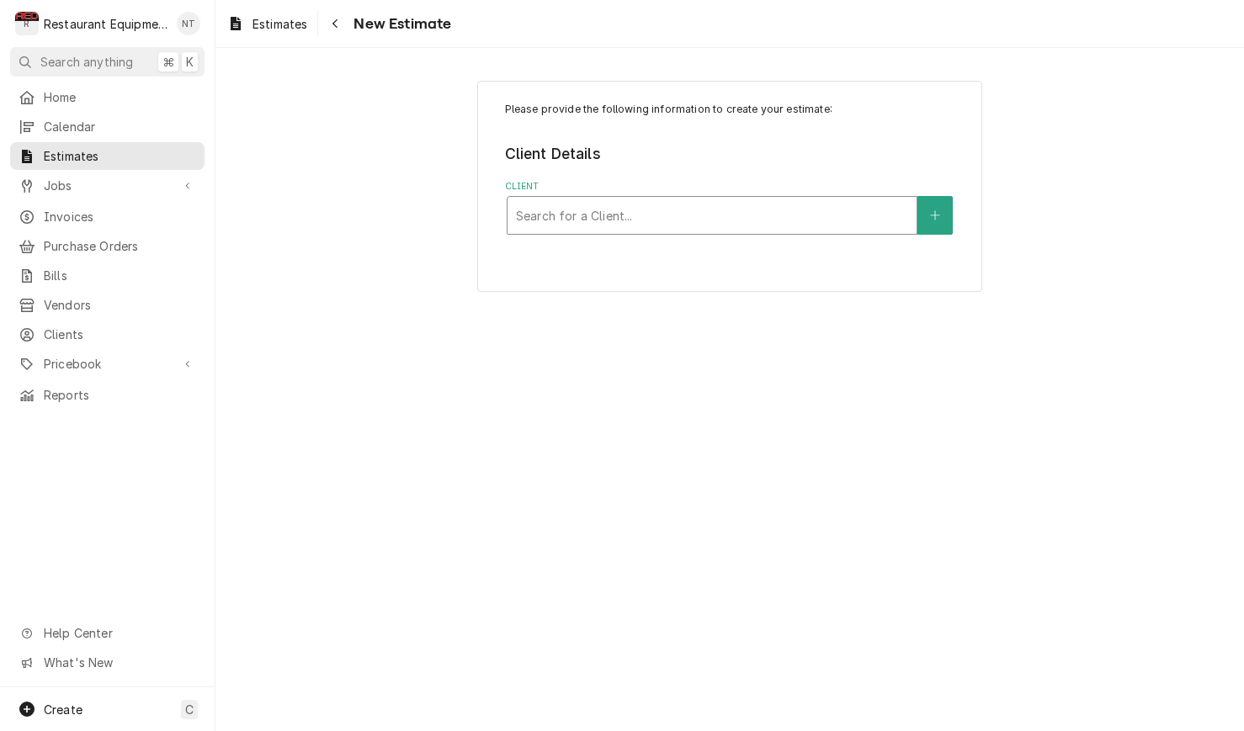
click at [644, 225] on div "Client" at bounding box center [712, 215] width 392 height 30
type input "welbil"
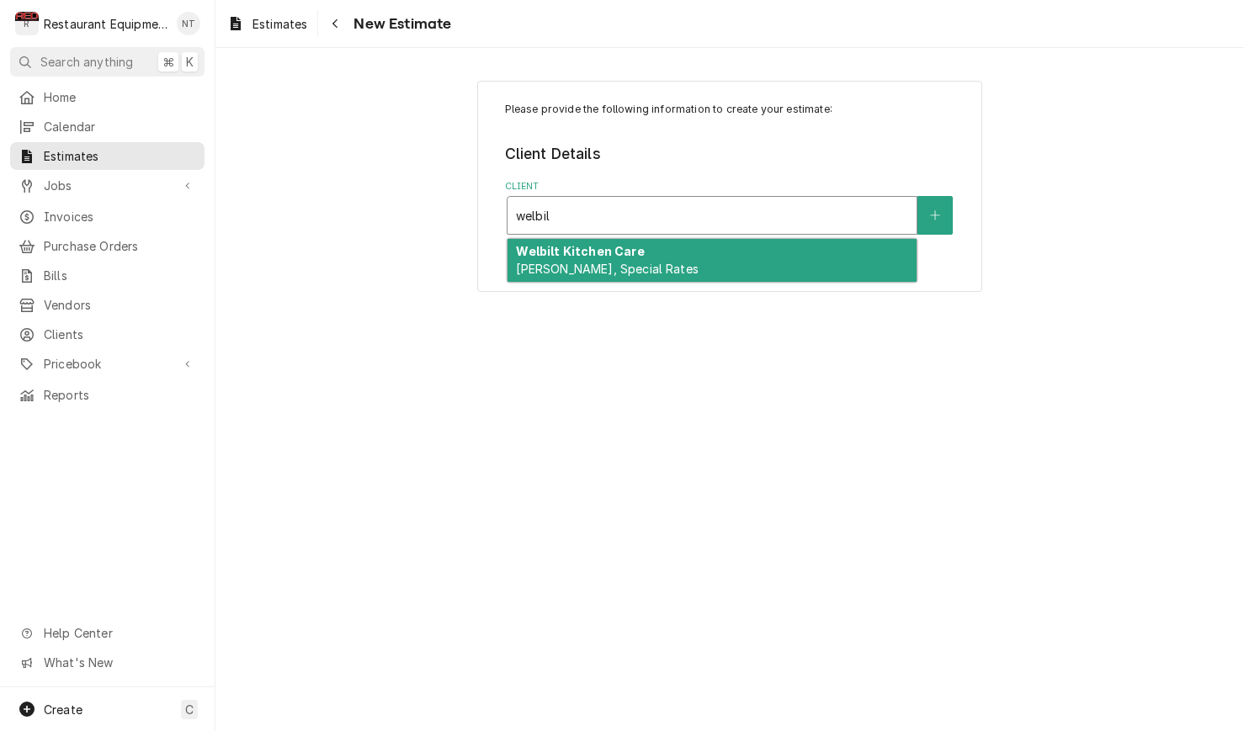
click at [648, 259] on div "Welbilt Kitchen Care Bill Payer, Special Rates" at bounding box center [711, 261] width 409 height 44
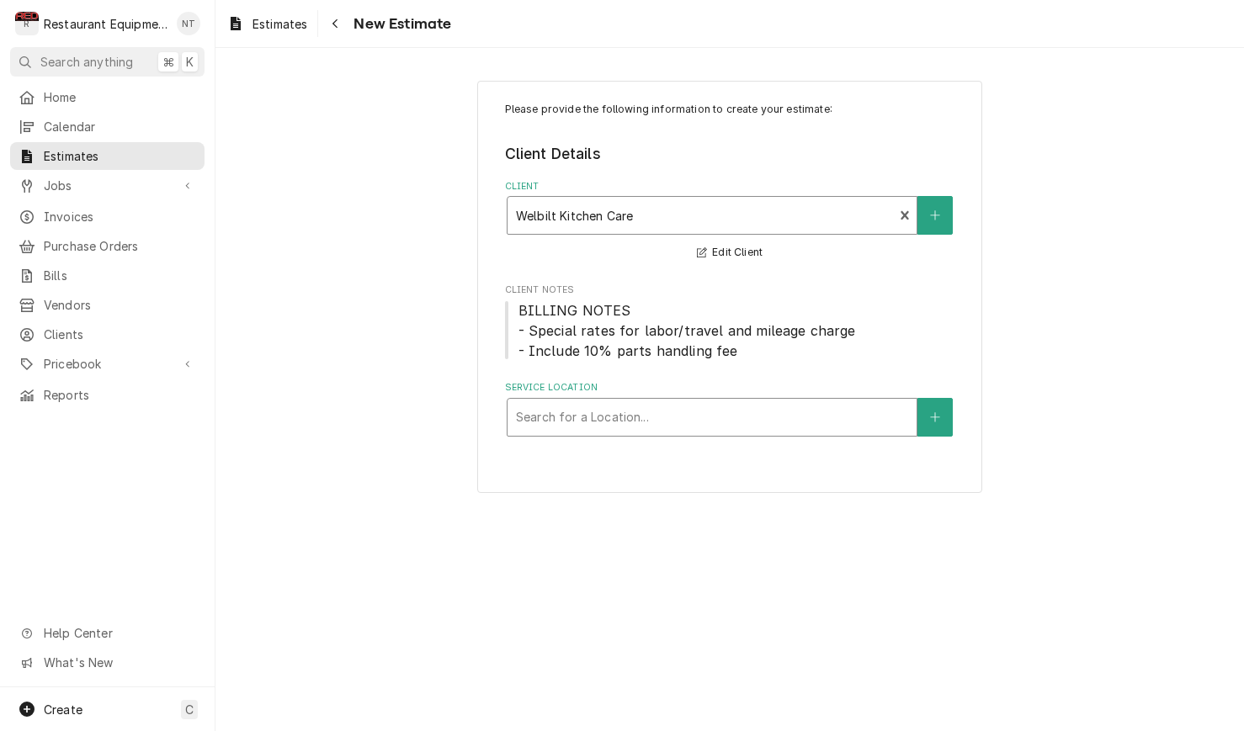
click at [646, 414] on div "Search for a Location..." at bounding box center [712, 417] width 392 height 18
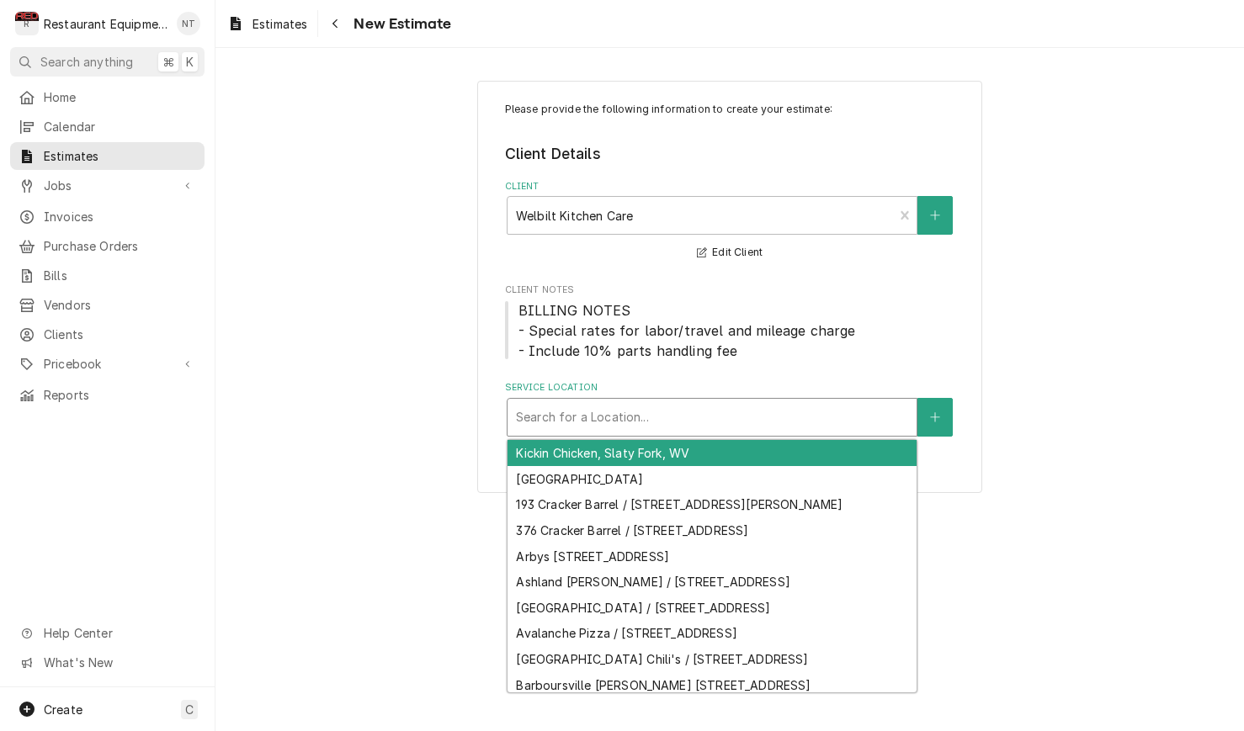
type input "x"
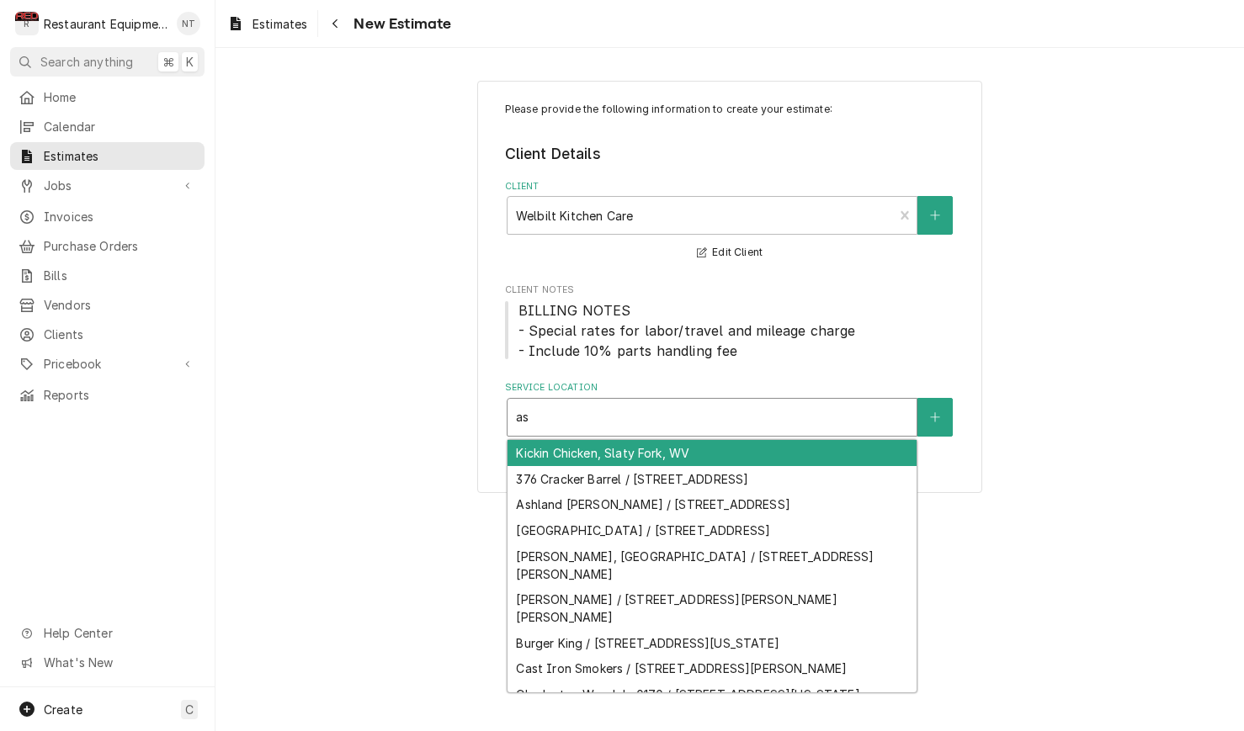
type input "ash"
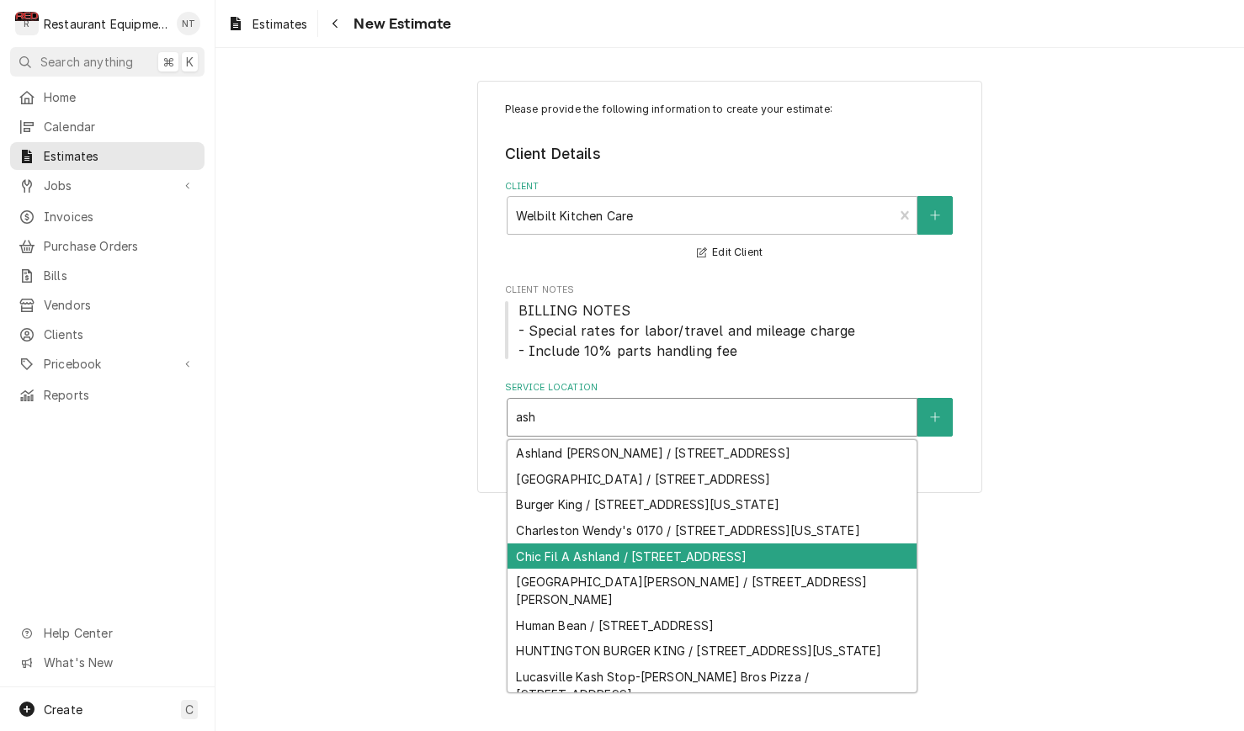
click at [766, 570] on div "Chic Fil A Ashland / 410 River Hill Dr, Ashland, KY 41101" at bounding box center [711, 557] width 409 height 26
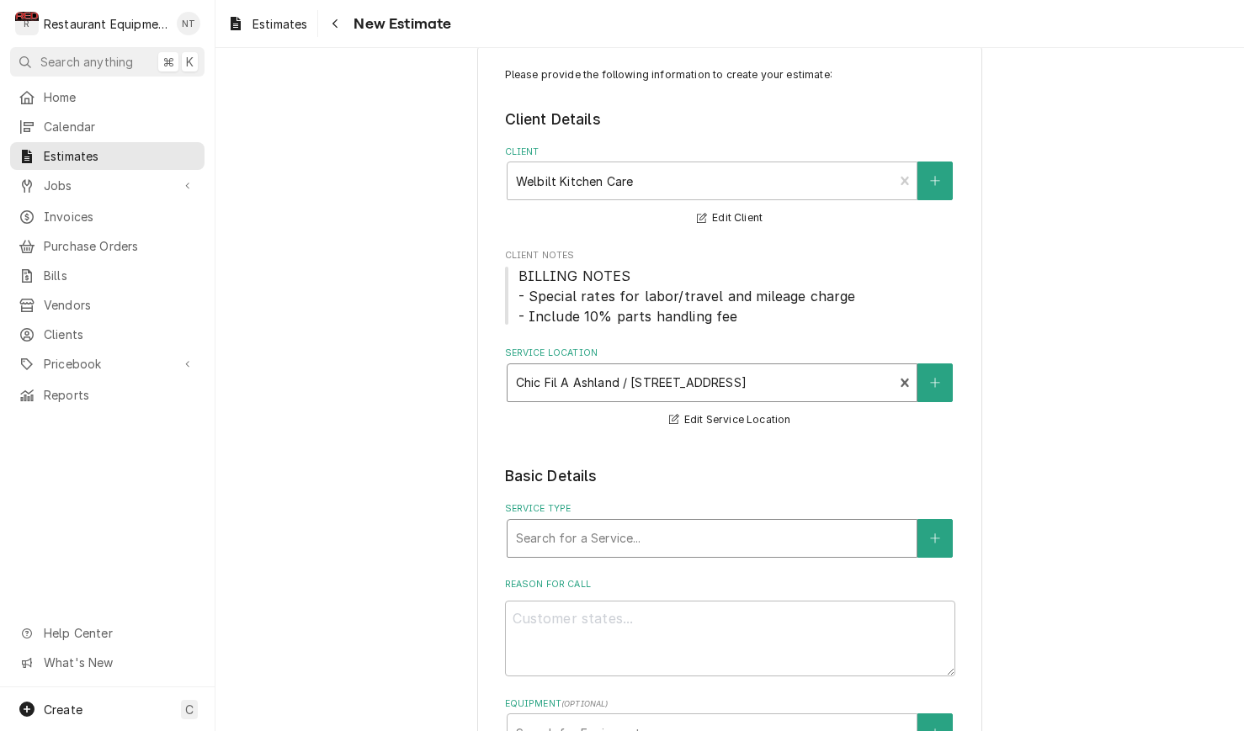
scroll to position [40, 0]
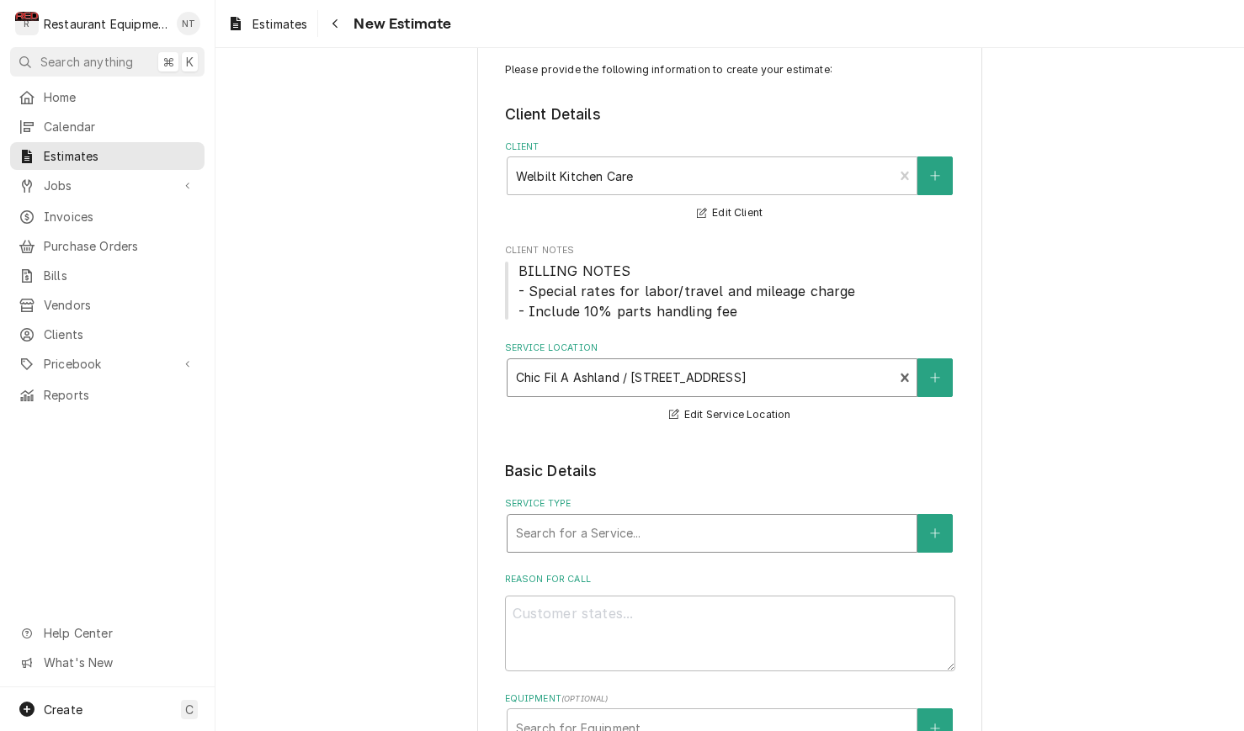
click at [724, 533] on div "Service Type" at bounding box center [712, 533] width 392 height 30
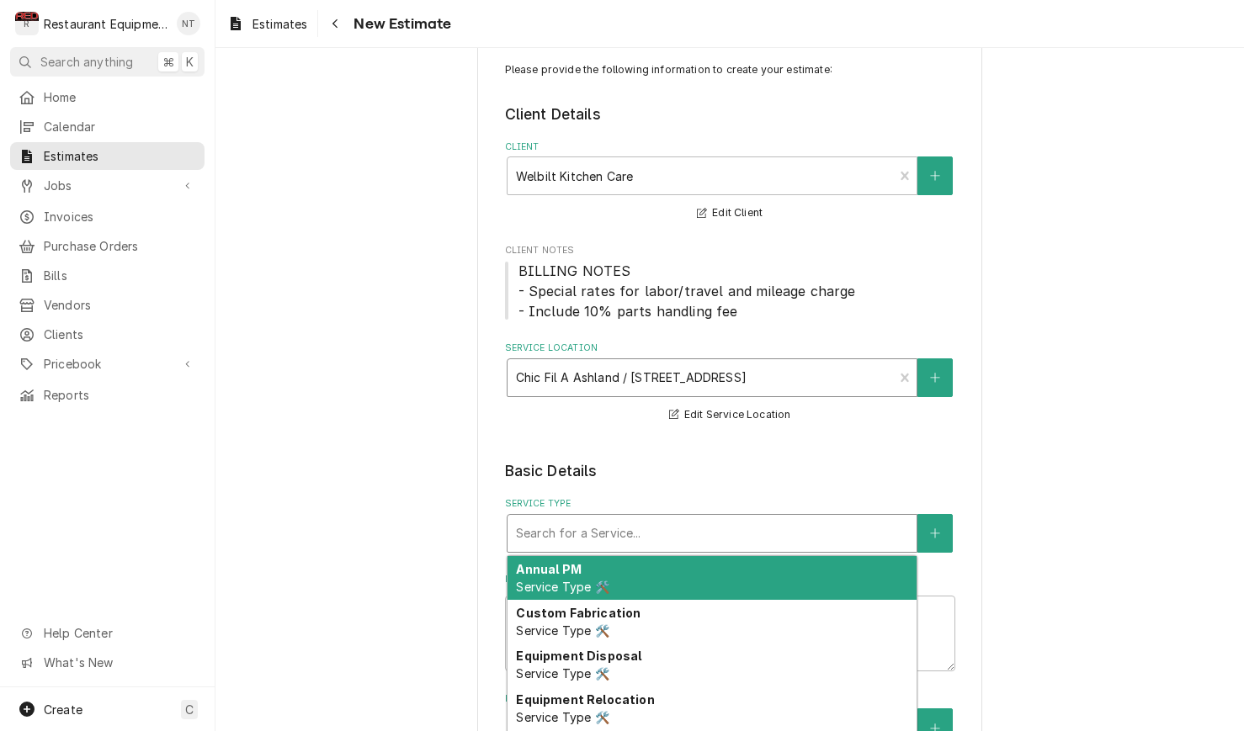
type textarea "x"
type input "b"
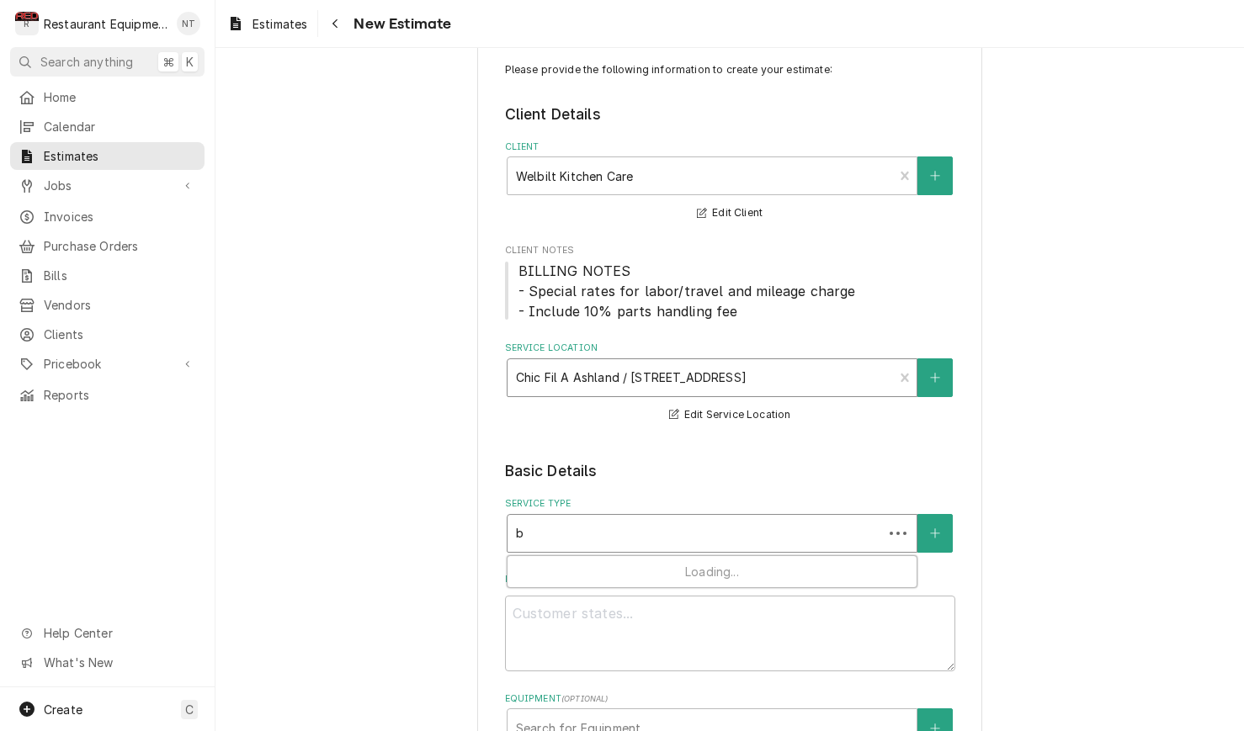
type textarea "x"
type input "br"
type textarea "x"
type input "bre"
type textarea "x"
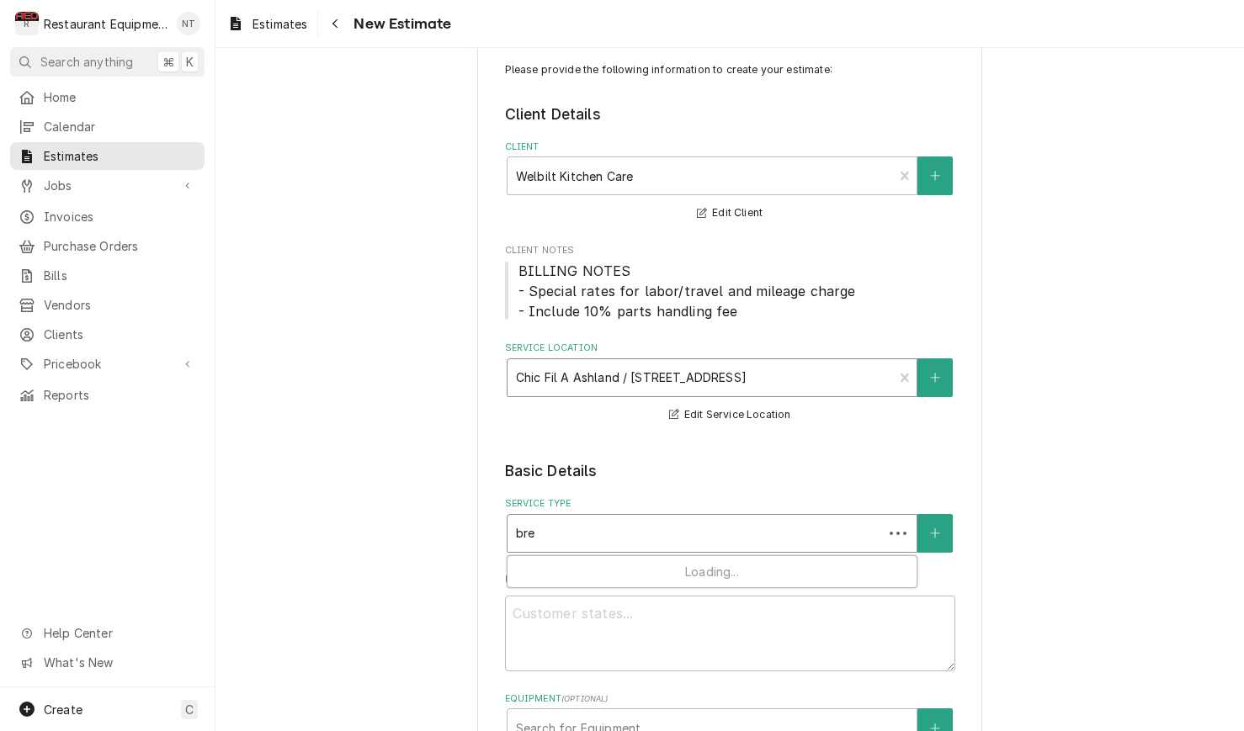
type input "brea"
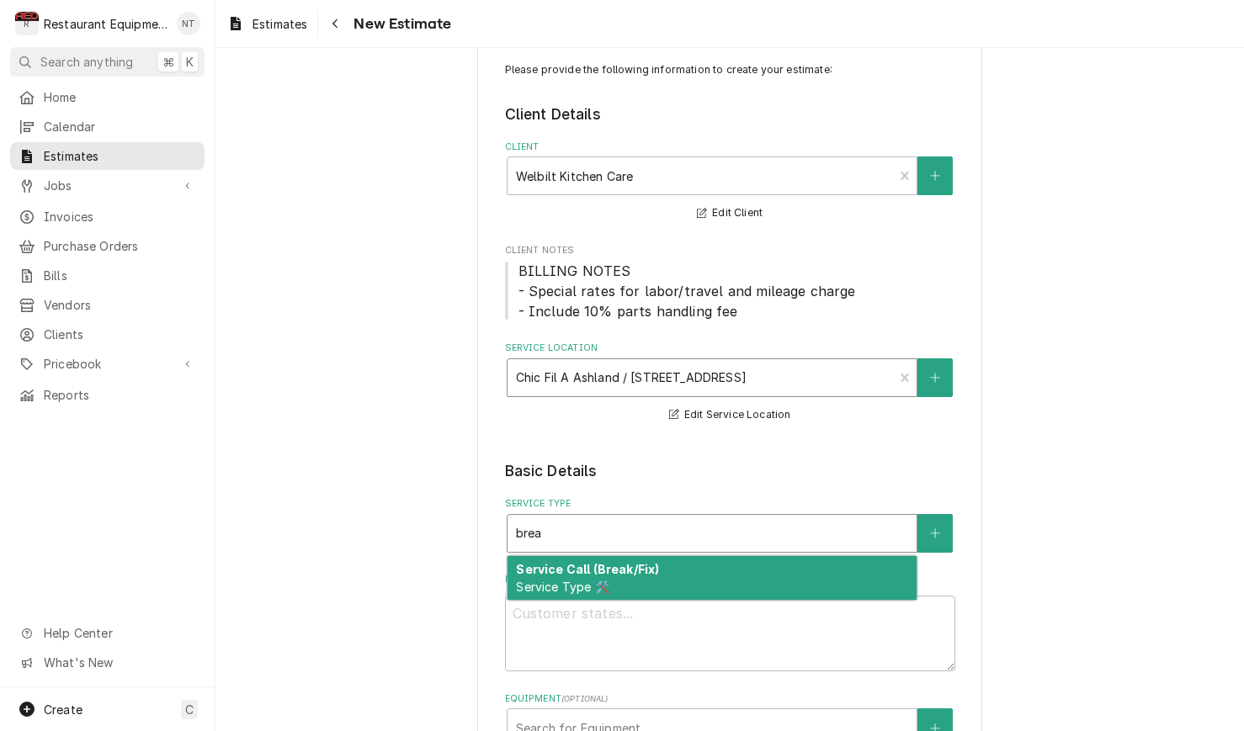
click at [687, 565] on div "Service Call (Break/Fix) Service Type 🛠️" at bounding box center [711, 578] width 409 height 44
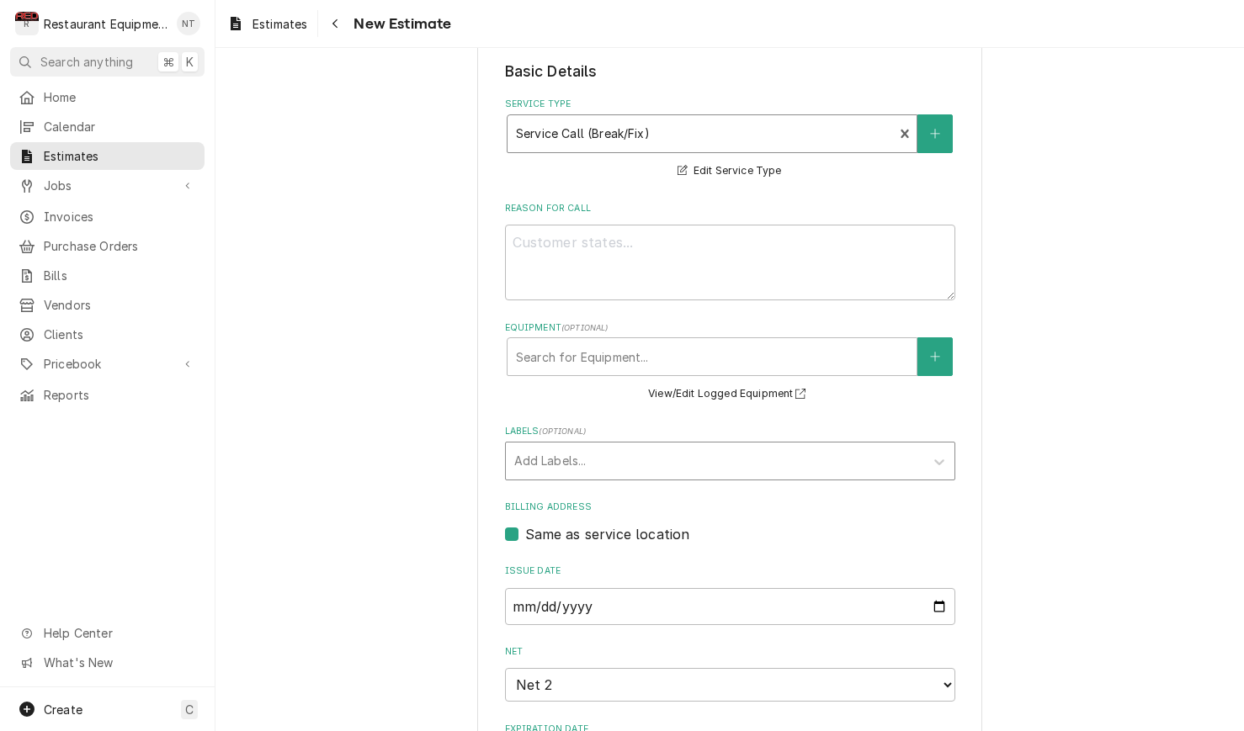
scroll to position [443, 0]
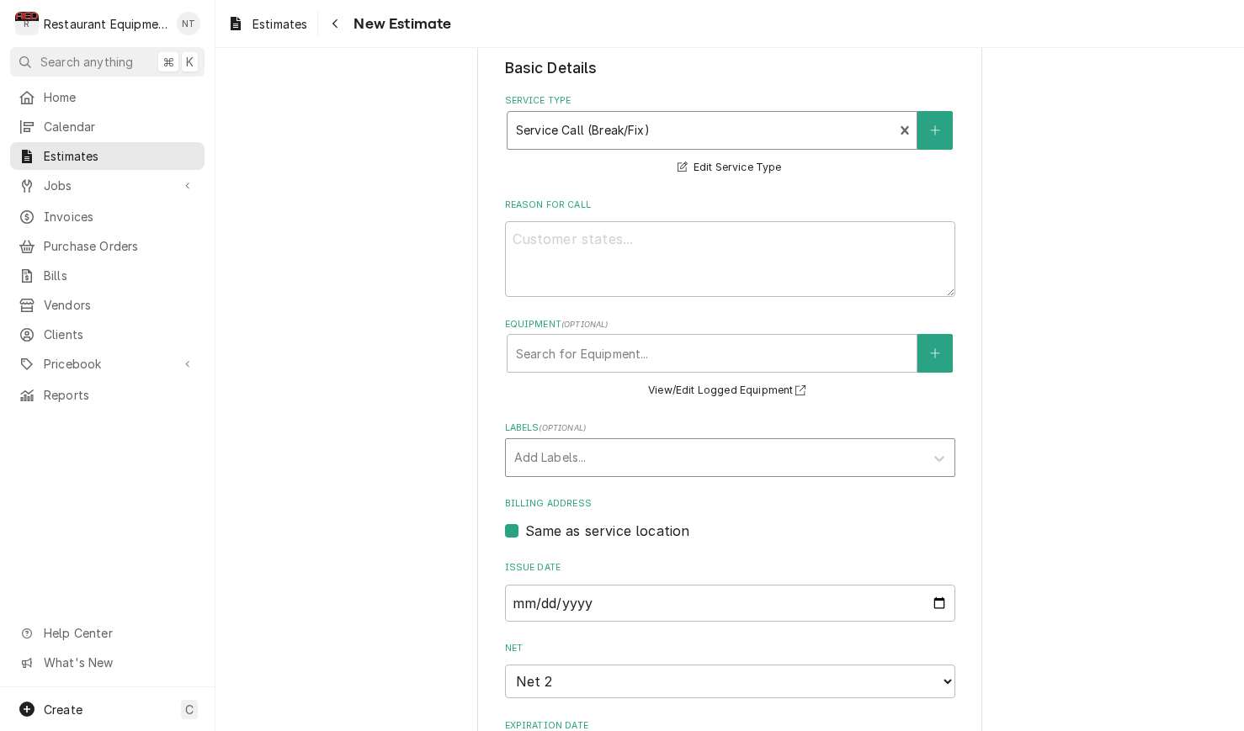
click at [646, 450] on div "Labels" at bounding box center [714, 458] width 401 height 30
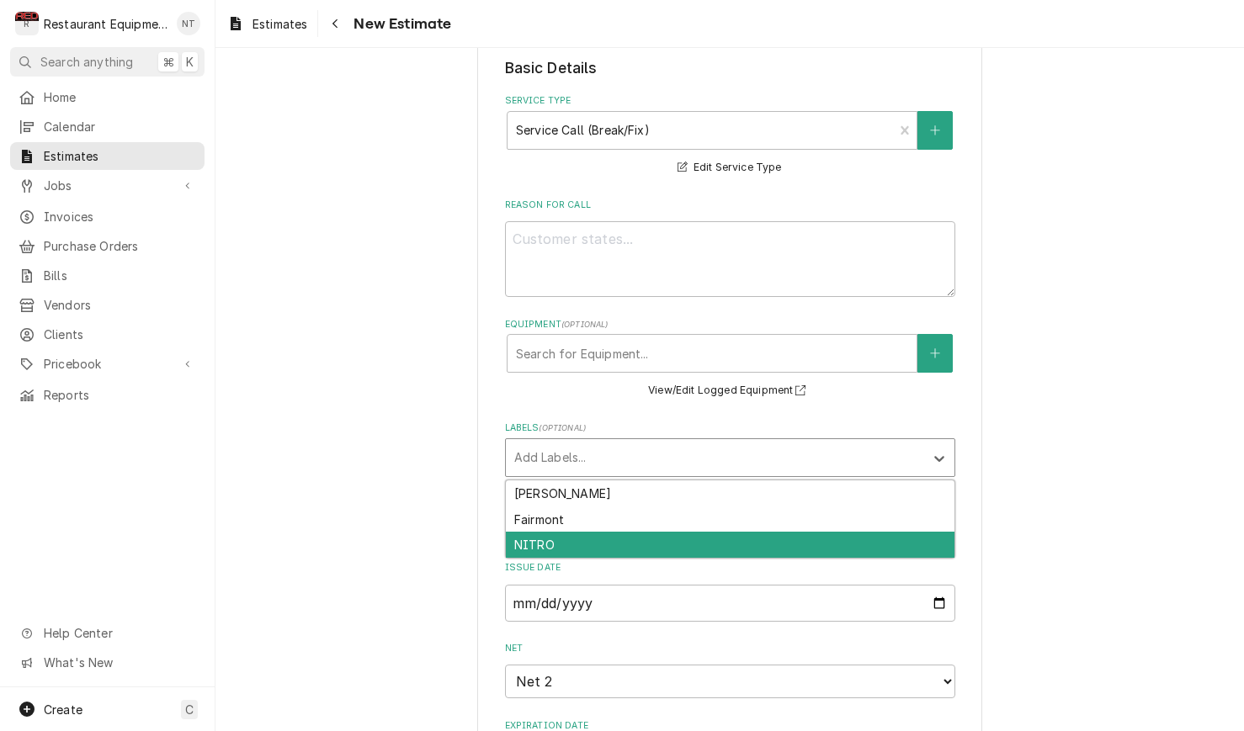
click at [652, 532] on div "NITRO" at bounding box center [730, 545] width 448 height 26
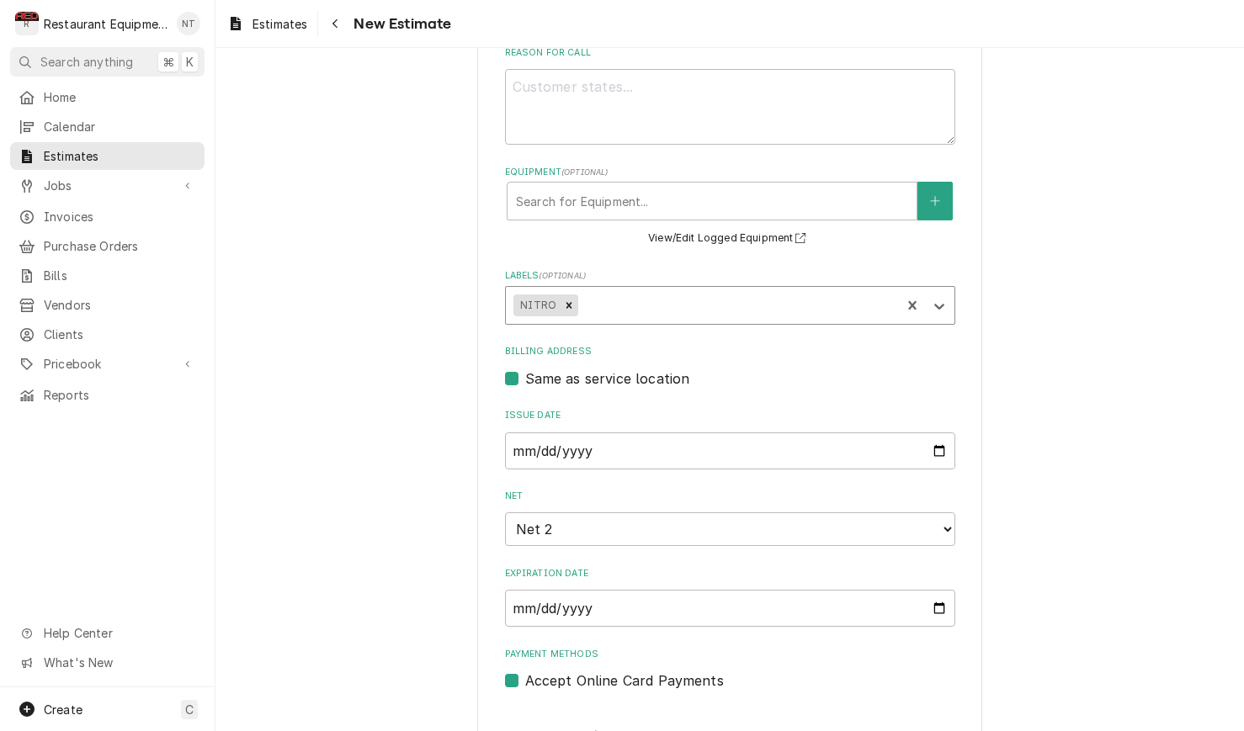
type textarea "x"
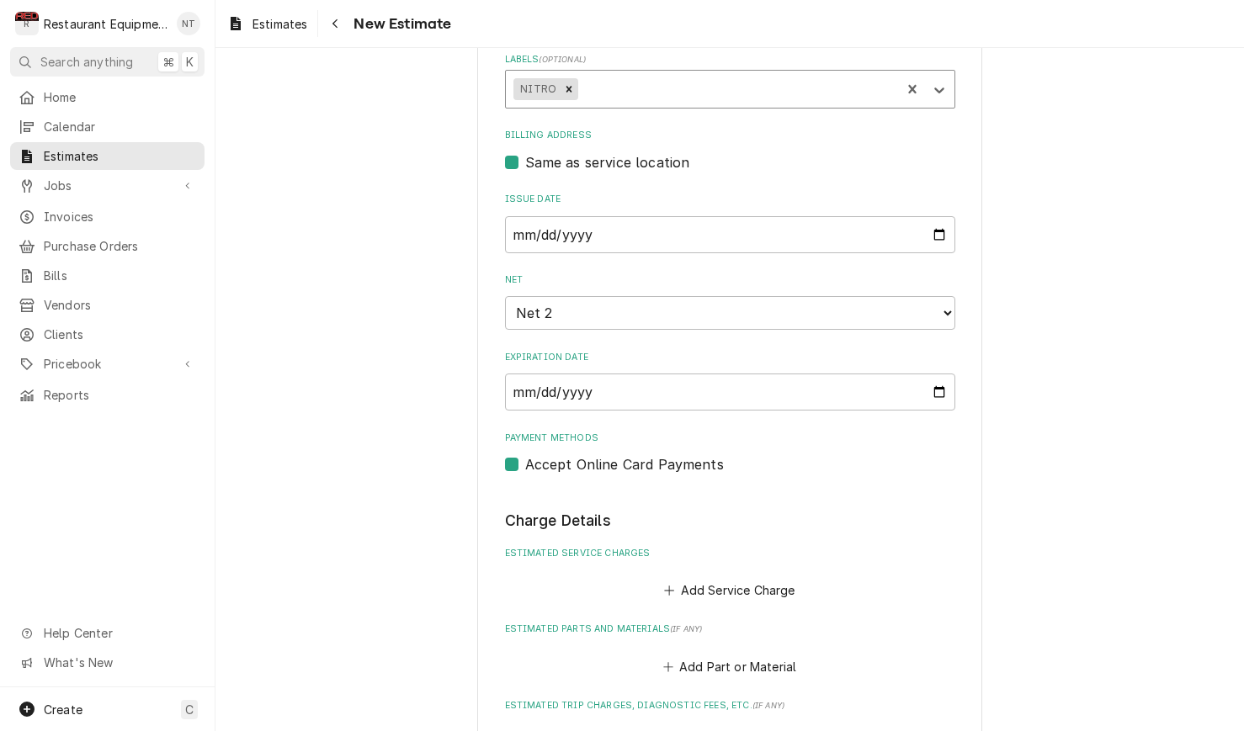
scroll to position [812, 0]
click at [741, 578] on button "Add Service Charge" at bounding box center [729, 590] width 136 height 24
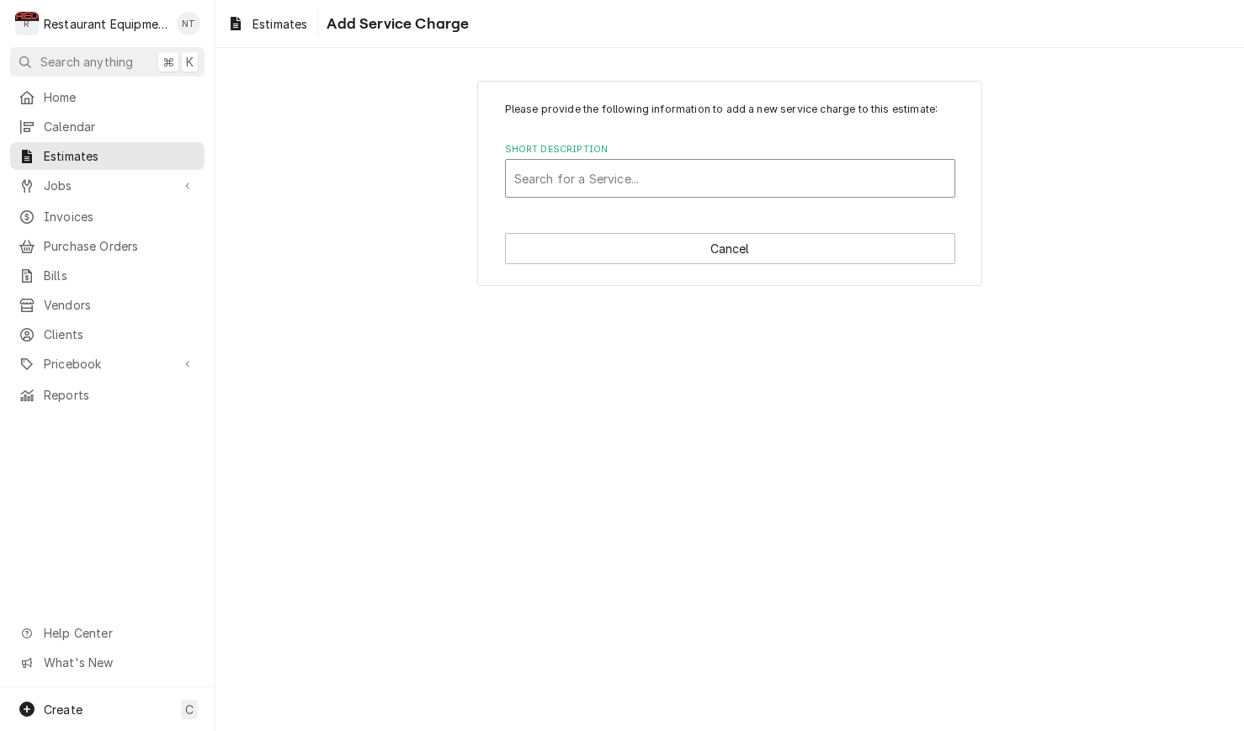
click at [708, 174] on div "Short Description" at bounding box center [730, 178] width 432 height 30
type input "trave"
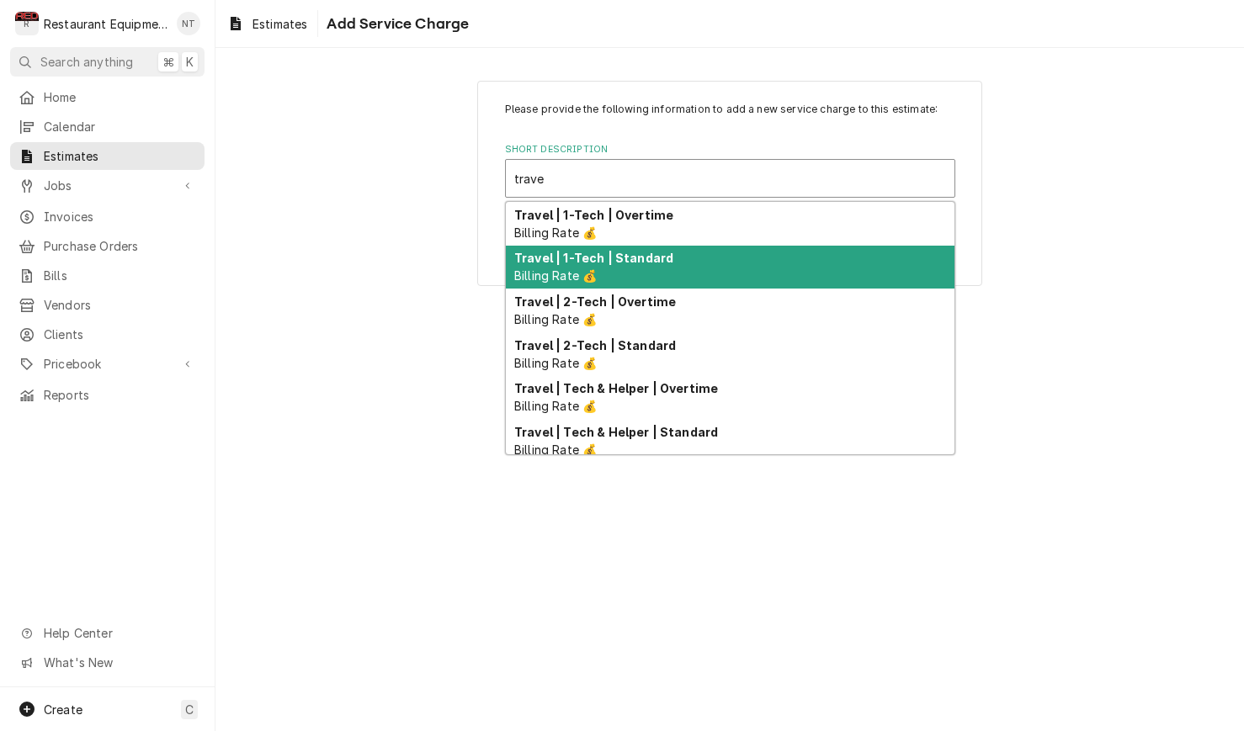
click at [687, 256] on div "Travel | 1-Tech | Standard Billing Rate 💰" at bounding box center [730, 268] width 448 height 44
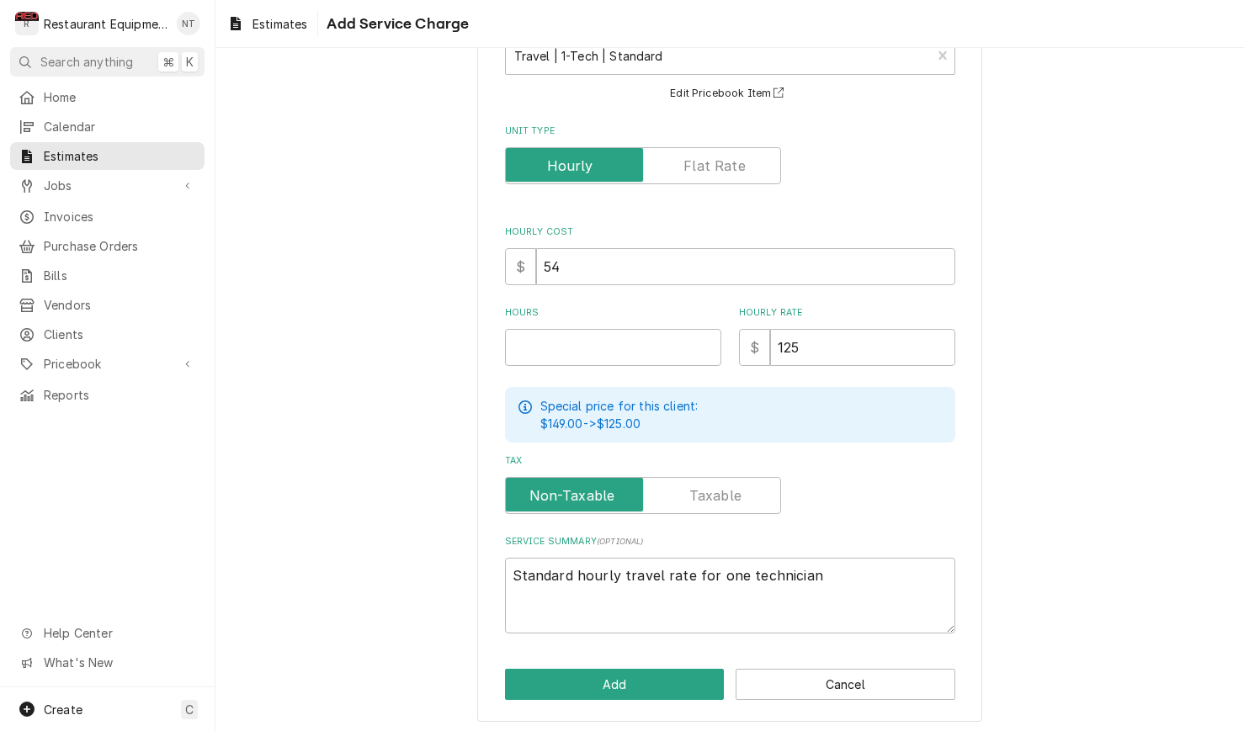
scroll to position [122, 0]
click at [625, 331] on input "Hours" at bounding box center [613, 348] width 216 height 37
type textarea "x"
type input "4"
type textarea "x"
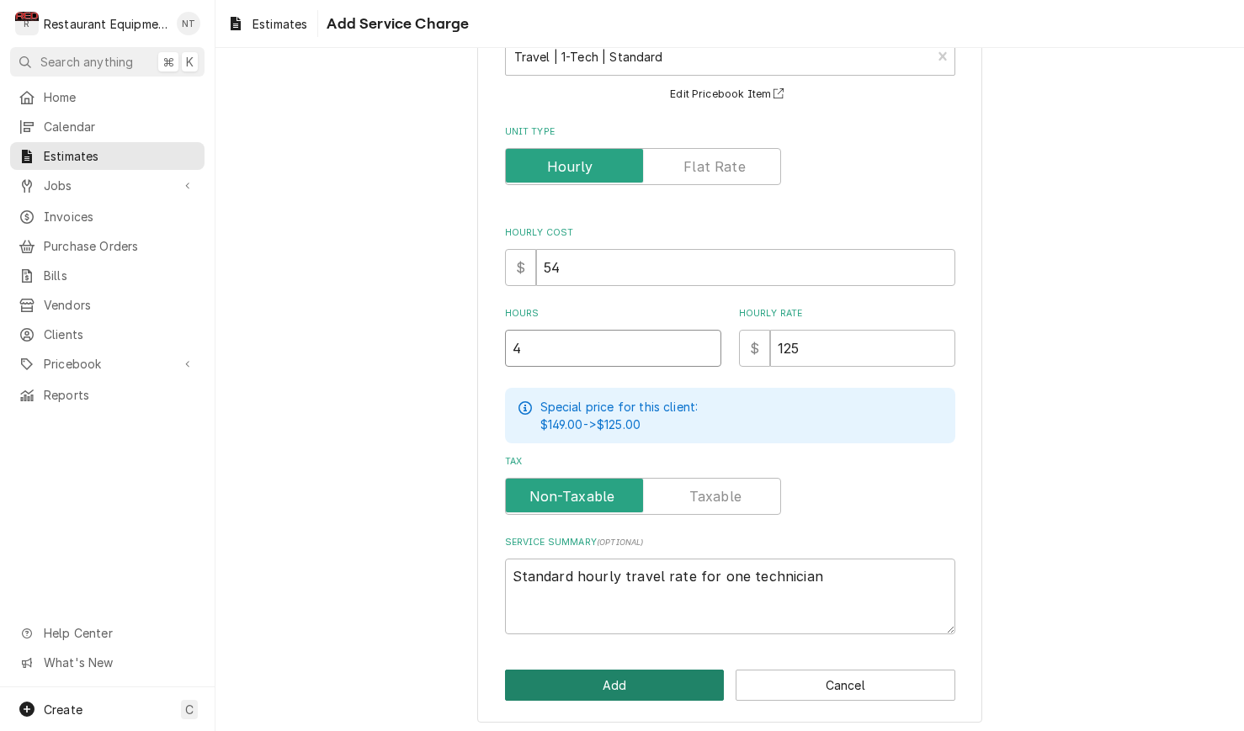
type input "4"
click at [658, 674] on button "Add" at bounding box center [615, 685] width 220 height 31
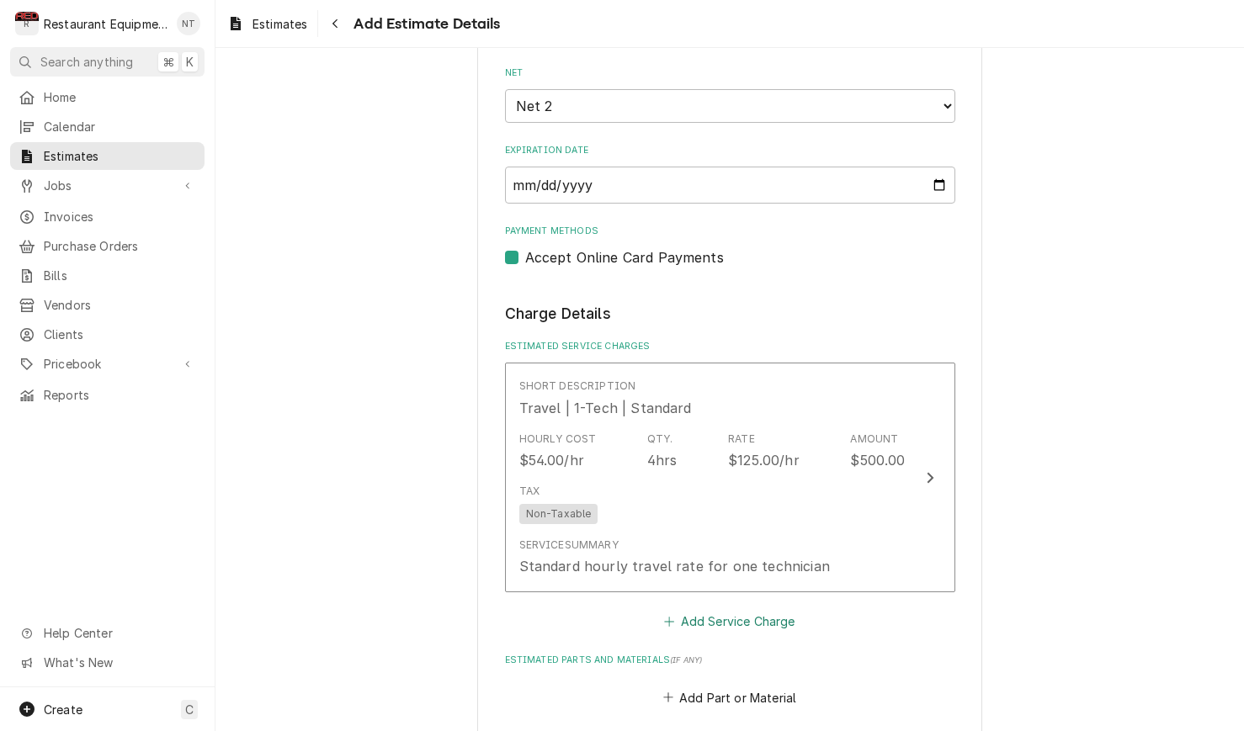
scroll to position [1023, 0]
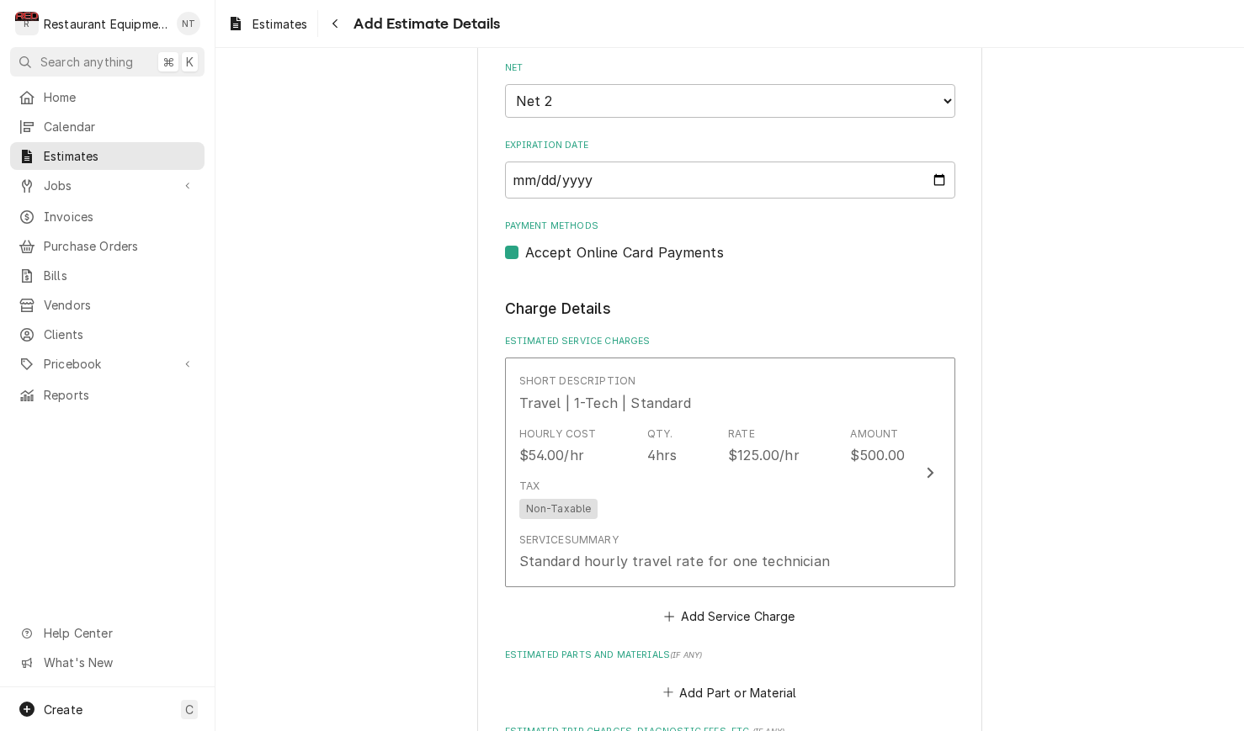
click at [754, 605] on button "Add Service Charge" at bounding box center [729, 617] width 136 height 24
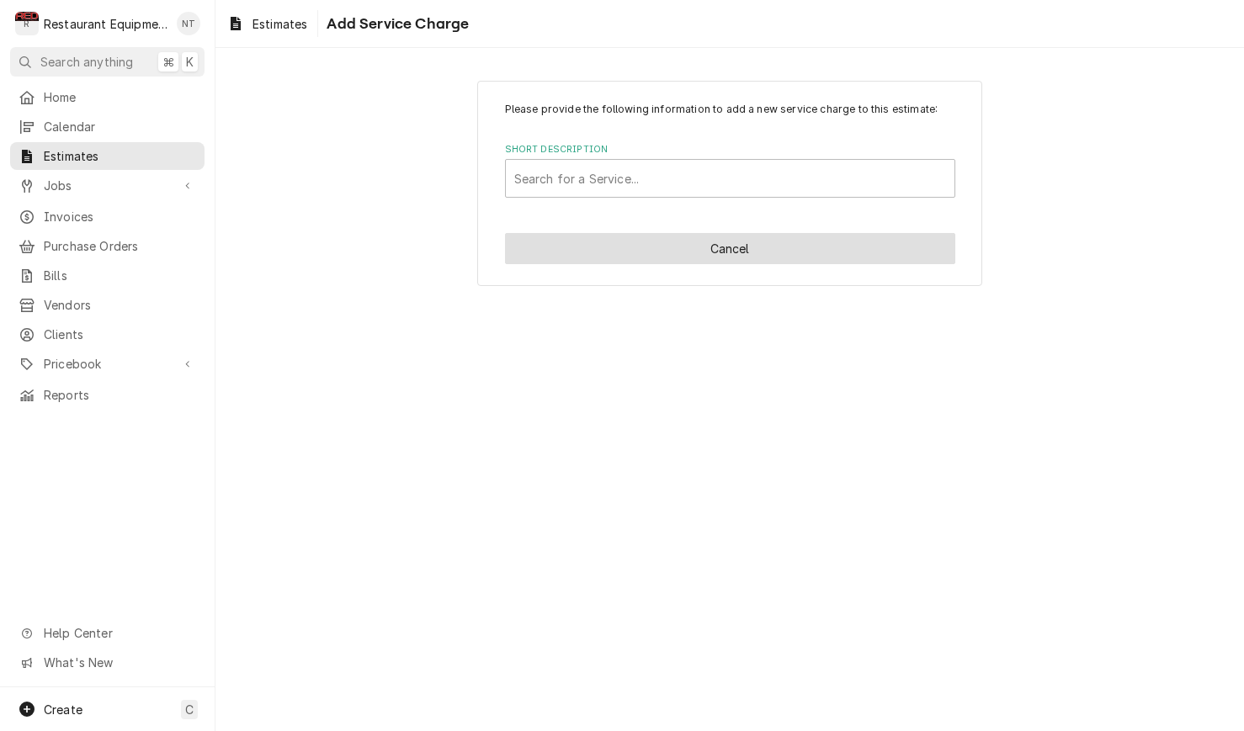
click at [622, 249] on button "Cancel" at bounding box center [730, 248] width 450 height 31
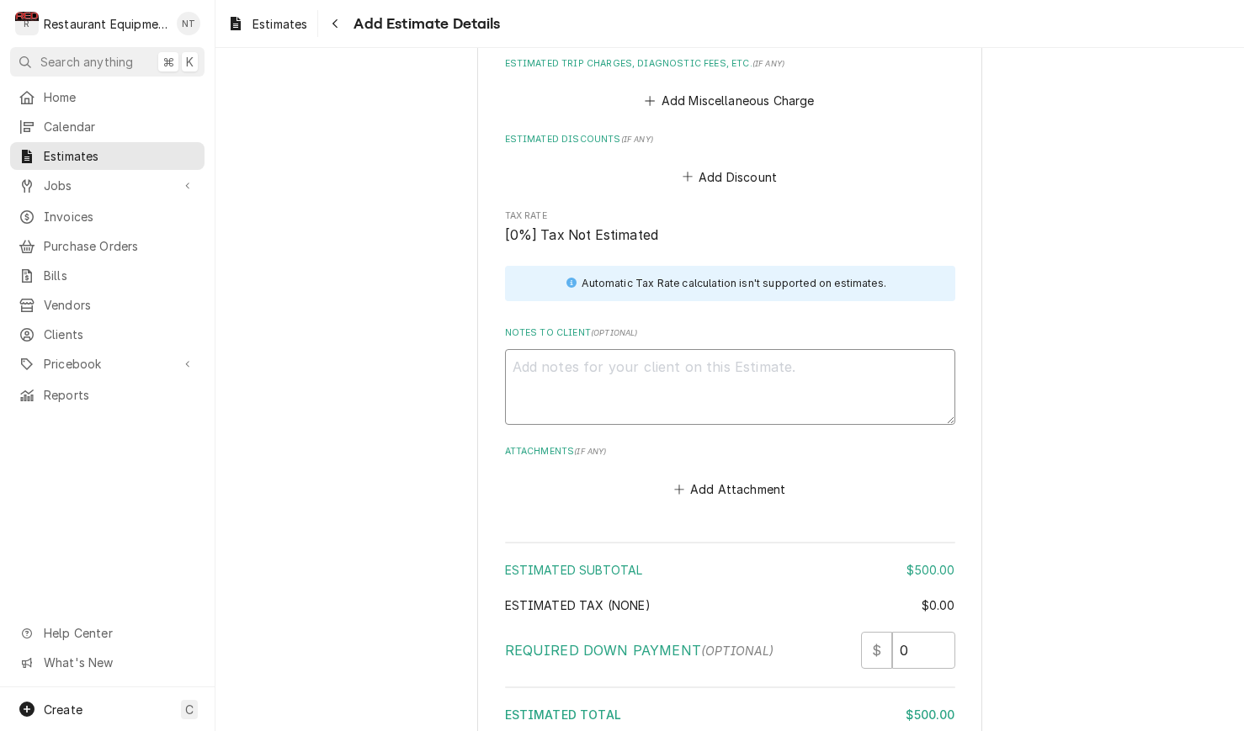
scroll to position [1692, 0]
click at [655, 354] on textarea "Notes to Client ( optional )" at bounding box center [730, 386] width 450 height 76
paste textarea "9-22-25 truck 202 and 207 Start at 11:45am End at 1:30pm Garland Cxpb 230310010…"
type textarea "x"
type textarea "9-22-25 truck 202 and 207 Start at 11:45am End at 1:30pm Garland Cxpb 230310010…"
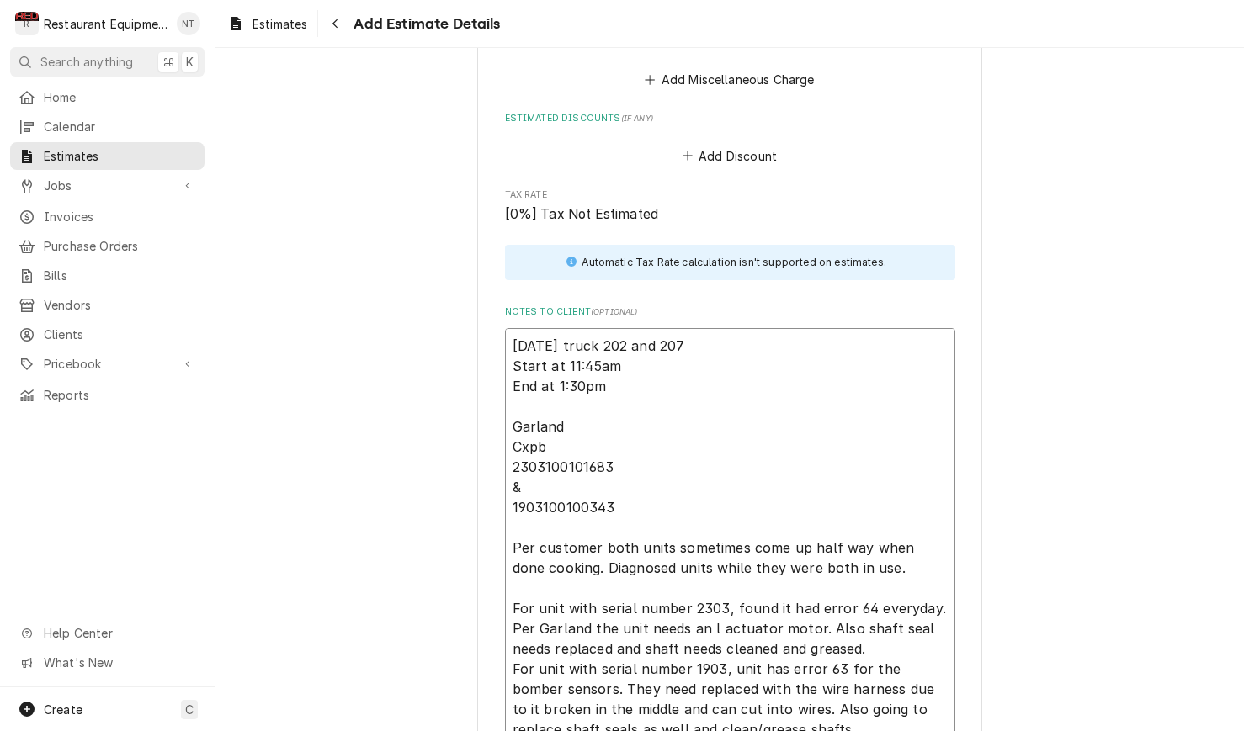
type textarea "x"
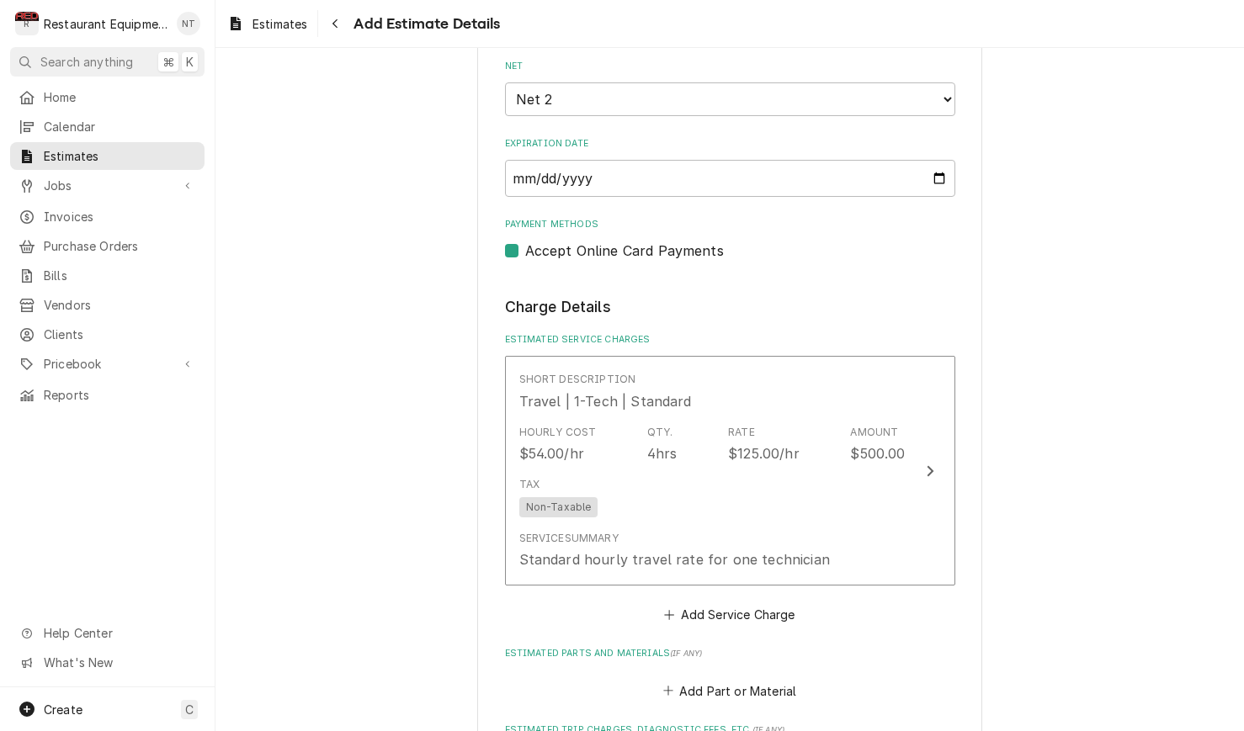
scroll to position [1024, 0]
type textarea "9-22-25 truck 202 and 207 Start at 11:45am End at 1:30pm Garland Cxpb 230310010…"
click at [763, 604] on button "Add Service Charge" at bounding box center [729, 616] width 136 height 24
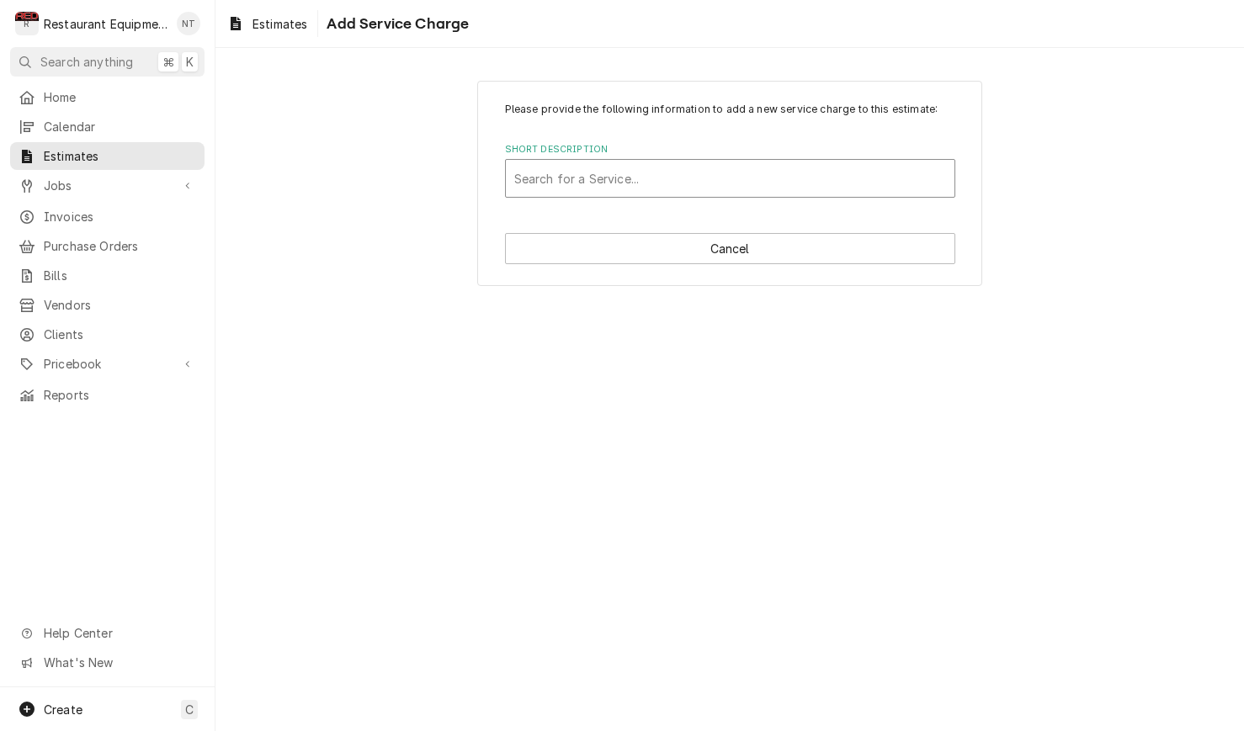
click at [770, 181] on div "Short Description" at bounding box center [730, 178] width 432 height 30
type input "labor"
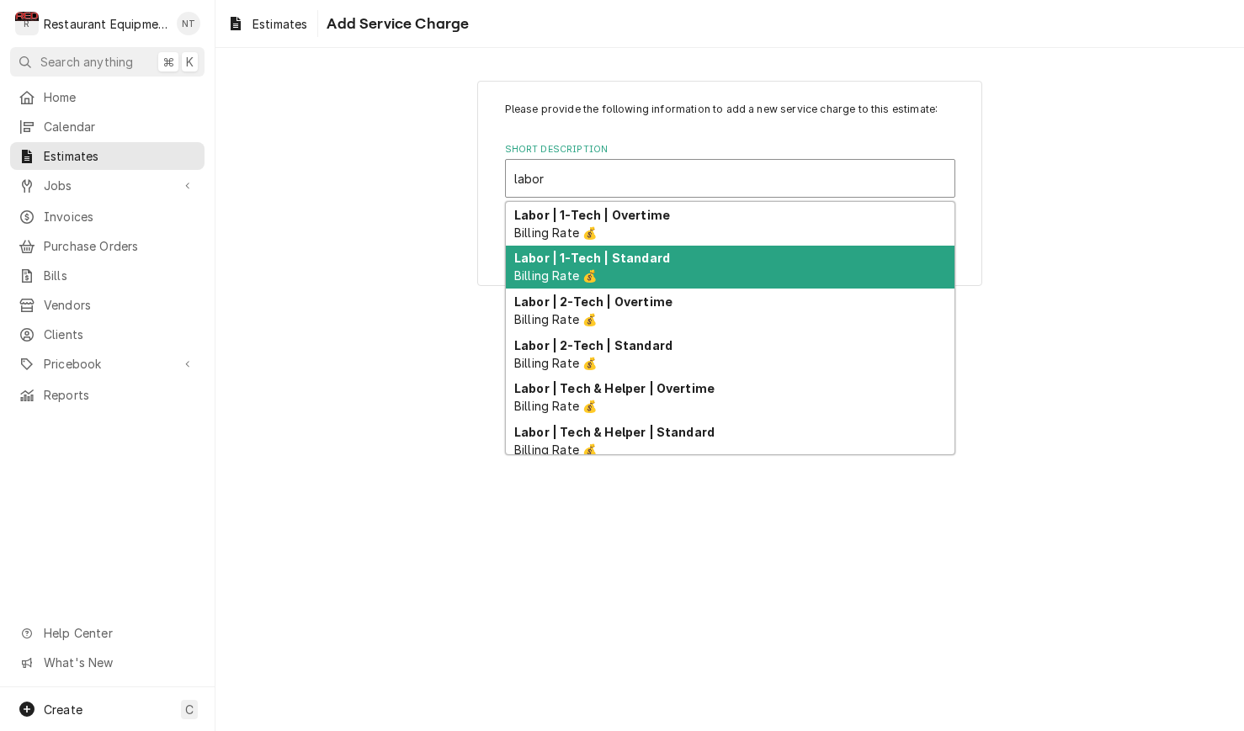
click at [708, 271] on div "Labor | 1-Tech | Standard Billing Rate 💰" at bounding box center [730, 268] width 448 height 44
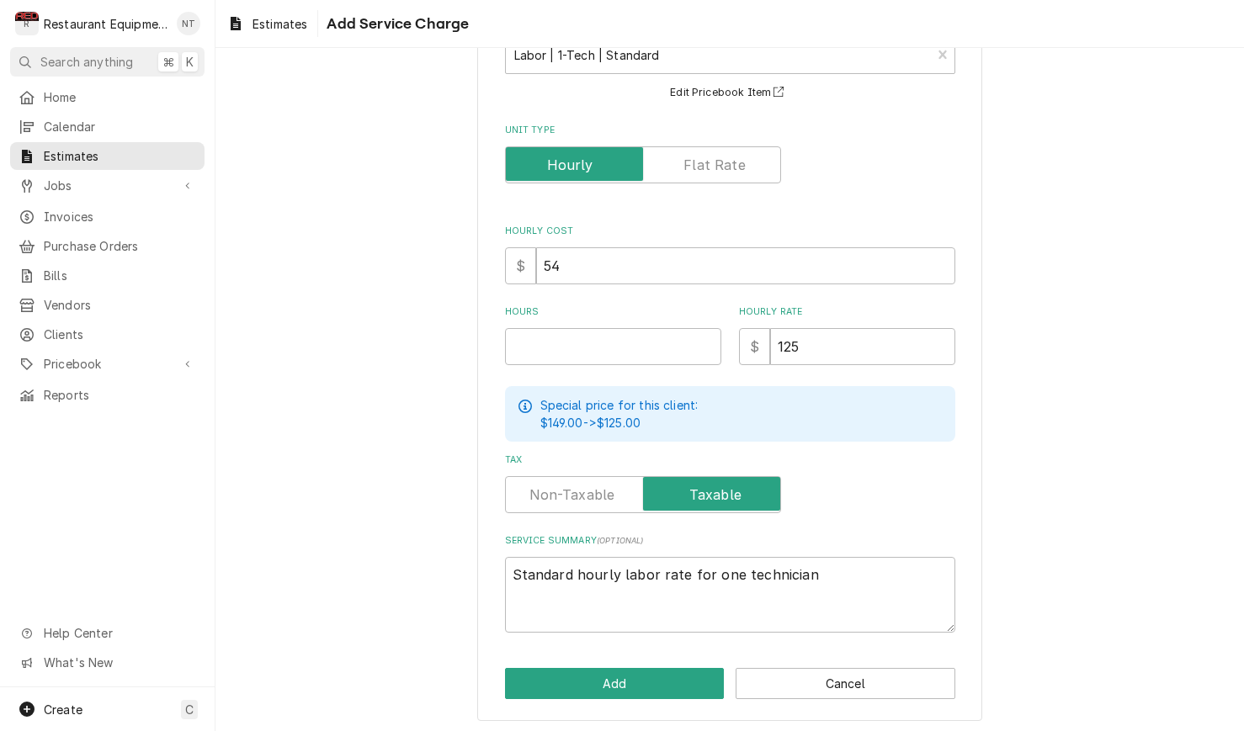
scroll to position [122, 0]
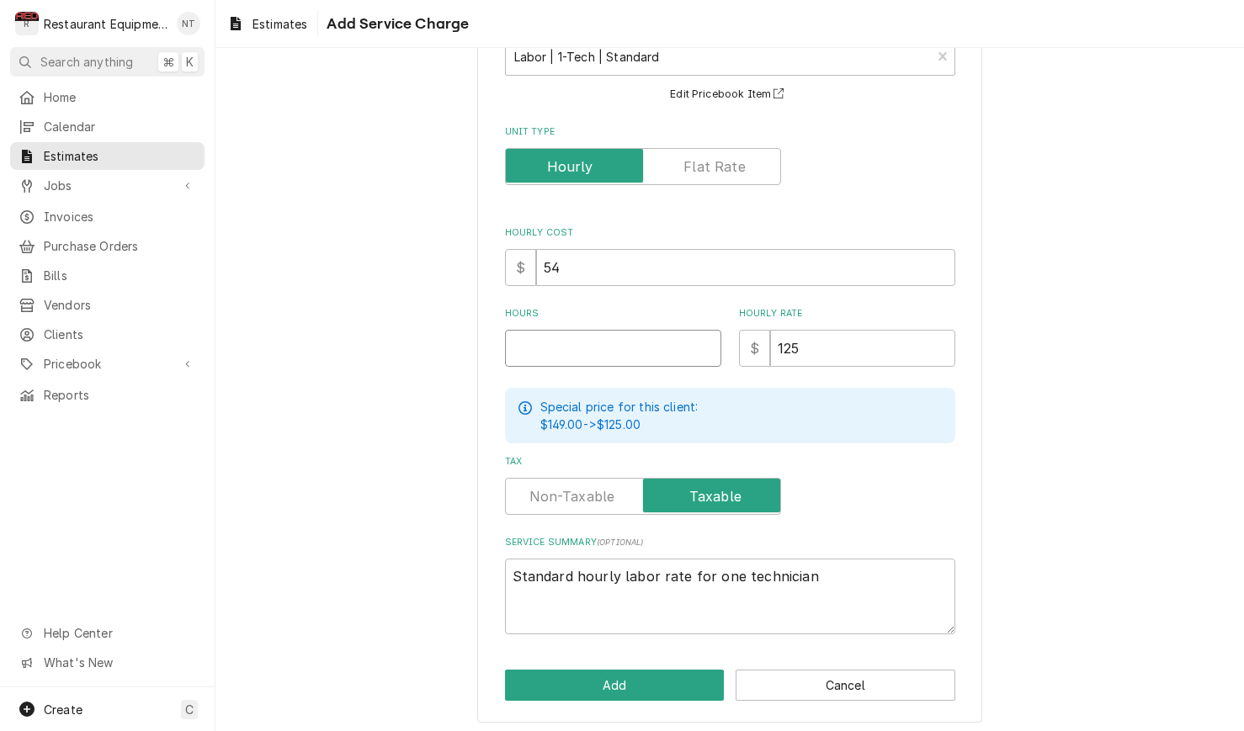
click at [613, 346] on input "Hours" at bounding box center [613, 348] width 216 height 37
type textarea "x"
type input "1"
type textarea "x"
type input "10"
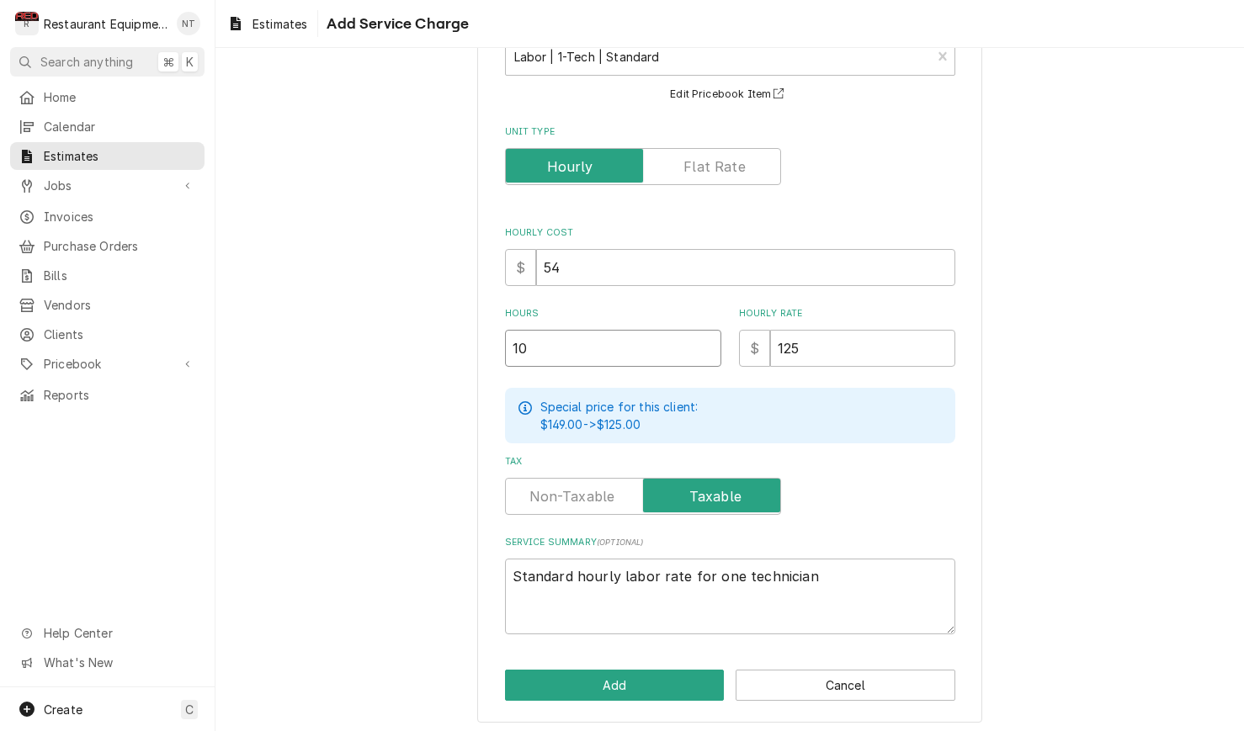
type textarea "x"
type input "10"
click at [670, 680] on button "Add" at bounding box center [615, 685] width 220 height 31
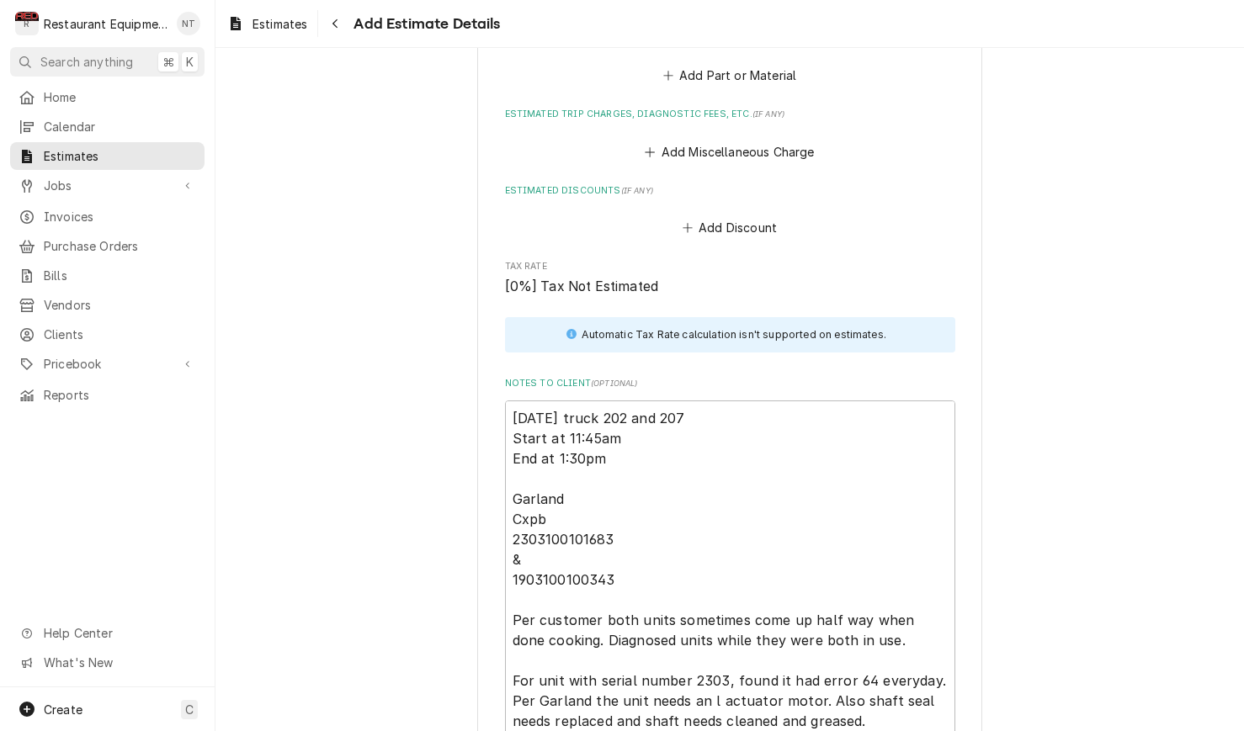
scroll to position [1880, 0]
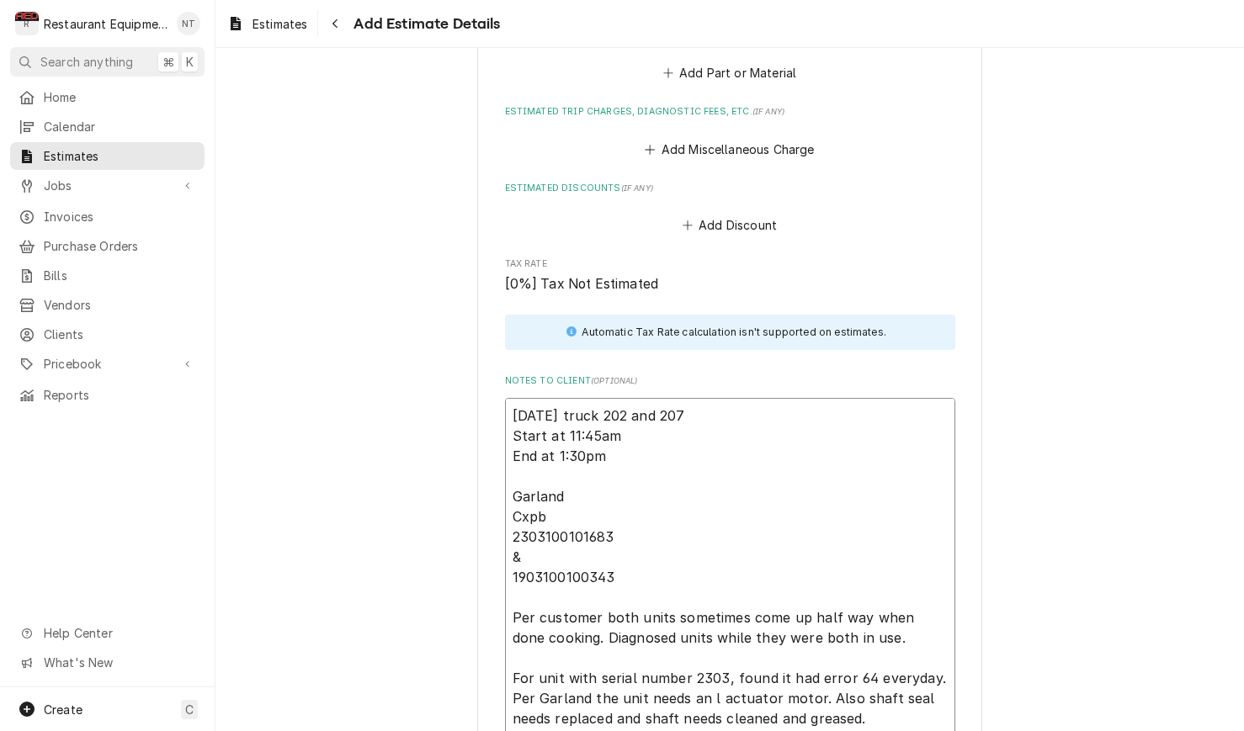
click at [581, 432] on textarea "9-22-25 truck 202 and 207 Start at 11:45am End at 1:30pm Garland Cxpb 230310010…" at bounding box center [730, 617] width 450 height 439
type textarea "x"
type textarea "9-22-25 truck 202 and 207 Start at 11:45am End at 1:3pm Garland Cxpb 2303100101…"
type textarea "x"
type textarea "9-22-25 truck 202 and 207 Start at 11:45am End at 1:pm Garland Cxpb 23031001016…"
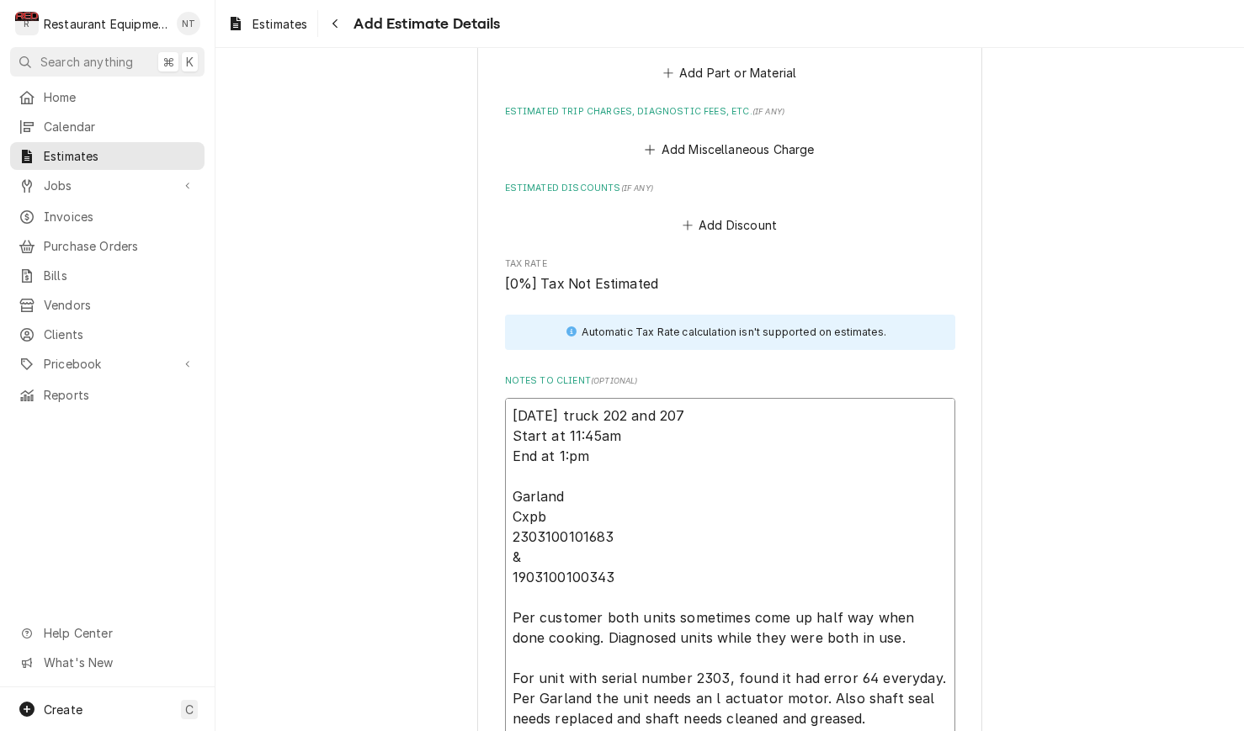
type textarea "x"
type textarea "9-22-25 truck 202 and 207 Start at 11:45am End at 1:4pm Garland Cxpb 2303100101…"
type textarea "x"
type textarea "9-22-25 truck 202 and 207 Start at 11:45am End at 1:45pm Garland Cxpb 230310010…"
type textarea "x"
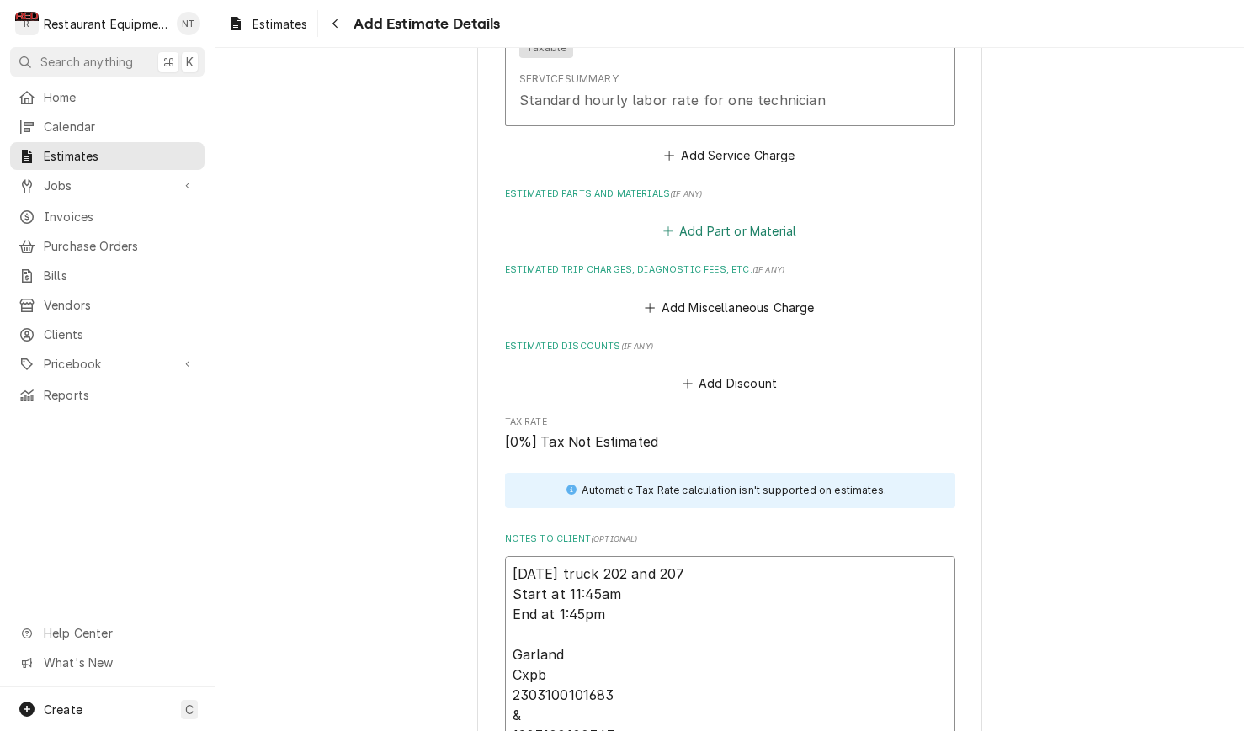
scroll to position [1723, 0]
type textarea "9-22-25 truck 202 and 207 Start at 11:45am End at 1:45pm Garland Cxpb 230310010…"
click at [793, 219] on button "Add Part or Material" at bounding box center [729, 231] width 139 height 24
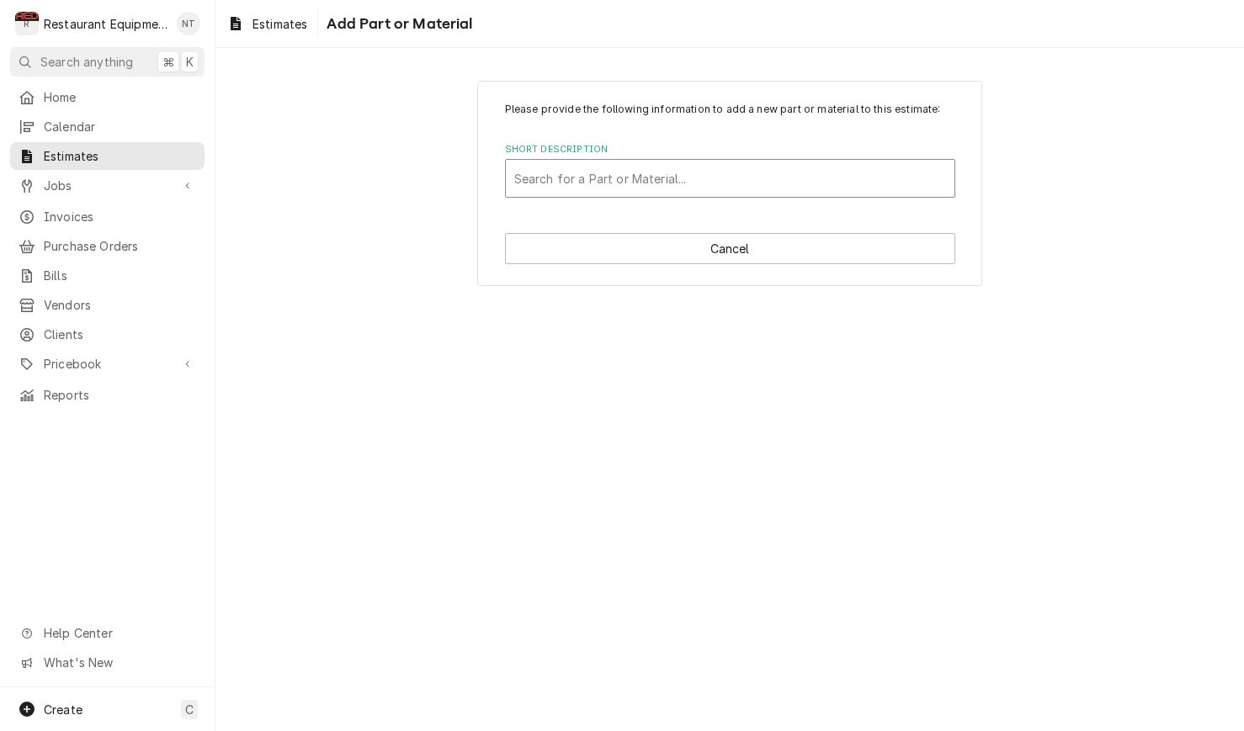
click at [747, 183] on div "Short Description" at bounding box center [730, 178] width 432 height 30
type input "4600127"
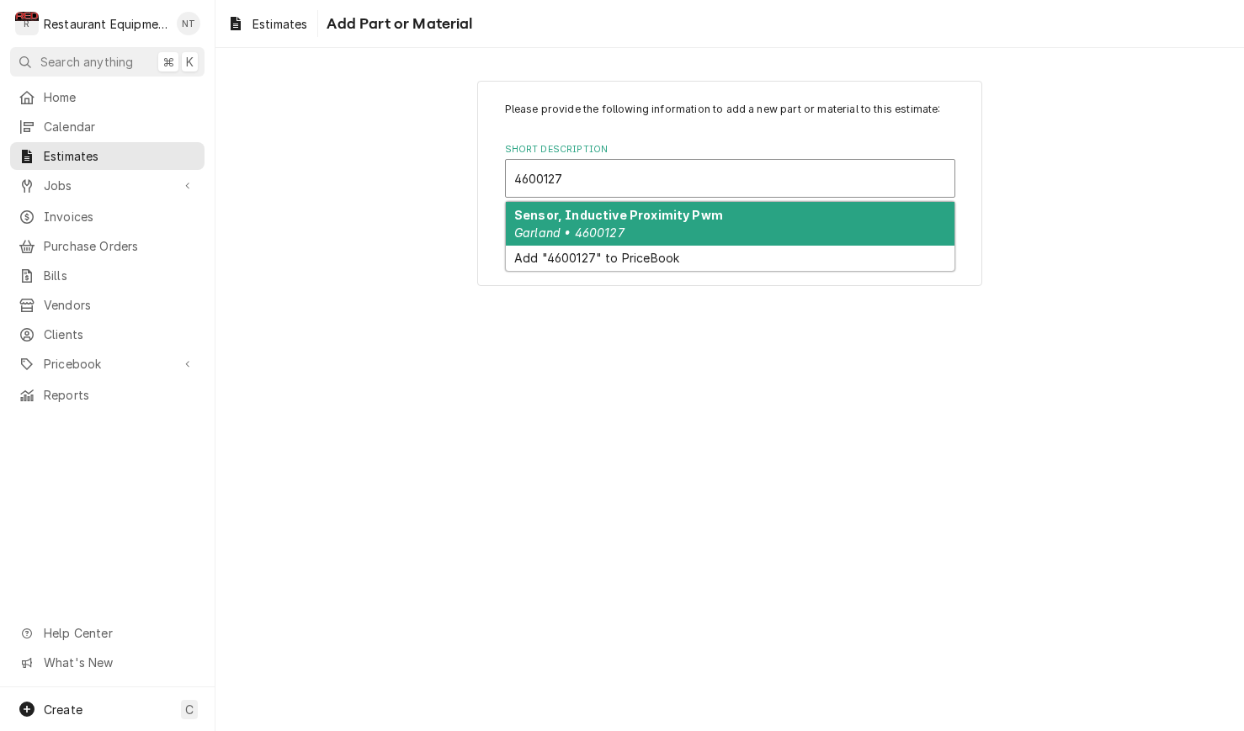
click at [749, 225] on div "Sensor, Inductive Proximity Pwm Garland • 4600127" at bounding box center [730, 224] width 448 height 44
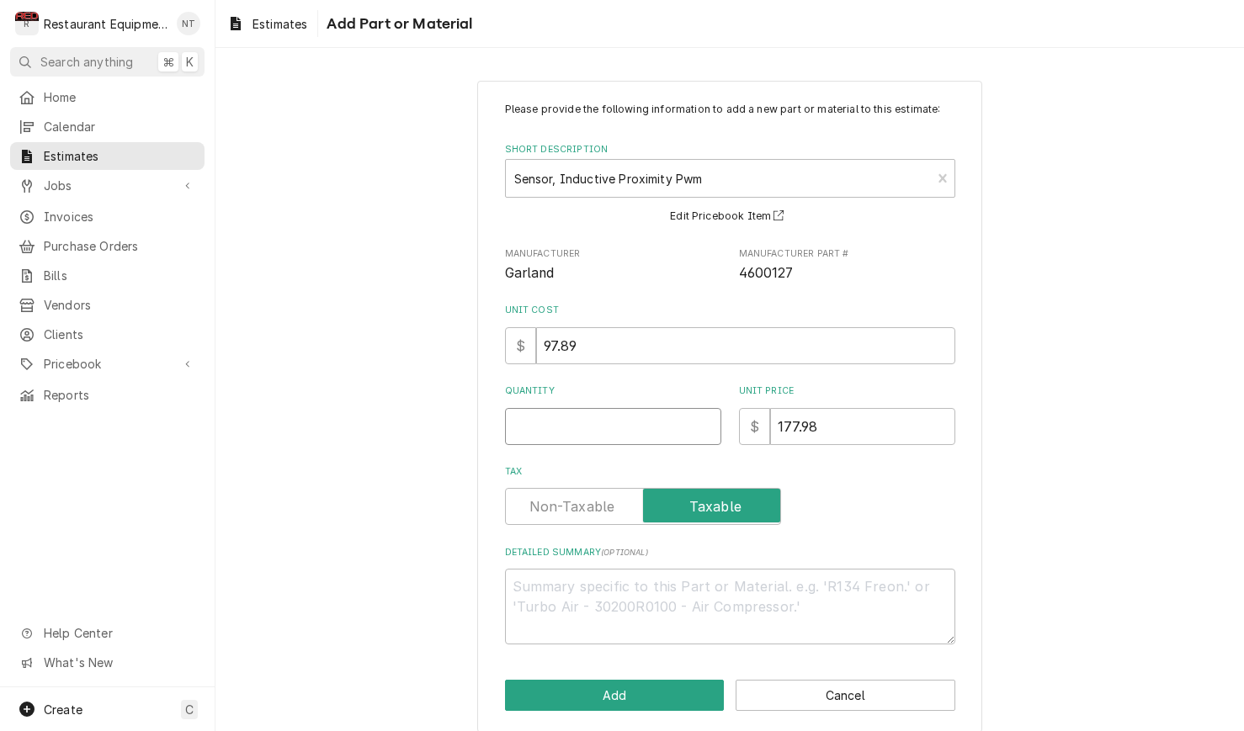
click at [577, 429] on input "Quantity" at bounding box center [613, 426] width 216 height 37
type textarea "x"
type input "2"
type textarea "x"
type input "2"
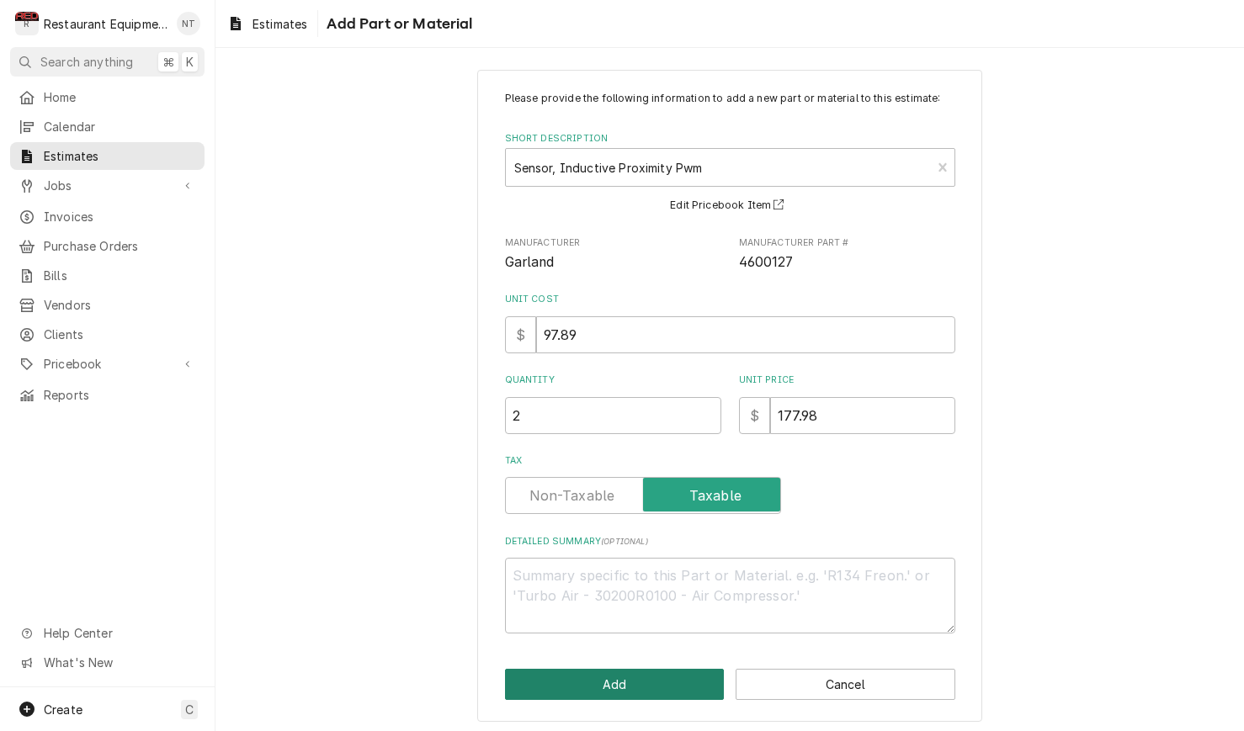
click at [681, 673] on button "Add" at bounding box center [615, 684] width 220 height 31
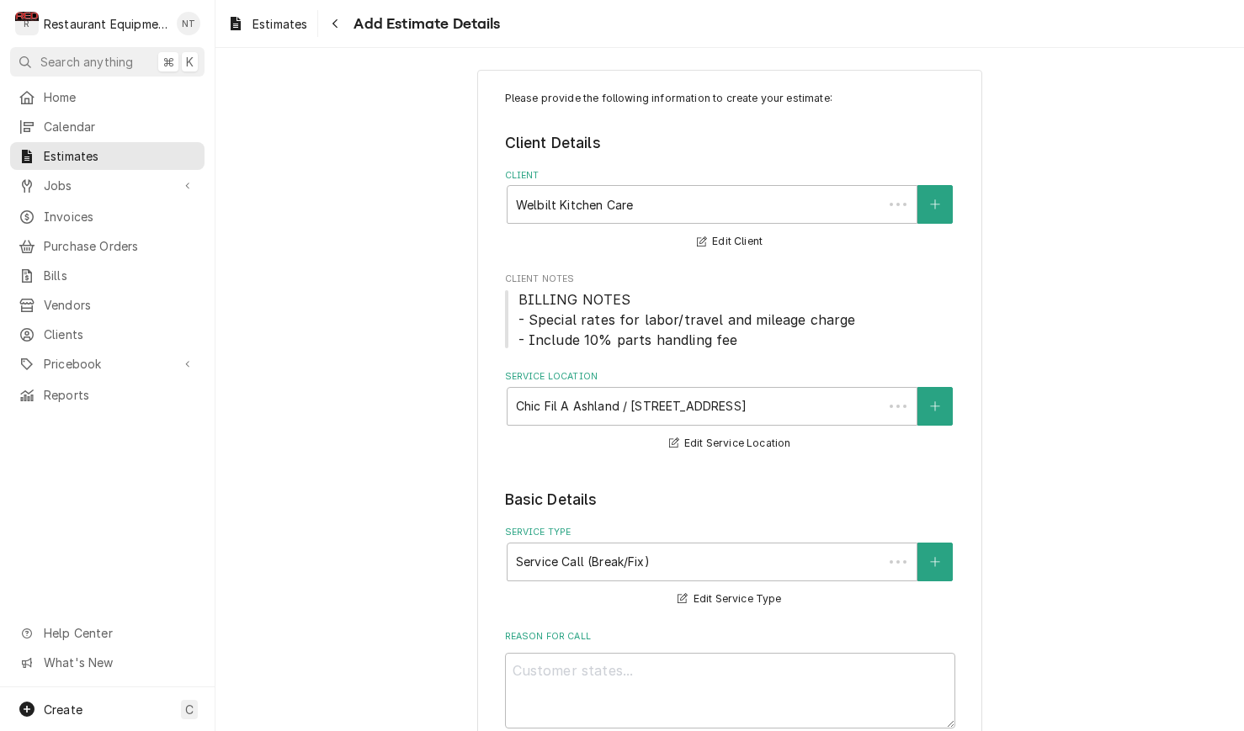
scroll to position [1723, 0]
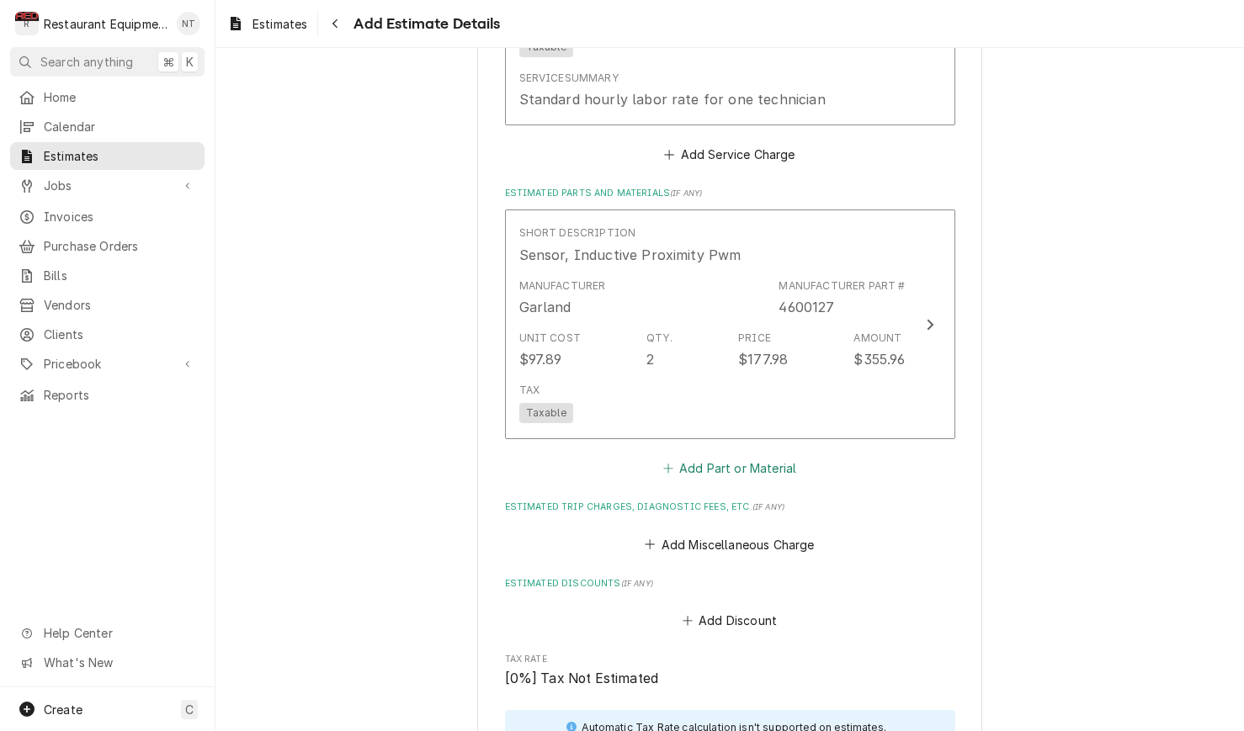
type textarea "x"
click at [745, 457] on button "Add Part or Material" at bounding box center [729, 469] width 139 height 24
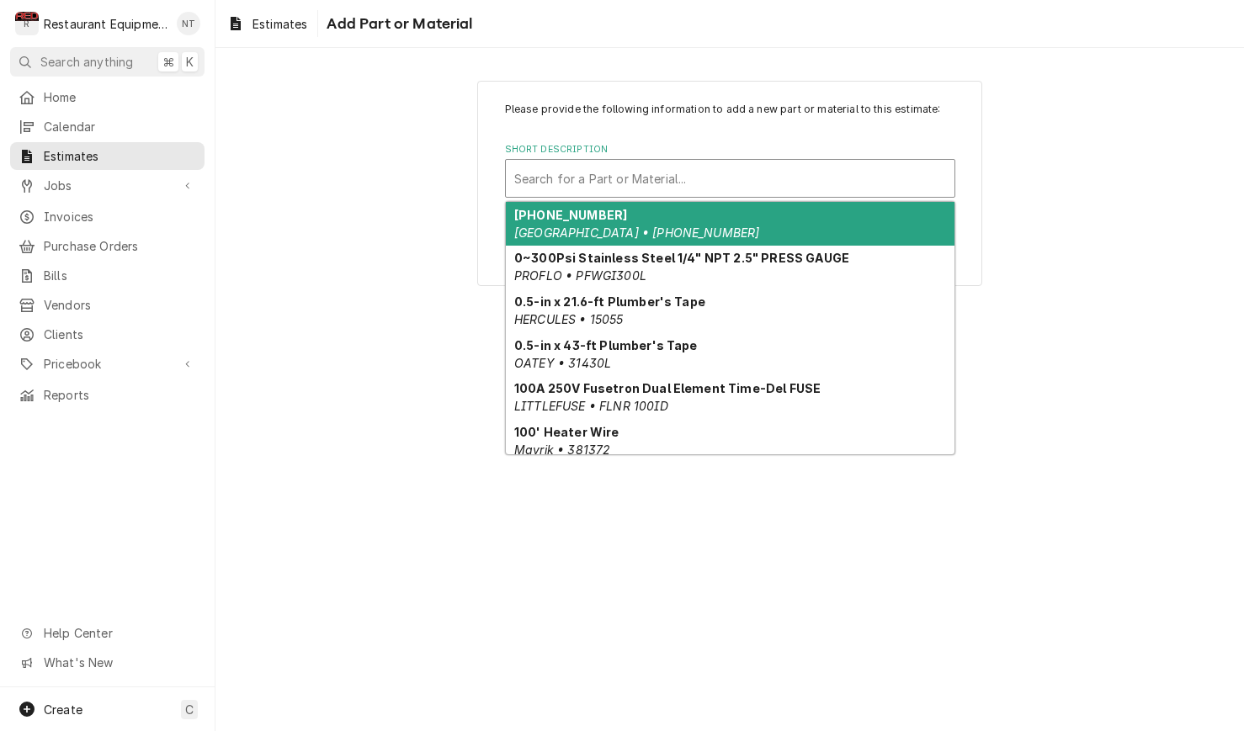
click at [582, 189] on div "Short Description" at bounding box center [730, 178] width 432 height 30
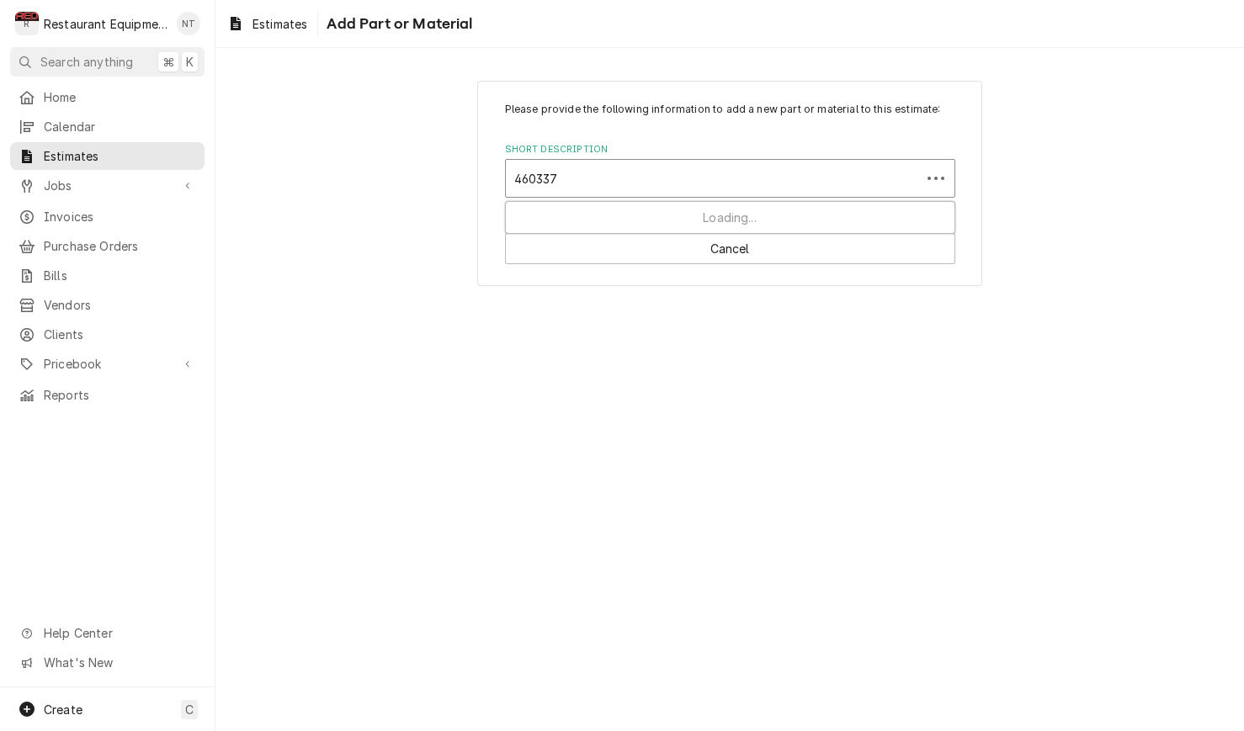
type input "4603371"
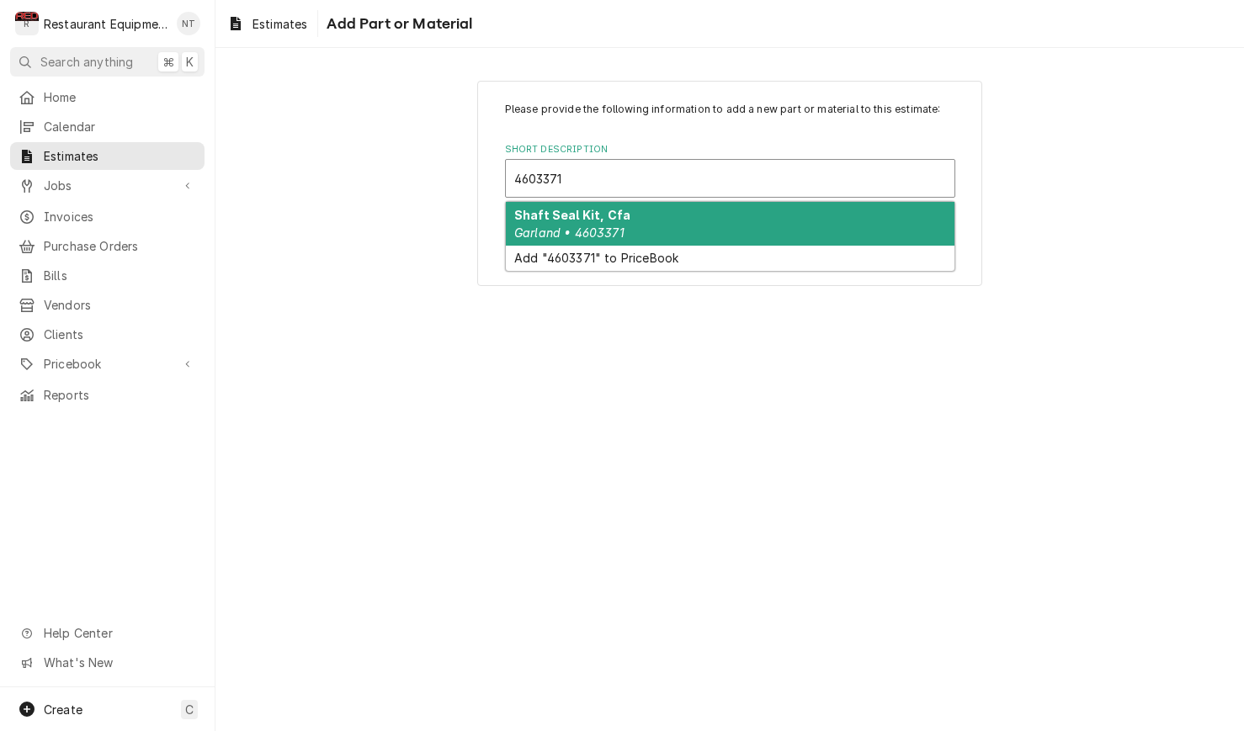
click at [689, 225] on div "Shaft Seal Kit, Cfa Garland • 4603371" at bounding box center [730, 224] width 448 height 44
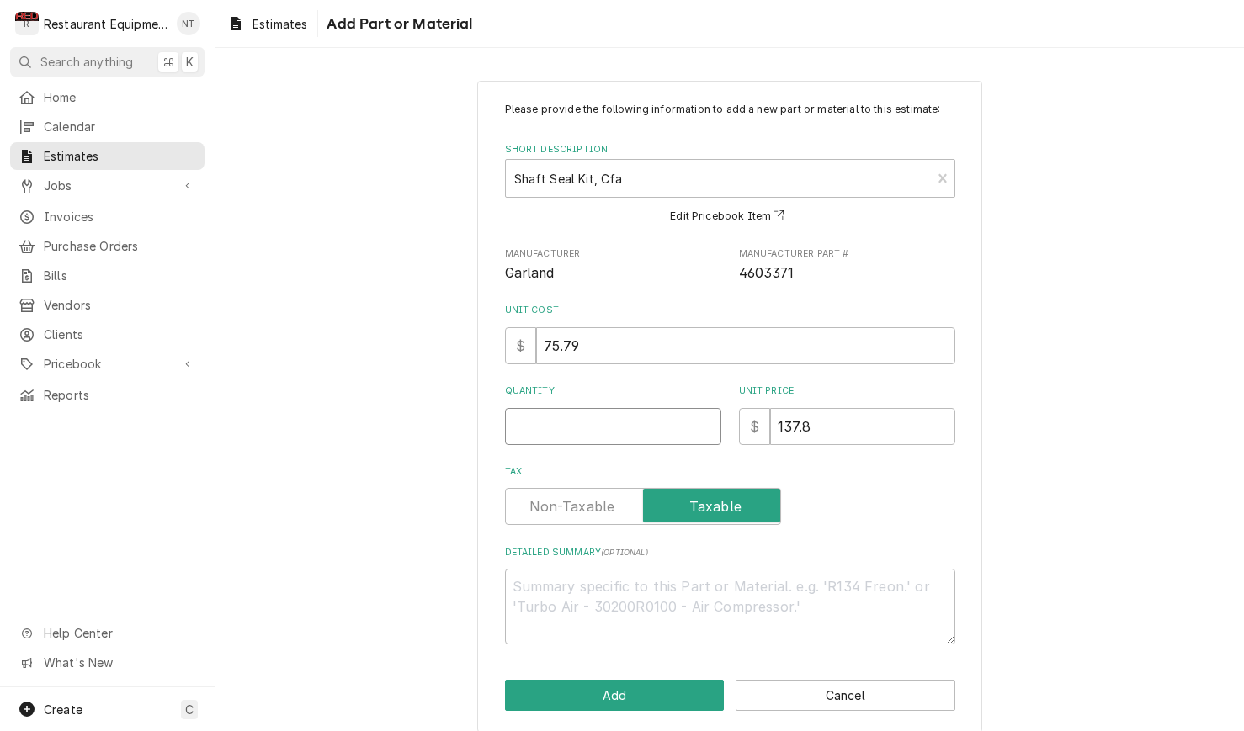
click at [641, 421] on input "Quantity" at bounding box center [613, 426] width 216 height 37
type textarea "x"
type input "2"
type textarea "x"
type input "2"
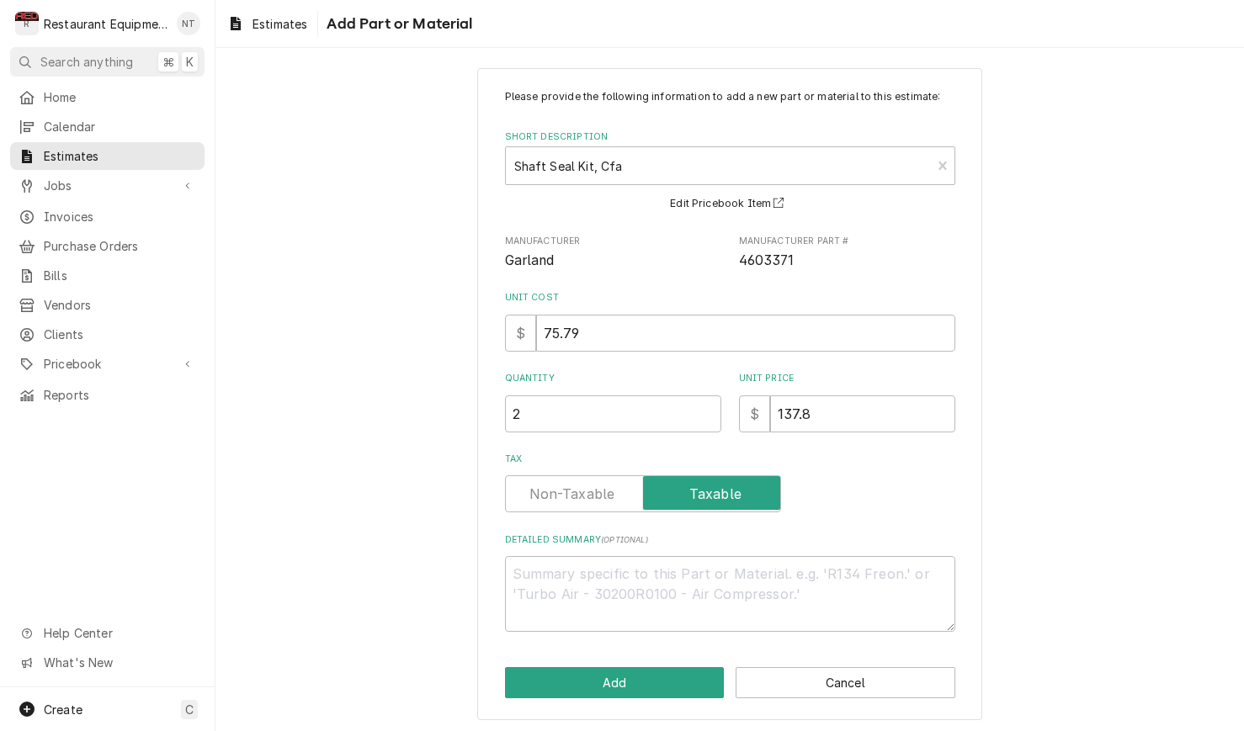
scroll to position [11, 0]
click at [676, 591] on textarea "Detailed Summary ( optional )" at bounding box center [730, 596] width 450 height 76
type textarea "x"
type textarea "g"
type textarea "x"
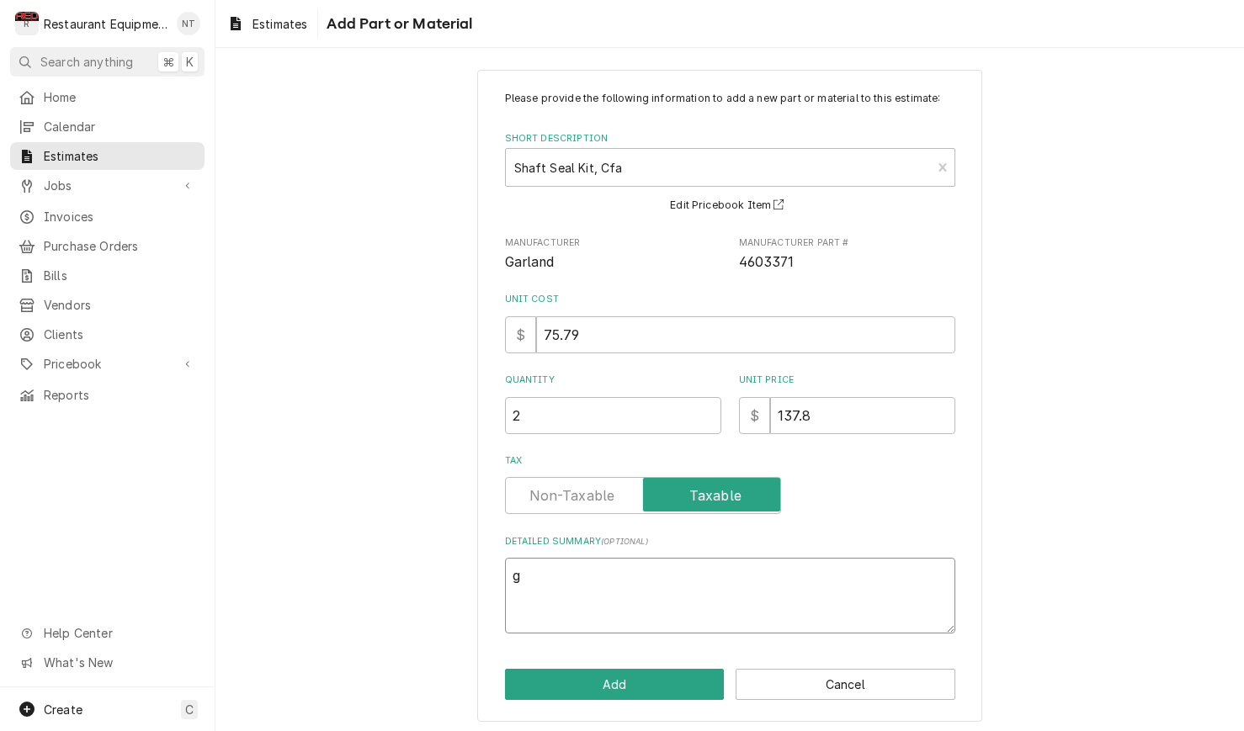
type textarea "gr"
type textarea "x"
type textarea "gri"
type textarea "x"
type textarea "gril"
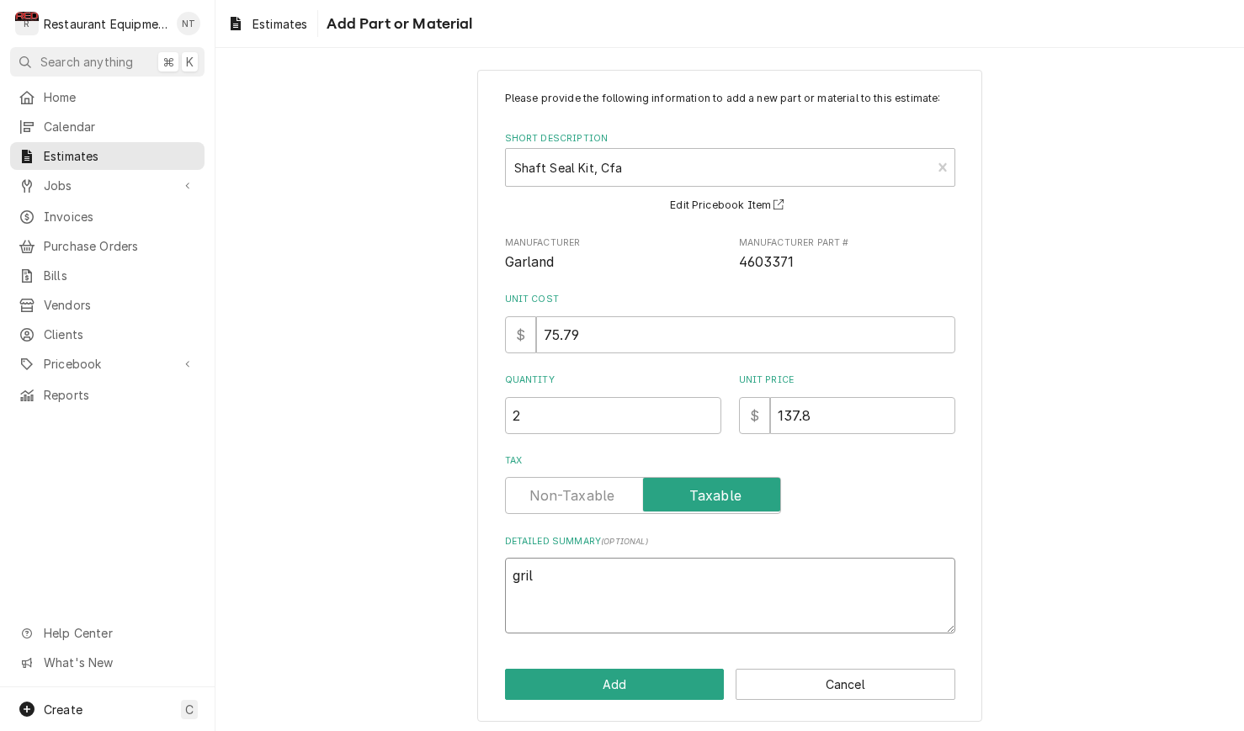
type textarea "x"
type textarea "grill"
type textarea "x"
type textarea "grill"
type textarea "x"
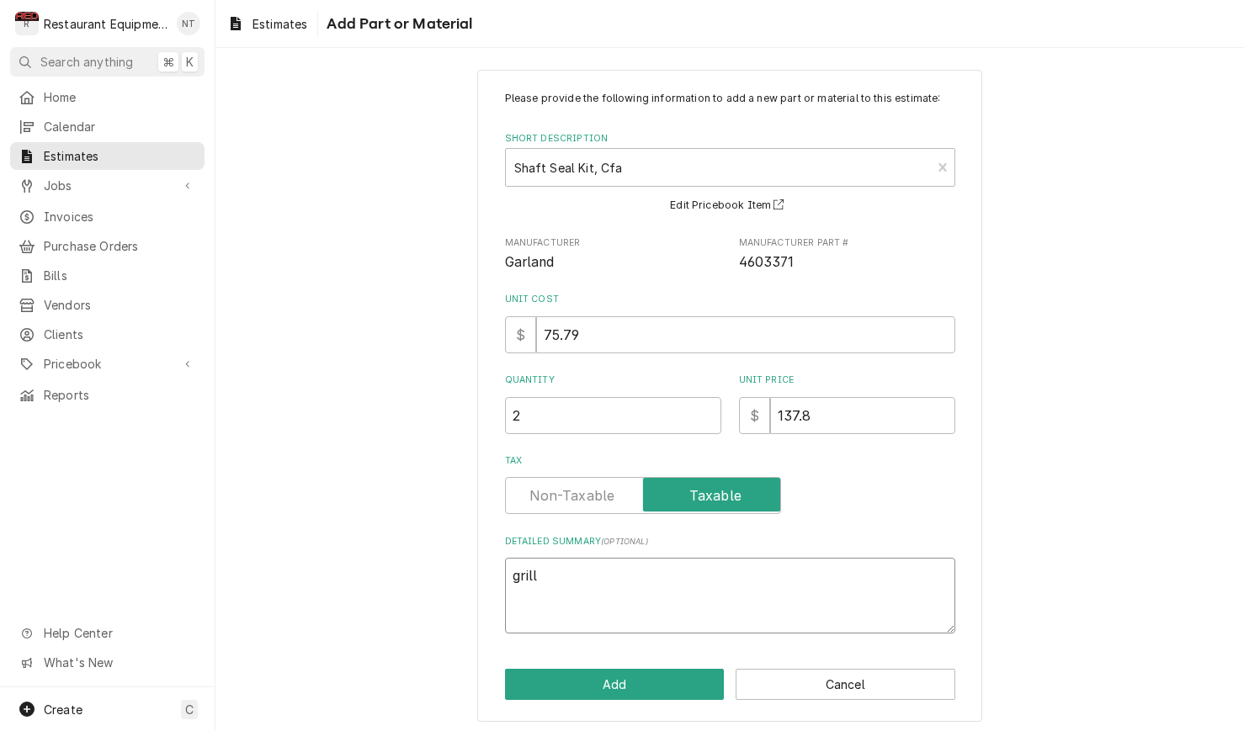
type textarea "grill 2"
type textarea "x"
type textarea "grill 23"
type textarea "x"
type textarea "grill 230"
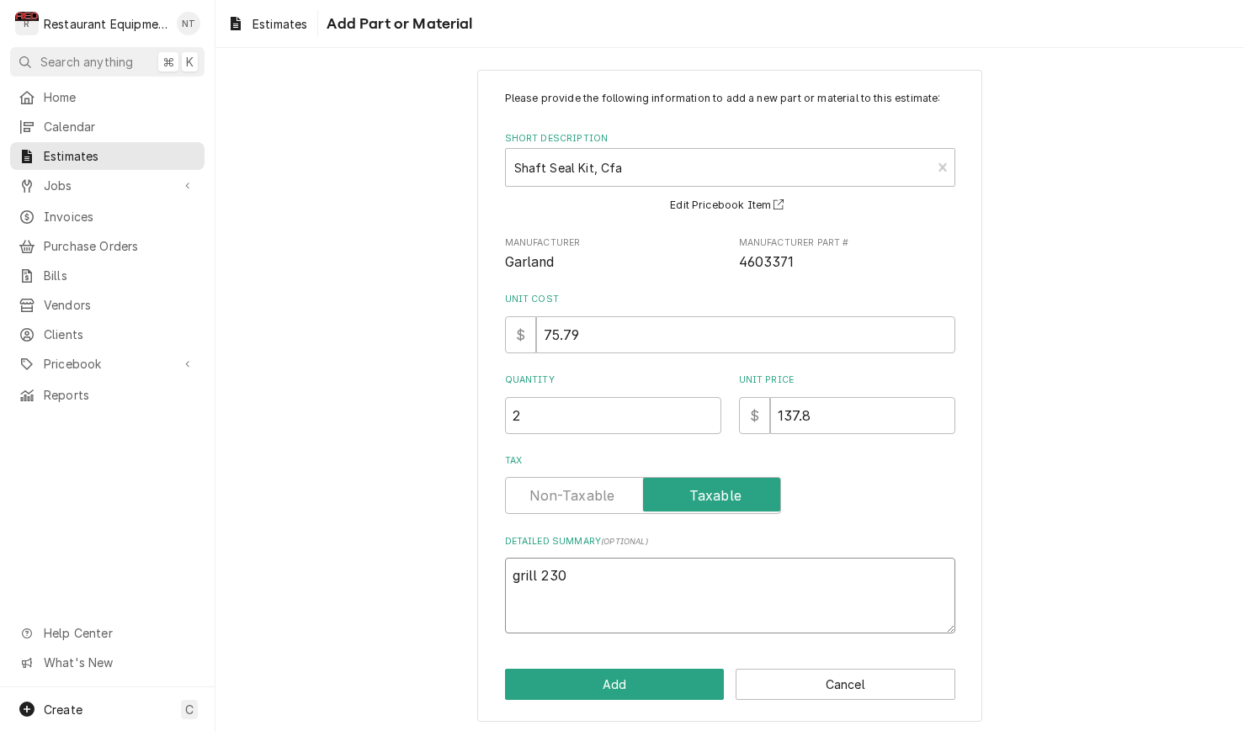
type textarea "x"
type textarea "grill 2303"
type textarea "x"
type textarea "grill 2303"
type textarea "x"
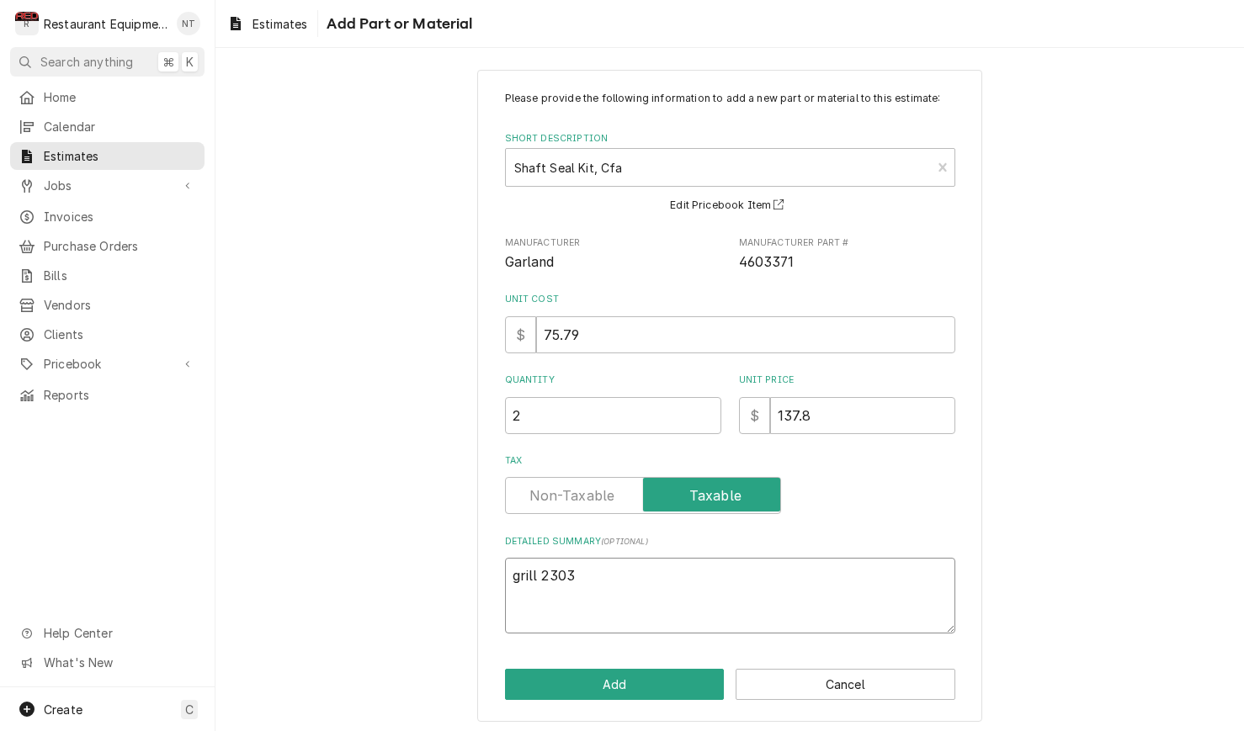
type textarea "grill 2303 a"
type textarea "x"
type textarea "grill 2303 an"
type textarea "x"
type textarea "grill 2303 and"
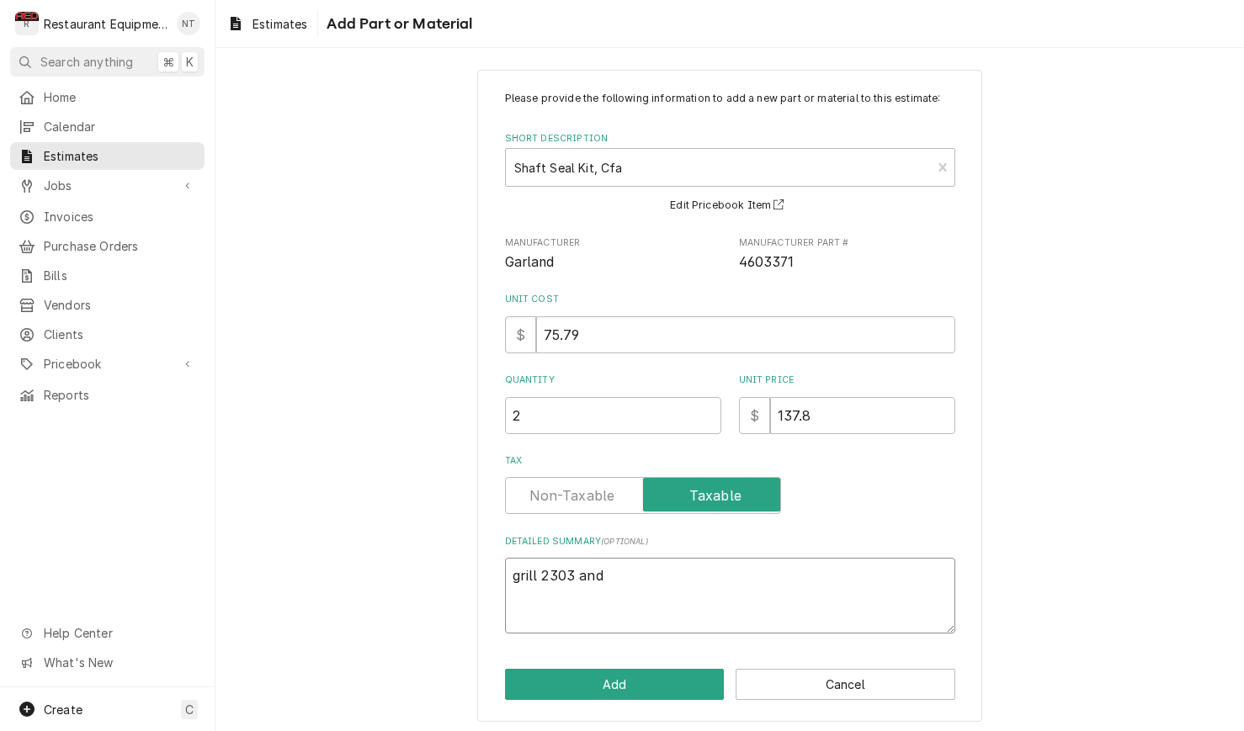
type textarea "x"
type textarea "grill 2303 and"
type textarea "x"
type textarea "grill 2303 and g"
type textarea "x"
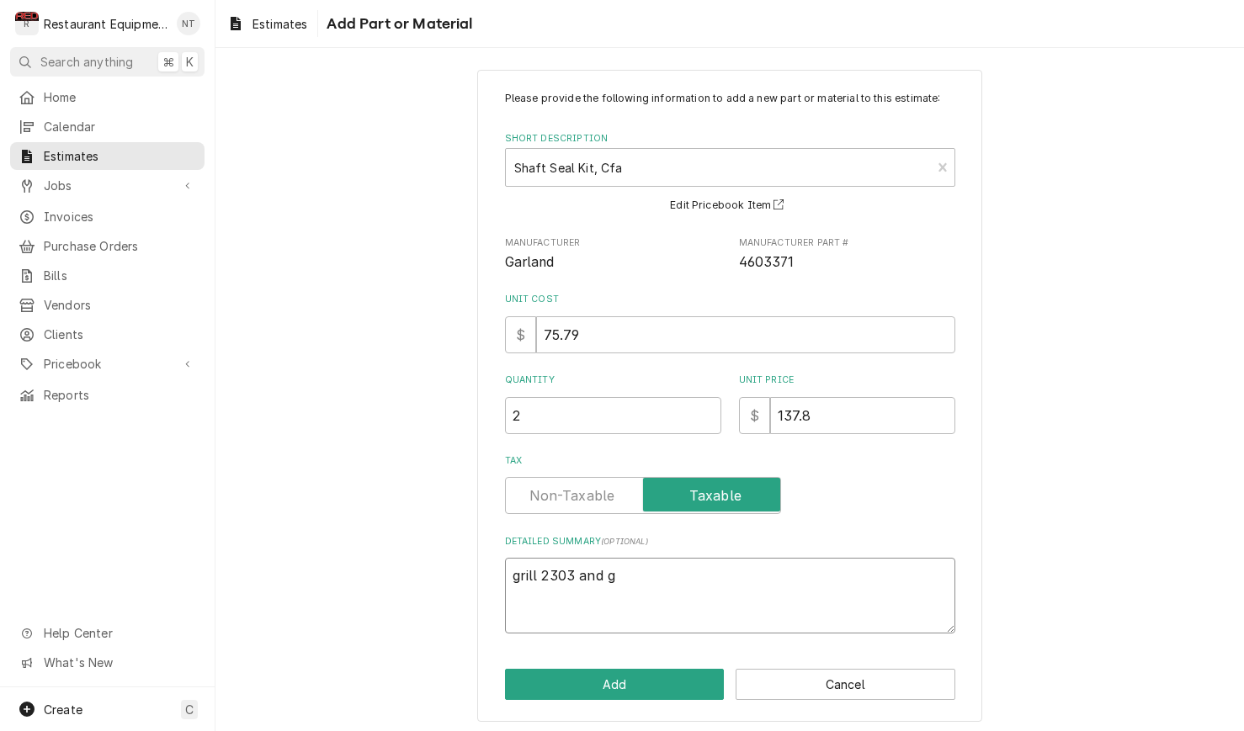
type textarea "grill 2303 and gr"
type textarea "x"
type textarea "grill 2303 and gro"
type textarea "x"
type textarea "grill 2303 and gr"
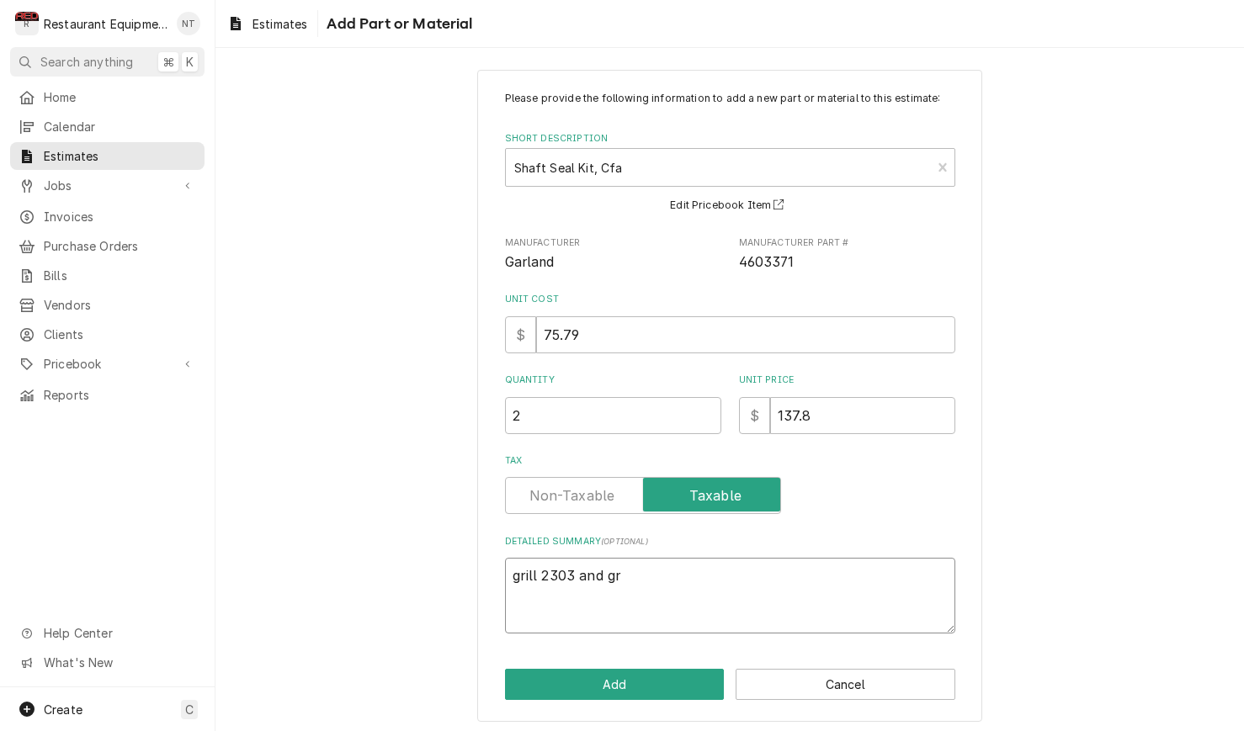
type textarea "x"
type textarea "grill 2303 and gri"
type textarea "x"
type textarea "grill 2303 and gril"
type textarea "x"
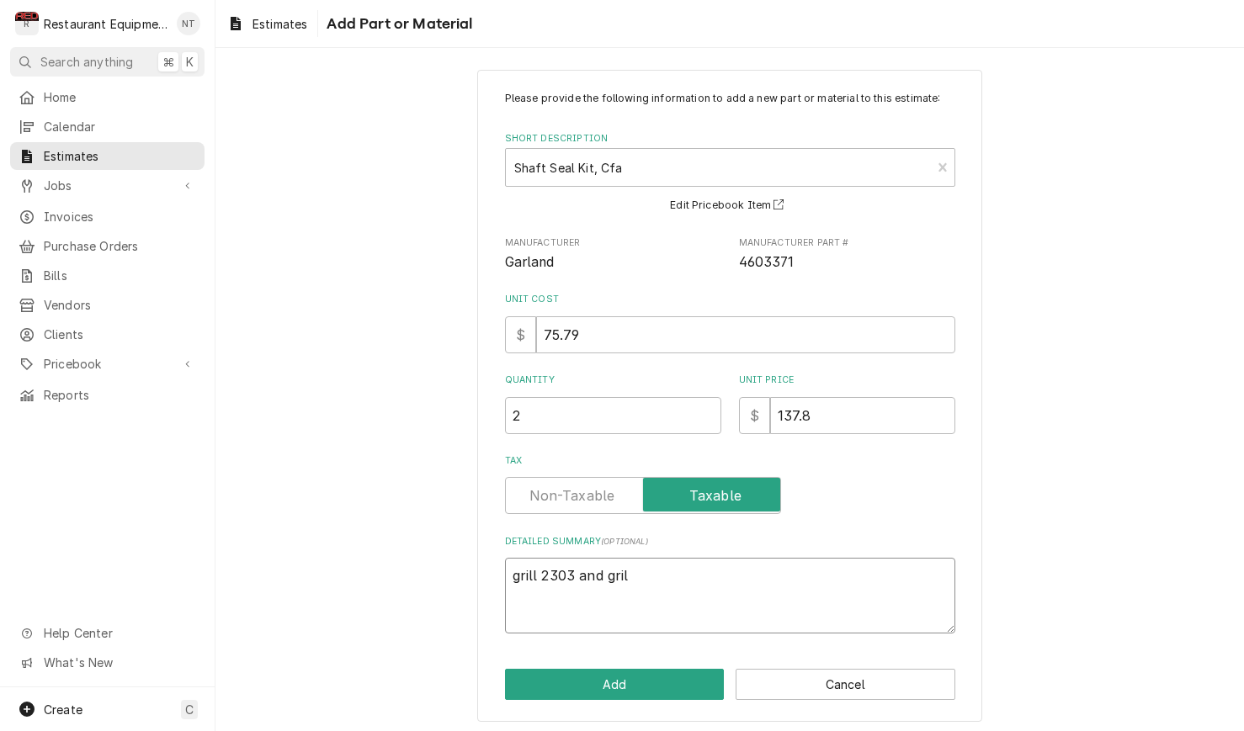
type textarea "grill 2303 and grill"
type textarea "x"
type textarea "grill 2303 and grill"
type textarea "x"
type textarea "grill 2303 and grill 1"
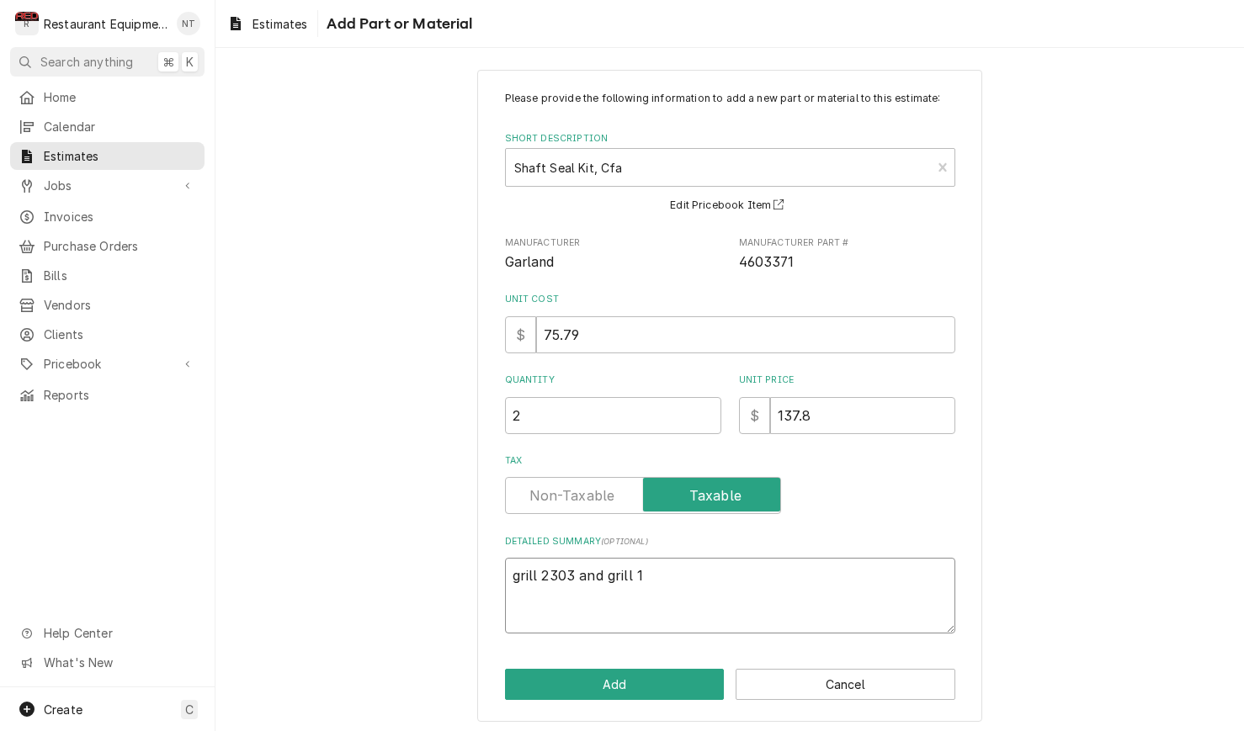
type textarea "x"
type textarea "grill 2303 and grill 19"
type textarea "x"
type textarea "grill 2303 and grill 190"
type textarea "x"
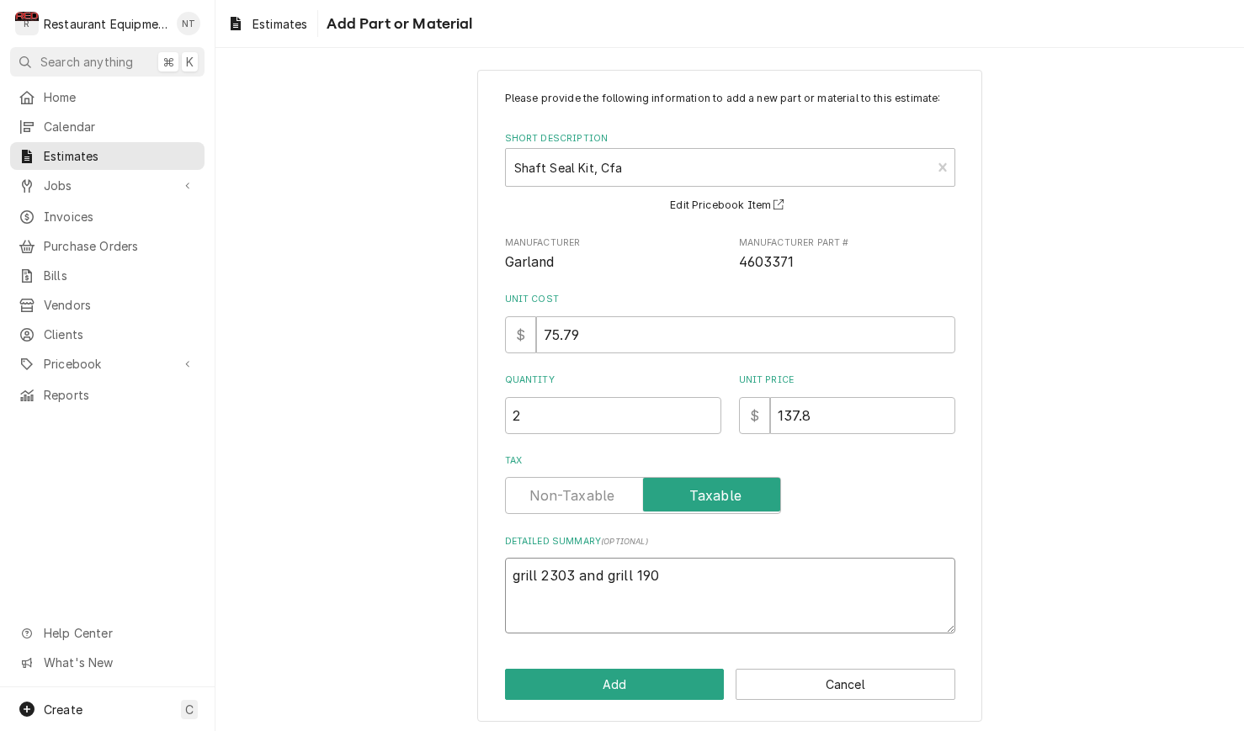
type textarea "grill 2303 and grill 1903"
type textarea "x"
type textarea "grill 2303 and grill 1903"
click at [648, 669] on button "Add" at bounding box center [615, 684] width 220 height 31
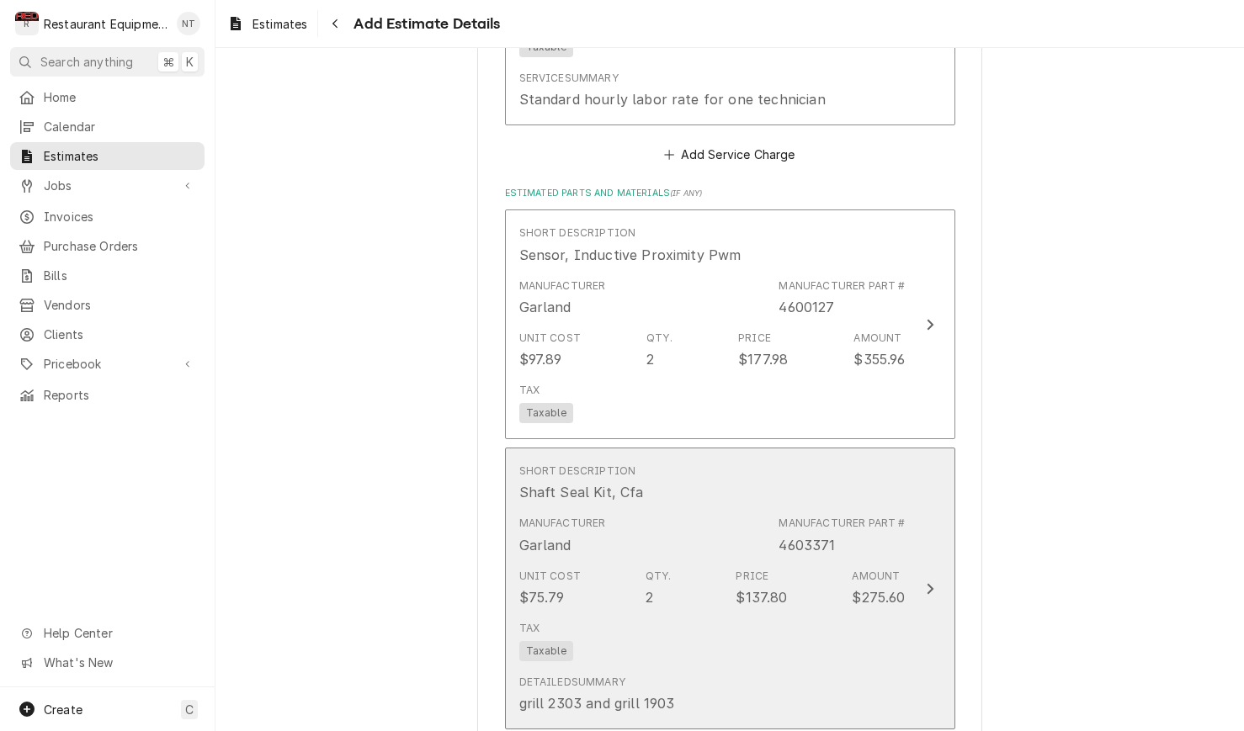
type textarea "x"
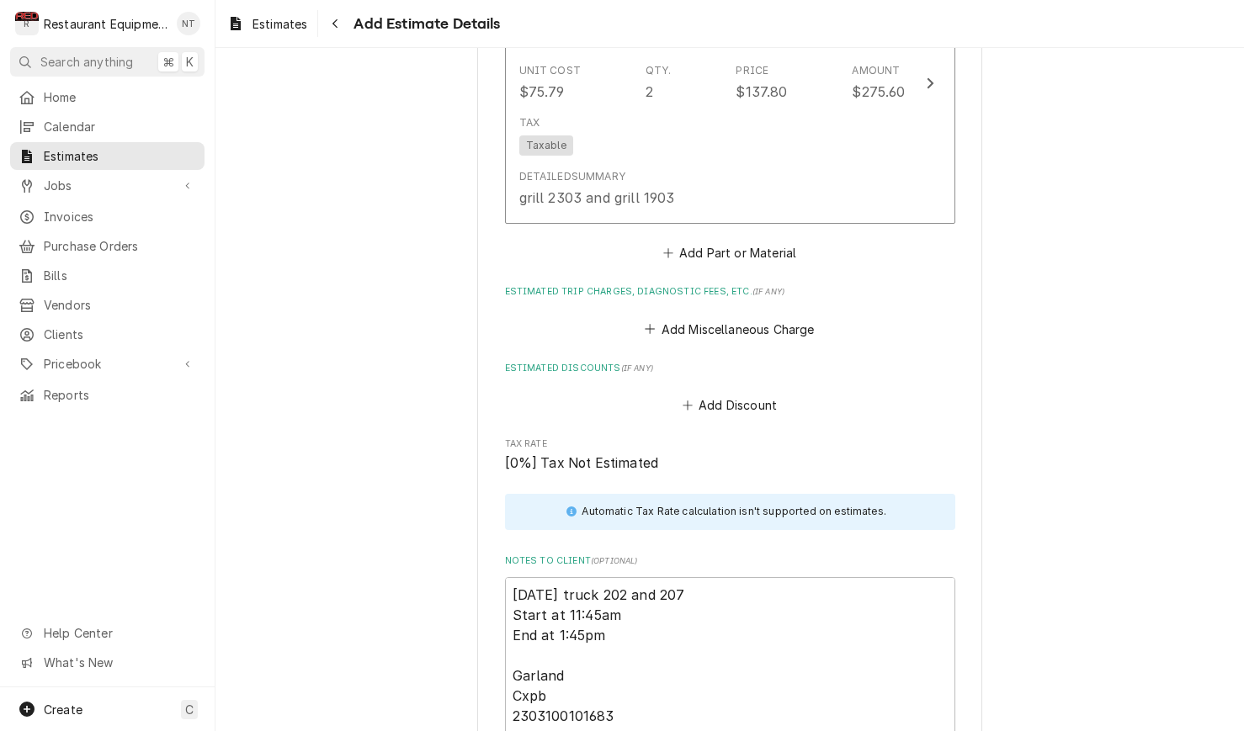
scroll to position [2209, 0]
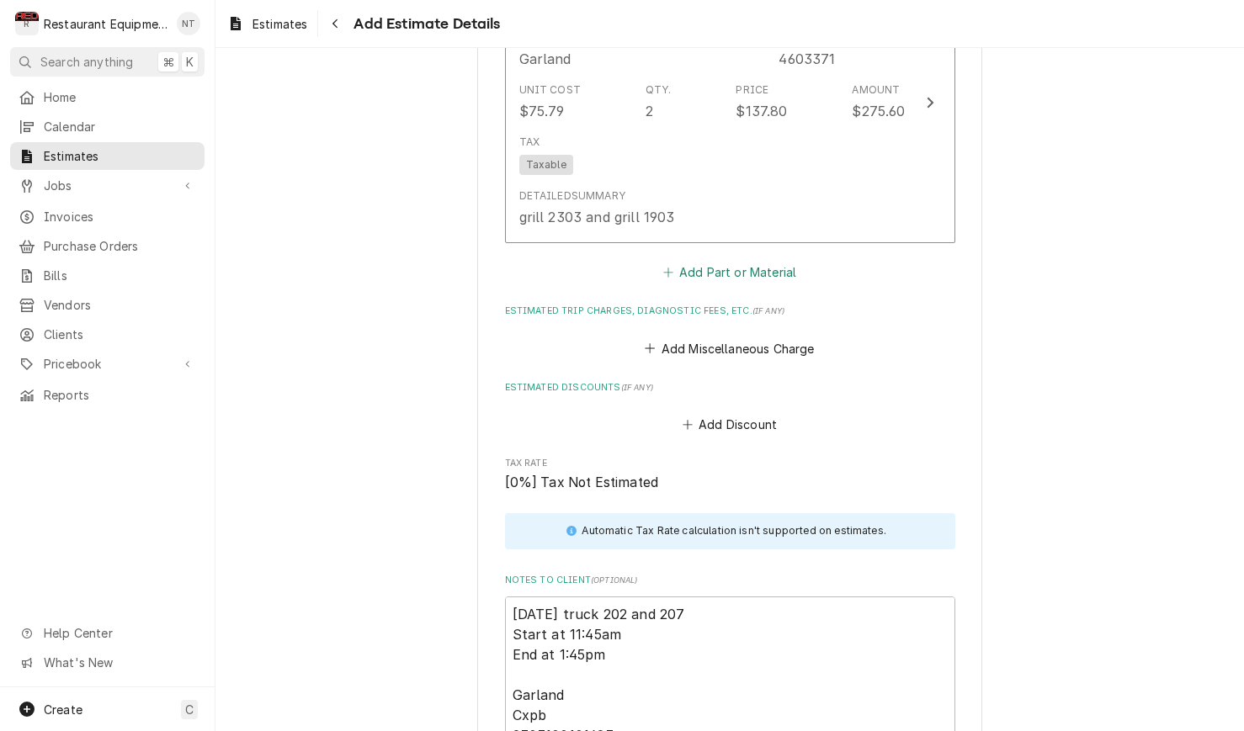
click at [720, 261] on button "Add Part or Material" at bounding box center [729, 273] width 139 height 24
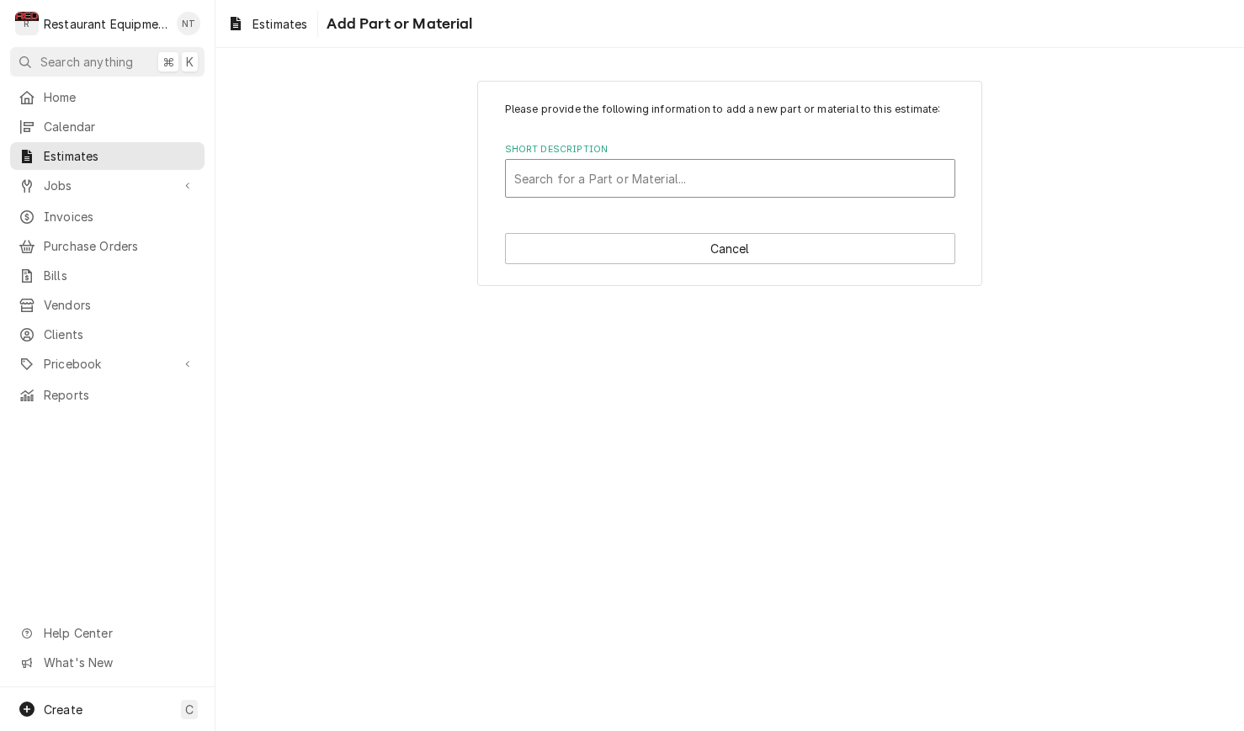
click at [681, 185] on div "Short Description" at bounding box center [730, 178] width 432 height 30
type input "4608377"
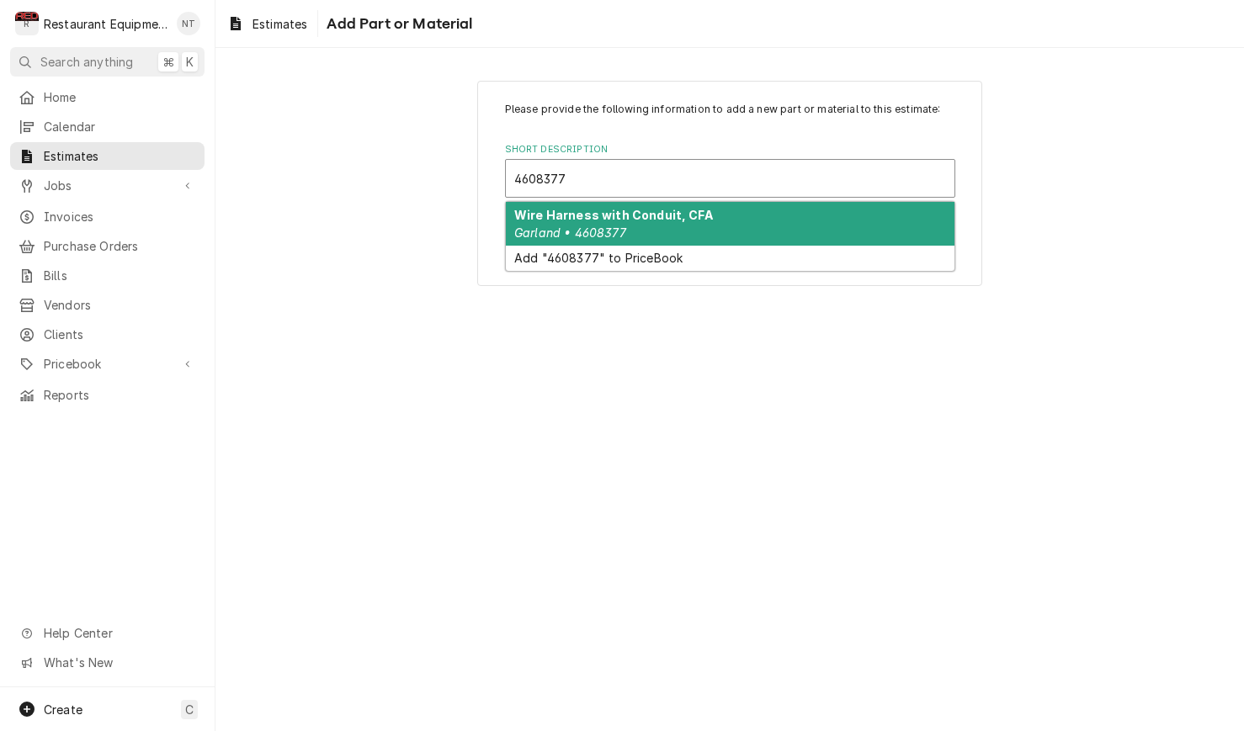
click at [700, 220] on strong "Wire Harness with Conduit, CFA" at bounding box center [613, 215] width 199 height 14
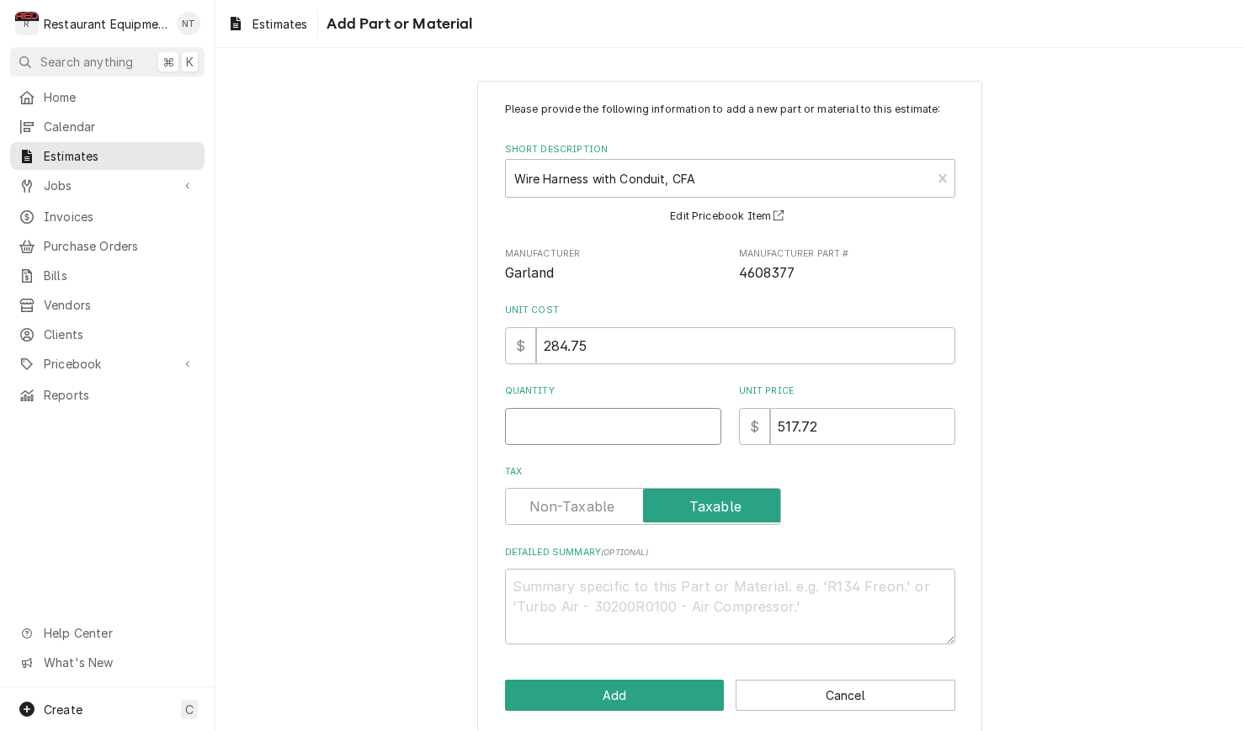
click at [632, 424] on input "Quantity" at bounding box center [613, 426] width 216 height 37
type textarea "x"
type input "1"
type textarea "x"
type input "1"
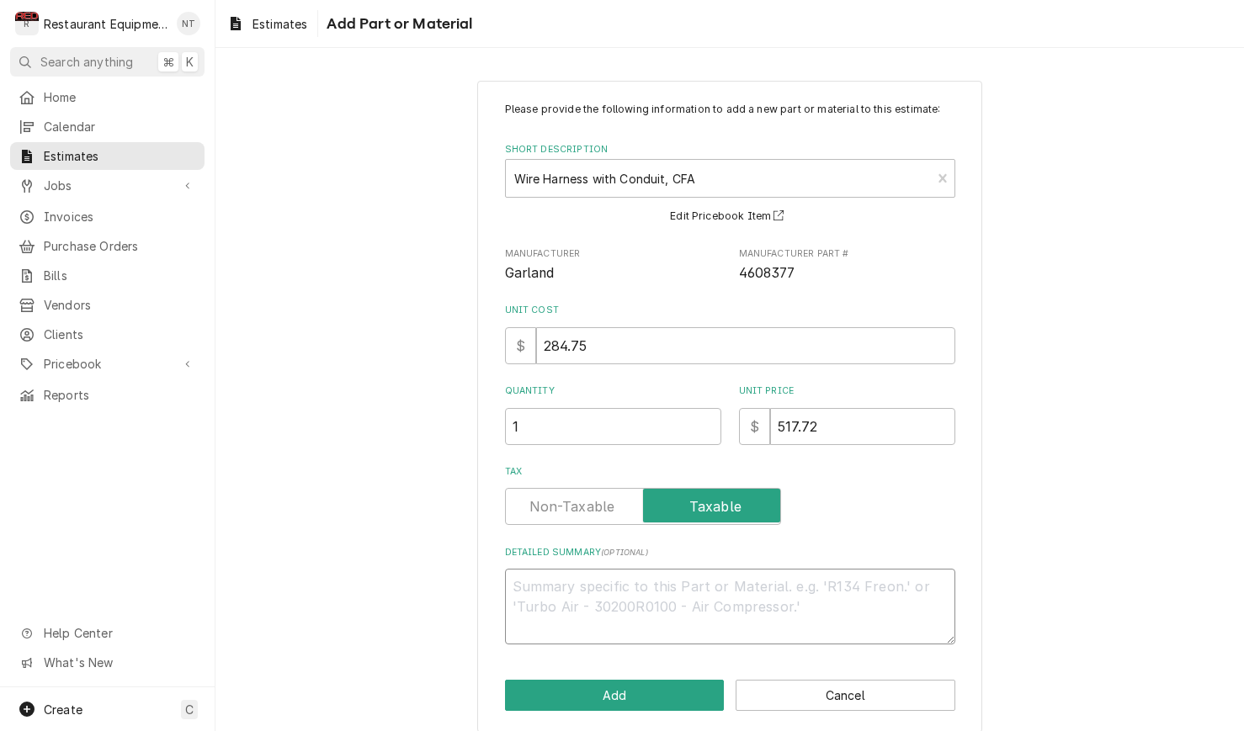
click at [695, 580] on textarea "Detailed Summary ( optional )" at bounding box center [730, 607] width 450 height 76
type textarea "x"
type textarea "g"
type textarea "x"
type textarea "gr"
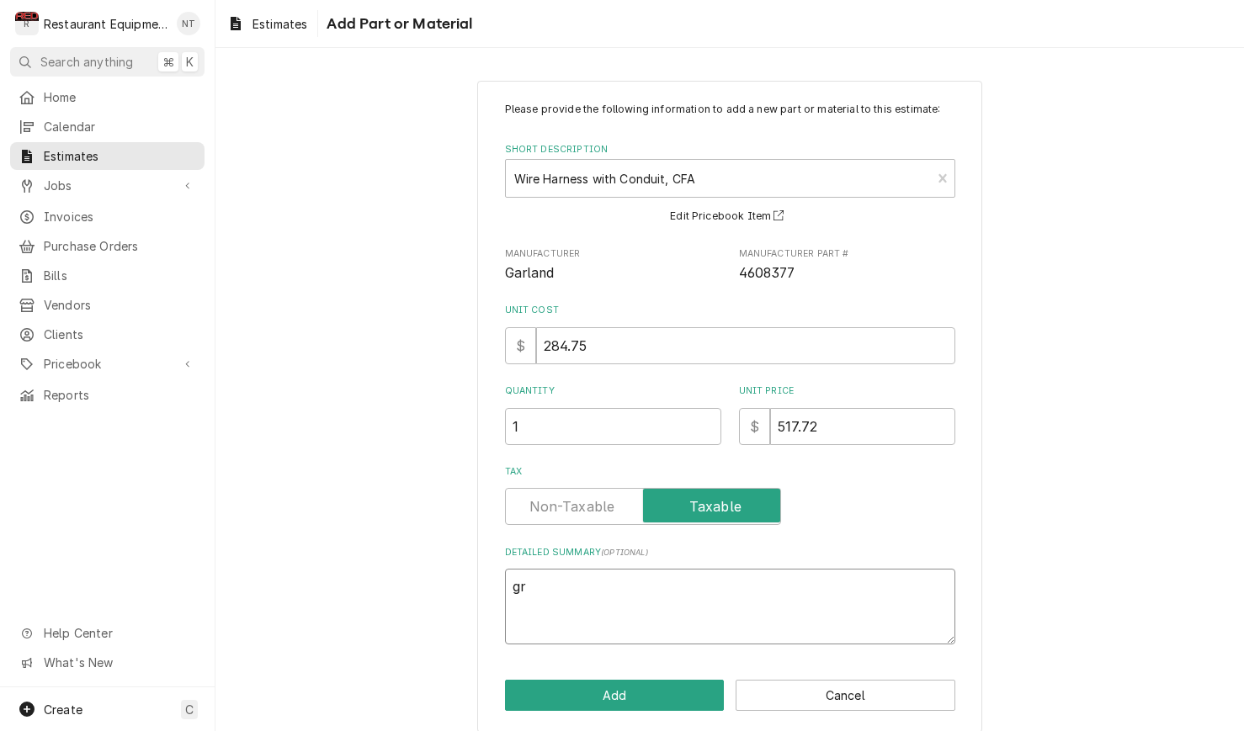
type textarea "x"
type textarea "gri"
type textarea "x"
type textarea "gril"
type textarea "x"
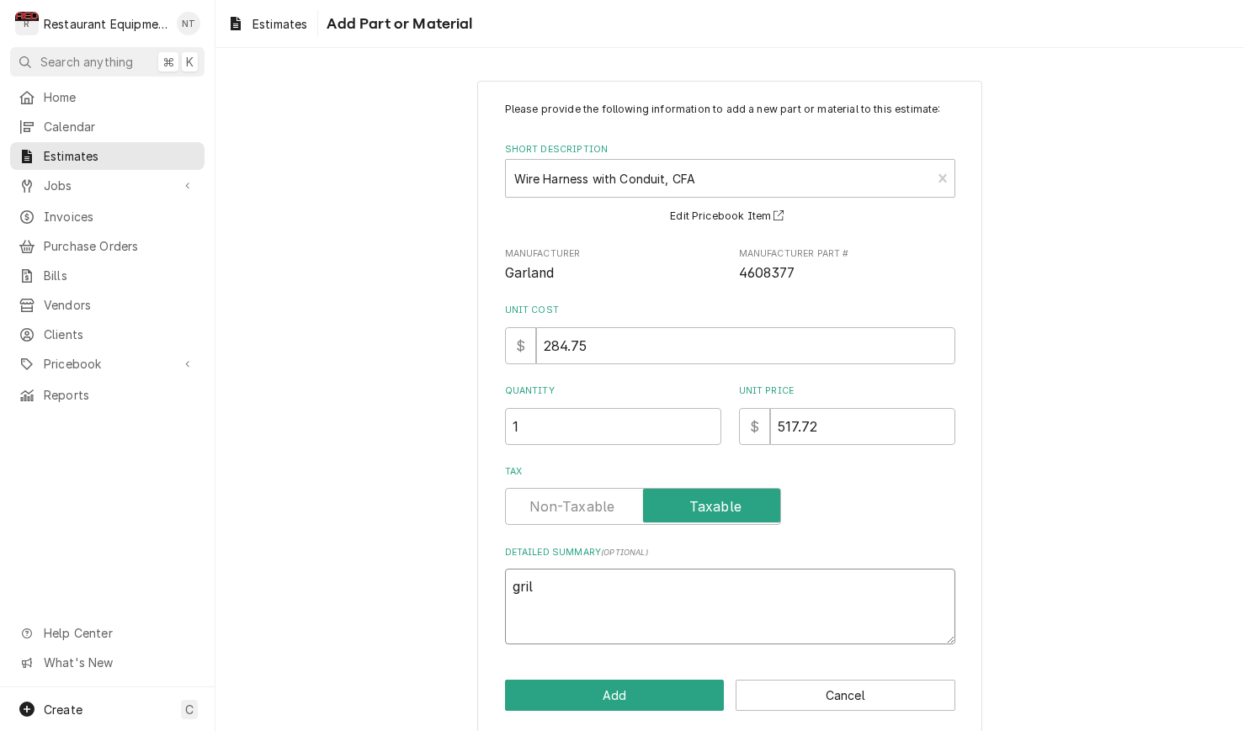
type textarea "grill"
type textarea "x"
type textarea "grill"
type textarea "x"
type textarea "grill 1"
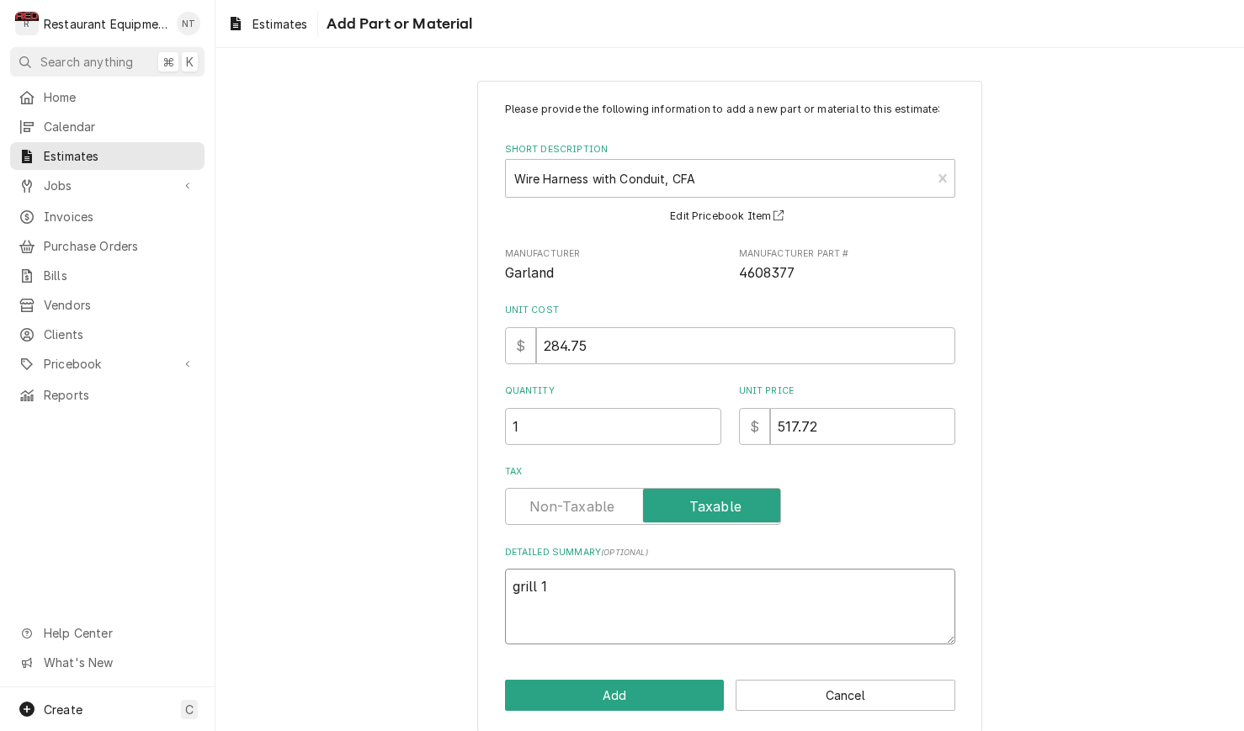
type textarea "x"
type textarea "grill 19"
type textarea "x"
type textarea "grill 190"
type textarea "x"
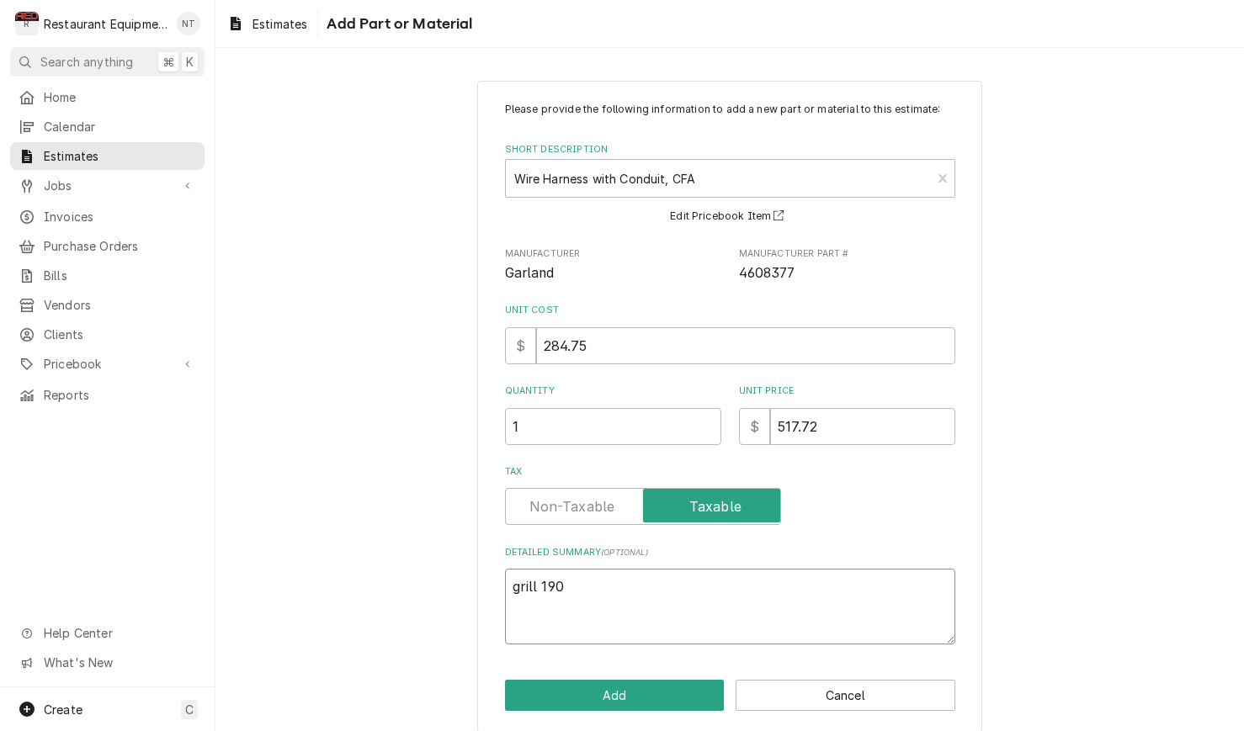
type textarea "grill 1903"
type textarea "x"
type textarea "grill 1903"
click at [623, 694] on button "Add" at bounding box center [615, 695] width 220 height 31
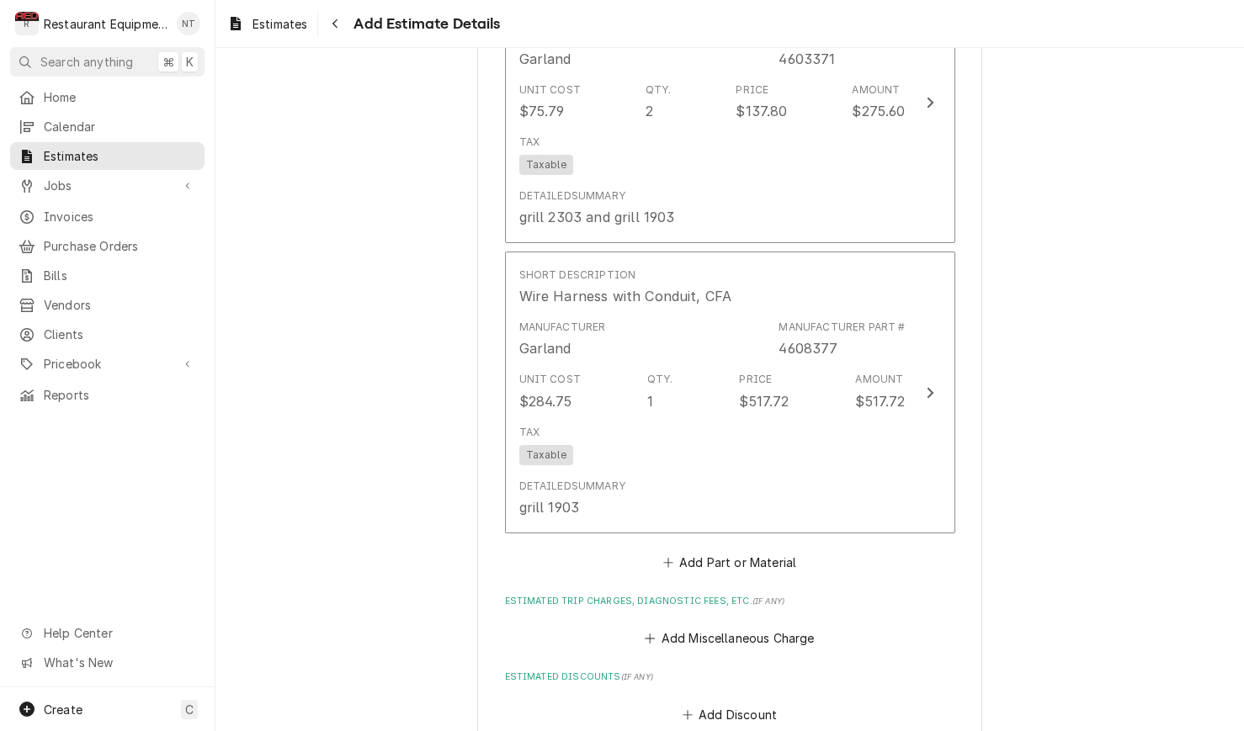
type textarea "x"
click at [742, 551] on button "Add Part or Material" at bounding box center [729, 563] width 139 height 24
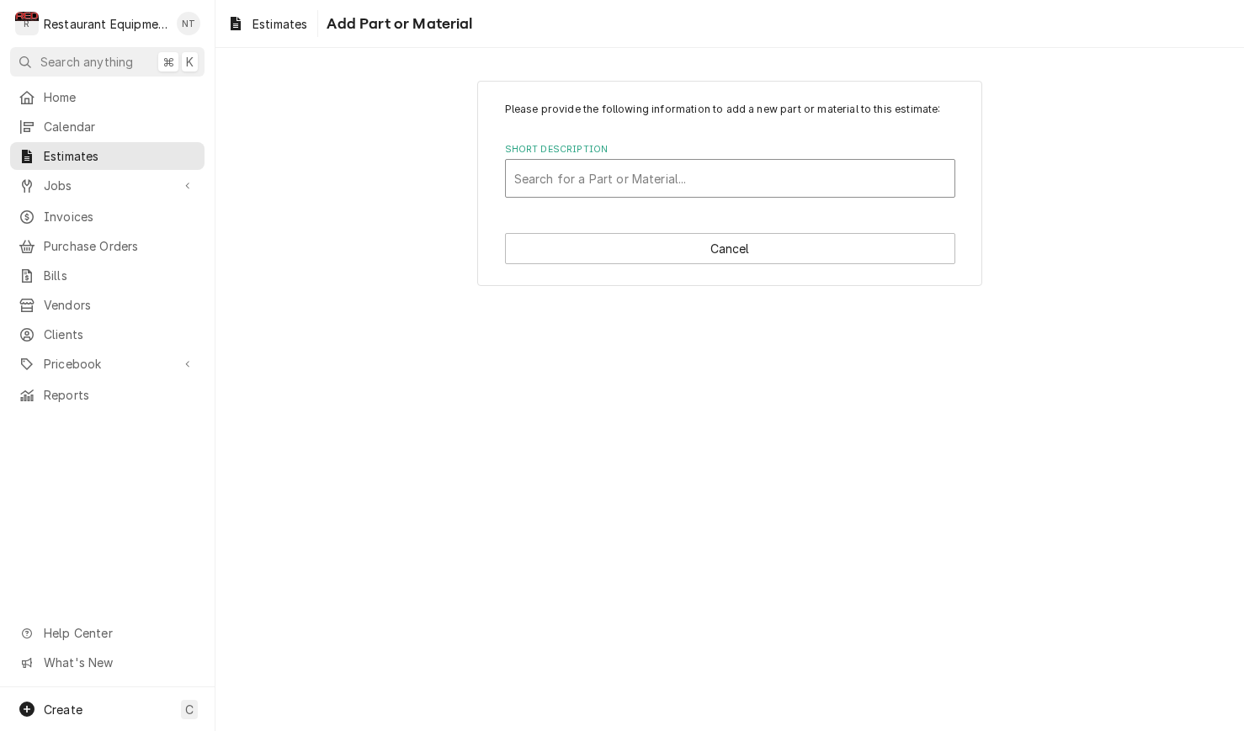
click at [741, 163] on div "Short Description" at bounding box center [730, 178] width 432 height 30
type input "460268"
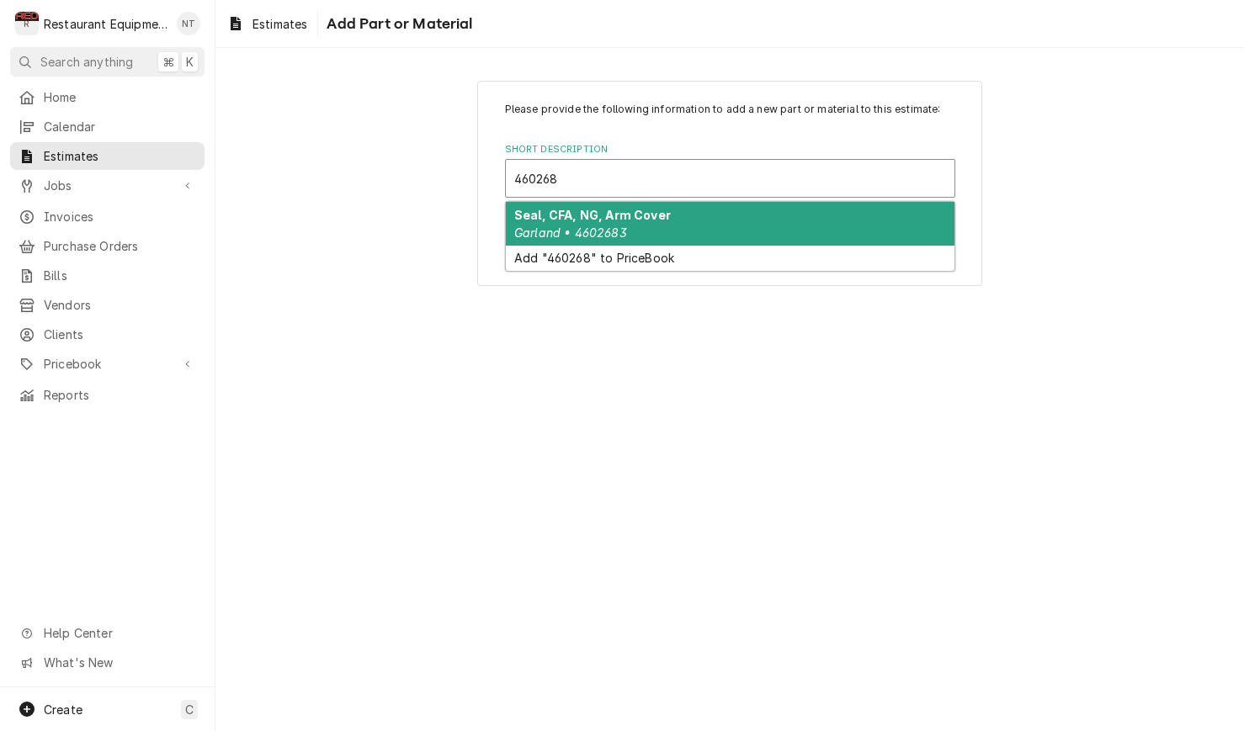
click at [724, 213] on div "Seal, CFA, NG, Arm Cover Garland • 4602683" at bounding box center [730, 224] width 448 height 44
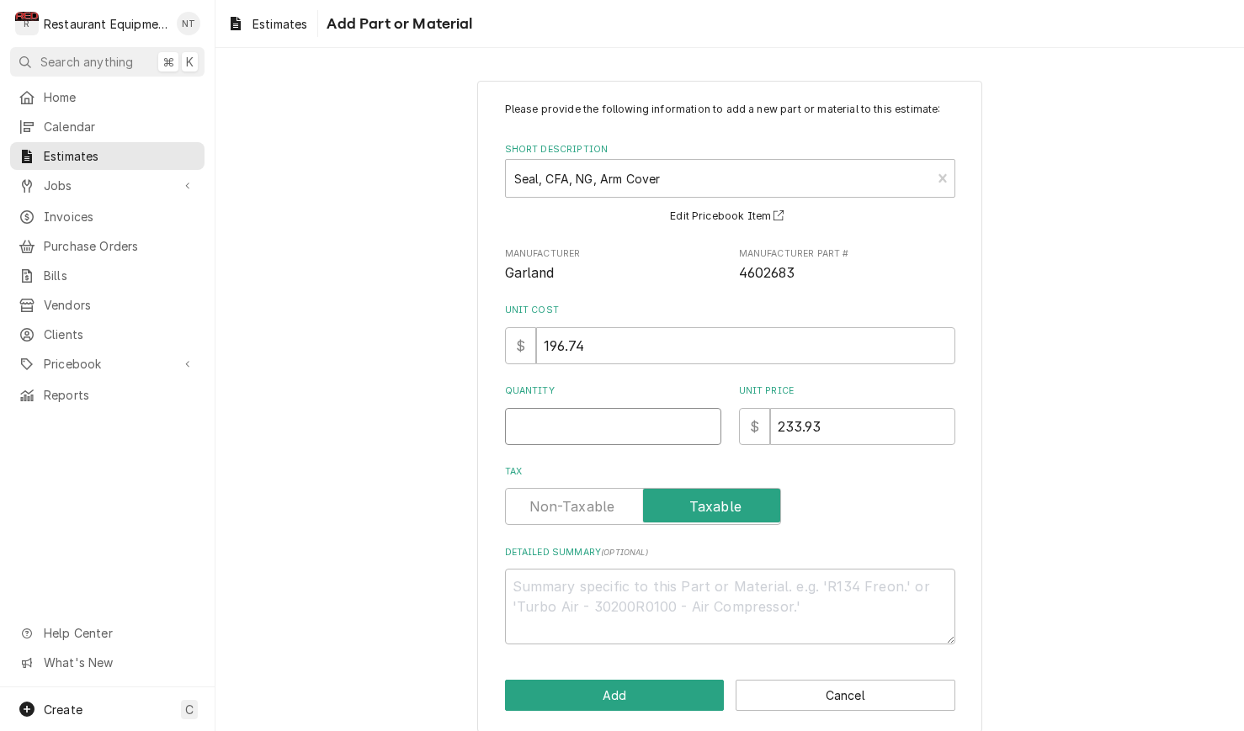
click at [647, 420] on input "Quantity" at bounding box center [613, 426] width 216 height 37
type textarea "x"
type input "1"
type textarea "x"
type input "1"
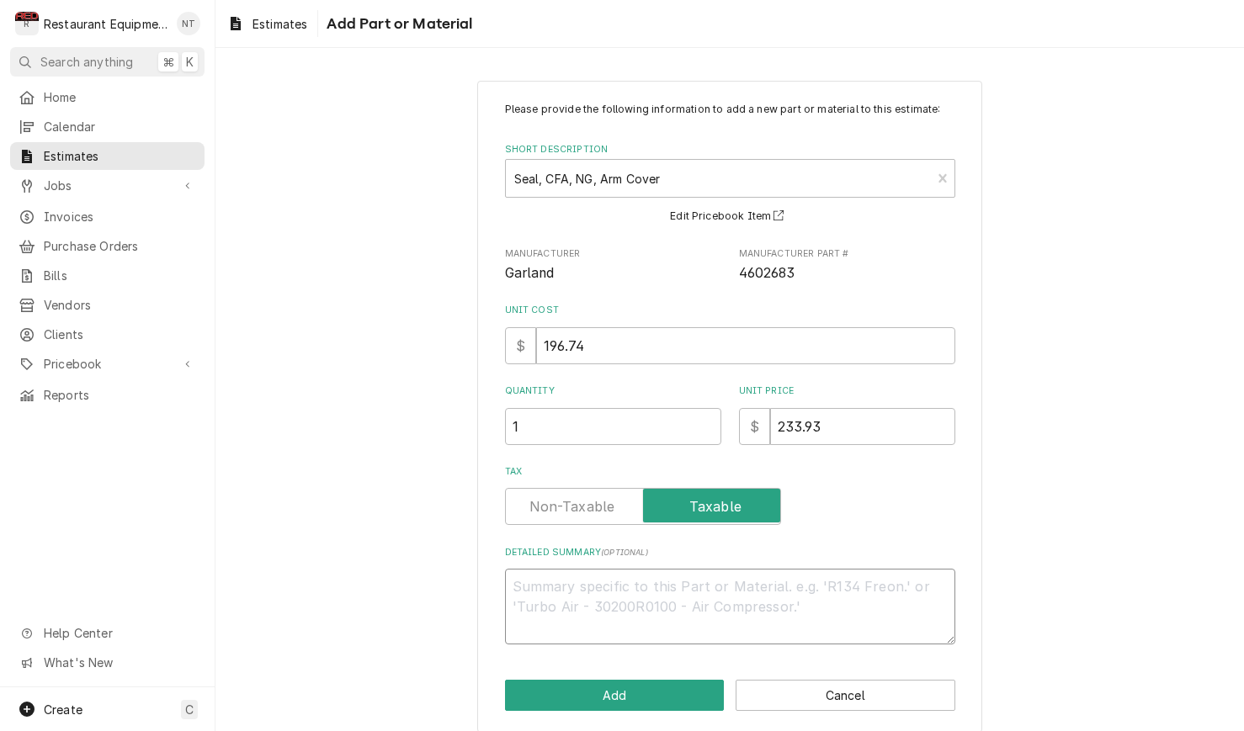
click at [653, 570] on textarea "Detailed Summary ( optional )" at bounding box center [730, 607] width 450 height 76
type textarea "x"
type textarea "g"
type textarea "x"
type textarea "gr"
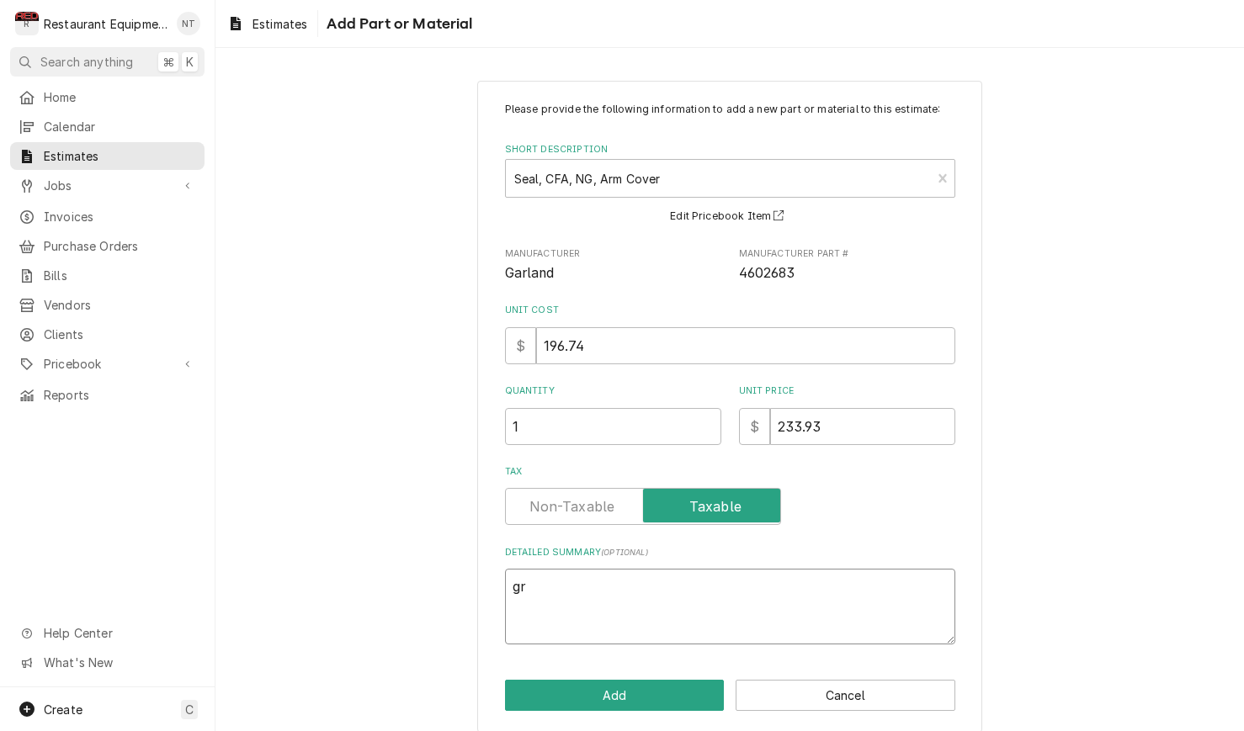
type textarea "x"
type textarea "gri"
type textarea "x"
type textarea "gril"
type textarea "x"
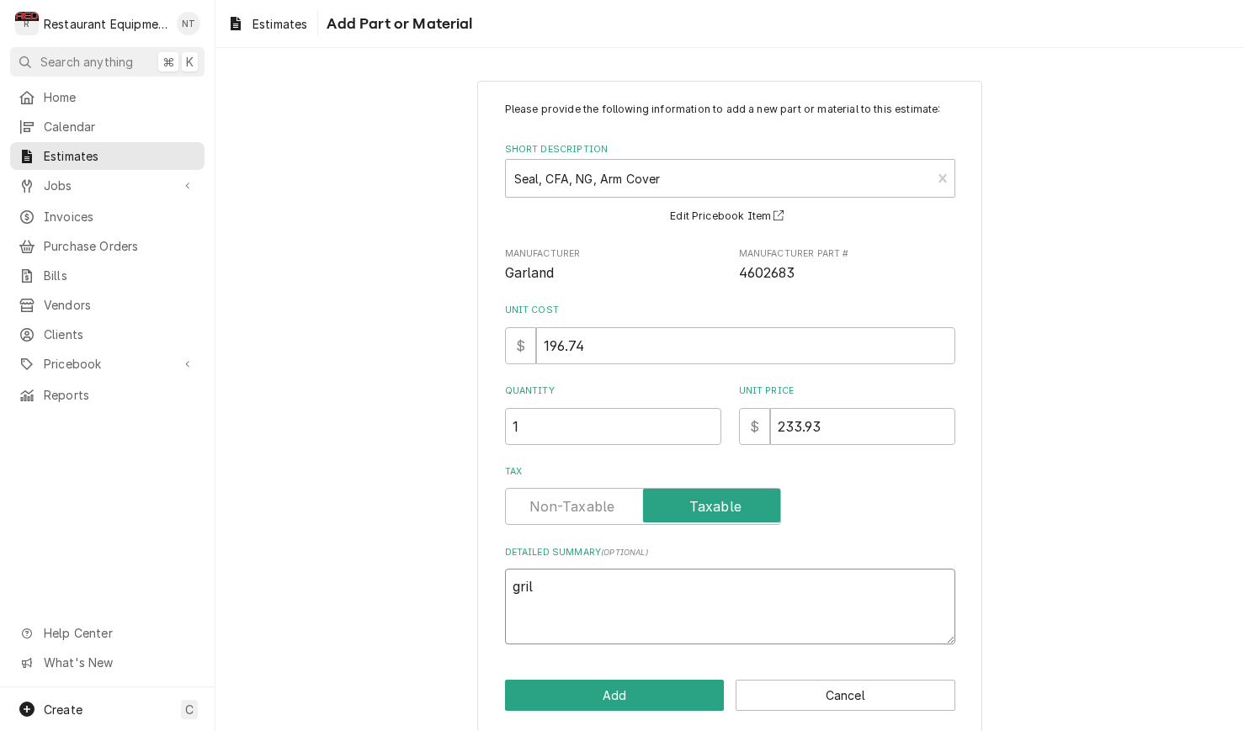
type textarea "grill"
type textarea "x"
type textarea "grill"
type textarea "x"
type textarea "grill 1"
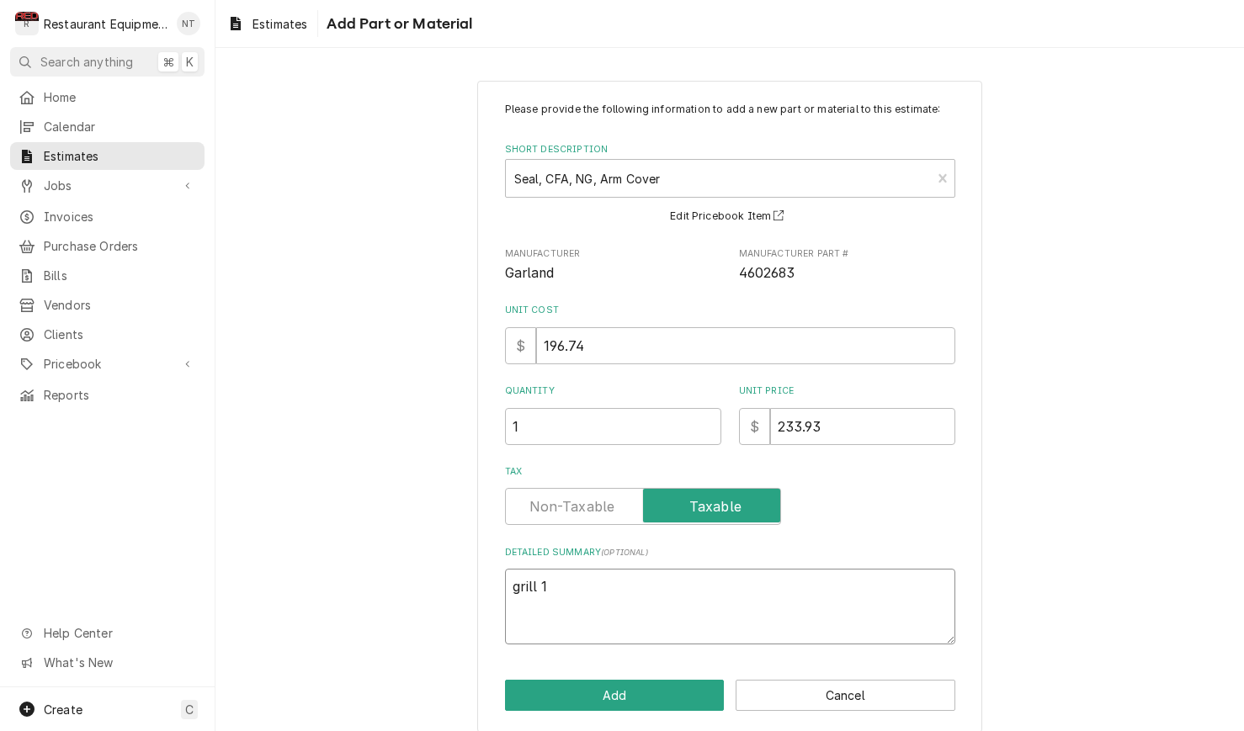
type textarea "x"
type textarea "grill 19"
type textarea "x"
type textarea "grill 190"
type textarea "x"
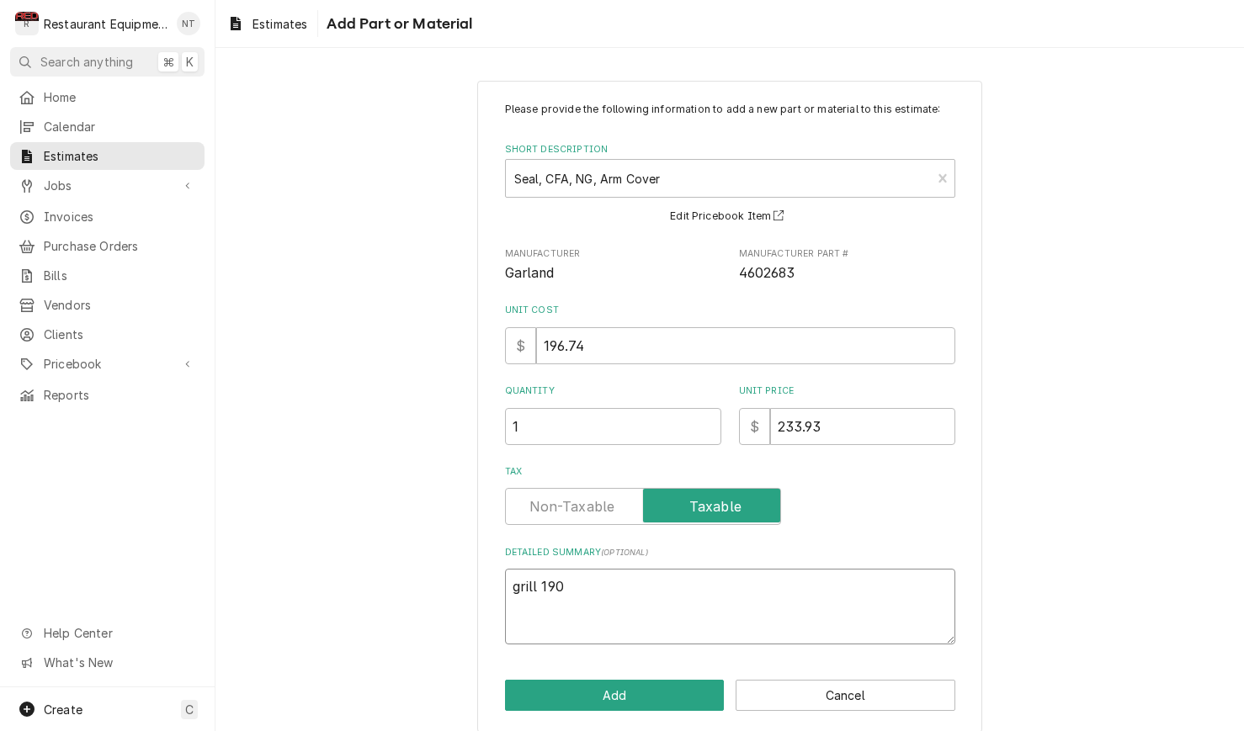
type textarea "grill 1903"
type textarea "x"
type textarea "grill 1903"
click at [615, 692] on button "Add" at bounding box center [615, 695] width 220 height 31
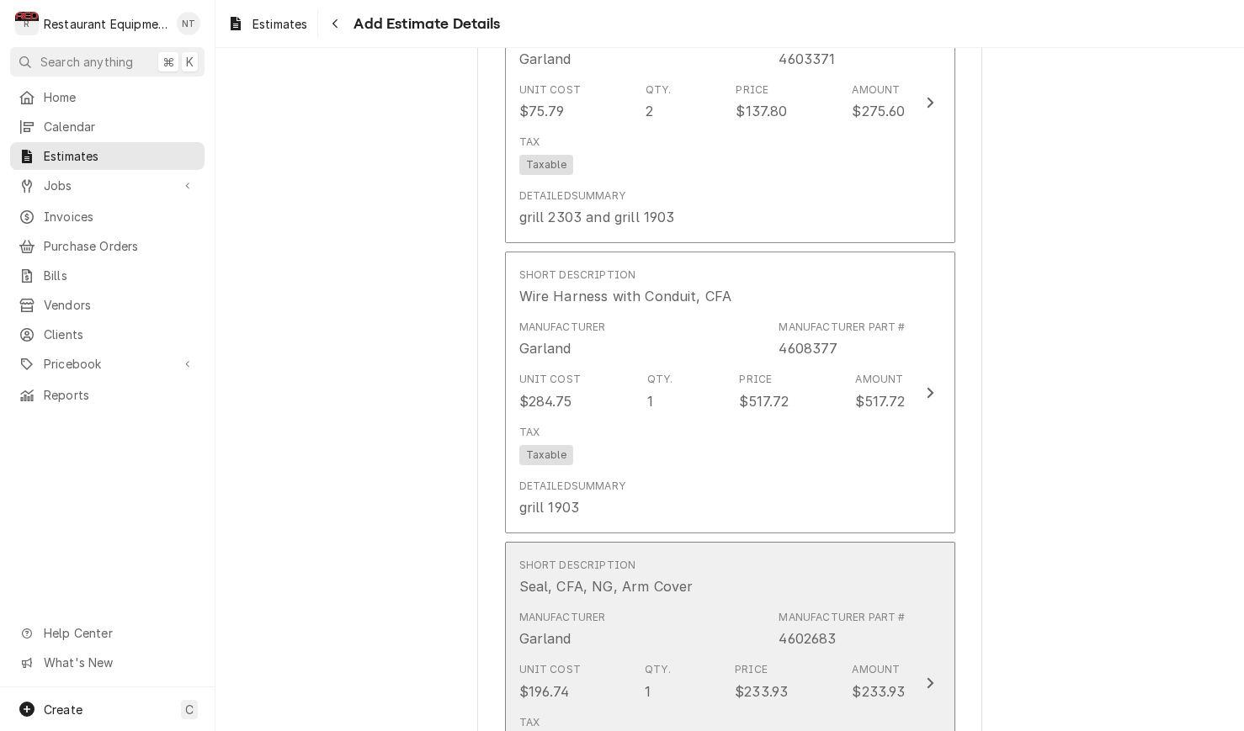
type textarea "x"
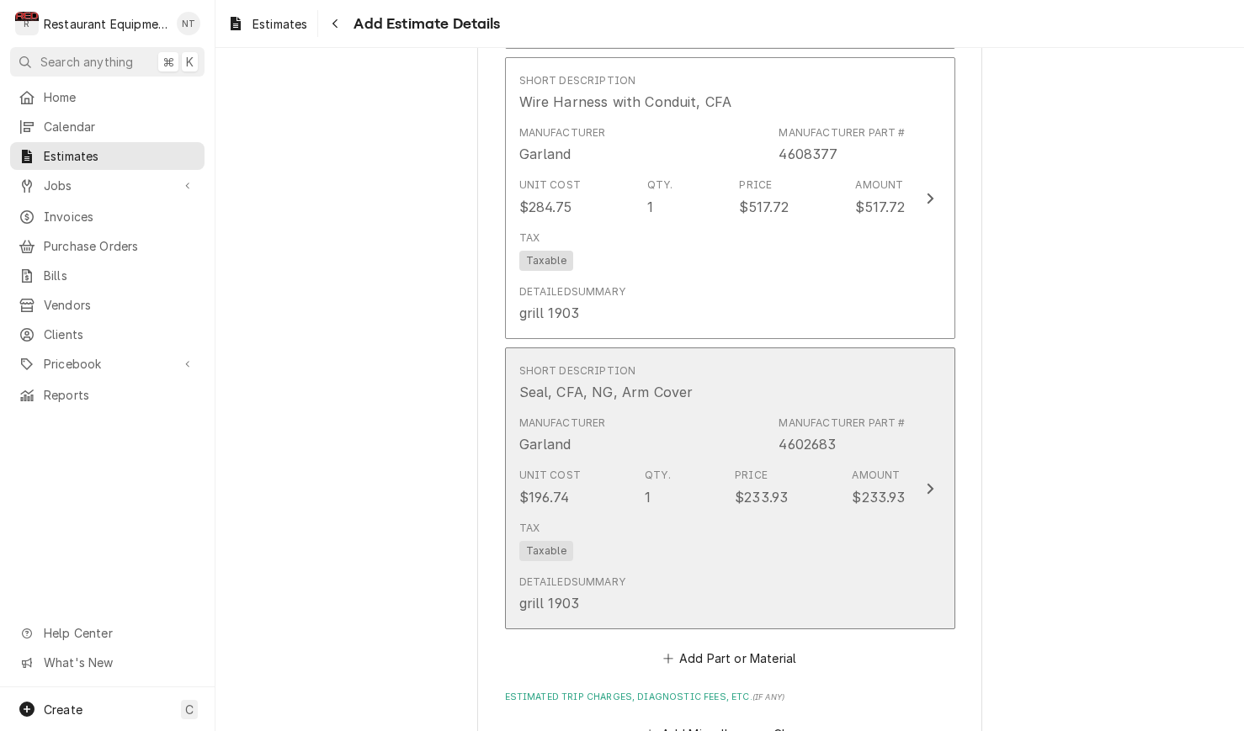
scroll to position [2406, 0]
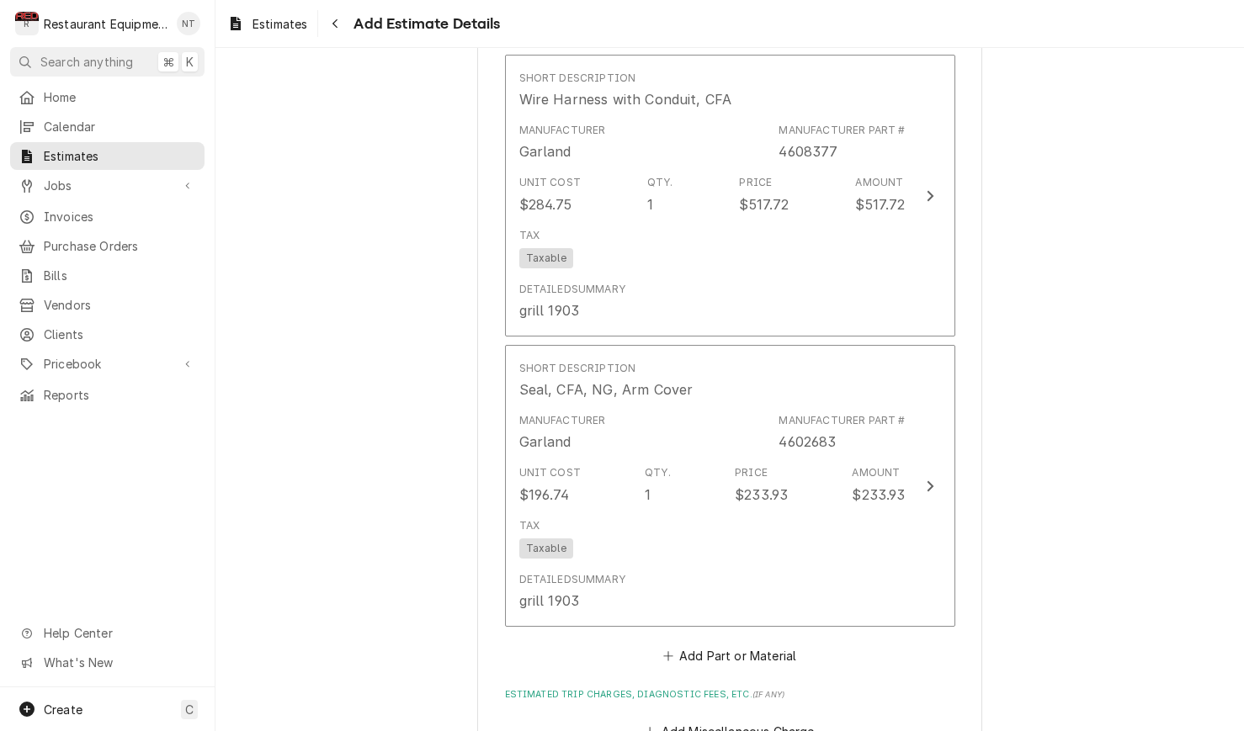
click at [772, 644] on button "Add Part or Material" at bounding box center [729, 656] width 139 height 24
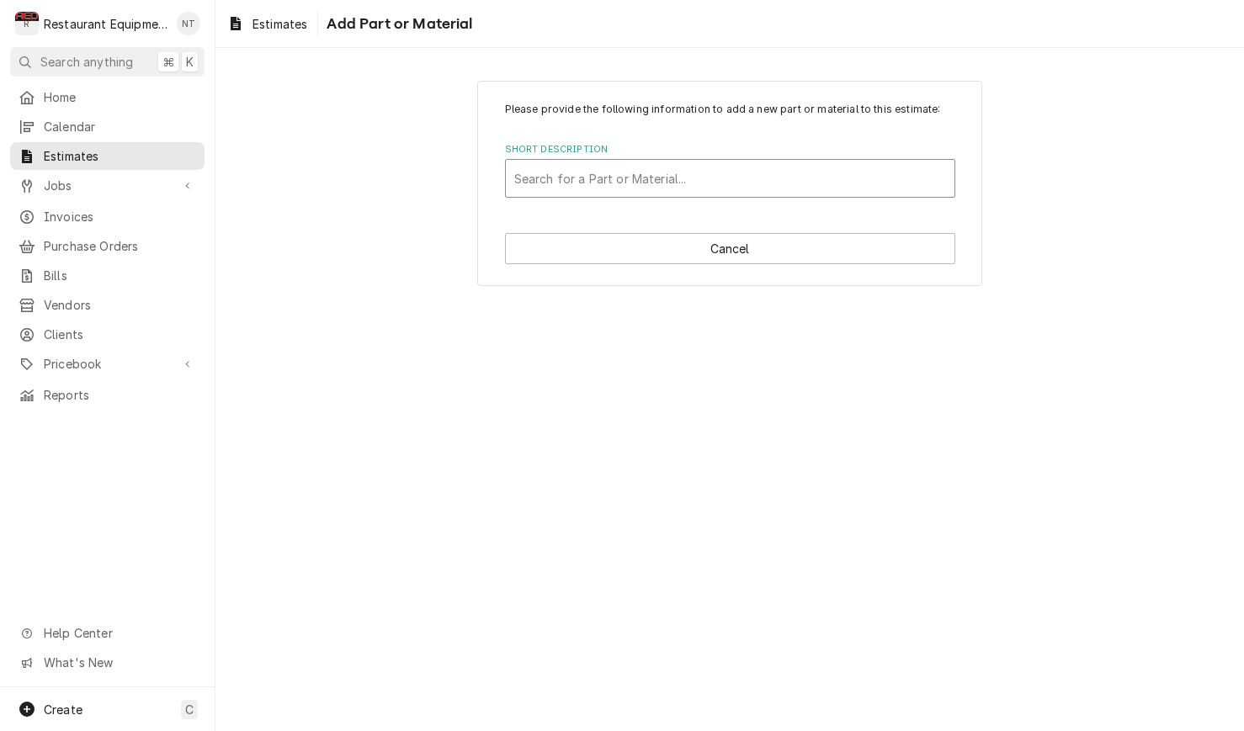
click at [780, 188] on div "Short Description" at bounding box center [730, 178] width 432 height 30
type input "4608312"
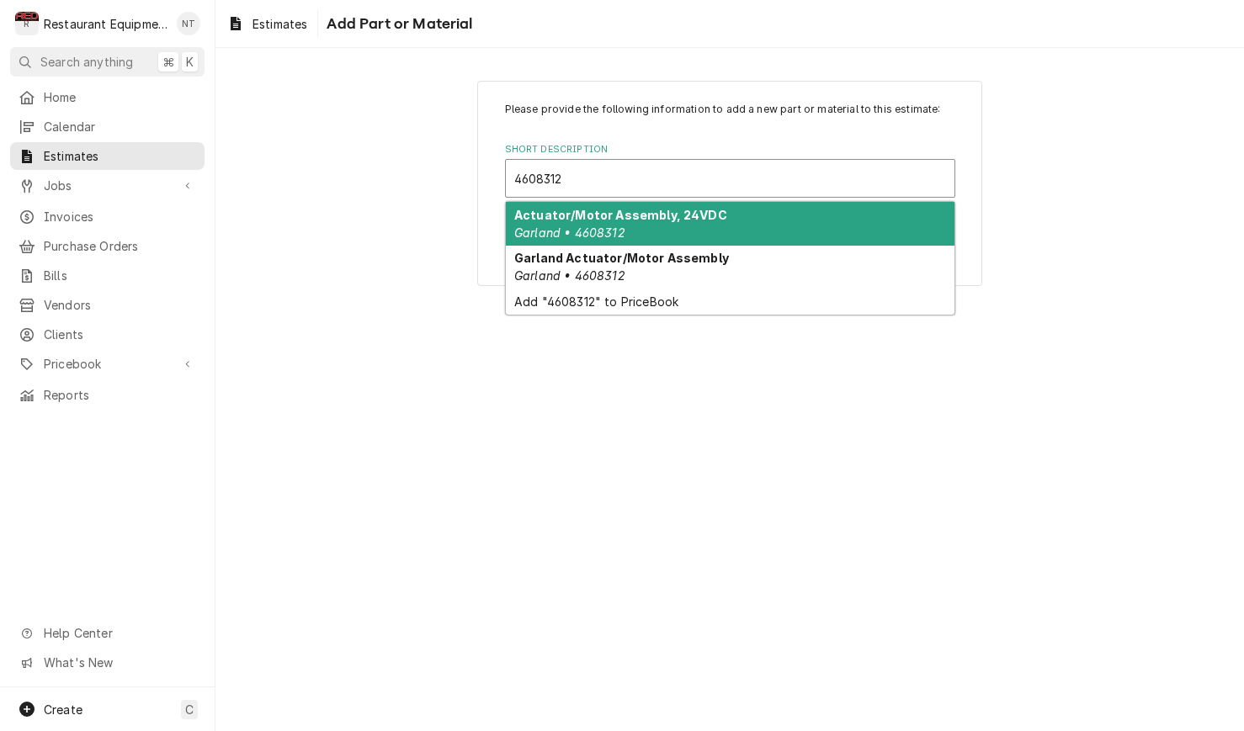
click at [788, 218] on div "Actuator/Motor Assembly, 24VDC Garland • 4608312" at bounding box center [730, 224] width 448 height 44
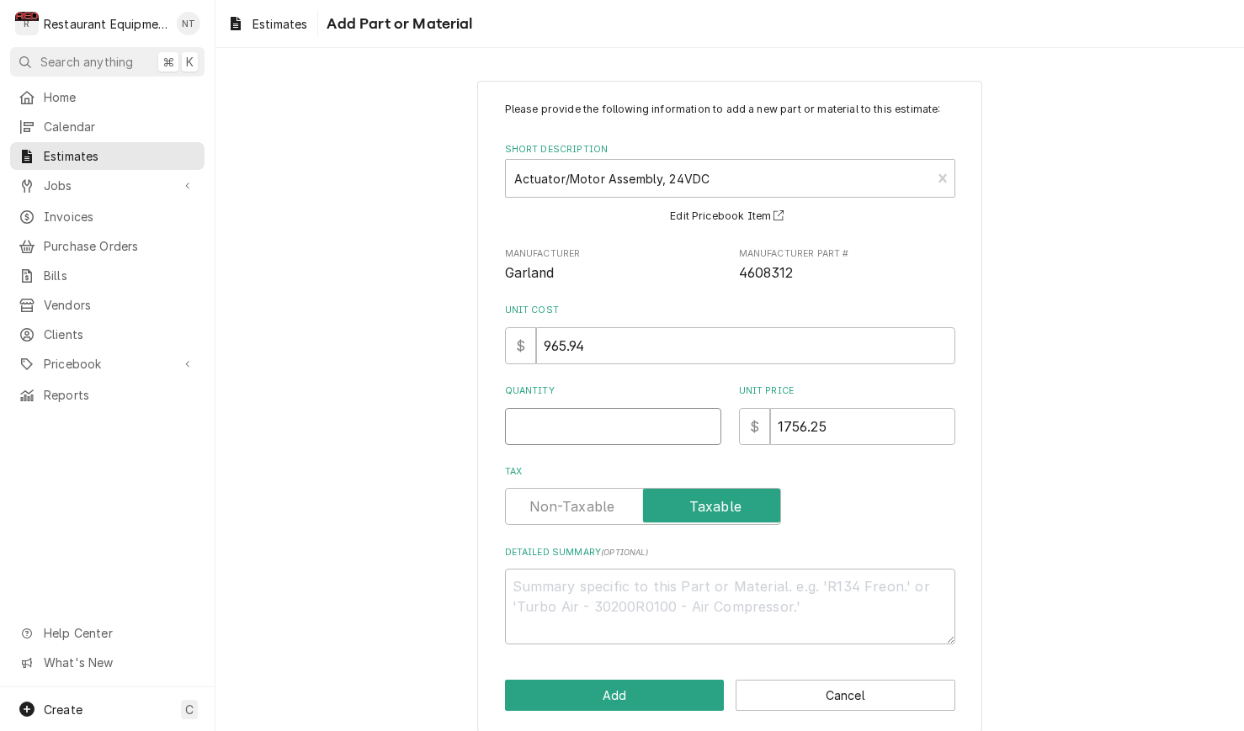
click at [630, 416] on input "Quantity" at bounding box center [613, 426] width 216 height 37
type textarea "x"
type input "1"
type textarea "x"
type input "1"
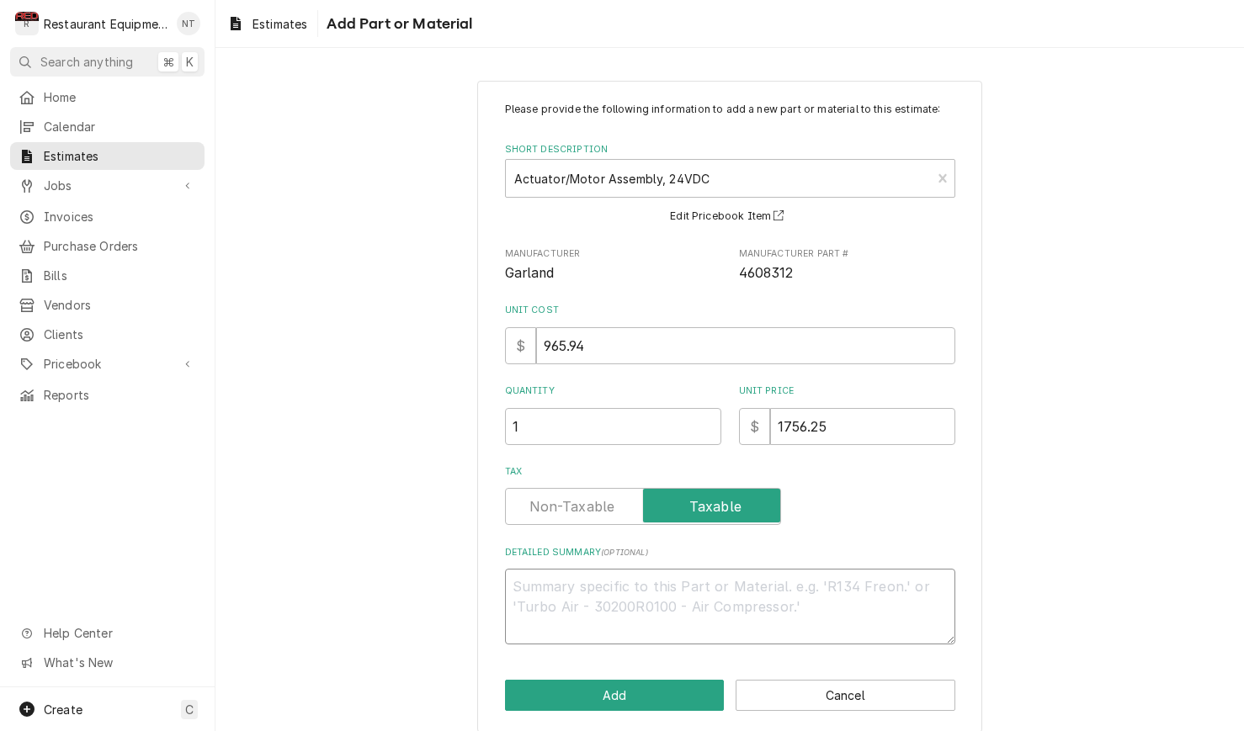
click at [736, 577] on textarea "Detailed Summary ( optional )" at bounding box center [730, 607] width 450 height 76
type textarea "x"
type textarea "g"
type textarea "x"
type textarea "gr"
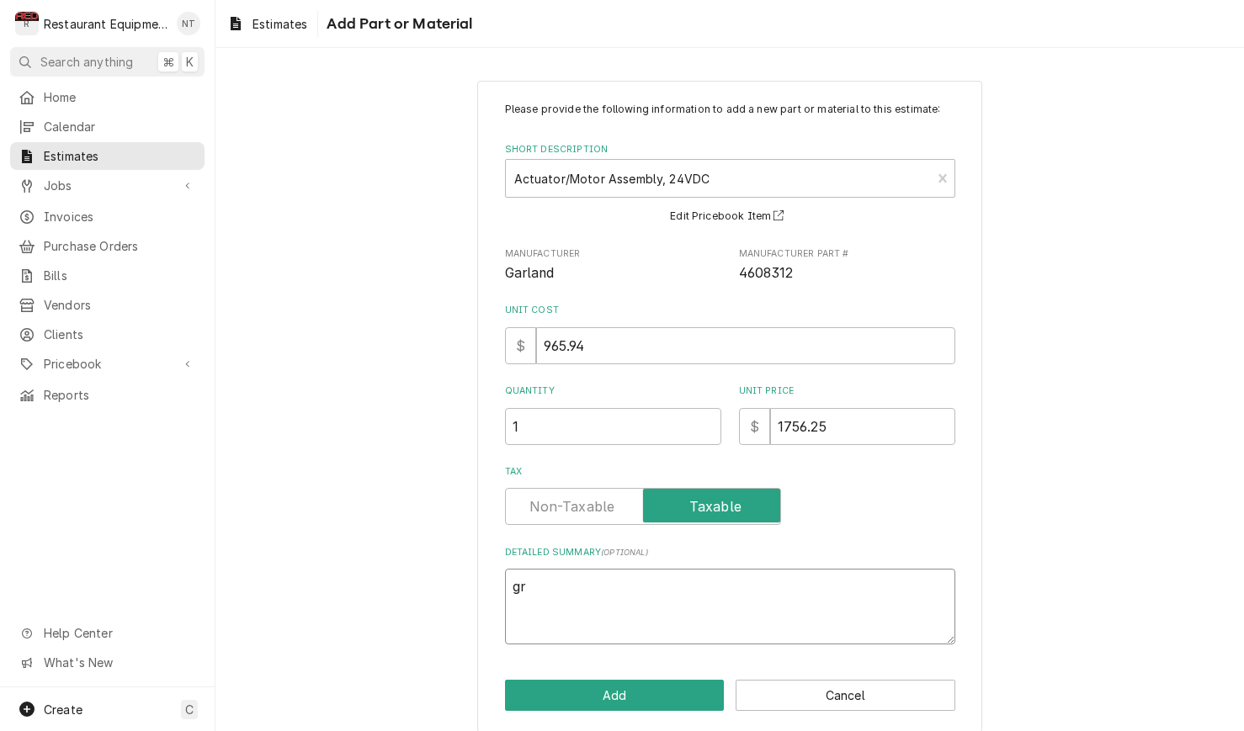
type textarea "x"
type textarea "gri"
type textarea "x"
type textarea "gril"
type textarea "x"
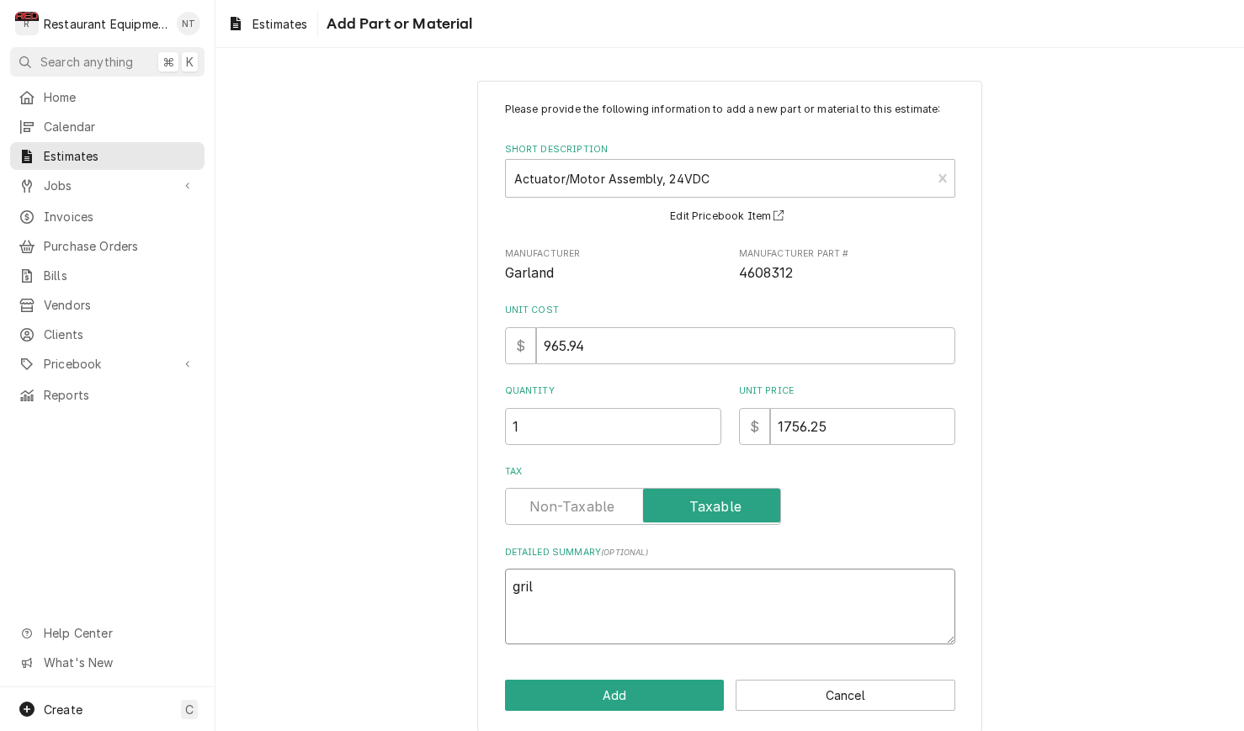
type textarea "grill"
type textarea "x"
type textarea "grill"
type textarea "x"
type textarea "grill 2"
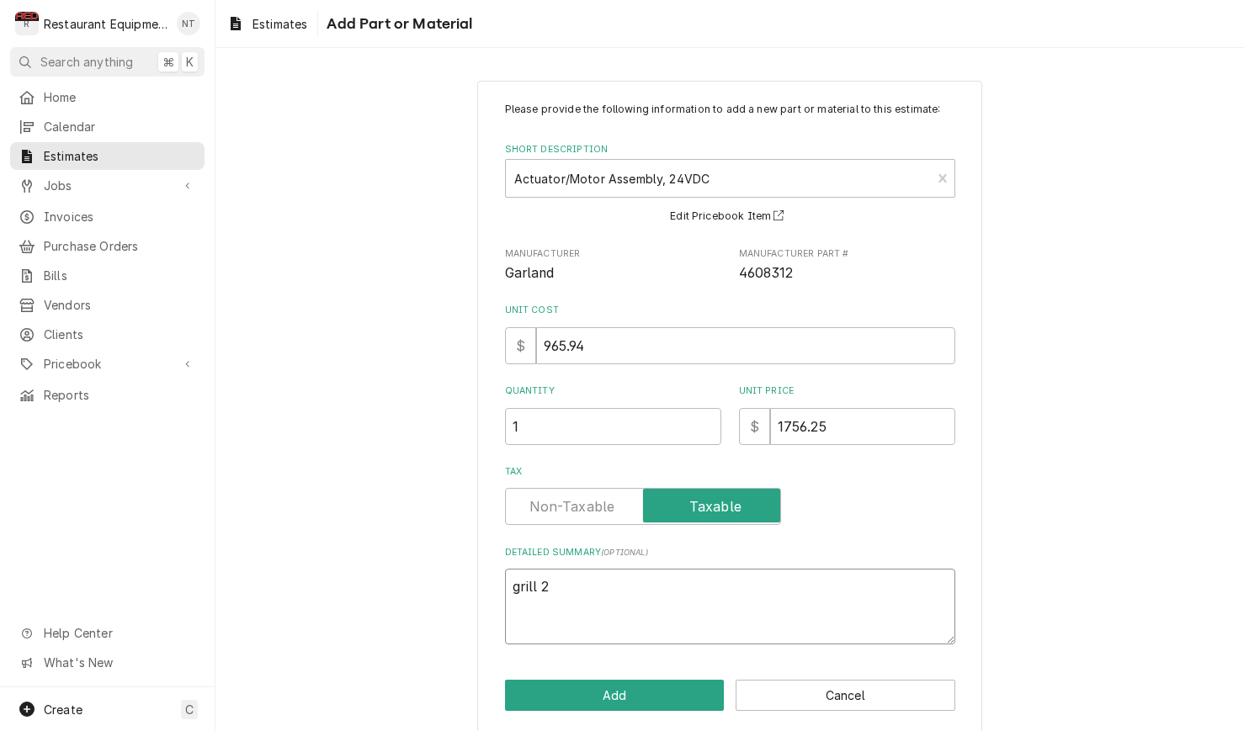
type textarea "x"
type textarea "grill 23"
type textarea "x"
type textarea "grill 230"
type textarea "x"
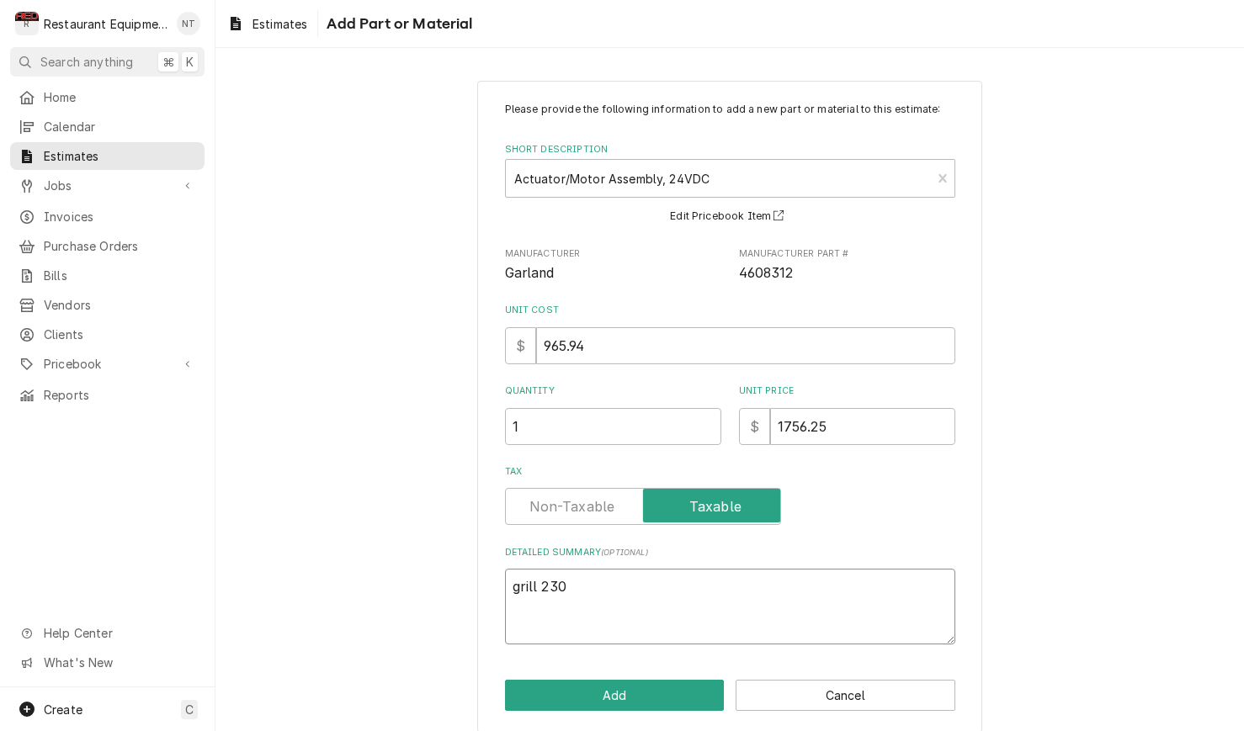
type textarea "grill 2303"
type textarea "x"
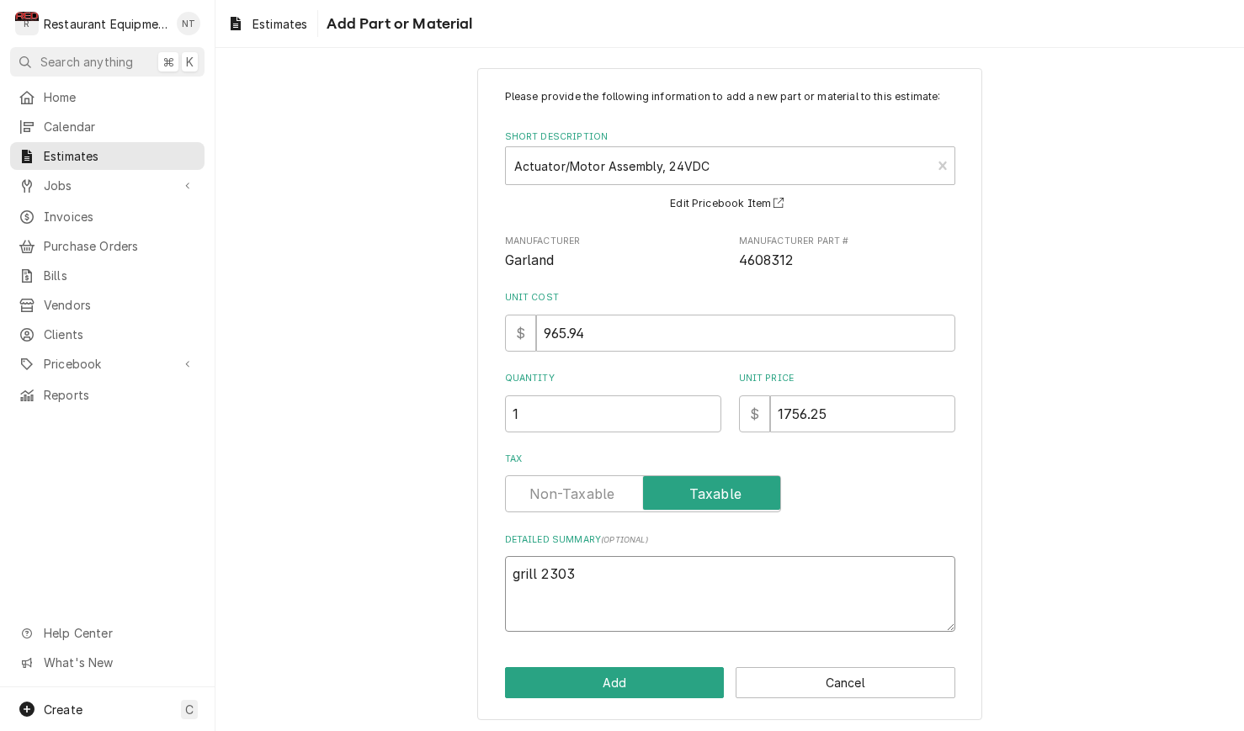
scroll to position [11, 0]
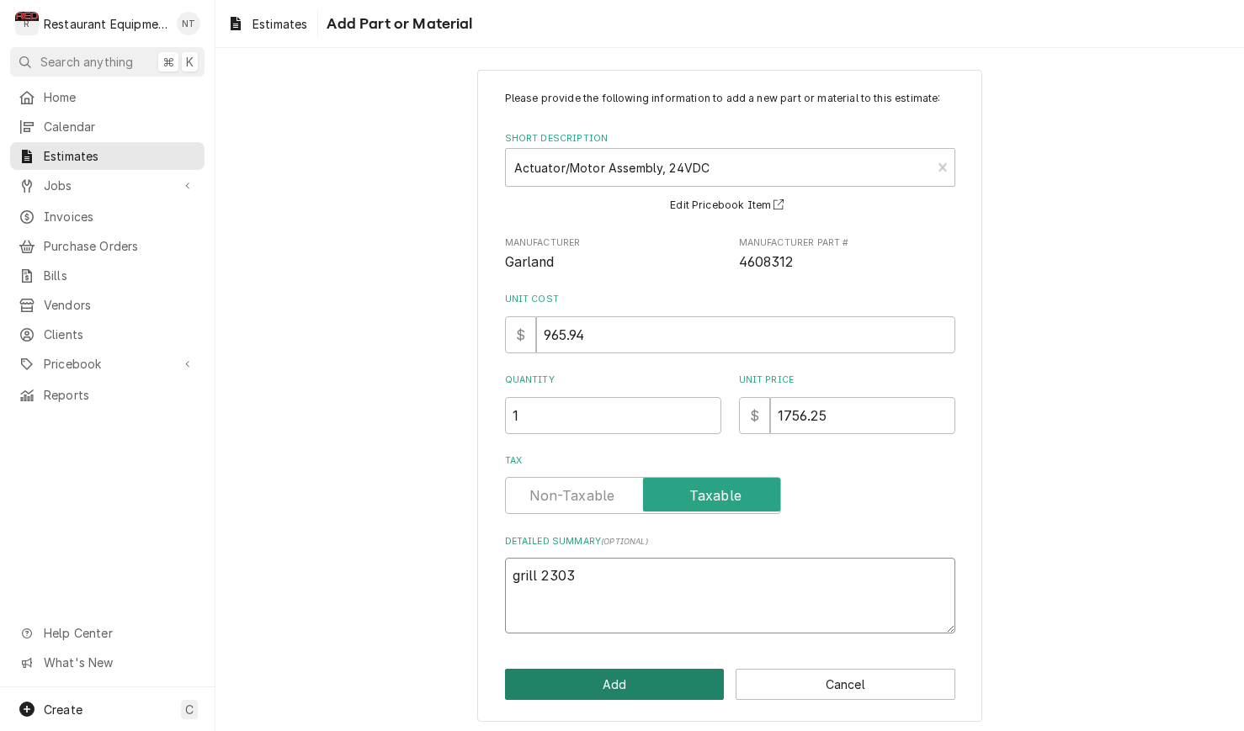
type textarea "grill 2303"
click at [651, 669] on button "Add" at bounding box center [615, 684] width 220 height 31
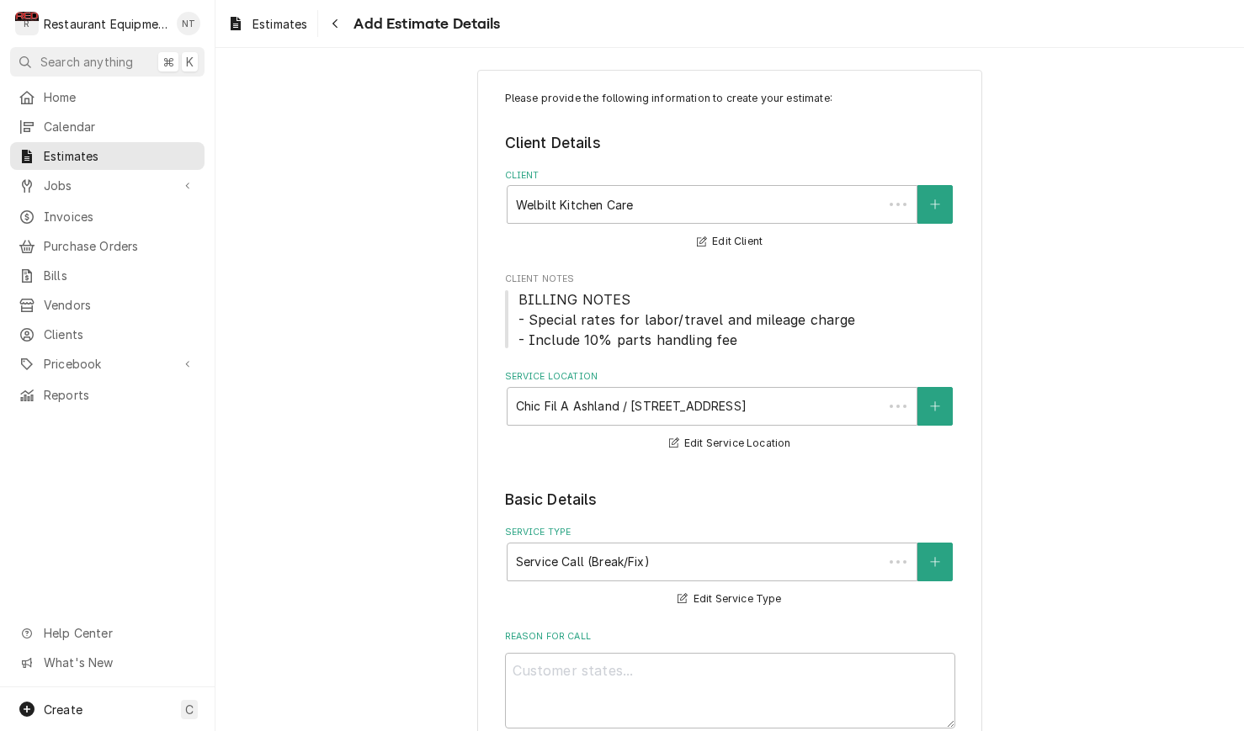
scroll to position [2406, 0]
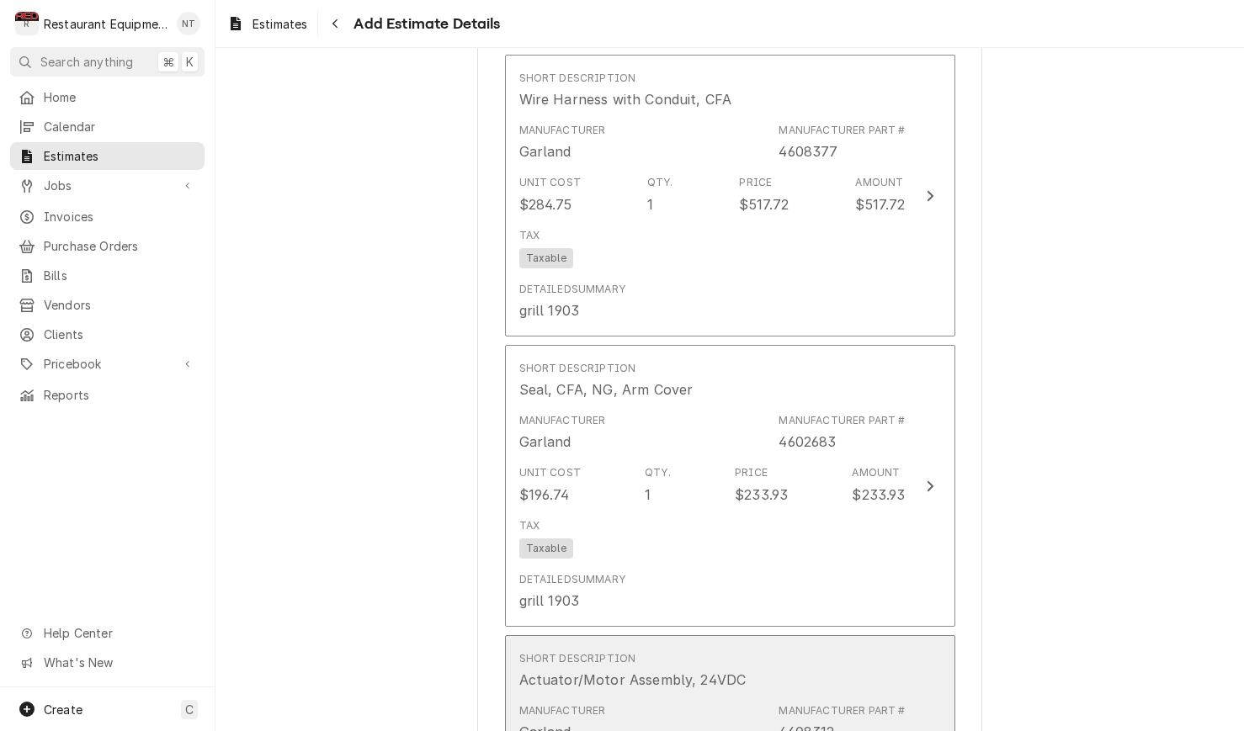
type textarea "x"
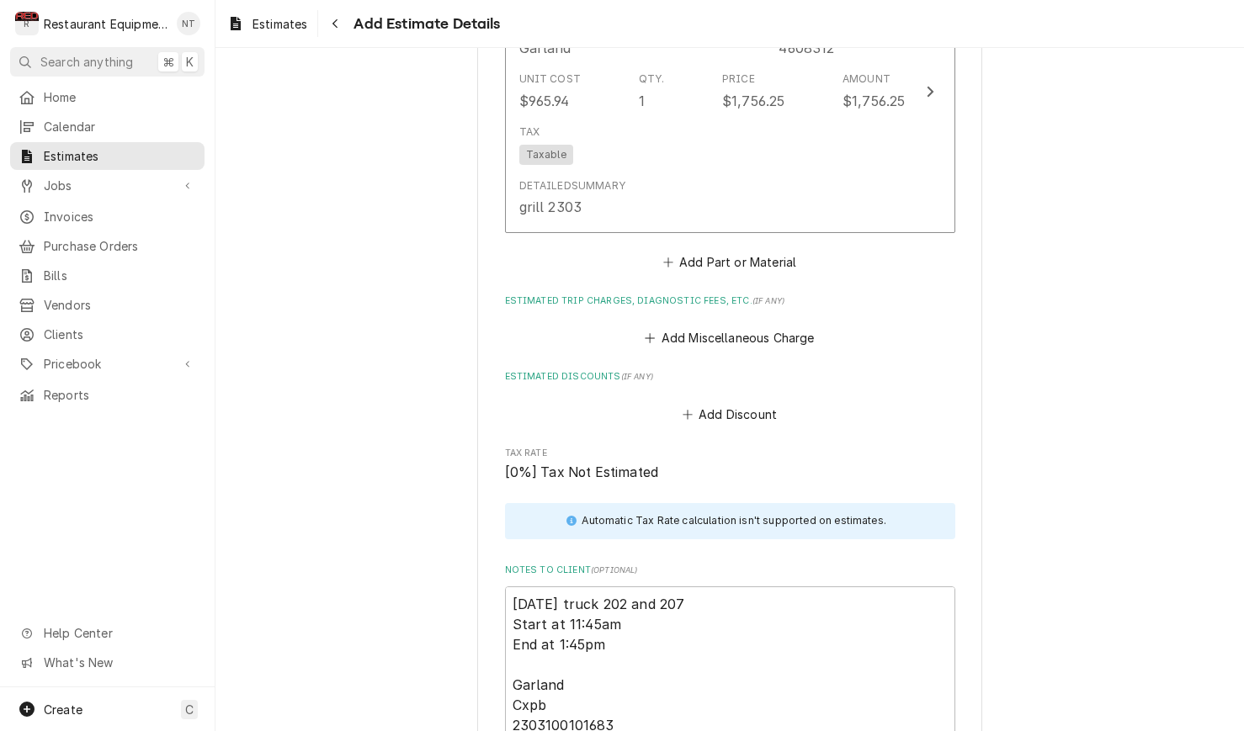
scroll to position [3084, 0]
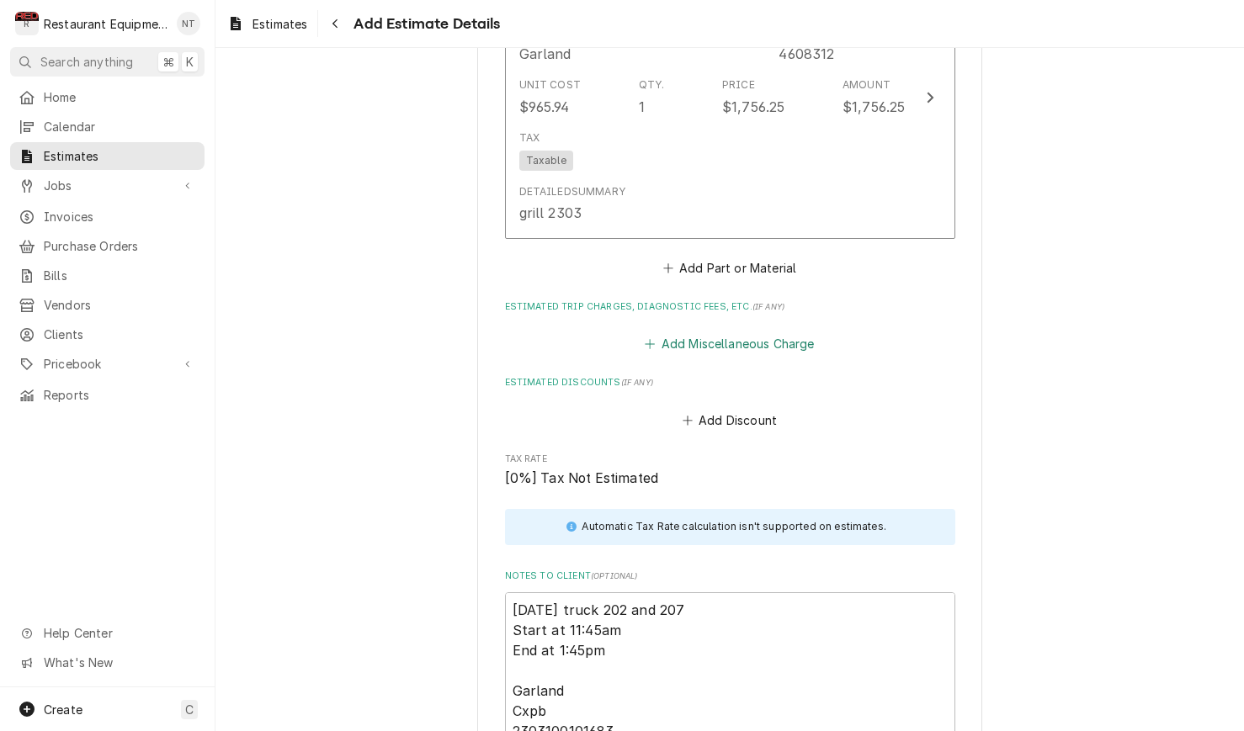
click at [768, 332] on button "Add Miscellaneous Charge" at bounding box center [729, 344] width 175 height 24
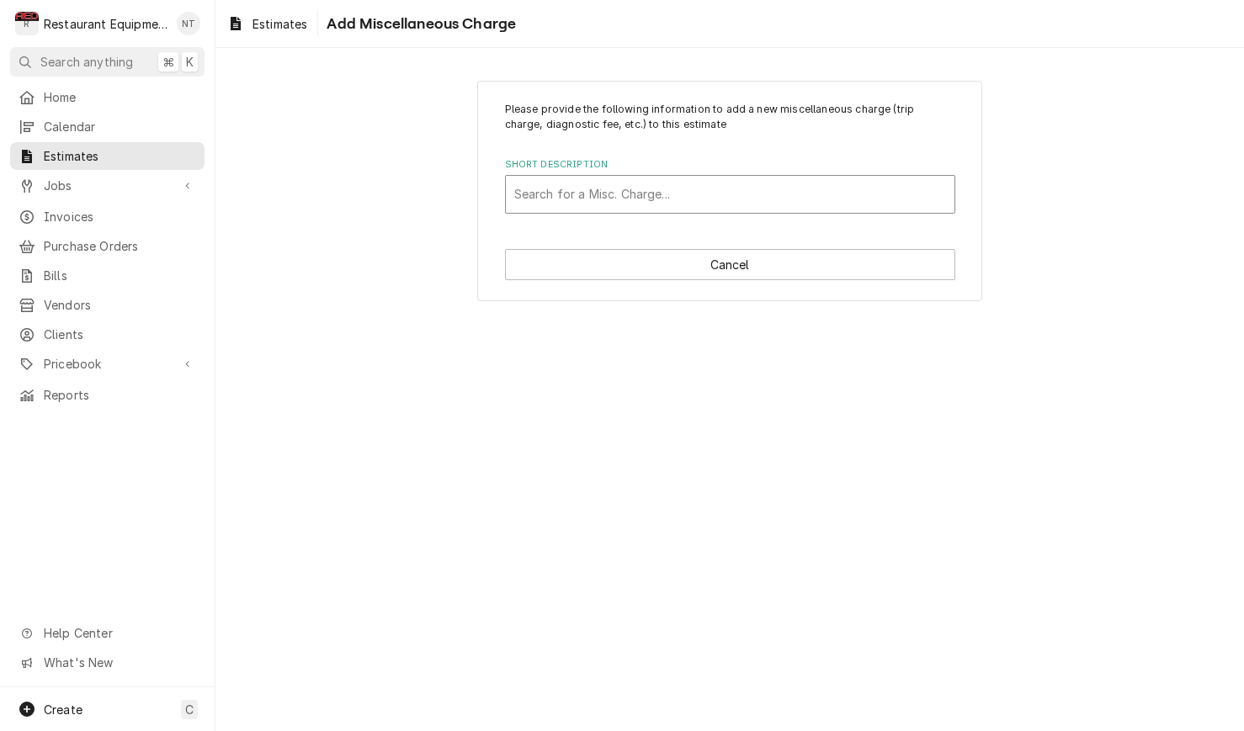
click div "Short Description"
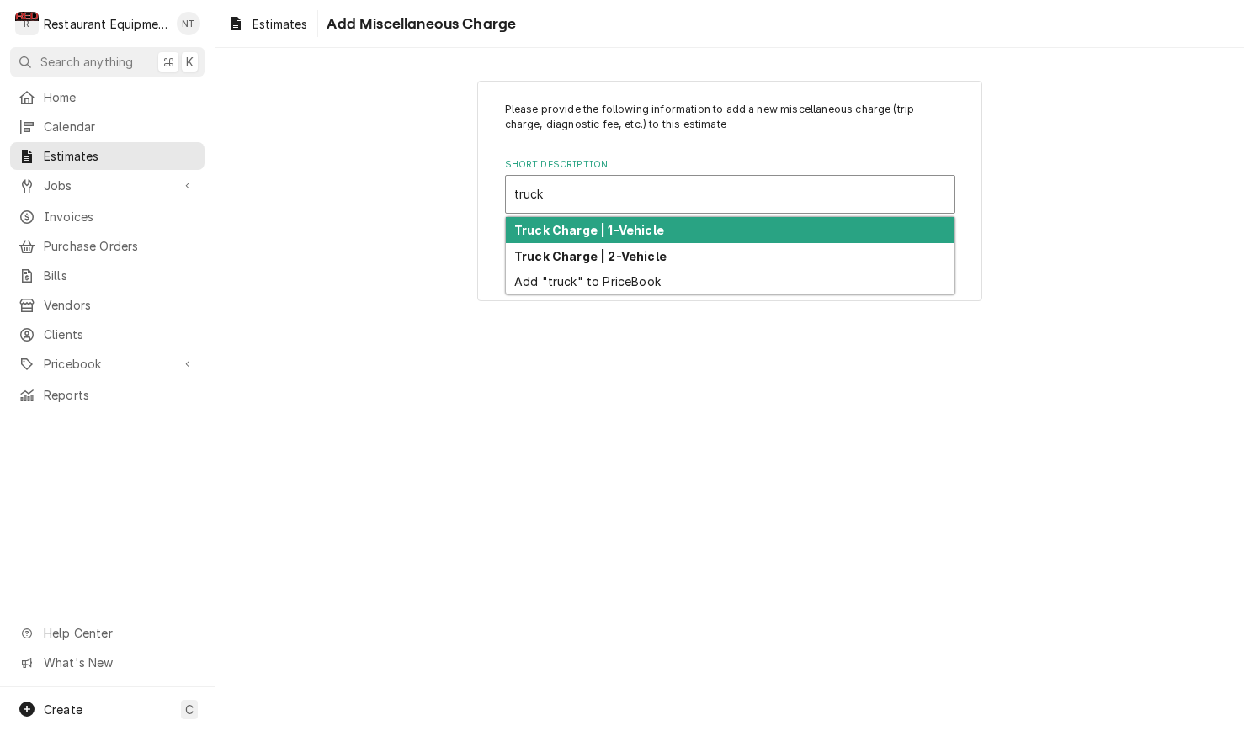
click div "Truck Charge | 1-Vehicle"
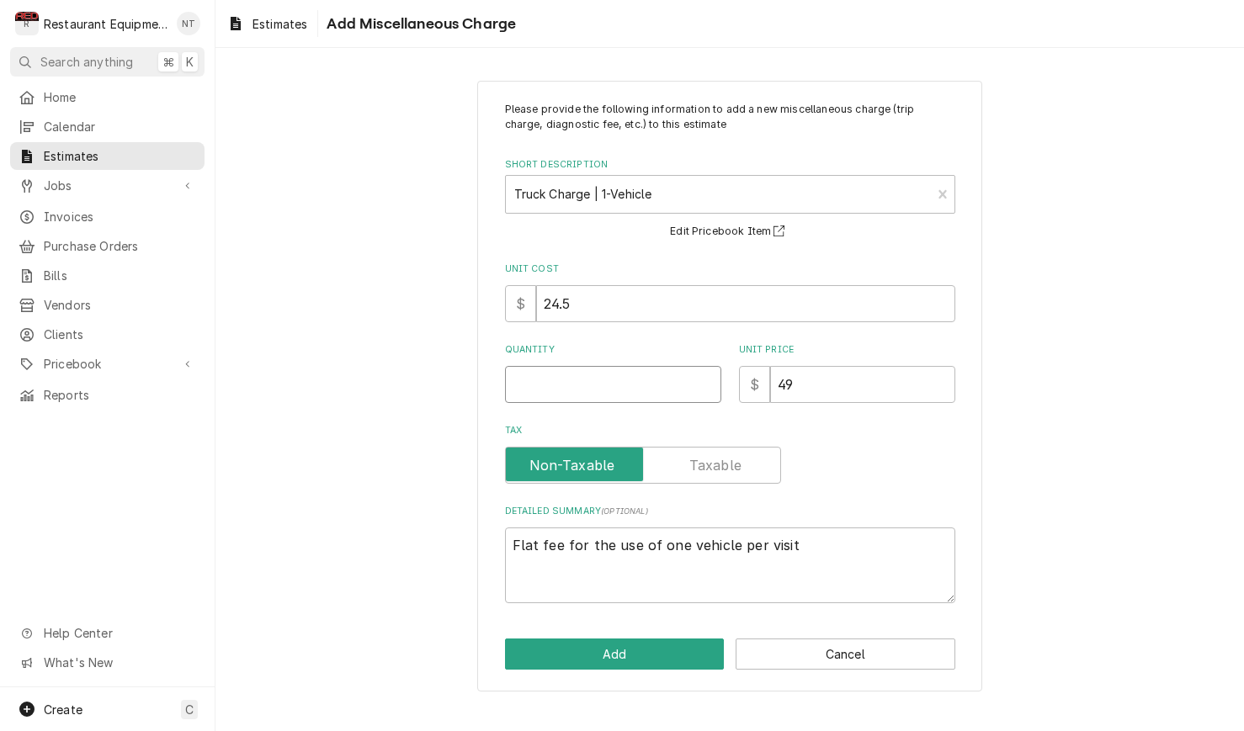
click input "Quantity"
click button "Add"
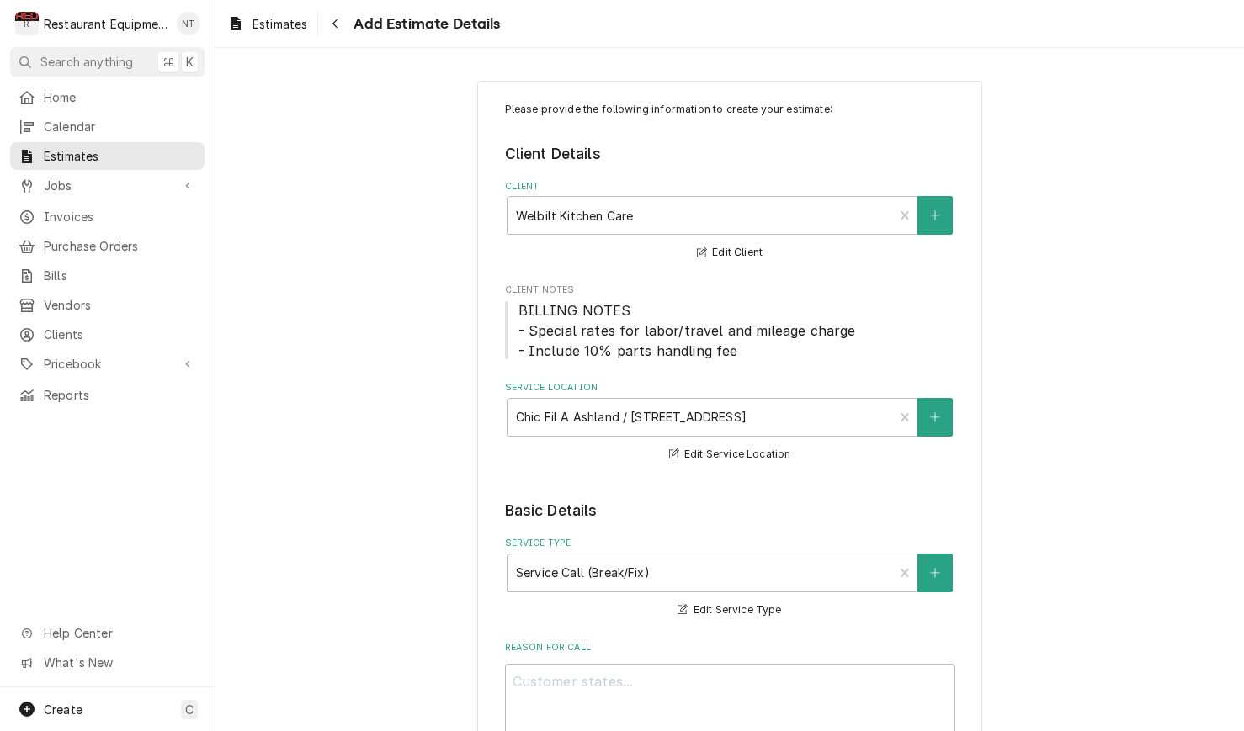
scroll to position [3084, 0]
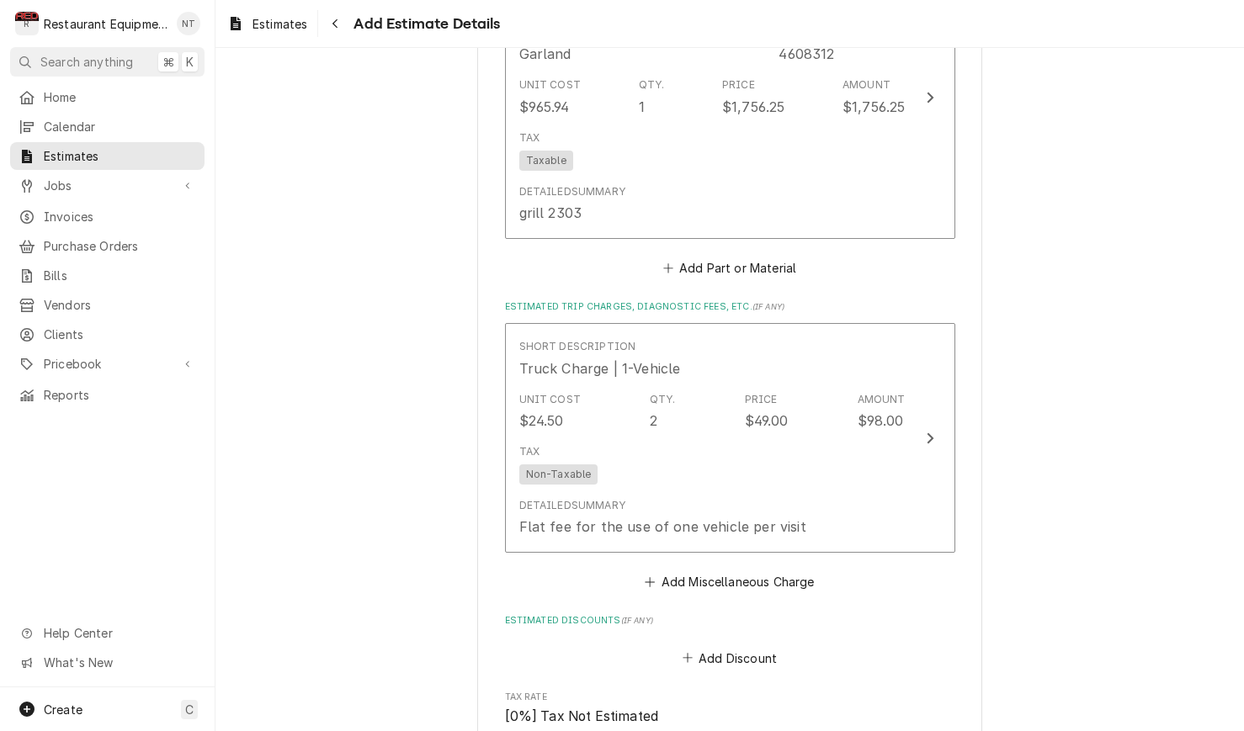
click button "Add Miscellaneous Charge"
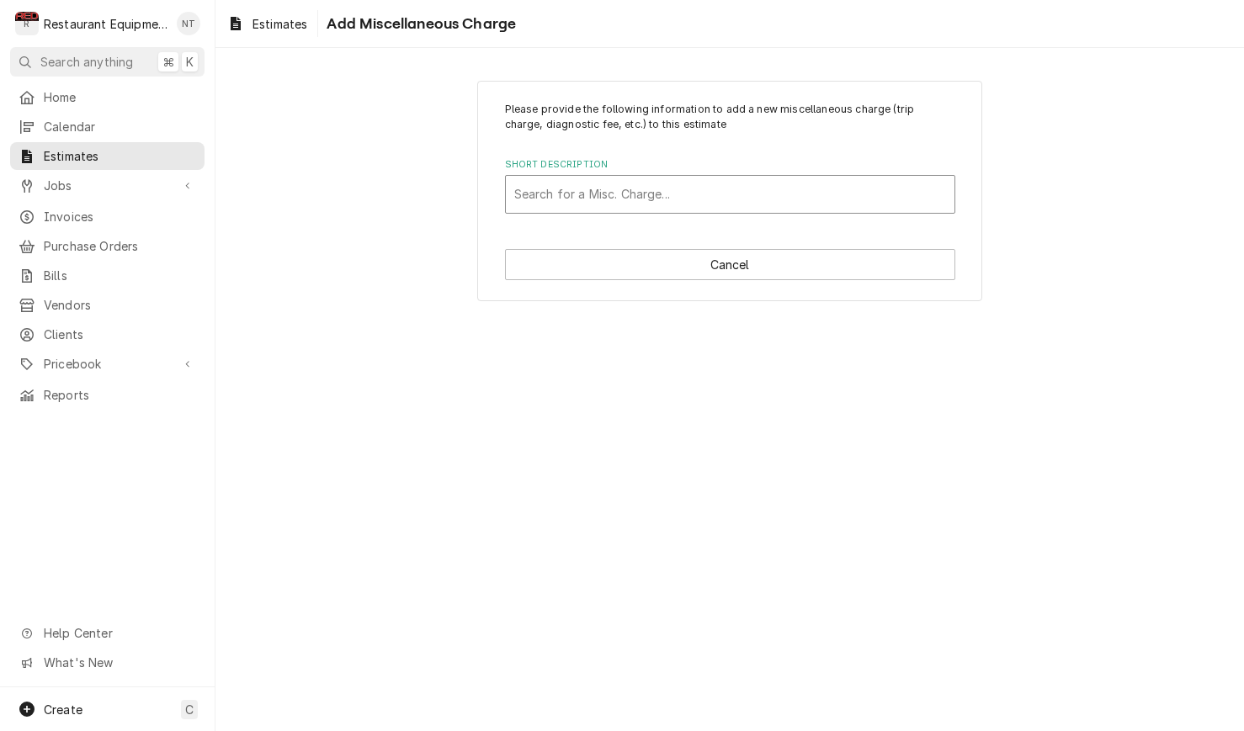
click div "Search for a Misc. Charge..."
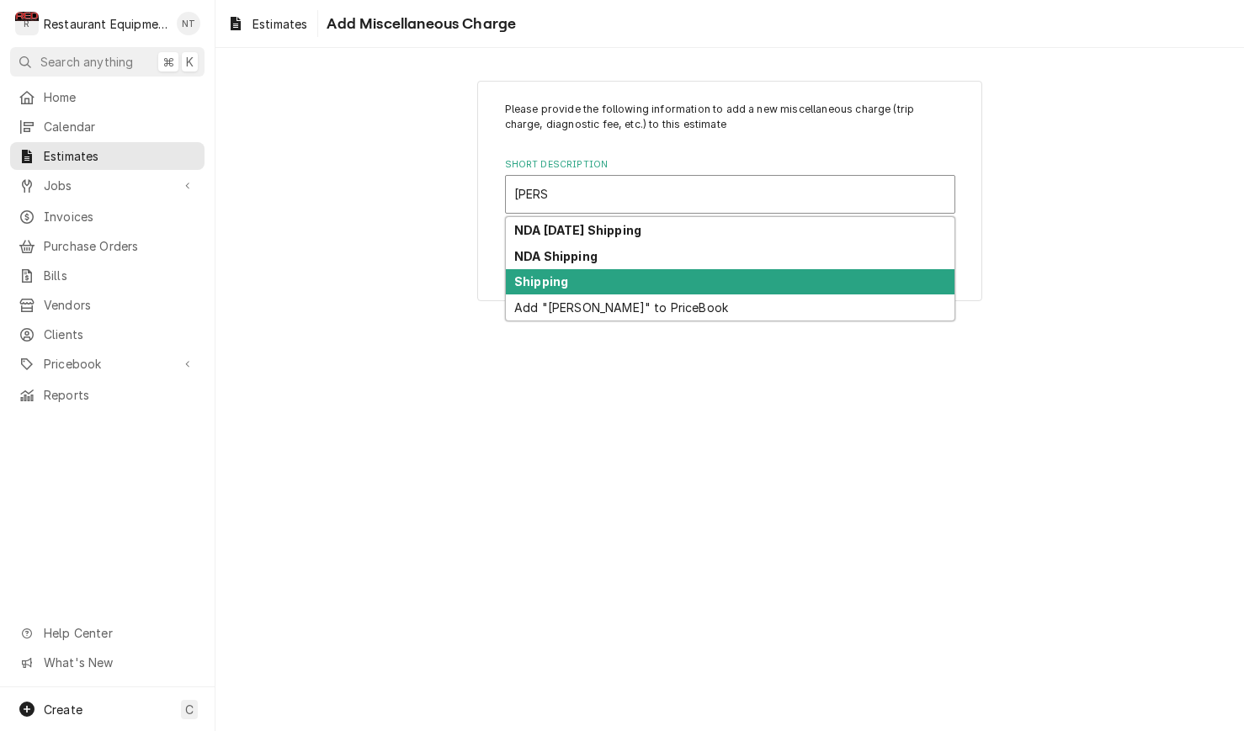
click div "Shipping"
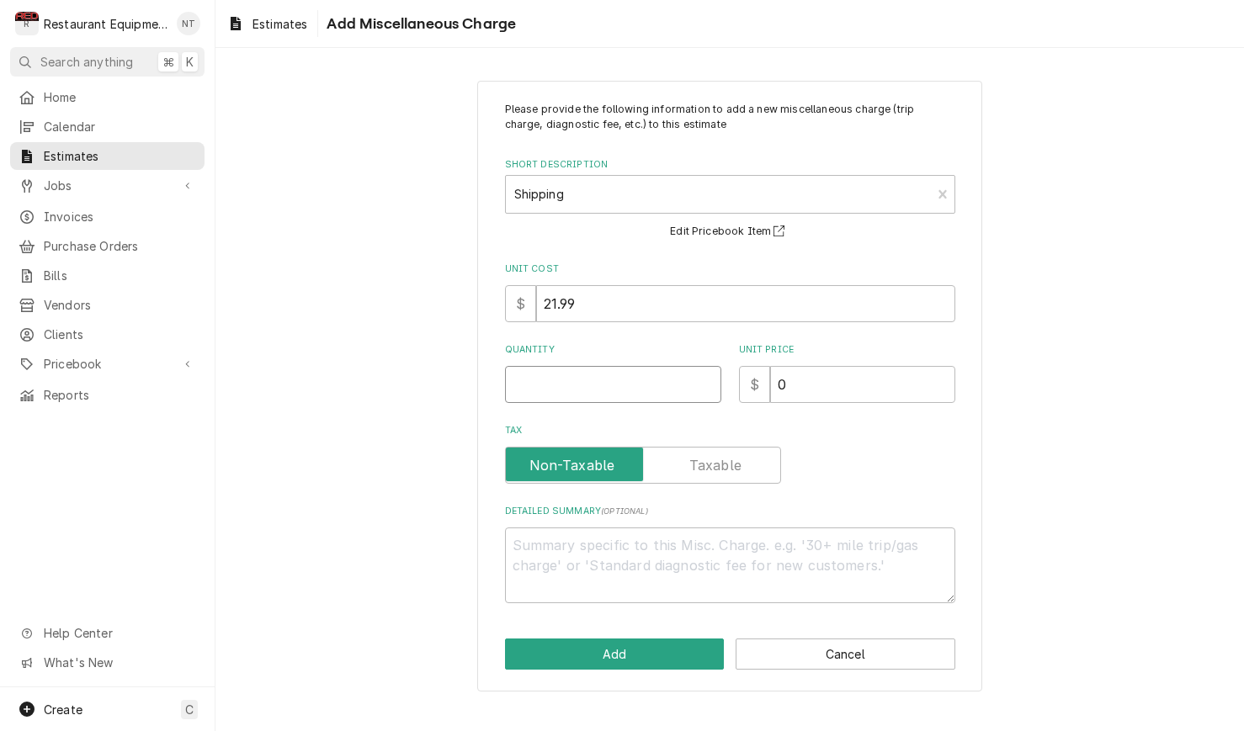
click input "Quantity"
click button "Add"
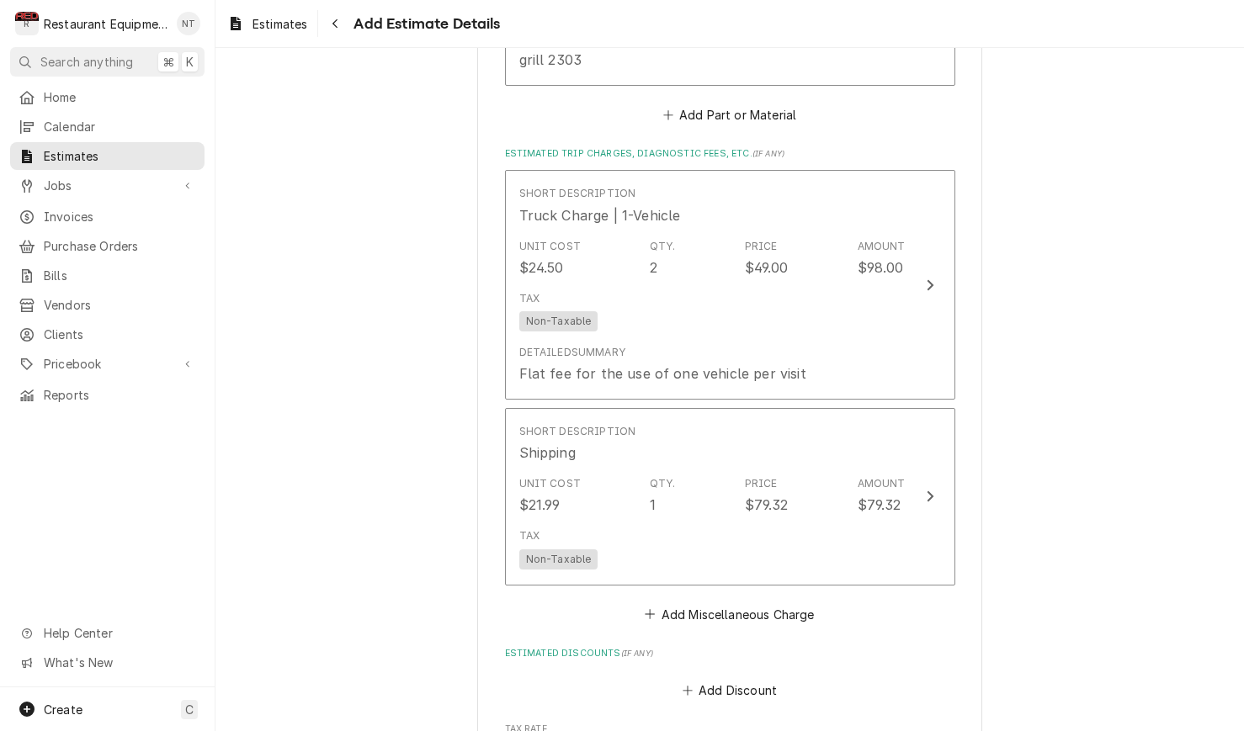
scroll to position [3243, 0]
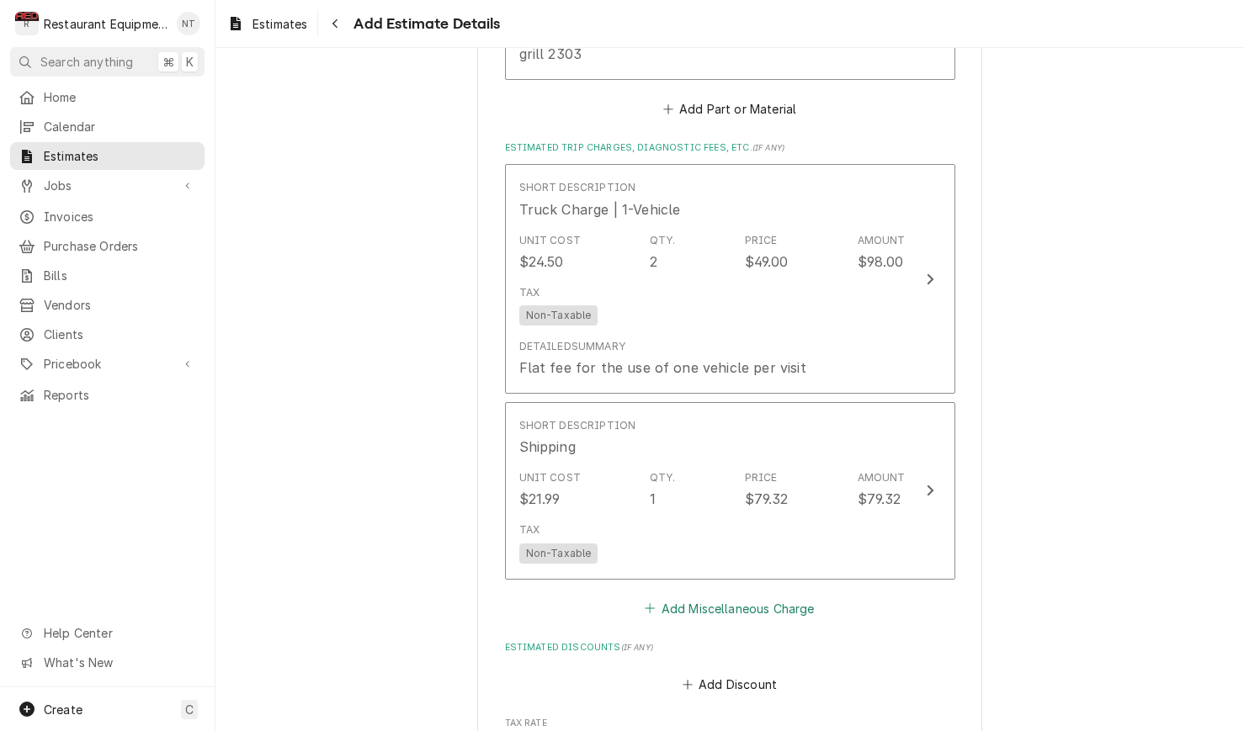
click button "Add Miscellaneous Charge"
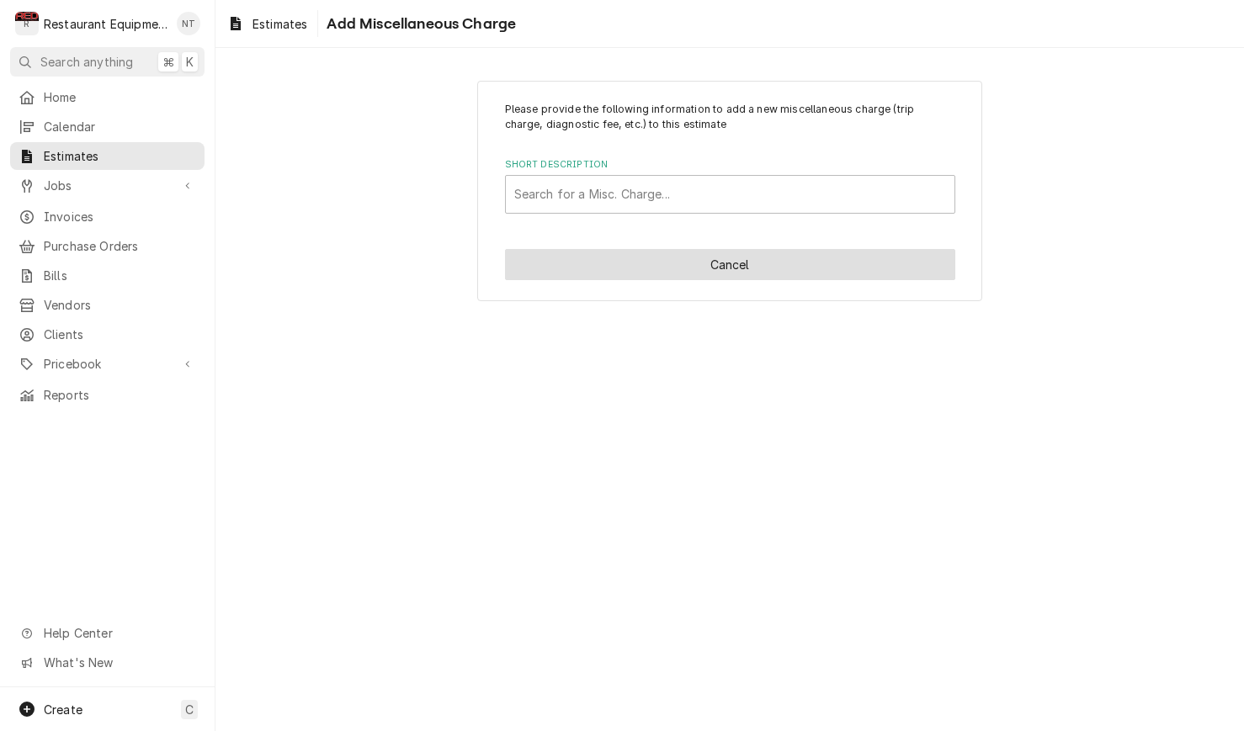
click button "Cancel"
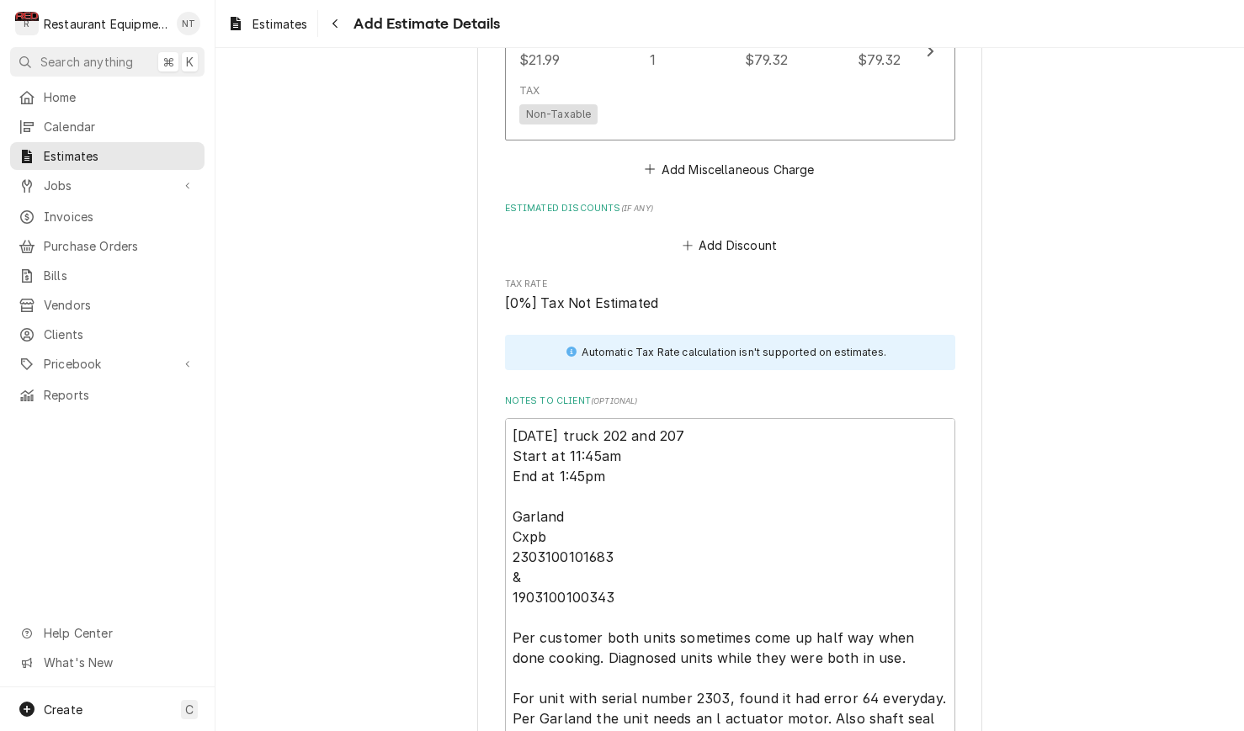
scroll to position [3691, 0]
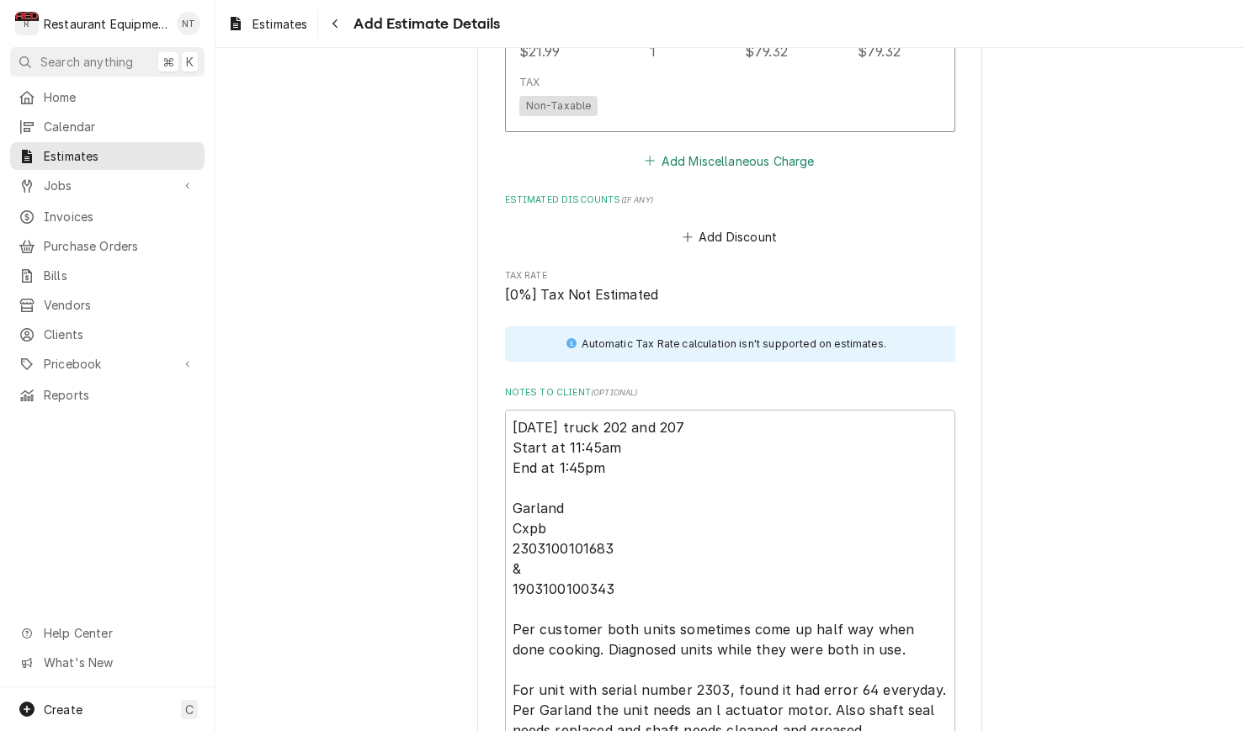
click button "Add Miscellaneous Charge"
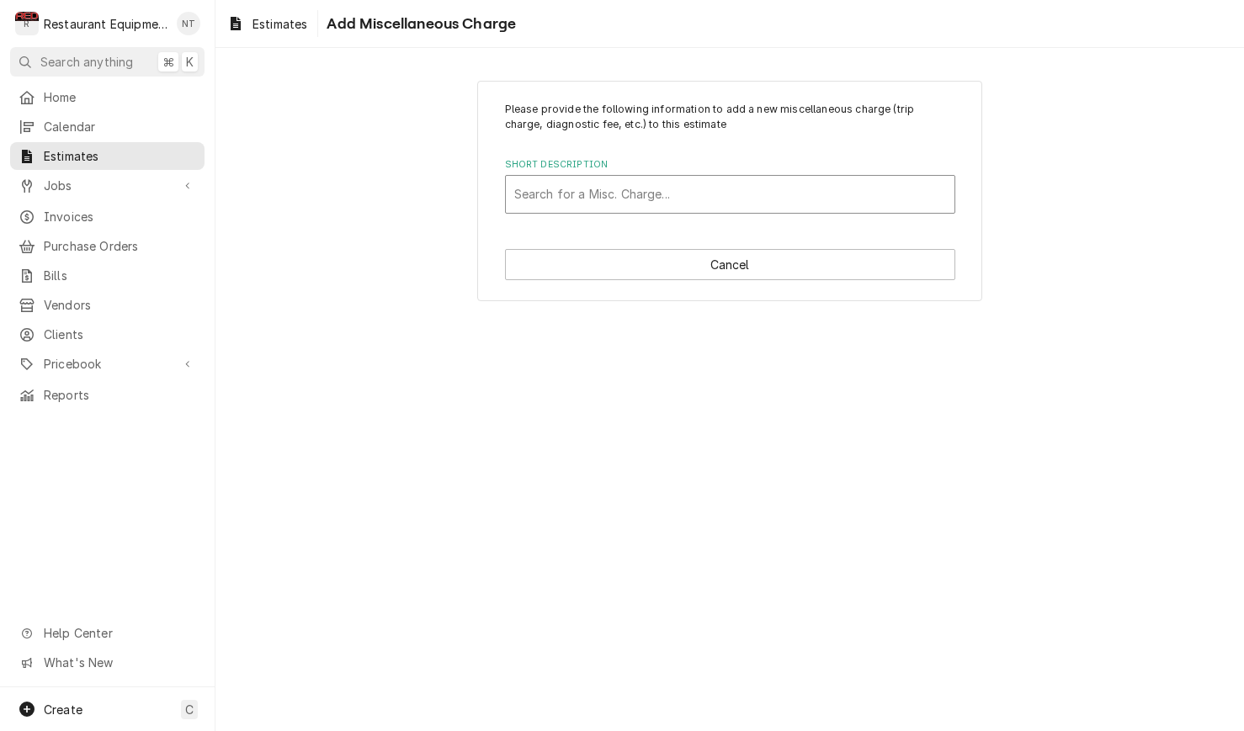
click div "Short Description"
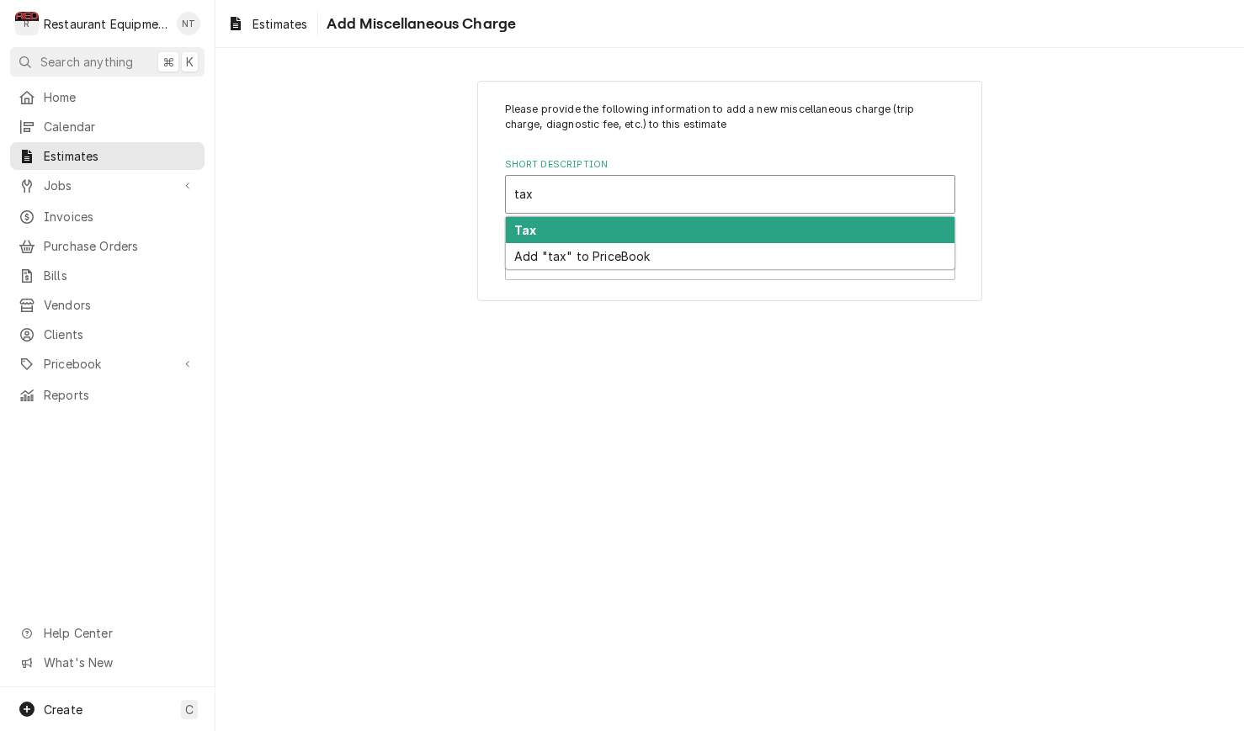
click div "Tax"
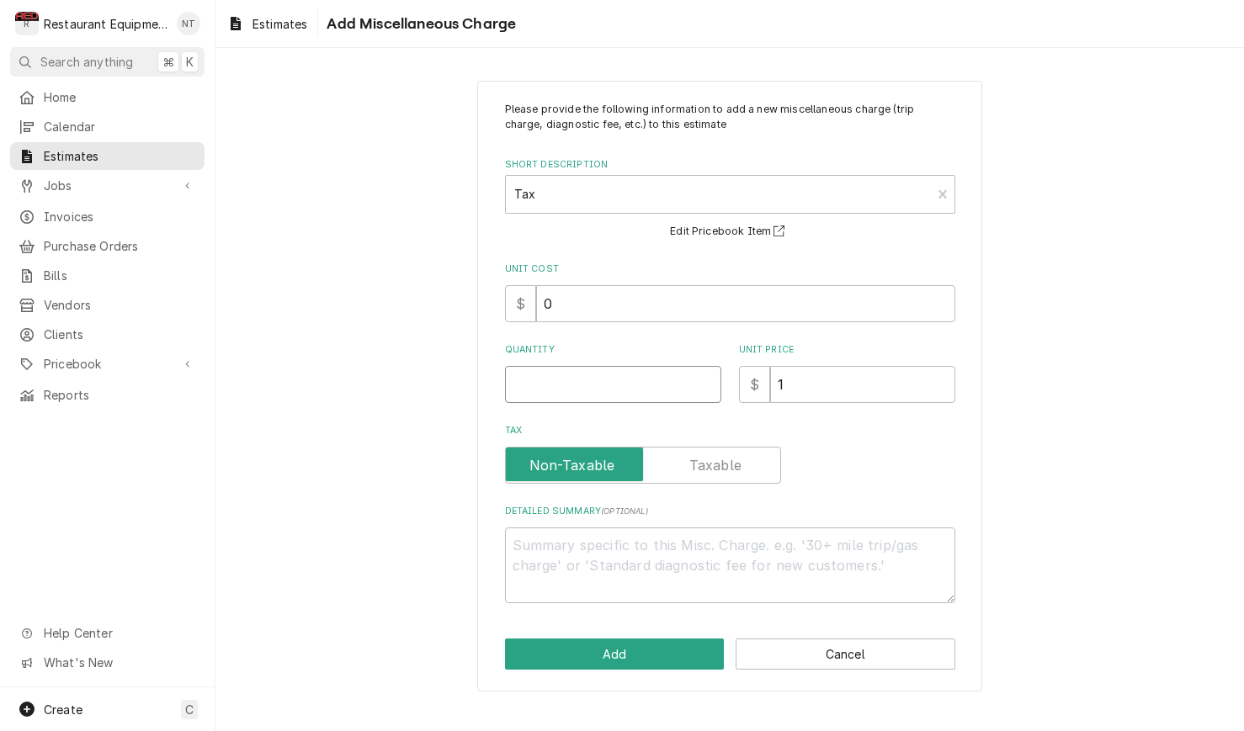
click input "Quantity"
click input "0"
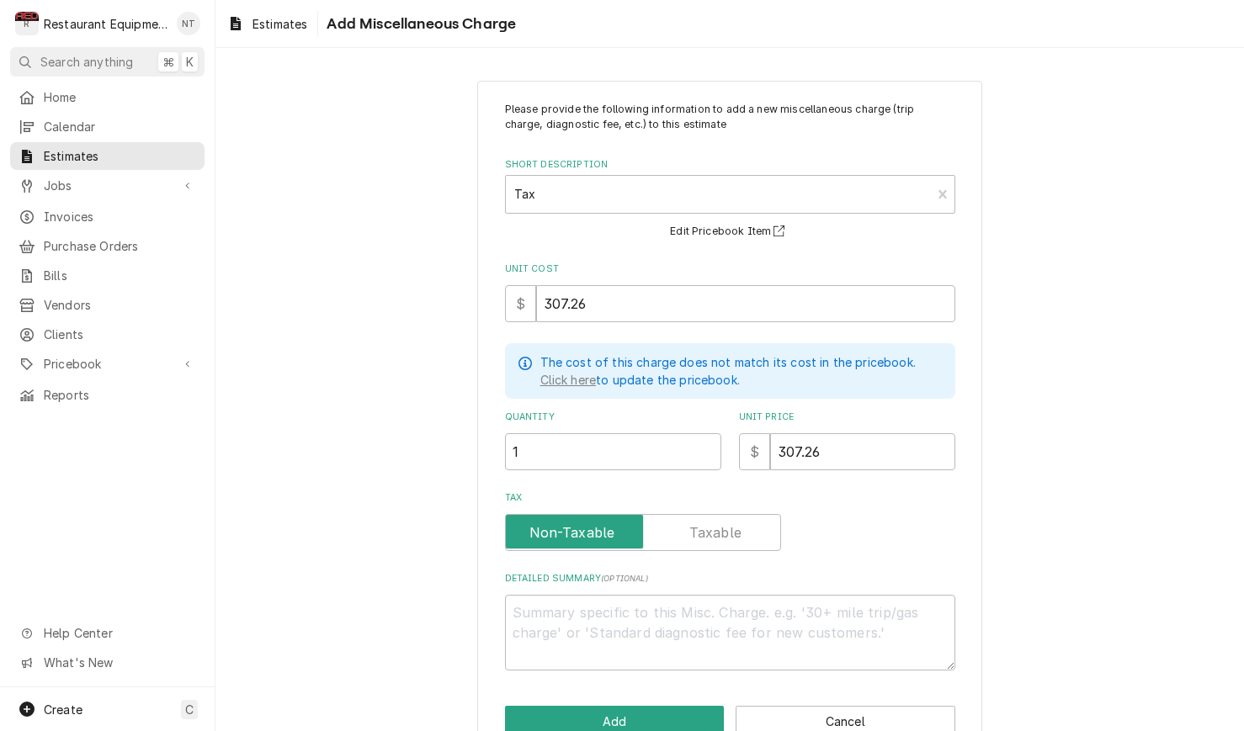
click div "Please provide the following information to add a new miscellaneous charge (tri…"
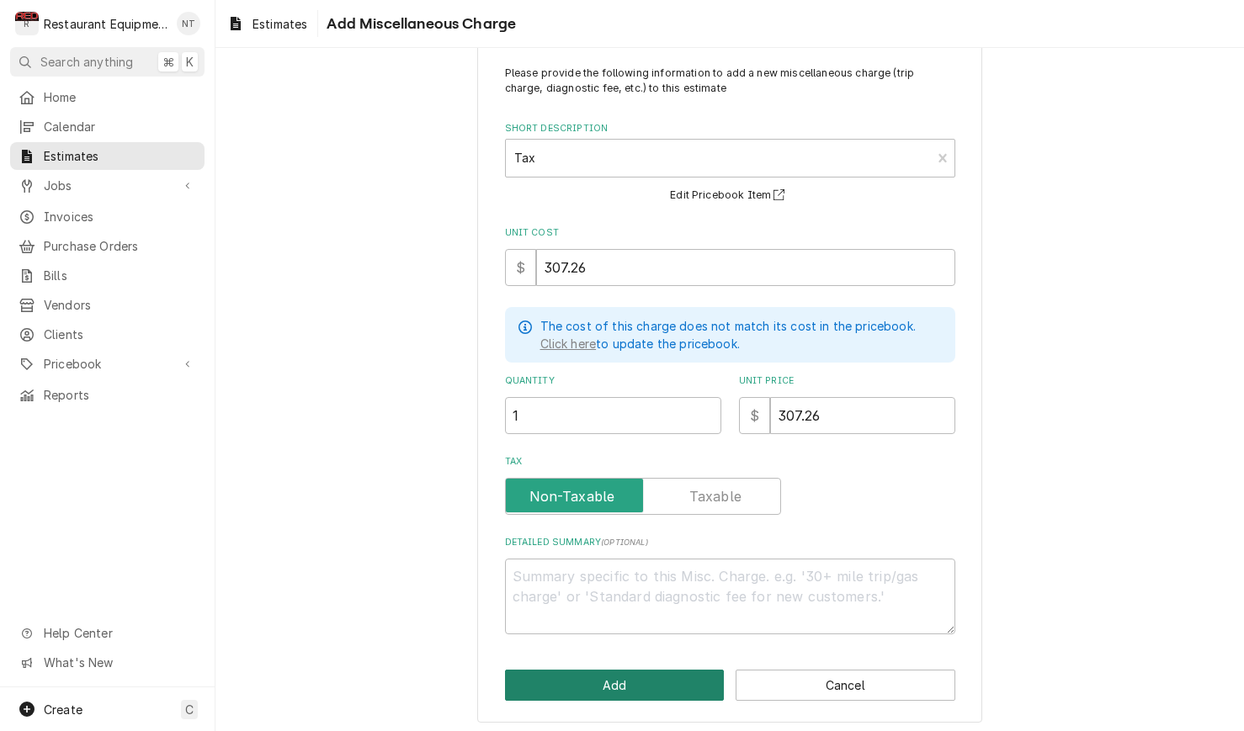
scroll to position [1, 0]
click button "Add"
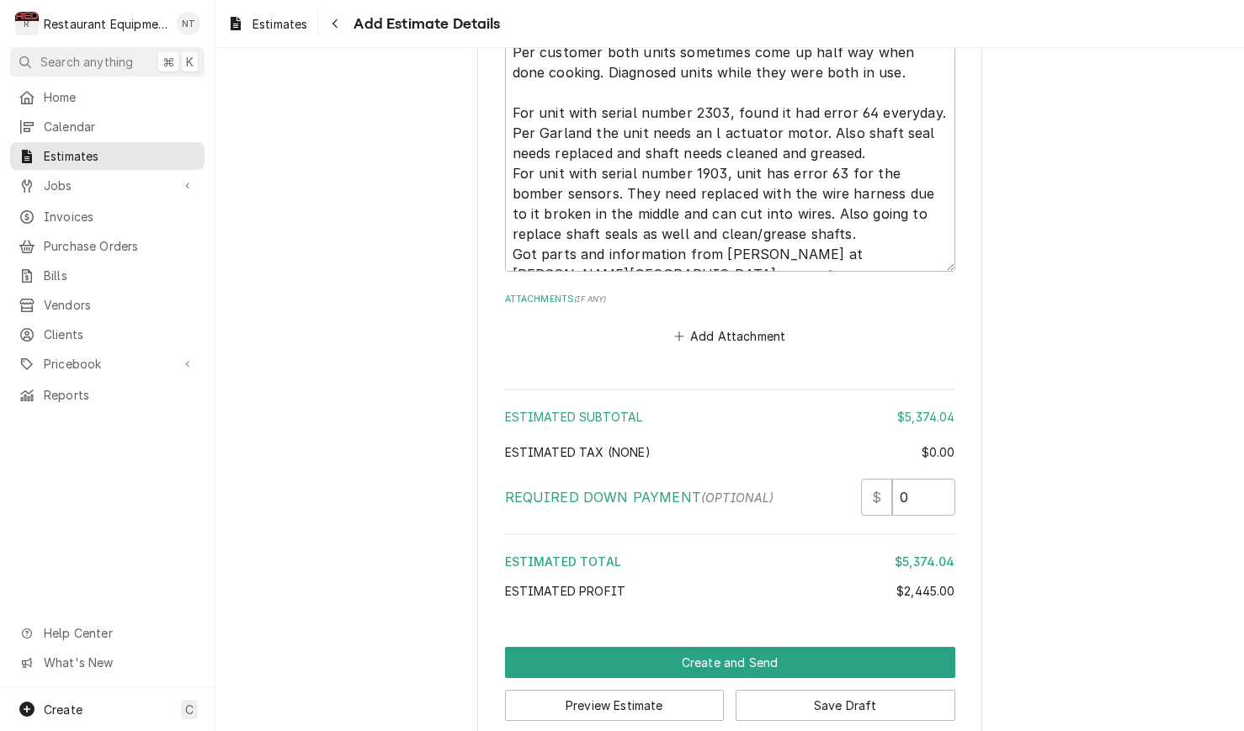
scroll to position [4452, 0]
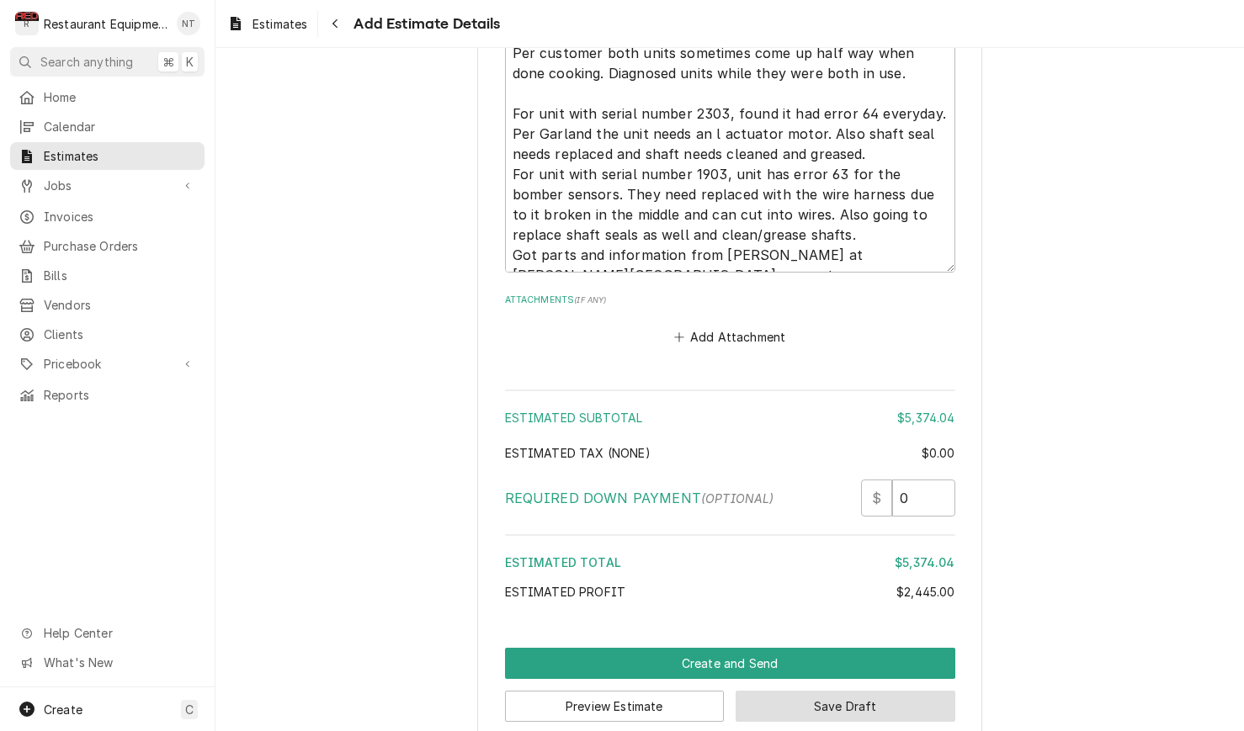
click button "Save Draft"
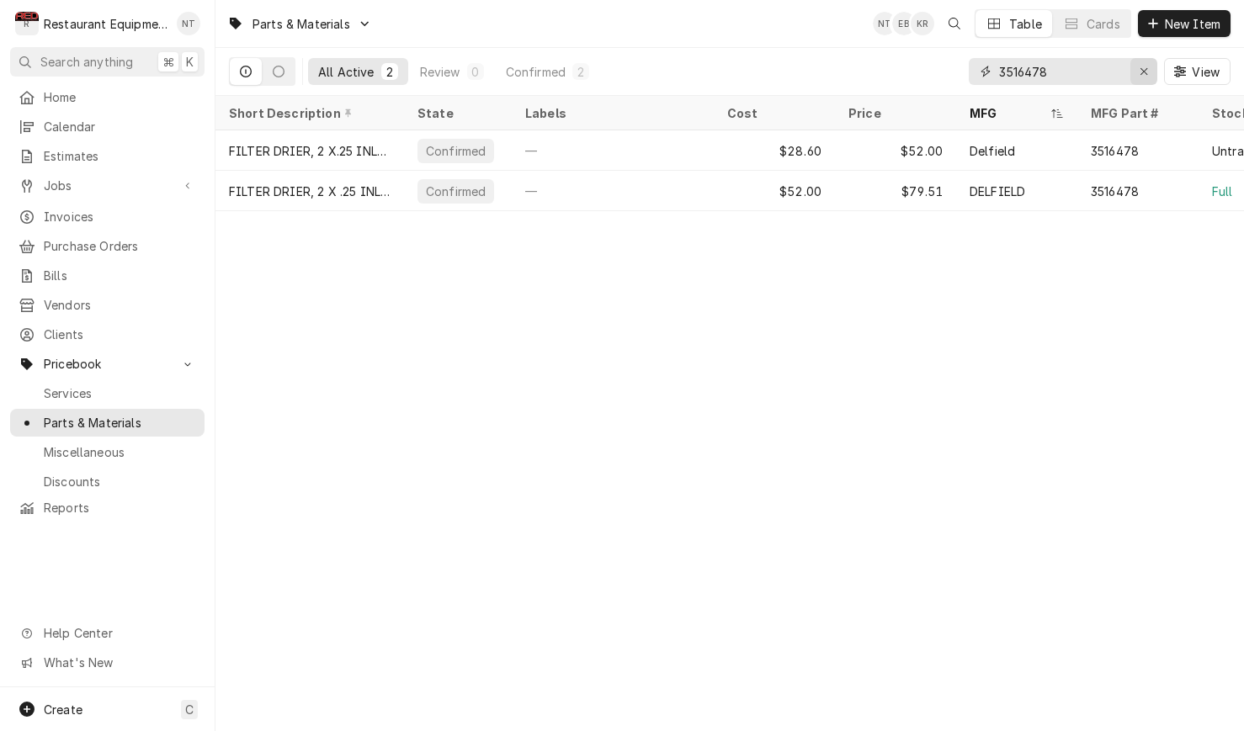
click at [1139, 69] on icon "Erase input" at bounding box center [1143, 72] width 9 height 12
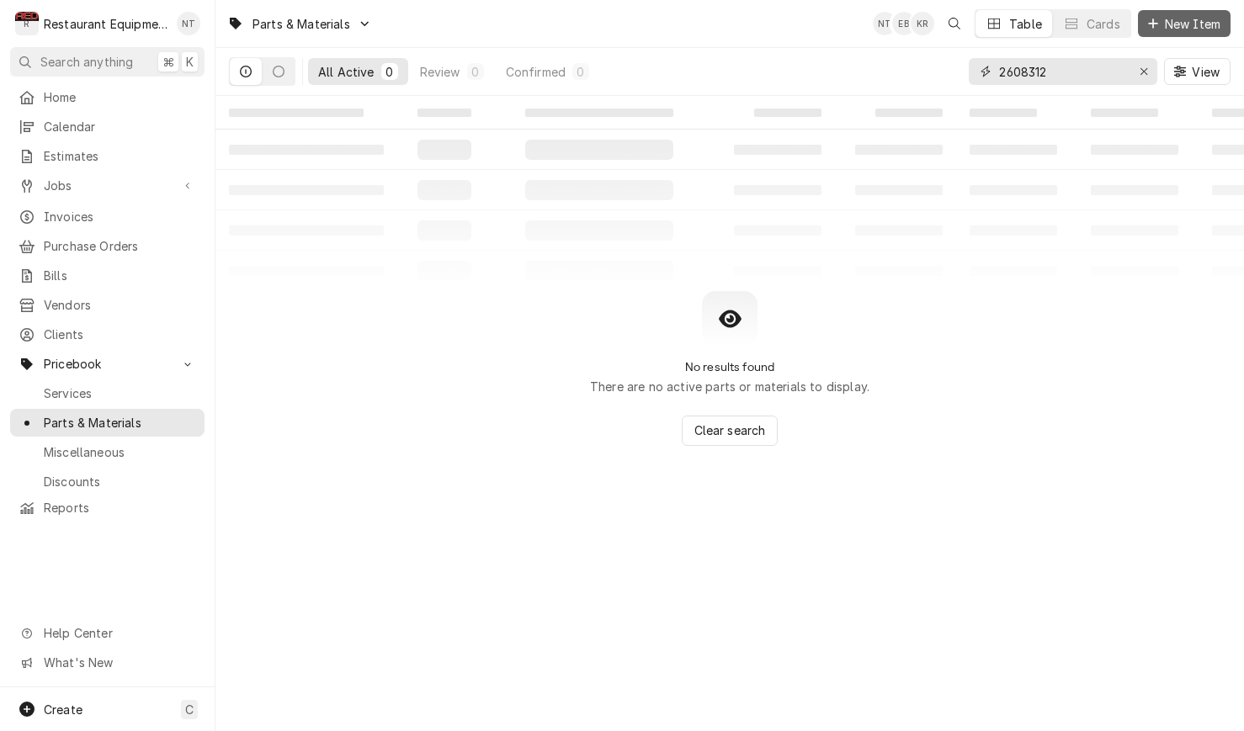
type input "2608312"
click at [1206, 26] on span "New Item" at bounding box center [1192, 24] width 62 height 18
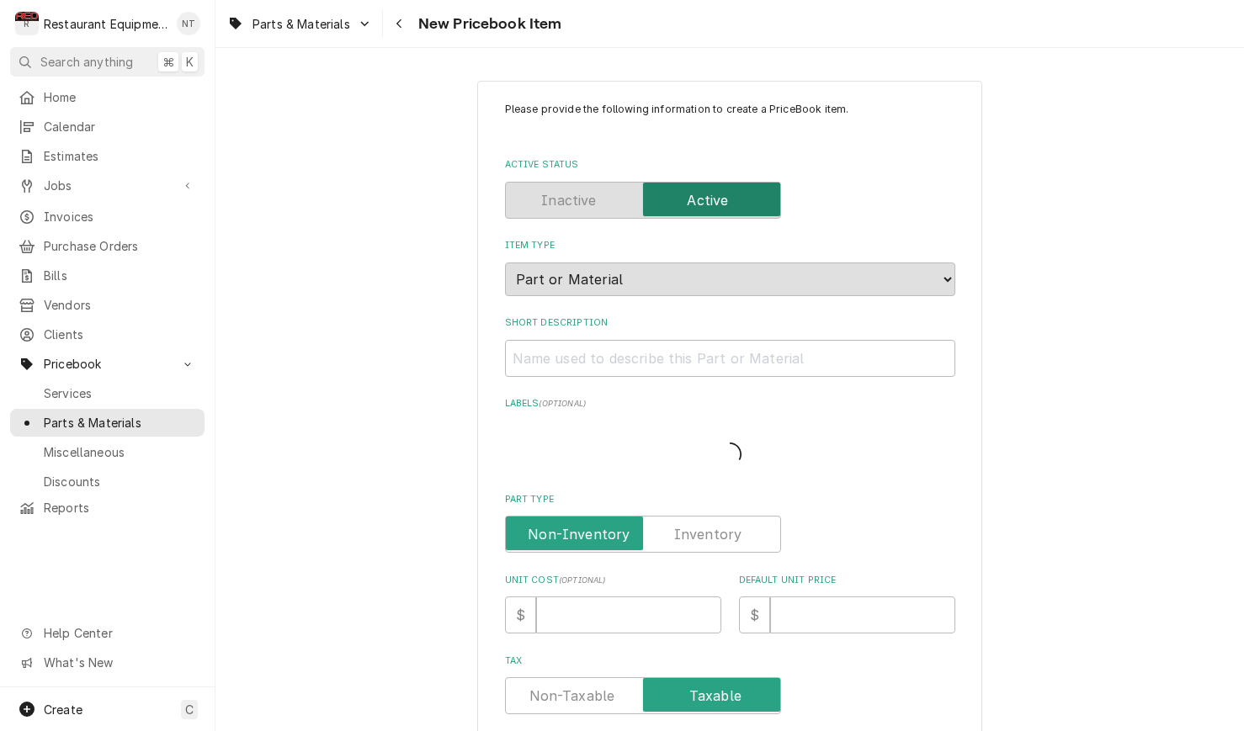
type textarea "x"
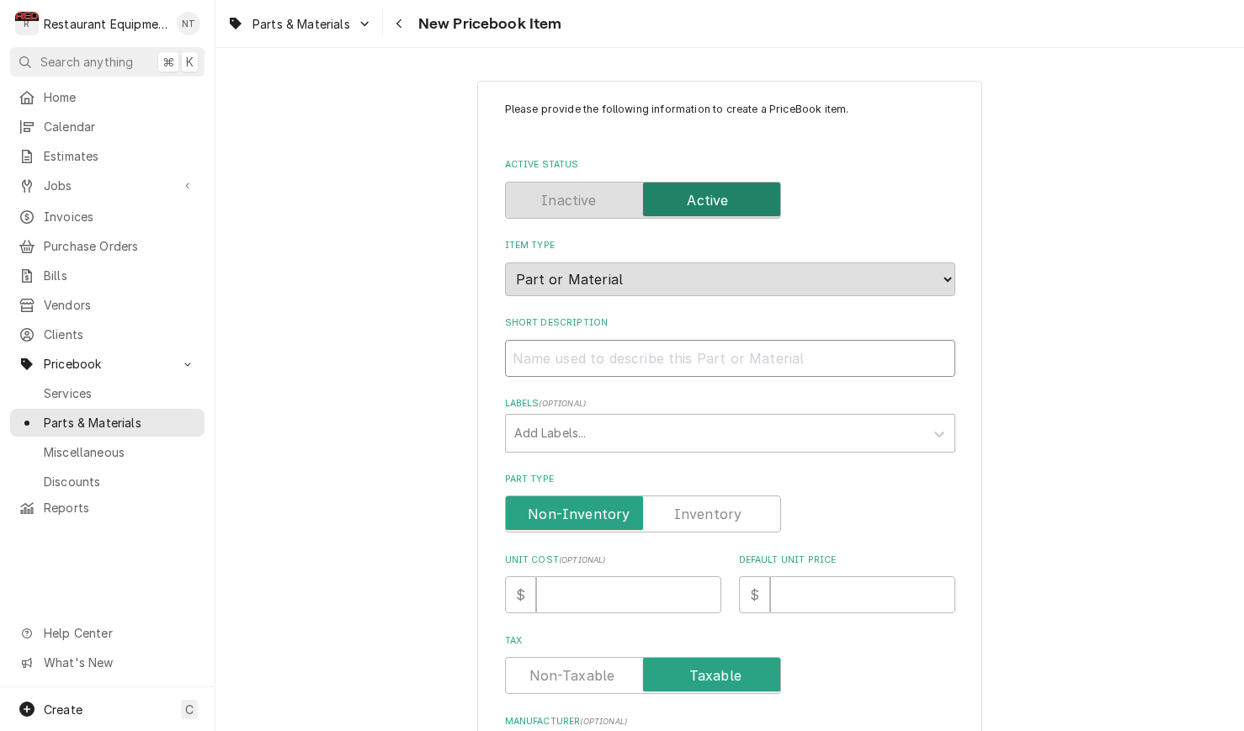
click at [774, 347] on input "Short Description" at bounding box center [730, 358] width 450 height 37
paste input "Garland 4608312 Actuator/Motor Assembly, 24VDC"
type input "Garland 4608312 Actuator/Motor Assembly, 24VDC"
type textarea "x"
drag, startPoint x: 622, startPoint y: 339, endPoint x: 506, endPoint y: 343, distance: 116.2
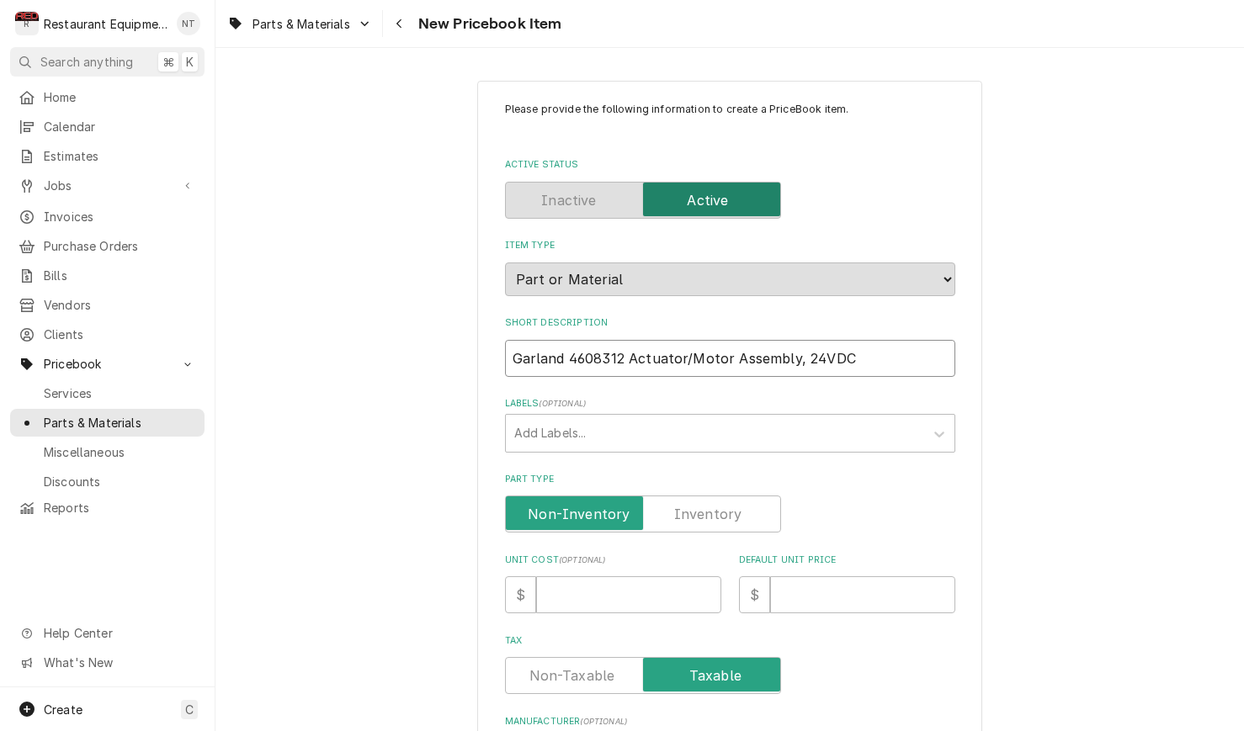
click at [506, 344] on input "Garland 4608312 Actuator/Motor Assembly, 24VDC" at bounding box center [730, 358] width 450 height 37
type input "Actuator/Motor Assembly, 24VDC"
type textarea "x"
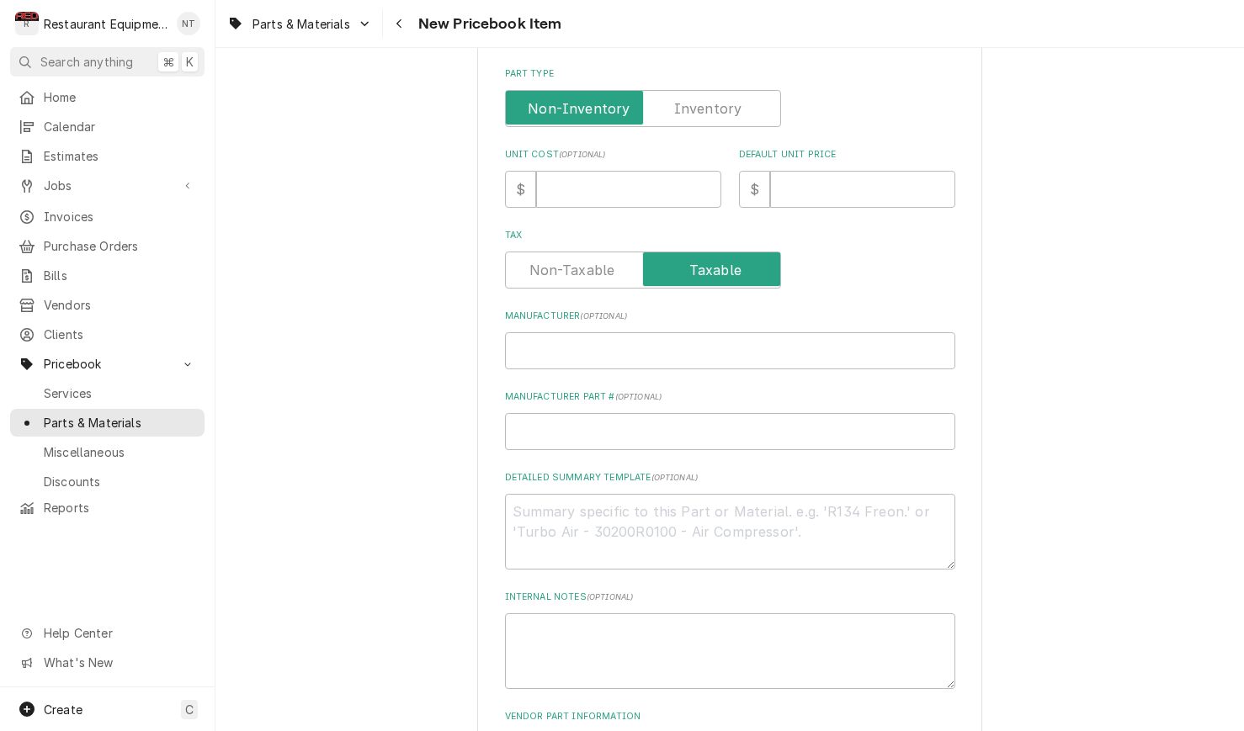
type input "Actuator/Motor Assembly, 24VDC"
click at [612, 331] on input "Manufacturer ( optional )" at bounding box center [730, 349] width 450 height 37
paste input "Garland 4608312"
type input "Garland 4608312"
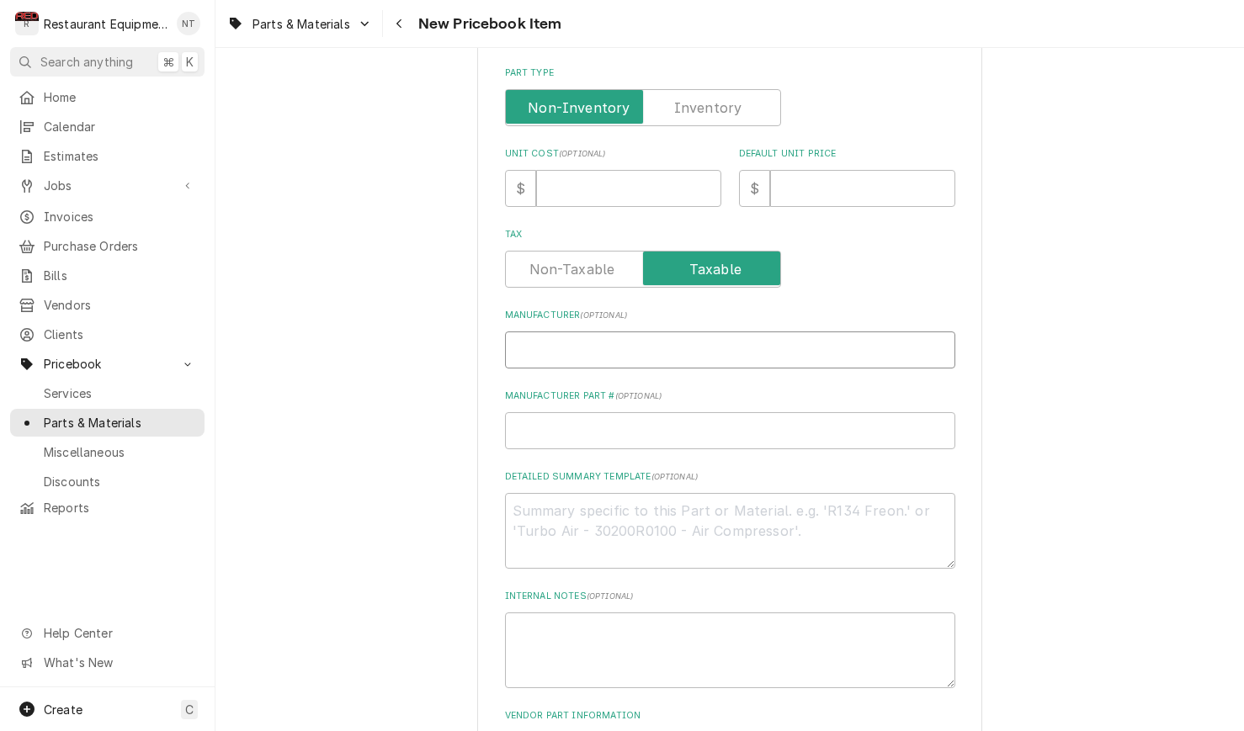
type textarea "x"
click at [645, 412] on input "Manufacturer Part # ( optional )" at bounding box center [730, 430] width 450 height 37
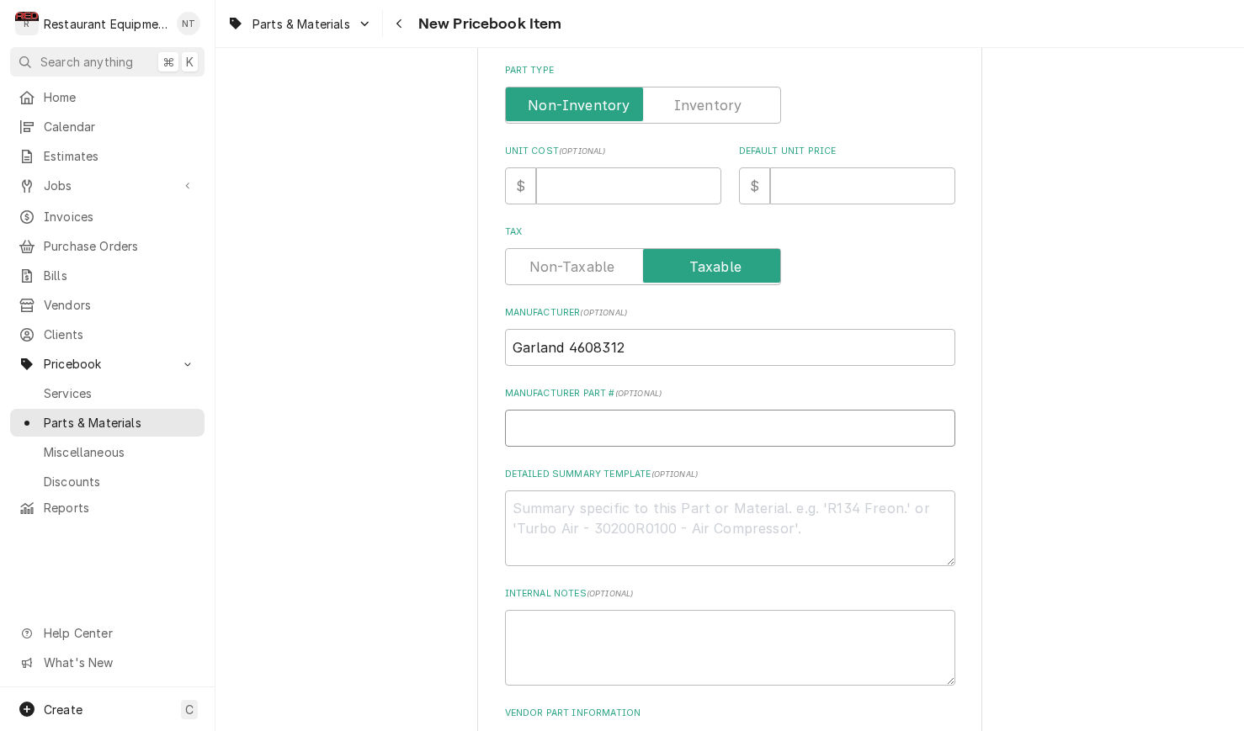
scroll to position [408, 0]
drag, startPoint x: 628, startPoint y: 327, endPoint x: 570, endPoint y: 331, distance: 57.4
click at [570, 331] on input "Garland 4608312" at bounding box center [730, 348] width 450 height 37
type input "Garland"
type textarea "x"
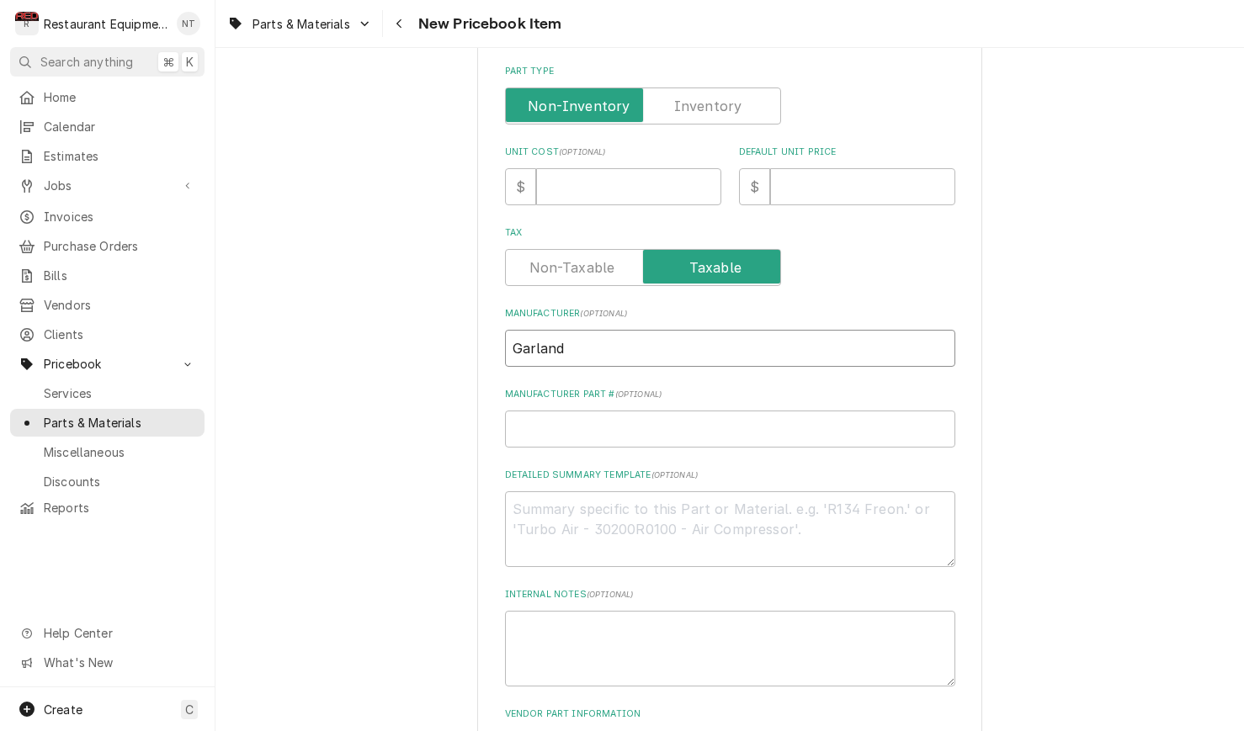
type input "Garland"
click at [639, 411] on input "Manufacturer Part # ( optional )" at bounding box center [730, 429] width 450 height 37
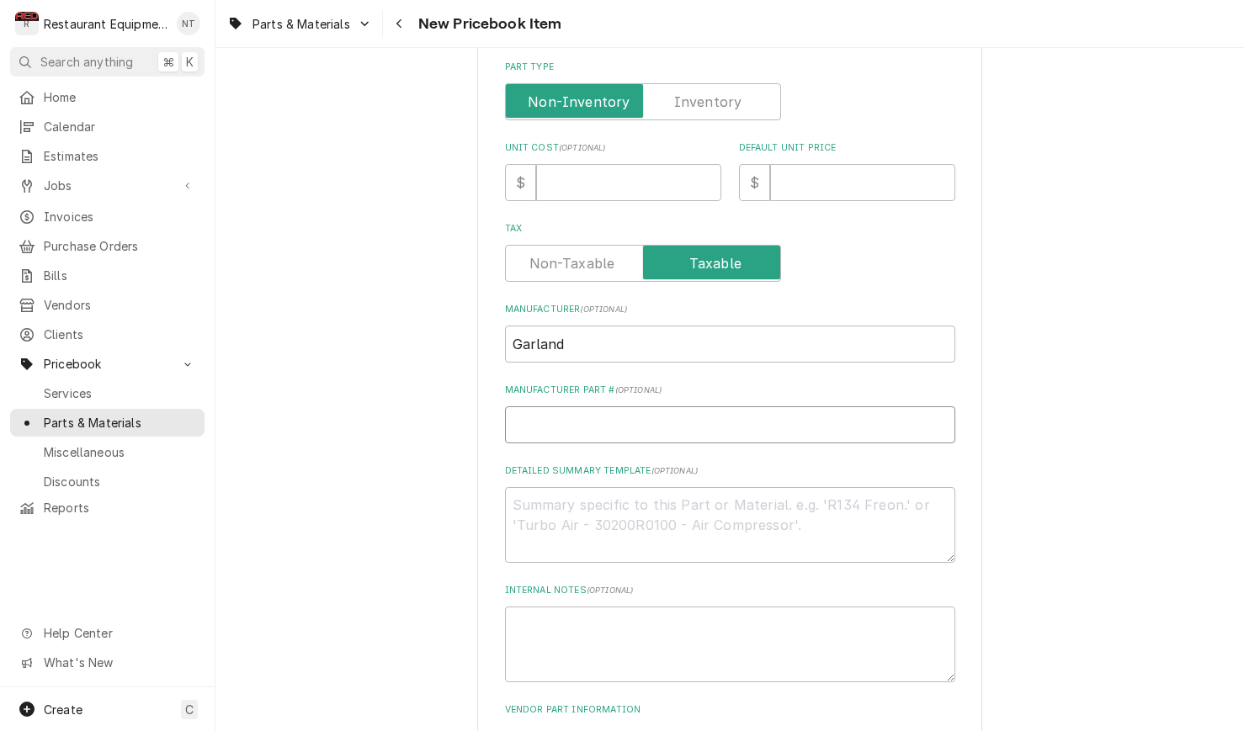
paste input "4608312"
type input "4608312"
type textarea "x"
type input "4608312"
click at [611, 164] on input "Unit Cost ( optional )" at bounding box center [628, 182] width 185 height 37
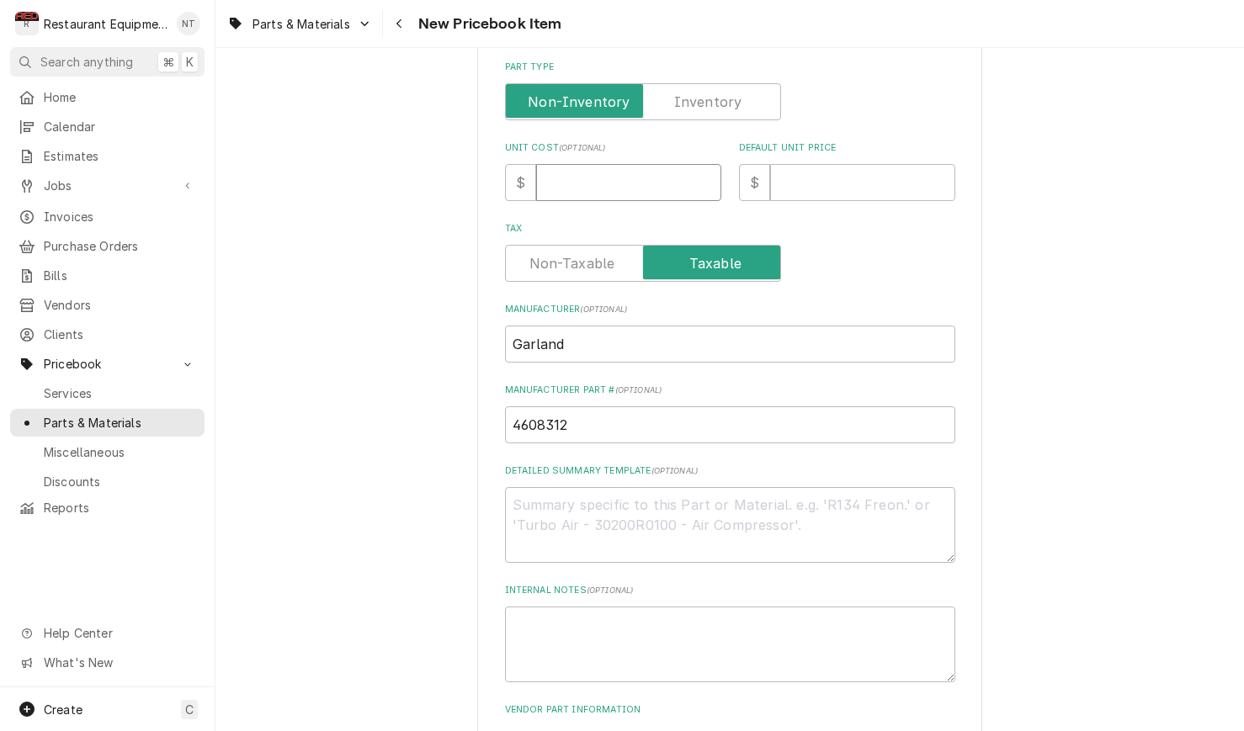
type input "9"
type textarea "x"
type input "96"
type textarea "x"
type input "965"
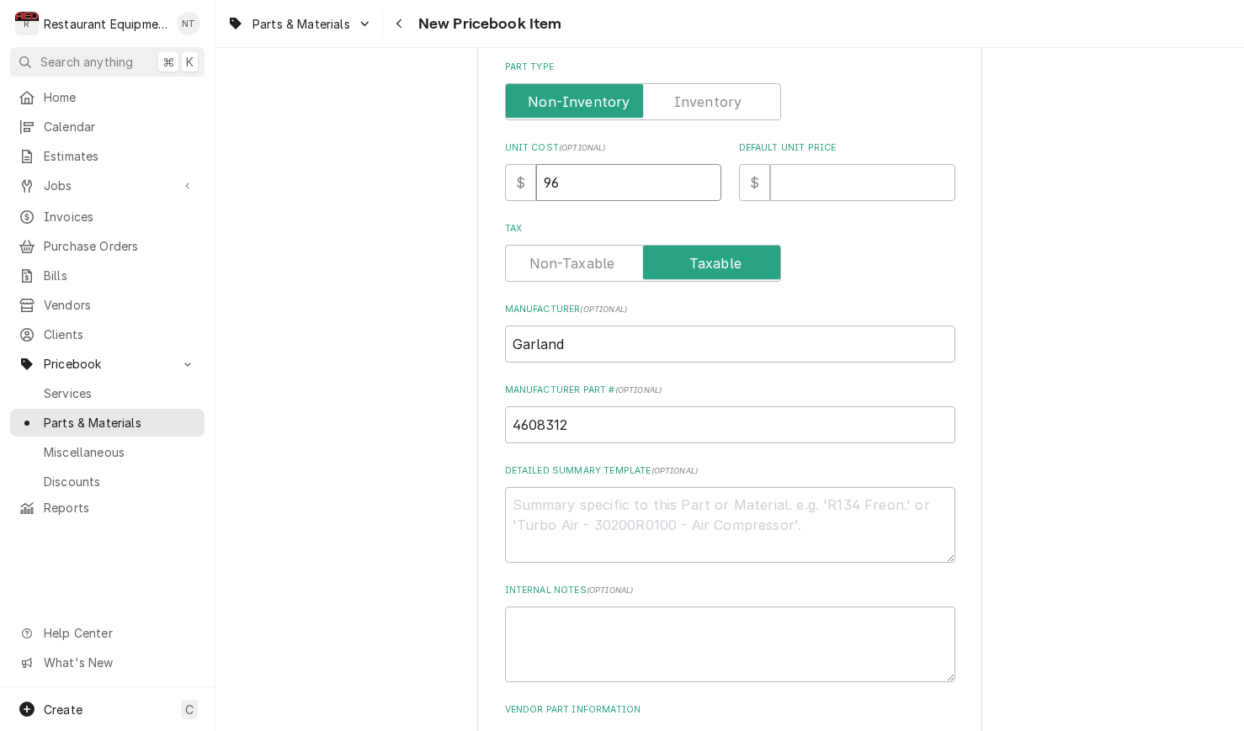
type textarea "x"
type input "965.9"
type textarea "x"
type input "965.94"
type textarea "x"
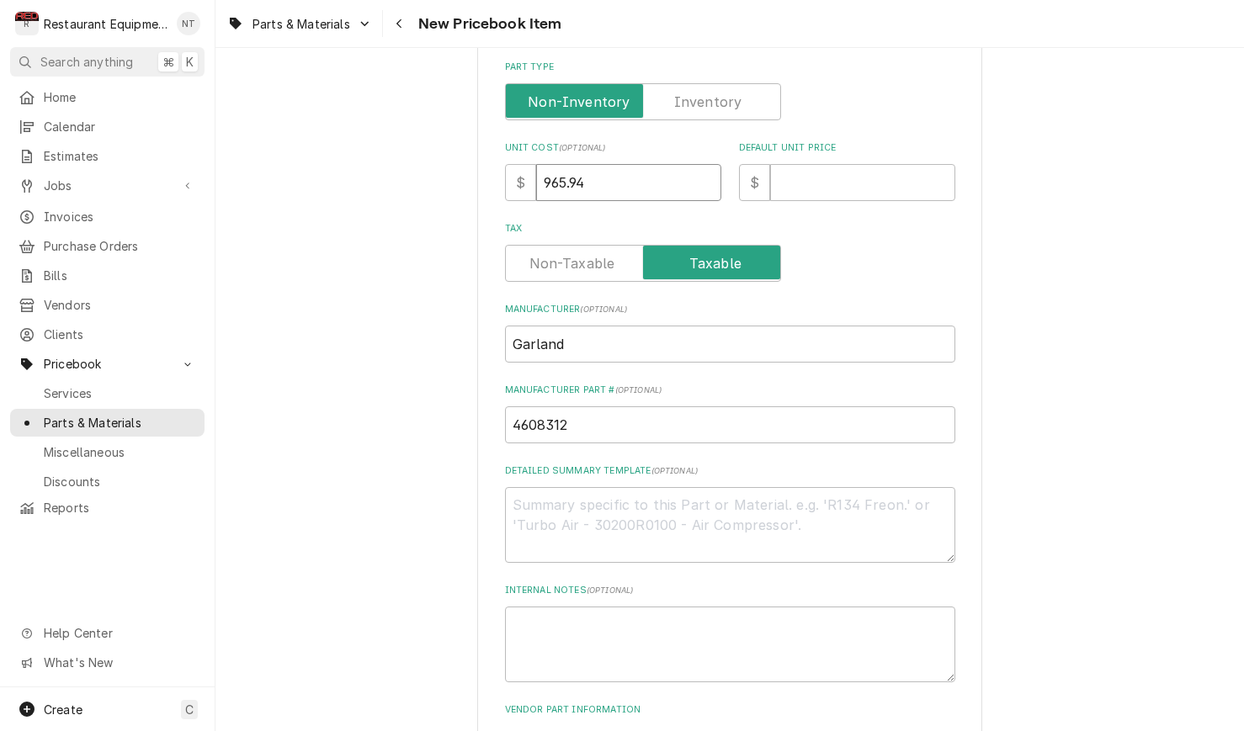
type input "965.94"
click at [876, 164] on input "Default Unit Price" at bounding box center [862, 182] width 185 height 37
type input "1"
type textarea "x"
type input "17"
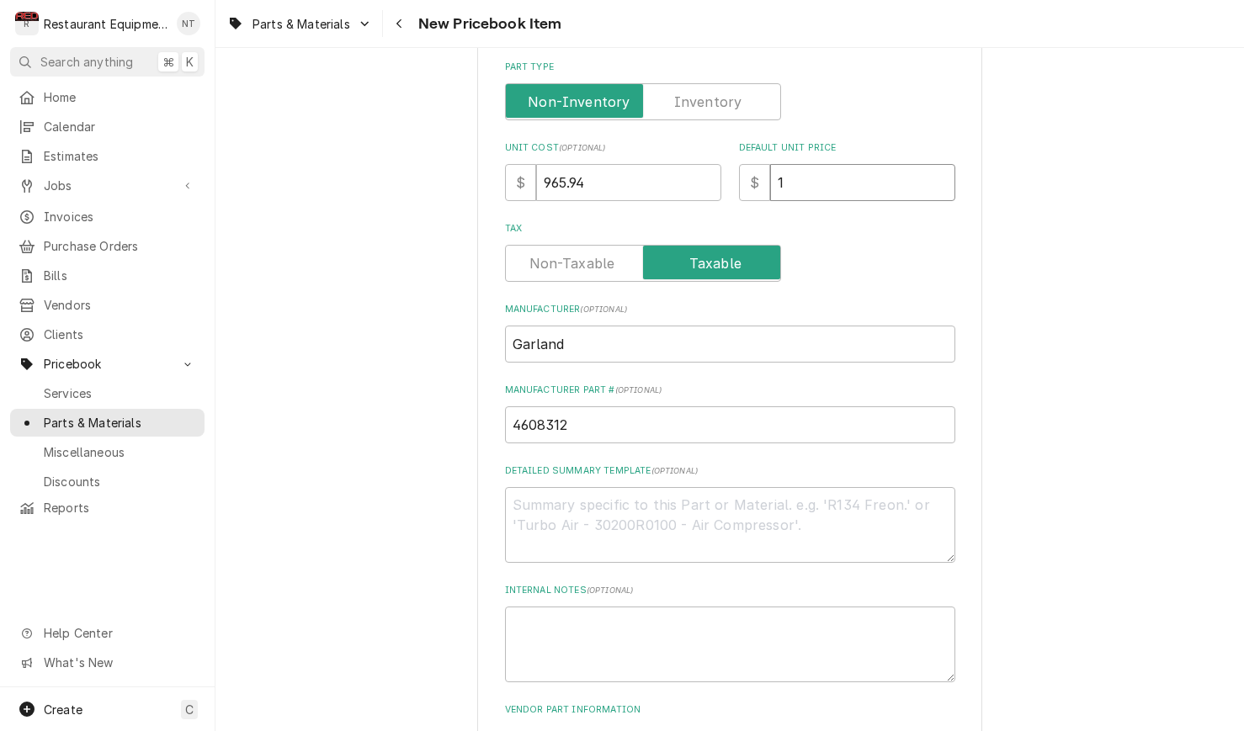
type textarea "x"
type input "175"
type textarea "x"
type input "1756"
type textarea "x"
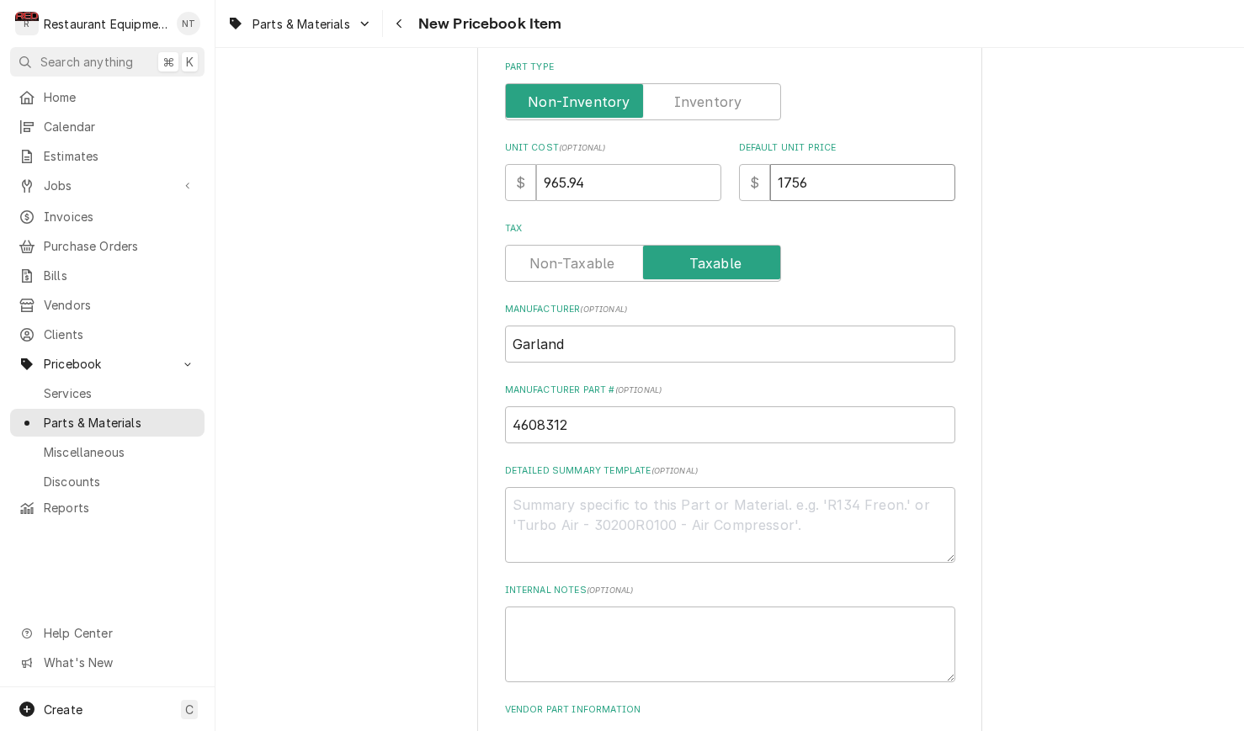
type input "1756.2"
type textarea "x"
type input "1756.25"
type textarea "x"
type input "1756.25"
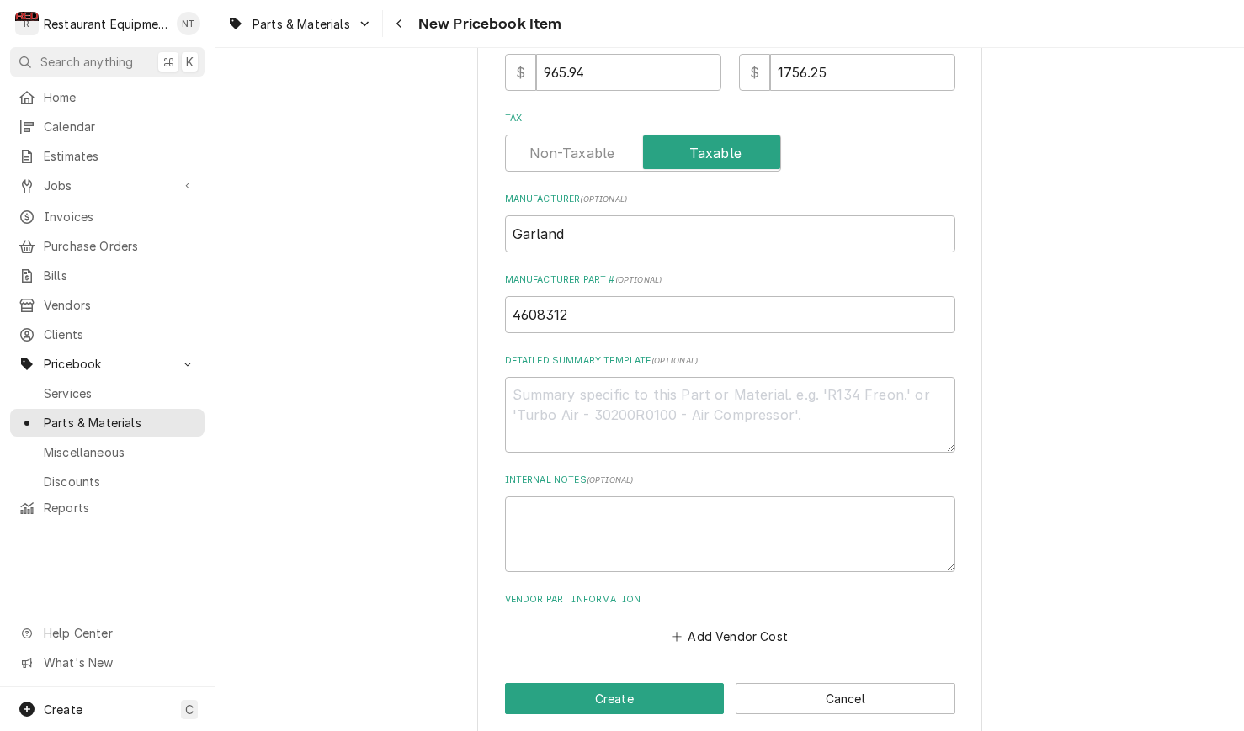
scroll to position [522, 0]
click at [752, 625] on button "Add Vendor Cost" at bounding box center [730, 637] width 122 height 24
type textarea "x"
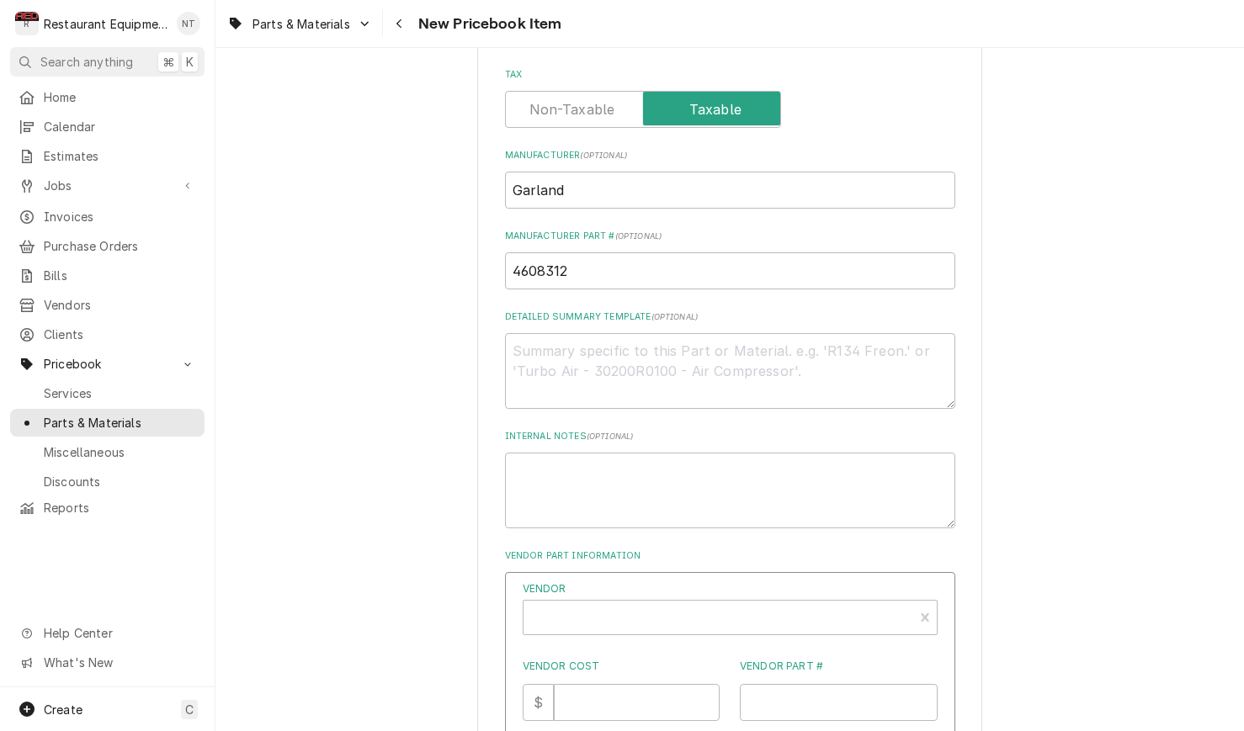
scroll to position [568, 0]
click at [766, 602] on div "Vendor" at bounding box center [718, 622] width 373 height 40
type input "parts tow"
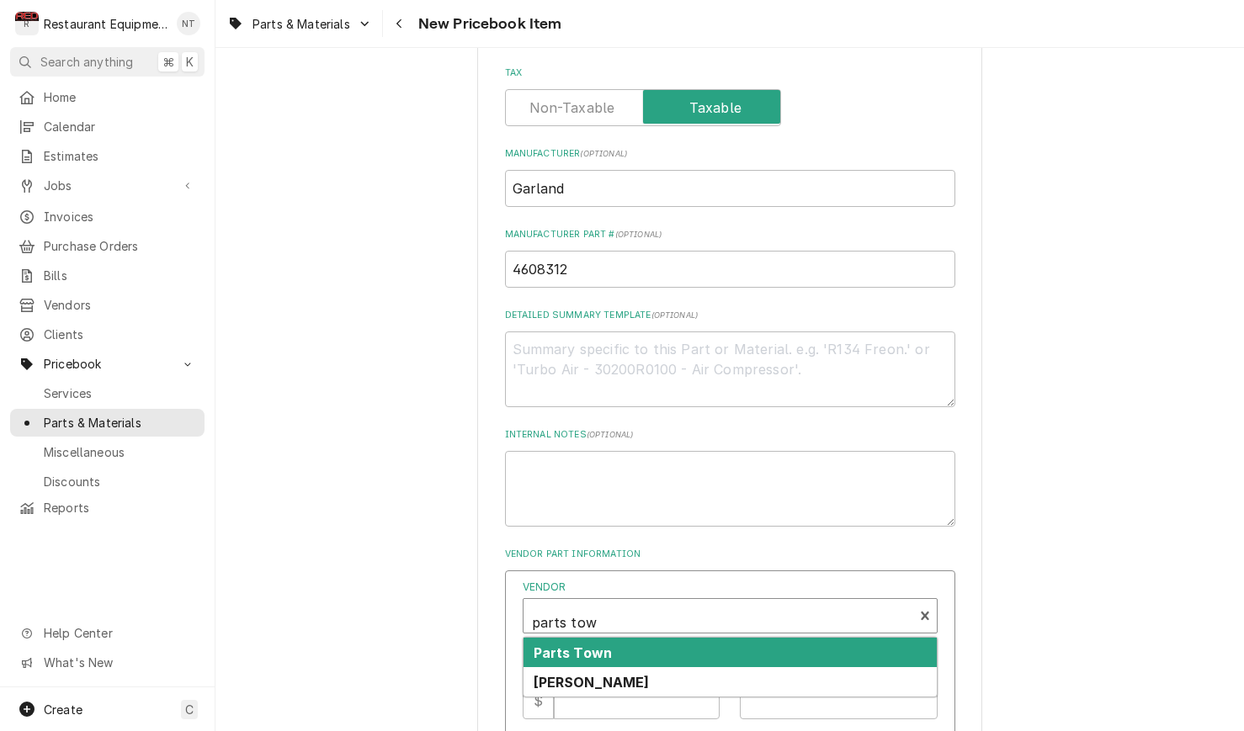
click at [831, 638] on div "Parts Town" at bounding box center [729, 652] width 413 height 29
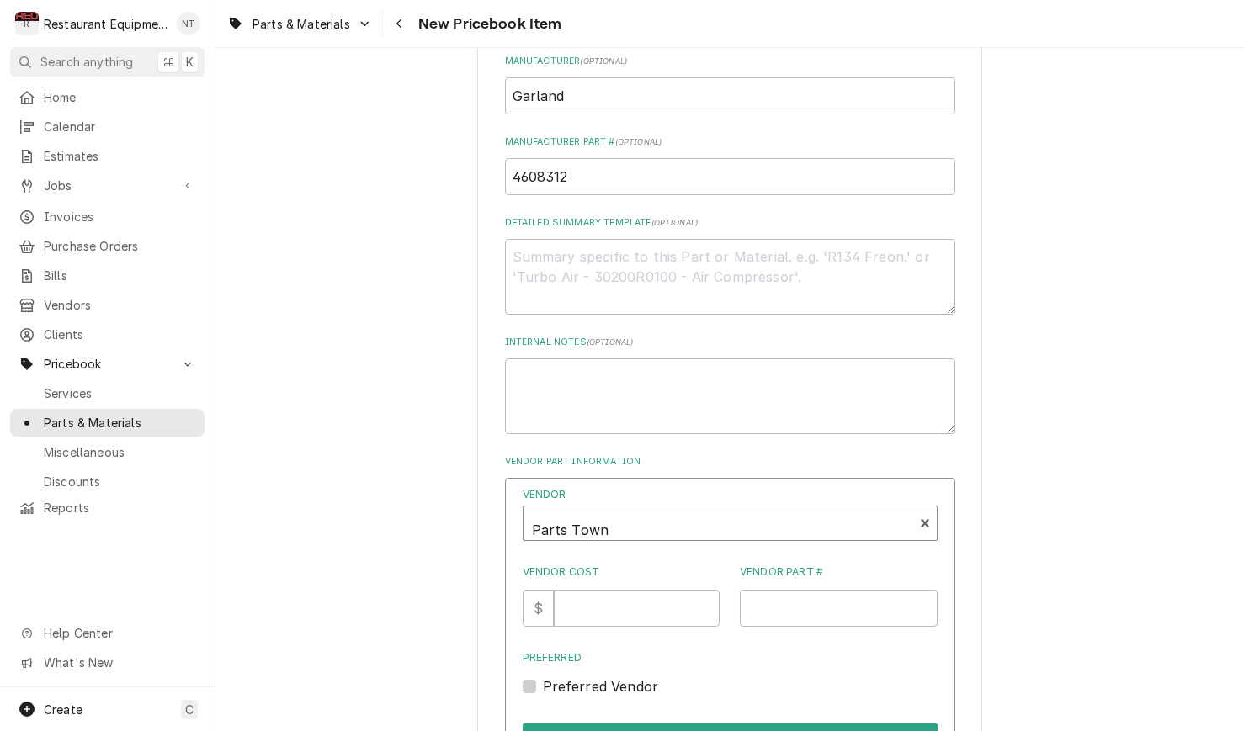
scroll to position [661, 0]
click at [629, 589] on input "Vendor Cost" at bounding box center [637, 607] width 166 height 37
type input "6"
type input "965.94"
click at [828, 589] on input "Vendor Part #" at bounding box center [839, 607] width 198 height 37
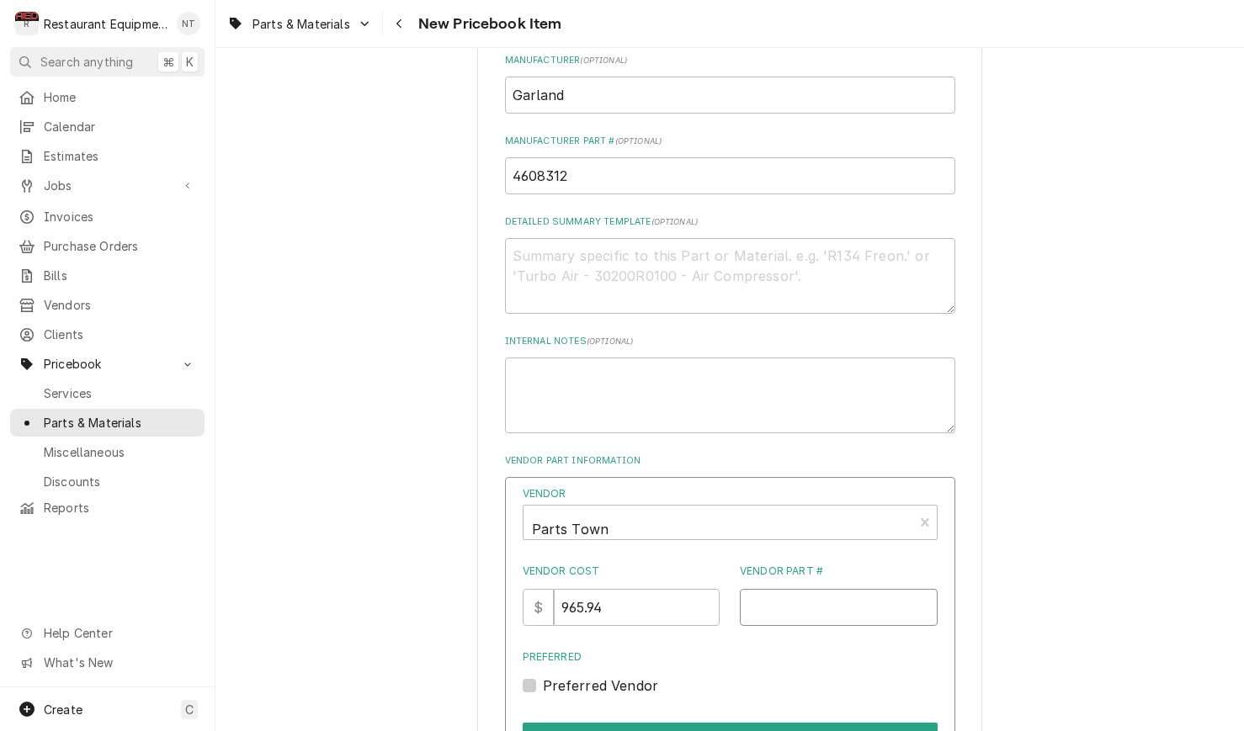
paste input "GL4608312"
type input "GL4608312"
click at [543, 676] on label "Preferred Vendor" at bounding box center [601, 686] width 116 height 20
click at [543, 676] on input "Preferred" at bounding box center [750, 694] width 415 height 37
checkbox input "true"
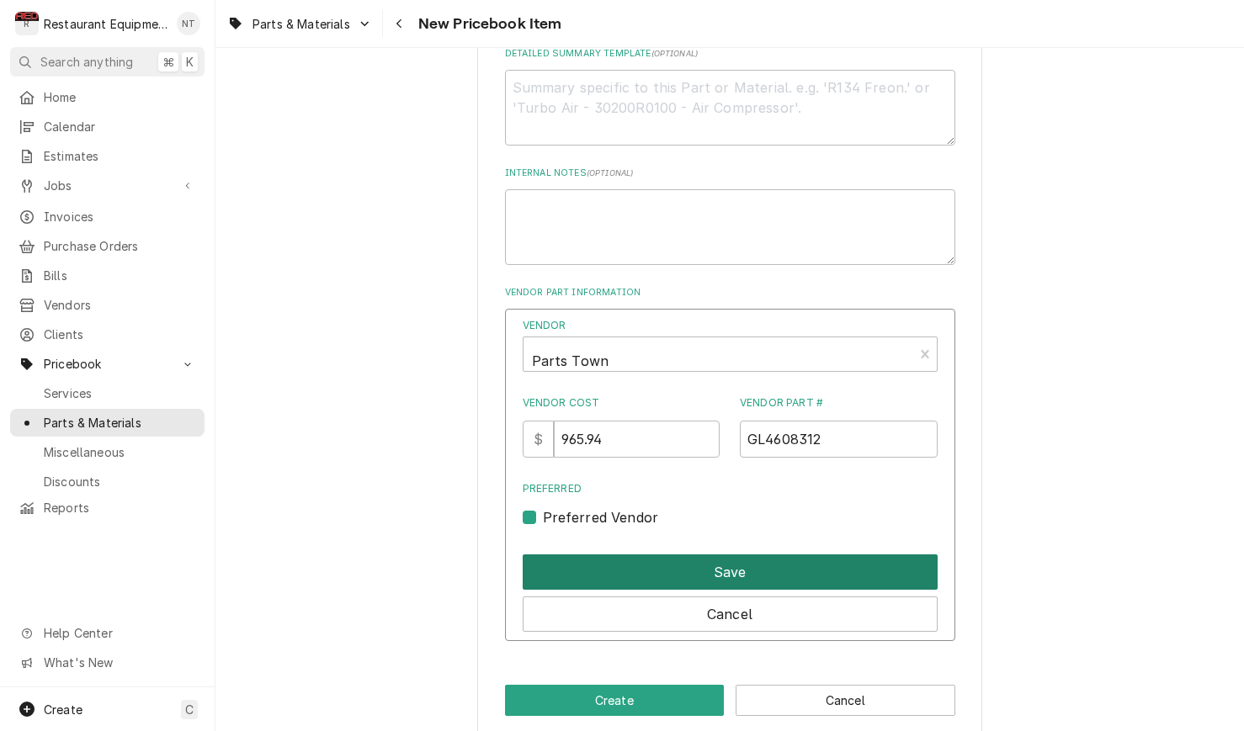
click at [673, 554] on button "Save" at bounding box center [729, 571] width 415 height 35
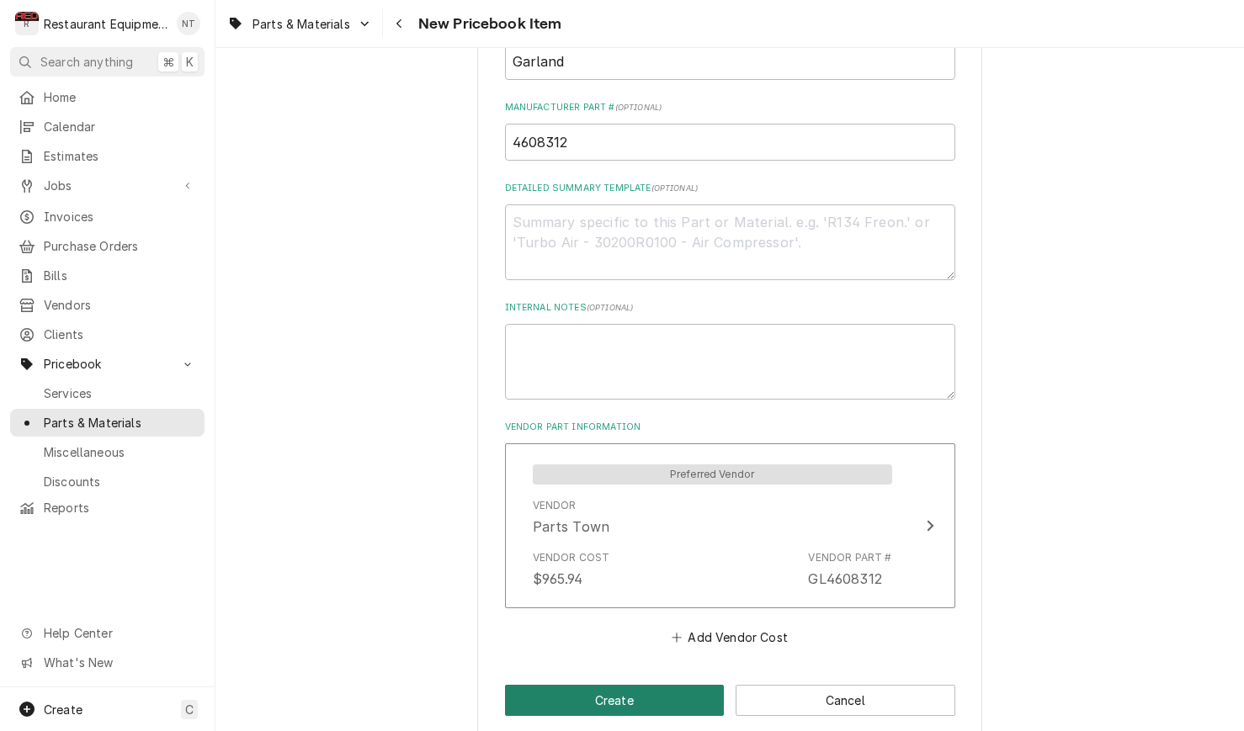
click at [661, 685] on button "Create" at bounding box center [615, 700] width 220 height 31
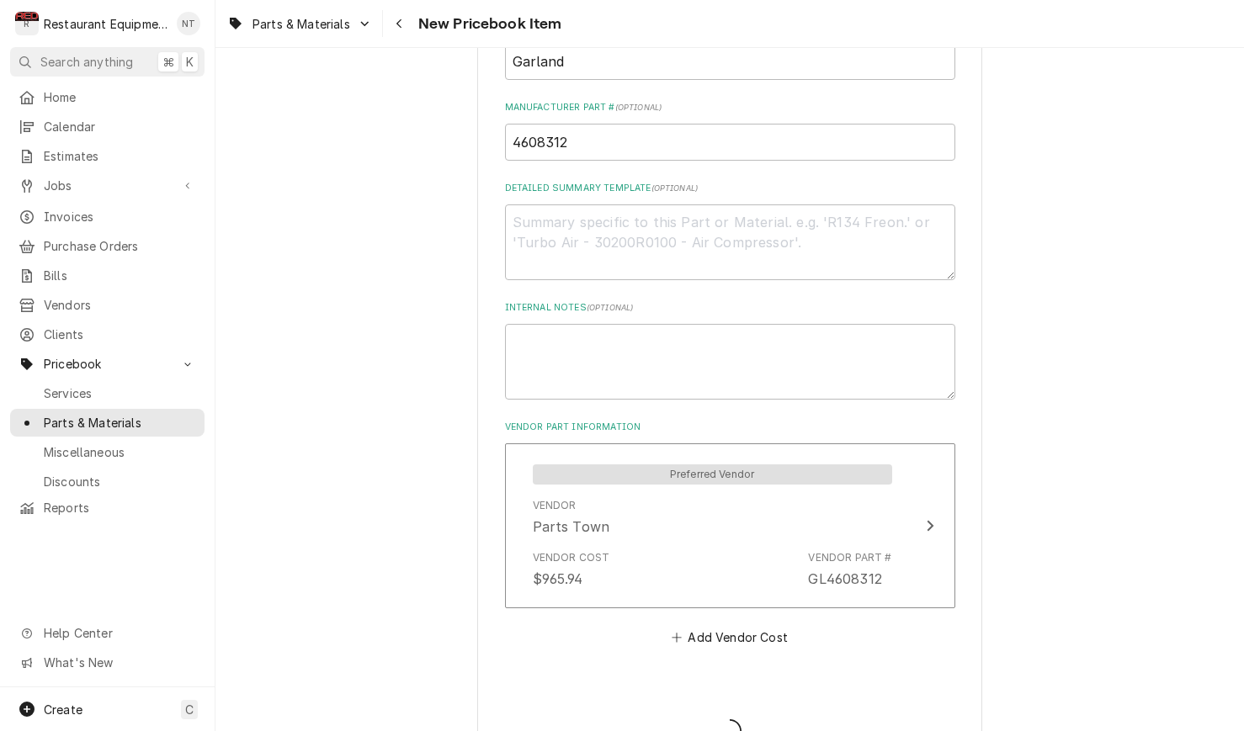
type textarea "x"
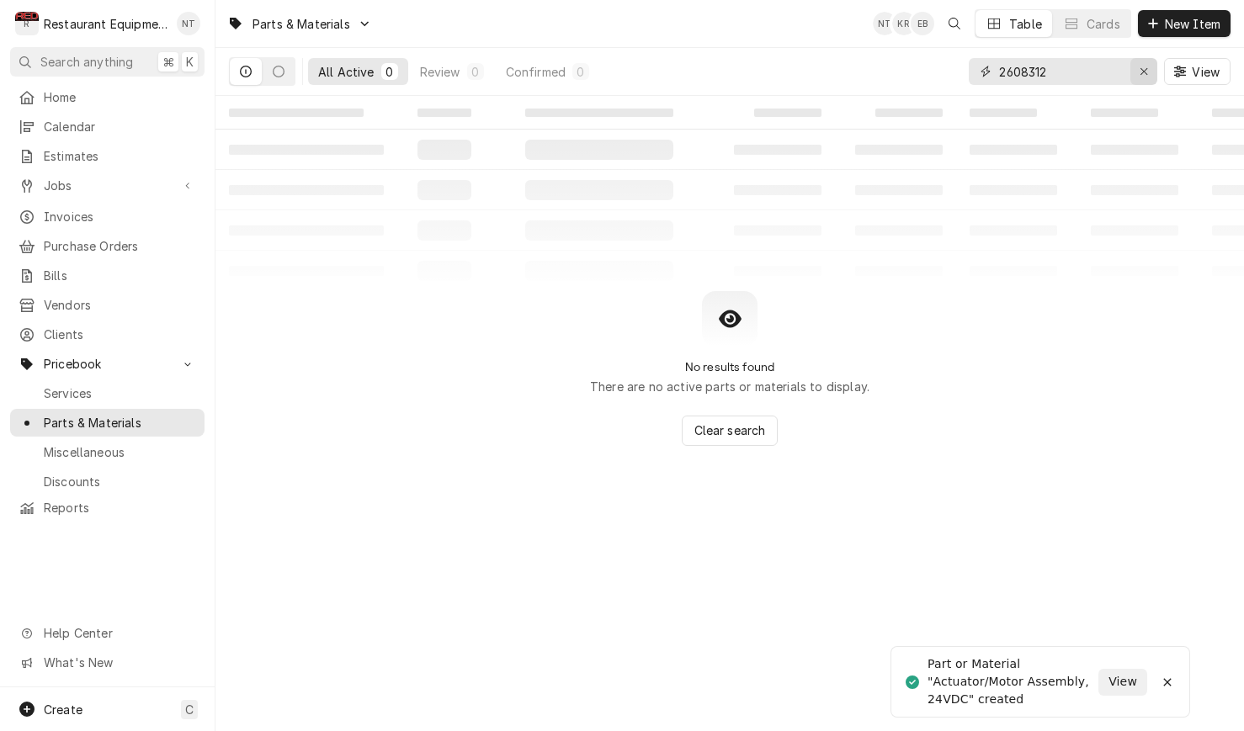
click at [1137, 69] on div "Erase input" at bounding box center [1143, 71] width 17 height 17
click at [1106, 68] on input "Dynamic Content Wrapper" at bounding box center [1078, 71] width 158 height 27
type input "4603371"
click at [1149, 69] on div "Erase input" at bounding box center [1143, 71] width 17 height 17
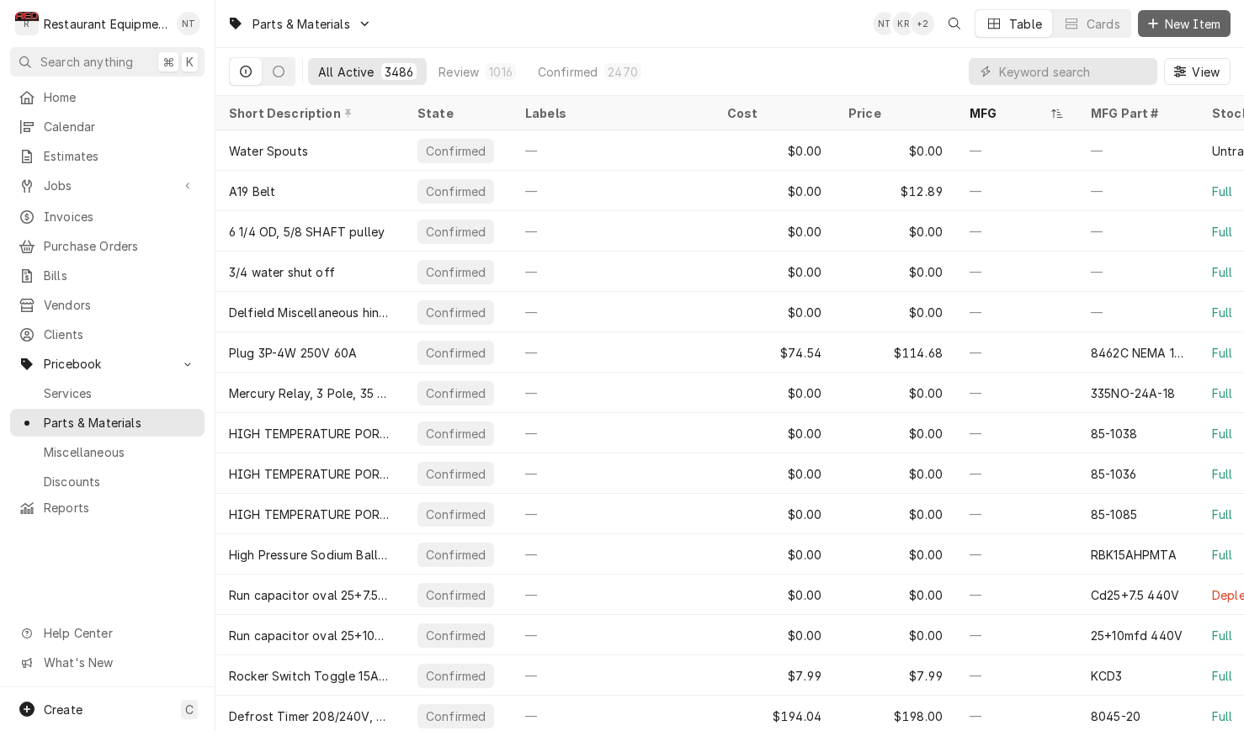
click at [1185, 17] on span "New Item" at bounding box center [1192, 24] width 62 height 18
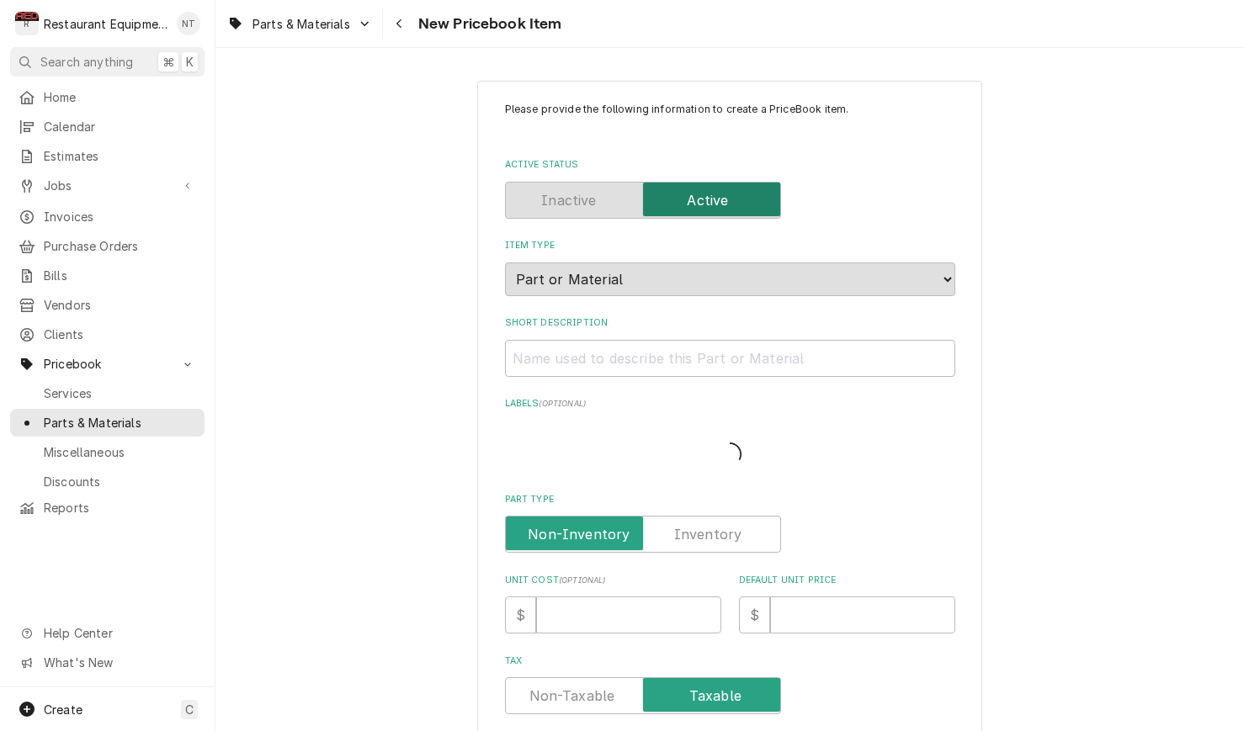
type textarea "x"
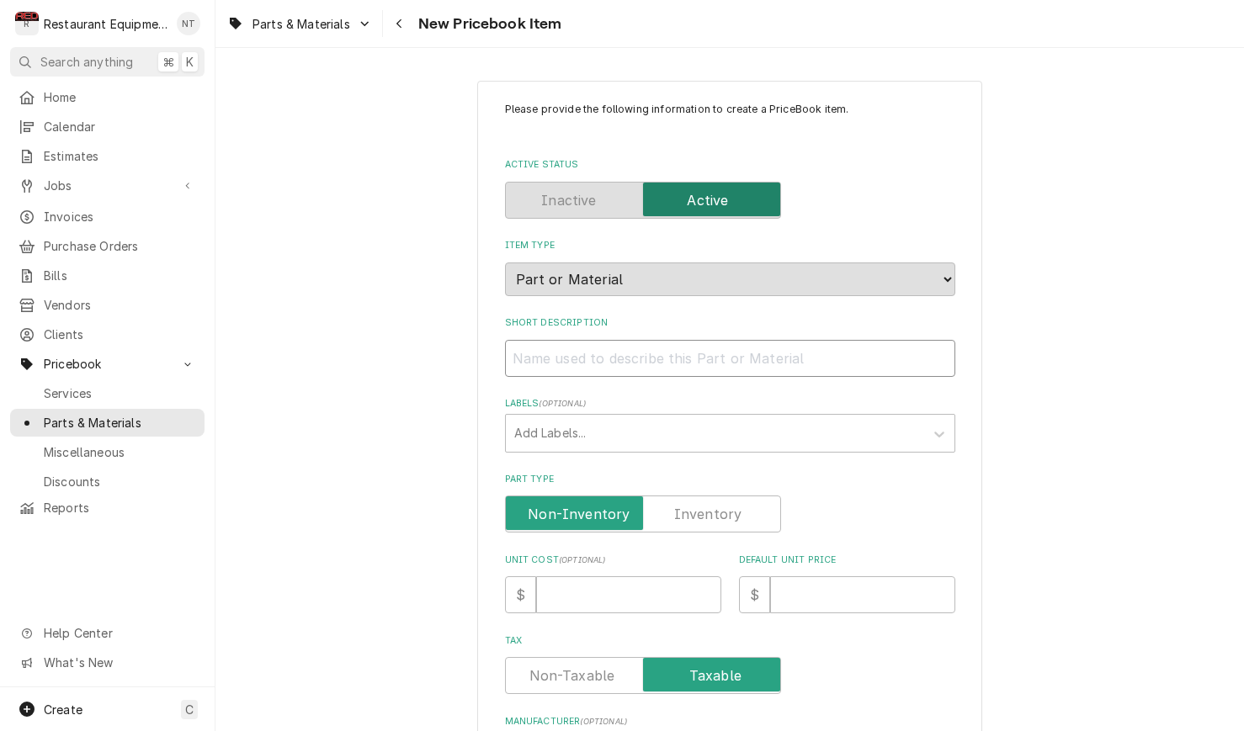
click at [697, 343] on input "Short Description" at bounding box center [730, 358] width 450 height 37
paste input "Garland 4603371 Shaft Seal Kit, Cfa"
type input "Garland 4603371 Shaft Seal Kit, Cfa"
type textarea "x"
drag, startPoint x: 622, startPoint y: 344, endPoint x: 514, endPoint y: 345, distance: 107.7
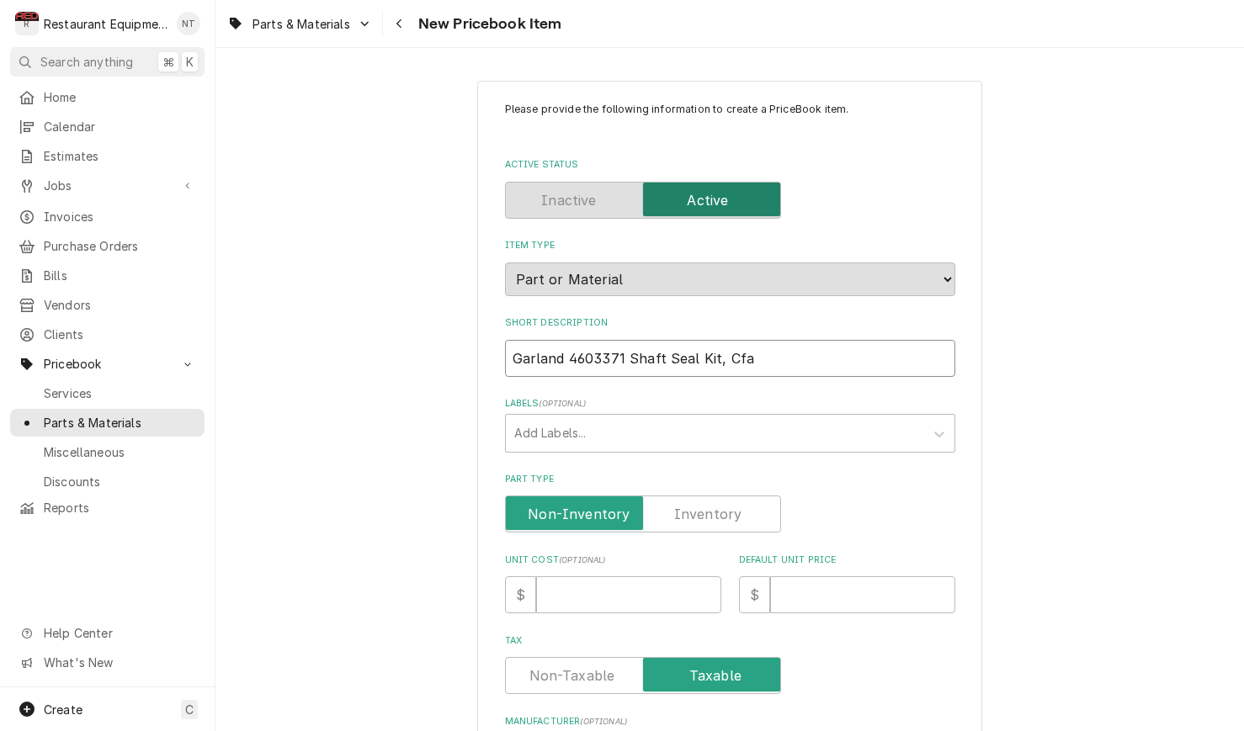
click at [513, 345] on input "Garland 4603371 Shaft Seal Kit, Cfa" at bounding box center [730, 358] width 450 height 37
type input "Shaft Seal Kit, Cfa"
type textarea "x"
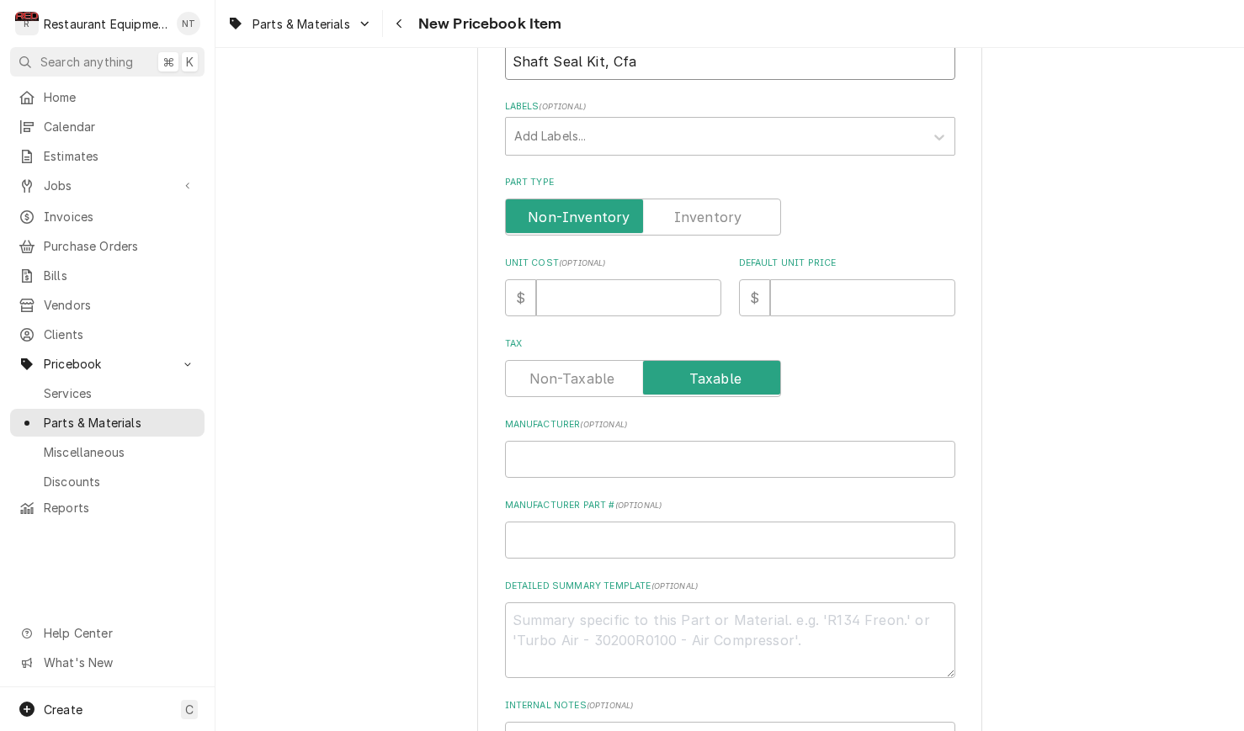
scroll to position [300, 0]
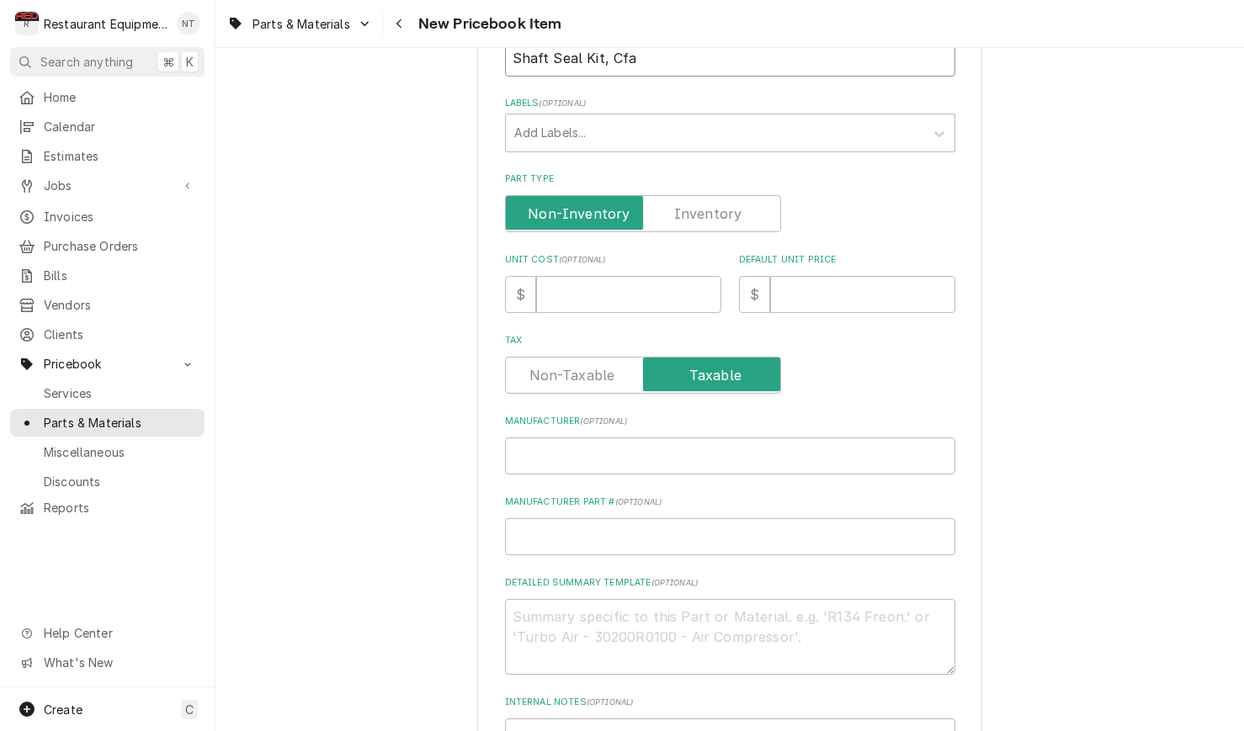
type input "Shaft Seal Kit, Cfa"
click at [622, 438] on input "Manufacturer ( optional )" at bounding box center [730, 456] width 450 height 37
paste input "Garland 4603371"
type input "Garland 4603371"
type textarea "x"
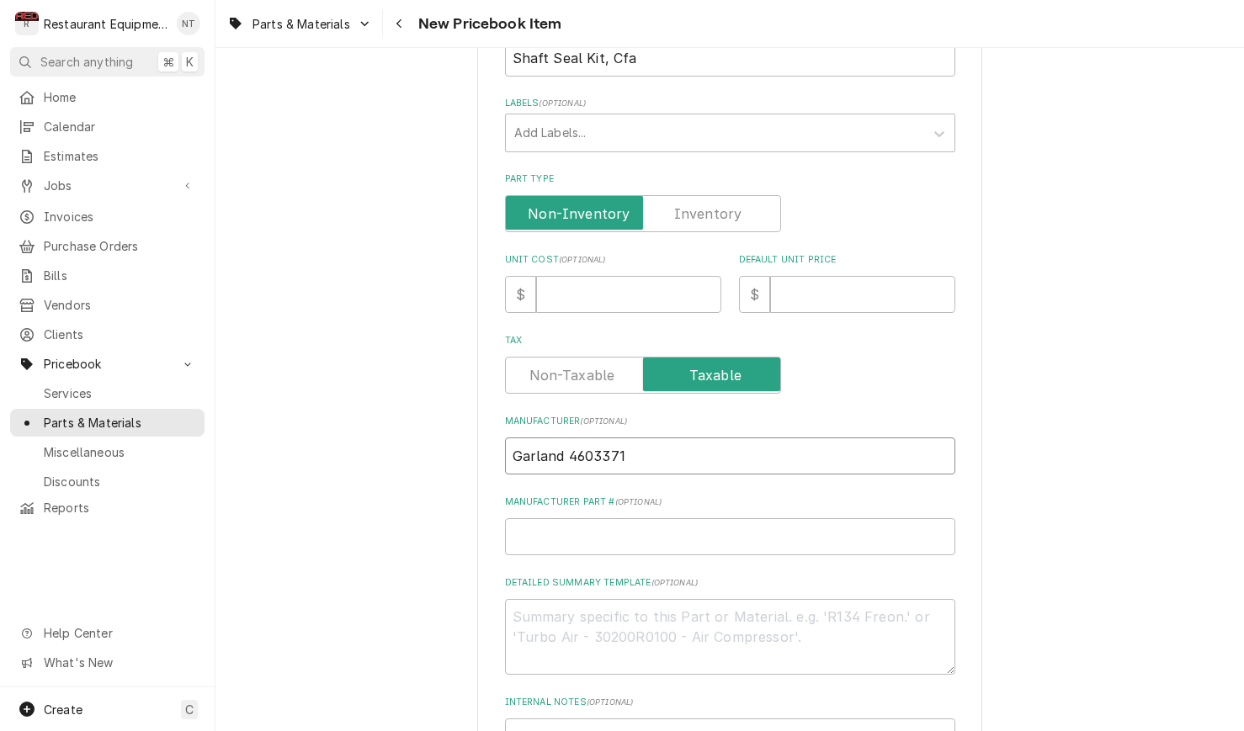
click at [569, 441] on input "Garland 4603371" at bounding box center [730, 456] width 450 height 37
type input "Garland"
type textarea "x"
type input "Garland"
click at [645, 518] on input "Manufacturer Part # ( optional )" at bounding box center [730, 536] width 450 height 37
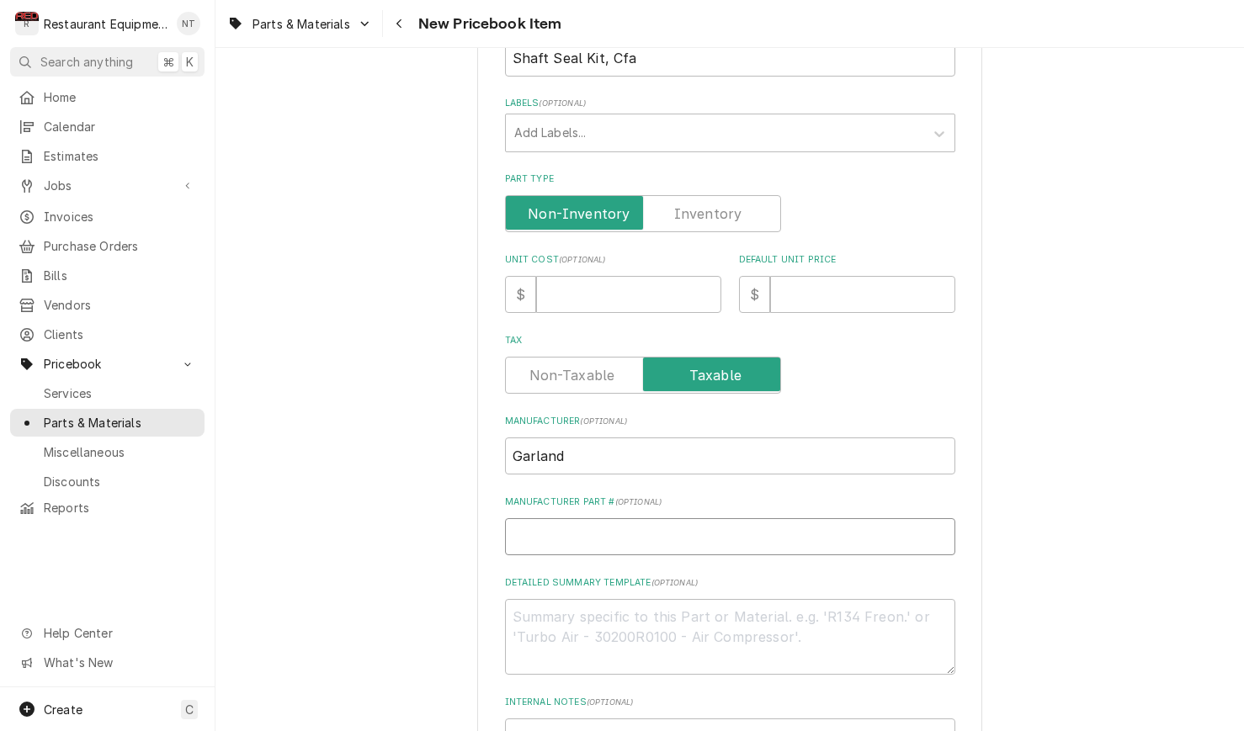
paste input "4603371"
type input "4603371"
type textarea "x"
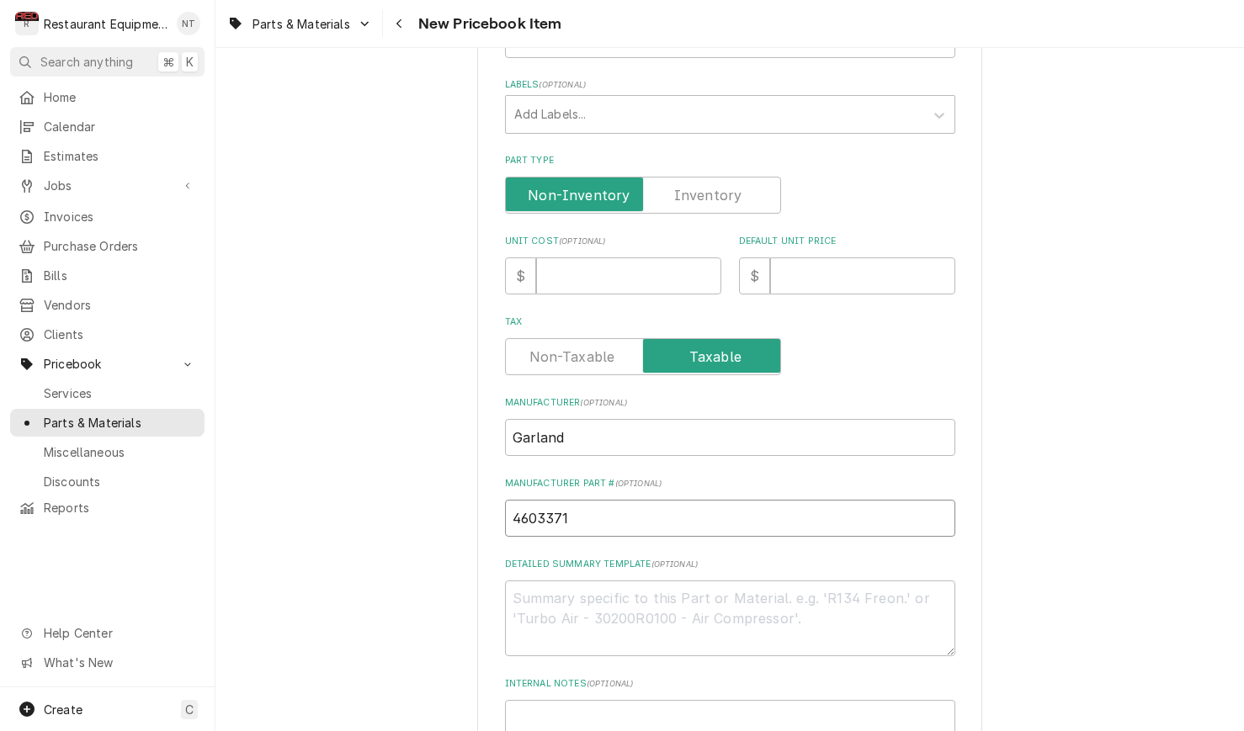
scroll to position [327, 0]
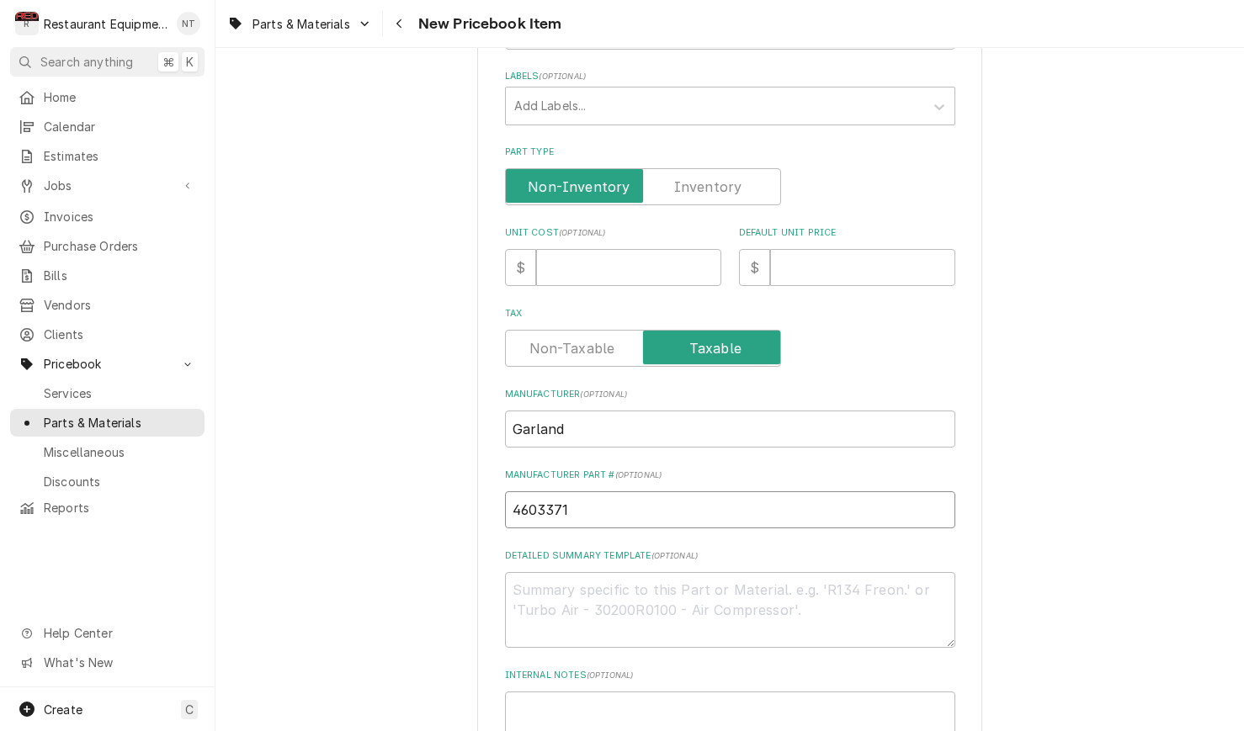
type input "4603371"
click at [882, 249] on input "Default Unit Price" at bounding box center [862, 267] width 185 height 37
type input "1"
type textarea "x"
type input "13"
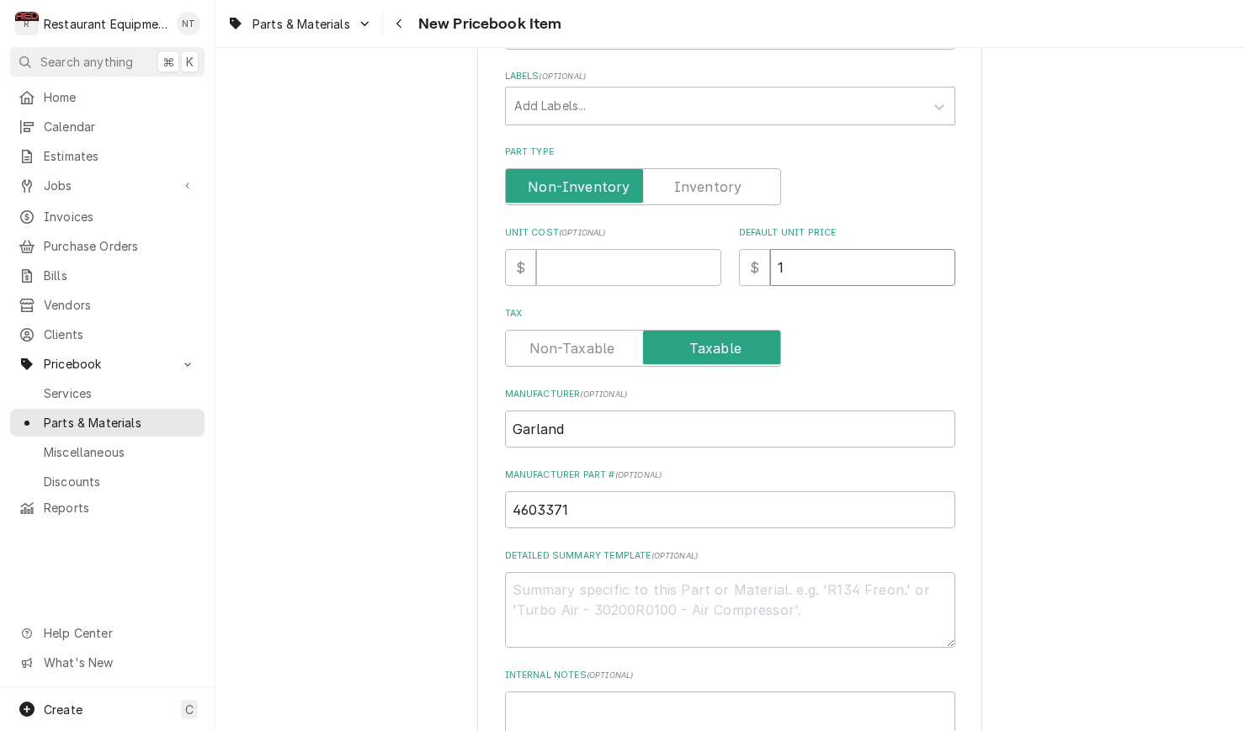
type textarea "x"
type input "137"
type textarea "x"
type input "137.8"
type textarea "x"
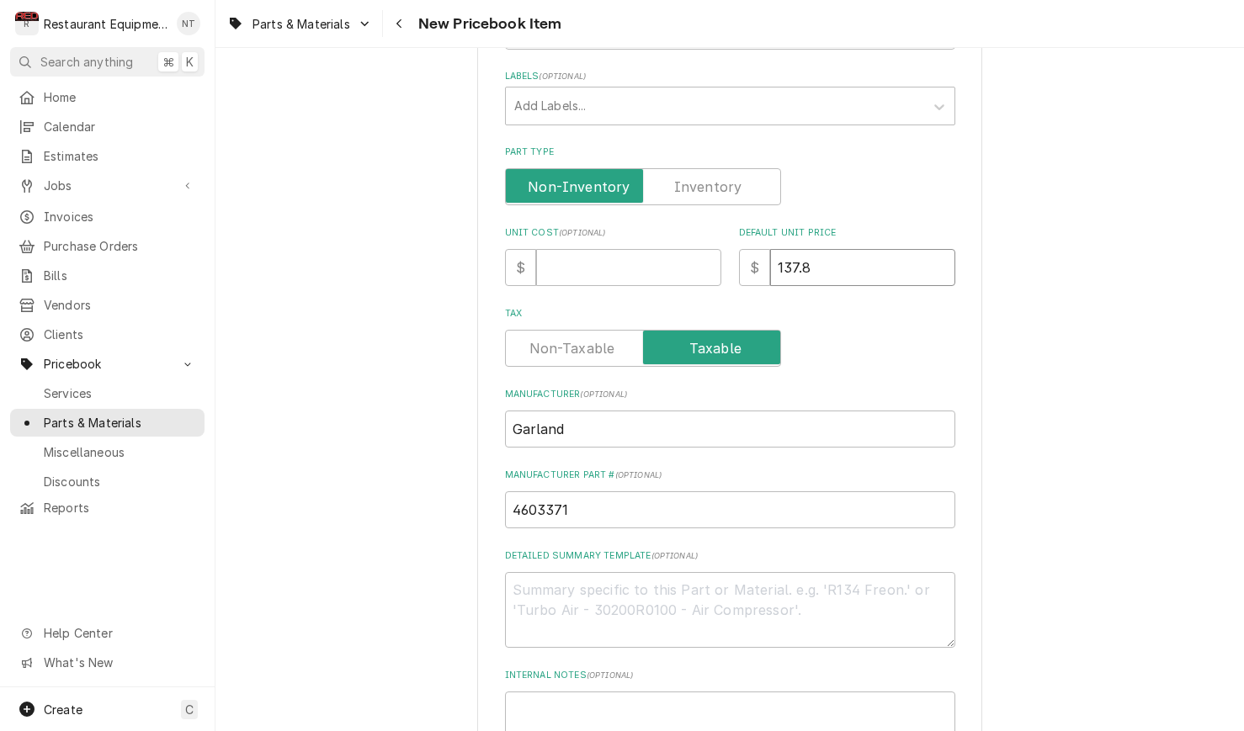
type input "137.80"
type textarea "x"
type input "137.80"
click at [629, 249] on input "Unit Cost ( optional )" at bounding box center [628, 267] width 185 height 37
type input "7"
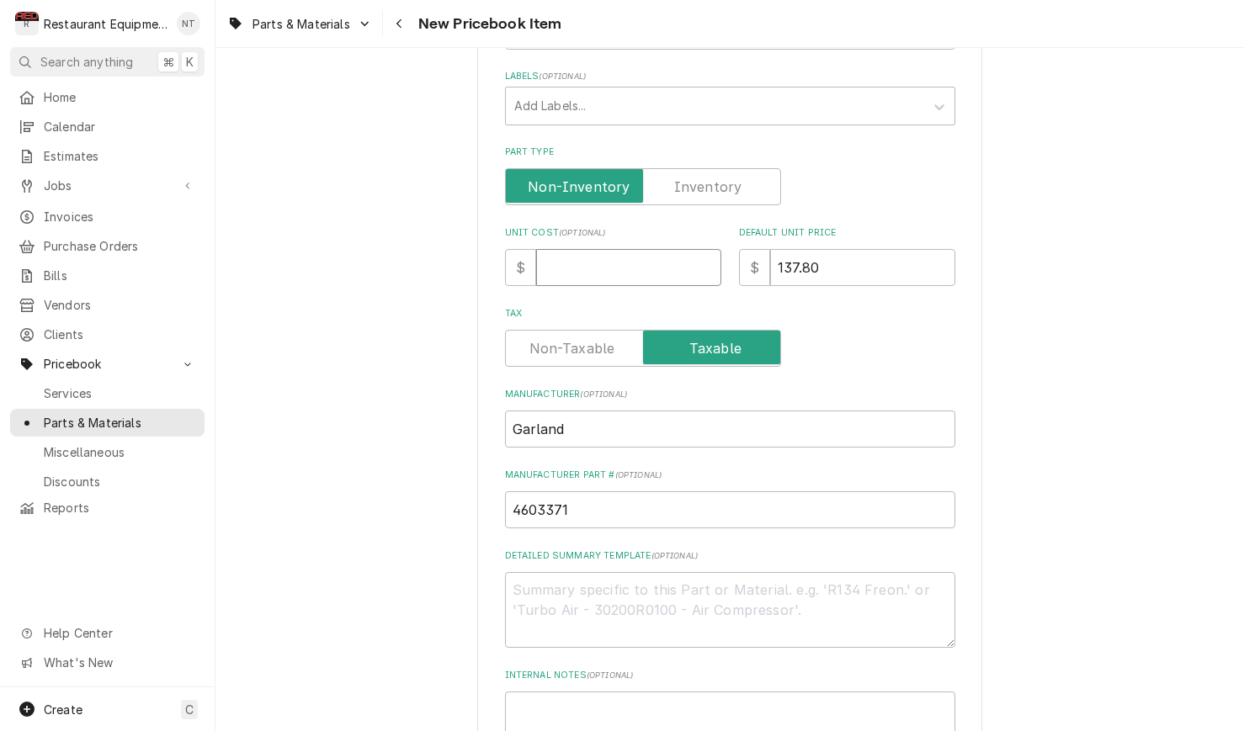
type textarea "x"
type input "75"
type textarea "x"
type input "75.7"
type textarea "x"
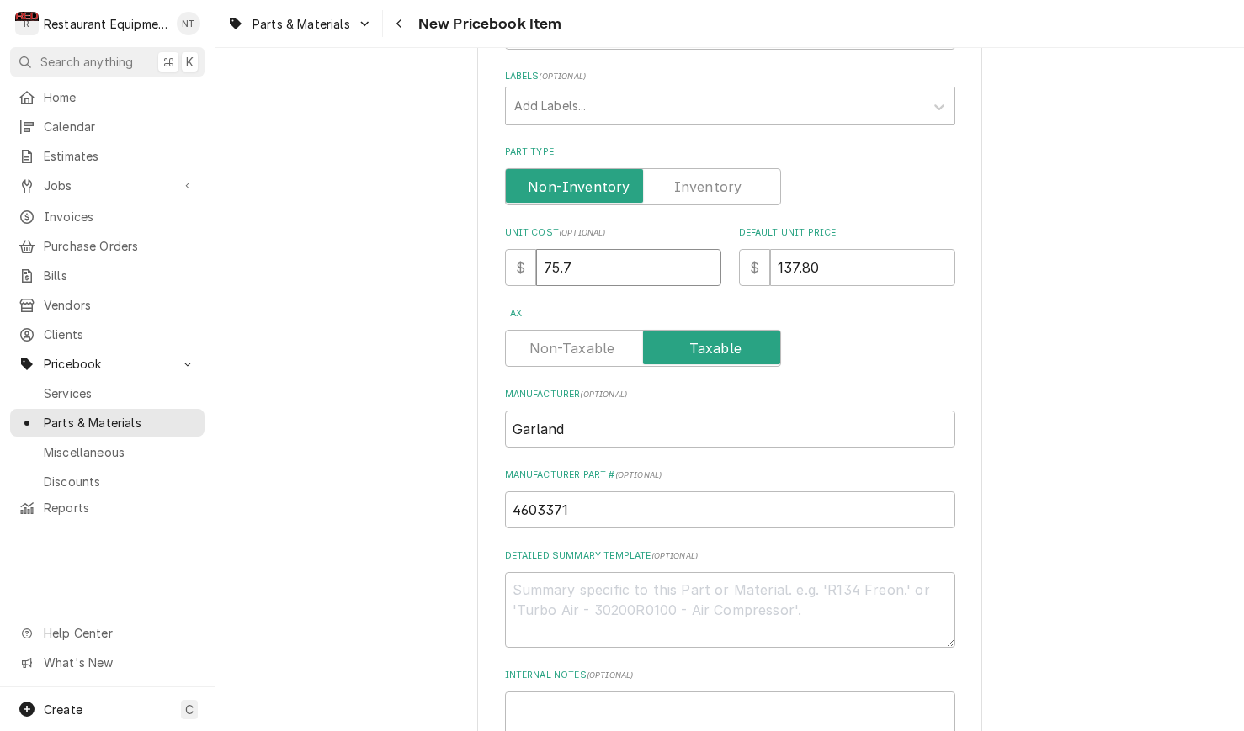
type input "75.79"
type textarea "x"
type input "75.79"
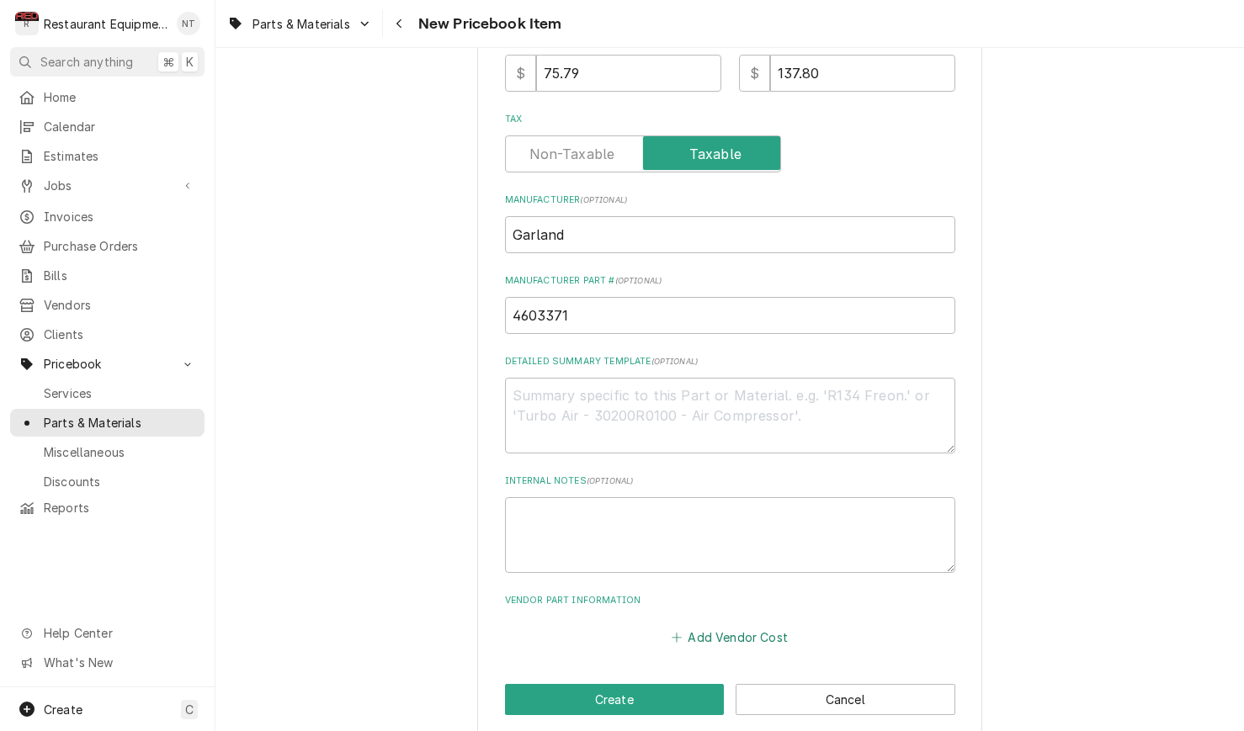
click at [766, 625] on button "Add Vendor Cost" at bounding box center [730, 637] width 122 height 24
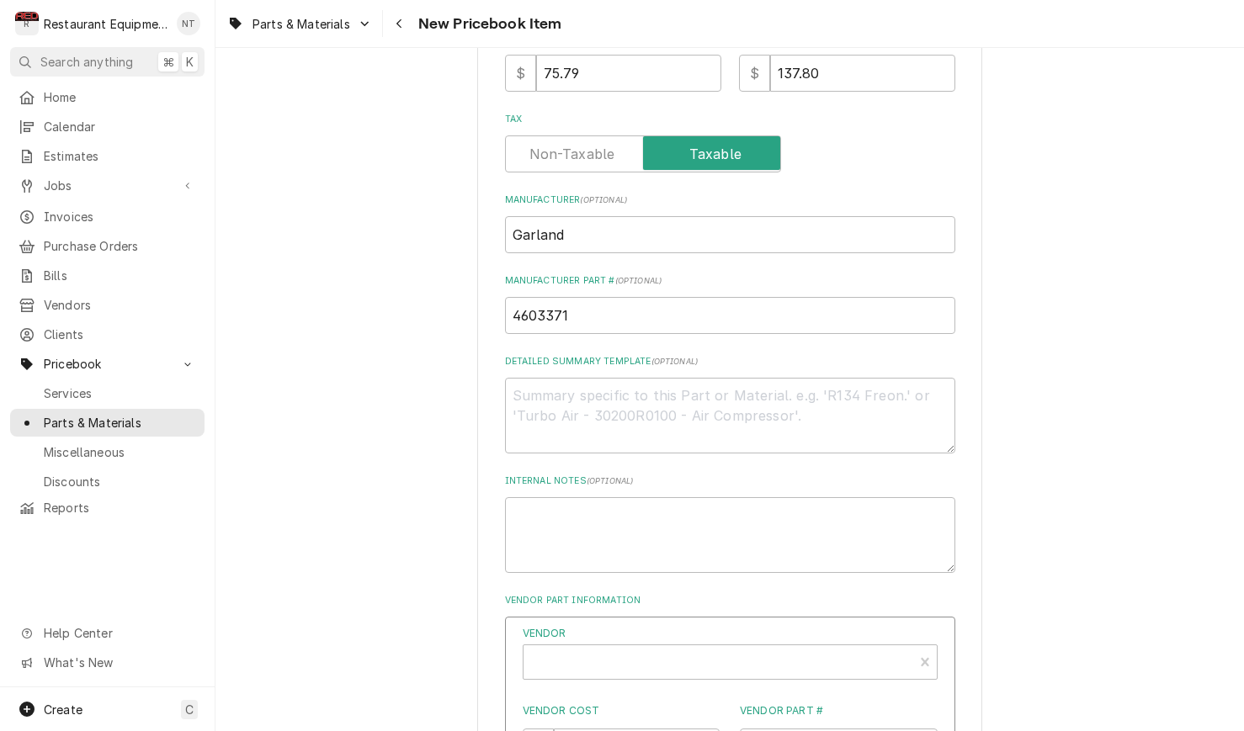
type textarea "x"
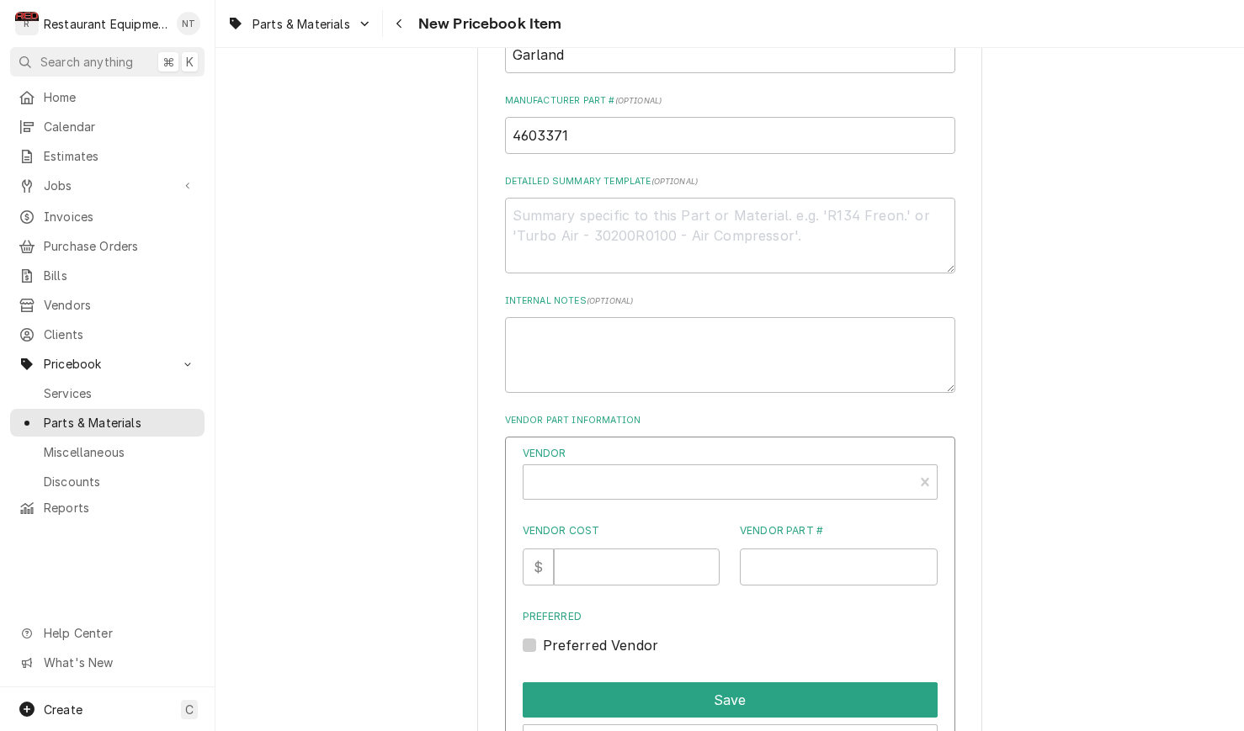
scroll to position [710, 0]
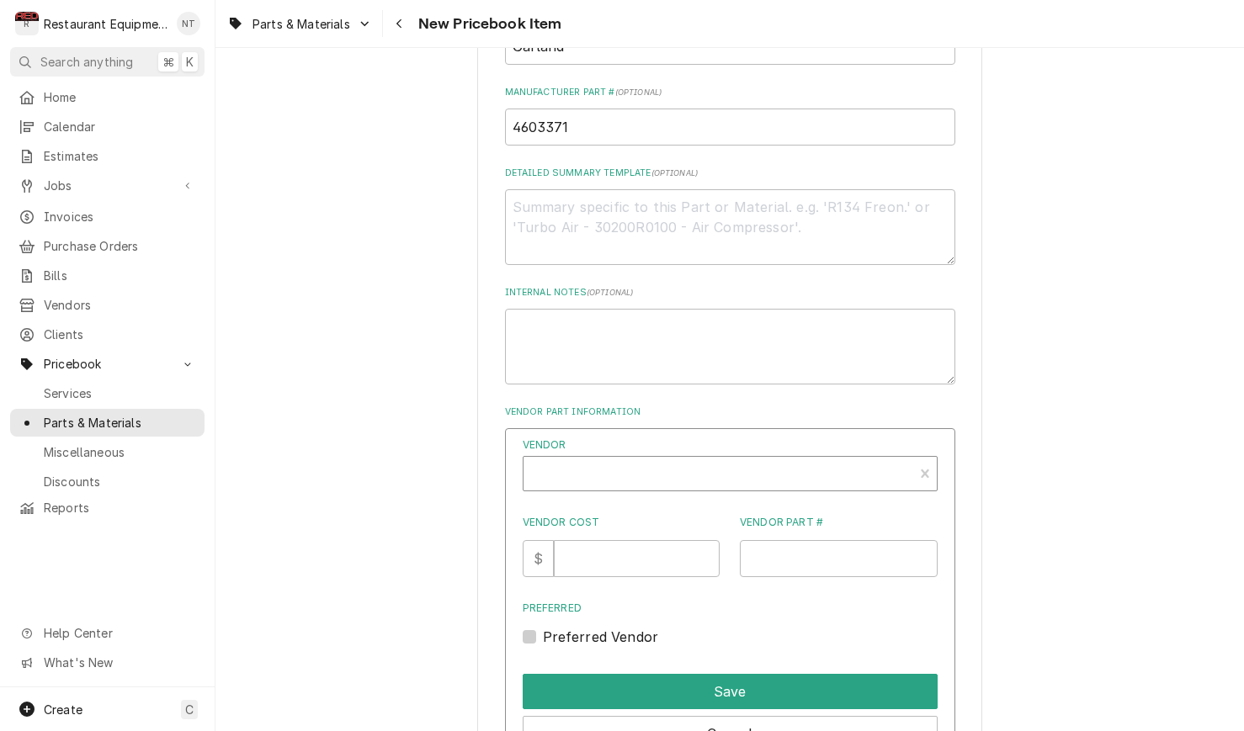
click at [692, 464] on div "Vendor" at bounding box center [718, 480] width 373 height 40
type input "parts to"
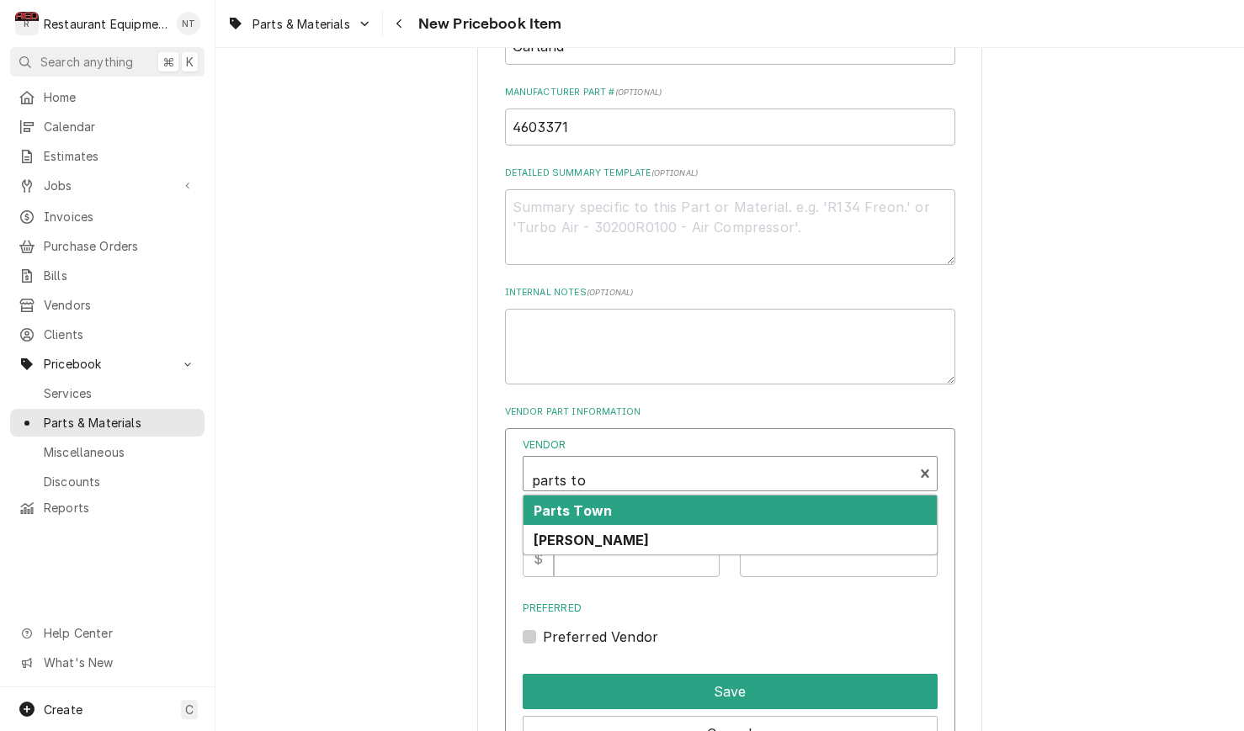
click at [722, 496] on div "Parts Town" at bounding box center [729, 510] width 413 height 29
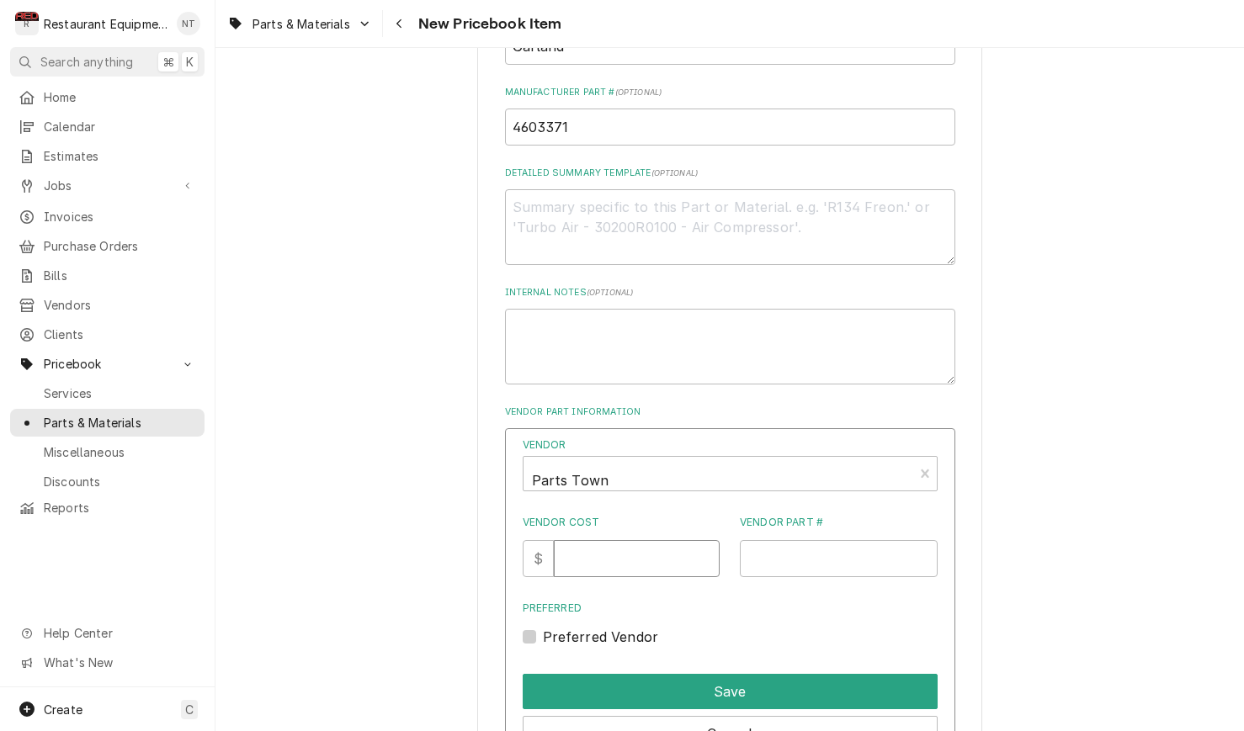
click at [676, 540] on input "Vendor Cost" at bounding box center [637, 558] width 166 height 37
type input "75.79"
click at [858, 543] on input "Vendor Part #" at bounding box center [839, 558] width 198 height 37
click at [870, 540] on input "Vendor Part #" at bounding box center [839, 558] width 198 height 37
paste input "GL4603371"
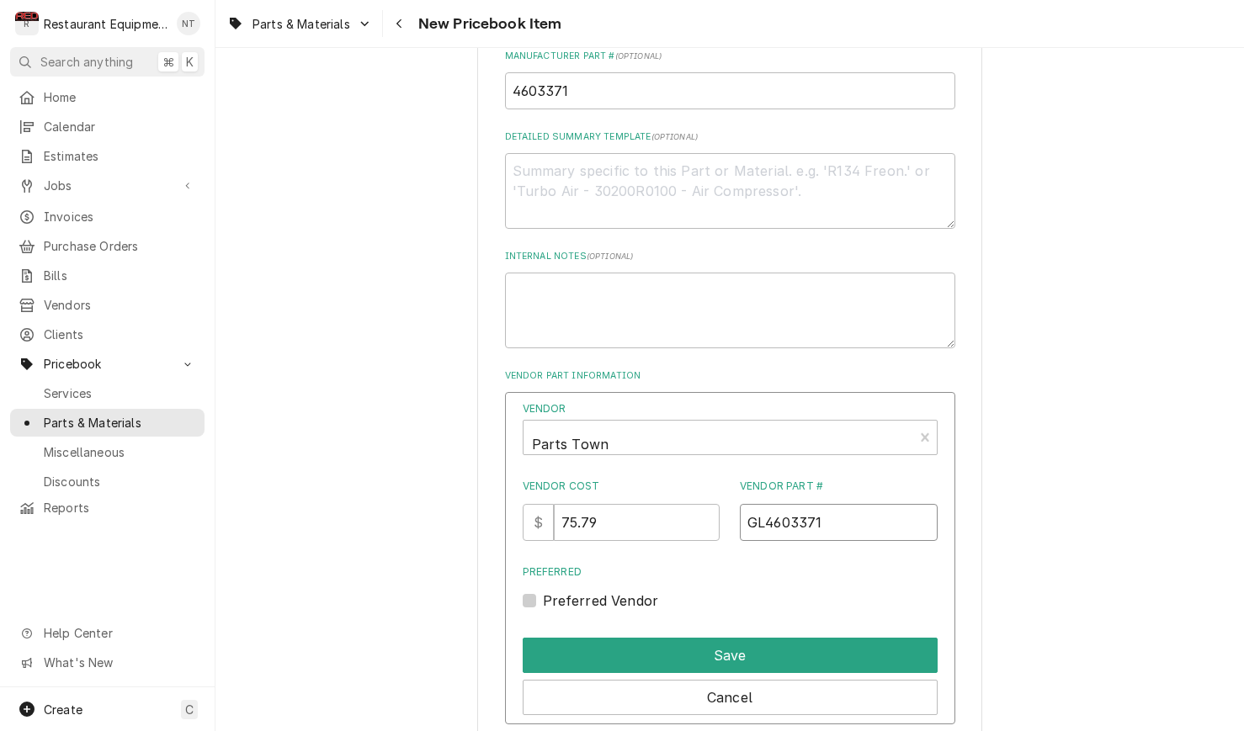
scroll to position [751, 0]
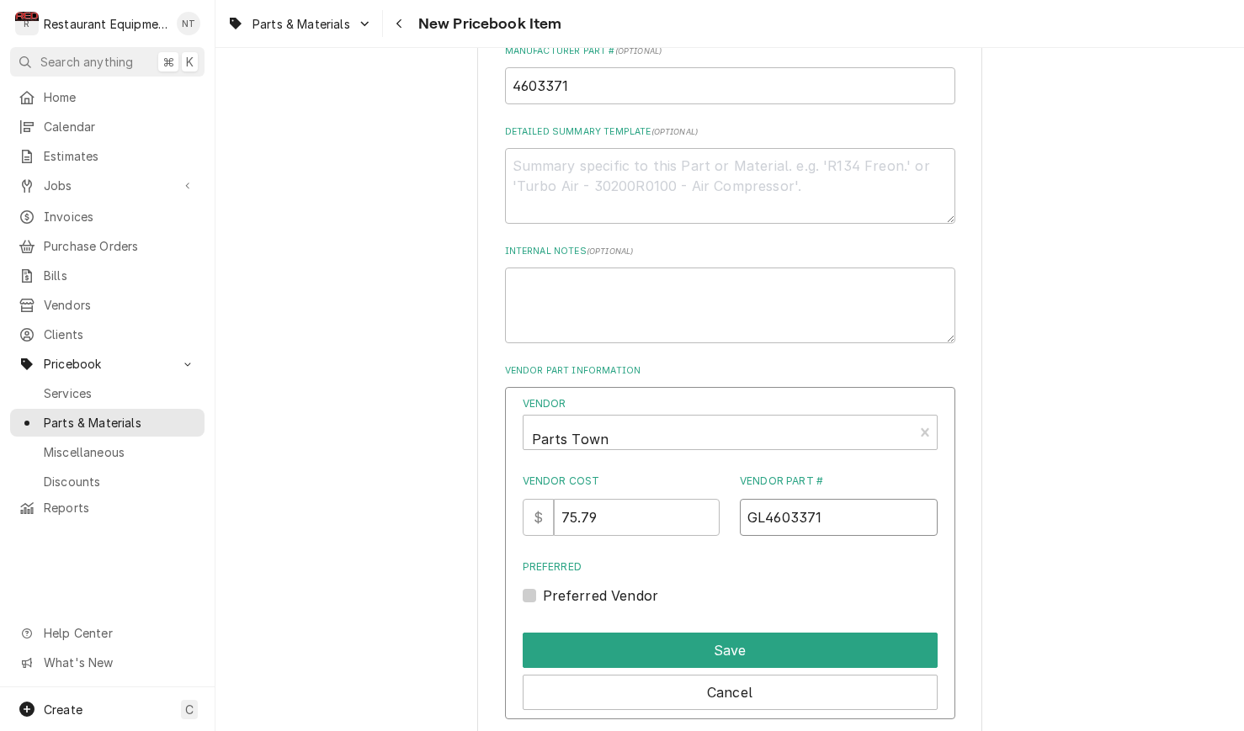
type input "GL4603371"
click at [543, 586] on label "Preferred Vendor" at bounding box center [601, 596] width 116 height 20
click at [543, 586] on input "Preferred" at bounding box center [750, 604] width 415 height 37
checkbox input "true"
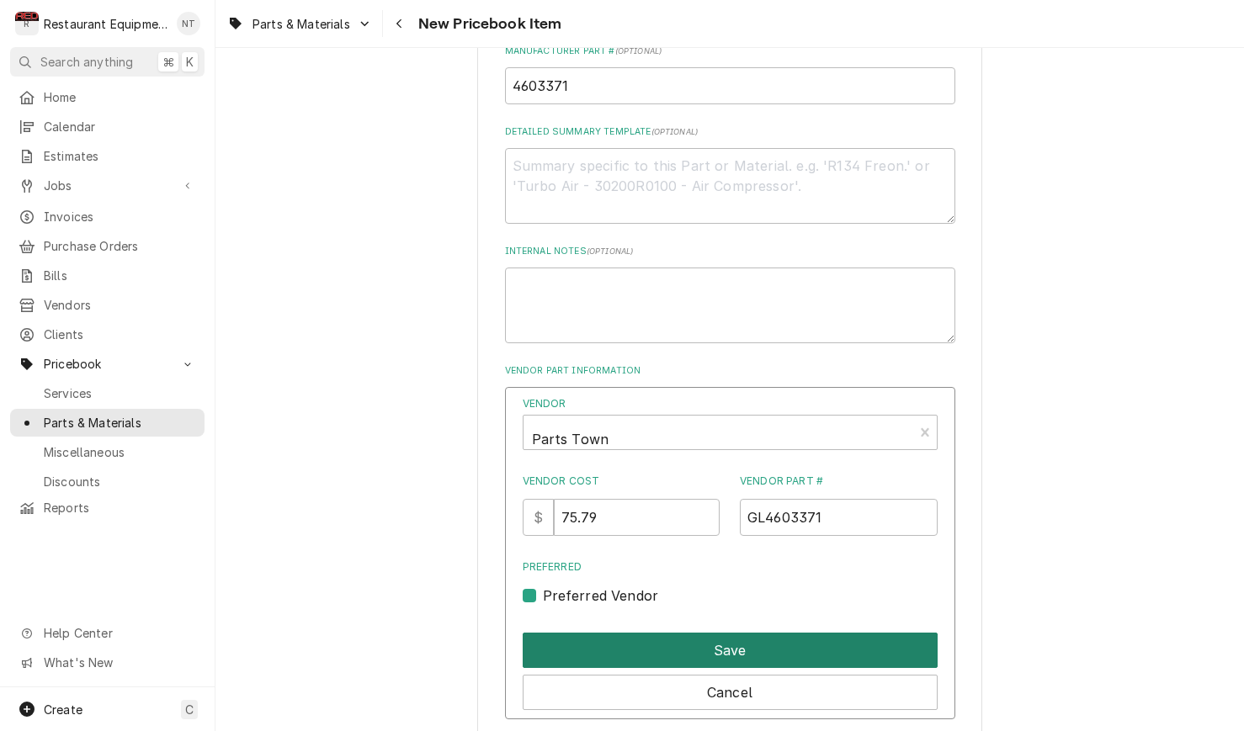
click at [655, 633] on button "Save" at bounding box center [729, 650] width 415 height 35
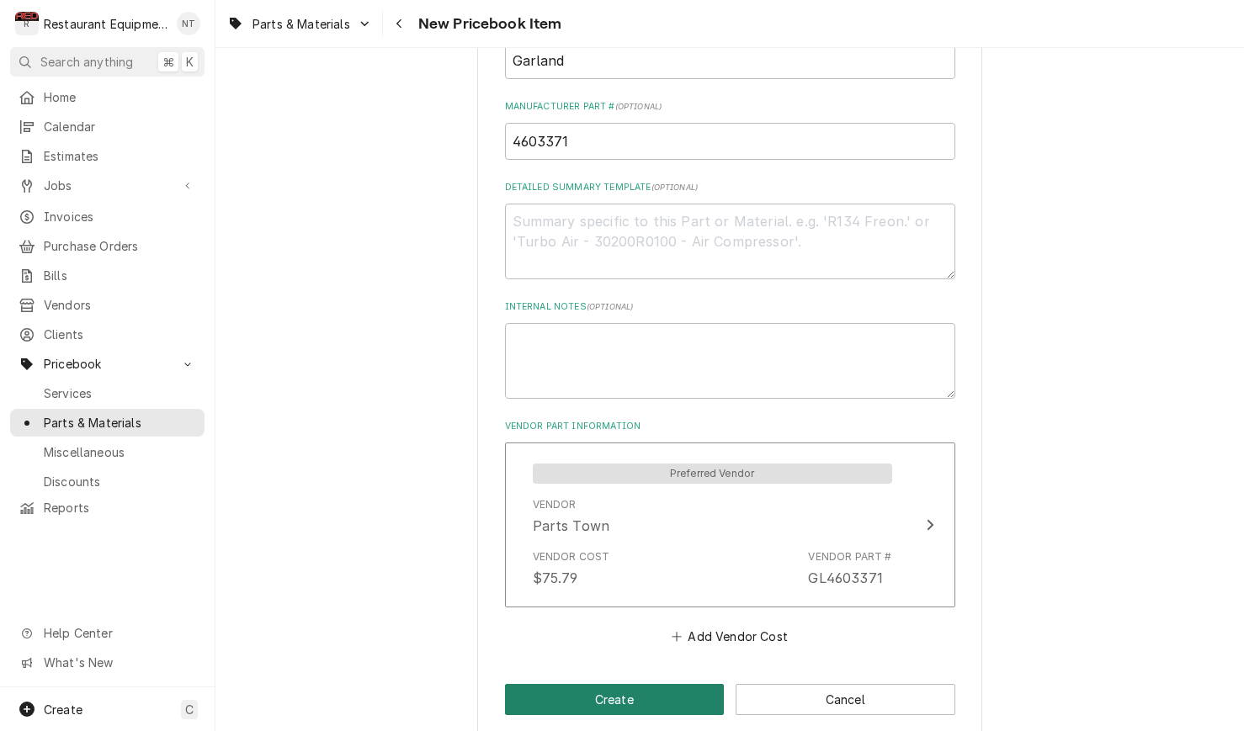
scroll to position [695, 0]
click at [693, 685] on button "Create" at bounding box center [615, 700] width 220 height 31
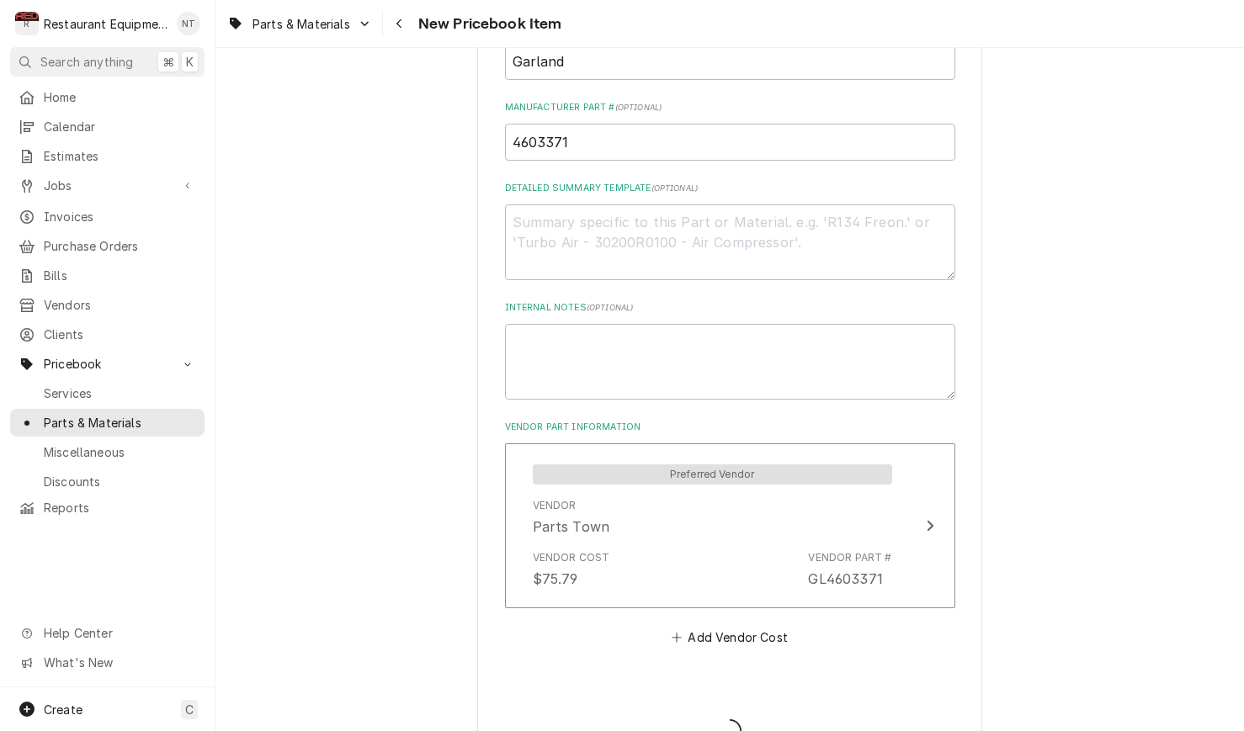
type textarea "x"
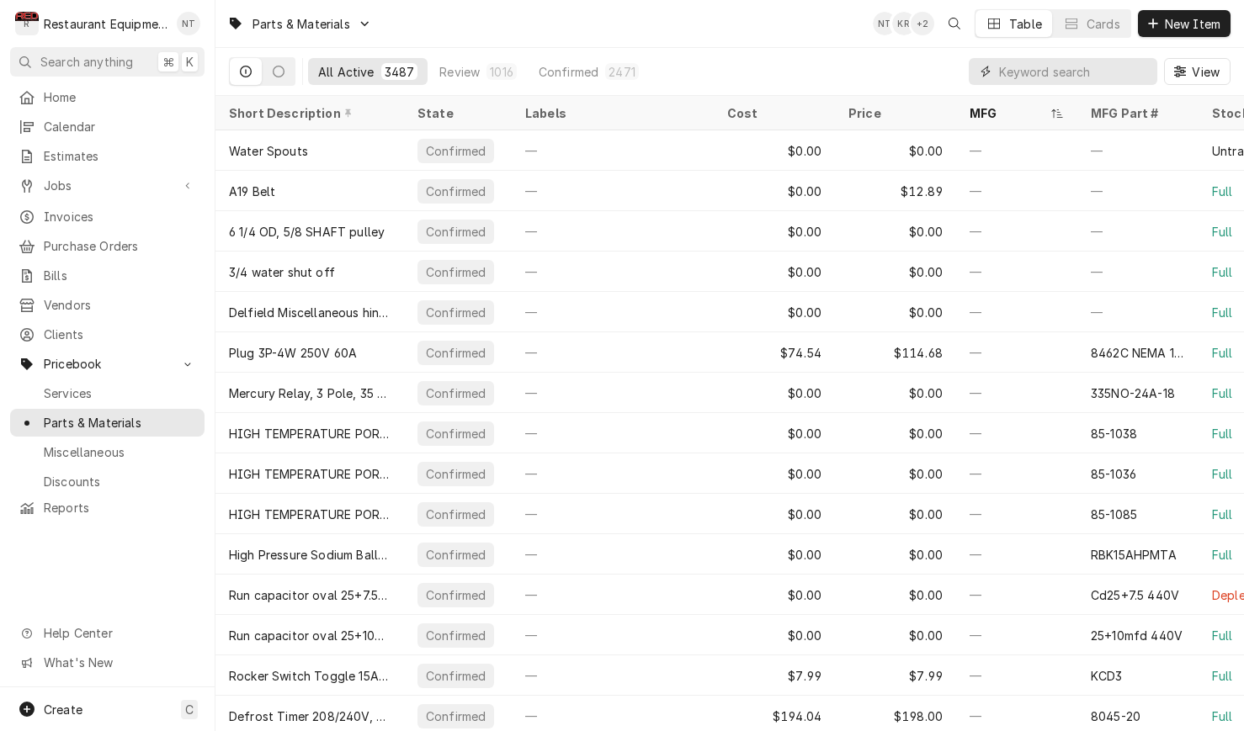
click at [1047, 75] on input "Dynamic Content Wrapper" at bounding box center [1074, 71] width 150 height 27
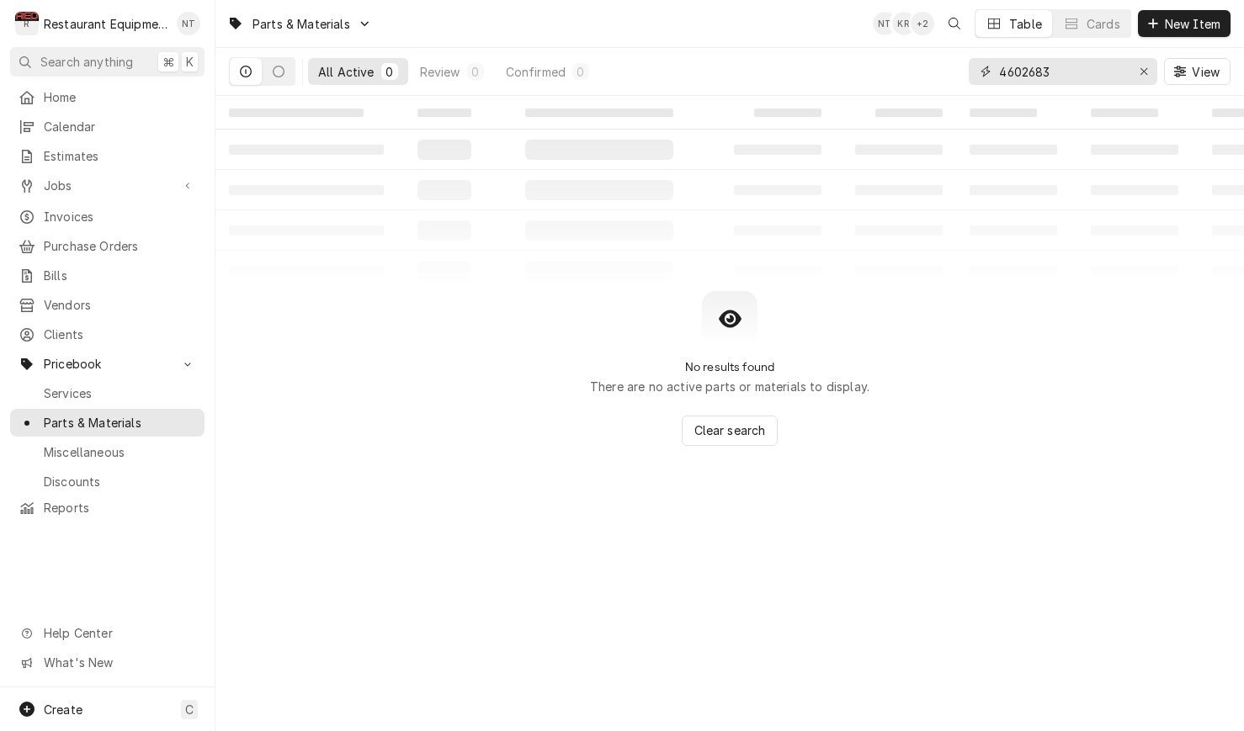
type input "4602683"
click at [1159, 65] on div "4602683 View" at bounding box center [1099, 71] width 262 height 47
click at [1146, 68] on icon "Erase input" at bounding box center [1143, 71] width 7 height 7
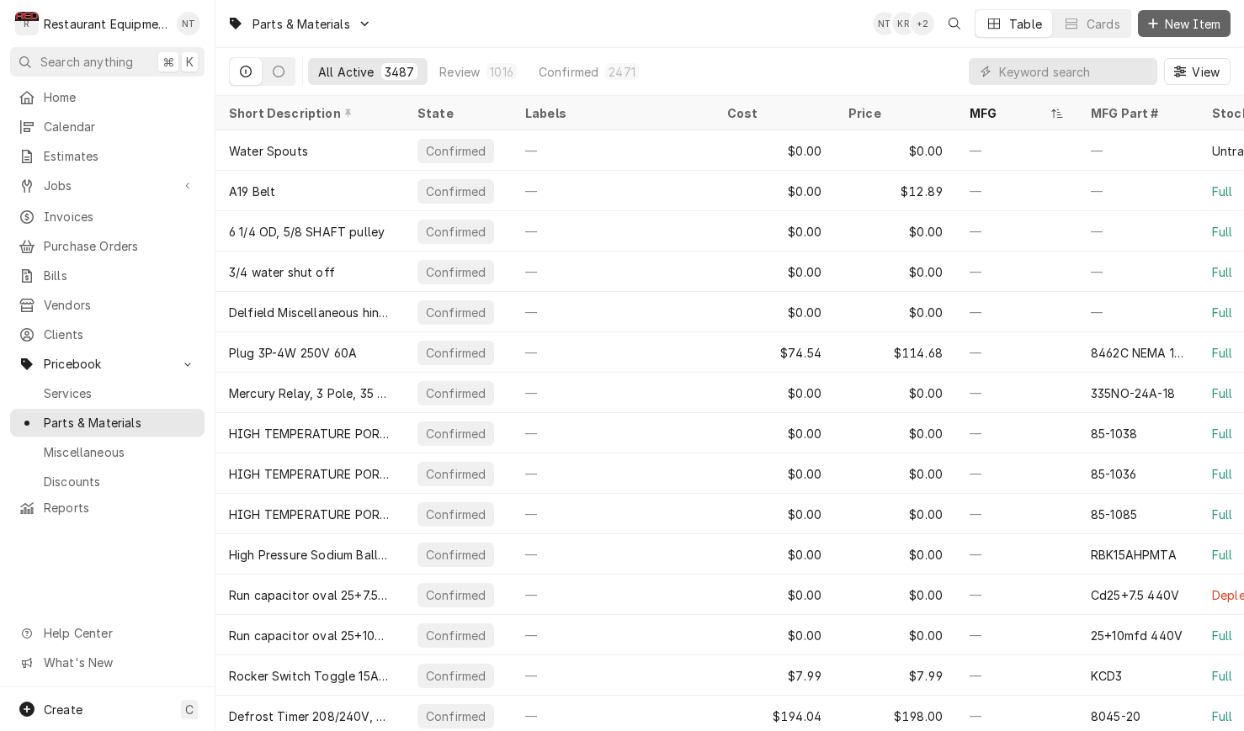
click at [1180, 21] on span "New Item" at bounding box center [1192, 24] width 62 height 18
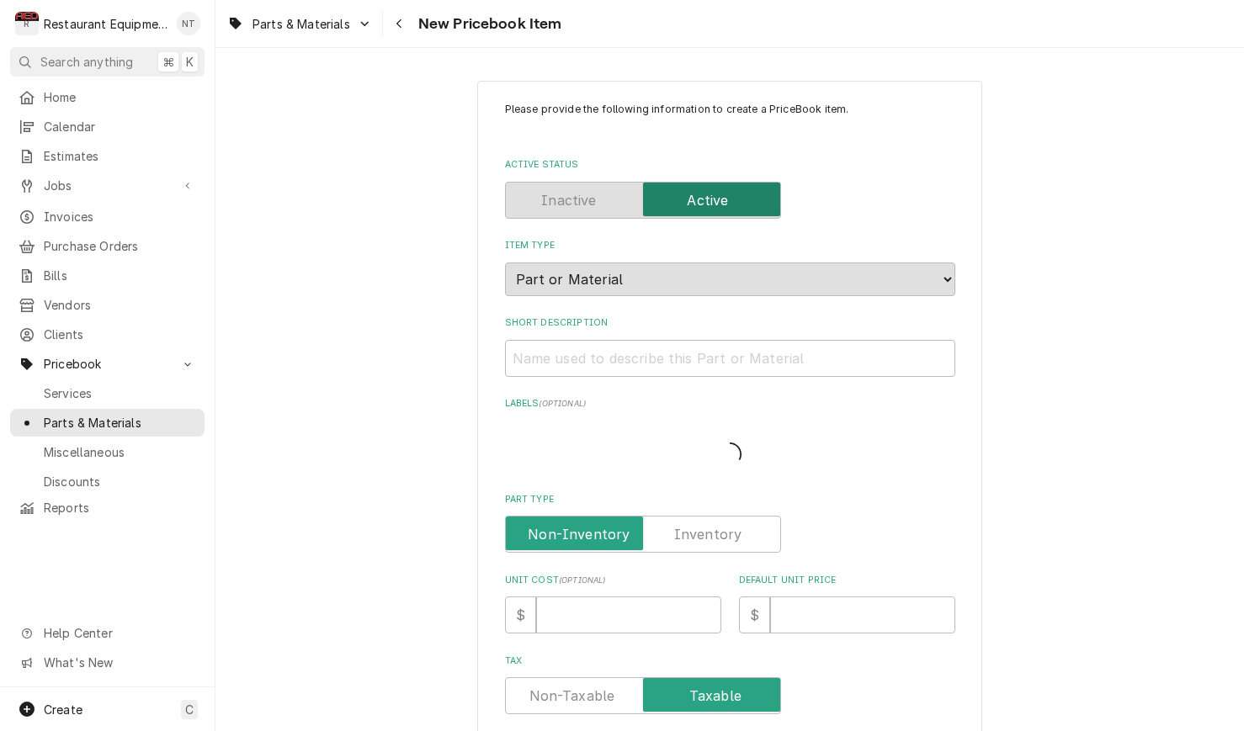
type textarea "x"
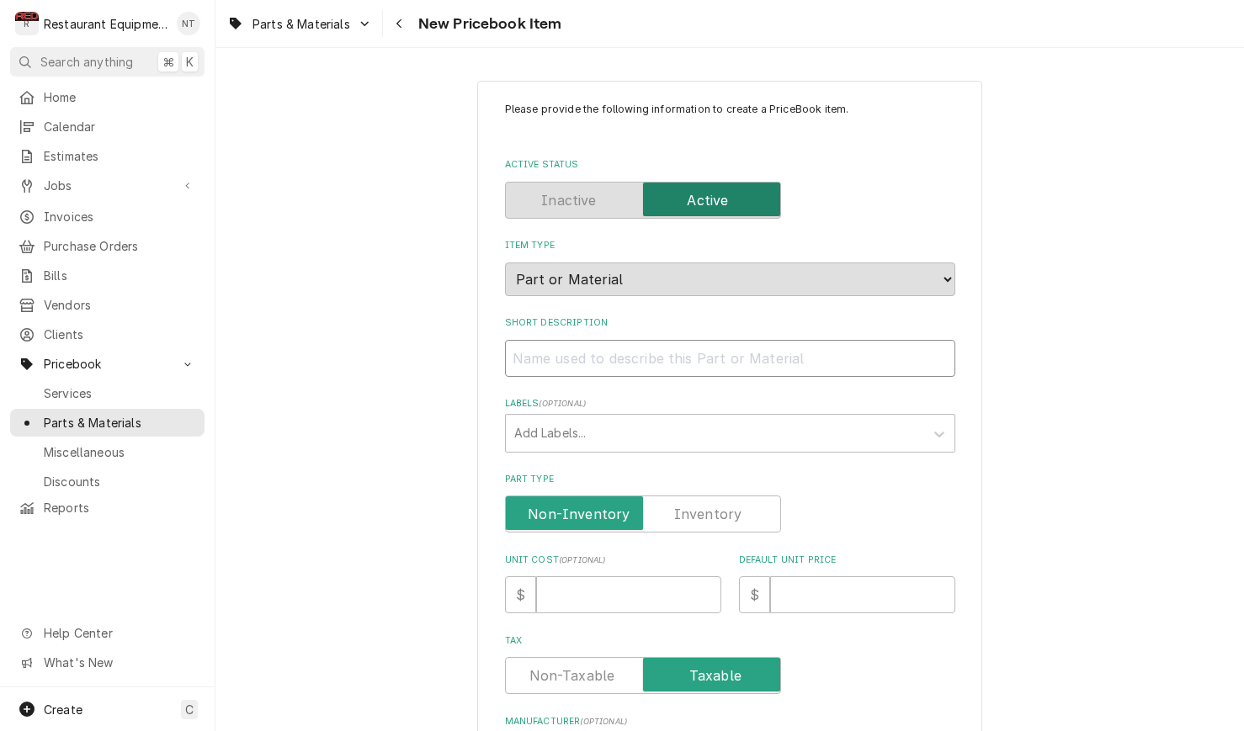
click at [682, 347] on input "Short Description" at bounding box center [730, 358] width 450 height 37
paste input "Garland 4602683 Seal, CFA, NG, Arm Cover"
type input "Garland 4602683 Seal, CFA, NG, Arm Cover"
type textarea "x"
drag, startPoint x: 625, startPoint y: 345, endPoint x: 517, endPoint y: 346, distance: 107.7
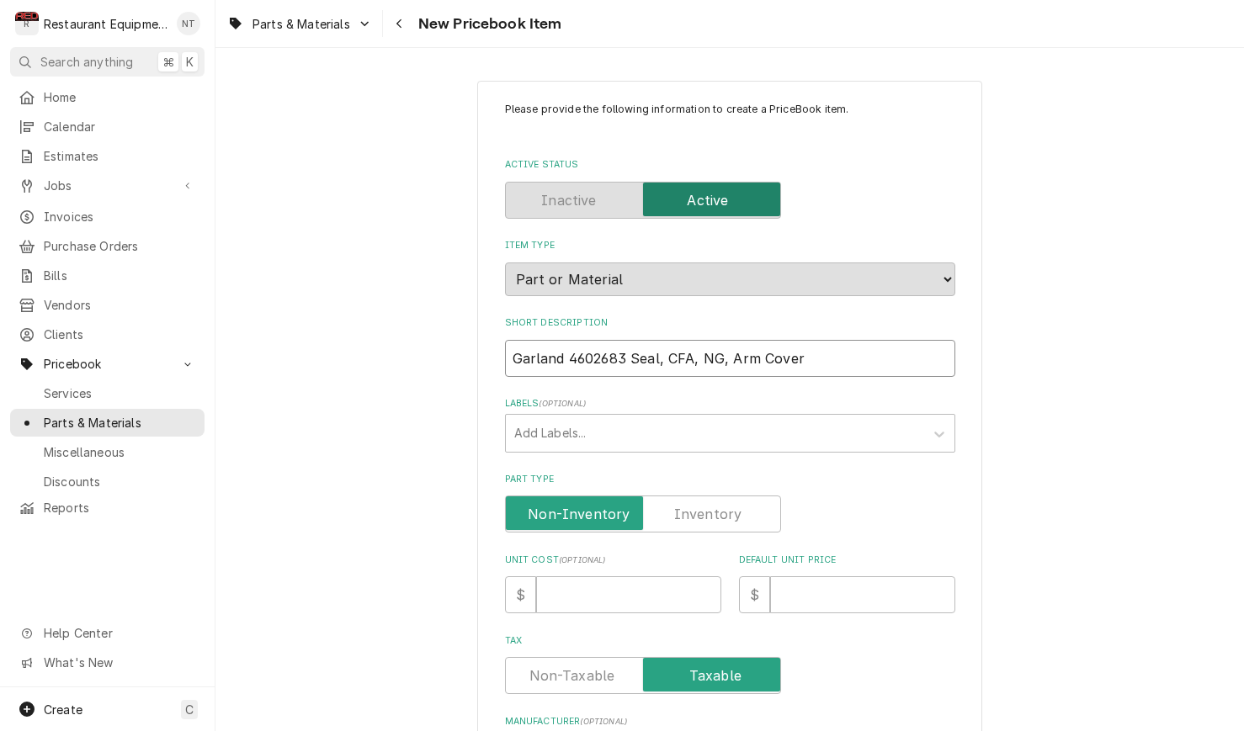
click at [513, 347] on input "Garland 4602683 Seal, CFA, NG, Arm Cover" at bounding box center [730, 358] width 450 height 37
type input "Seal, CFA, NG, Arm Cover"
type textarea "x"
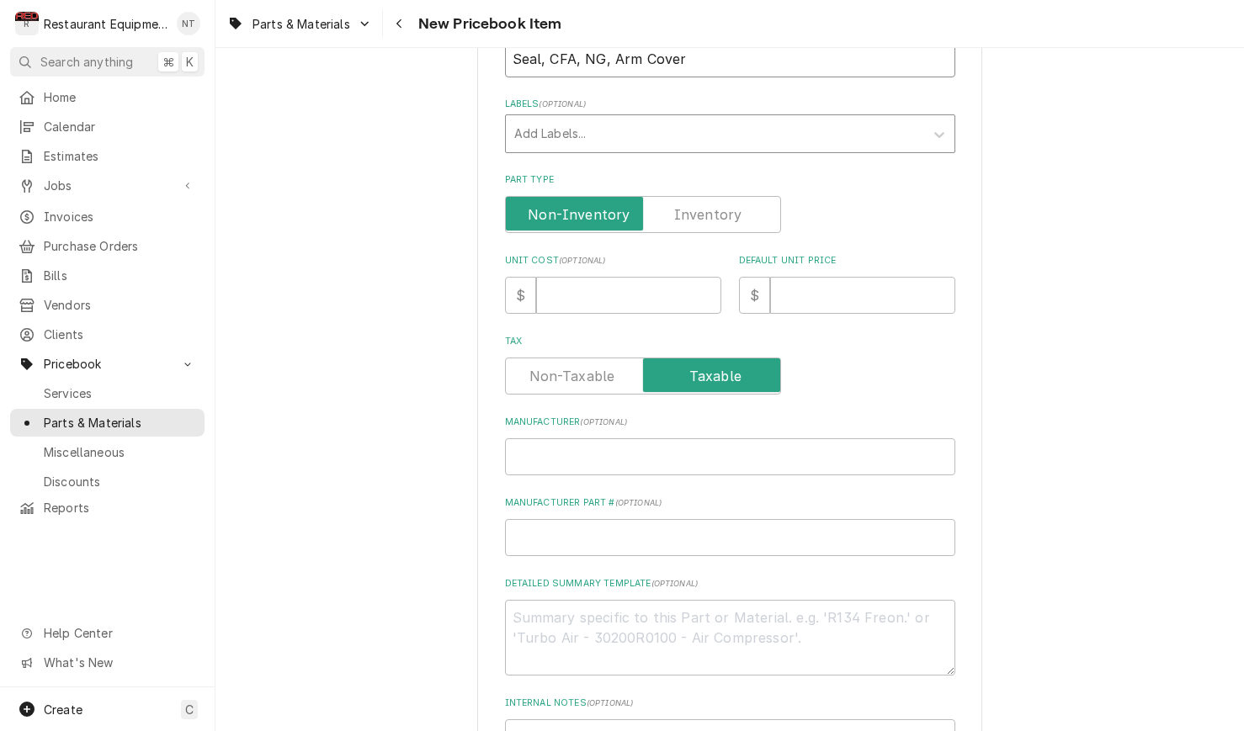
scroll to position [308, 0]
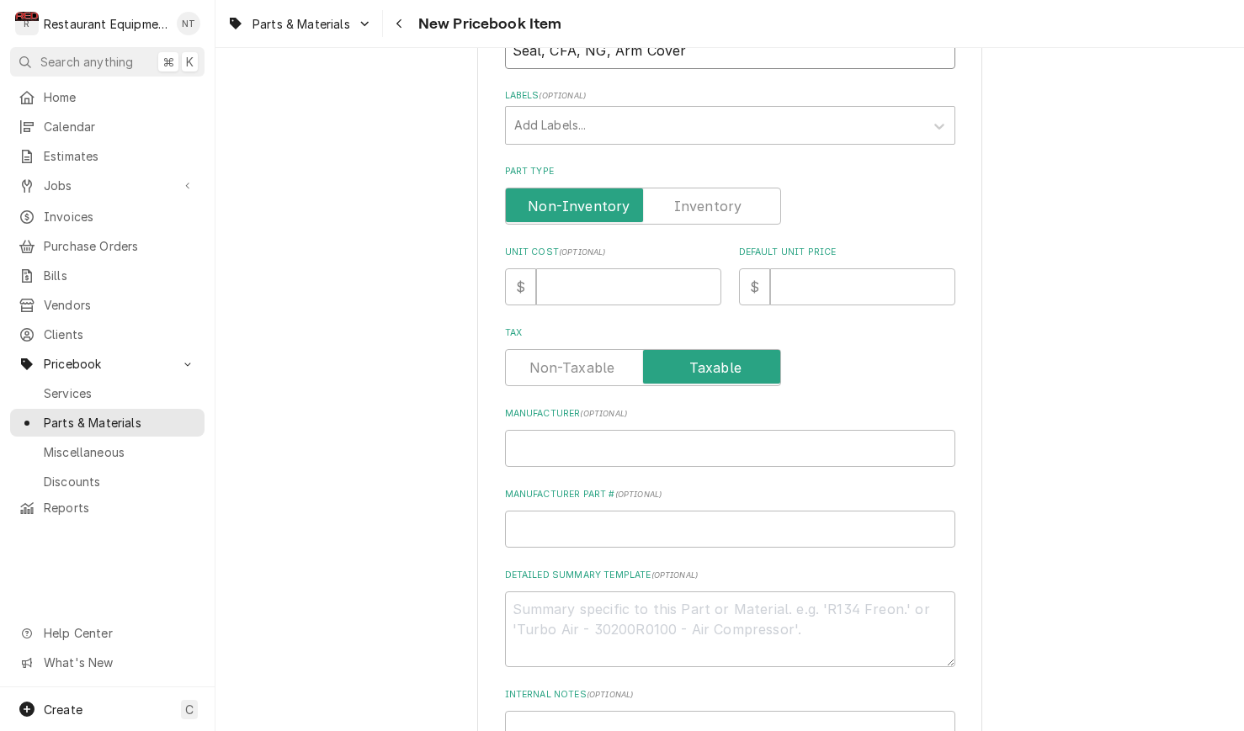
type input "Seal, CFA, NG, Arm Cover"
click at [626, 431] on input "Manufacturer ( optional )" at bounding box center [730, 448] width 450 height 37
paste input "Garland 4602683"
type input "Garland 4602683"
type textarea "x"
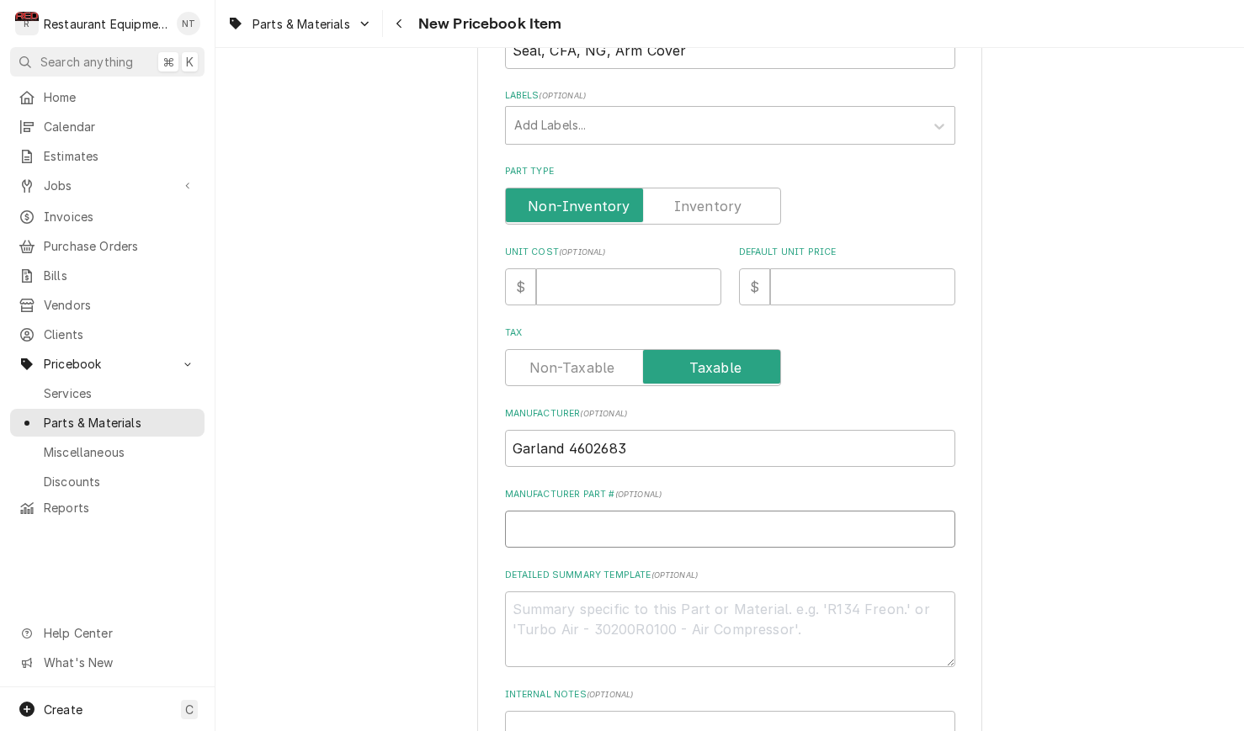
click at [651, 511] on input "Manufacturer Part # ( optional )" at bounding box center [730, 529] width 450 height 37
drag, startPoint x: 627, startPoint y: 437, endPoint x: 568, endPoint y: 430, distance: 59.3
click at [568, 430] on input "Garland 4602683" at bounding box center [730, 448] width 450 height 37
type input "Garland"
type textarea "x"
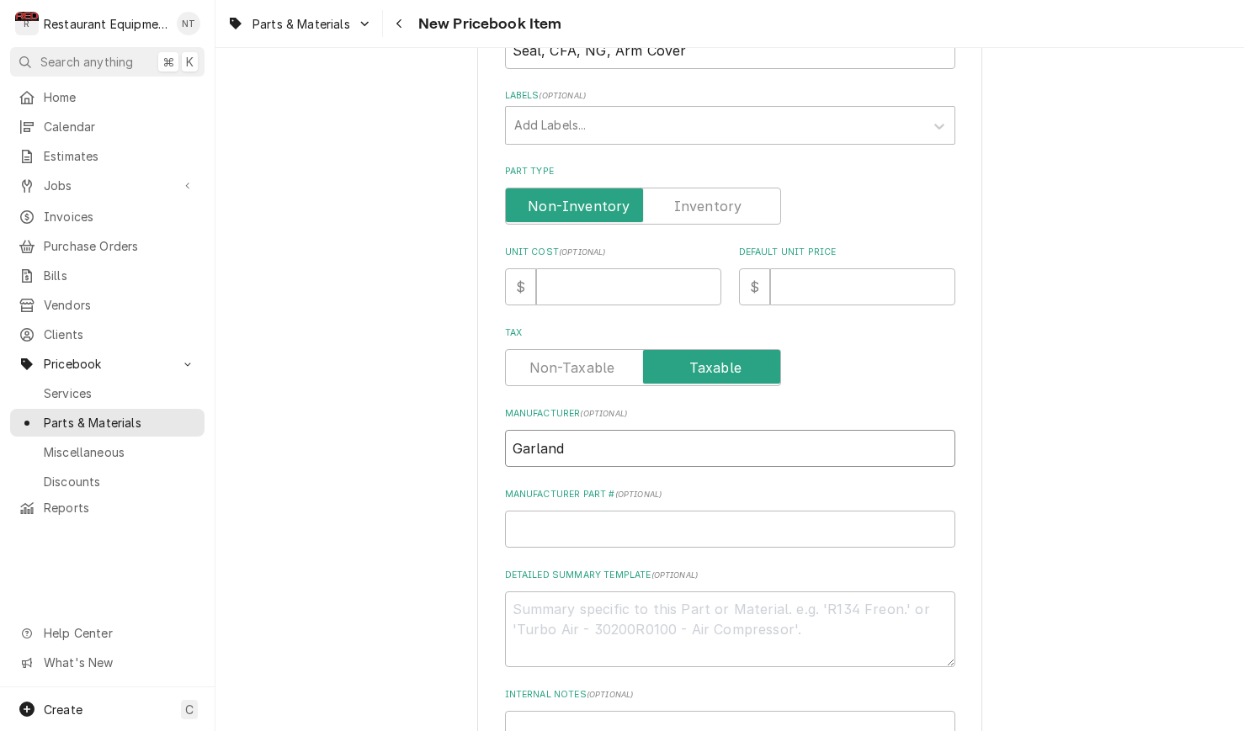
type input "Garland"
click at [619, 511] on input "Manufacturer Part # ( optional )" at bounding box center [730, 529] width 450 height 37
paste input "4602683"
type input "4602683"
type textarea "x"
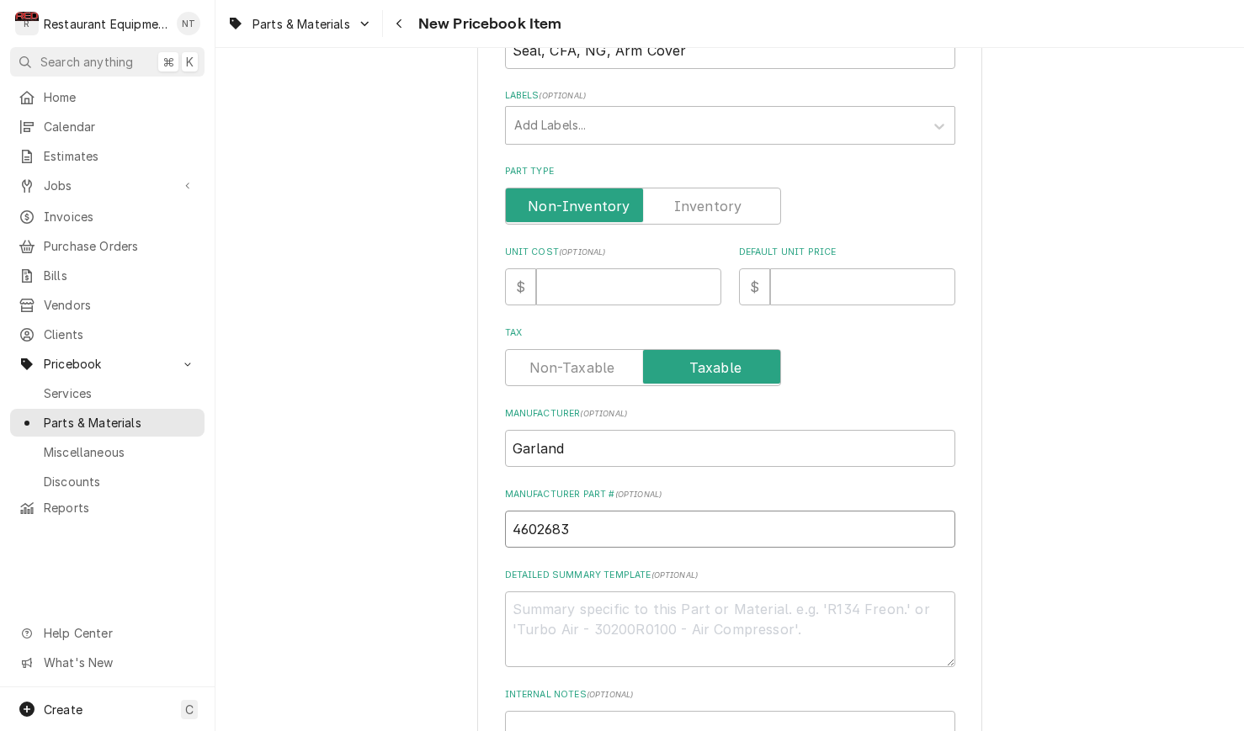
type input "4602683"
click at [889, 272] on input "Default Unit Price" at bounding box center [862, 286] width 185 height 37
type input "2"
type textarea "x"
type input "23"
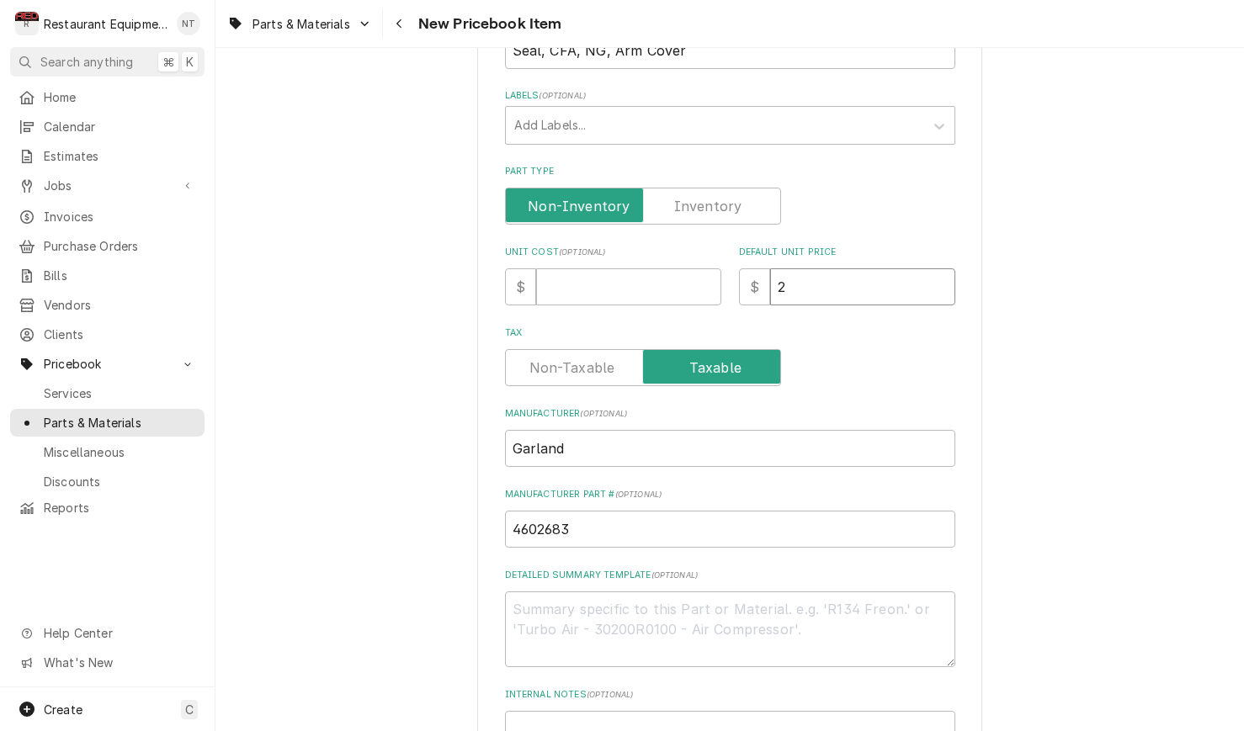
type textarea "x"
type input "233"
type textarea "x"
type input "233.9"
type textarea "x"
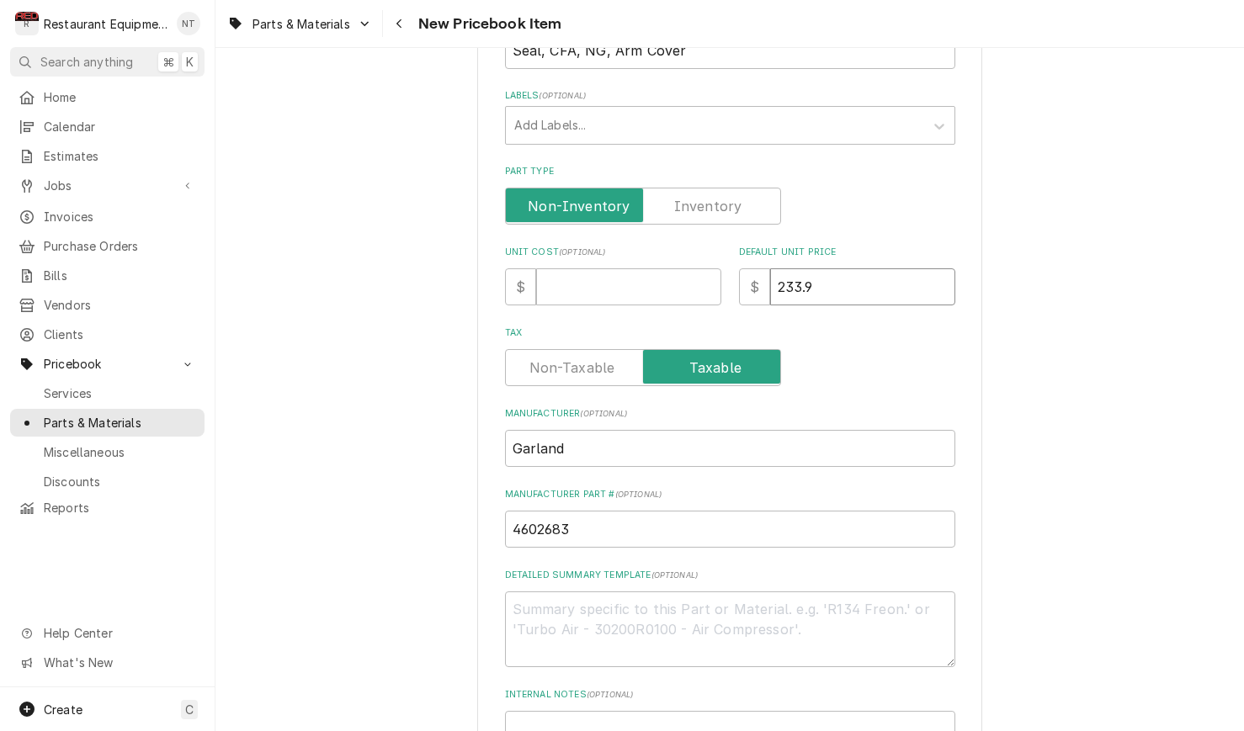
type input "233.93"
type textarea "x"
type input "233.93"
click at [661, 273] on input "Unit Cost ( optional )" at bounding box center [628, 286] width 185 height 37
type input "1"
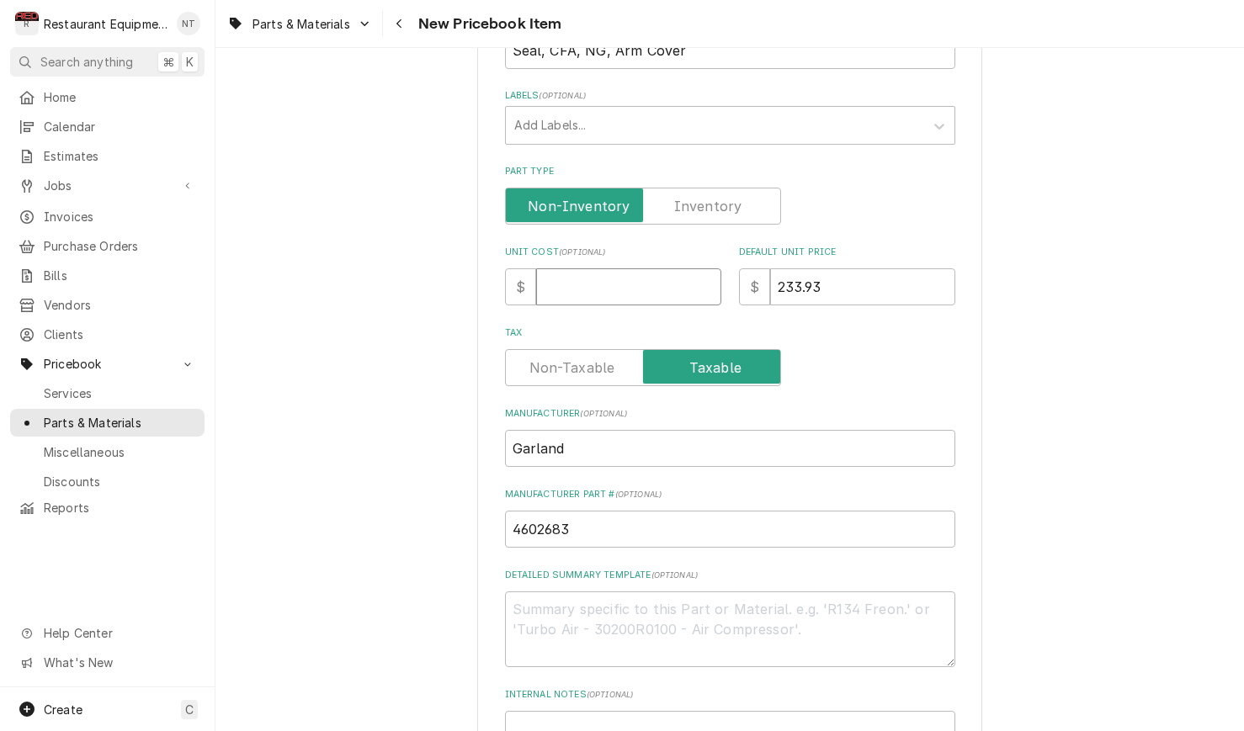
type textarea "x"
type input "19"
type textarea "x"
type input "196"
type textarea "x"
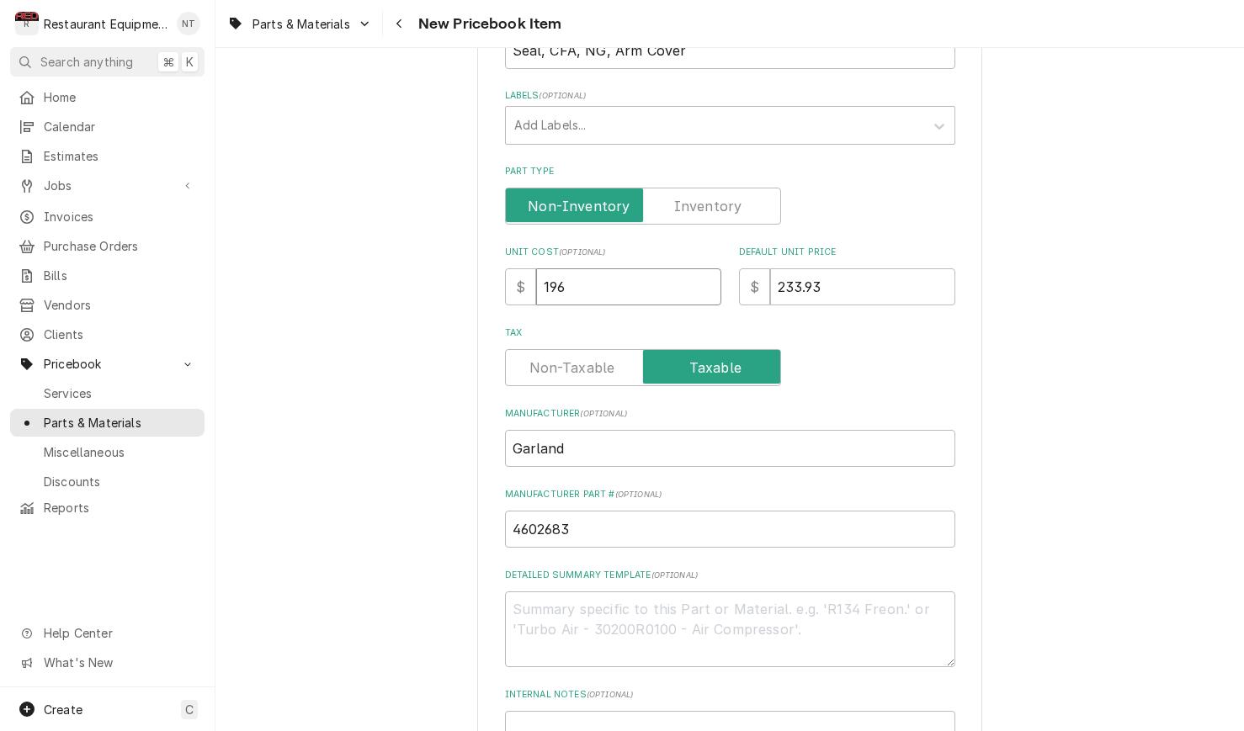
type input "196.7"
type textarea "x"
type input "196.74"
type textarea "x"
type input "196.74"
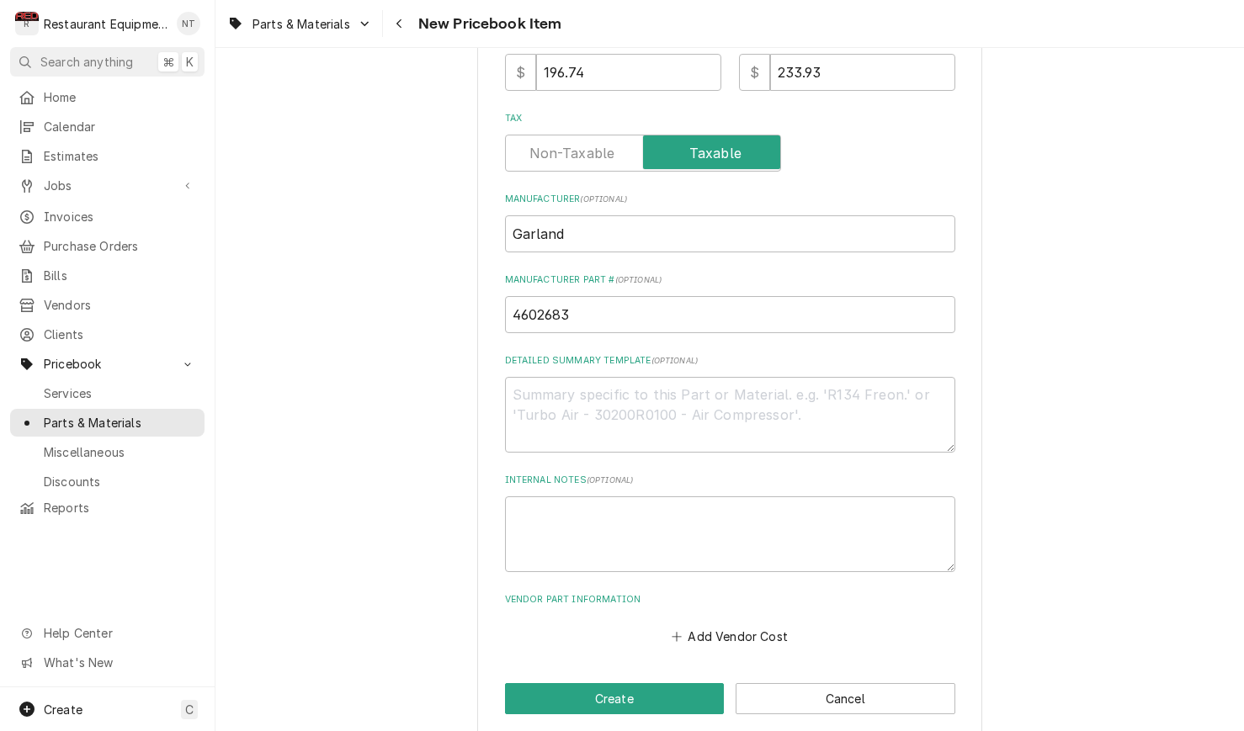
scroll to position [522, 0]
click at [734, 625] on button "Add Vendor Cost" at bounding box center [730, 637] width 122 height 24
type textarea "x"
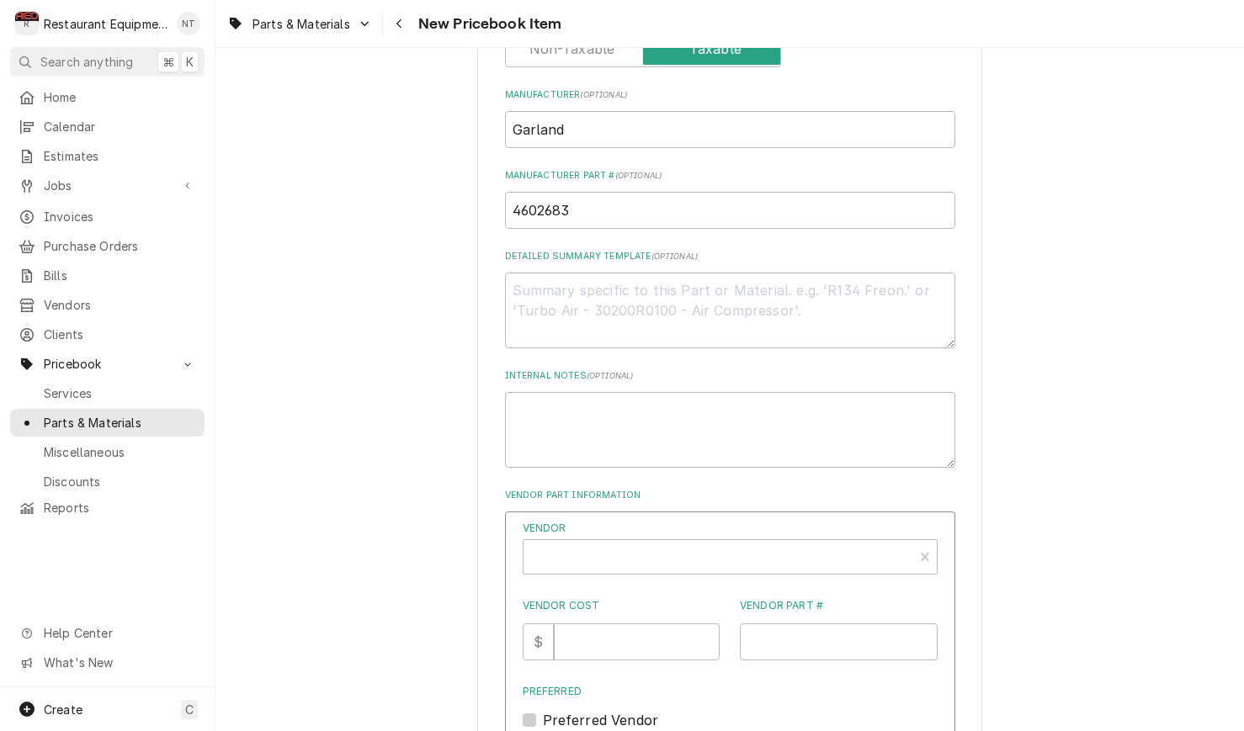
scroll to position [640, 0]
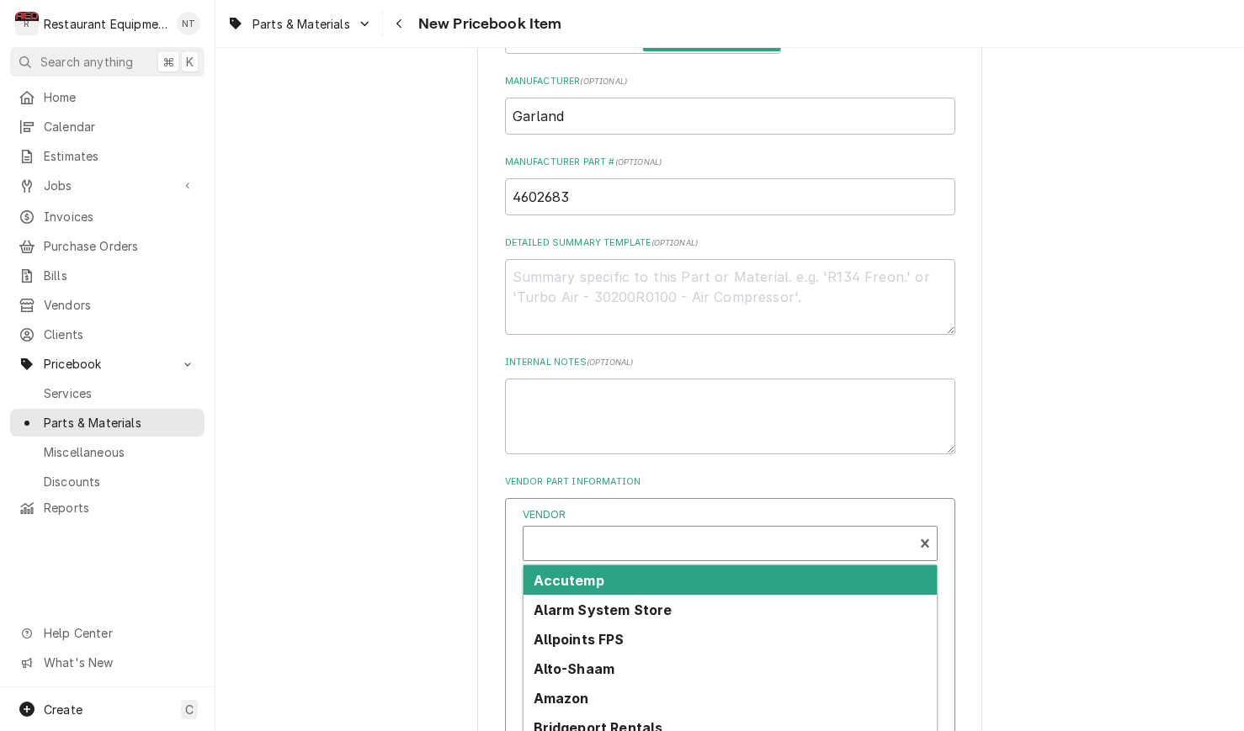
click at [706, 530] on div "Vendor" at bounding box center [718, 550] width 373 height 40
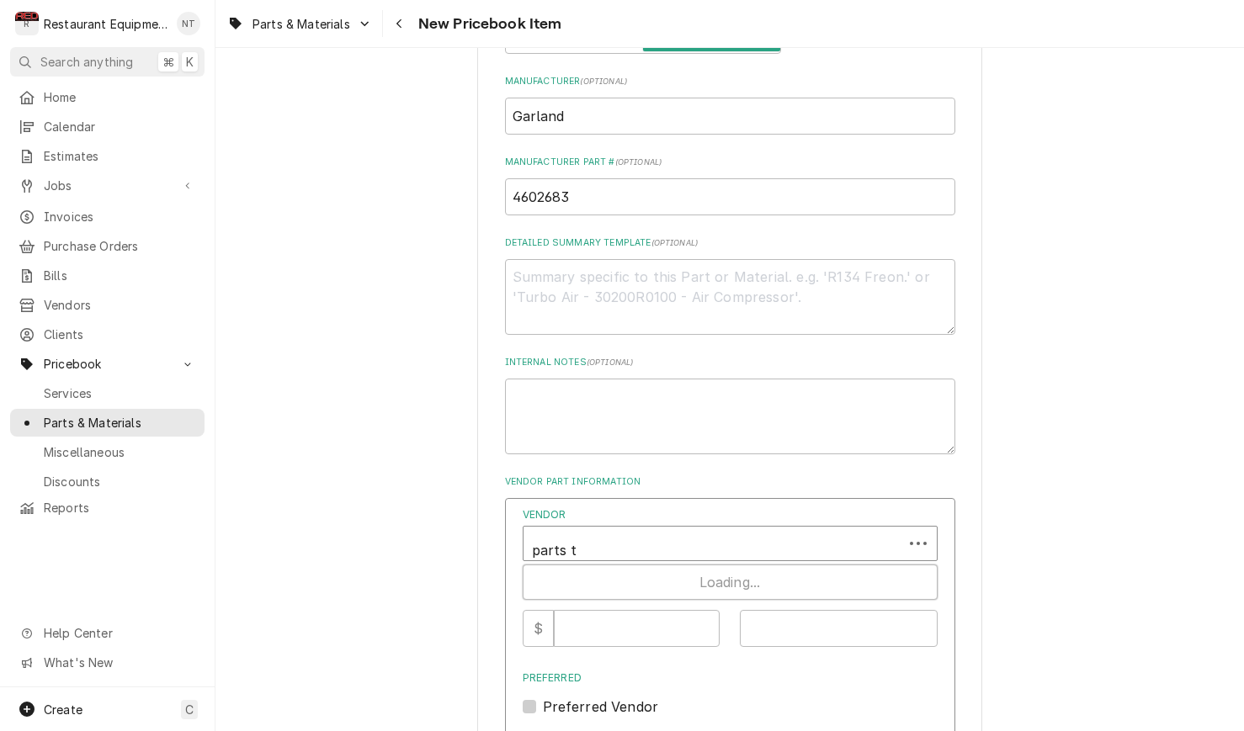
type input "parts to"
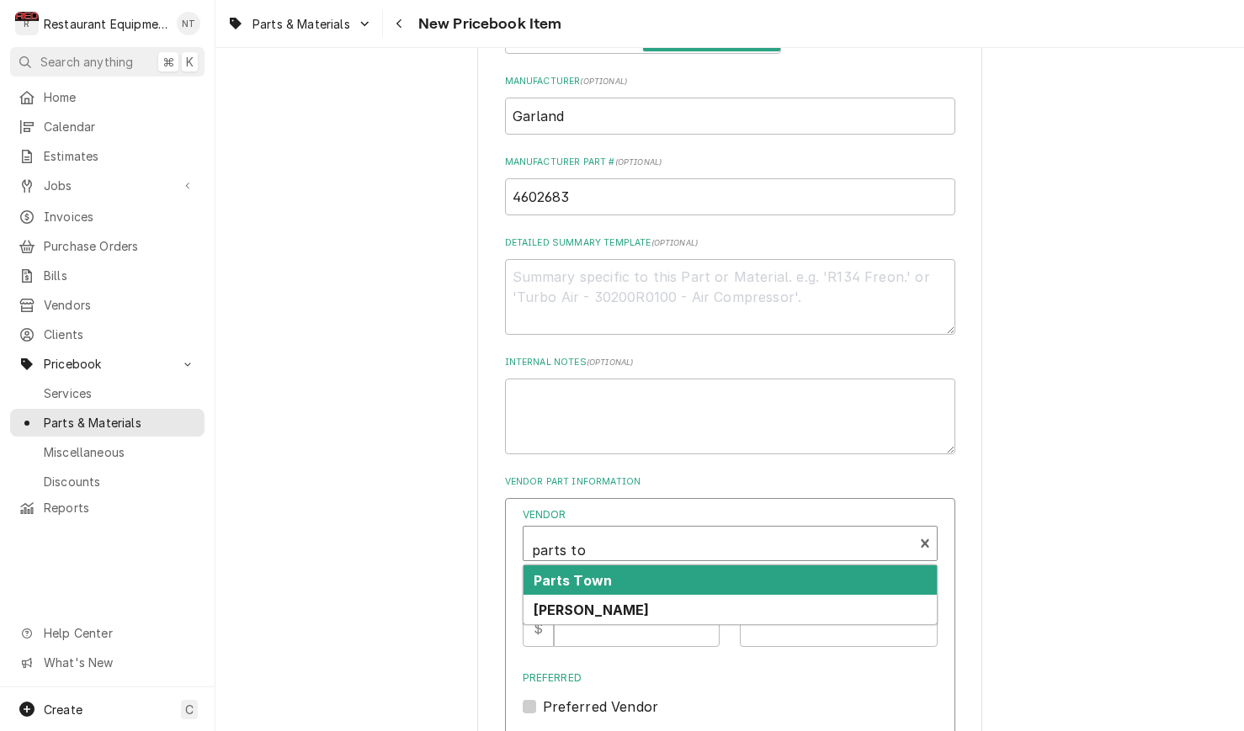
click at [743, 565] on div "Parts Town" at bounding box center [729, 579] width 413 height 29
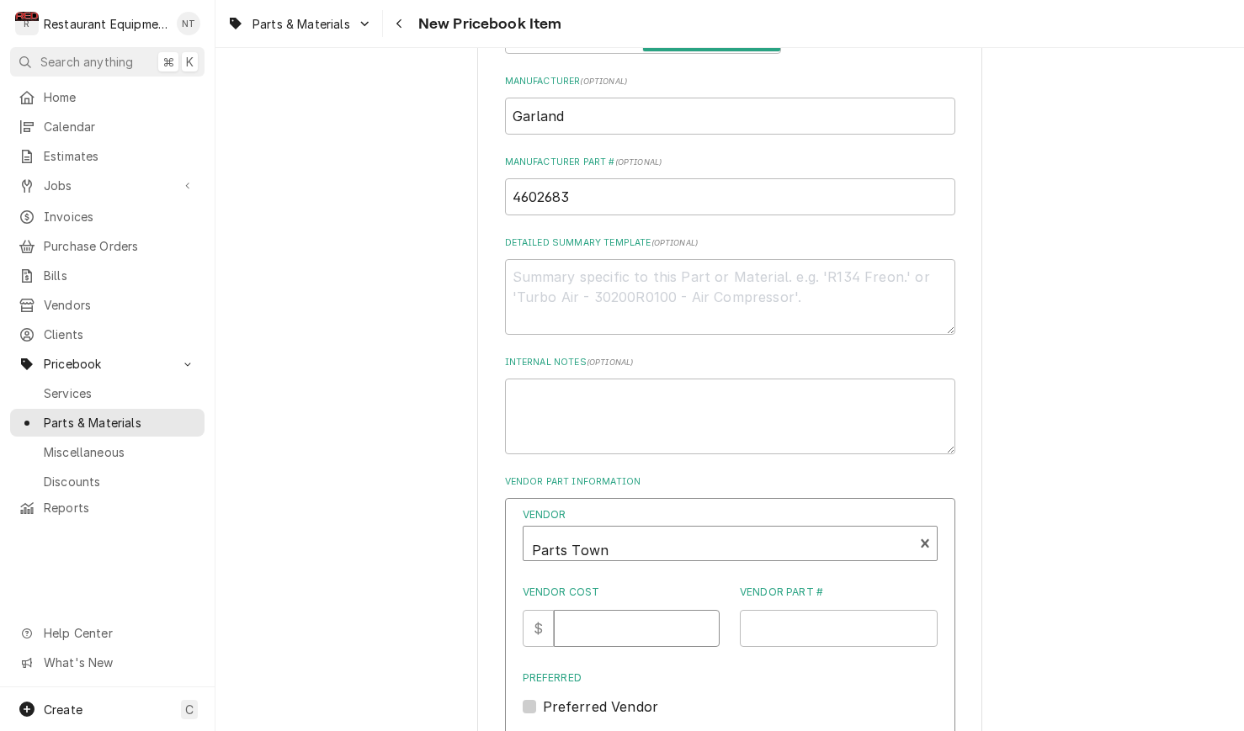
click at [632, 618] on input "Vendor Cost" at bounding box center [637, 628] width 166 height 37
type input "128.67"
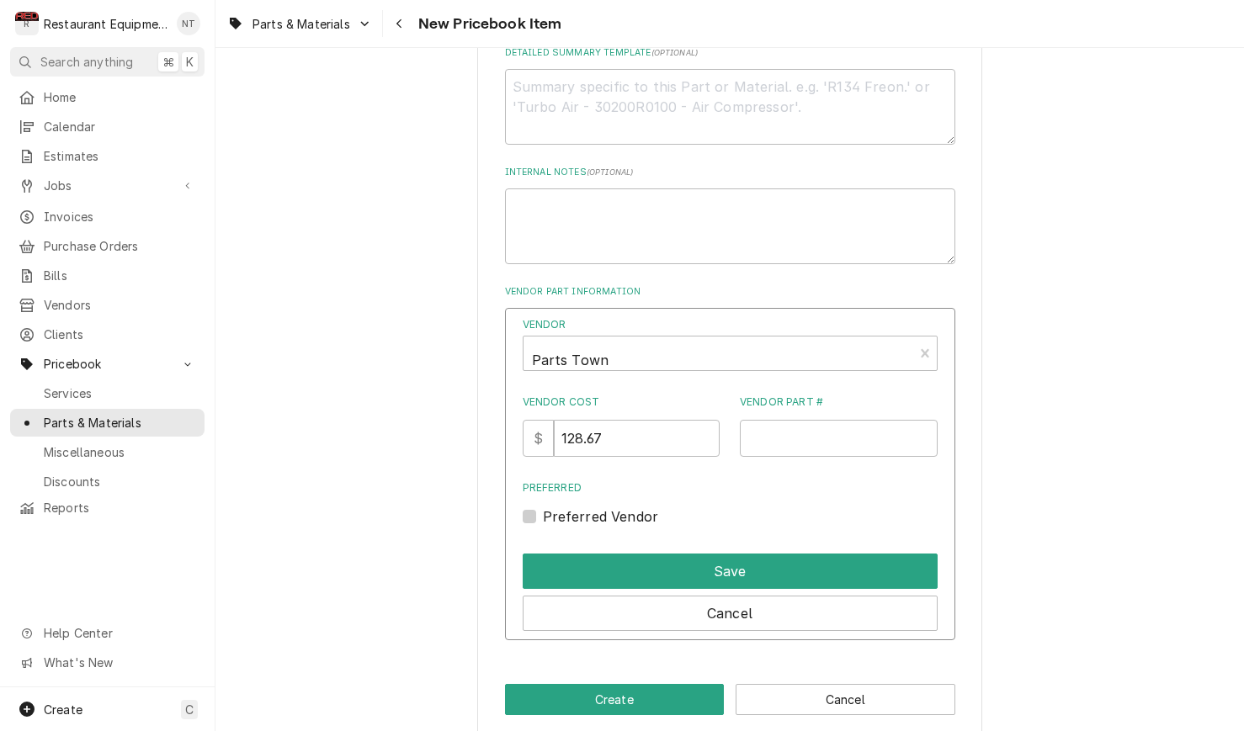
scroll to position [830, 0]
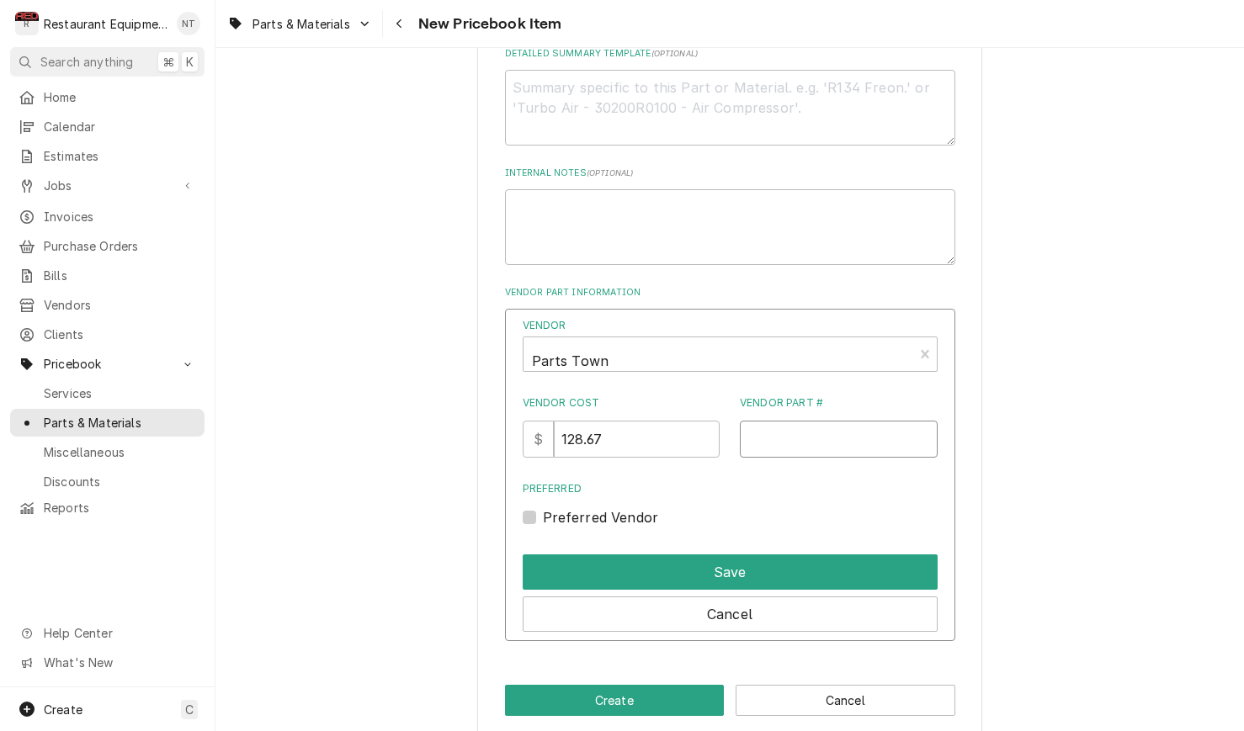
click at [802, 421] on input "Vendor Part #" at bounding box center [839, 439] width 198 height 37
paste input "GL4602683"
type input "GL4602683"
click at [543, 507] on label "Preferred Vendor" at bounding box center [601, 517] width 116 height 20
click at [543, 507] on input "Preferred" at bounding box center [750, 525] width 415 height 37
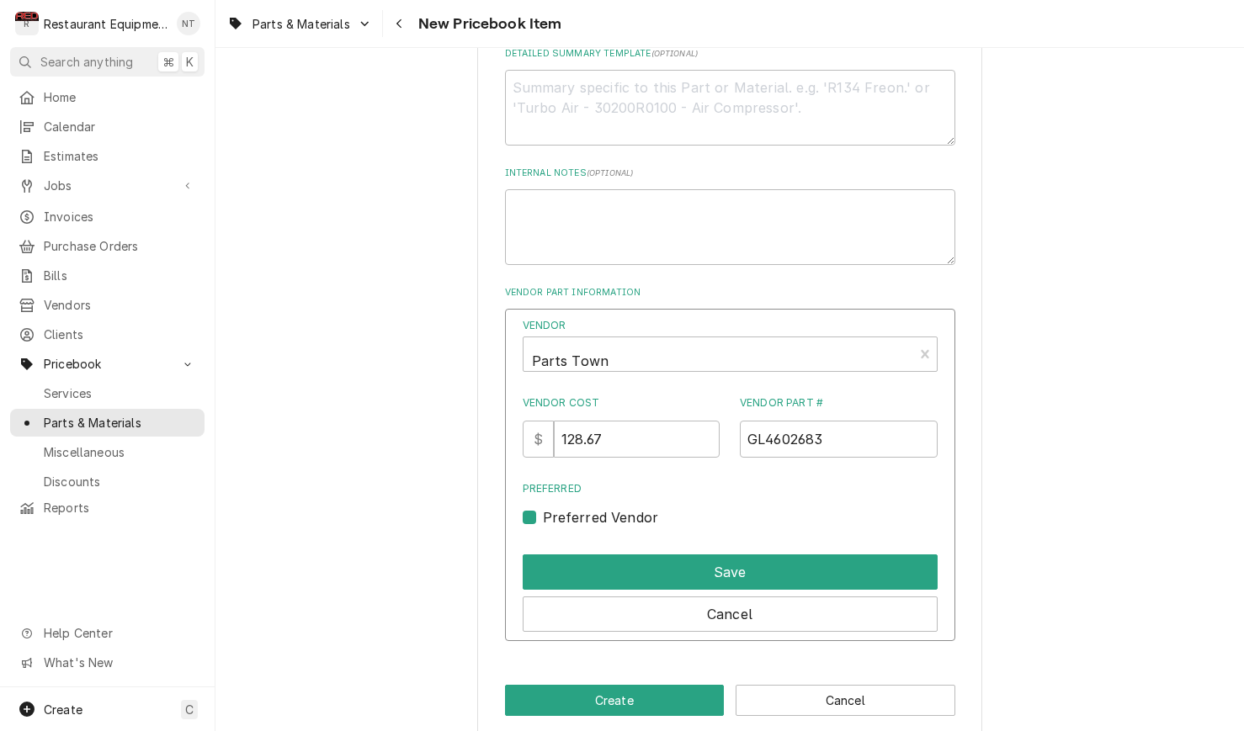
checkbox input "true"
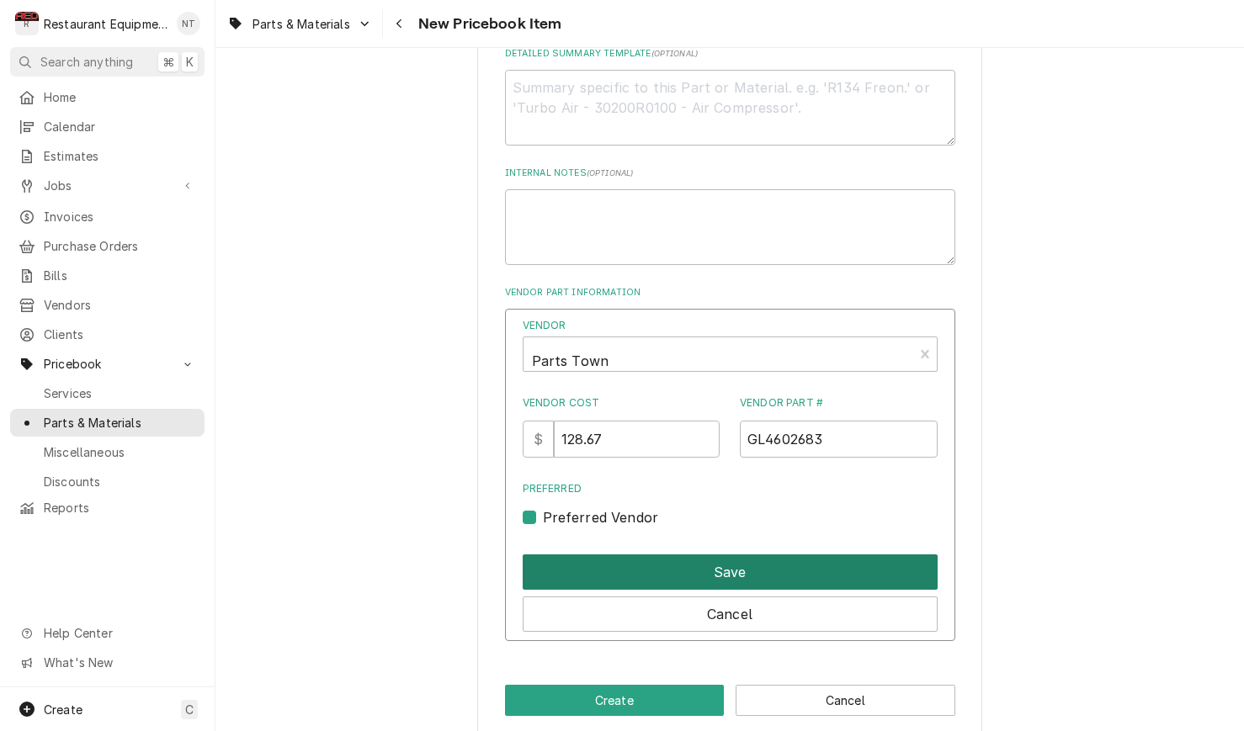
click at [638, 554] on button "Save" at bounding box center [729, 571] width 415 height 35
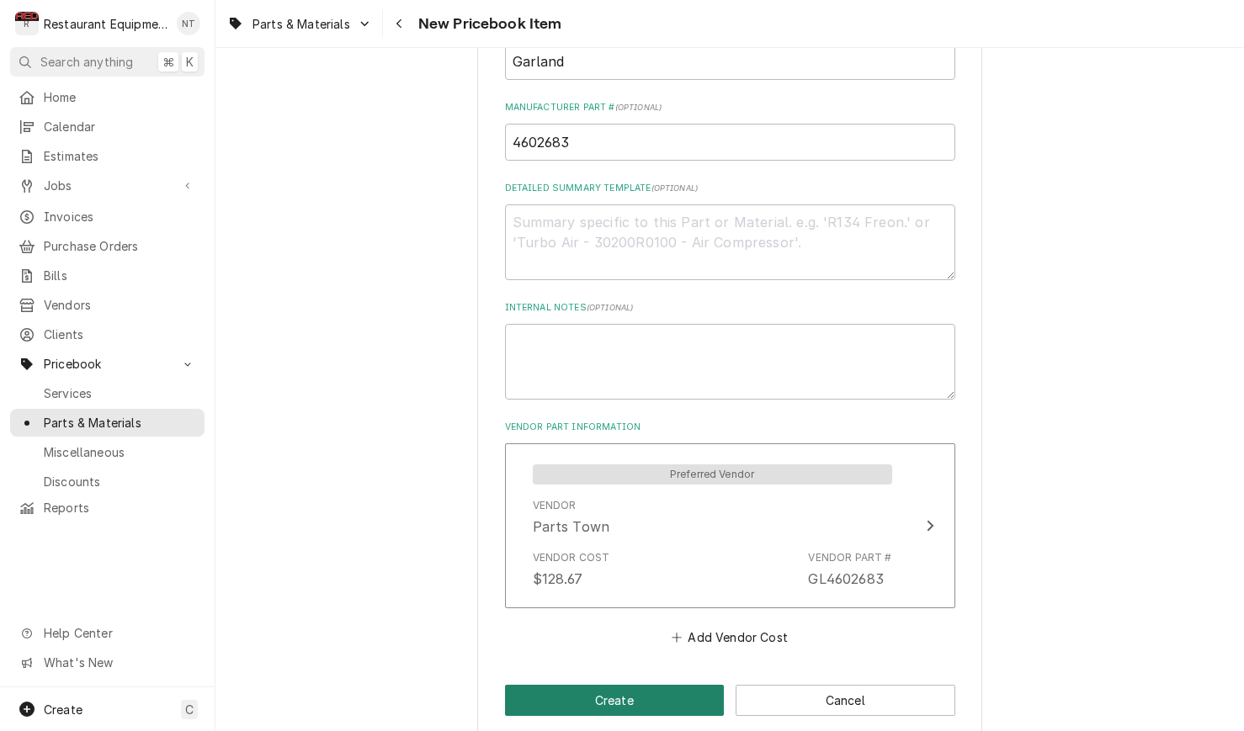
click at [636, 685] on button "Create" at bounding box center [615, 700] width 220 height 31
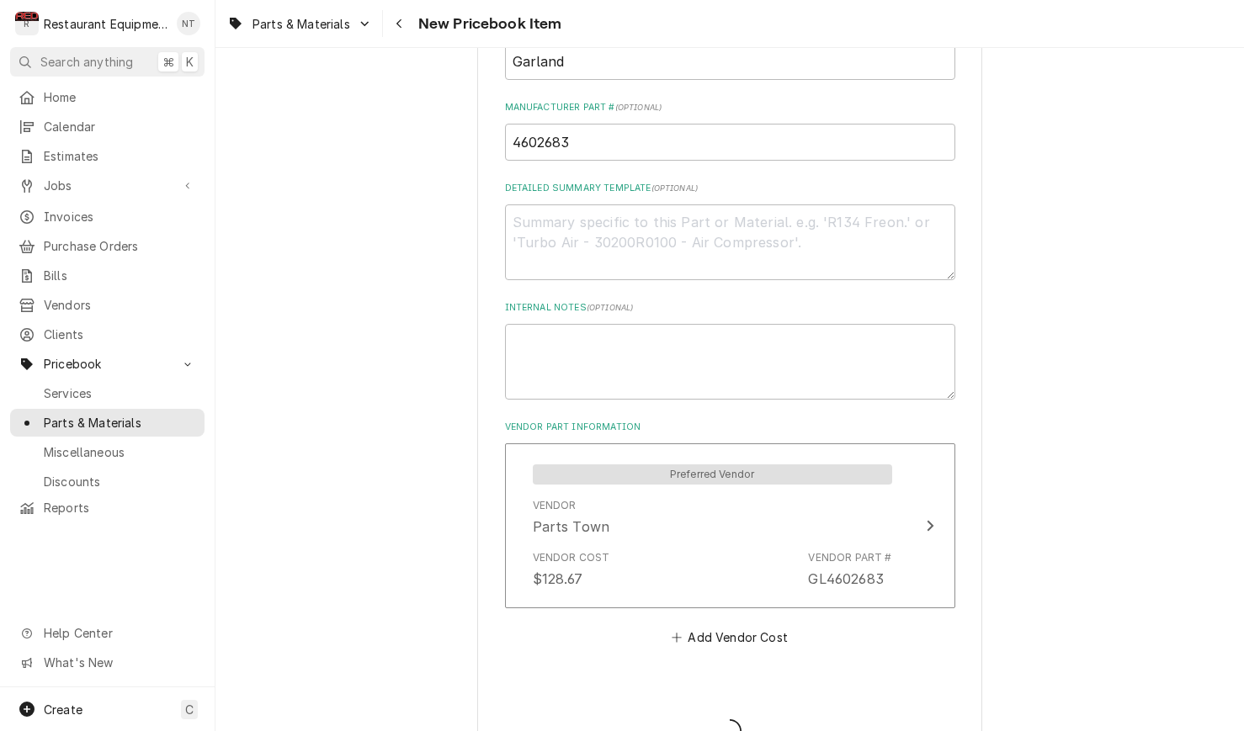
type textarea "x"
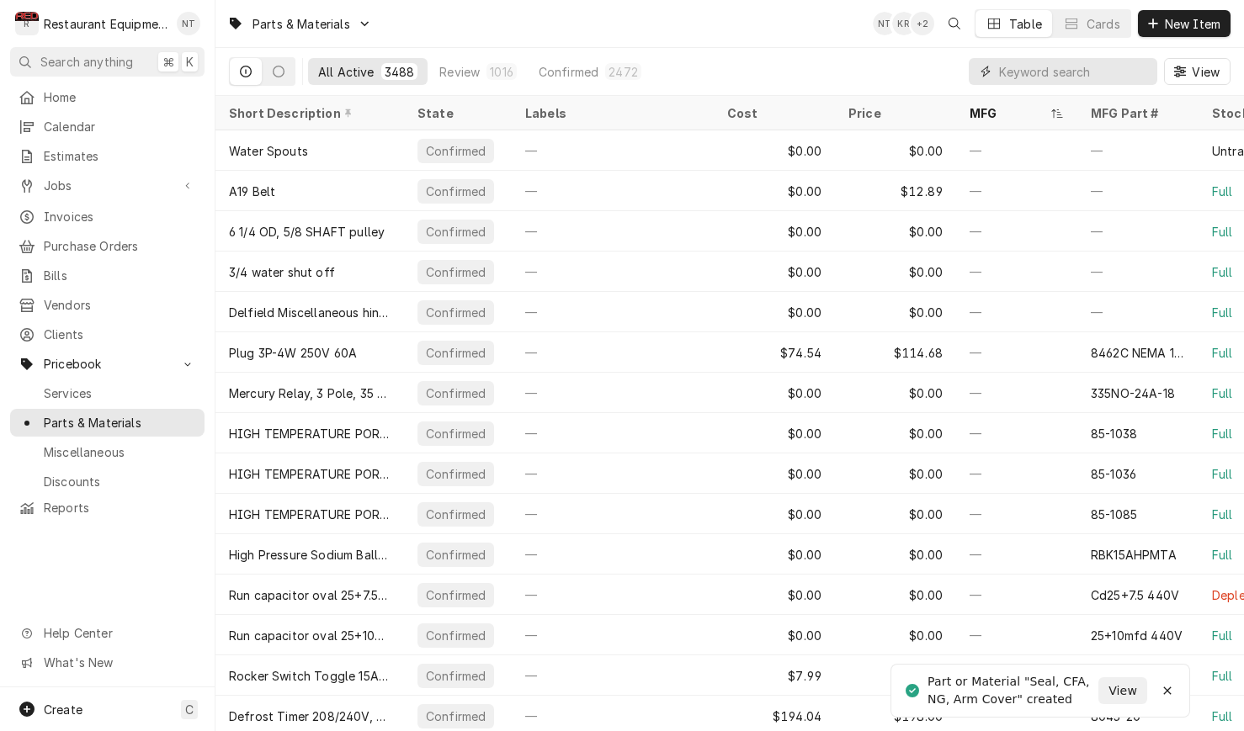
click at [1091, 77] on input "Dynamic Content Wrapper" at bounding box center [1074, 71] width 150 height 27
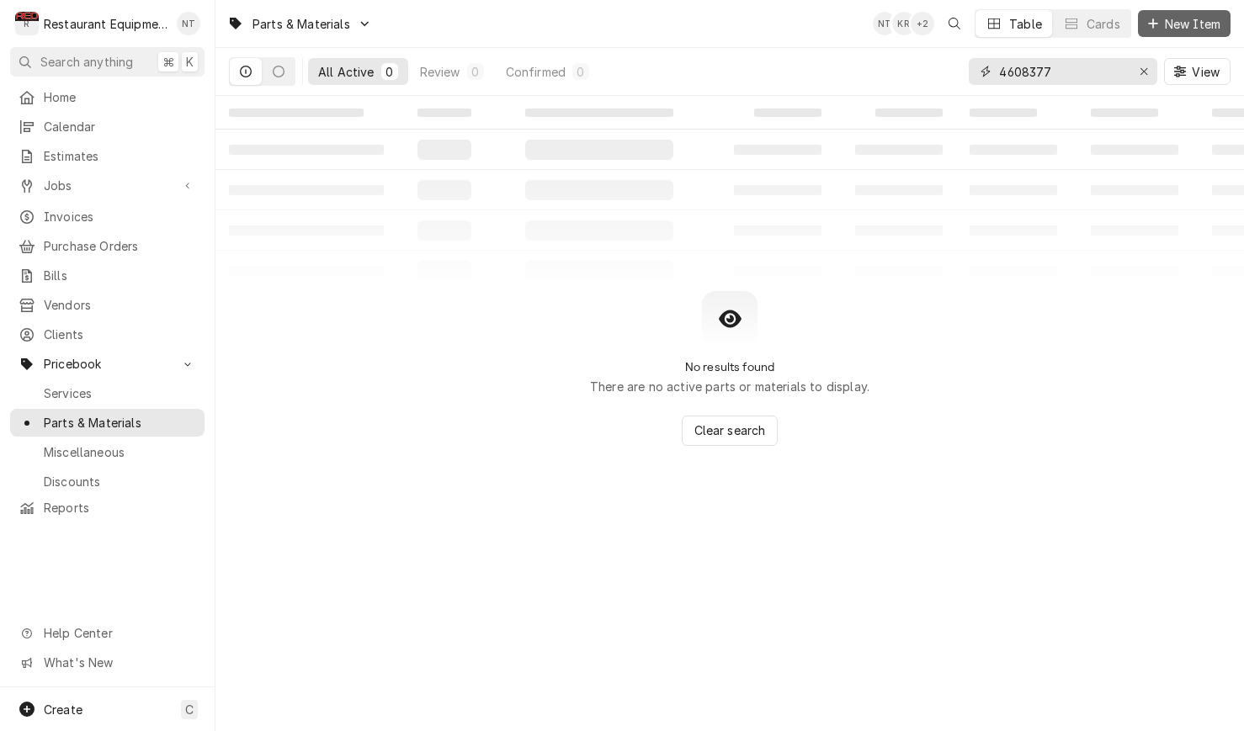
type input "4608377"
click at [1203, 26] on span "New Item" at bounding box center [1192, 24] width 62 height 18
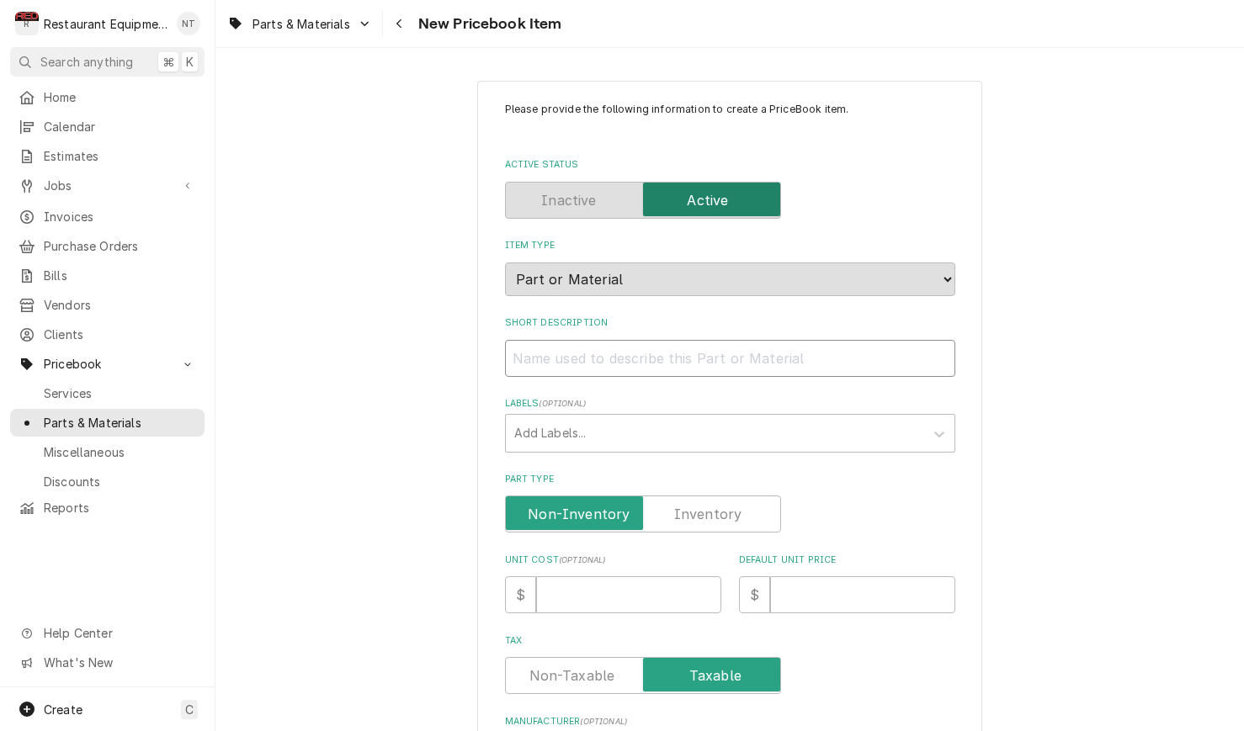
click at [722, 356] on input "Short Description" at bounding box center [730, 358] width 450 height 37
paste input "Garland 4608377 Wire Harness with Conduit, CFA"
type textarea "x"
type input "Garland 4608377 Wire Harness with Conduit, CFA"
drag, startPoint x: 624, startPoint y: 342, endPoint x: 506, endPoint y: 351, distance: 118.2
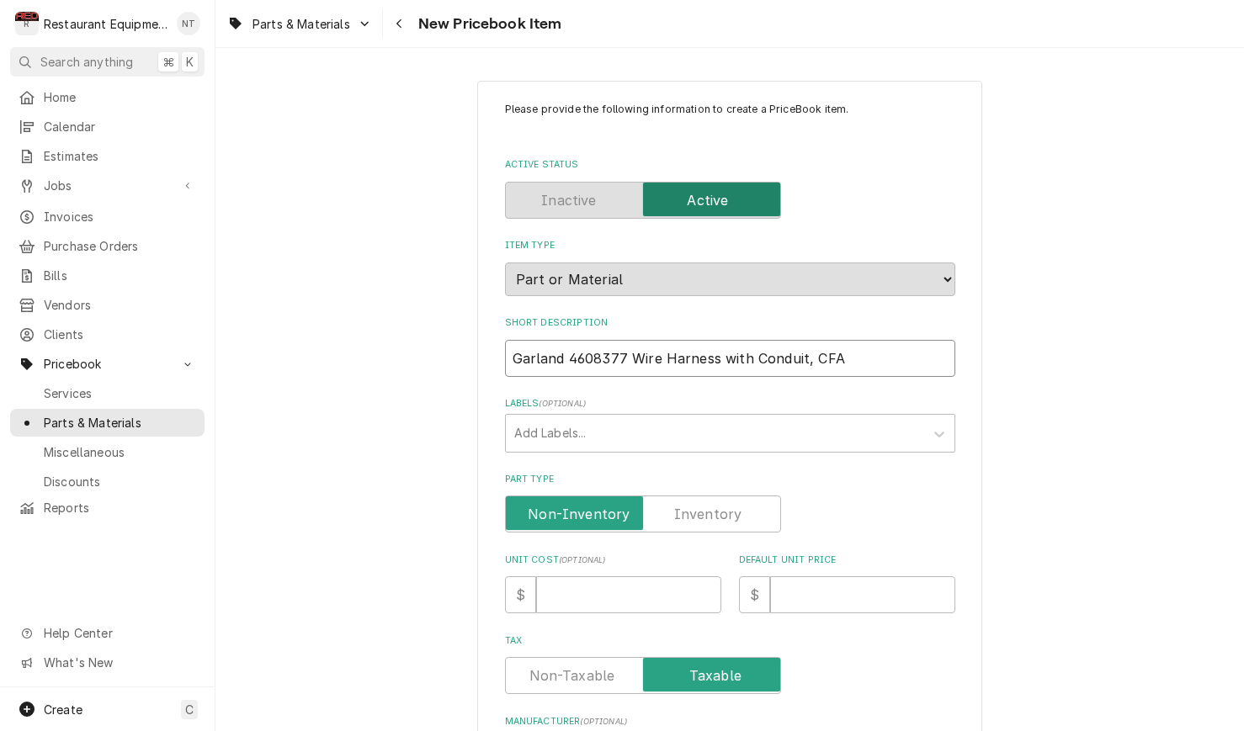
click at [506, 351] on input "Garland 4608377 Wire Harness with Conduit, CFA" at bounding box center [730, 358] width 450 height 37
type textarea "x"
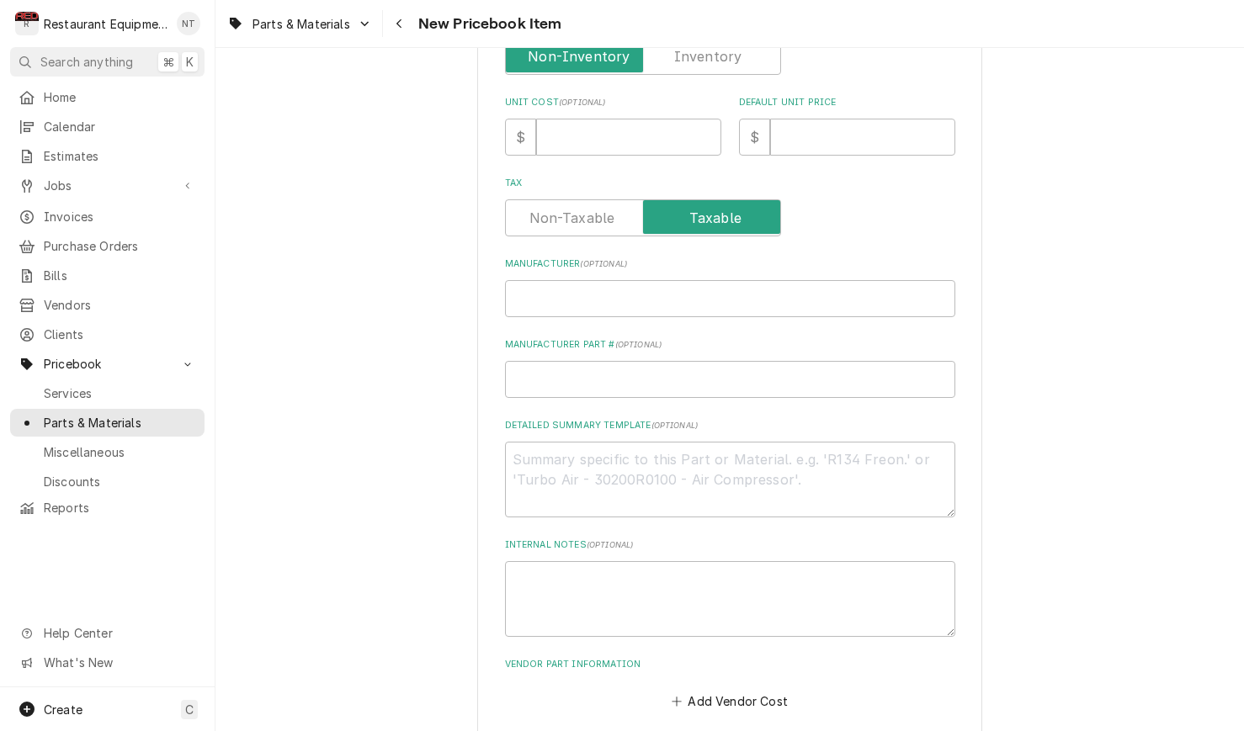
scroll to position [470, 0]
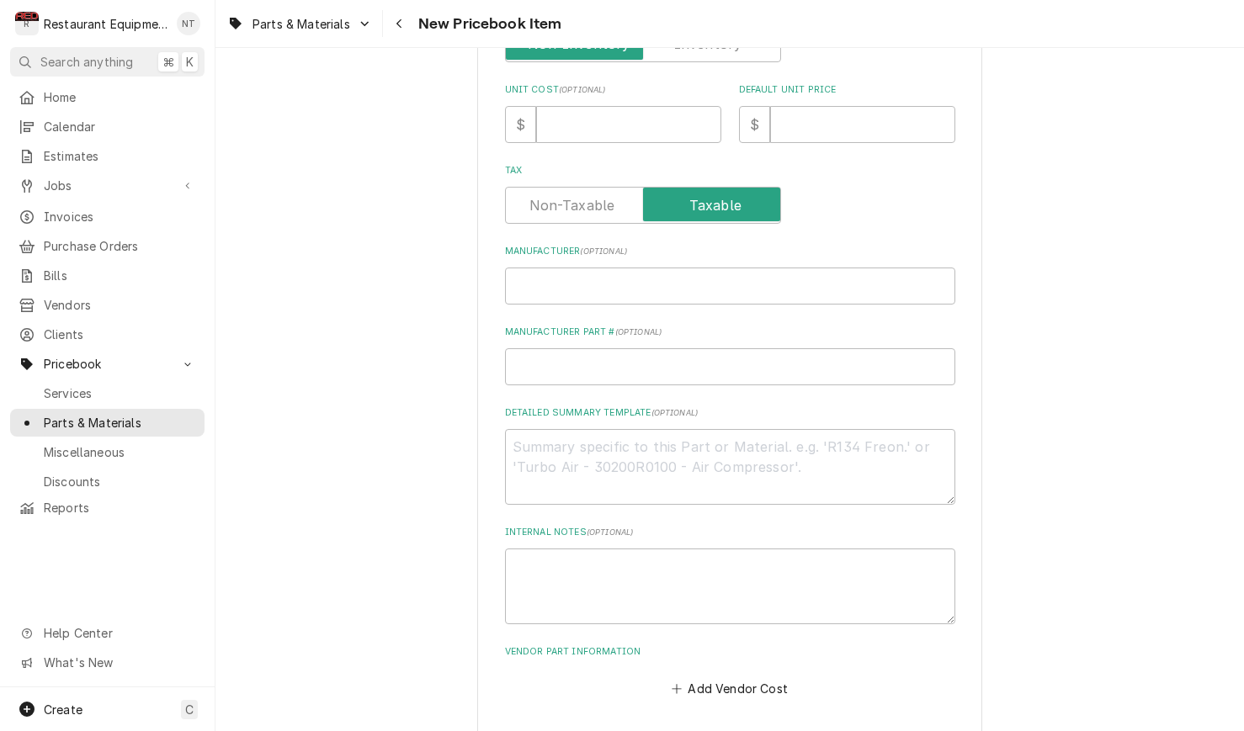
type input "Wire Harness with Conduit, CFA"
click at [597, 284] on input "Manufacturer ( optional )" at bounding box center [730, 286] width 450 height 37
paste input "Garland 4608377"
type textarea "x"
type input "Garland 4608377"
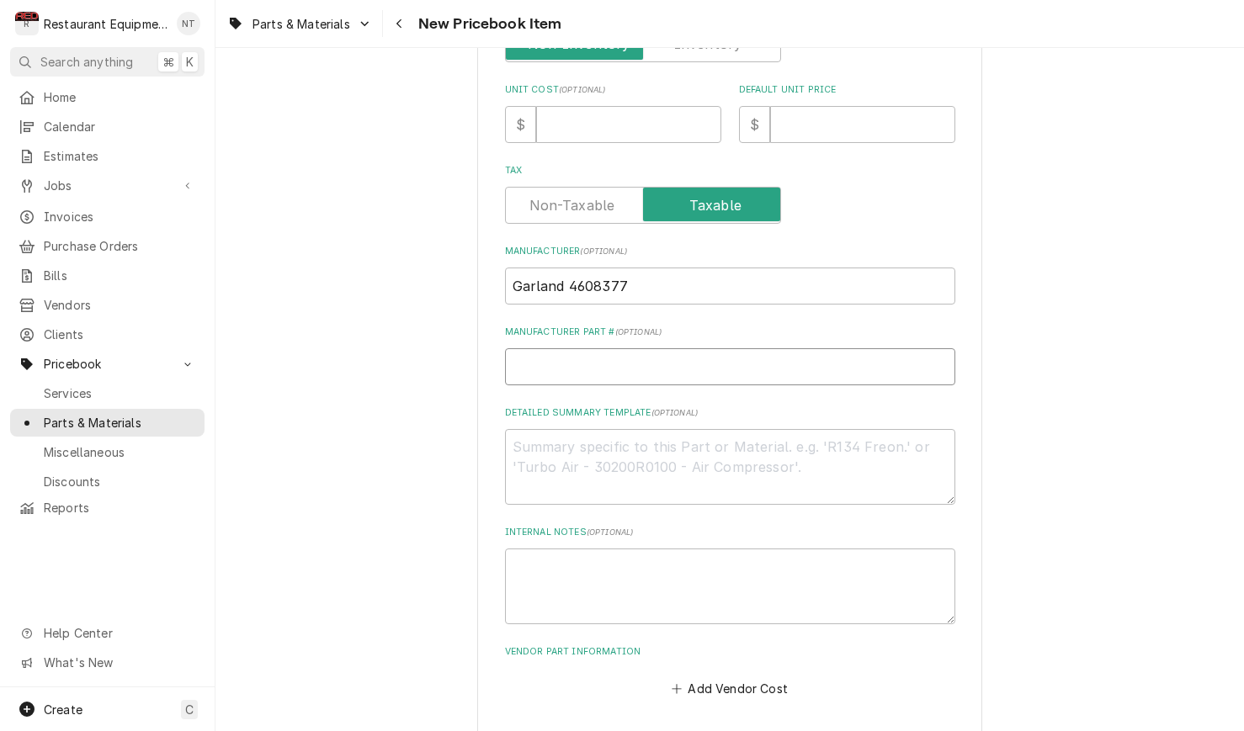
click at [623, 348] on input "Manufacturer Part # ( optional )" at bounding box center [730, 366] width 450 height 37
drag, startPoint x: 631, startPoint y: 266, endPoint x: 570, endPoint y: 273, distance: 61.8
click at [570, 273] on input "Garland 4608377" at bounding box center [730, 286] width 450 height 37
type textarea "x"
type input "Garland"
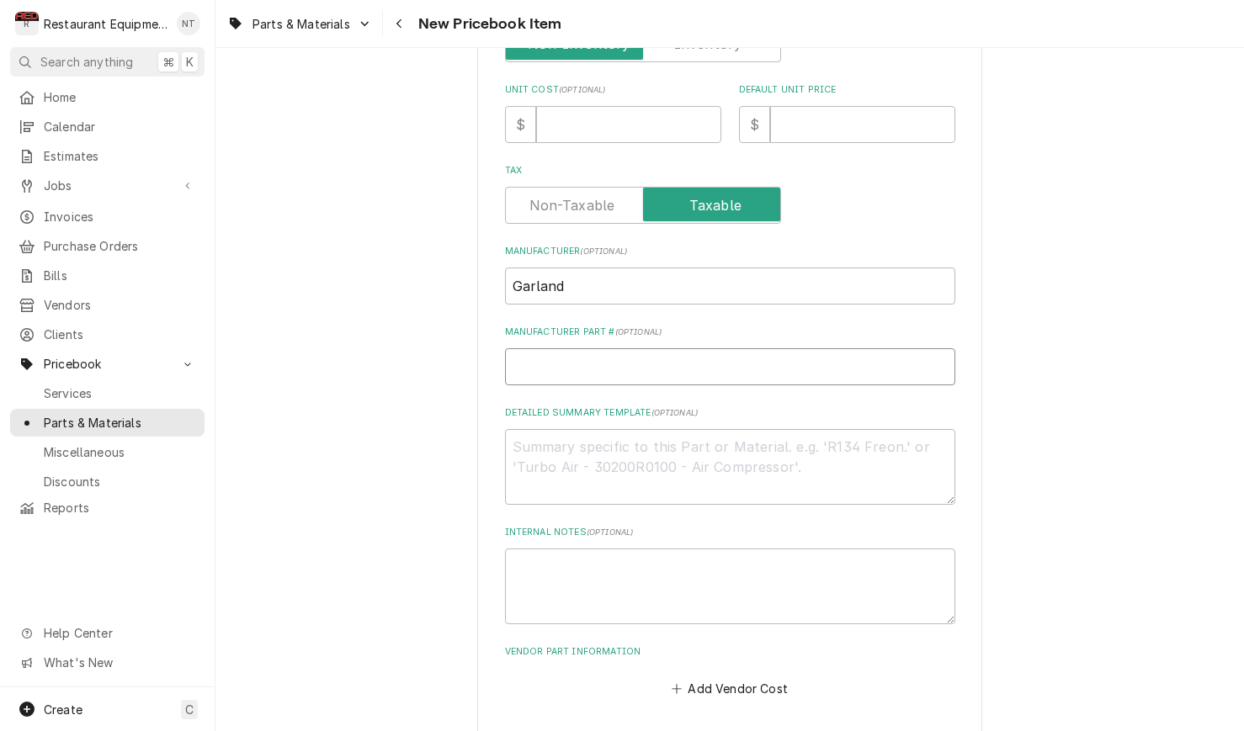
click at [638, 360] on input "Manufacturer Part # ( optional )" at bounding box center [730, 366] width 450 height 37
paste input "4608377"
type textarea "x"
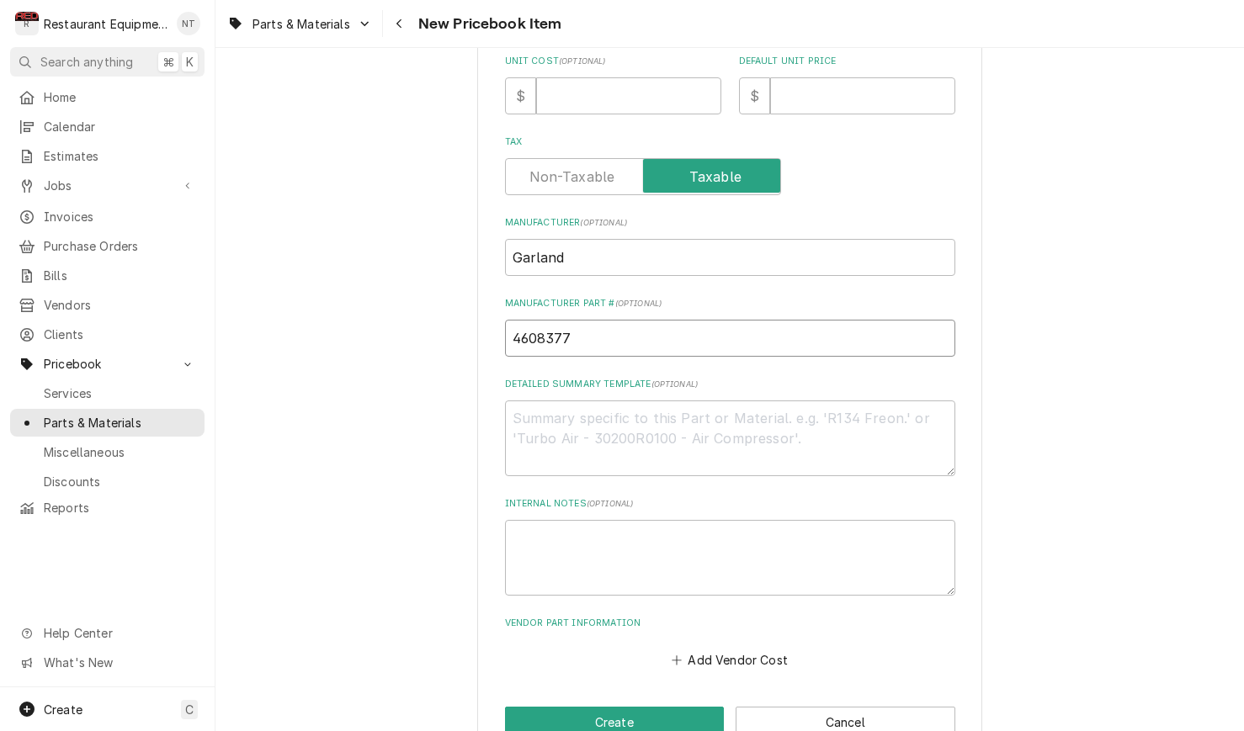
scroll to position [509, 0]
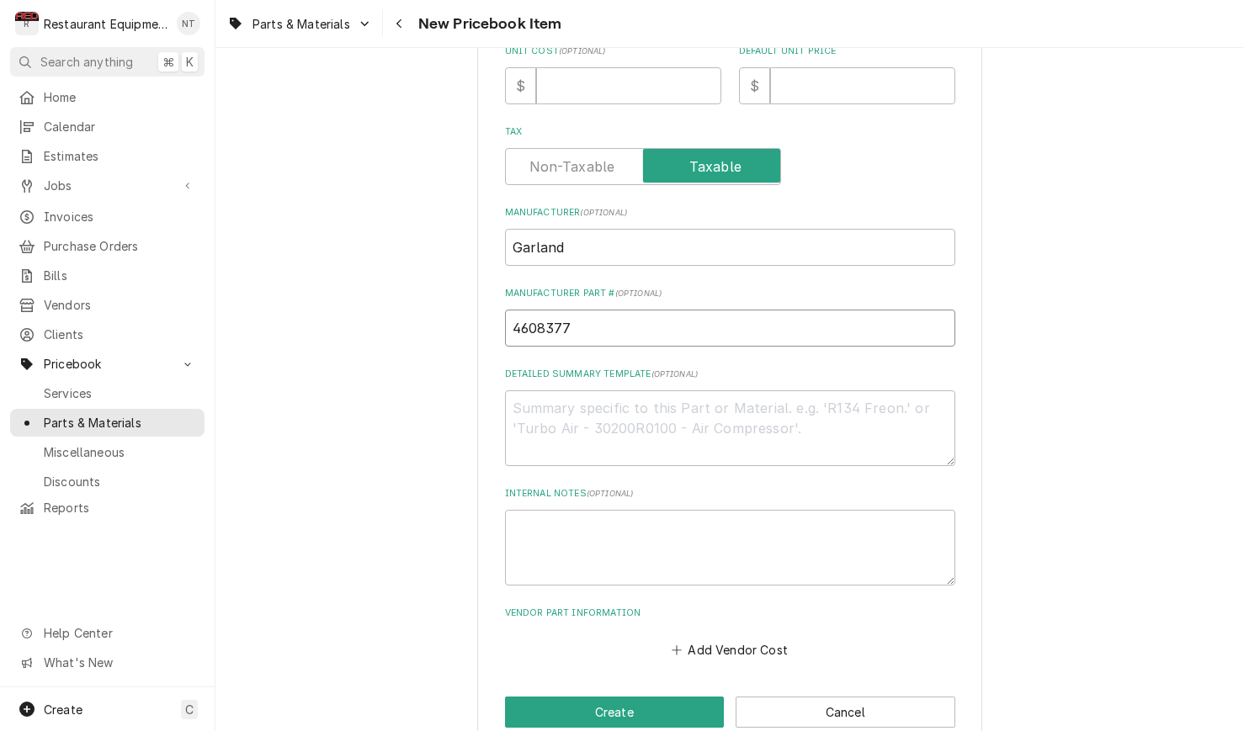
type input "4608377"
click at [811, 73] on input "Default Unit Price" at bounding box center [862, 85] width 185 height 37
type textarea "x"
type input "5"
type textarea "x"
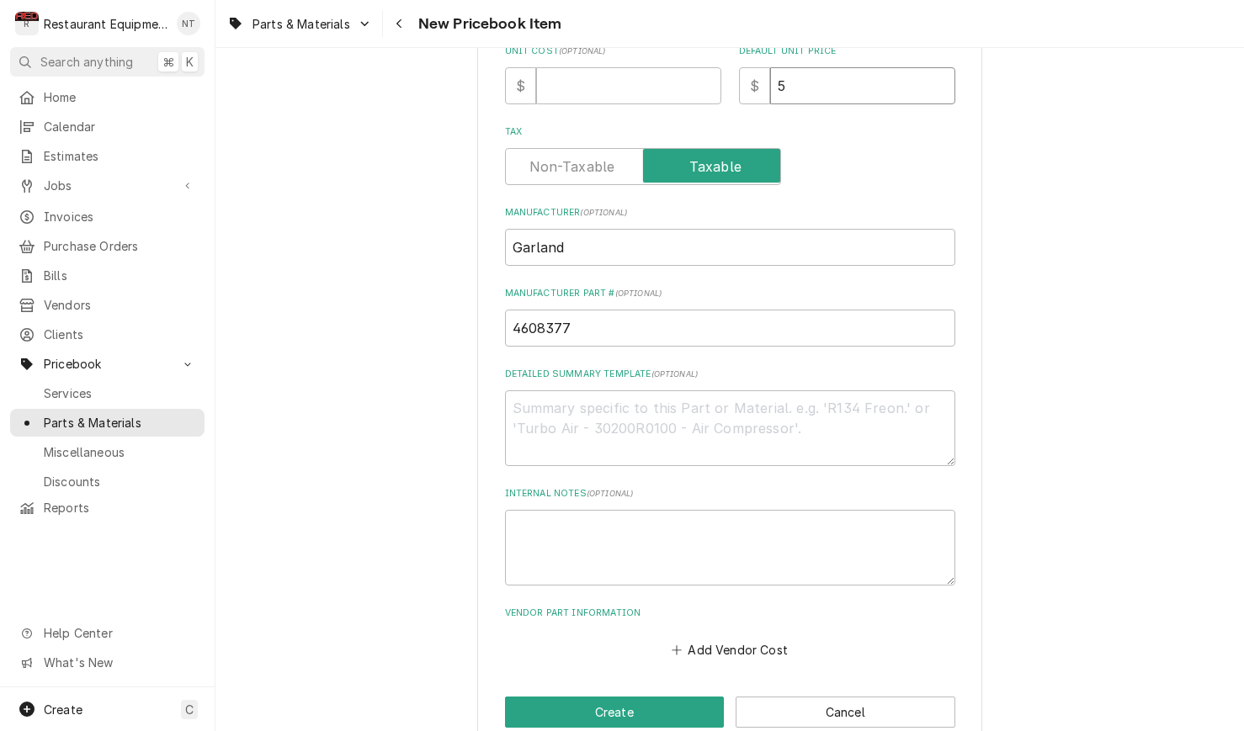
type input "51"
type textarea "x"
type input "517"
type textarea "x"
type input "517.7"
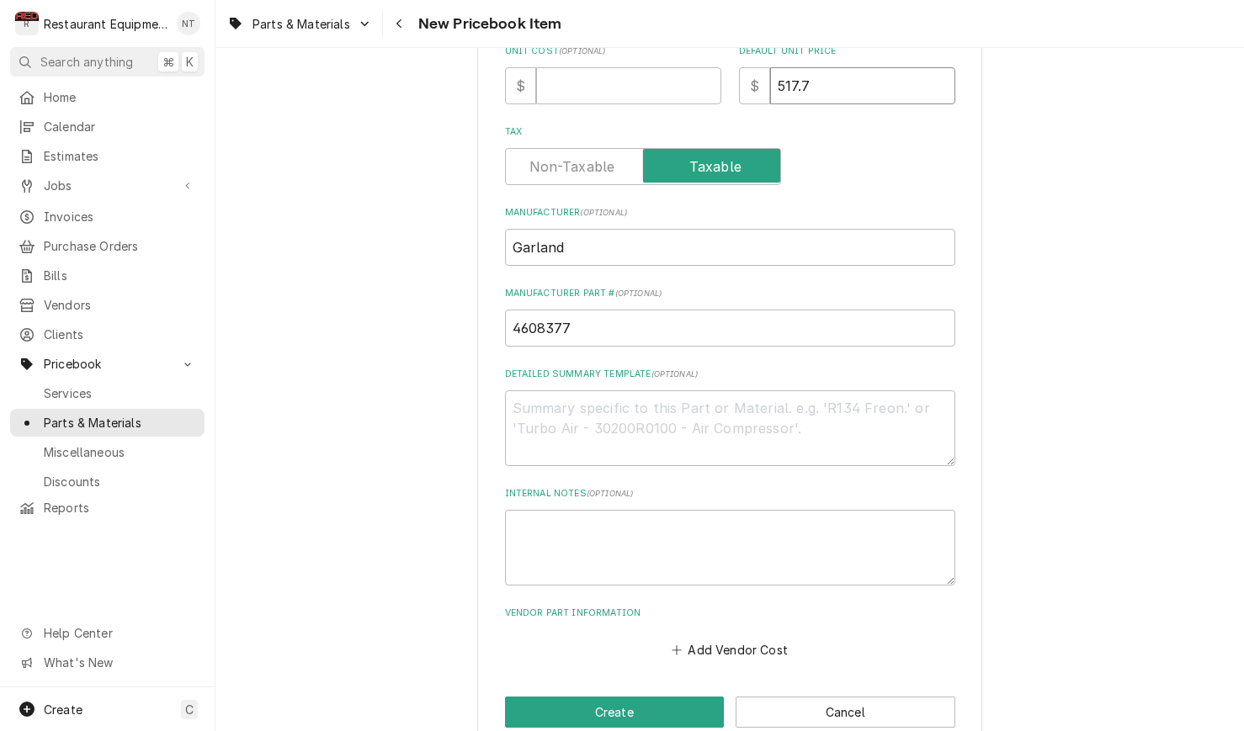
type textarea "x"
type input "517.72"
click at [643, 72] on input "Unit Cost ( optional )" at bounding box center [628, 85] width 185 height 37
type textarea "x"
type input "2"
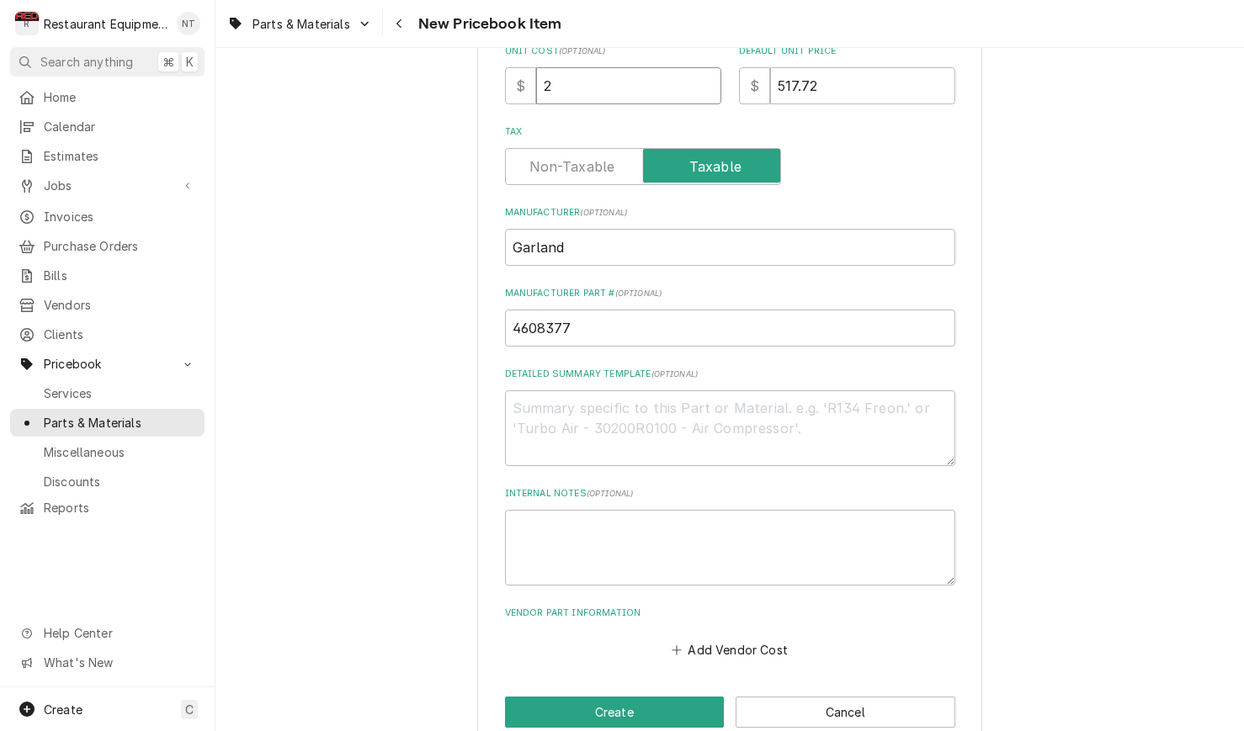
type textarea "x"
type input "28"
type textarea "x"
type input "284"
type textarea "x"
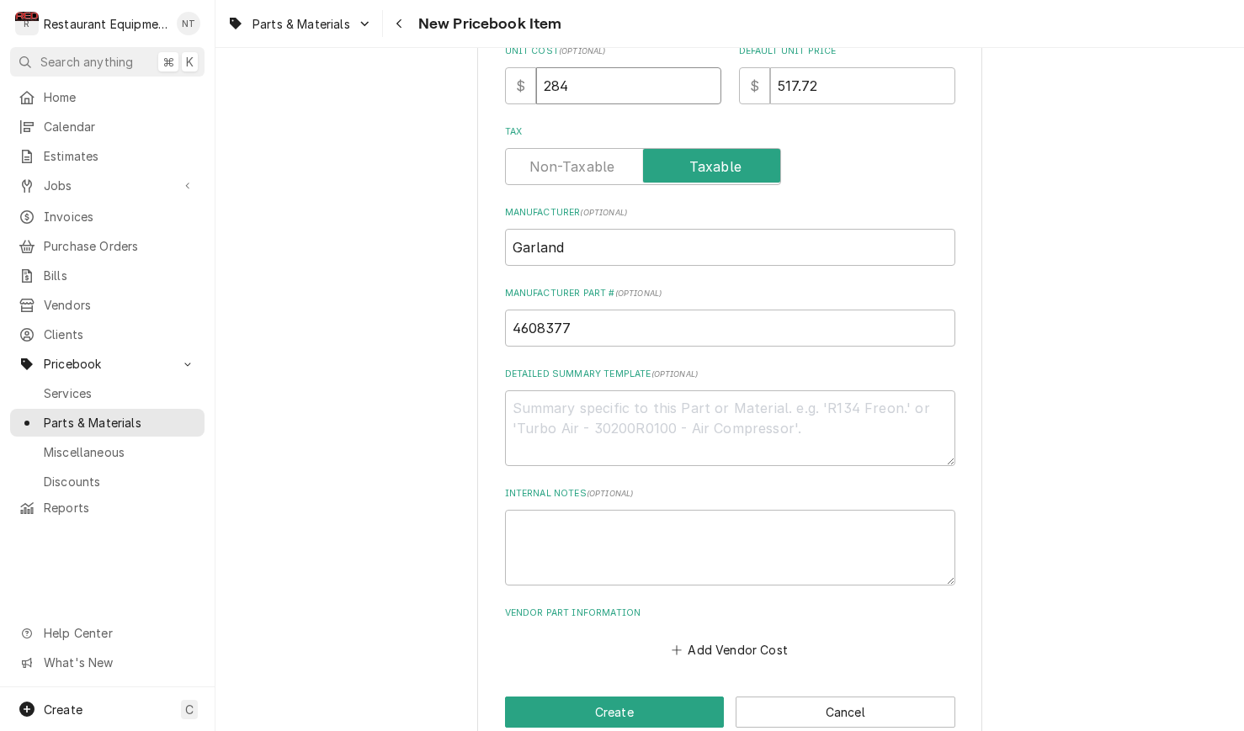
type input "284.7"
type textarea "x"
type input "284.75"
click at [761, 638] on button "Add Vendor Cost" at bounding box center [730, 650] width 122 height 24
type textarea "x"
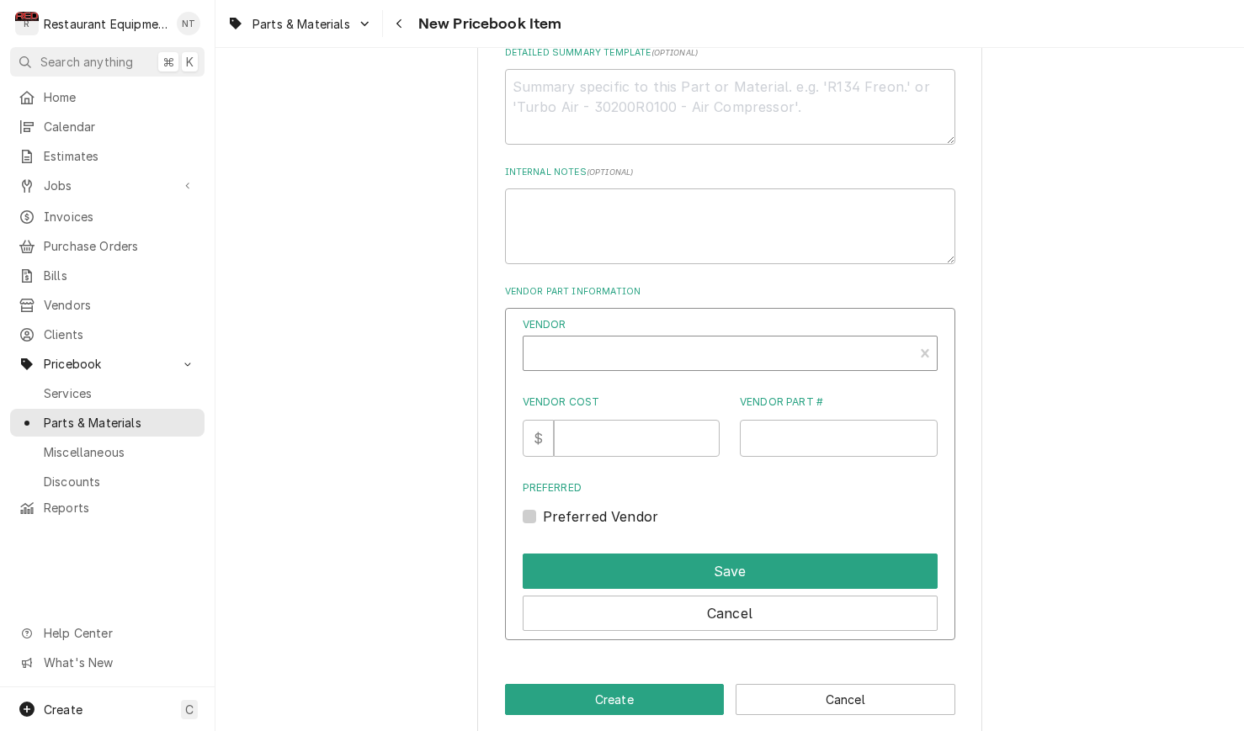
scroll to position [830, 0]
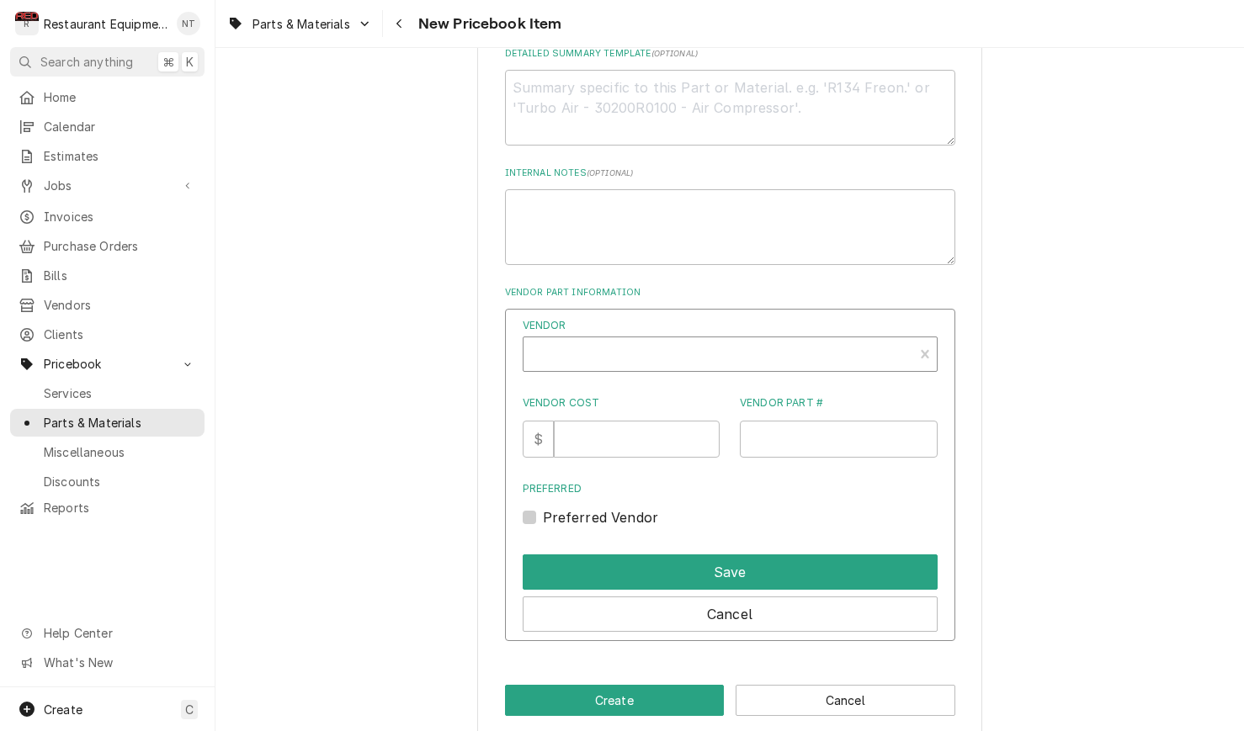
click at [653, 342] on div "Vendor" at bounding box center [718, 361] width 373 height 40
type input "parts to"
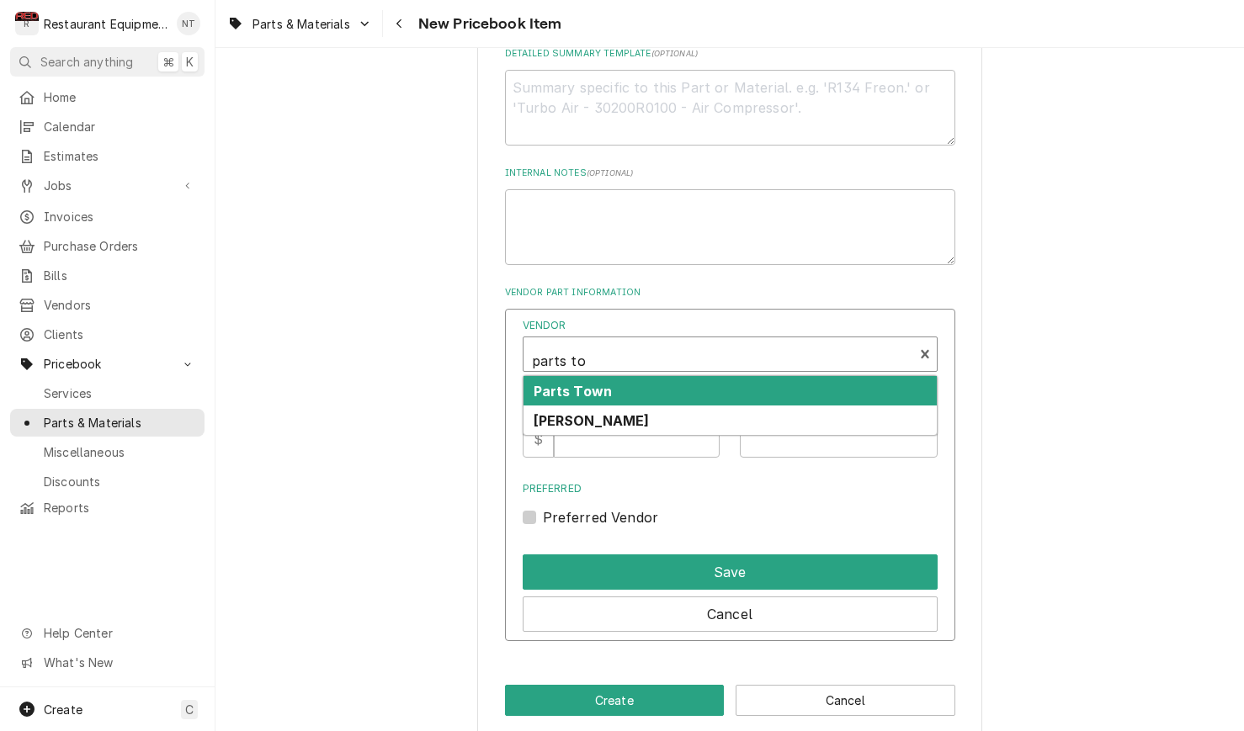
click at [652, 376] on div "Parts Town" at bounding box center [729, 390] width 413 height 29
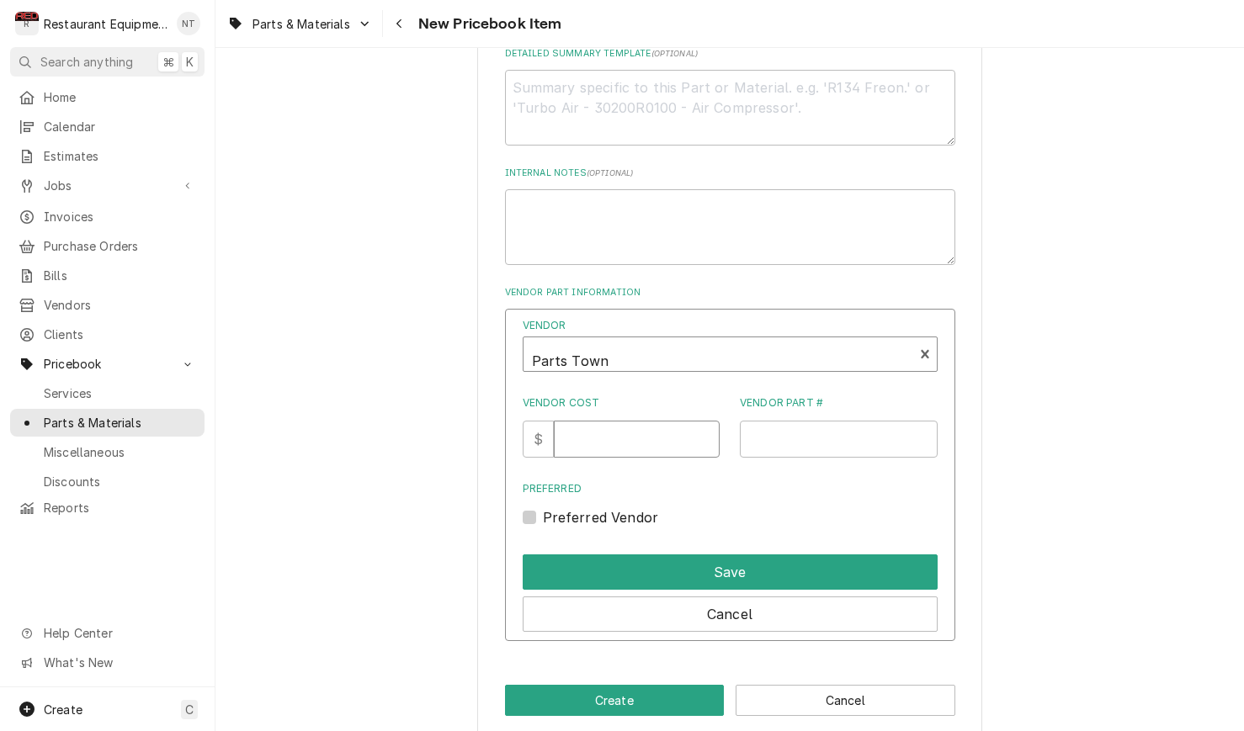
click at [645, 421] on input "Vendor Cost" at bounding box center [637, 439] width 166 height 37
type input "284.75"
click at [798, 421] on input "Vendor Part #" at bounding box center [839, 439] width 198 height 37
paste input "GL4608377"
type input "GL4608377"
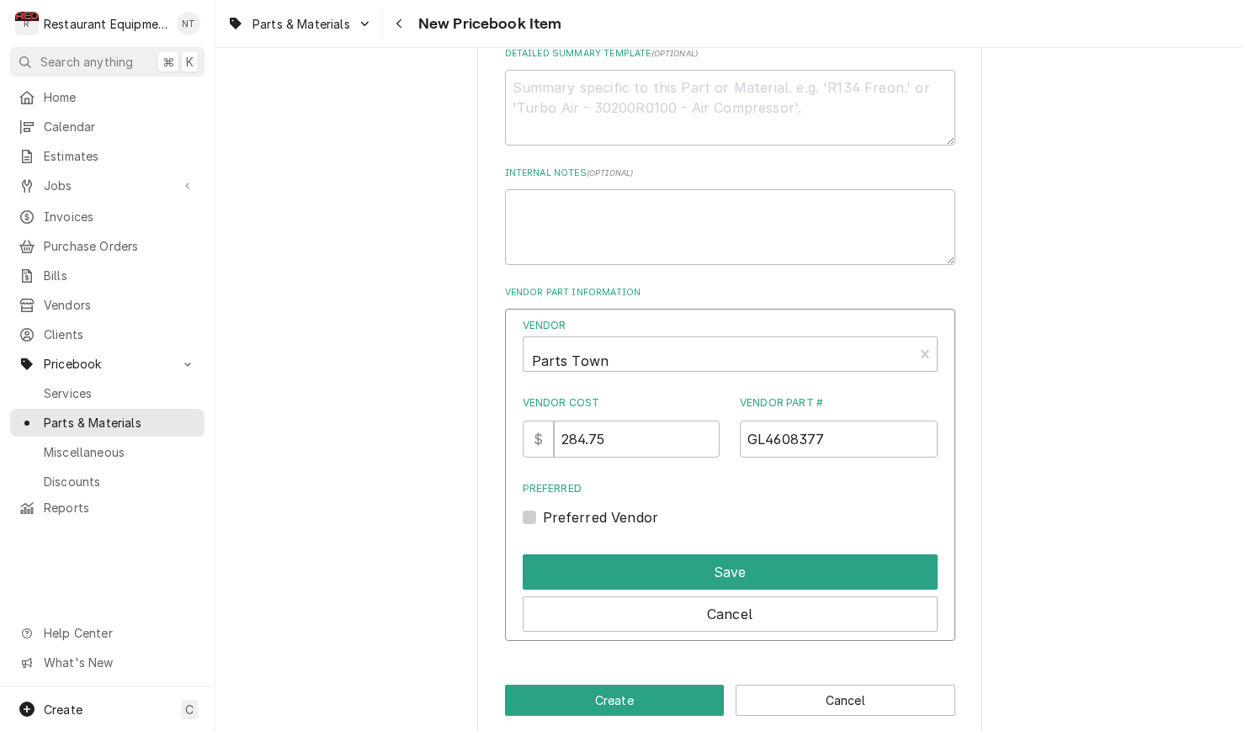
click at [543, 507] on label "Preferred Vendor" at bounding box center [601, 517] width 116 height 20
click at [543, 507] on input "Preferred" at bounding box center [750, 525] width 415 height 37
checkbox input "true"
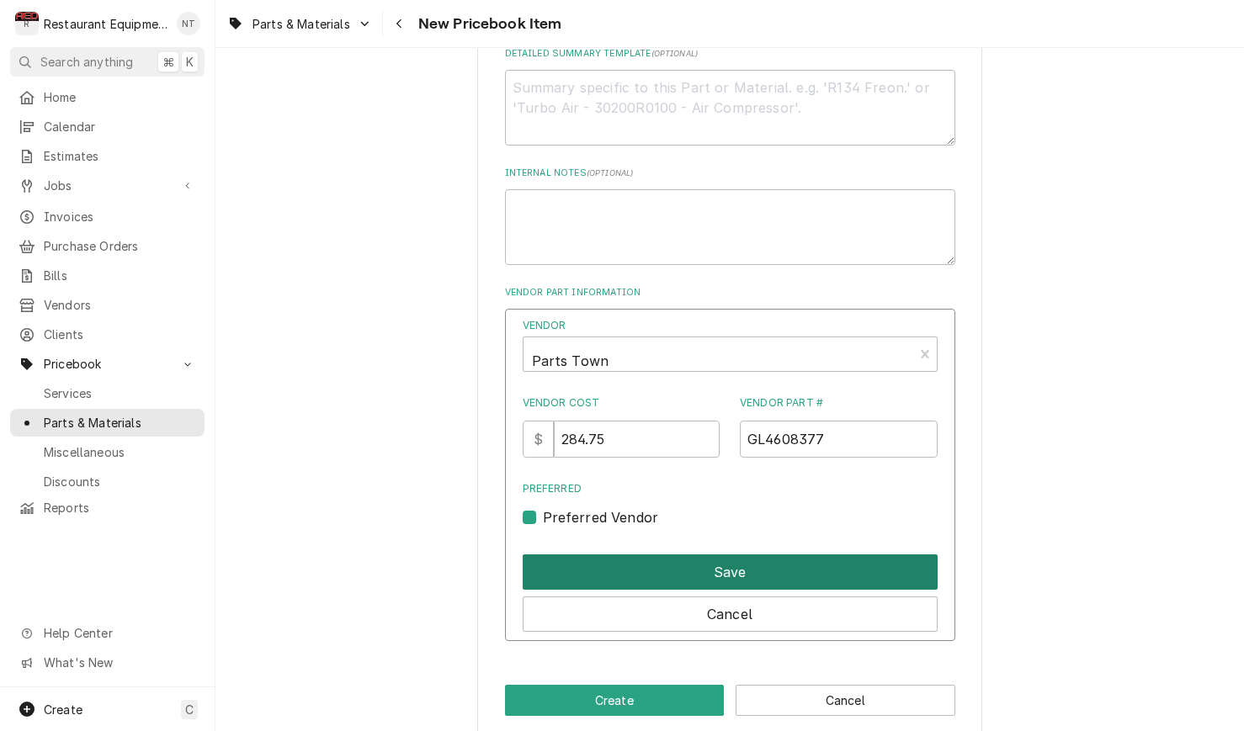
click at [699, 554] on button "Save" at bounding box center [729, 571] width 415 height 35
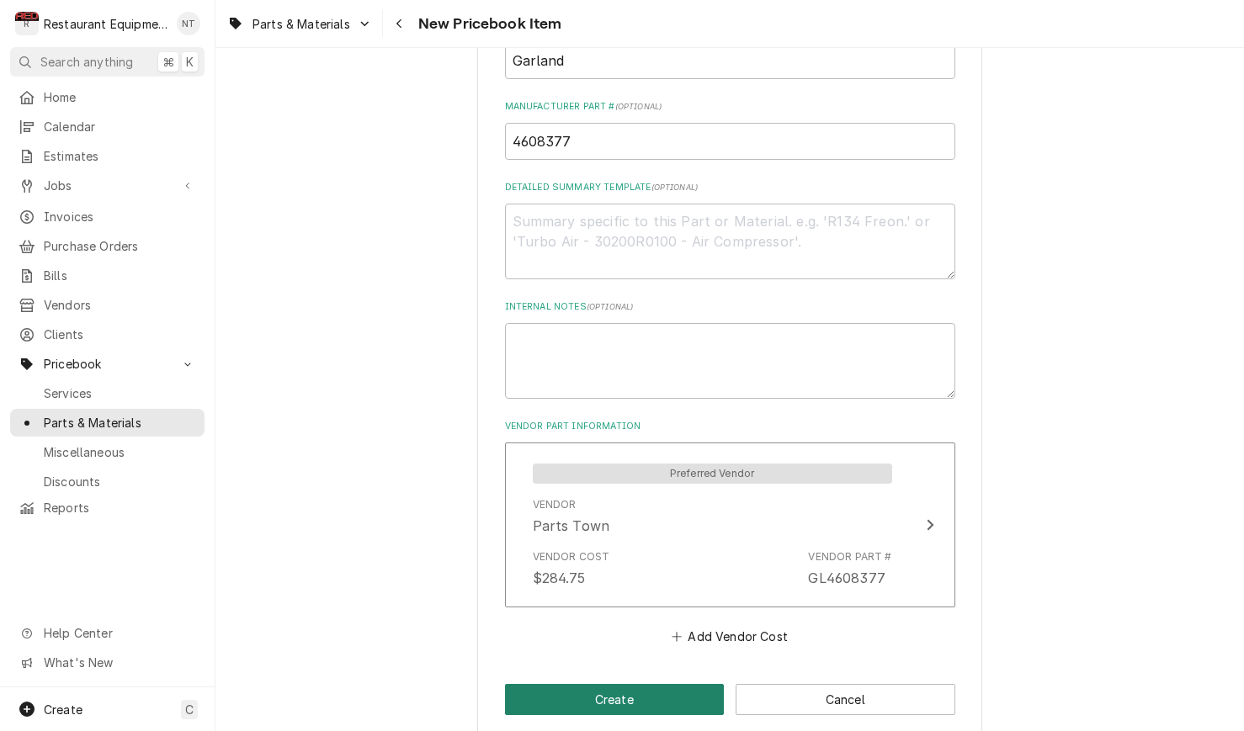
scroll to position [695, 0]
click at [655, 685] on button "Create" at bounding box center [615, 700] width 220 height 31
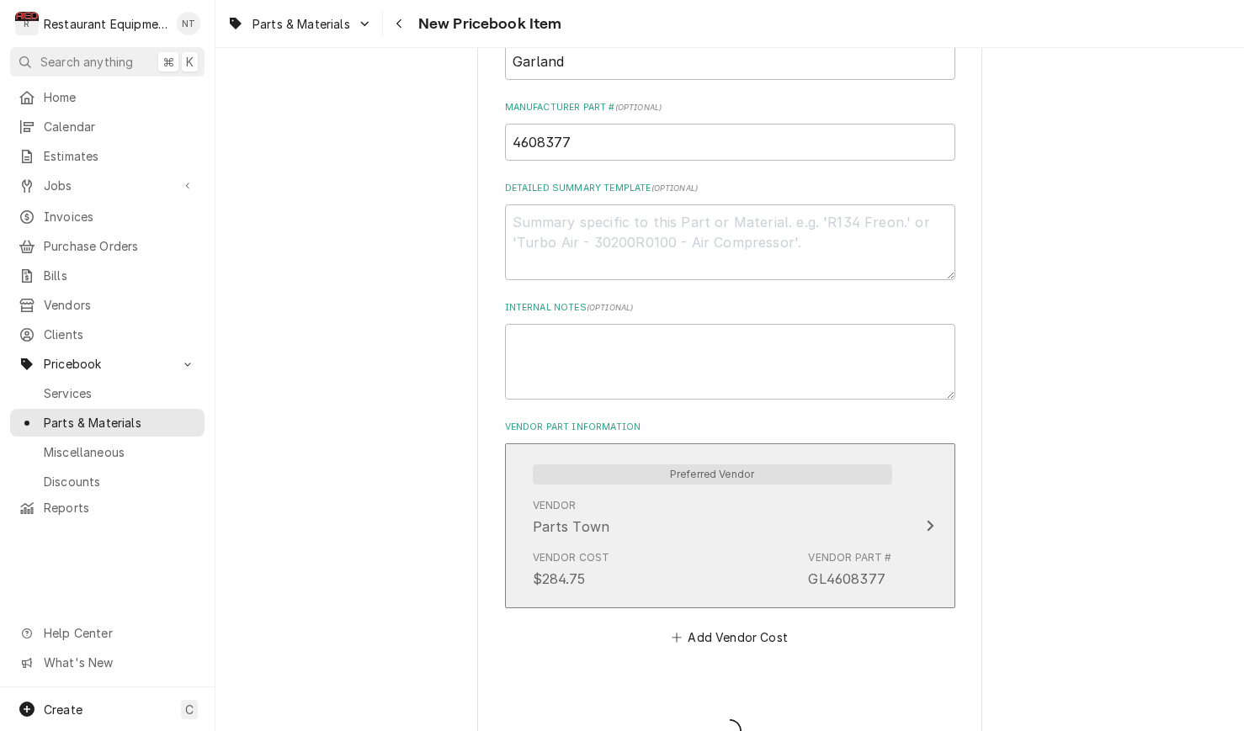
type textarea "x"
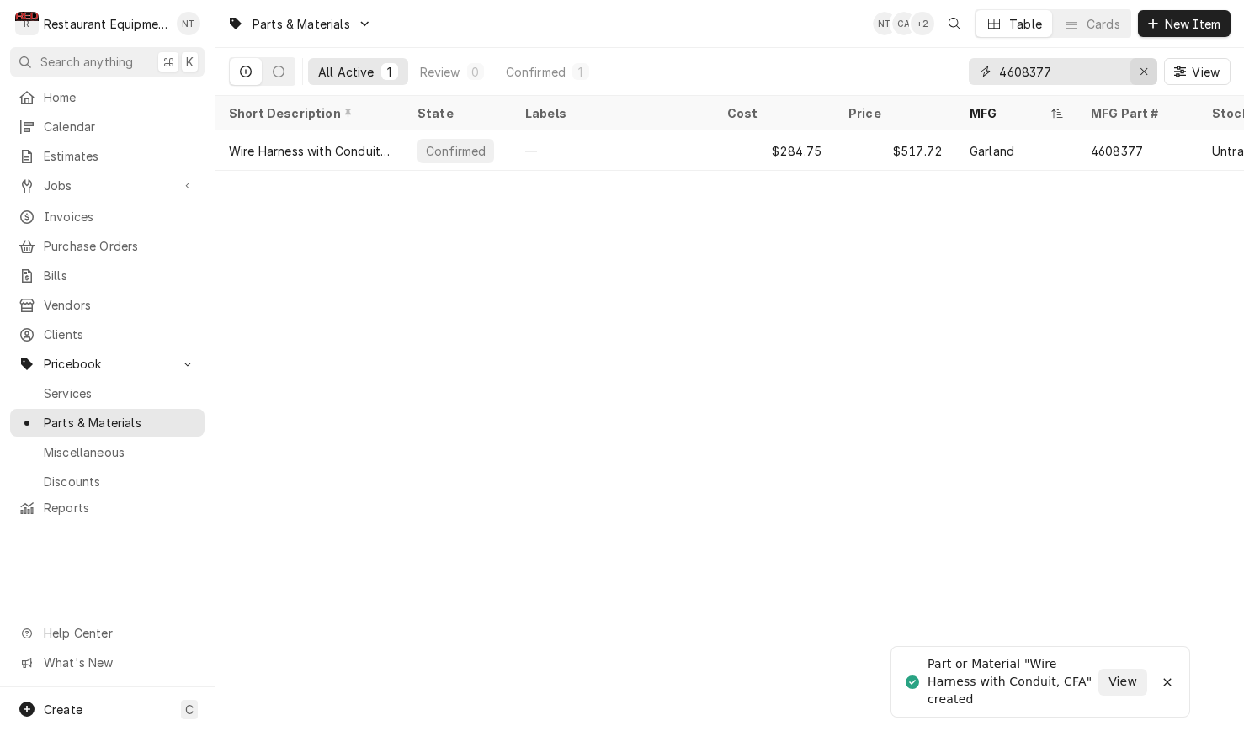
click at [1140, 73] on icon "Erase input" at bounding box center [1143, 72] width 9 height 12
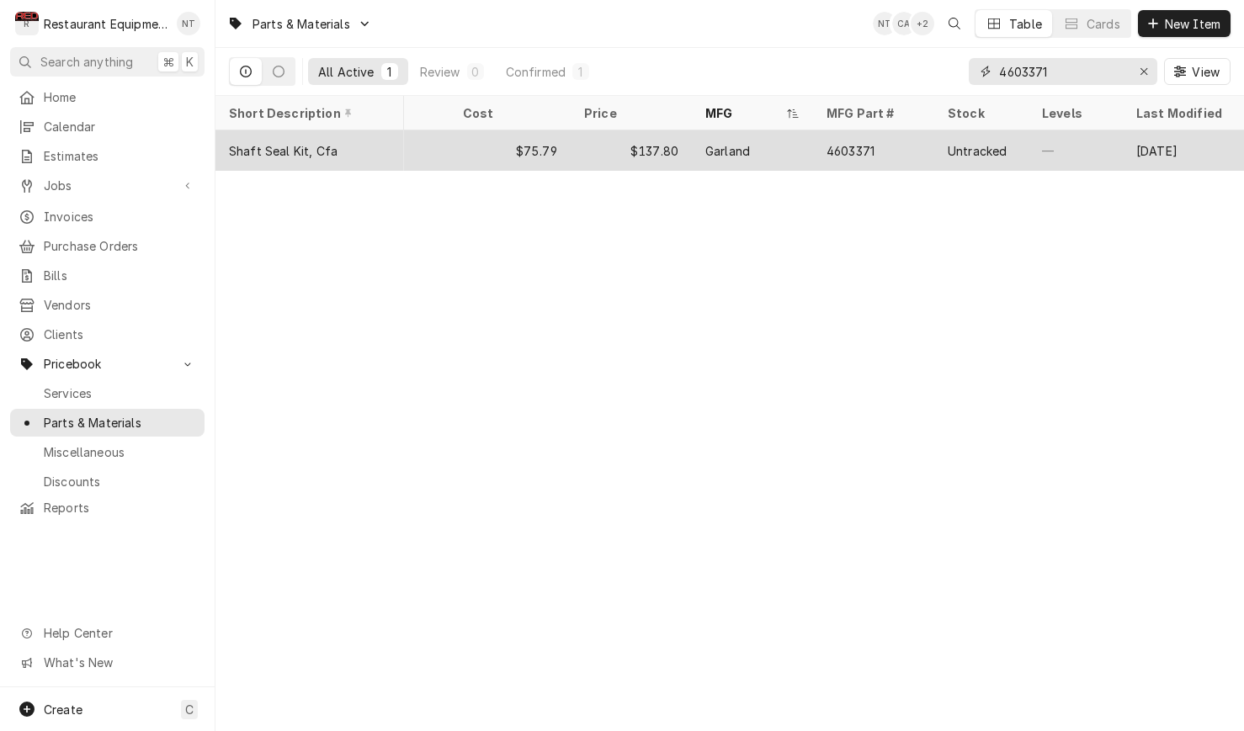
scroll to position [0, 264]
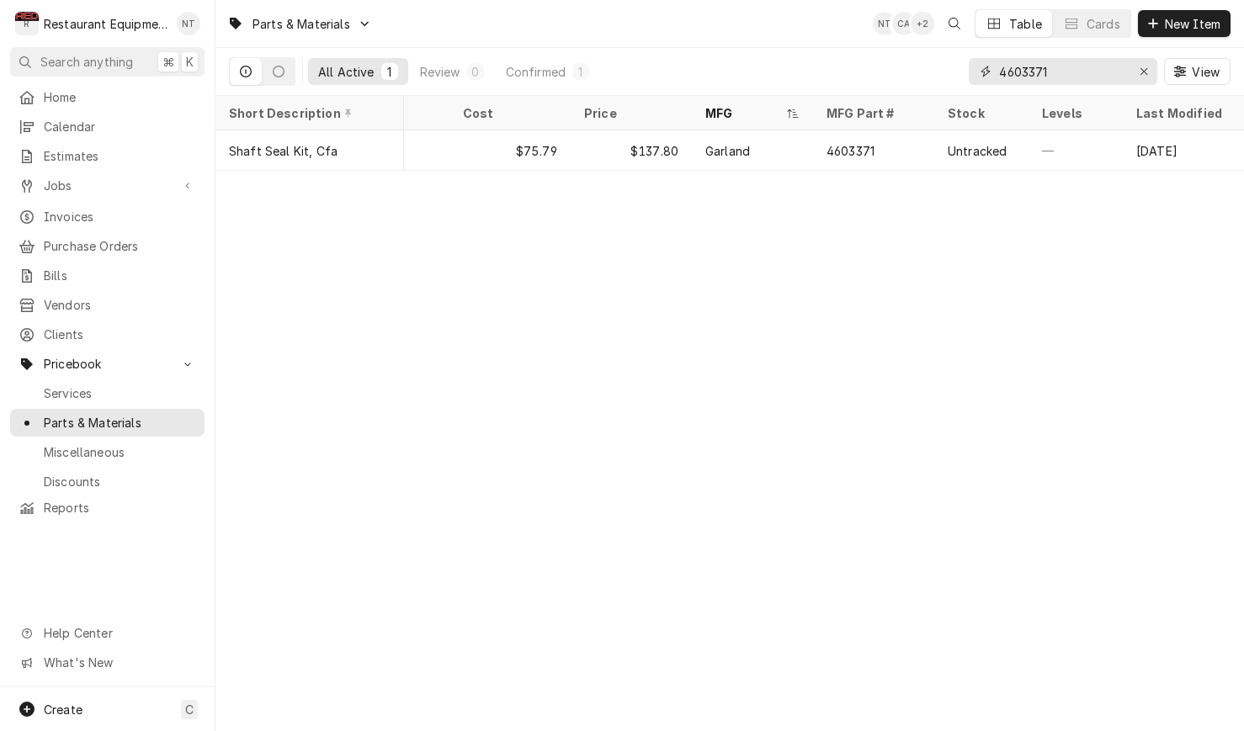
drag, startPoint x: 1034, startPoint y: 72, endPoint x: 916, endPoint y: 77, distance: 117.9
click at [916, 77] on div "All Active 1 Review 0 Confirmed 1 4603371 View" at bounding box center [729, 71] width 1001 height 47
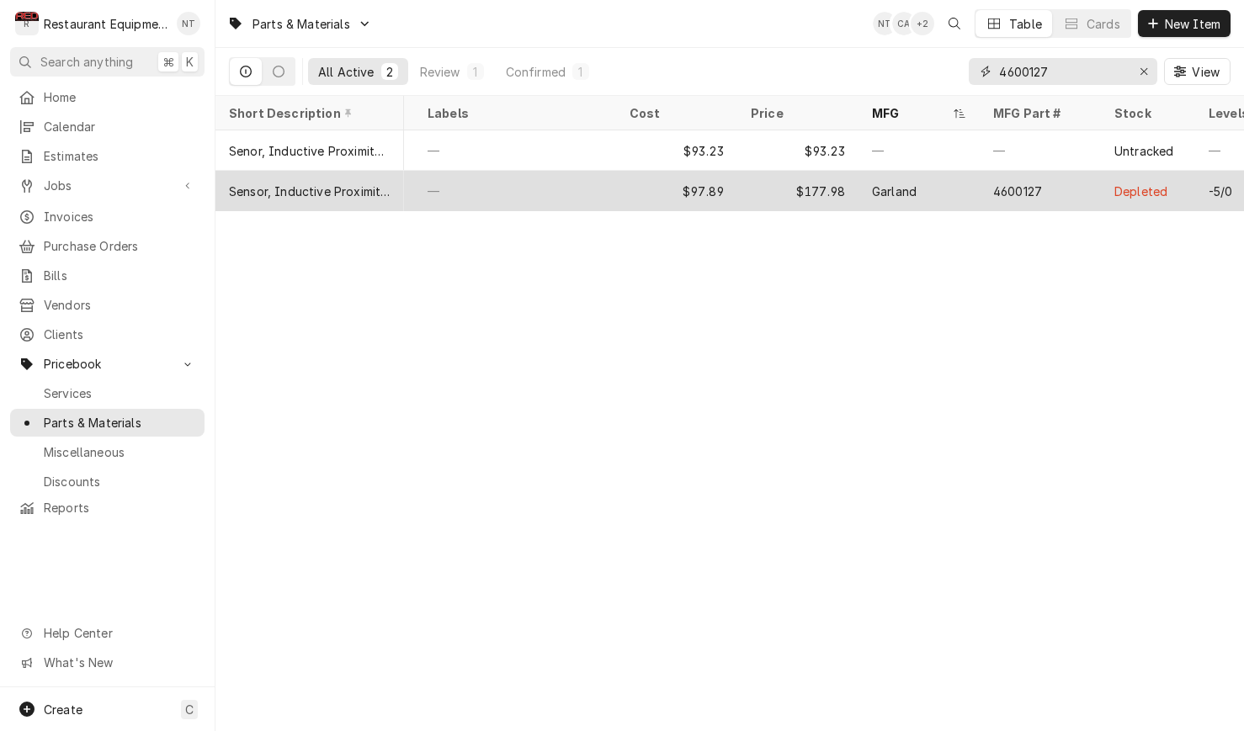
scroll to position [0, 103]
type input "4600127"
click at [941, 177] on div "Garland" at bounding box center [912, 191] width 121 height 40
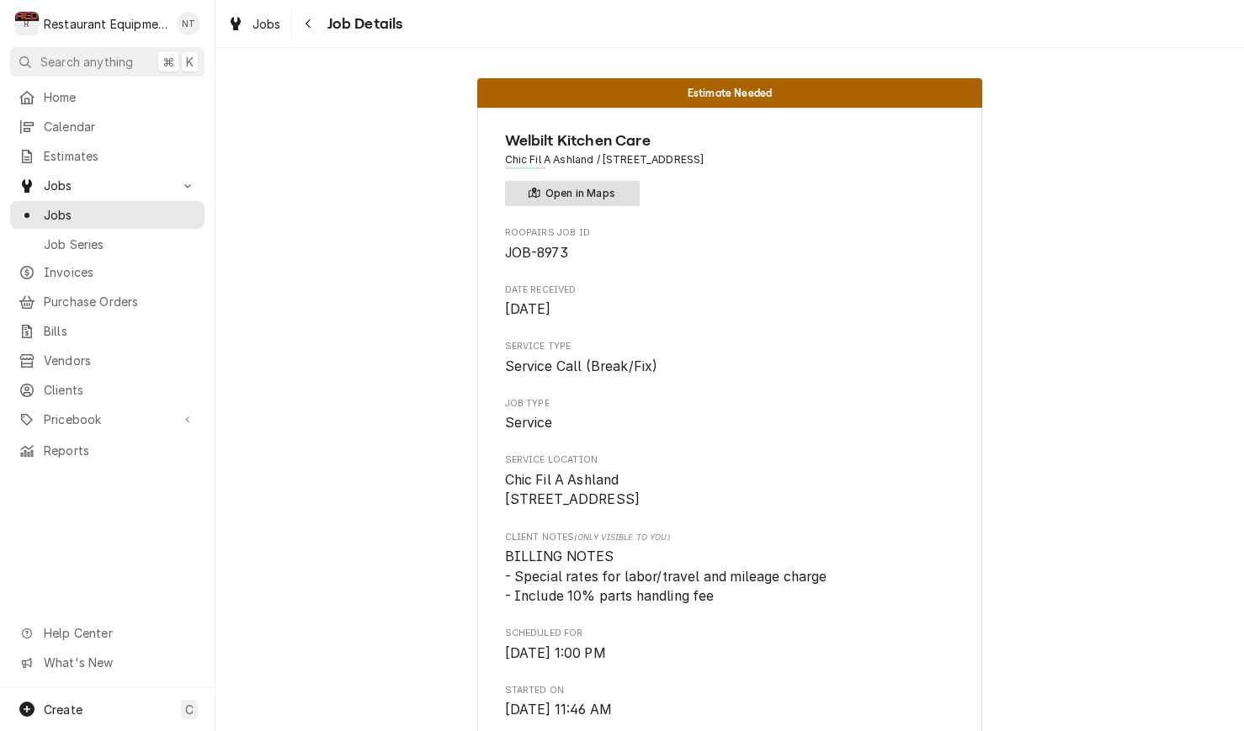
click at [624, 196] on button "Open in Maps" at bounding box center [572, 193] width 135 height 25
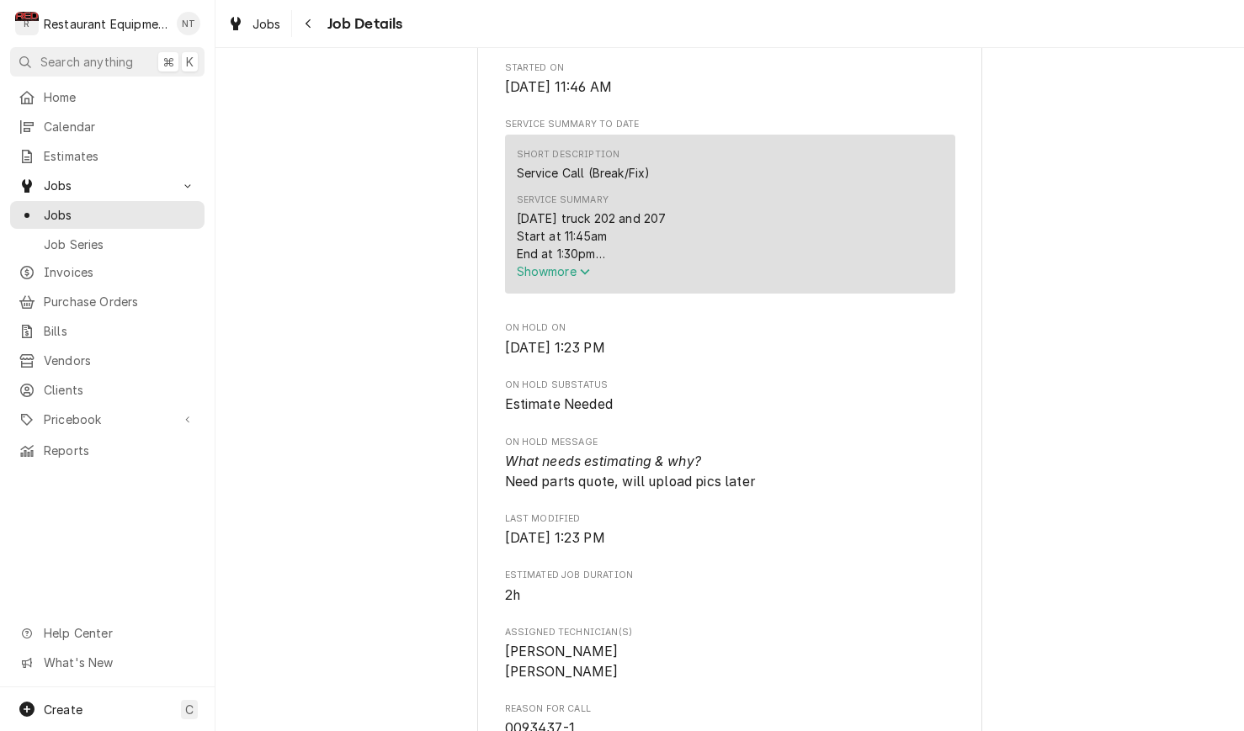
scroll to position [610, 0]
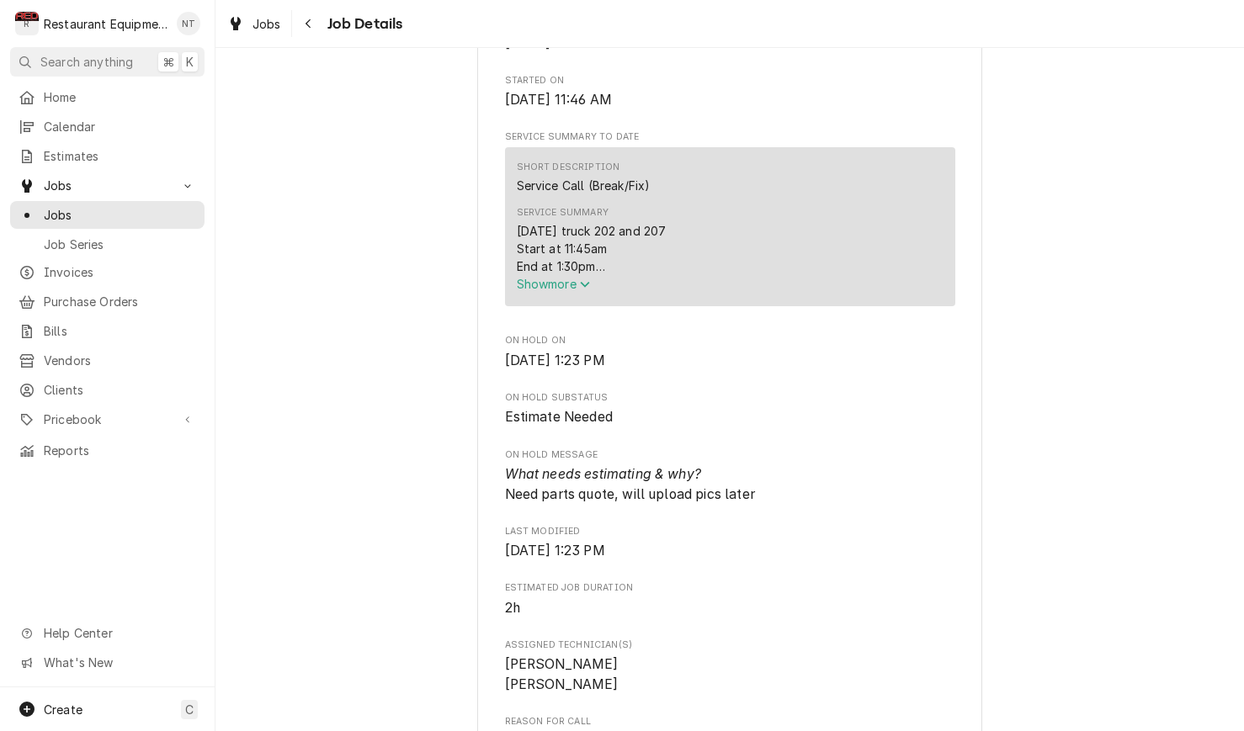
click at [581, 288] on span "Show more" at bounding box center [554, 284] width 74 height 14
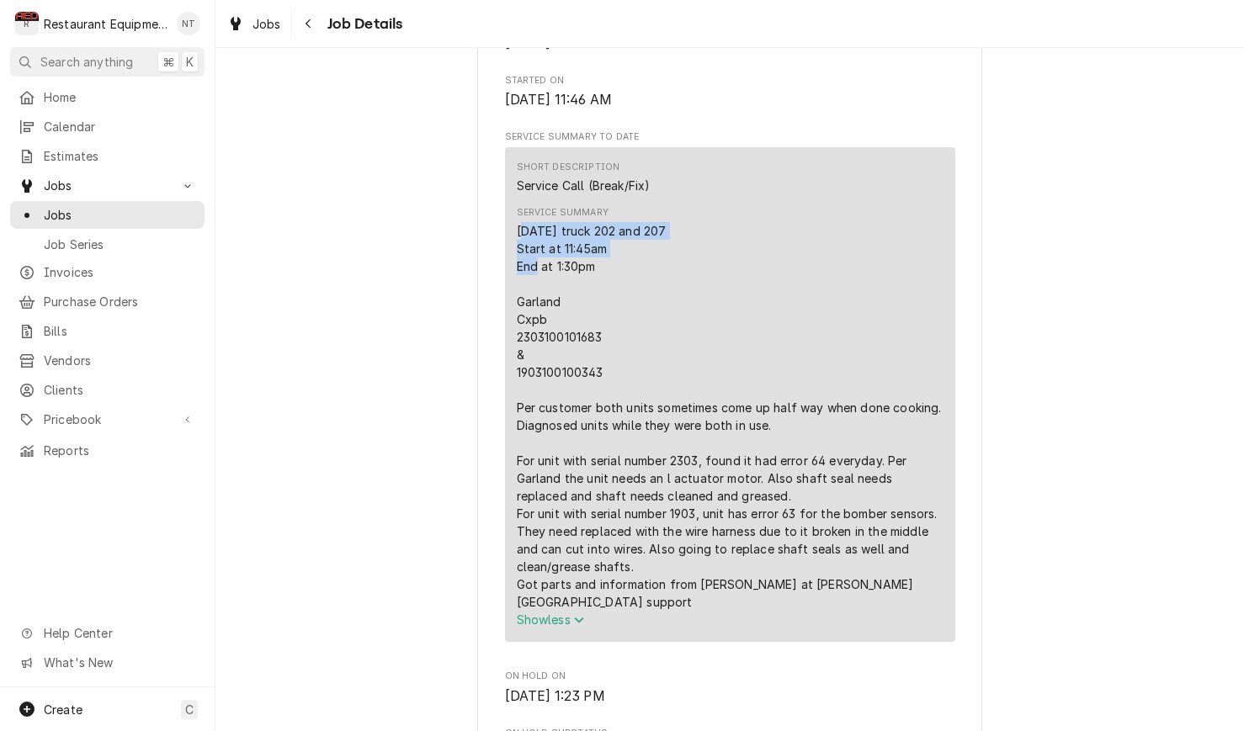
drag, startPoint x: 522, startPoint y: 237, endPoint x: 529, endPoint y: 257, distance: 20.5
click at [531, 261] on div "[DATE] truck 202 and 207 Start at 11:45am End at 1:30pm Garland Cxpb 2303100101…" at bounding box center [730, 416] width 427 height 389
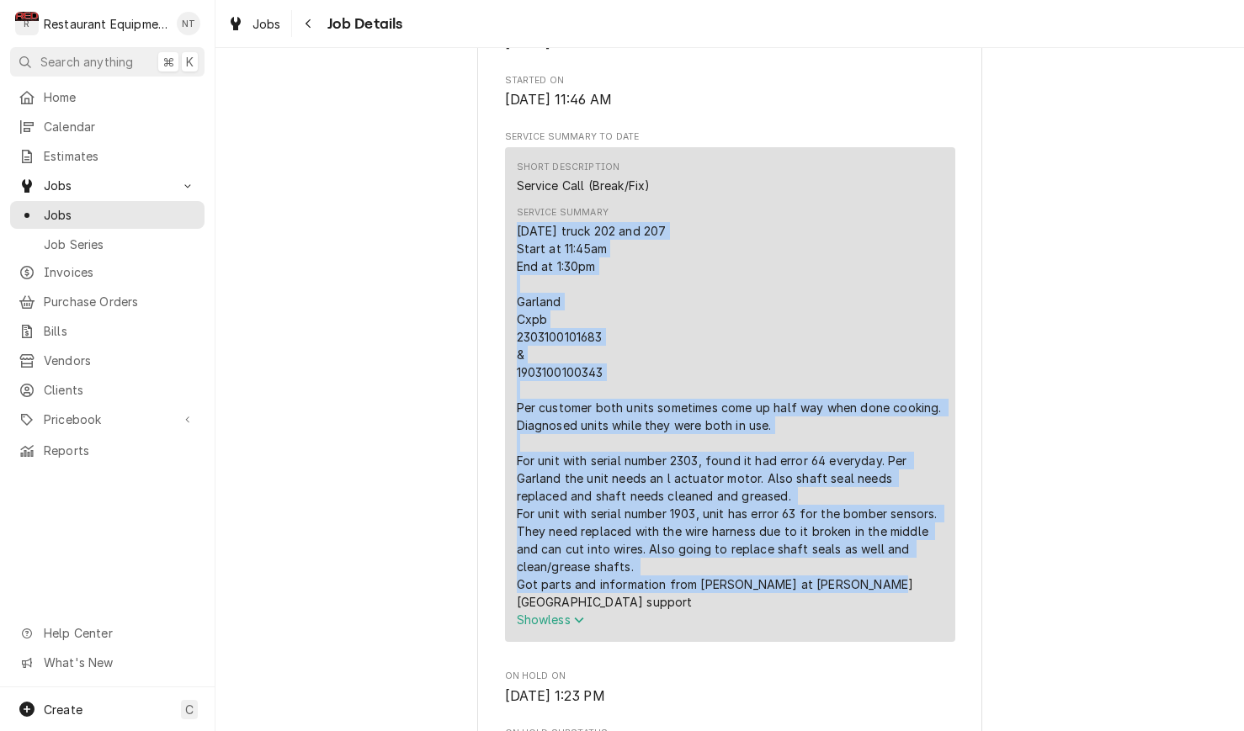
drag, startPoint x: 517, startPoint y: 236, endPoint x: 853, endPoint y: 592, distance: 489.2
click at [860, 591] on div "[DATE] truck 202 and 207 Start at 11:45am End at 1:30pm Garland Cxpb 2303100101…" at bounding box center [730, 416] width 427 height 389
copy div "[DATE] truck 202 and 207 Start at 11:45am End at 1:30pm Garland Cxpb 2303100101…"
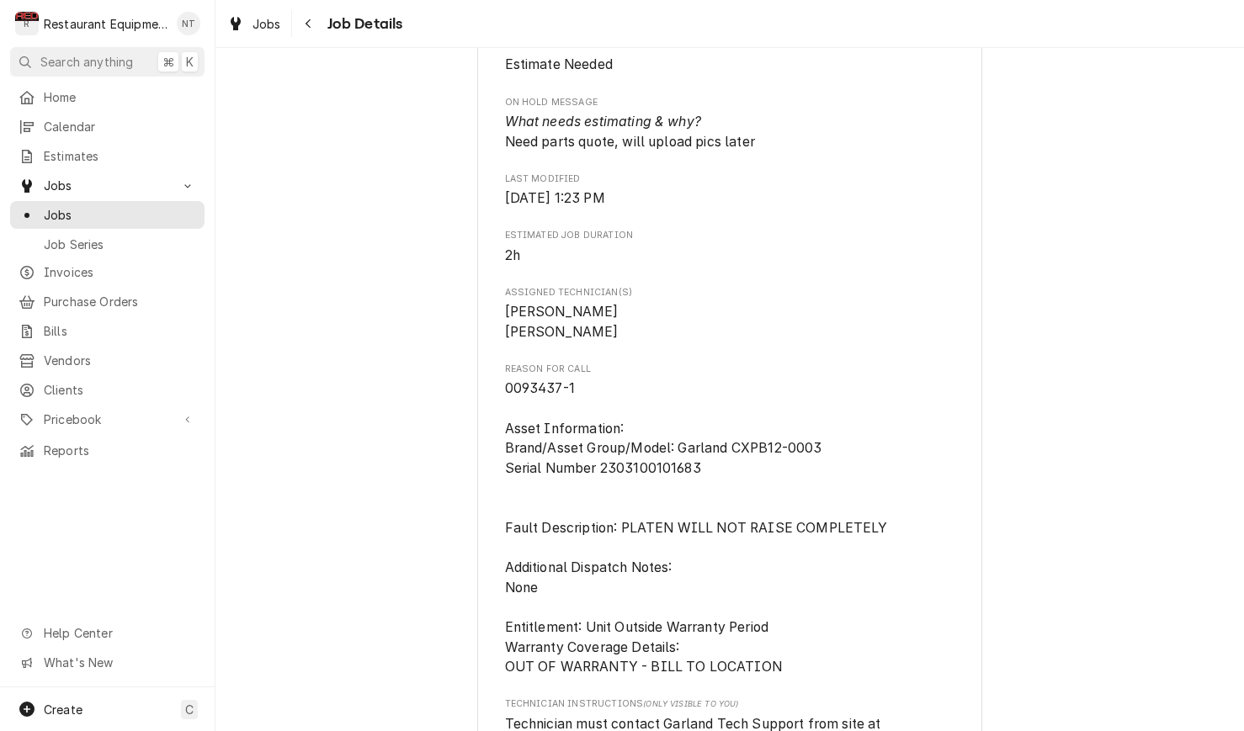
scroll to position [1352, 0]
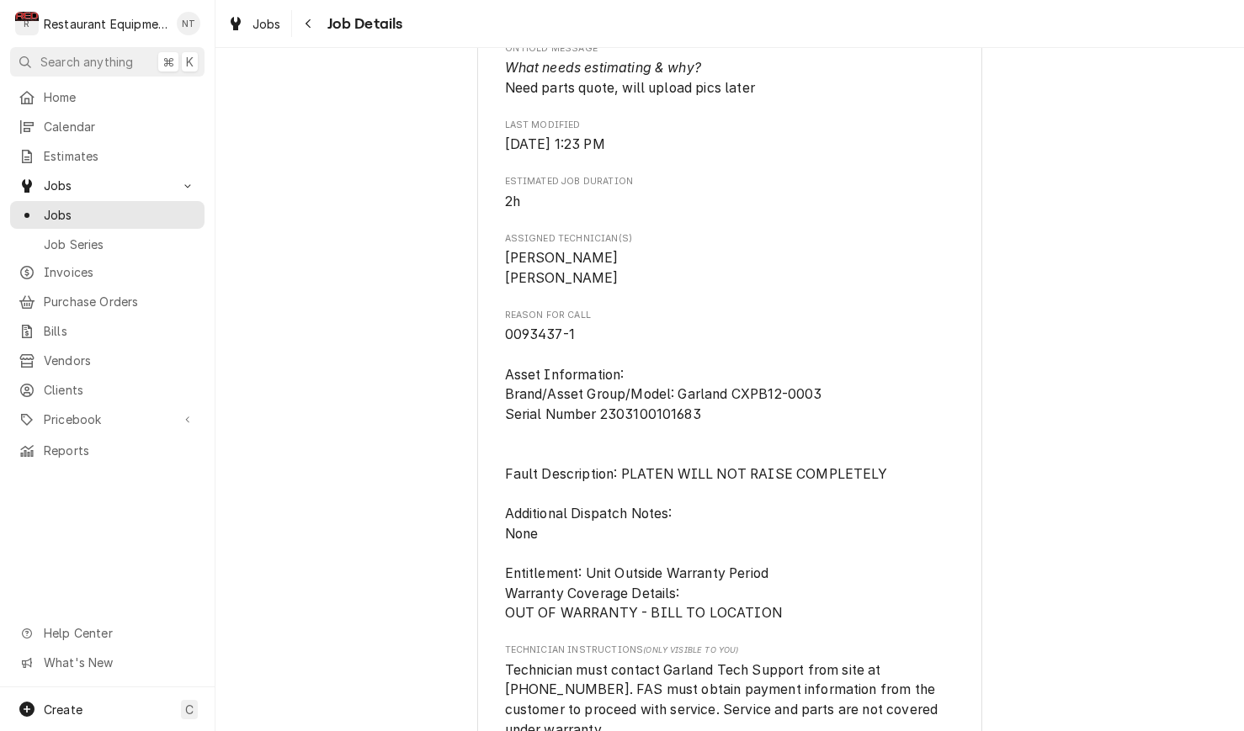
click at [816, 325] on span "0093437-1 Asset Information: Brand/Asset Group/Model: Garland CXPB12-0003 Seria…" at bounding box center [730, 474] width 450 height 298
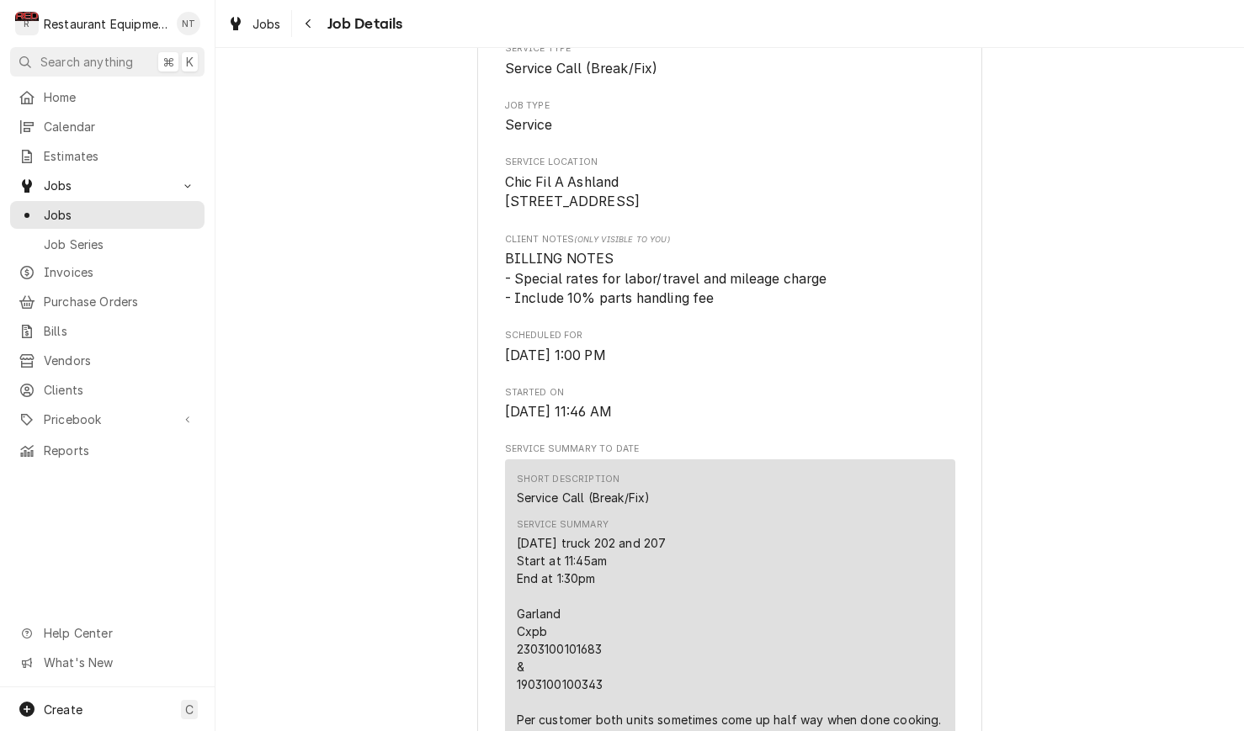
scroll to position [300, 0]
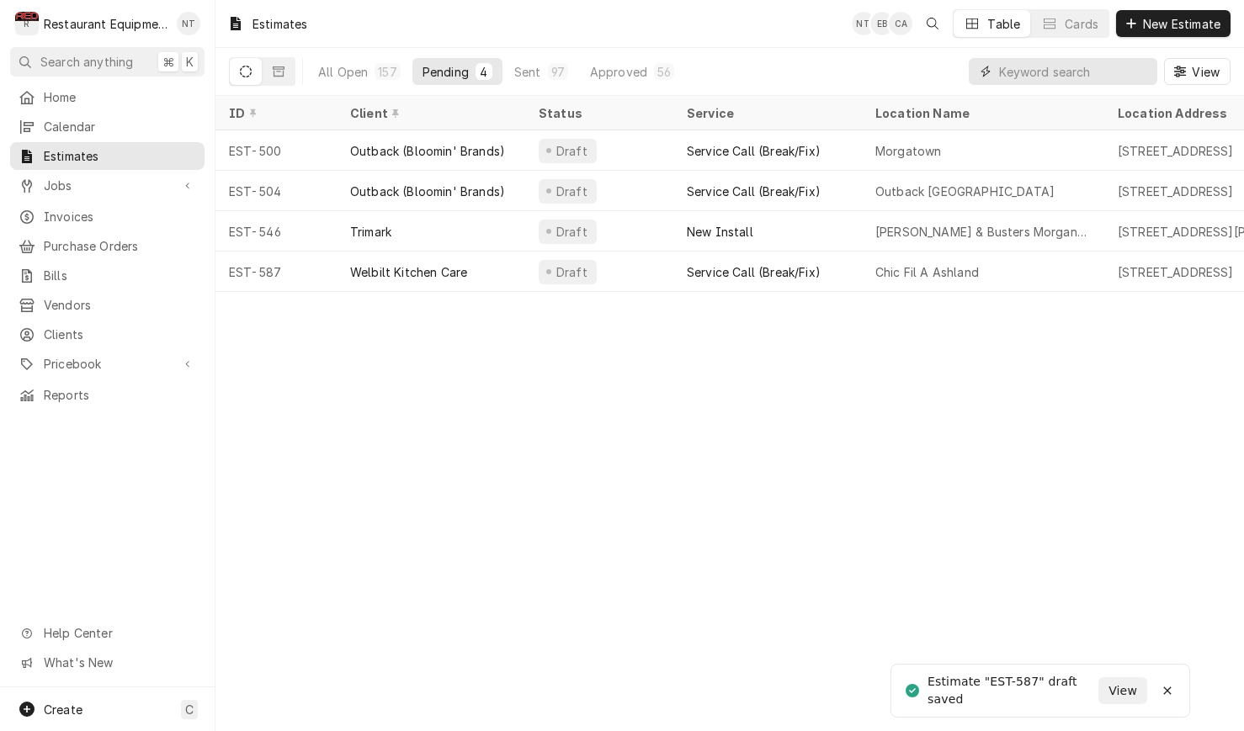
click at [1101, 75] on input "Dynamic Content Wrapper" at bounding box center [1074, 71] width 150 height 27
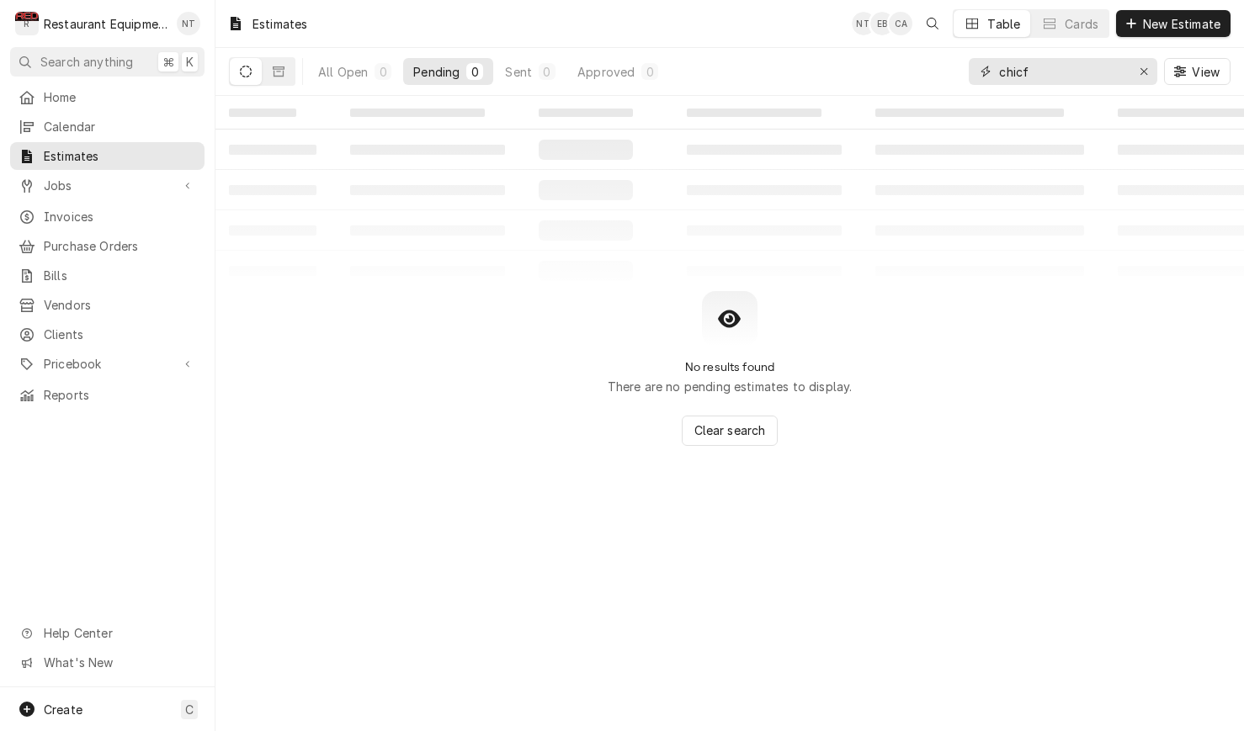
type input "chief"
drag, startPoint x: 1101, startPoint y: 75, endPoint x: 1145, endPoint y: 72, distance: 43.8
click at [1145, 72] on icon "Erase input" at bounding box center [1143, 72] width 9 height 12
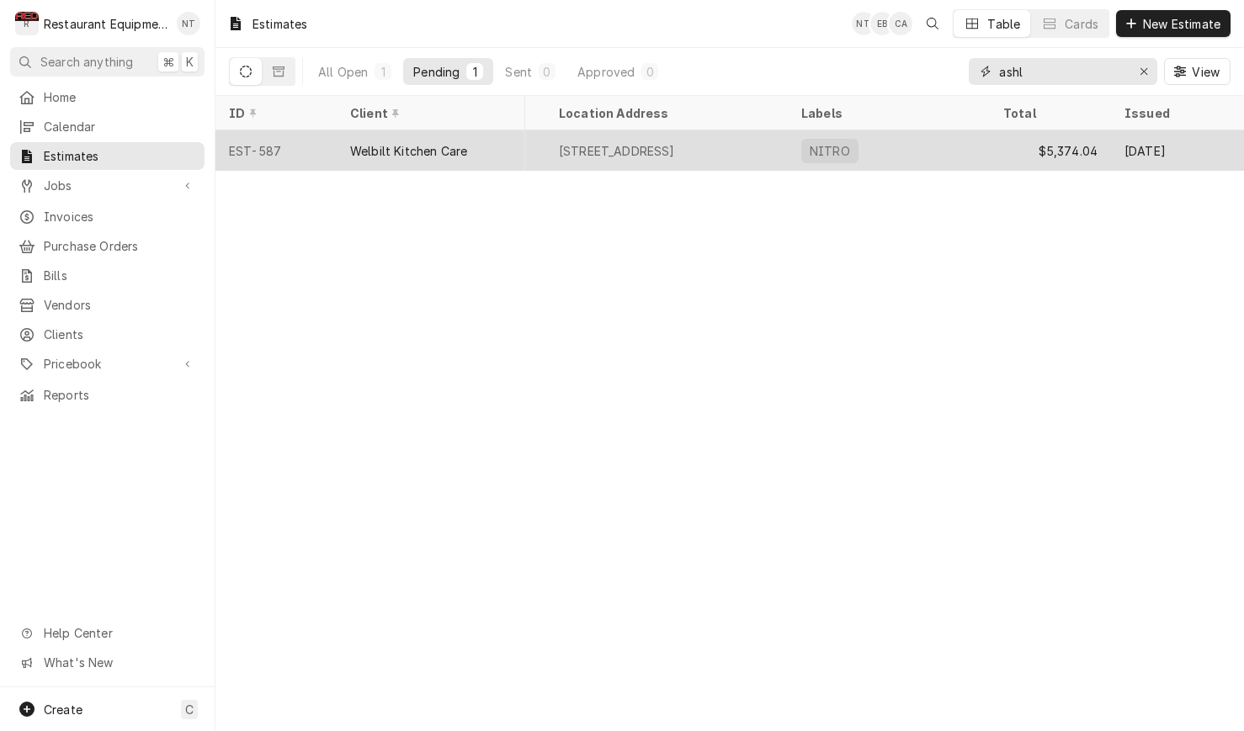
scroll to position [0, 600]
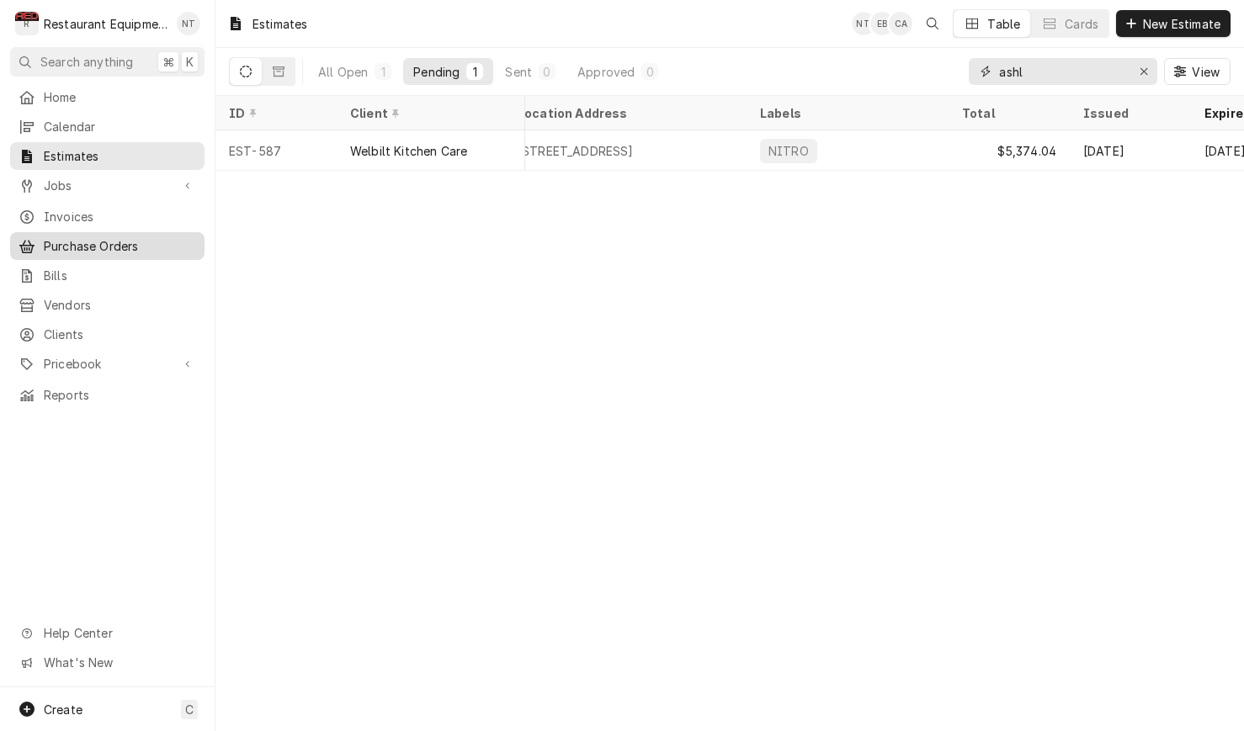
type input "ashl"
click at [134, 240] on span "Purchase Orders" at bounding box center [120, 246] width 152 height 18
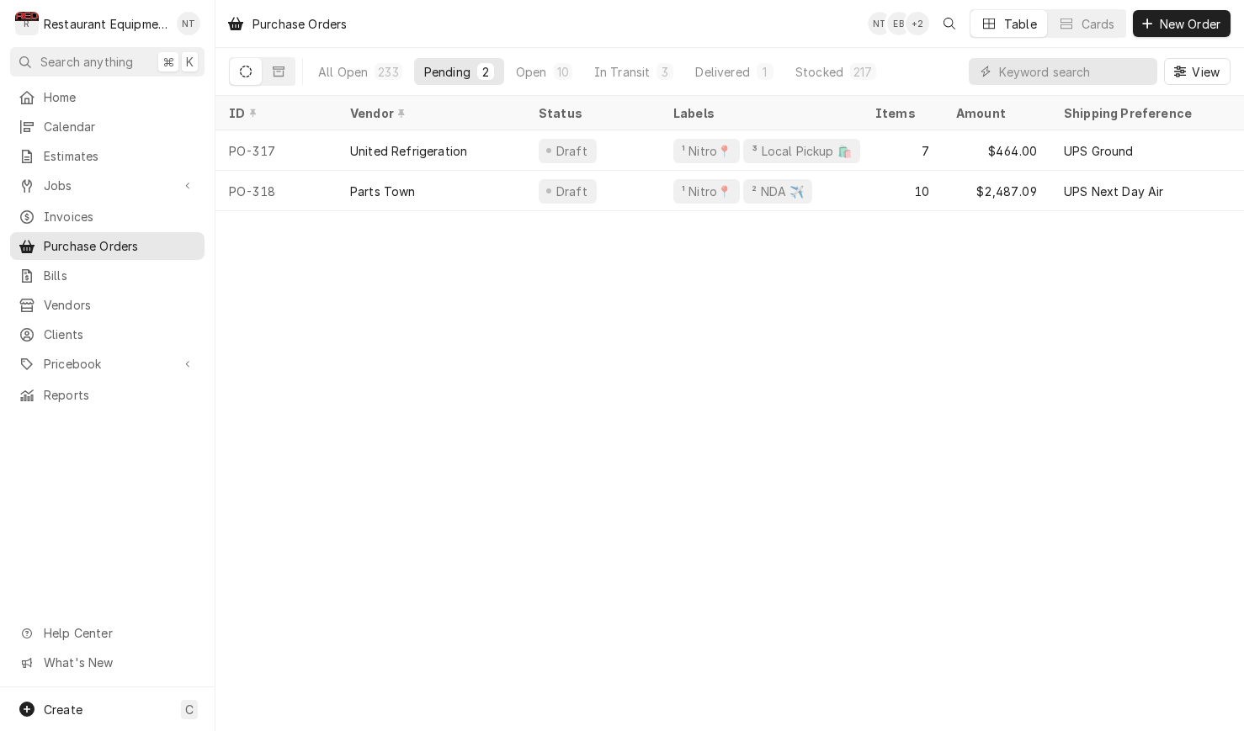
click at [1120, 492] on div "Purchase Orders NT EB + 2 Table Cards New Order All Open 233 Pending 2 Open 10 …" at bounding box center [729, 365] width 1028 height 731
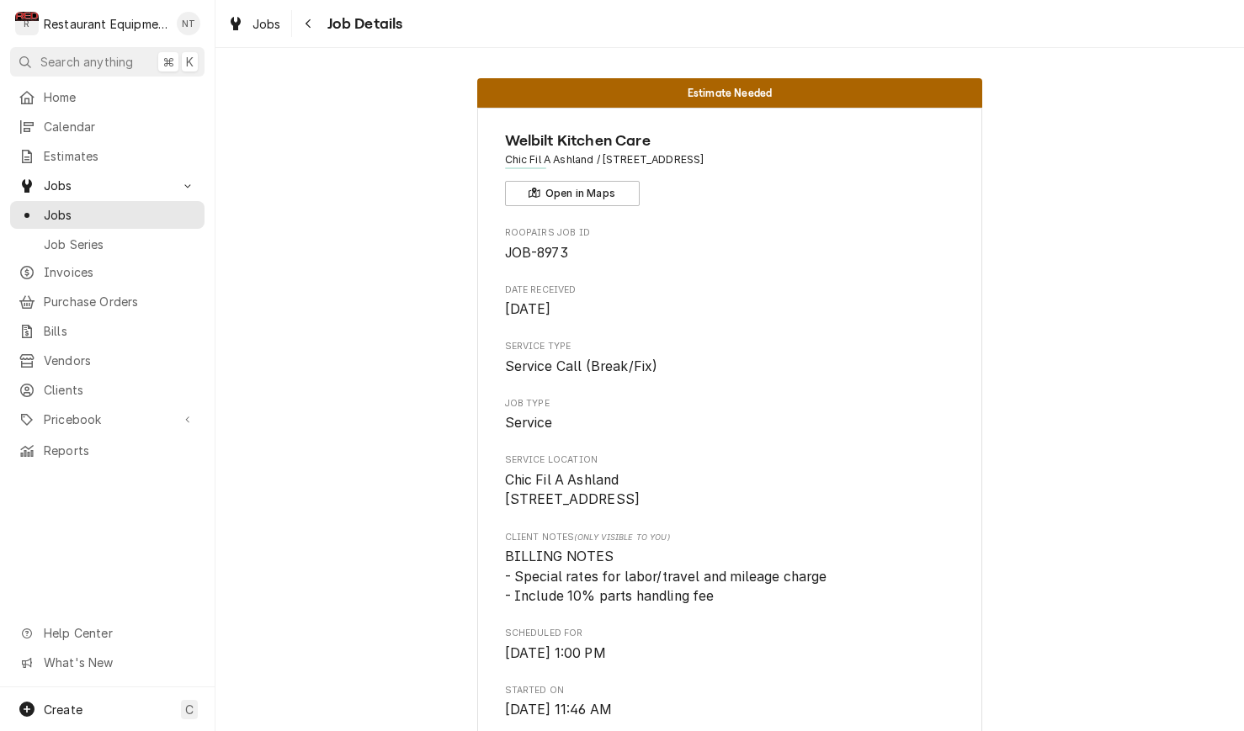
scroll to position [300, 0]
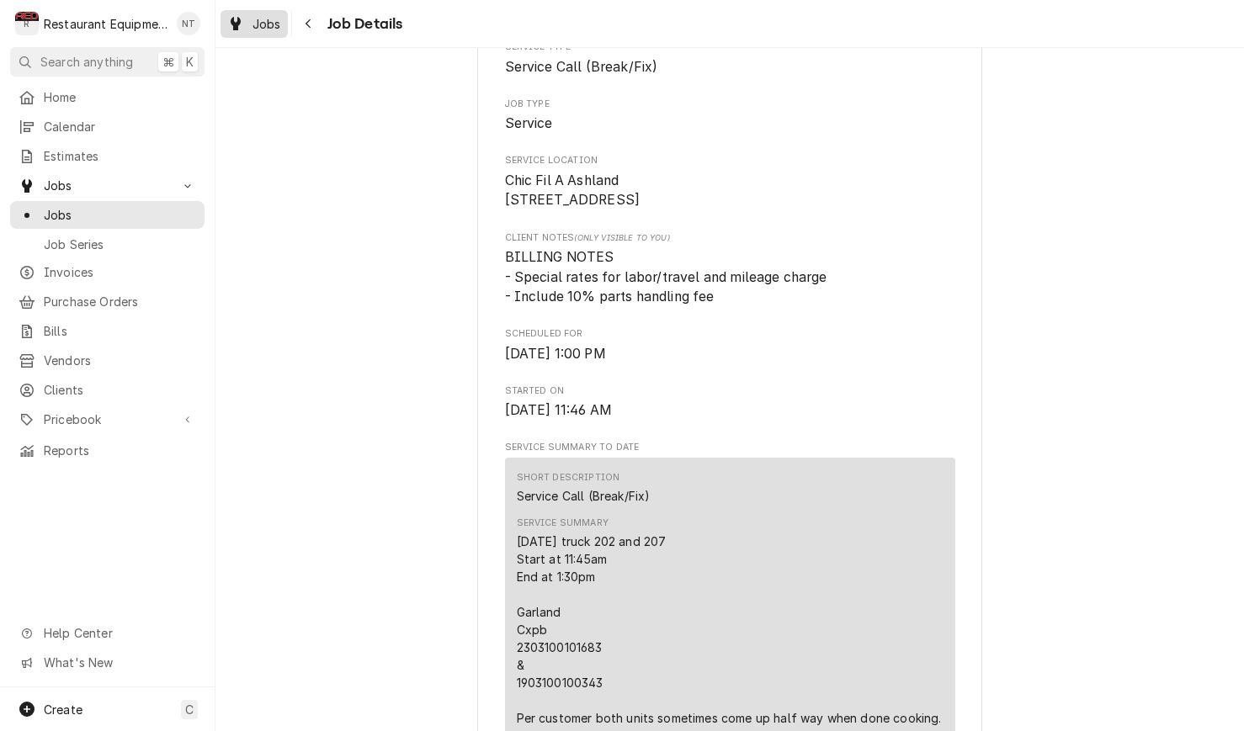
click at [269, 29] on span "Jobs" at bounding box center [266, 24] width 29 height 18
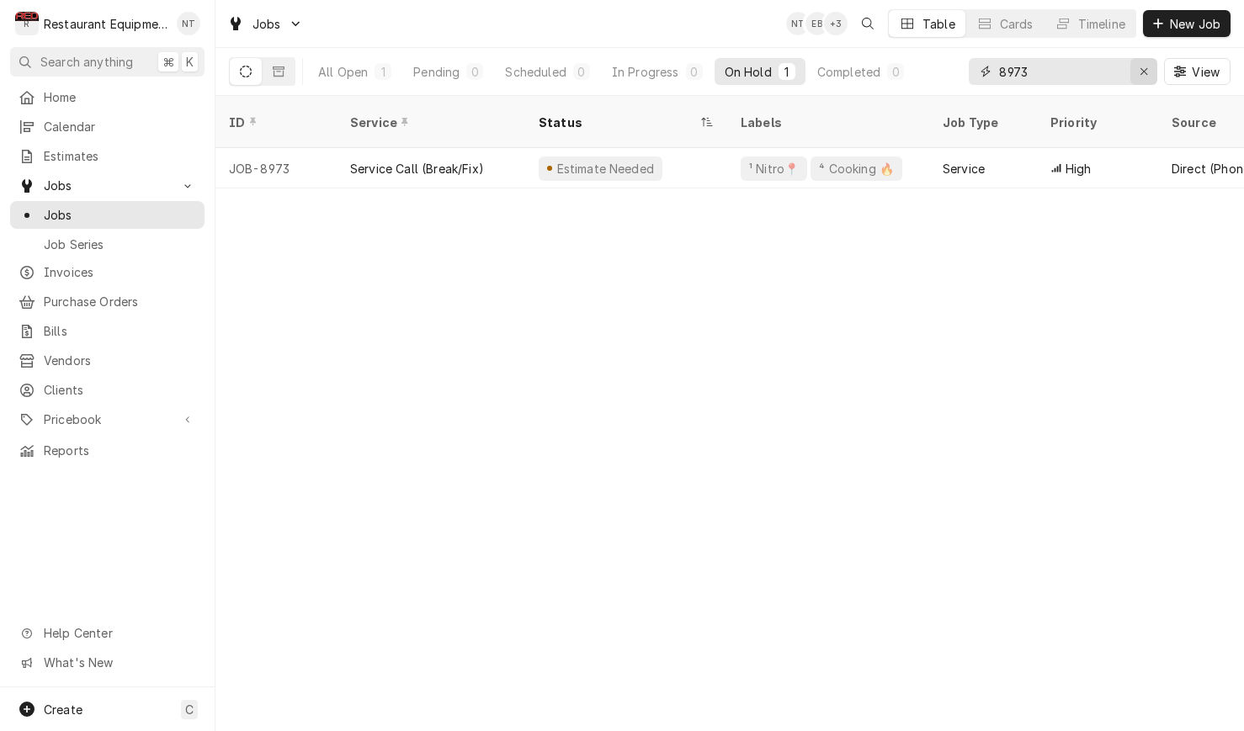
click at [1147, 72] on icon "Erase input" at bounding box center [1143, 72] width 9 height 12
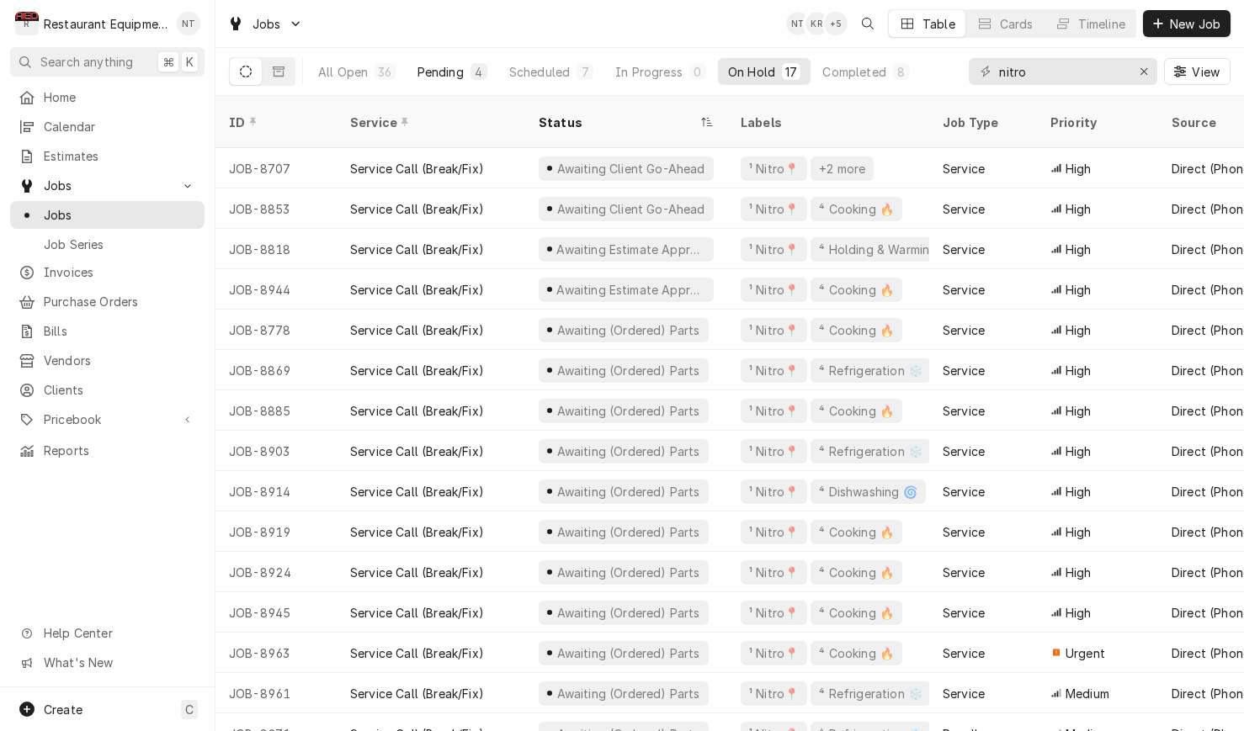
click at [436, 77] on div "Pending" at bounding box center [440, 72] width 46 height 18
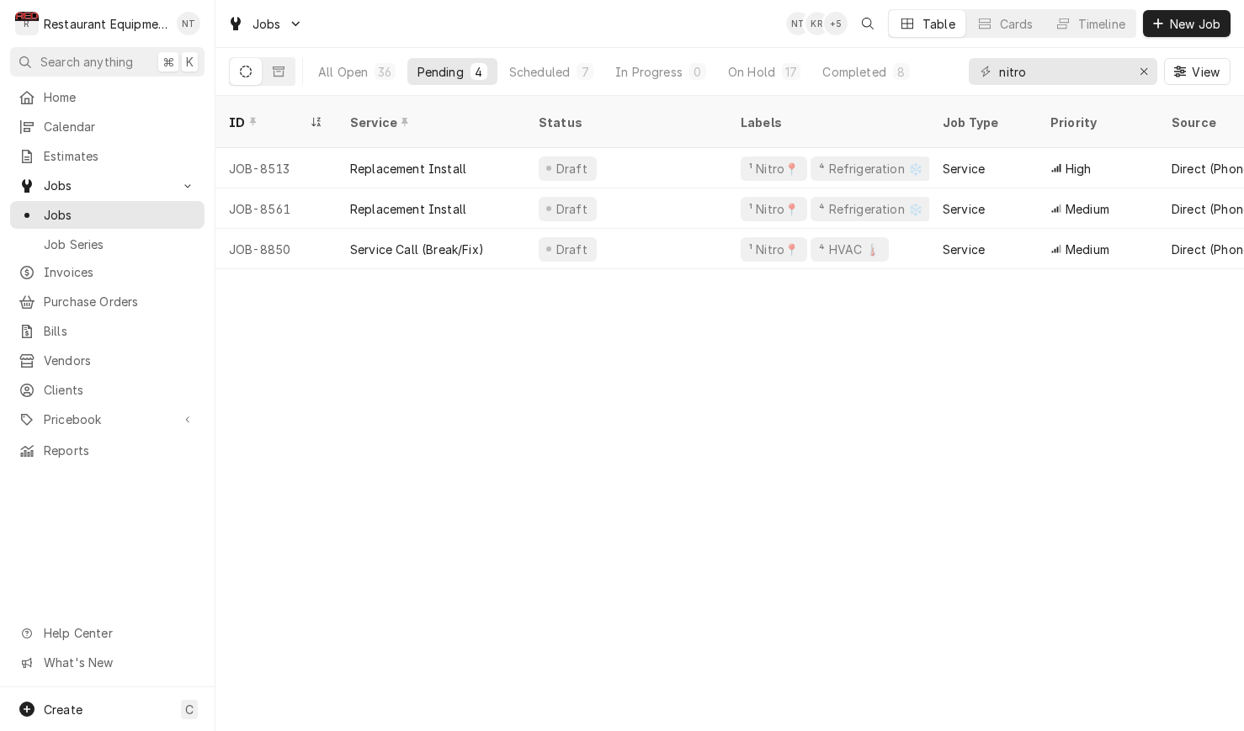
click at [433, 74] on div "Pending" at bounding box center [440, 72] width 46 height 18
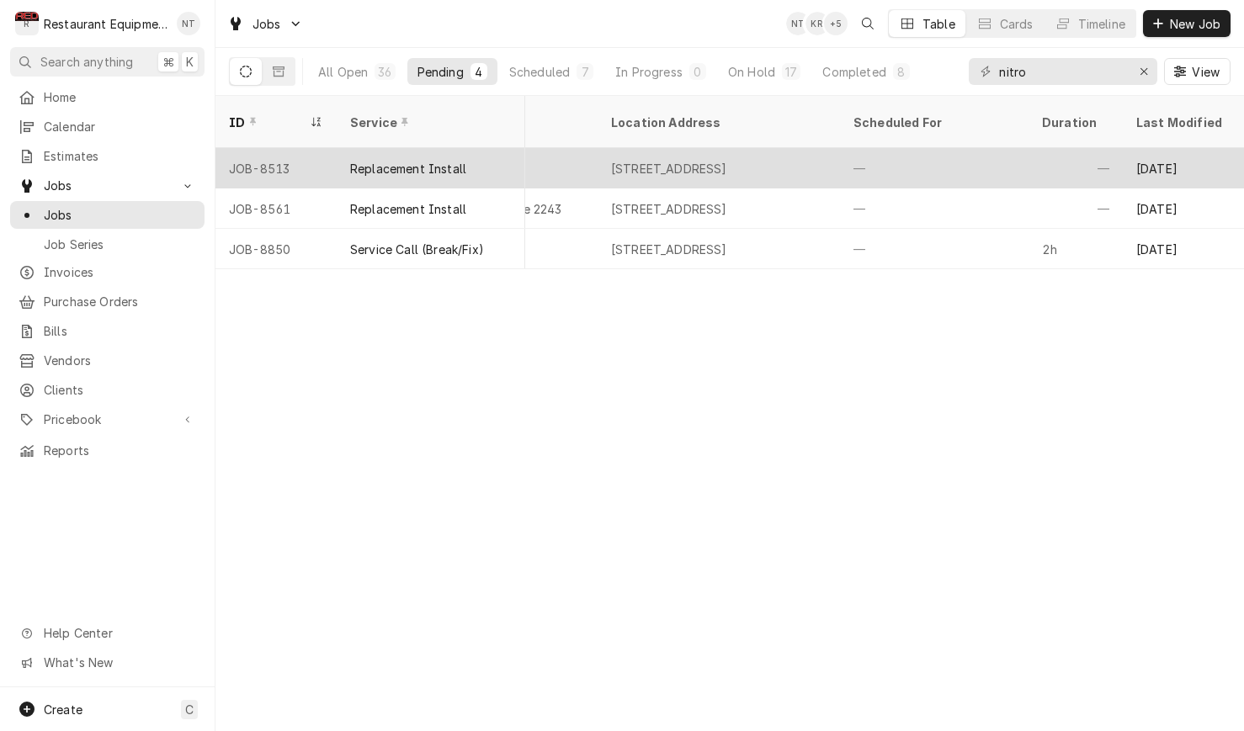
scroll to position [0, 1456]
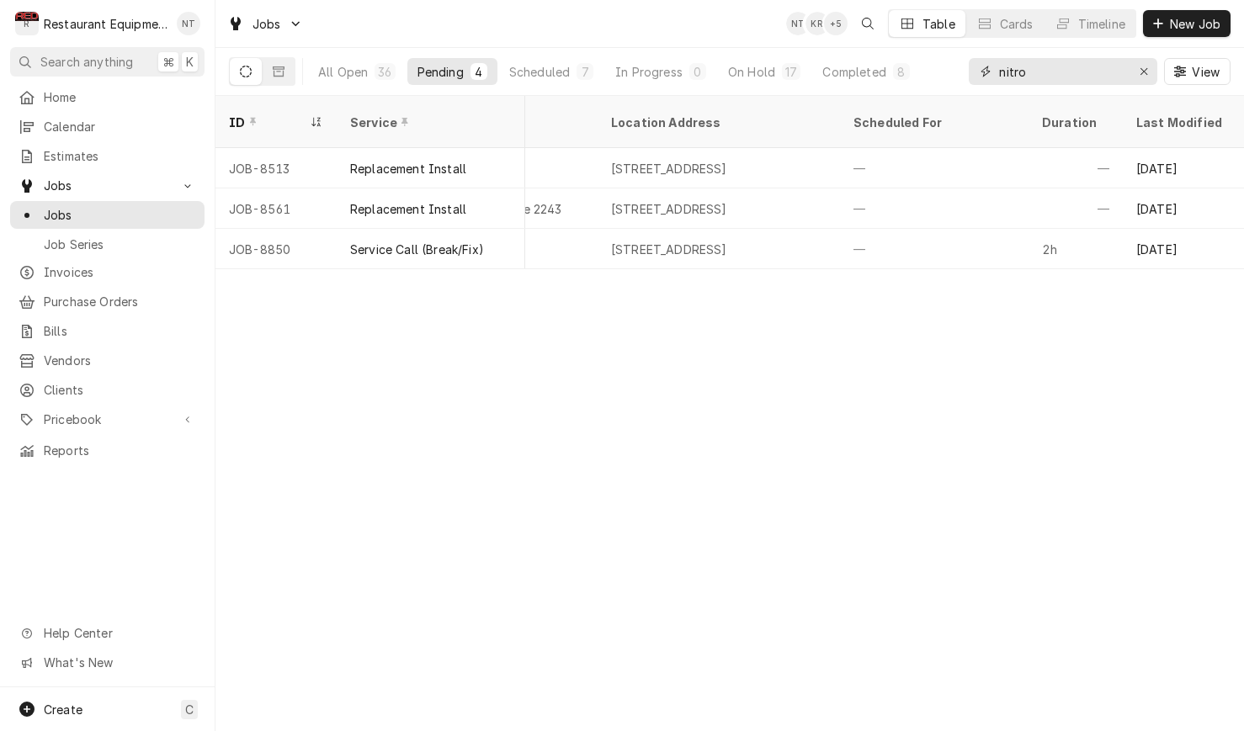
click at [1076, 70] on input "nitro" at bounding box center [1062, 71] width 126 height 27
type input "n"
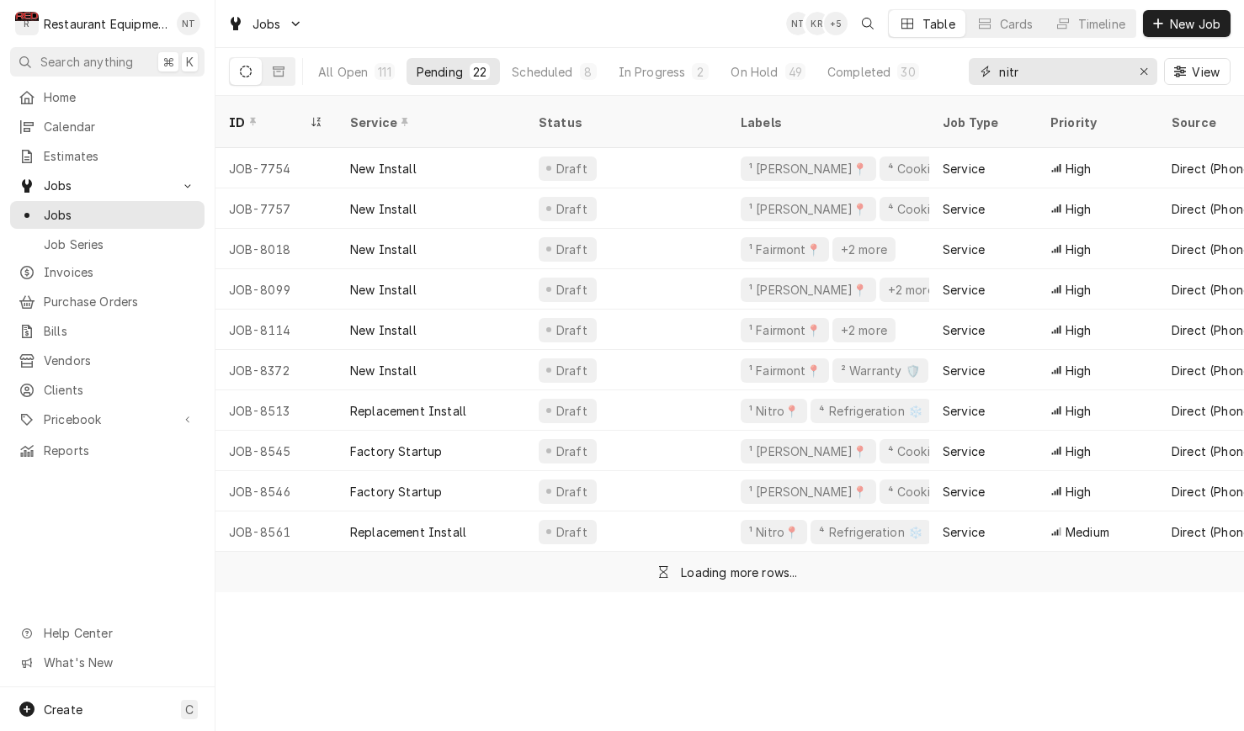
type input "nitro"
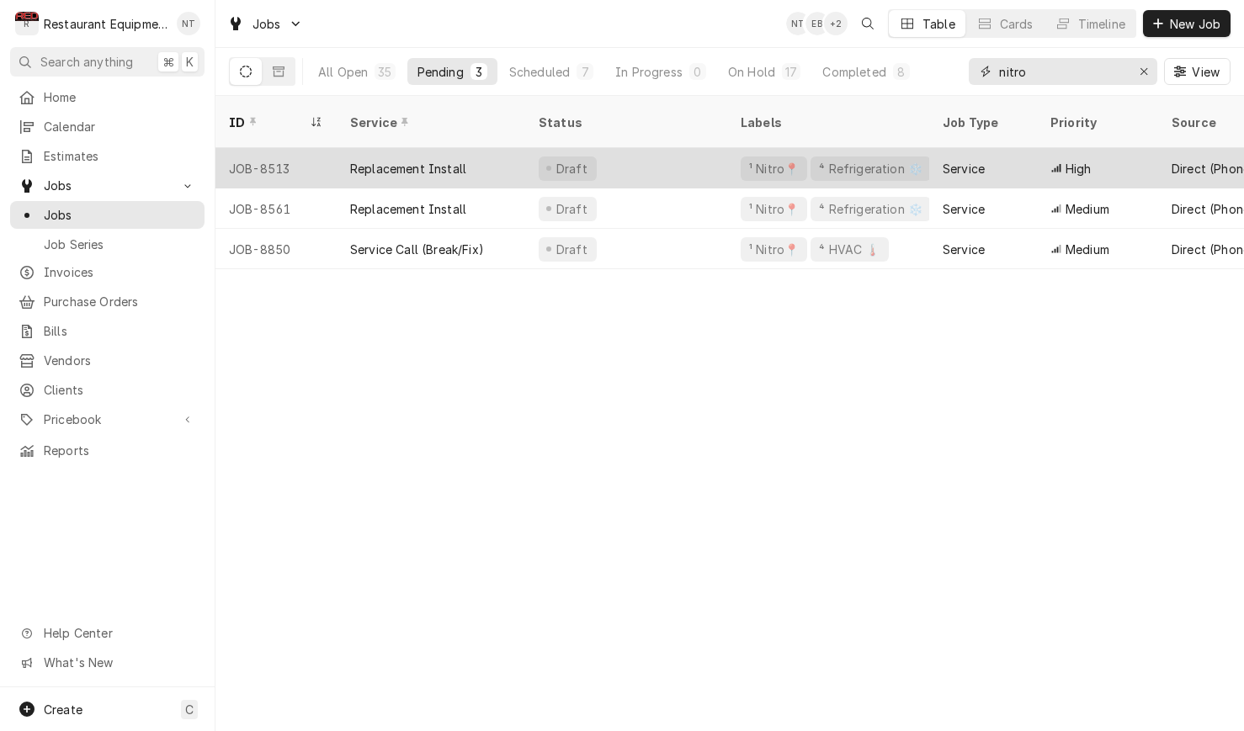
scroll to position [0, 0]
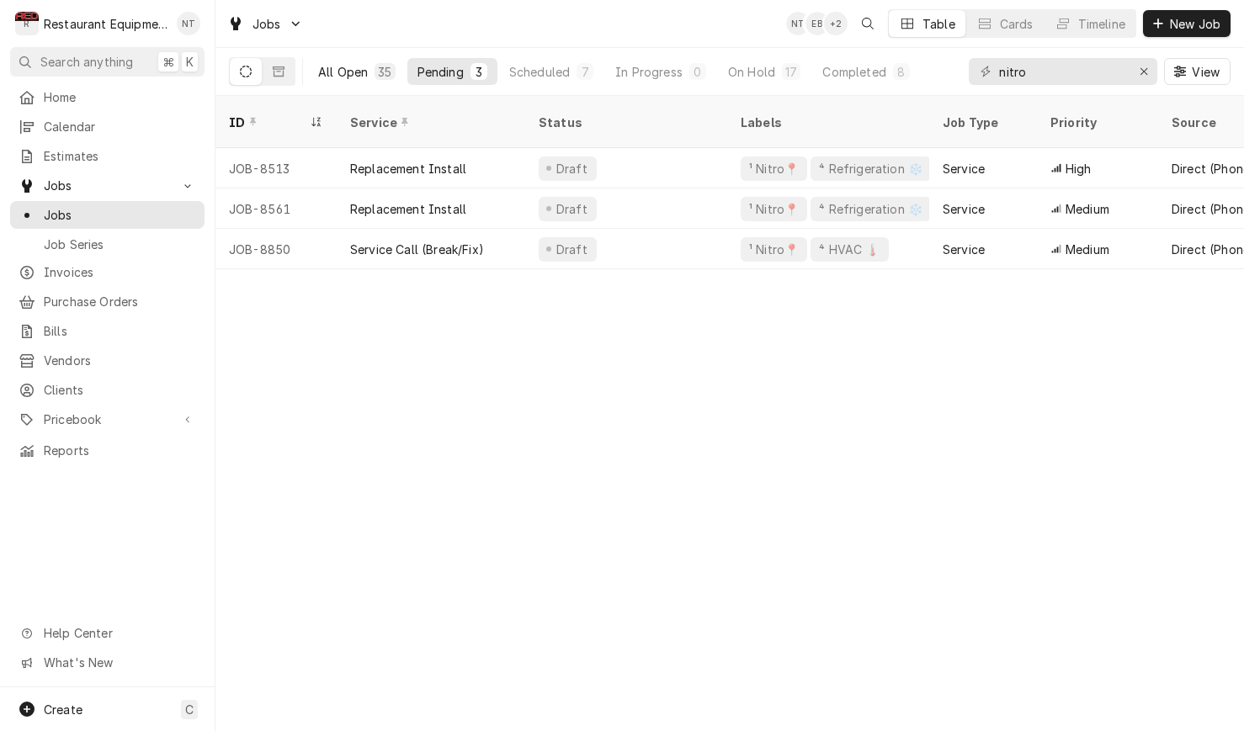
click at [343, 62] on button "All Open 35" at bounding box center [357, 71] width 98 height 27
